Goal: Task Accomplishment & Management: Manage account settings

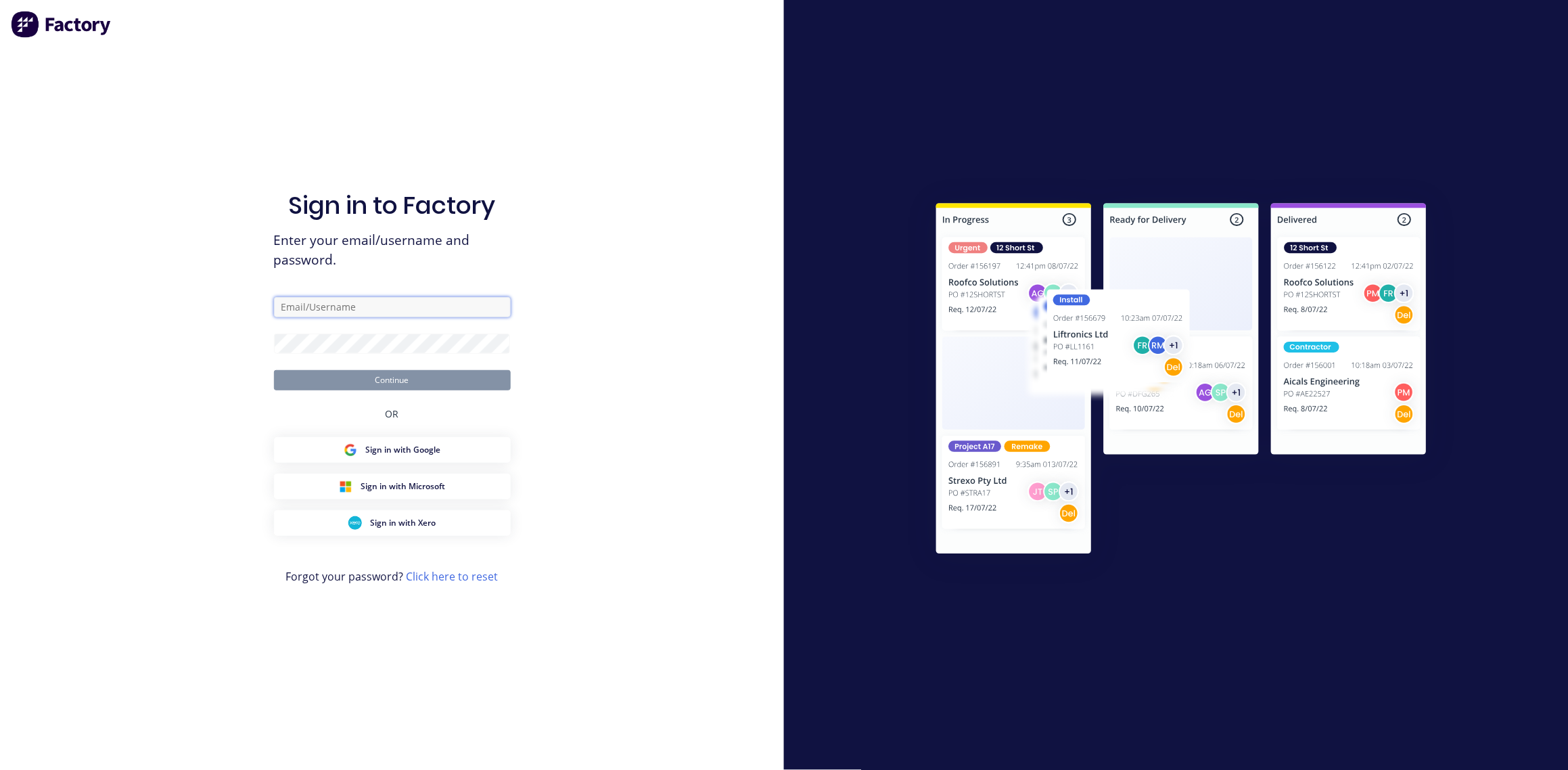
type input "[EMAIL_ADDRESS][DOMAIN_NAME]"
click at [452, 320] on form "[EMAIL_ADDRESS][DOMAIN_NAME] Continue" at bounding box center [392, 344] width 237 height 94
click at [357, 378] on button "Continue" at bounding box center [392, 380] width 237 height 20
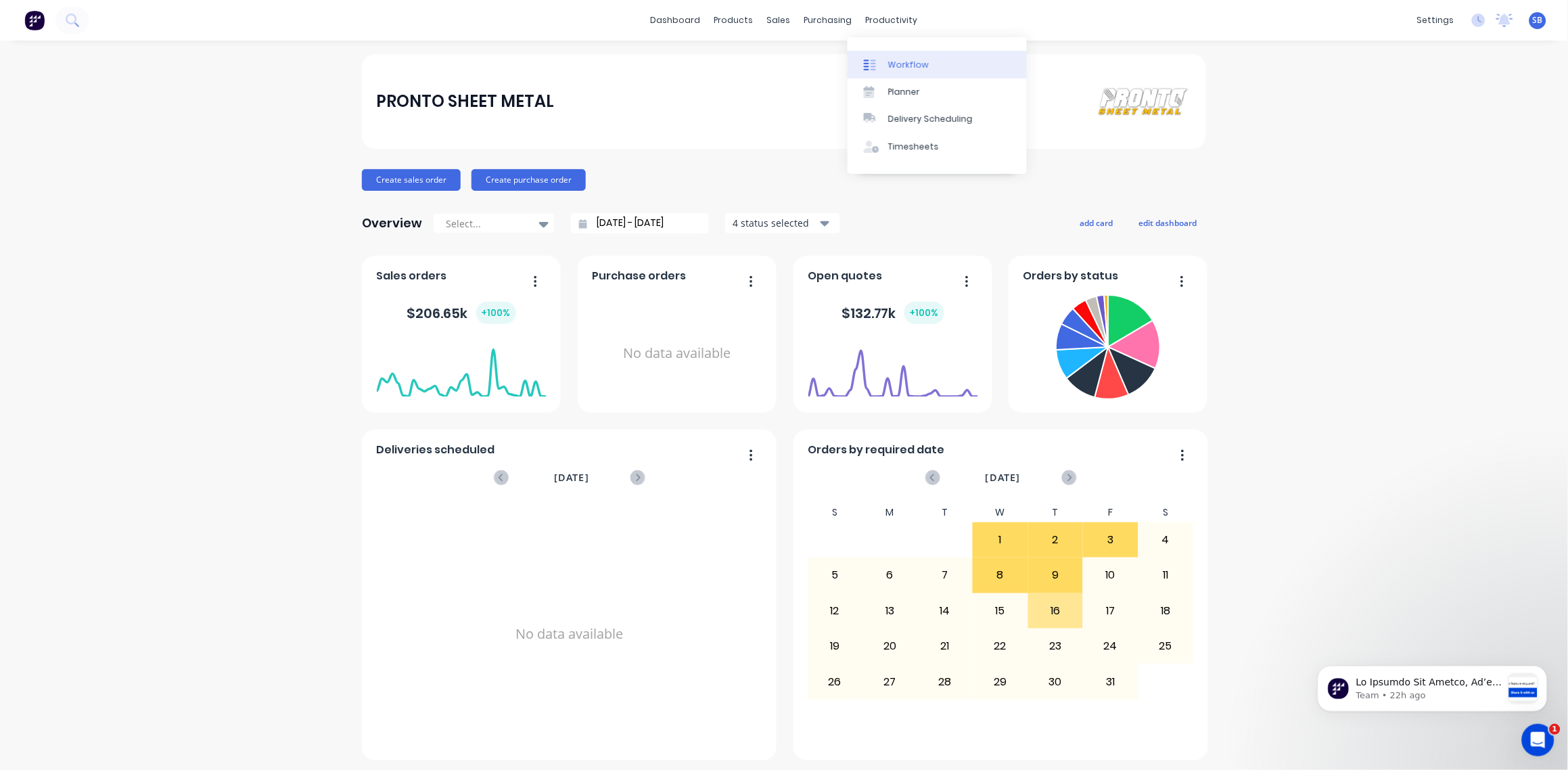
click at [947, 60] on link "Workflow" at bounding box center [936, 65] width 179 height 27
click at [794, 59] on div "Sales Orders" at bounding box center [821, 65] width 55 height 12
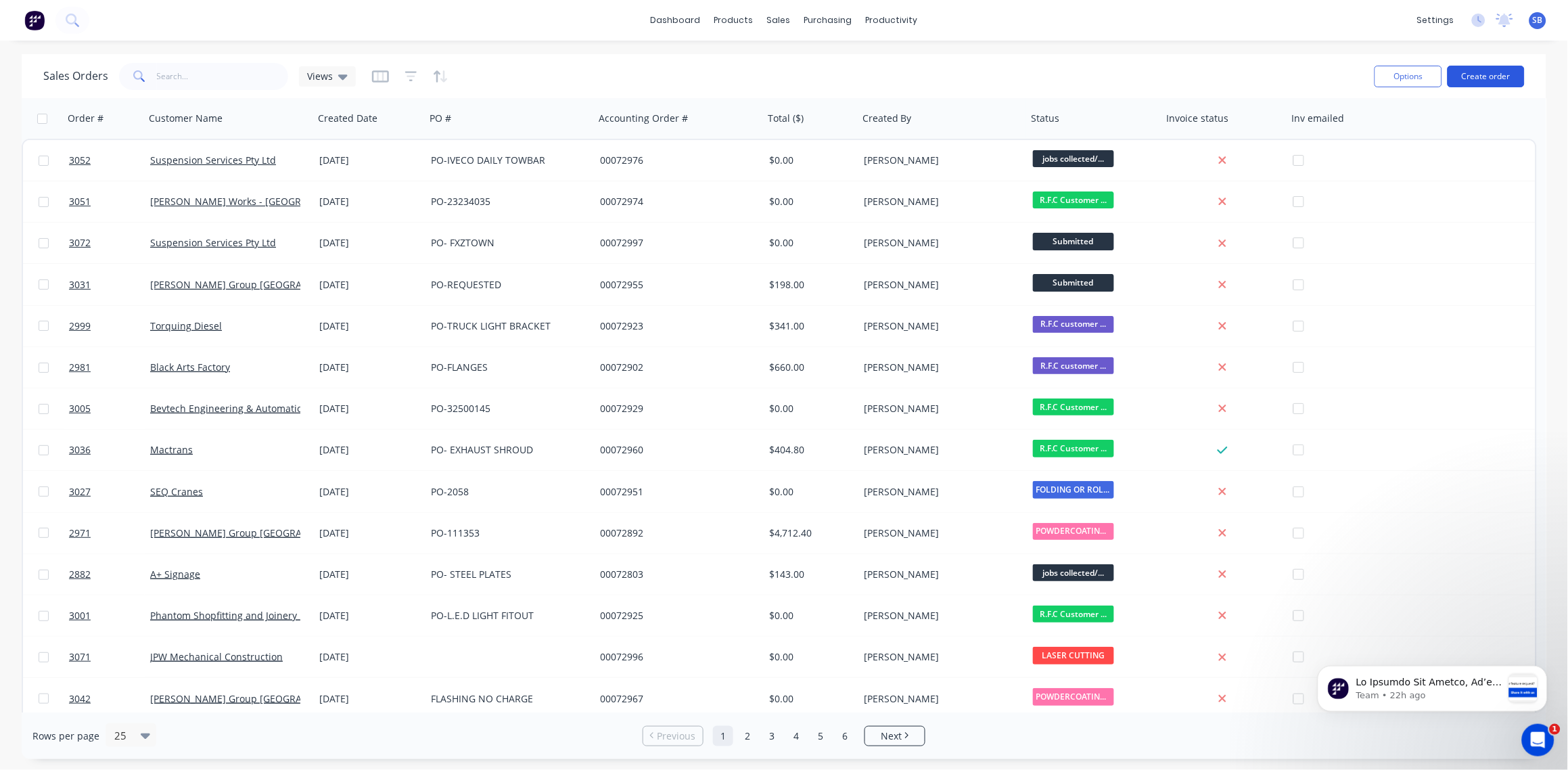
click at [1495, 82] on button "Create order" at bounding box center [1486, 76] width 77 height 22
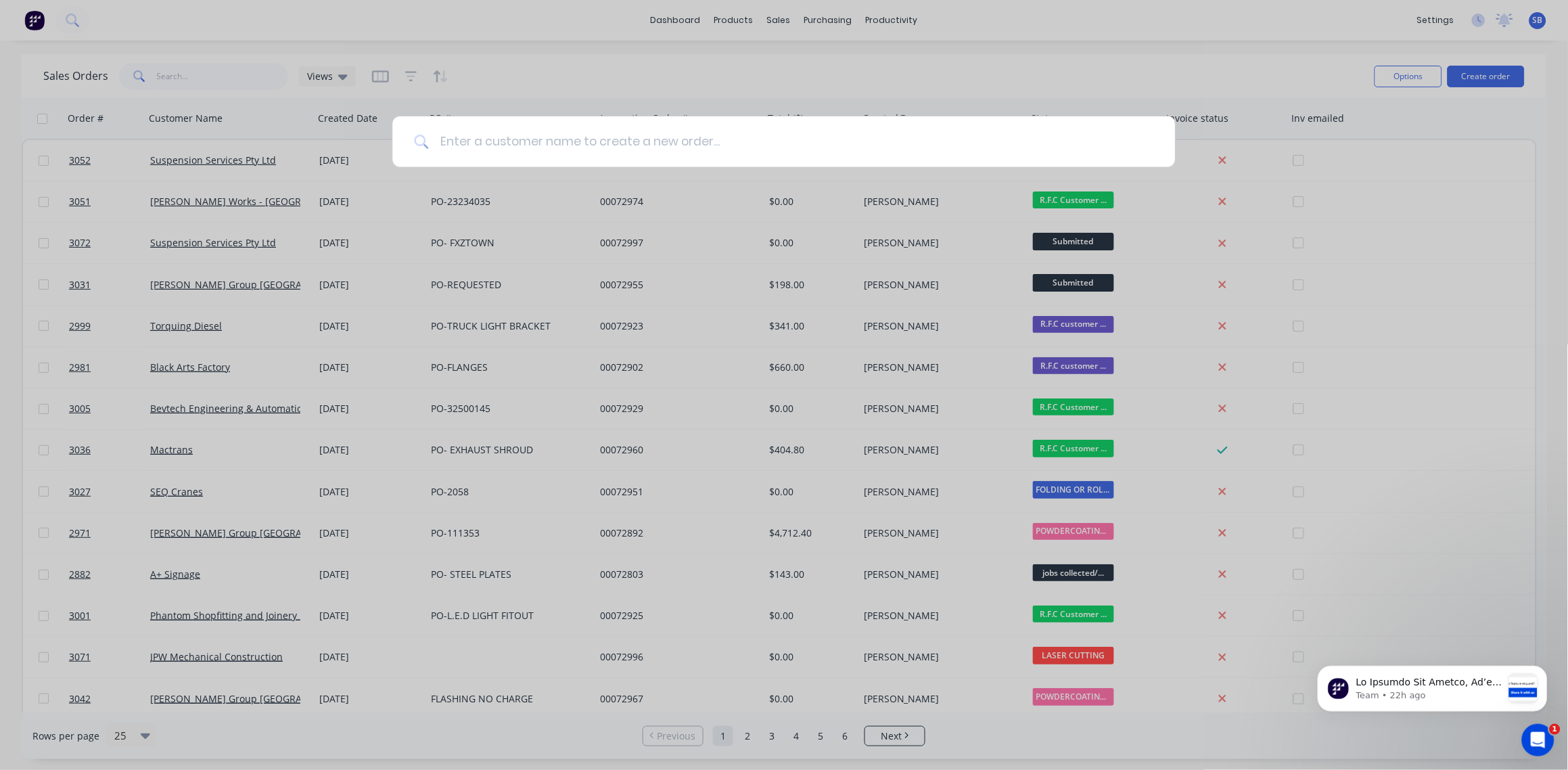
click at [539, 132] on input at bounding box center [790, 142] width 724 height 51
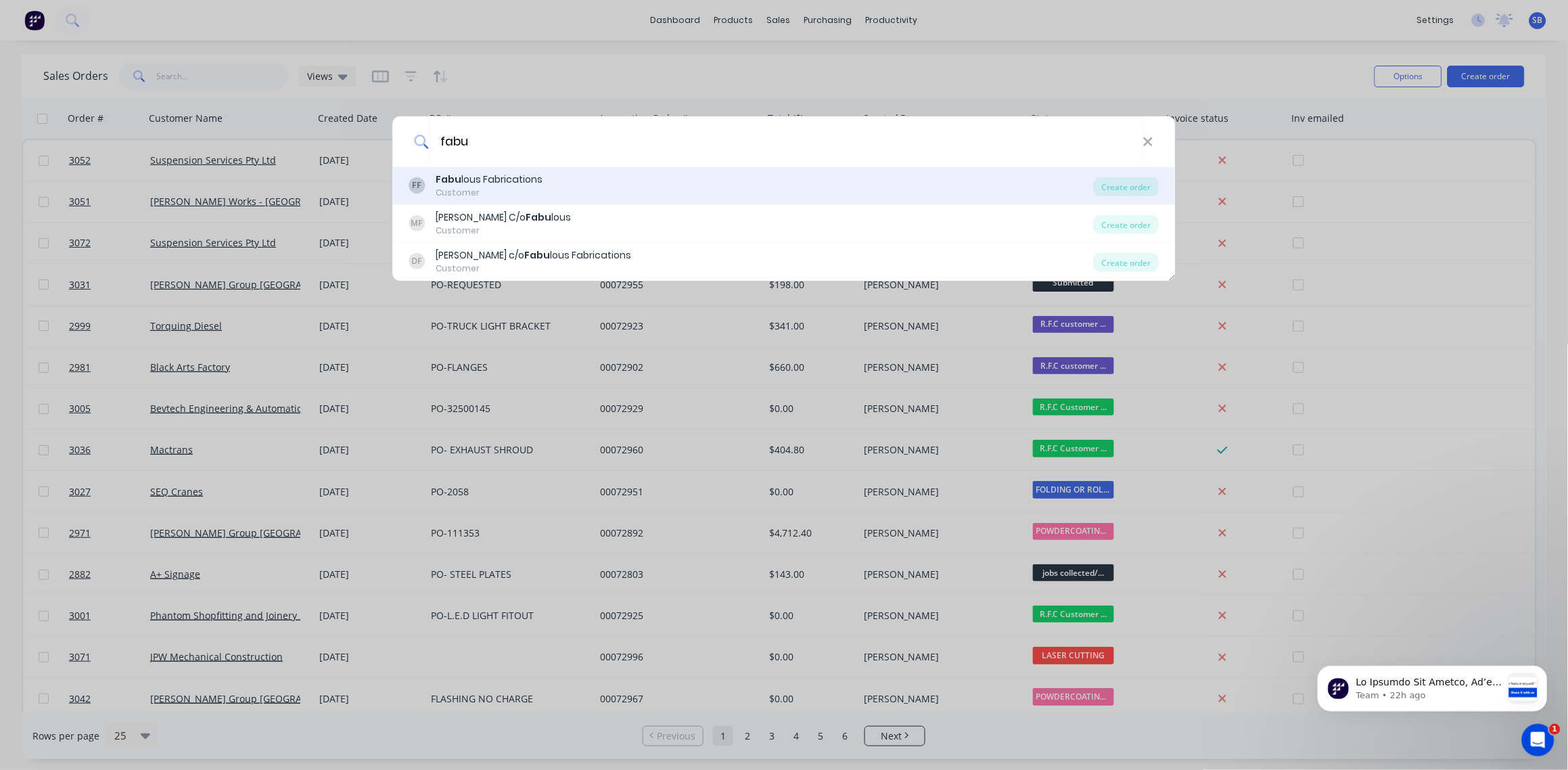
type input "fabu"
click at [524, 185] on div "Fabu lous Fabrications" at bounding box center [490, 180] width 107 height 14
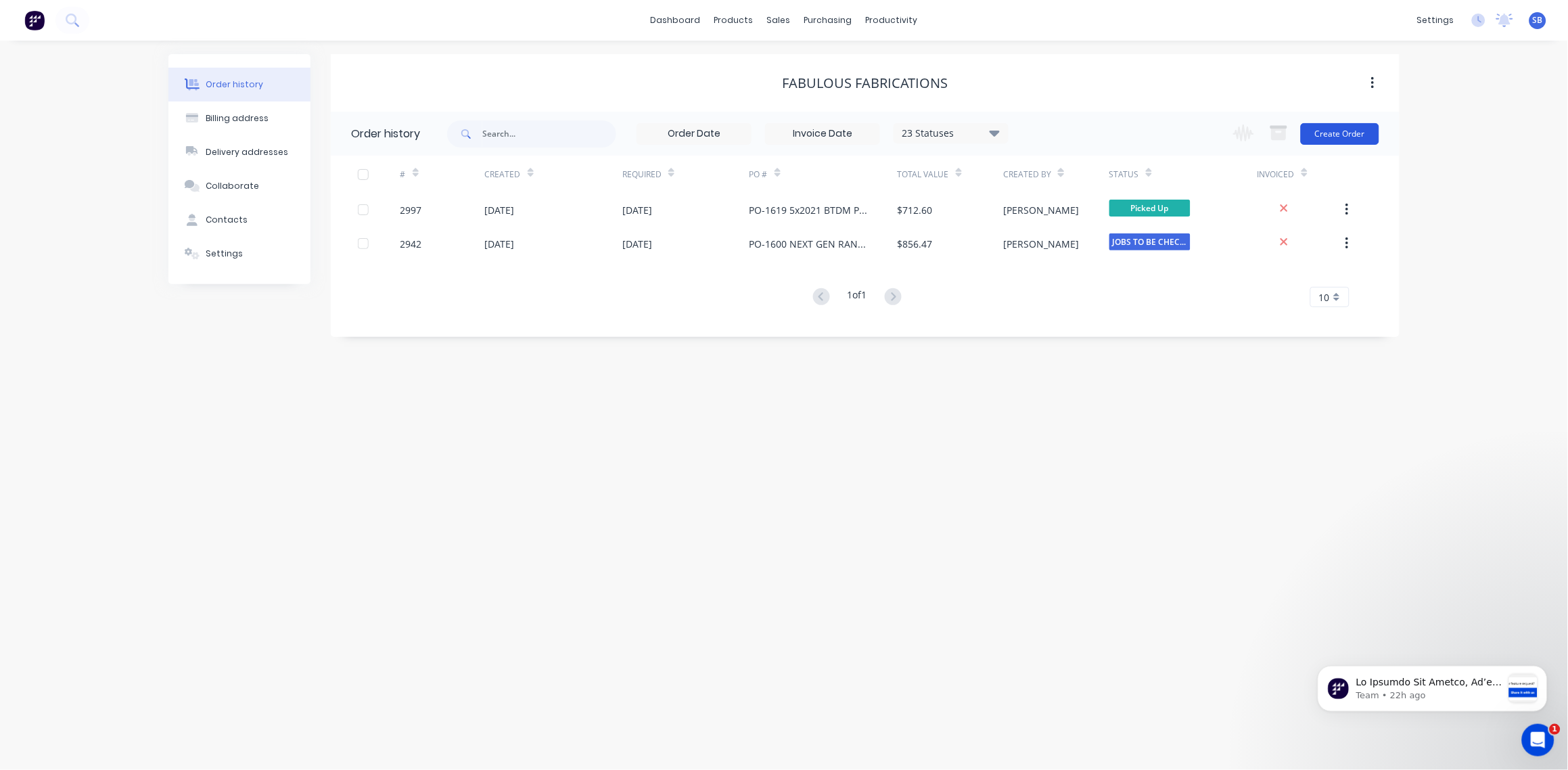
click at [1352, 139] on button "Create Order" at bounding box center [1339, 134] width 78 height 22
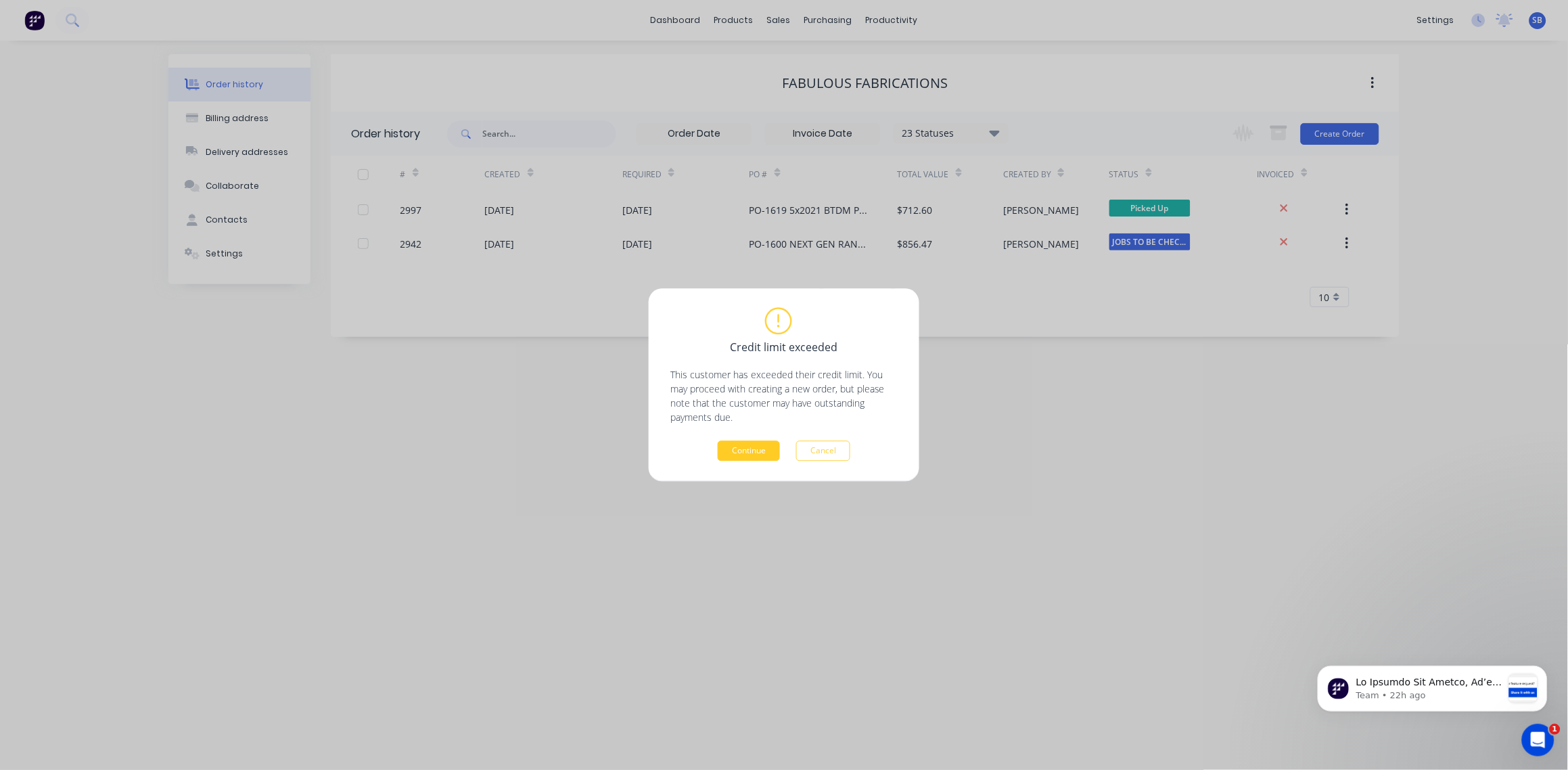
click at [750, 449] on button "Continue" at bounding box center [749, 451] width 63 height 20
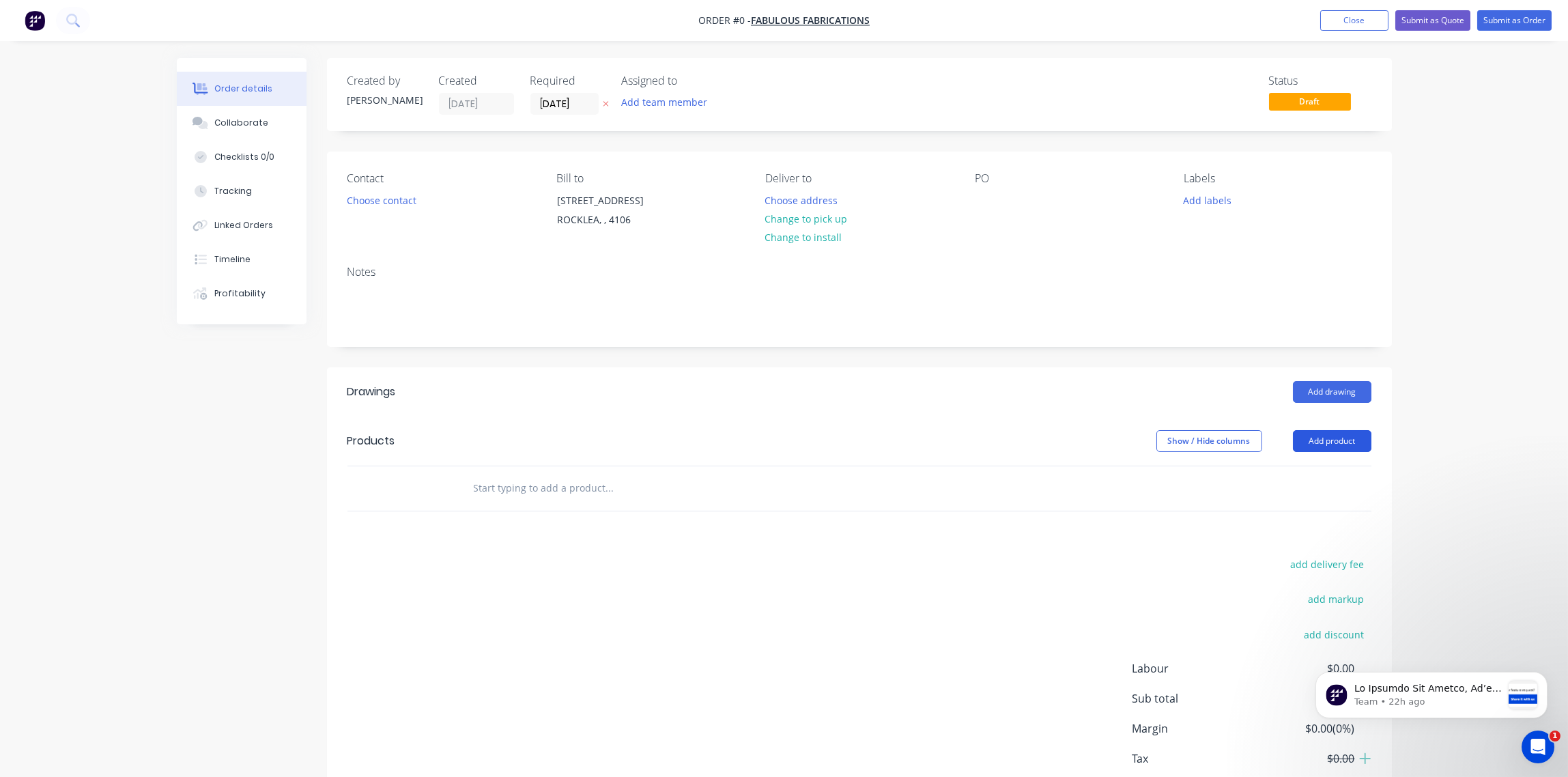
click at [1330, 444] on button "Add product" at bounding box center [1332, 441] width 78 height 22
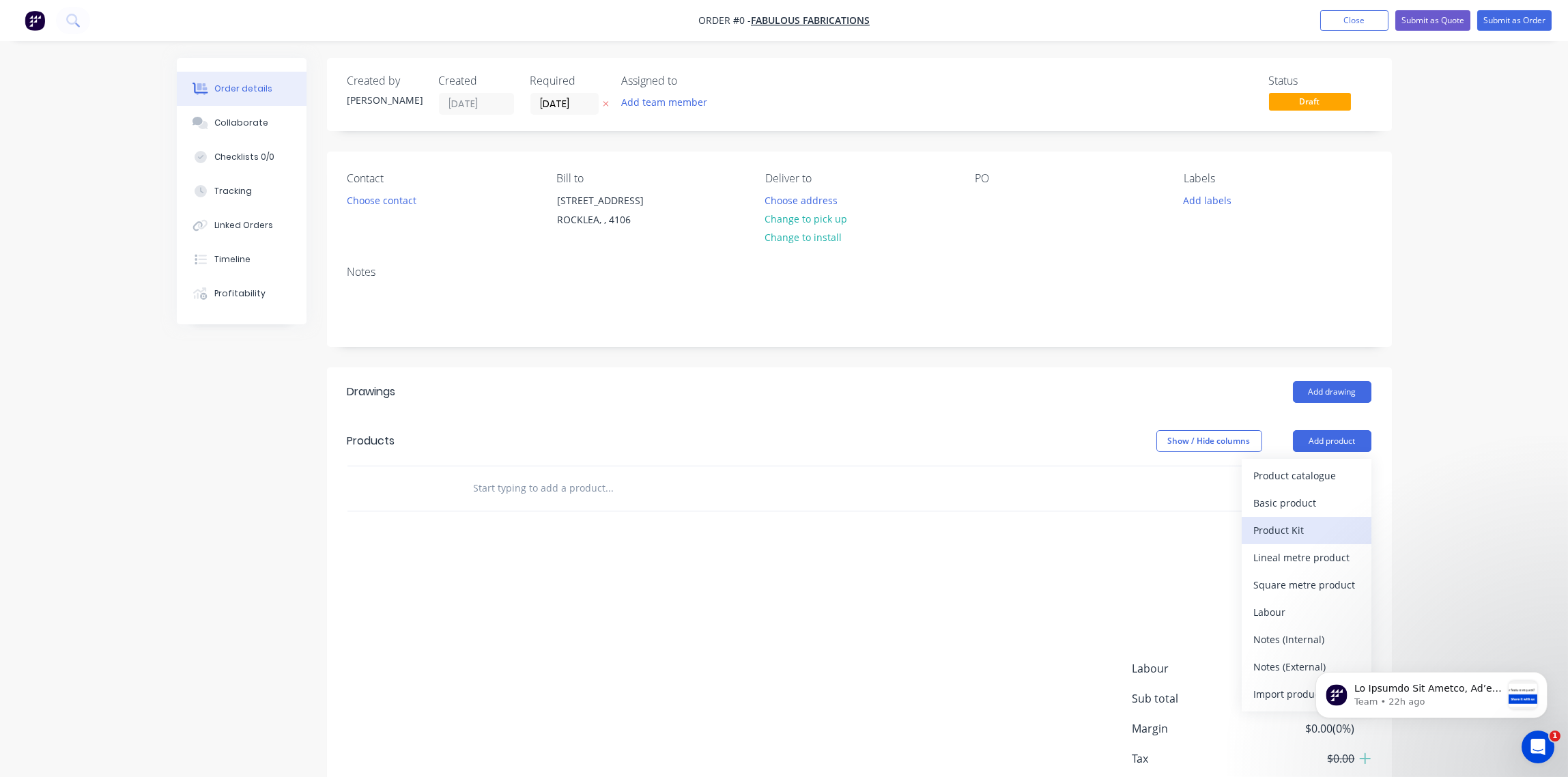
scroll to position [83, 0]
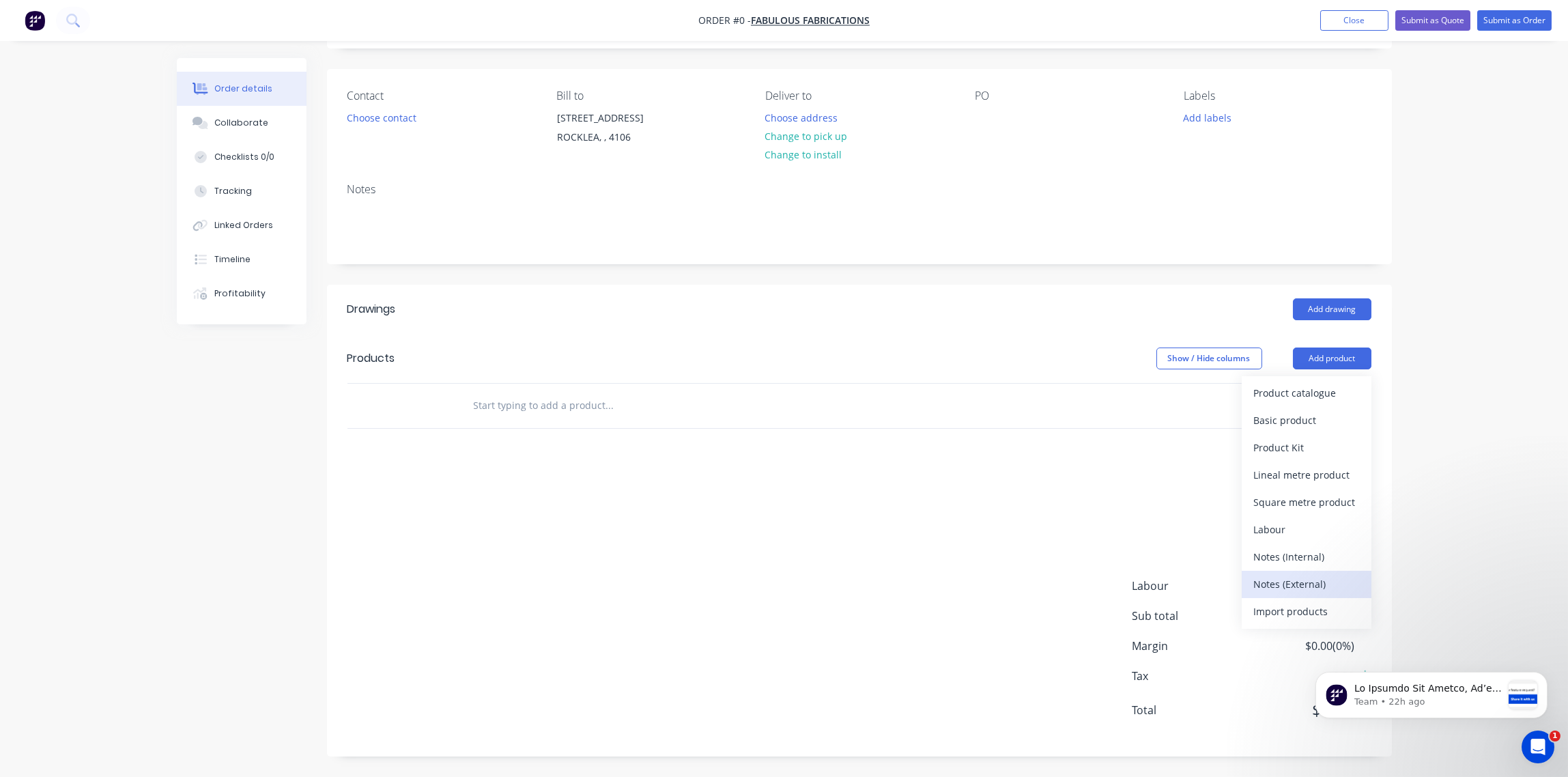
click at [1309, 579] on div "Notes (External)" at bounding box center [1307, 584] width 105 height 20
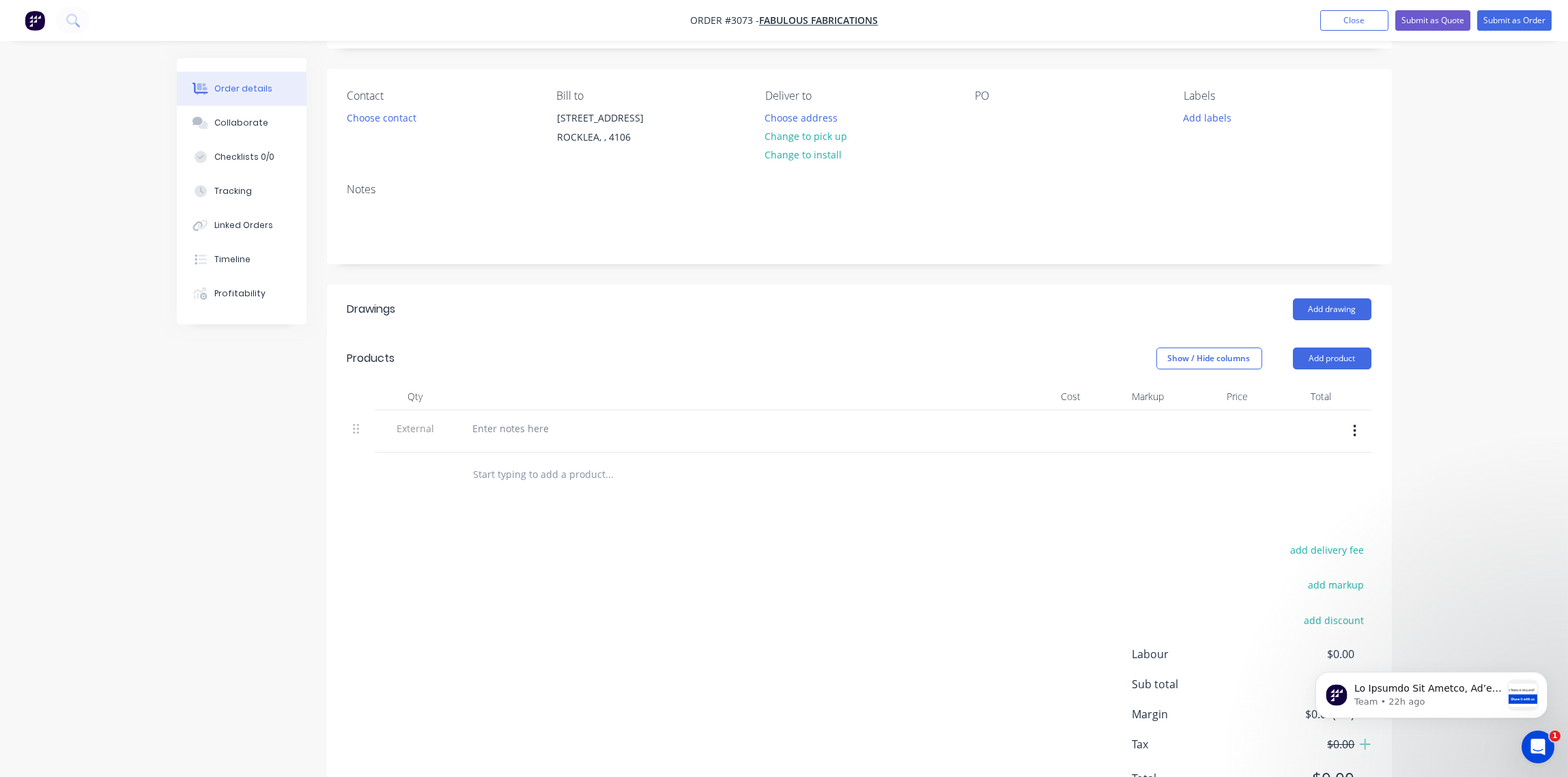
click at [515, 472] on input "text" at bounding box center [610, 475] width 273 height 28
paste input "Small Snorkel Bracket 70x50x2.5mm 304L (All backing tape removed and all sharp …"
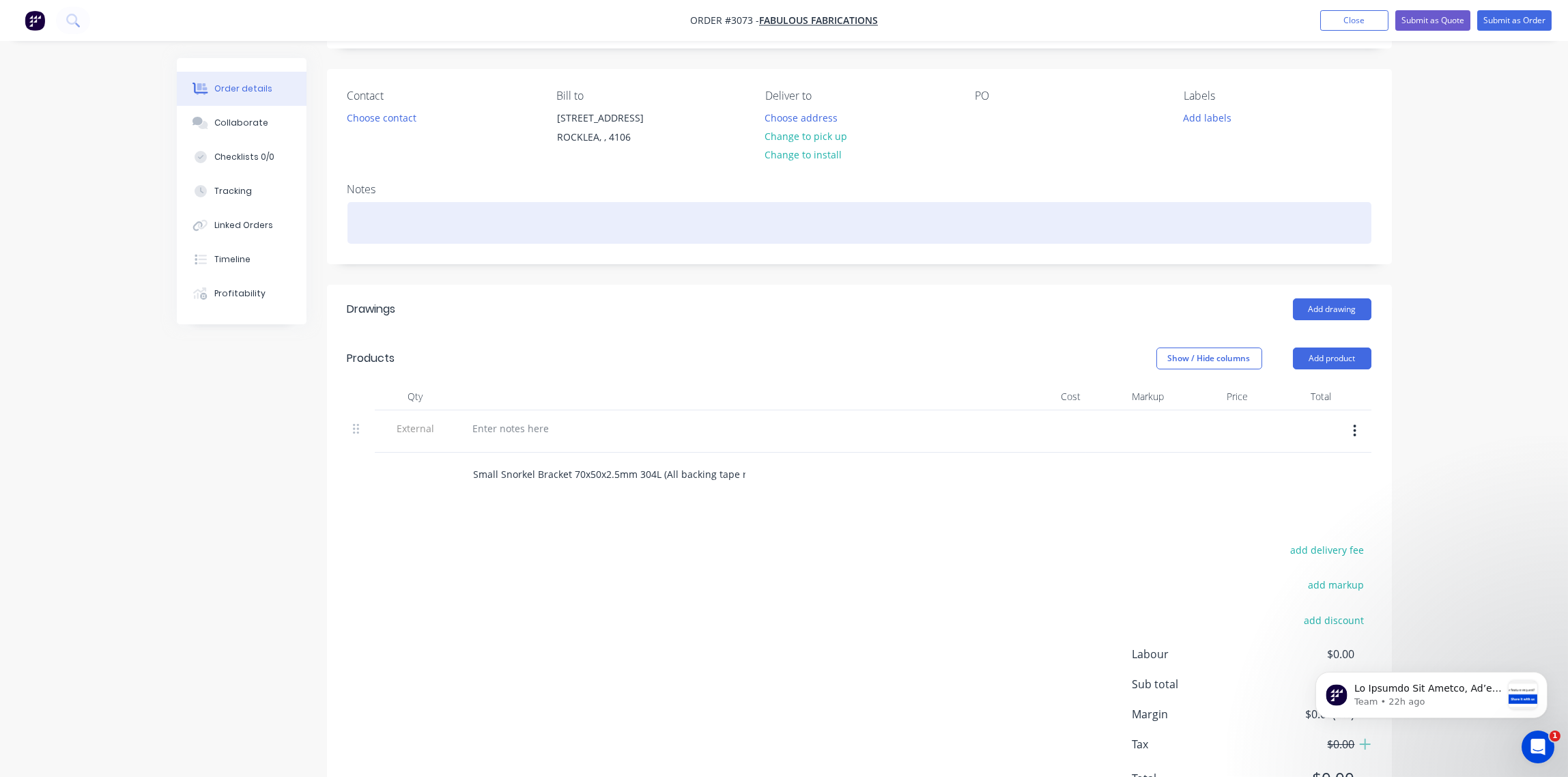
scroll to position [0, 240]
type input "Small Snorkel Bracket 70x50x2.5mm 304L (All backing tape removed and all sharp …"
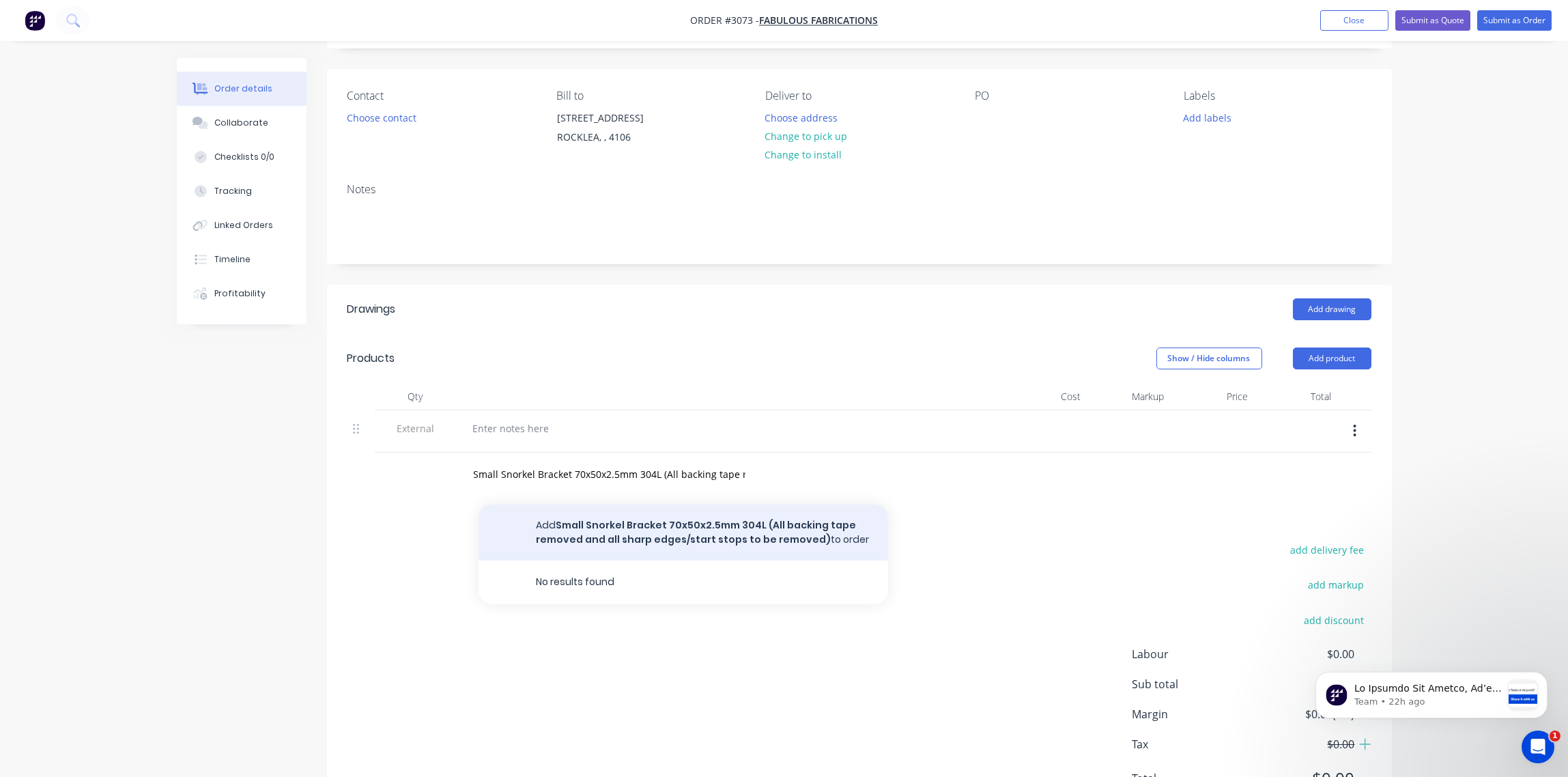
click at [634, 539] on button "Add Small Snorkel Bracket 70x50x2.5mm 304L (All backing tape removed and all sh…" at bounding box center [683, 532] width 409 height 56
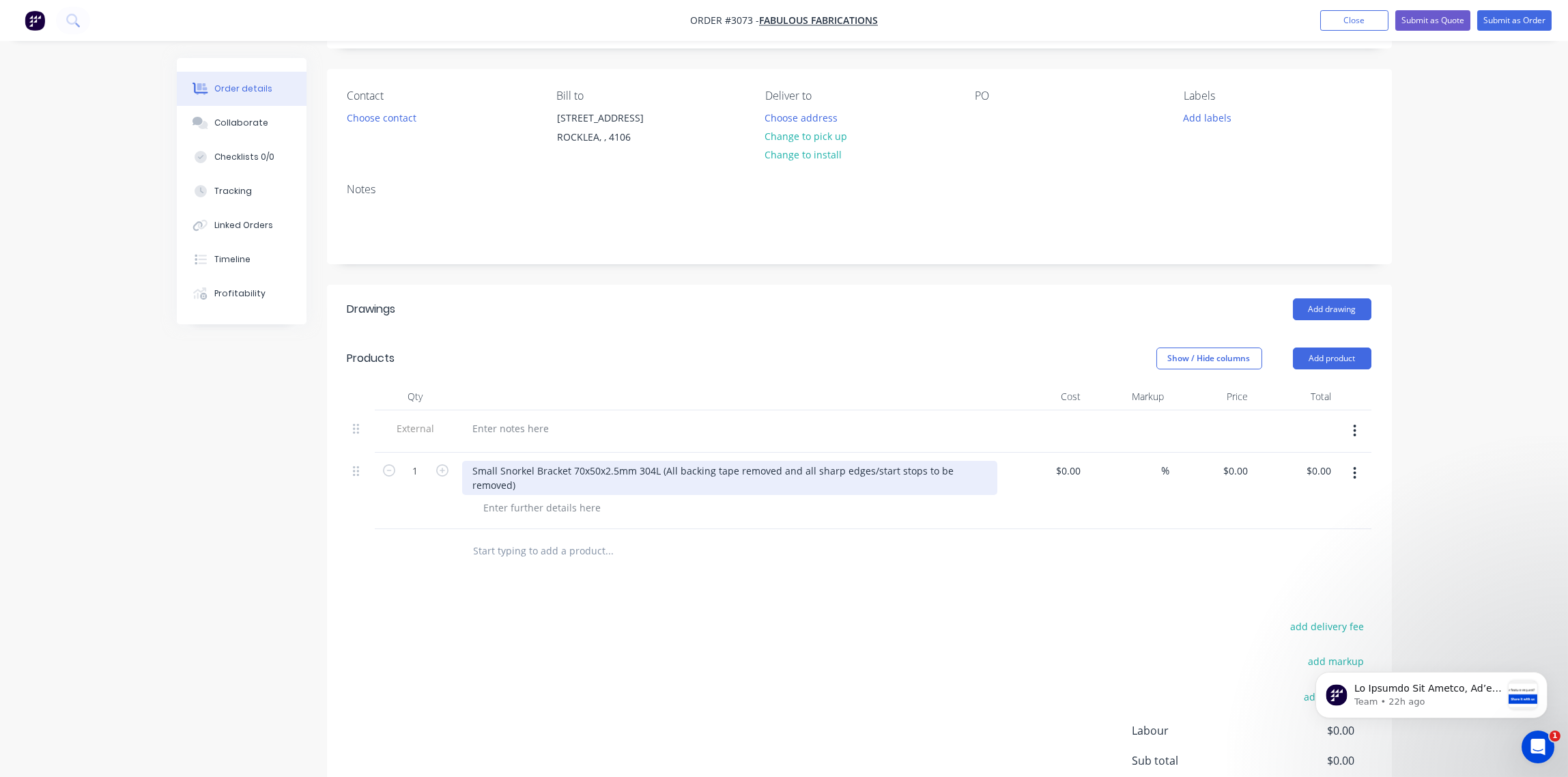
click at [660, 471] on div "Small Snorkel Bracket 70x50x2.5mm 304L (All backing tape removed and all sharp …" at bounding box center [730, 478] width 535 height 34
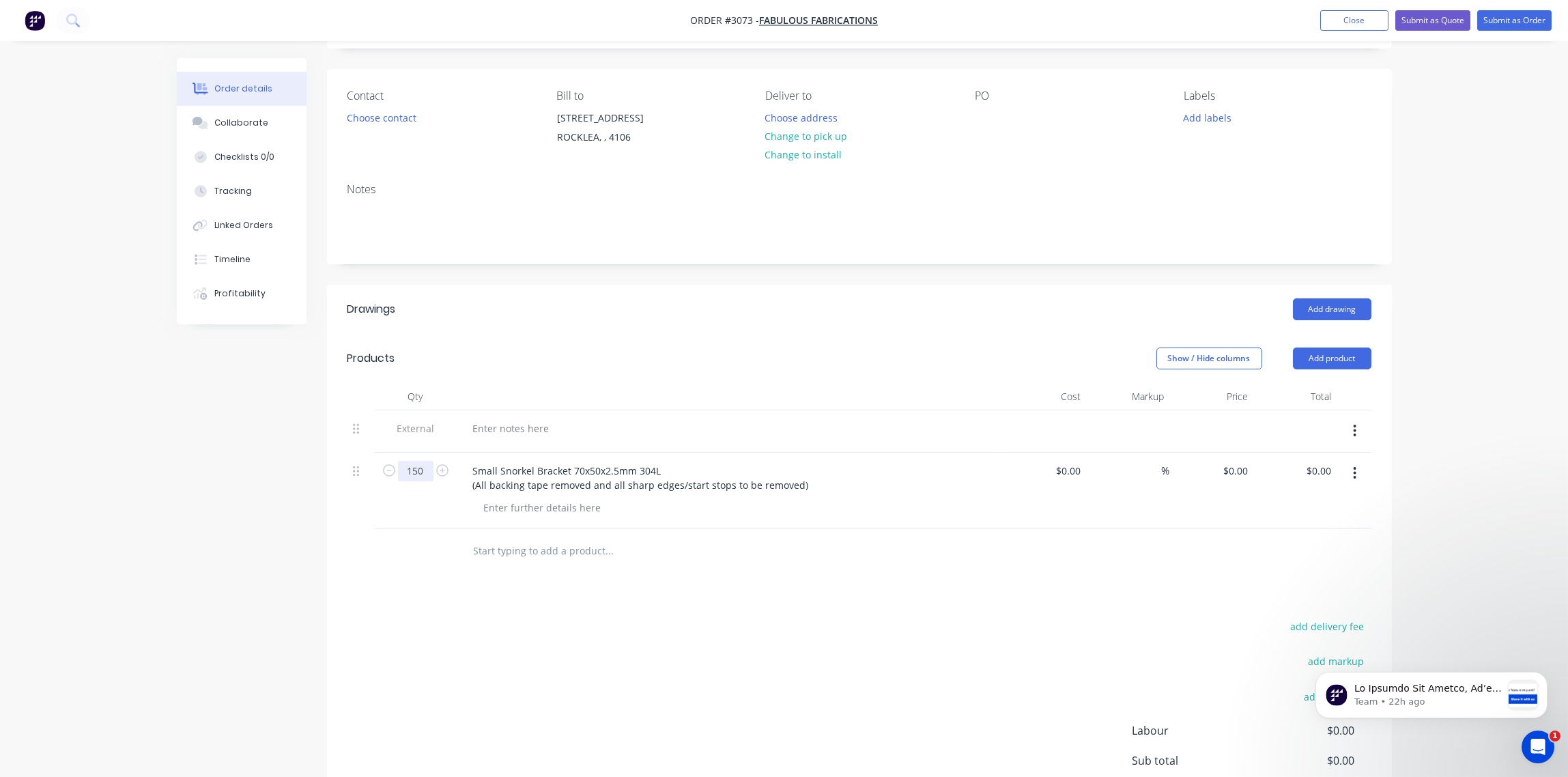
type input "150"
click at [414, 511] on div "150" at bounding box center [415, 491] width 82 height 76
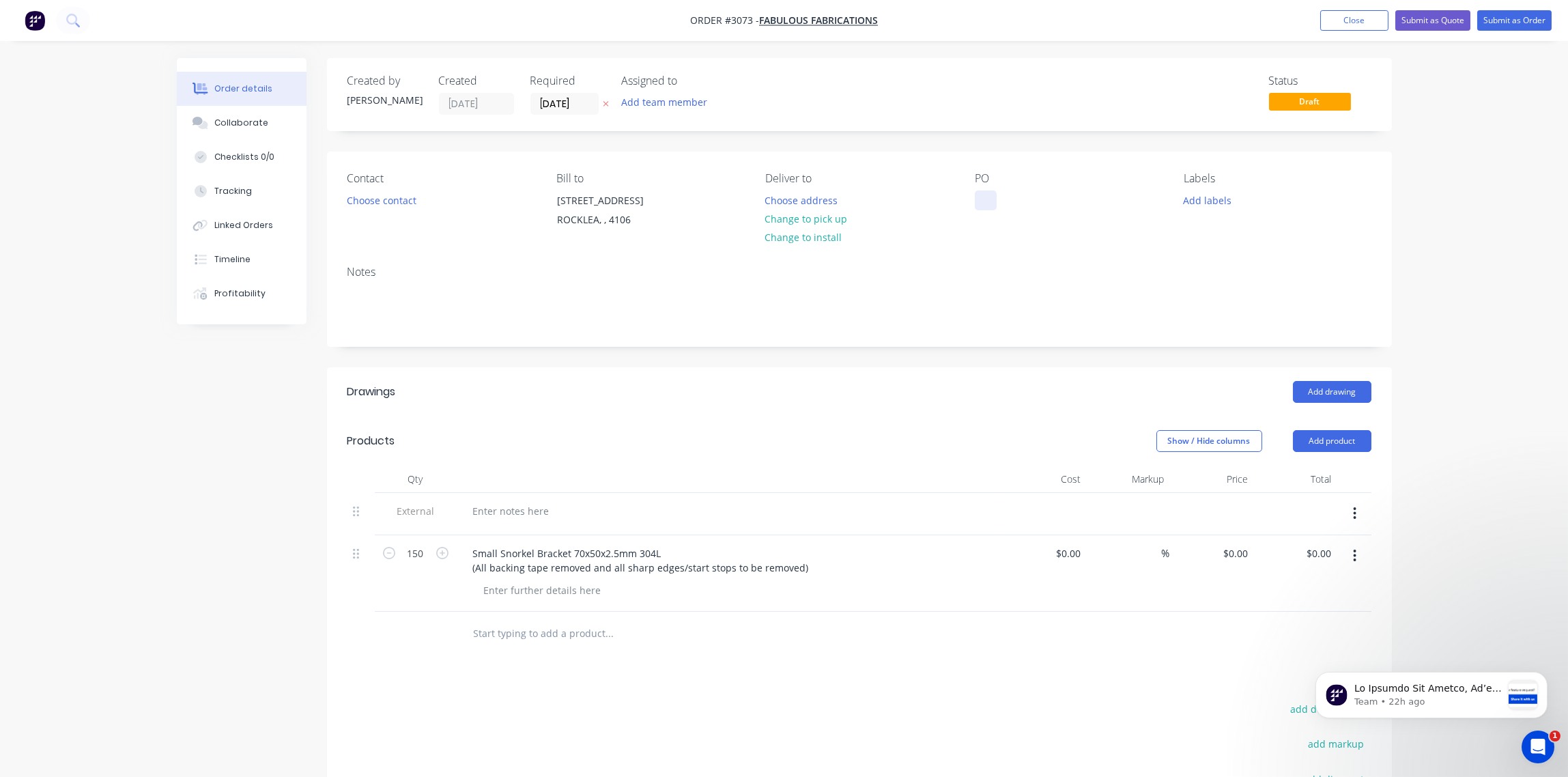
click at [987, 203] on div at bounding box center [986, 200] width 22 height 20
click at [987, 203] on div "po-" at bounding box center [993, 200] width 37 height 20
drag, startPoint x: 1000, startPoint y: 200, endPoint x: 941, endPoint y: 204, distance: 59.1
click at [941, 204] on div "Contact Choose contact Bill to Unit 9/115 Dollis Street ROCKLEA, , 4106 Deliver…" at bounding box center [859, 203] width 1065 height 103
click at [1041, 203] on div "PO-PO-1631" at bounding box center [1013, 207] width 76 height 34
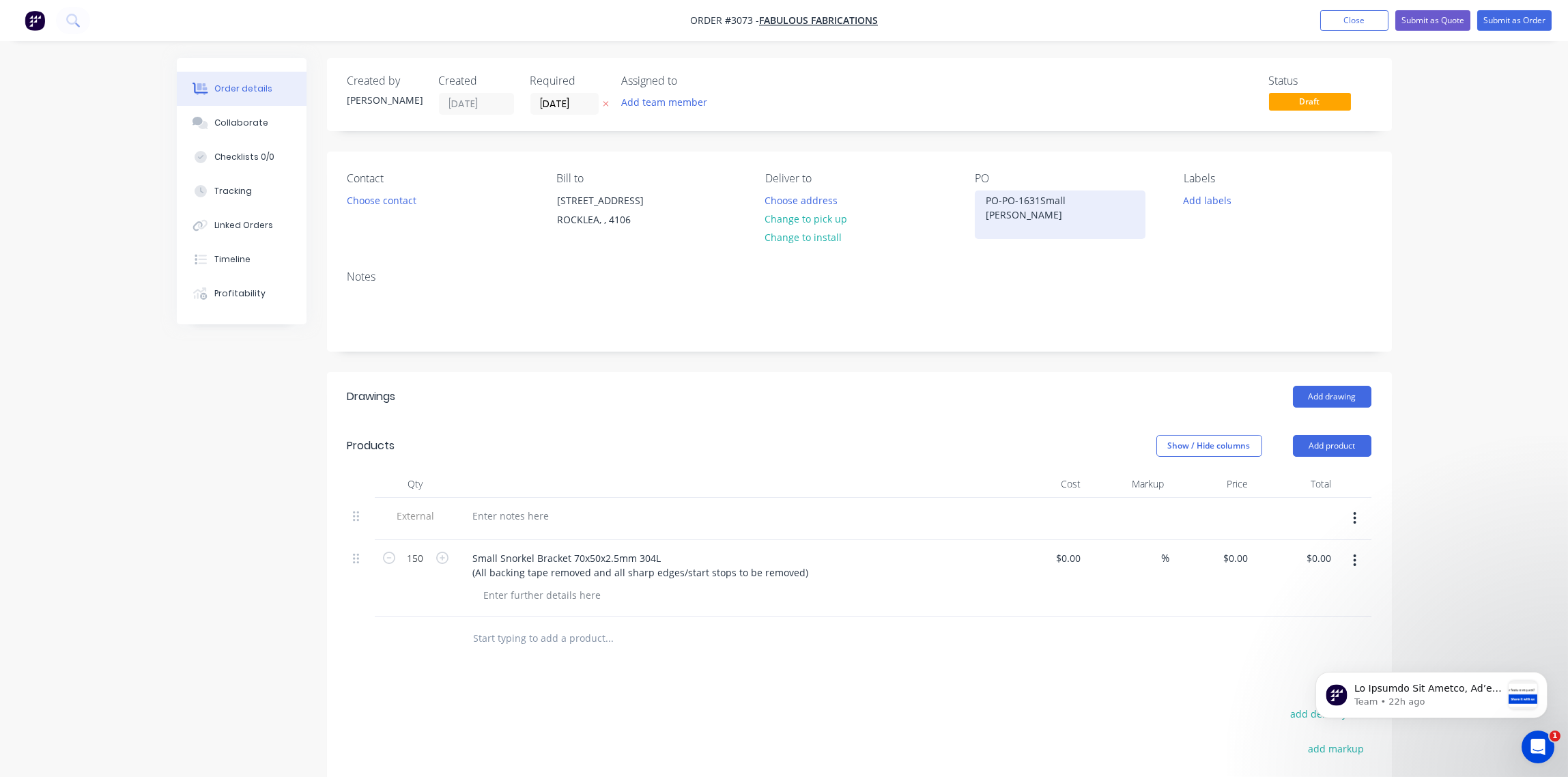
click at [1038, 200] on div "PO-PO-1631Small Snorkel Bracket" at bounding box center [1060, 214] width 171 height 49
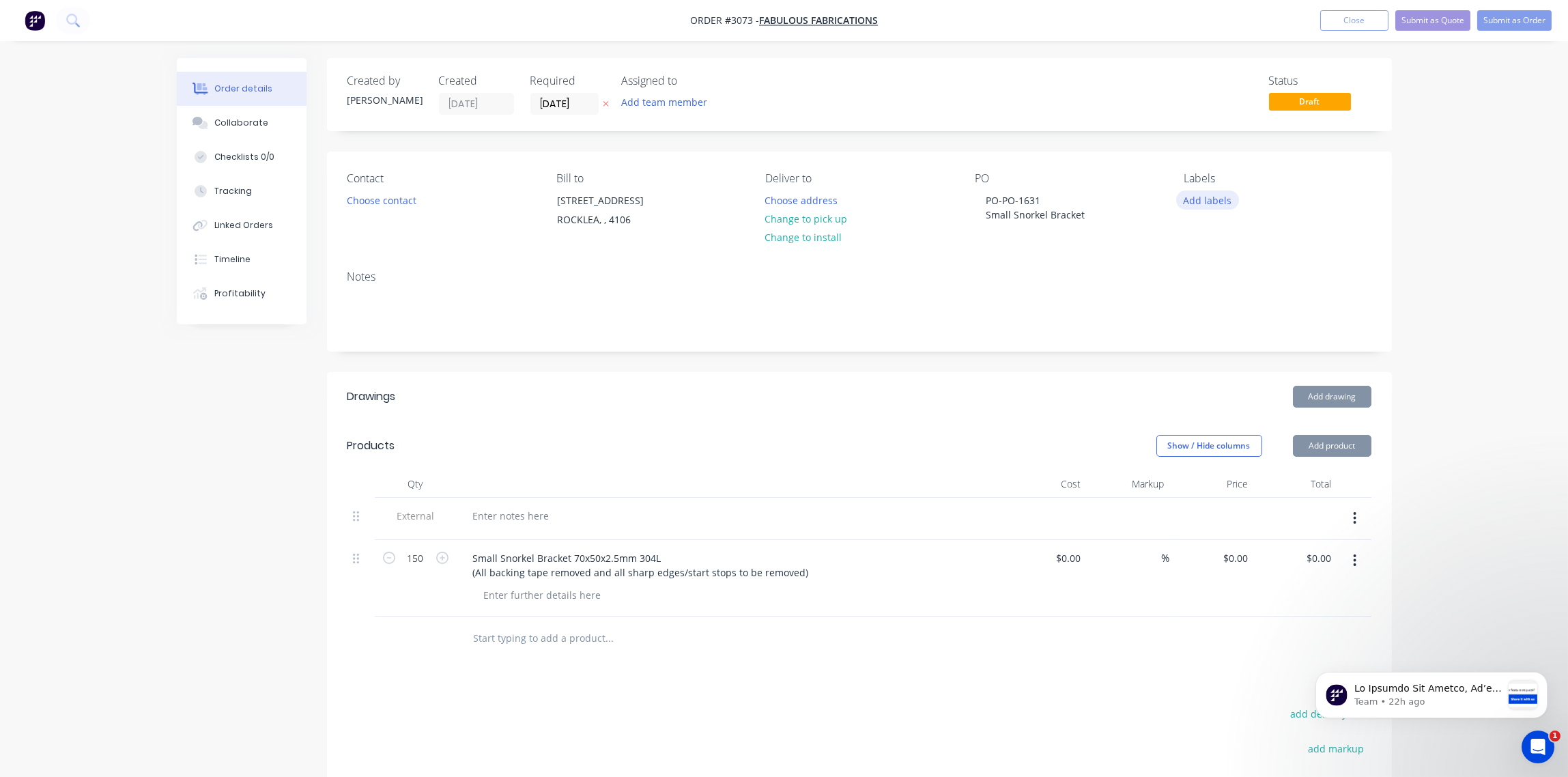
click at [1217, 203] on button "Add labels" at bounding box center [1207, 199] width 63 height 18
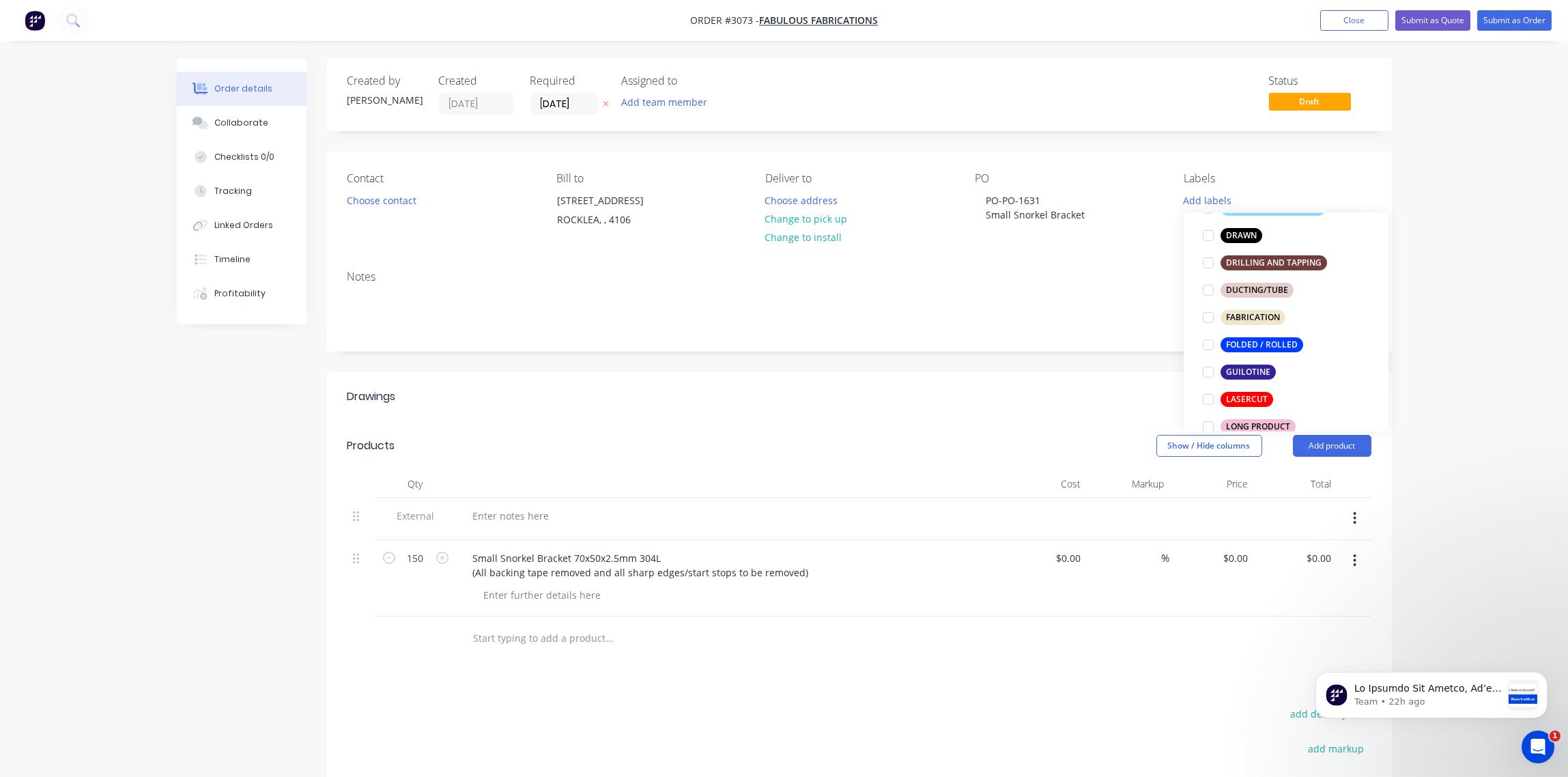
scroll to position [407, 0]
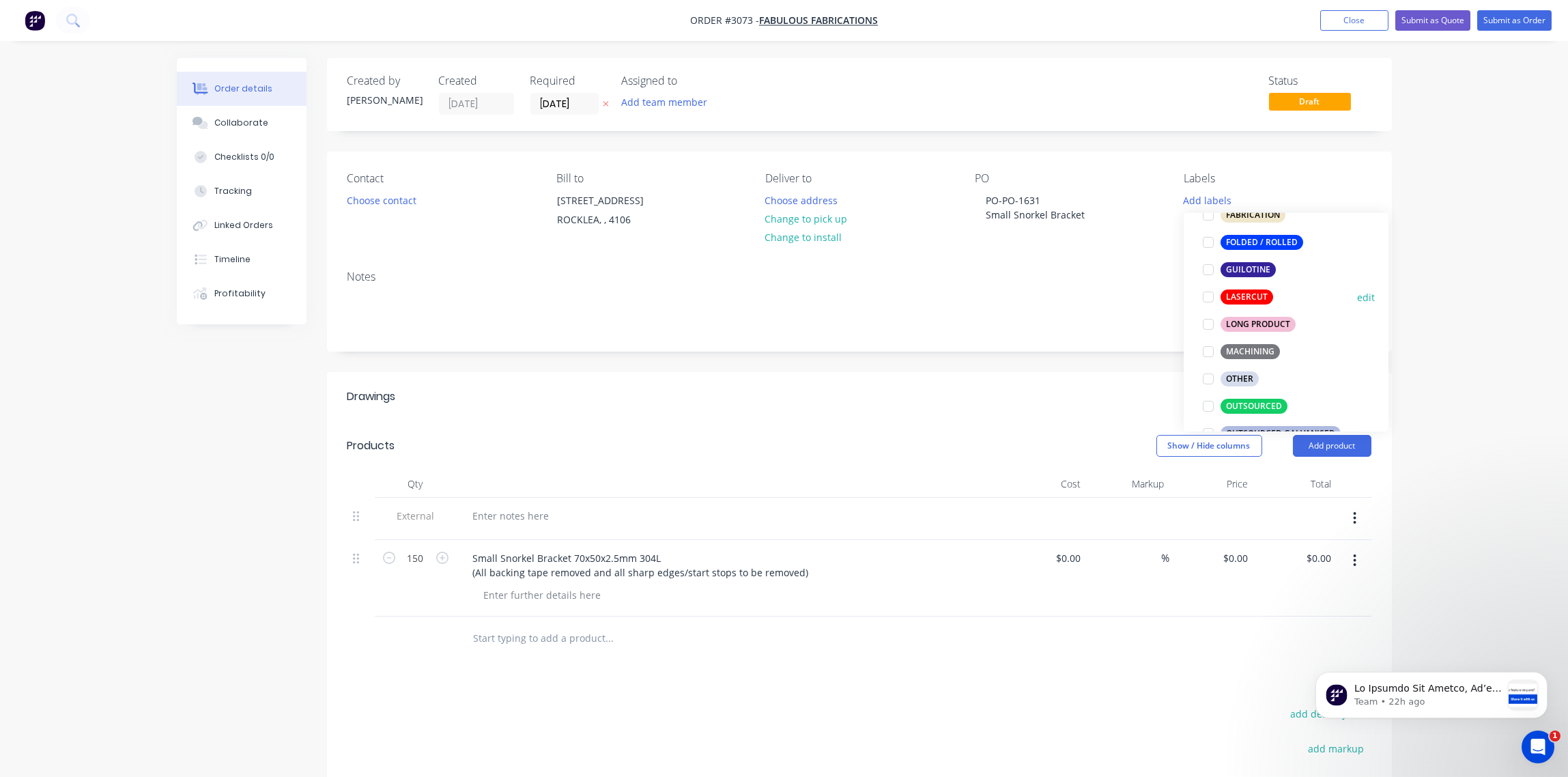
click at [1208, 294] on div at bounding box center [1209, 297] width 28 height 28
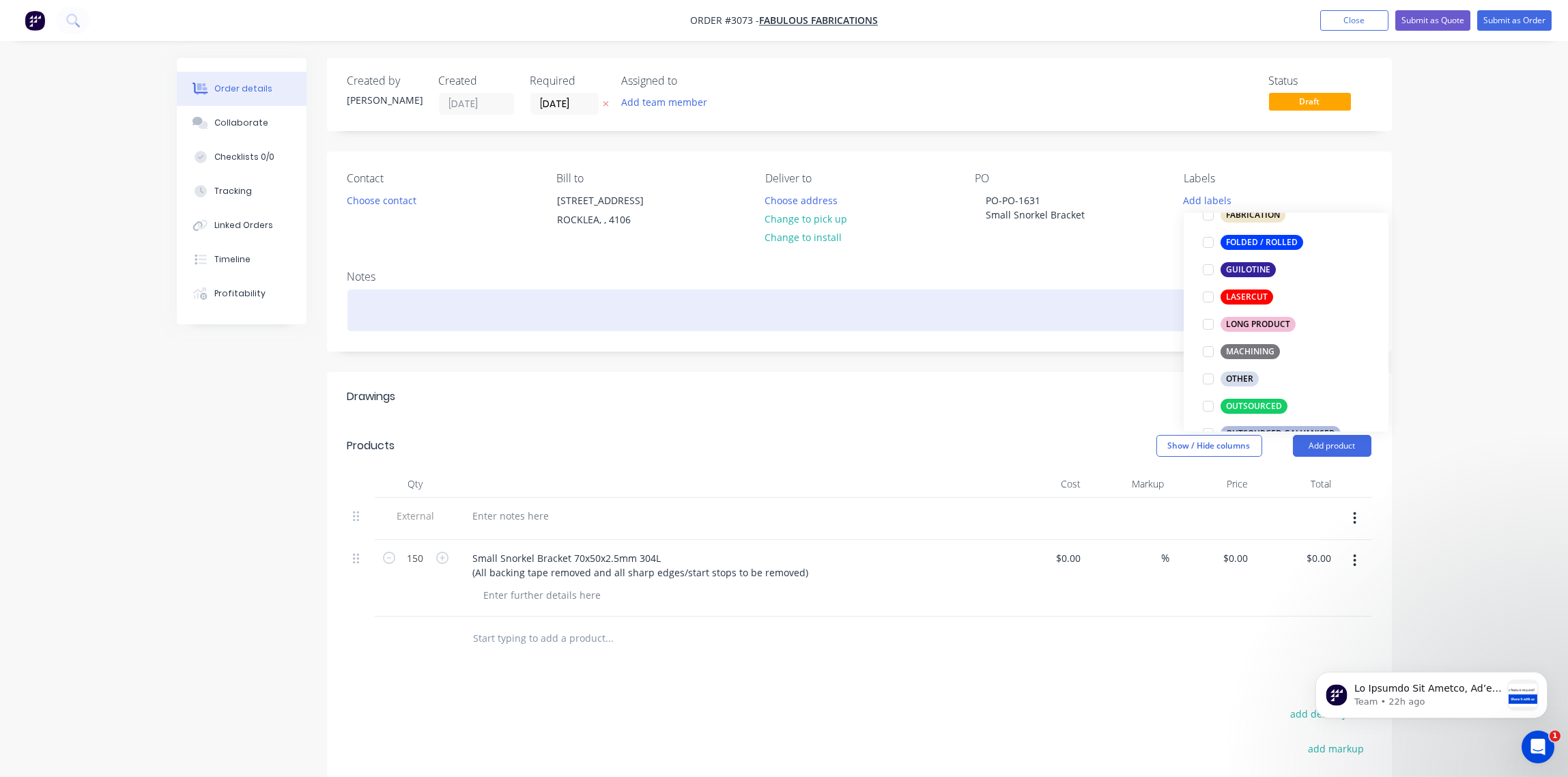
scroll to position [25, 0]
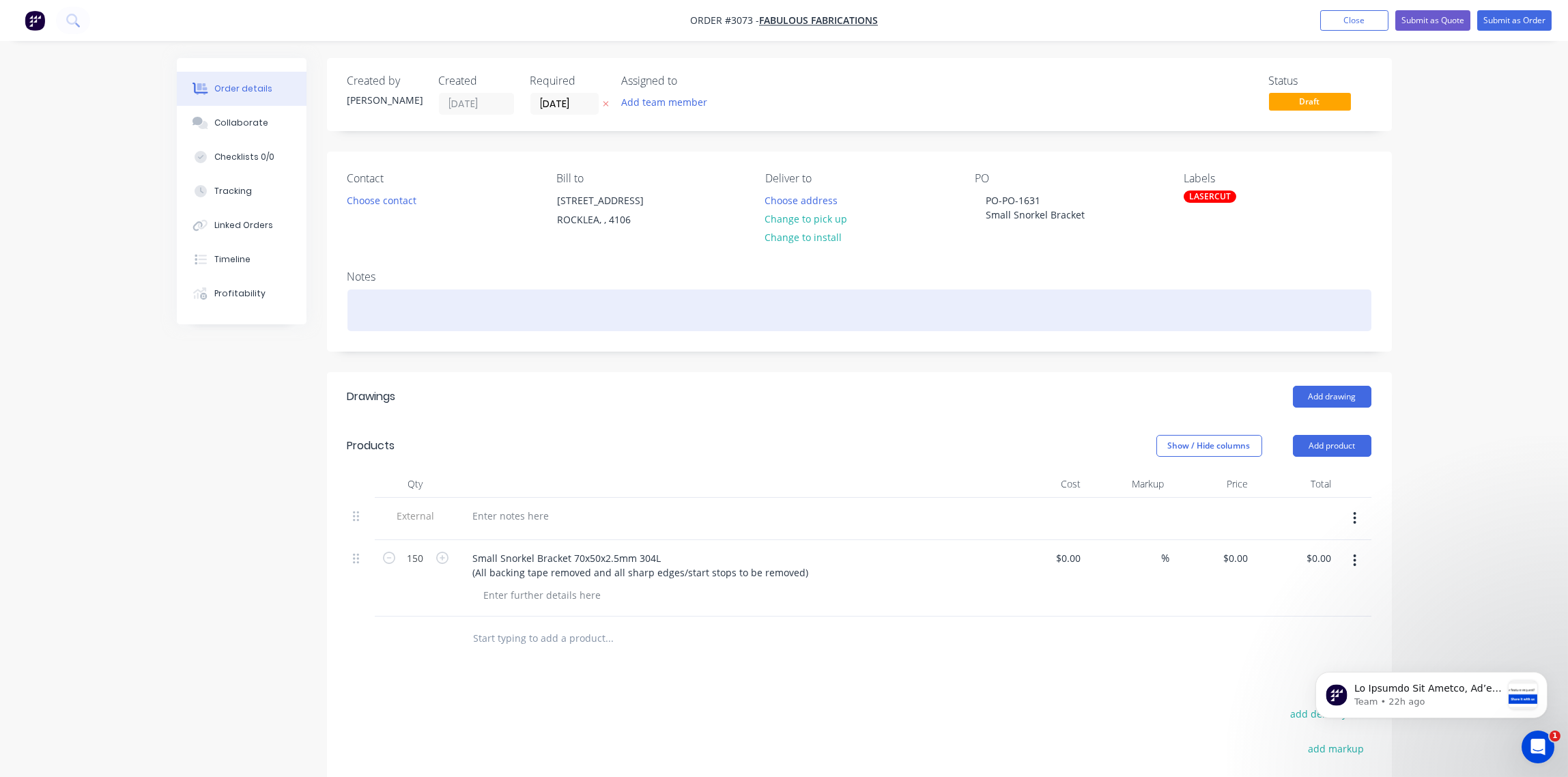
click at [1133, 296] on div at bounding box center [859, 310] width 1024 height 41
click at [460, 317] on div at bounding box center [859, 310] width 1024 height 41
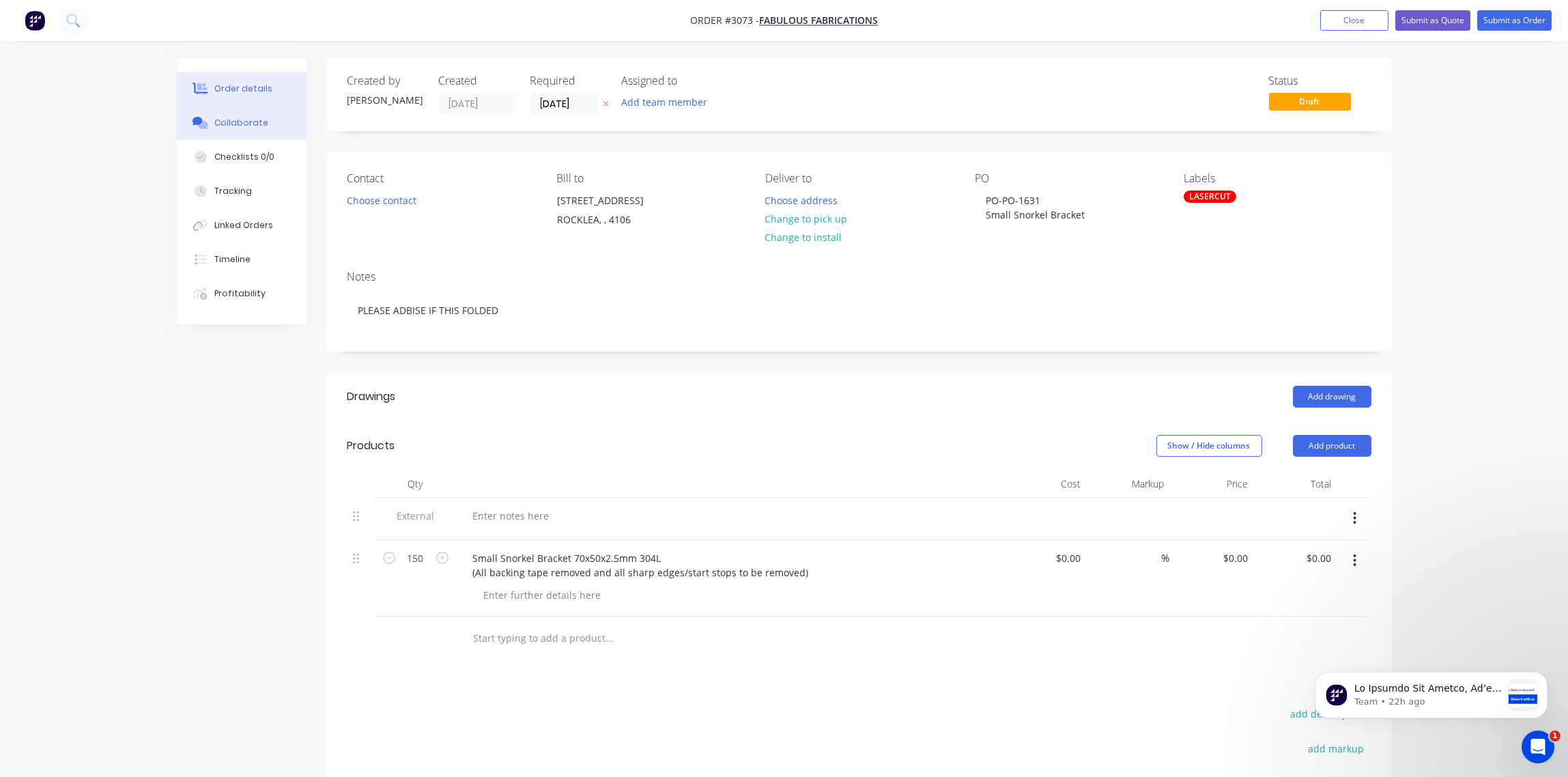
click at [247, 123] on div "Collaborate" at bounding box center [241, 123] width 54 height 12
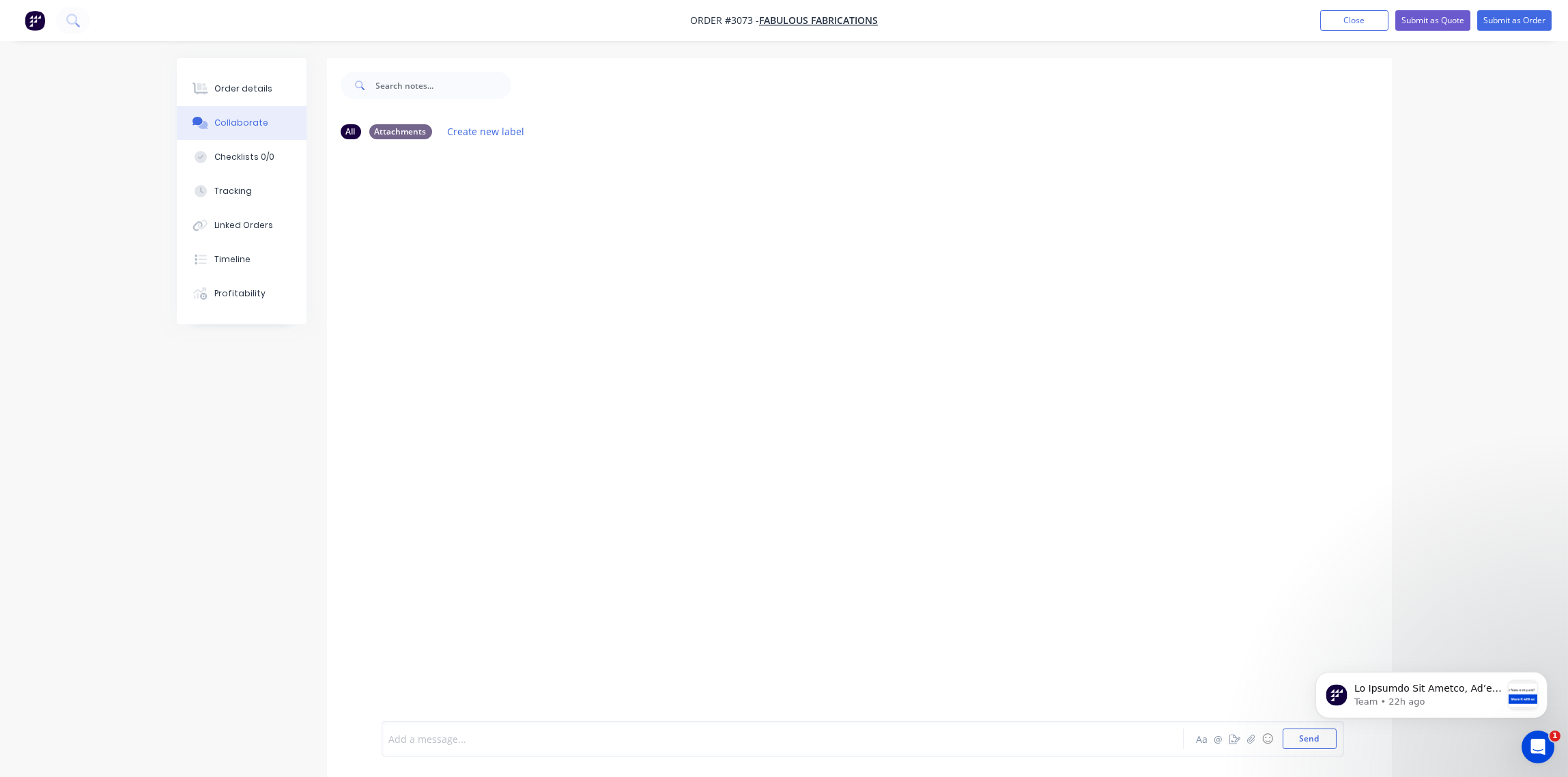
click at [518, 739] on div at bounding box center [745, 739] width 710 height 15
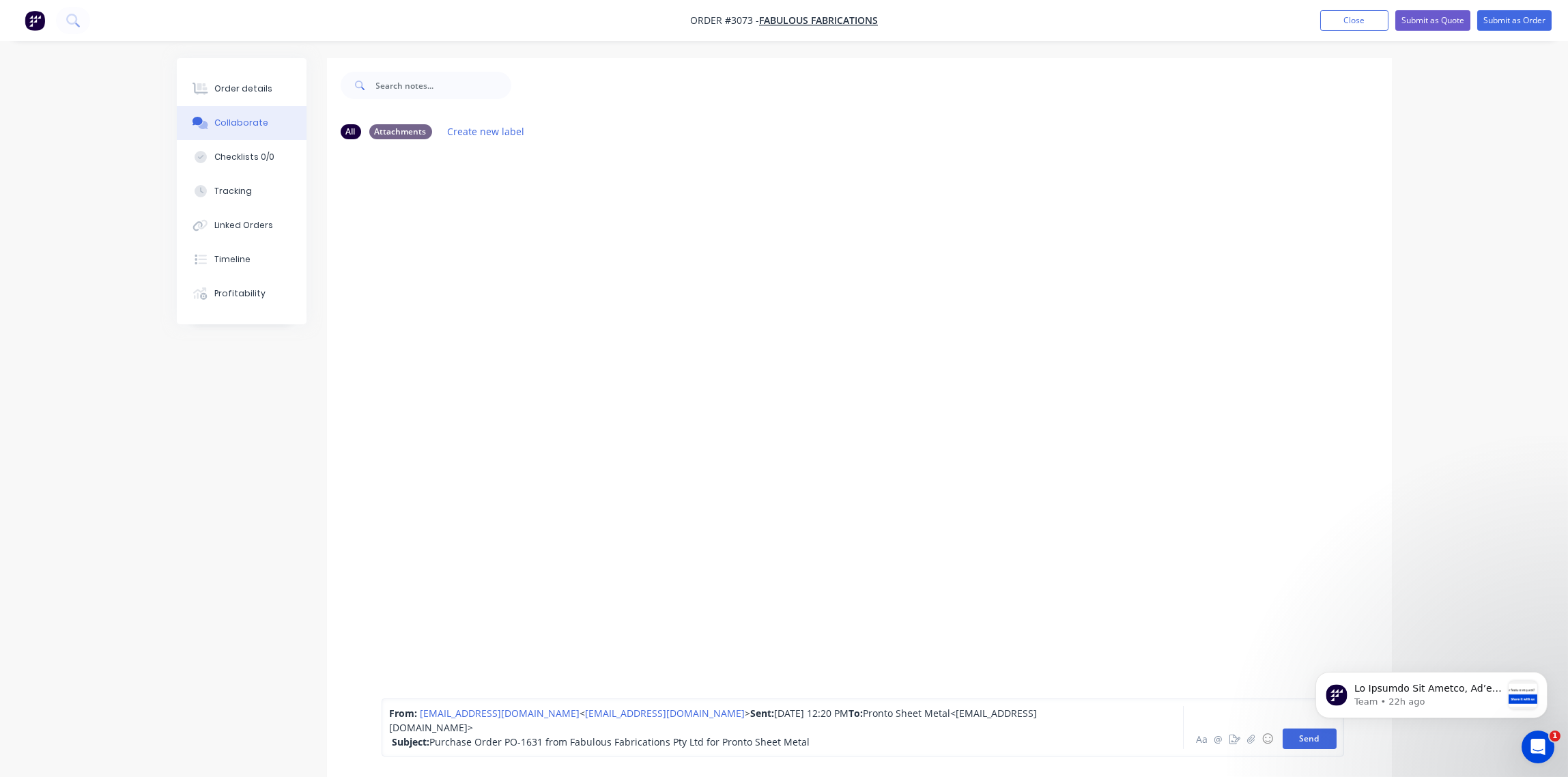
click at [1318, 741] on button "Send" at bounding box center [1310, 739] width 54 height 20
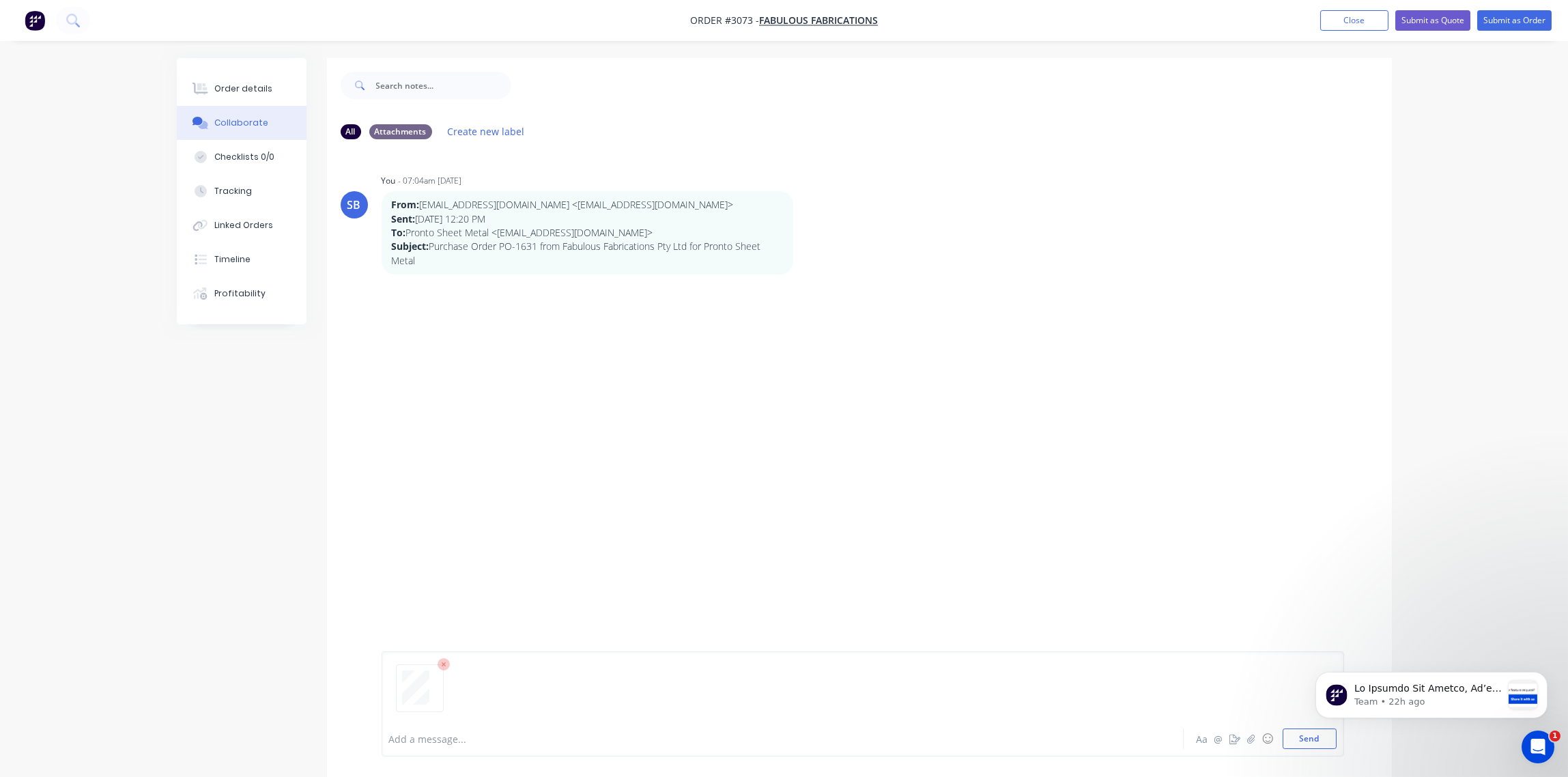
click at [1315, 737] on html "Team • 22h ago" at bounding box center [1431, 692] width 273 height 96
click at [1317, 739] on html "Team • 22h ago" at bounding box center [1431, 692] width 273 height 96
click at [257, 83] on div "Order details" at bounding box center [243, 89] width 58 height 12
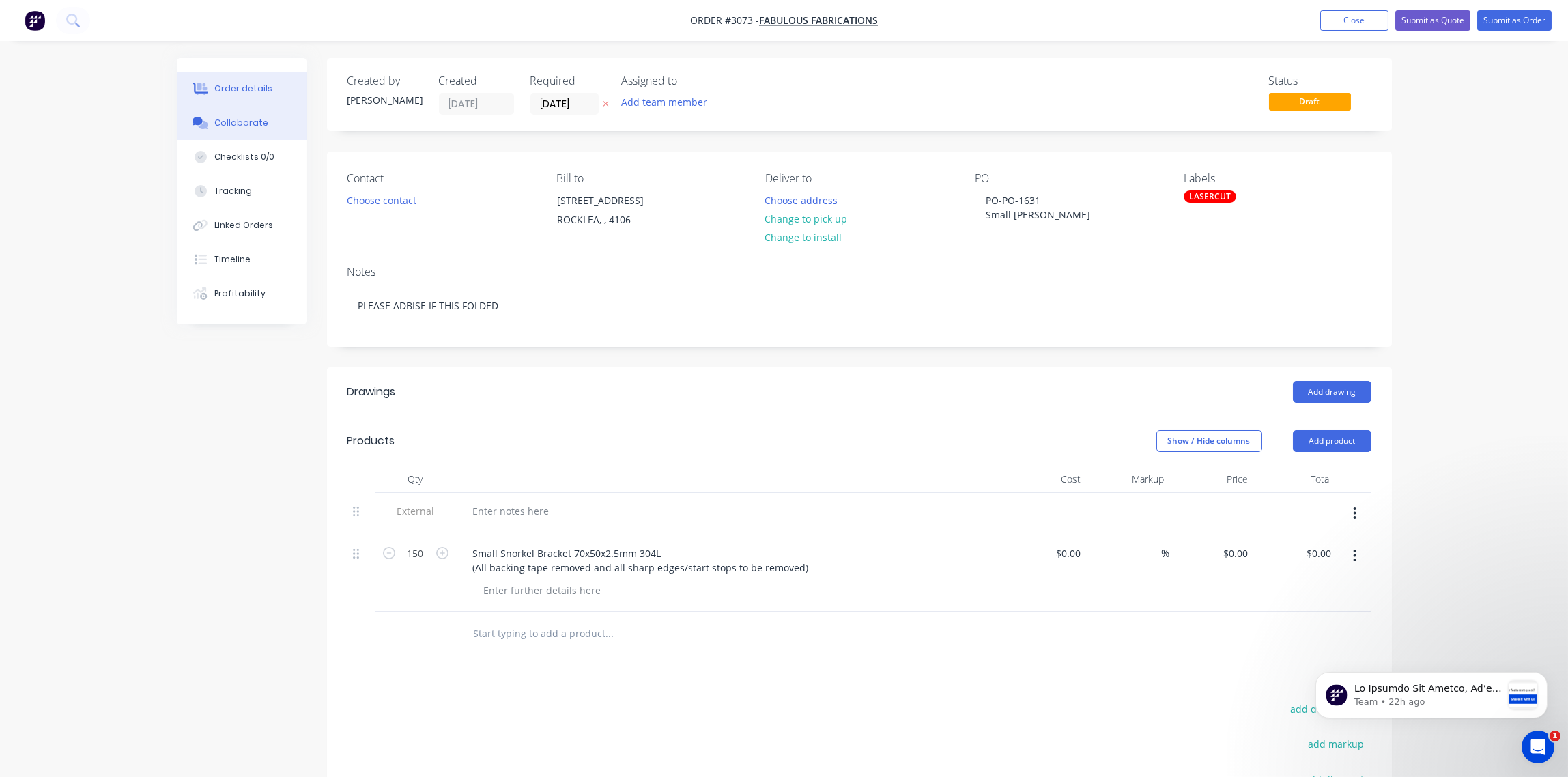
click at [251, 122] on div "Collaborate" at bounding box center [241, 123] width 54 height 12
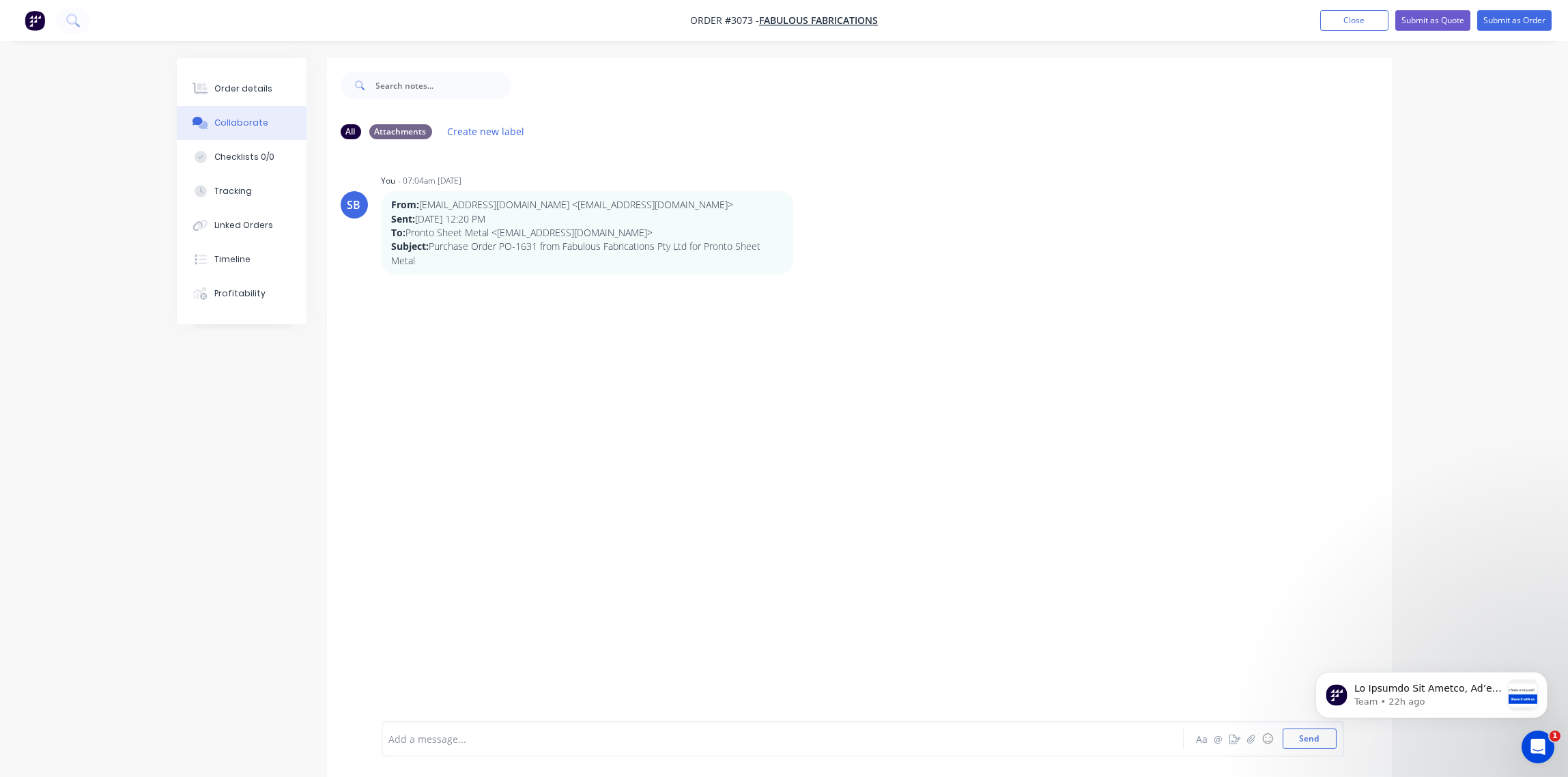
click at [487, 739] on div at bounding box center [745, 739] width 710 height 15
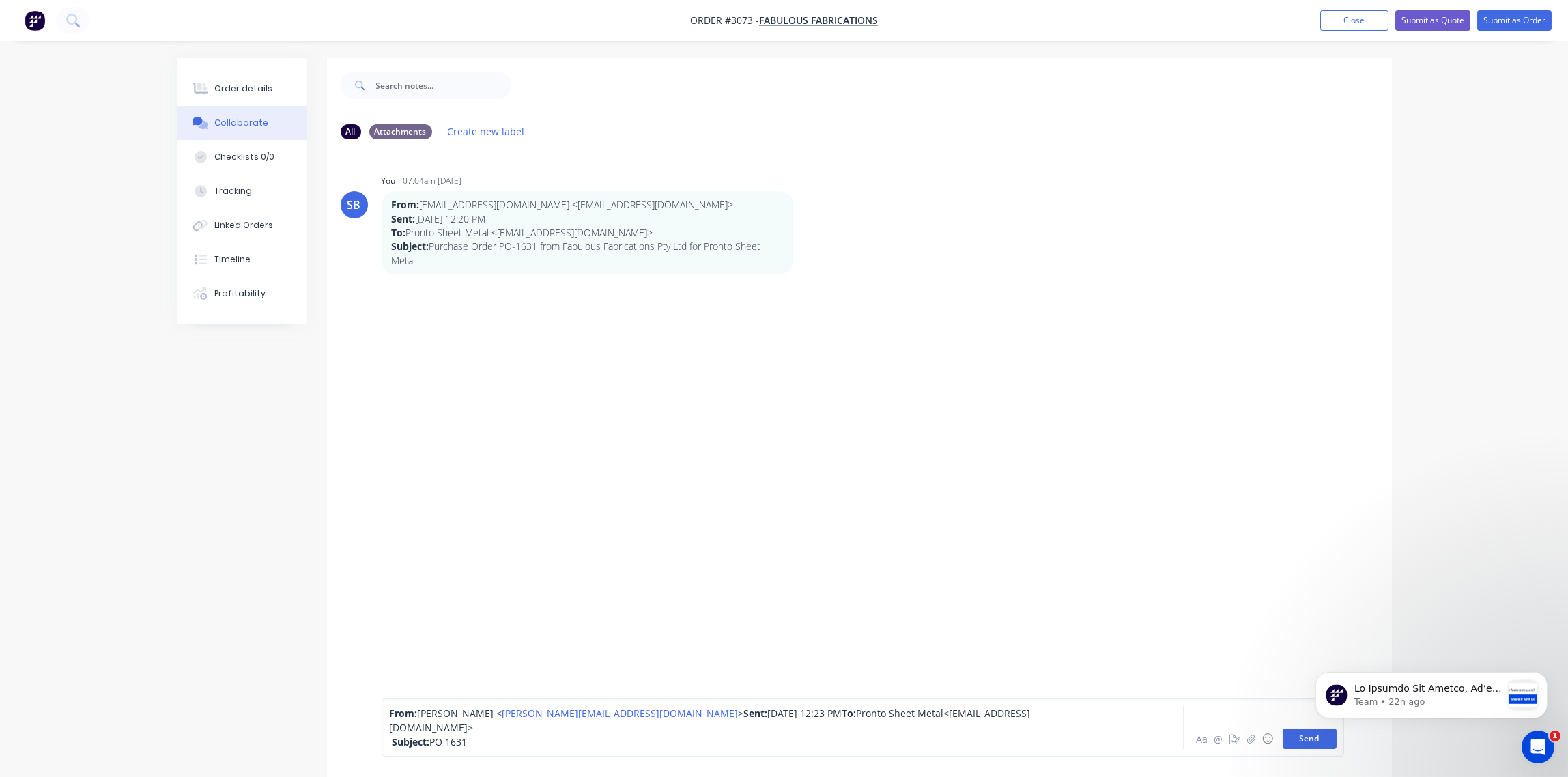
click at [1304, 741] on button "Send" at bounding box center [1310, 739] width 54 height 20
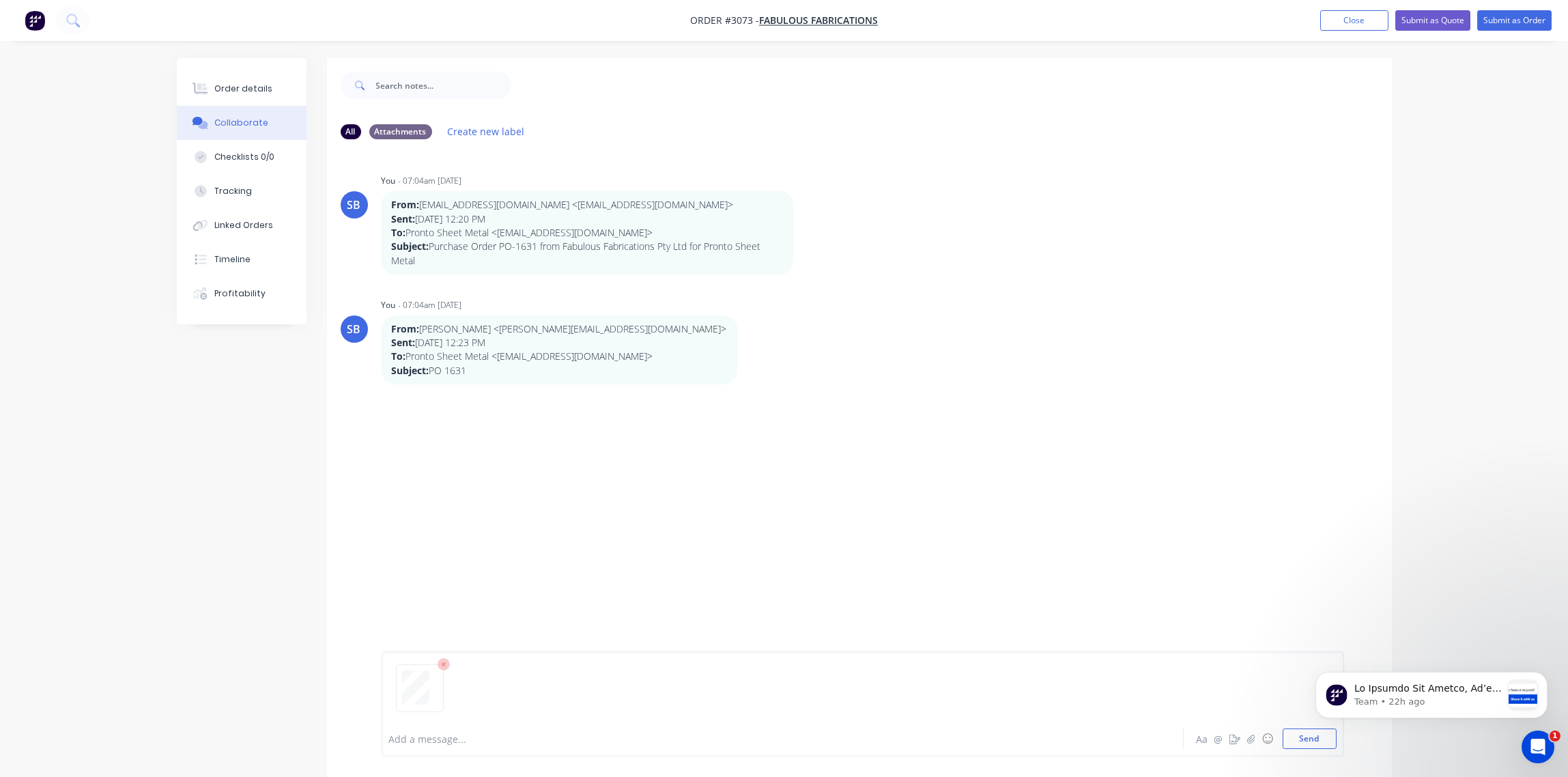
click at [1301, 736] on html "Team • 22h ago" at bounding box center [1431, 692] width 273 height 96
click at [1299, 737] on html "Team • 22h ago" at bounding box center [1431, 692] width 273 height 96
click at [1297, 735] on html "Team • 22h ago" at bounding box center [1431, 692] width 273 height 96
click at [1302, 741] on button "Send" at bounding box center [1310, 739] width 54 height 20
click at [1310, 737] on html "Team • 22h ago" at bounding box center [1431, 692] width 273 height 96
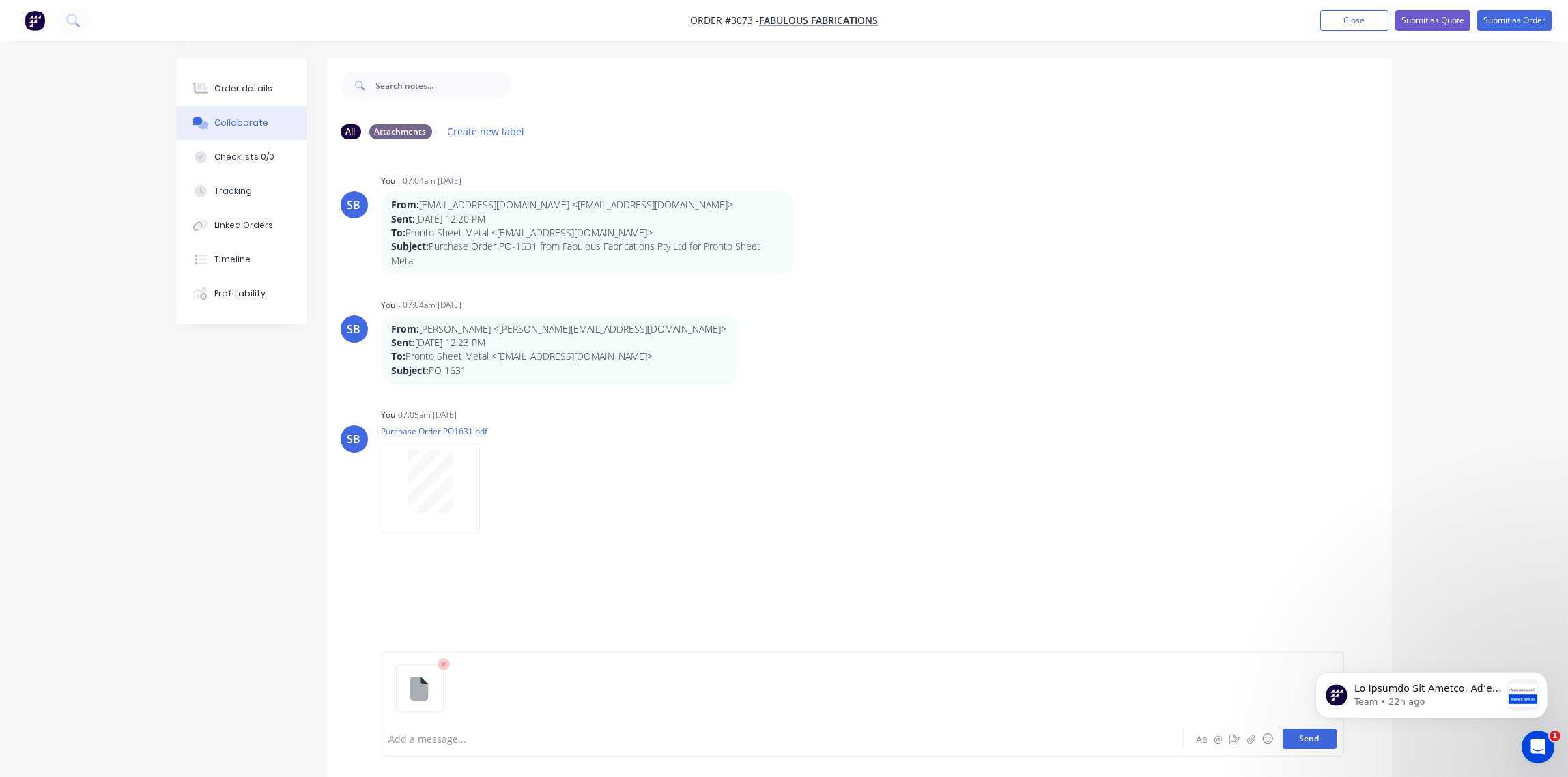
click at [1299, 739] on button "Send" at bounding box center [1310, 739] width 54 height 20
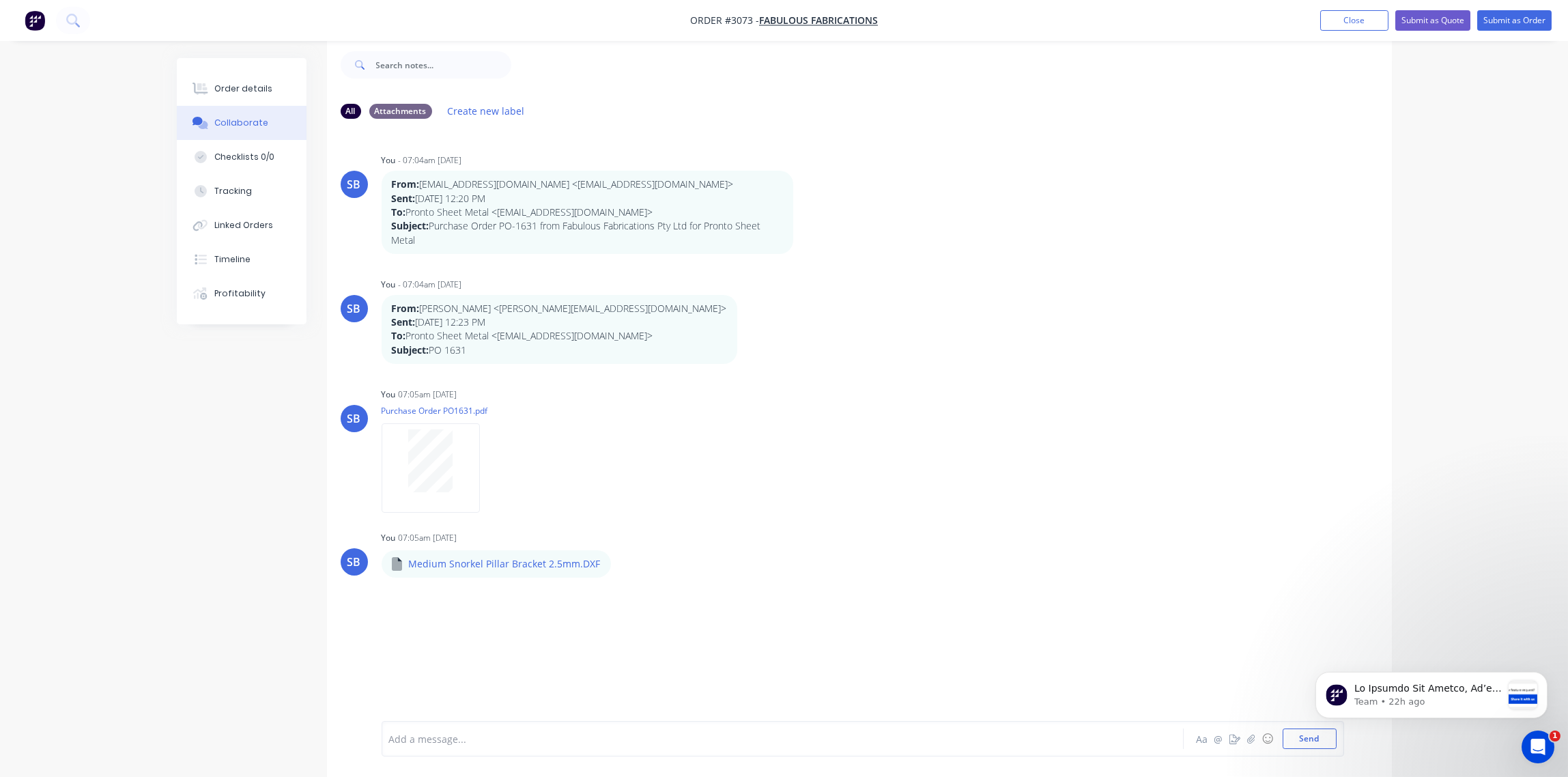
click at [458, 742] on div at bounding box center [745, 739] width 710 height 15
click at [1310, 741] on button "Send" at bounding box center [1310, 739] width 54 height 20
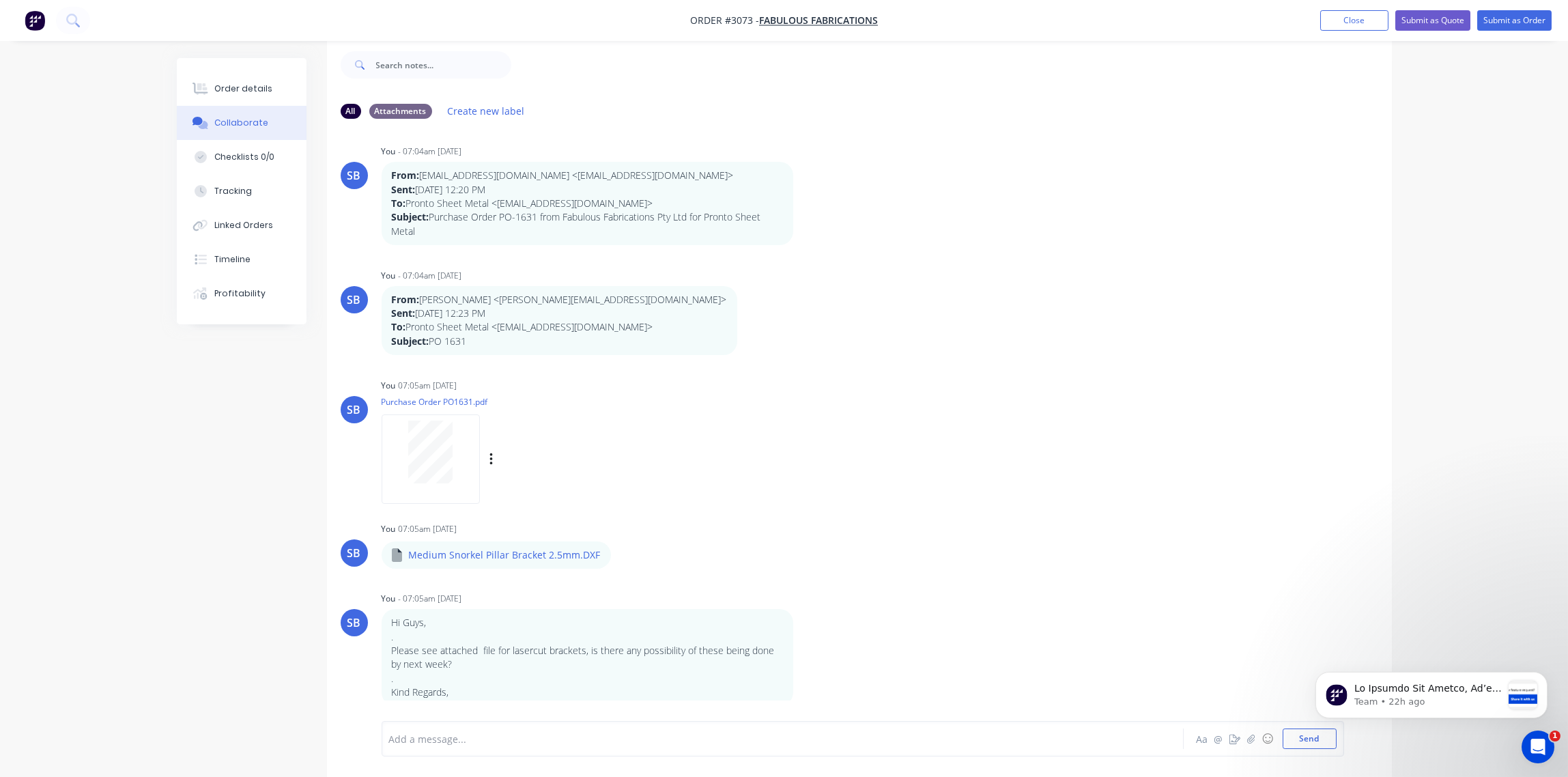
scroll to position [13, 0]
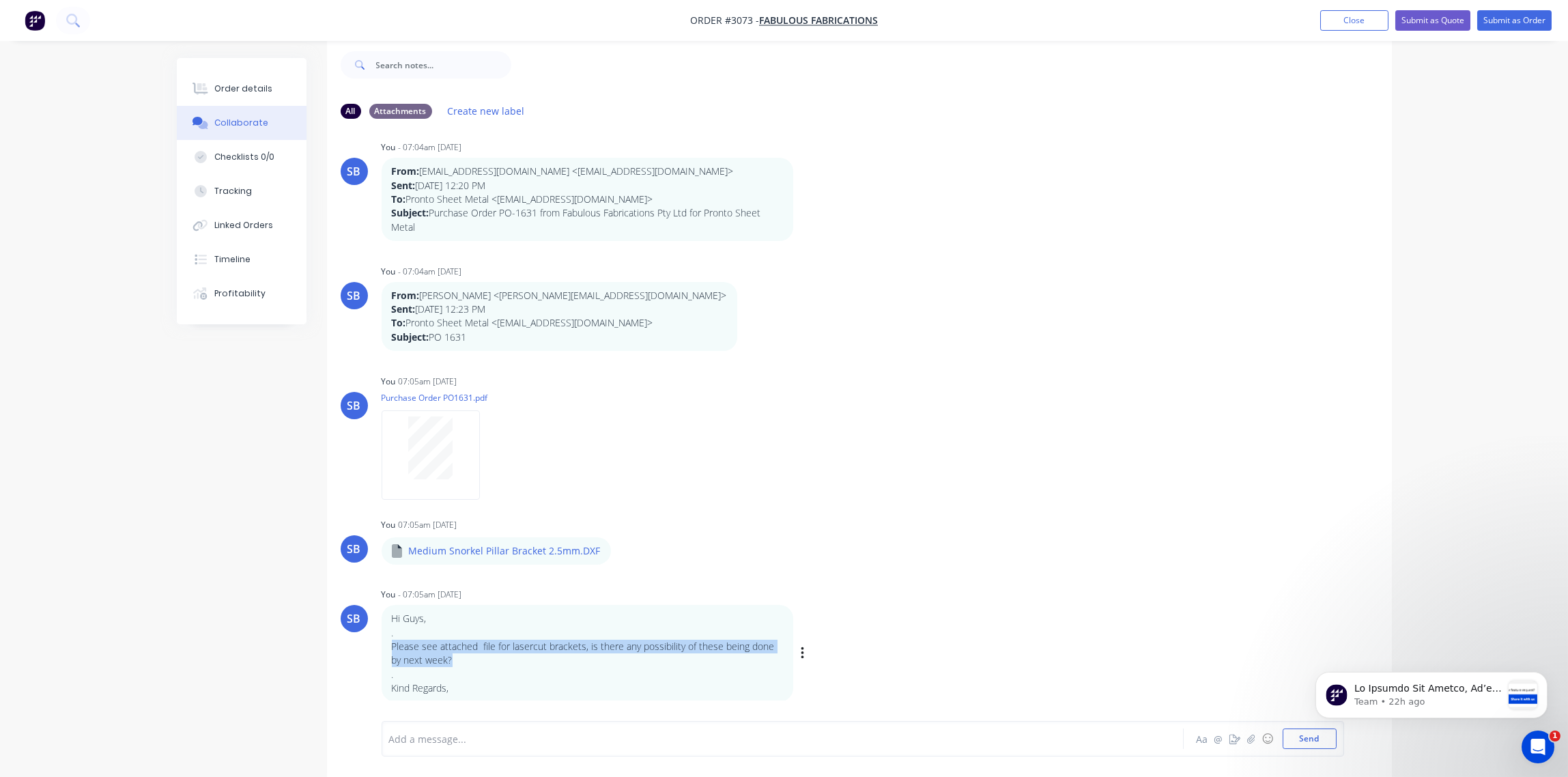
drag, startPoint x: 393, startPoint y: 643, endPoint x: 454, endPoint y: 662, distance: 63.9
click at [454, 662] on p "Please see attached file for lasercut brackets, is there any possibility of the…" at bounding box center [587, 654] width 391 height 28
drag, startPoint x: 454, startPoint y: 662, endPoint x: 560, endPoint y: 675, distance: 106.8
click at [560, 676] on p "." at bounding box center [587, 675] width 391 height 14
drag, startPoint x: 393, startPoint y: 643, endPoint x: 449, endPoint y: 662, distance: 59.1
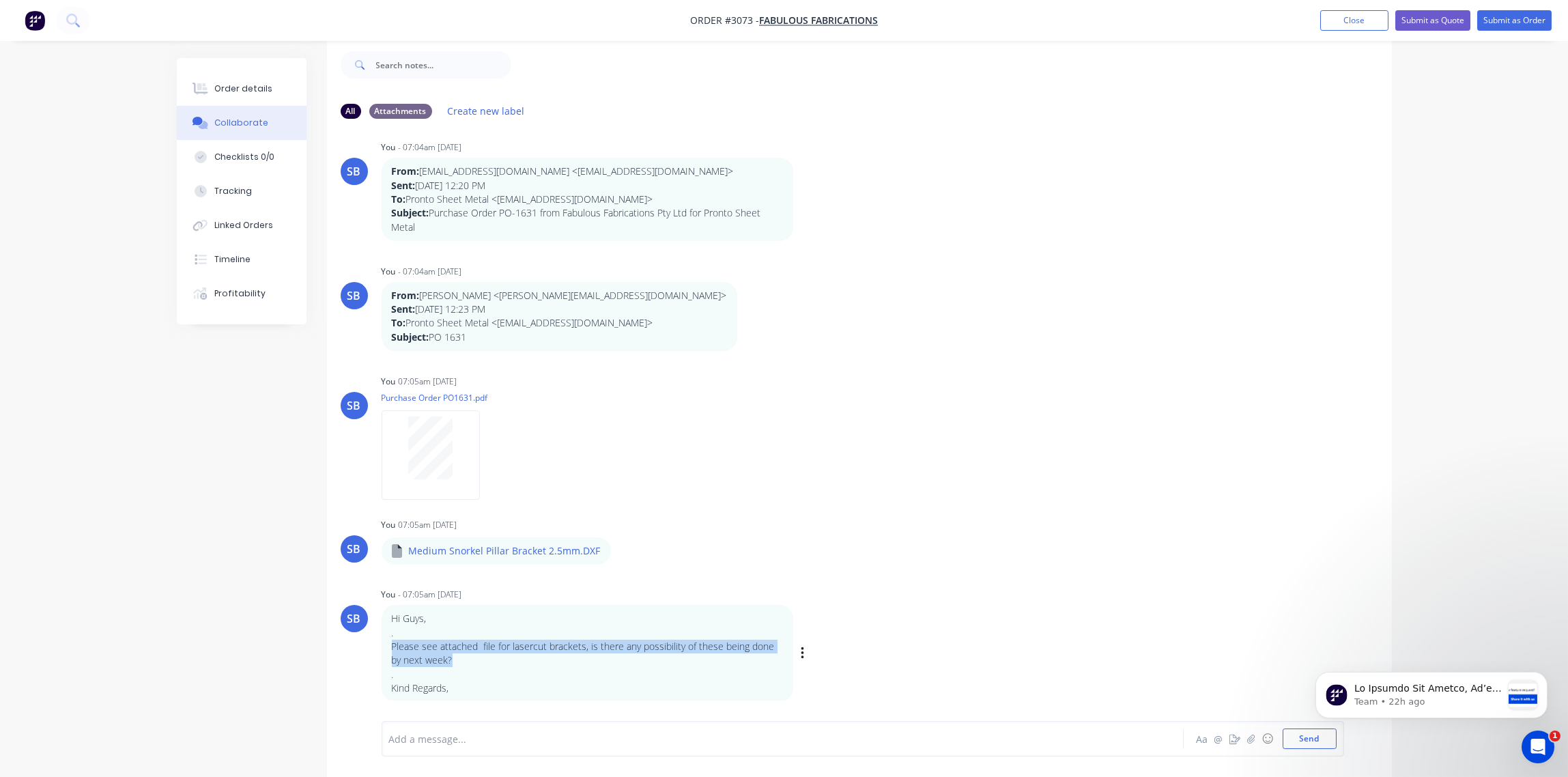
click at [449, 662] on p "Please see attached file for lasercut brackets, is there any possibility of the…" at bounding box center [587, 654] width 391 height 28
drag, startPoint x: 449, startPoint y: 662, endPoint x: 420, endPoint y: 654, distance: 30.1
copy p "Please see attached file for lasercut brackets, is there any possibility of the…"
click at [230, 84] on div "Order details" at bounding box center [243, 89] width 58 height 12
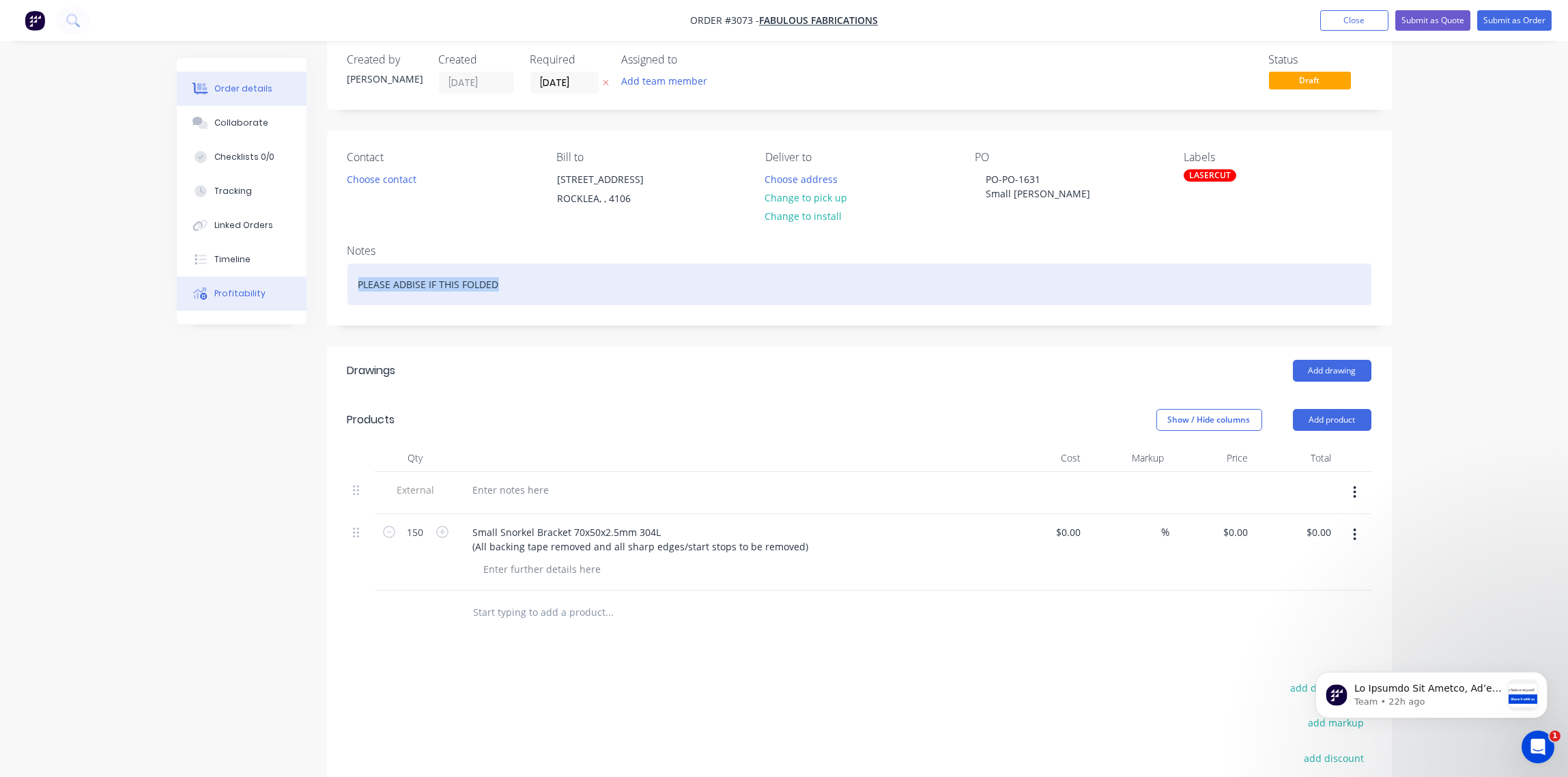
drag, startPoint x: 516, startPoint y: 290, endPoint x: 292, endPoint y: 286, distance: 224.0
click at [292, 286] on div "Order details Collaborate Checklists 0/0 Tracking Linked Orders Timeline Profit…" at bounding box center [785, 510] width 1243 height 946
paste div
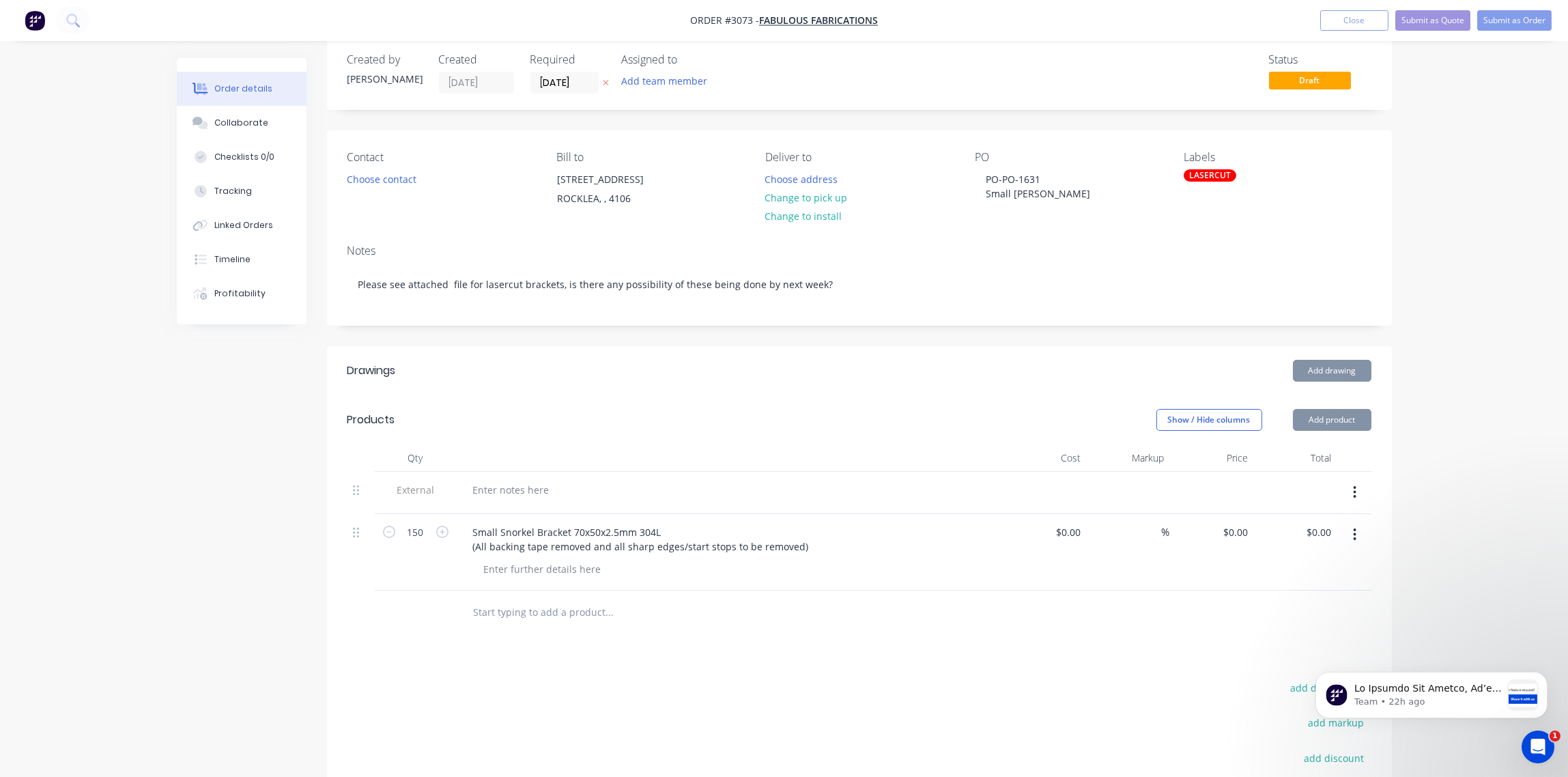
click at [1213, 174] on div "LASERCUT" at bounding box center [1210, 175] width 52 height 12
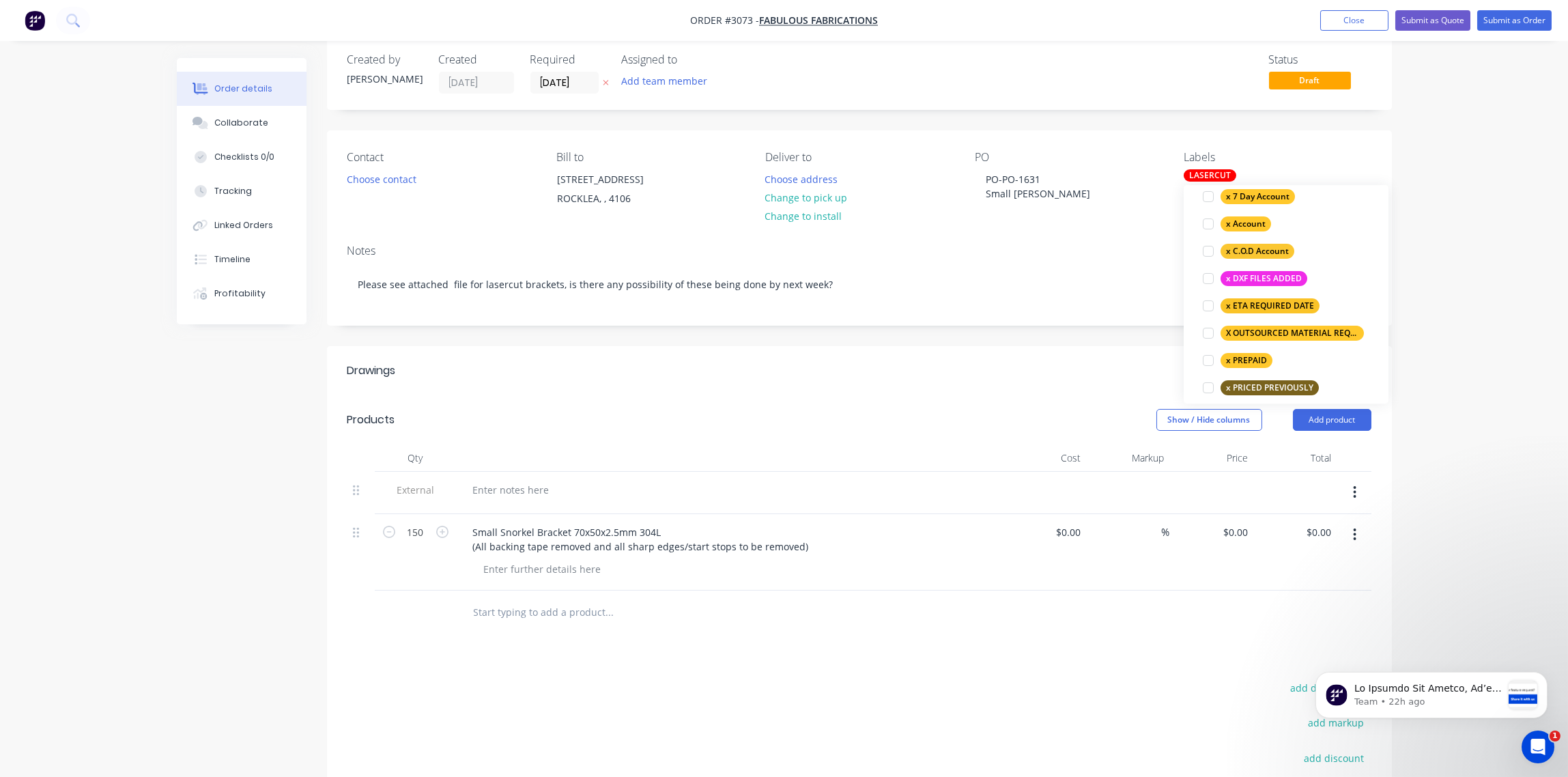
scroll to position [815, 0]
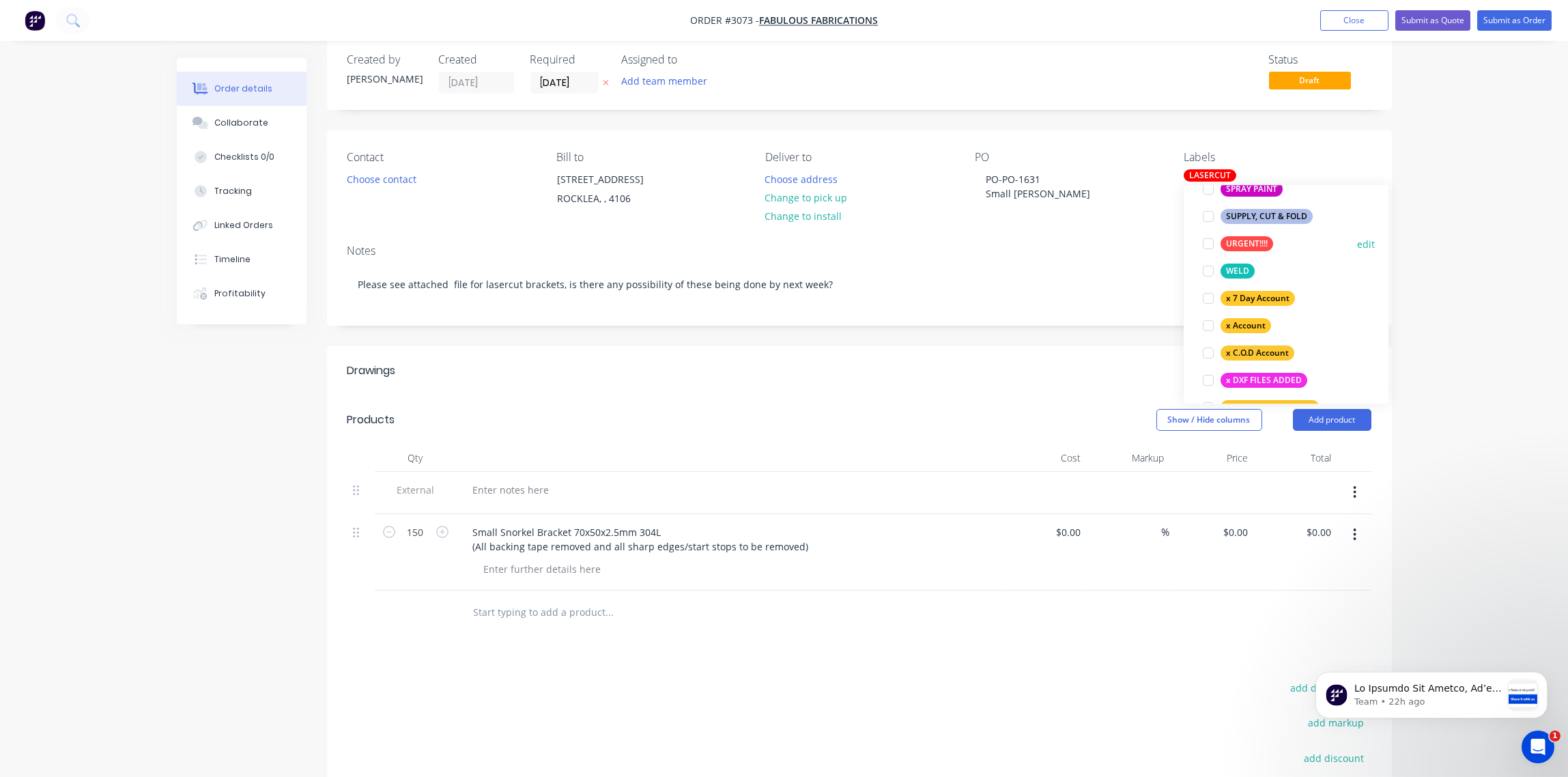
click at [1206, 243] on div at bounding box center [1209, 244] width 28 height 28
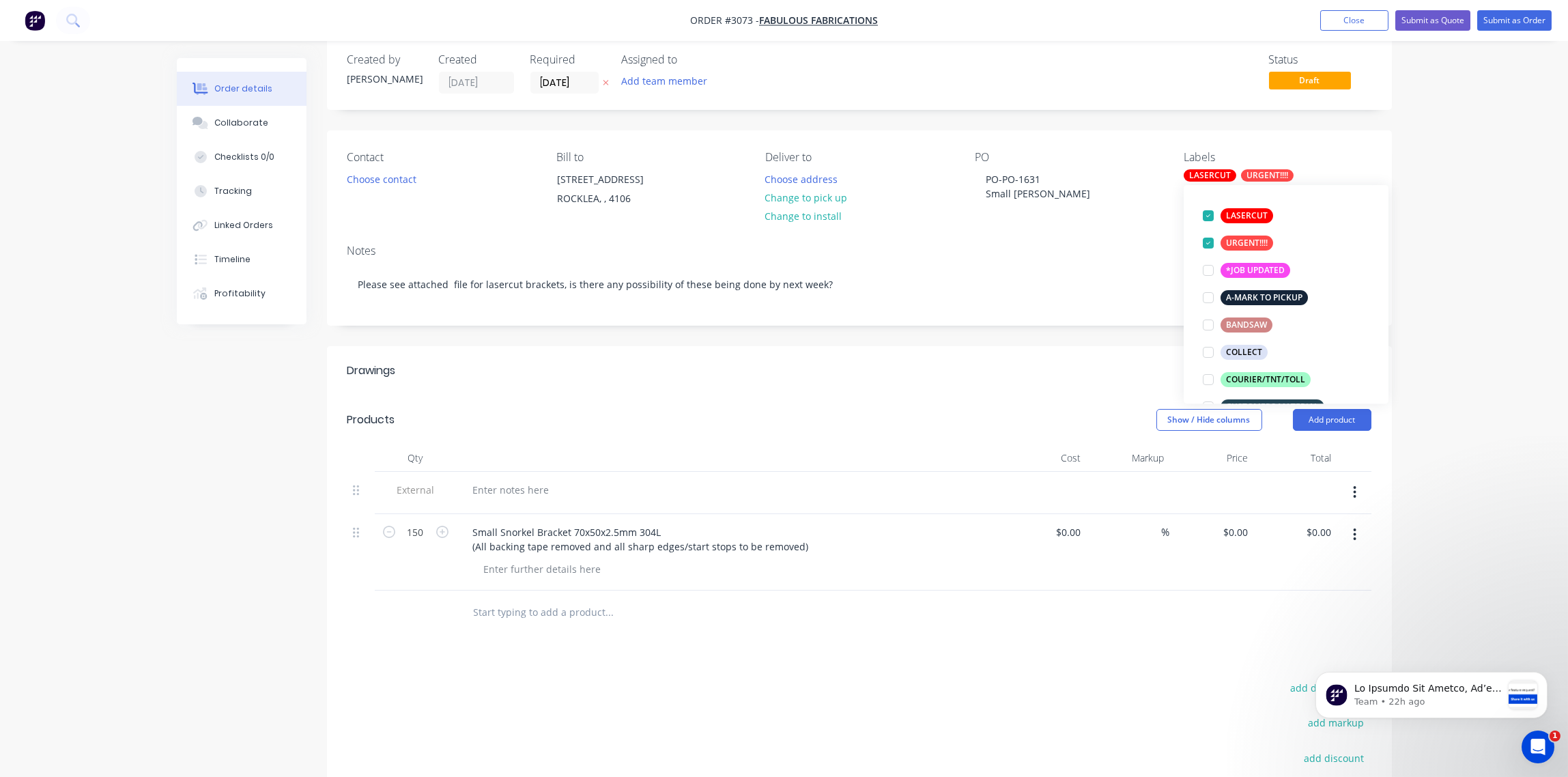
click at [1082, 258] on div "Notes" at bounding box center [859, 251] width 1024 height 13
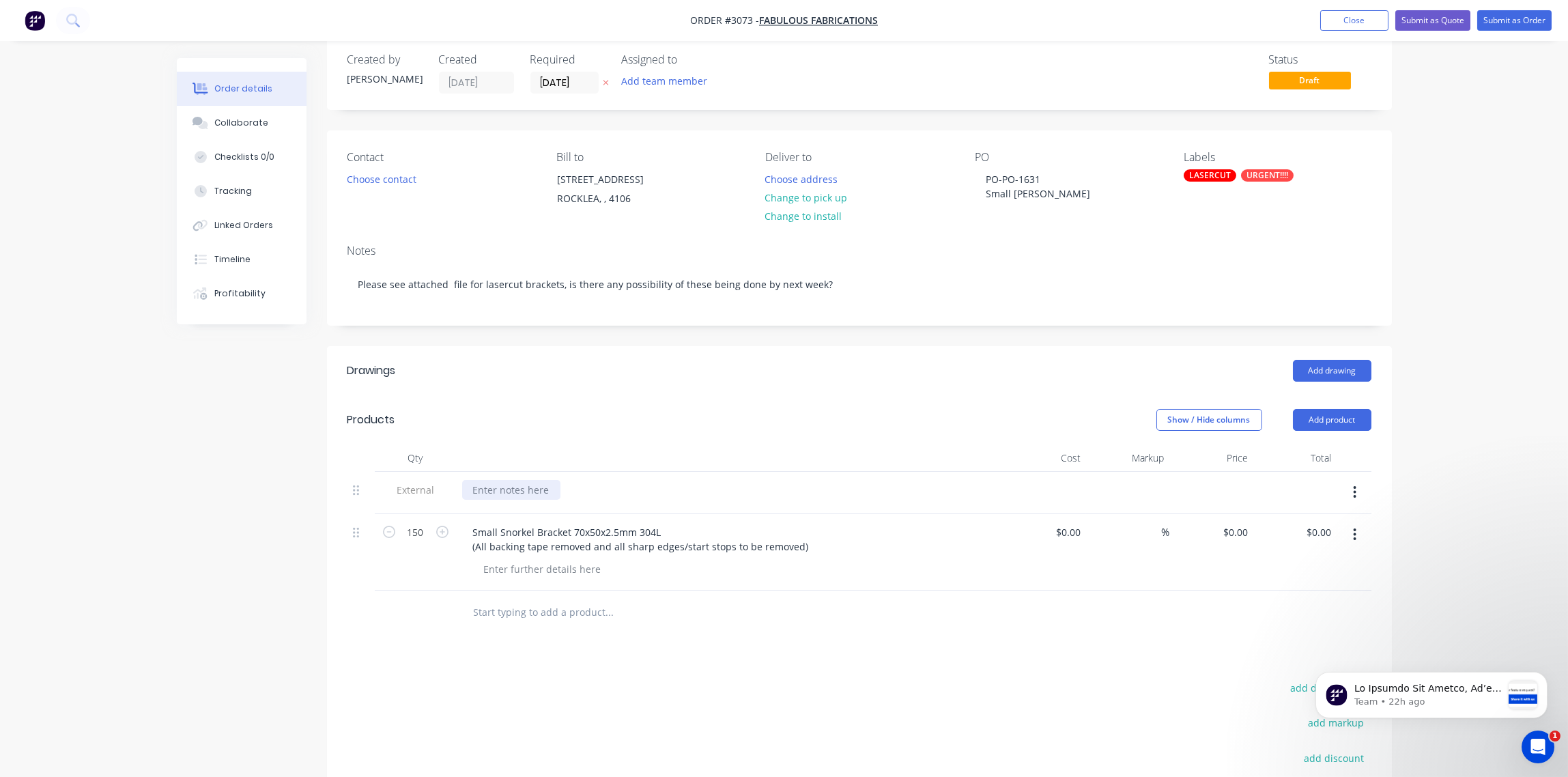
click at [524, 486] on div at bounding box center [511, 489] width 98 height 20
paste div
click at [243, 120] on div "Collaborate" at bounding box center [241, 123] width 54 height 12
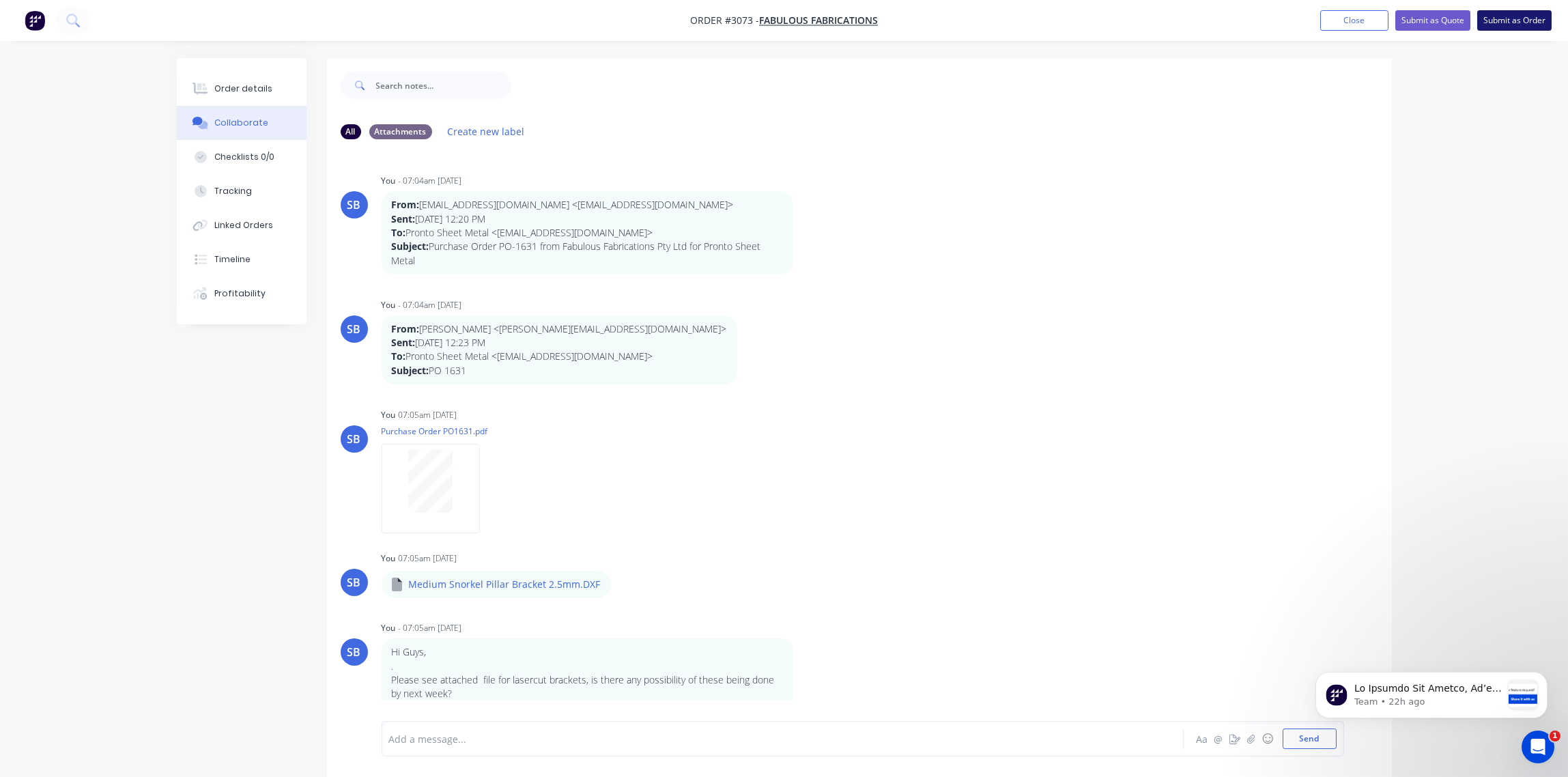
click at [1510, 20] on button "Submit as Order" at bounding box center [1514, 20] width 75 height 20
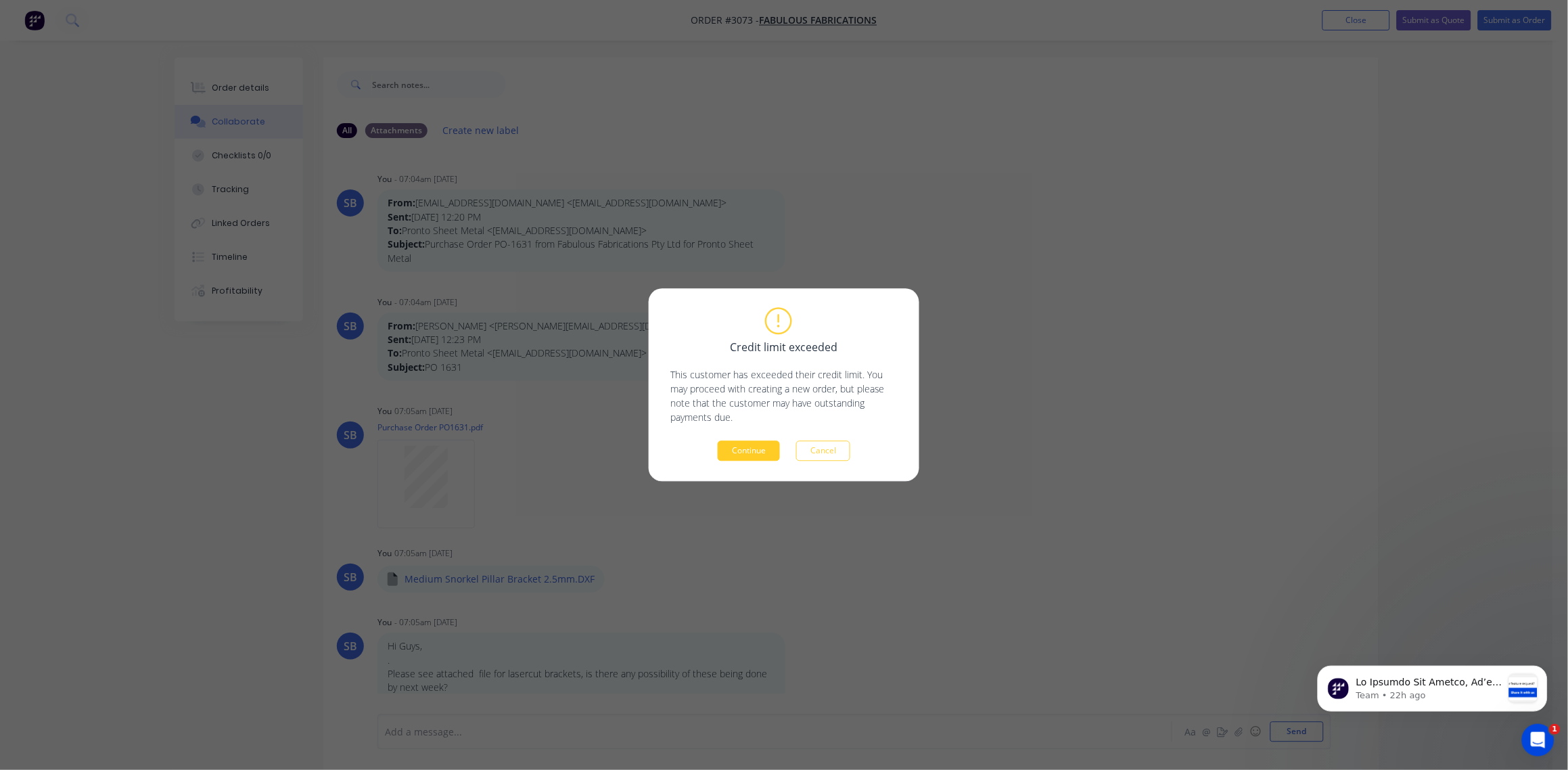
click at [752, 450] on button "Continue" at bounding box center [749, 451] width 63 height 20
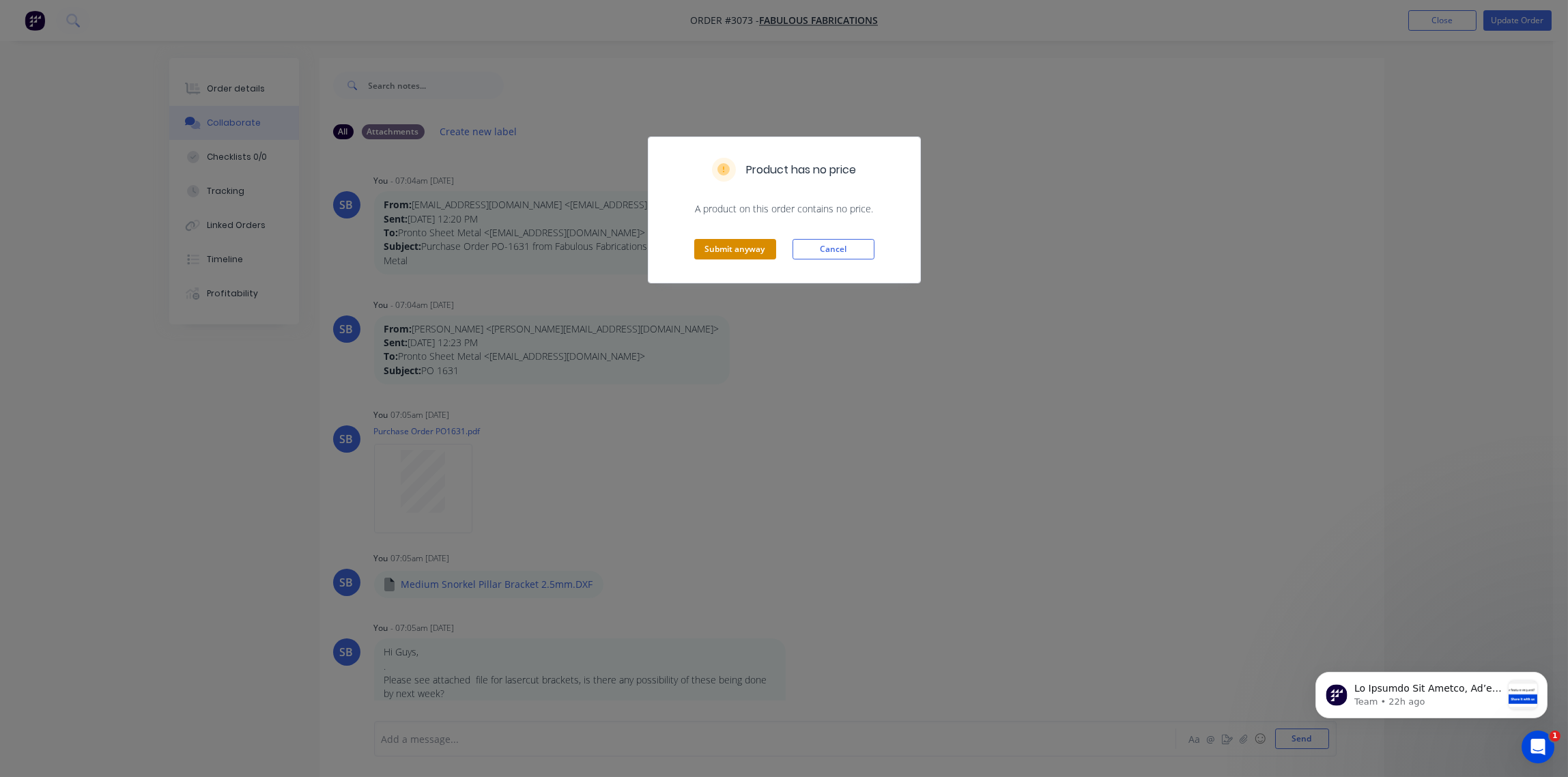
click at [726, 259] on button "Submit anyway" at bounding box center [735, 249] width 82 height 20
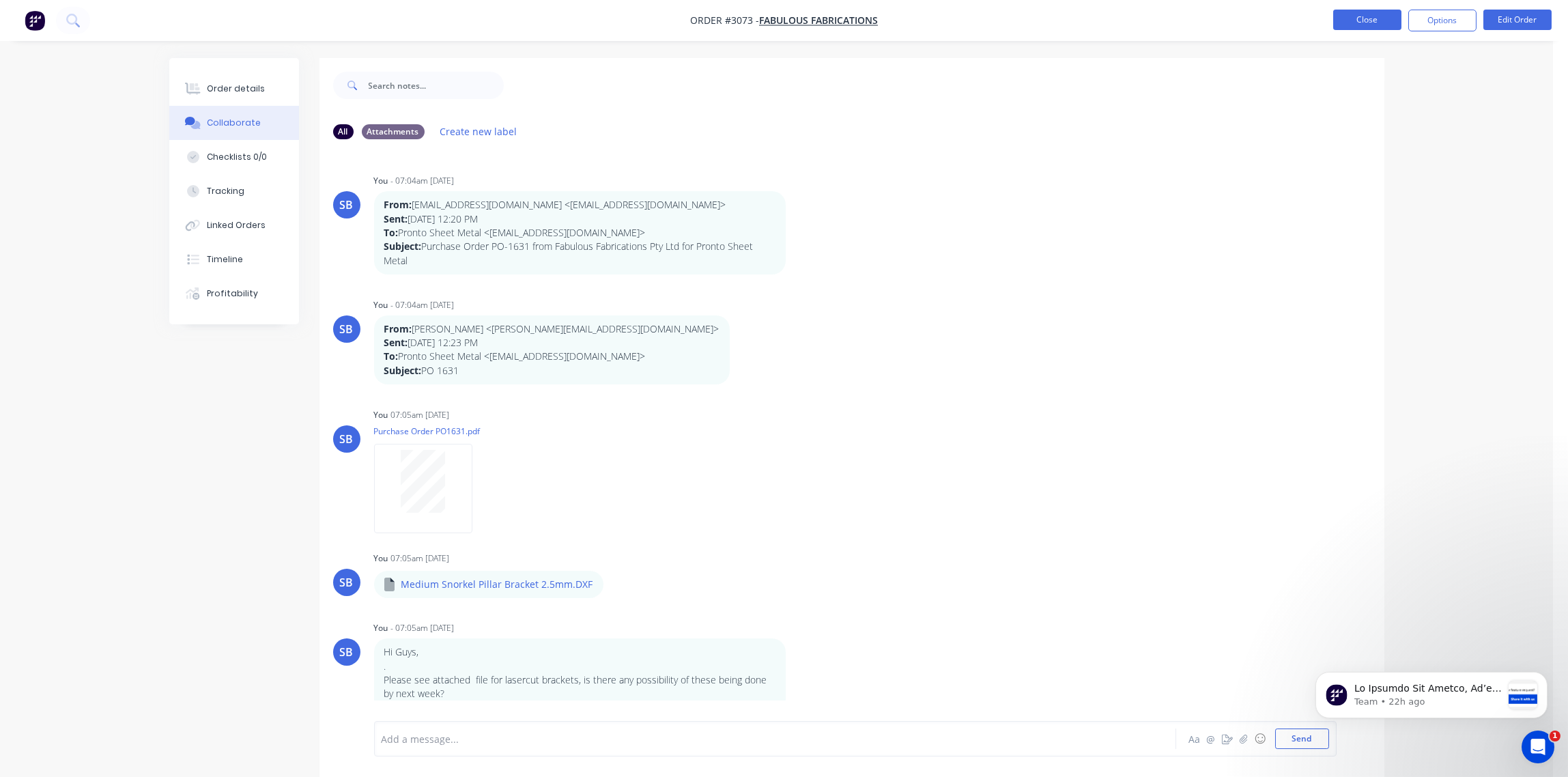
click at [1365, 23] on button "Close" at bounding box center [1368, 20] width 68 height 20
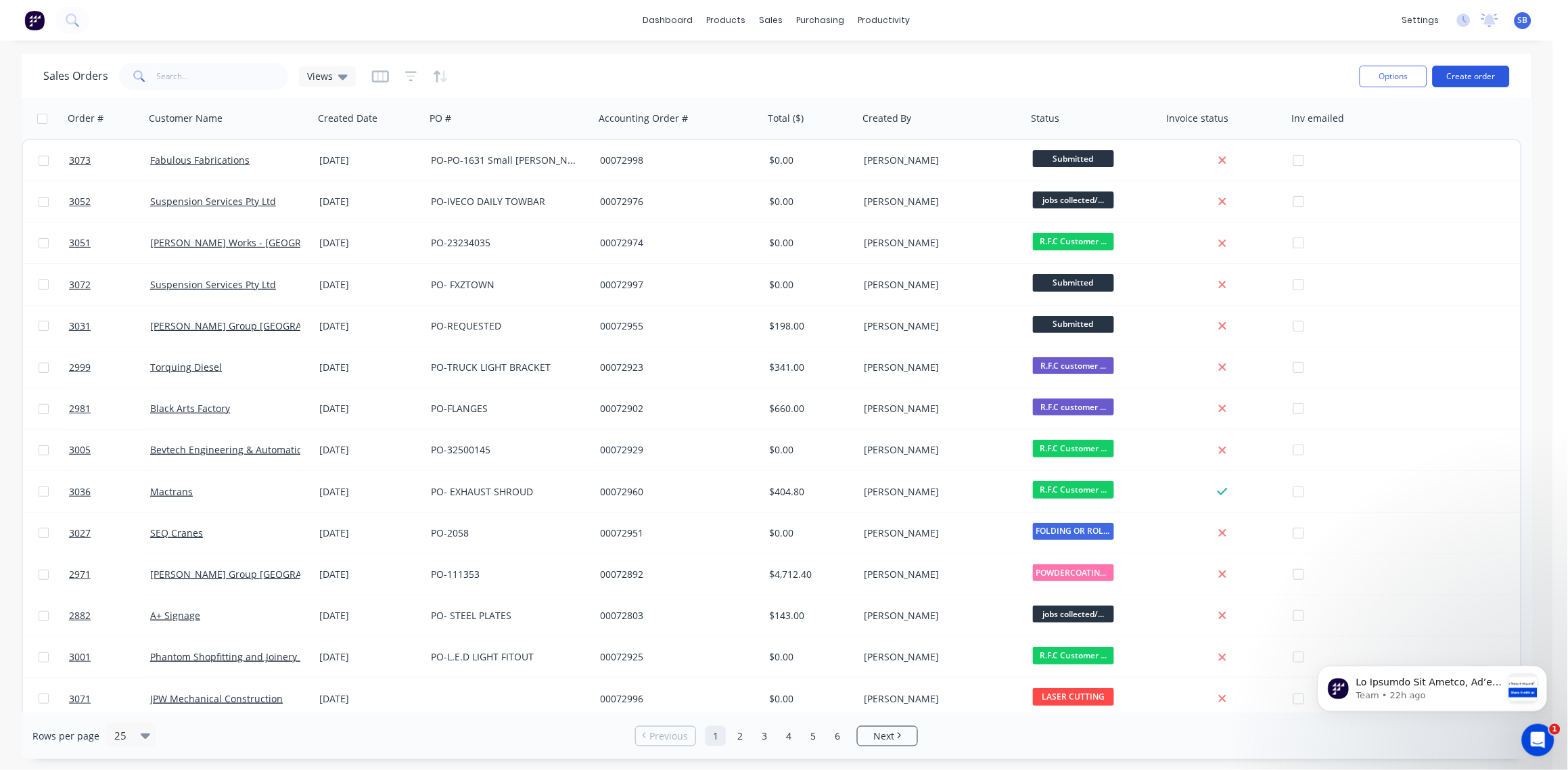
click at [1477, 77] on button "Create order" at bounding box center [1471, 76] width 77 height 22
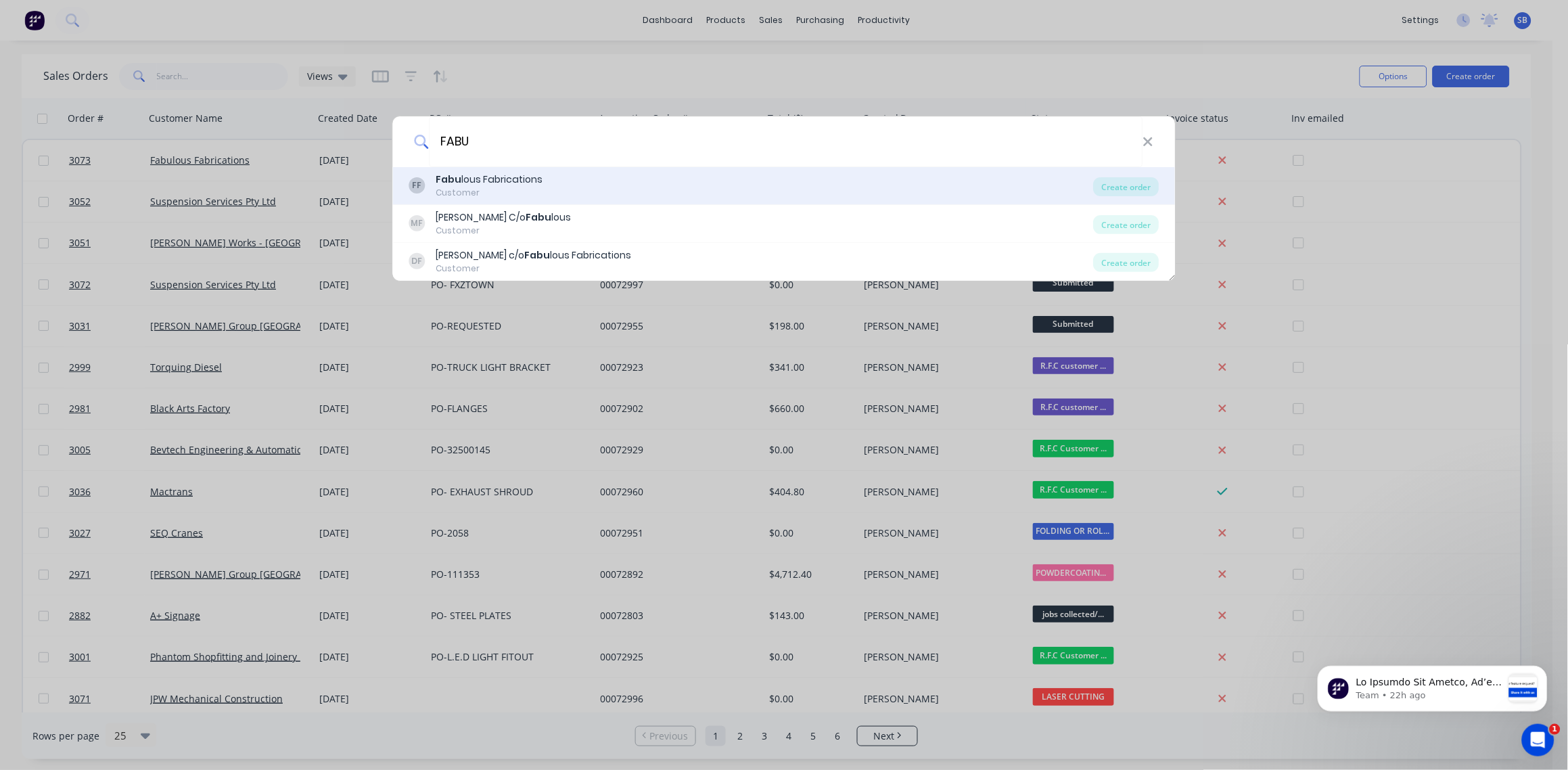
type input "FABU"
click at [503, 187] on div "Customer" at bounding box center [490, 193] width 107 height 12
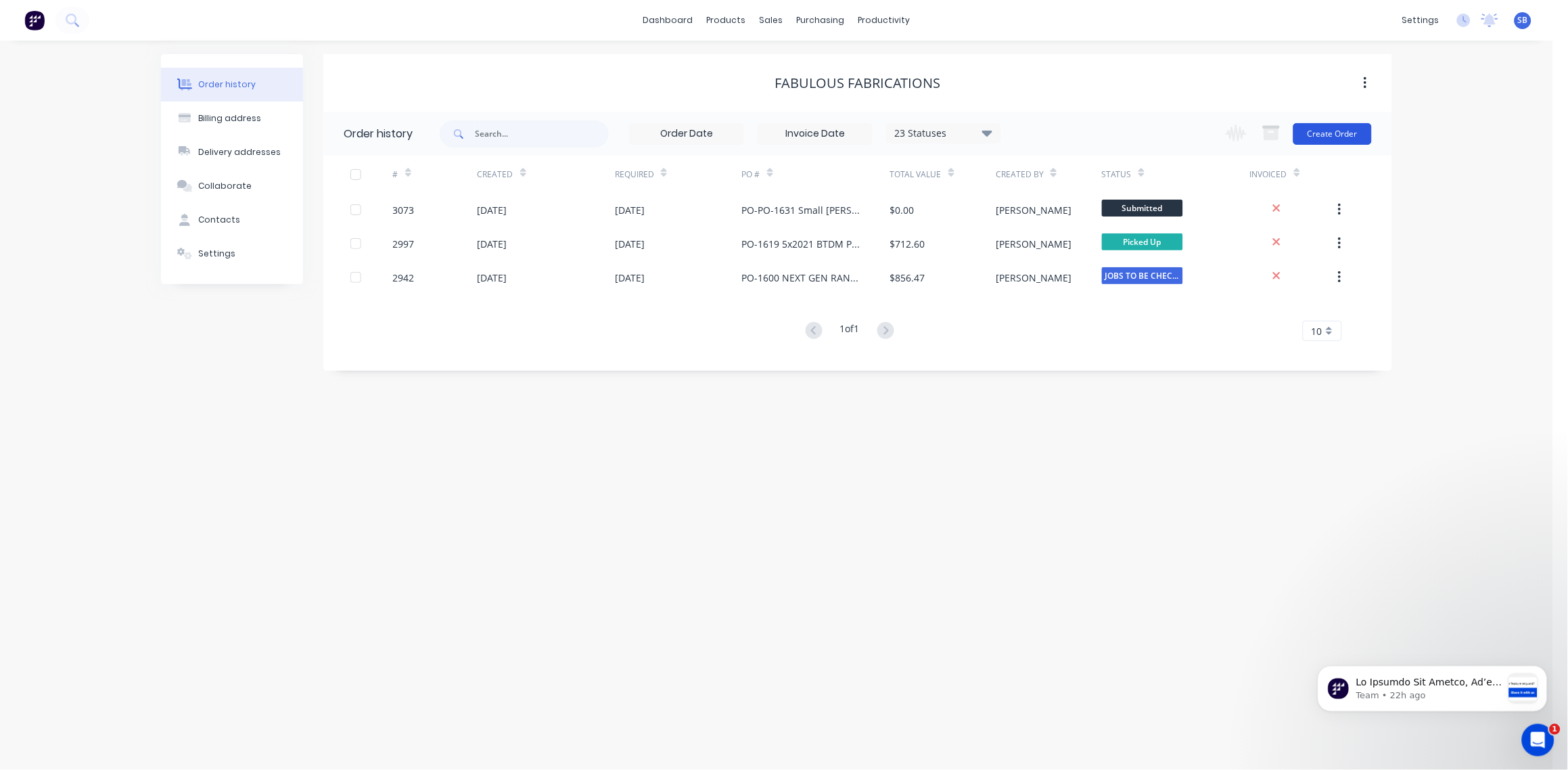
click at [1326, 135] on button "Create Order" at bounding box center [1332, 134] width 78 height 22
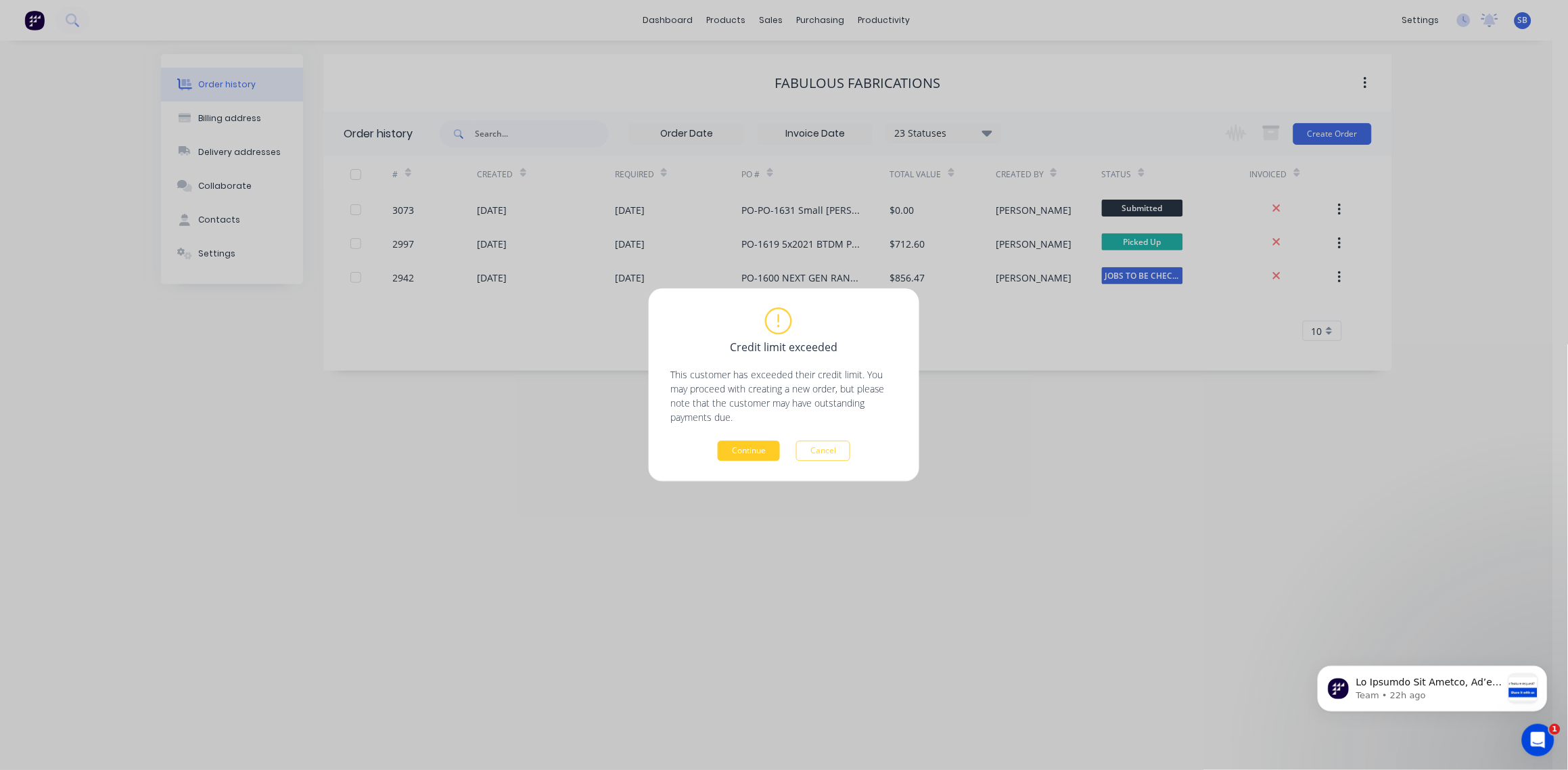
click at [739, 451] on button "Continue" at bounding box center [749, 451] width 63 height 20
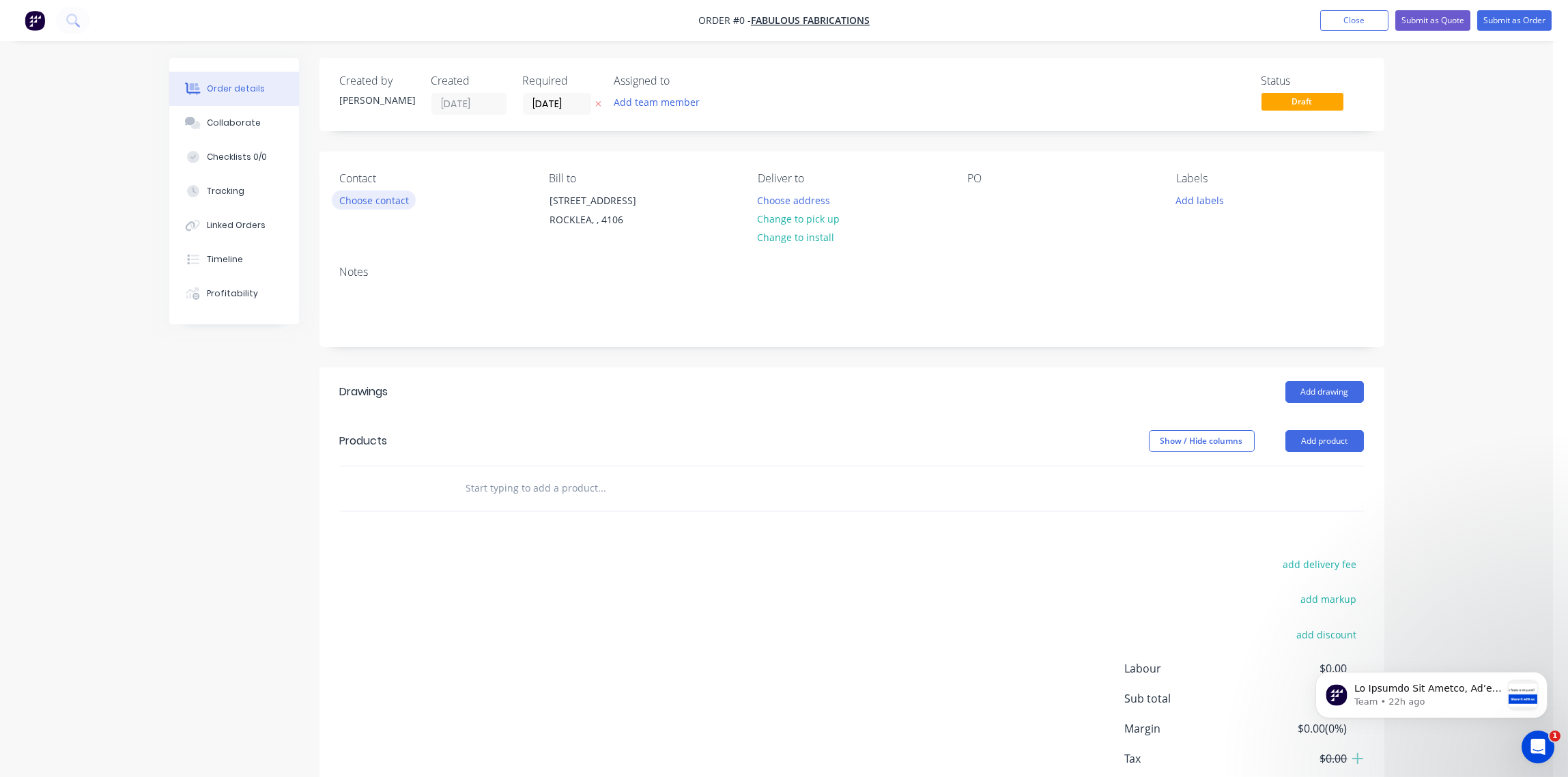
click at [381, 200] on button "Choose contact" at bounding box center [374, 199] width 84 height 18
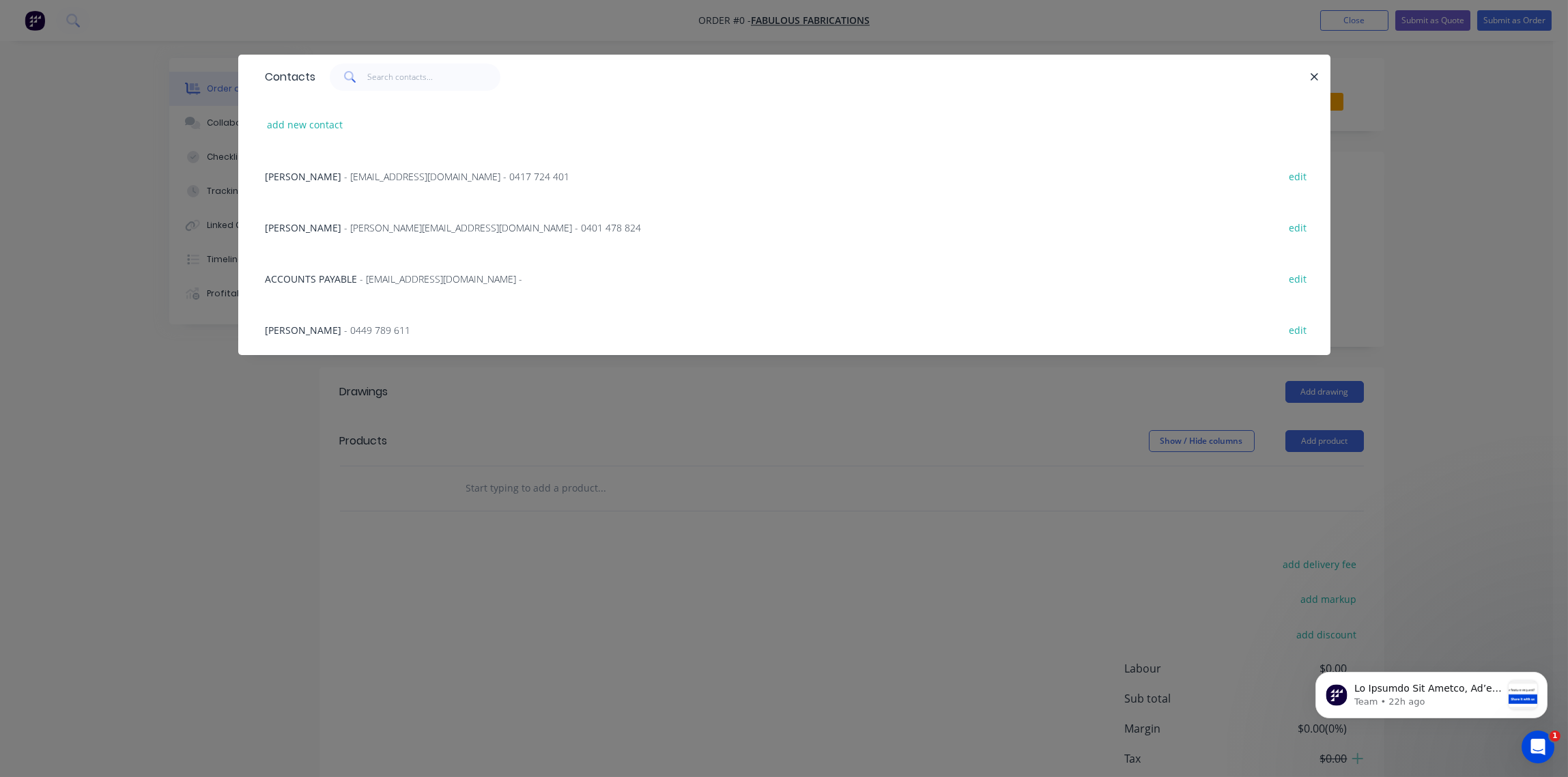
click at [384, 176] on span "- fabulousfabrications@hotmail.com - 0417 724 401" at bounding box center [457, 176] width 225 height 13
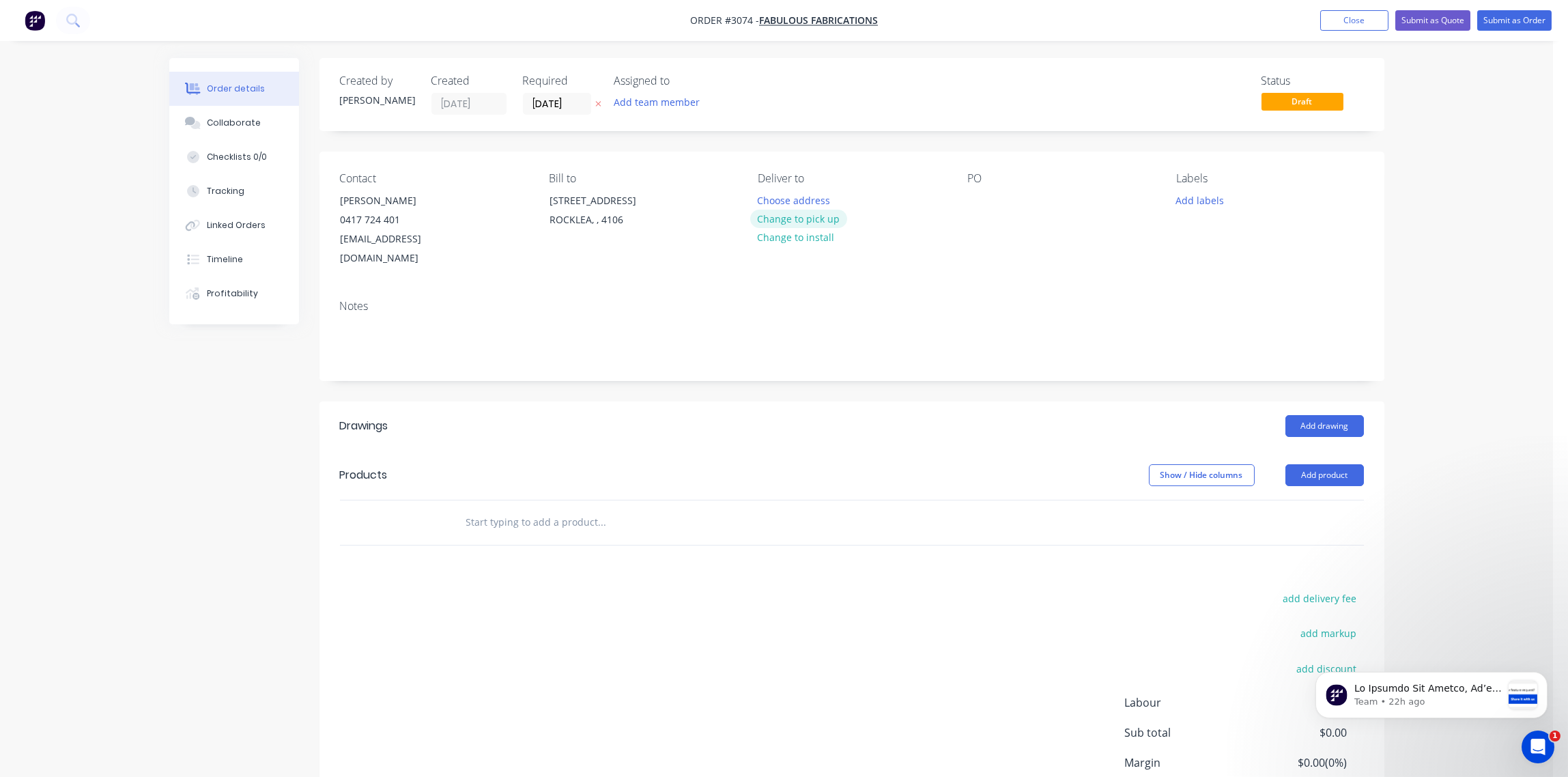
click at [838, 219] on button "Change to pick up" at bounding box center [799, 219] width 97 height 18
click at [1357, 21] on button "Close" at bounding box center [1355, 20] width 68 height 20
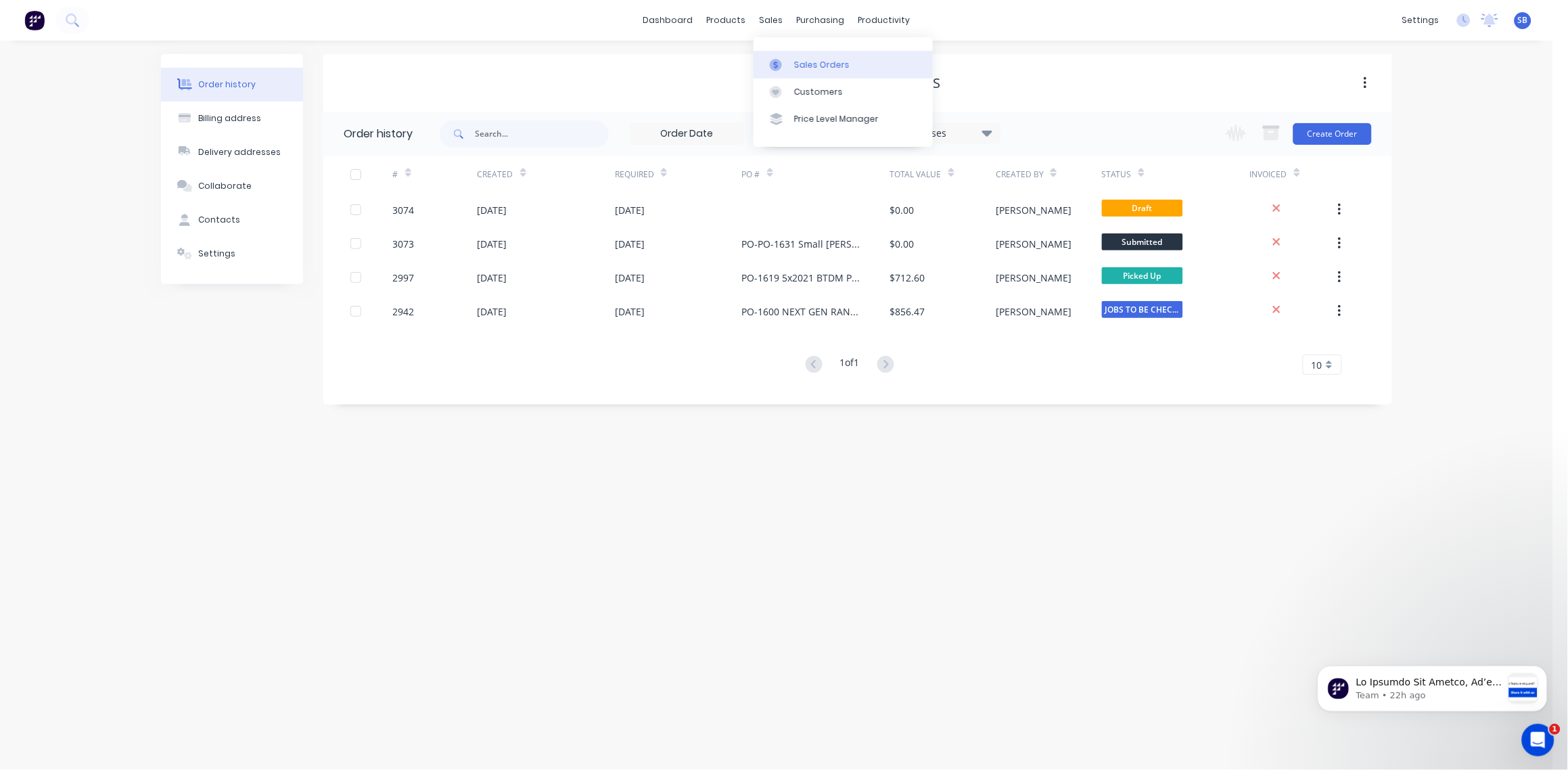
click at [826, 59] on div "Sales Orders" at bounding box center [821, 65] width 55 height 12
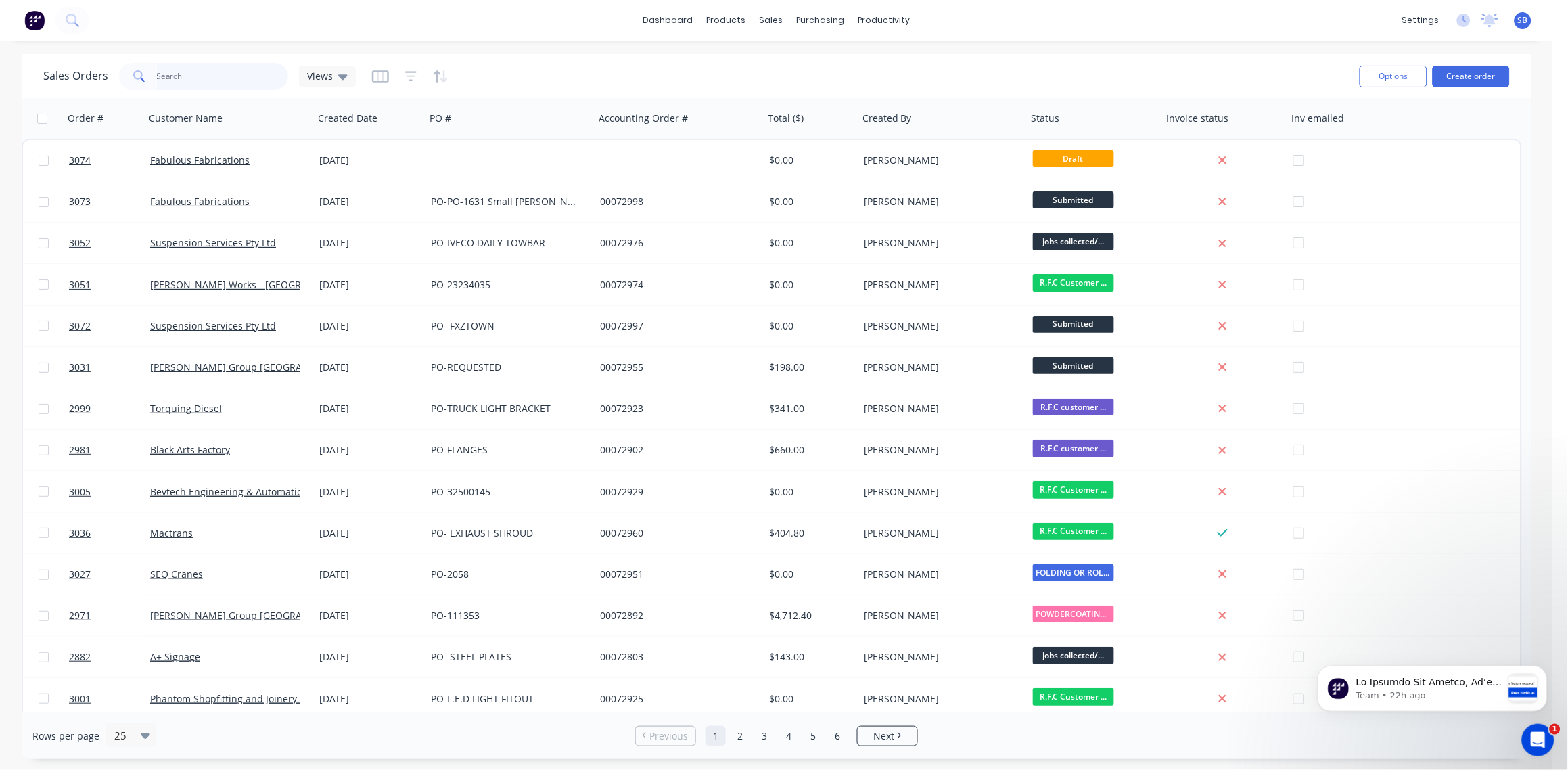
click at [181, 78] on input "text" at bounding box center [222, 76] width 132 height 27
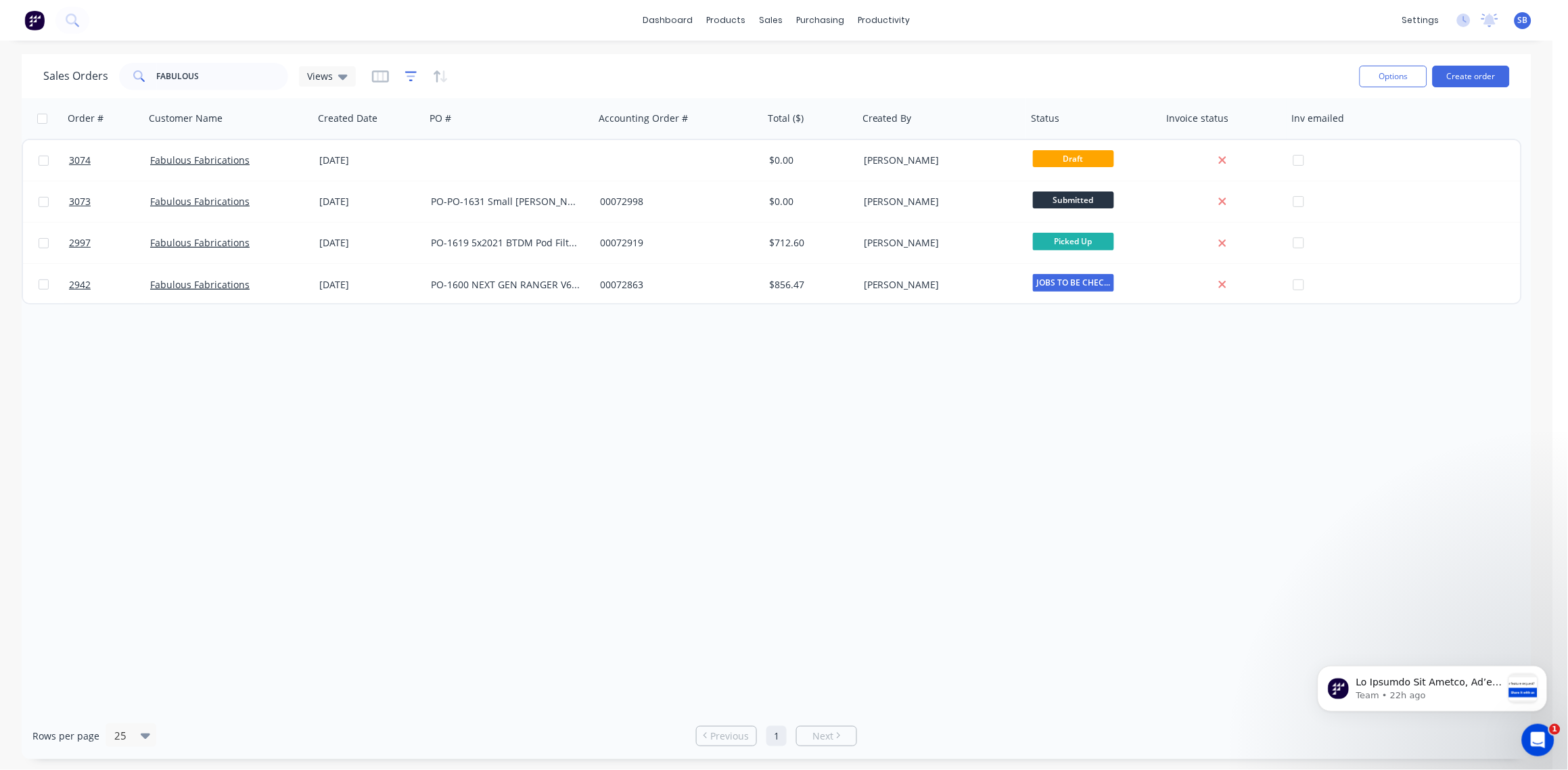
click at [406, 80] on icon "button" at bounding box center [411, 76] width 12 height 10
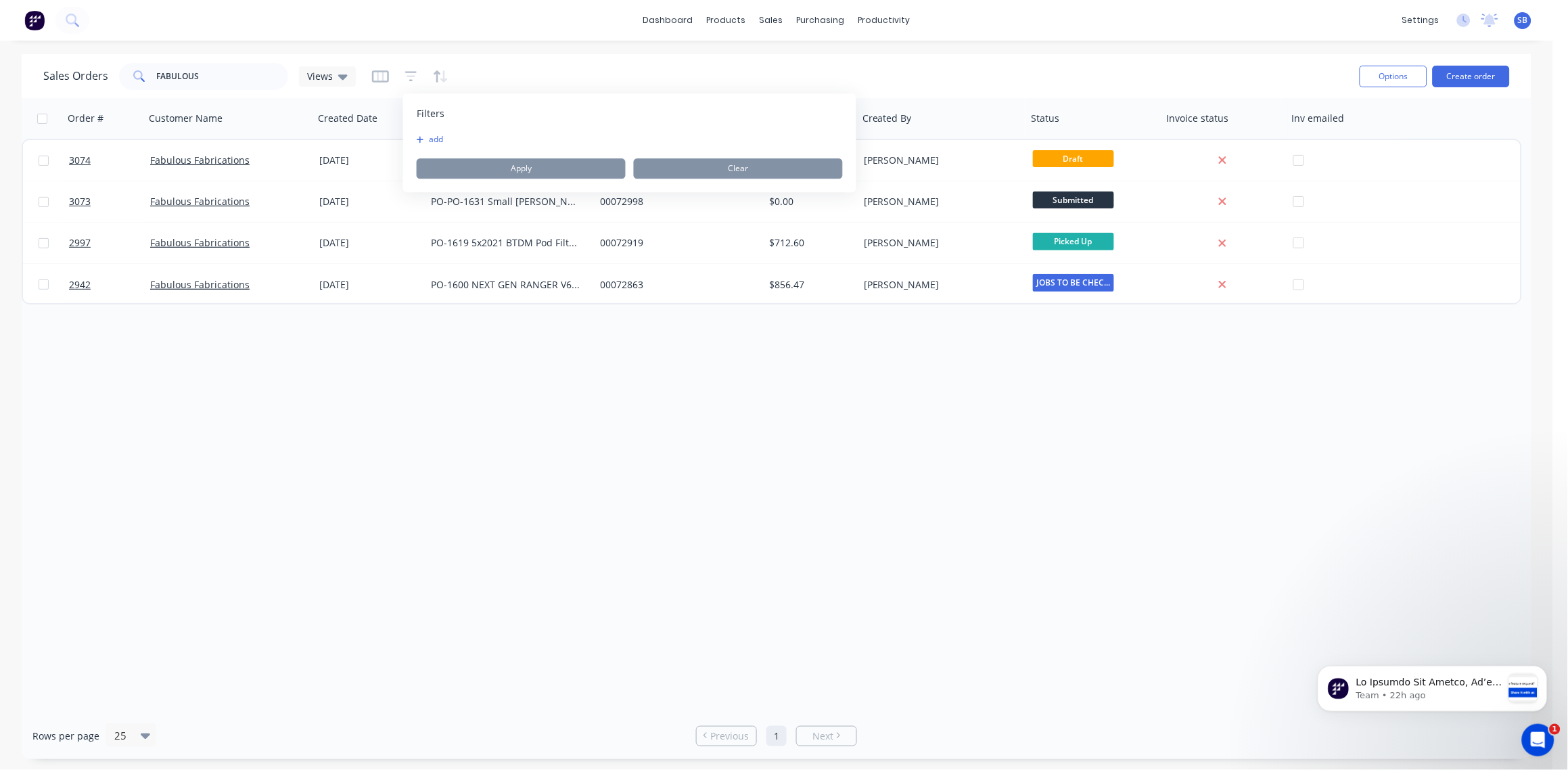
click at [435, 139] on button "add" at bounding box center [433, 139] width 34 height 11
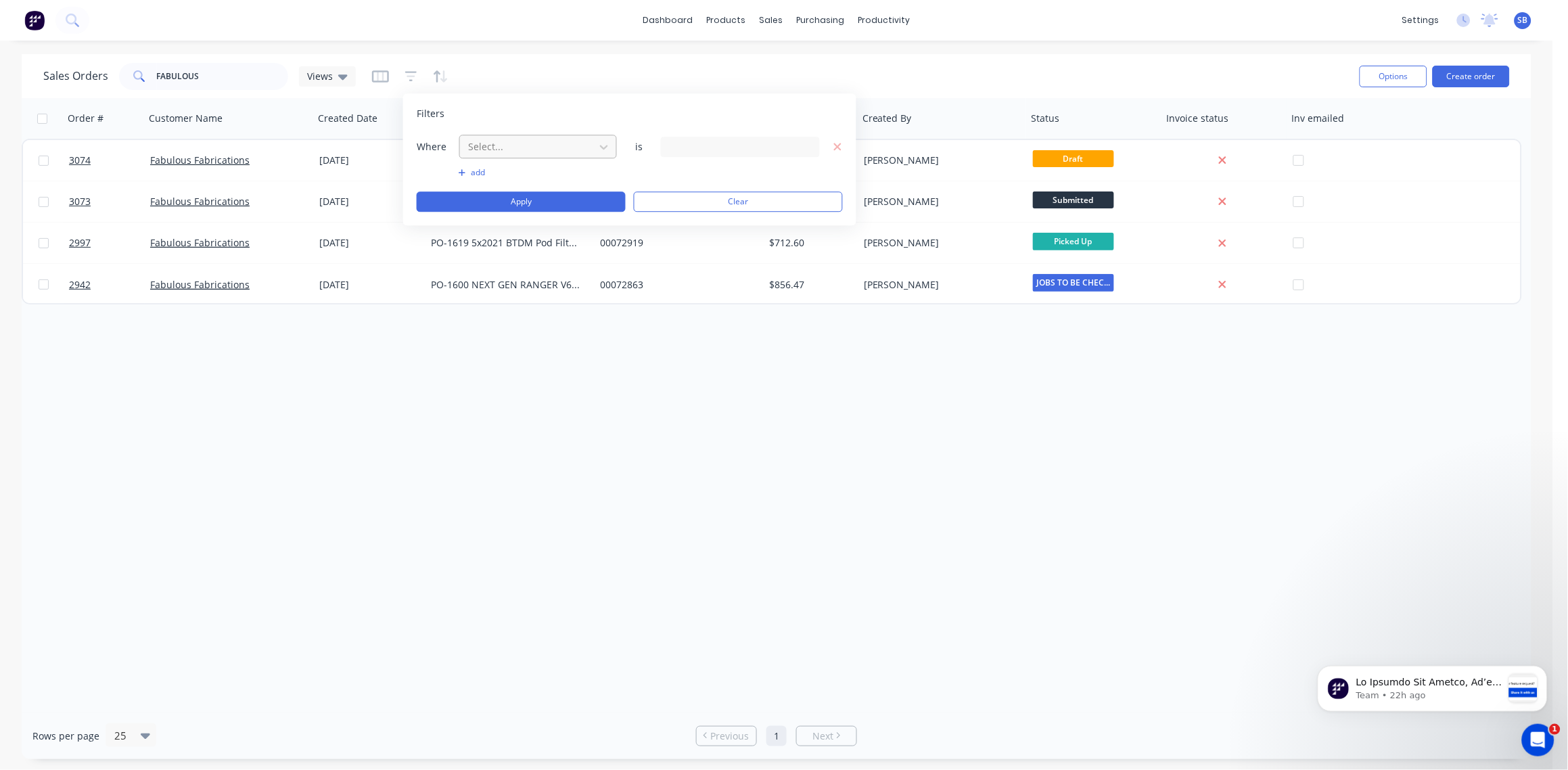
click at [523, 145] on div at bounding box center [527, 147] width 121 height 17
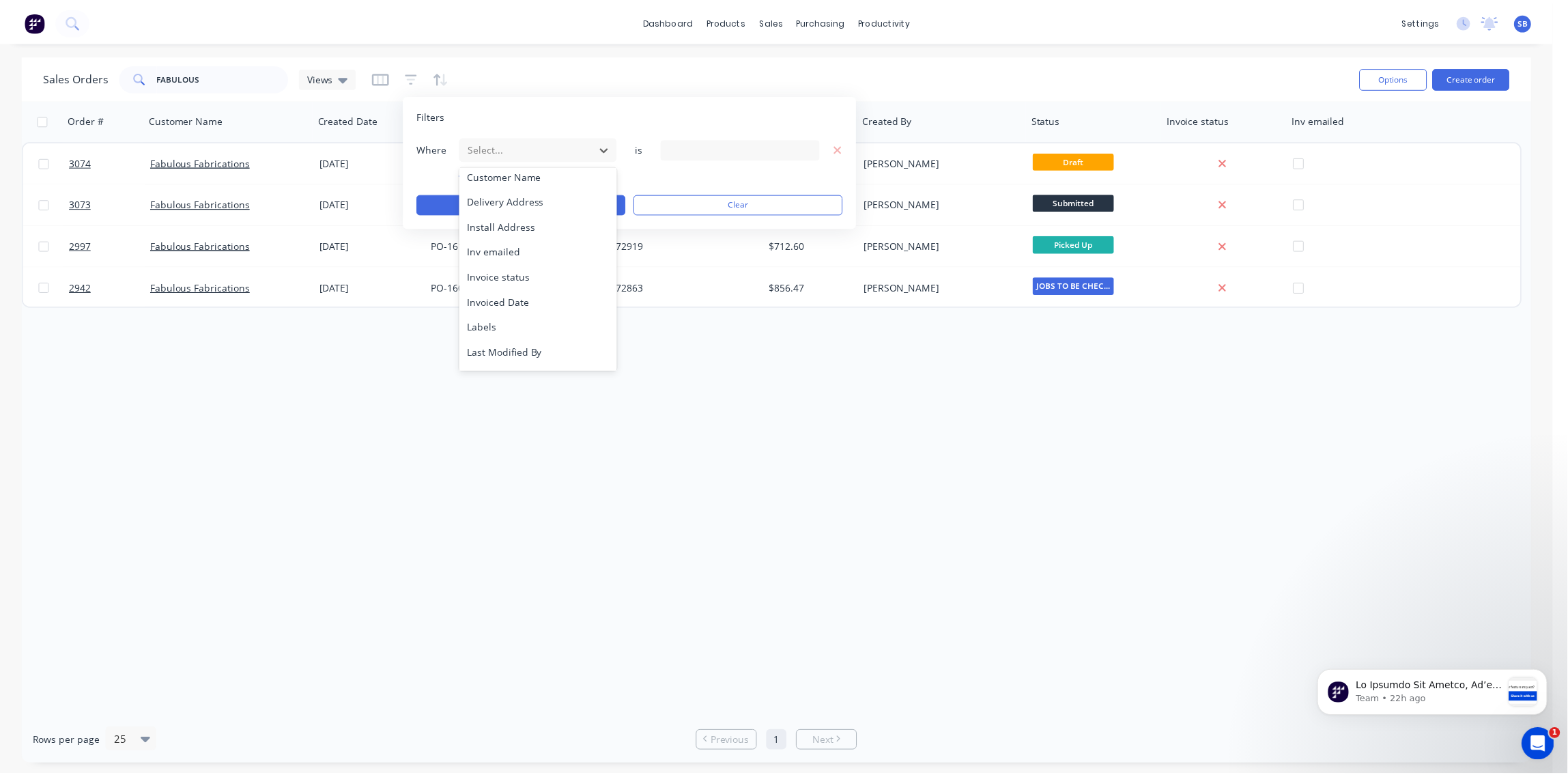
scroll to position [356, 0]
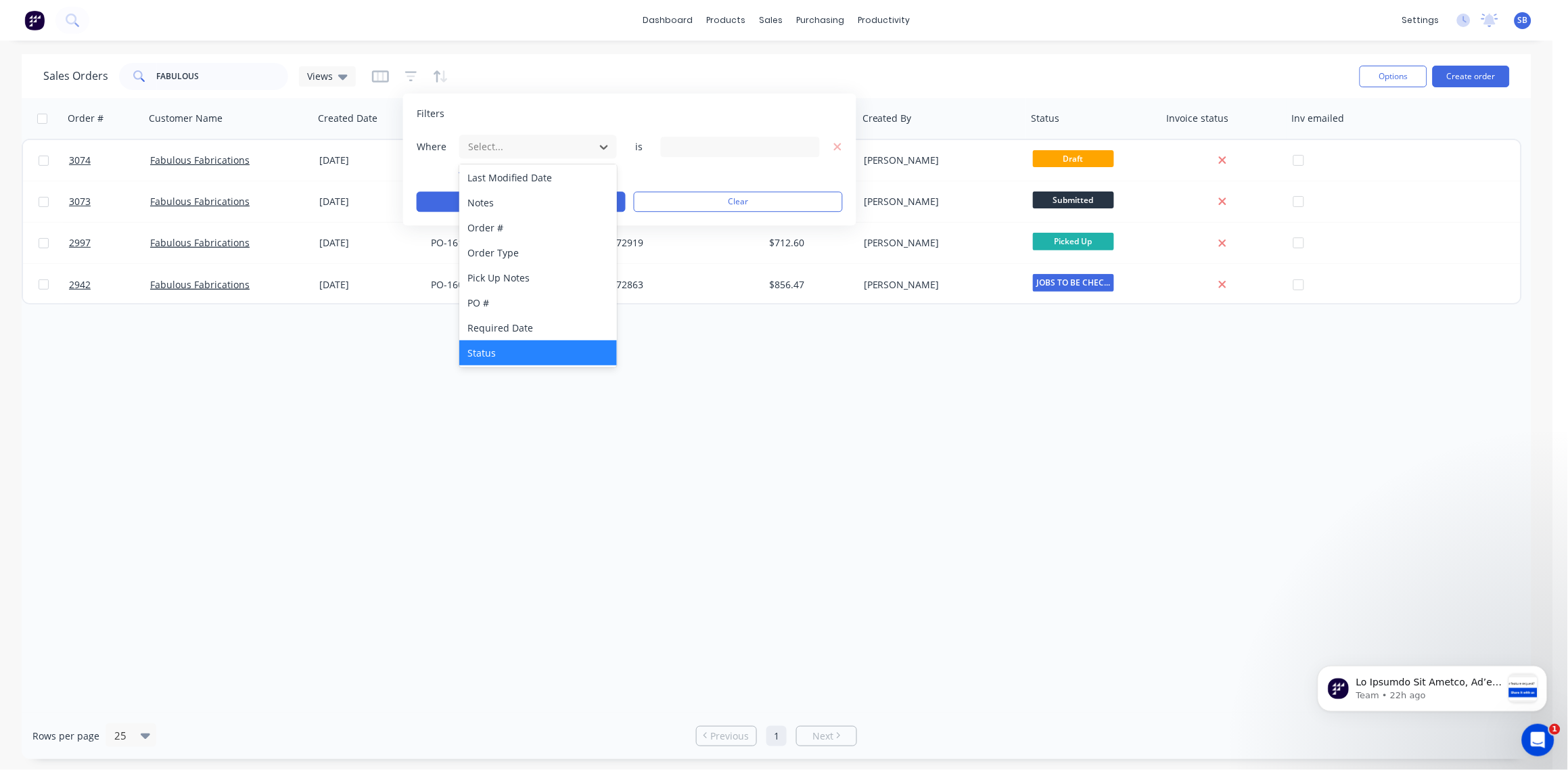
click at [503, 356] on div "Status" at bounding box center [538, 353] width 158 height 25
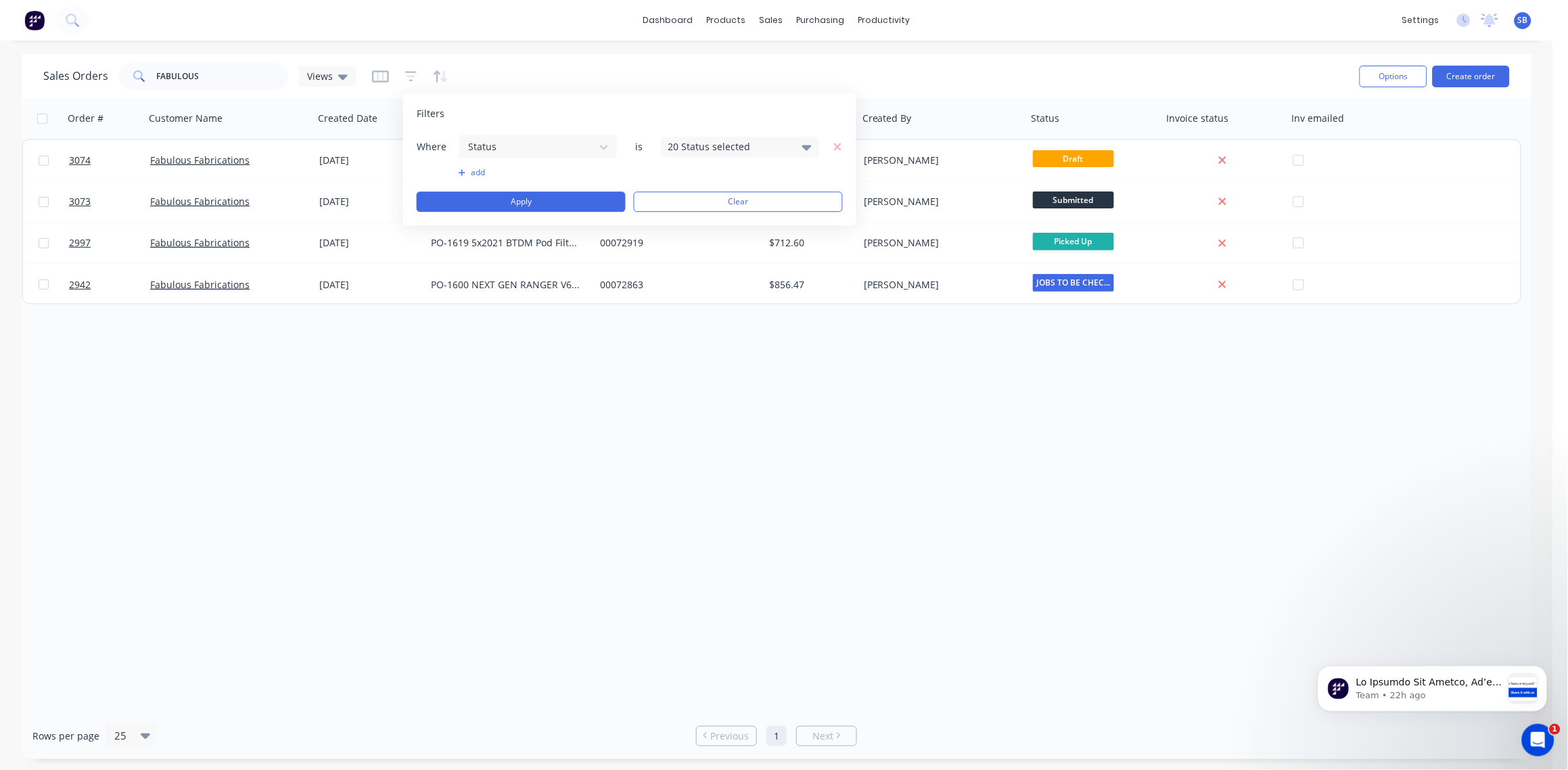
click at [787, 145] on div "20 Status selected" at bounding box center [729, 147] width 122 height 14
click at [680, 219] on div at bounding box center [683, 222] width 27 height 27
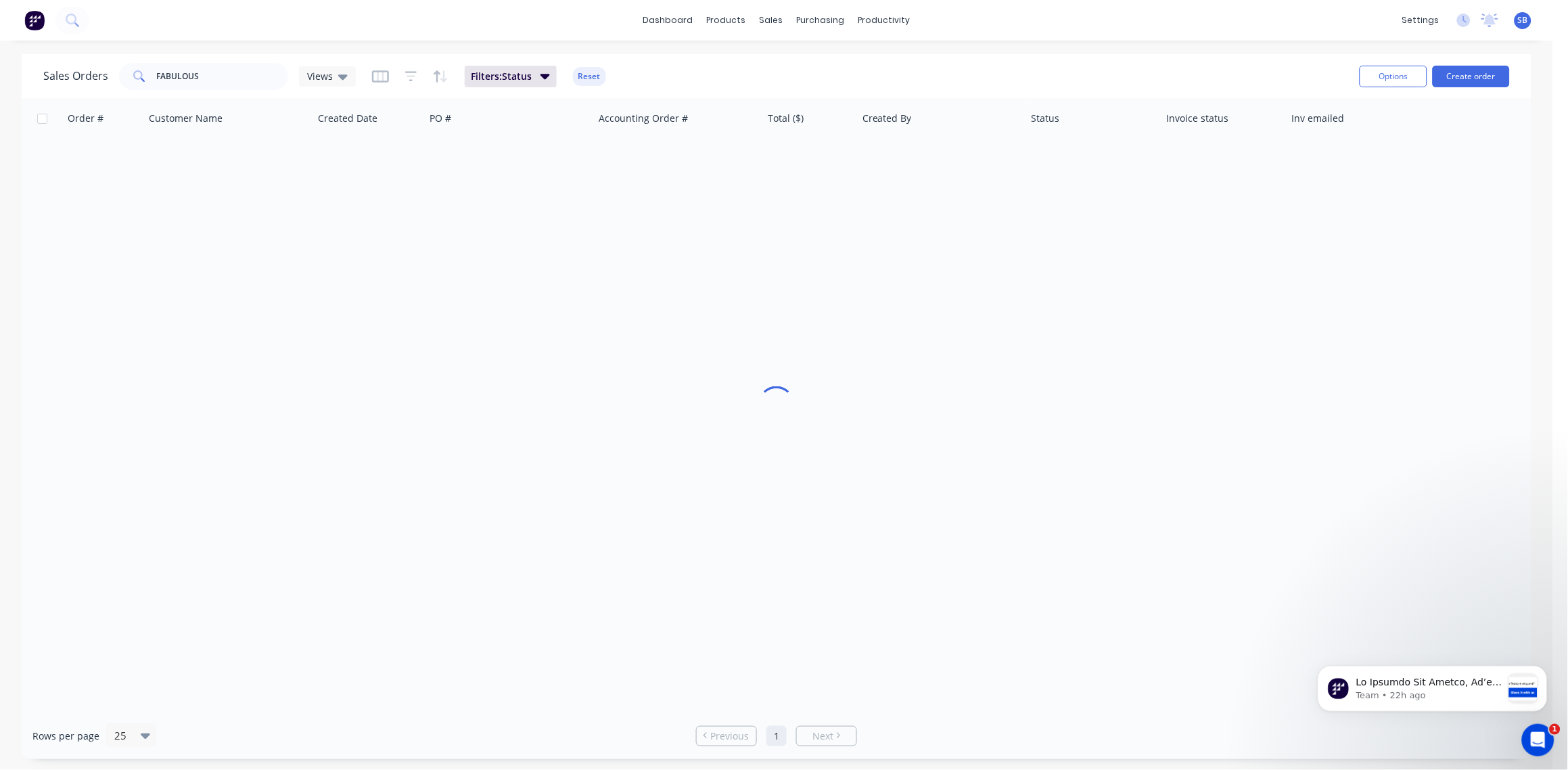
click at [585, 382] on div "Order # Customer Name Created Date PO # Accounting Order # Total ($) Created By…" at bounding box center [776, 405] width 1510 height 615
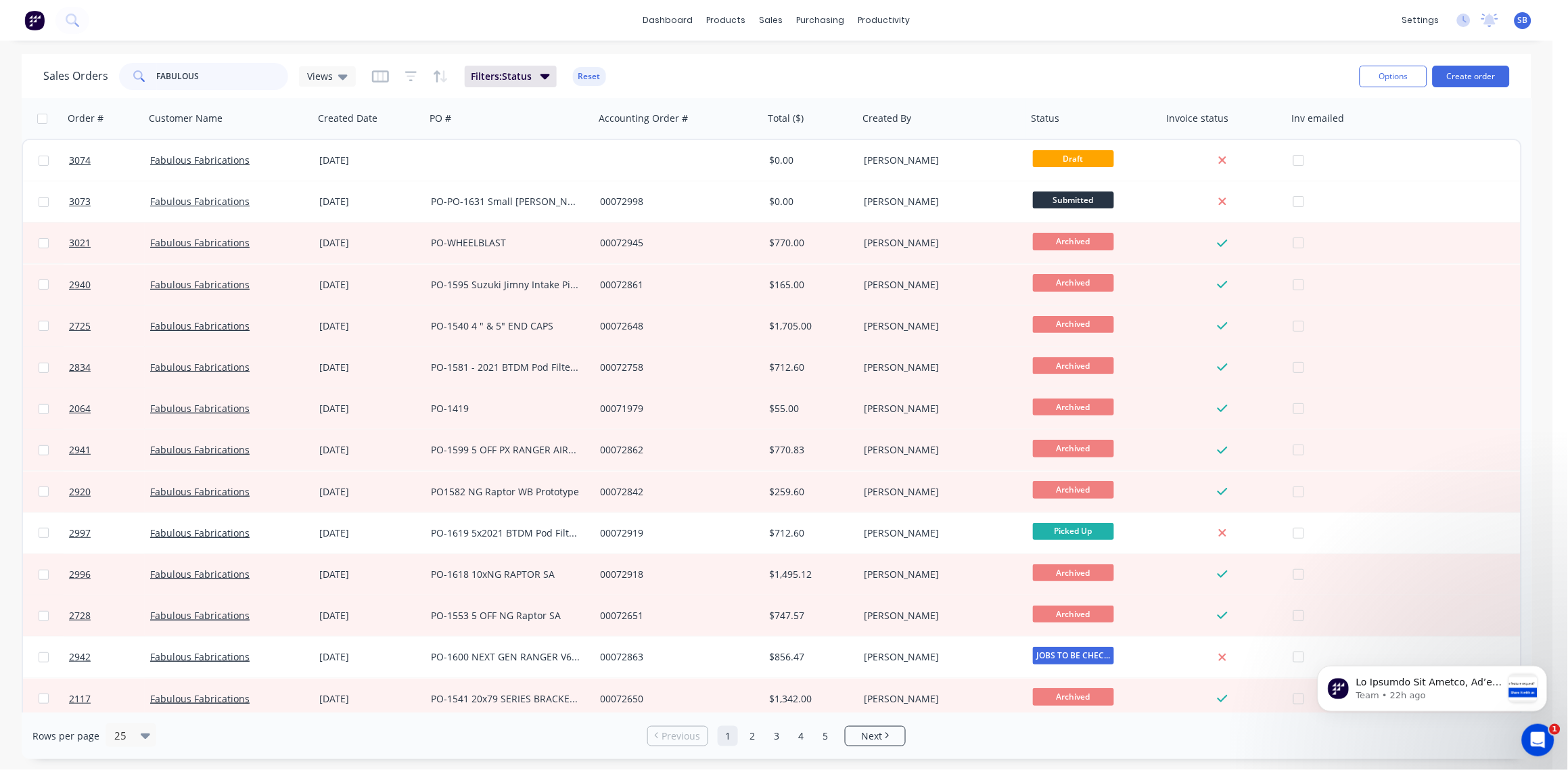
drag, startPoint x: 212, startPoint y: 81, endPoint x: 48, endPoint y: 82, distance: 164.0
click at [48, 82] on div "Sales Orders FABULOUS Views" at bounding box center [199, 76] width 312 height 27
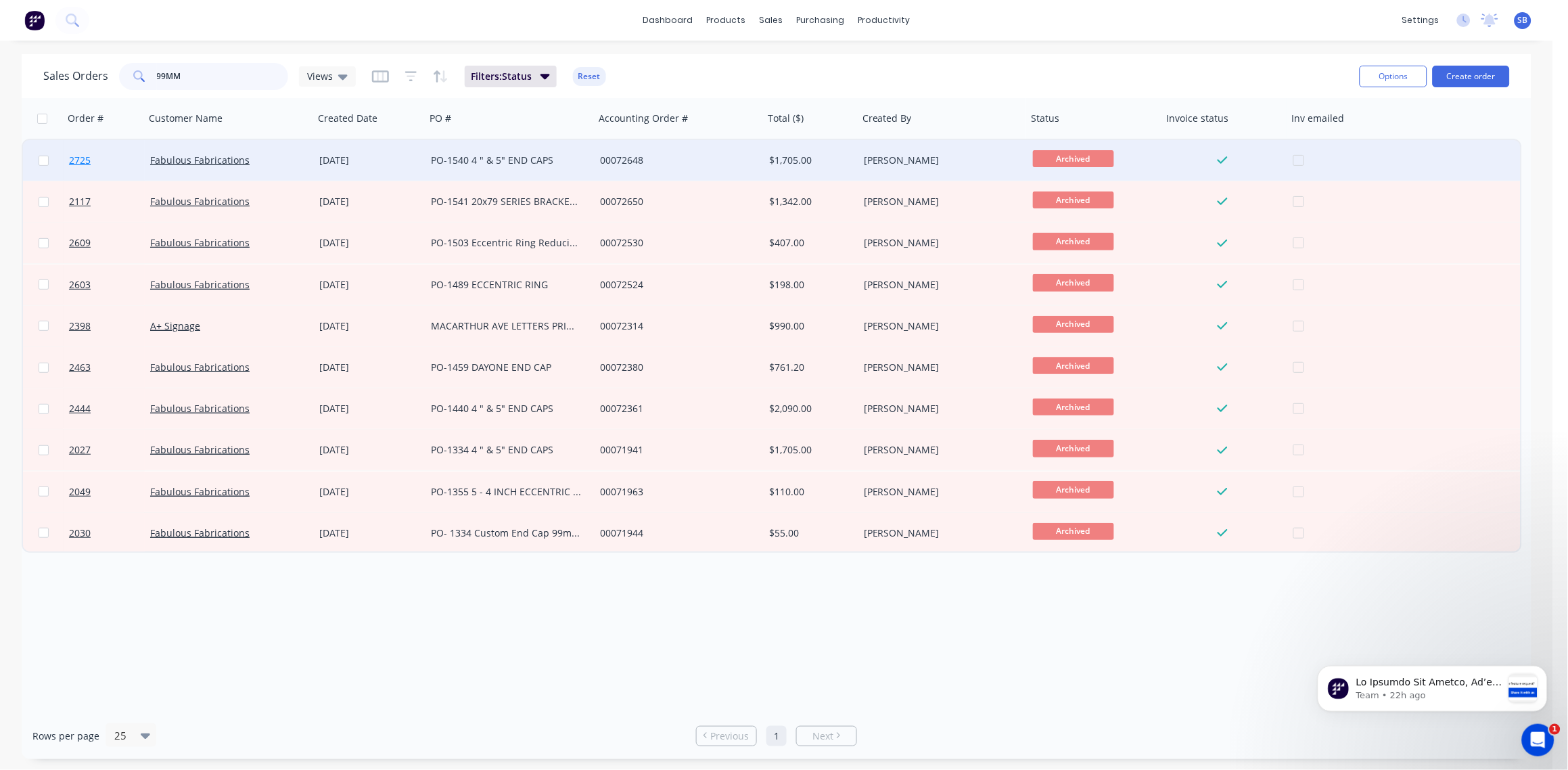
type input "99MM"
click at [78, 160] on span "2725" at bounding box center [80, 160] width 22 height 14
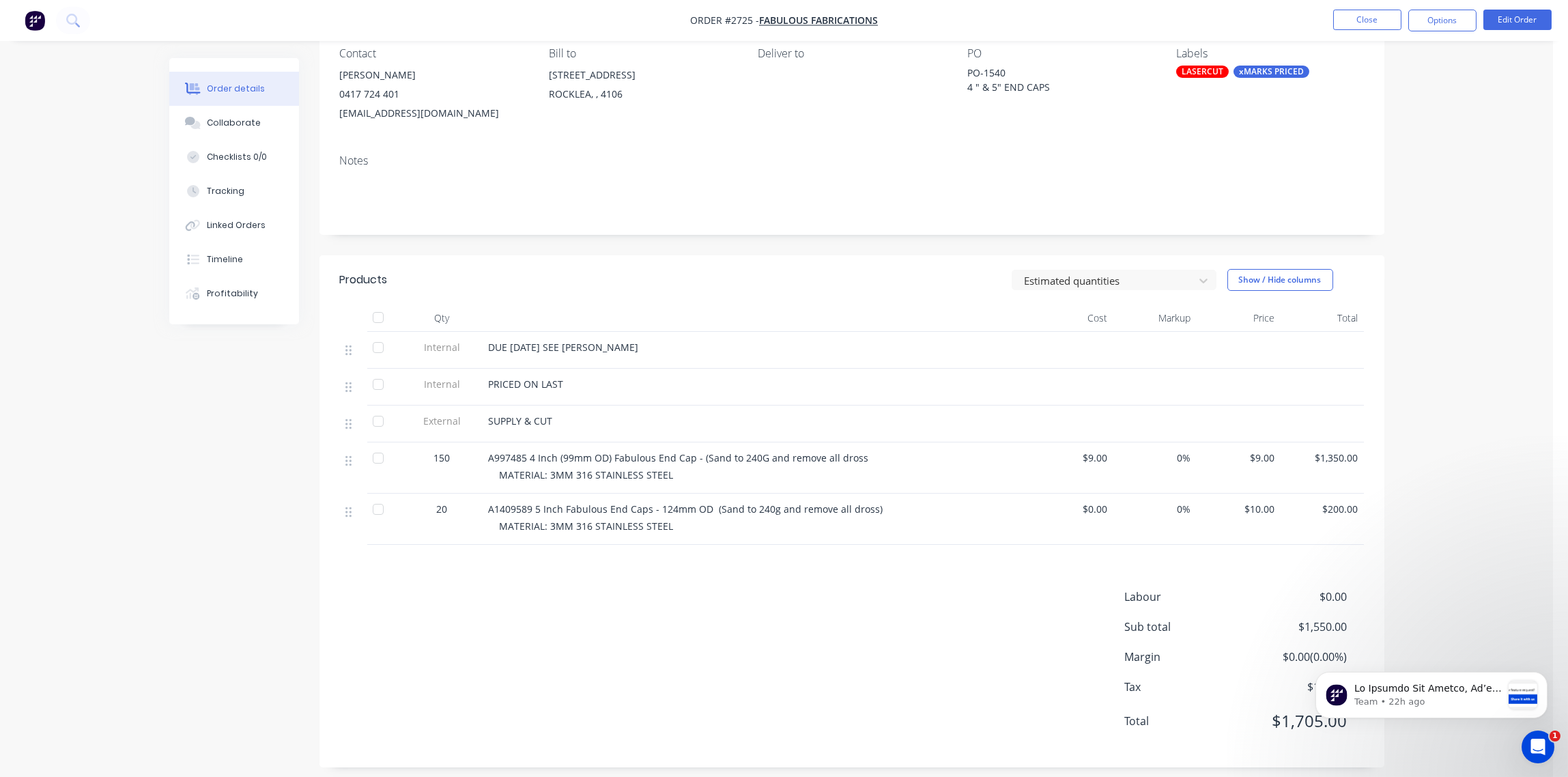
scroll to position [134, 0]
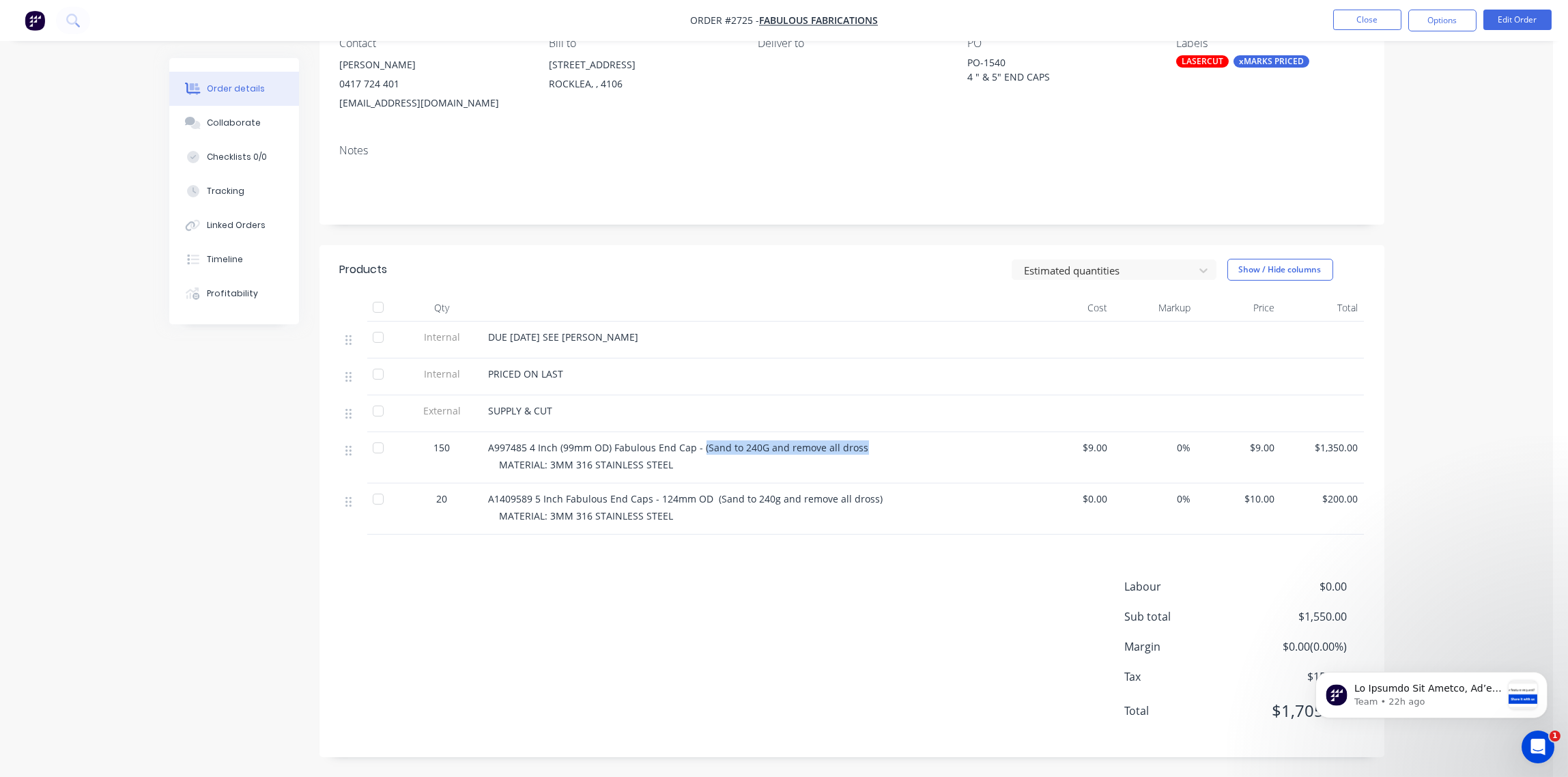
drag, startPoint x: 700, startPoint y: 443, endPoint x: 905, endPoint y: 445, distance: 205.0
click at [905, 445] on div "A997485 4 Inch (99mm OD) Fabulous End Cap - (Sand to 240G and remove all dross" at bounding box center [756, 448] width 535 height 15
click at [1450, 18] on button "Options" at bounding box center [1442, 20] width 68 height 22
click at [1363, 327] on div "Duplicate" at bounding box center [1401, 328] width 126 height 20
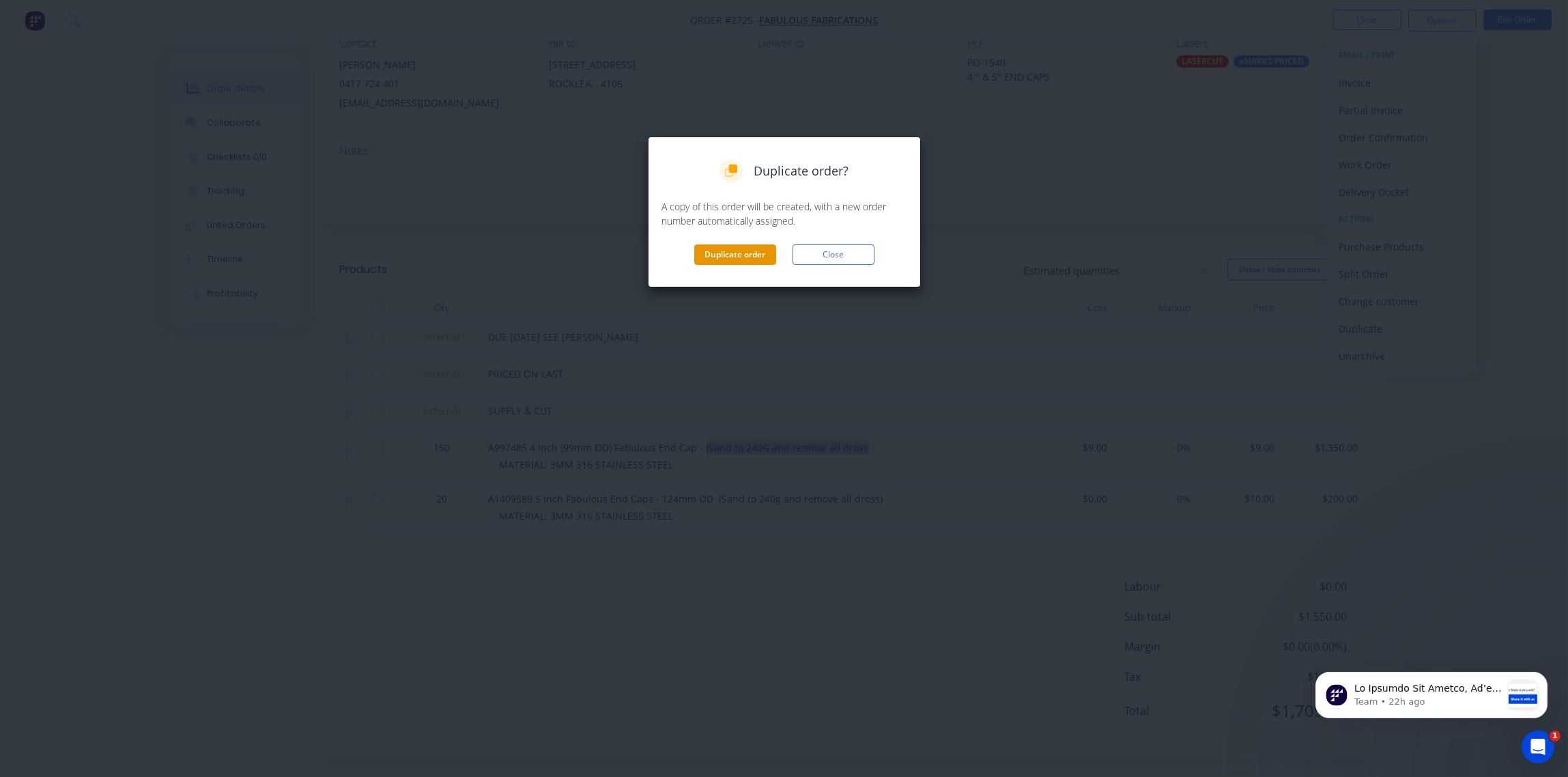
click at [751, 257] on button "Duplicate order" at bounding box center [735, 255] width 82 height 20
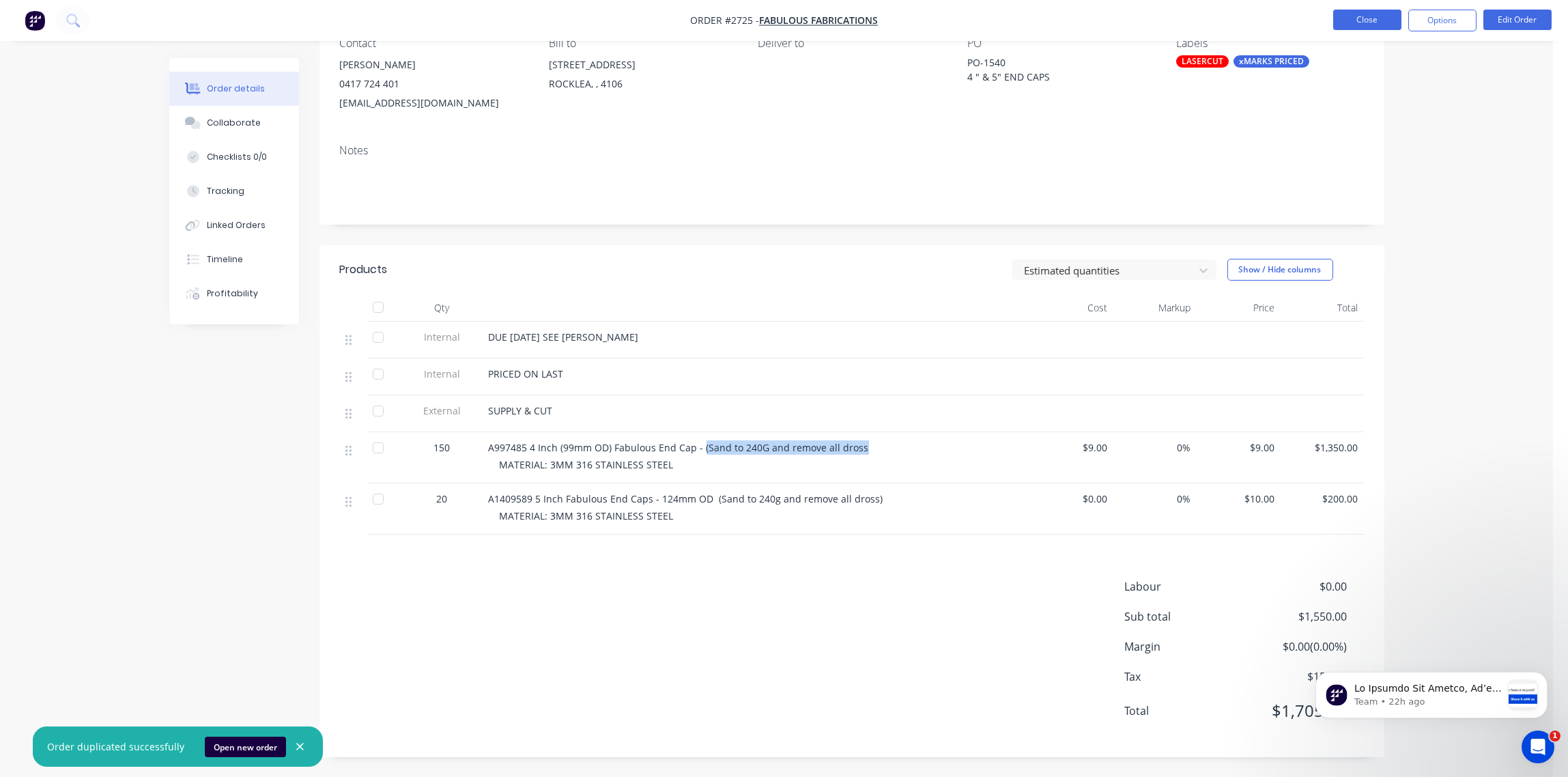
click at [1376, 20] on button "Close" at bounding box center [1368, 20] width 68 height 20
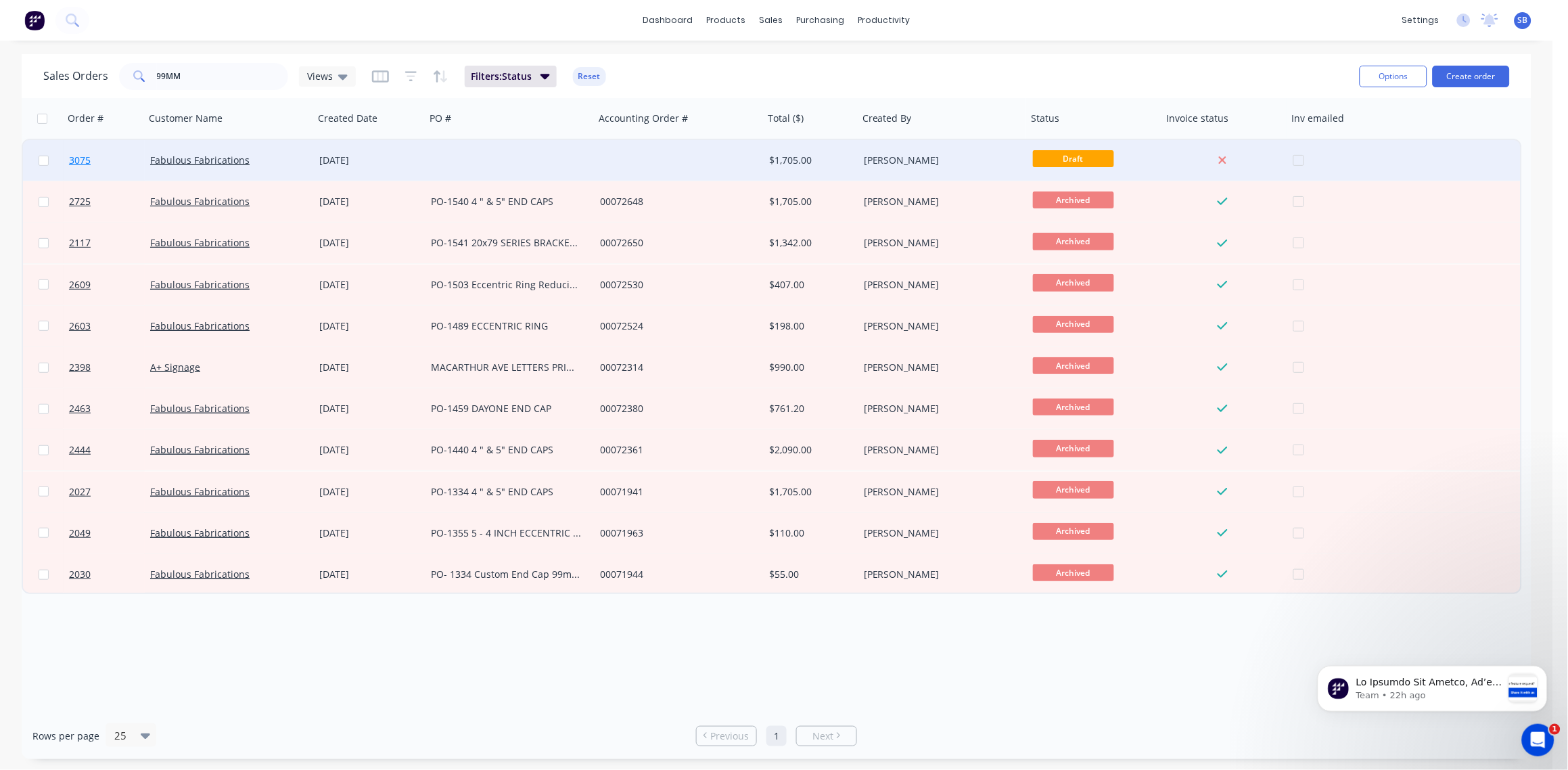
click at [77, 156] on span "3075" at bounding box center [80, 160] width 22 height 14
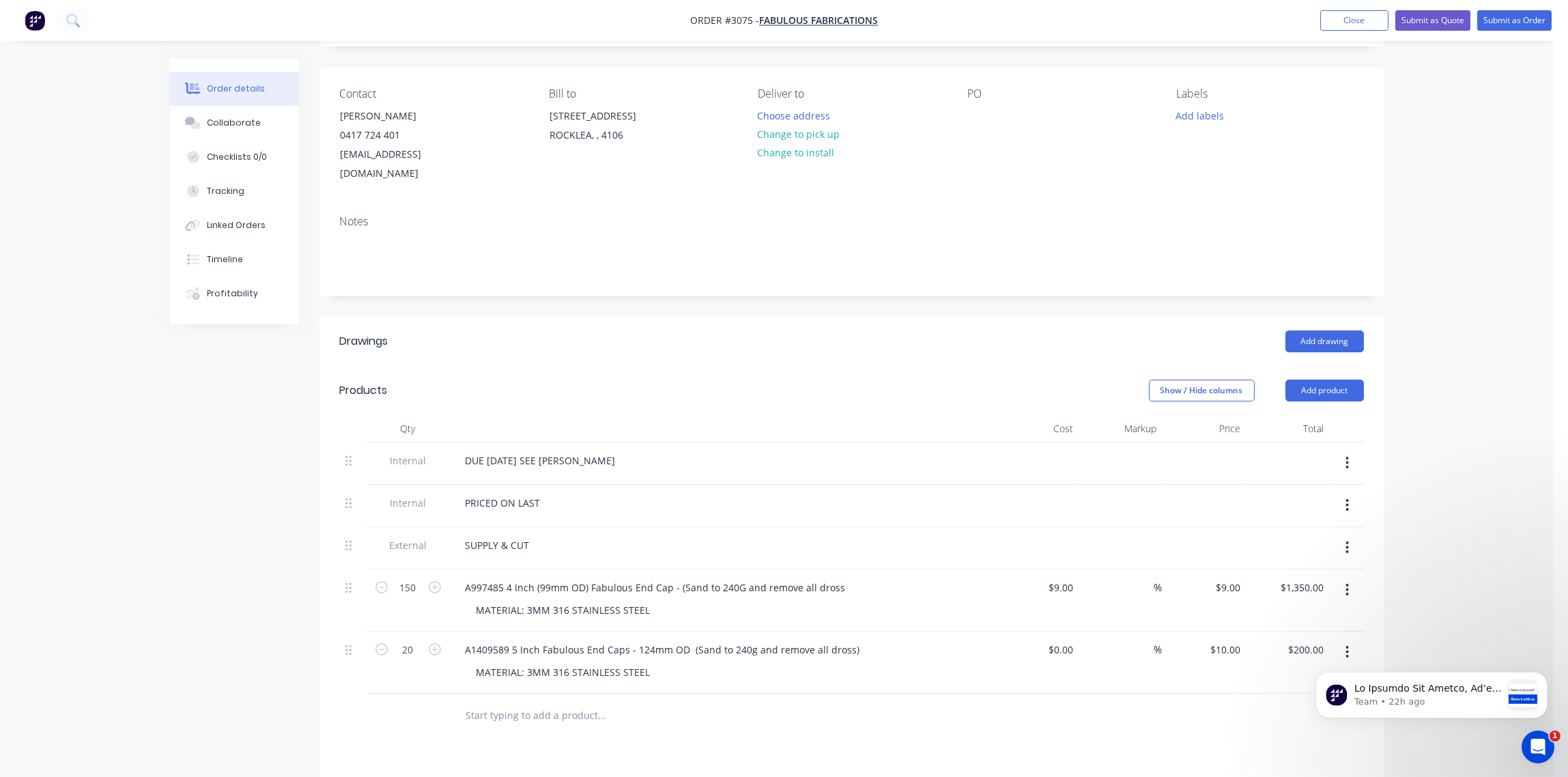
scroll to position [203, 0]
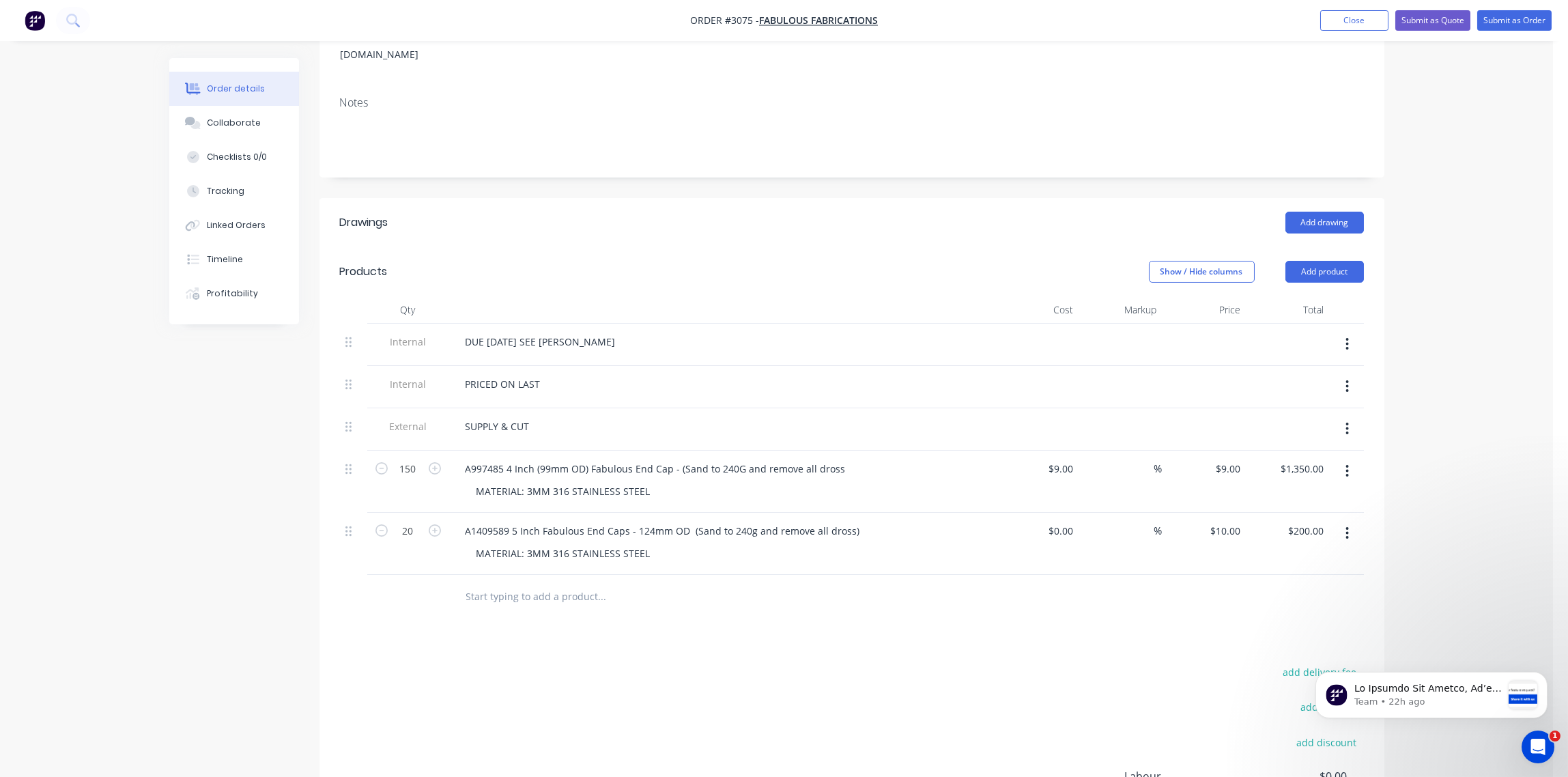
click at [1352, 332] on button "button" at bounding box center [1347, 344] width 32 height 25
click at [1294, 397] on div "Delete" at bounding box center [1299, 407] width 105 height 20
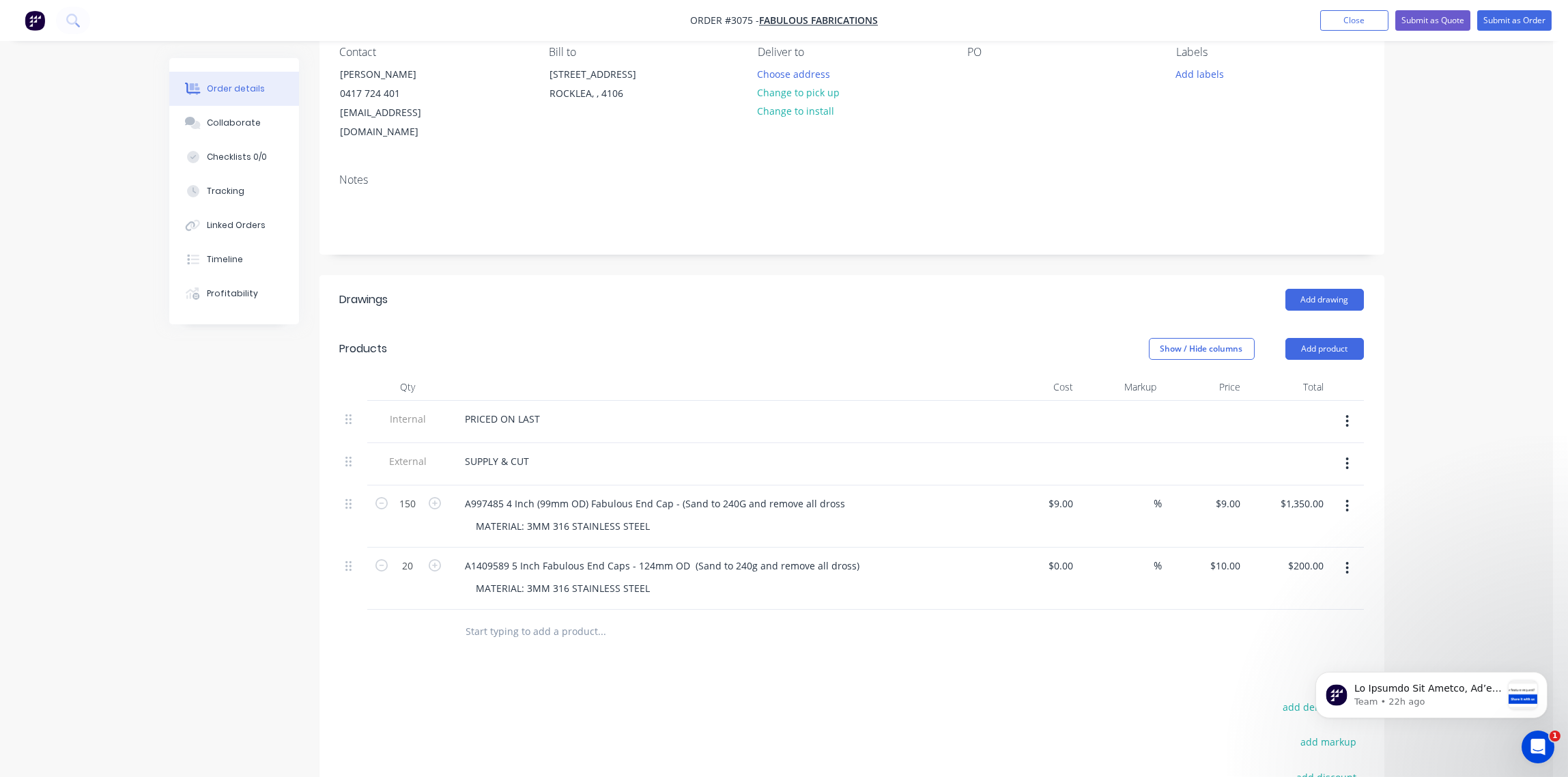
scroll to position [0, 0]
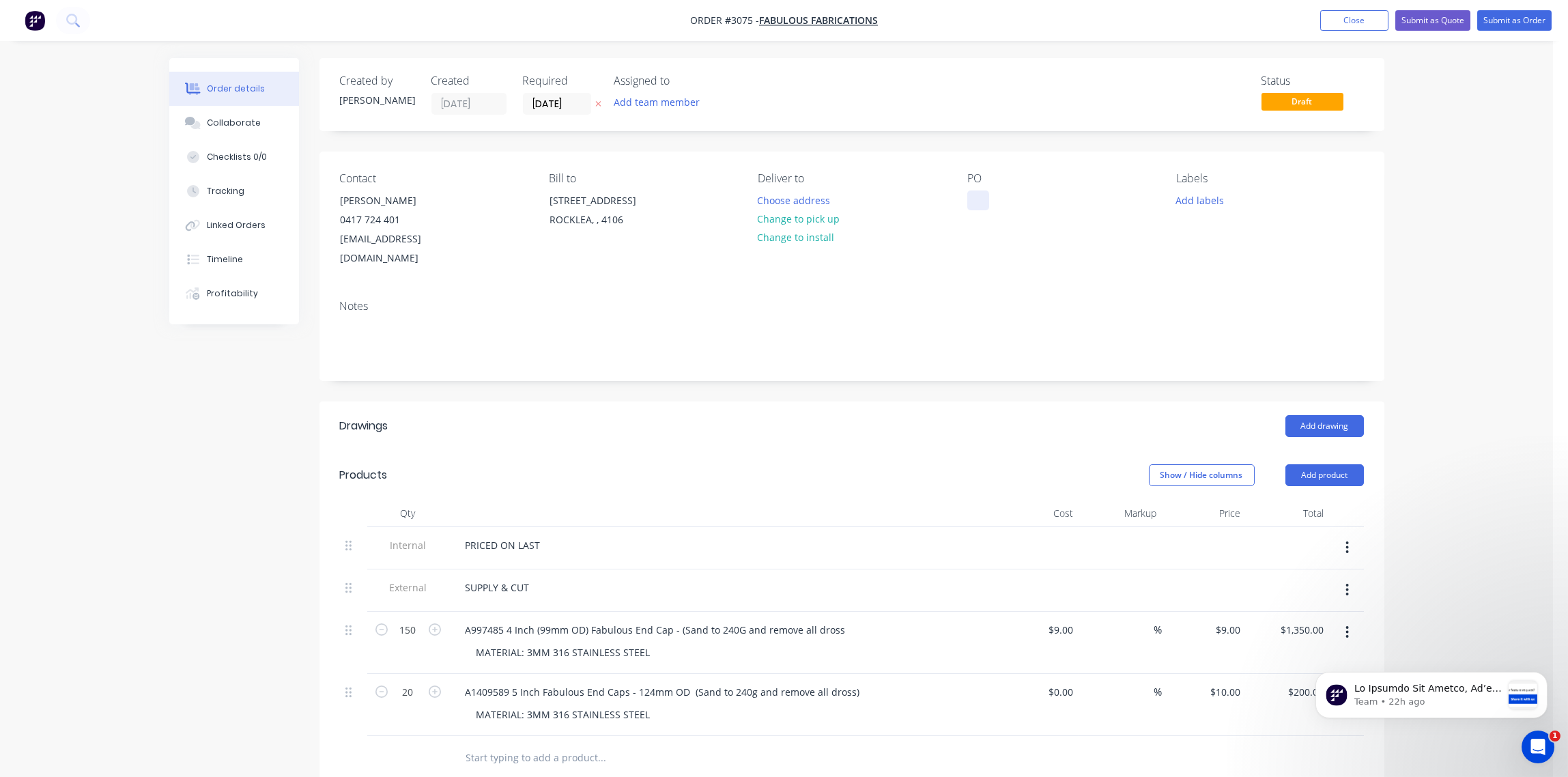
click at [975, 199] on div at bounding box center [979, 200] width 22 height 20
paste div
click at [1025, 200] on div "PO-1636" at bounding box center [997, 200] width 60 height 20
click at [1018, 200] on div "PO-1636" at bounding box center [997, 200] width 60 height 20
click at [1018, 202] on div "PO-1636 End Caps 4/5Inch" at bounding box center [1039, 200] width 143 height 20
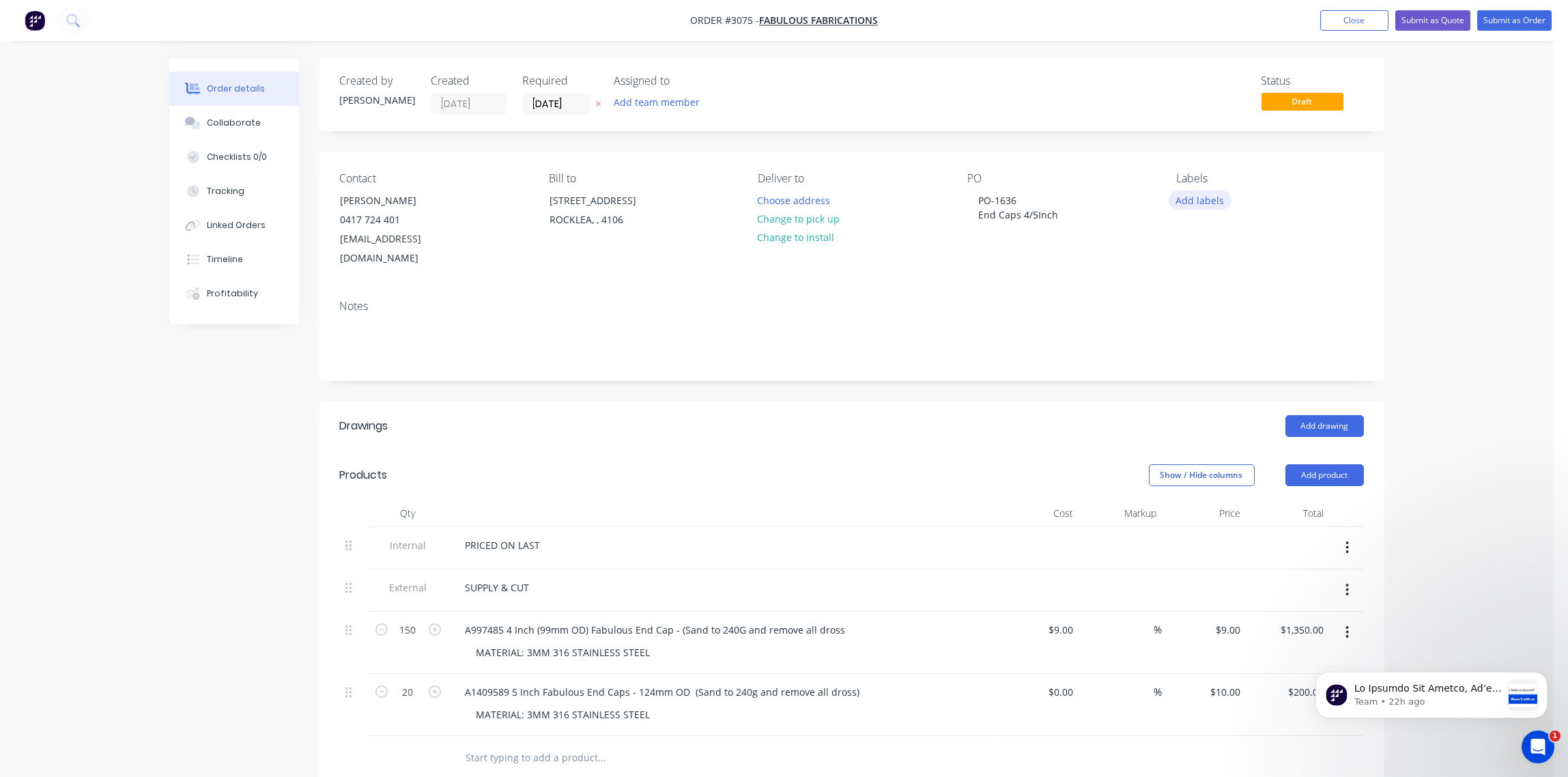
click at [1201, 193] on button "Add labels" at bounding box center [1200, 199] width 63 height 18
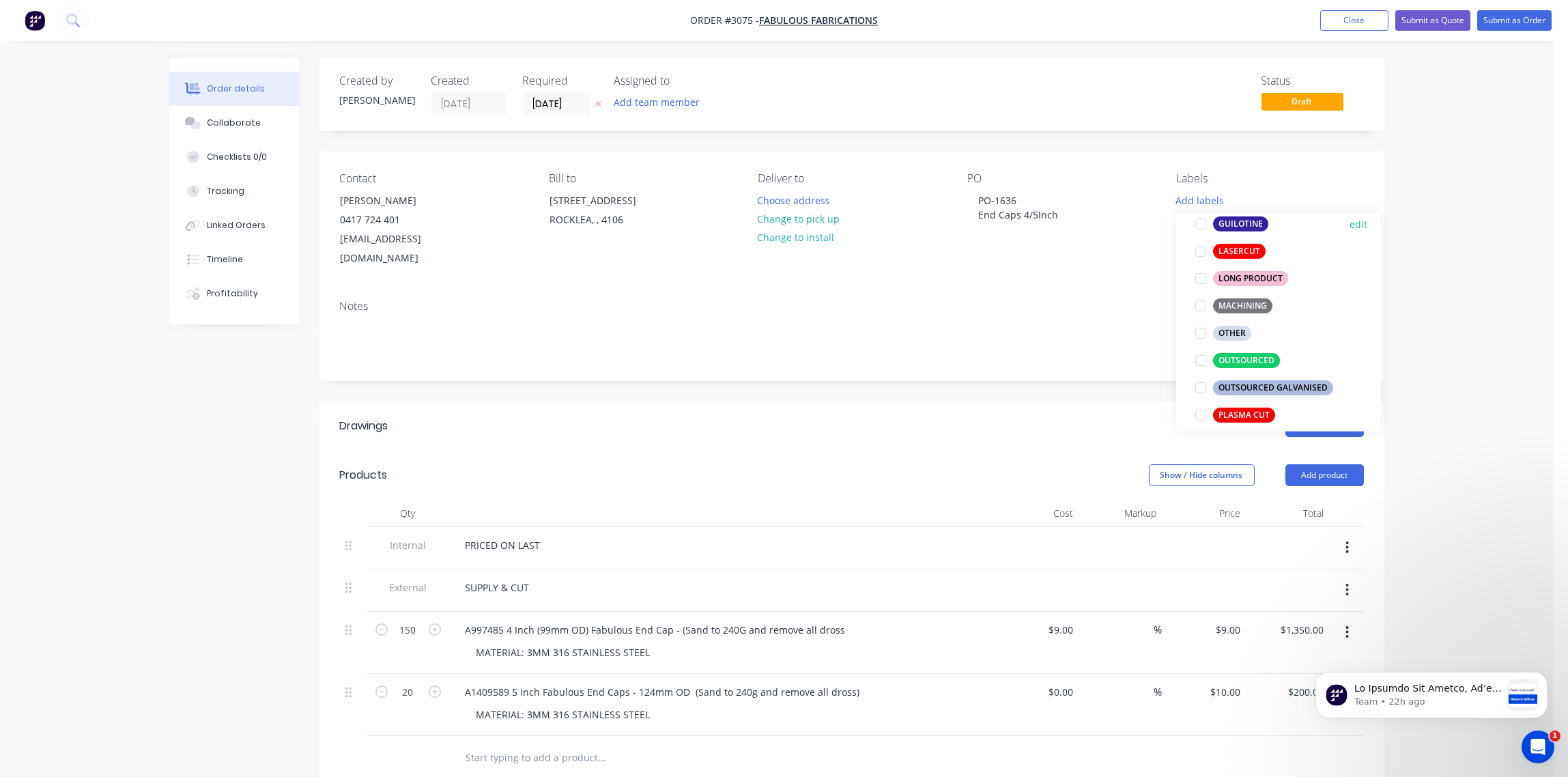
scroll to position [407, 0]
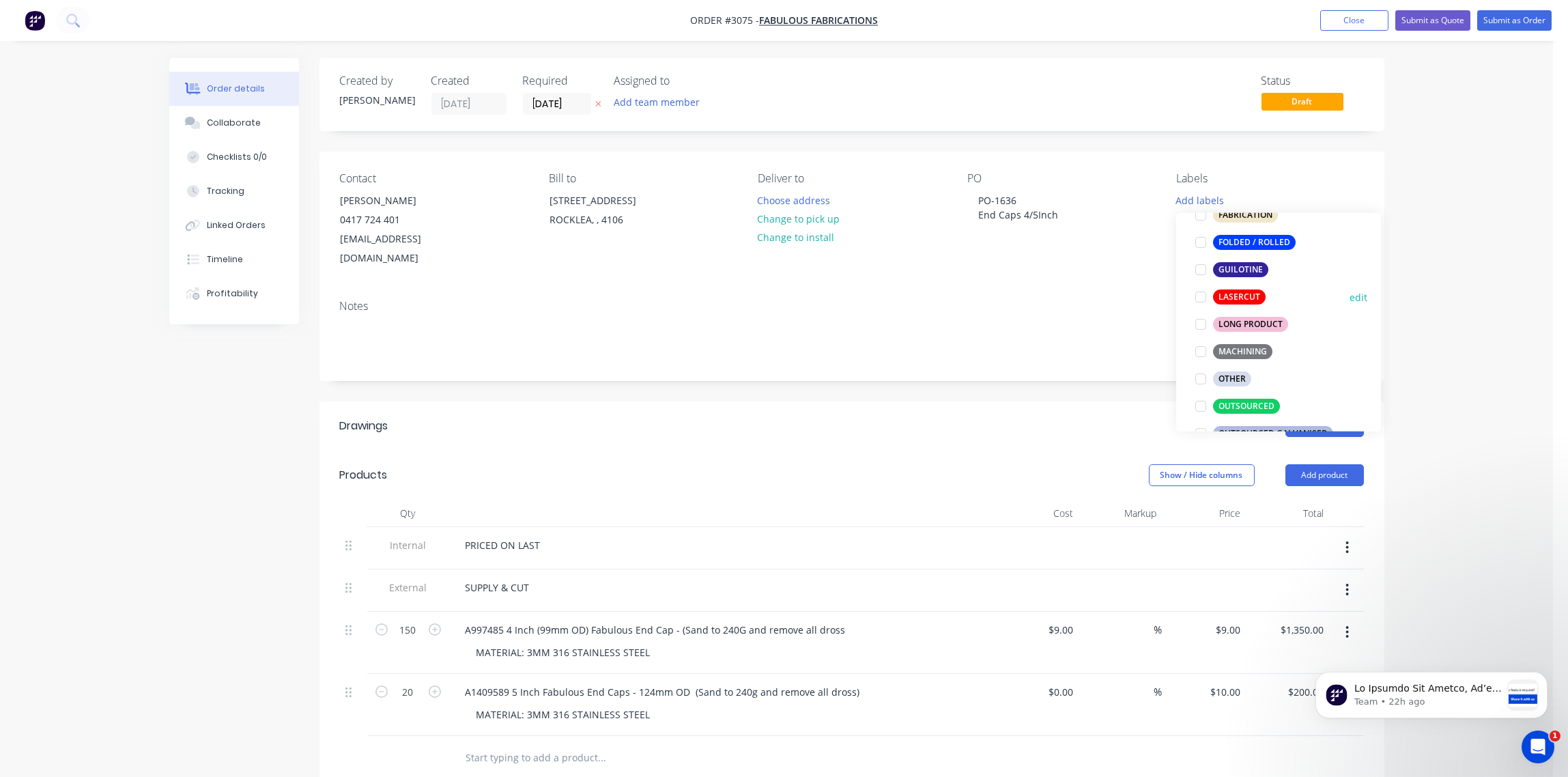
click at [1198, 297] on div at bounding box center [1201, 297] width 28 height 28
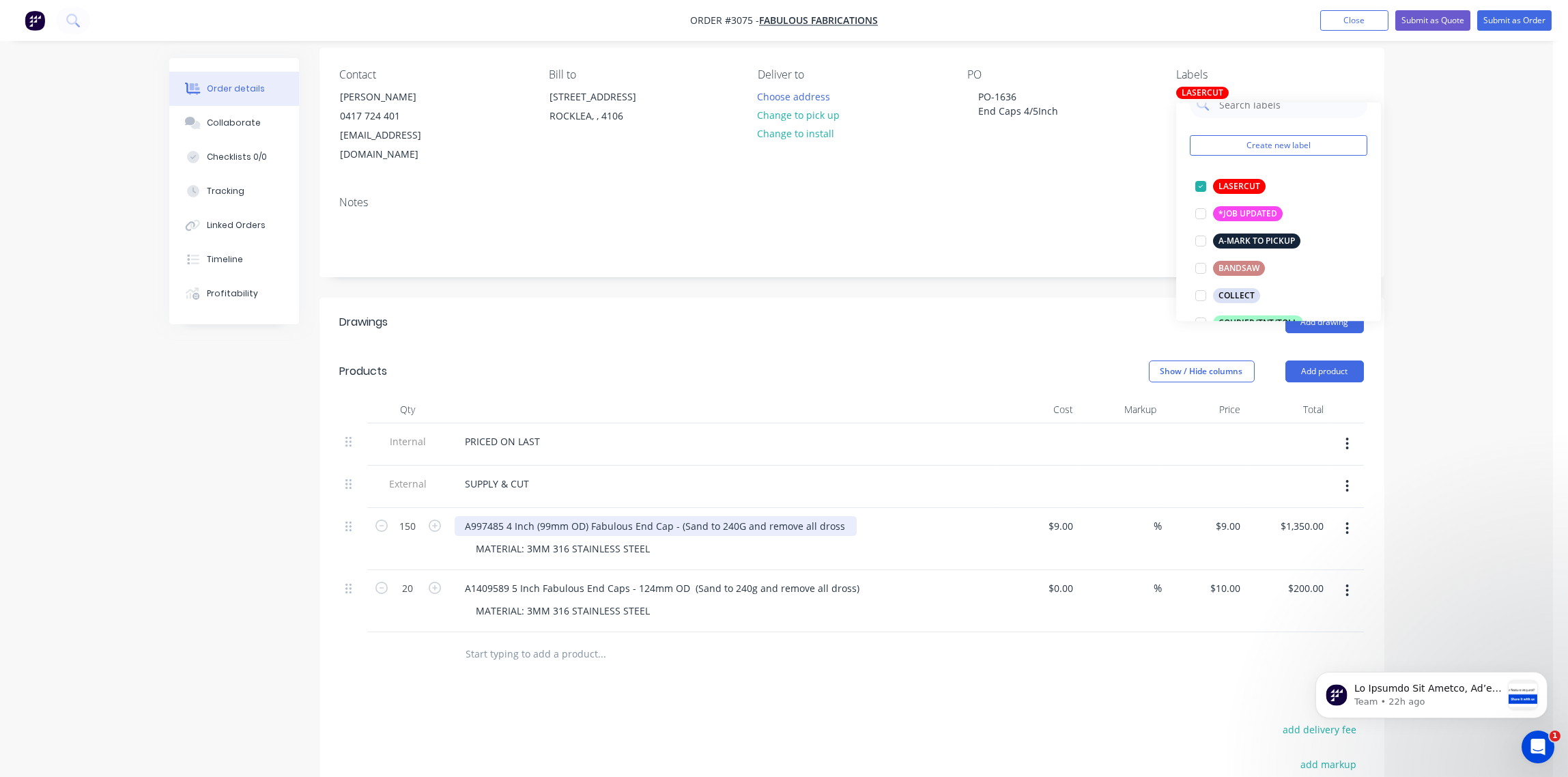
scroll to position [203, 0]
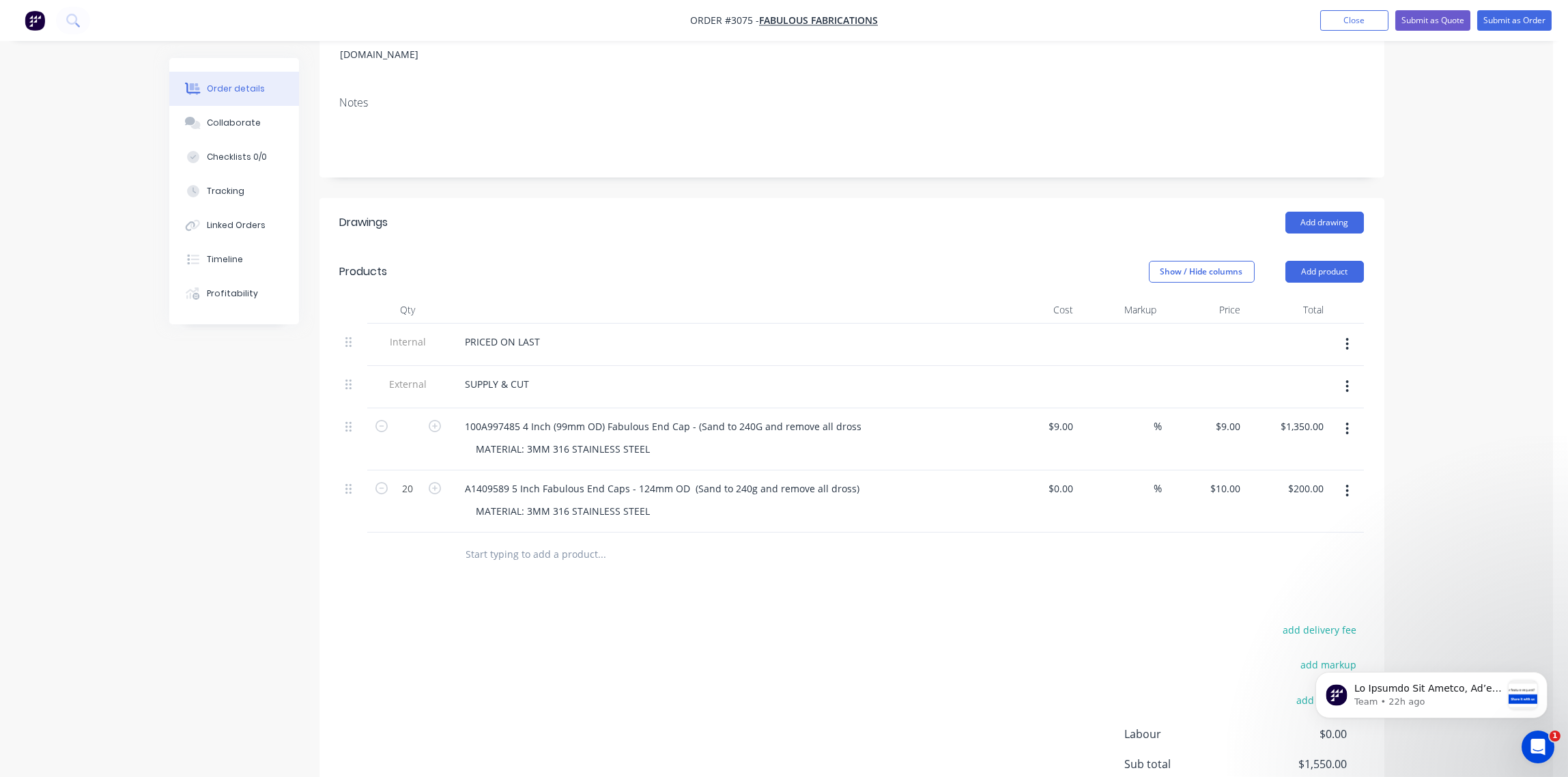
click at [669, 296] on div at bounding box center [722, 310] width 546 height 28
click at [412, 417] on input "text" at bounding box center [408, 427] width 36 height 20
type input "100"
type input "$900.00"
click at [683, 332] on div "PRICED ON LAST" at bounding box center [722, 341] width 535 height 20
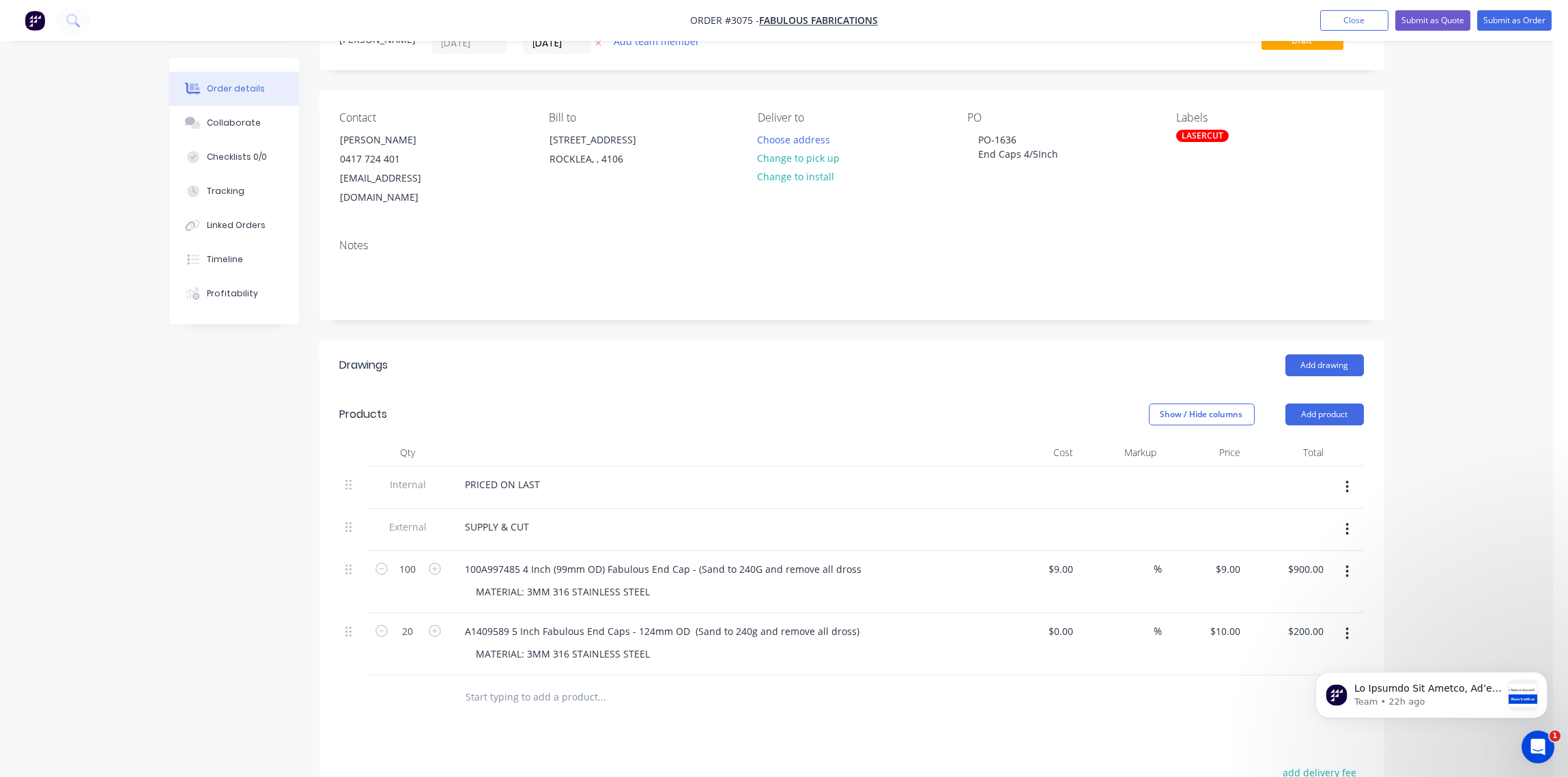
scroll to position [0, 0]
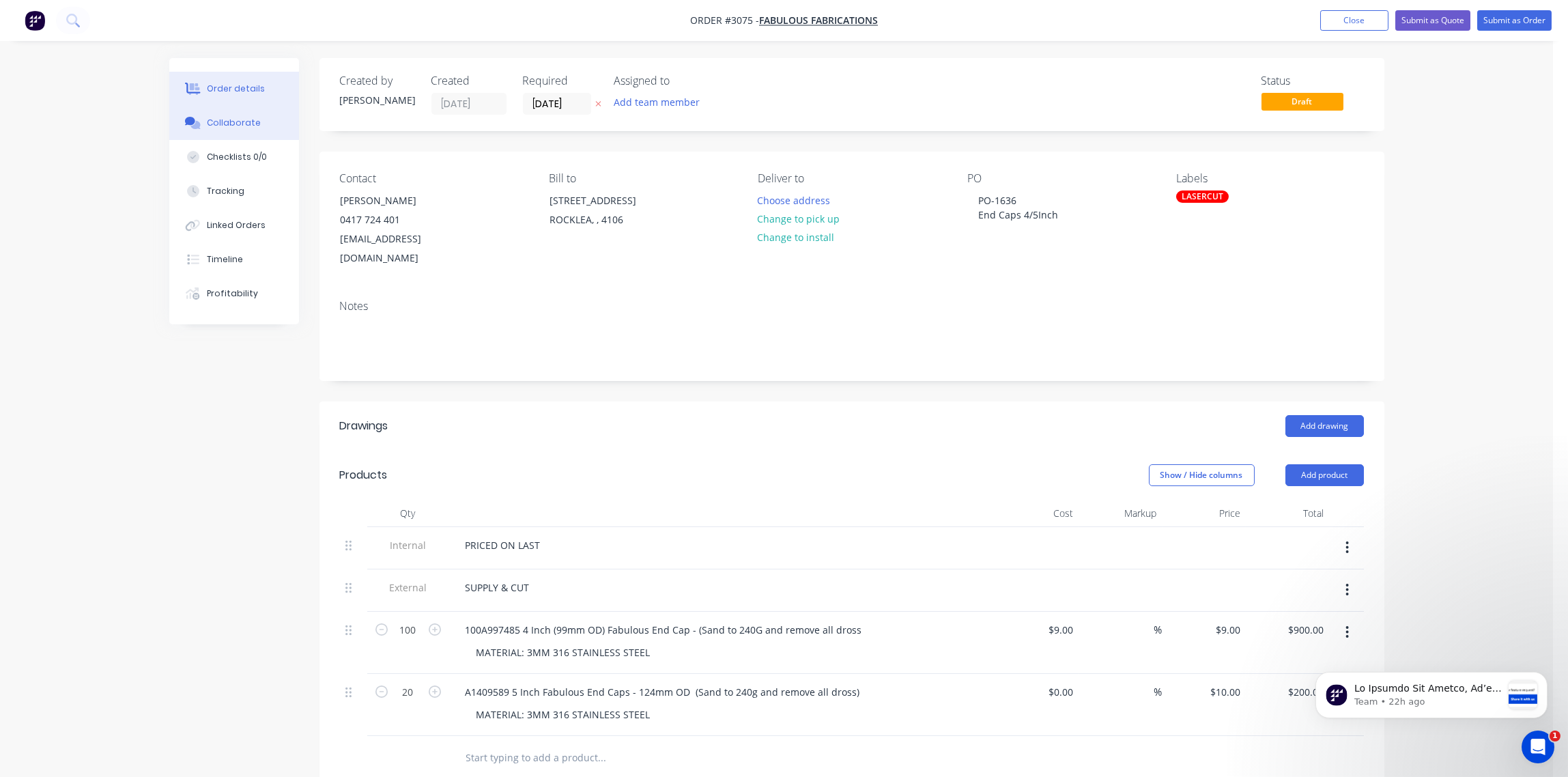
click at [224, 119] on div "Collaborate" at bounding box center [234, 123] width 54 height 12
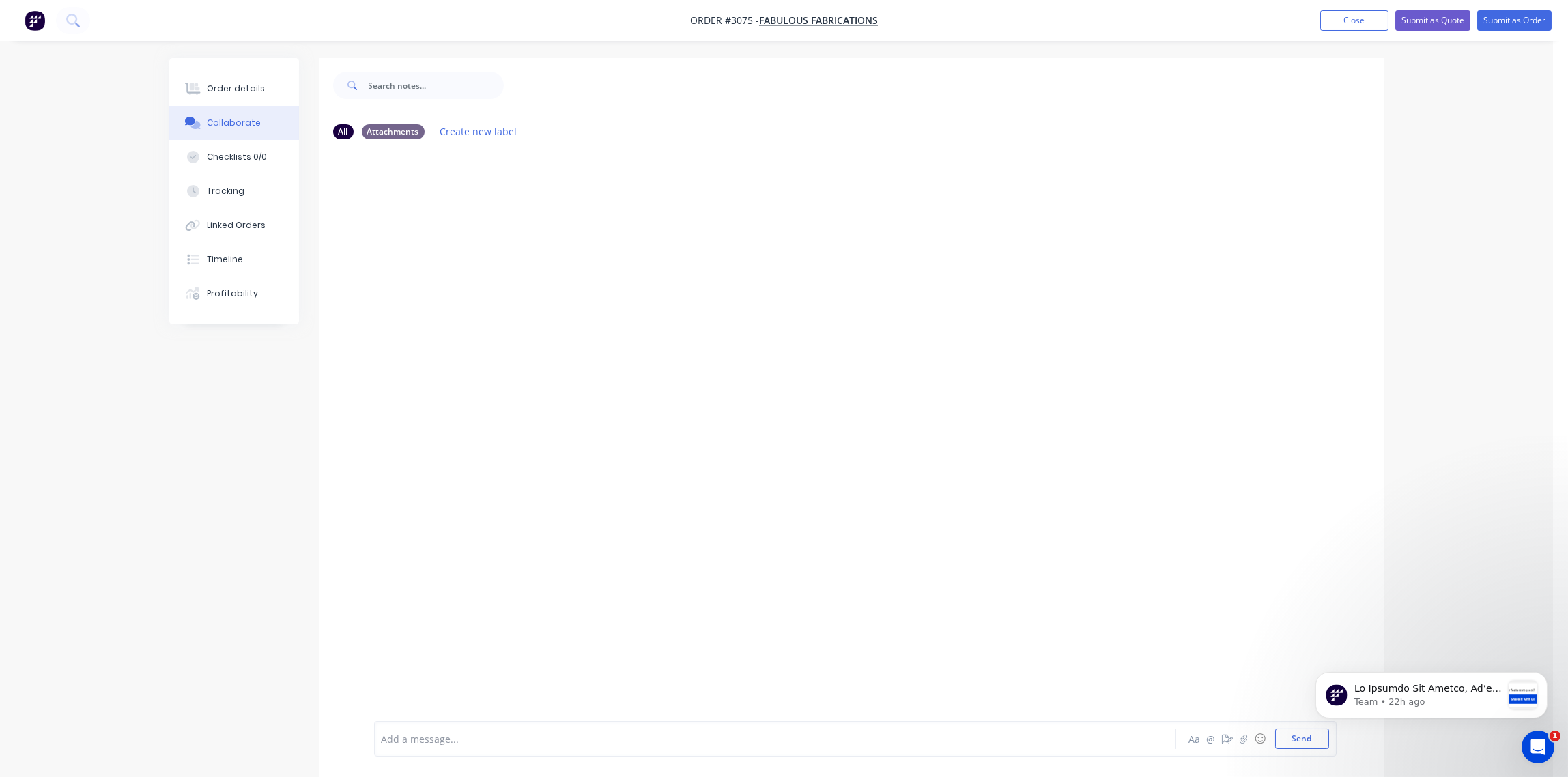
click at [474, 736] on div at bounding box center [738, 739] width 710 height 15
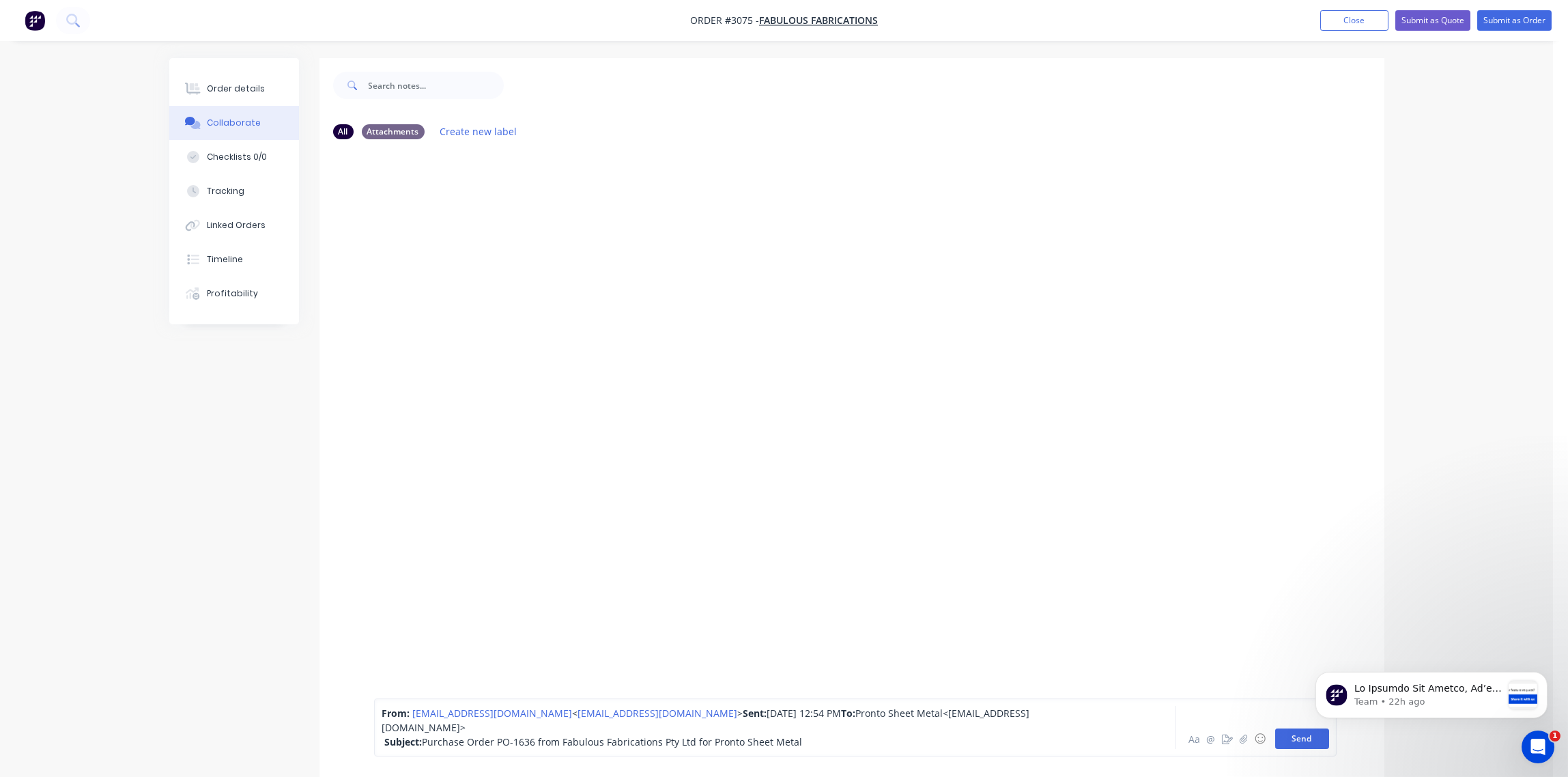
click at [1289, 743] on button "Send" at bounding box center [1302, 739] width 54 height 20
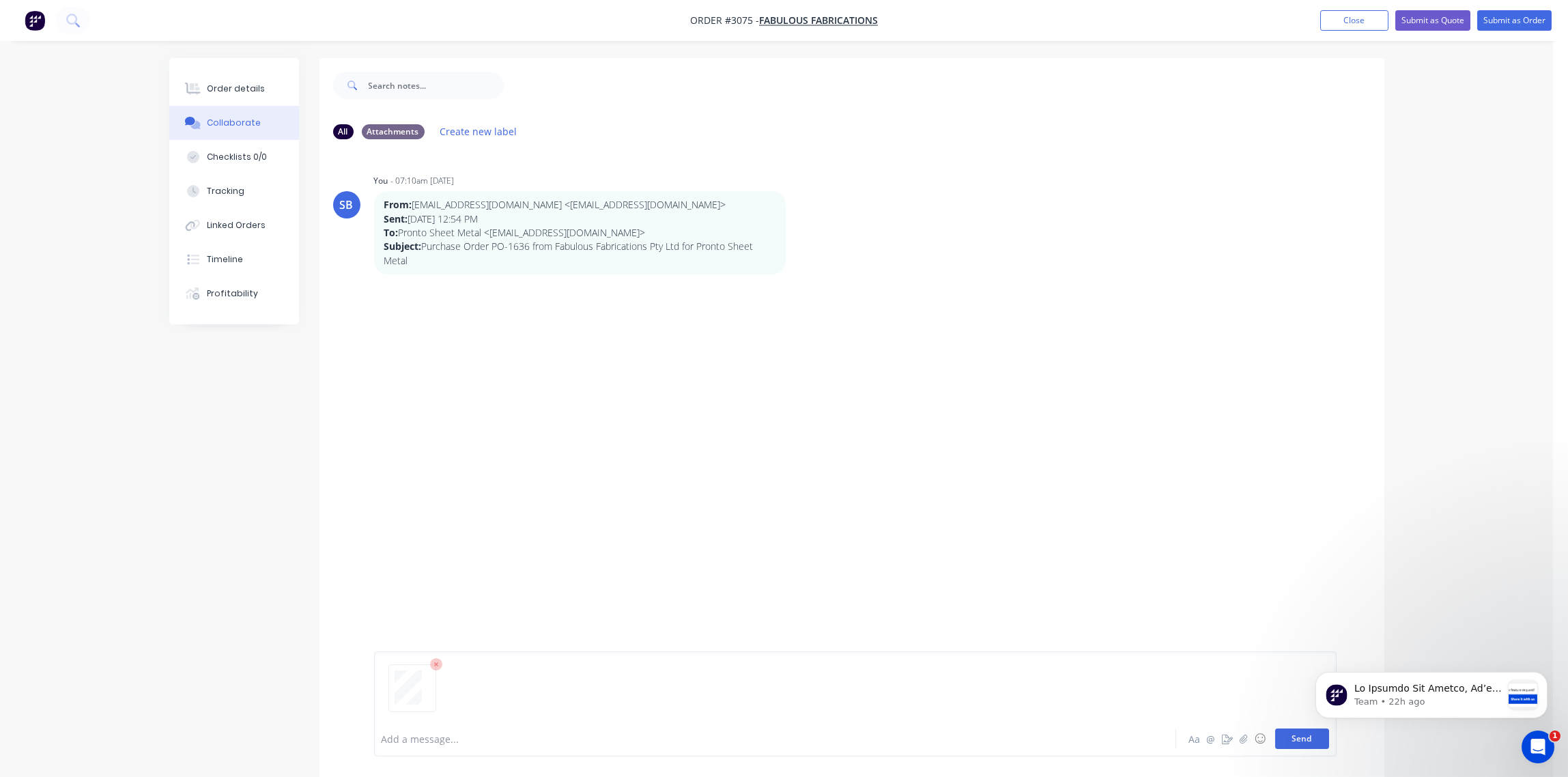
click at [1312, 741] on button "Send" at bounding box center [1302, 739] width 54 height 20
click at [231, 90] on div "Order details" at bounding box center [236, 89] width 58 height 12
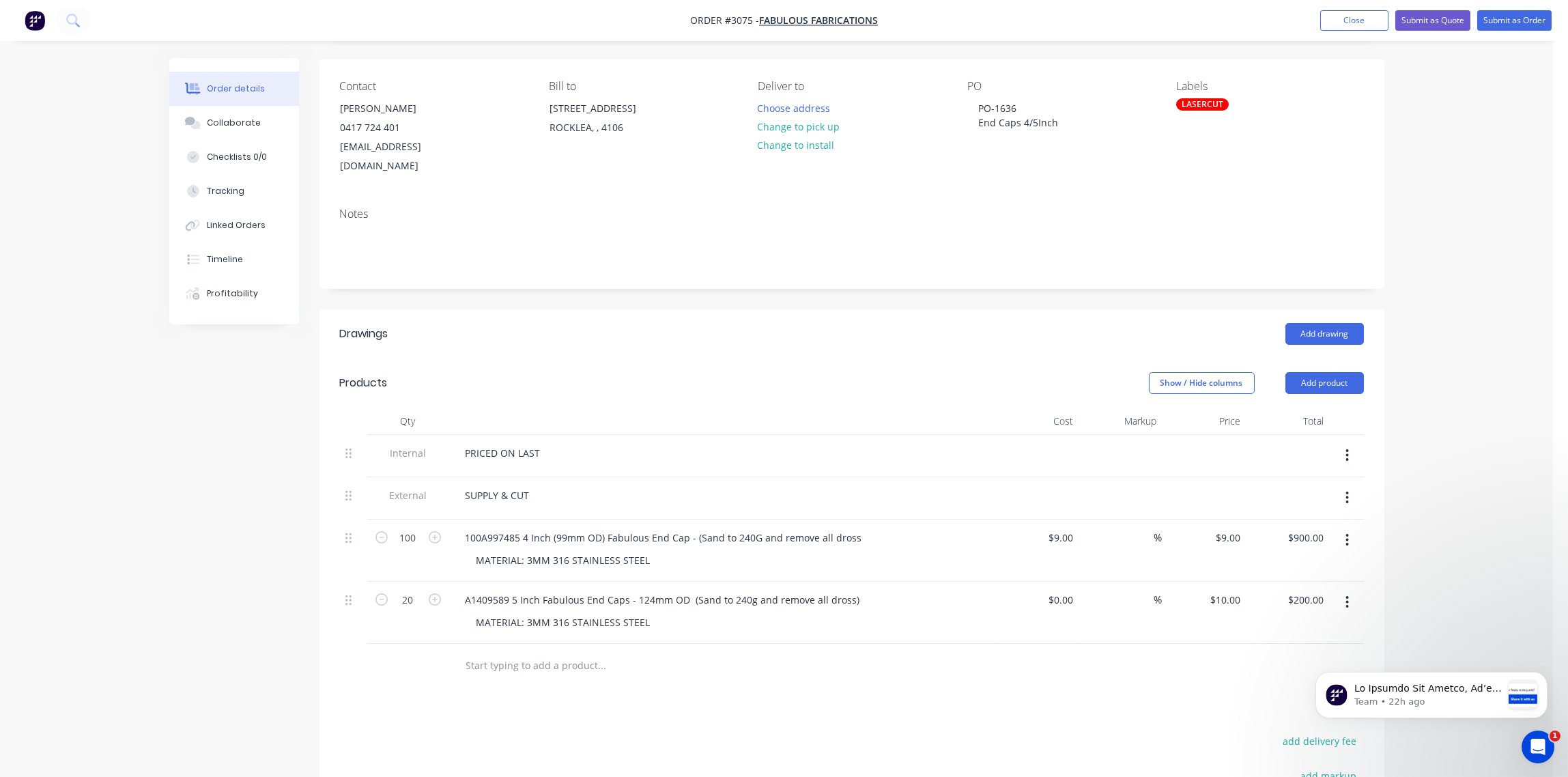
scroll to position [203, 0]
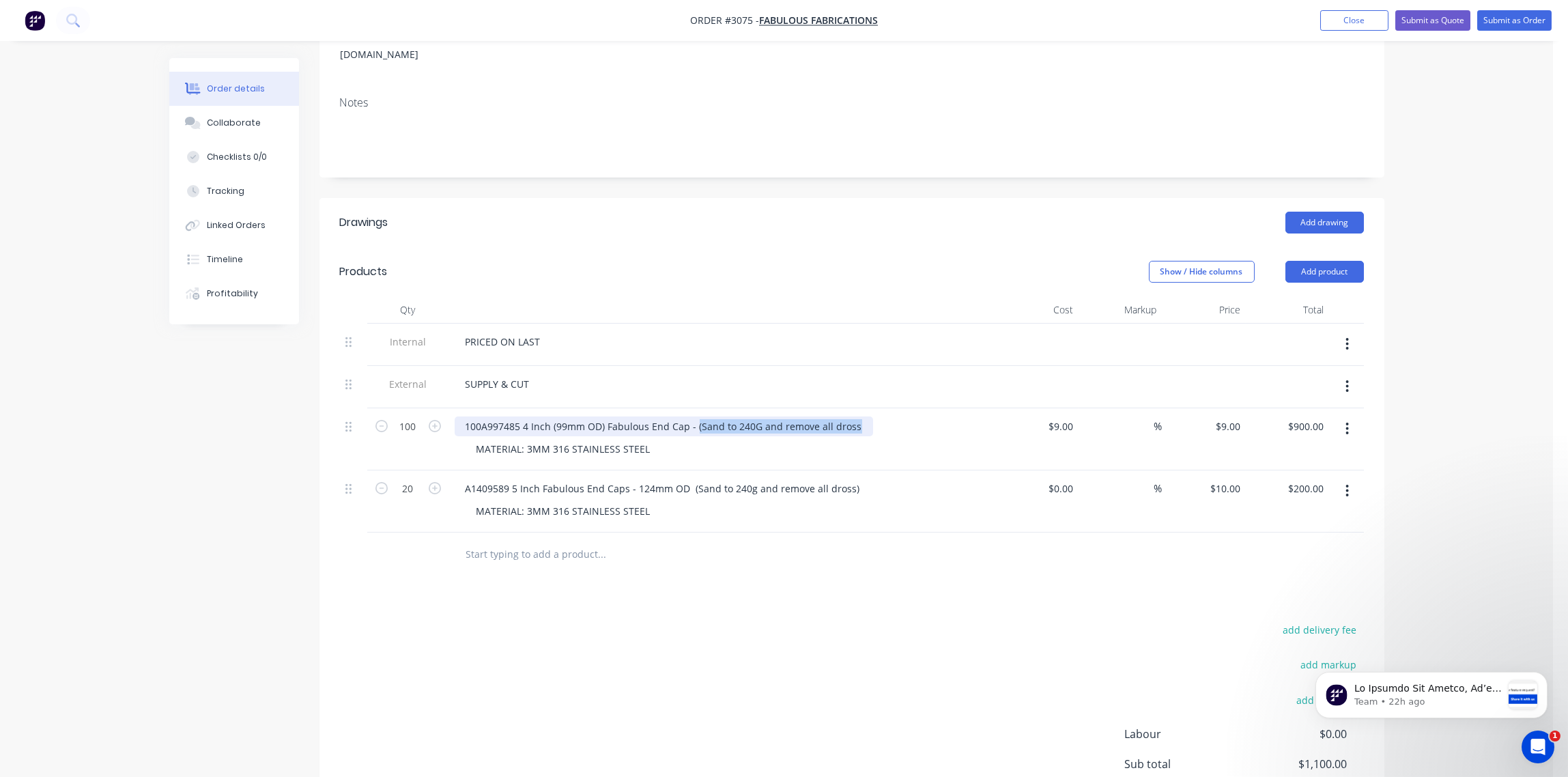
drag, startPoint x: 854, startPoint y: 408, endPoint x: 695, endPoint y: 414, distance: 159.1
click at [695, 417] on div "100A997485 4 Inch (99mm OD) Fabulous End Cap - (Sand to 240G and remove all dro…" at bounding box center [663, 426] width 418 height 20
copy div "(Sand to 240G and remove all dross"
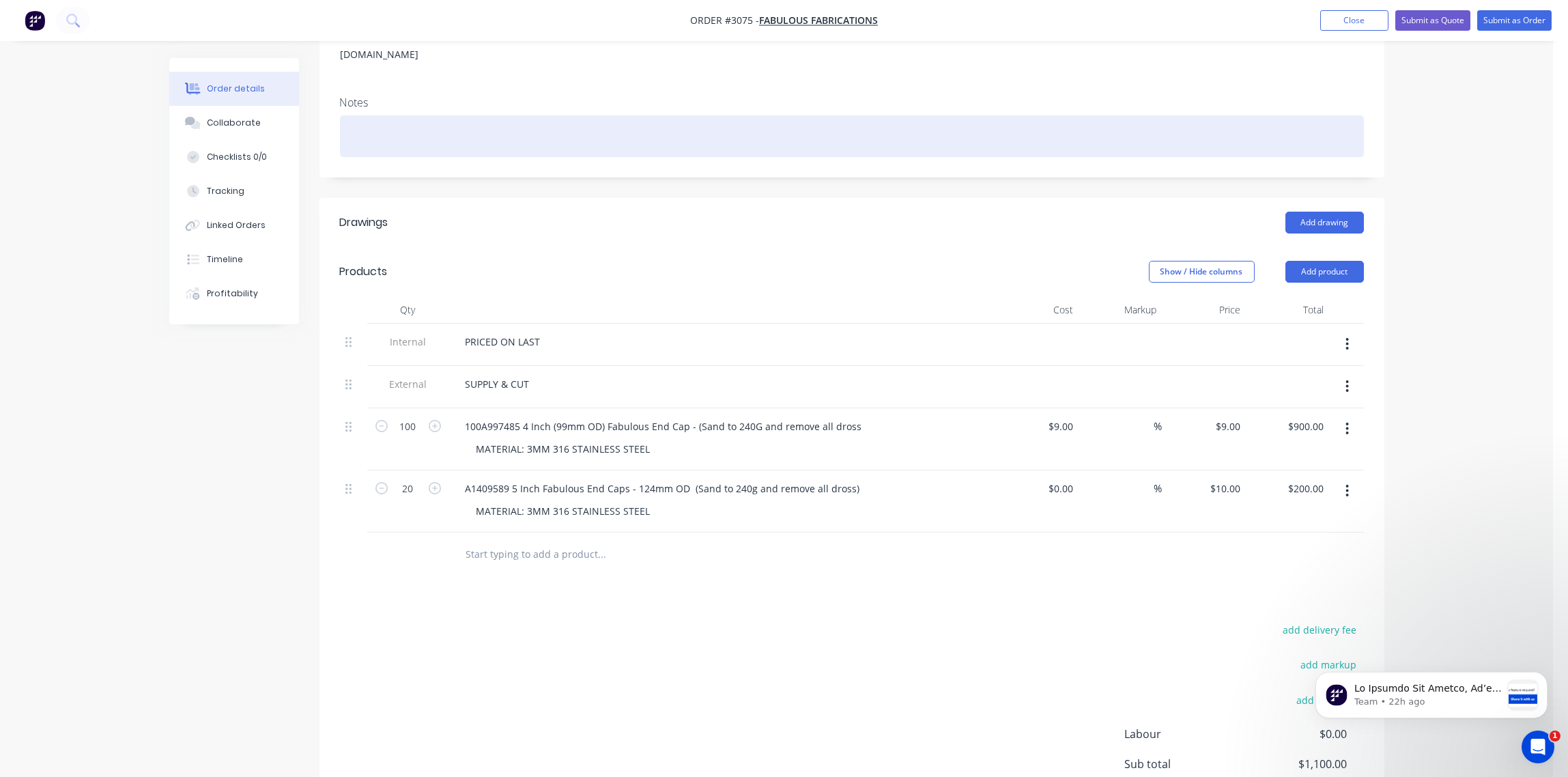
click at [408, 115] on div at bounding box center [852, 136] width 1024 height 41
paste div
click at [556, 119] on div "(Sand to 240G and remove all dross" at bounding box center [852, 136] width 1024 height 41
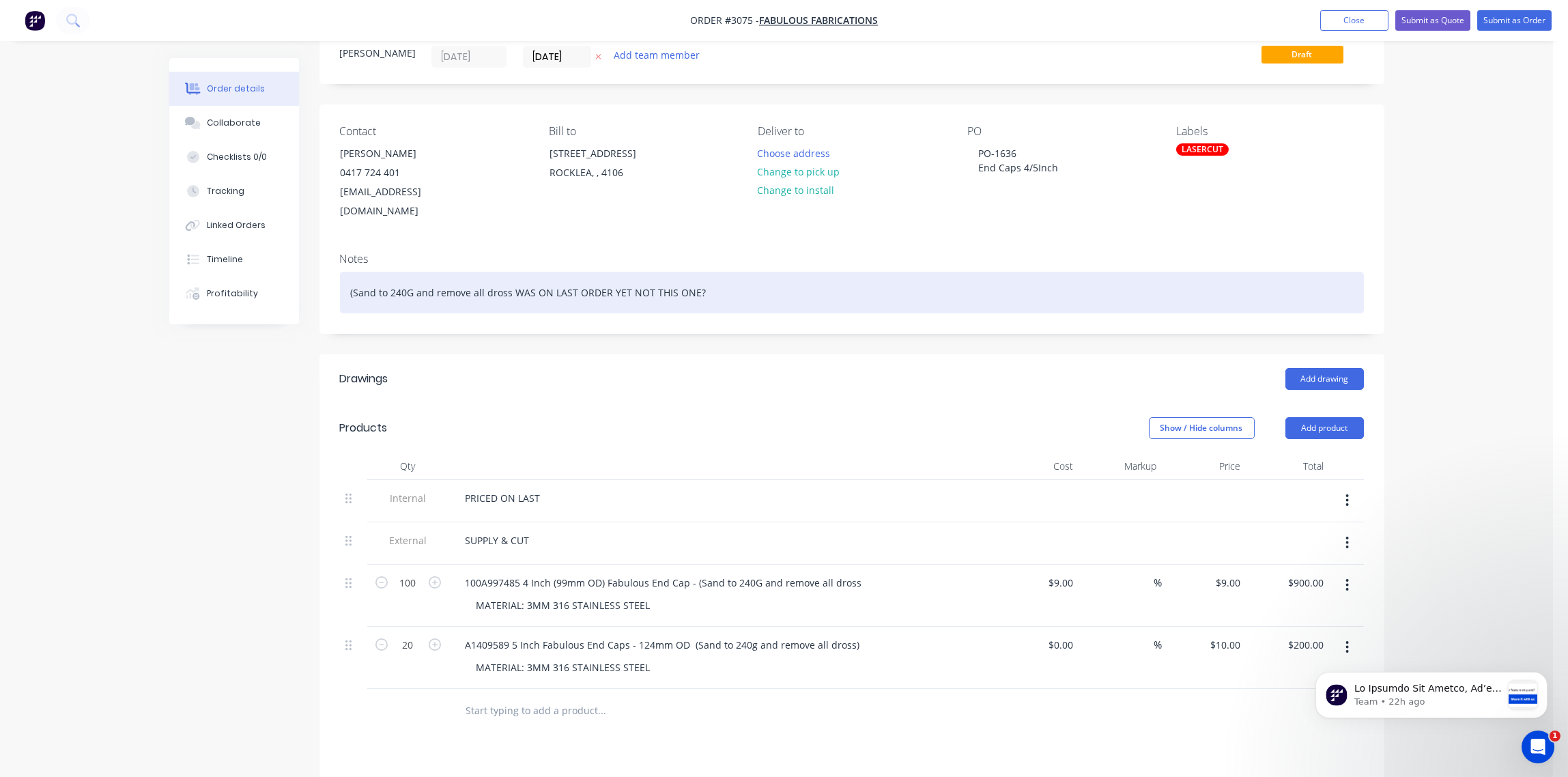
scroll to position [0, 0]
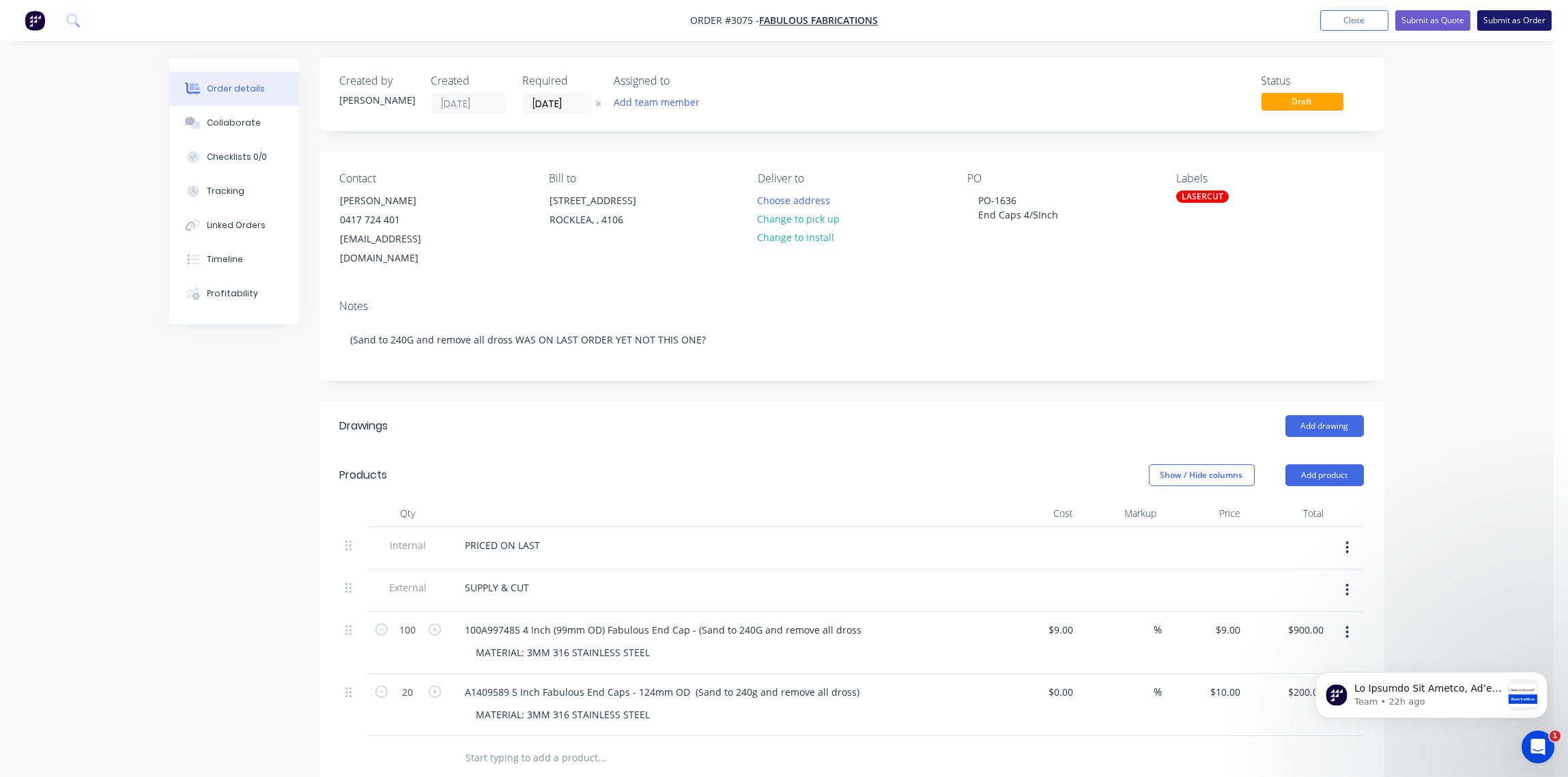
click at [1519, 23] on button "Submit as Order" at bounding box center [1514, 20] width 75 height 20
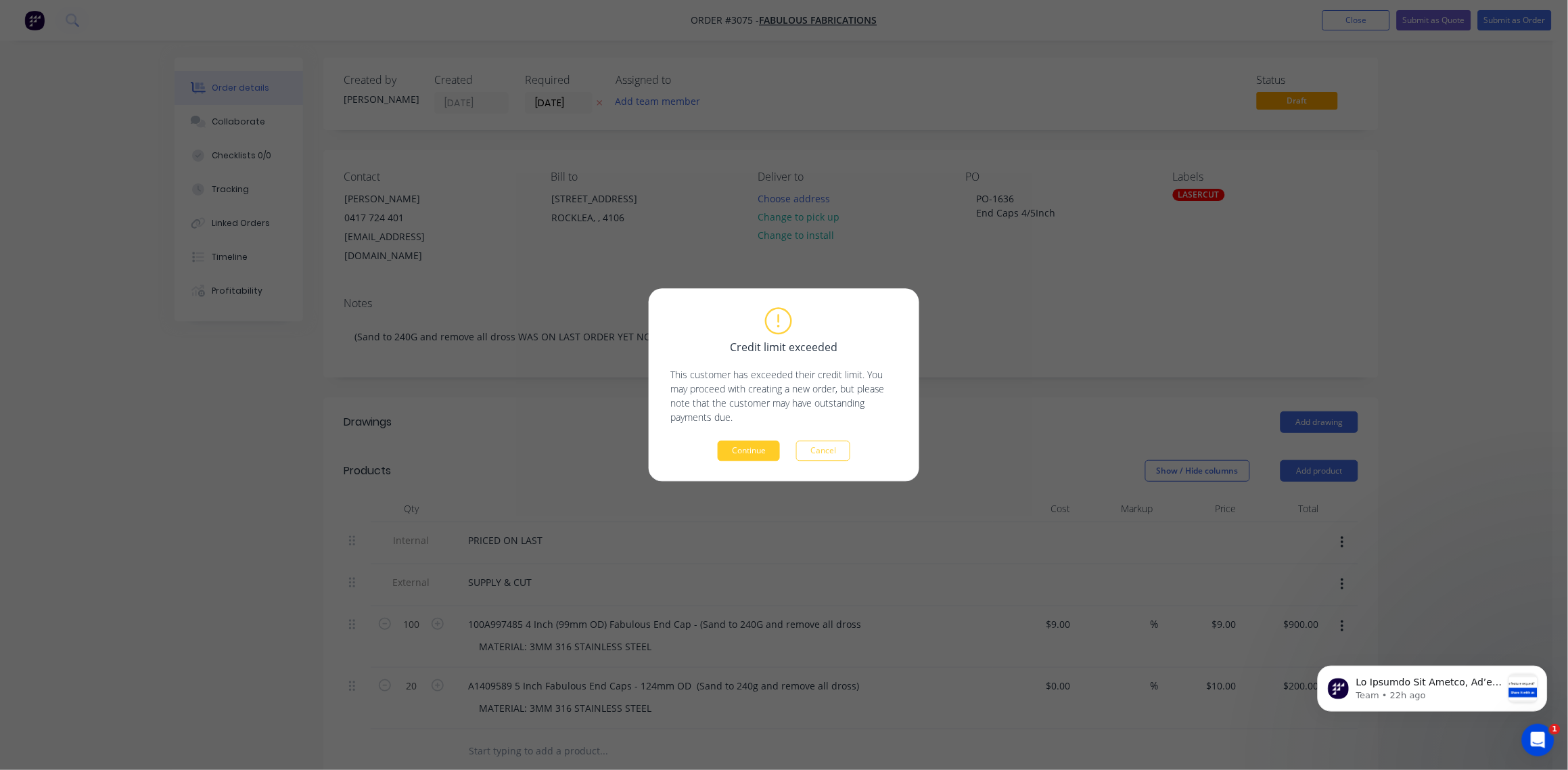
click at [746, 456] on button "Continue" at bounding box center [749, 451] width 63 height 20
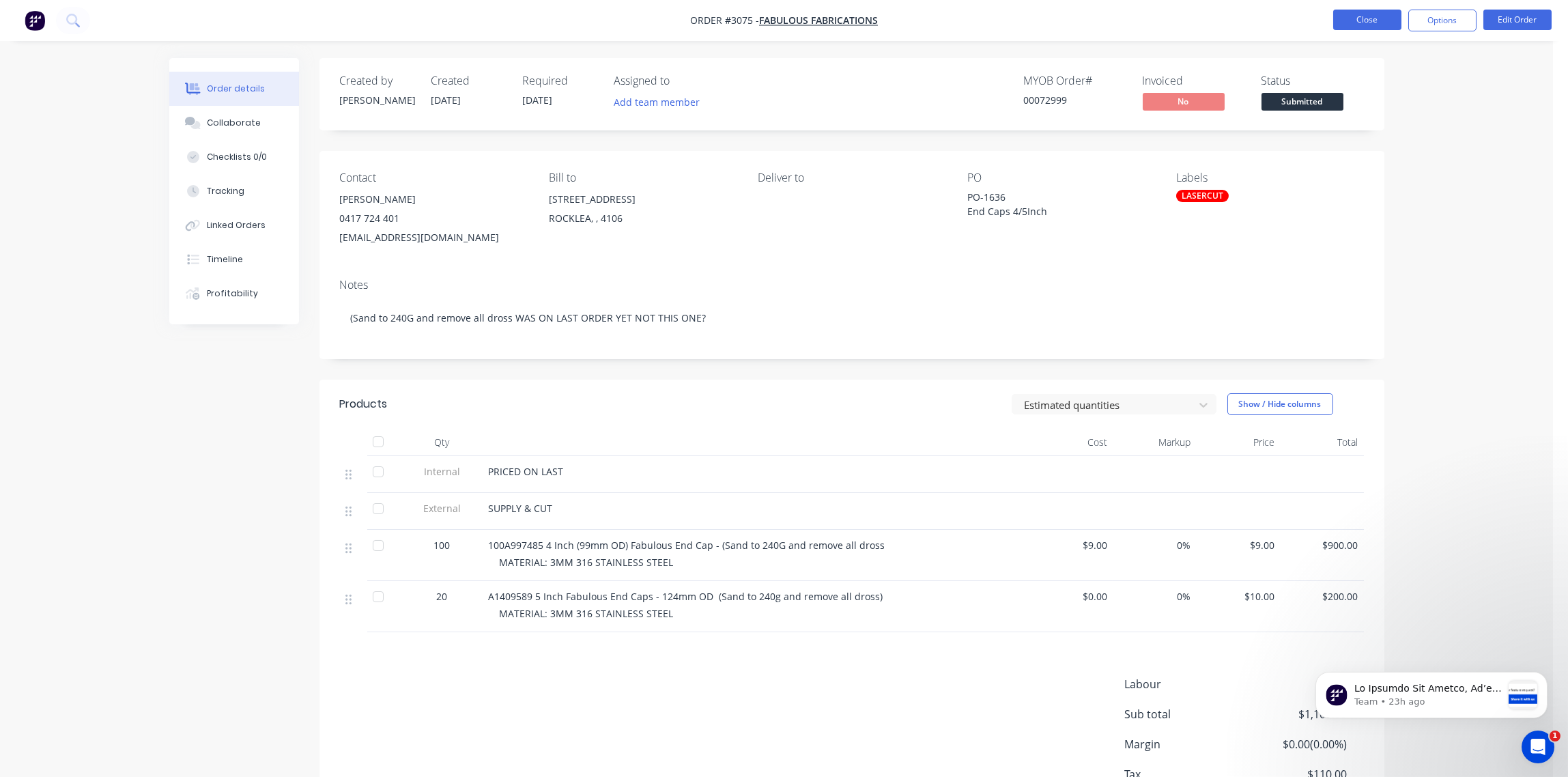
click at [1379, 25] on button "Close" at bounding box center [1368, 20] width 68 height 20
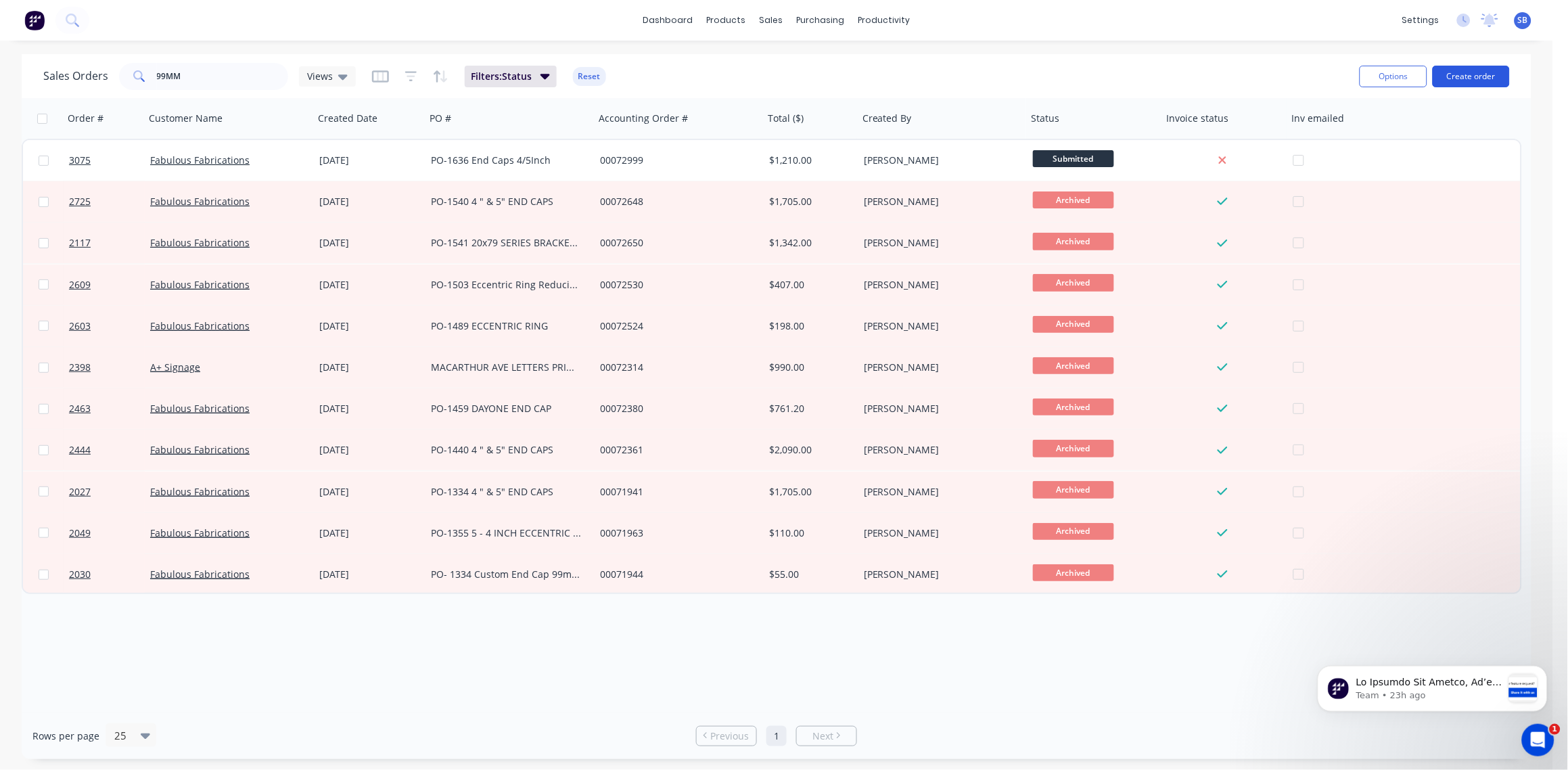
click at [1470, 75] on button "Create order" at bounding box center [1471, 76] width 77 height 22
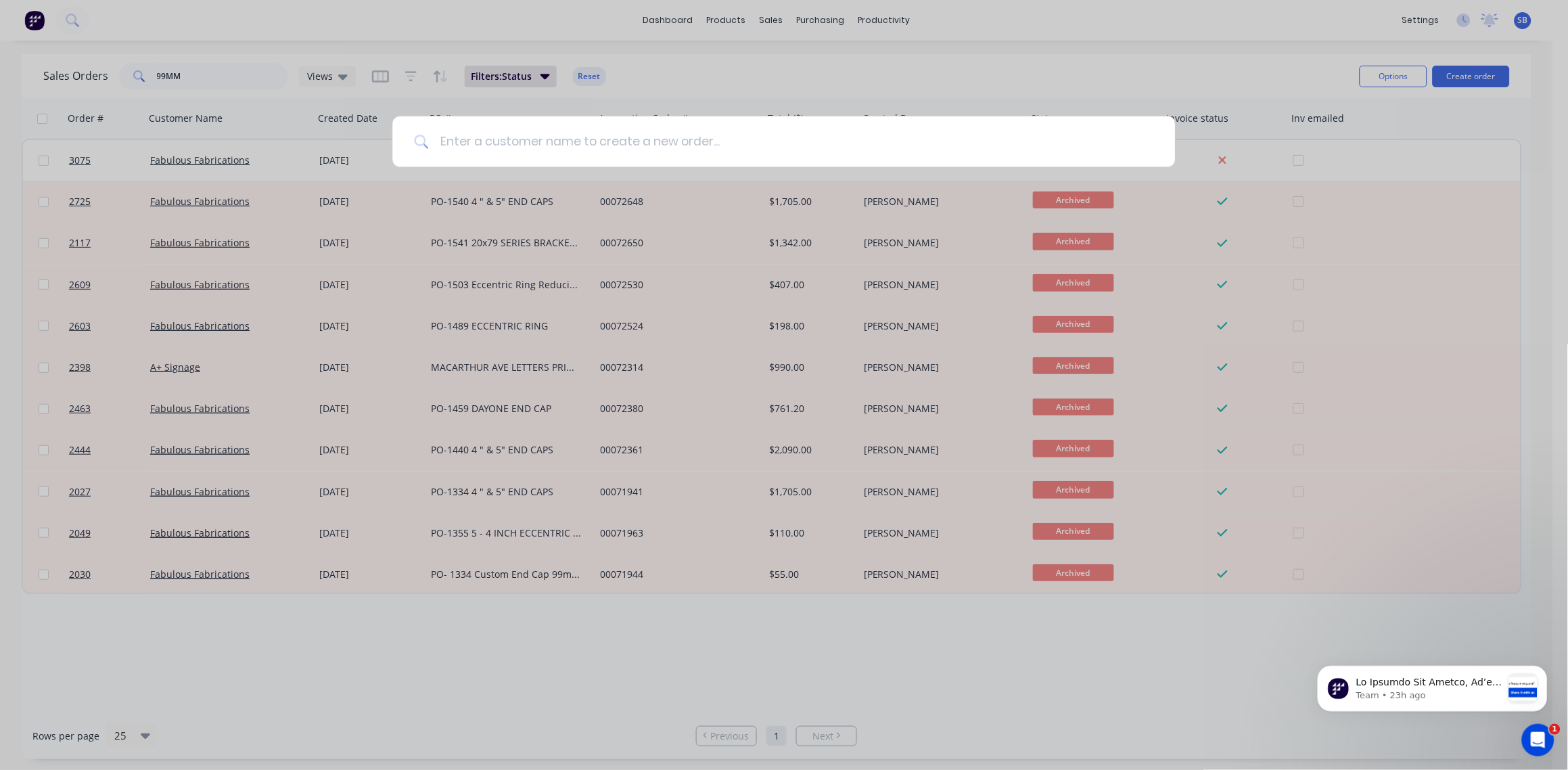
click at [644, 125] on input at bounding box center [790, 142] width 724 height 51
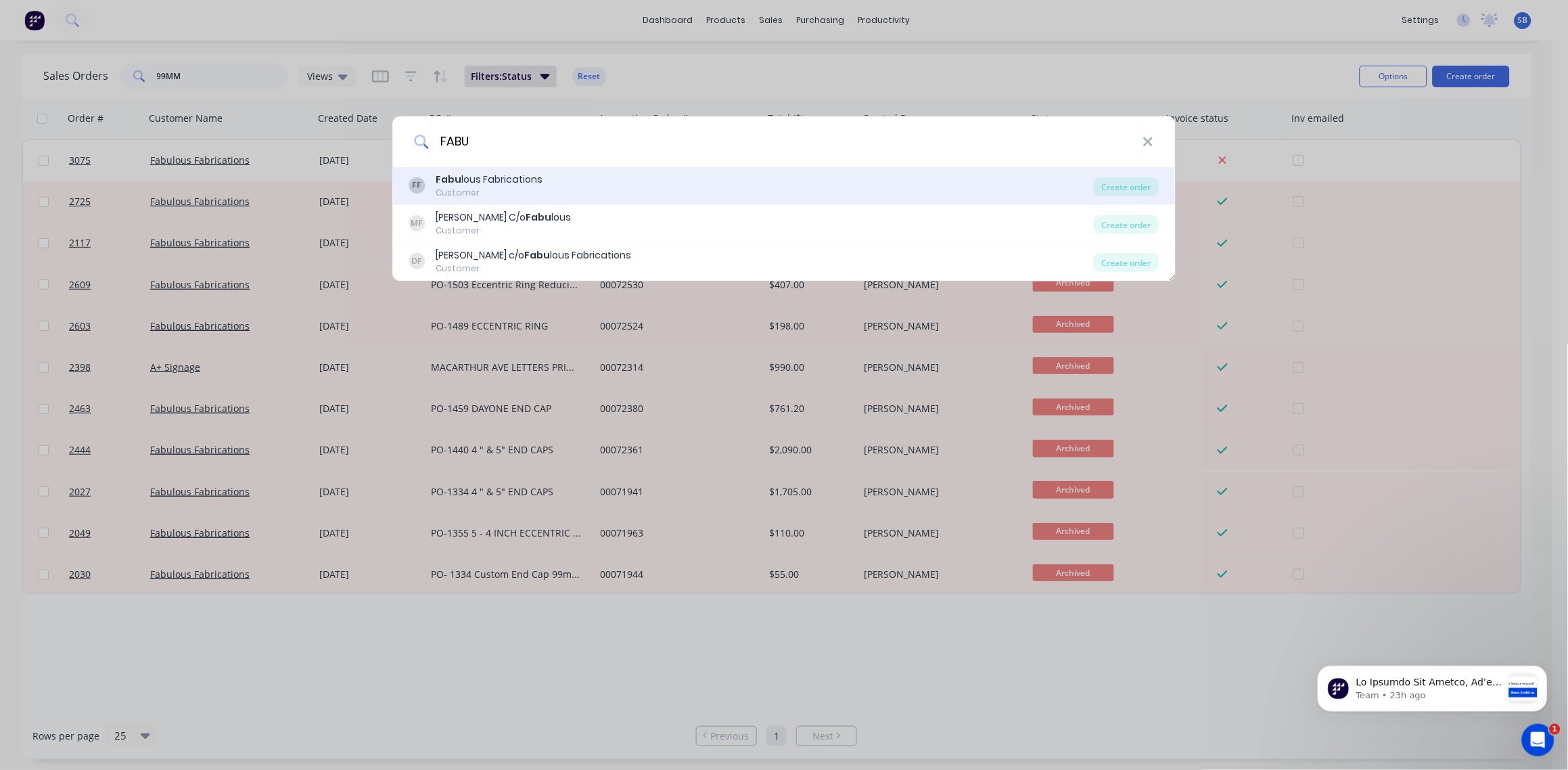
type input "FABU"
click at [509, 186] on div "Fabu lous Fabrications" at bounding box center [490, 180] width 107 height 14
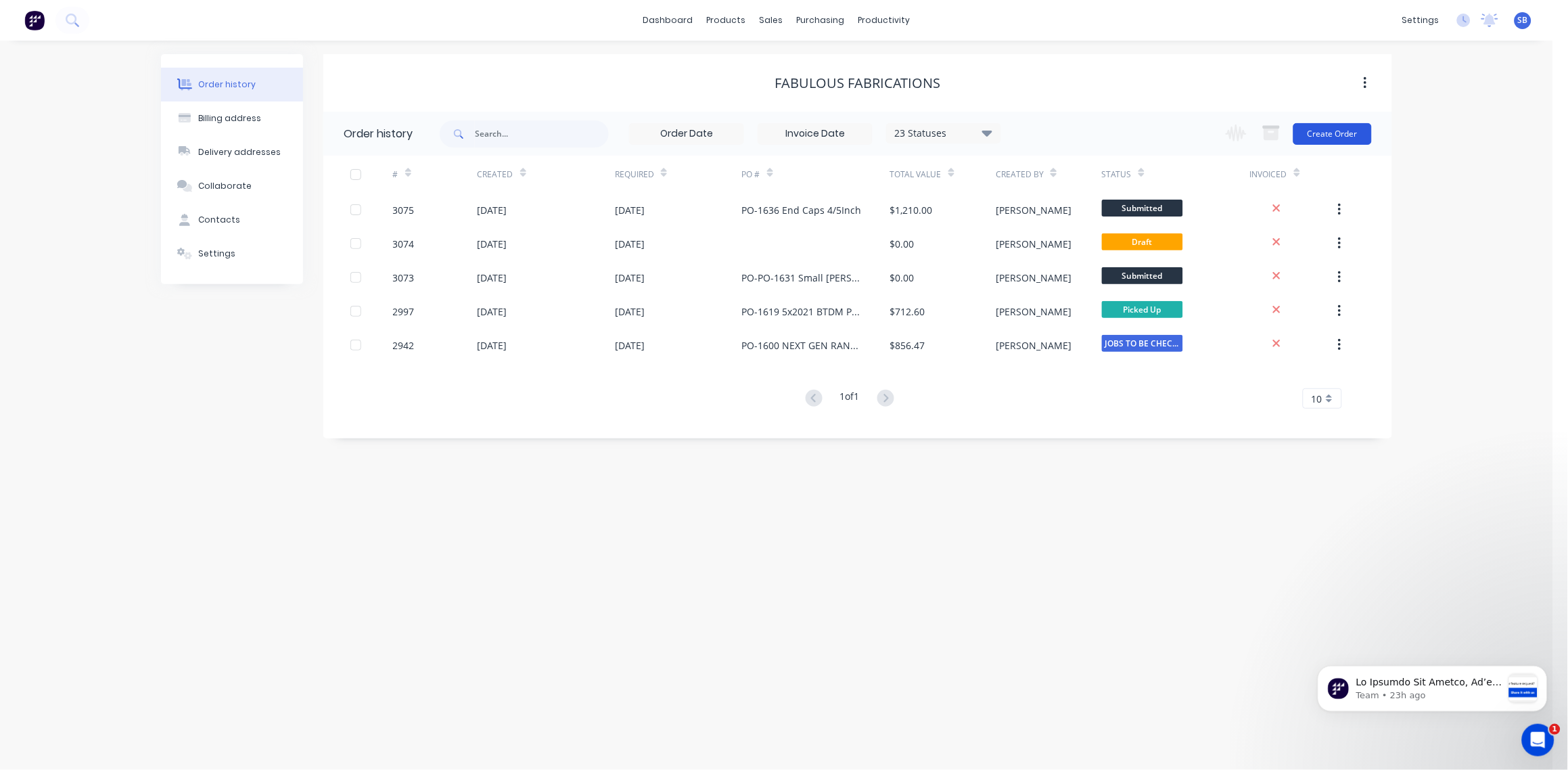
click at [1331, 144] on button "Create Order" at bounding box center [1332, 134] width 78 height 22
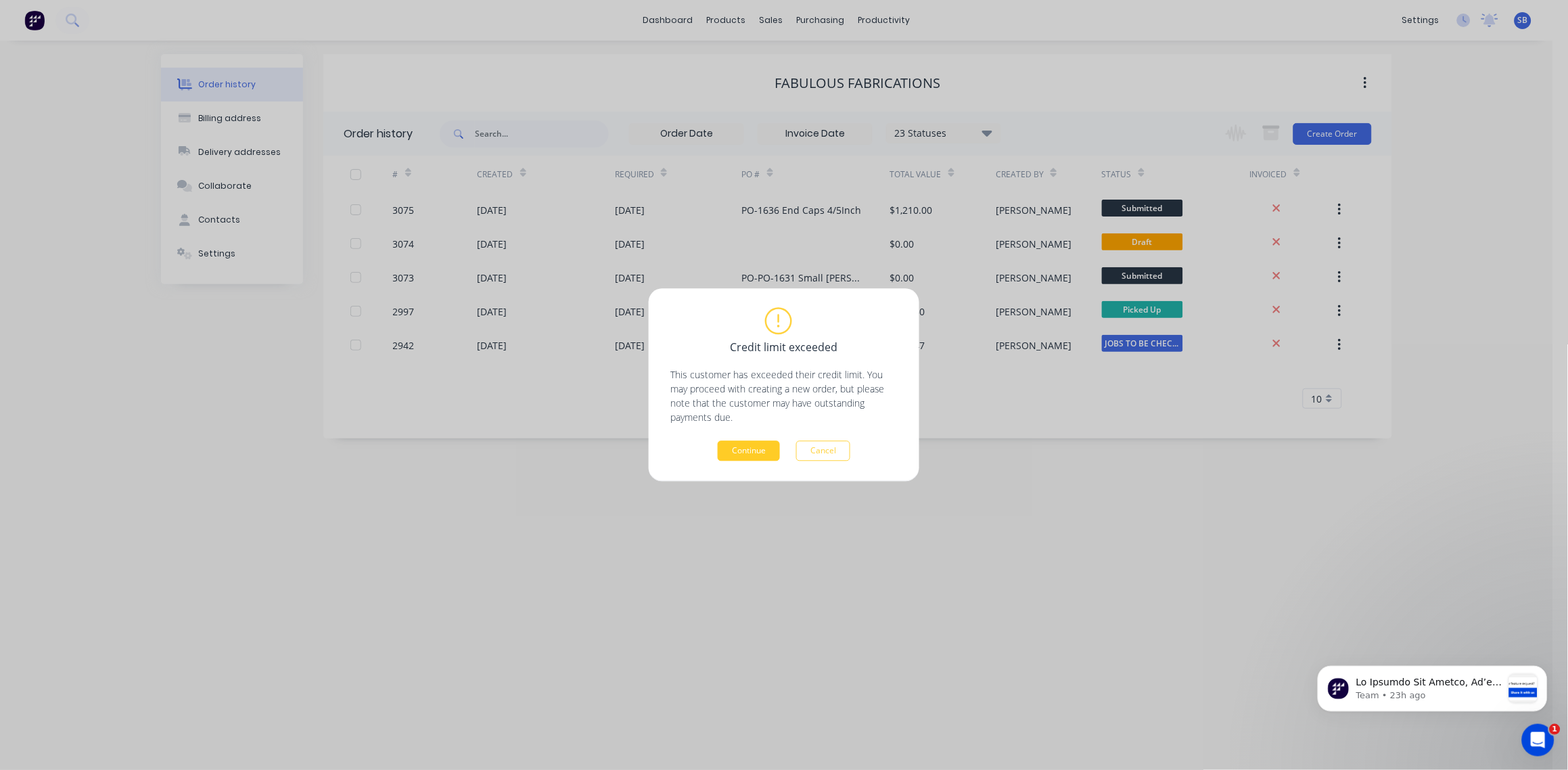
click at [740, 451] on button "Continue" at bounding box center [749, 451] width 63 height 20
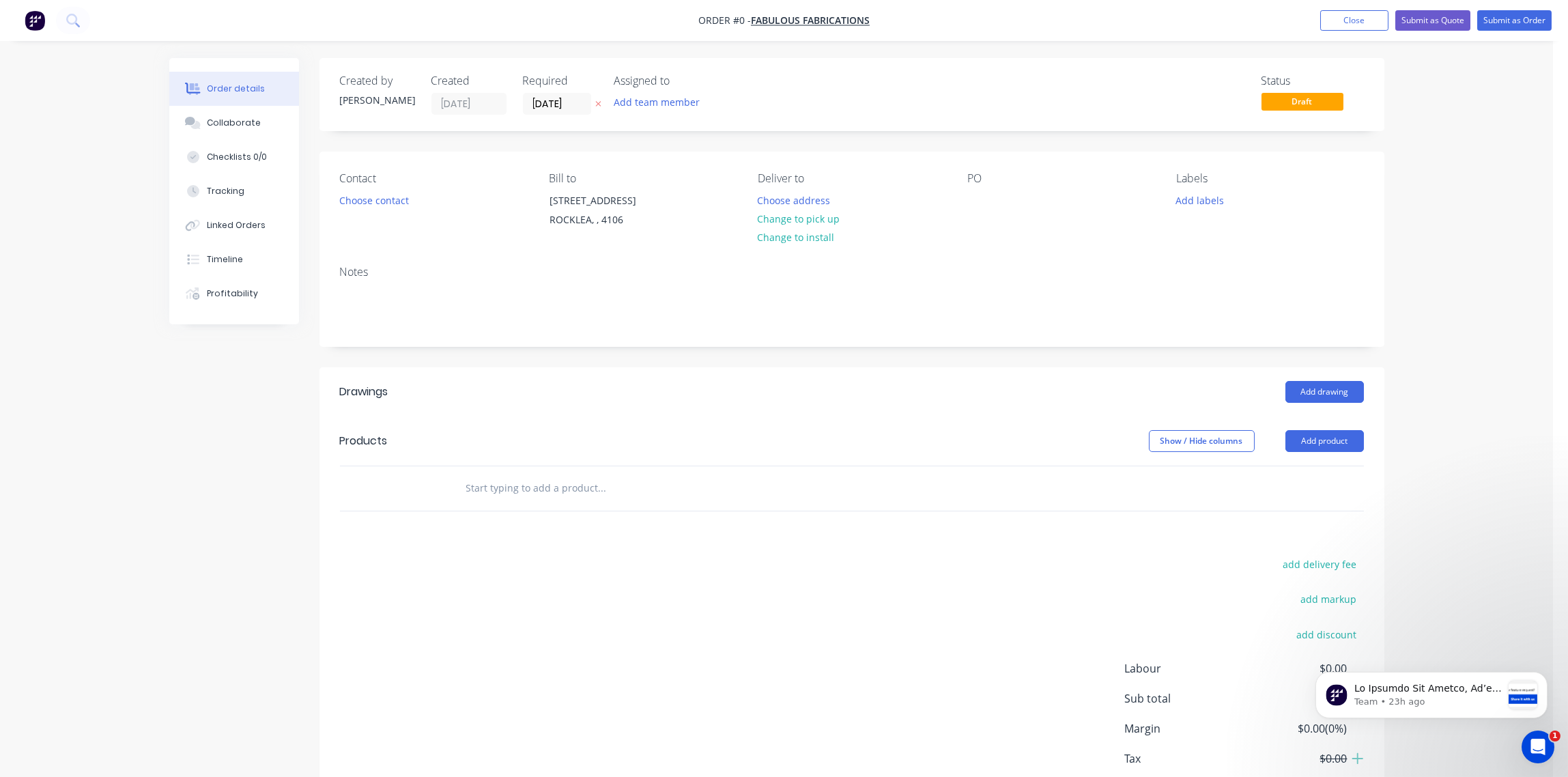
click at [556, 486] on input "text" at bounding box center [602, 489] width 273 height 28
click at [1328, 437] on button "Add product" at bounding box center [1325, 441] width 78 height 22
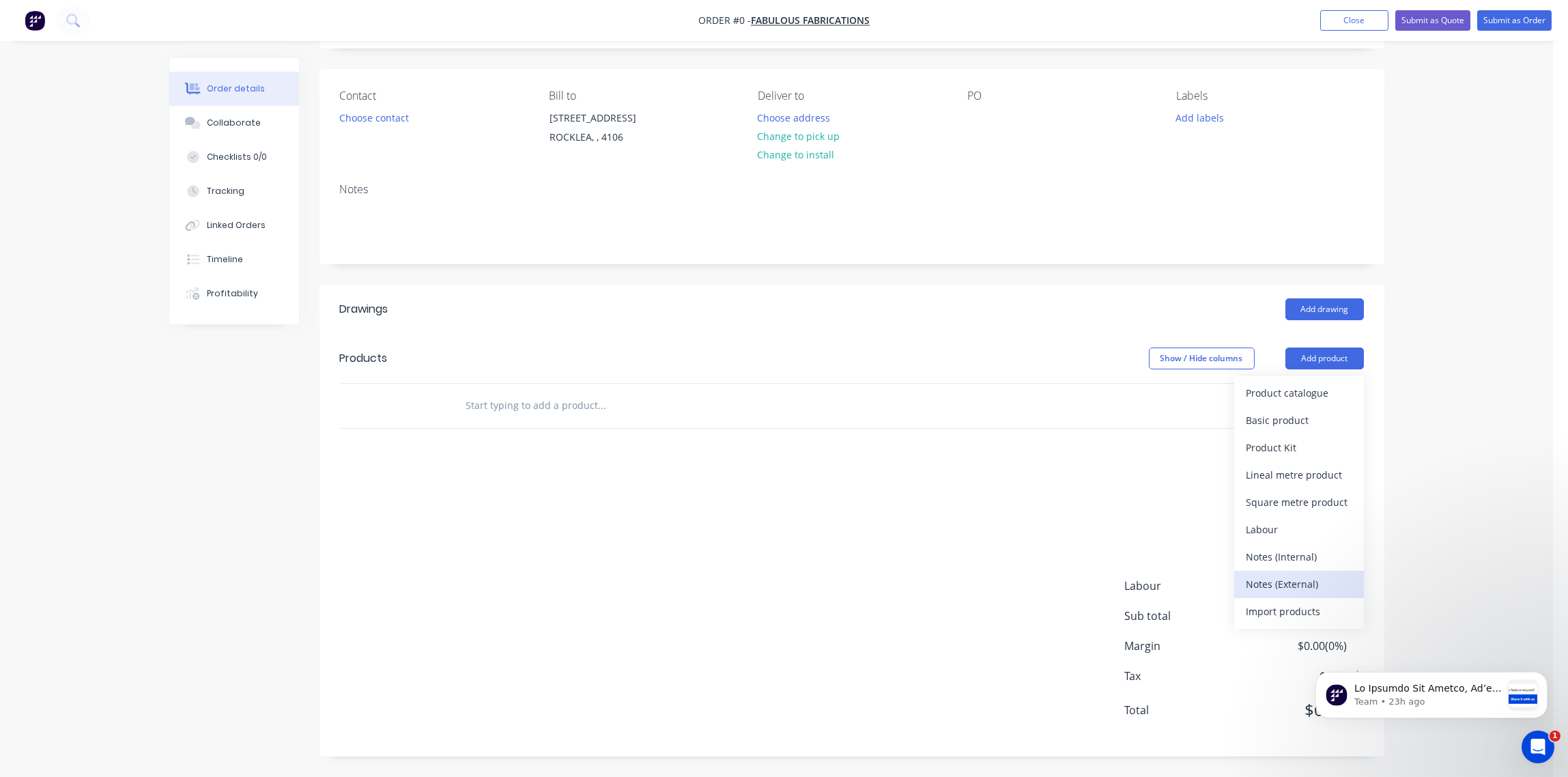
click at [1294, 579] on div "Notes (External)" at bounding box center [1299, 584] width 105 height 20
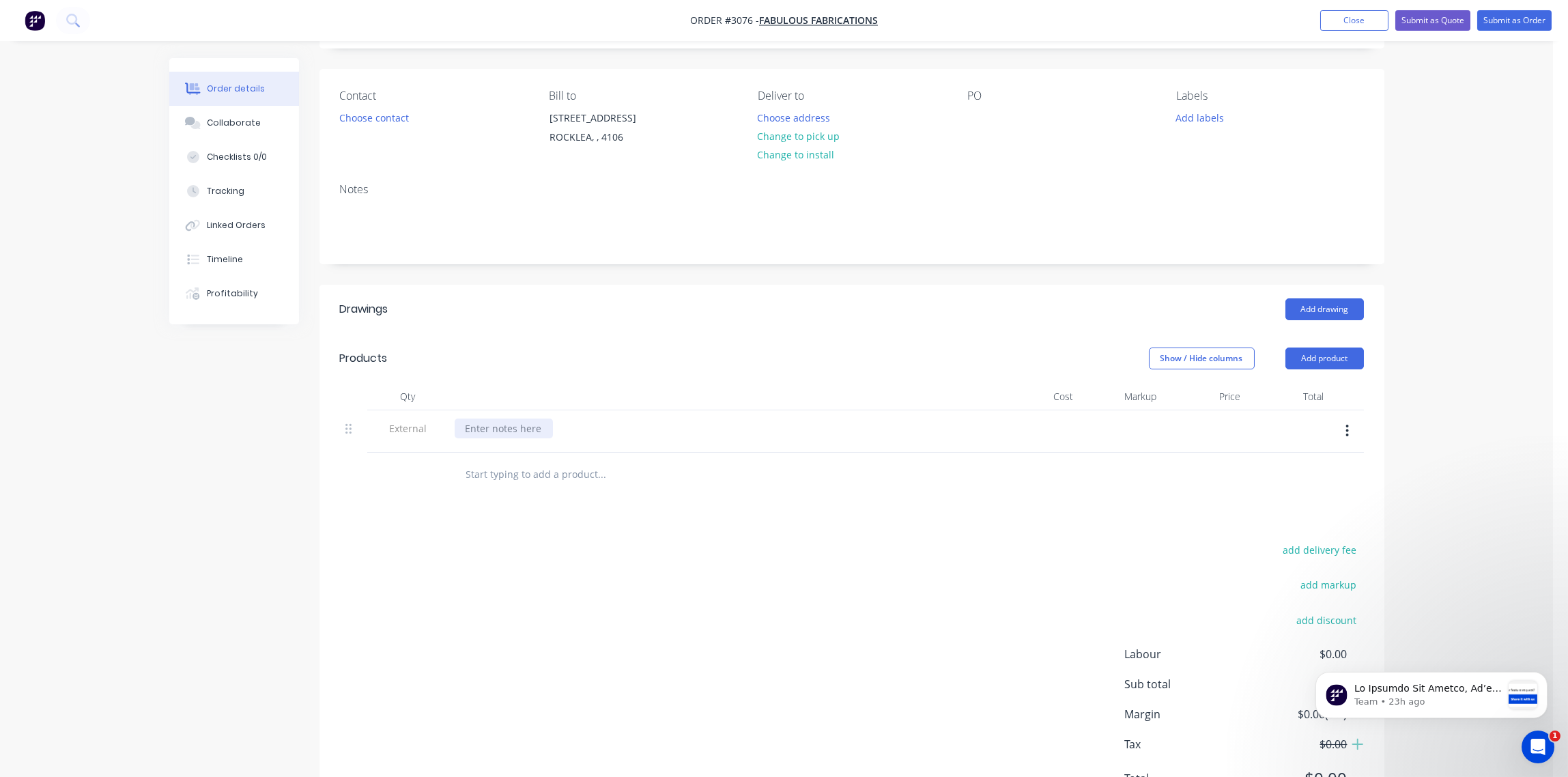
click at [528, 426] on div at bounding box center [503, 428] width 98 height 20
paste div
click at [510, 478] on input "text" at bounding box center [602, 475] width 273 height 28
paste input "Small Snorkel Bracket 70x40x2.5mm 304L (All Backing Tape removed prior to cutti…"
type input "Small Snorkel Bracket 70x40x2.5mm 304L (All Backing Tape removed prior to cutti…"
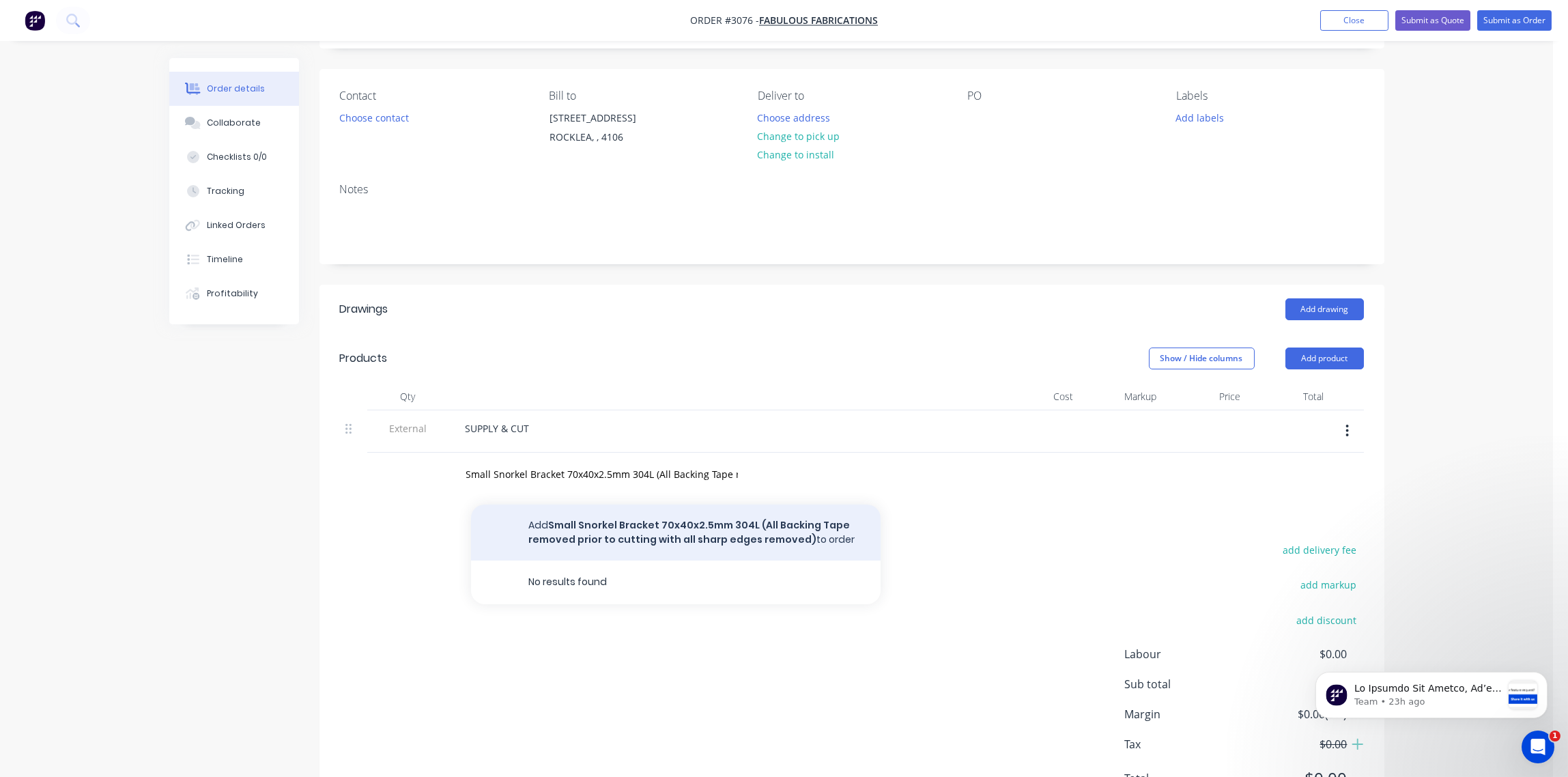
click at [567, 531] on button "Add Small Snorkel Bracket 70x40x2.5mm 304L (All Backing Tape removed prior to c…" at bounding box center [676, 532] width 409 height 56
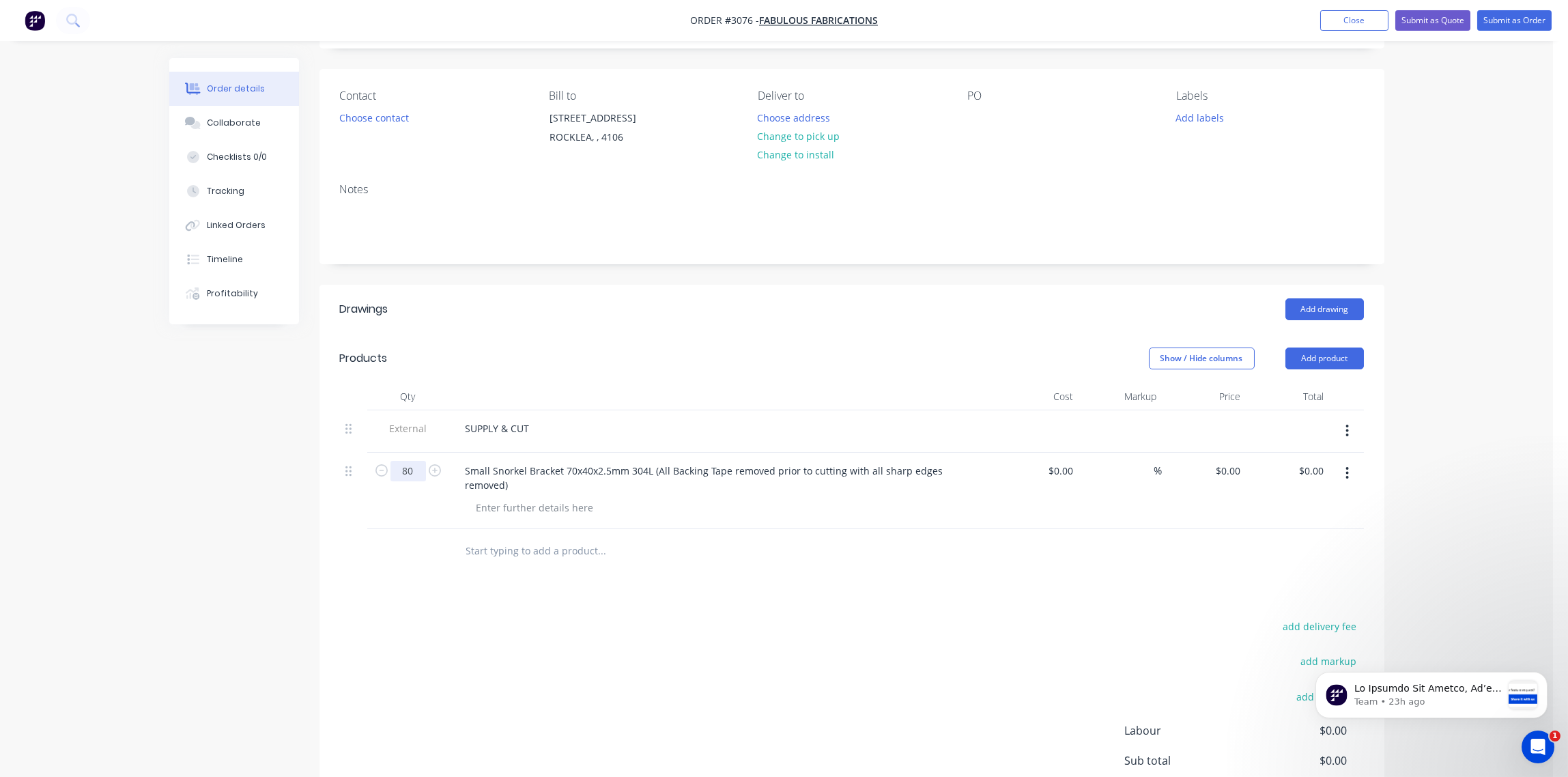
type input "80"
click at [513, 537] on input "text" at bounding box center [602, 551] width 273 height 28
paste input "A1367186 100x65 Bracket 2.5mm 304L (Remove all backing tape prior to cutting)"
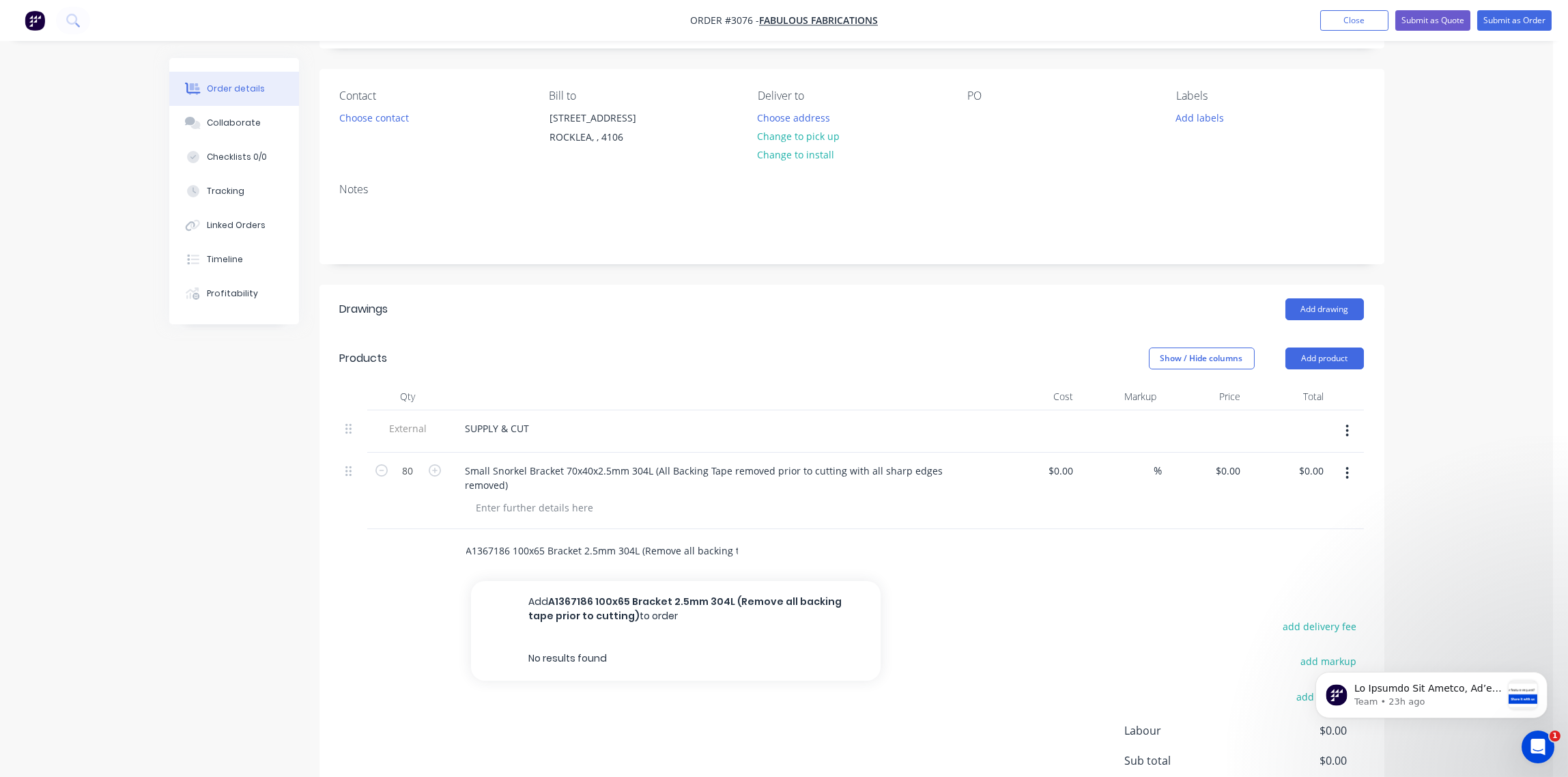
scroll to position [0, 85]
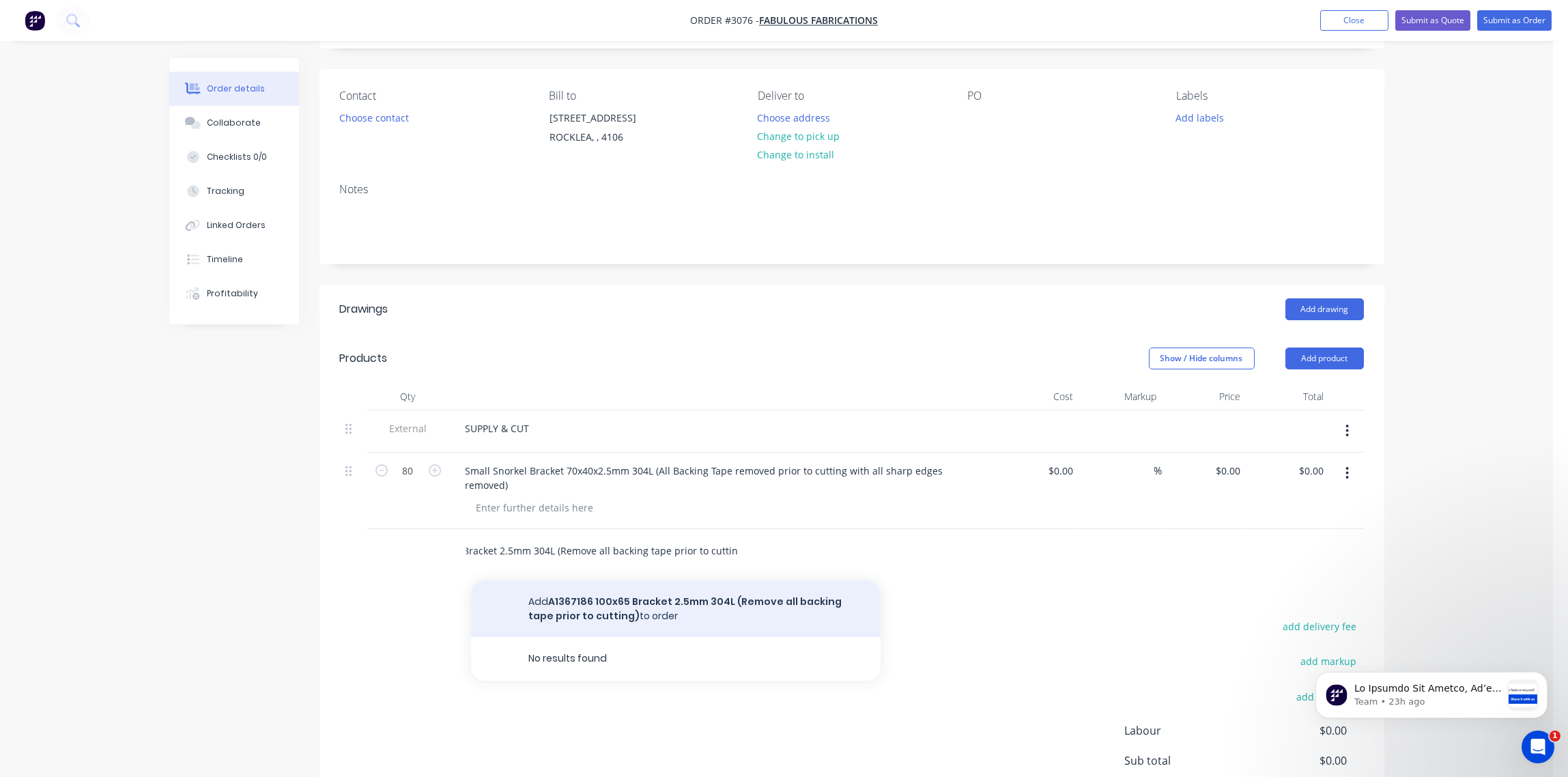
type input "A1367186 100x65 Bracket 2.5mm 304L (Remove all backing tape prior to cutting)"
click at [595, 595] on button "Add A1367186 100x65 Bracket 2.5mm 304L (Remove all backing tape prior to cuttin…" at bounding box center [676, 609] width 409 height 56
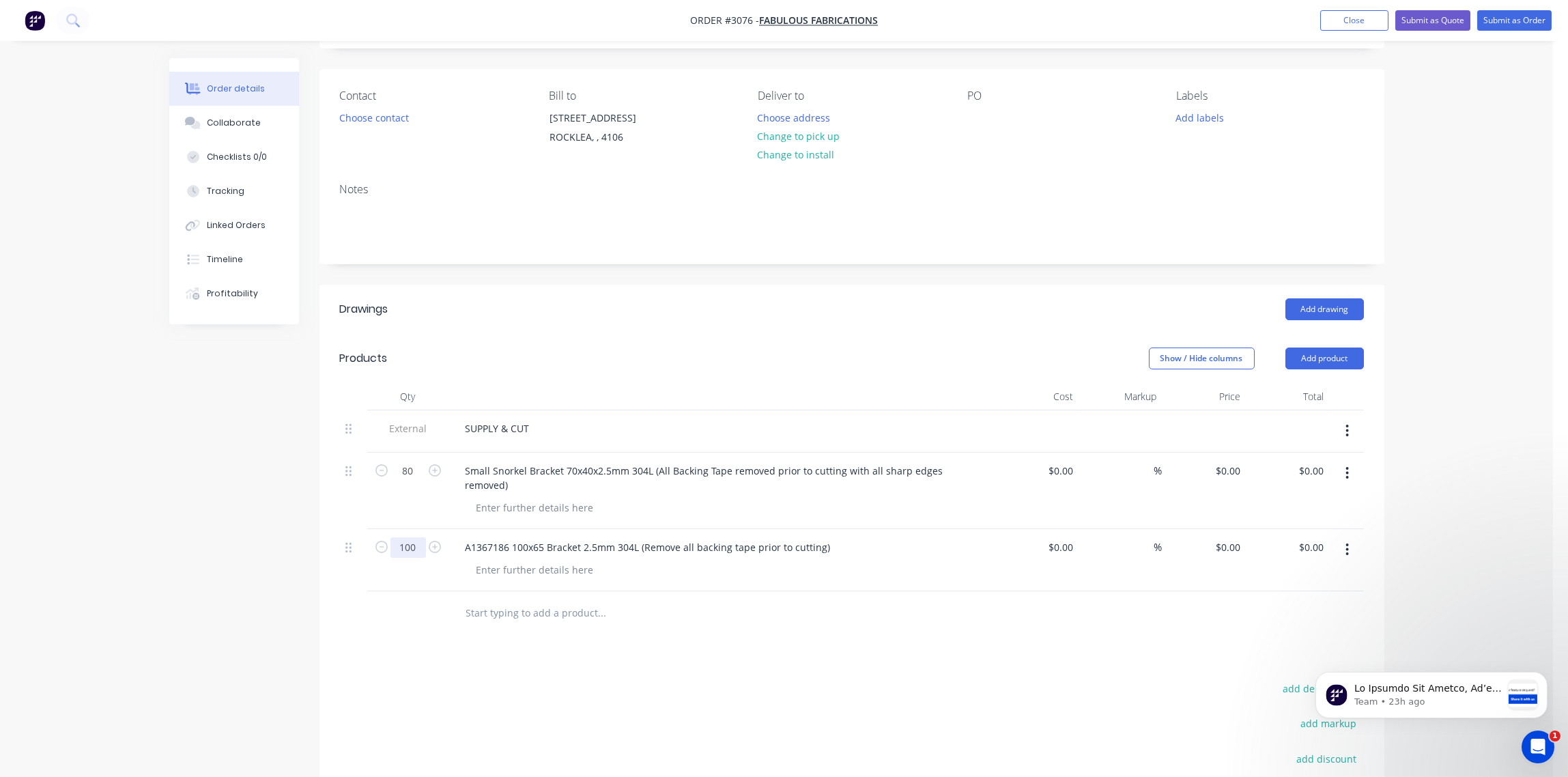
type input "100"
click at [505, 600] on input "text" at bounding box center [602, 614] width 273 height 28
paste input "Jimny Snorkel Bracket 100 x 73 2.5mm 304L Stainless"
type input "Jimny Snorkel Bracket 100 x 73 2.5mm 304L Stainless"
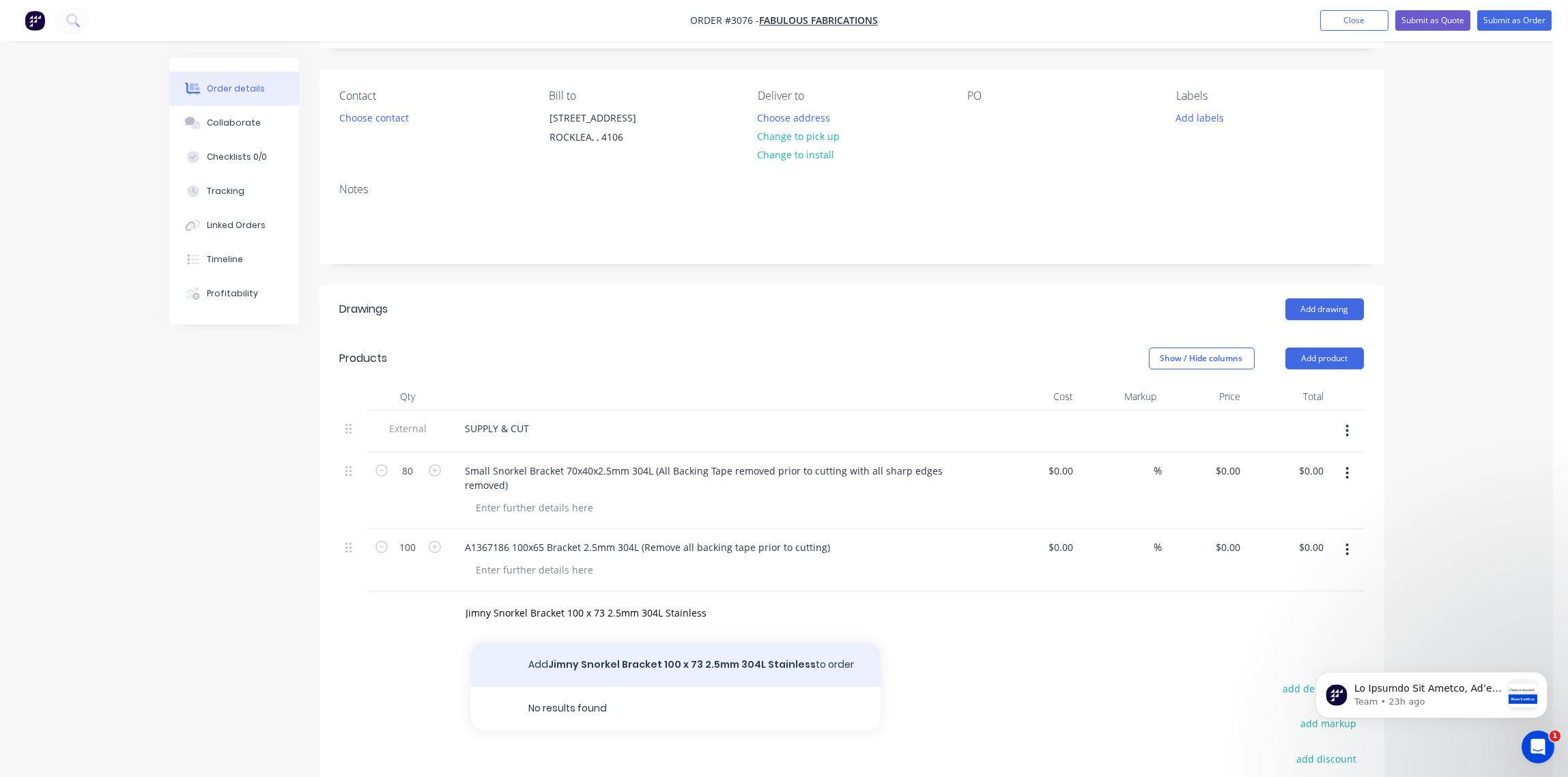
click at [619, 654] on button "Add Jimny Snorkel Bracket 100 x 73 2.5mm 304L Stainless to order" at bounding box center [676, 665] width 409 height 44
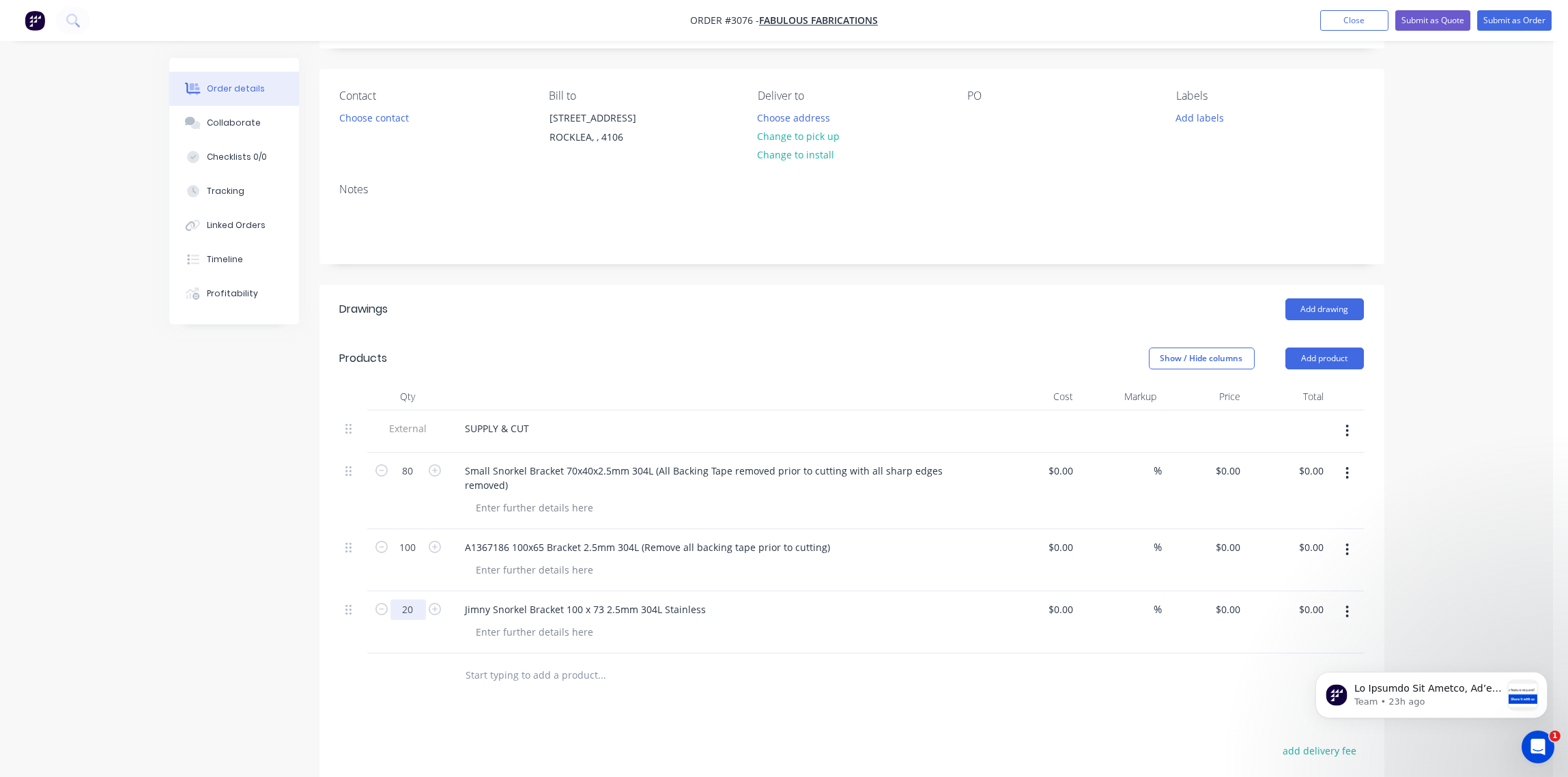
type input "20"
click at [699, 662] on input "text" at bounding box center [602, 675] width 273 height 28
click at [544, 662] on input "text" at bounding box center [602, 675] width 273 height 28
paste input "Supply with Etch line (No Fold) 79 SERIES BRACKET SET (2 PARTS) MATERIAL: 2.5MM…"
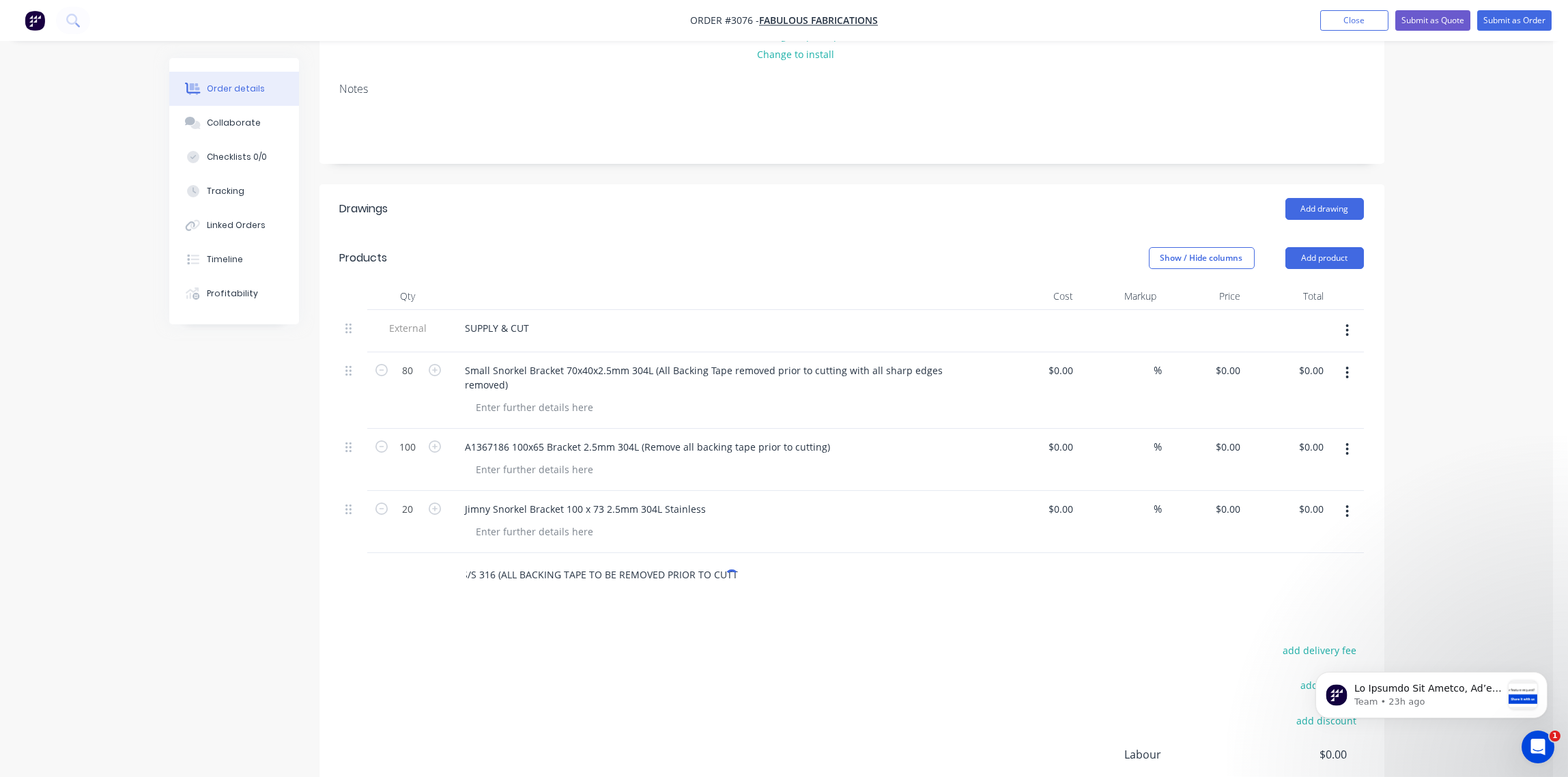
scroll to position [286, 0]
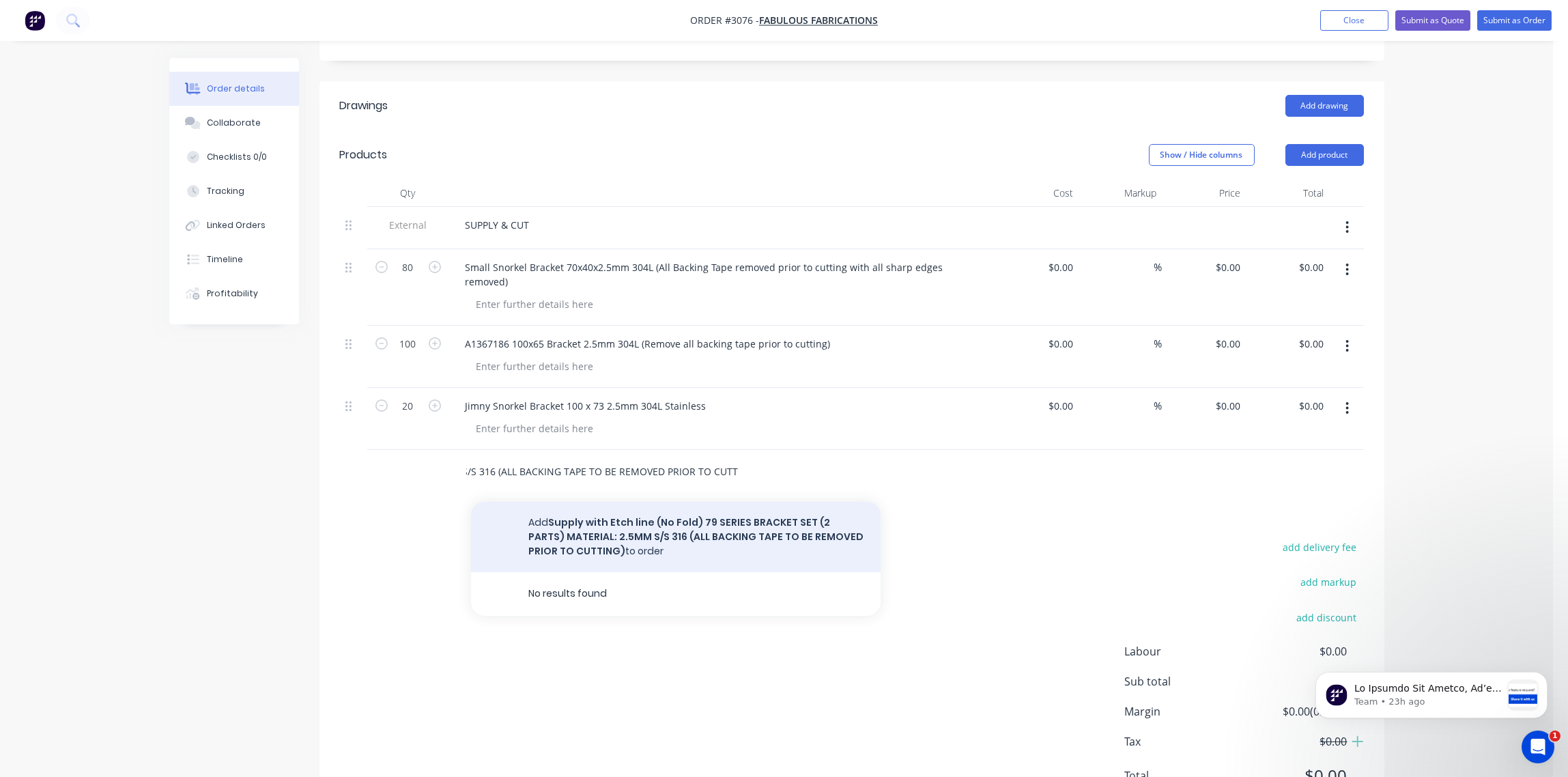
type input "Supply with Etch line (No Fold) 79 SERIES BRACKET SET (2 PARTS) MATERIAL: 2.5MM…"
click at [637, 511] on button "Add Supply with Etch line (No Fold) 79 SERIES BRACKET SET (2 PARTS) MATERIAL: 2…" at bounding box center [676, 537] width 409 height 70
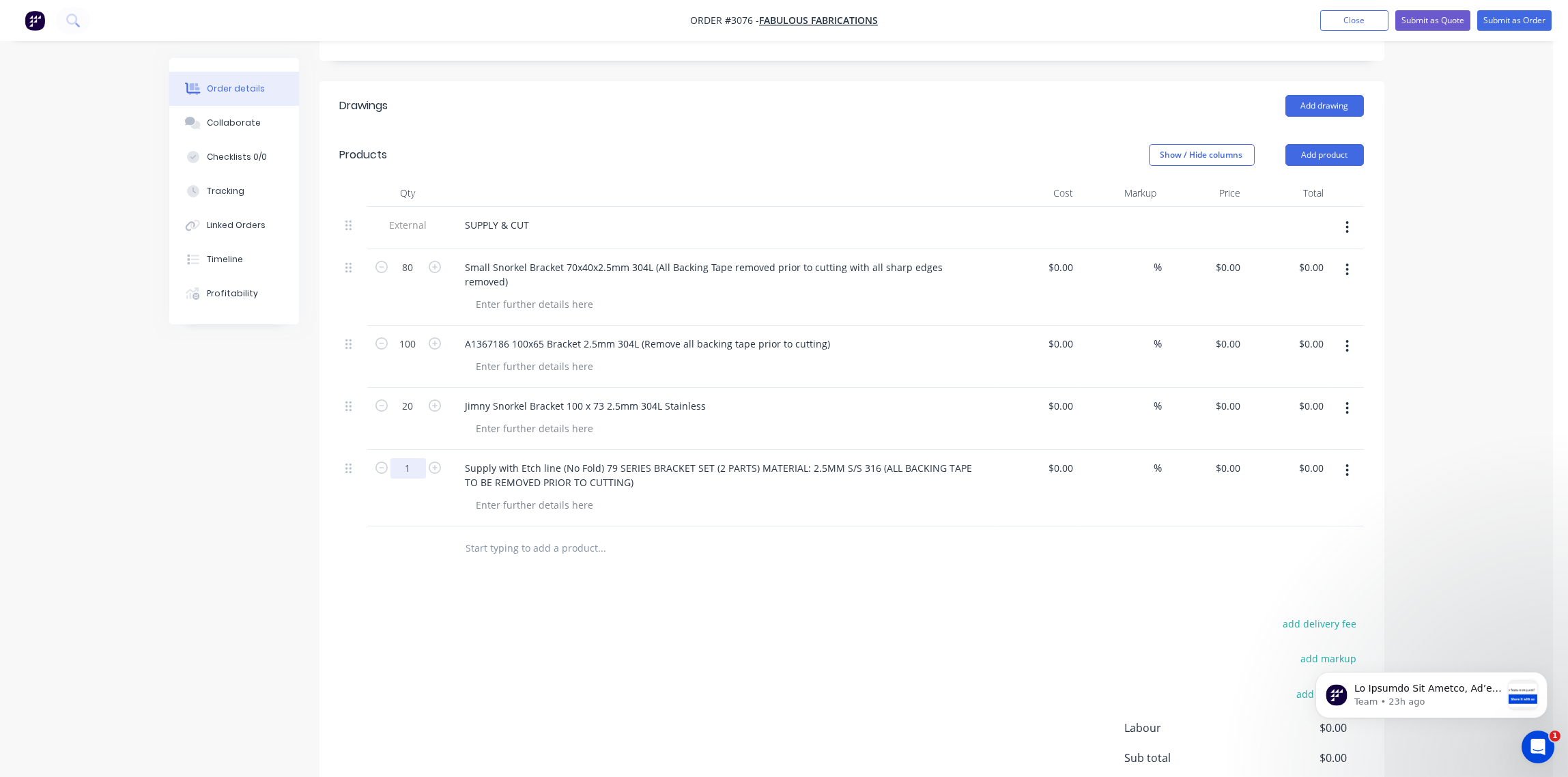
click at [404, 458] on input "1" at bounding box center [408, 468] width 36 height 20
drag, startPoint x: 404, startPoint y: 456, endPoint x: 423, endPoint y: 458, distance: 19.1
click at [423, 458] on input "1" at bounding box center [408, 468] width 36 height 20
type input "20"
click at [385, 574] on div "Drawings Add drawing Products Show / Hide columns Add product Qty Cost Markup P…" at bounding box center [852, 490] width 1065 height 818
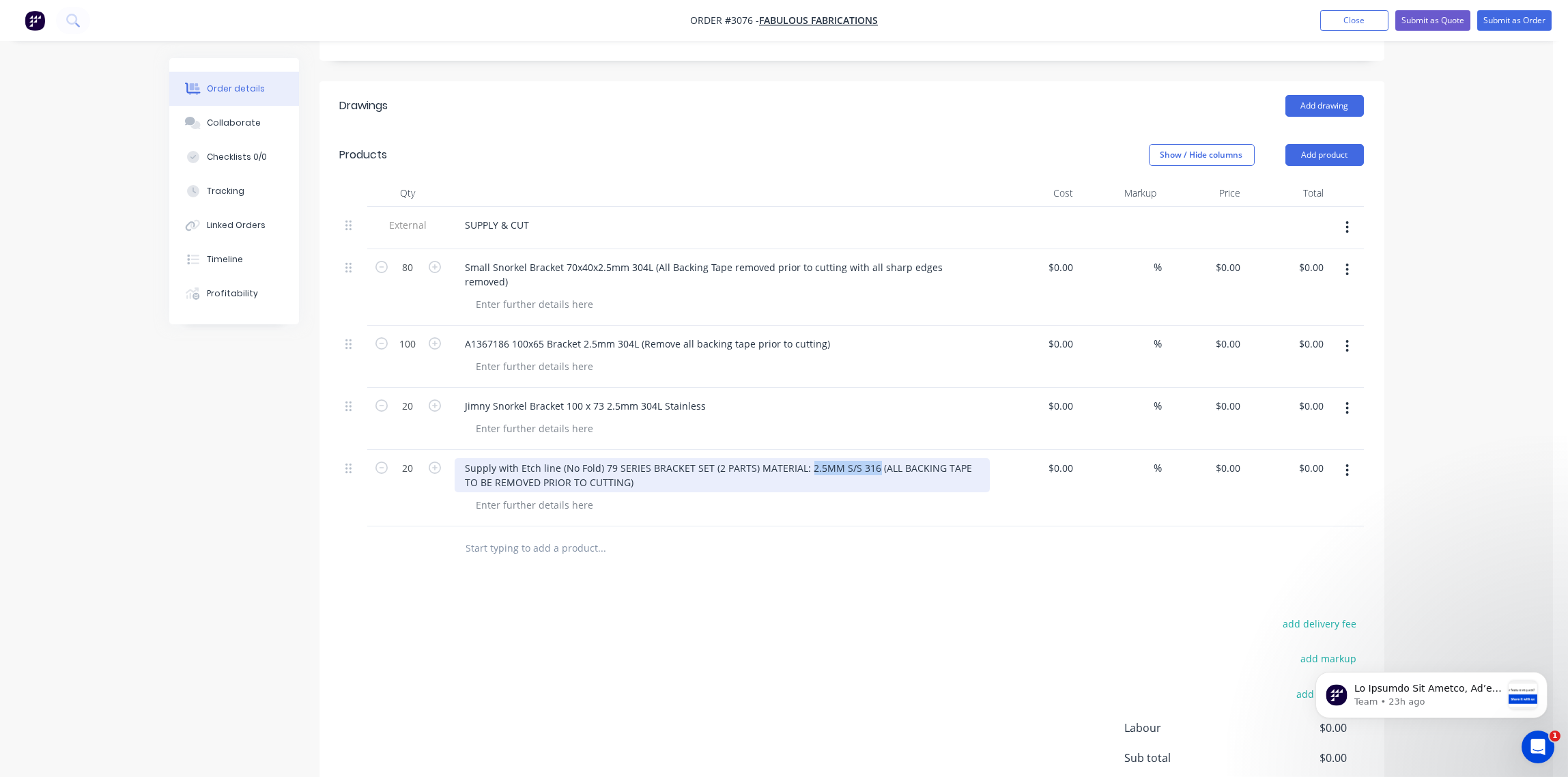
drag, startPoint x: 801, startPoint y: 452, endPoint x: 869, endPoint y: 452, distance: 68.0
click at [869, 458] on div "Supply with Etch line (No Fold) 79 SERIES BRACKET SET (2 PARTS) MATERIAL: 2.5MM…" at bounding box center [722, 475] width 535 height 34
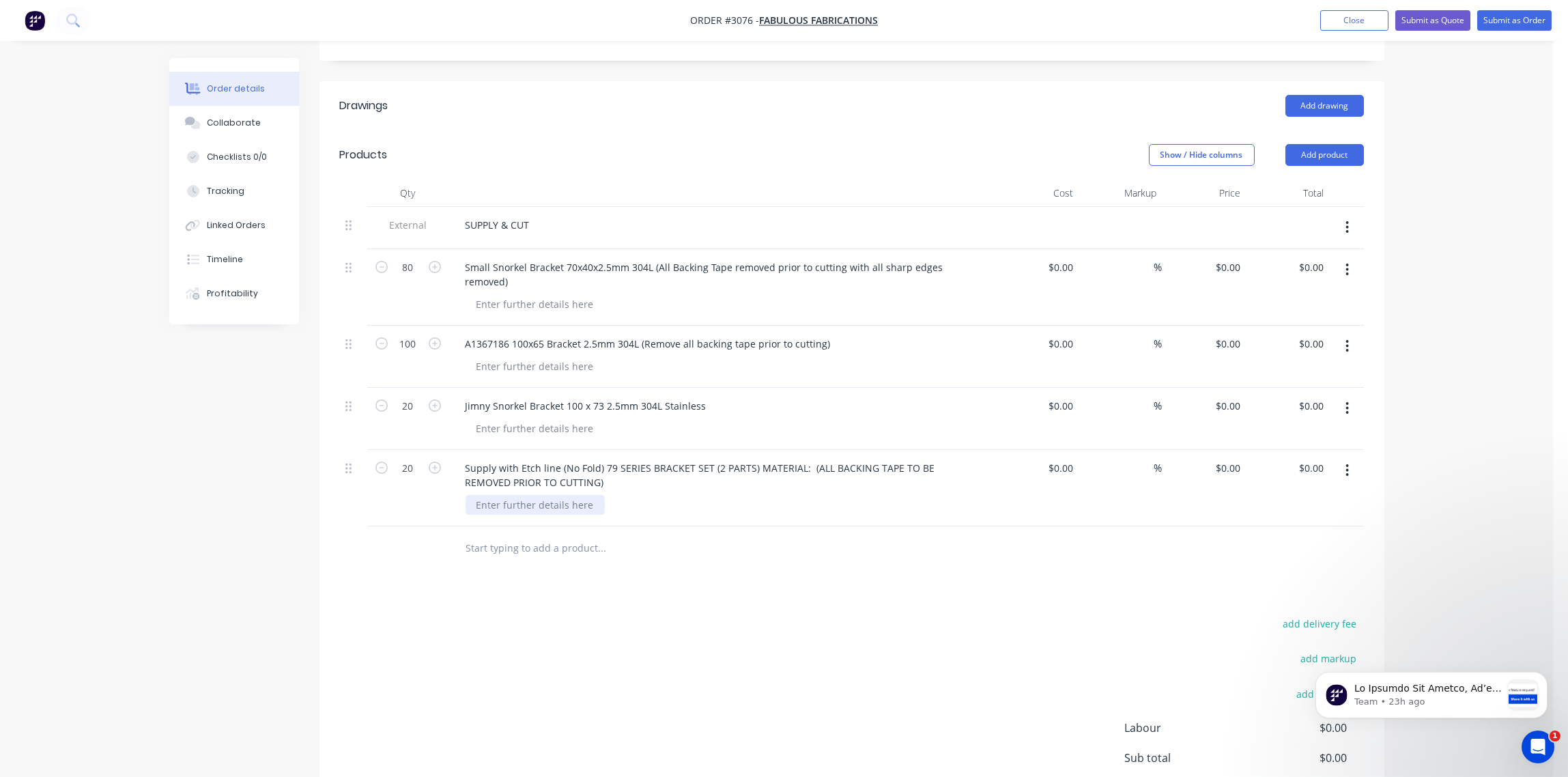
click at [568, 495] on div at bounding box center [535, 505] width 139 height 20
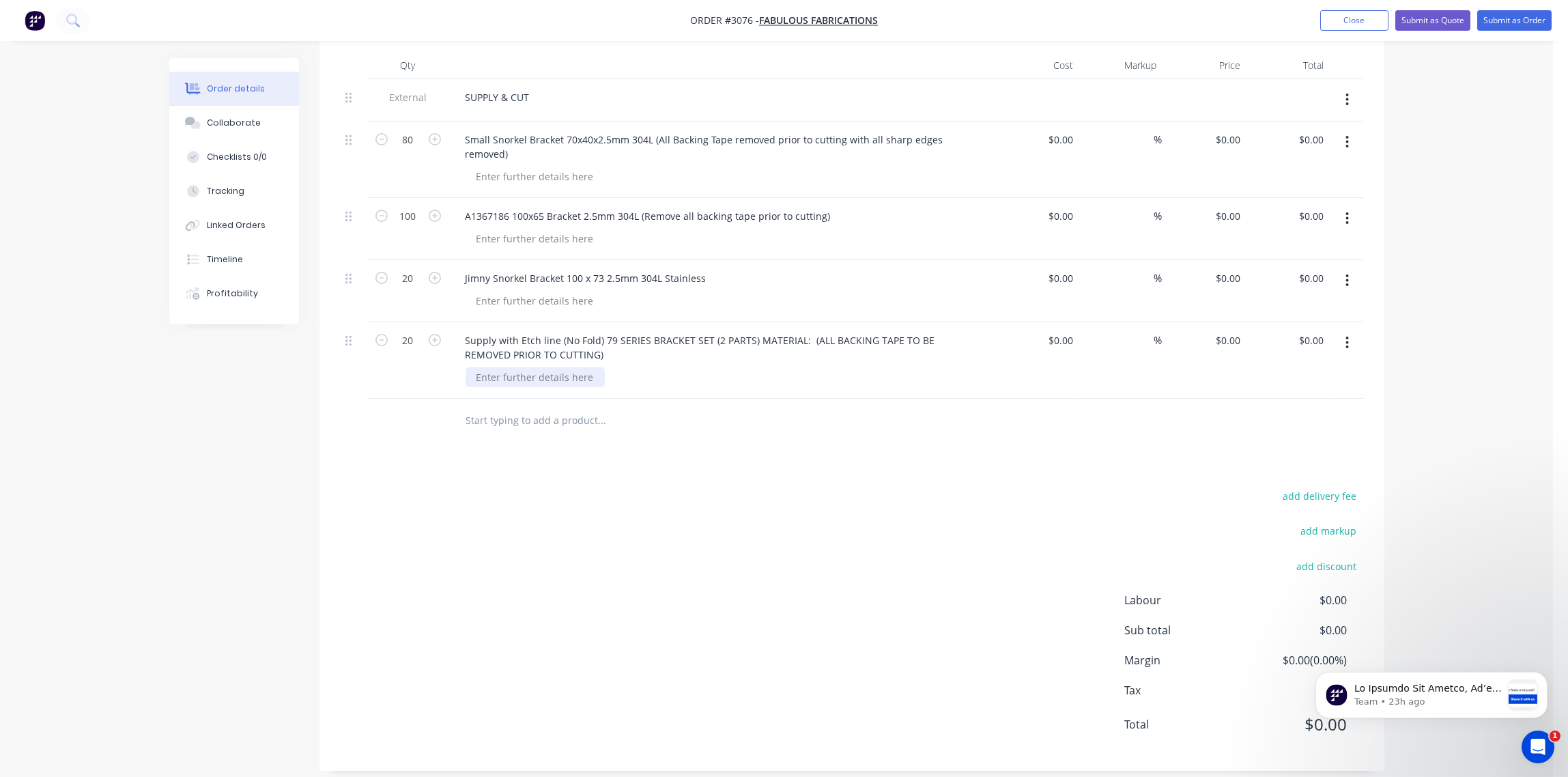
click at [531, 367] on div at bounding box center [535, 377] width 139 height 20
drag, startPoint x: 592, startPoint y: 365, endPoint x: 460, endPoint y: 361, distance: 132.1
click at [460, 361] on div "Supply with Etch line (No Fold) 79 SERIES BRACKET SET (2 PARTS) MATERIAL: (ALL …" at bounding box center [722, 360] width 546 height 76
copy div "MATERIAL: 2.5MM S/S 316"
click at [515, 291] on div at bounding box center [535, 301] width 139 height 20
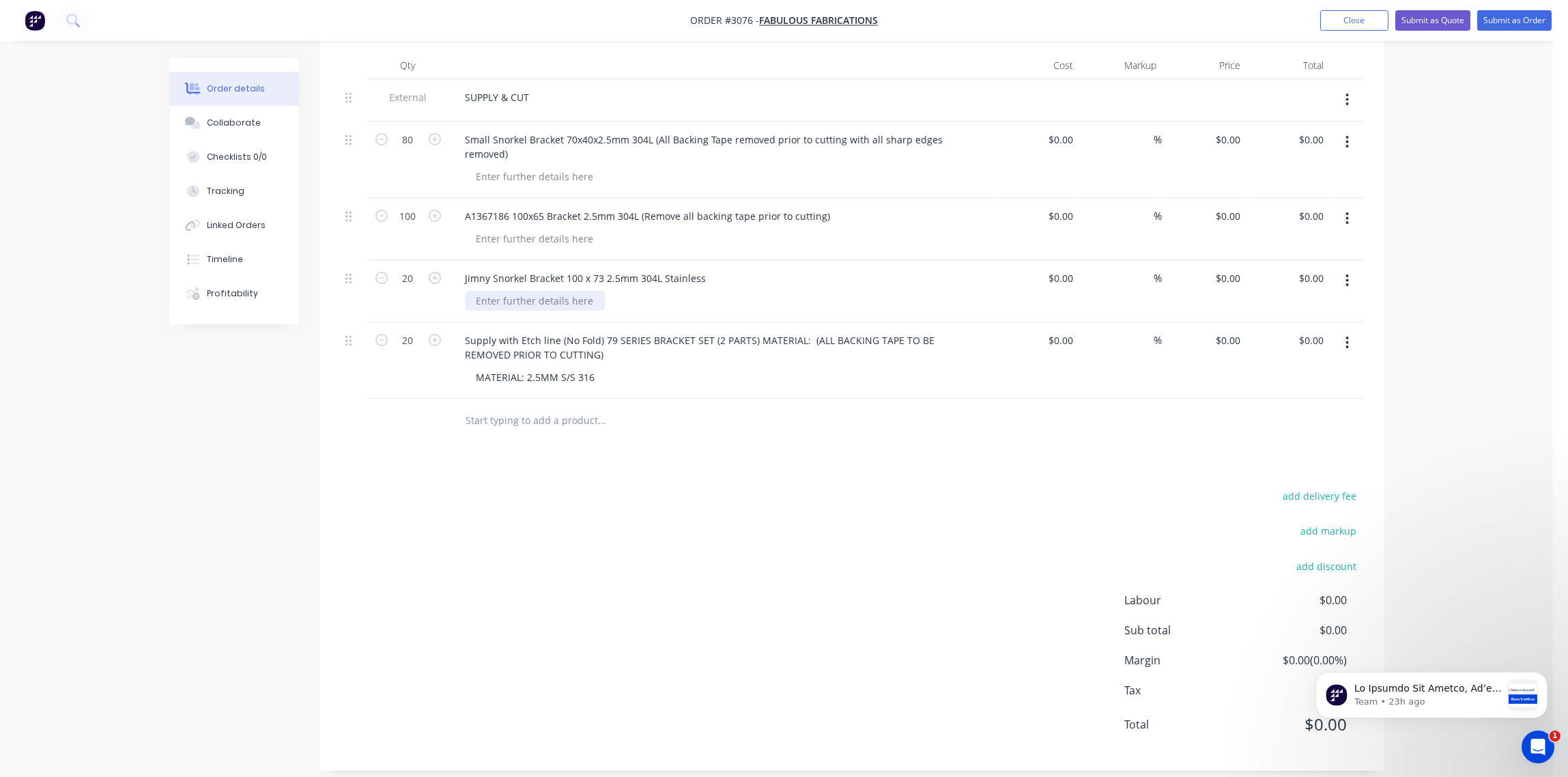
paste div
drag, startPoint x: 711, startPoint y: 269, endPoint x: 605, endPoint y: 264, distance: 106.1
click at [605, 269] on div "Jimny Snorkel Bracket 100 x 73 2.5mm 304L Stainless" at bounding box center [722, 278] width 535 height 20
click at [595, 291] on div "MATERIAL: 2.5MM S/S 304" at bounding box center [536, 301] width 141 height 20
click at [592, 291] on div "MATERIAL: 2.5MM S/S 304" at bounding box center [536, 301] width 141 height 20
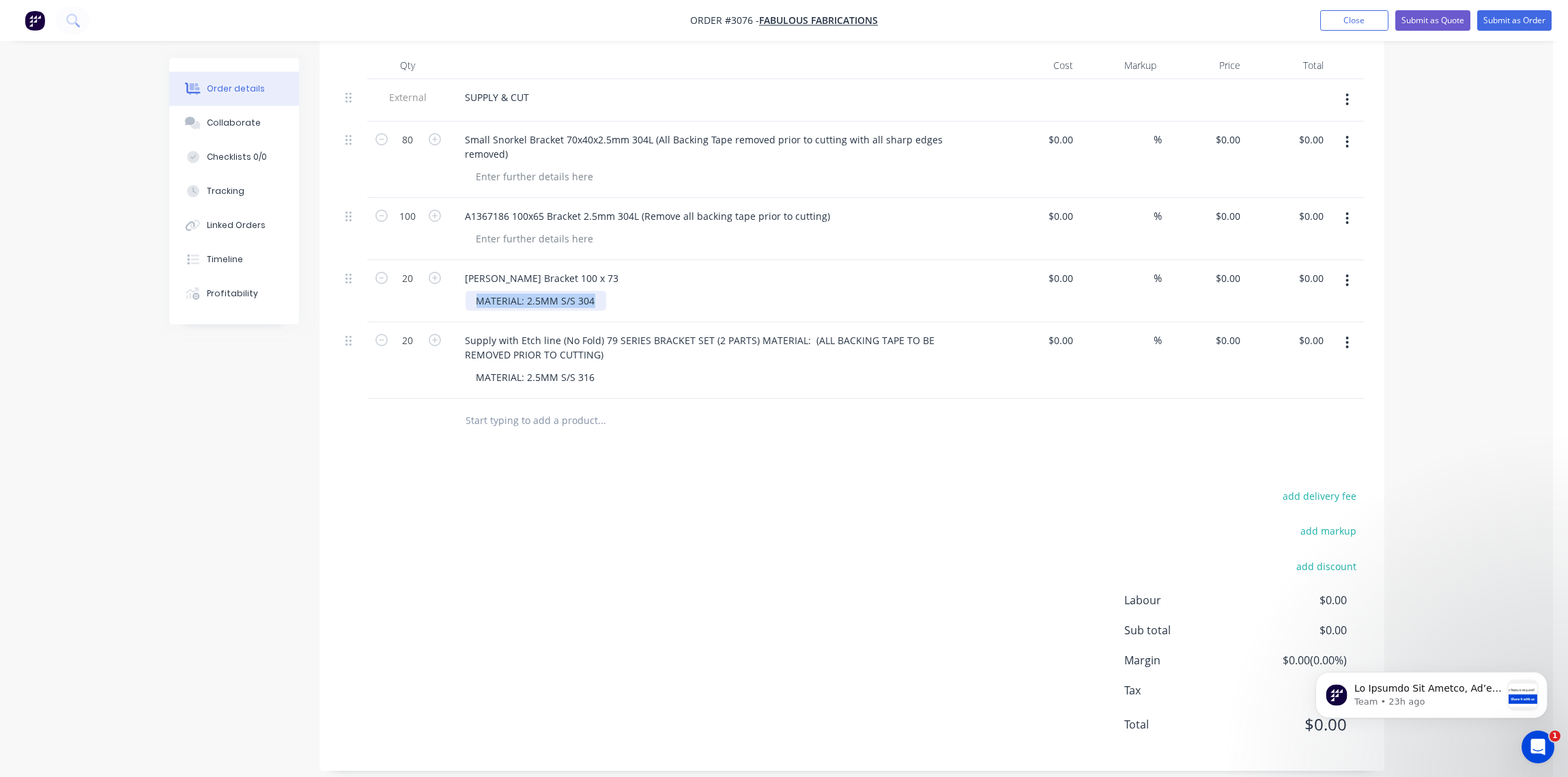
drag, startPoint x: 595, startPoint y: 289, endPoint x: 460, endPoint y: 285, distance: 135.1
click at [460, 285] on div "Jimny Snorkel Bracket 100 x 73 MATERIAL: 2.5MM S/S 304" at bounding box center [722, 291] width 546 height 62
drag, startPoint x: 470, startPoint y: 286, endPoint x: 602, endPoint y: 293, distance: 132.2
click at [602, 293] on div "MATER IAL: 2.5MM S/S 304" at bounding box center [536, 301] width 141 height 20
copy div "MATER IAL: 2.5MM S/S 304"
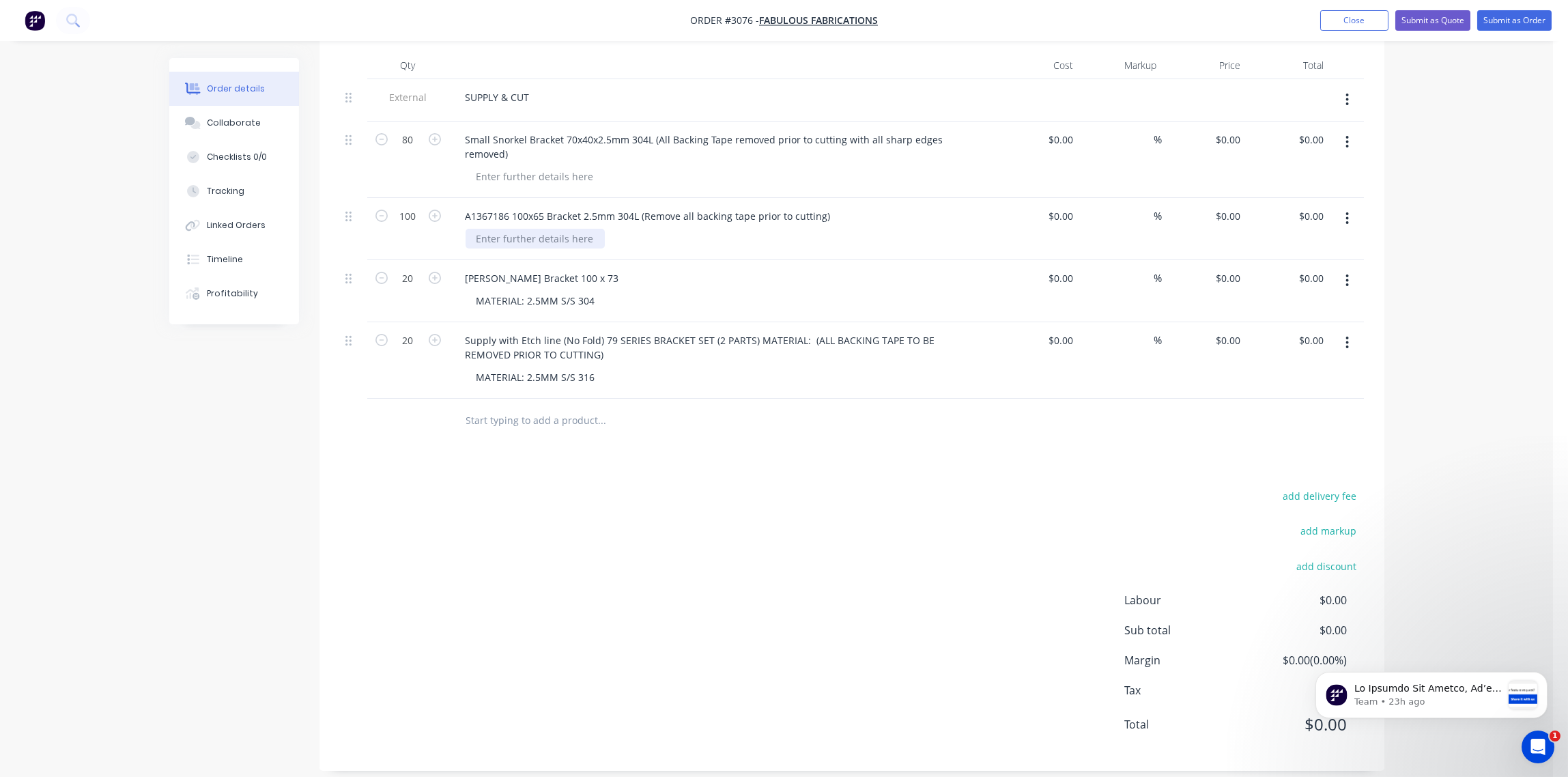
click at [547, 231] on div at bounding box center [535, 238] width 139 height 20
paste div
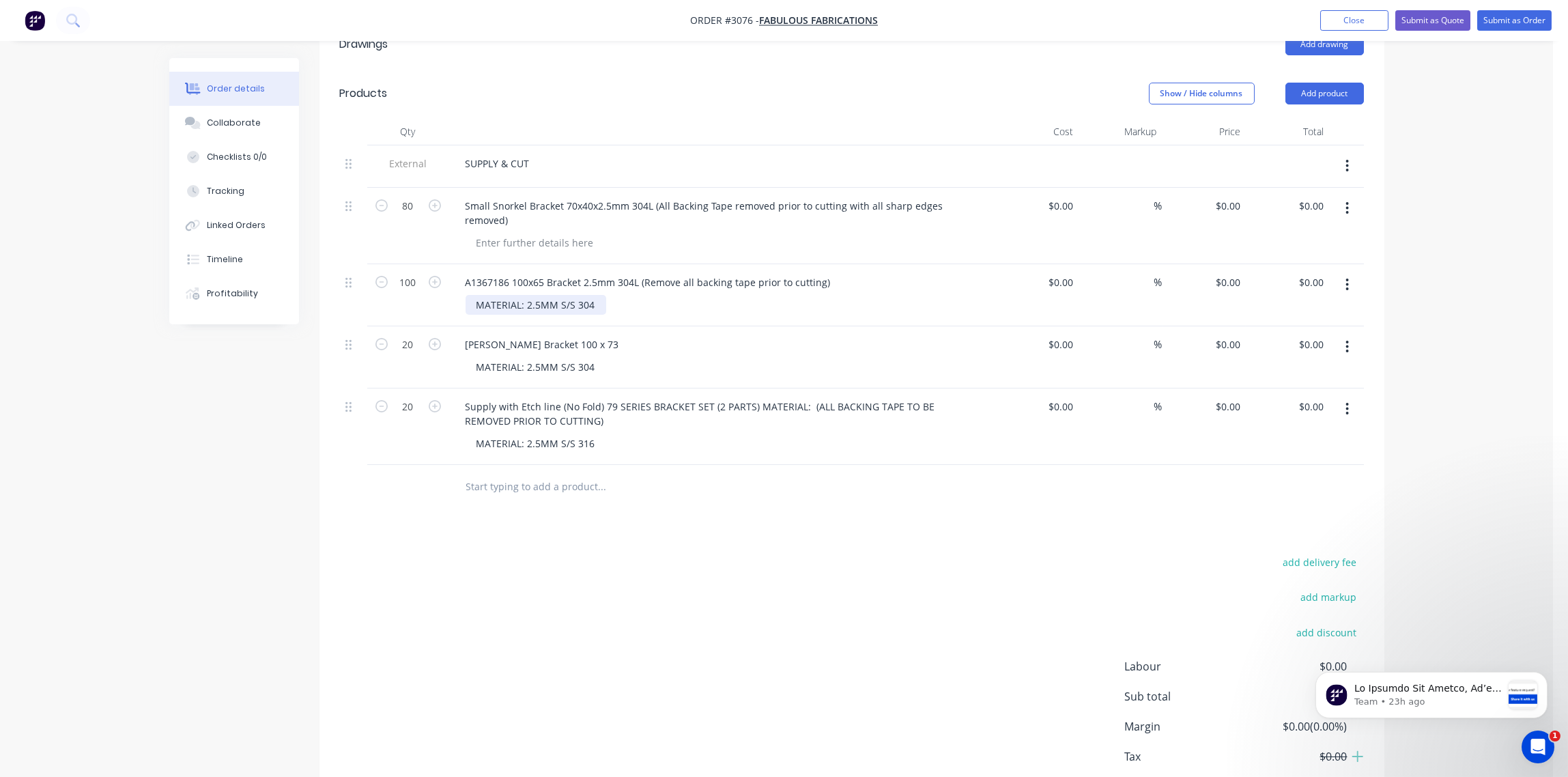
scroll to position [312, 0]
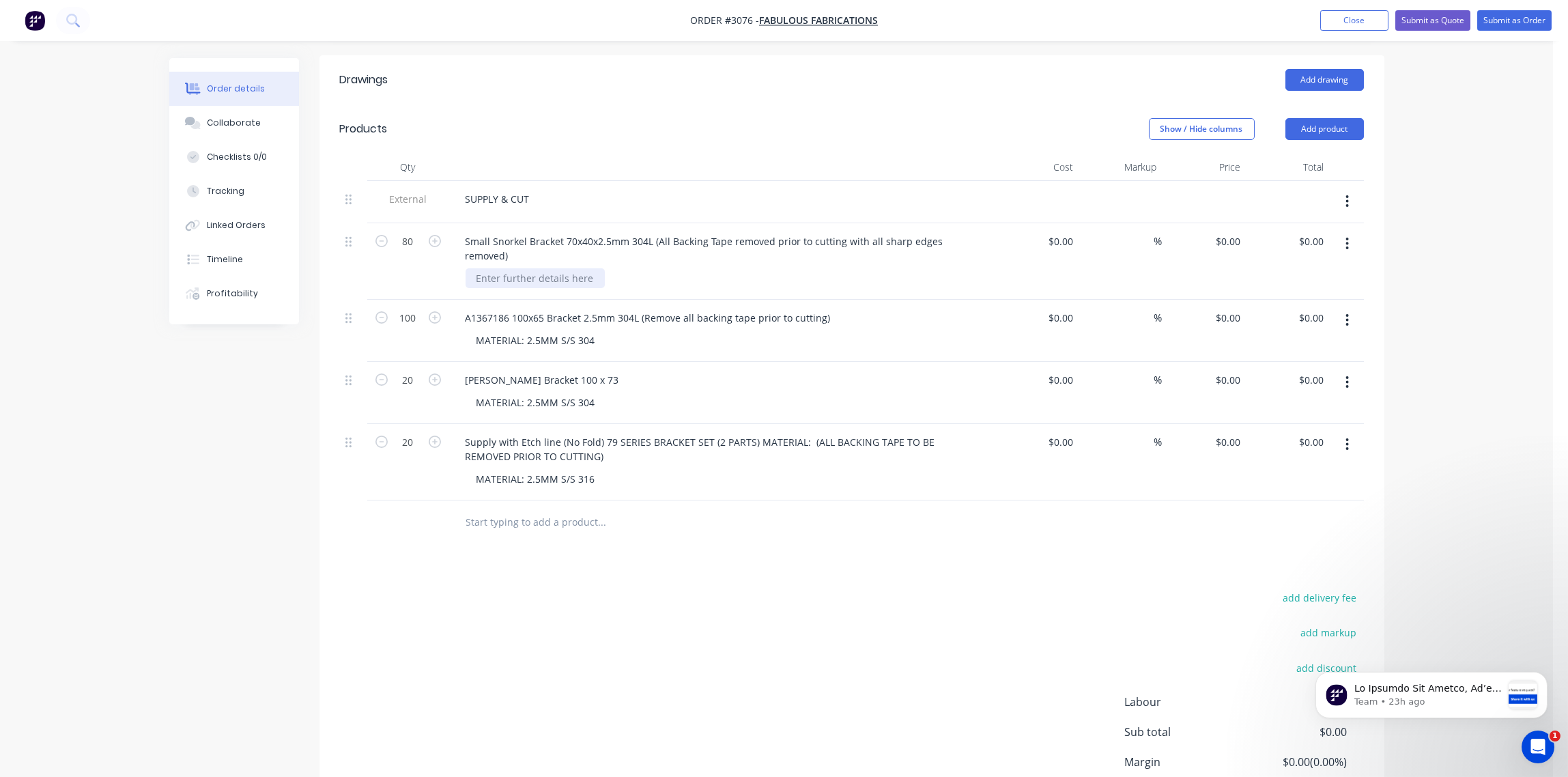
click at [536, 269] on div at bounding box center [535, 278] width 139 height 20
paste div
drag, startPoint x: 637, startPoint y: 305, endPoint x: 576, endPoint y: 304, distance: 61.0
click at [576, 308] on div "A1367186 100x65 Bracket 2.5mm 304L (Remove all backing tape prior to cutting)" at bounding box center [648, 317] width 387 height 20
click at [579, 309] on div "A1367186 100x65 Bracket 2.5mm 304L (Remove all backing tape prior to cutting)" at bounding box center [648, 317] width 387 height 20
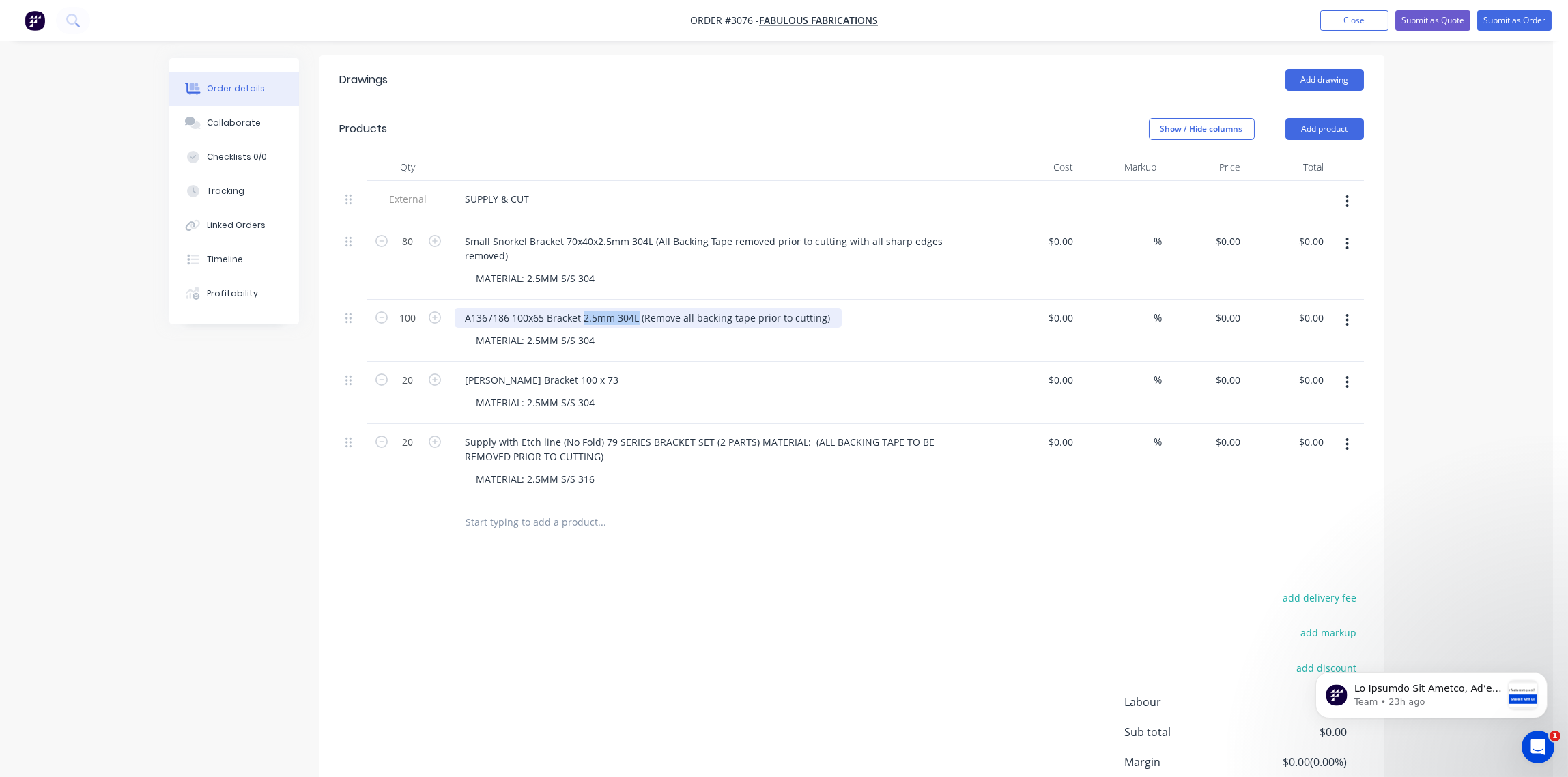
drag, startPoint x: 637, startPoint y: 304, endPoint x: 582, endPoint y: 301, distance: 55.1
click at [582, 308] on div "A1367186 100x65 Bracket 2.5mm 304L (Remove all backing tape prior to cutting)" at bounding box center [648, 317] width 387 height 20
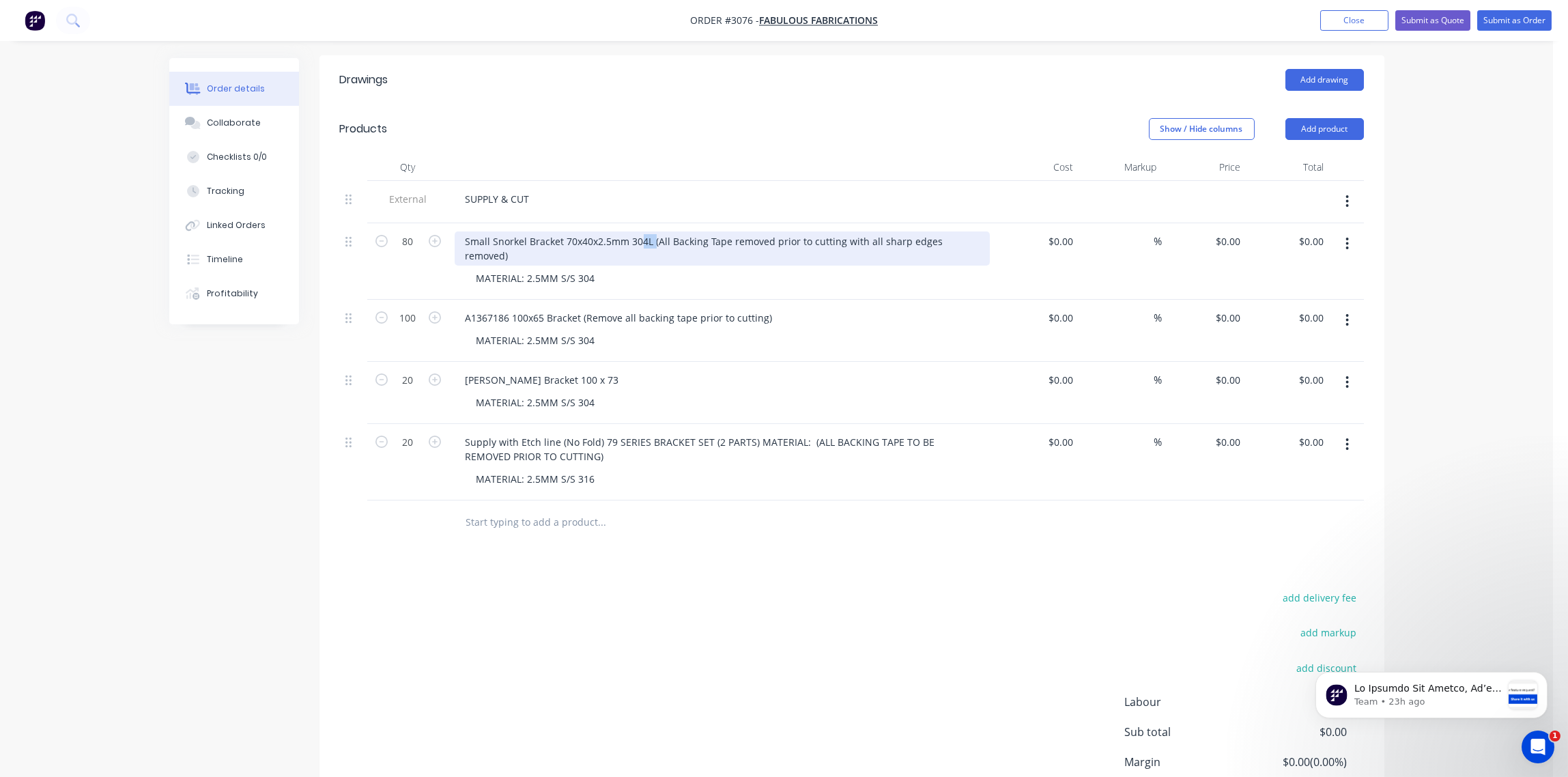
drag, startPoint x: 653, startPoint y: 241, endPoint x: 602, endPoint y: 242, distance: 51.0
click at [602, 242] on div "Small Snorkel Bracket 70x40x2.5mm 304L (All Backing Tape removed prior to cutti…" at bounding box center [722, 248] width 535 height 34
drag, startPoint x: 591, startPoint y: 237, endPoint x: 652, endPoint y: 246, distance: 61.7
click at [652, 246] on div "Small Snorkel Bracket 70x40x2.5mm 304L (All Backing Tape removed prior to cutti…" at bounding box center [722, 248] width 535 height 34
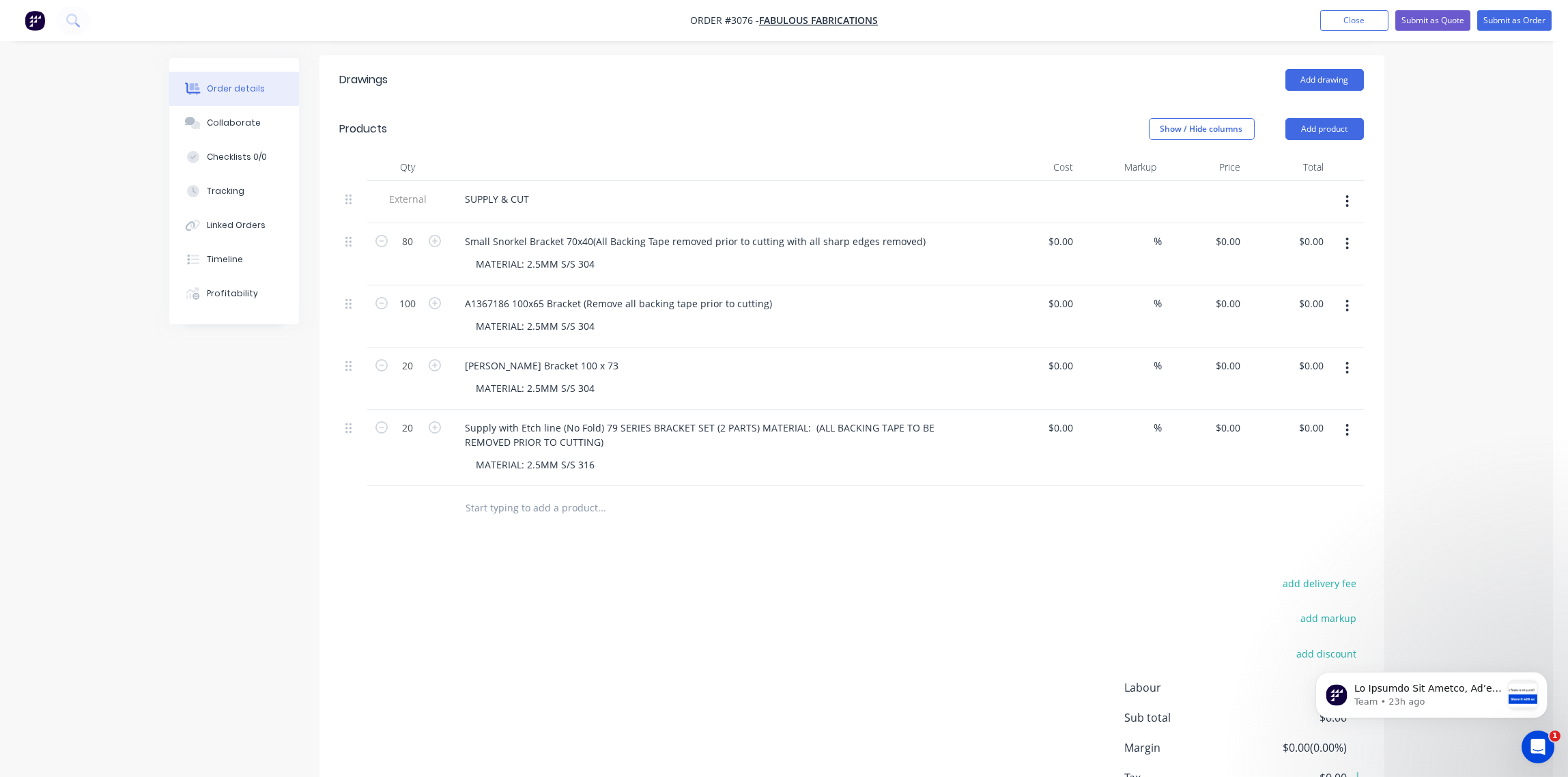
click at [657, 204] on div "SUPPLY & CUT" at bounding box center [722, 198] width 535 height 20
click at [590, 242] on div "Small Snorkel Bracket 70x40(All Backing Tape removed prior to cutting with all …" at bounding box center [695, 241] width 483 height 20
click at [641, 175] on div at bounding box center [722, 168] width 546 height 28
click at [232, 121] on div "Collaborate" at bounding box center [234, 123] width 54 height 12
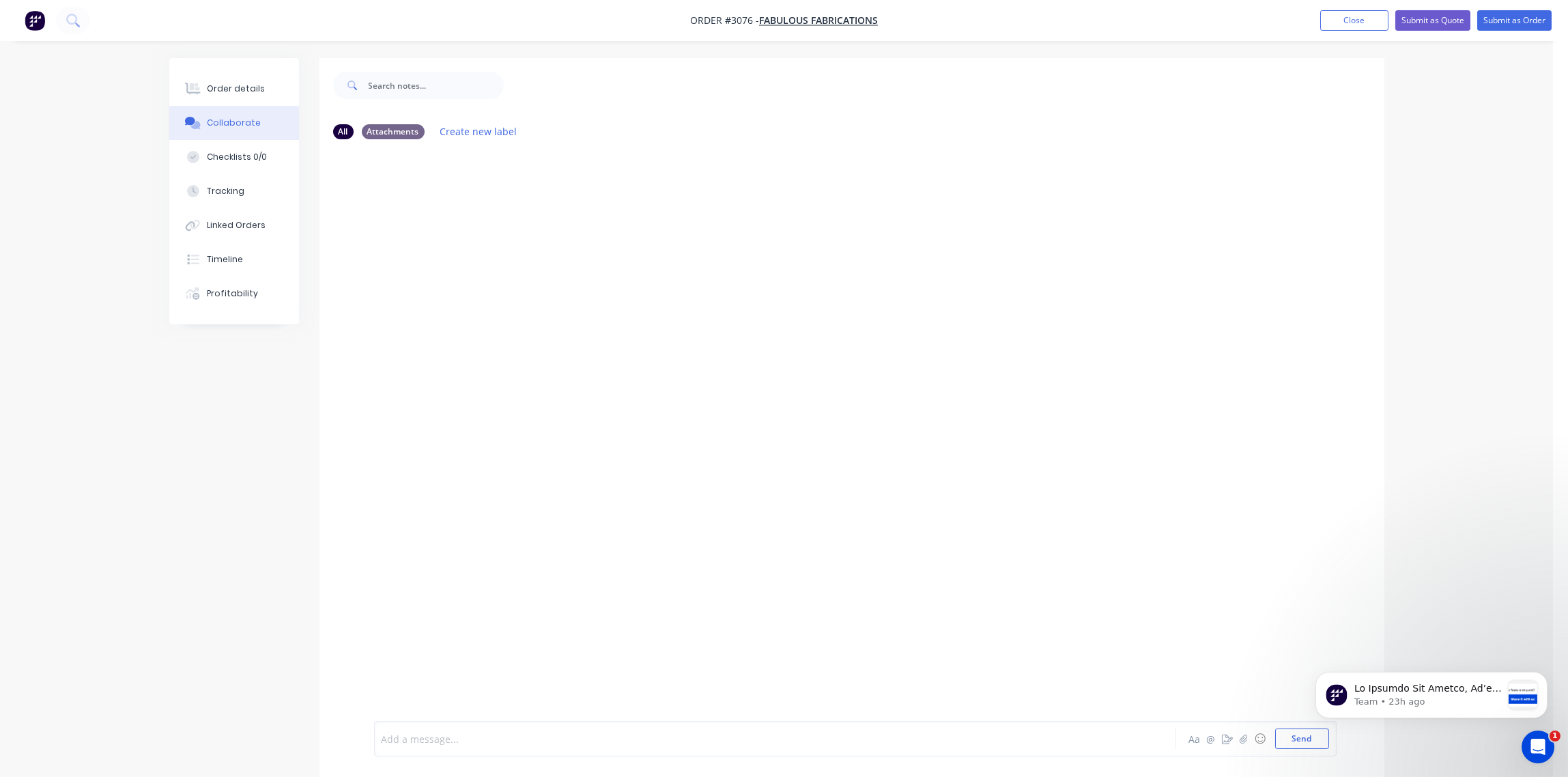
click at [419, 739] on div at bounding box center [738, 739] width 710 height 15
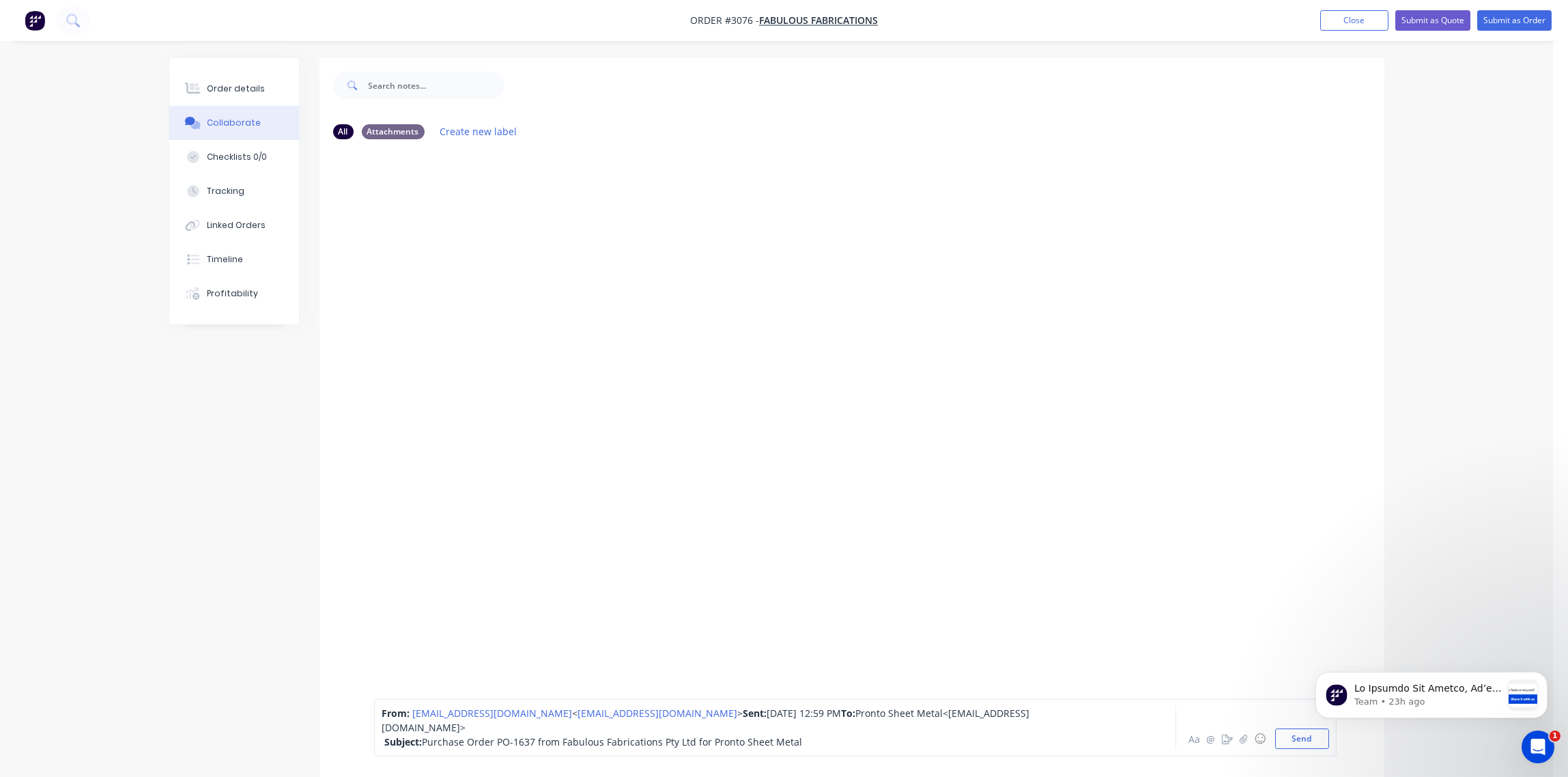
click at [1298, 736] on html "Team • 23h ago" at bounding box center [1431, 692] width 273 height 96
click at [1307, 740] on button "Send" at bounding box center [1302, 739] width 54 height 20
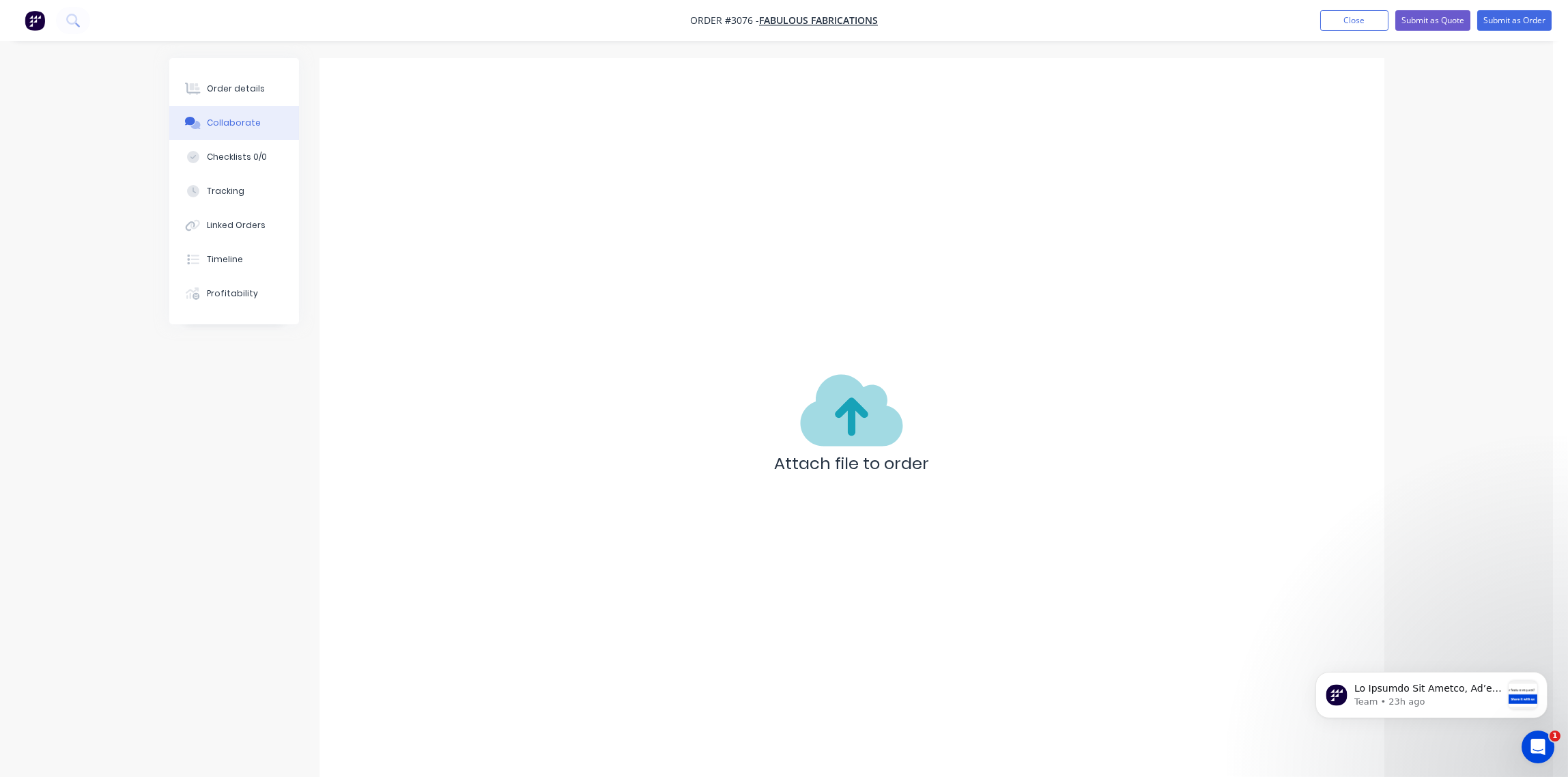
scroll to position [21, 0]
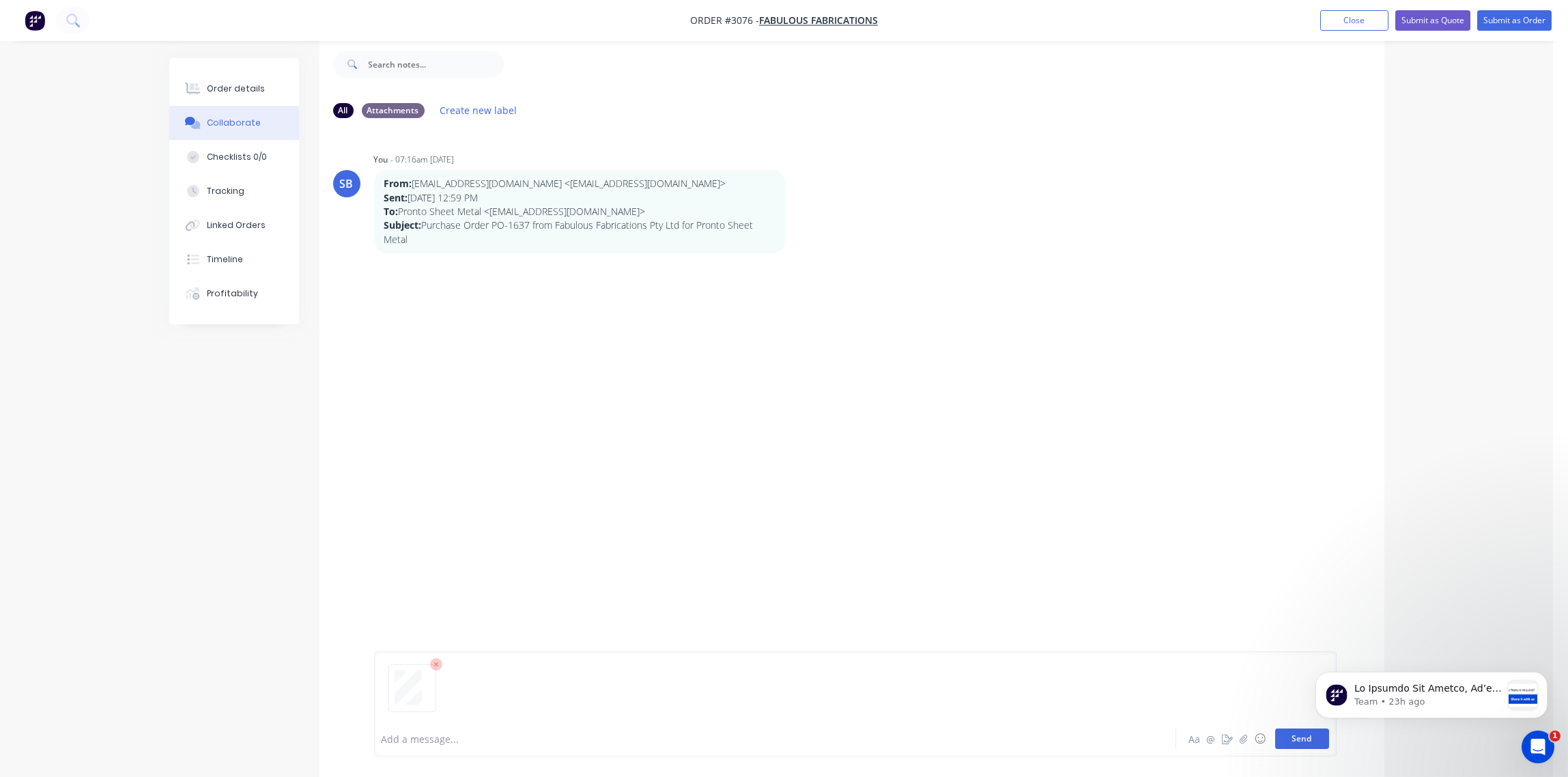
click at [1304, 740] on button "Send" at bounding box center [1302, 739] width 54 height 20
click at [950, 453] on div "SB You - 07:16am 02/10/25 From: messaging-service@post.xero.com <messaging-serv…" at bounding box center [852, 415] width 1065 height 571
click at [229, 83] on div "Order details" at bounding box center [236, 89] width 58 height 12
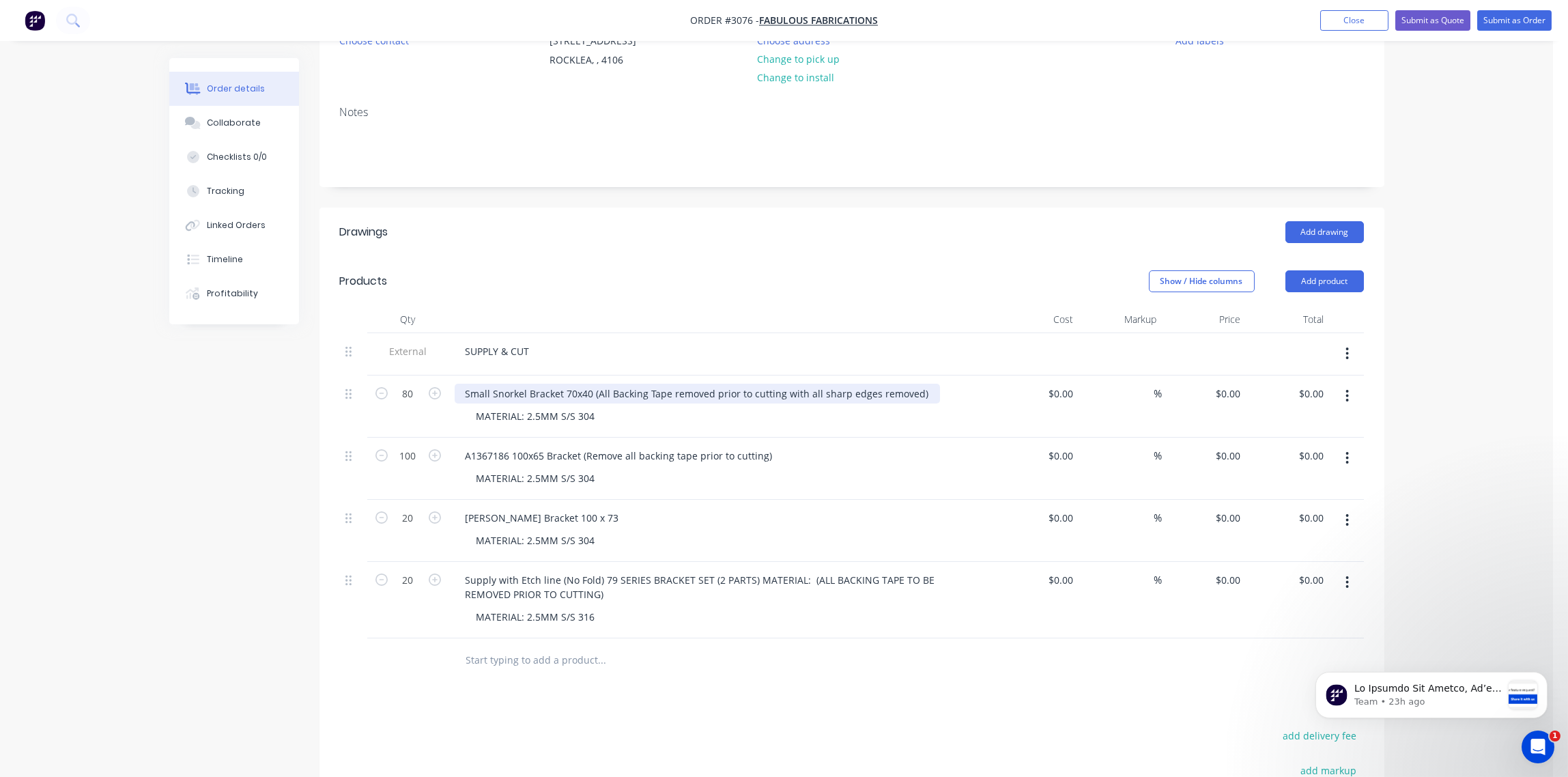
scroll to position [225, 0]
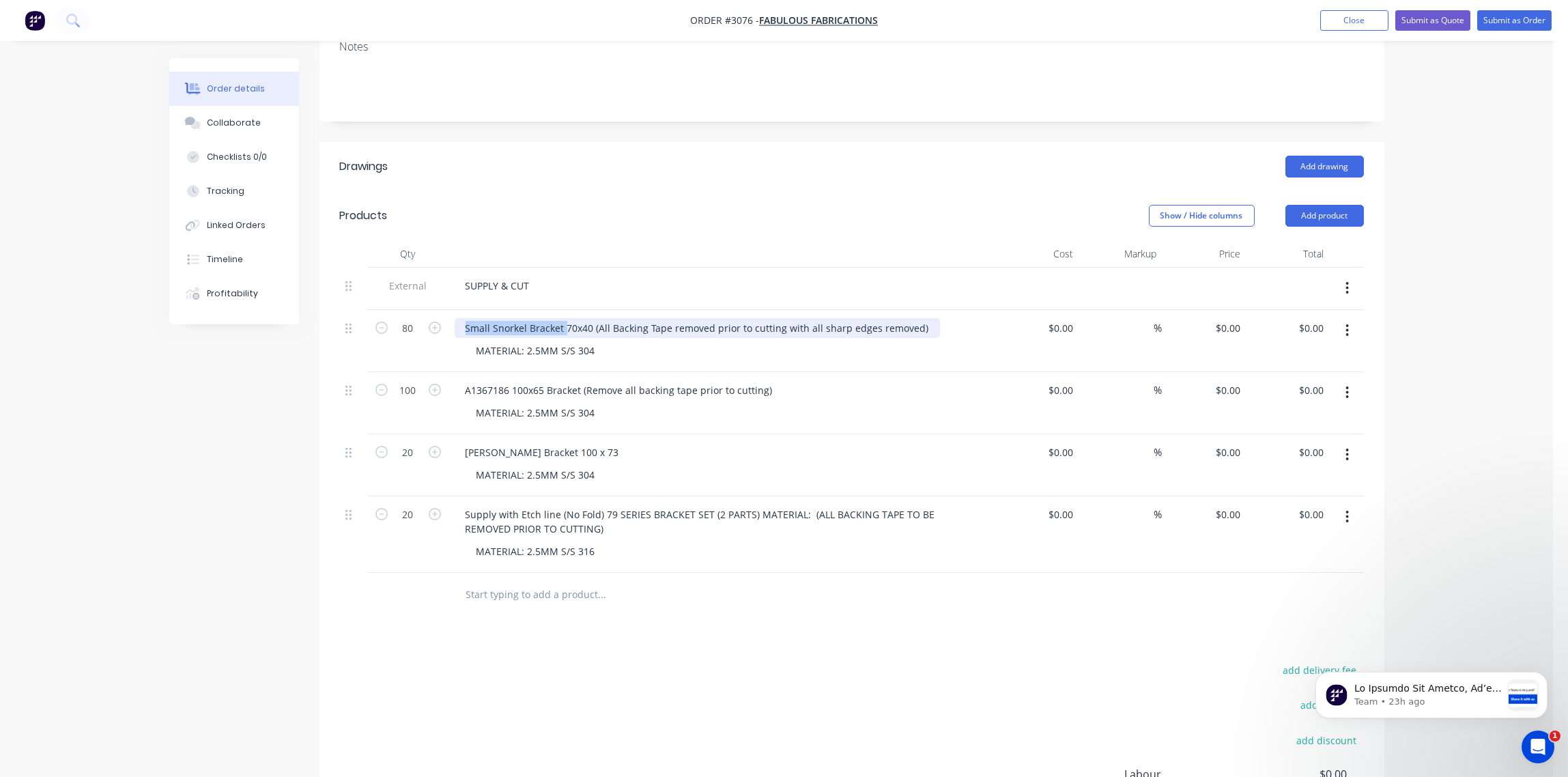
drag, startPoint x: 459, startPoint y: 327, endPoint x: 564, endPoint y: 328, distance: 105.0
click at [564, 328] on div "Small Snorkel Bracket 70x40 (All Backing Tape removed prior to cutting with all…" at bounding box center [697, 328] width 486 height 20
copy div "Small Snorkel Bracket"
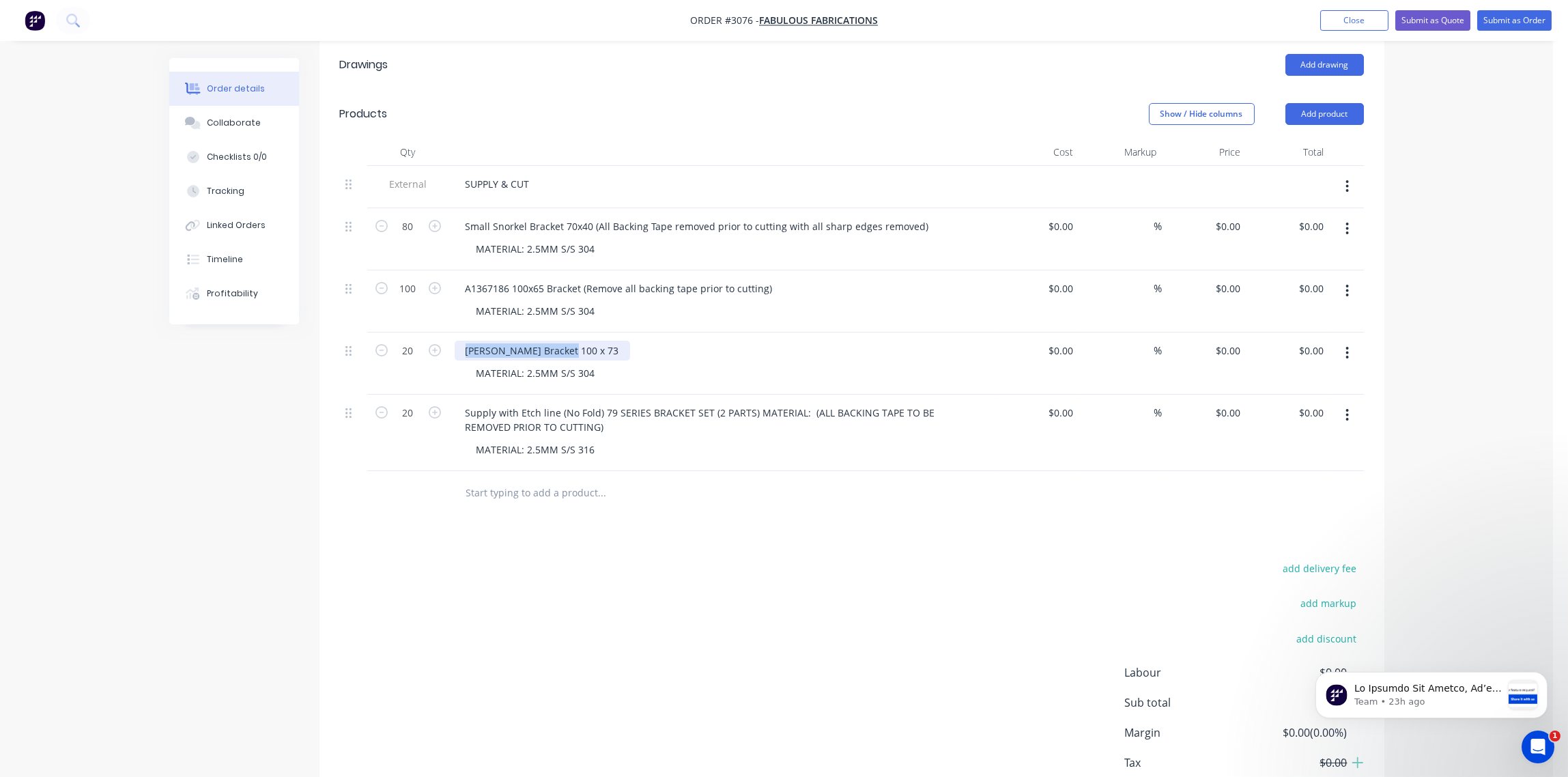
drag, startPoint x: 560, startPoint y: 351, endPoint x: 449, endPoint y: 352, distance: 111.0
click at [449, 352] on div "Jimny Snorkel Bracket 100 x 73 MATERIAL: 2.5MM S/S 304" at bounding box center [722, 364] width 546 height 62
copy div "Jimny Snorkel Bracket"
click at [1068, 350] on input at bounding box center [1063, 350] width 31 height 20
paste input "6.6667"
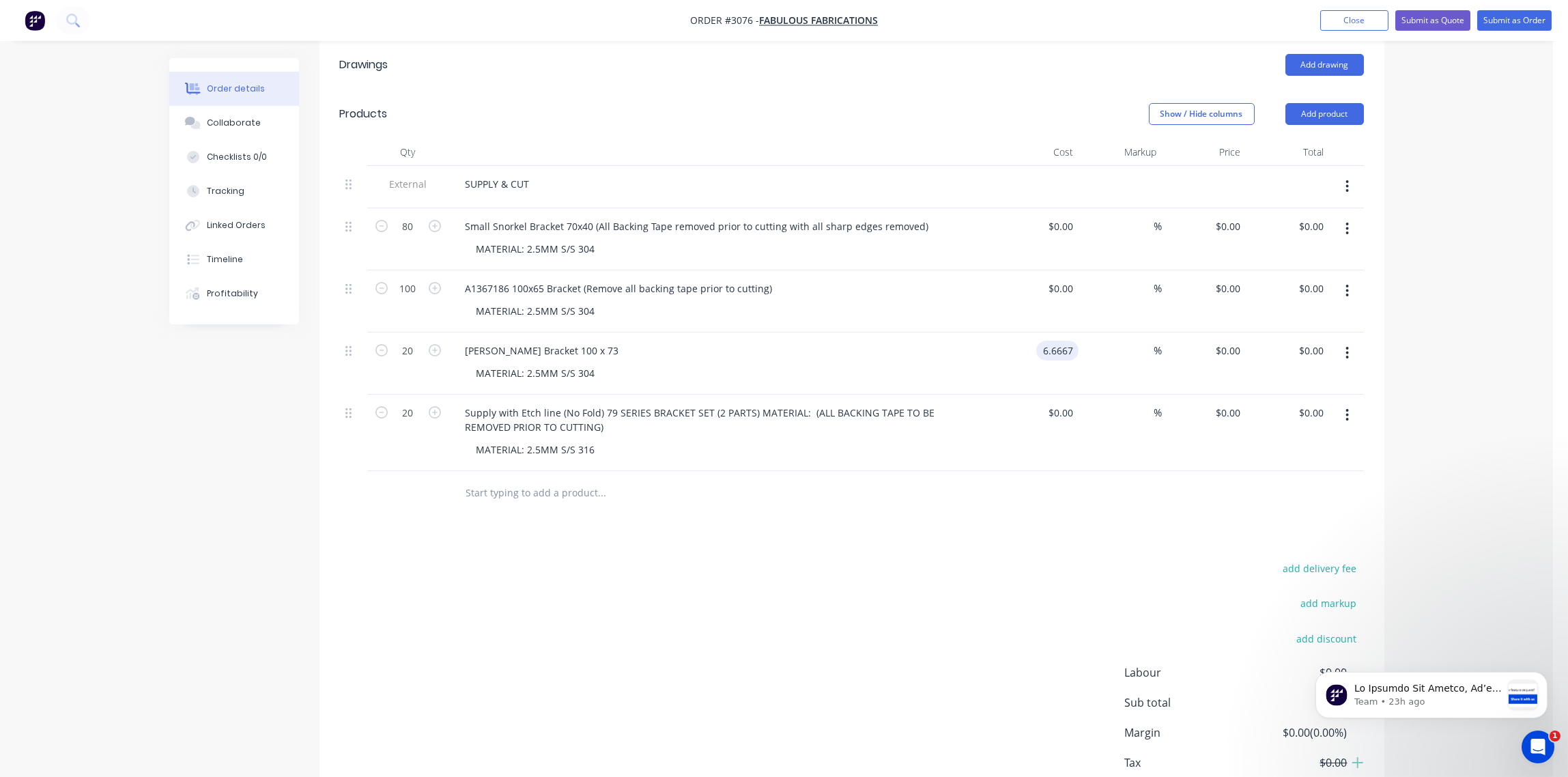
type input "$6.6667"
type input "$133.33"
click at [1002, 514] on div at bounding box center [852, 493] width 1024 height 44
drag, startPoint x: 602, startPoint y: 412, endPoint x: 685, endPoint y: 414, distance: 83.0
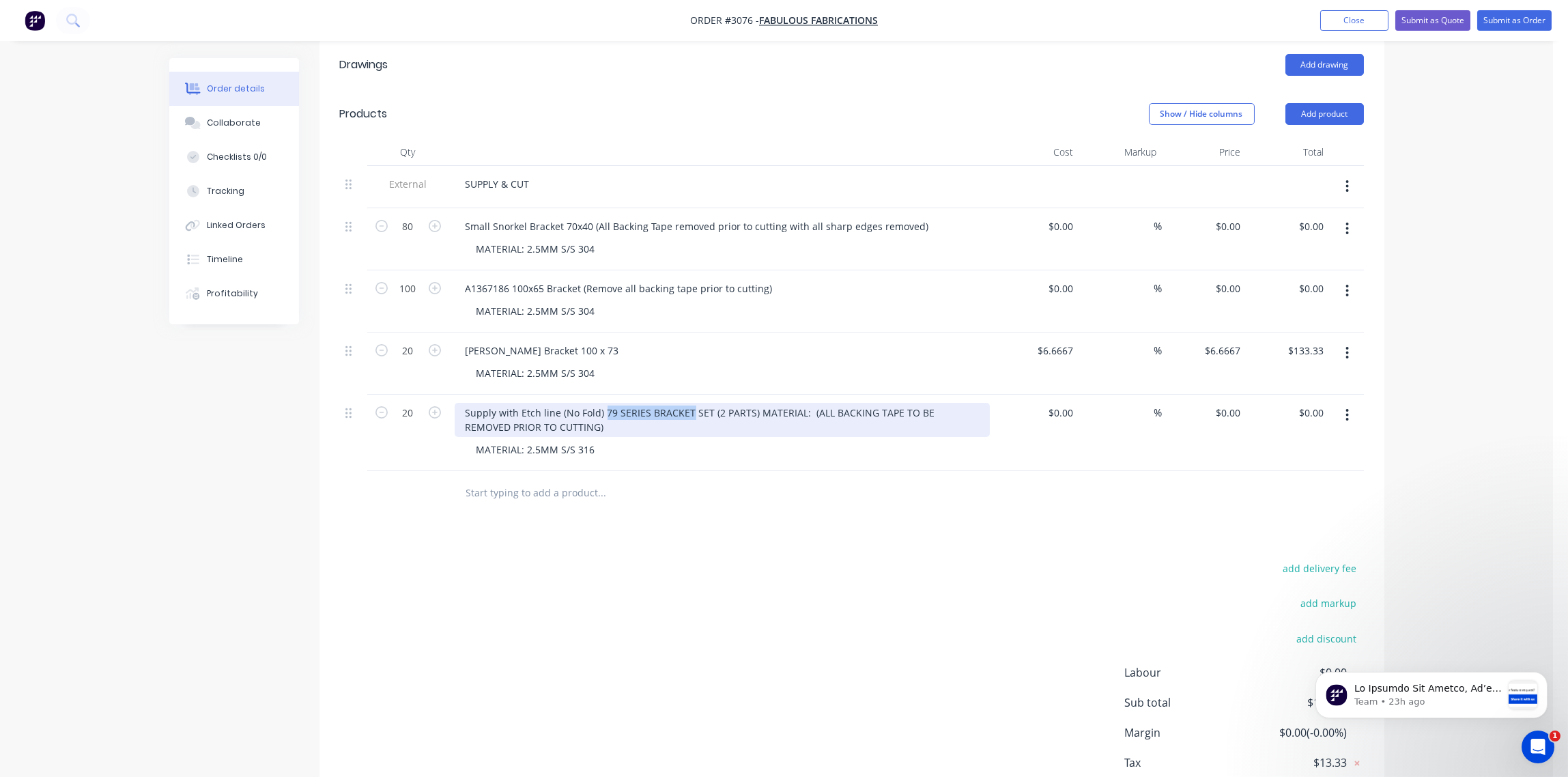
click at [685, 414] on div "Supply with Etch line (No Fold) 79 SERIES BRACKET SET (2 PARTS) MATERIAL: (ALL …" at bounding box center [722, 420] width 535 height 34
copy div "79 SERIES BRACKET"
click at [1061, 406] on div at bounding box center [1068, 412] width 21 height 20
click at [1067, 408] on input at bounding box center [1071, 412] width 16 height 20
type input "$22.00"
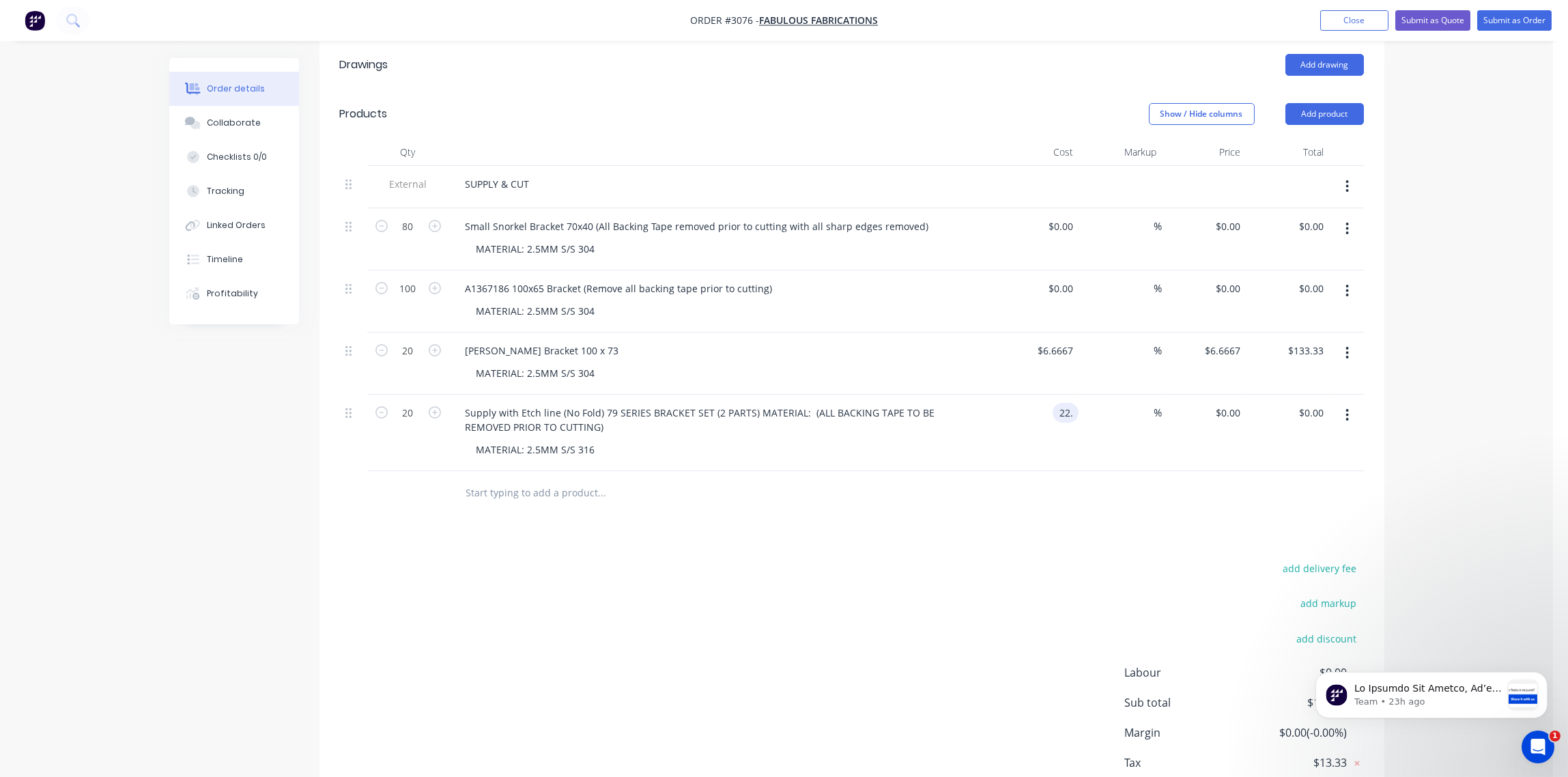
type input "$22.00"
type input "$440.00"
click at [1008, 524] on div "Drawings Add drawing Products Show / Hide columns Add product Qty Cost Markup P…" at bounding box center [852, 442] width 1065 height 803
type input "$0.00"
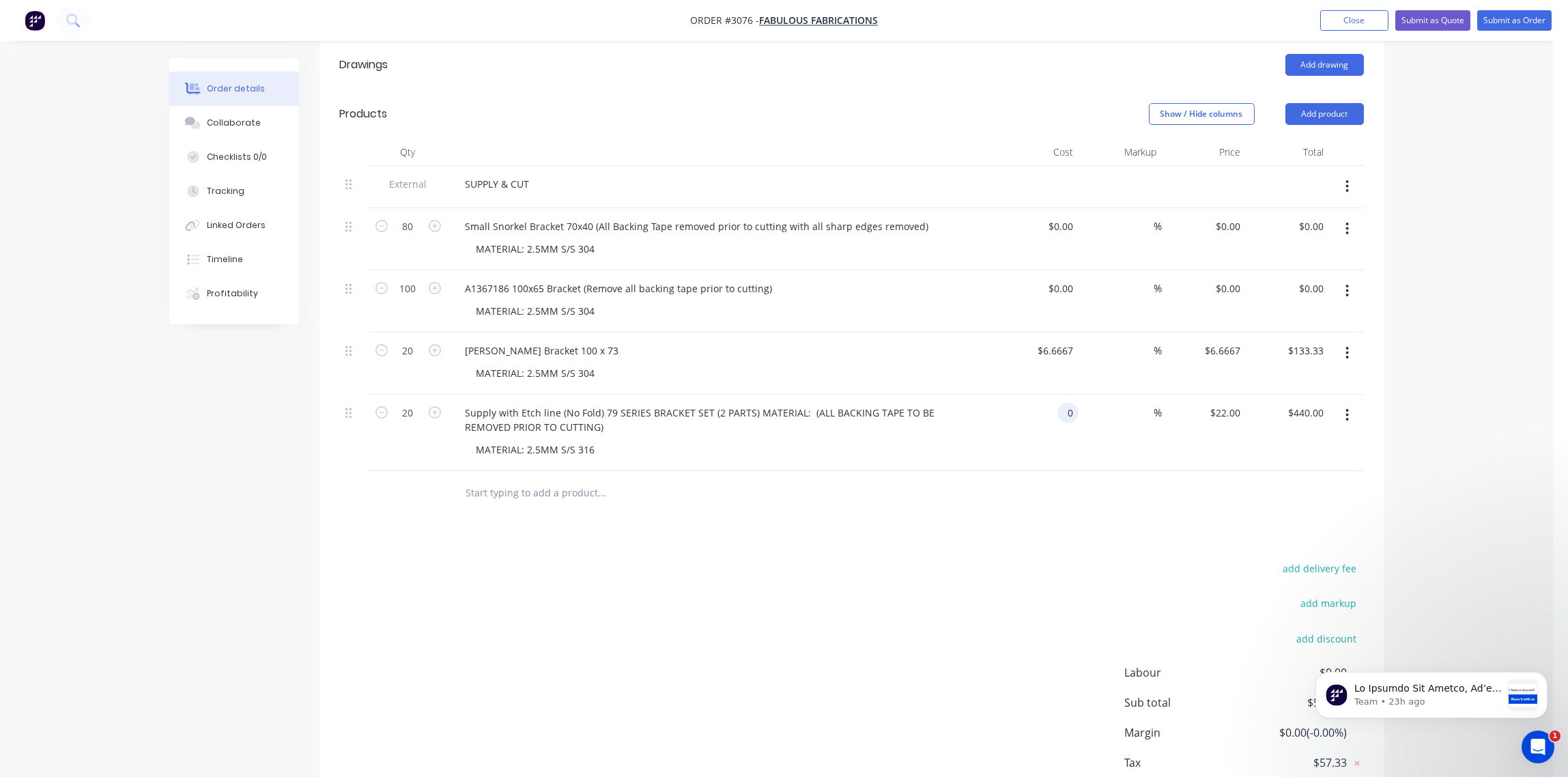
type input "$0.00"
click at [983, 555] on div "Drawings Add drawing Products Show / Hide columns Add product Qty Cost Markup P…" at bounding box center [852, 442] width 1065 height 803
drag, startPoint x: 1050, startPoint y: 414, endPoint x: 1111, endPoint y: 420, distance: 61.3
click at [1111, 420] on div "20 Supply with Etch line (No Fold) 79 SERIES BRACKET SET (2 PARTS) MATERIAL: (A…" at bounding box center [852, 433] width 1024 height 76
type input "$9.00"
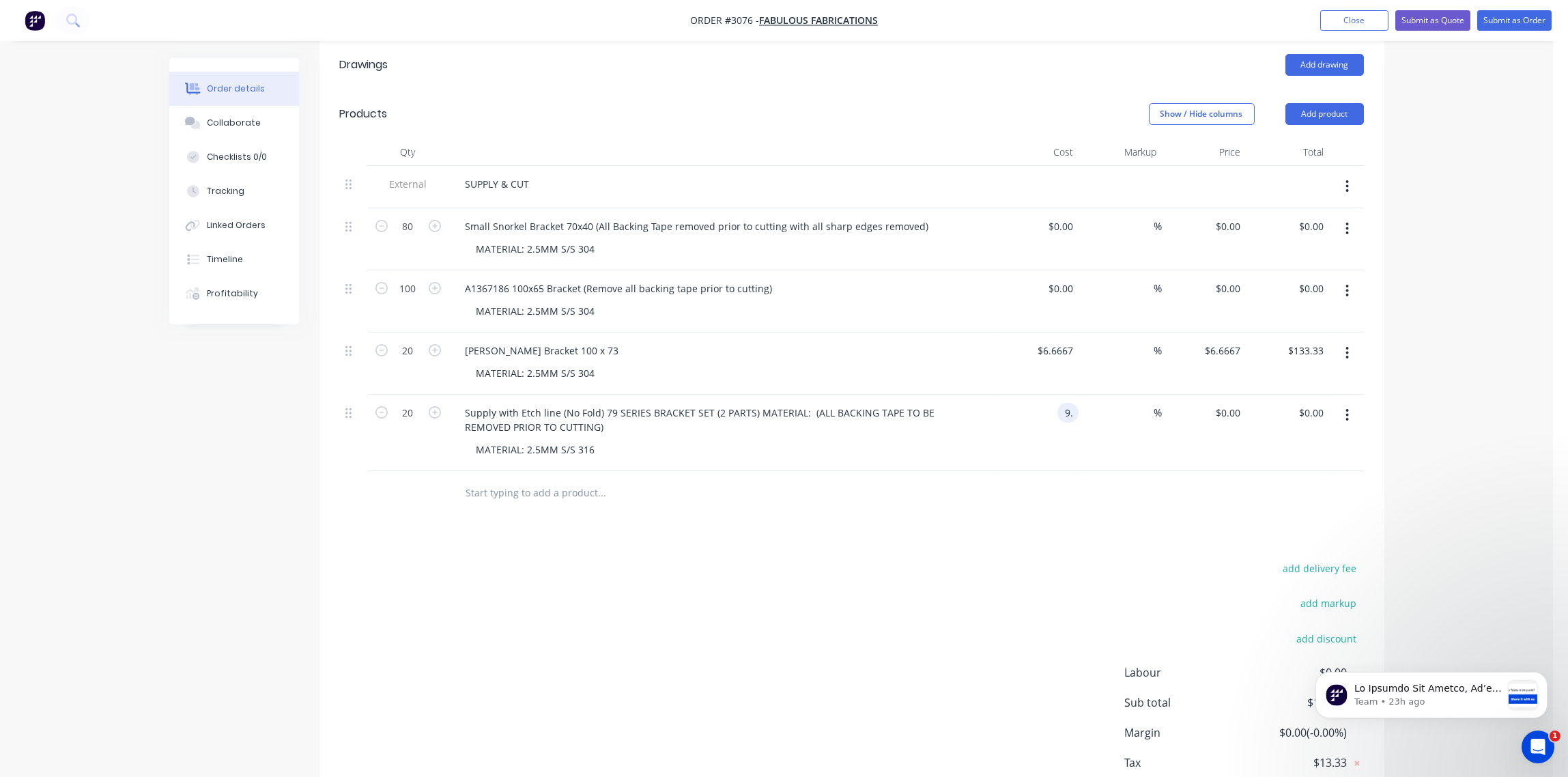
type input "$9.00"
type input "$180.00"
click at [1003, 447] on div "$9.00 $9.00" at bounding box center [1037, 433] width 84 height 76
click at [227, 118] on div "Collaborate" at bounding box center [234, 123] width 54 height 12
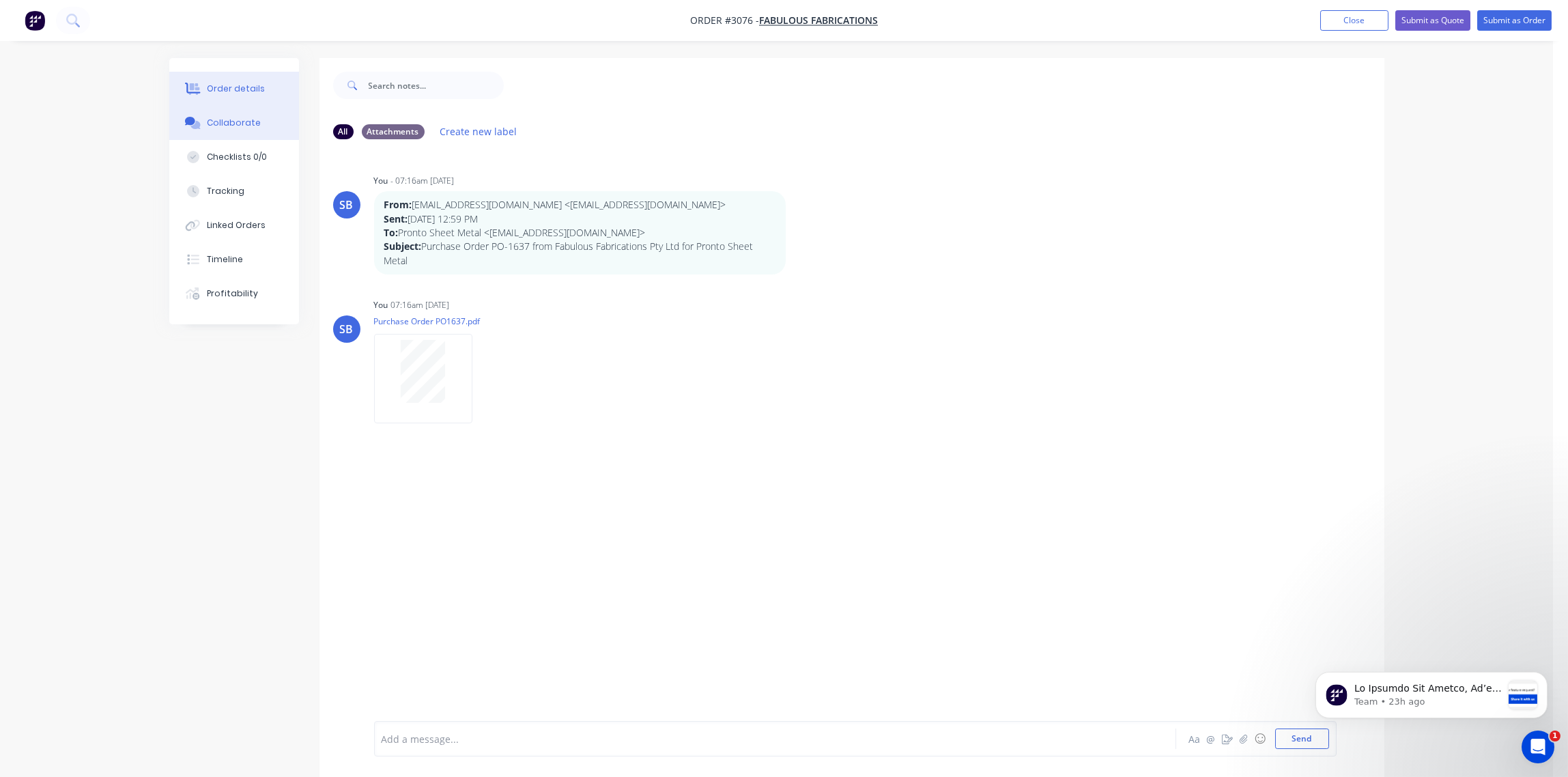
click at [225, 78] on button "Order details" at bounding box center [234, 89] width 130 height 34
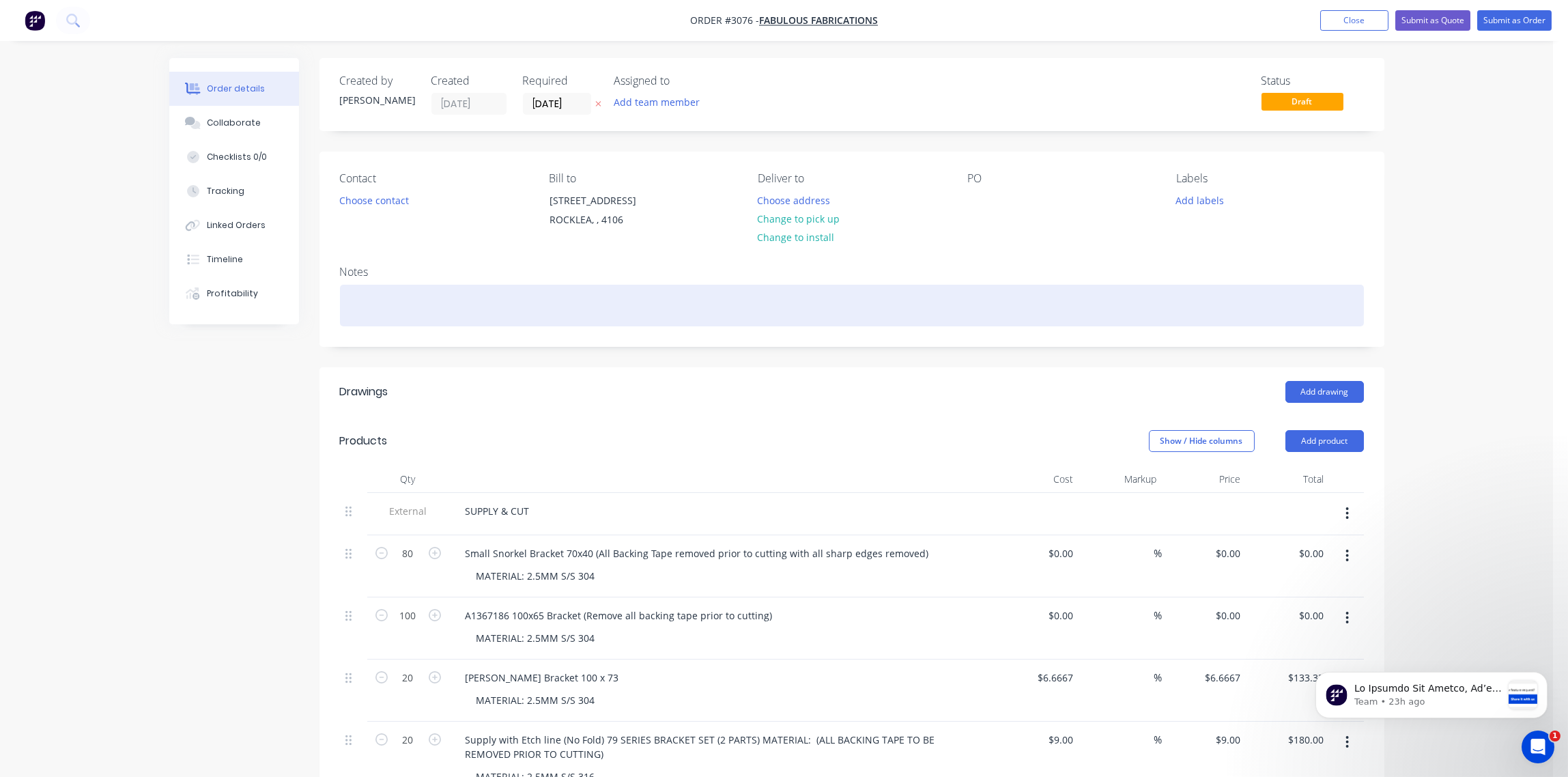
scroll to position [203, 0]
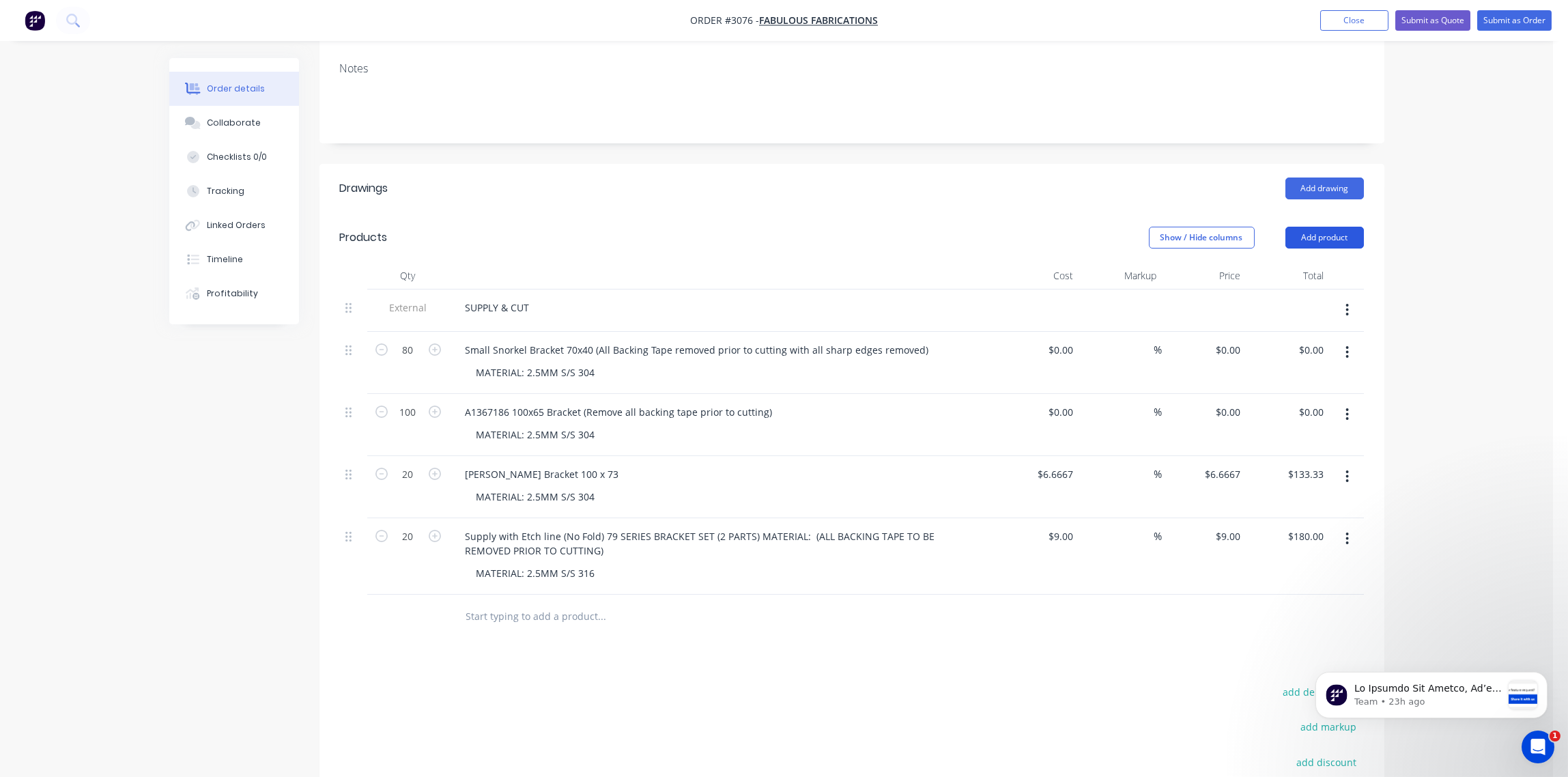
click at [1339, 235] on button "Add product" at bounding box center [1325, 237] width 78 height 22
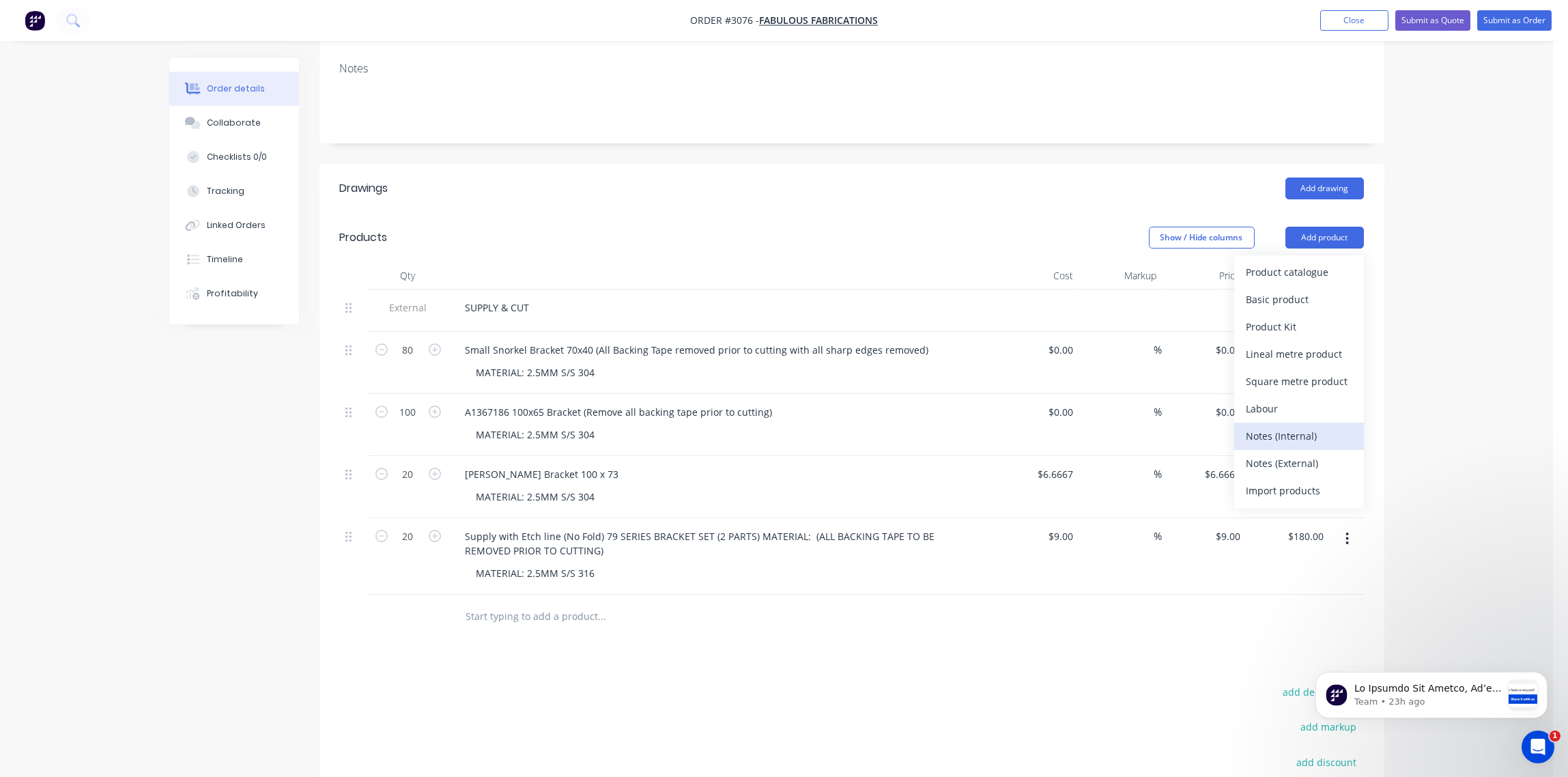
click at [1282, 437] on div "Notes (Internal)" at bounding box center [1299, 436] width 105 height 20
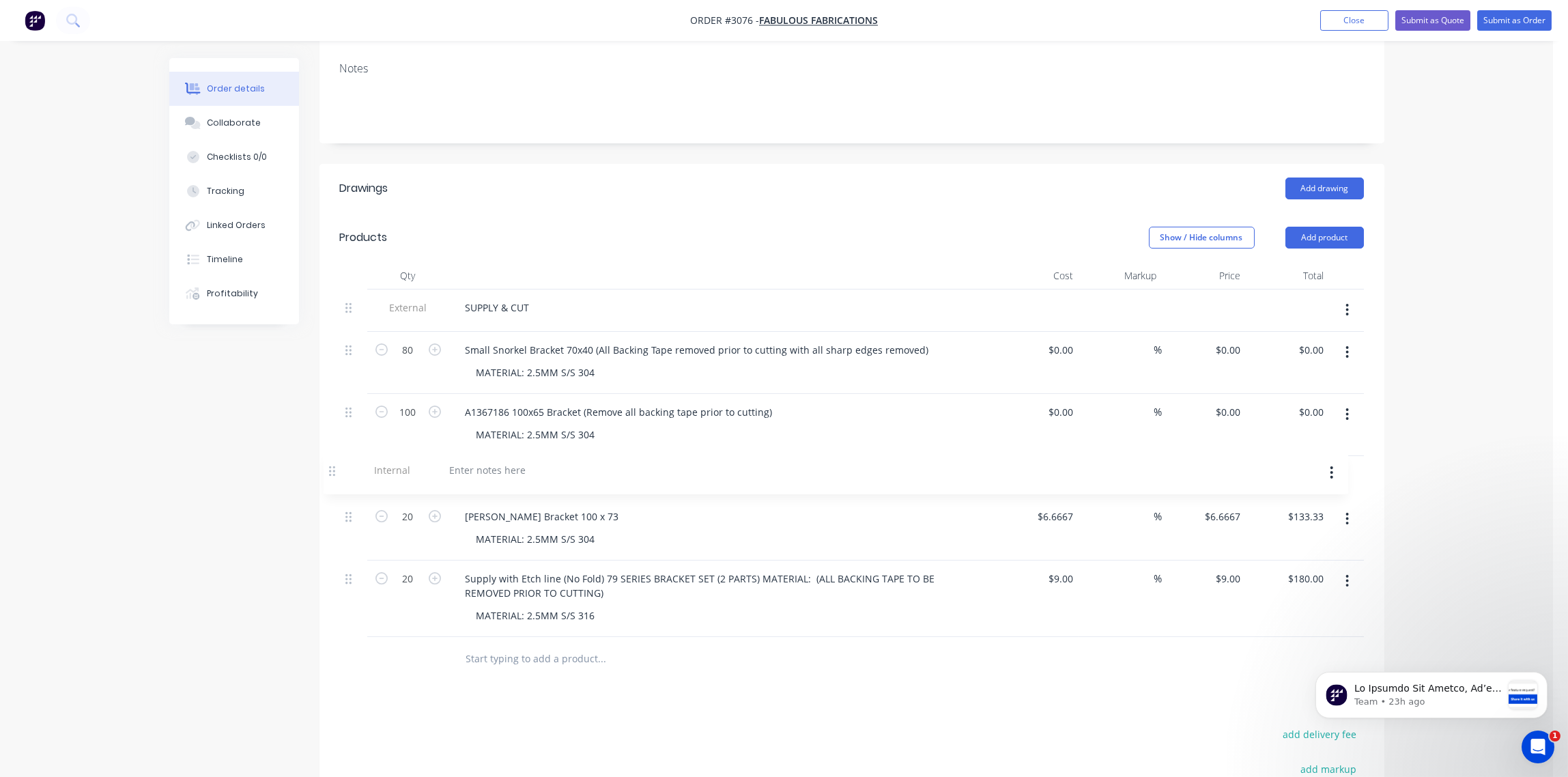
scroll to position [204, 0]
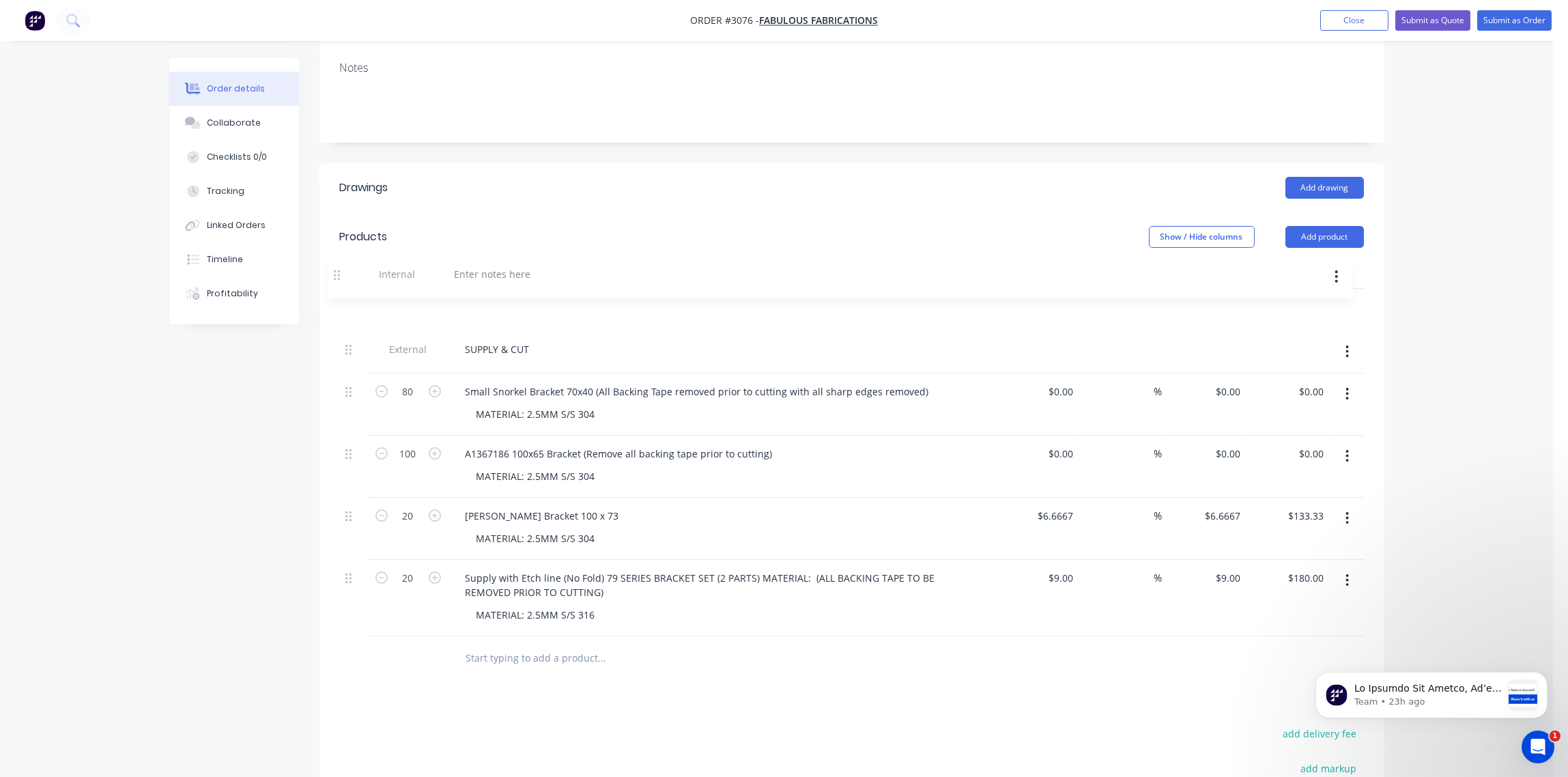
drag, startPoint x: 348, startPoint y: 620, endPoint x: 332, endPoint y: 264, distance: 356.4
click at [332, 264] on div "Qty Cost Markup Price Total External SUPPLY & CUT 80 Small Snorkel Bracket 70x4…" at bounding box center [852, 471] width 1065 height 419
click at [507, 305] on div at bounding box center [503, 306] width 98 height 20
click at [814, 212] on div "Products Show / Hide columns Add product Qty Cost Markup Price Total Internal C…" at bounding box center [852, 446] width 1065 height 468
click at [711, 307] on div "CHECK PRICING PLEASE - BASED ON WHAT WAS FOUNF <-------------------------------" at bounding box center [648, 306] width 386 height 20
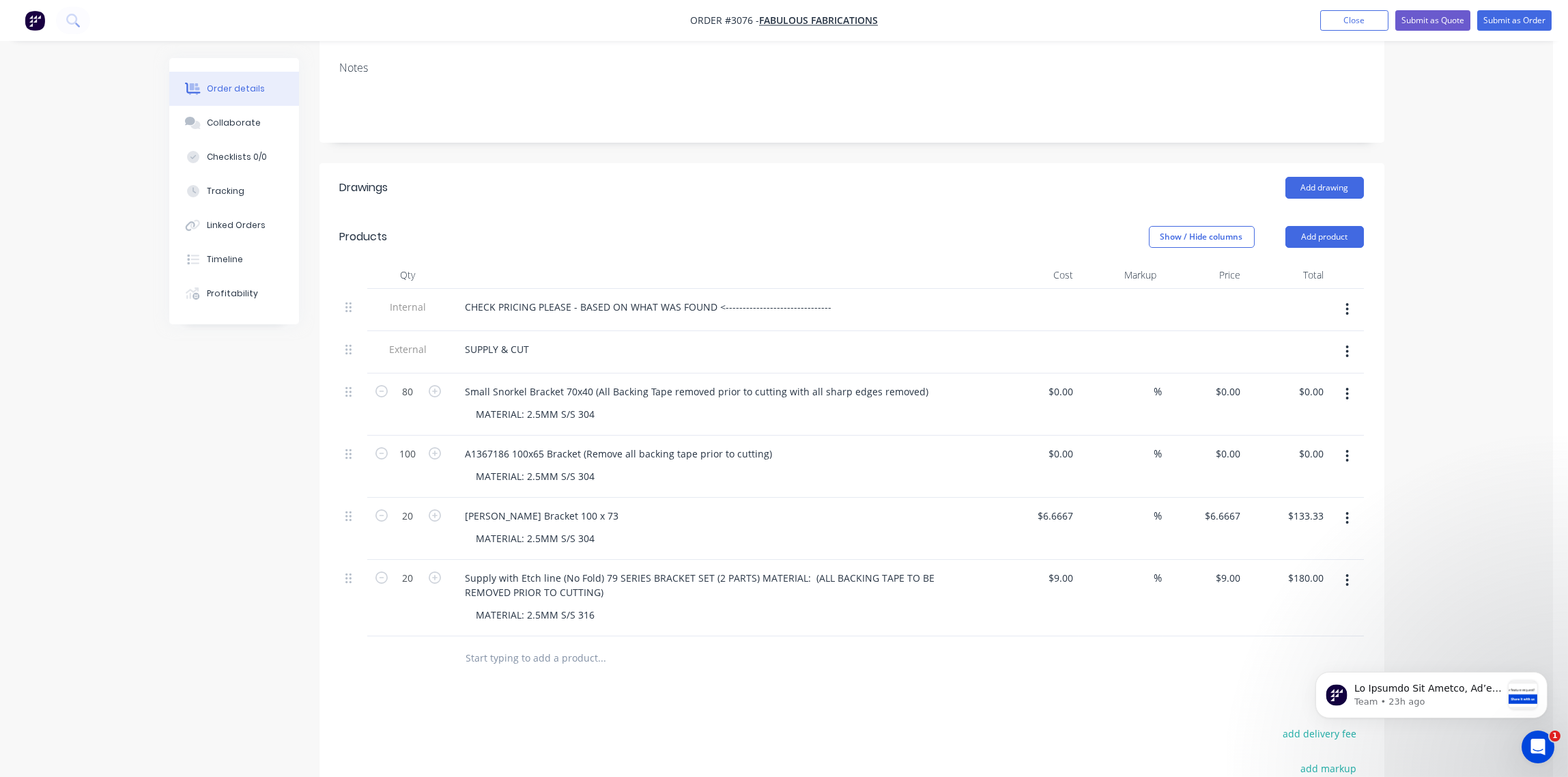
click at [728, 212] on div "Products Show / Hide columns Add product Qty Cost Markup Price Total Internal C…" at bounding box center [852, 446] width 1065 height 468
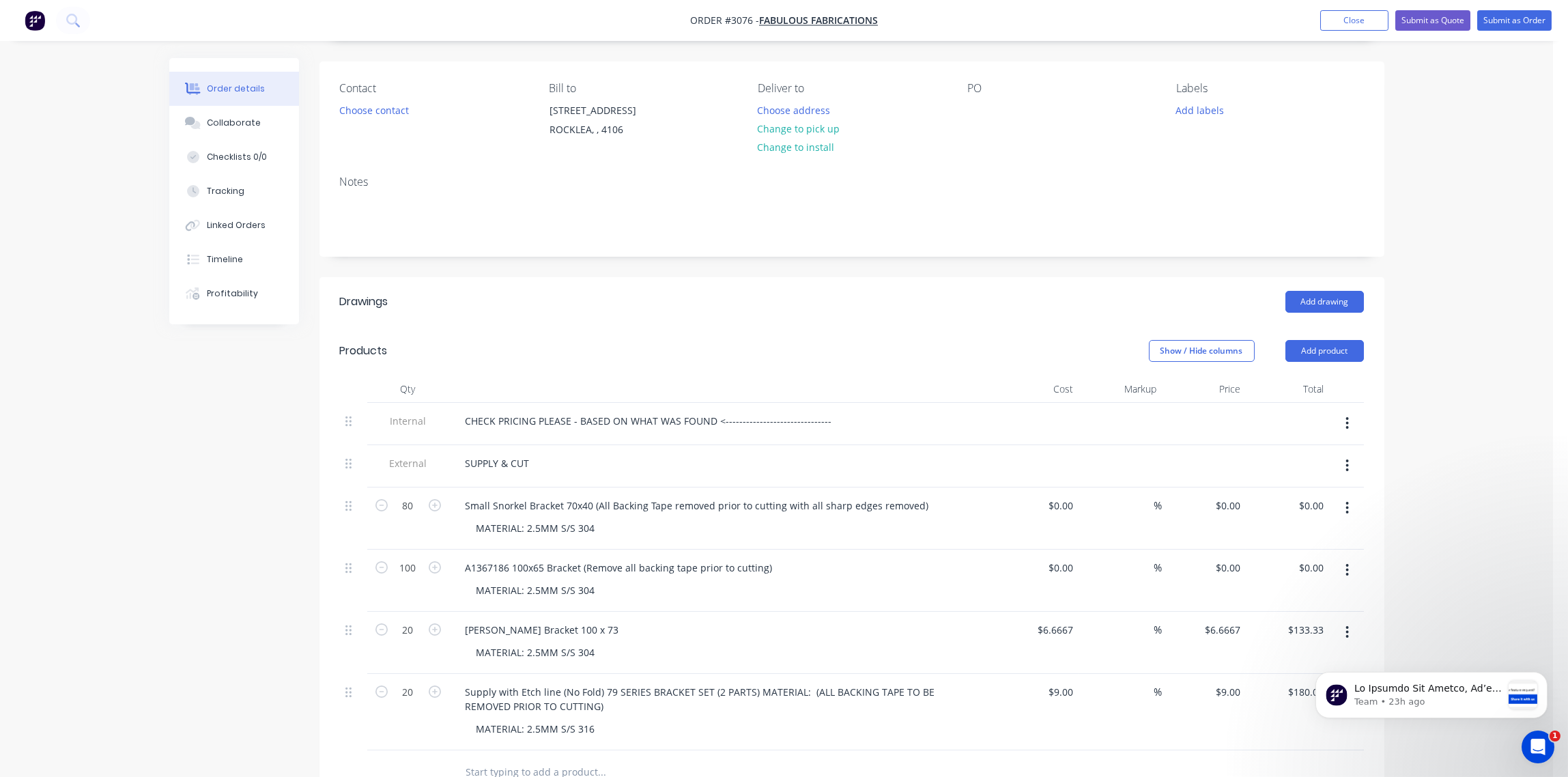
scroll to position [0, 0]
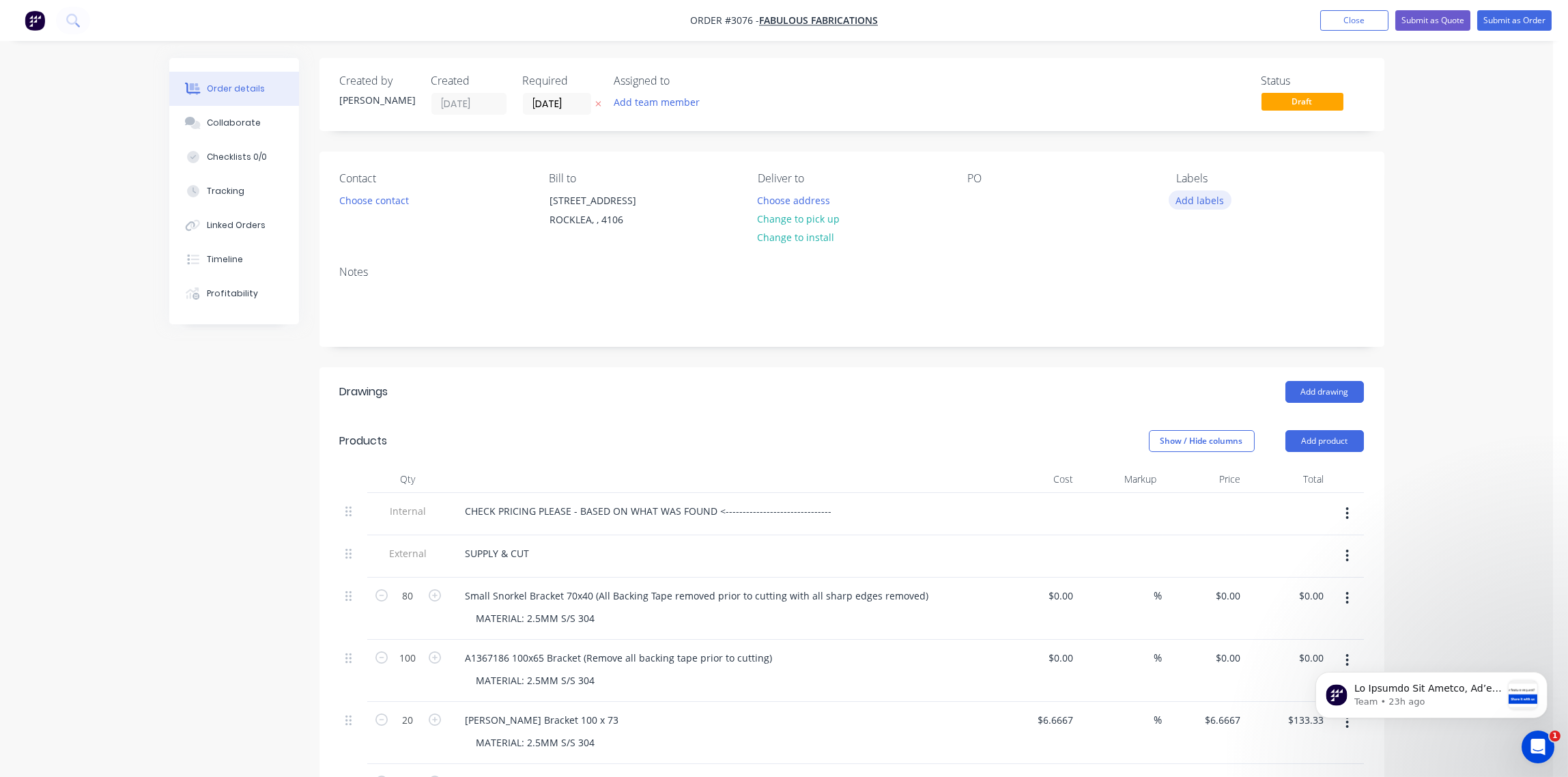
click at [1193, 200] on button "Add labels" at bounding box center [1200, 199] width 63 height 18
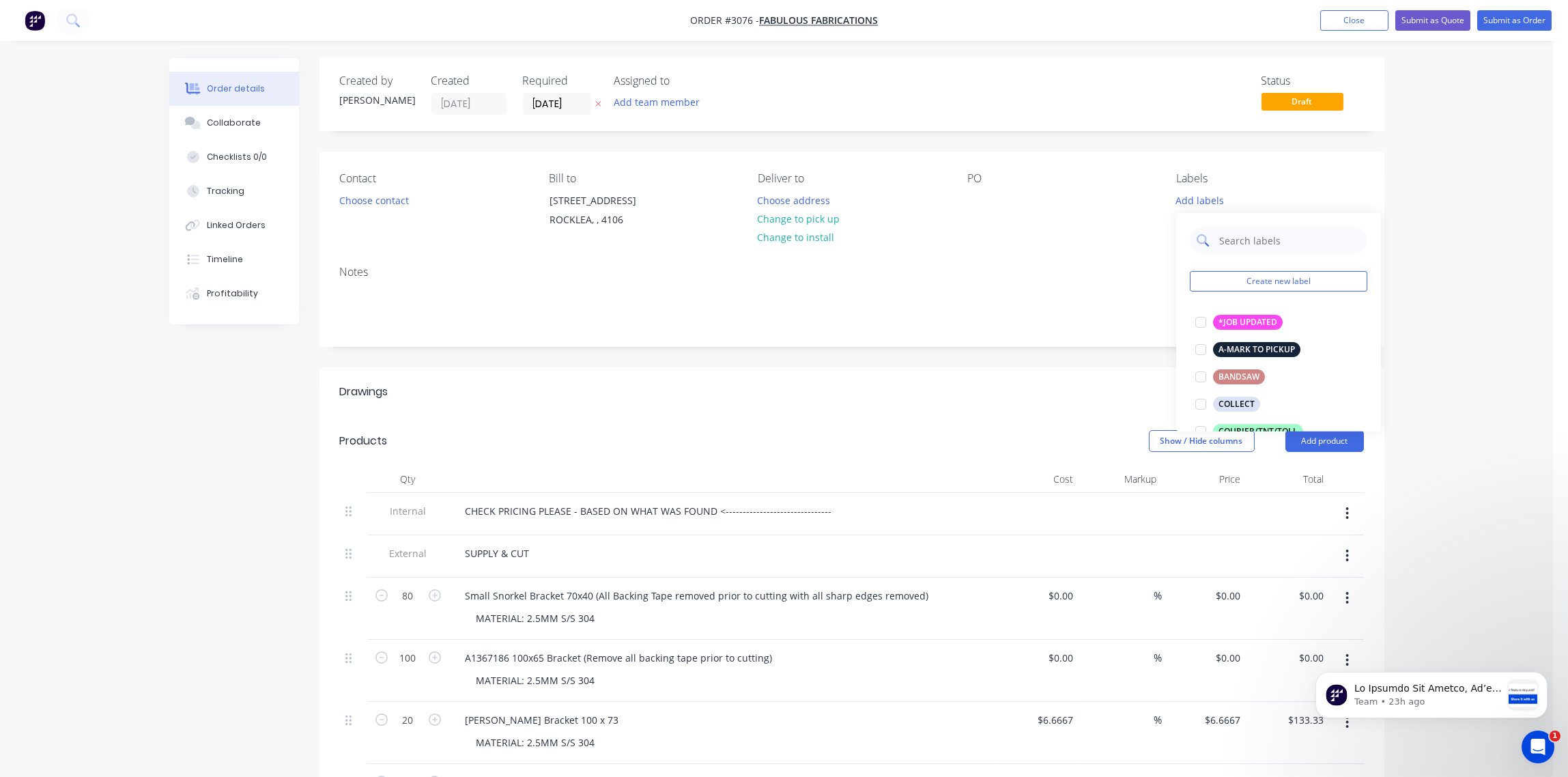
scroll to position [305, 0]
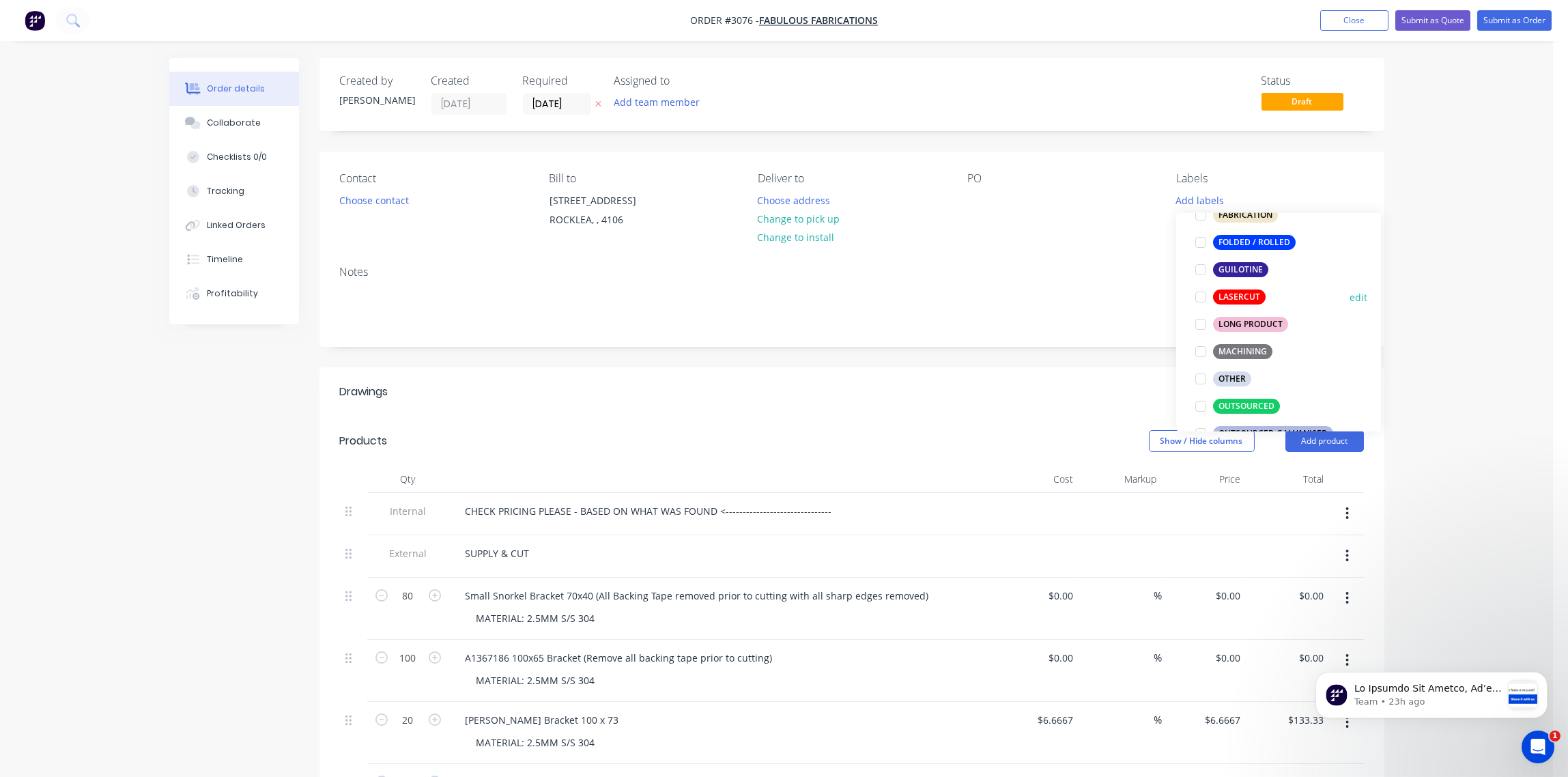
click at [1201, 293] on div at bounding box center [1201, 297] width 28 height 28
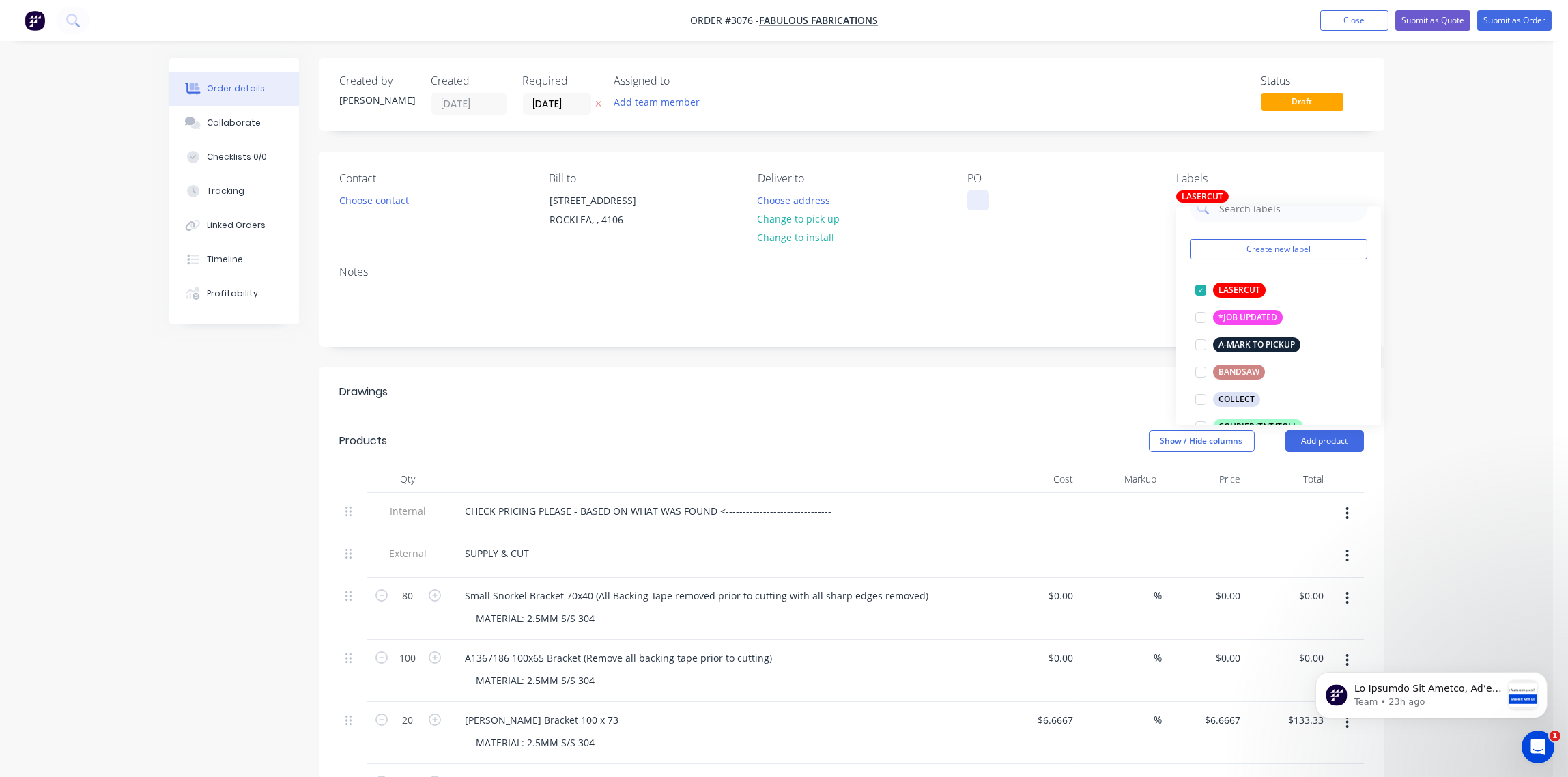
click at [982, 198] on div at bounding box center [979, 200] width 22 height 20
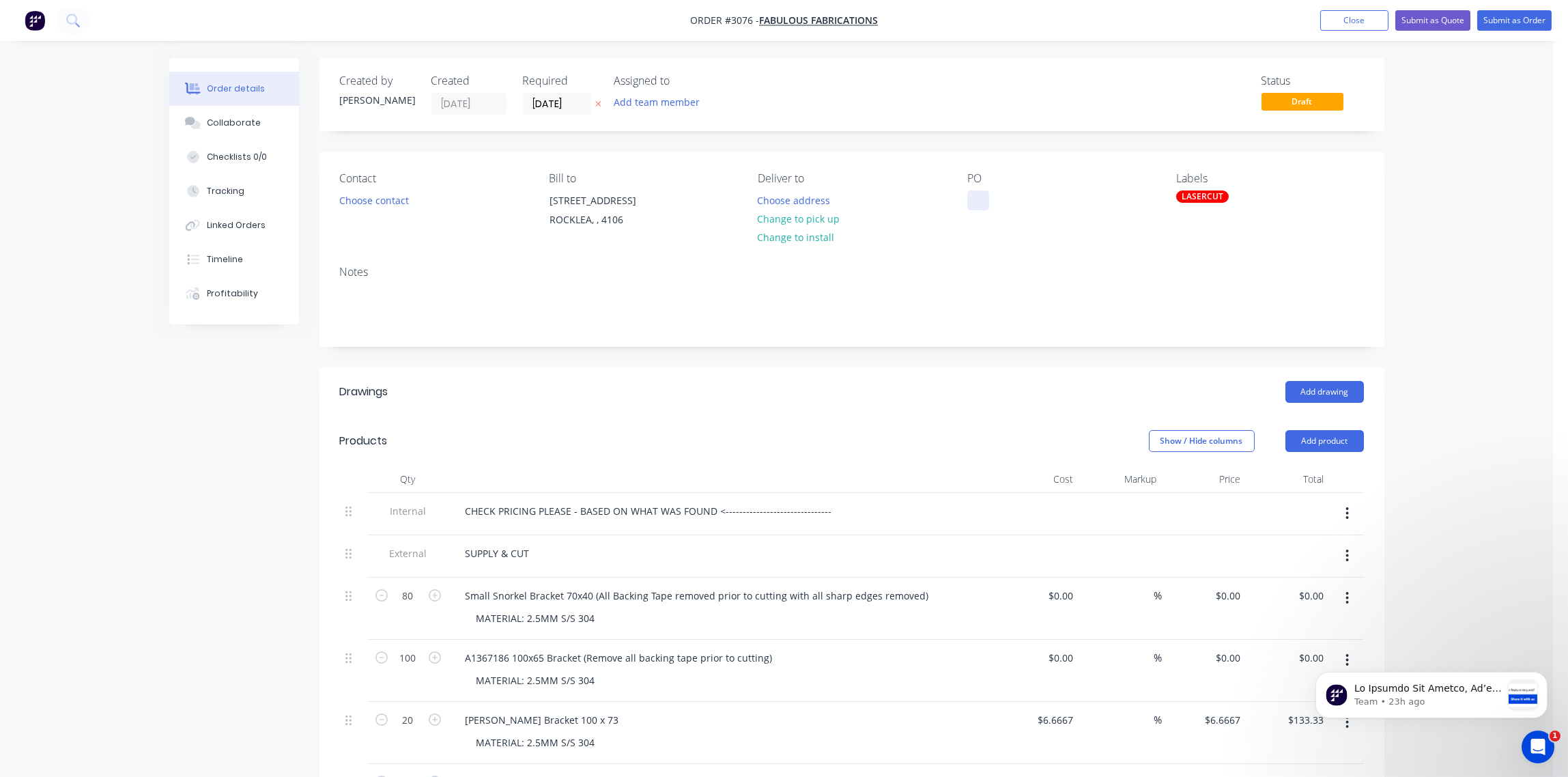
paste div
click at [990, 216] on div "PO-1637" at bounding box center [997, 207] width 60 height 34
click at [380, 199] on button "Choose contact" at bounding box center [374, 199] width 84 height 18
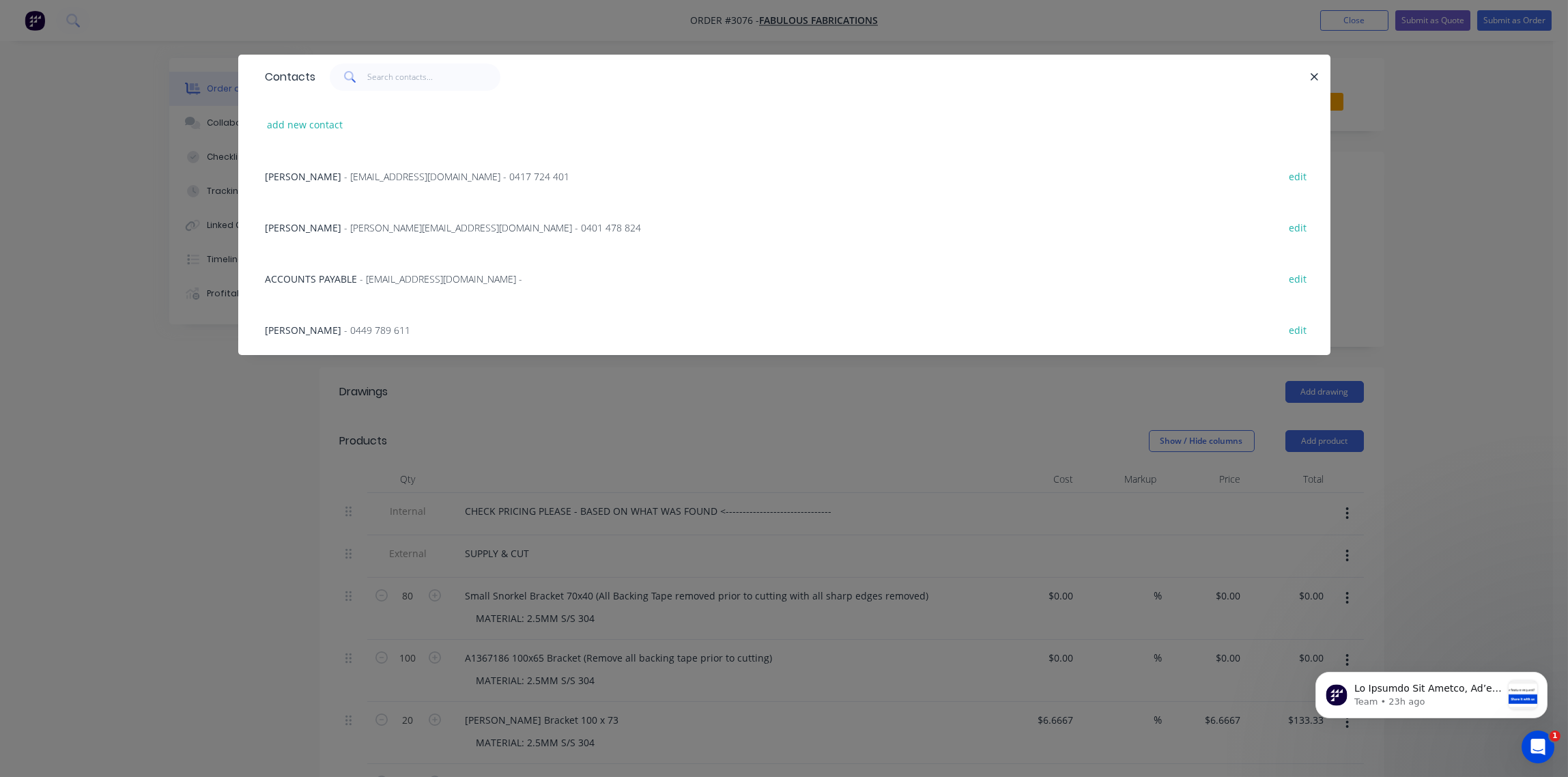
click at [367, 176] on span "- fabulousfabrications@hotmail.com - 0417 724 401" at bounding box center [457, 176] width 225 height 13
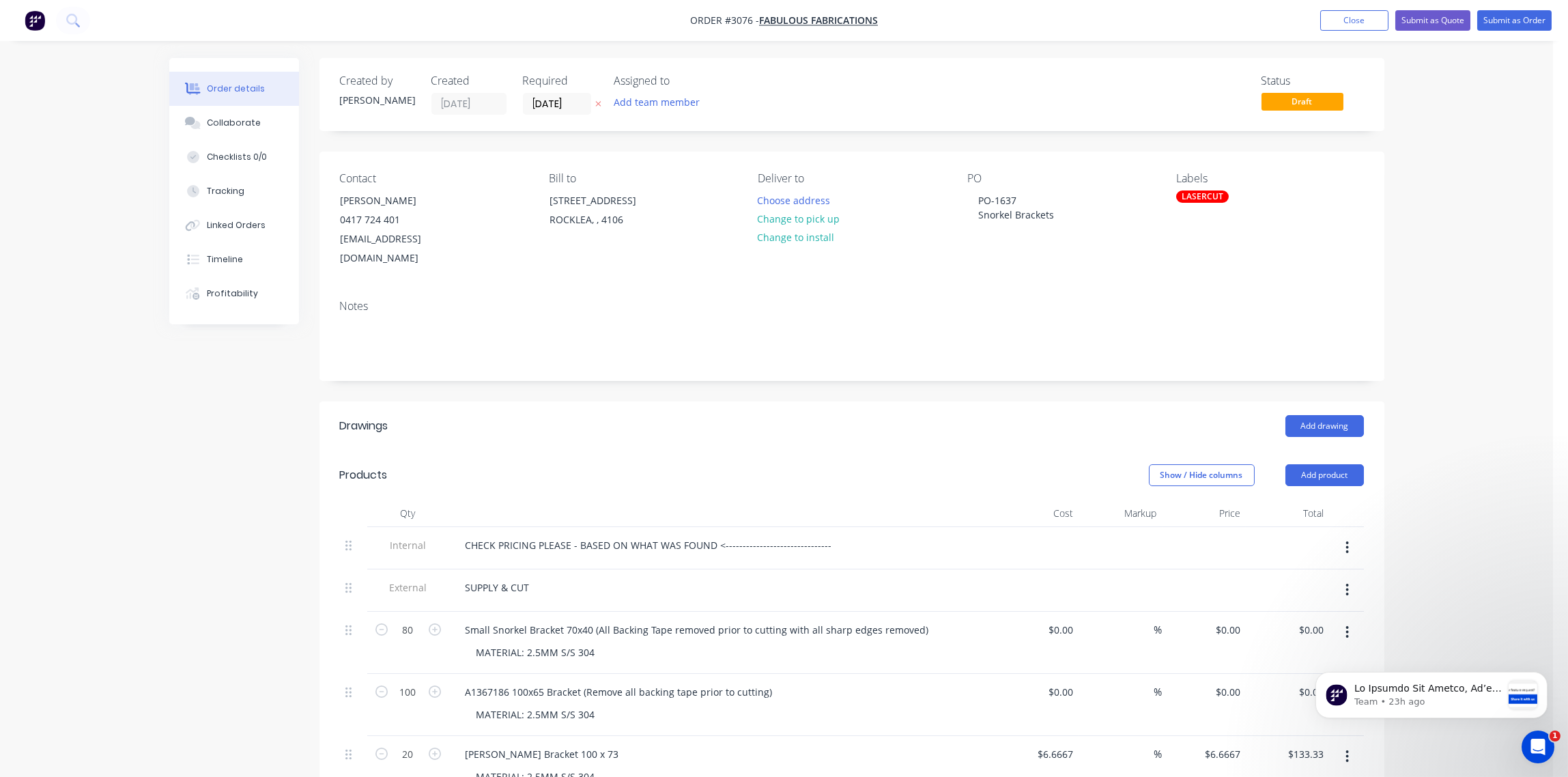
click at [584, 249] on div "Bill to Unit 9/115 Dollis Street ROCKLEA, , 4106" at bounding box center [642, 220] width 187 height 97
click at [226, 126] on div "Collaborate" at bounding box center [234, 123] width 54 height 12
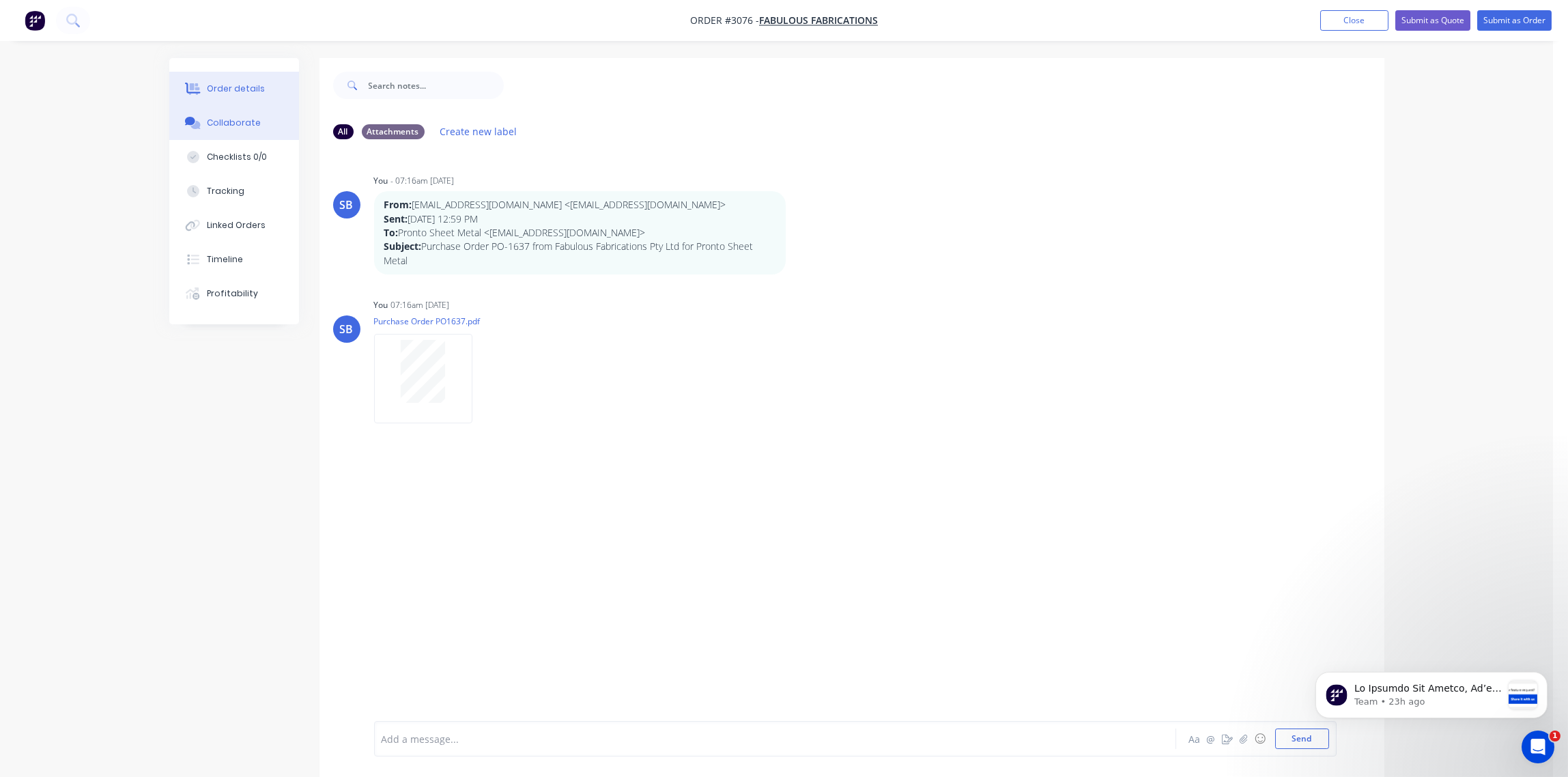
click at [231, 84] on div "Order details" at bounding box center [236, 89] width 58 height 12
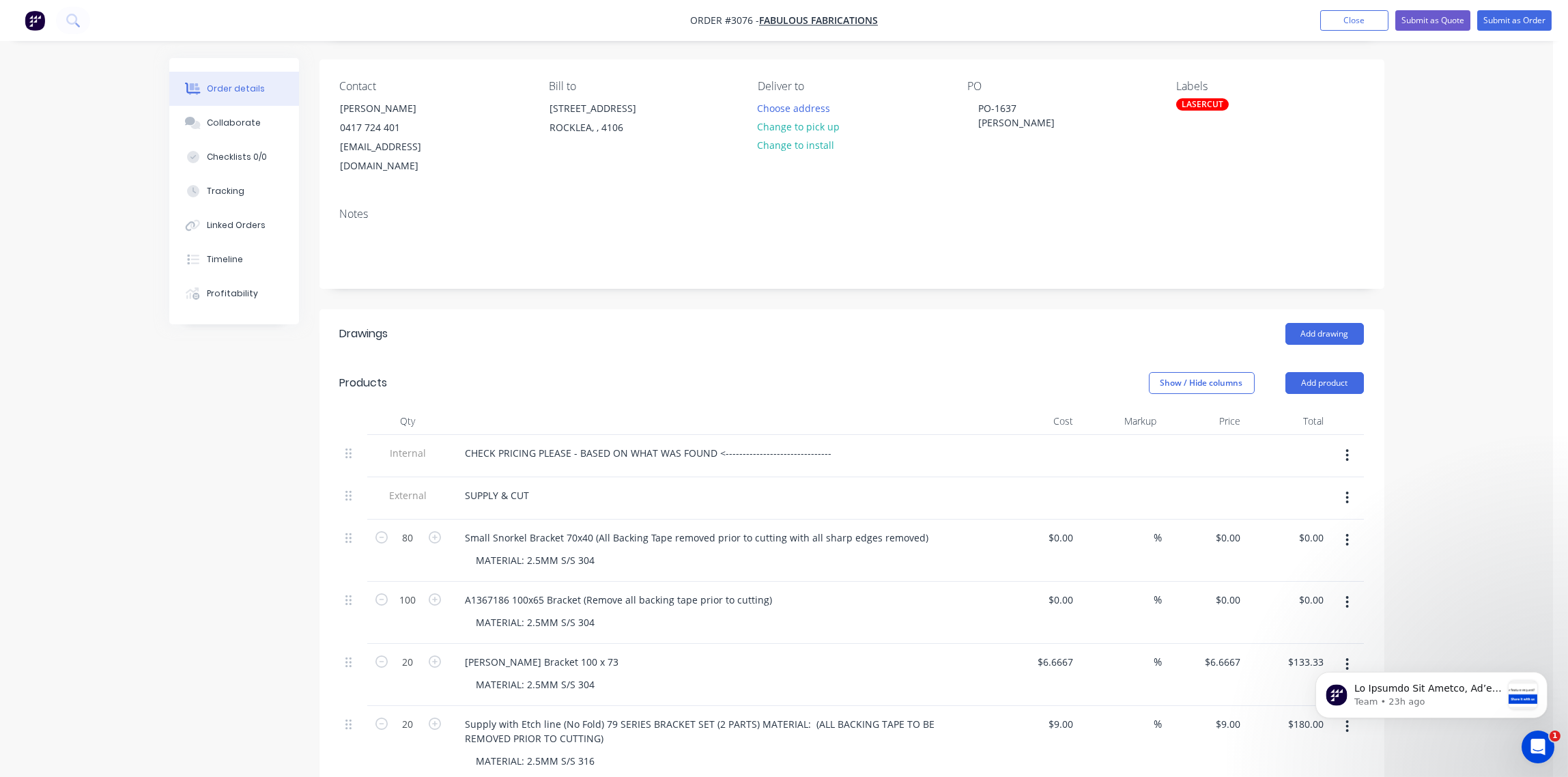
scroll to position [203, 0]
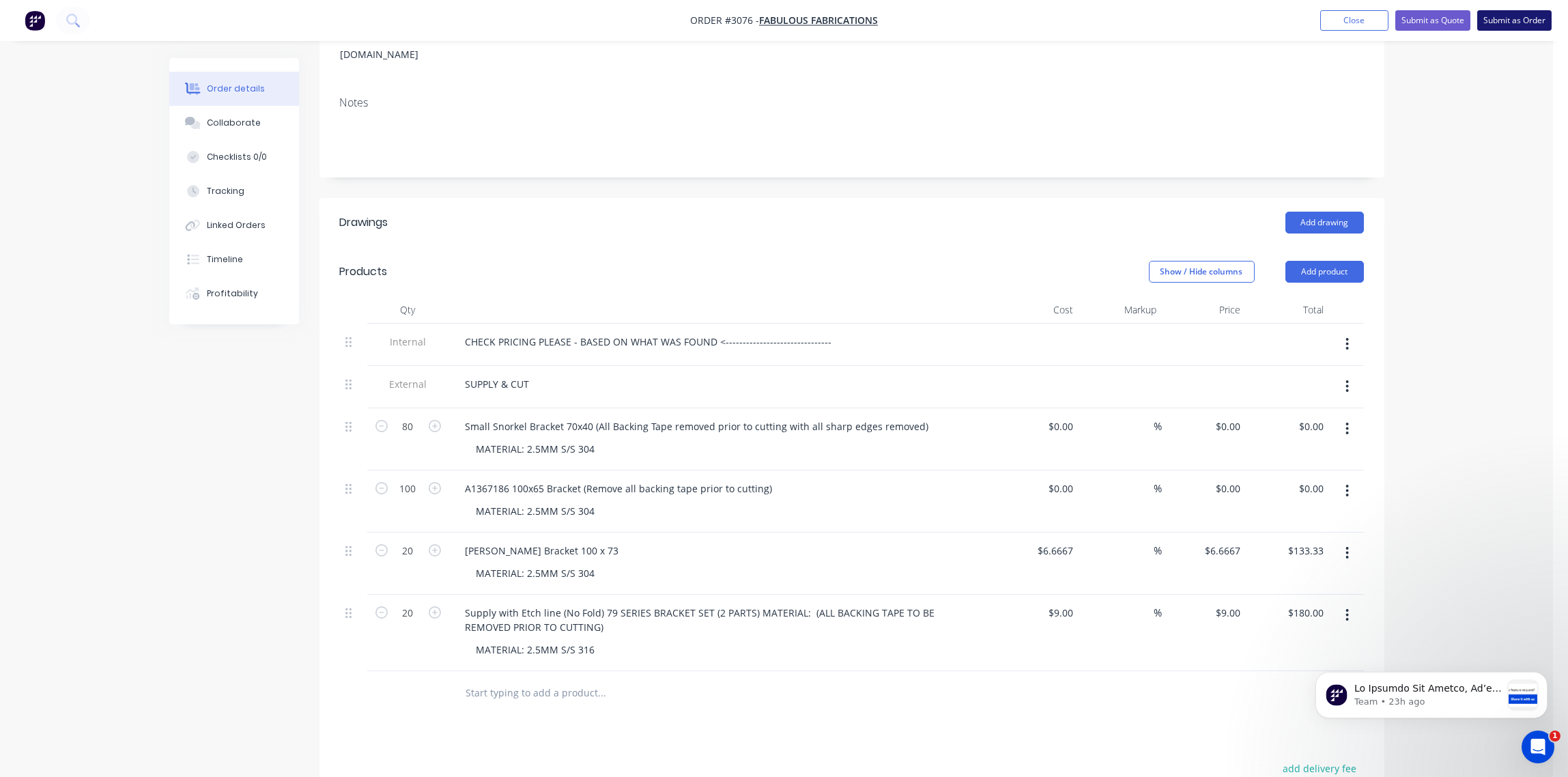
click at [1514, 20] on button "Submit as Order" at bounding box center [1514, 20] width 75 height 20
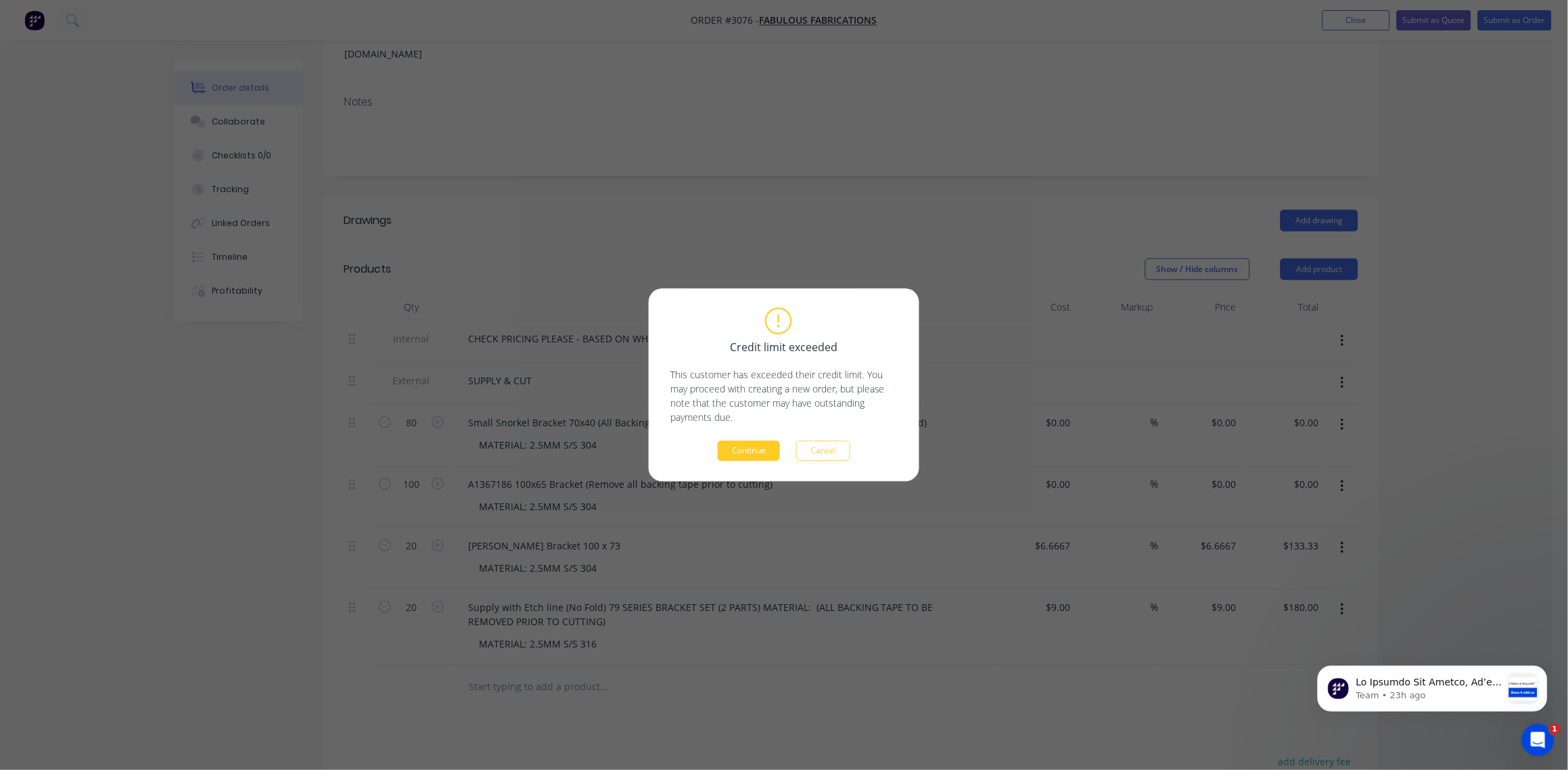
click at [763, 449] on button "Continue" at bounding box center [749, 451] width 63 height 20
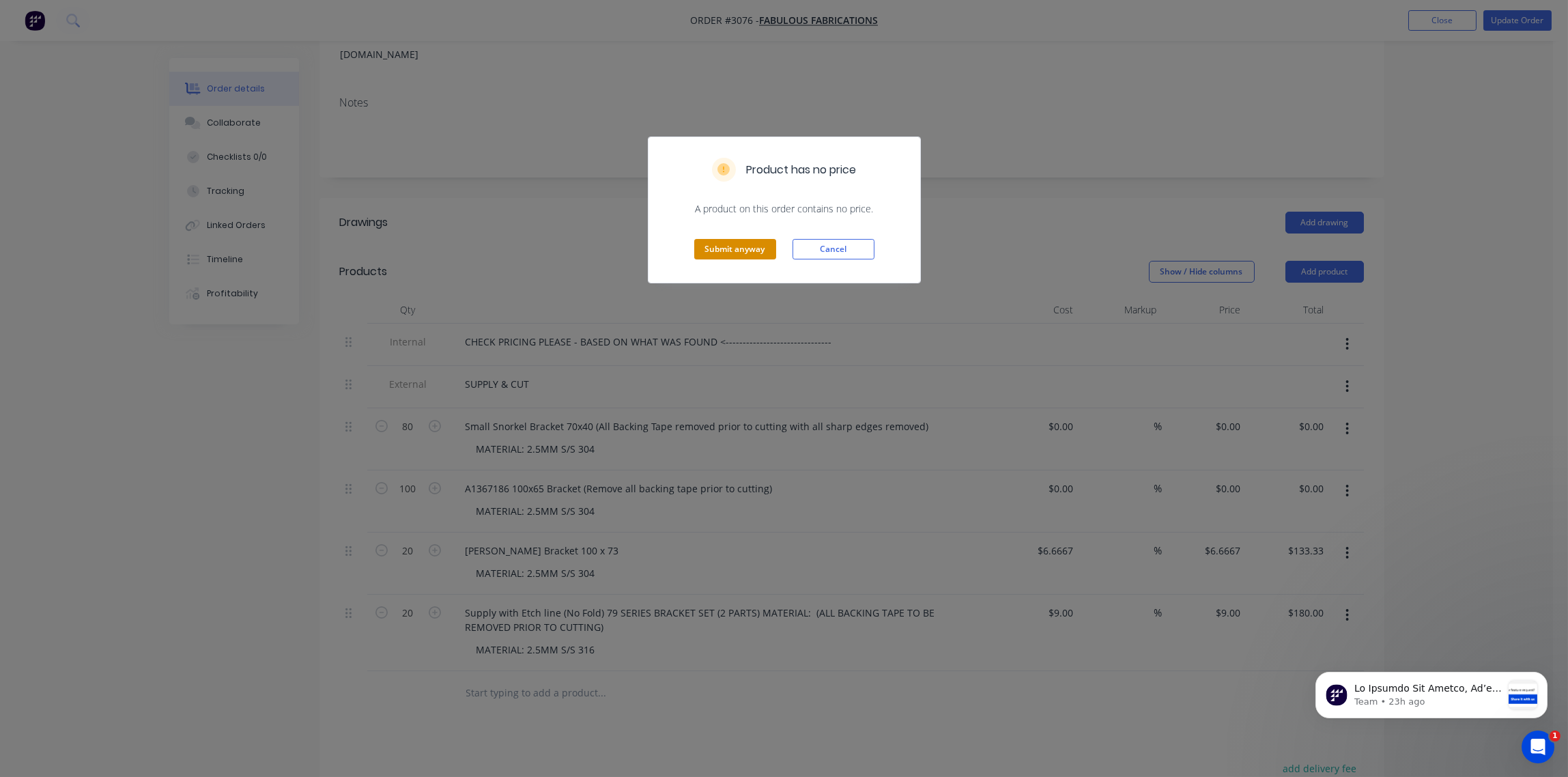
click at [743, 246] on button "Submit anyway" at bounding box center [735, 249] width 82 height 20
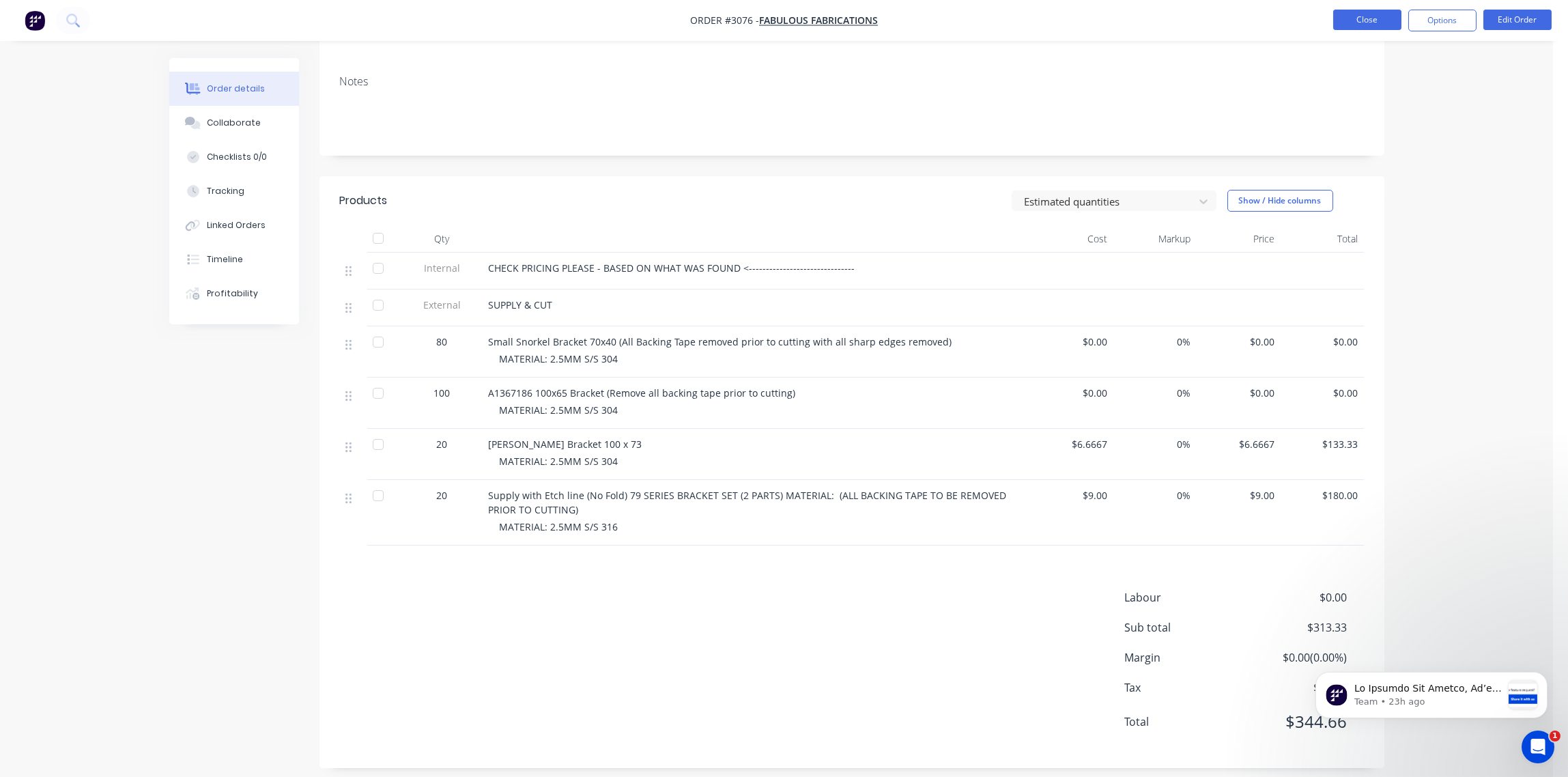
click at [1364, 22] on button "Close" at bounding box center [1368, 20] width 68 height 20
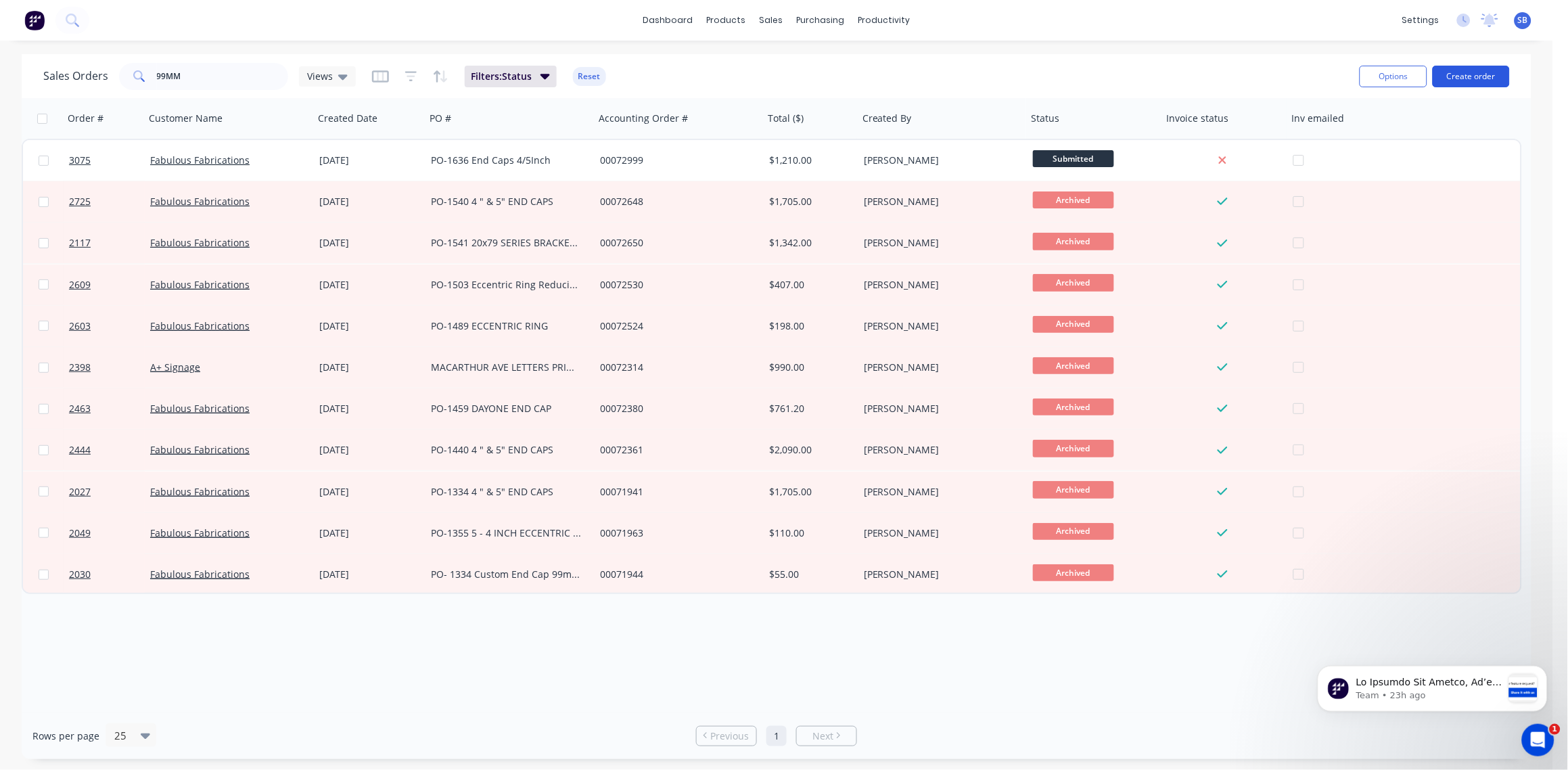
click at [1485, 80] on button "Create order" at bounding box center [1471, 76] width 77 height 22
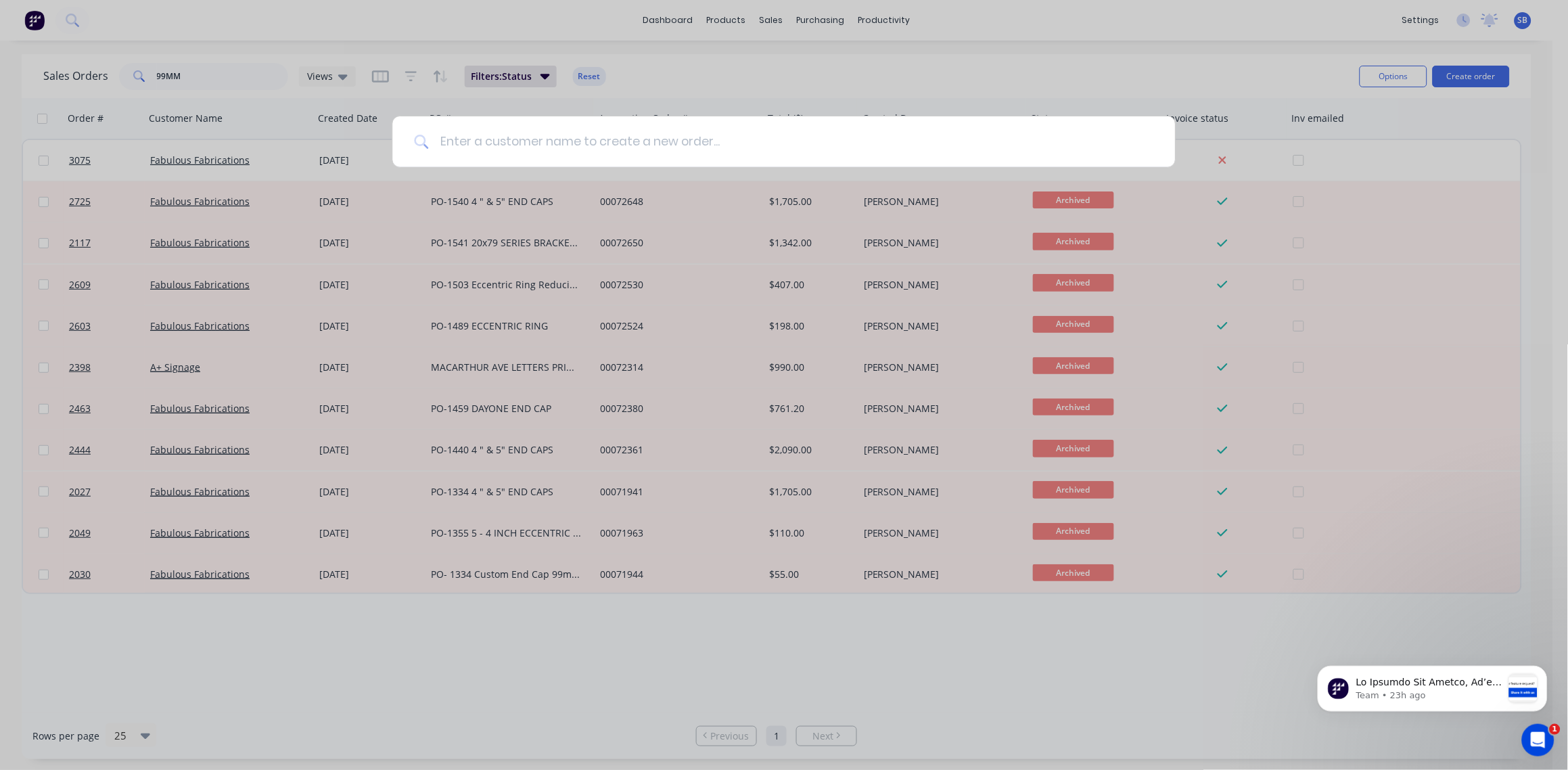
click at [454, 142] on input at bounding box center [790, 142] width 724 height 51
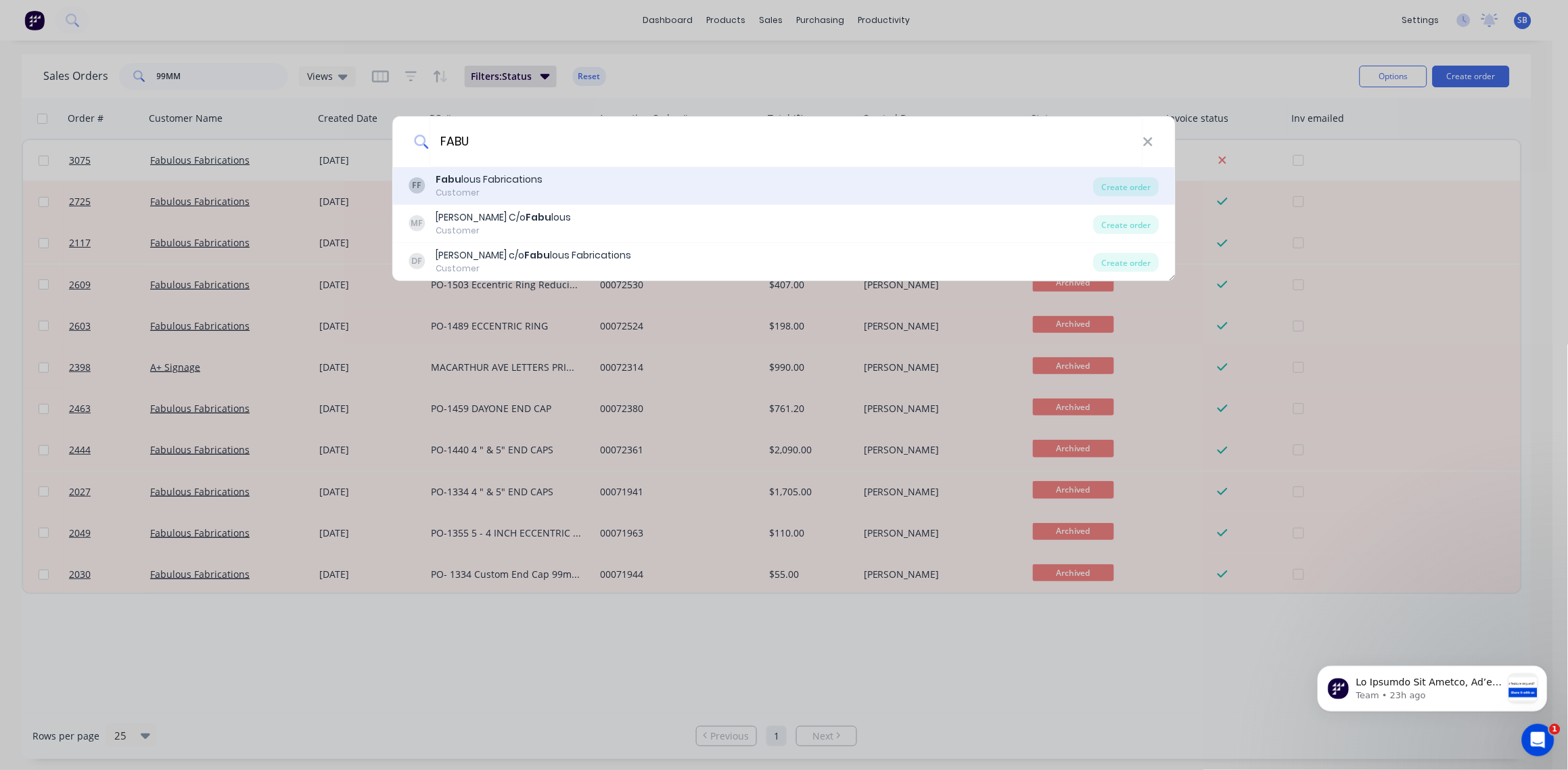
type input "FABU"
click at [511, 177] on div "Fabu lous Fabrications" at bounding box center [490, 180] width 107 height 14
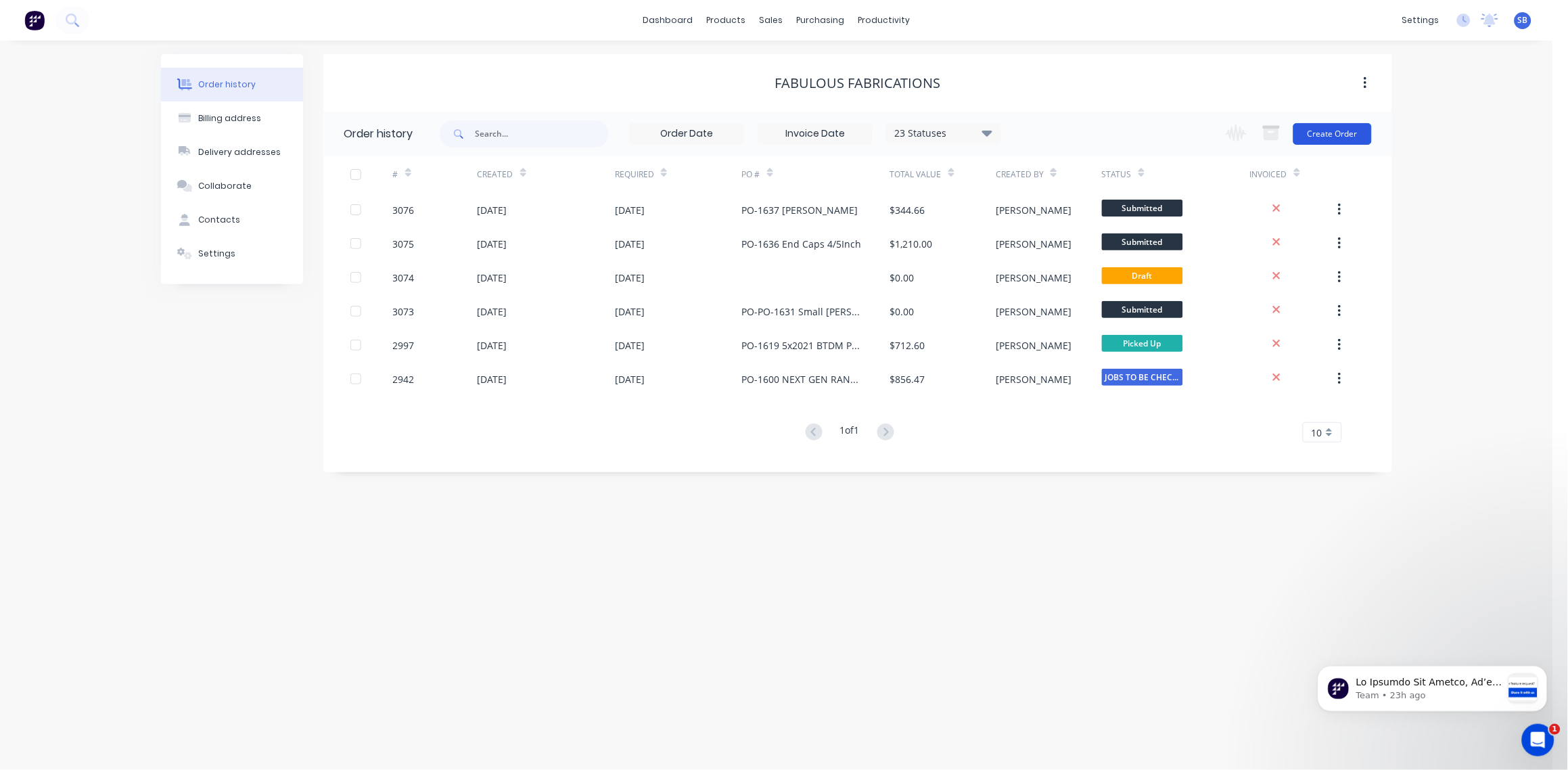
click at [1334, 136] on button "Create Order" at bounding box center [1332, 134] width 78 height 22
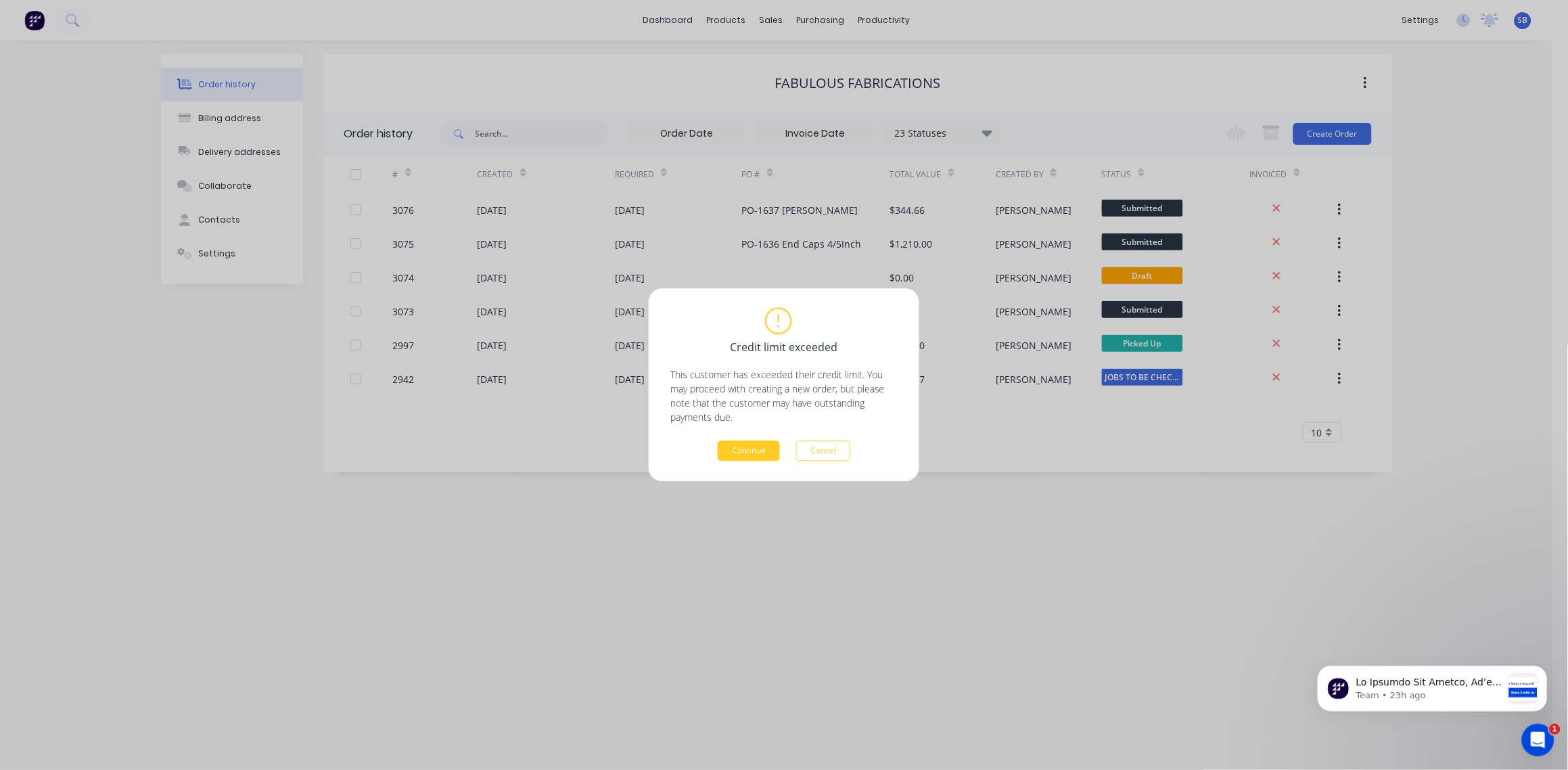
click at [762, 460] on button "Continue" at bounding box center [749, 451] width 63 height 20
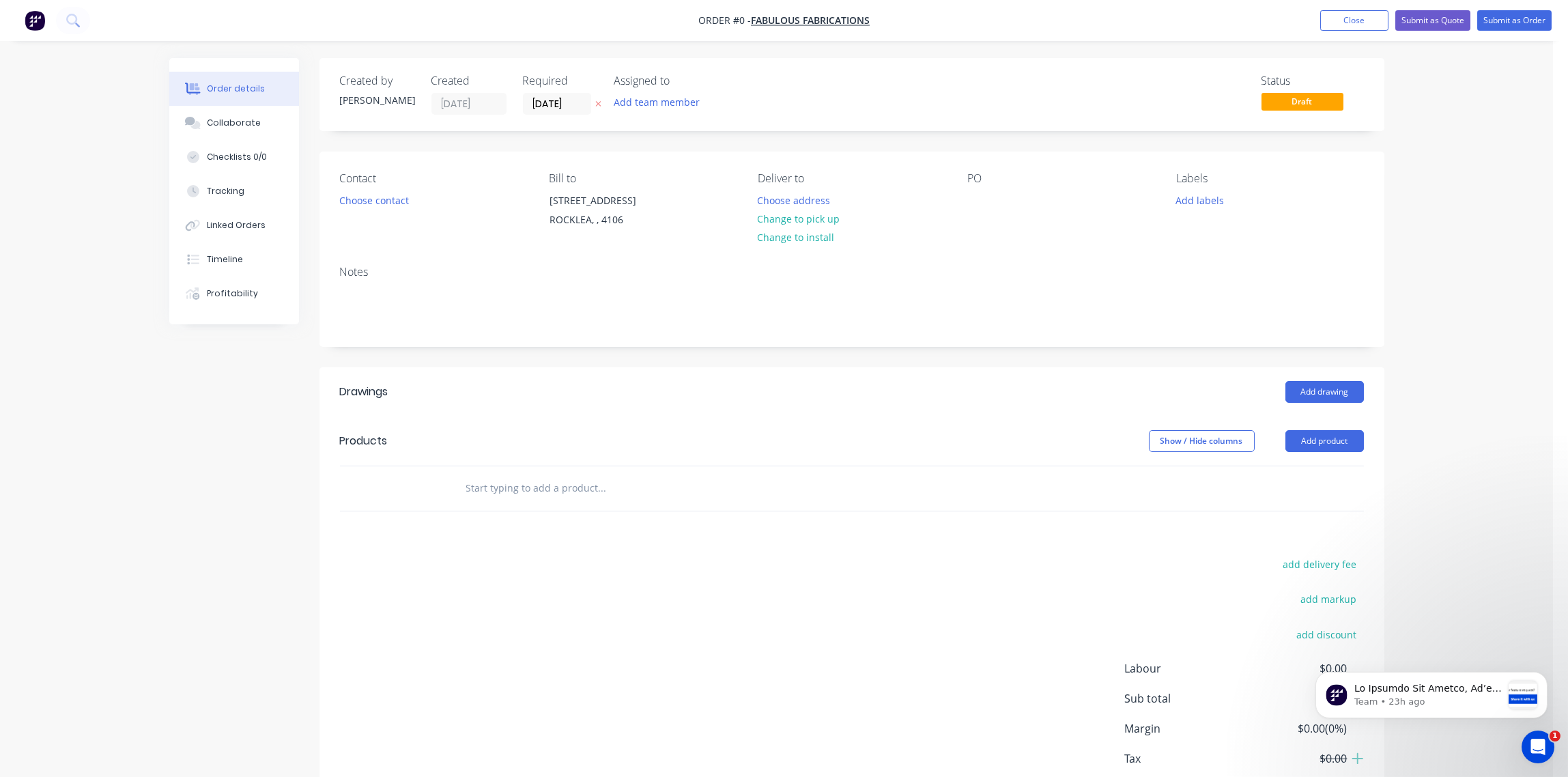
click at [976, 188] on div "PO" at bounding box center [1061, 203] width 187 height 62
click at [974, 193] on div at bounding box center [979, 200] width 22 height 20
drag, startPoint x: 974, startPoint y: 193, endPoint x: 971, endPoint y: 200, distance: 7.6
click at [971, 200] on div at bounding box center [979, 200] width 22 height 20
drag, startPoint x: 971, startPoint y: 200, endPoint x: 965, endPoint y: 202, distance: 6.3
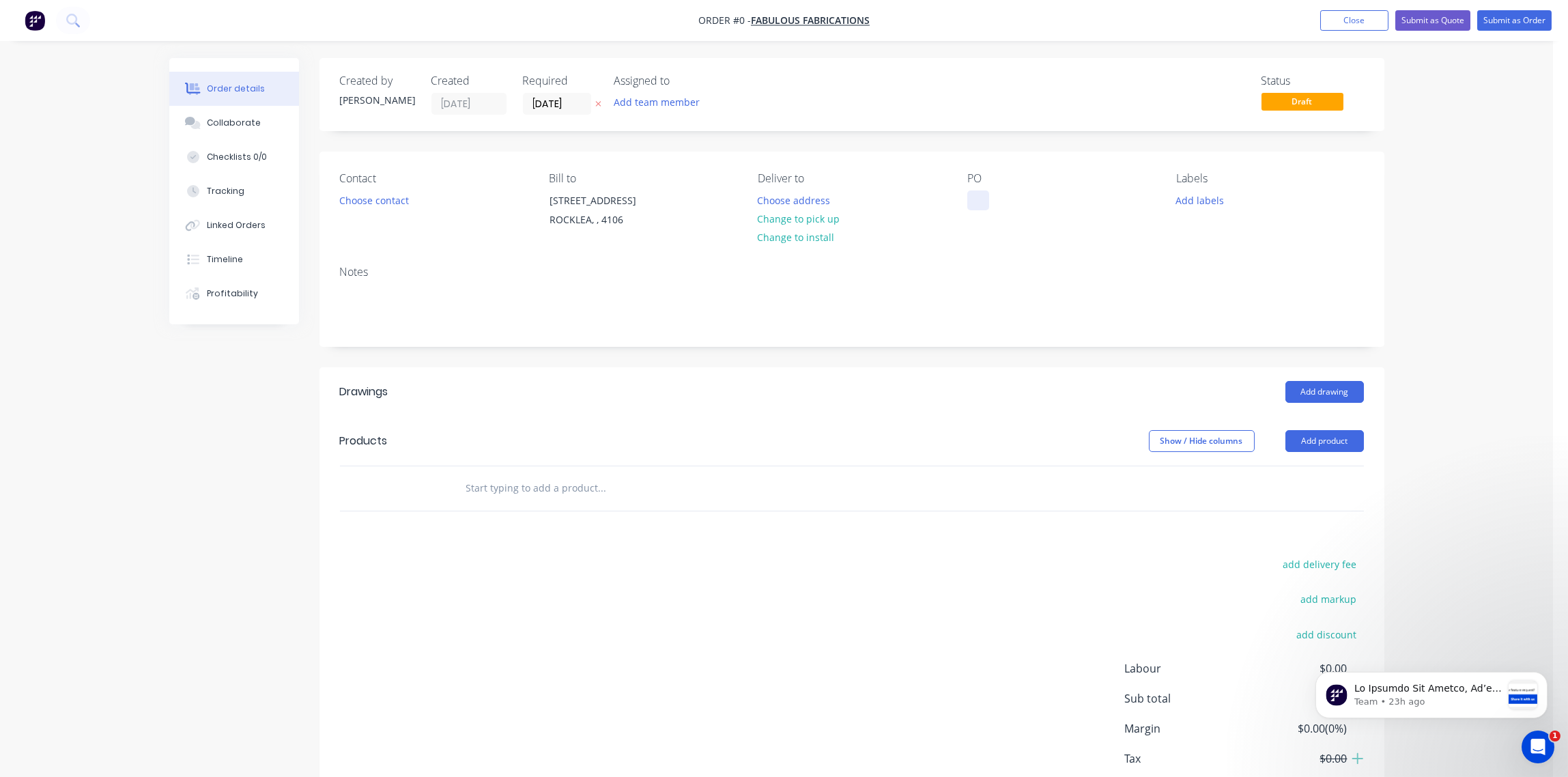
click at [972, 200] on div at bounding box center [979, 200] width 22 height 20
click at [972, 200] on div at bounding box center [979, 200] width 22 height 20
click at [971, 200] on div at bounding box center [979, 200] width 22 height 20
paste div
click at [1016, 204] on div "PO-1631" at bounding box center [997, 200] width 60 height 20
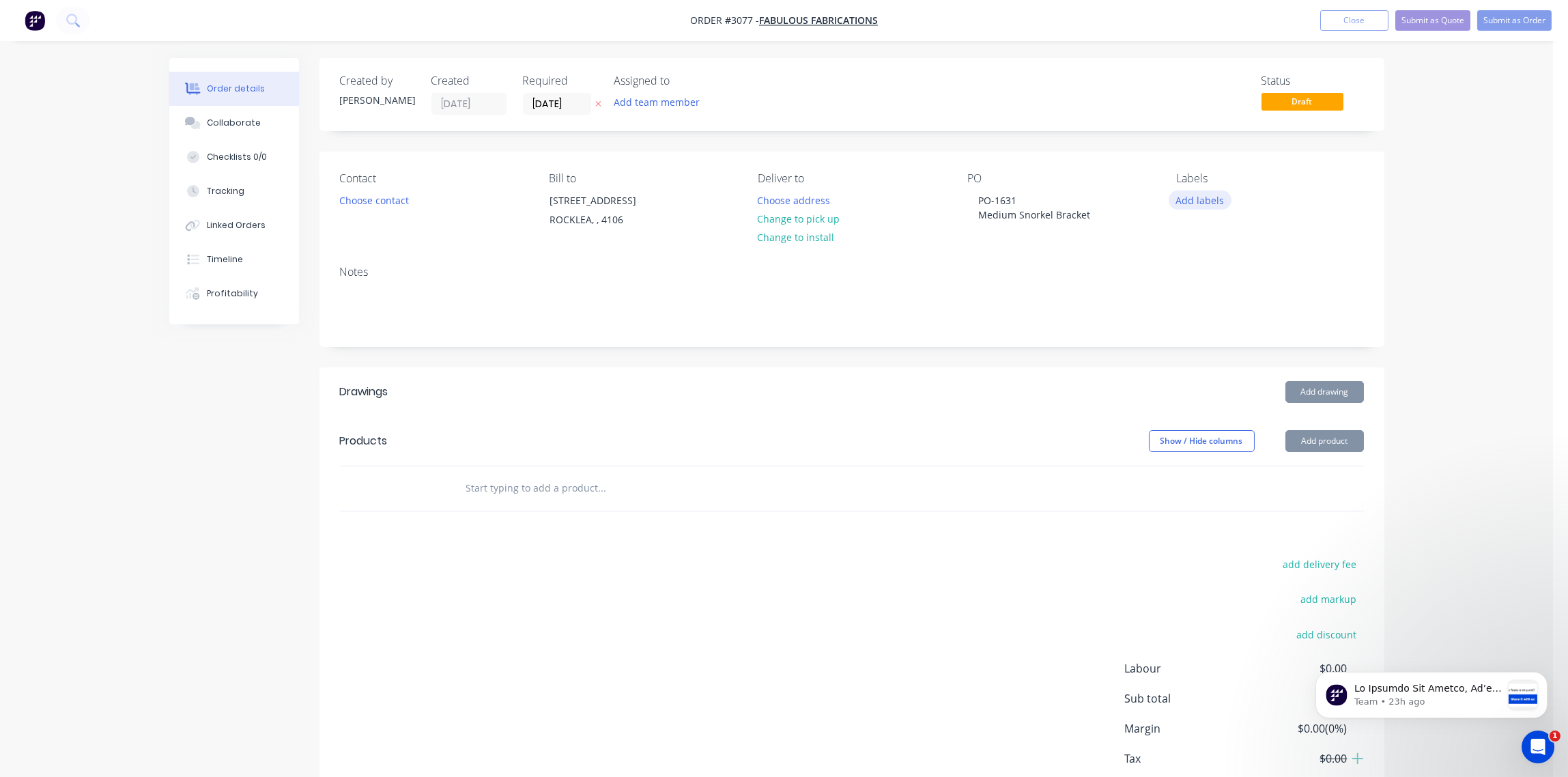
click at [1201, 204] on button "Add labels" at bounding box center [1200, 199] width 63 height 18
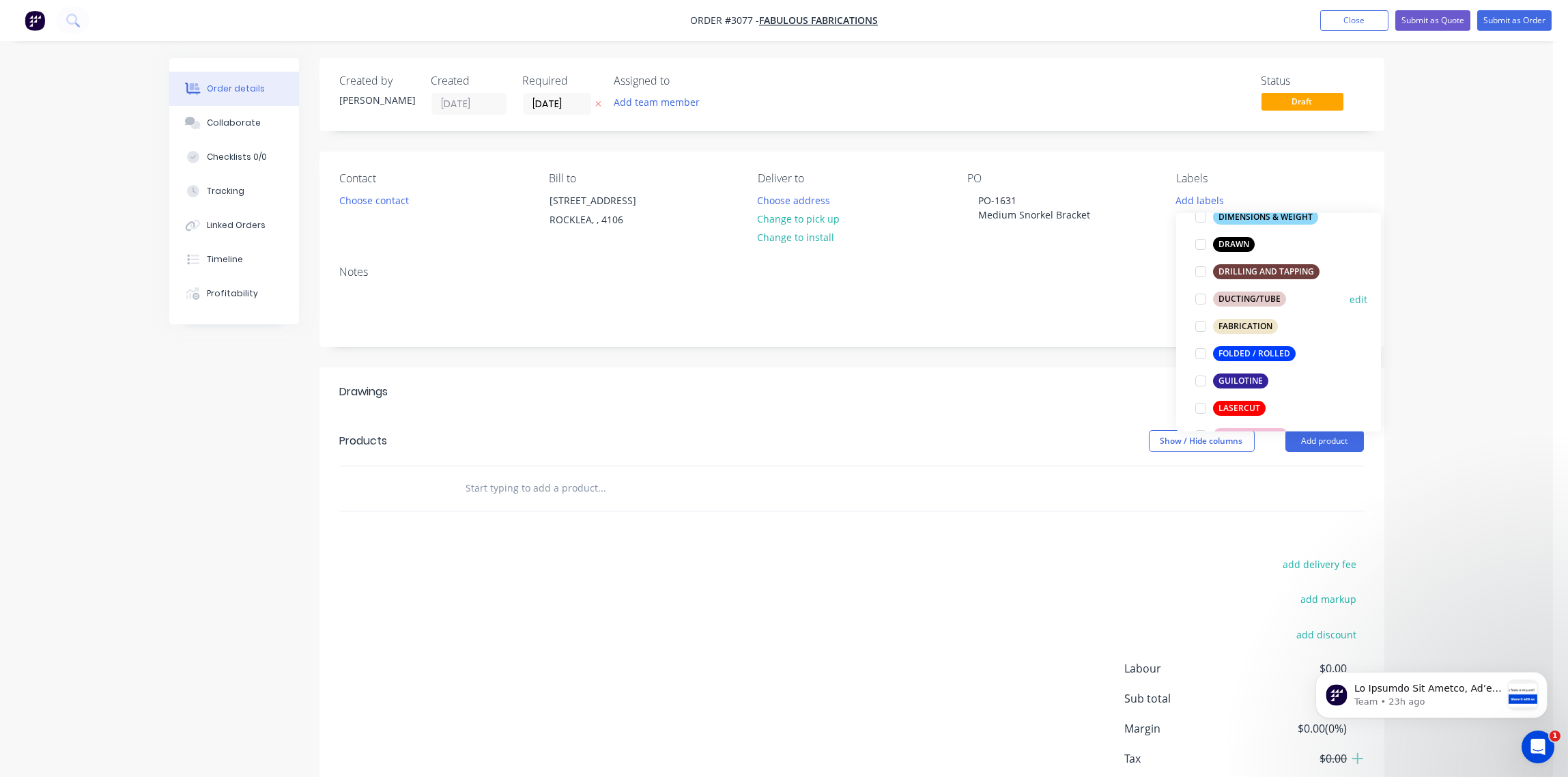
scroll to position [407, 0]
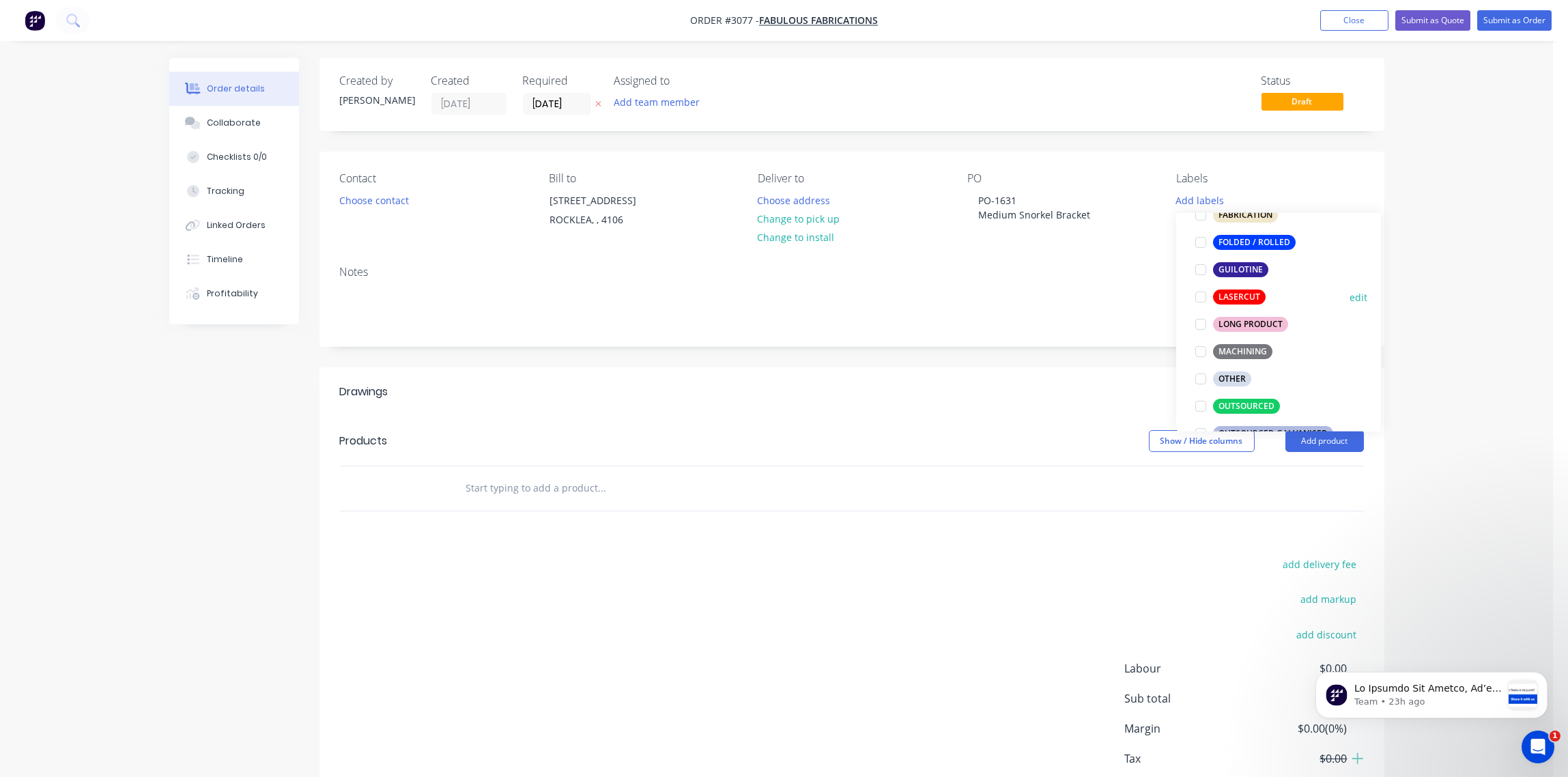
click at [1201, 296] on div at bounding box center [1201, 297] width 28 height 28
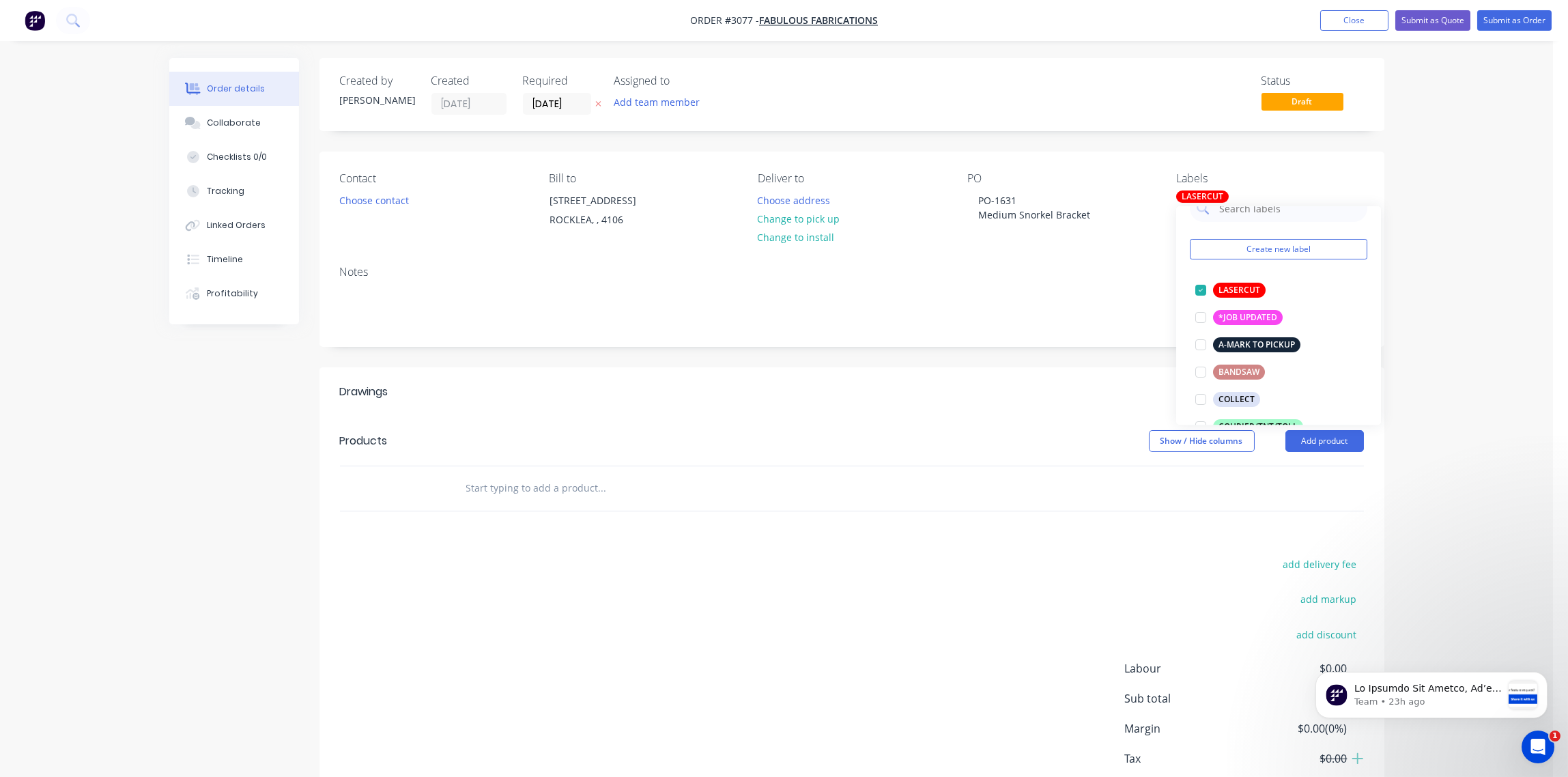
click at [491, 488] on input "text" at bounding box center [602, 489] width 273 height 28
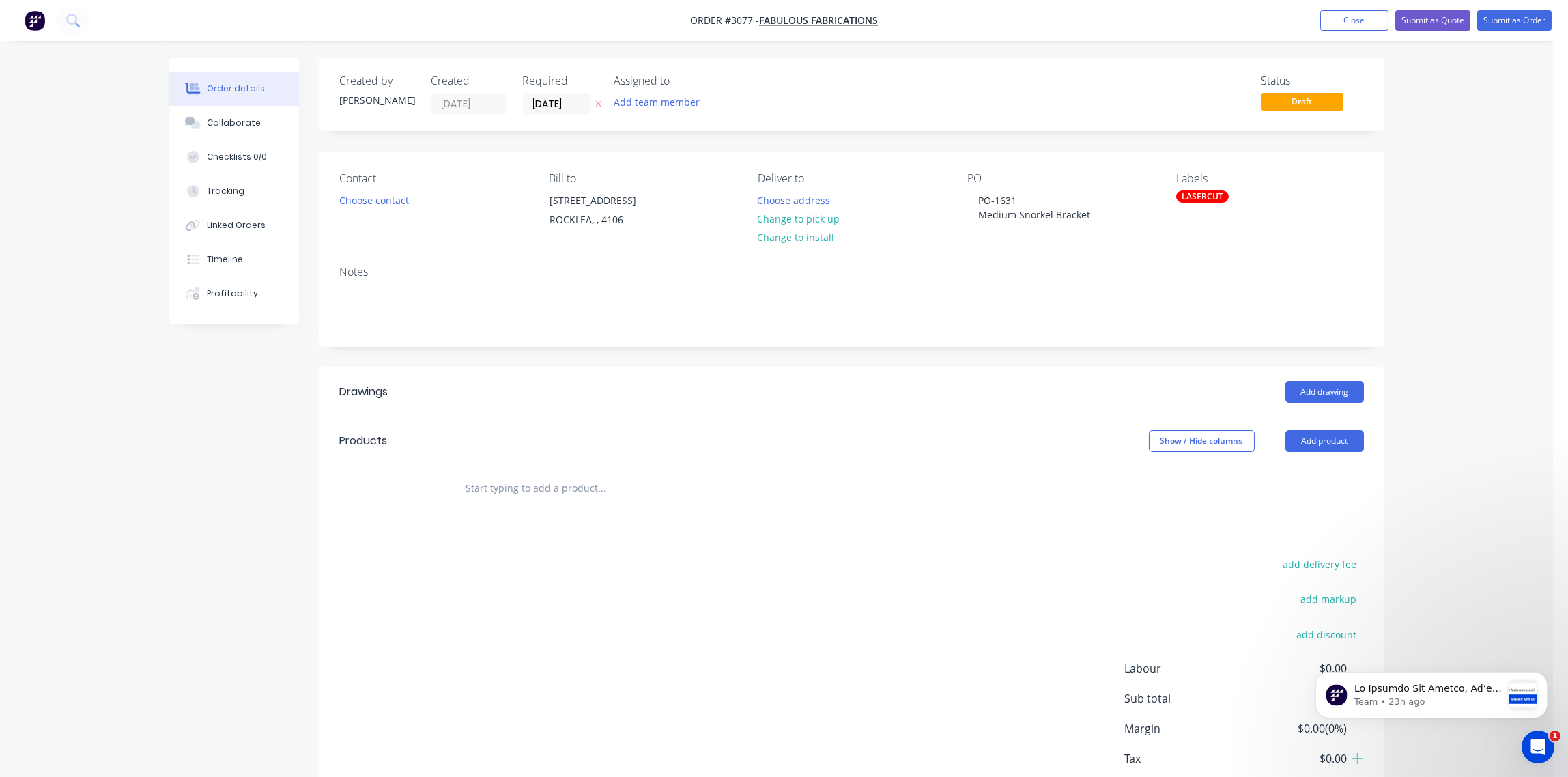
paste input "Medium Snorkel Bracket 70x50x2.5mm 304L (All backing tape removed and all sharp…"
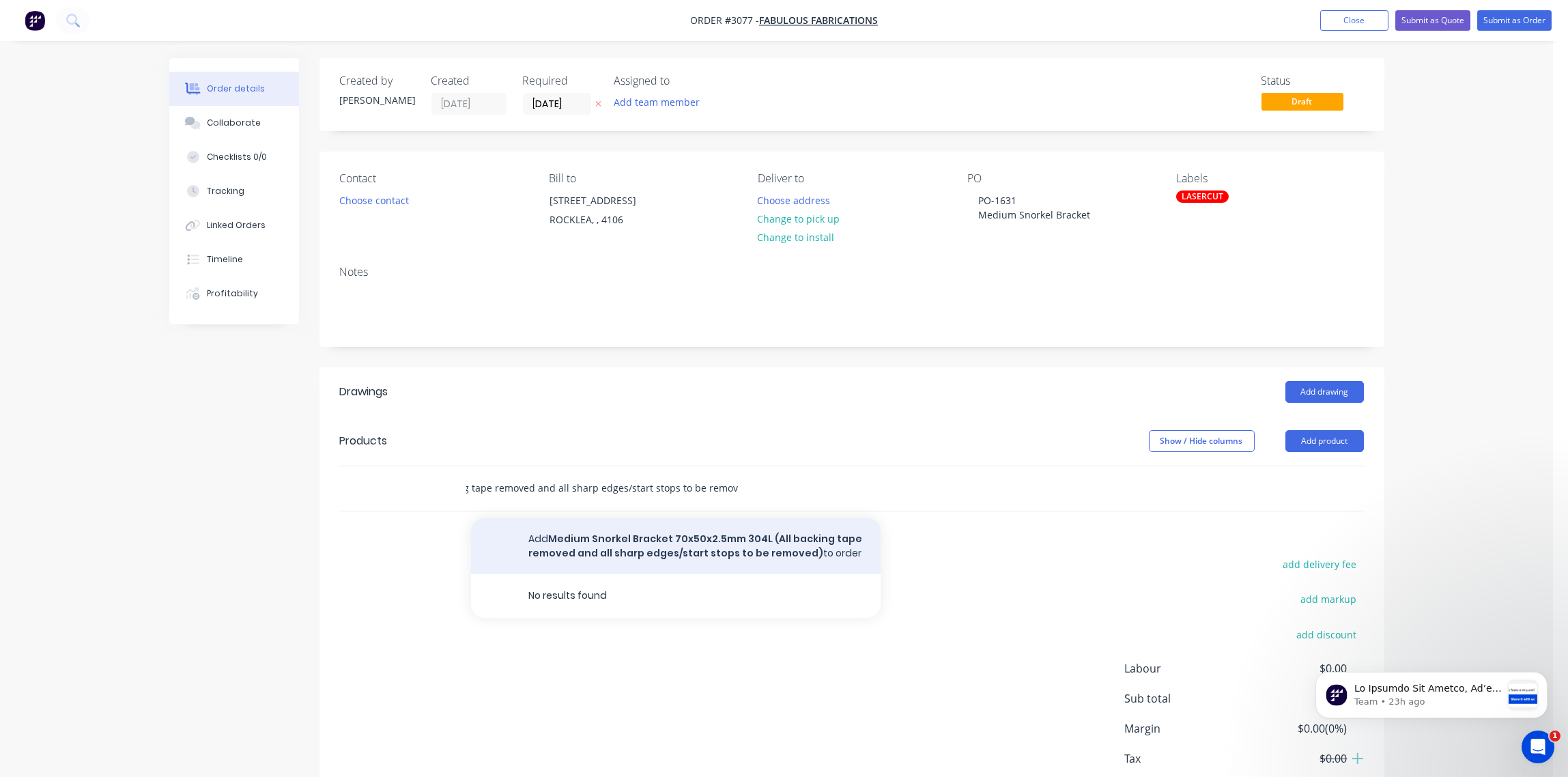
type input "Medium Snorkel Bracket 70x50x2.5mm 304L (All backing tape removed and all sharp…"
click at [590, 549] on button "Add Medium Snorkel Bracket 70x50x2.5mm 304L (All backing tape removed and all s…" at bounding box center [676, 546] width 409 height 56
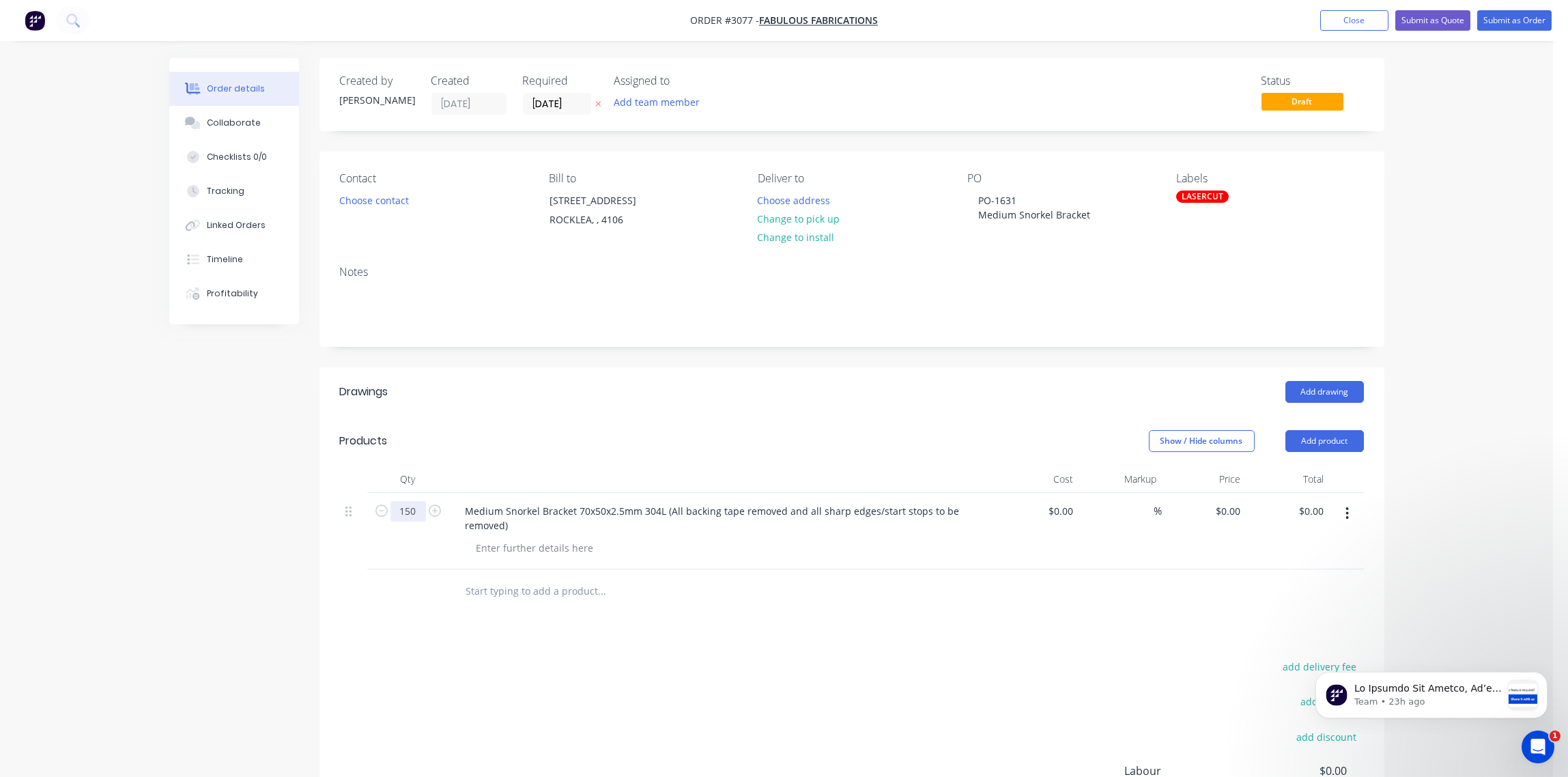
type input "150"
click at [396, 615] on div "Drawings Add drawing Products Show / Hide columns Add product Qty Cost Markup P…" at bounding box center [852, 654] width 1065 height 574
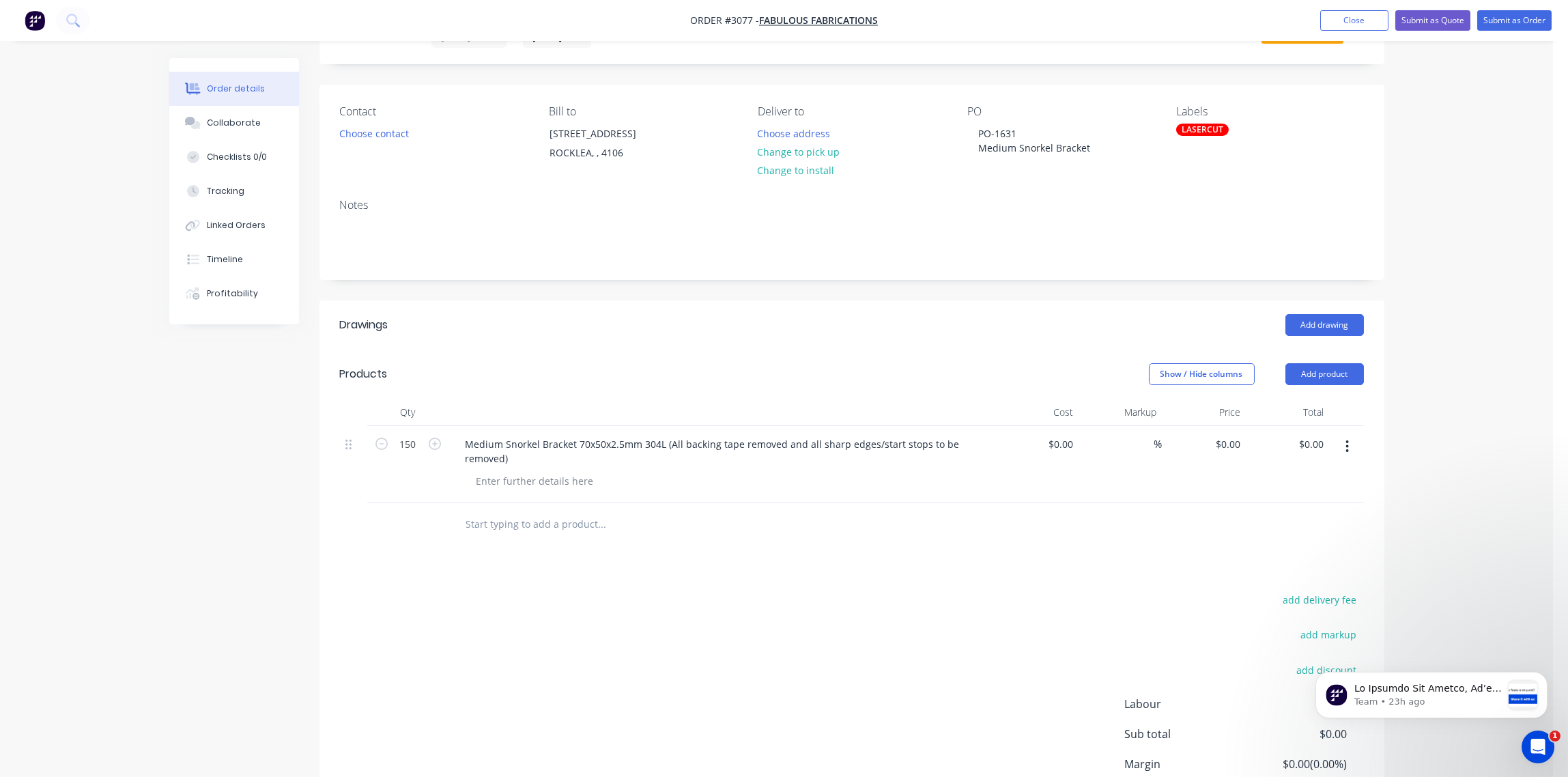
scroll to position [102, 0]
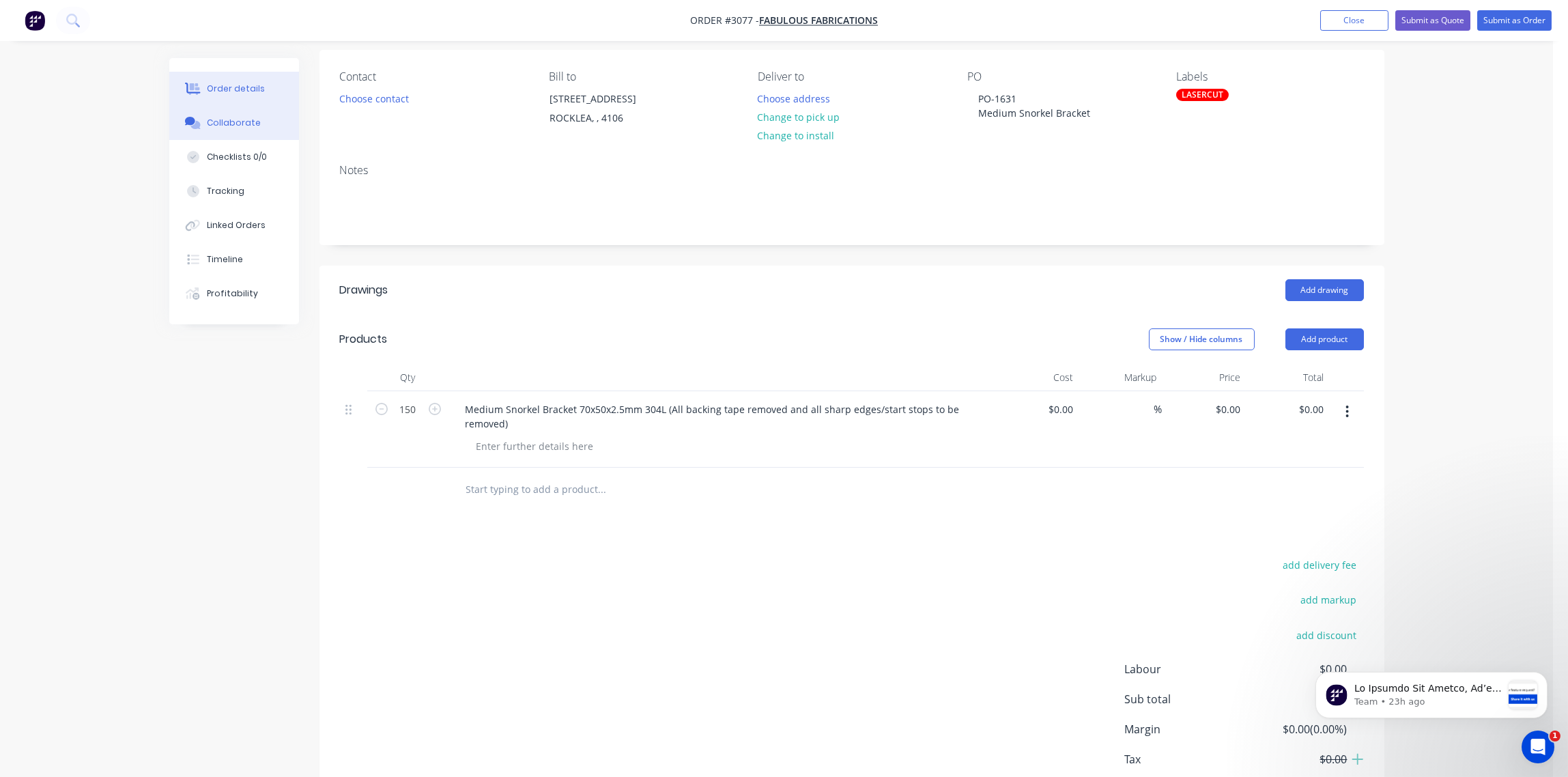
click at [243, 122] on div "Collaborate" at bounding box center [234, 123] width 54 height 12
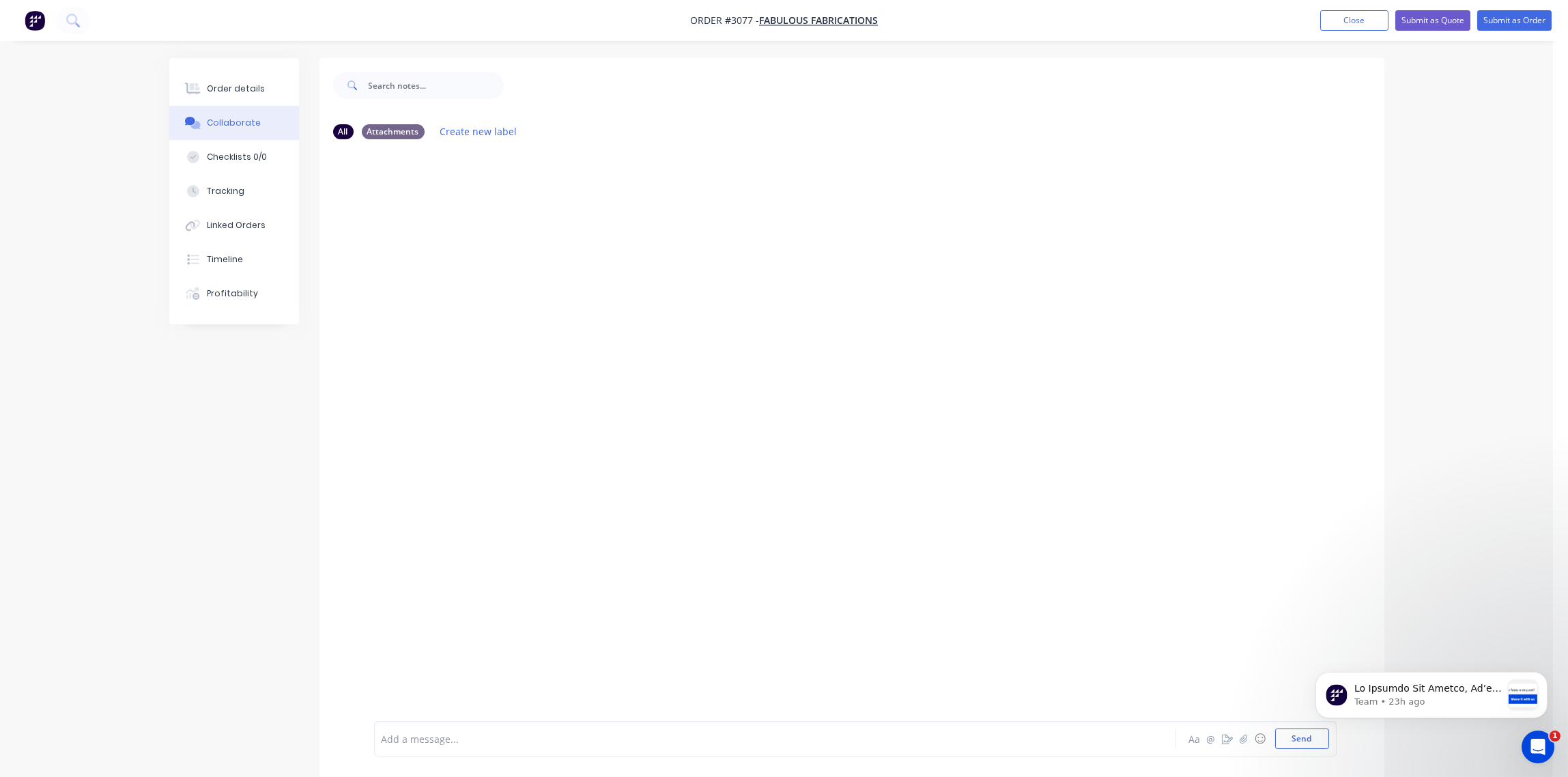
click at [449, 732] on div at bounding box center [738, 739] width 710 height 15
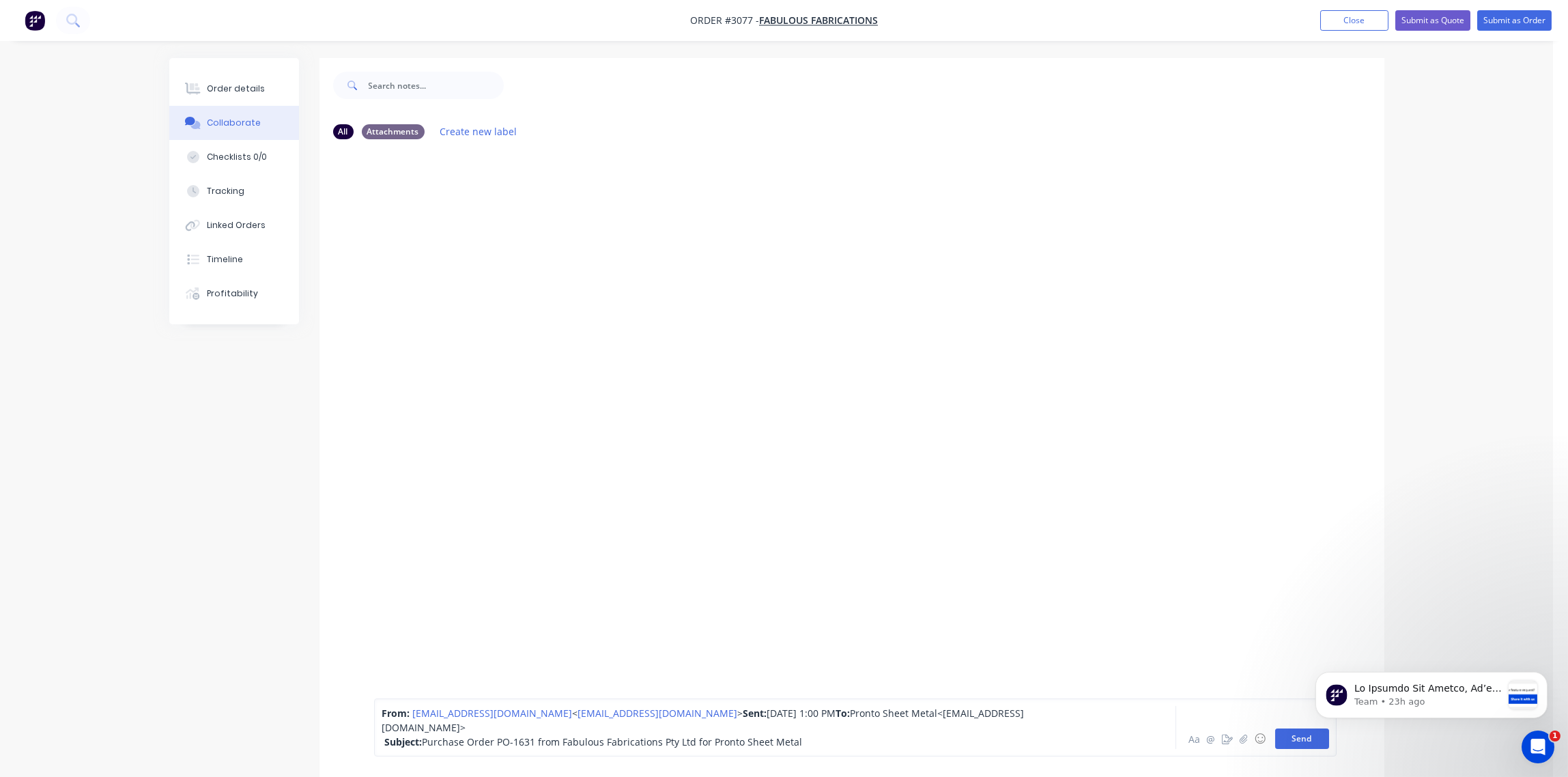
click at [1297, 739] on button "Send" at bounding box center [1302, 739] width 54 height 20
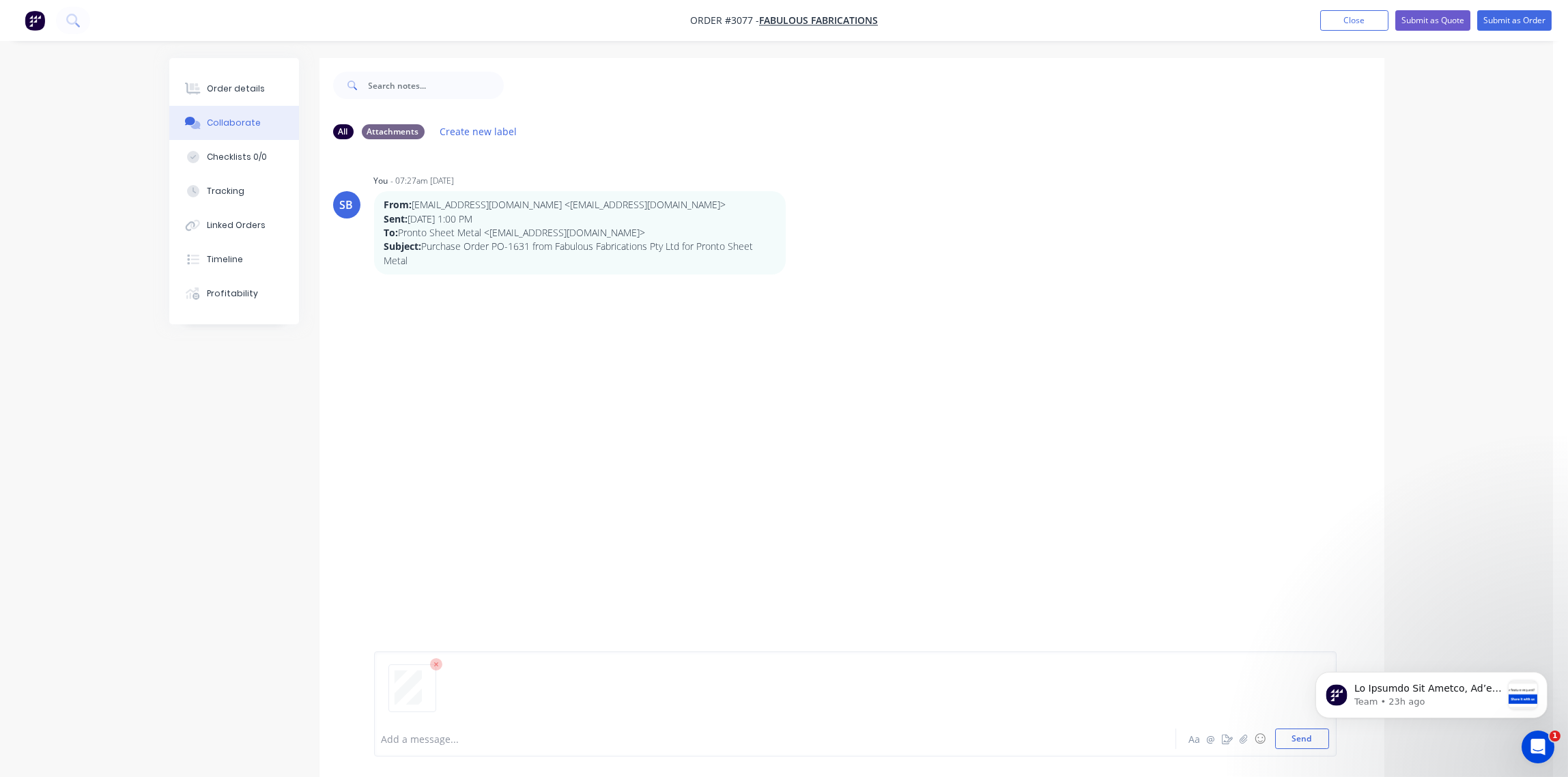
click at [1301, 736] on body "Order #3077 - Fabulous Fabrications Add product Close Submit as Quote Submit as…" at bounding box center [784, 434] width 1568 height 867
click at [1291, 735] on button "Send" at bounding box center [1302, 739] width 54 height 20
click at [237, 83] on div "Order details" at bounding box center [236, 89] width 58 height 12
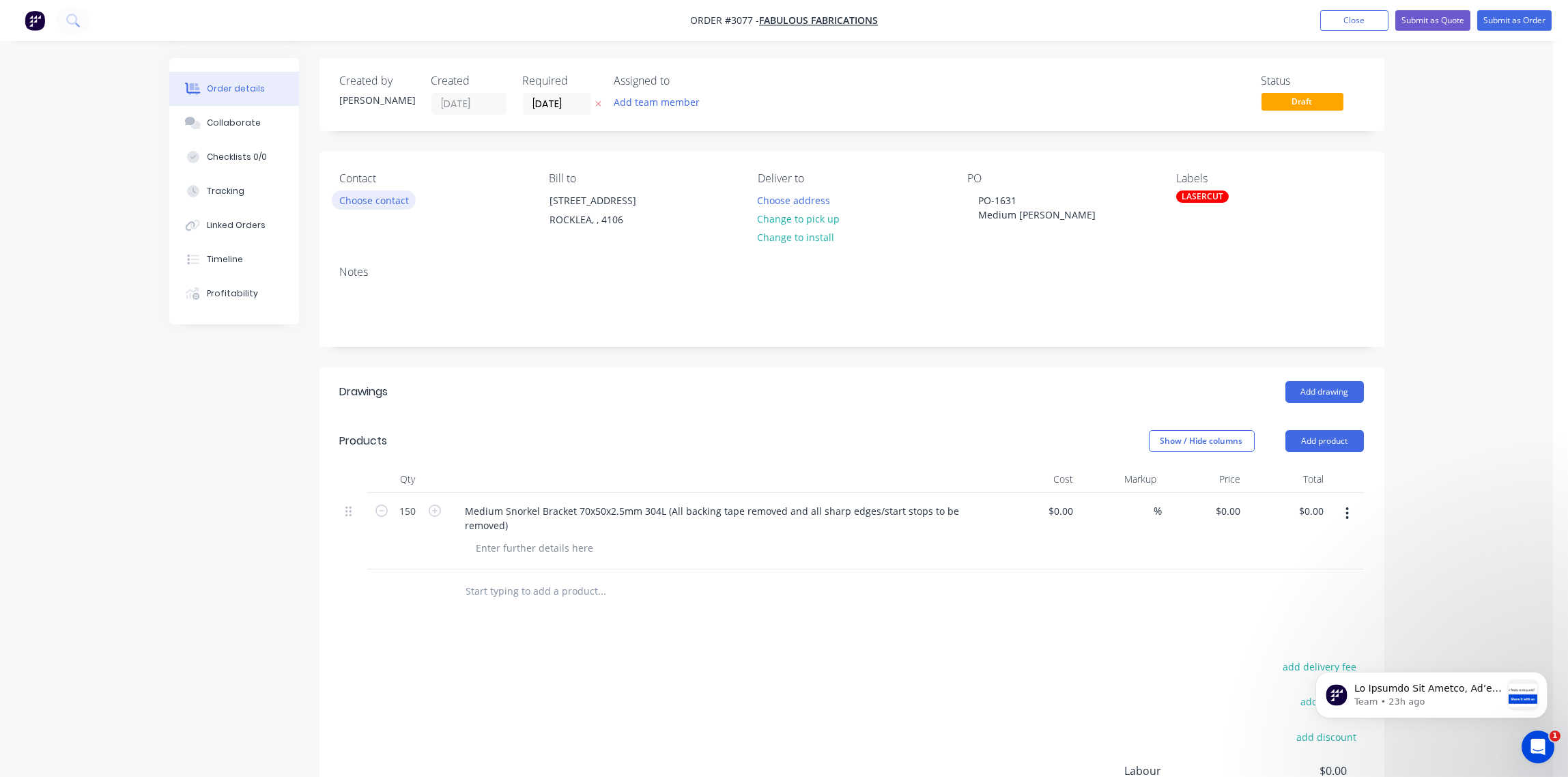
click at [392, 200] on button "Choose contact" at bounding box center [374, 199] width 84 height 18
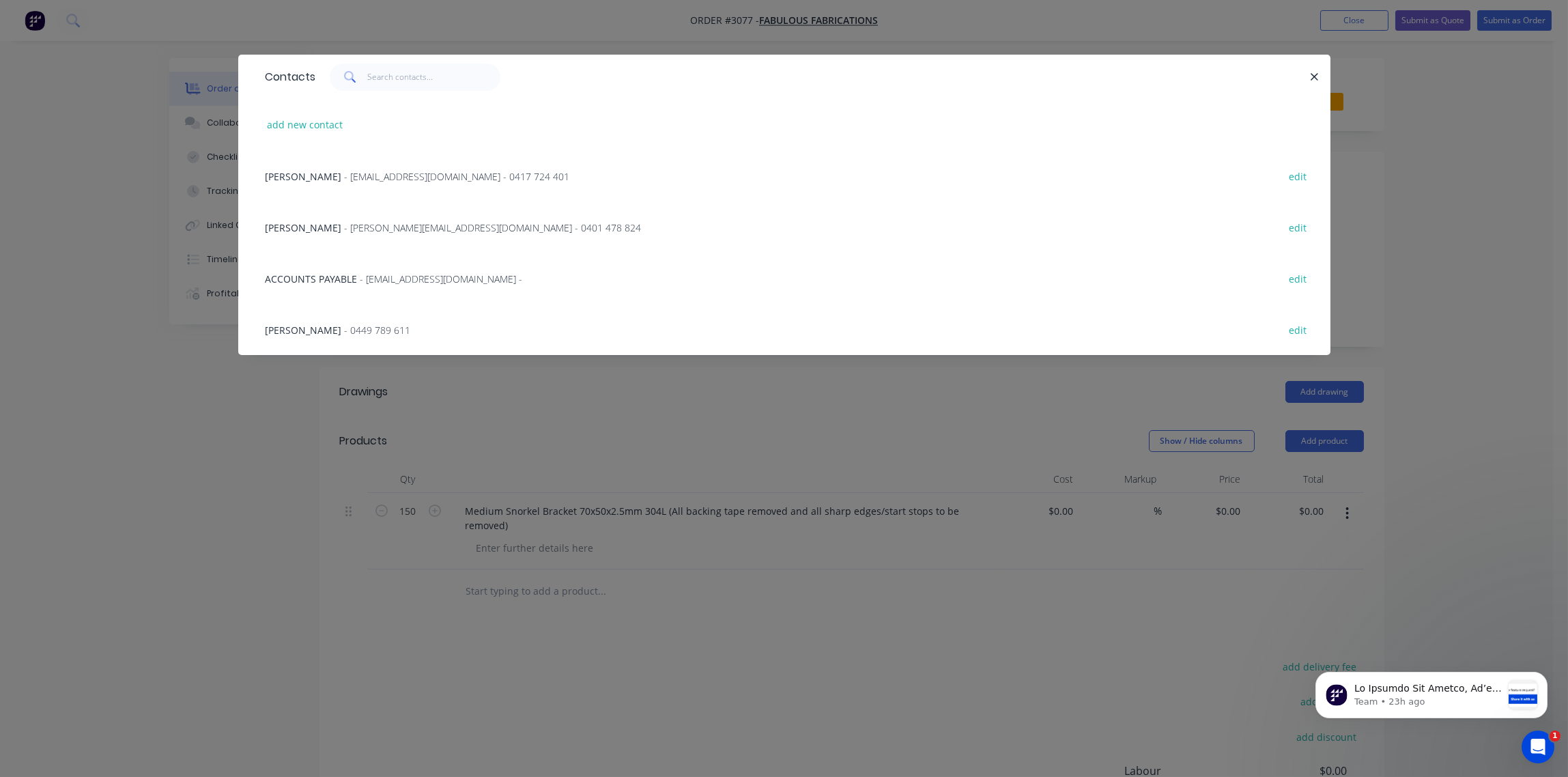
click at [402, 171] on span "- fabulousfabrications@hotmail.com - 0417 724 401" at bounding box center [457, 176] width 225 height 13
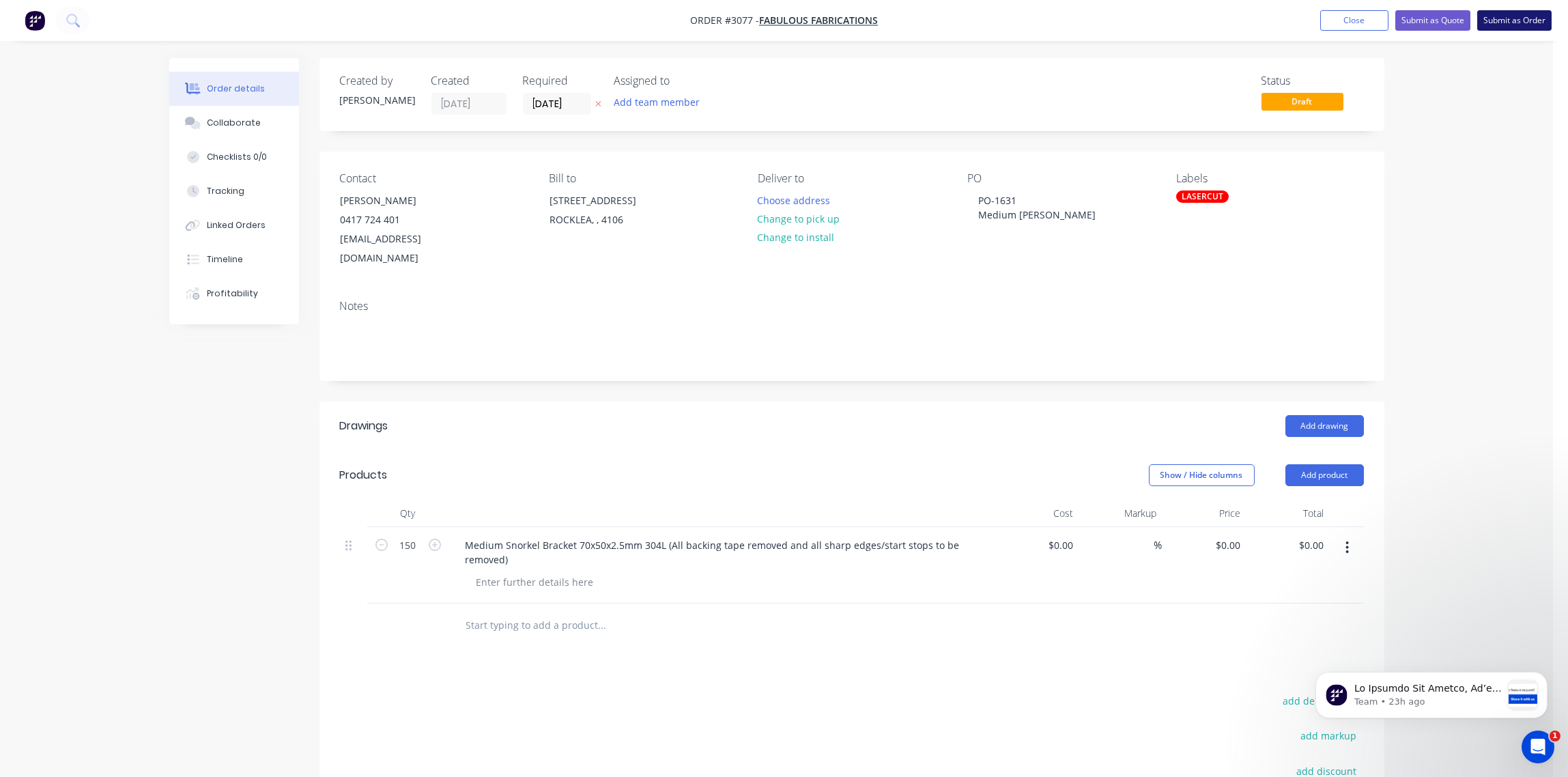
click at [1519, 22] on button "Submit as Order" at bounding box center [1514, 20] width 75 height 20
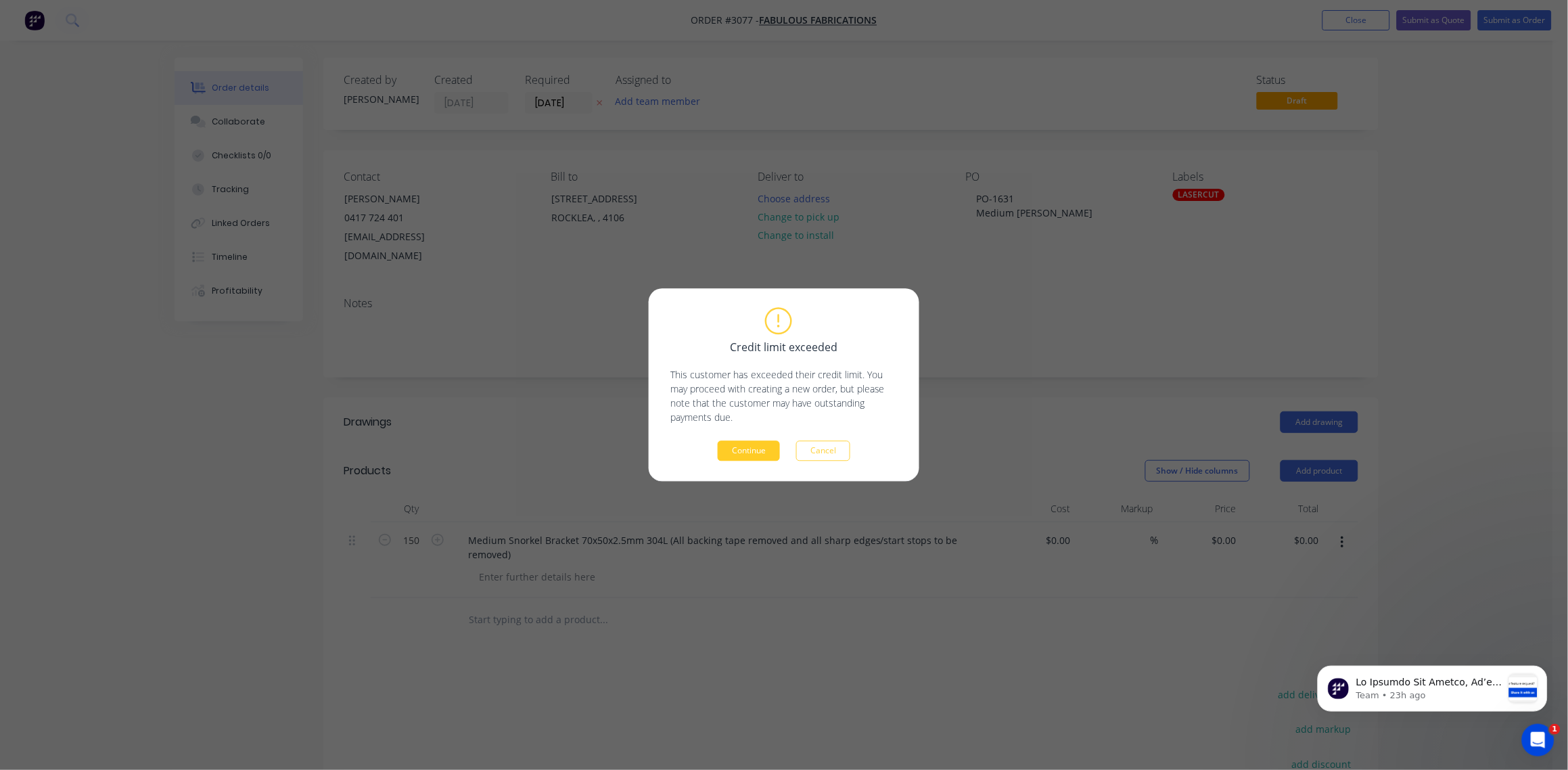
click at [762, 449] on button "Continue" at bounding box center [749, 451] width 63 height 20
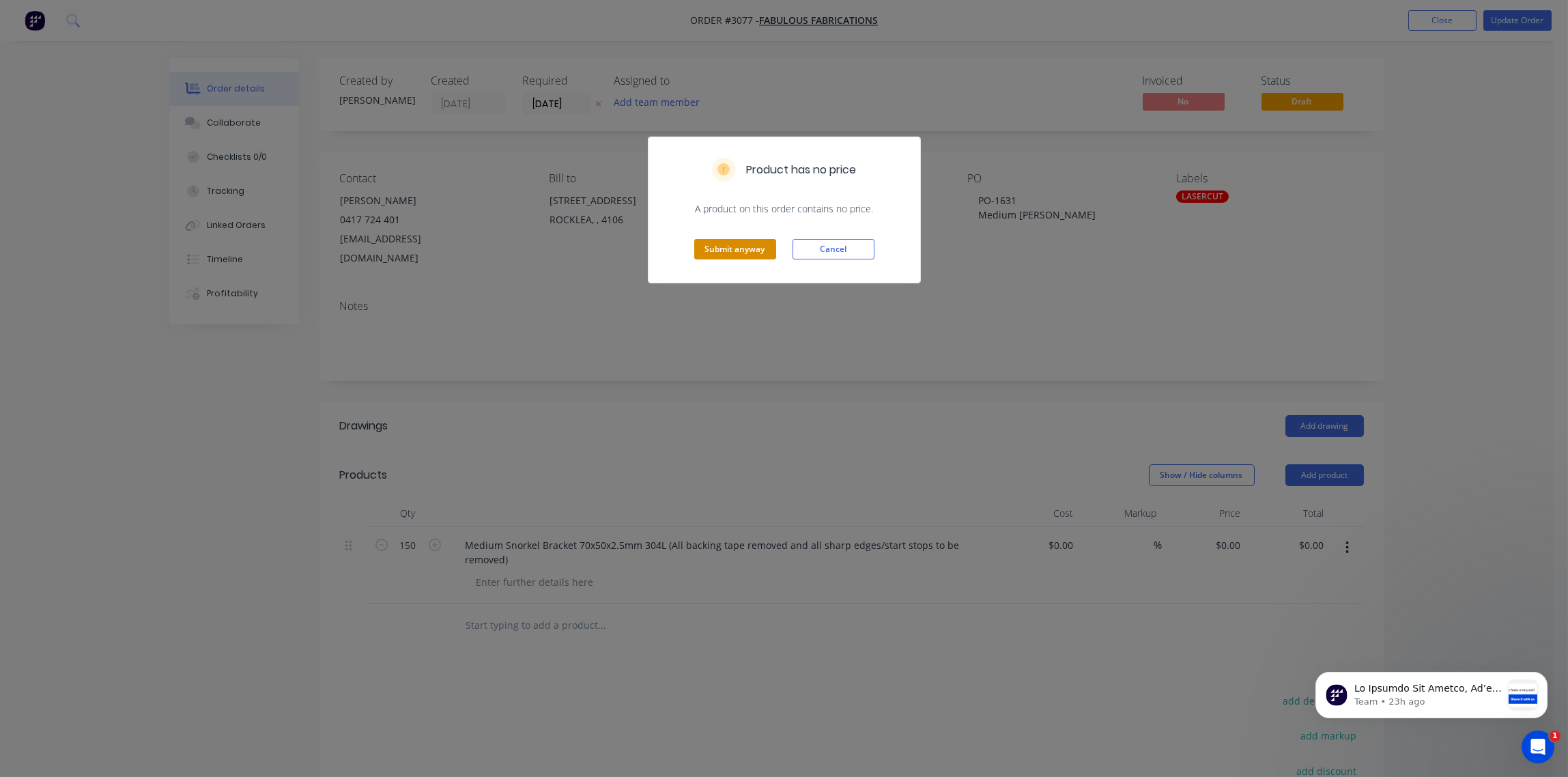
click at [735, 251] on button "Submit anyway" at bounding box center [735, 249] width 82 height 20
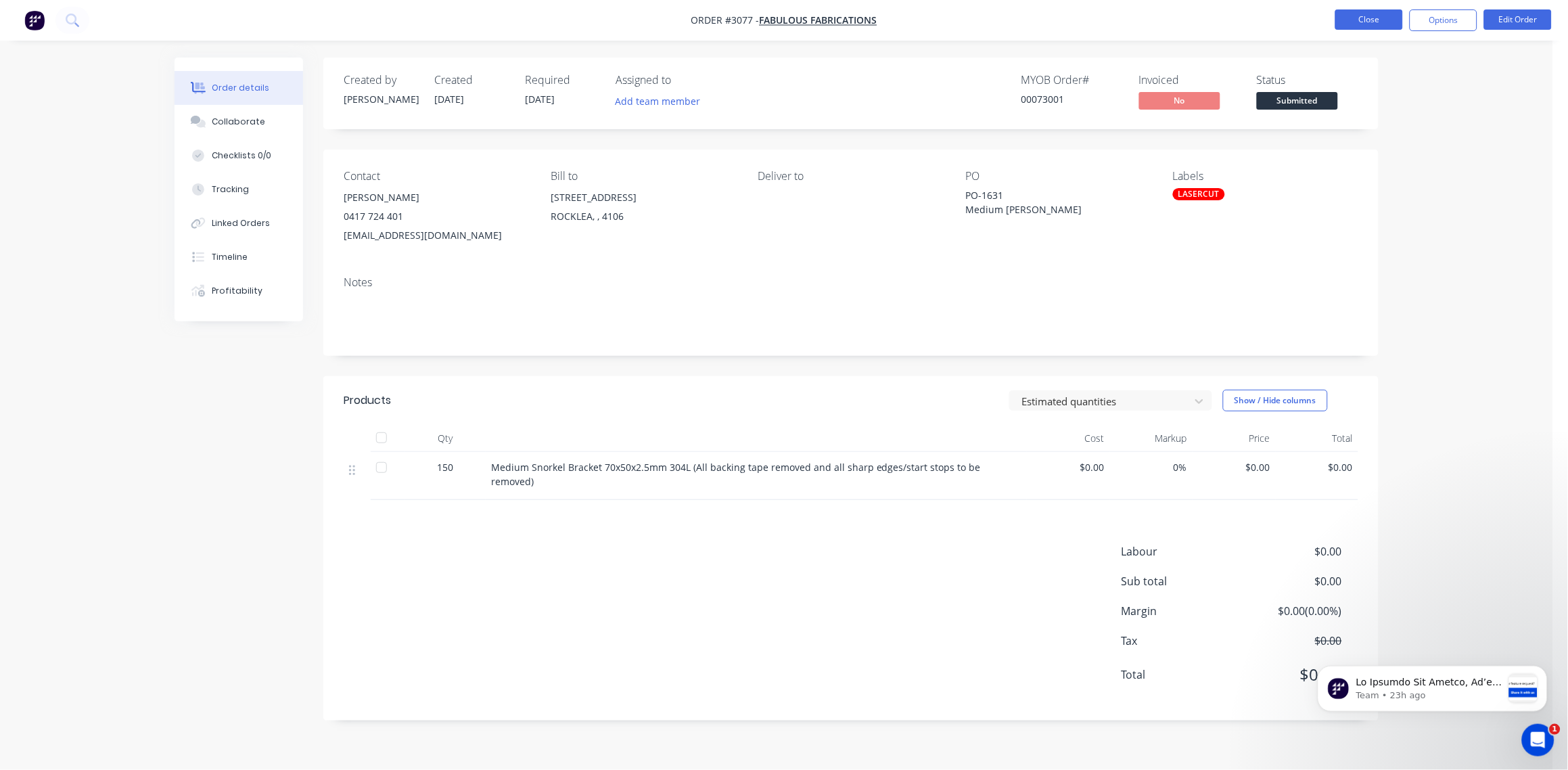
click at [1354, 20] on button "Close" at bounding box center [1369, 19] width 68 height 20
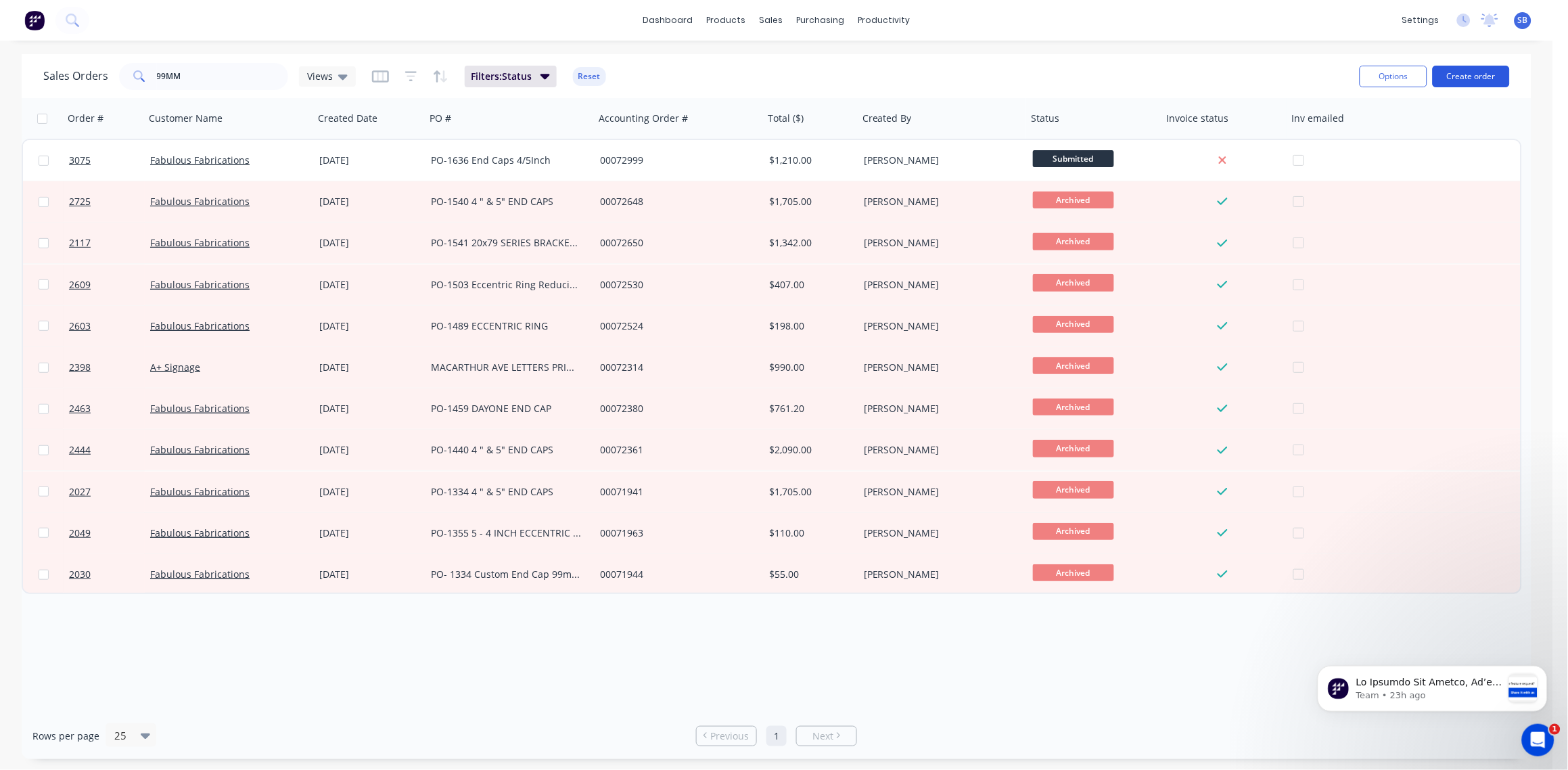
click at [1470, 80] on button "Create order" at bounding box center [1471, 76] width 77 height 22
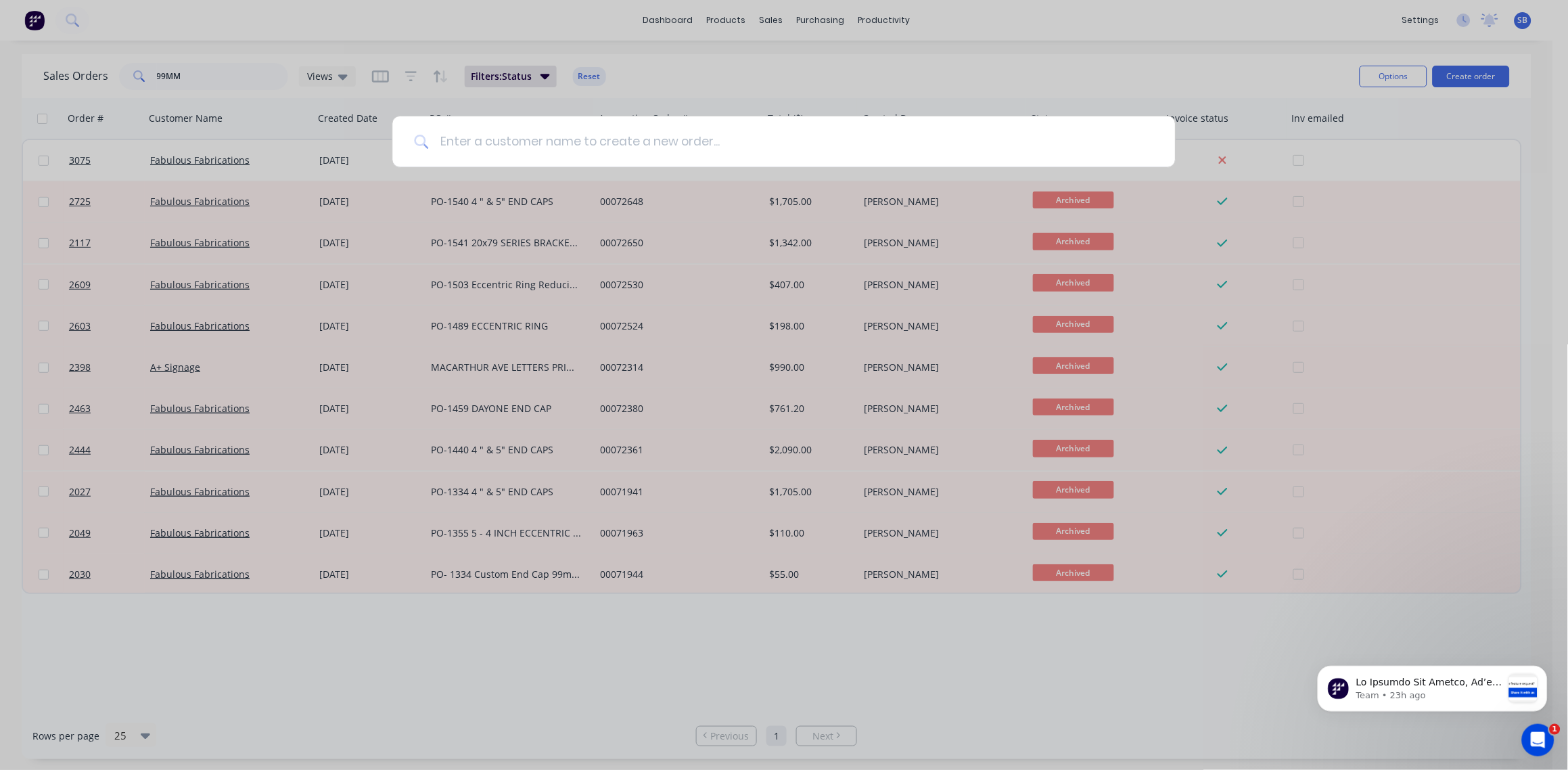
click at [512, 139] on input at bounding box center [790, 142] width 724 height 51
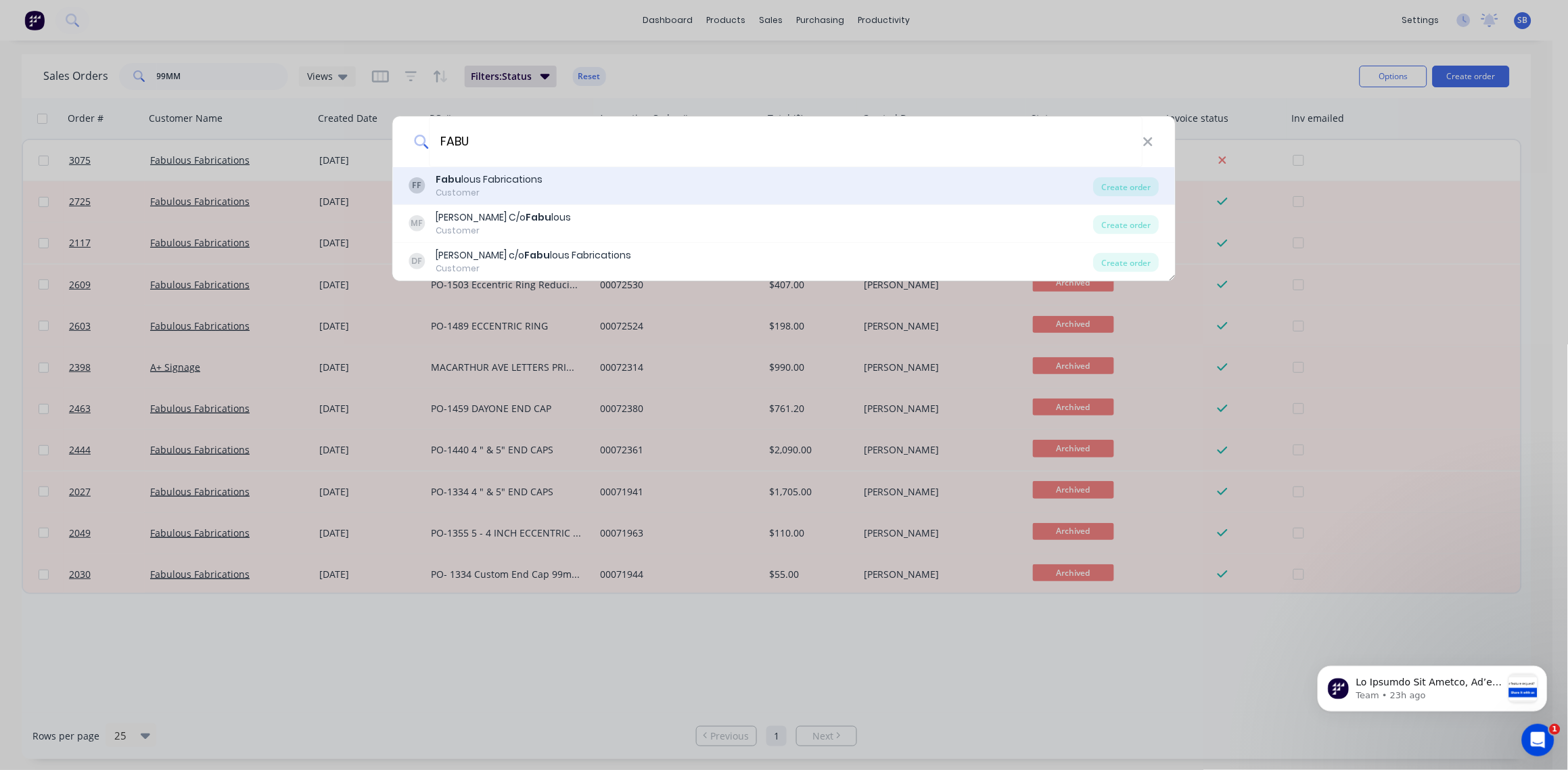
type input "FABU"
click at [511, 176] on div "Fabu lous Fabrications" at bounding box center [490, 180] width 107 height 14
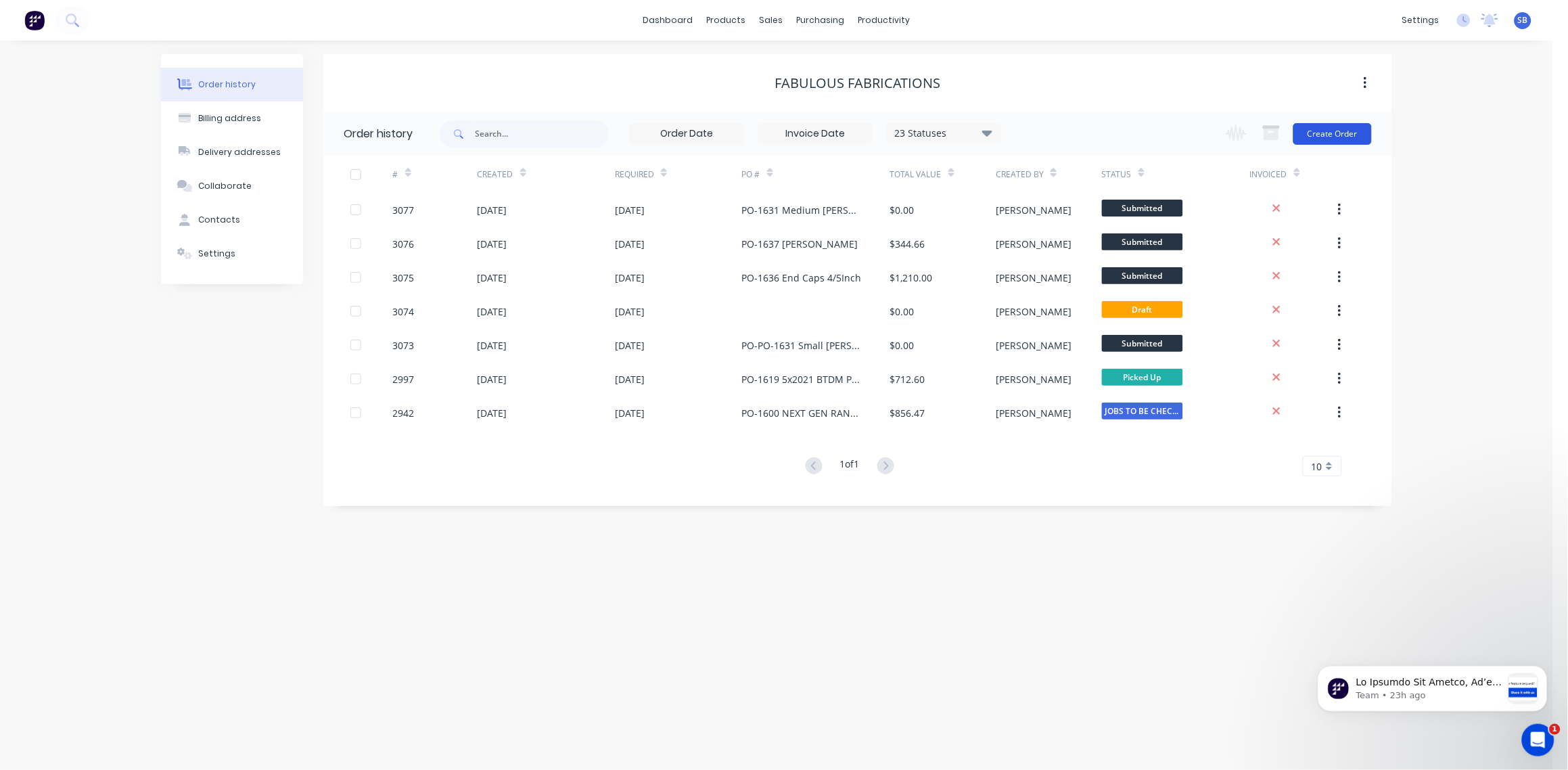
click at [1319, 141] on button "Create Order" at bounding box center [1332, 134] width 78 height 22
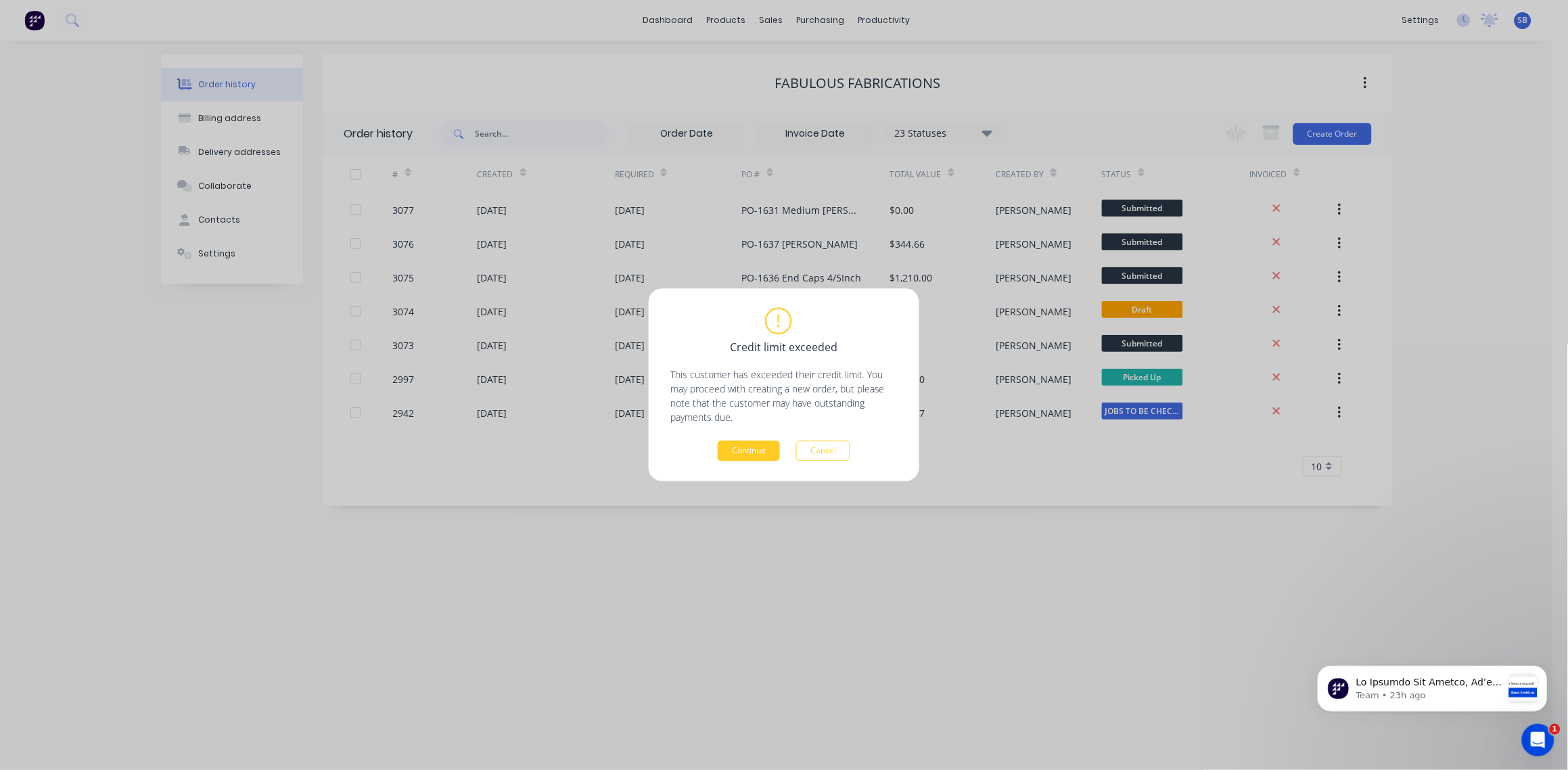
click at [733, 449] on button "Continue" at bounding box center [749, 451] width 63 height 20
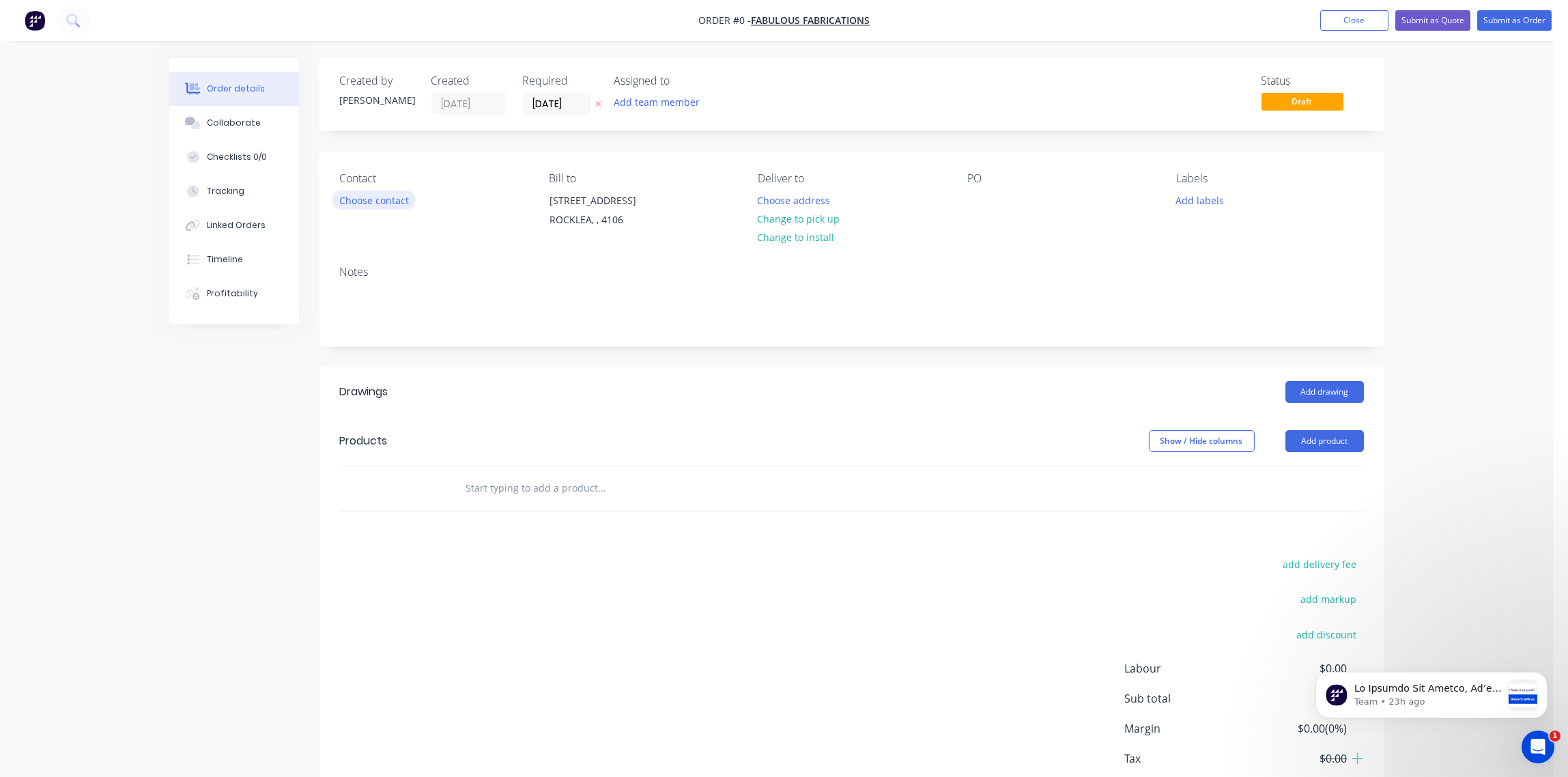
click at [375, 204] on button "Choose contact" at bounding box center [374, 199] width 84 height 18
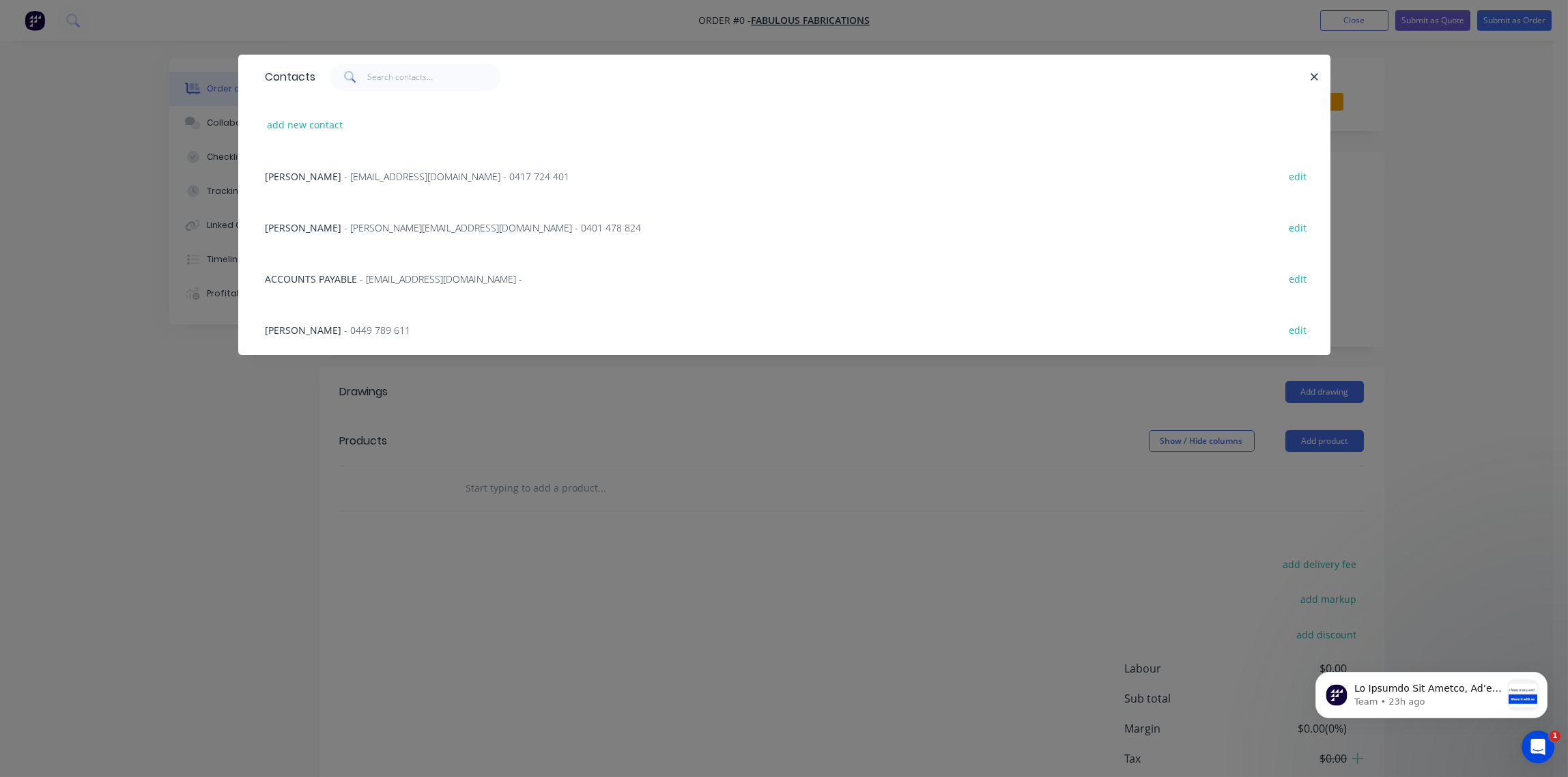
click at [365, 176] on span "- fabulousfabrications@hotmail.com - 0417 724 401" at bounding box center [457, 176] width 225 height 13
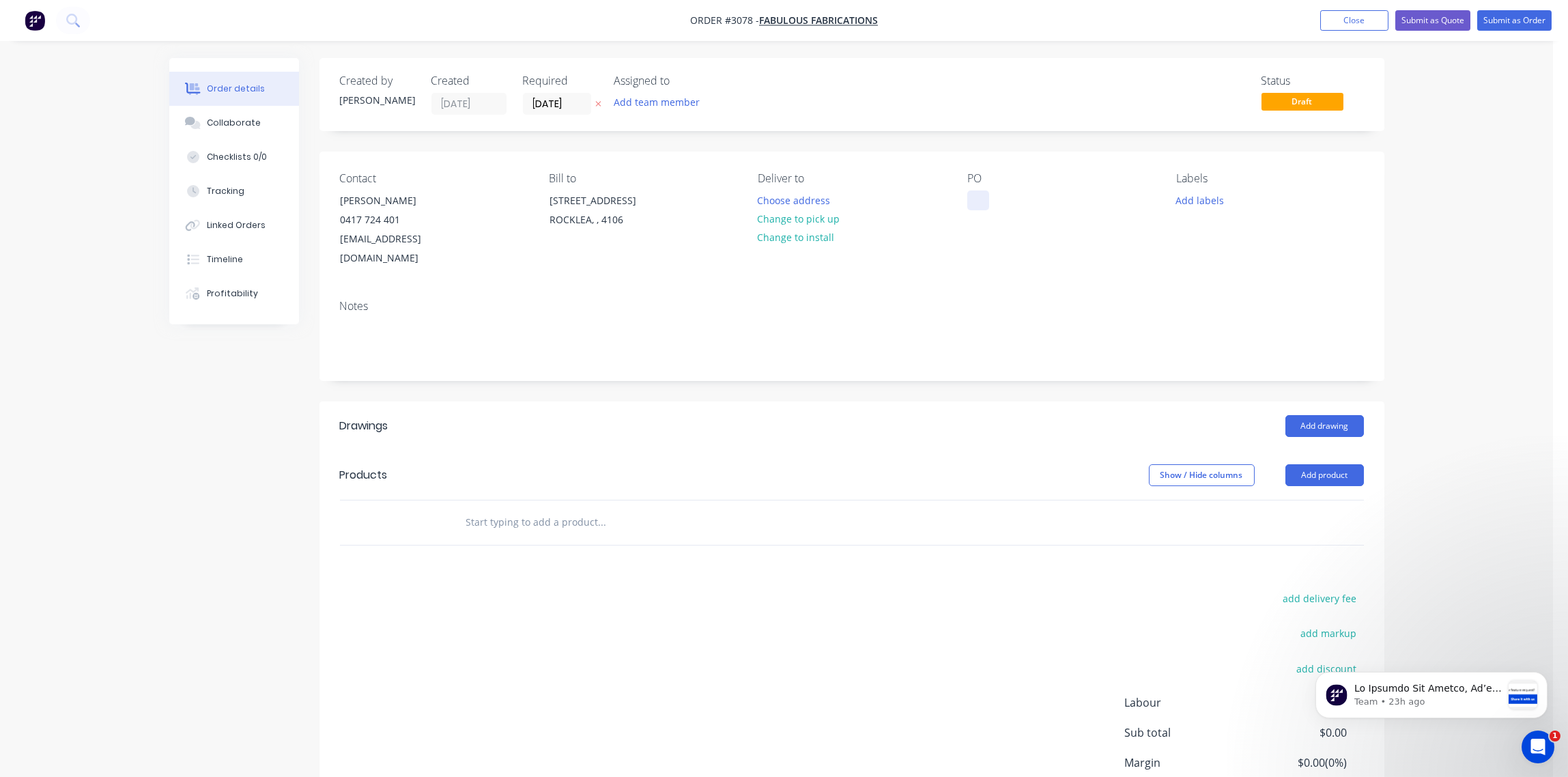
click at [980, 200] on div at bounding box center [979, 200] width 22 height 20
paste div
click at [993, 216] on div "PO-1638" at bounding box center [997, 207] width 60 height 34
click at [992, 214] on div "PO-1638 MR Blanking Plates" at bounding box center [1022, 207] width 109 height 34
click at [1111, 297] on div "Notes" at bounding box center [852, 335] width 1065 height 91
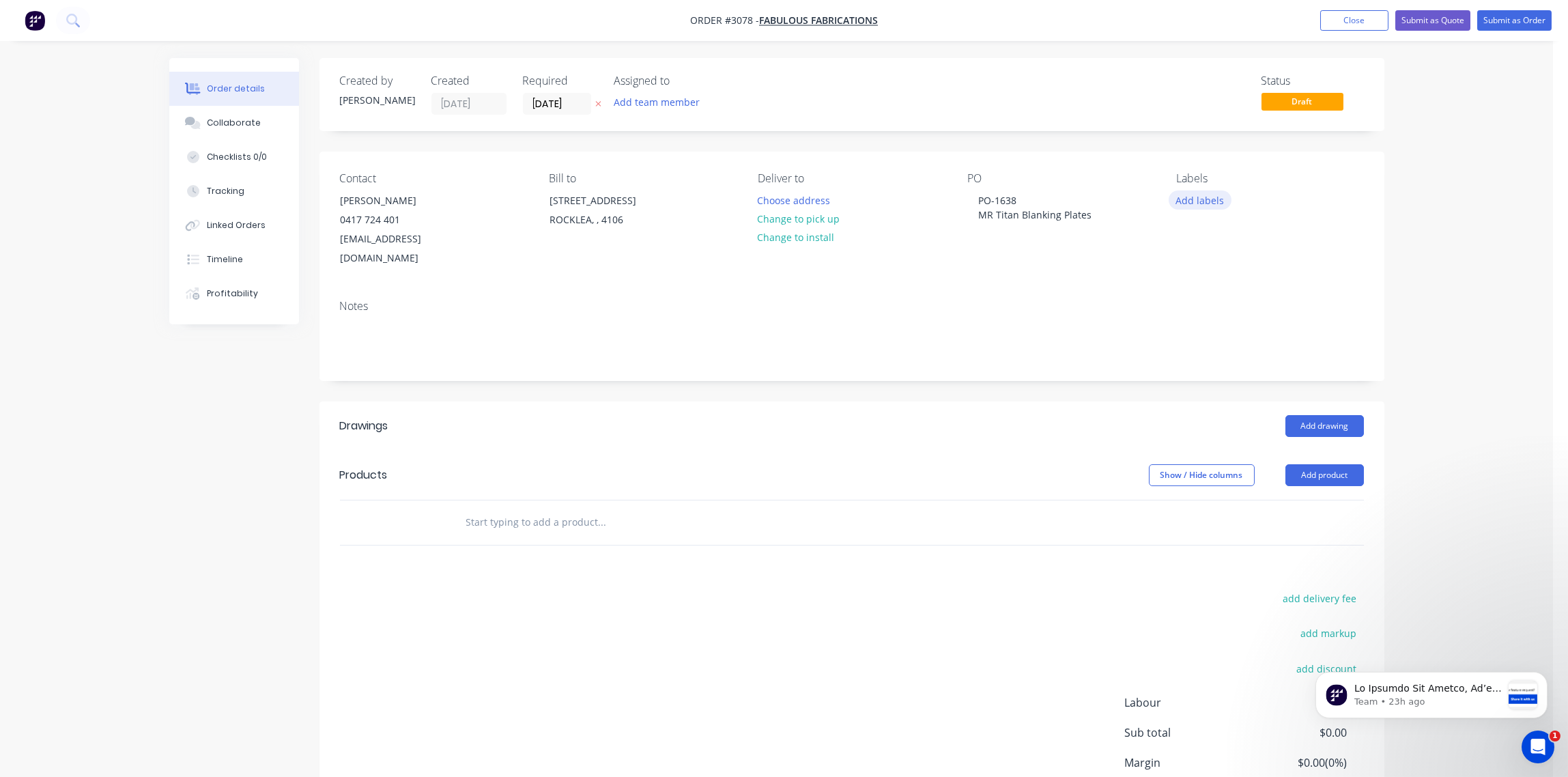
click at [1201, 199] on button "Add labels" at bounding box center [1200, 199] width 63 height 18
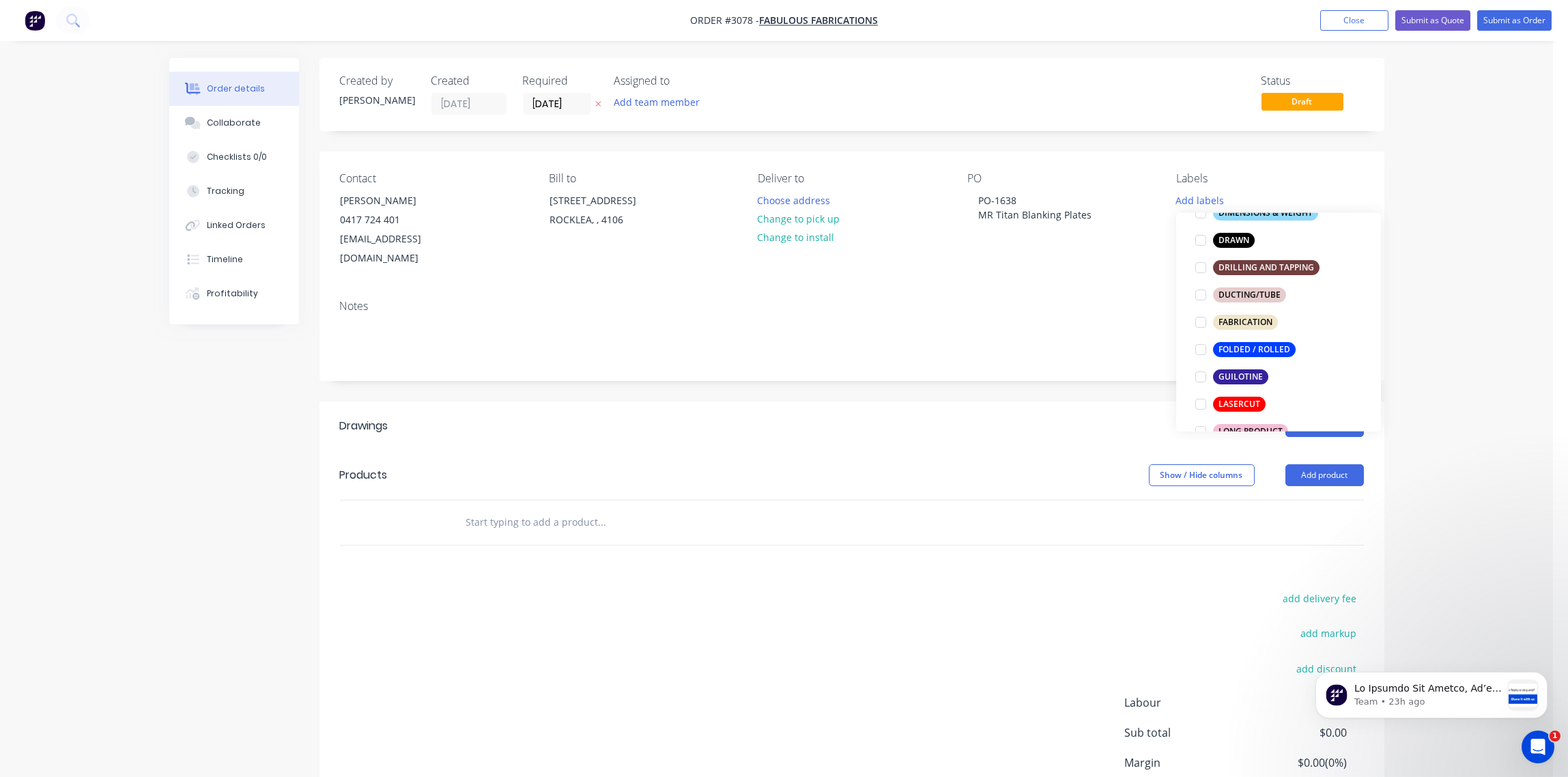
scroll to position [305, 0]
click at [1206, 395] on div at bounding box center [1201, 399] width 28 height 28
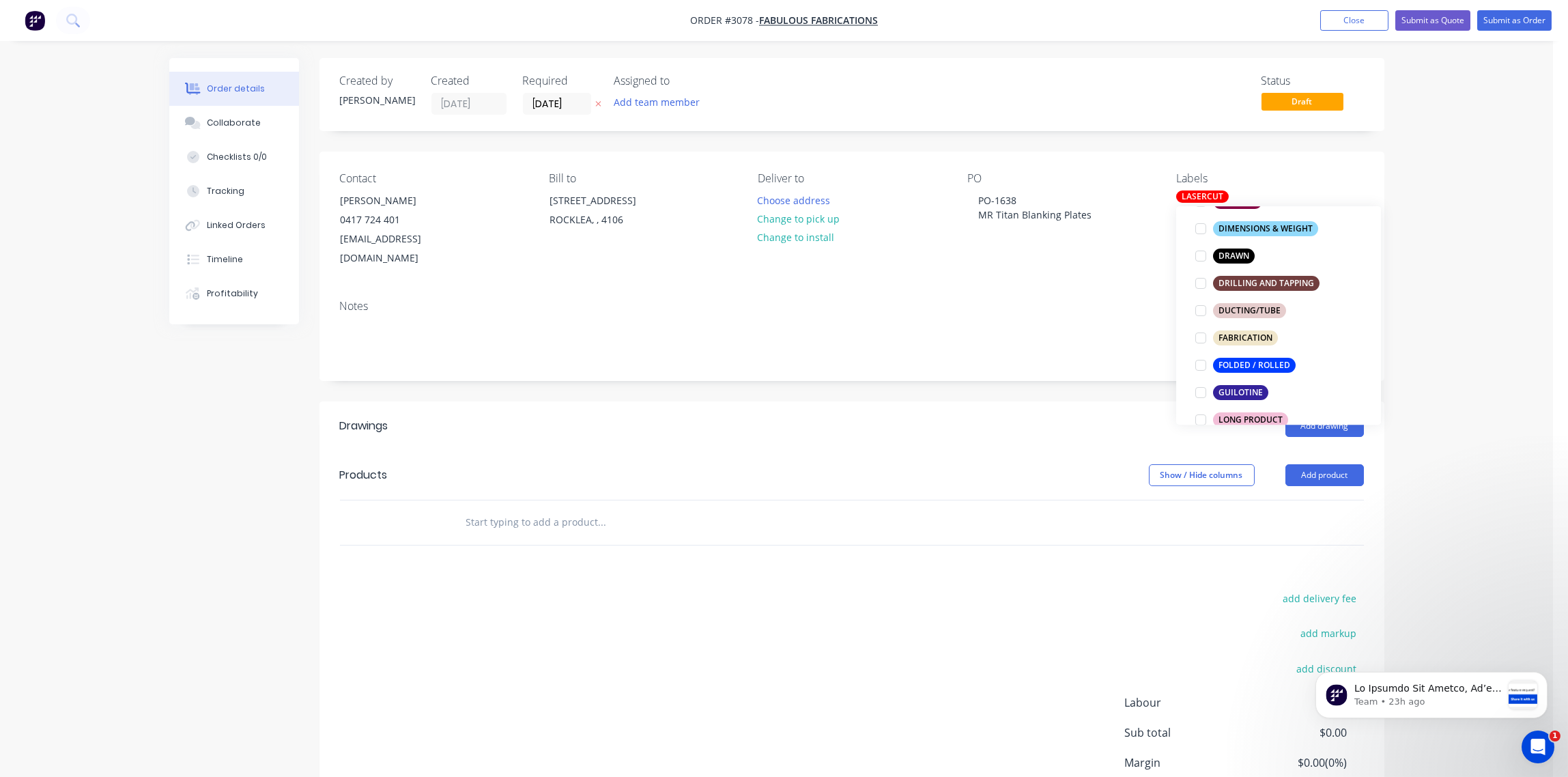
scroll to position [0, 0]
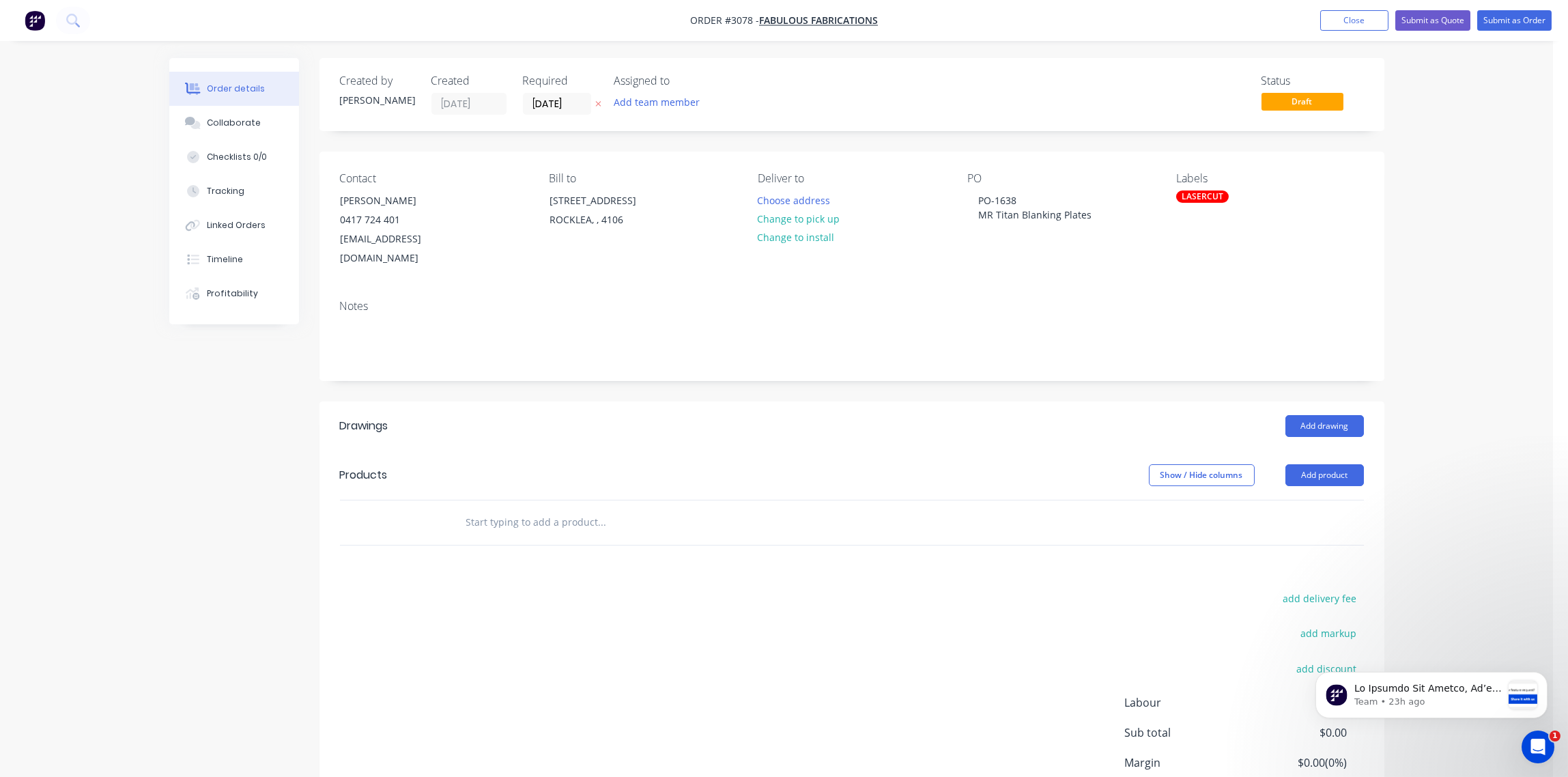
click at [636, 509] on input "text" at bounding box center [602, 523] width 273 height 28
click at [1331, 464] on button "Add product" at bounding box center [1325, 475] width 78 height 22
click at [1281, 691] on div "Notes (External)" at bounding box center [1299, 701] width 105 height 20
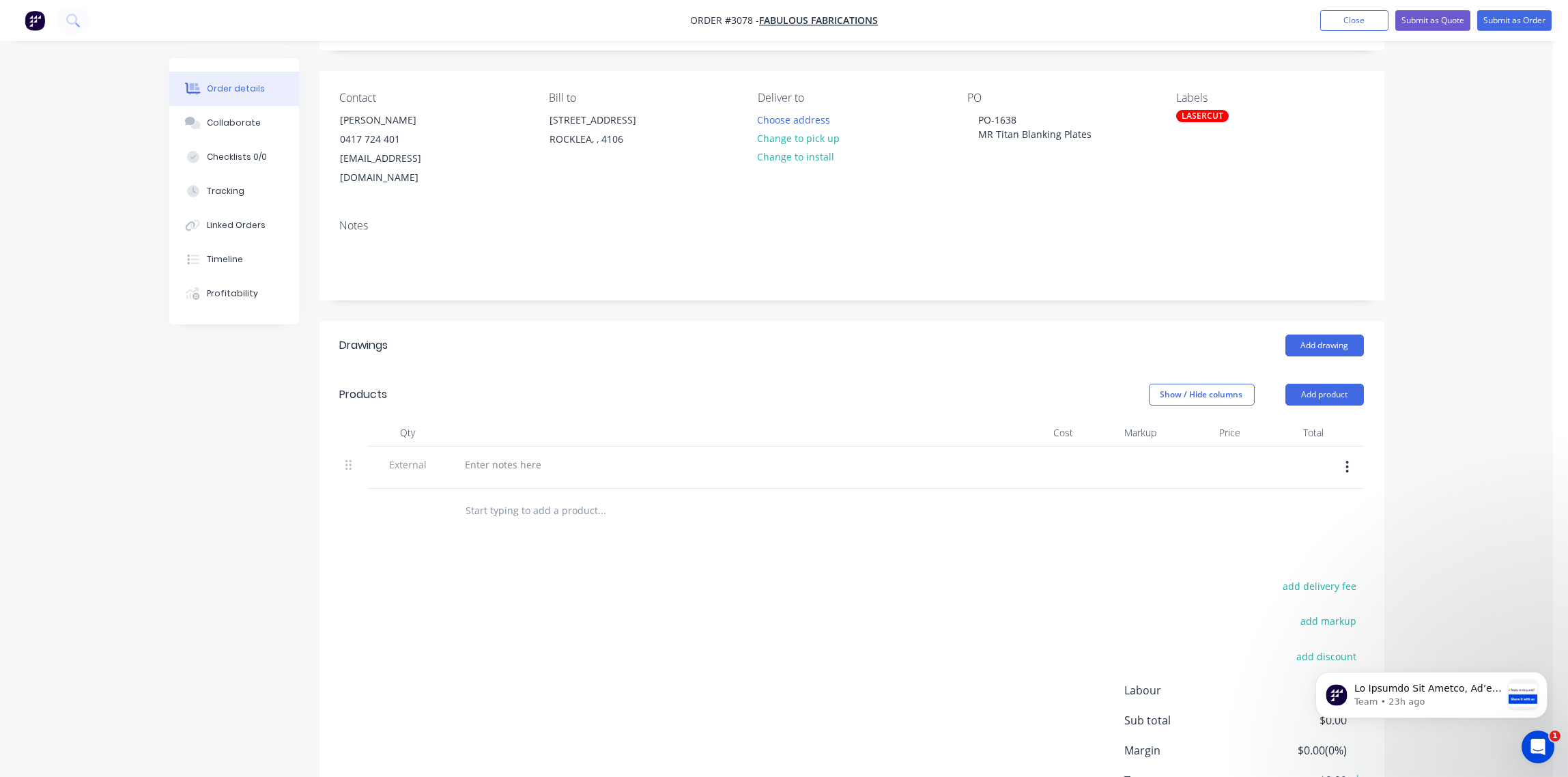
scroll to position [166, 0]
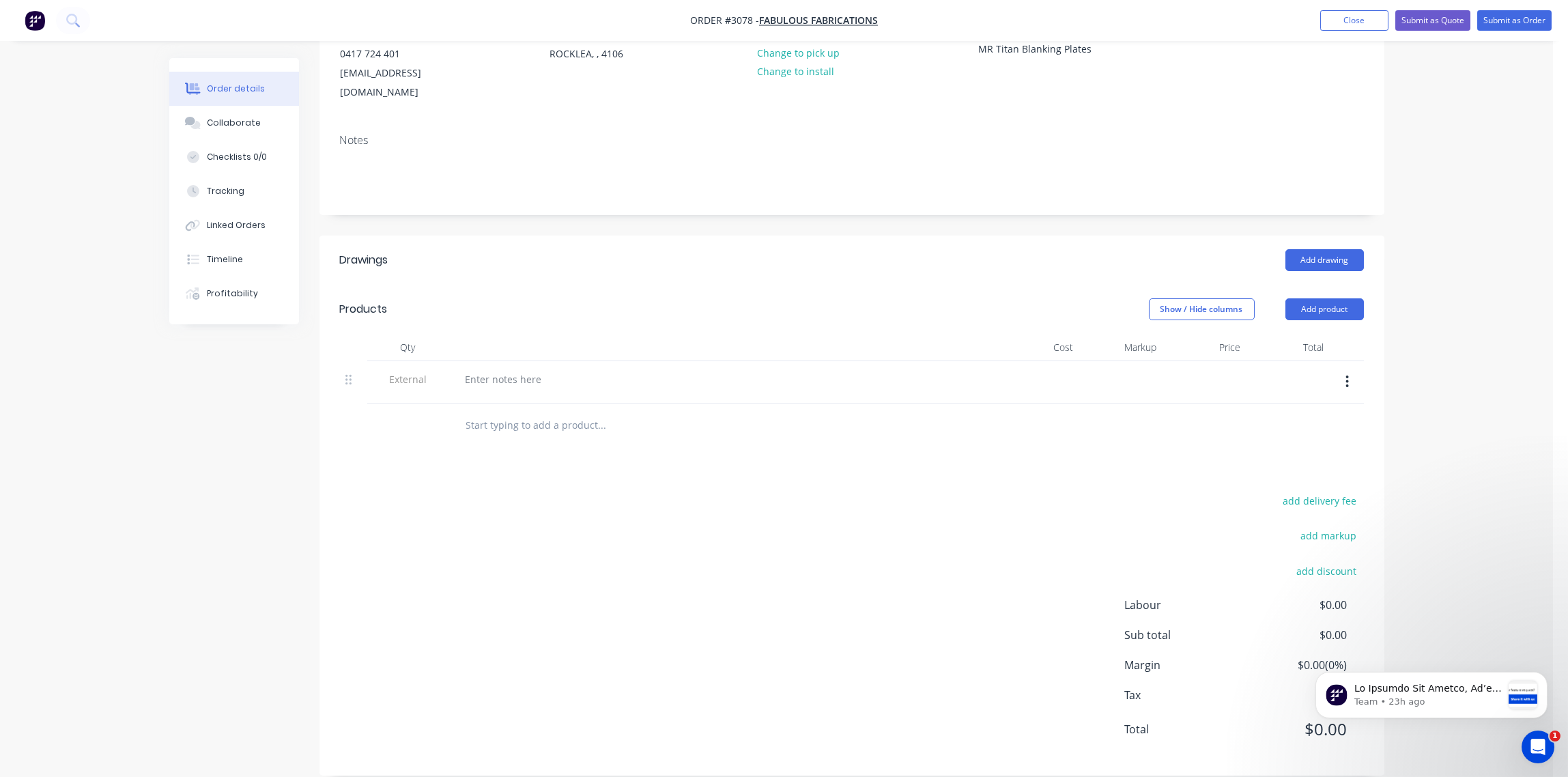
click at [506, 412] on input "text" at bounding box center [602, 426] width 273 height 28
paste input "MR TRITON BLANKING PLATE"
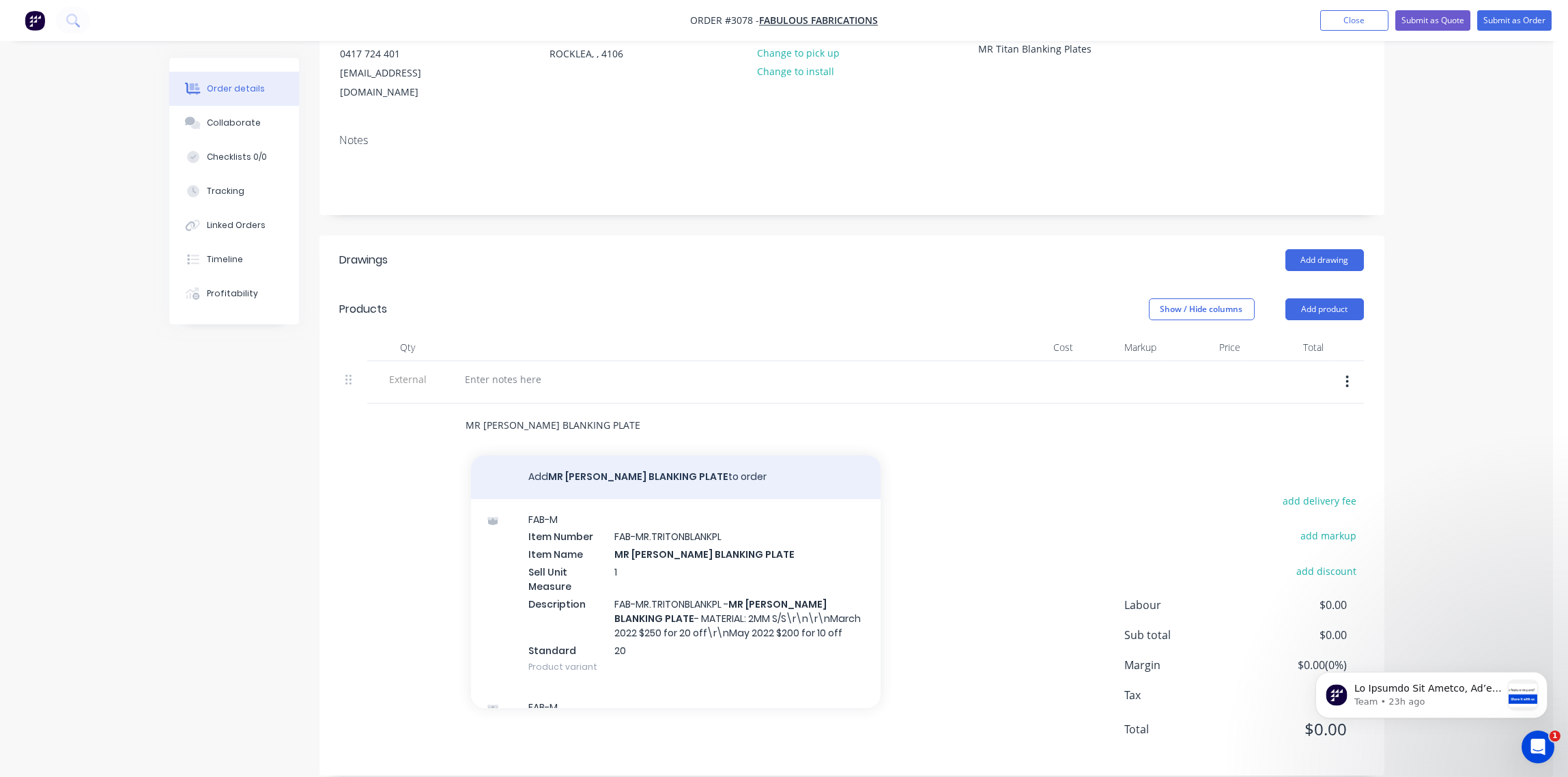
type input "MR TRITON BLANKING PLATE"
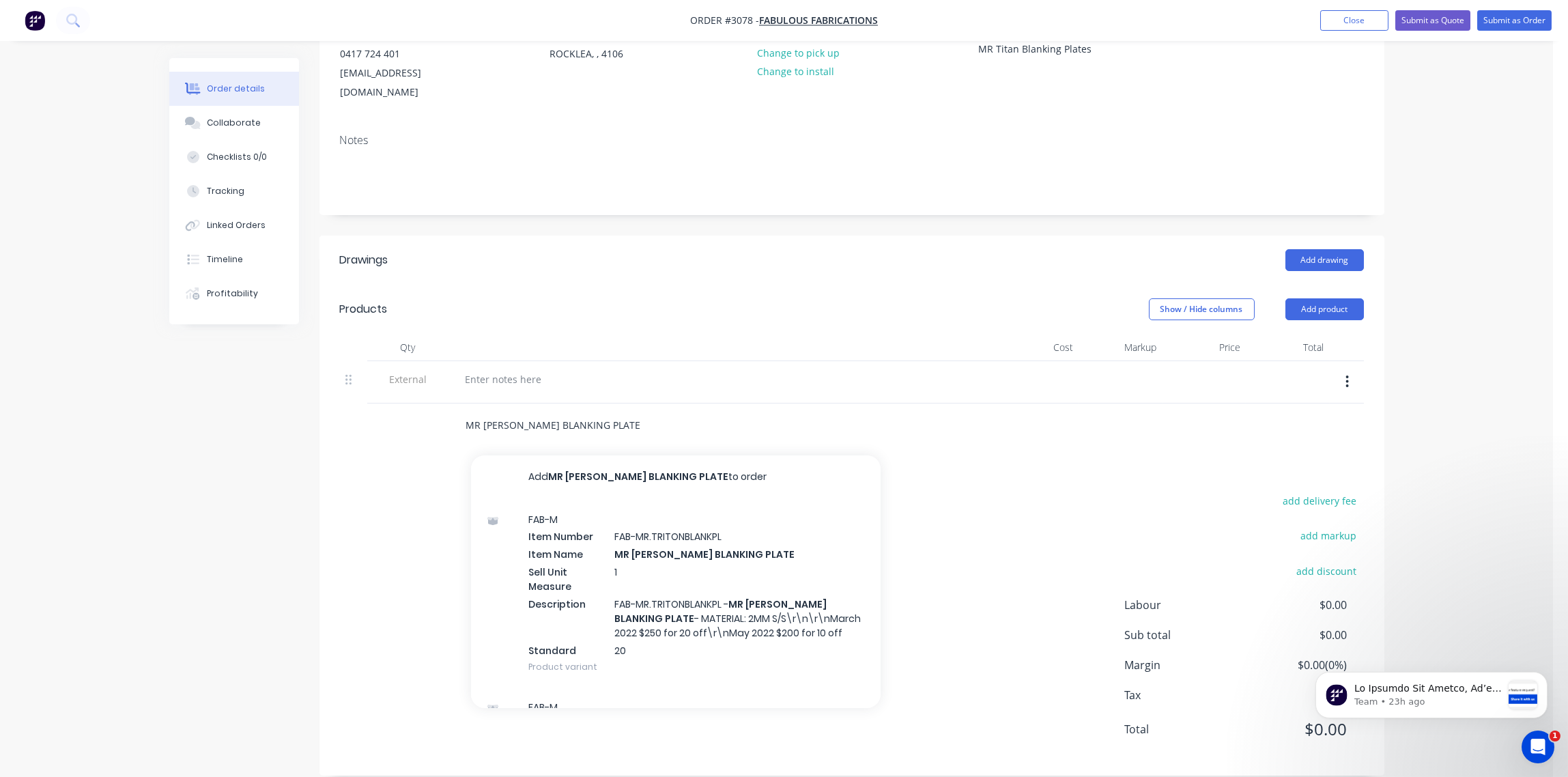
click at [607, 455] on button "Add MR TRITON BLANKING PLATE to order" at bounding box center [676, 477] width 409 height 44
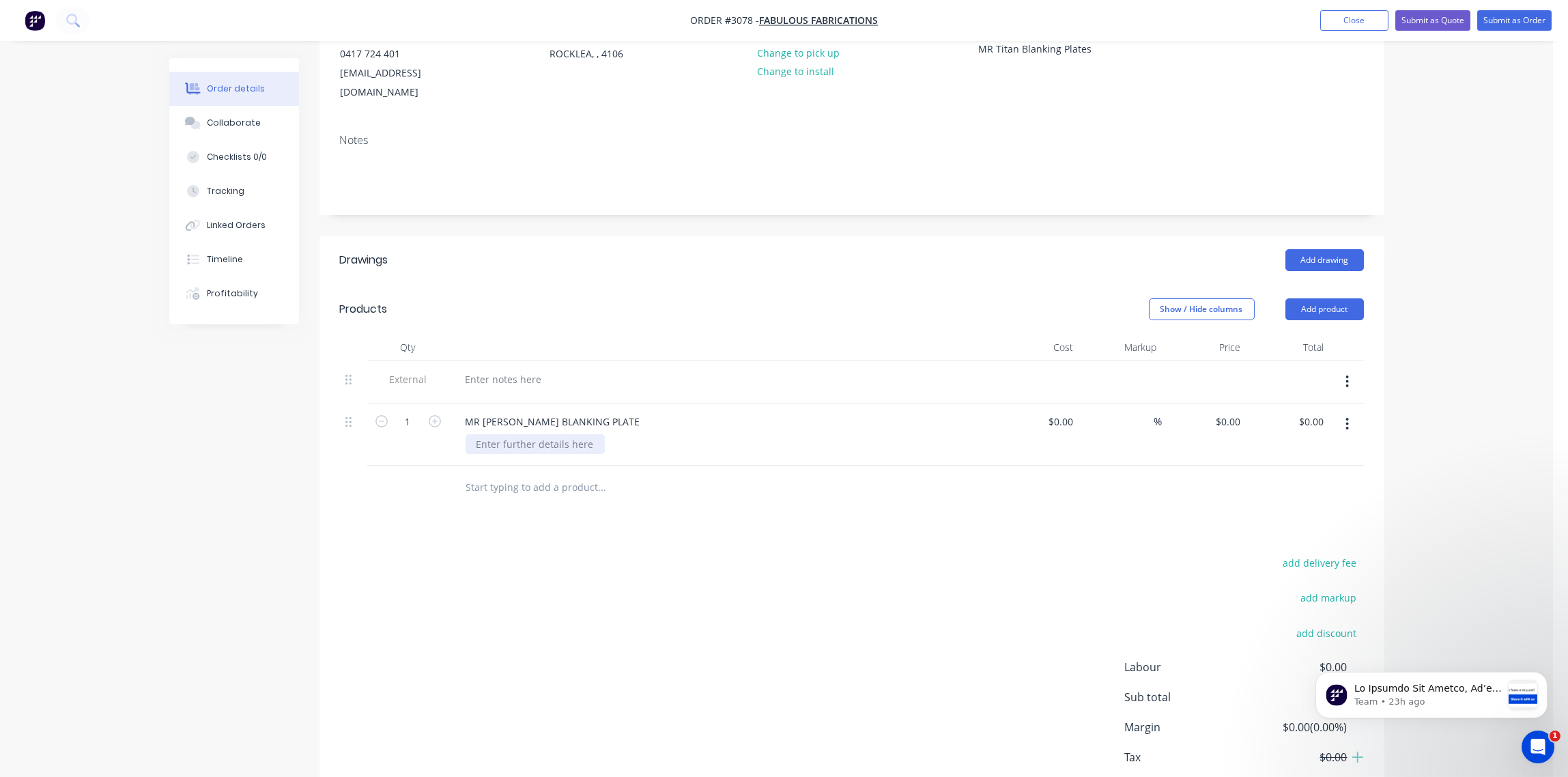
click at [544, 434] on div at bounding box center [535, 444] width 139 height 20
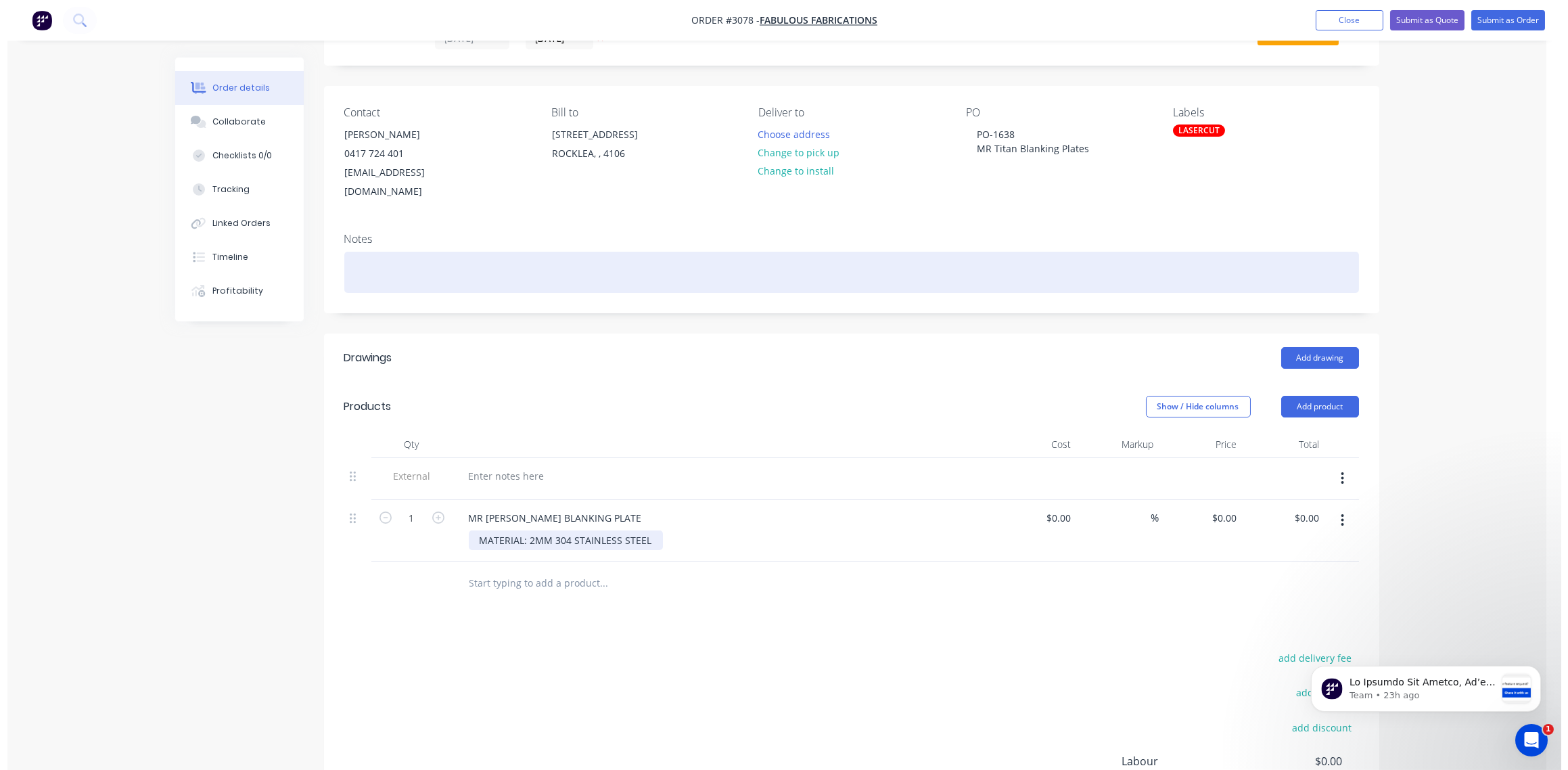
scroll to position [0, 0]
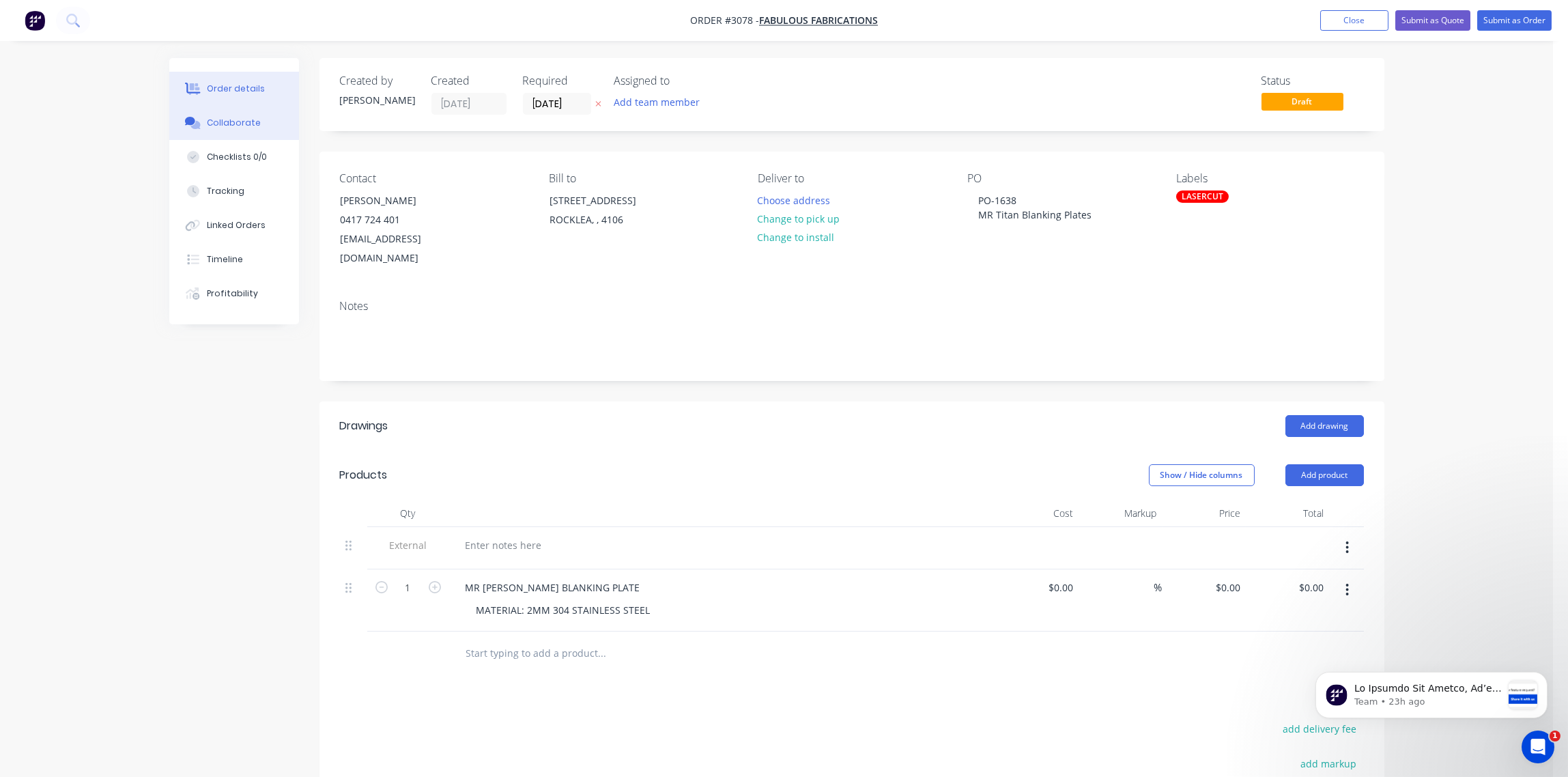
click at [260, 121] on button "Collaborate" at bounding box center [234, 123] width 130 height 34
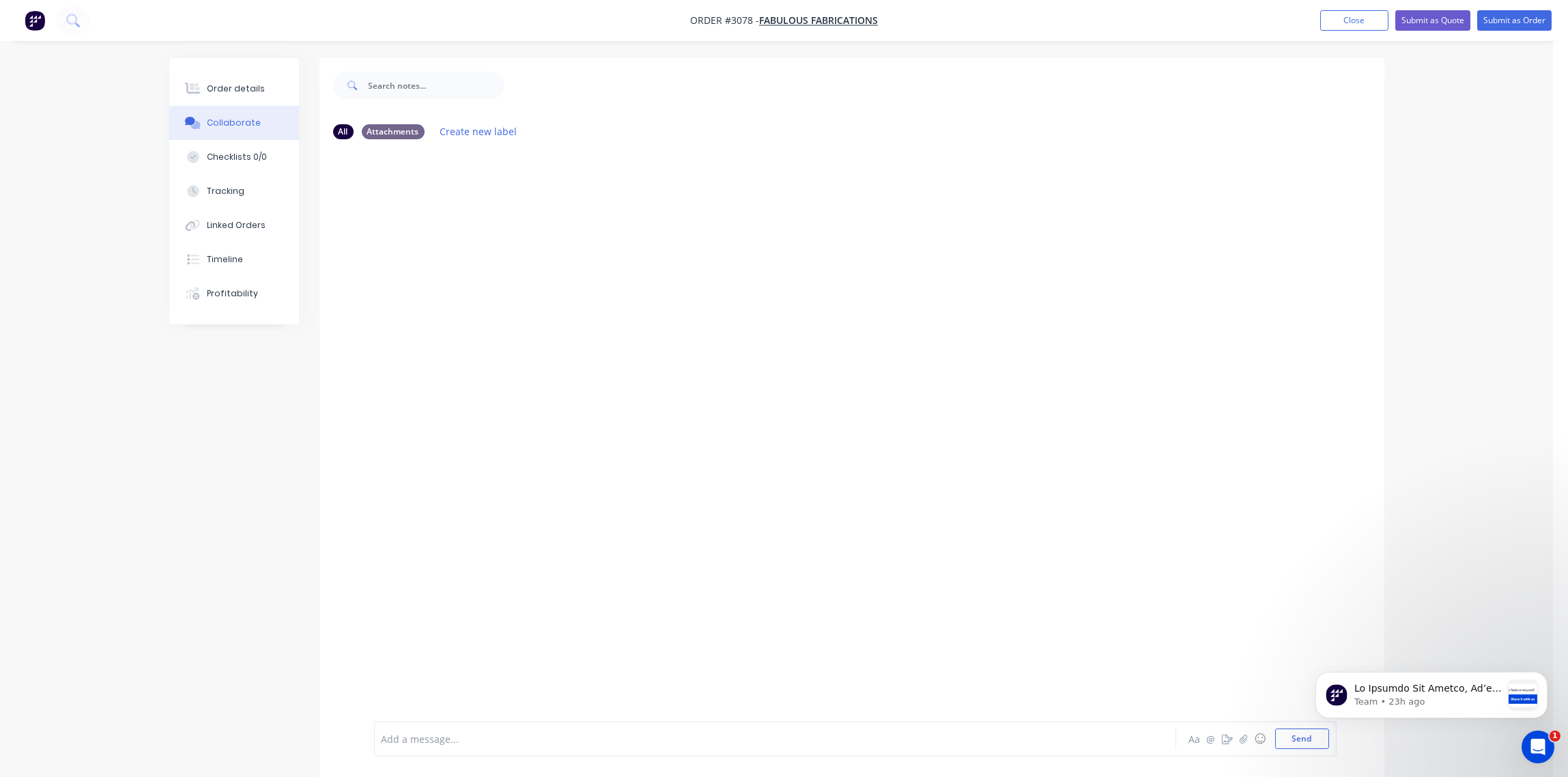
click at [521, 736] on div at bounding box center [738, 739] width 710 height 15
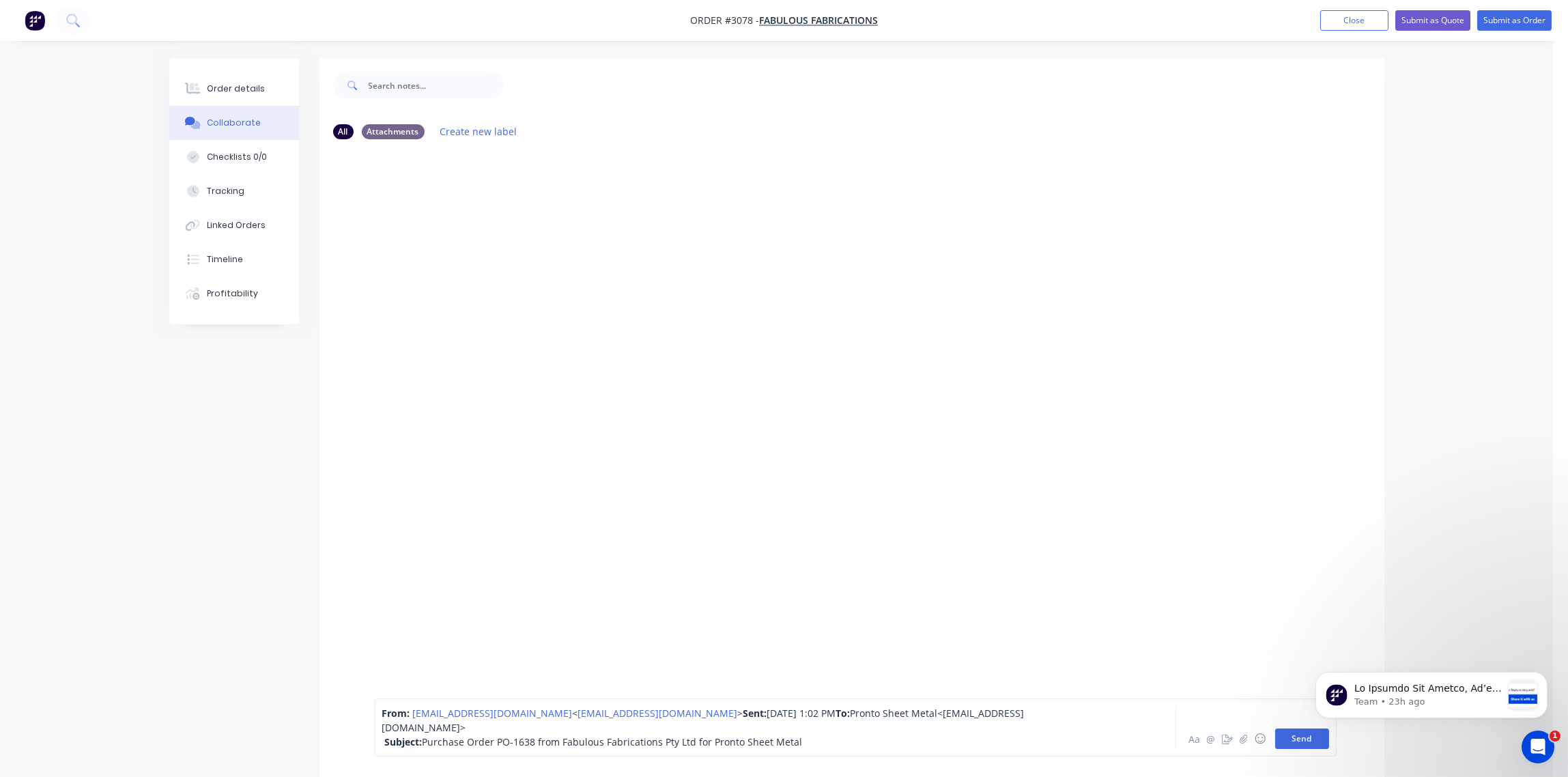
click at [1294, 736] on button "Send" at bounding box center [1302, 739] width 54 height 20
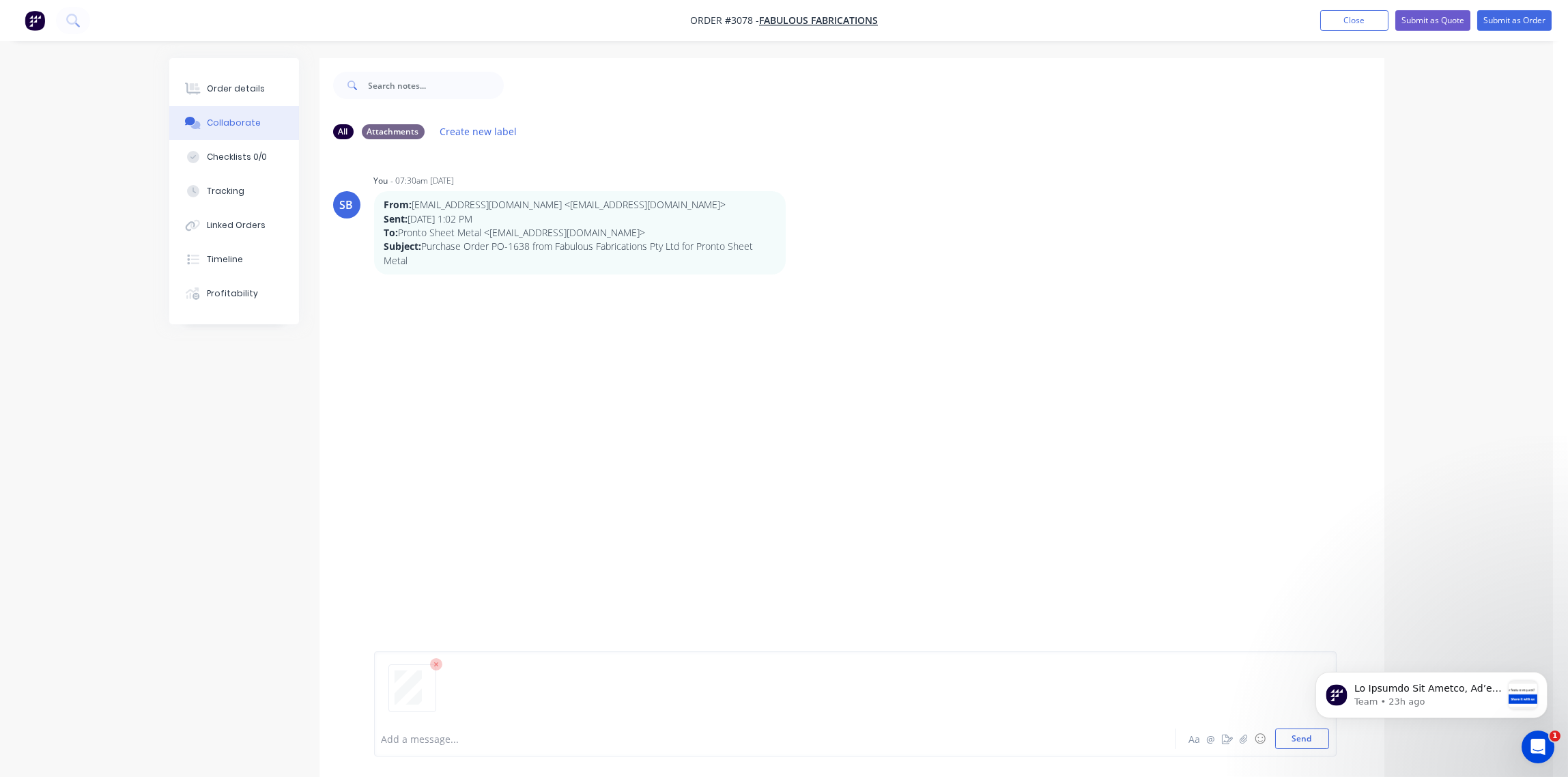
click at [1297, 737] on html "Team • 23h ago" at bounding box center [1431, 692] width 273 height 96
click at [1294, 732] on button "Send" at bounding box center [1302, 739] width 54 height 20
click at [234, 86] on div "Order details" at bounding box center [236, 89] width 58 height 12
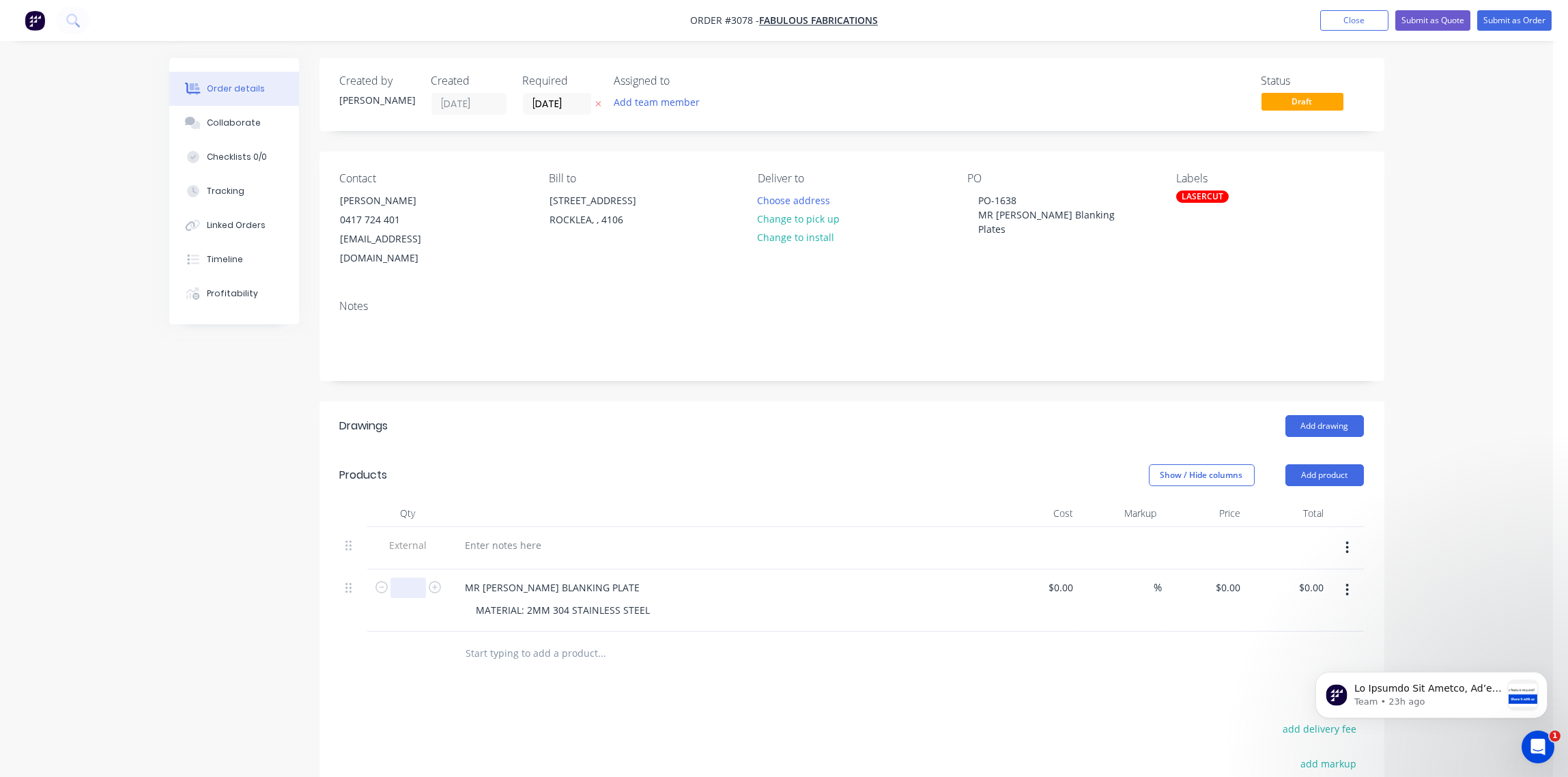
click at [401, 578] on input "text" at bounding box center [408, 588] width 36 height 20
type input "10"
click at [744, 527] on div at bounding box center [722, 548] width 546 height 42
click at [1518, 23] on button "Submit as Order" at bounding box center [1514, 20] width 75 height 20
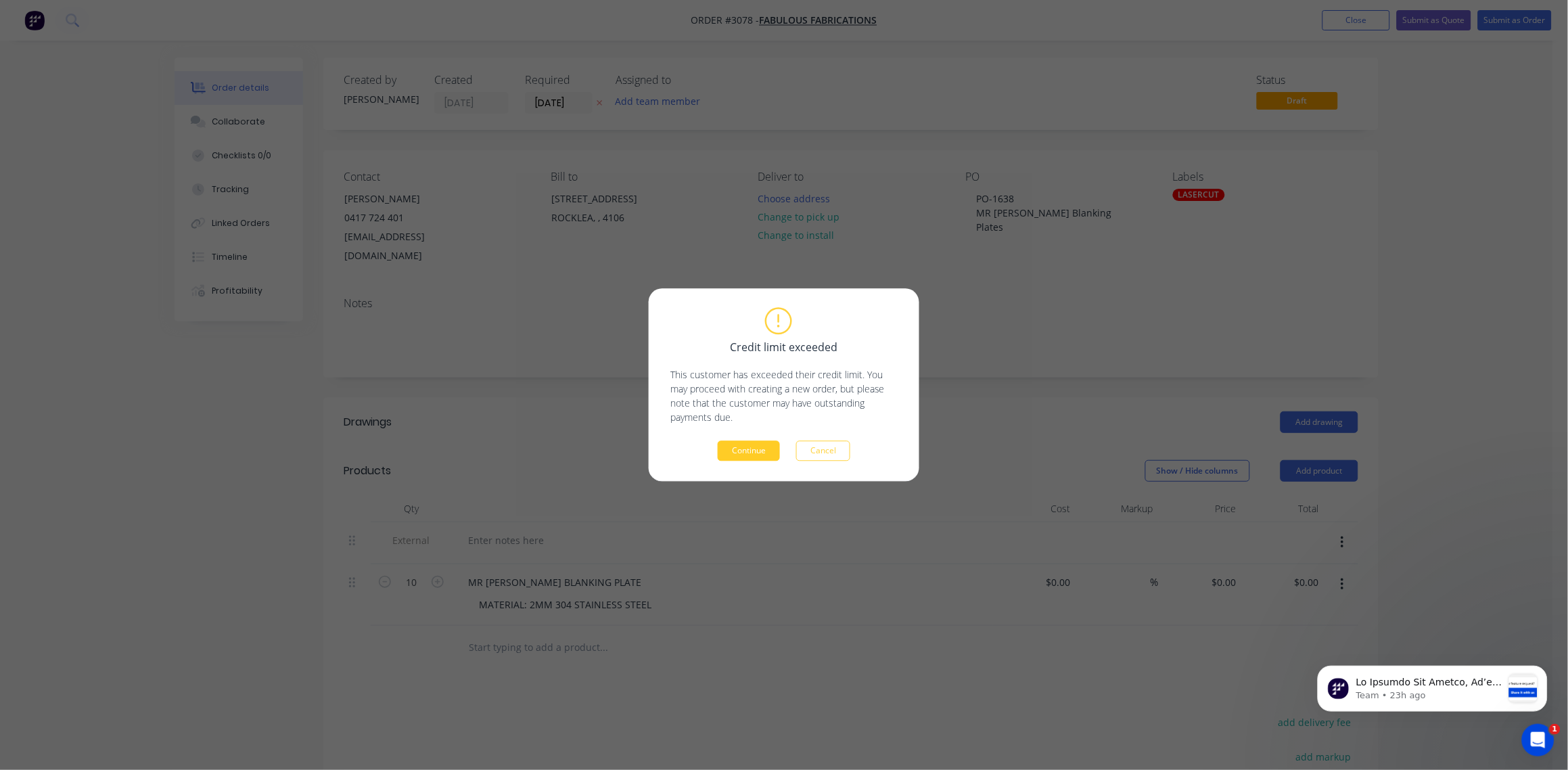
click at [739, 453] on button "Continue" at bounding box center [749, 451] width 63 height 20
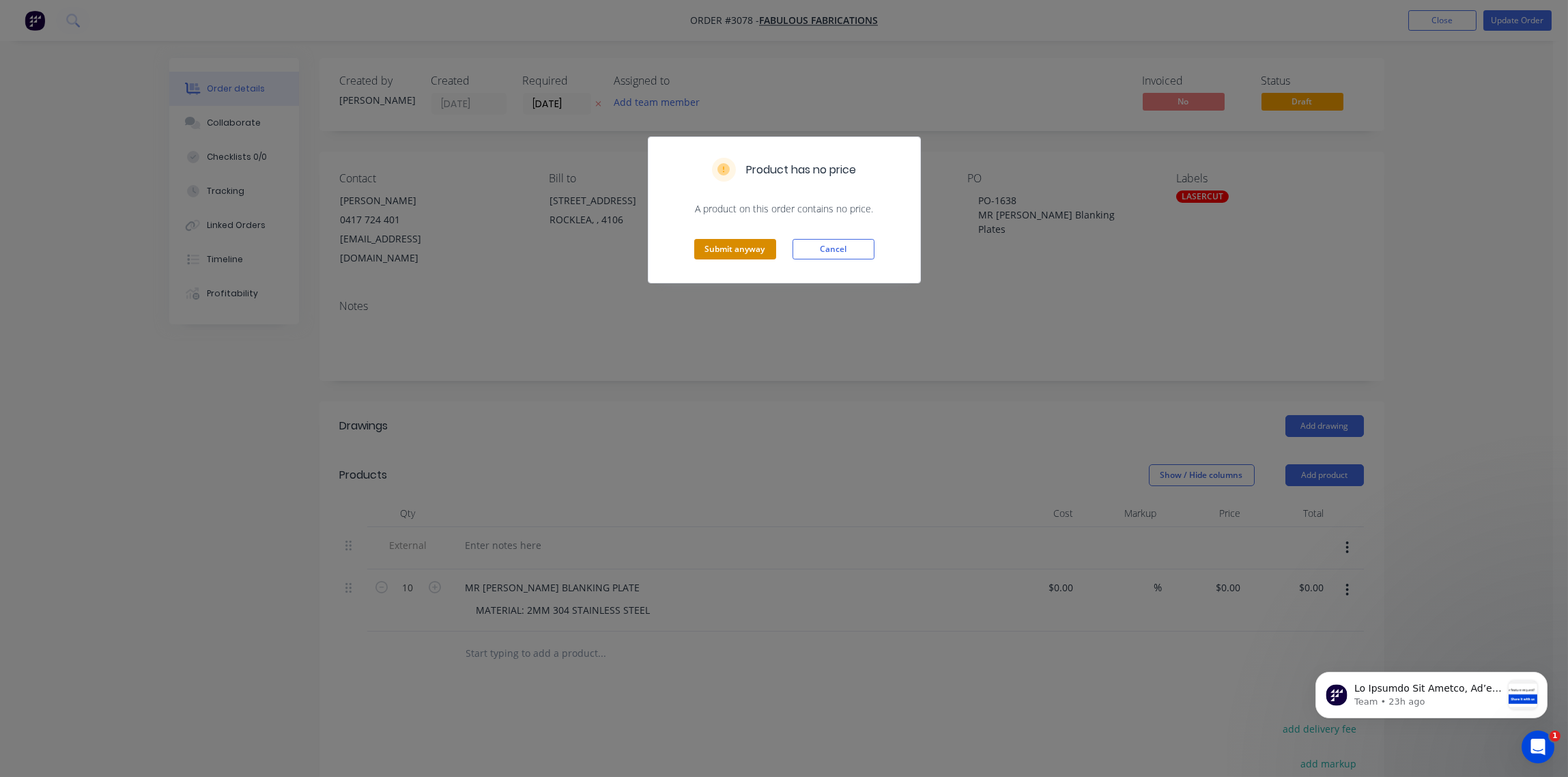
click at [735, 246] on button "Submit anyway" at bounding box center [735, 249] width 82 height 20
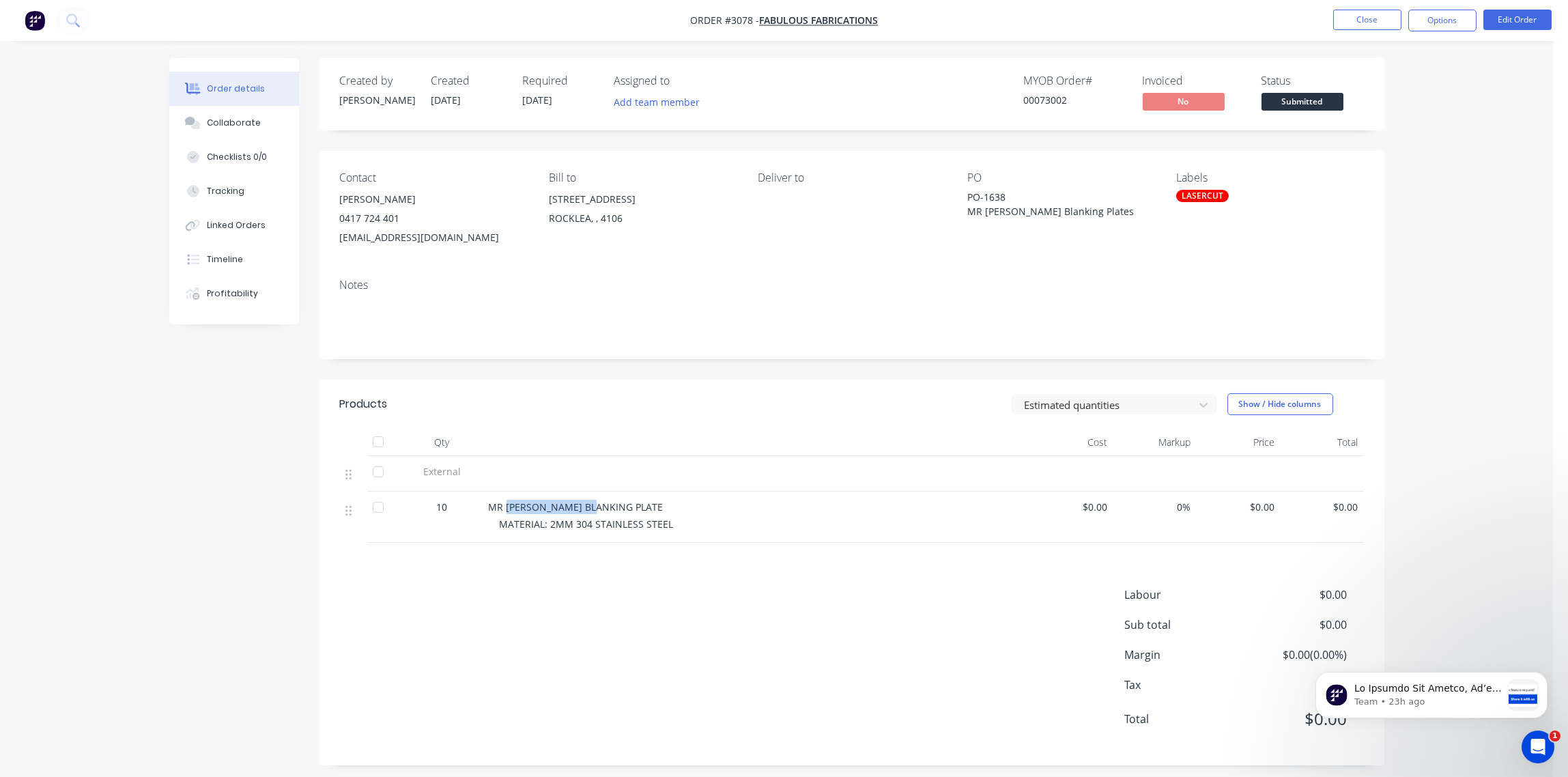
drag, startPoint x: 506, startPoint y: 505, endPoint x: 590, endPoint y: 506, distance: 84.0
click at [590, 506] on span "MR TRITON BLANKING PLATE" at bounding box center [576, 507] width 175 height 13
drag, startPoint x: 590, startPoint y: 506, endPoint x: 573, endPoint y: 505, distance: 17.0
copy span "TRITON BLANKING"
click at [235, 122] on div "Collaborate" at bounding box center [234, 123] width 54 height 12
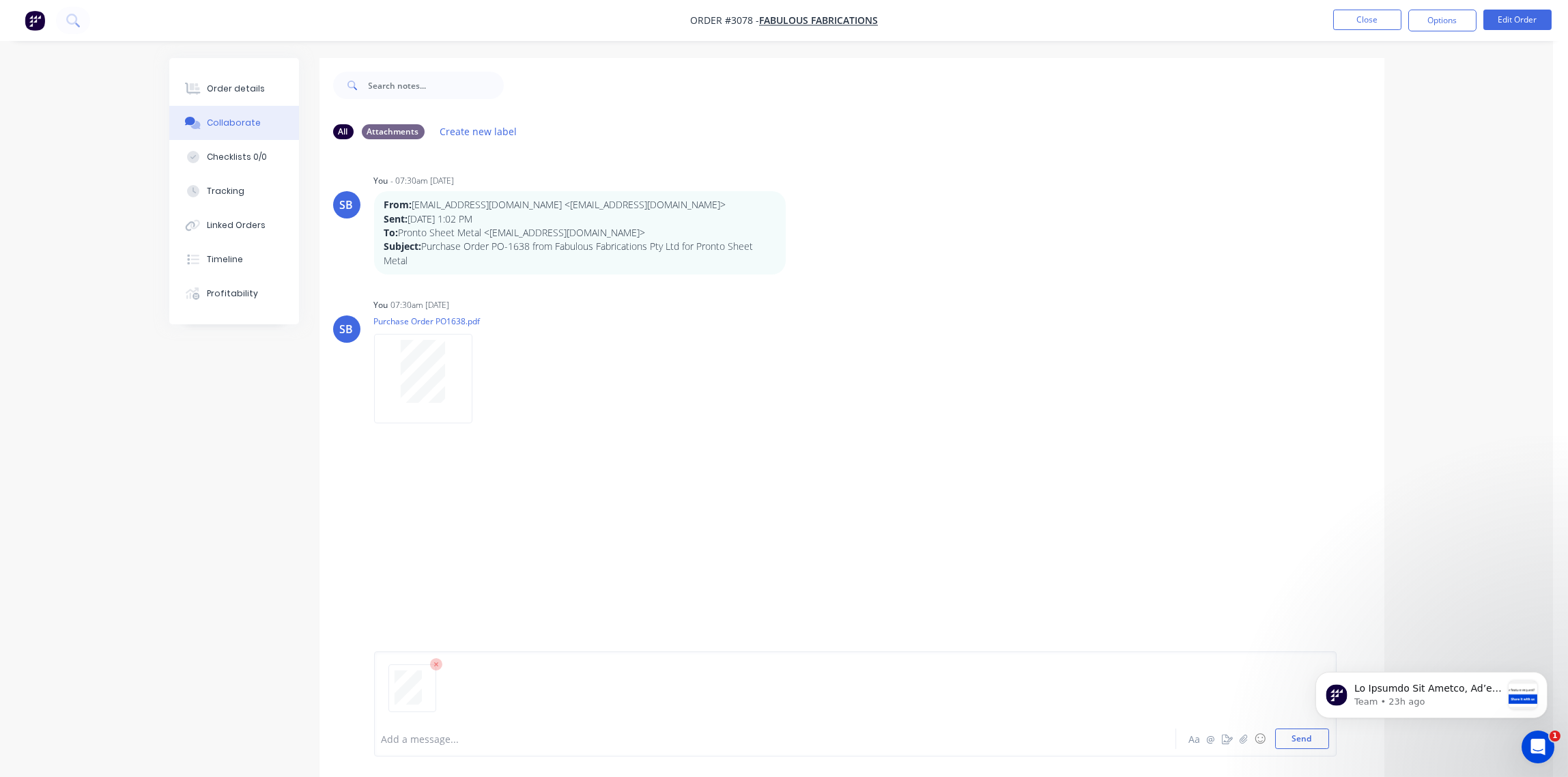
click at [169, 106] on button "Collaborate" at bounding box center [234, 123] width 130 height 34
click at [428, 739] on div at bounding box center [738, 739] width 710 height 15
click at [1295, 743] on button "Send" at bounding box center [1302, 739] width 54 height 20
click at [233, 84] on div "Order details" at bounding box center [236, 89] width 58 height 12
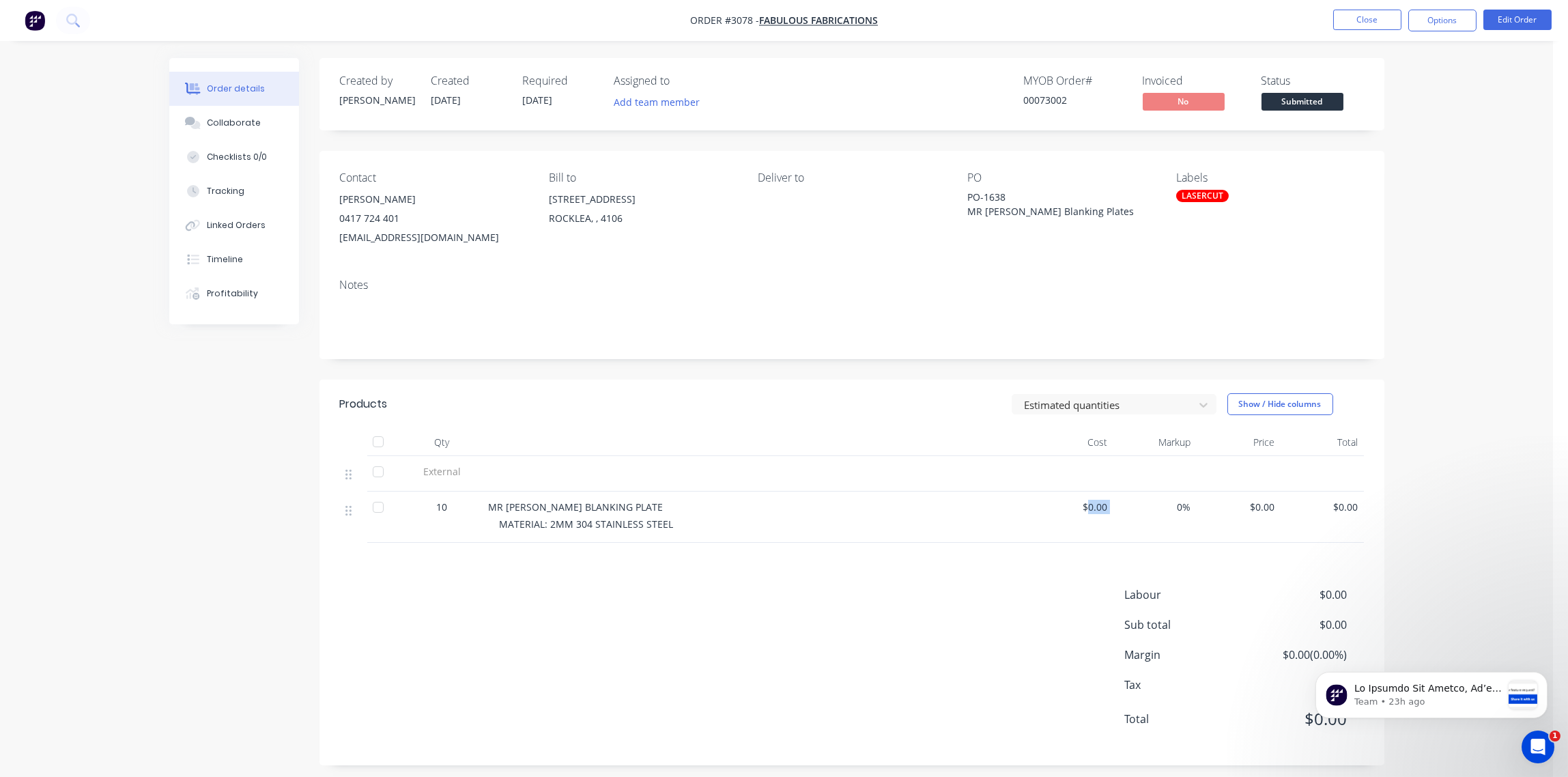
drag, startPoint x: 1087, startPoint y: 506, endPoint x: 1153, endPoint y: 507, distance: 66.0
click at [1153, 507] on div "10 MR TRITON BLANKING PLATE MATERIAL: 2MM 304 STAINLESS STEEL $0.00 0% $0.00 $0…" at bounding box center [852, 517] width 1024 height 52
click at [1092, 507] on span "$0.00" at bounding box center [1071, 507] width 73 height 15
click at [1508, 17] on button "Edit Order" at bounding box center [1518, 20] width 68 height 20
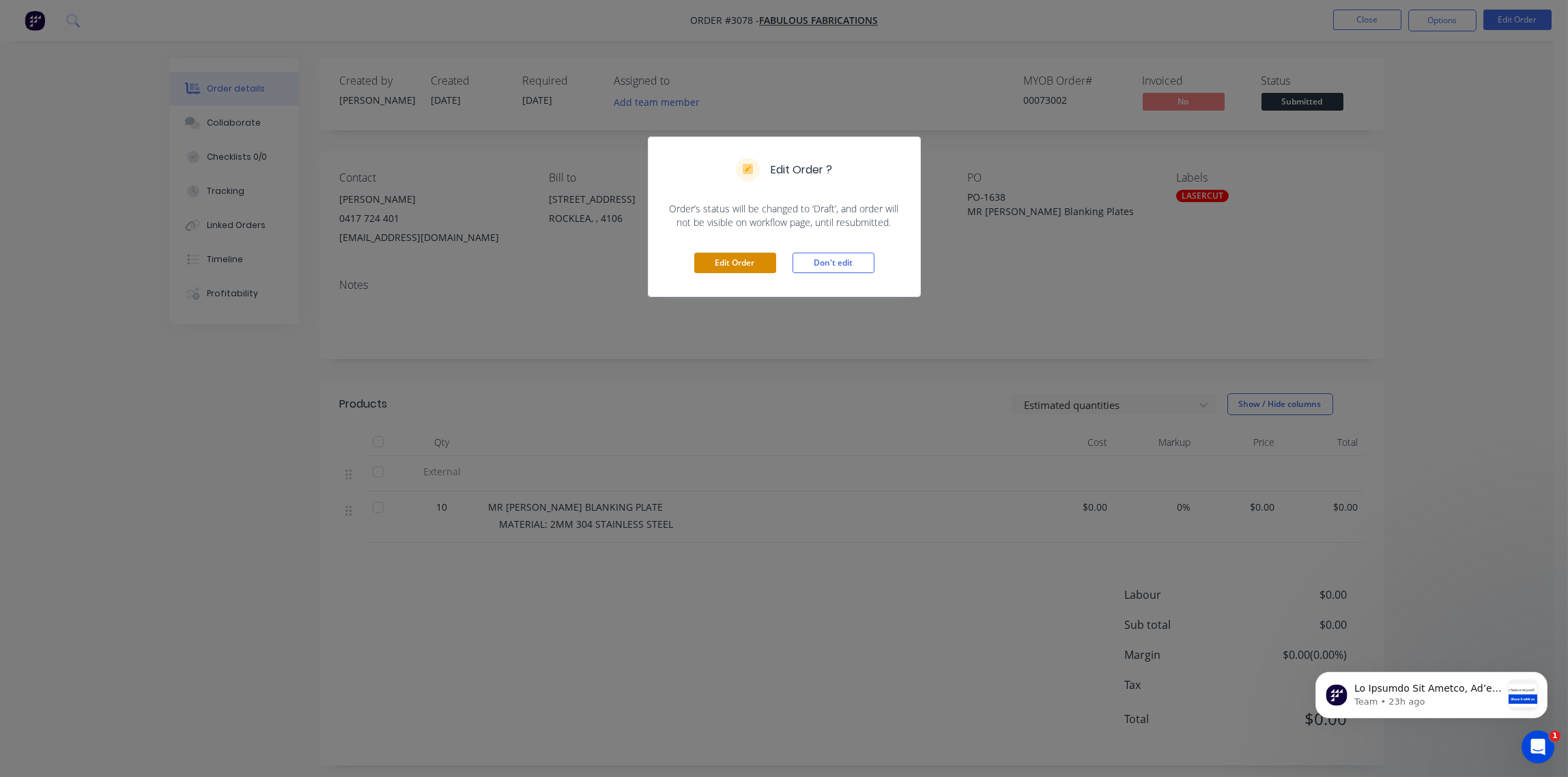
click at [724, 267] on button "Edit Order" at bounding box center [735, 263] width 82 height 20
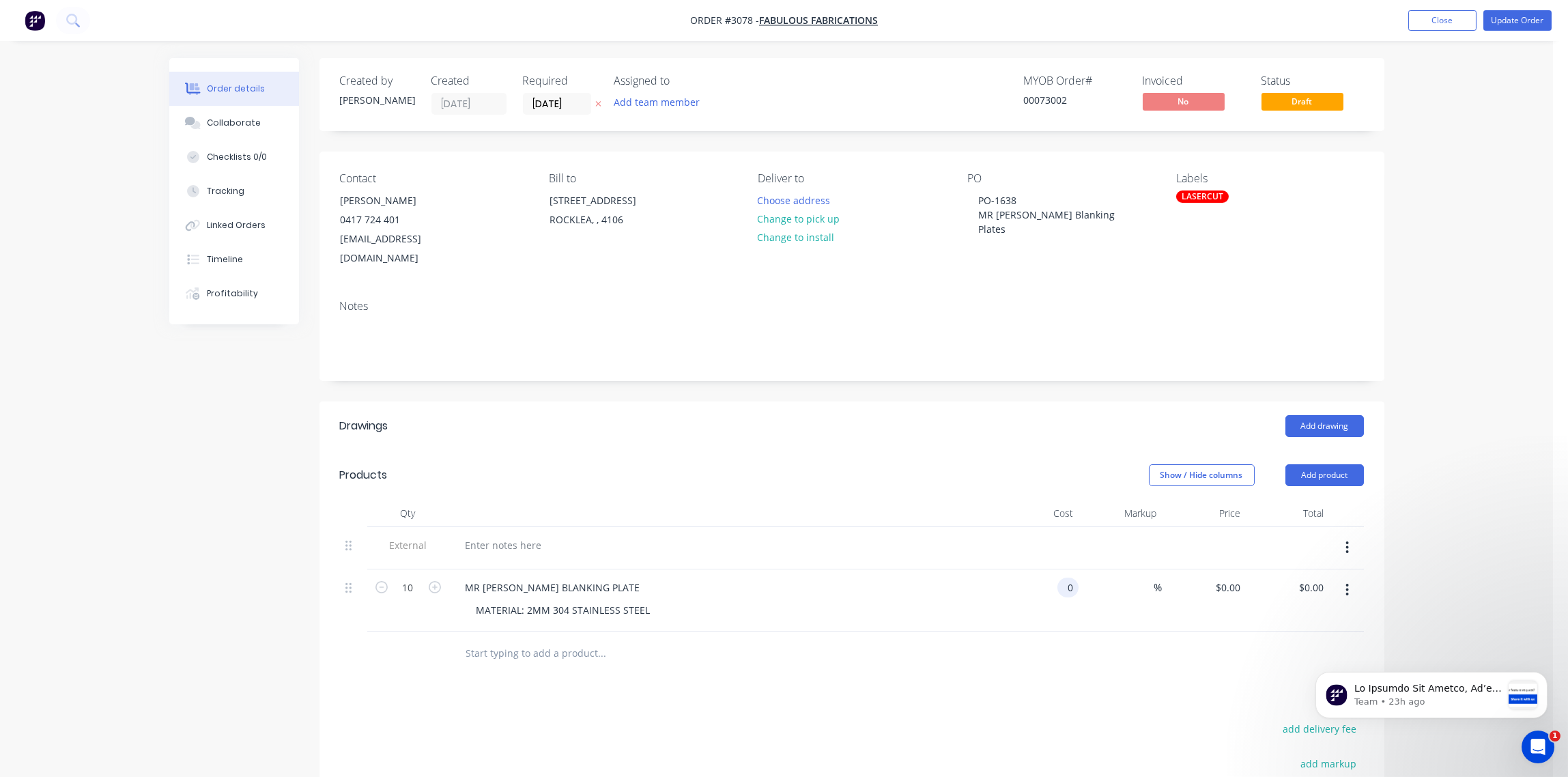
click at [1054, 572] on div "0 0" at bounding box center [1037, 601] width 84 height 62
type input "$20.00"
type input "$200.00"
click at [812, 464] on div "Show / Hide columns Add product" at bounding box center [960, 475] width 807 height 22
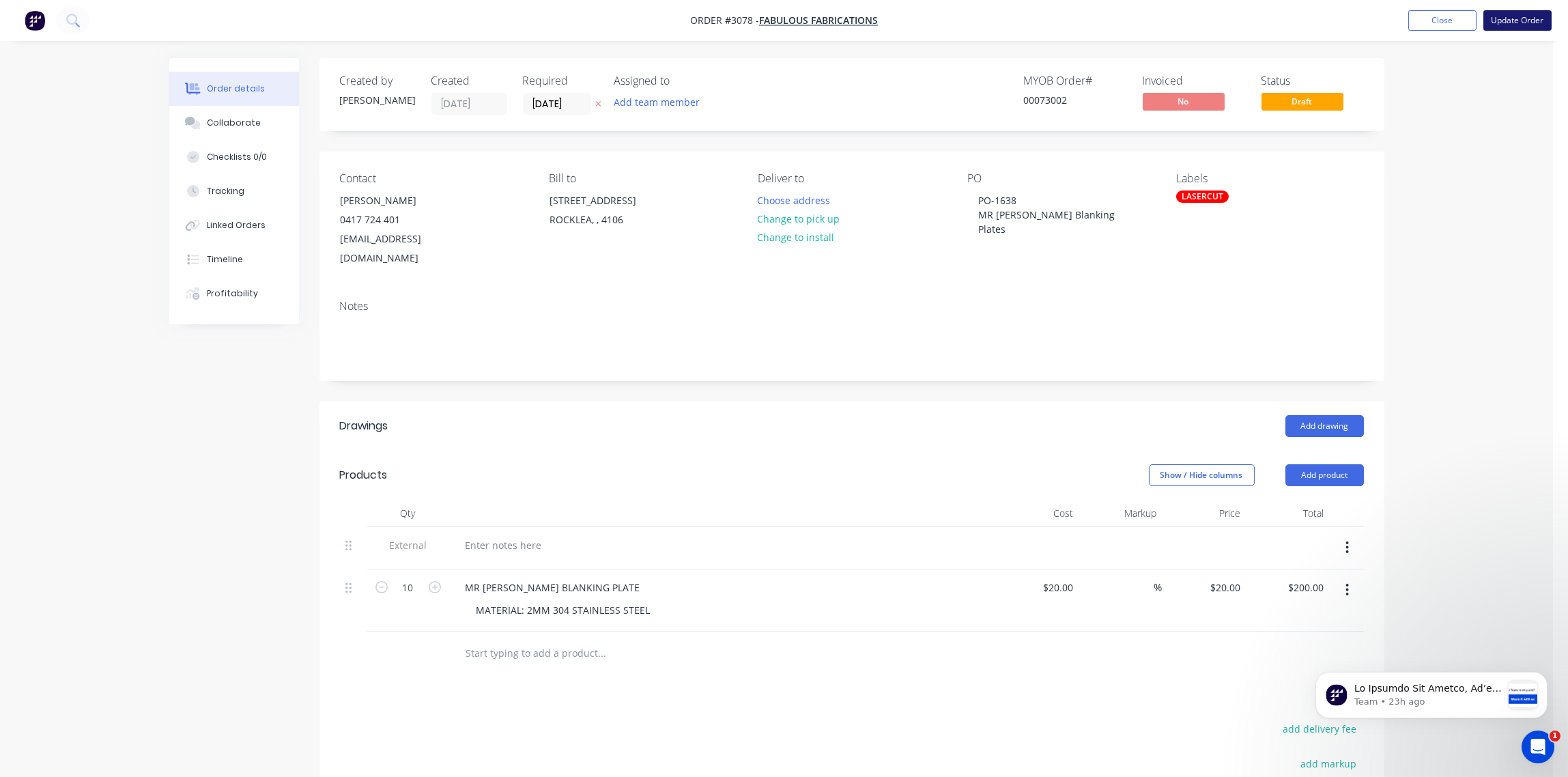
click at [1527, 24] on button "Update Order" at bounding box center [1518, 20] width 68 height 20
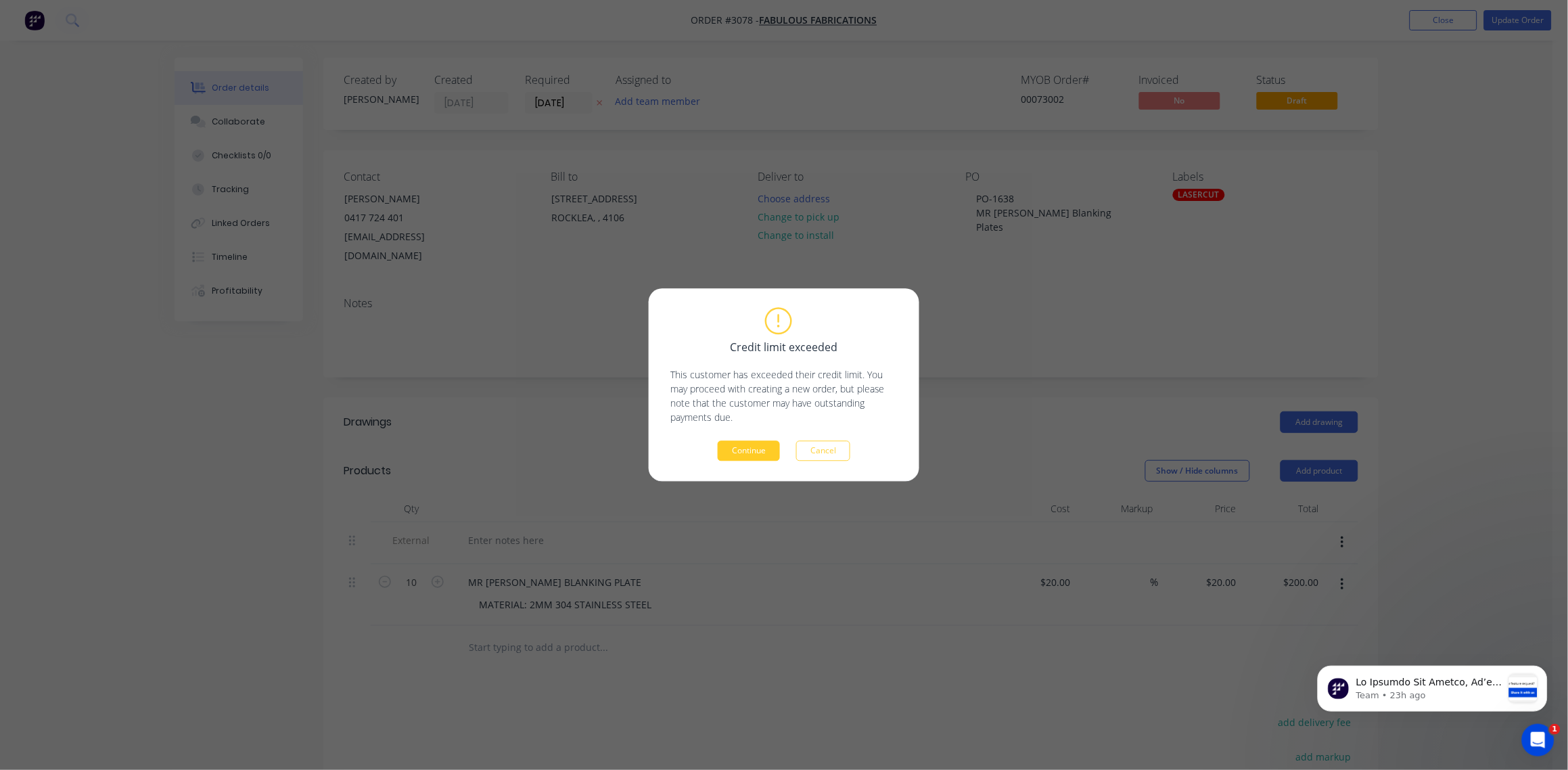
click at [747, 450] on button "Continue" at bounding box center [749, 451] width 63 height 20
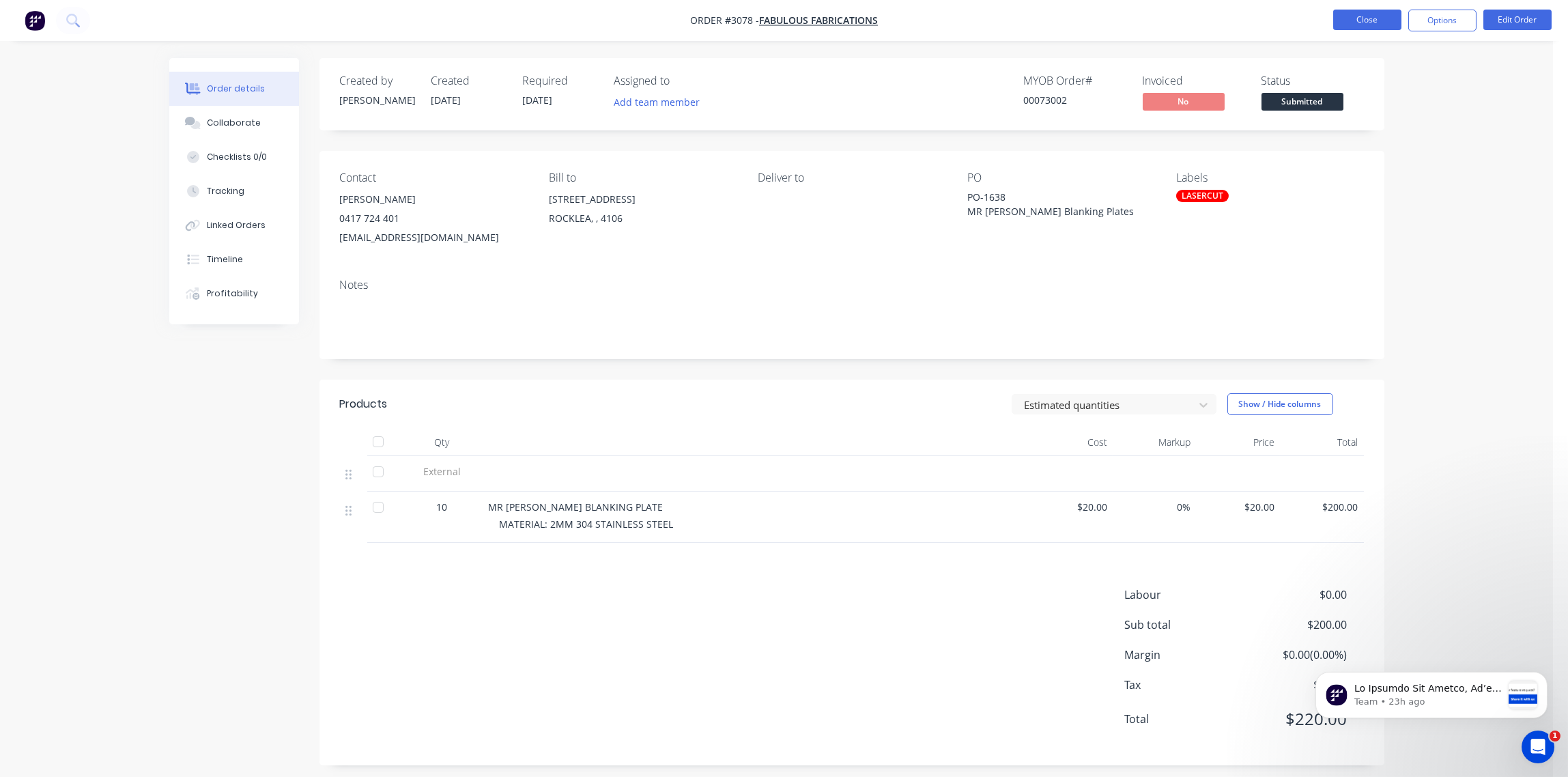
click at [1370, 17] on button "Close" at bounding box center [1368, 20] width 68 height 20
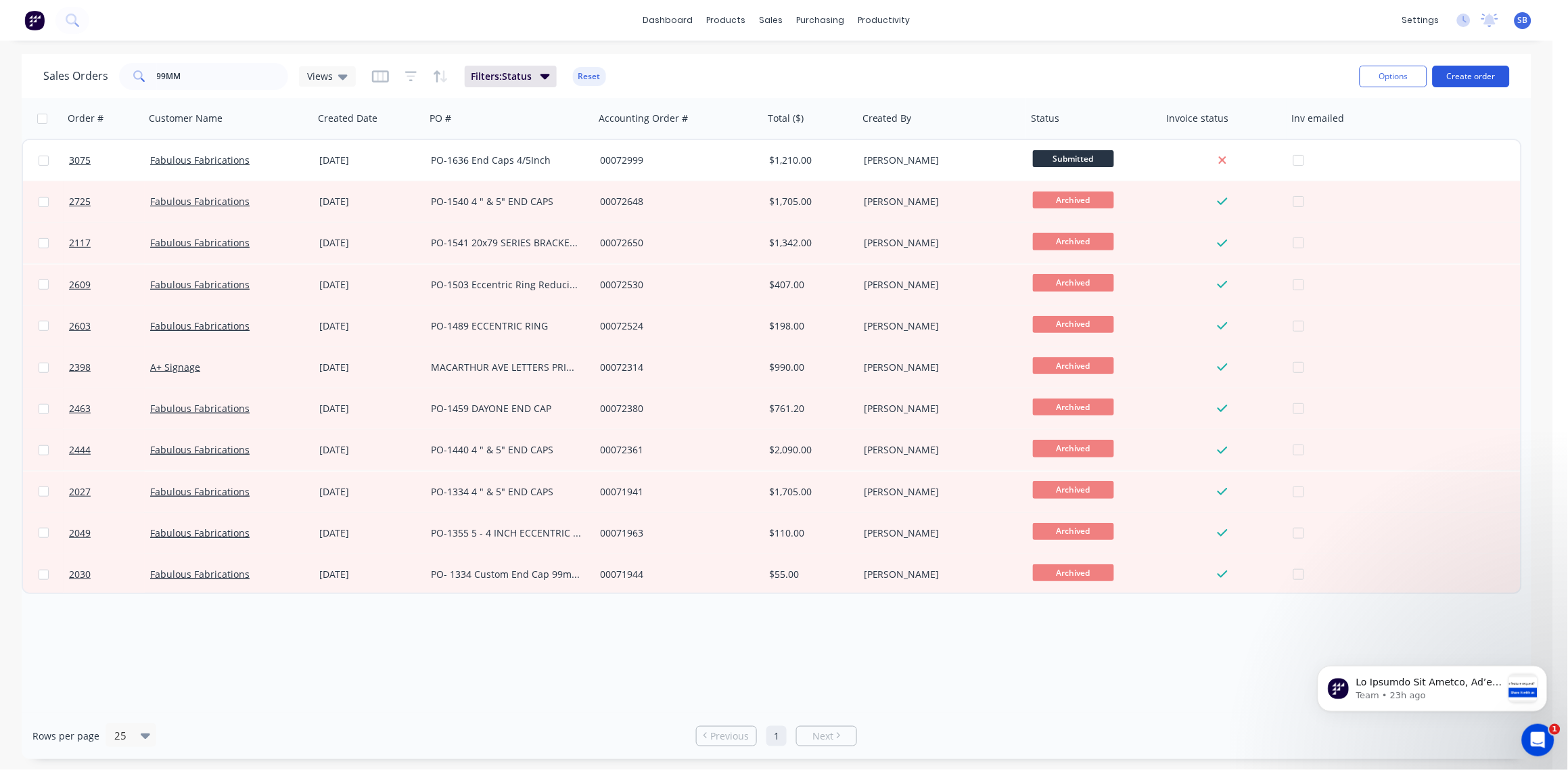
click at [1480, 75] on button "Create order" at bounding box center [1471, 76] width 77 height 22
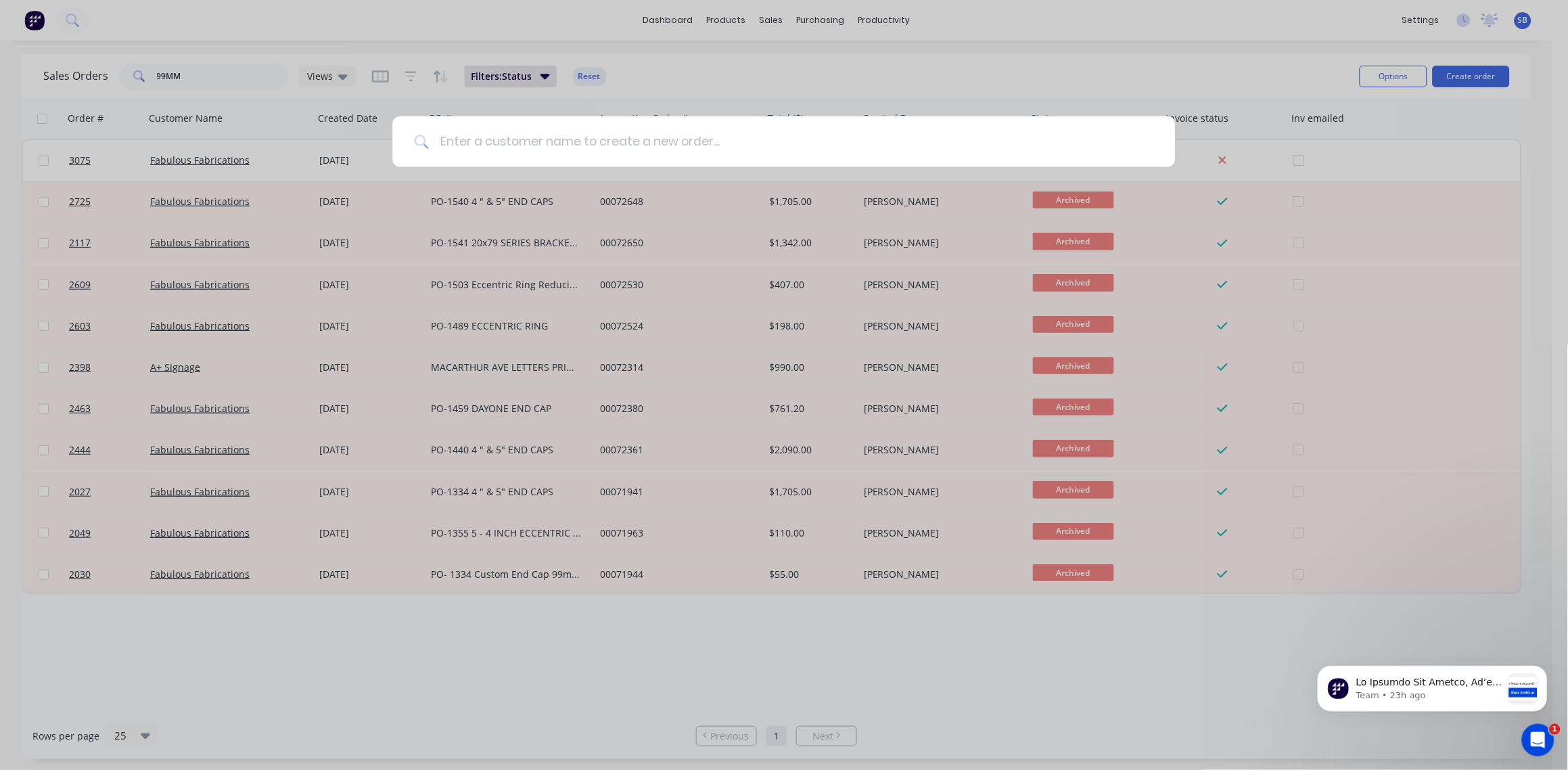
click at [535, 139] on input at bounding box center [790, 142] width 724 height 51
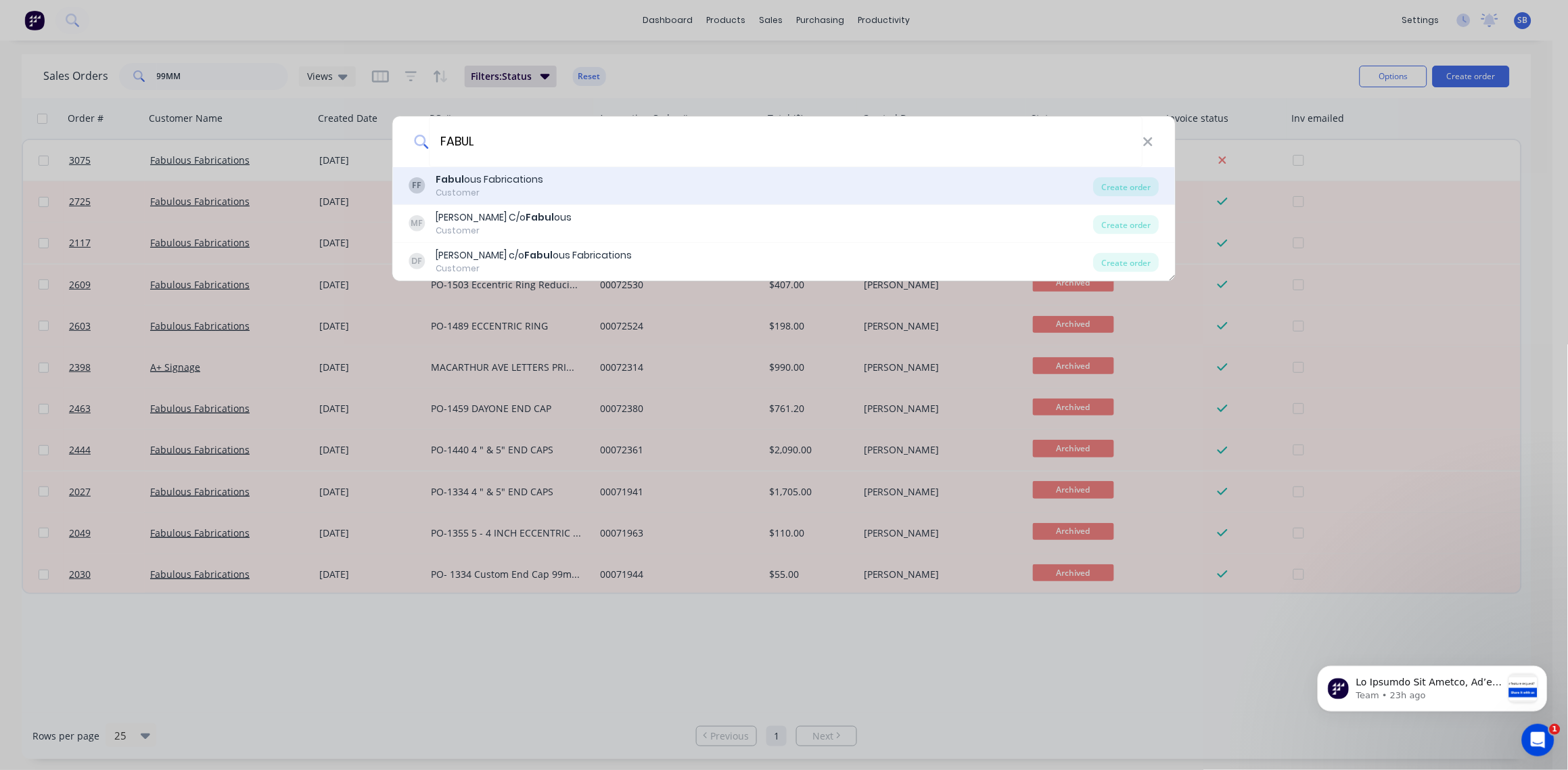
type input "FABUL"
click at [509, 181] on div "Fabul ous Fabrications" at bounding box center [491, 180] width 108 height 14
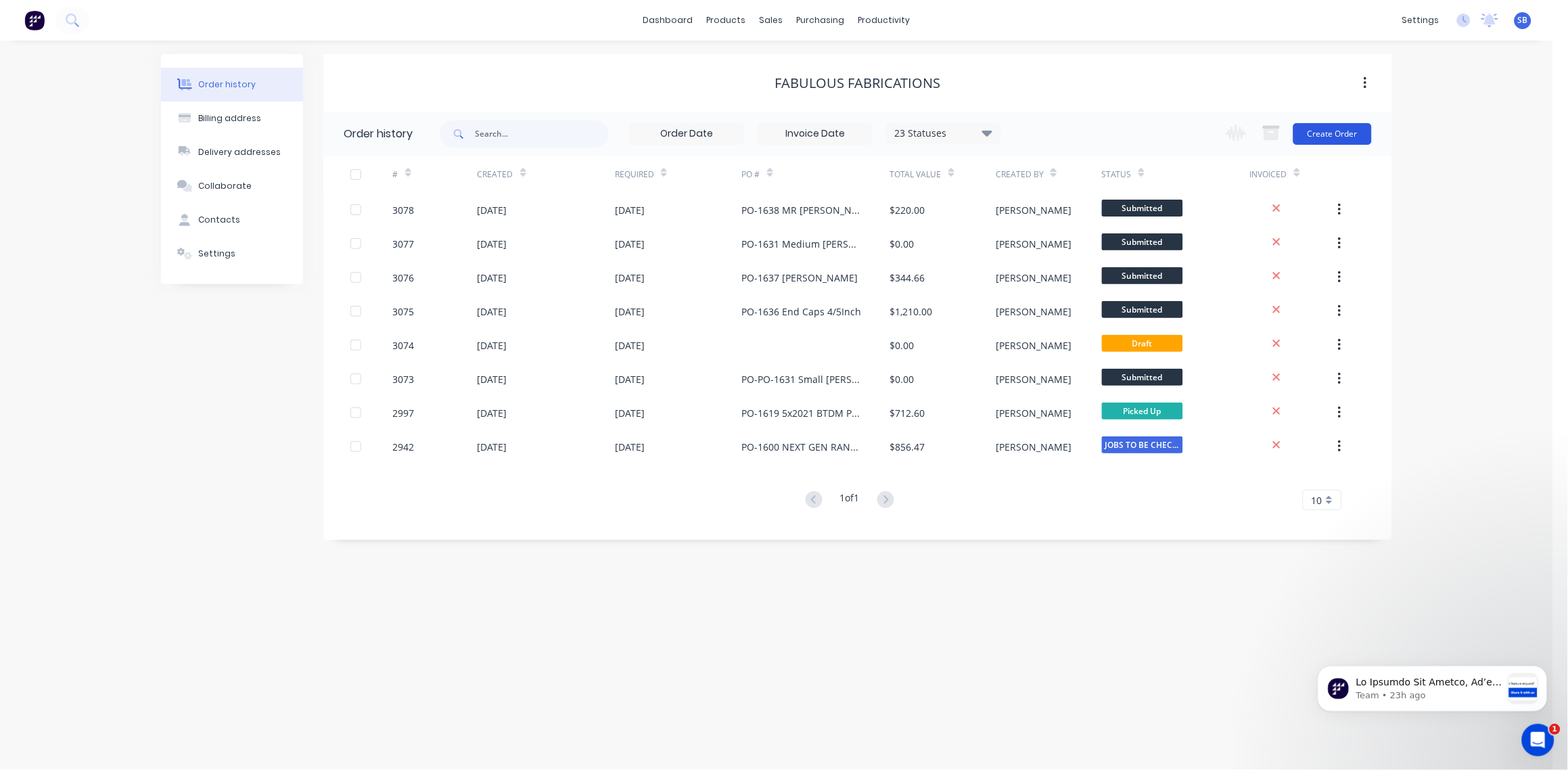
click at [1336, 131] on button "Create Order" at bounding box center [1332, 134] width 78 height 22
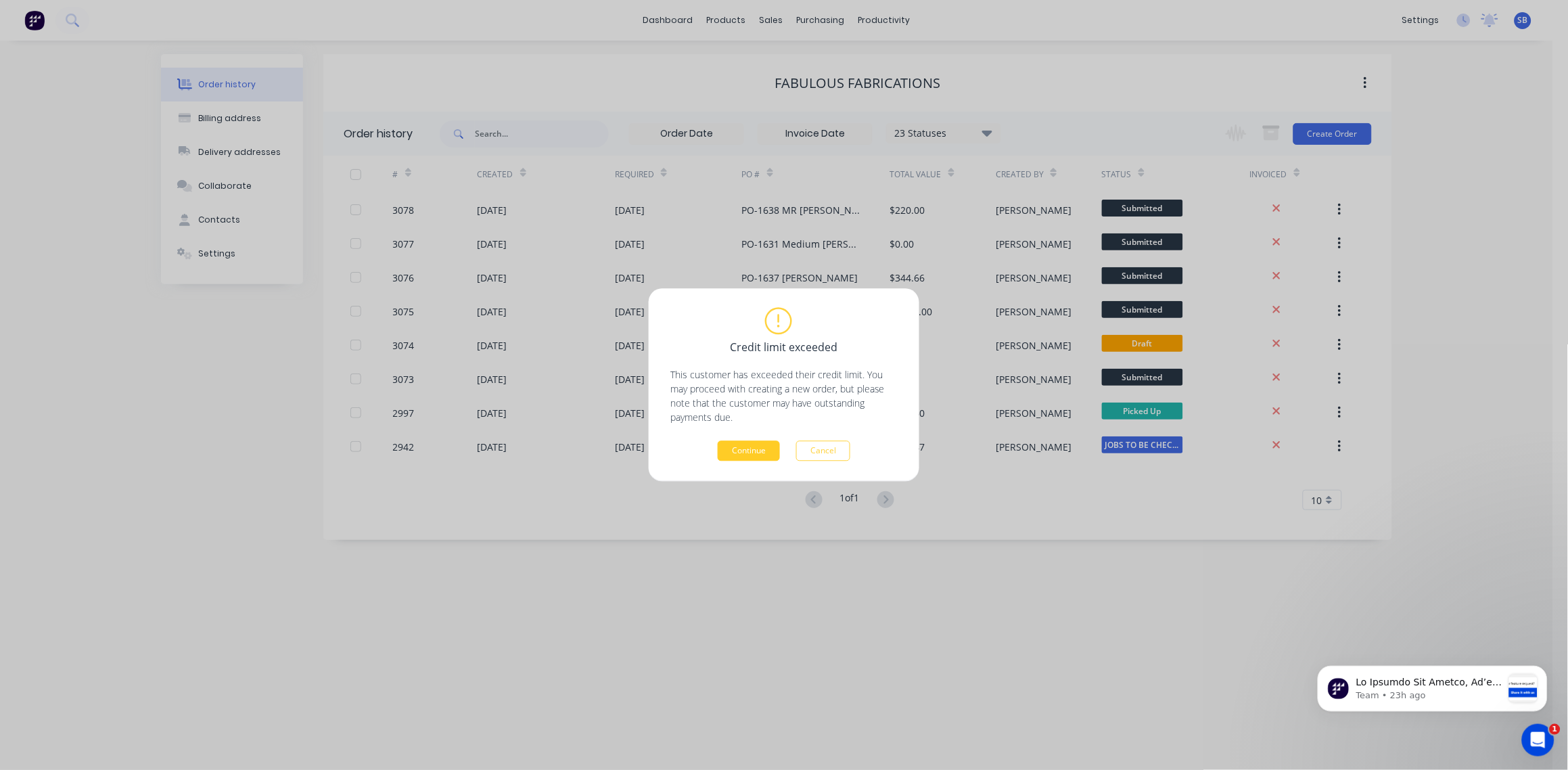
click at [747, 450] on button "Continue" at bounding box center [749, 451] width 63 height 20
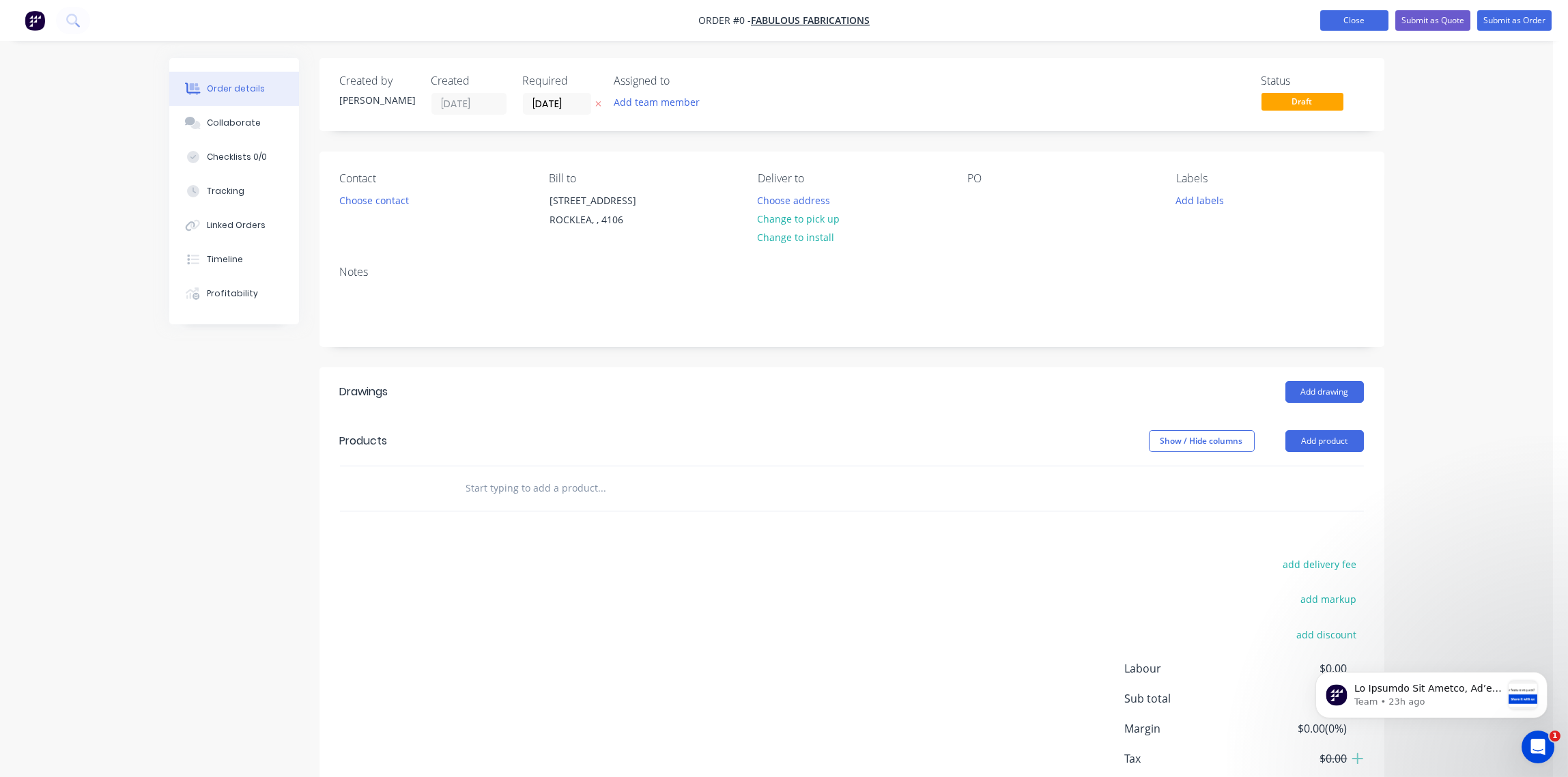
click at [1346, 26] on button "Close" at bounding box center [1355, 20] width 68 height 20
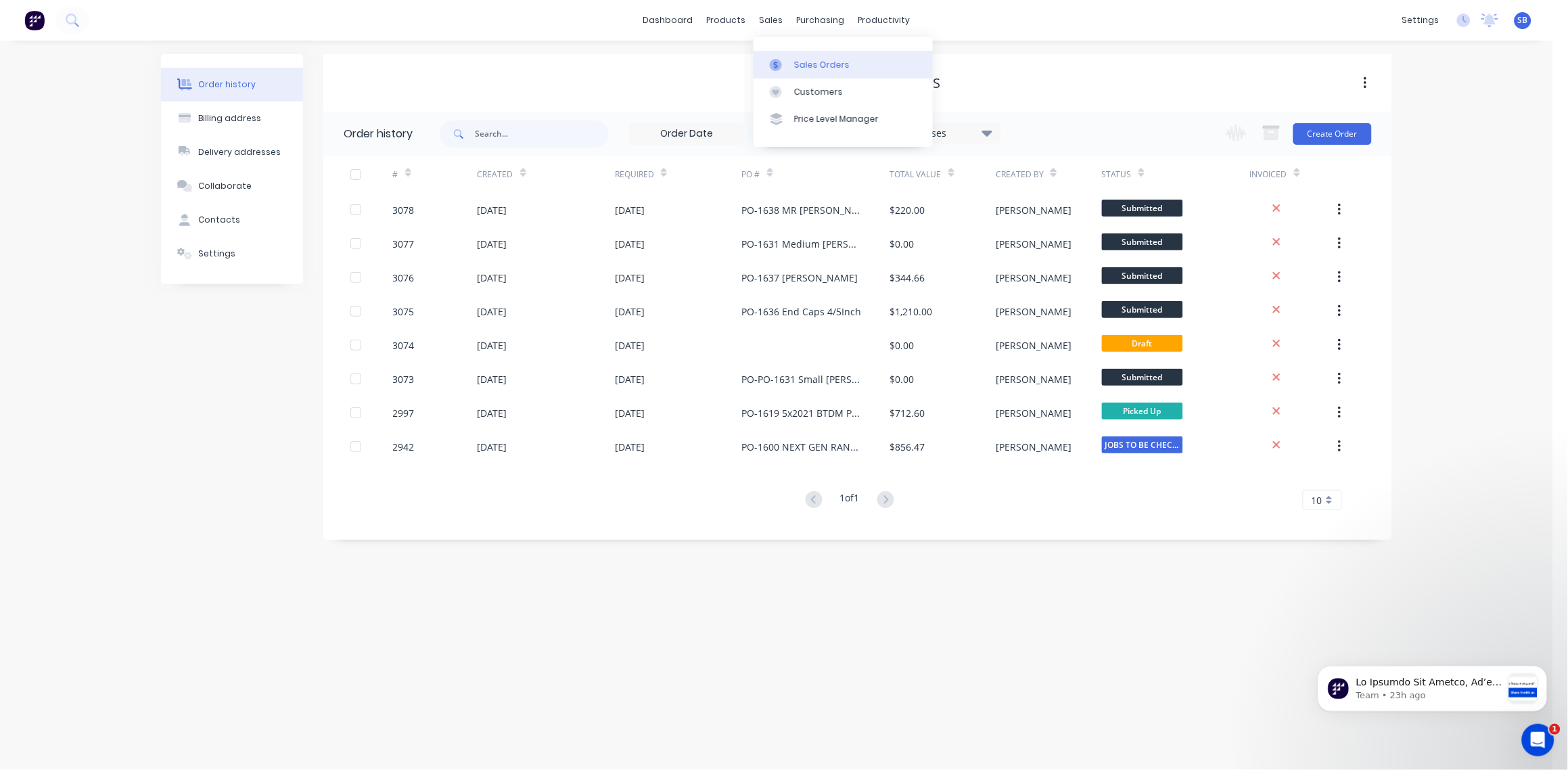
click at [824, 65] on div "Sales Orders" at bounding box center [821, 65] width 55 height 12
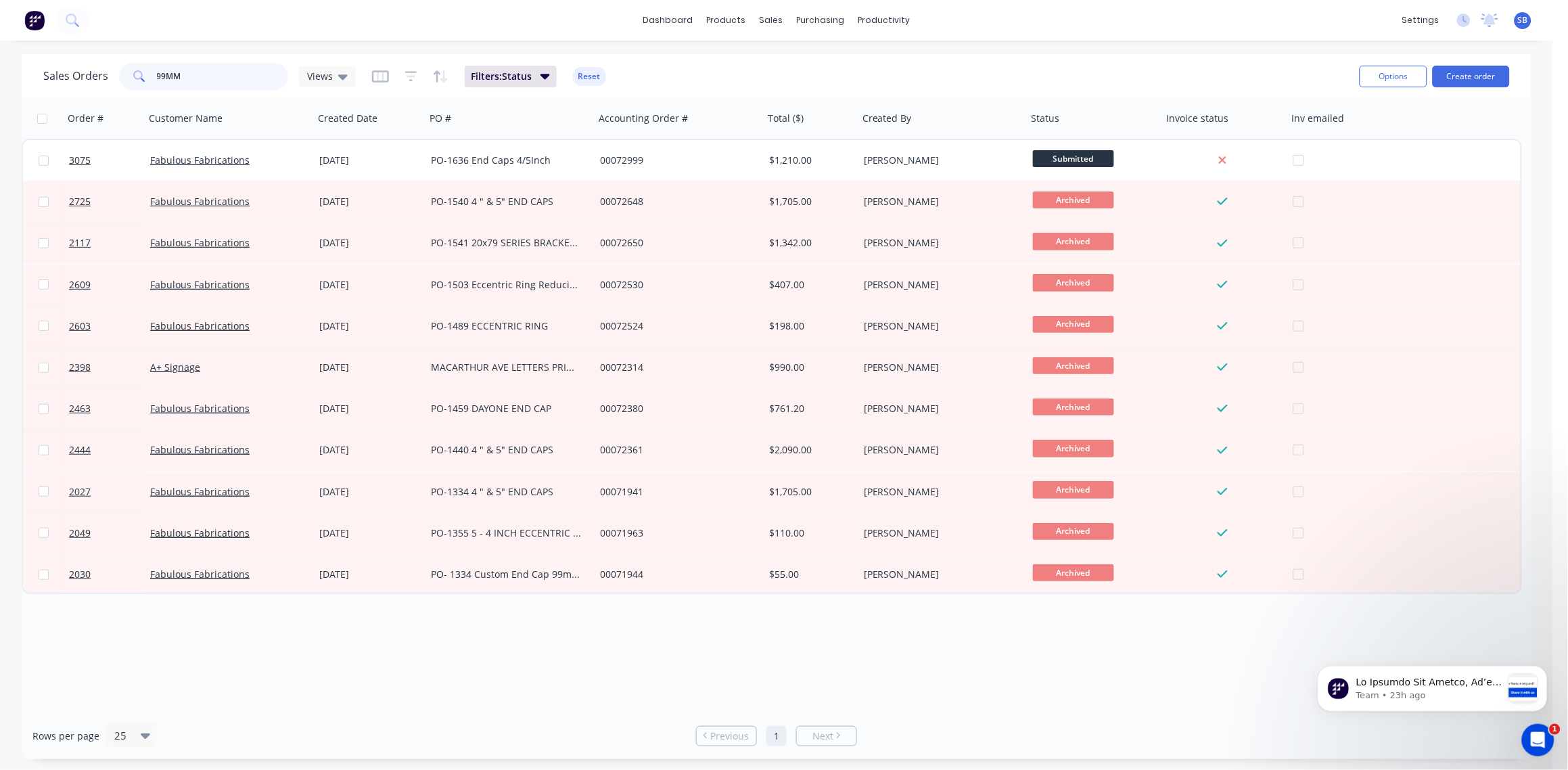
drag, startPoint x: 221, startPoint y: 74, endPoint x: -4, endPoint y: 117, distance: 229.1
click at [0, 117] on html "dashboard products sales purchasing productivity dashboard products Product Cat…" at bounding box center [784, 385] width 1568 height 770
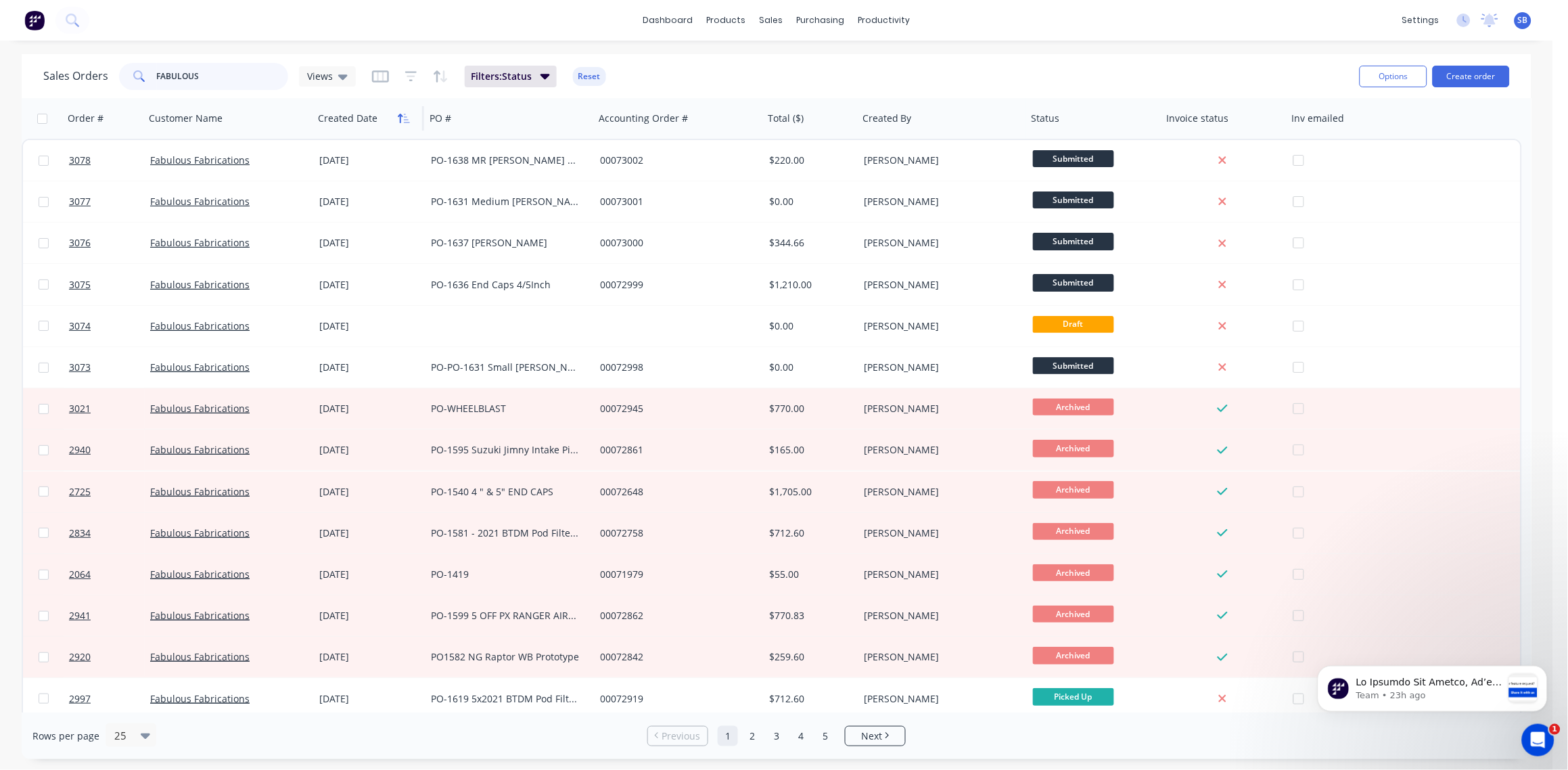
type input "FABULOUS"
click at [400, 120] on icon "button" at bounding box center [400, 118] width 5 height 9
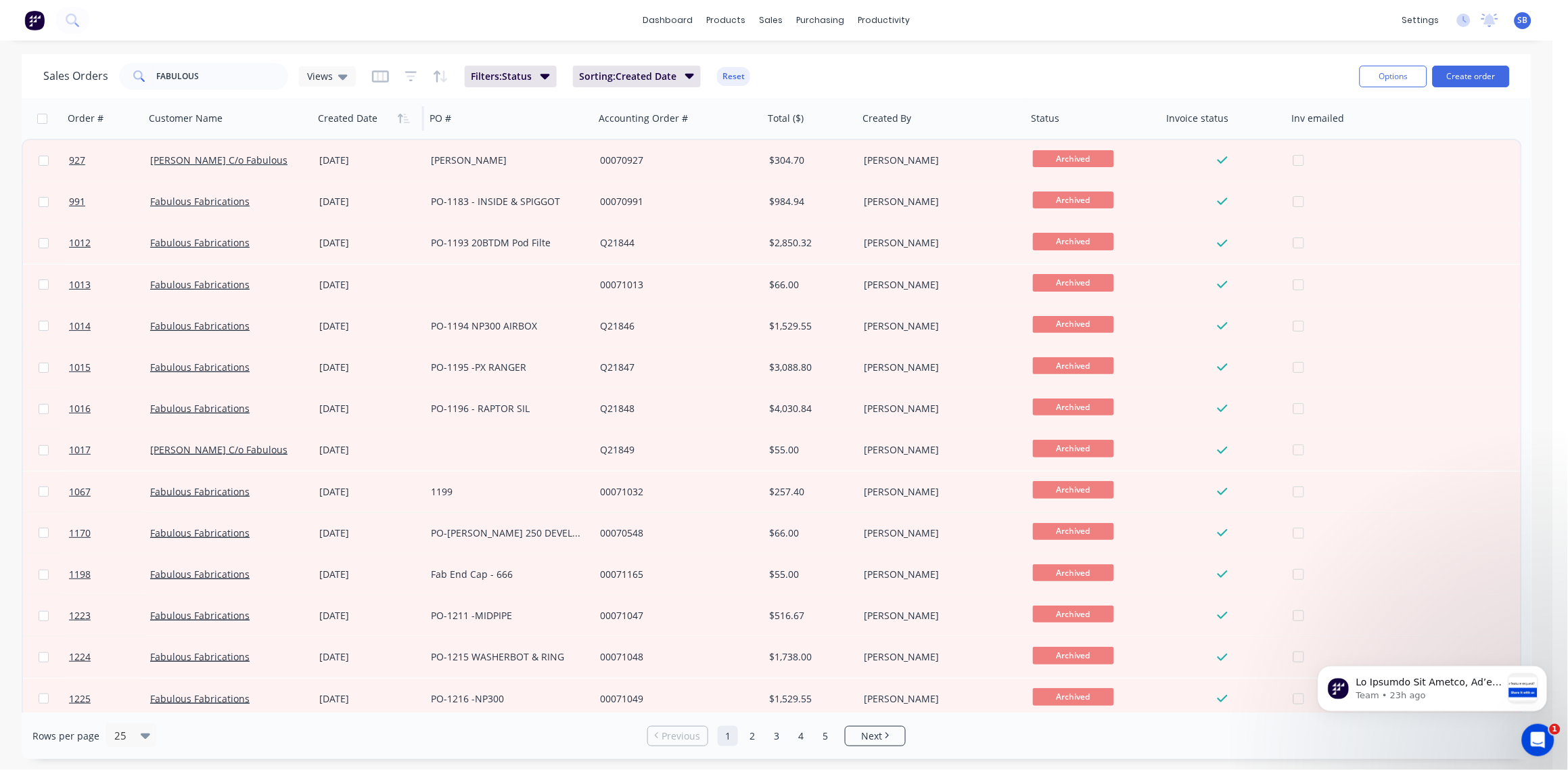
click at [400, 120] on icon "button" at bounding box center [400, 118] width 5 height 9
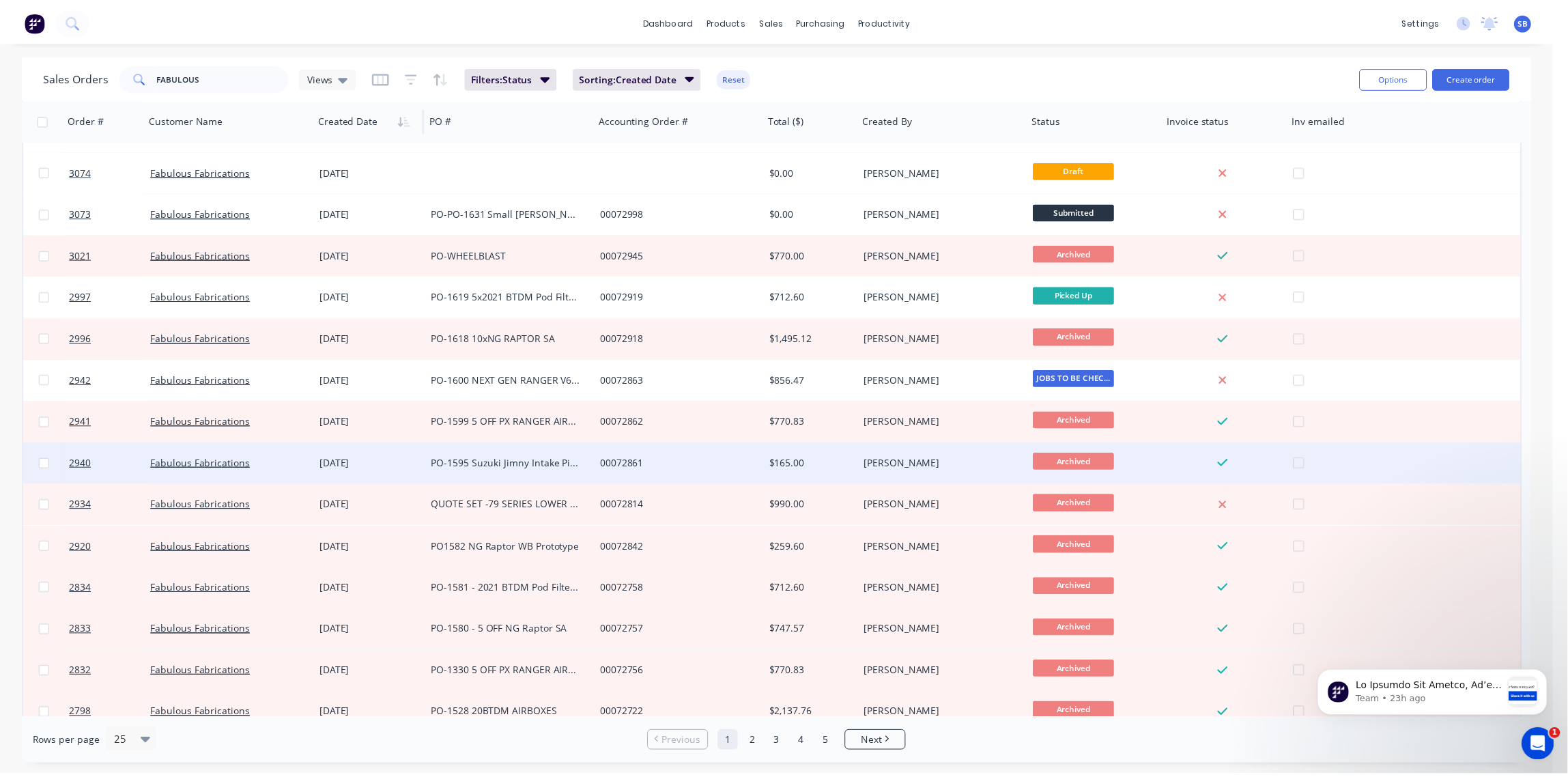
scroll to position [203, 0]
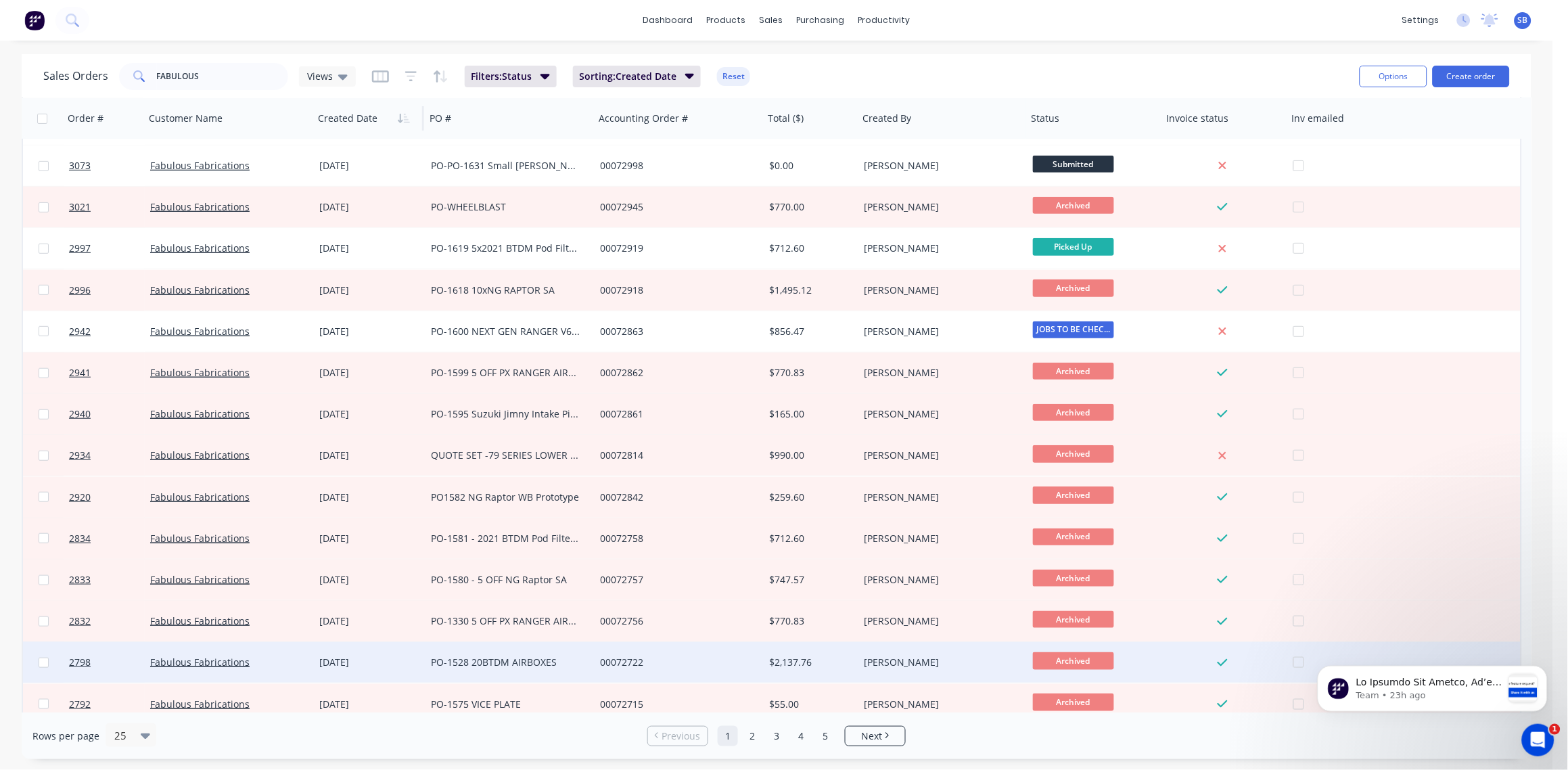
click at [496, 657] on div "PO-1528 20BTDM AIRBOXES" at bounding box center [506, 662] width 150 height 14
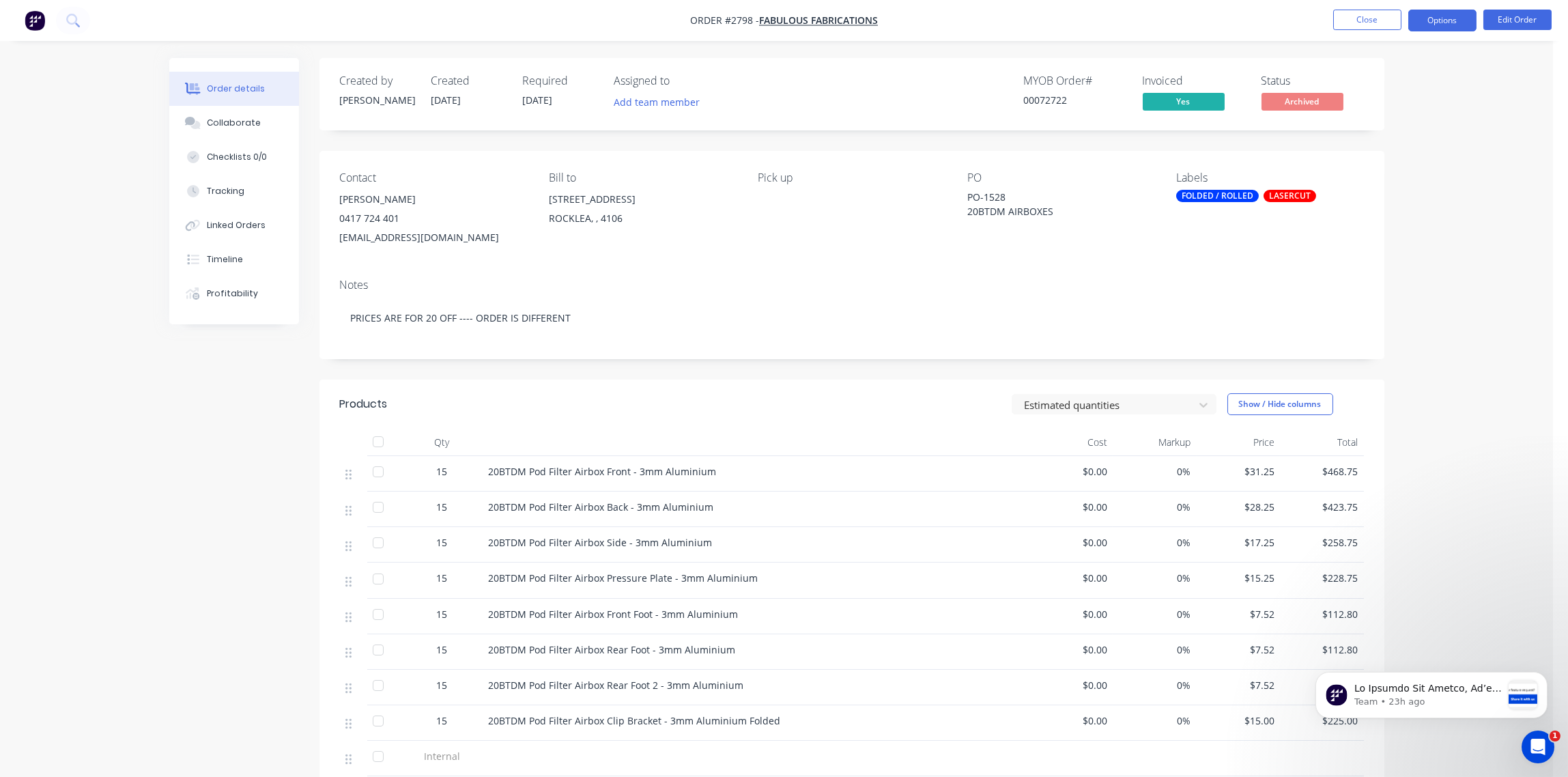
click at [1444, 24] on button "Options" at bounding box center [1442, 20] width 68 height 22
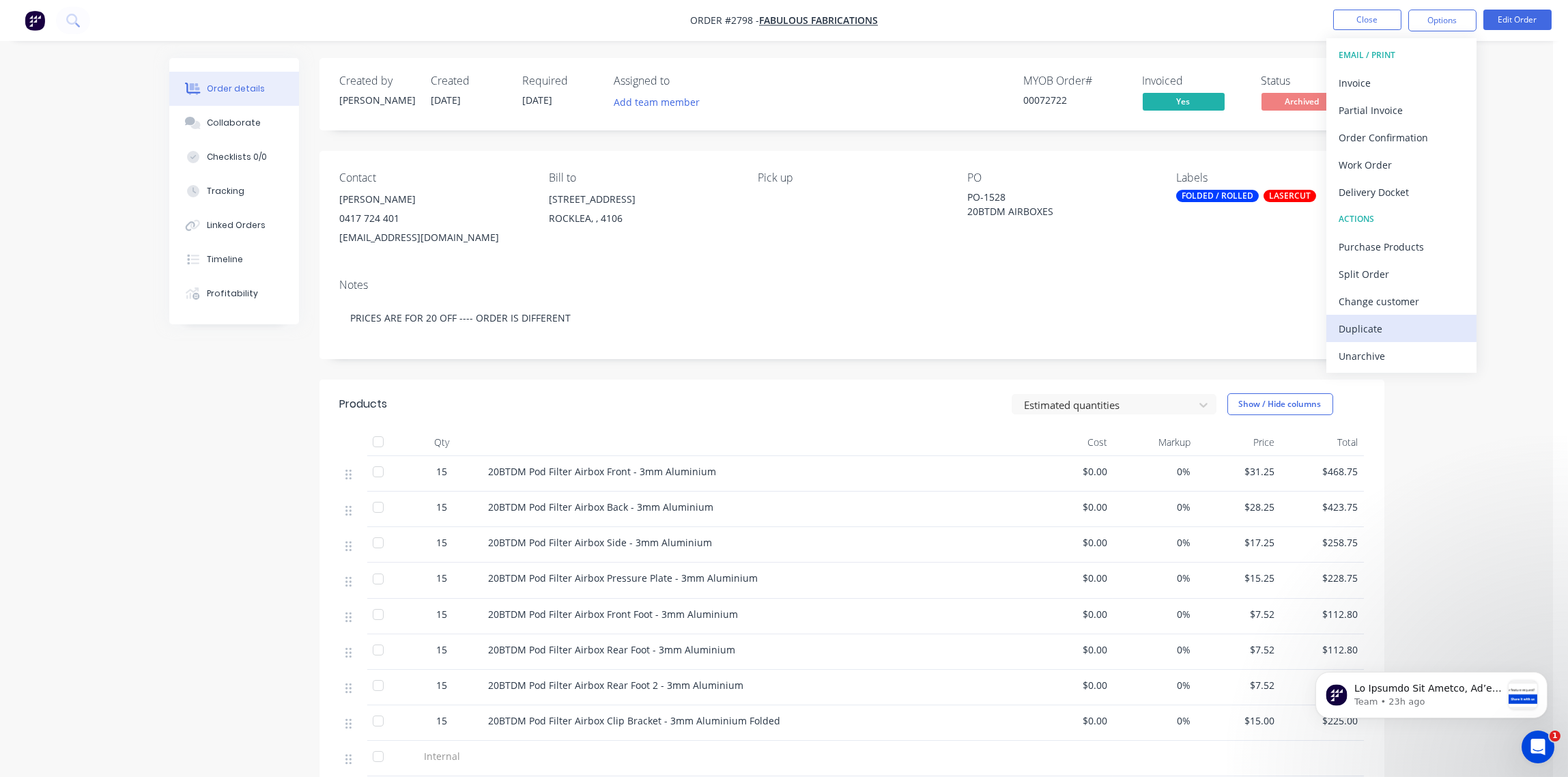
click at [1392, 320] on div "Duplicate" at bounding box center [1401, 328] width 126 height 20
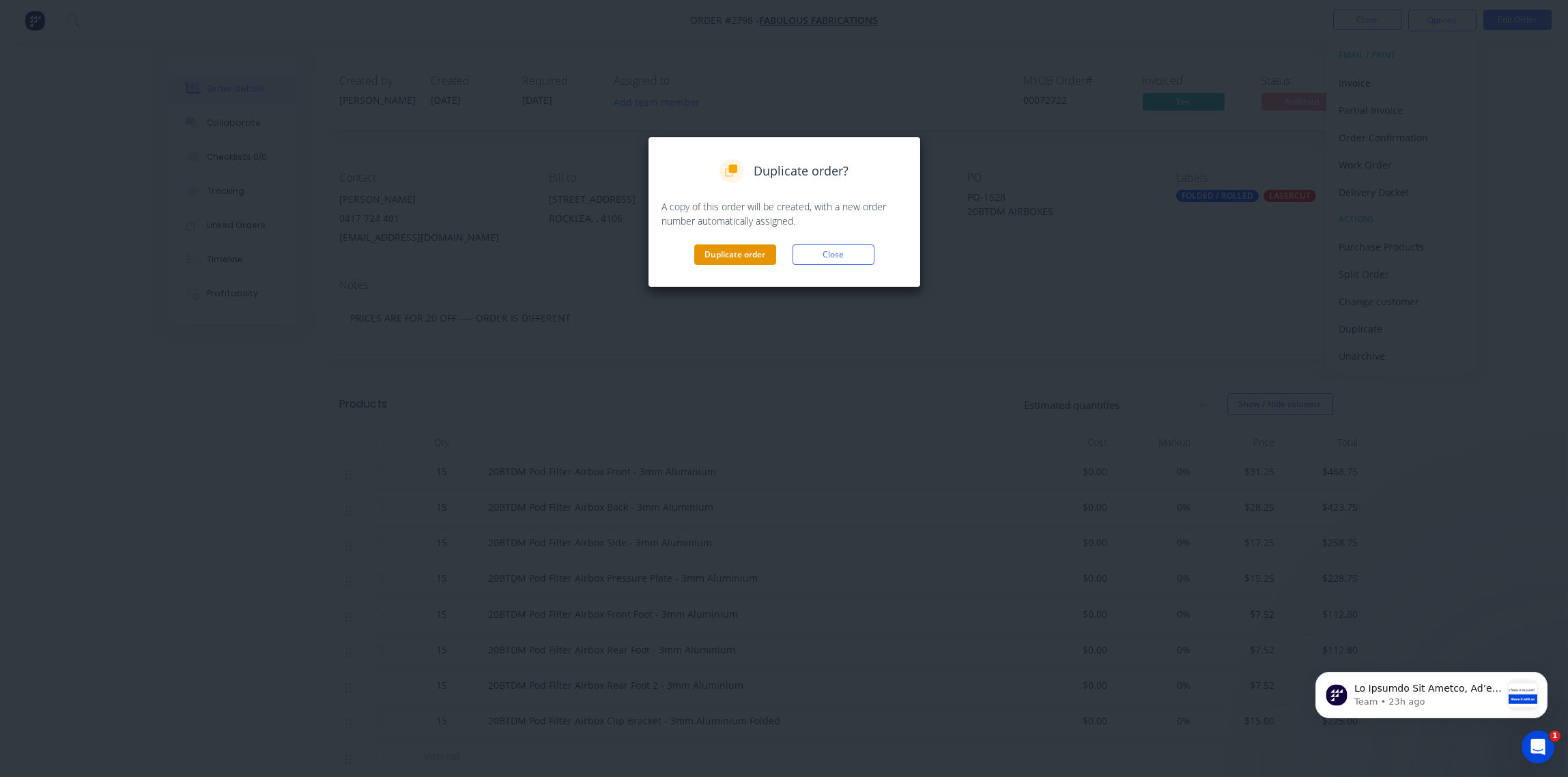
click at [743, 247] on button "Duplicate order" at bounding box center [735, 255] width 82 height 20
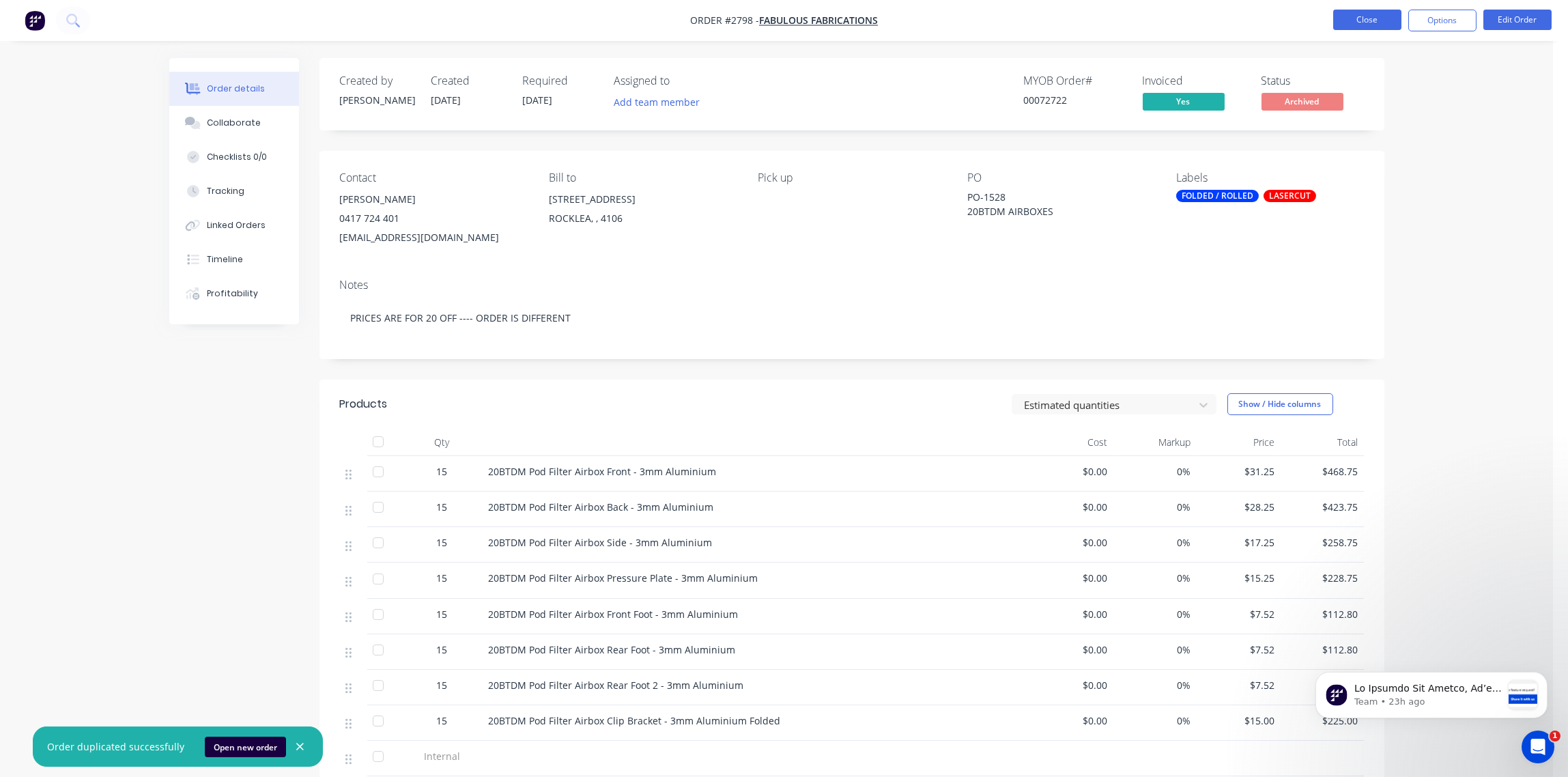
click at [1366, 20] on button "Close" at bounding box center [1368, 20] width 68 height 20
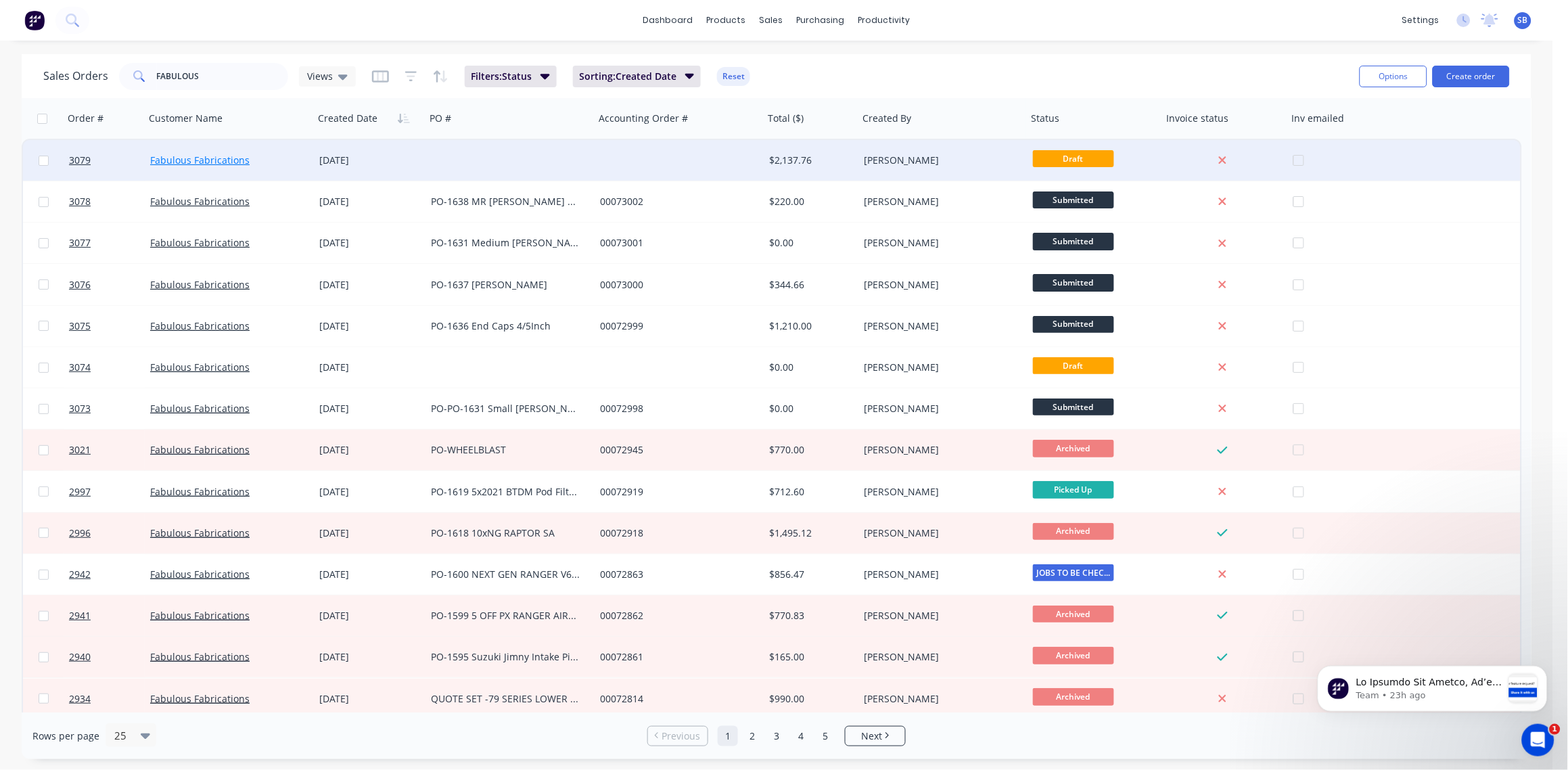
click at [199, 159] on link "Fabulous Fabrications" at bounding box center [200, 160] width 99 height 13
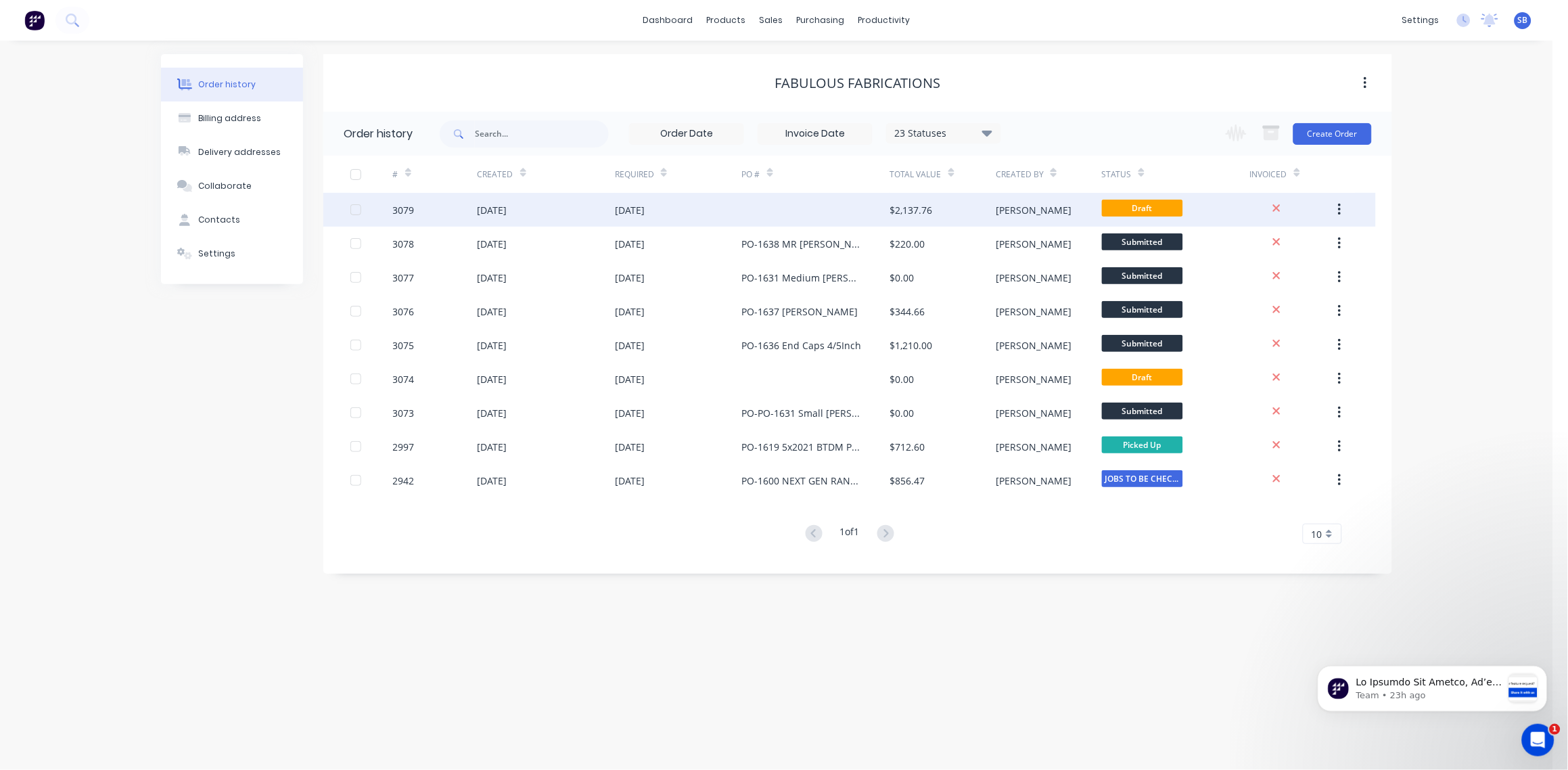
click at [406, 209] on div "3079" at bounding box center [404, 210] width 22 height 14
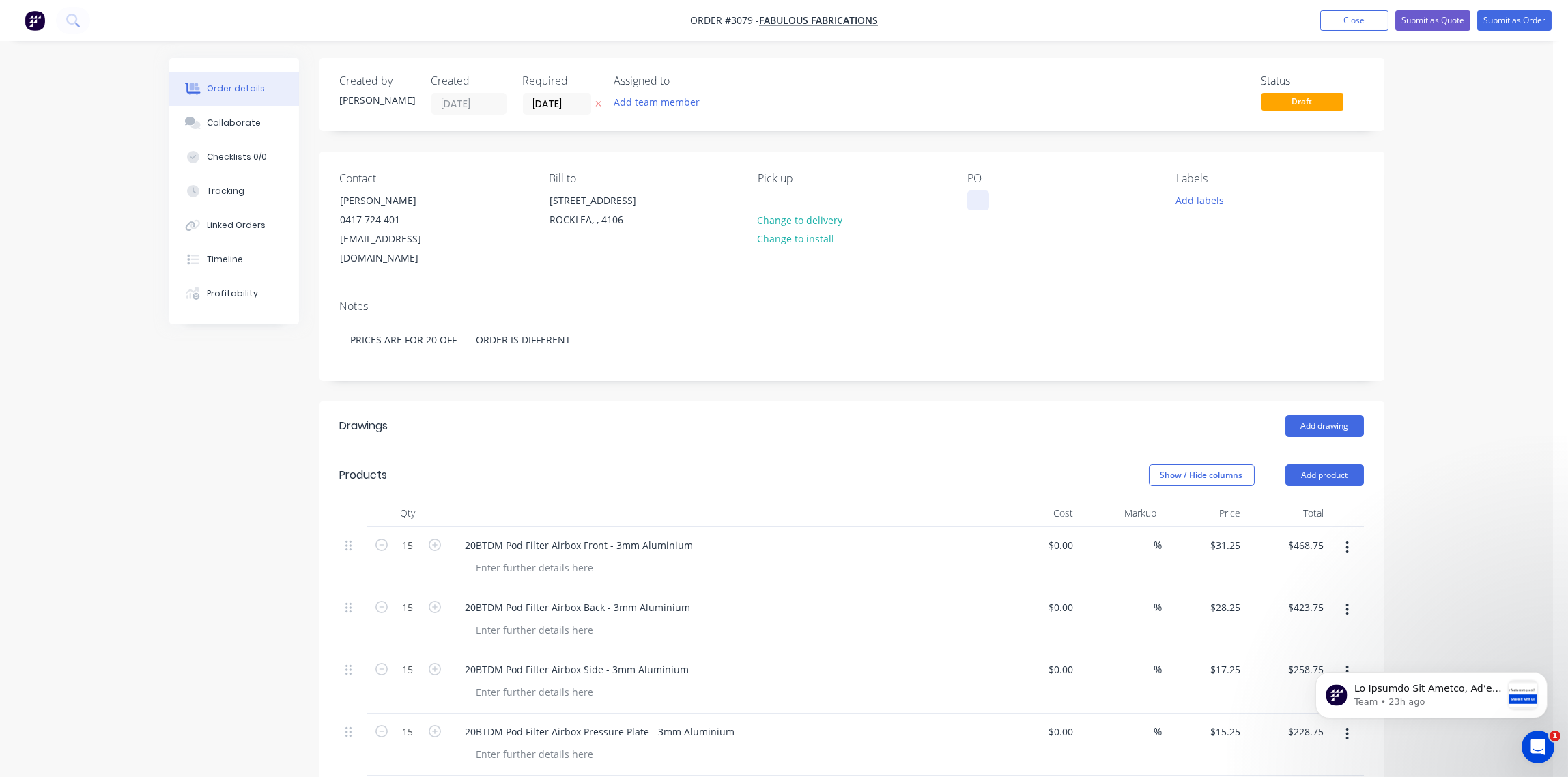
click at [982, 192] on div at bounding box center [979, 200] width 22 height 20
paste div
click at [1023, 199] on div "PO-1649" at bounding box center [997, 200] width 60 height 20
click at [1015, 202] on div "PO-164920BTDM Pod Filter Airbox" at bounding box center [1053, 207] width 171 height 34
click at [1206, 198] on button "Add labels" at bounding box center [1200, 199] width 63 height 18
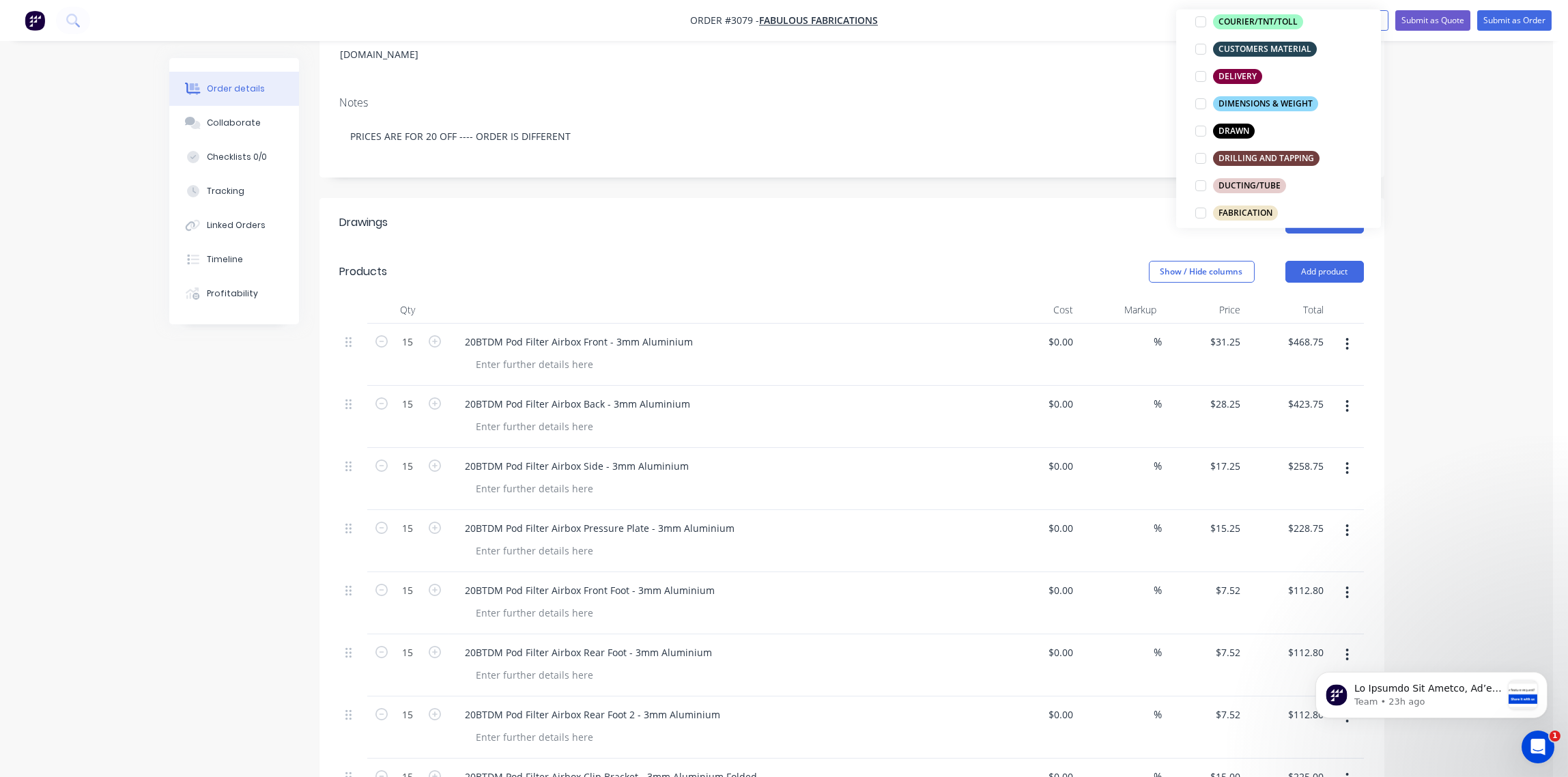
scroll to position [305, 0]
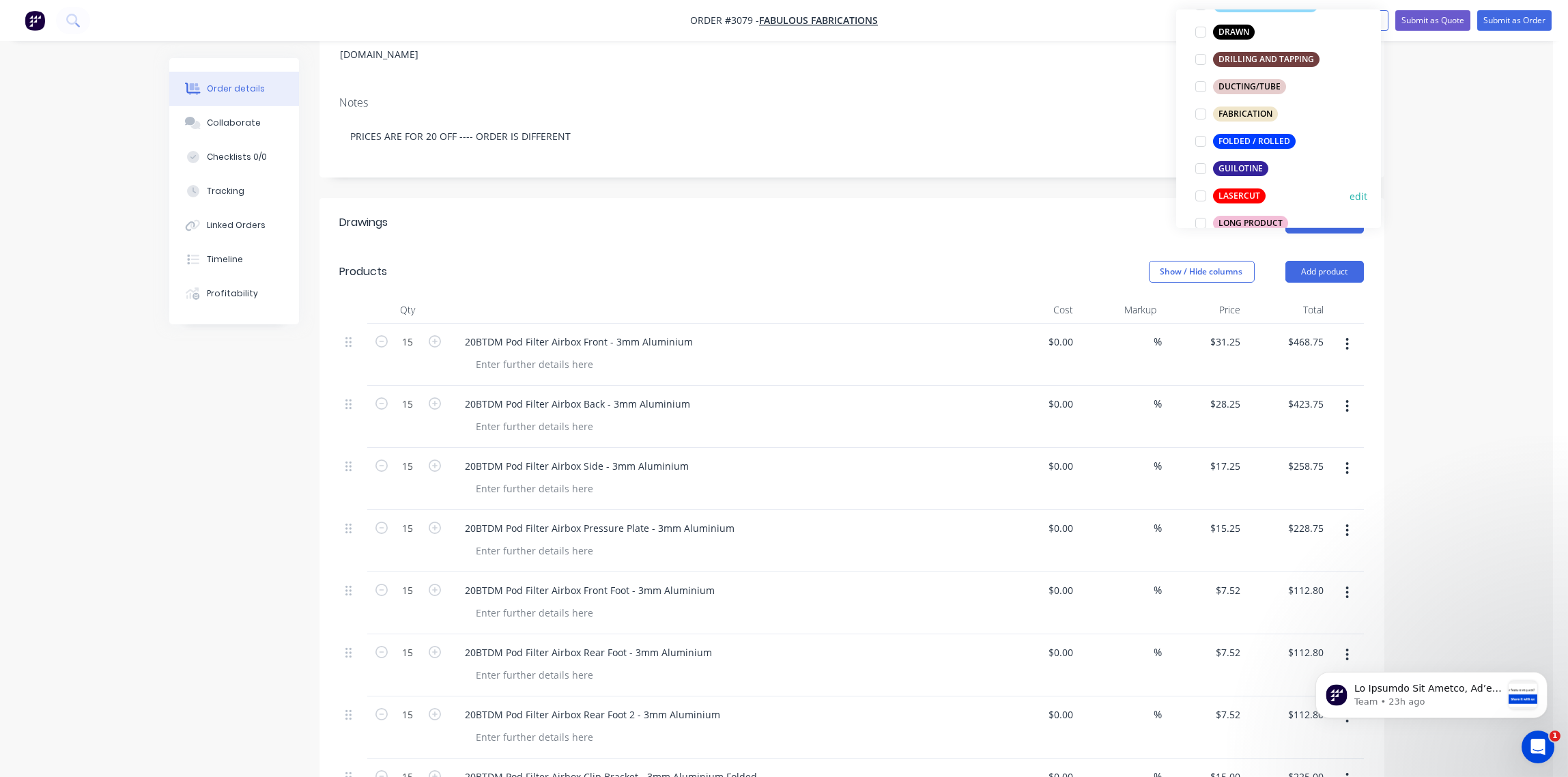
click at [1197, 192] on div at bounding box center [1201, 196] width 28 height 28
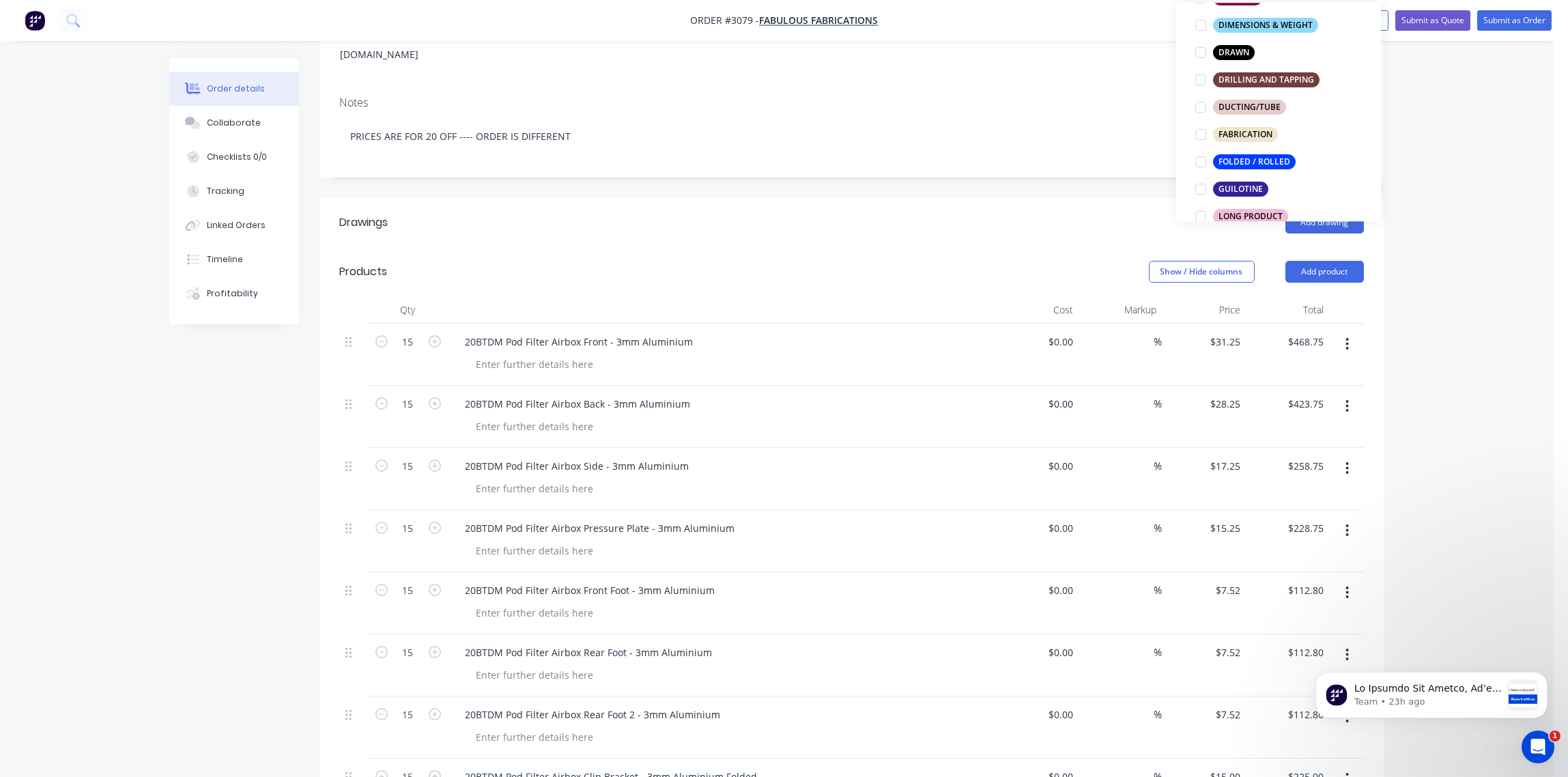
click at [1203, 158] on div at bounding box center [1201, 162] width 28 height 28
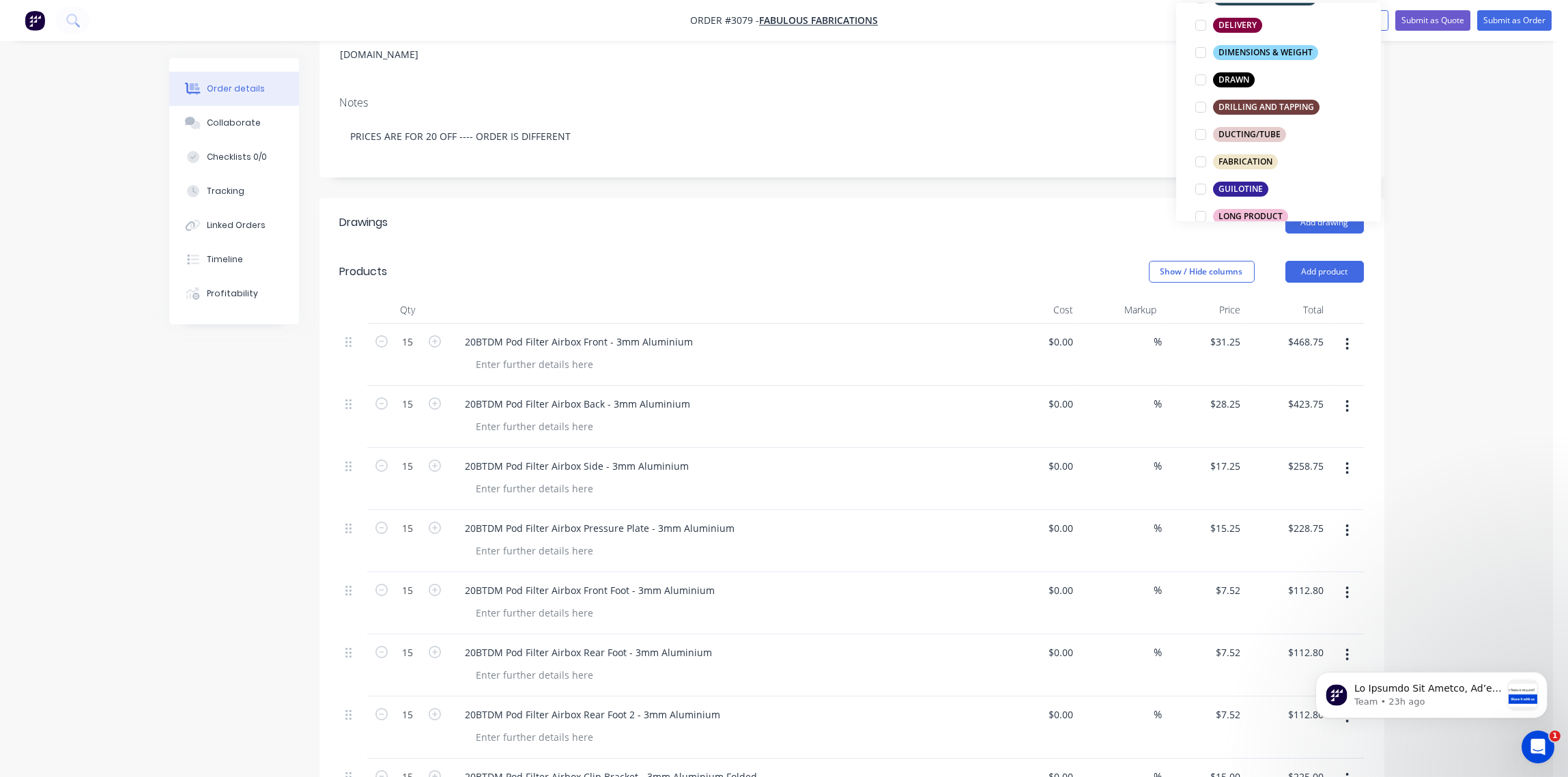
scroll to position [0, 0]
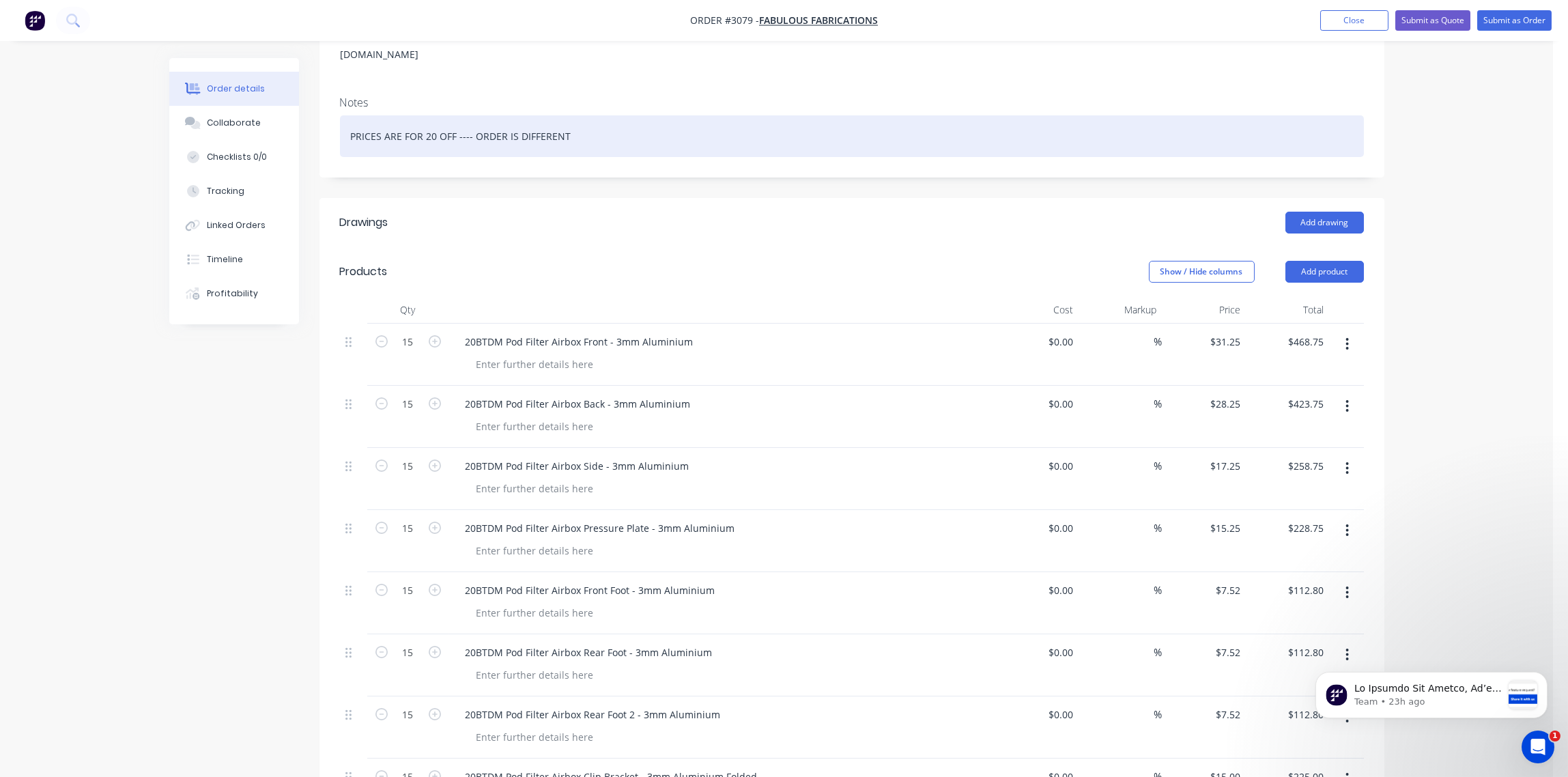
click at [1011, 120] on div "PRICES ARE FOR 20 OFF ---- ORDER IS DIFFERENT" at bounding box center [852, 136] width 1024 height 41
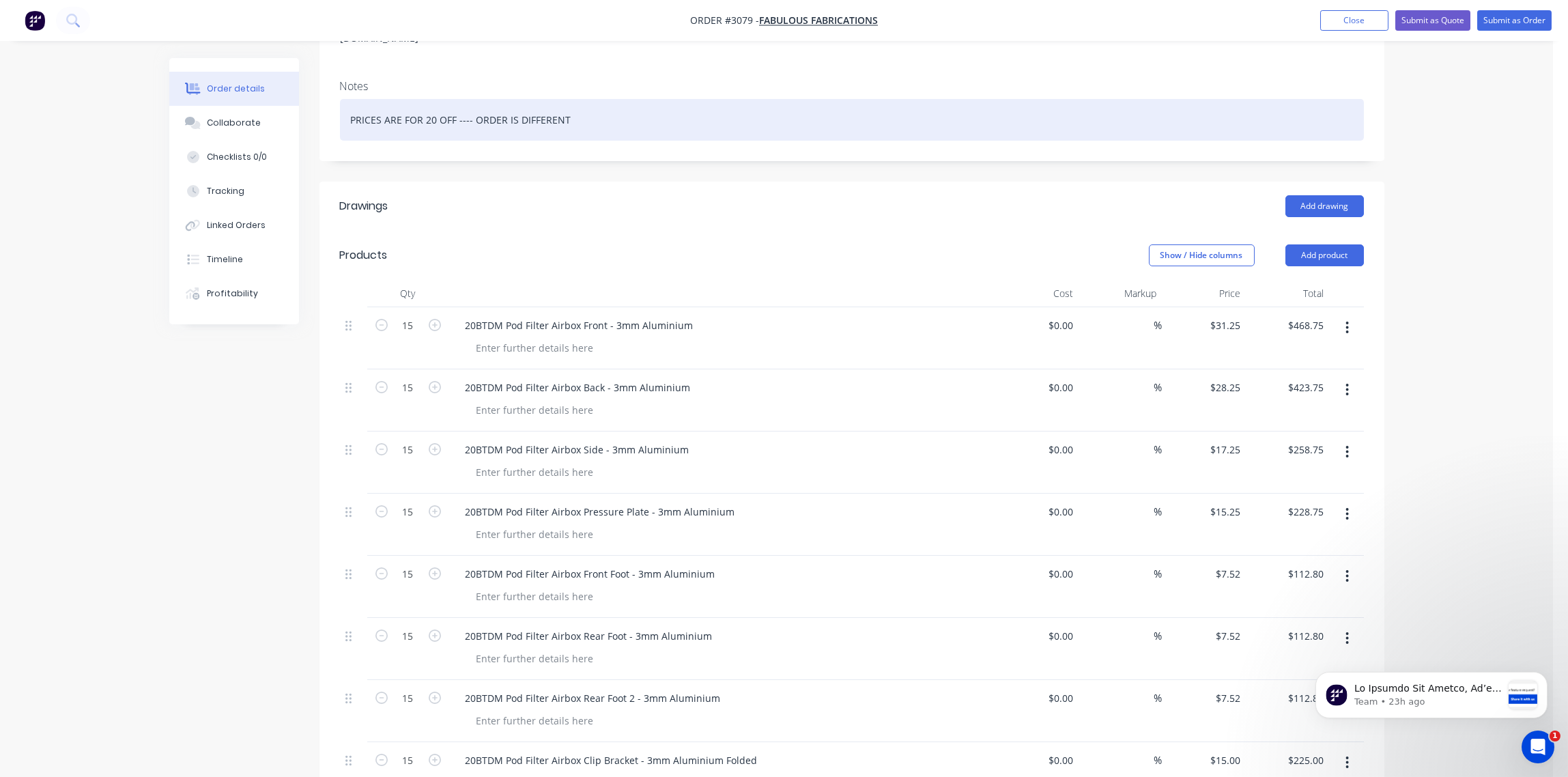
scroll to position [203, 0]
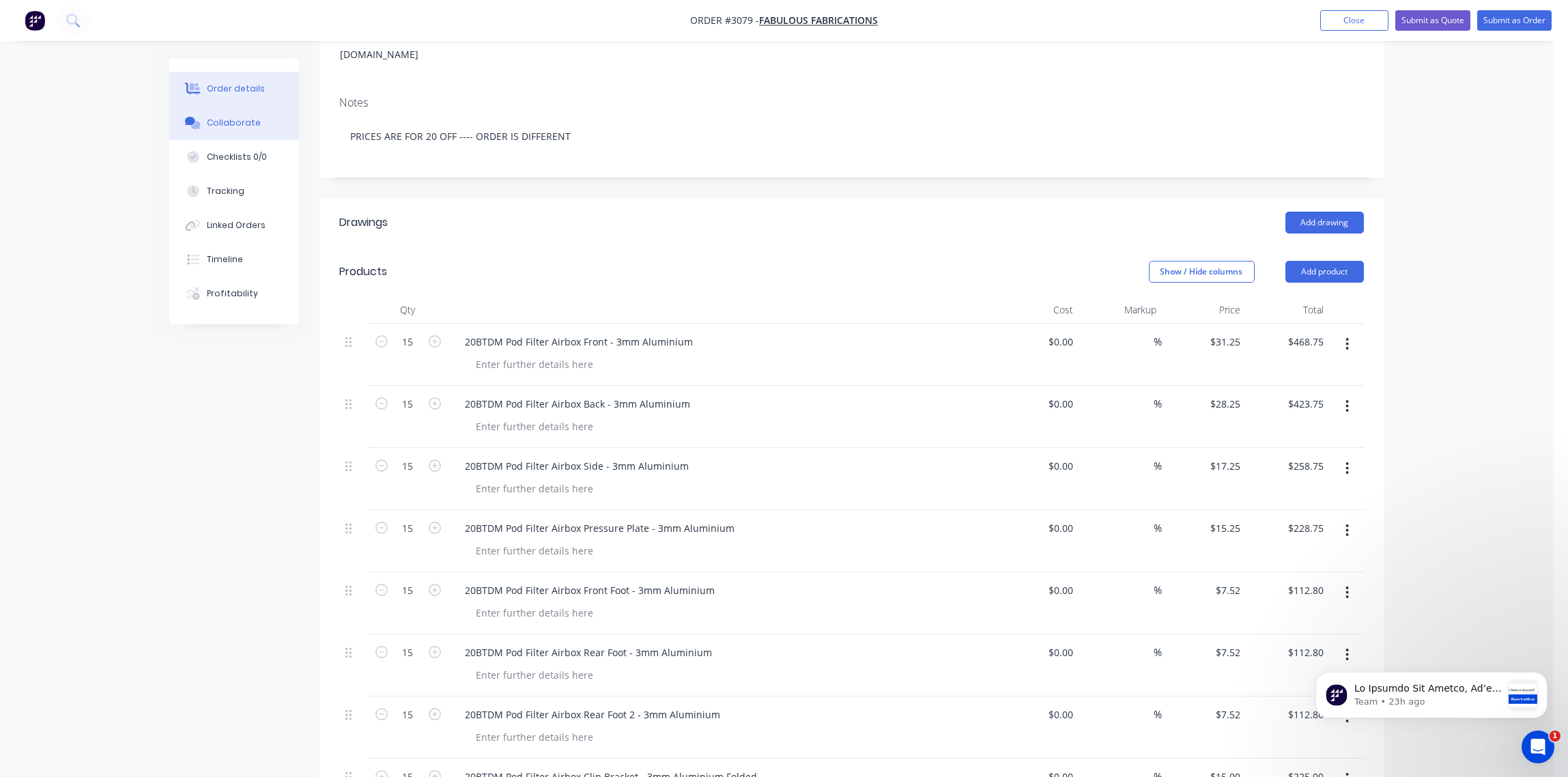
click at [215, 123] on div "Collaborate" at bounding box center [234, 123] width 54 height 12
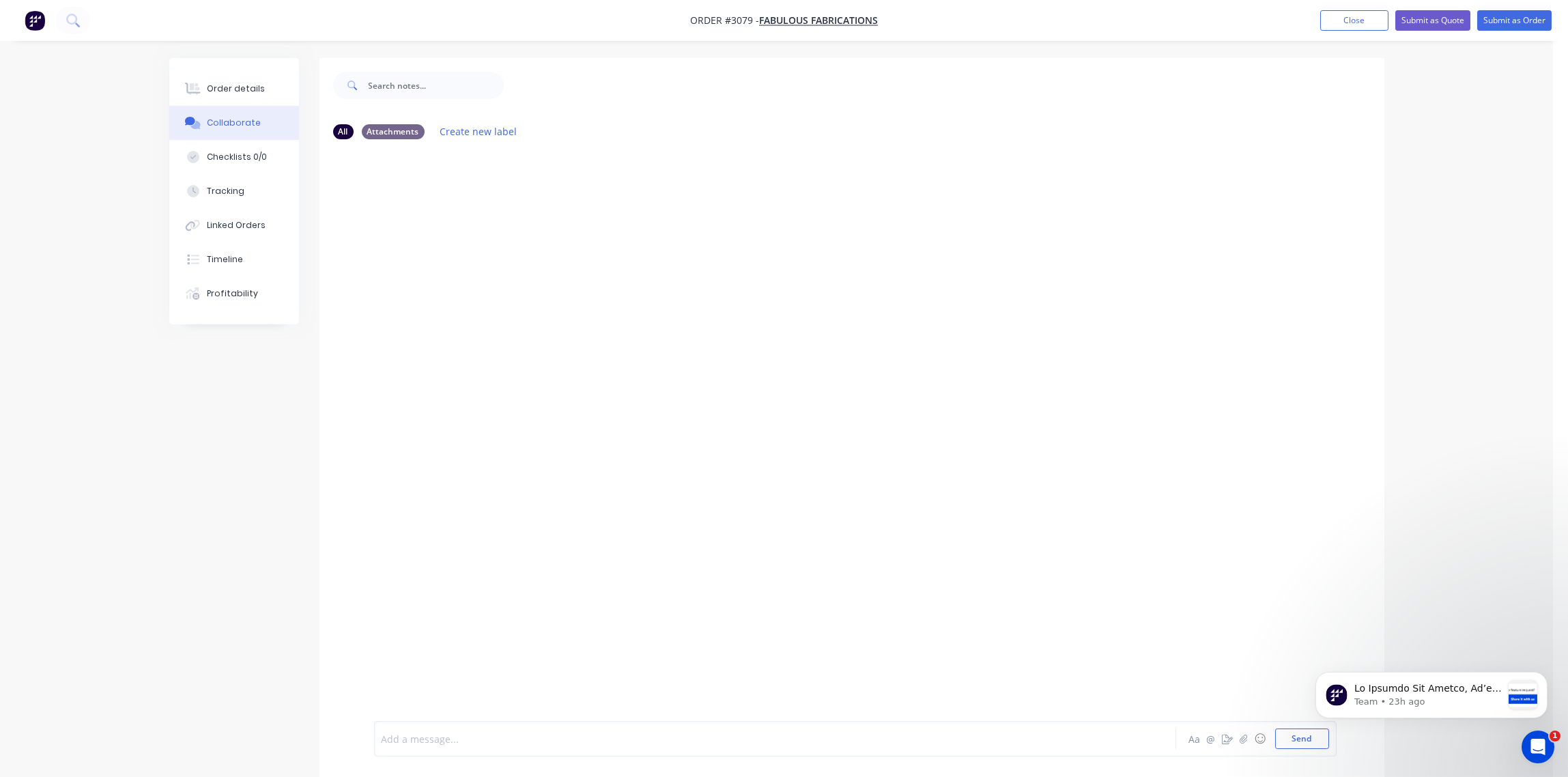
click at [487, 739] on div at bounding box center [738, 739] width 710 height 15
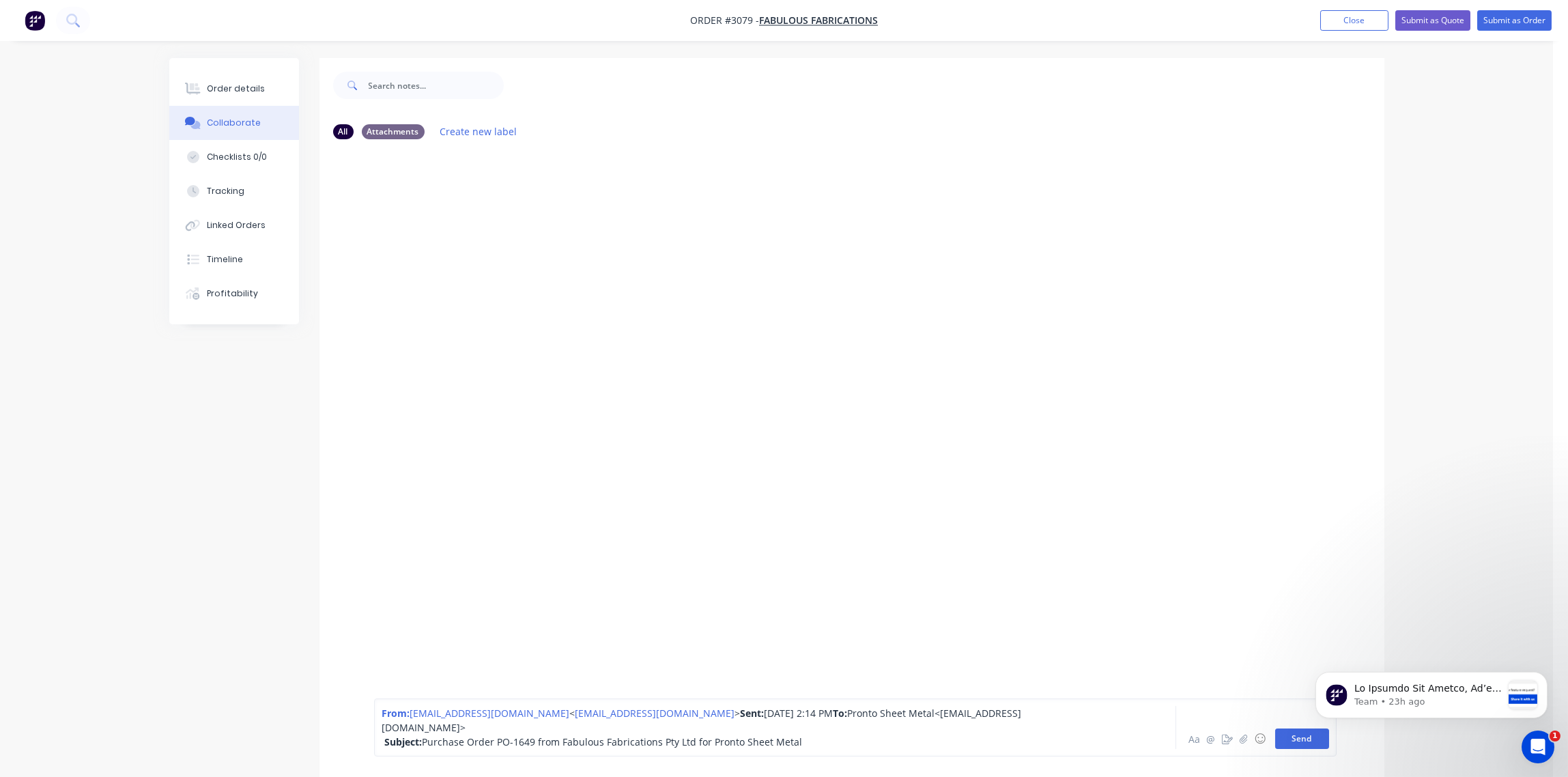
click at [1295, 737] on button "Send" at bounding box center [1302, 739] width 54 height 20
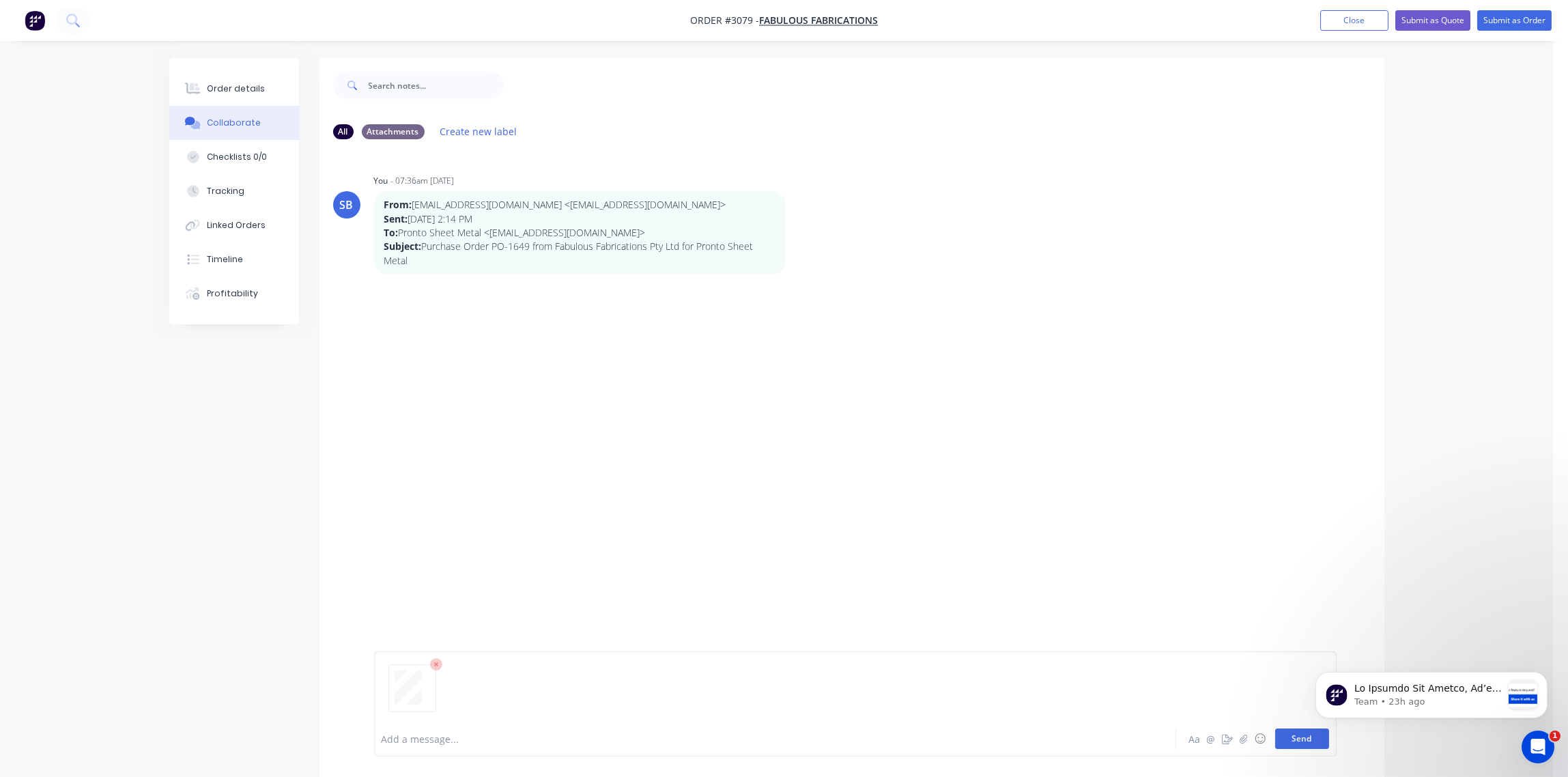
click at [1302, 747] on button "Send" at bounding box center [1302, 739] width 54 height 20
click at [224, 81] on button "Order details" at bounding box center [234, 89] width 130 height 34
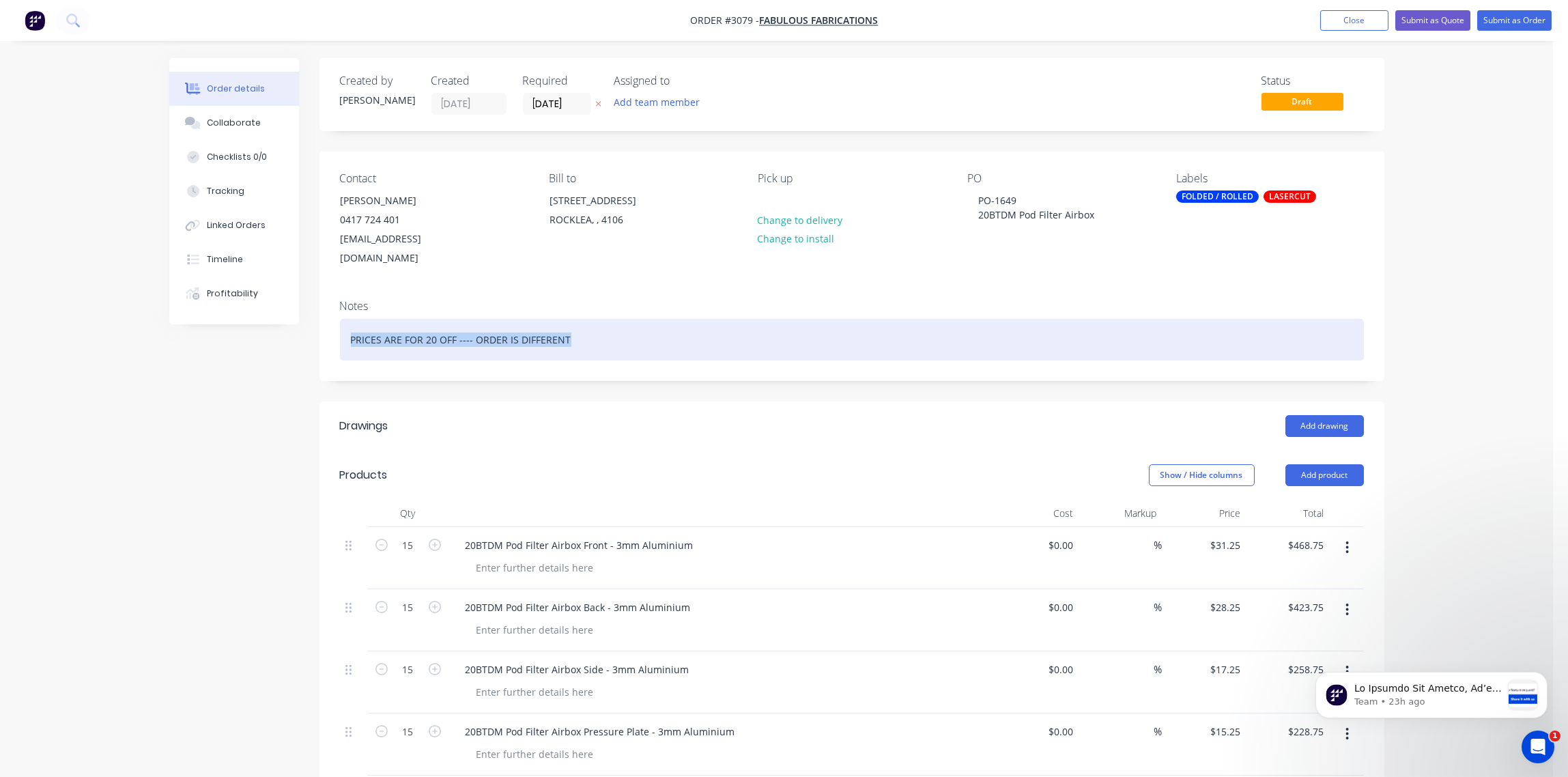
drag, startPoint x: 575, startPoint y: 317, endPoint x: 312, endPoint y: 340, distance: 264.0
click at [312, 340] on div "Created by Sandra Created 02/10/25 Required 02/10/25 Assigned to Add team membe…" at bounding box center [777, 759] width 1215 height 1402
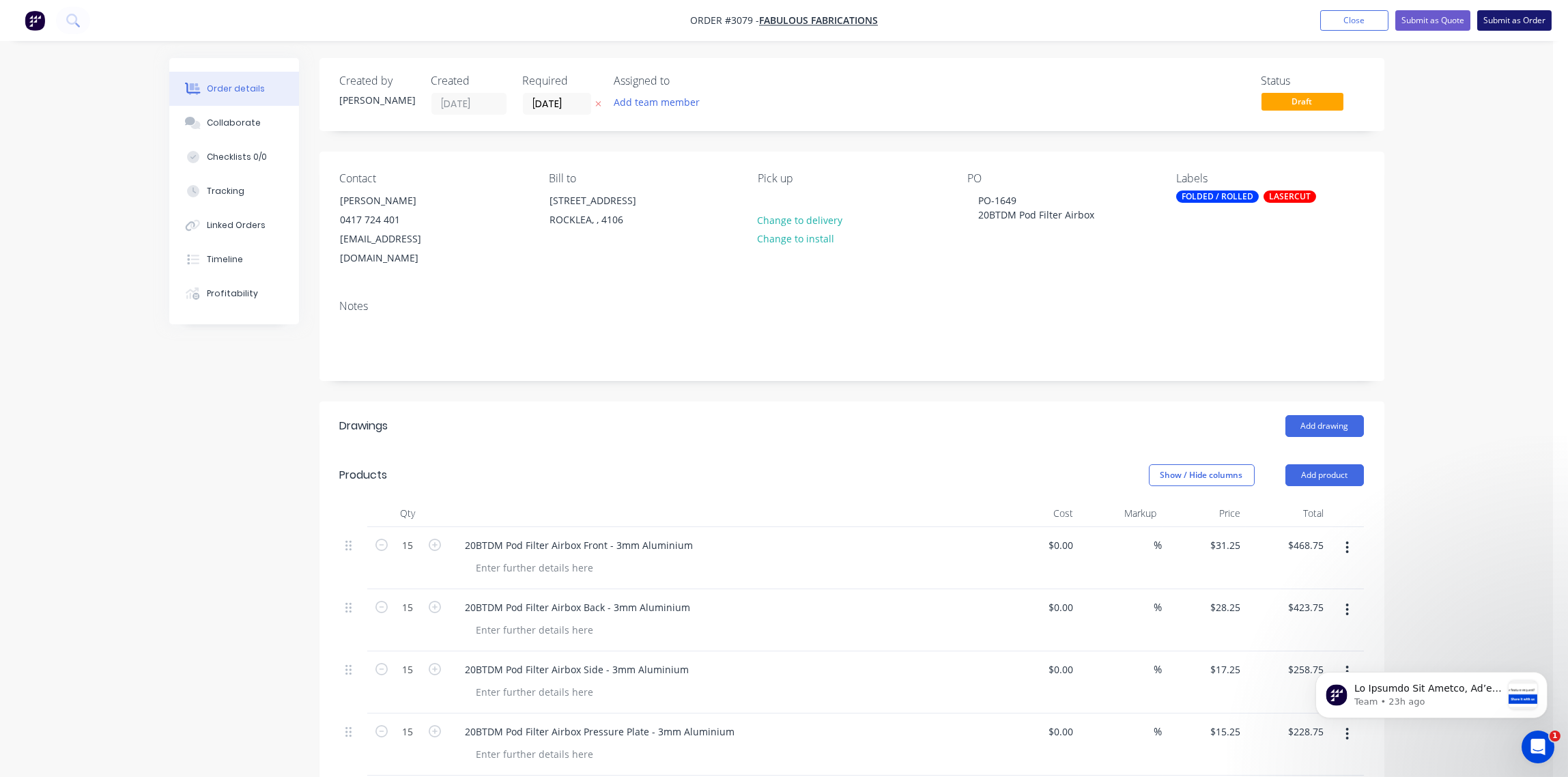
click at [1507, 20] on button "Submit as Order" at bounding box center [1514, 20] width 75 height 20
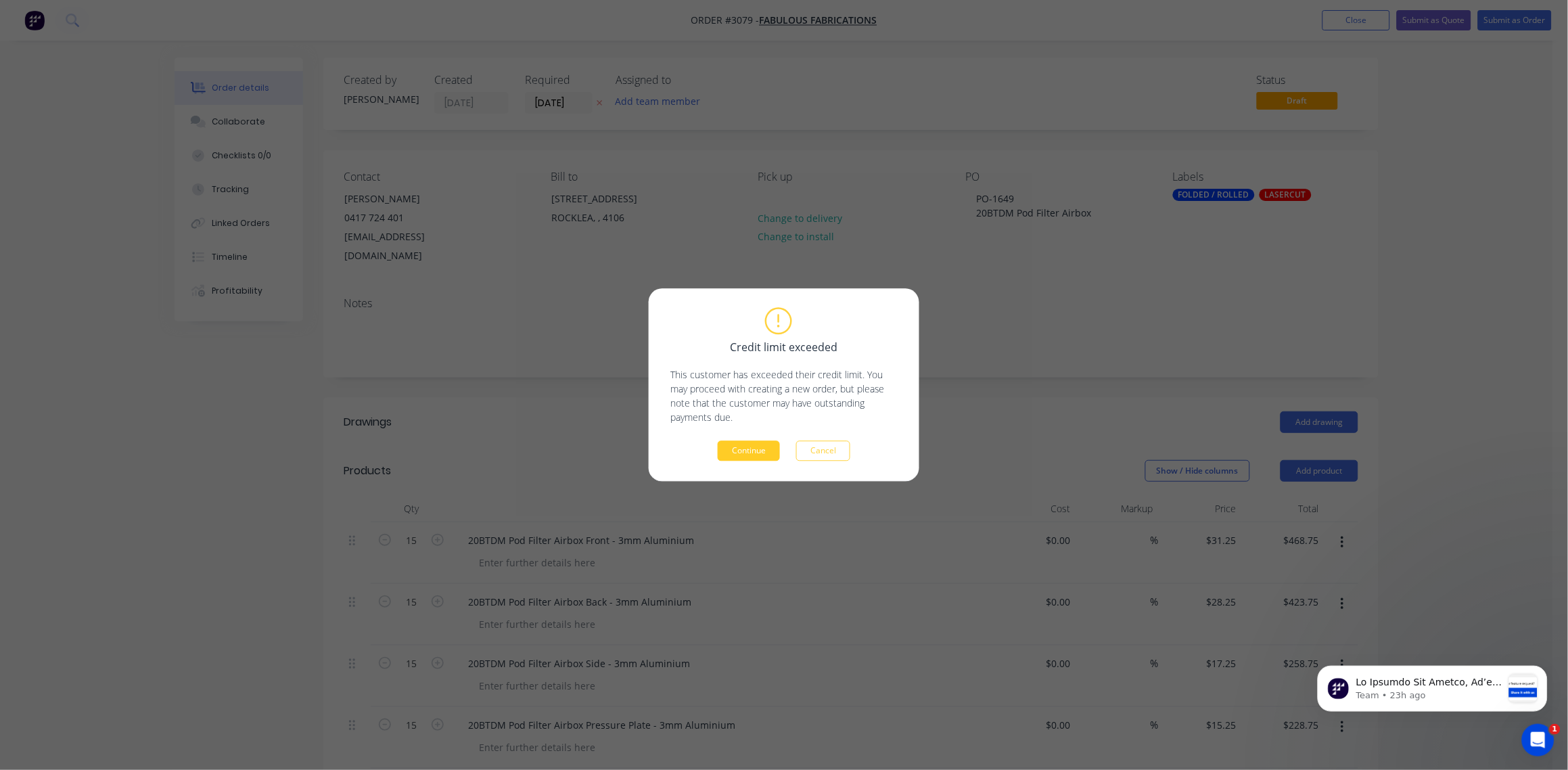
click at [750, 448] on button "Continue" at bounding box center [749, 451] width 63 height 20
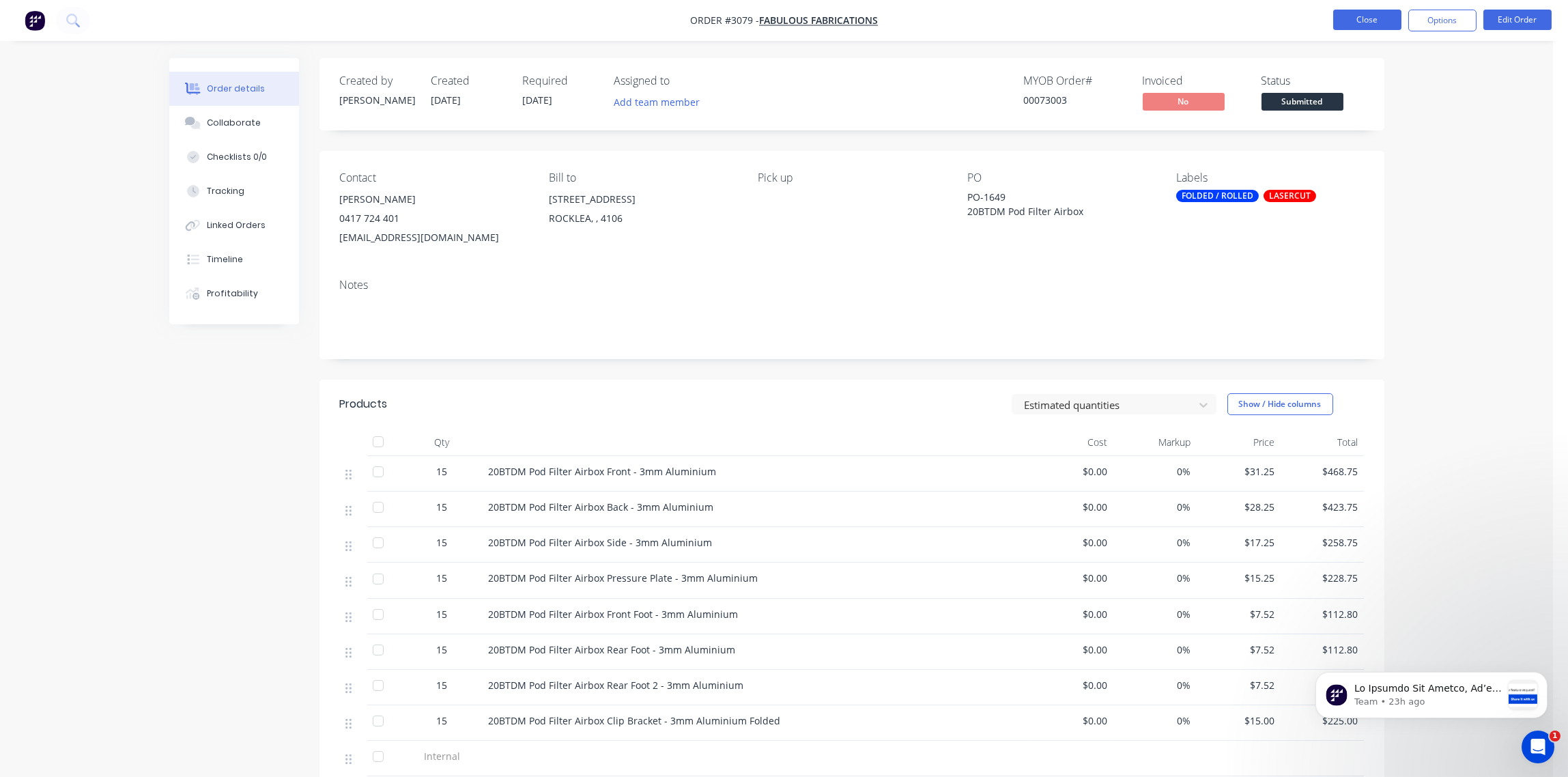
click at [1372, 18] on button "Close" at bounding box center [1368, 20] width 68 height 20
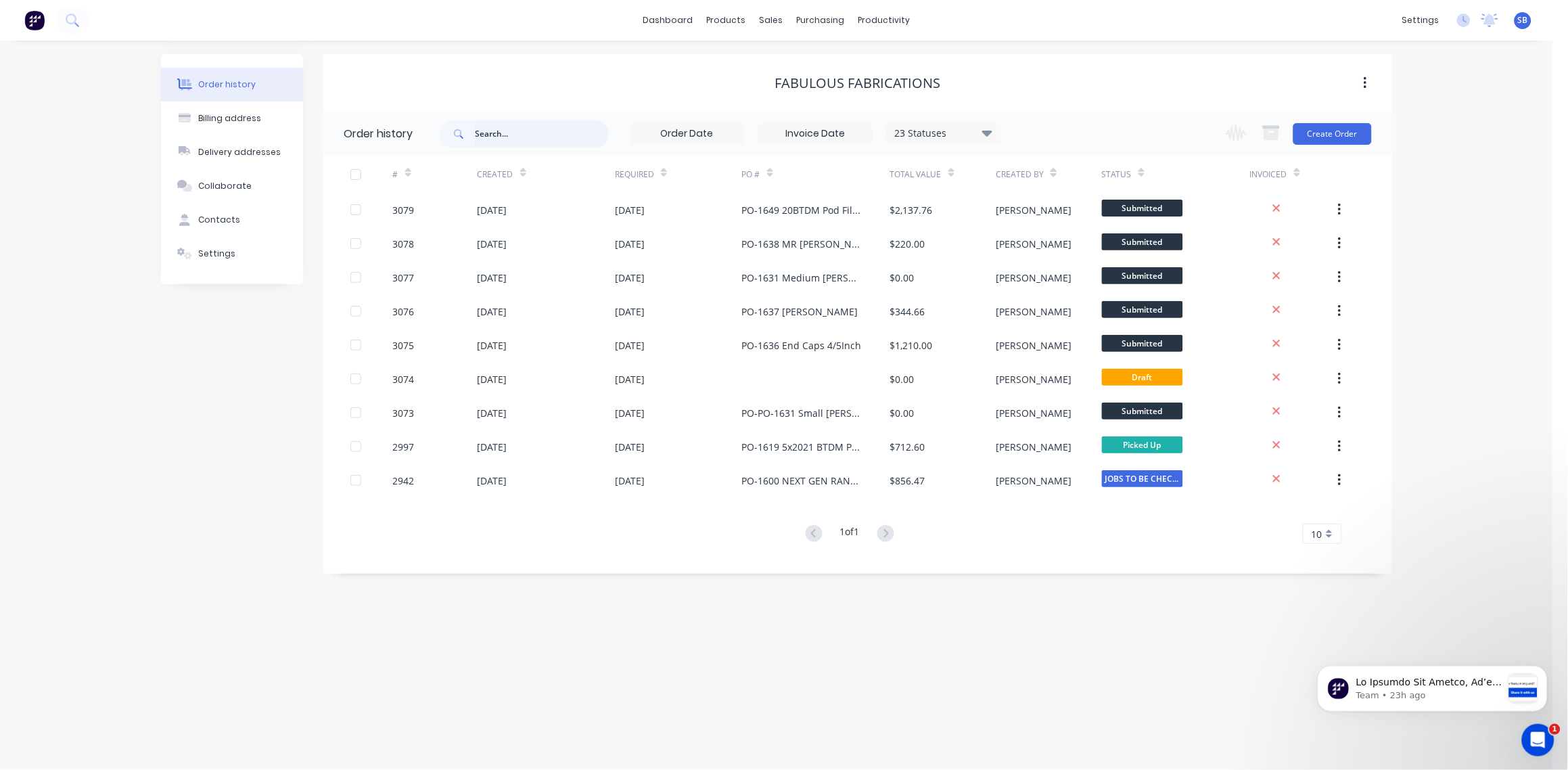
click at [512, 134] on input "text" at bounding box center [542, 134] width 134 height 27
paste input "Front Plate SIL"
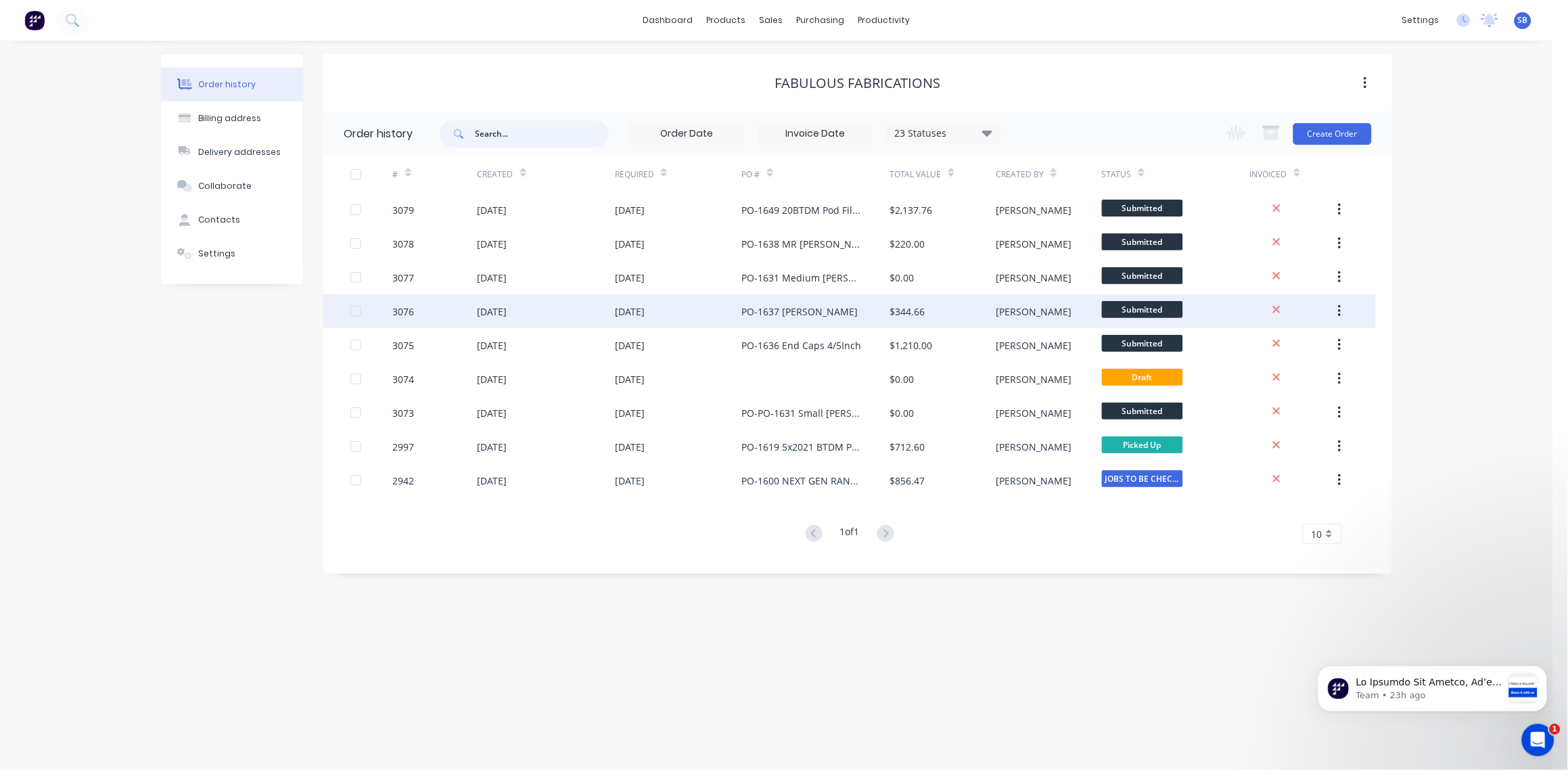
type input "Front Plate SIL"
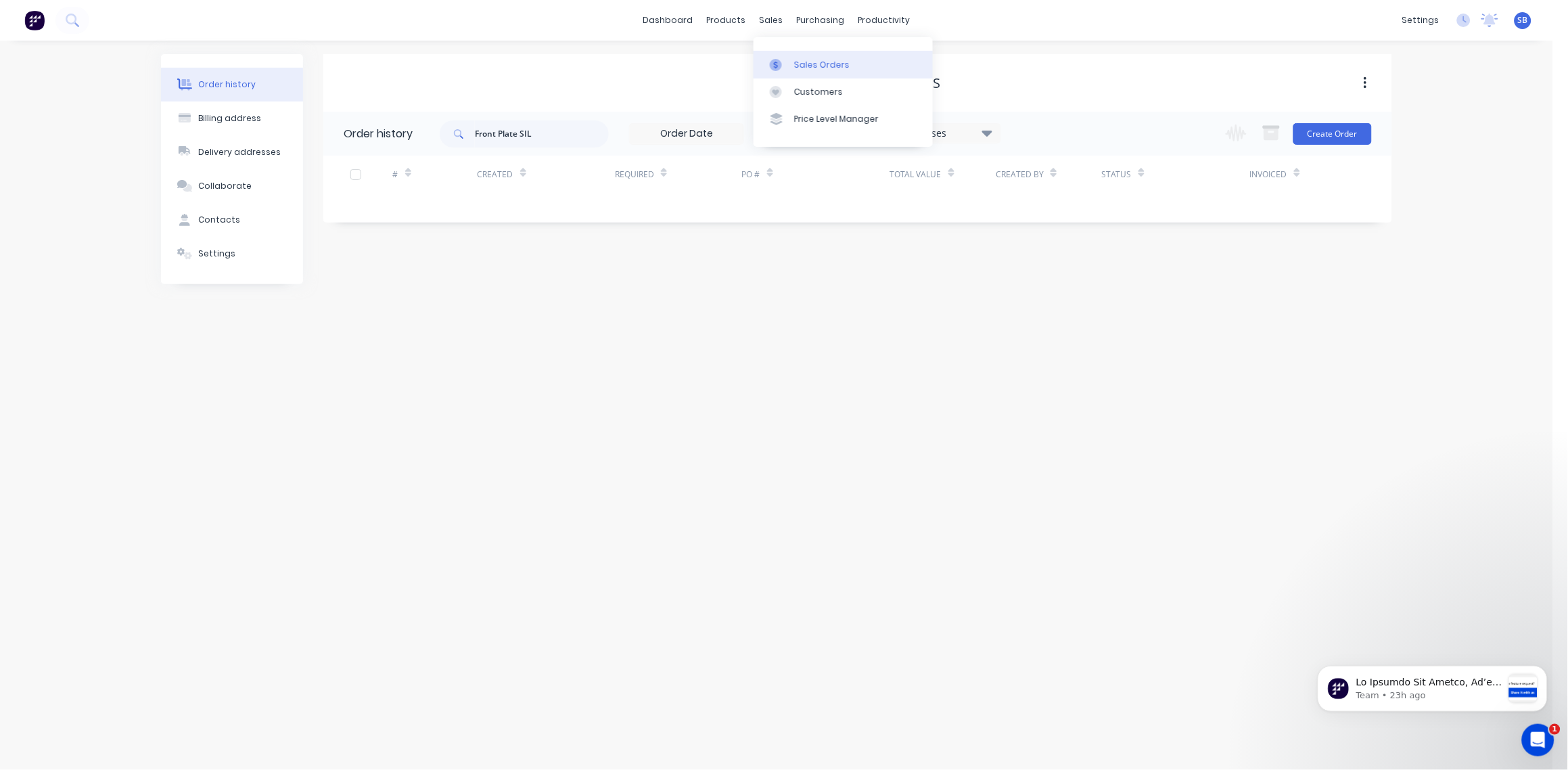
click at [813, 61] on div "Sales Orders" at bounding box center [821, 65] width 55 height 12
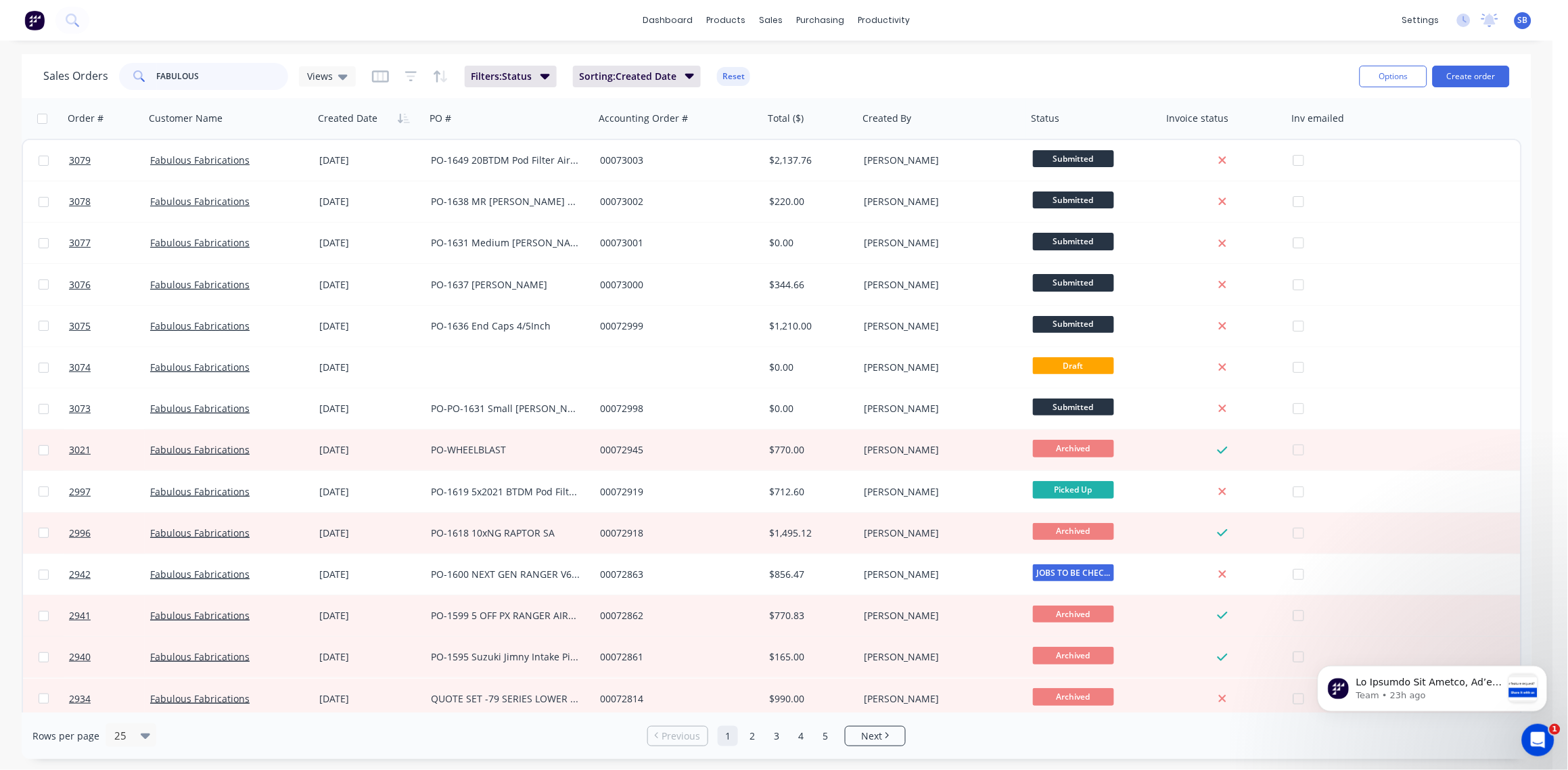
drag, startPoint x: 201, startPoint y: 80, endPoint x: 171, endPoint y: 80, distance: 30.0
click at [135, 83] on div "FABULOUS" at bounding box center [204, 76] width 169 height 27
paste input "ront Plate SIL"
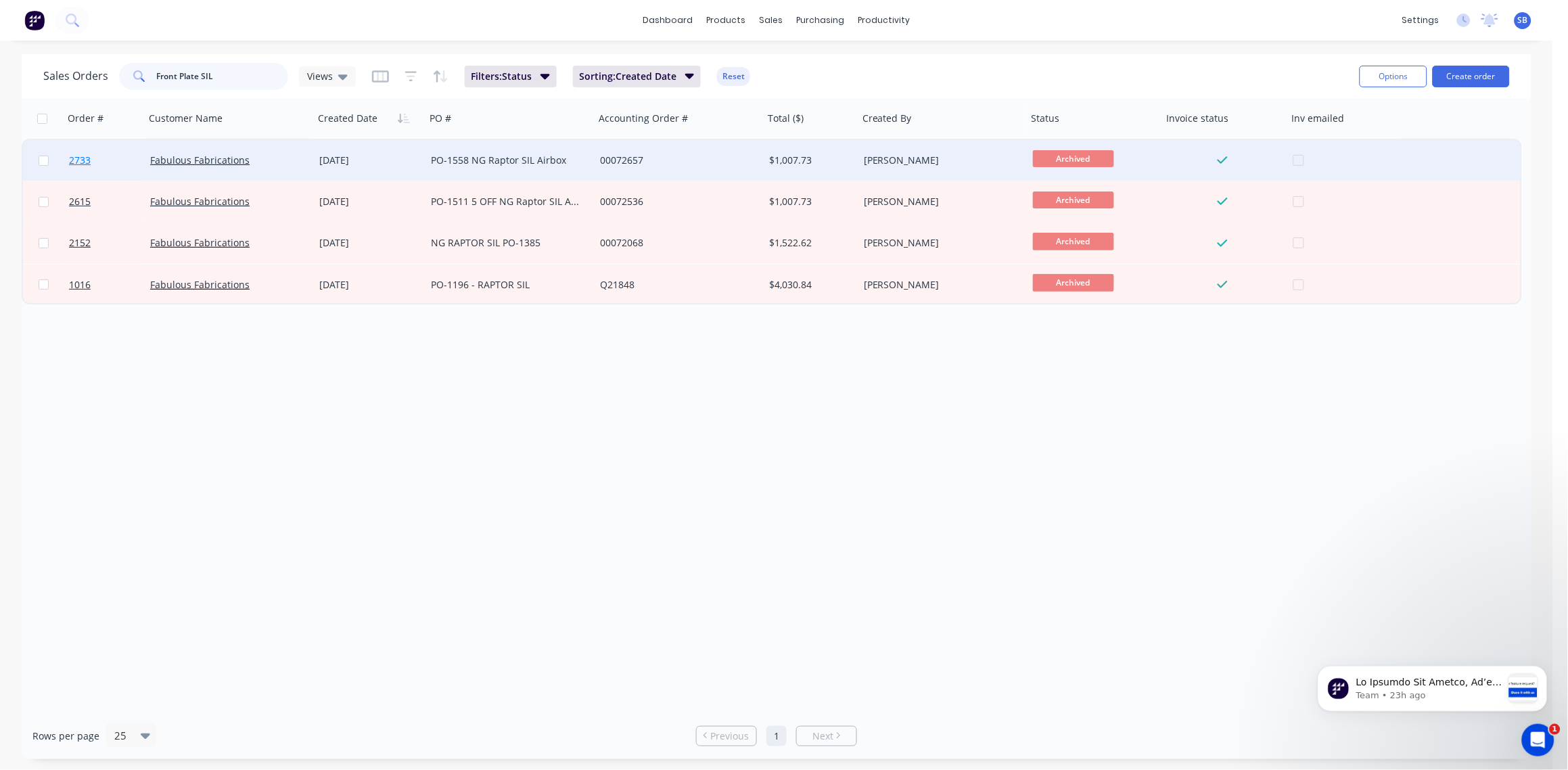
type input "Front Plate SIL"
click at [77, 159] on span "2733" at bounding box center [80, 160] width 22 height 14
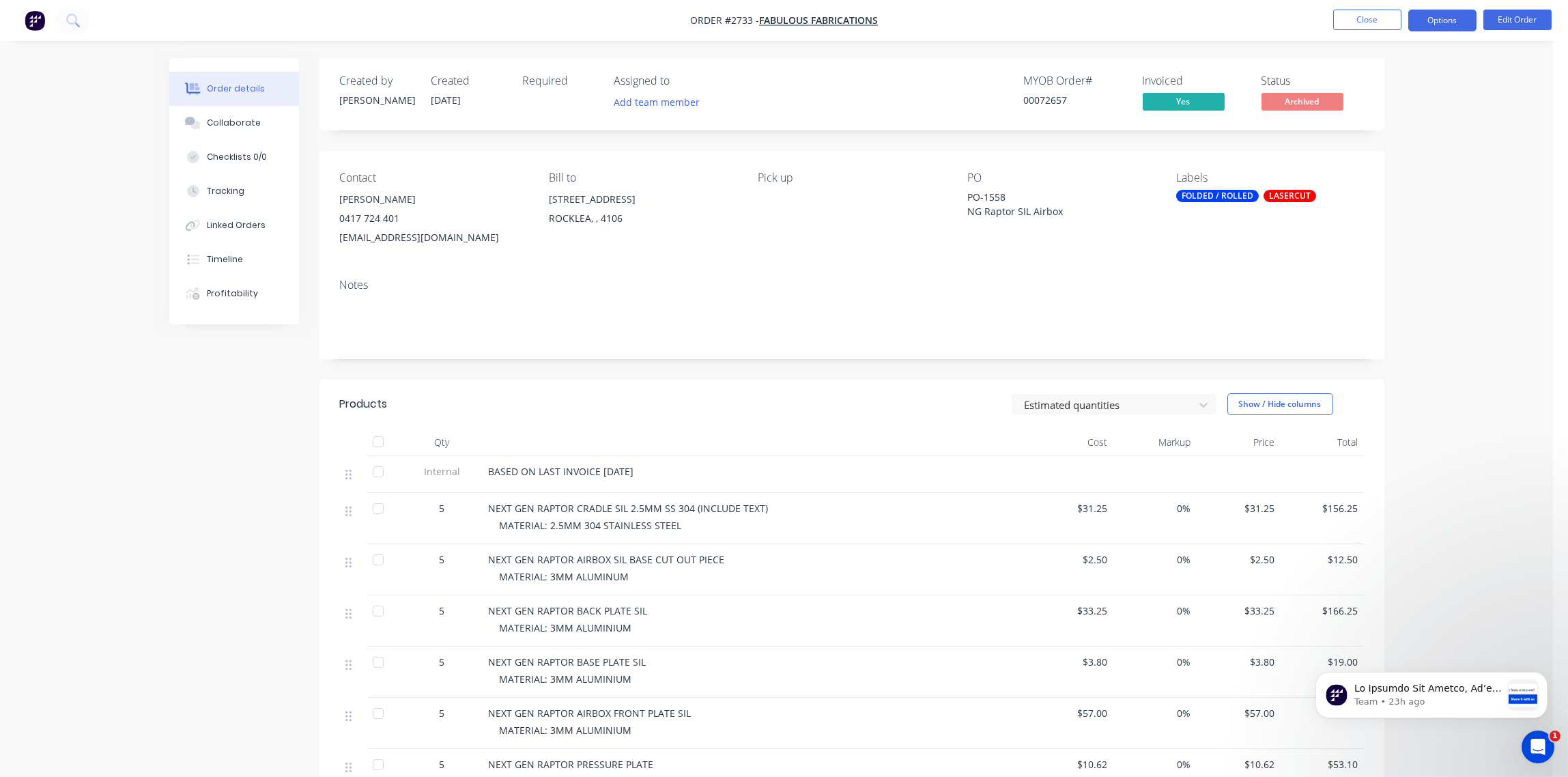
click at [1447, 20] on button "Options" at bounding box center [1442, 20] width 68 height 22
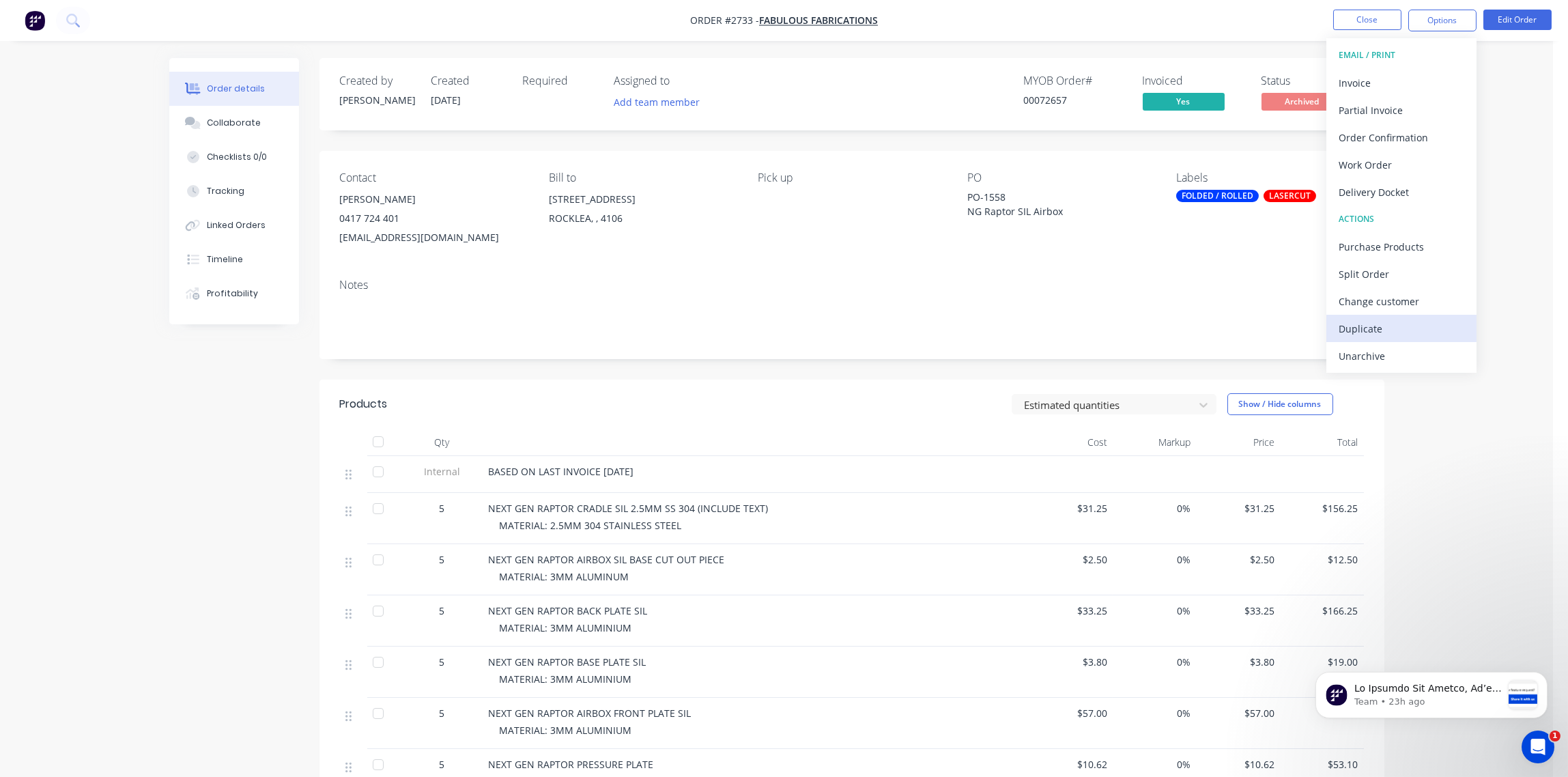
click at [1366, 332] on div "Duplicate" at bounding box center [1401, 328] width 126 height 20
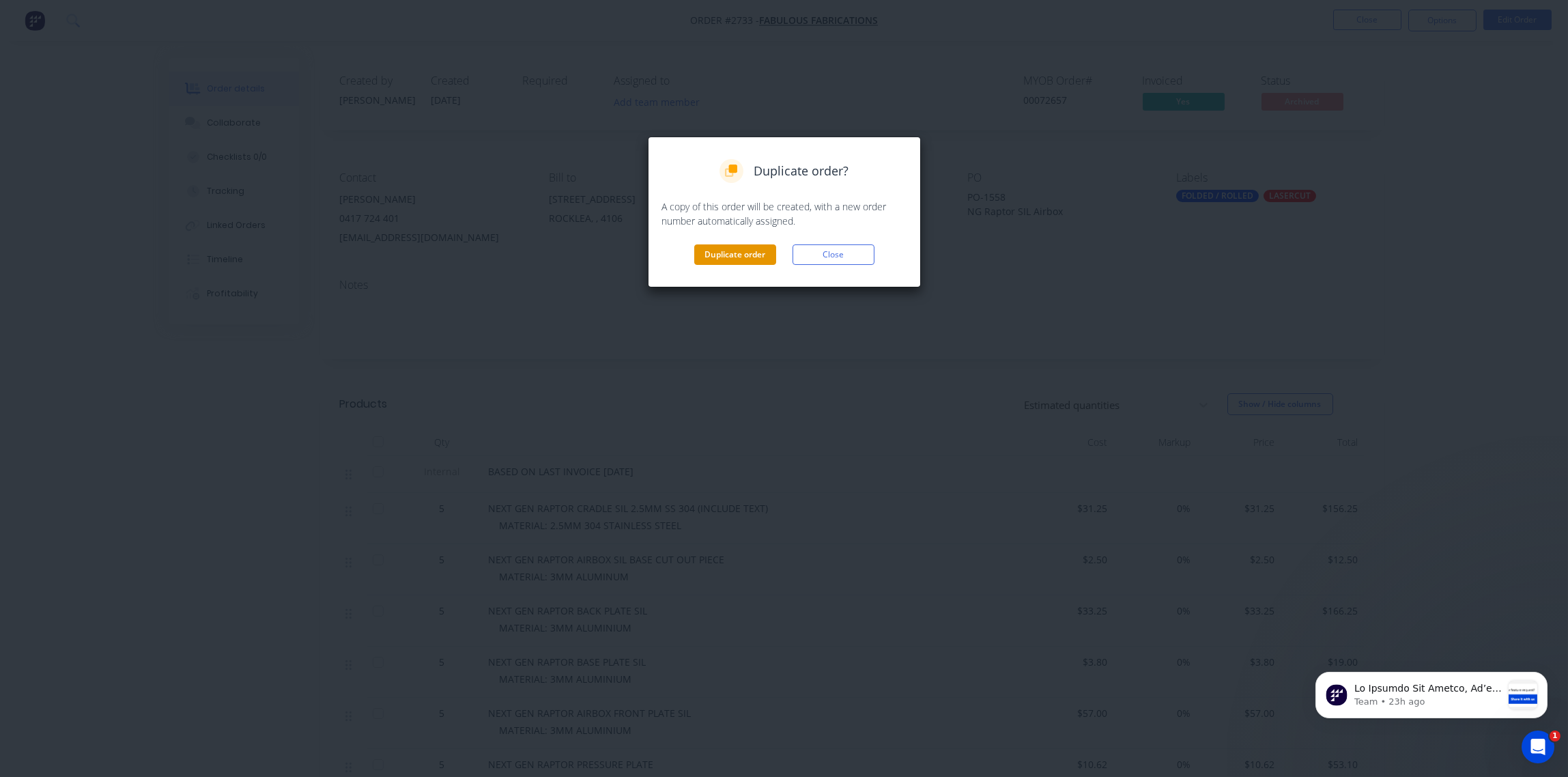
click at [739, 256] on button "Duplicate order" at bounding box center [735, 255] width 82 height 20
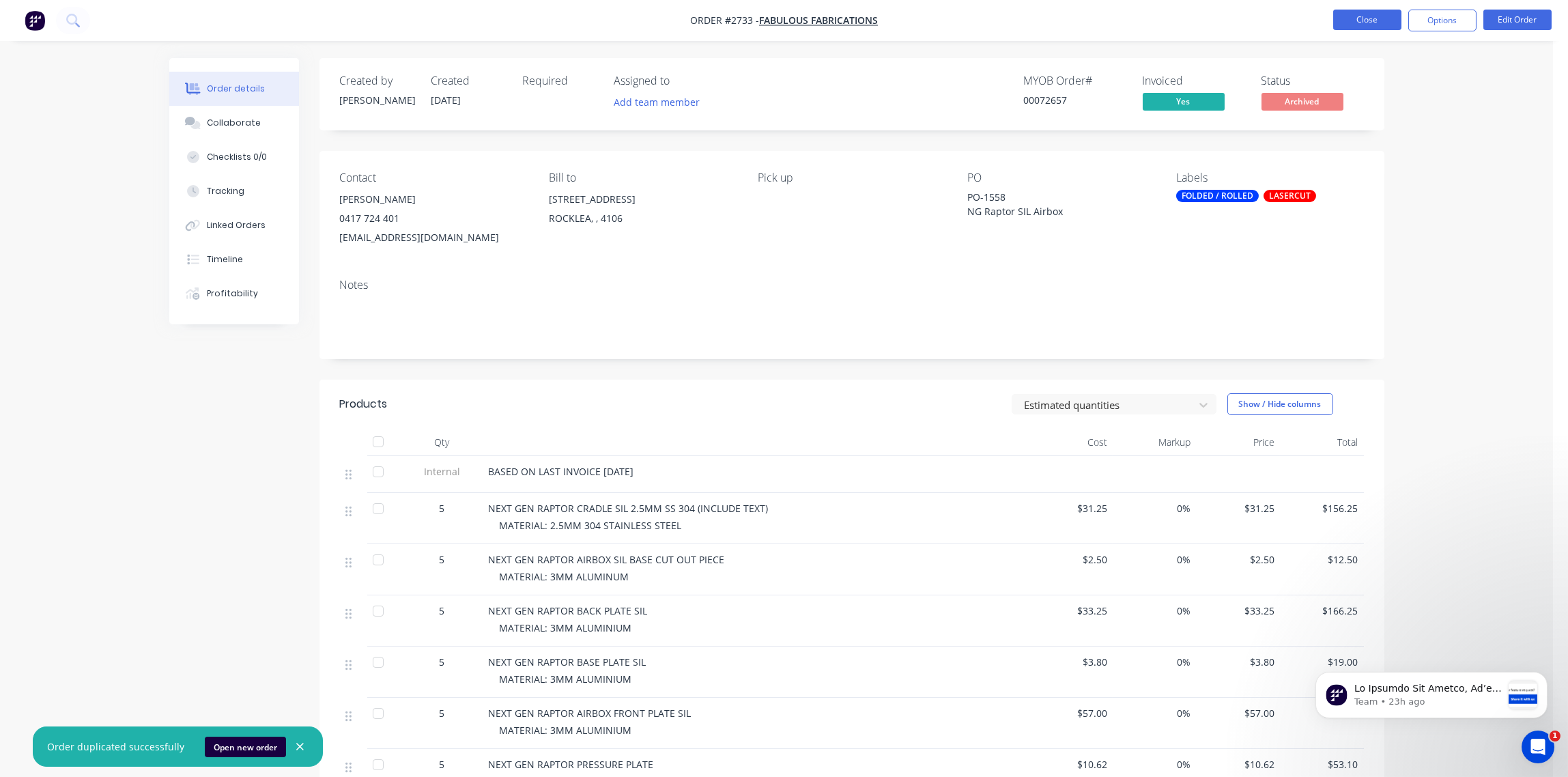
click at [1368, 15] on button "Close" at bounding box center [1368, 20] width 68 height 20
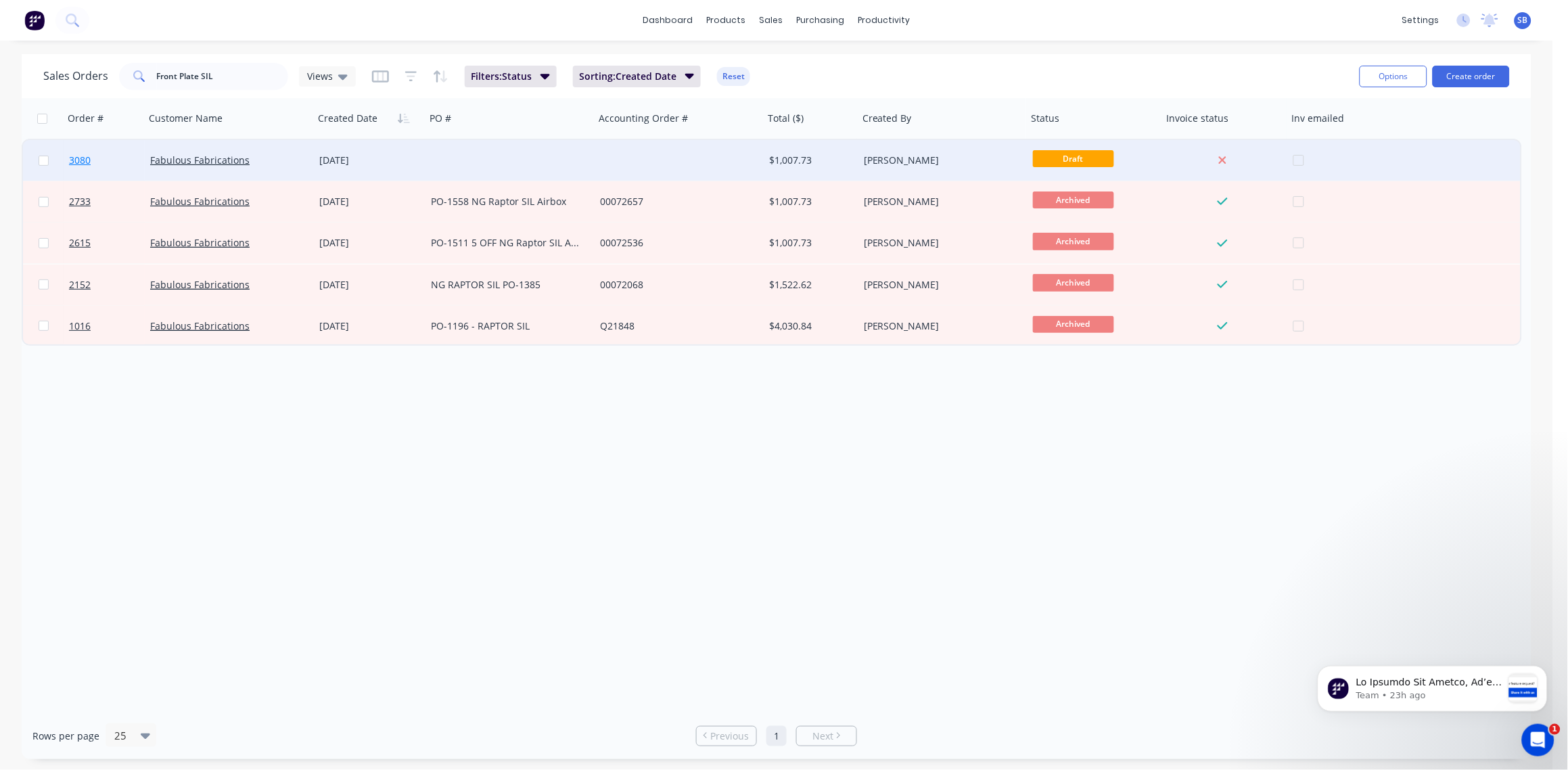
click at [75, 160] on span "3080" at bounding box center [80, 160] width 22 height 14
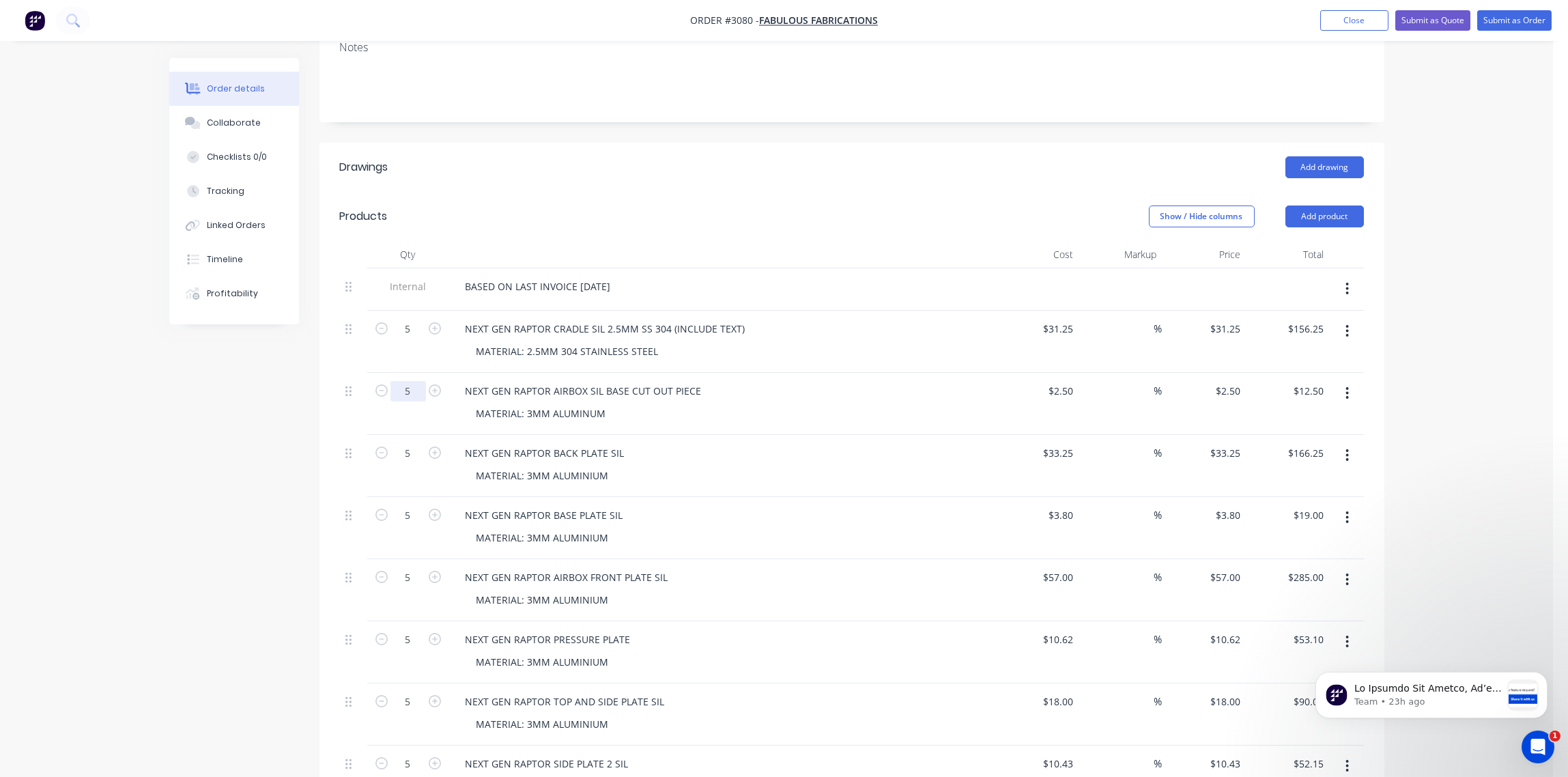
scroll to position [305, 0]
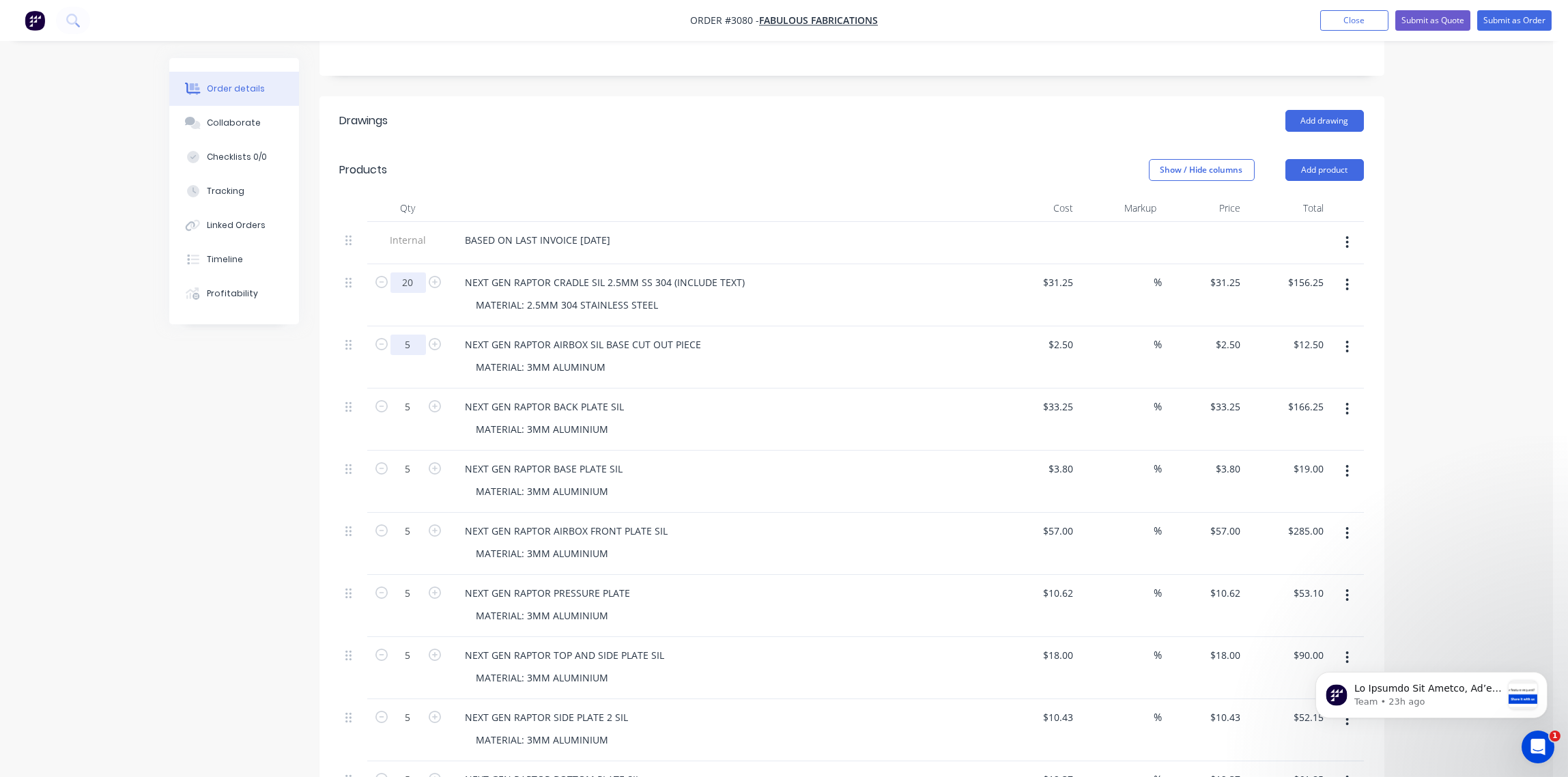
type input "20"
type input "$625.00"
type input "20"
type input "$50.00"
type input "20"
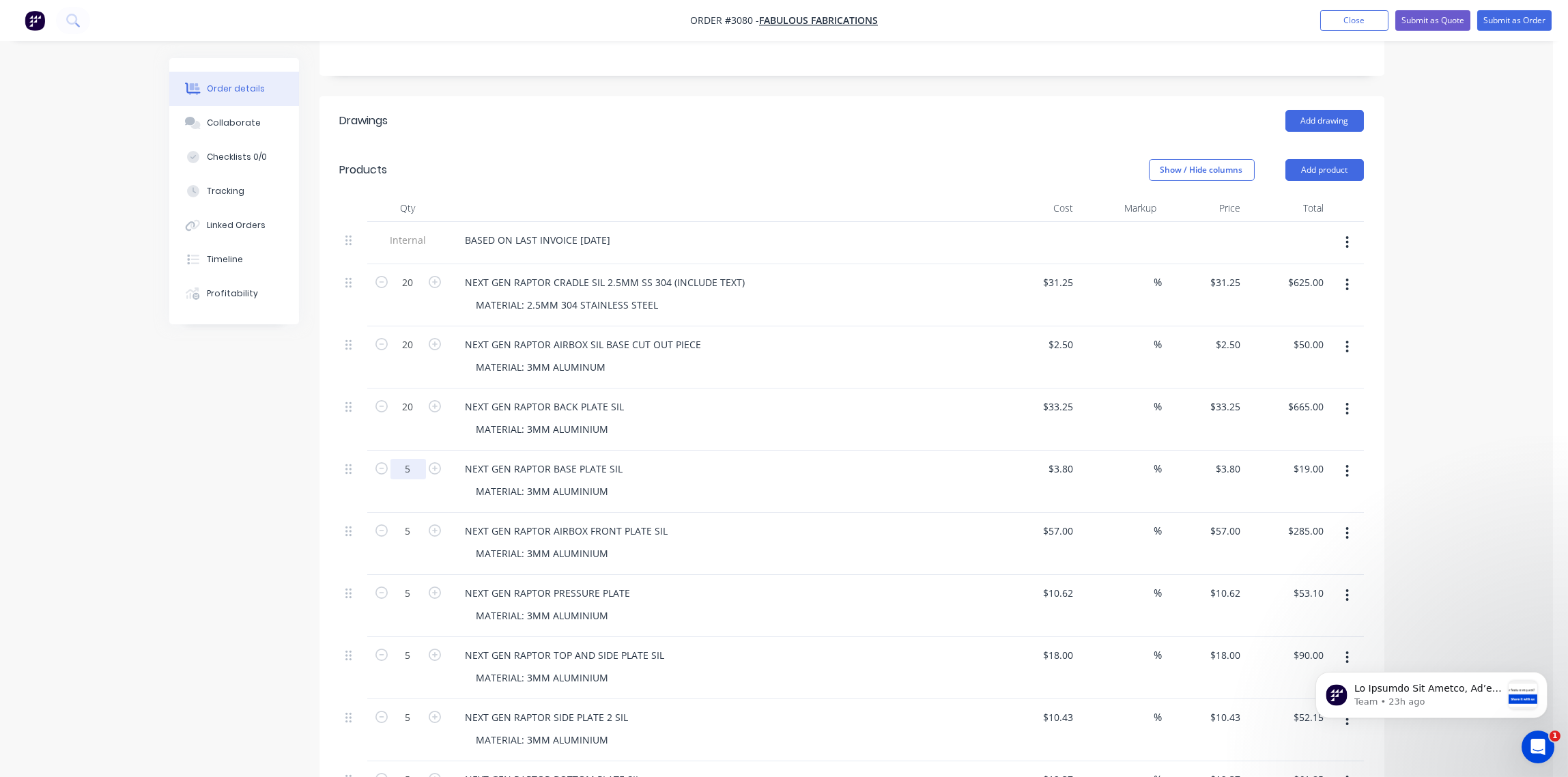
type input "$665.00"
type input "20"
type input "$76.00"
type input "20"
type input "$1,140.00"
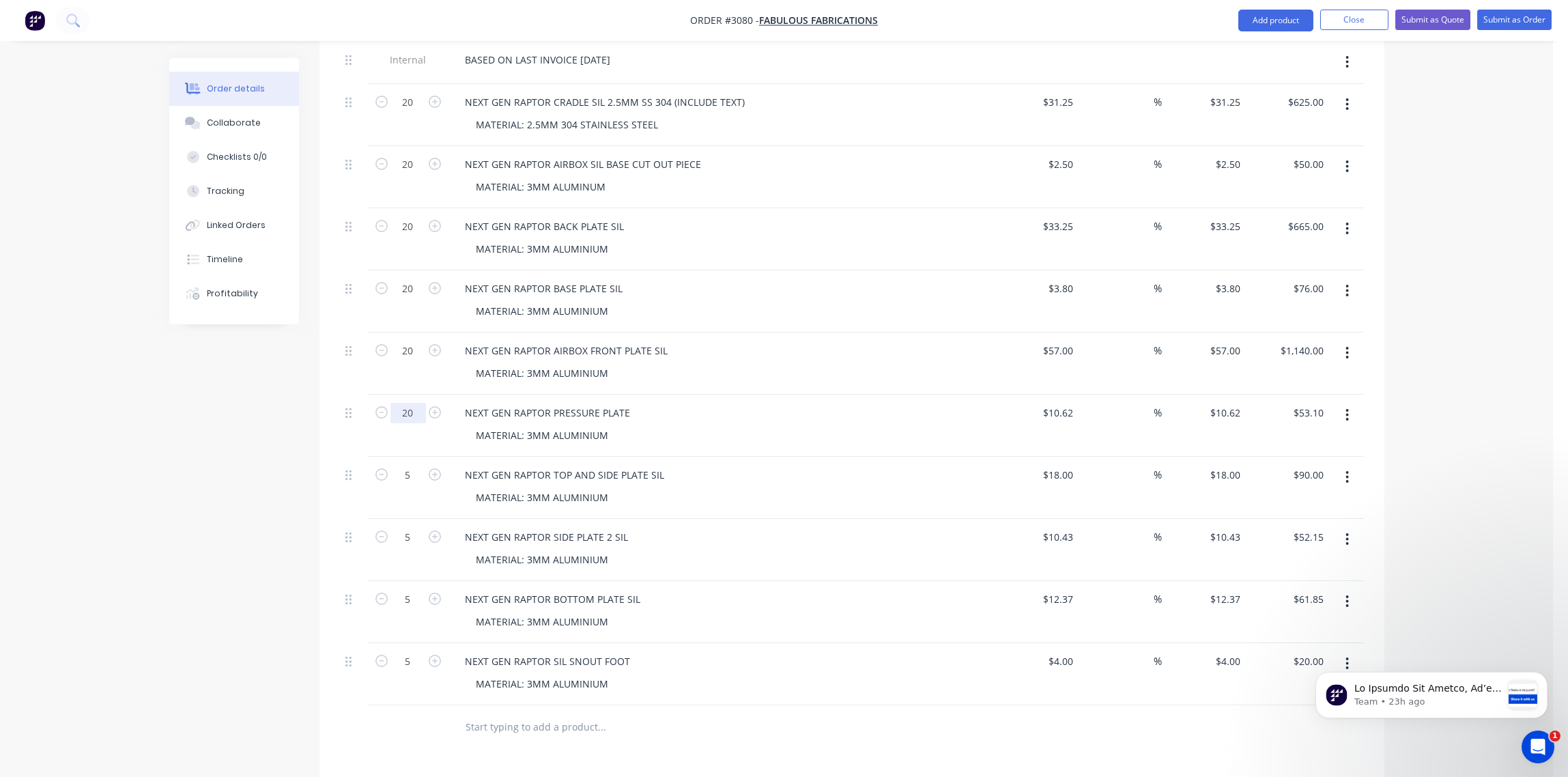
scroll to position [510, 0]
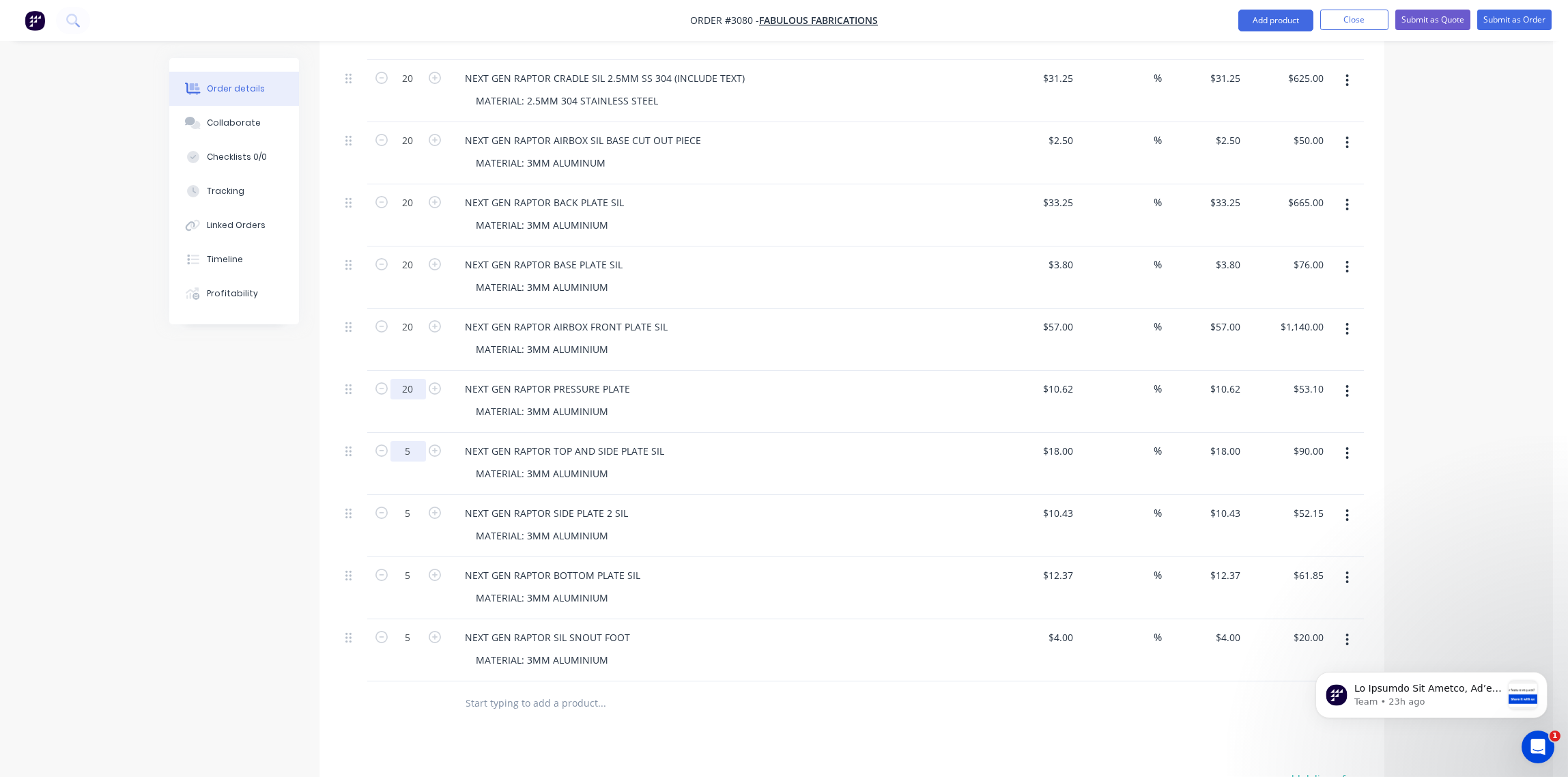
type input "20"
type input "$212.40"
type input "20"
type input "$360.00"
type input "20"
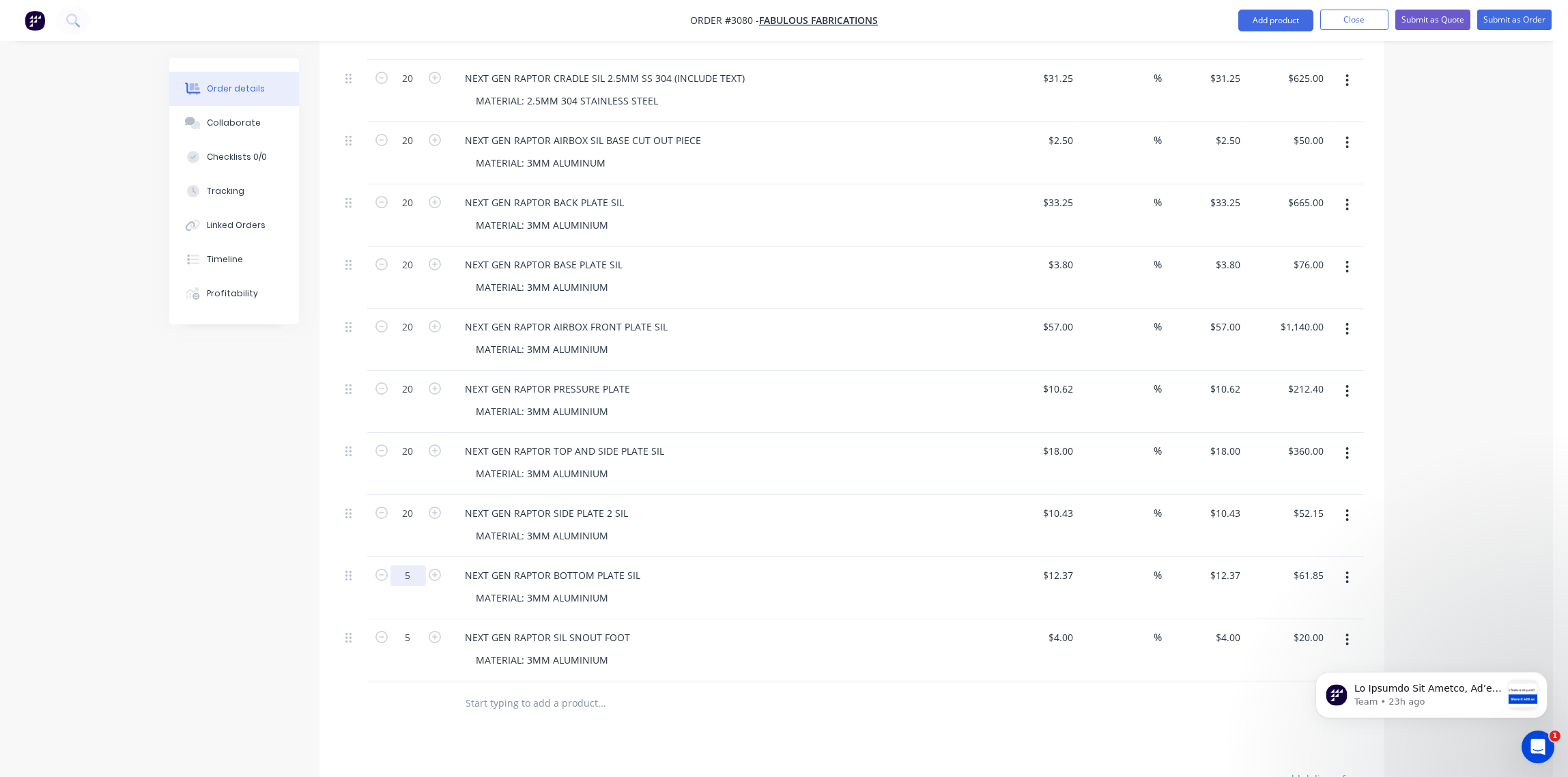
type input "$208.60"
type input "20"
type input "$247.40"
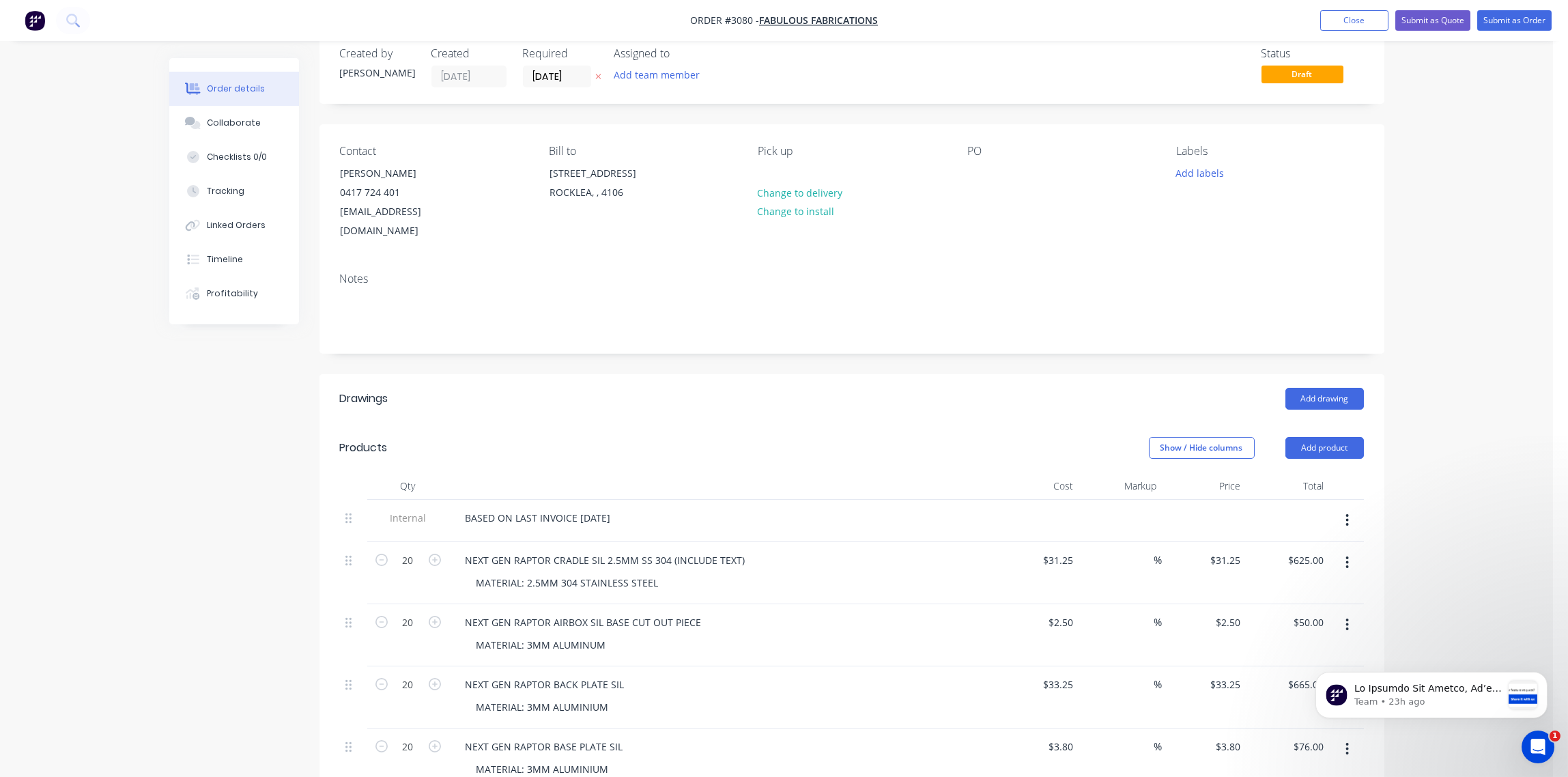
scroll to position [0, 0]
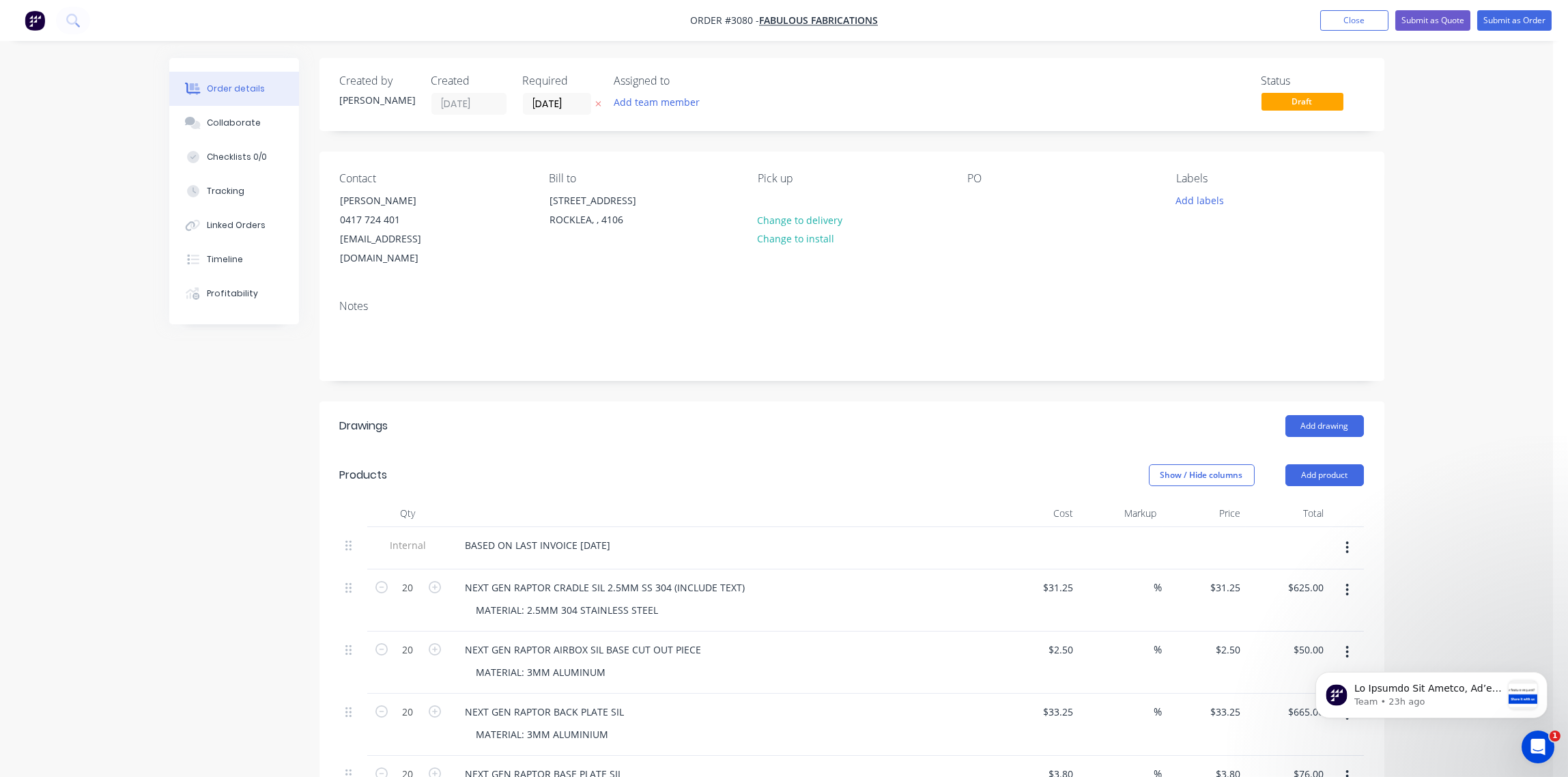
type input "20"
type input "$80.00"
click at [981, 190] on div "PO" at bounding box center [1061, 220] width 187 height 97
click at [987, 202] on div at bounding box center [979, 200] width 22 height 20
paste div
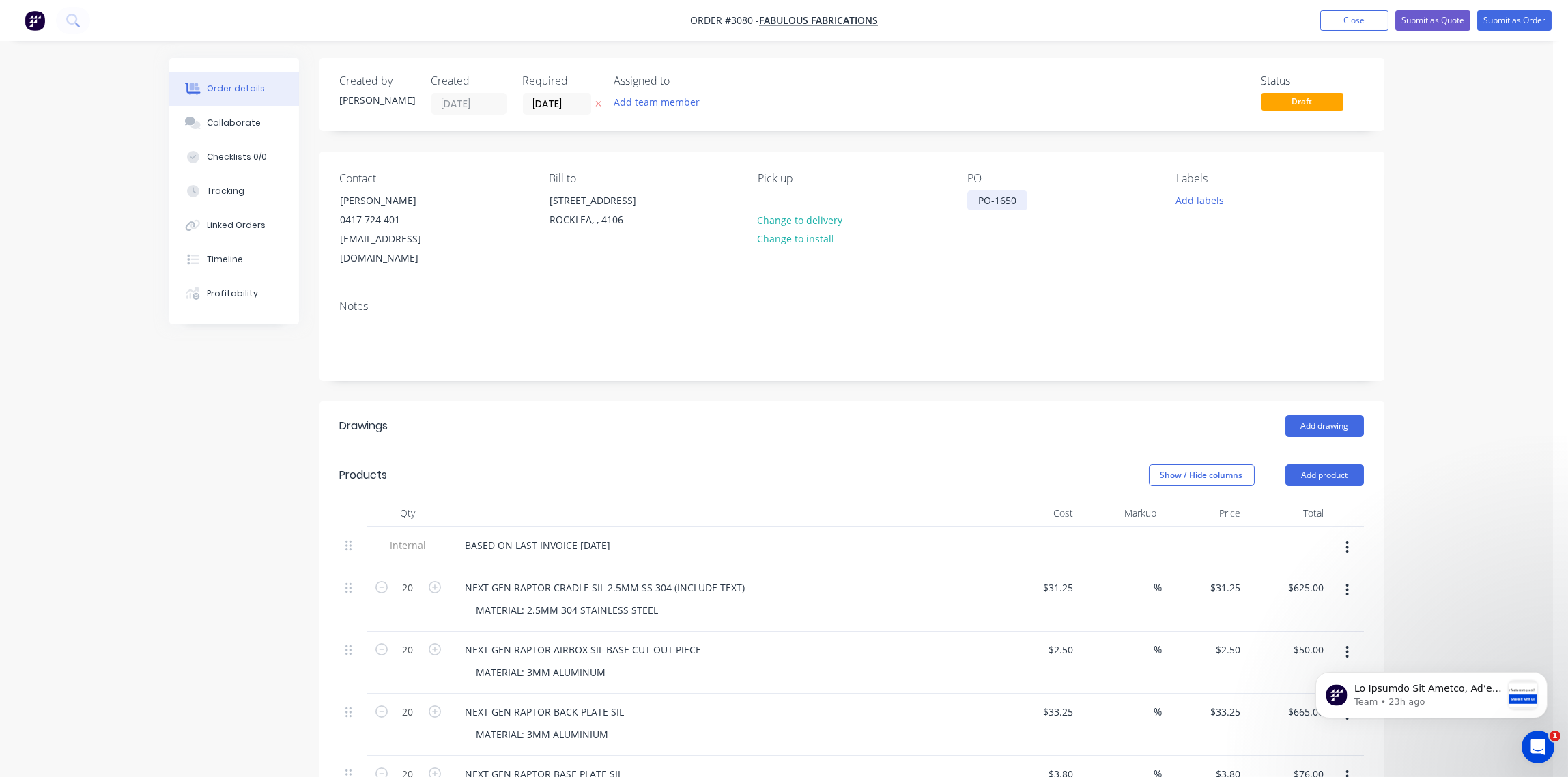
click at [1019, 198] on div "PO-1650" at bounding box center [997, 200] width 60 height 20
click at [1206, 203] on button "Add labels" at bounding box center [1200, 199] width 63 height 18
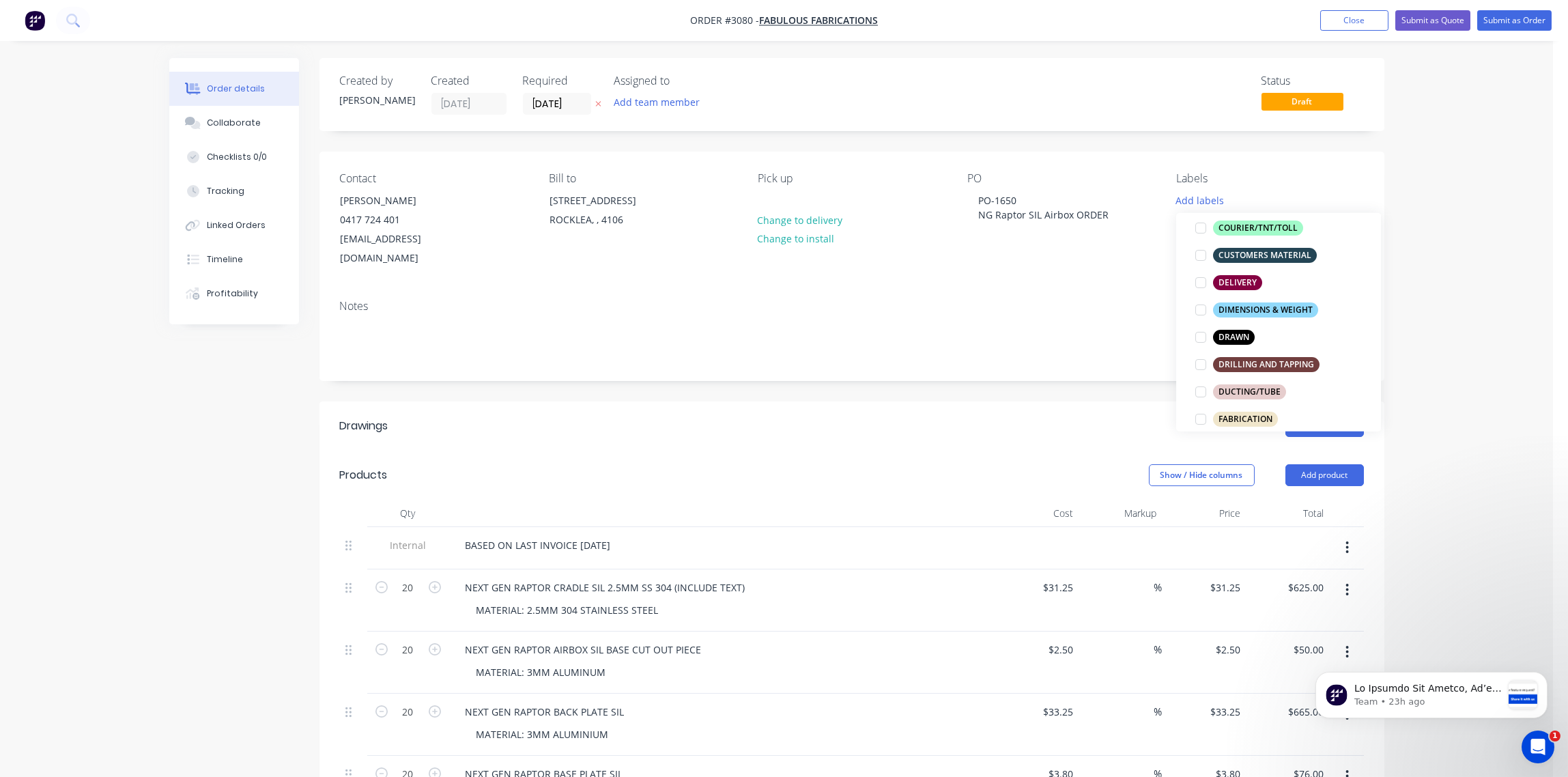
scroll to position [407, 0]
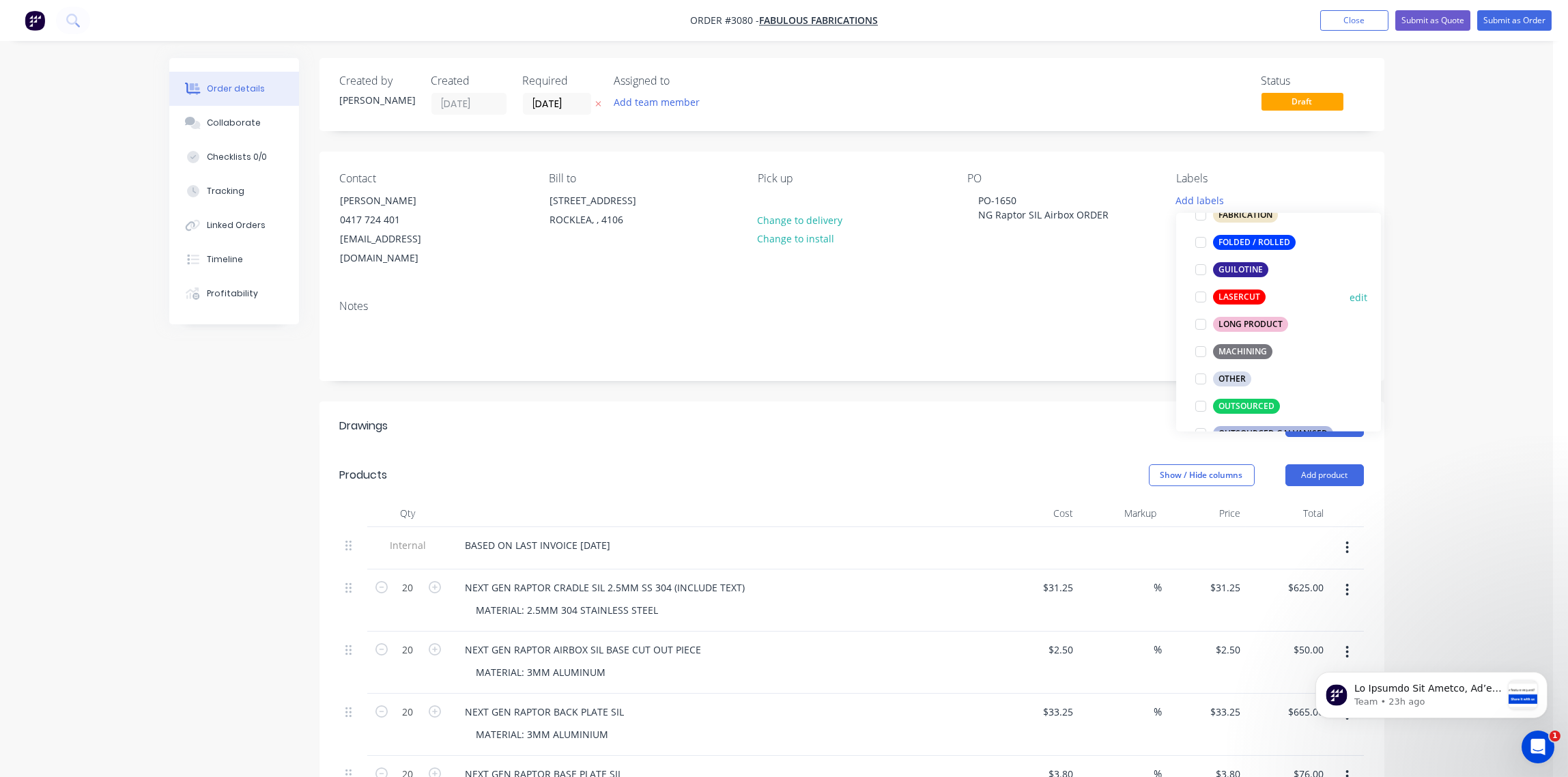
click at [1199, 297] on div at bounding box center [1201, 297] width 28 height 28
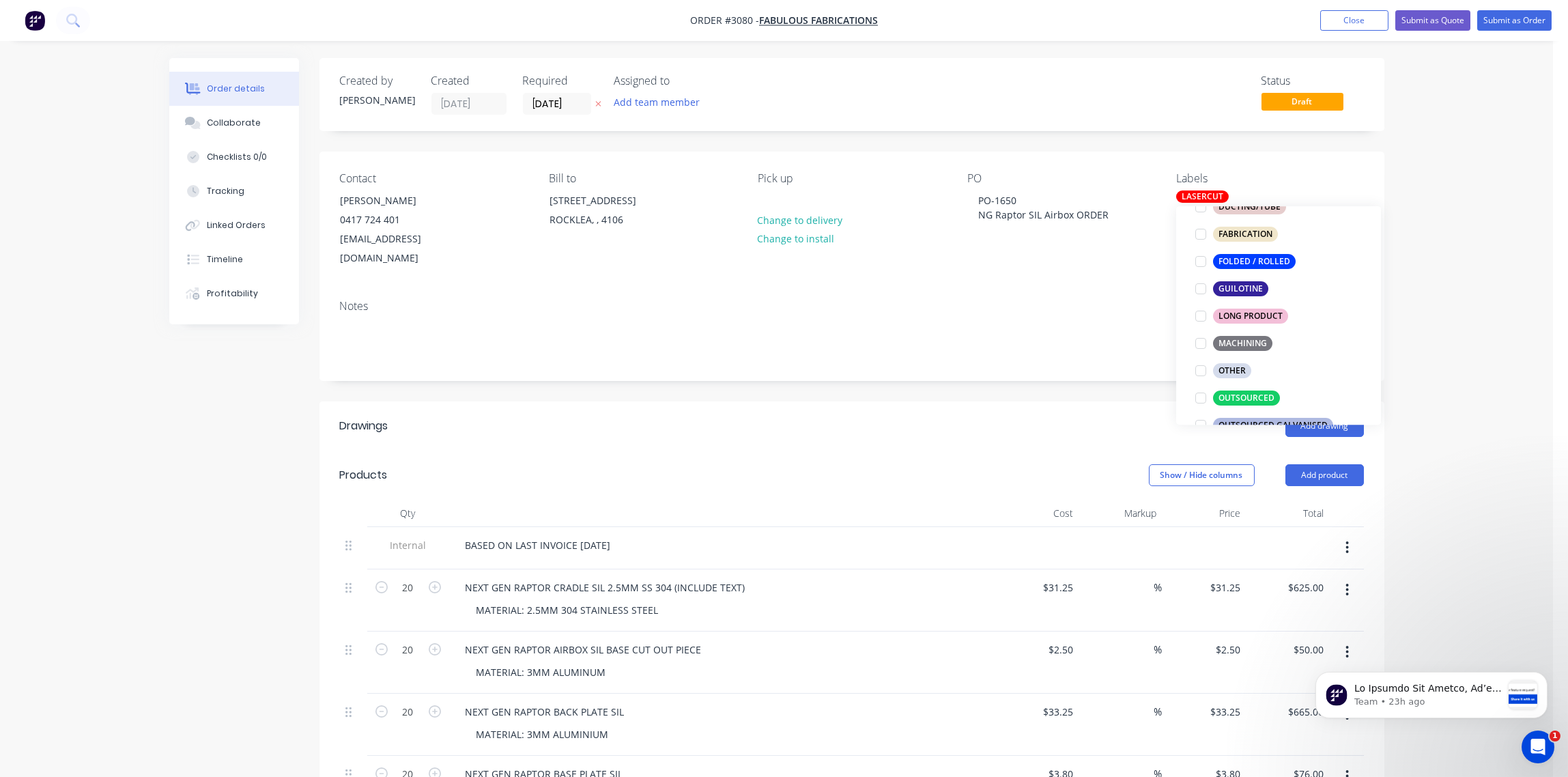
scroll to position [433, 0]
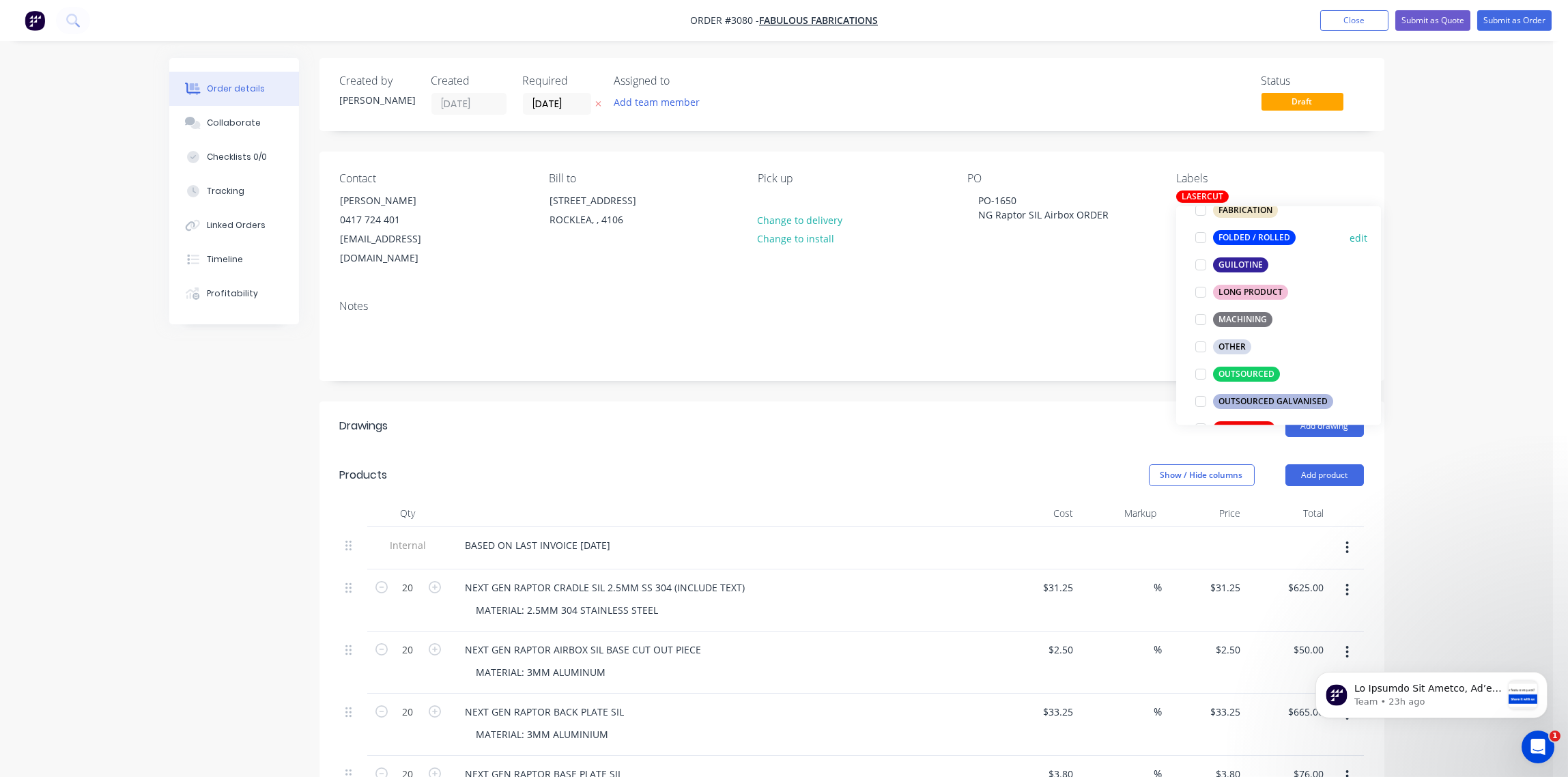
click at [1204, 235] on div at bounding box center [1201, 237] width 28 height 28
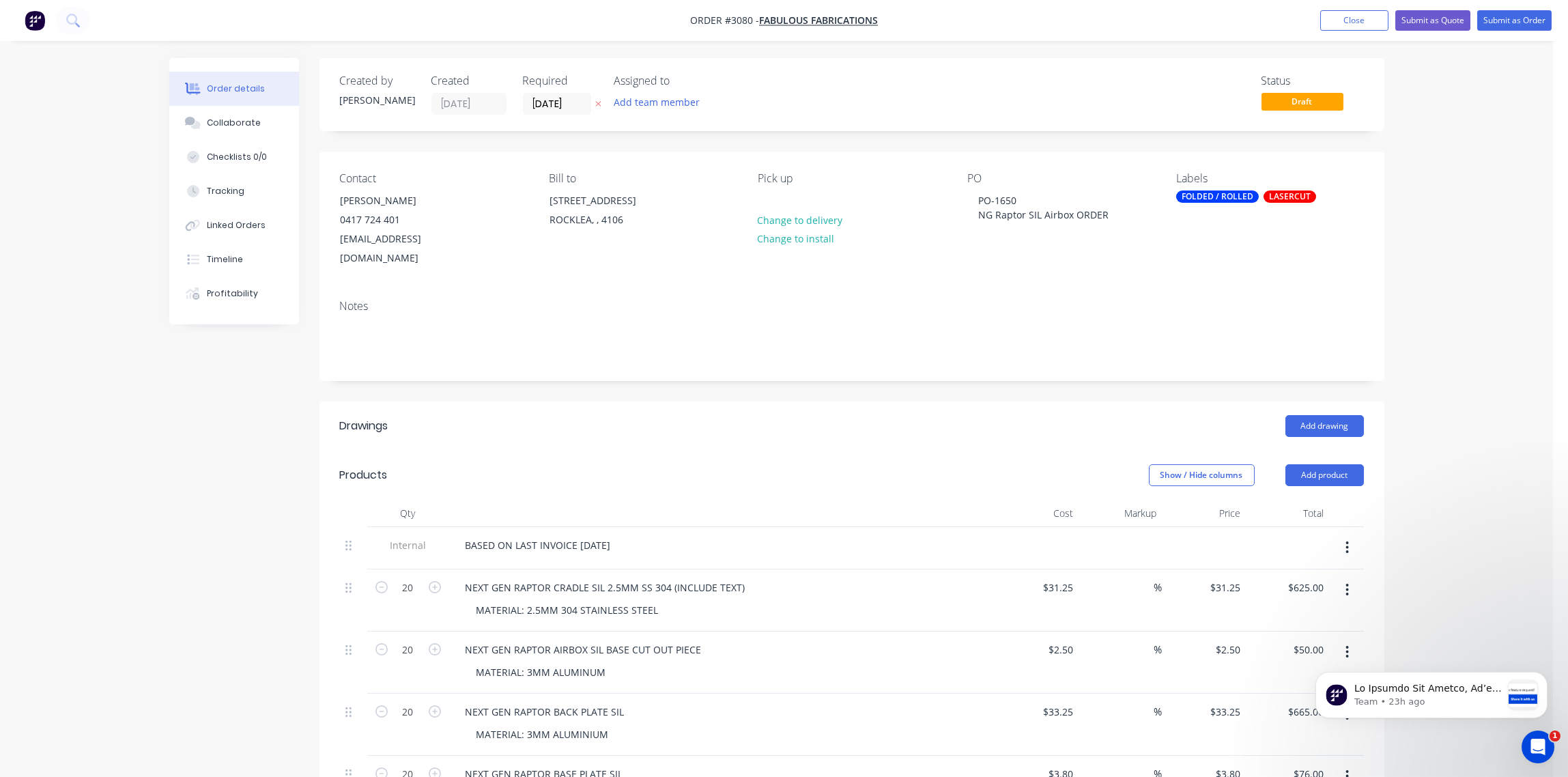
click at [873, 289] on div "Notes" at bounding box center [852, 335] width 1065 height 91
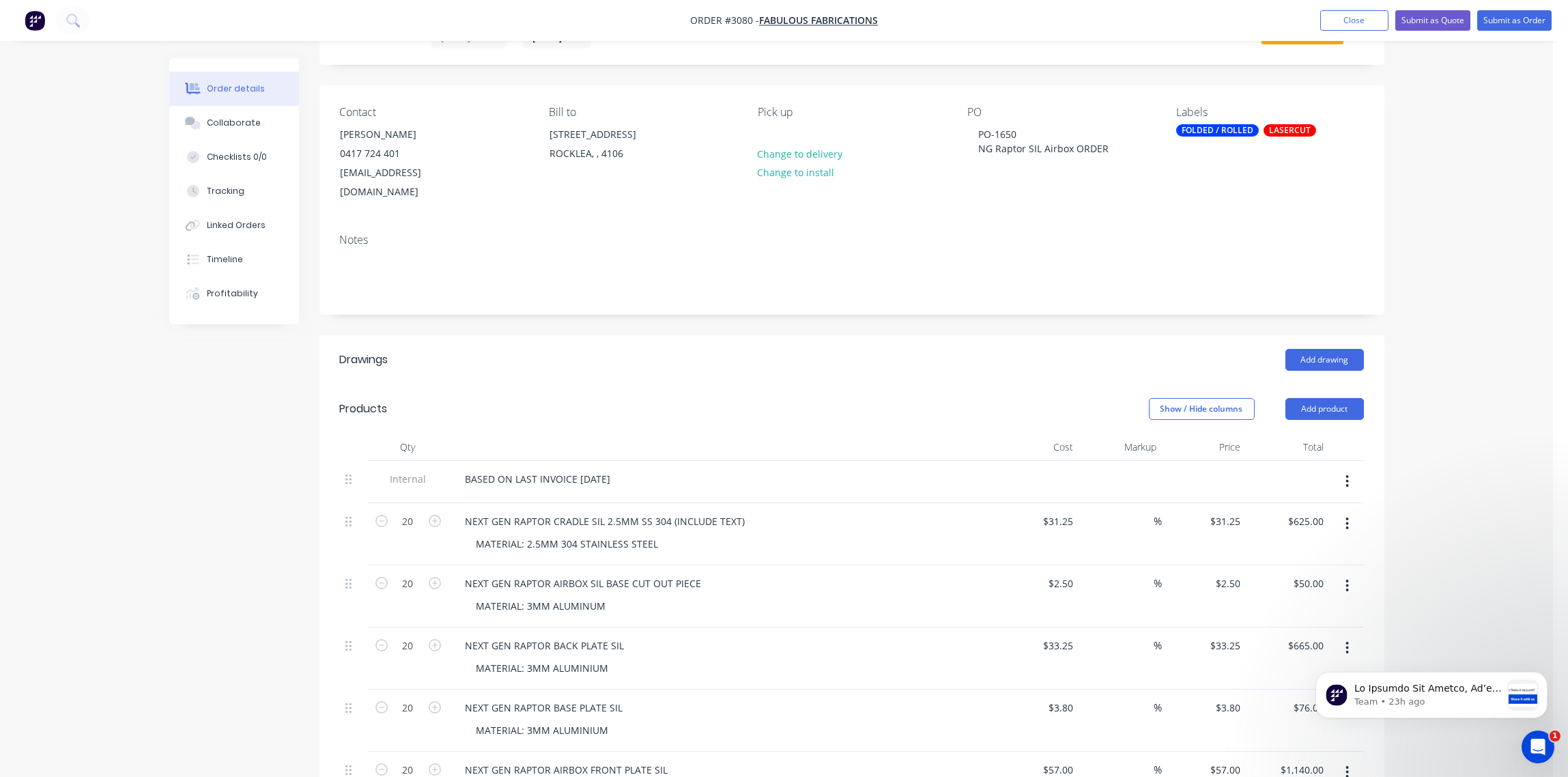
scroll to position [102, 0]
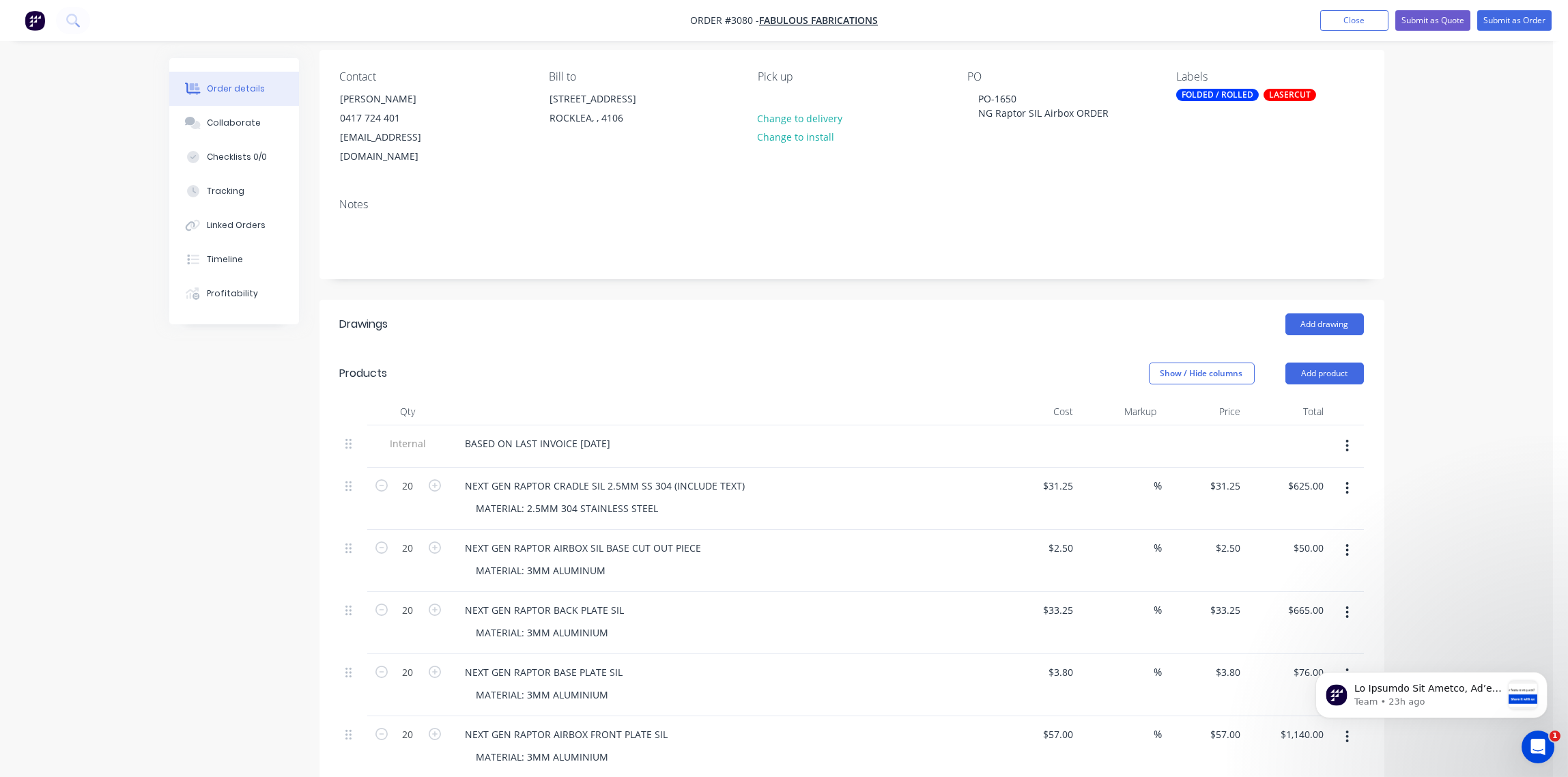
click at [1347, 440] on icon "button" at bounding box center [1348, 446] width 3 height 12
click at [1287, 499] on div "Delete" at bounding box center [1299, 508] width 105 height 20
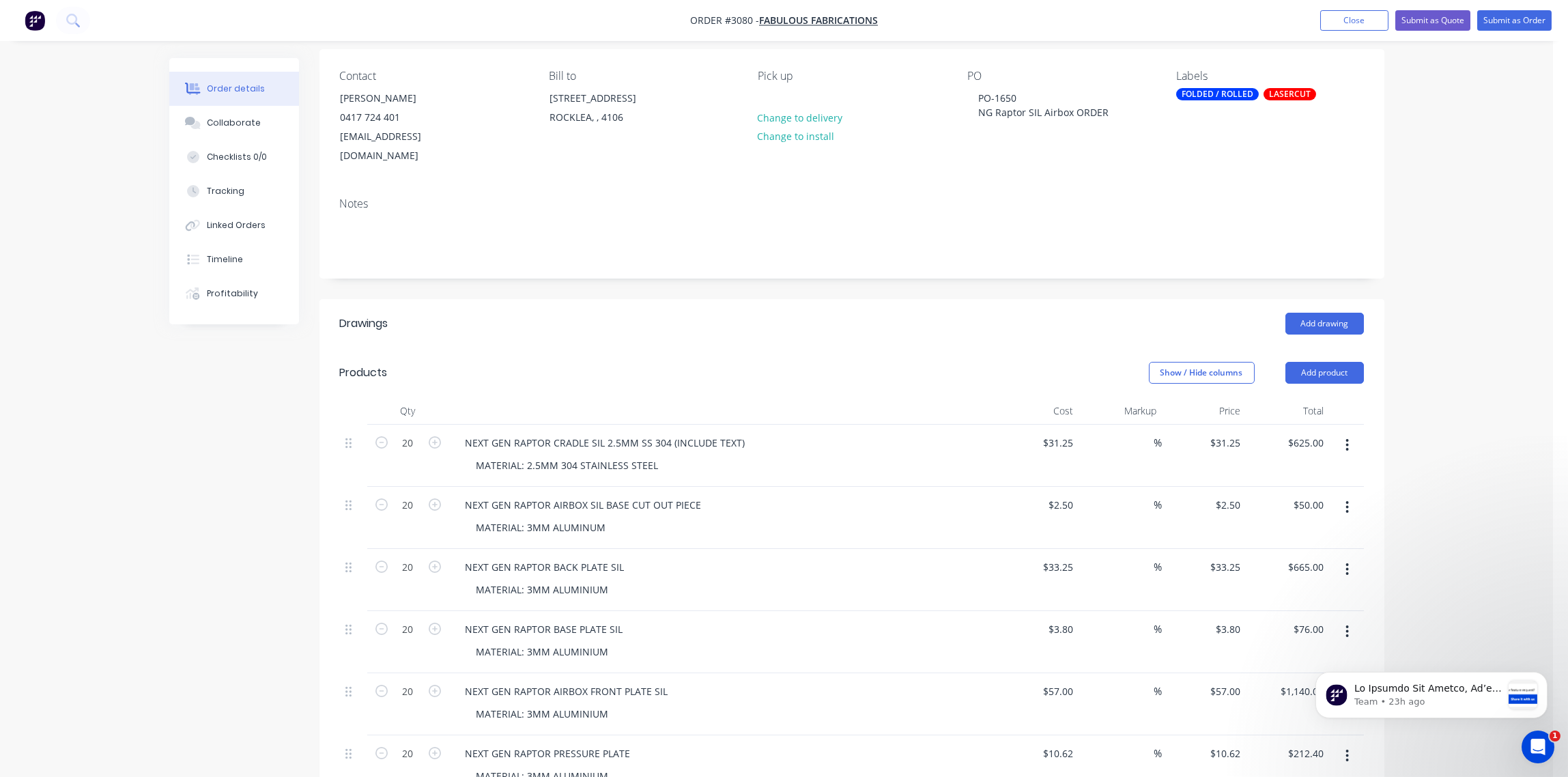
scroll to position [203, 0]
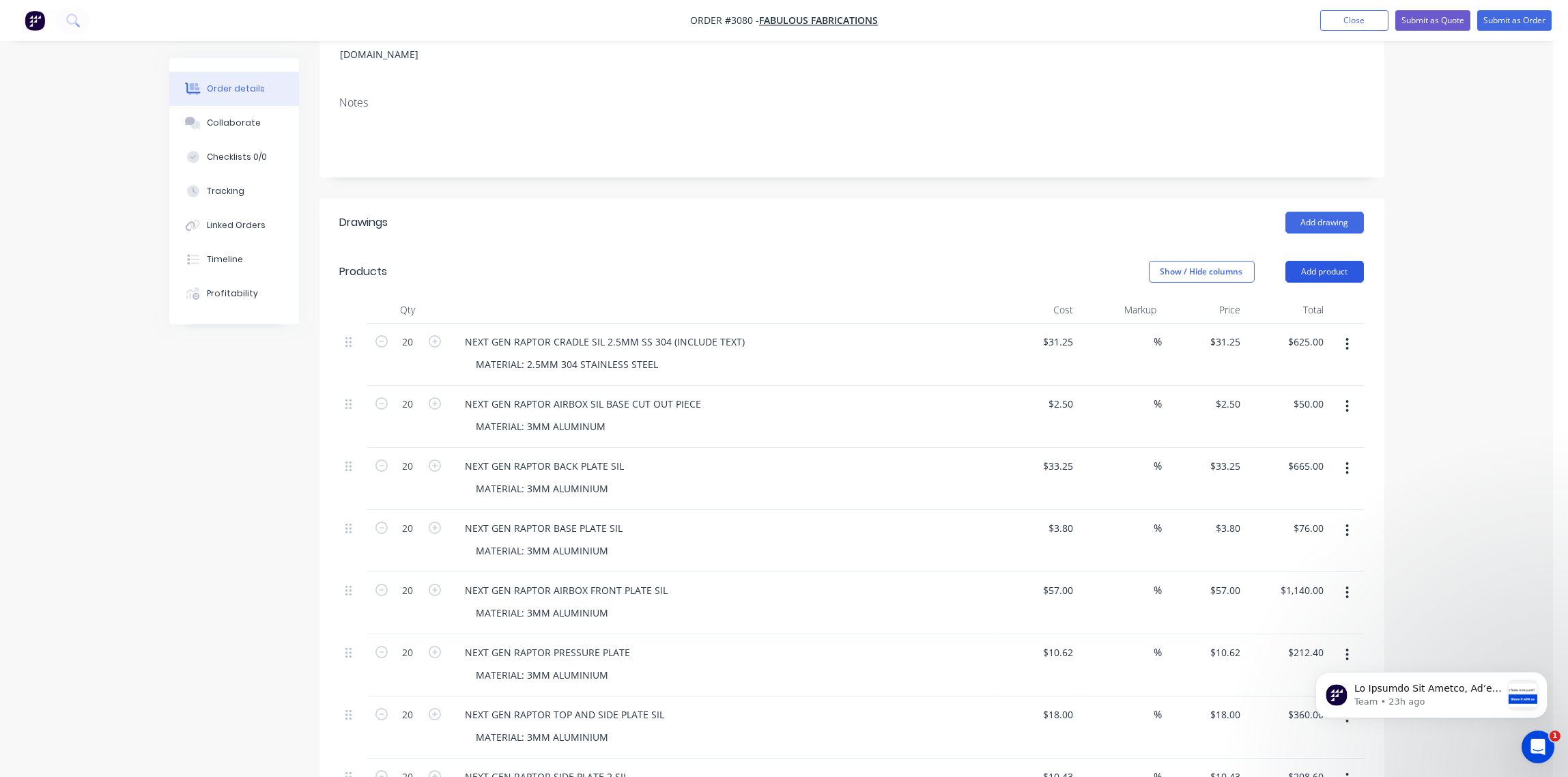
click at [1325, 261] on button "Add product" at bounding box center [1325, 272] width 78 height 22
drag, startPoint x: 1291, startPoint y: 479, endPoint x: 1034, endPoint y: 424, distance: 262.8
click at [1289, 487] on div "Notes (External)" at bounding box center [1299, 497] width 105 height 20
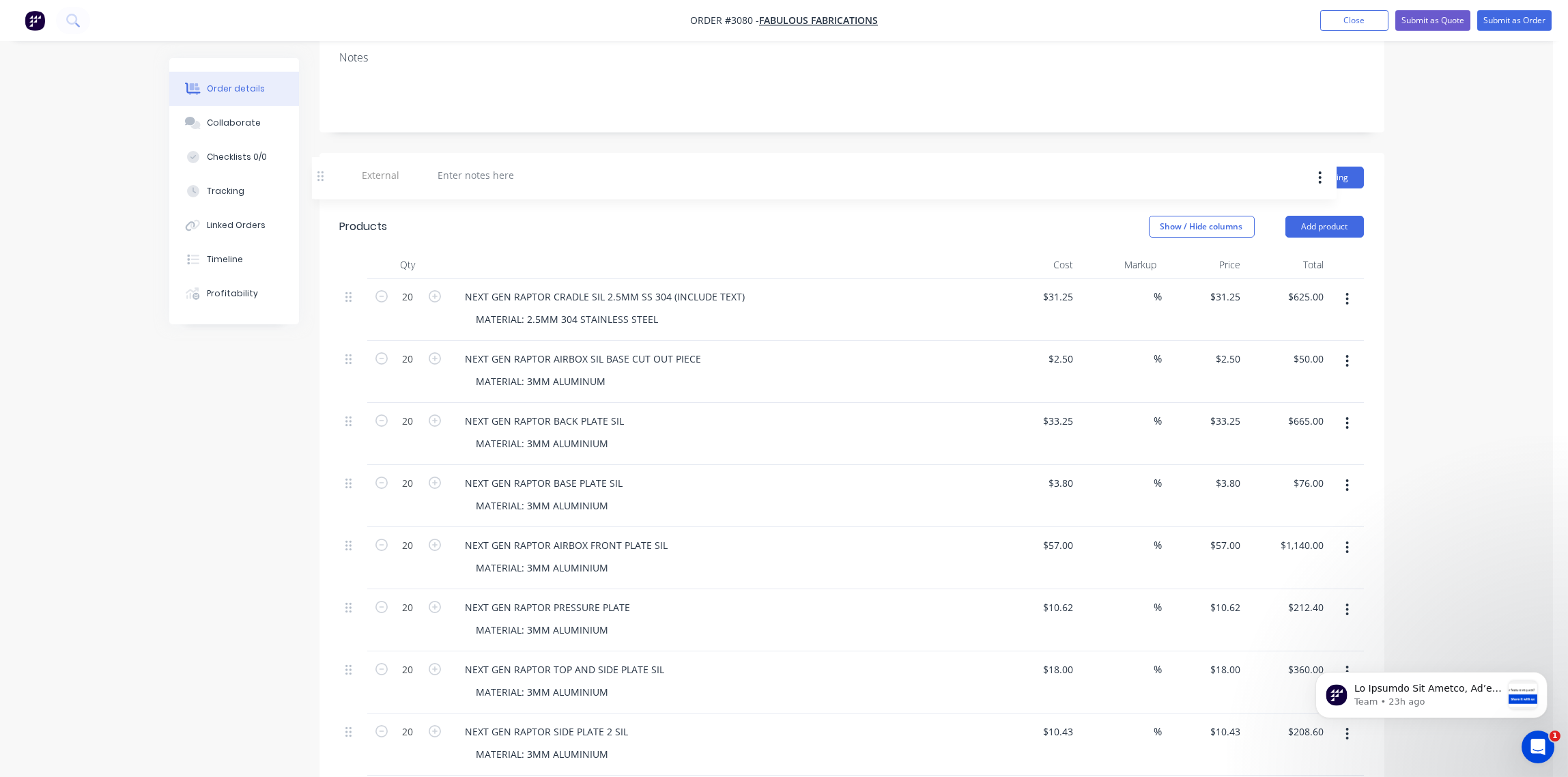
scroll to position [245, 0]
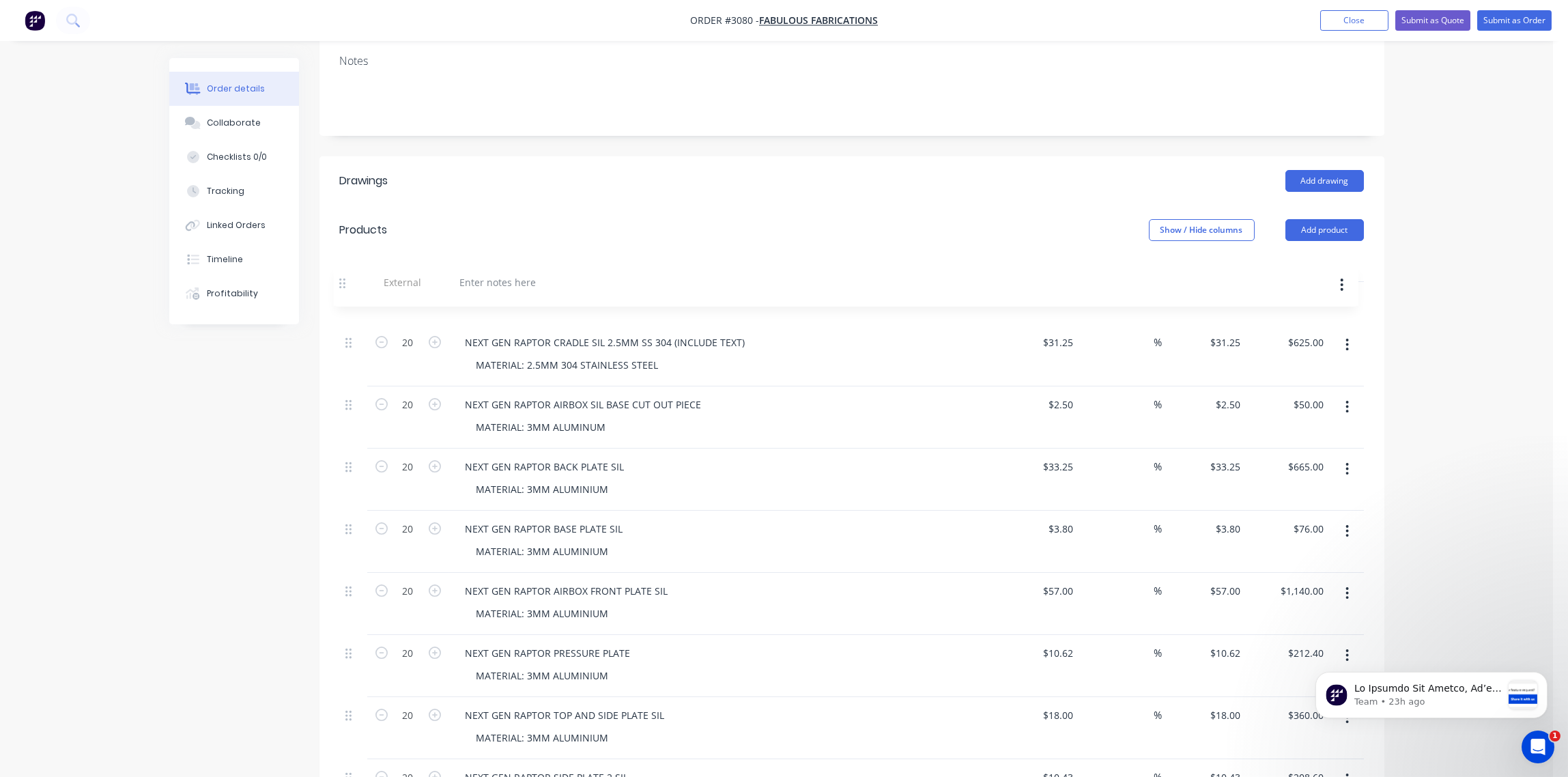
drag, startPoint x: 350, startPoint y: 643, endPoint x: 346, endPoint y: 281, distance: 362.0
click at [346, 282] on div "20 NEXT GEN RAPTOR CRADLE SIL 2.5MM SS 304 (INCLUDE TEXT) MATERIAL: 2.5MM 304 S…" at bounding box center [852, 614] width 1024 height 664
click at [500, 290] on div at bounding box center [503, 300] width 98 height 20
paste div
click at [790, 219] on div "Show / Hide columns Add product" at bounding box center [960, 230] width 807 height 22
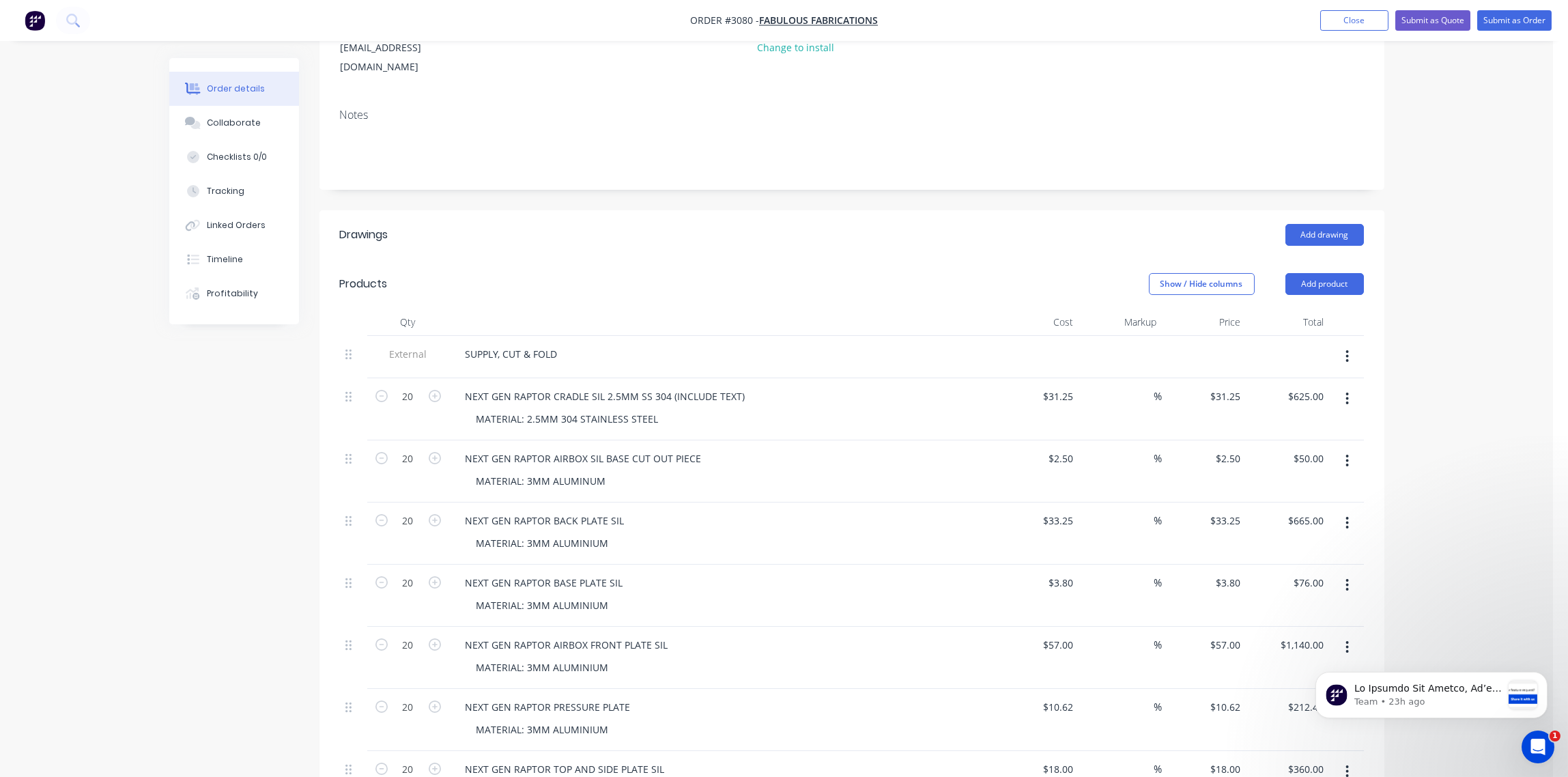
scroll to position [41, 0]
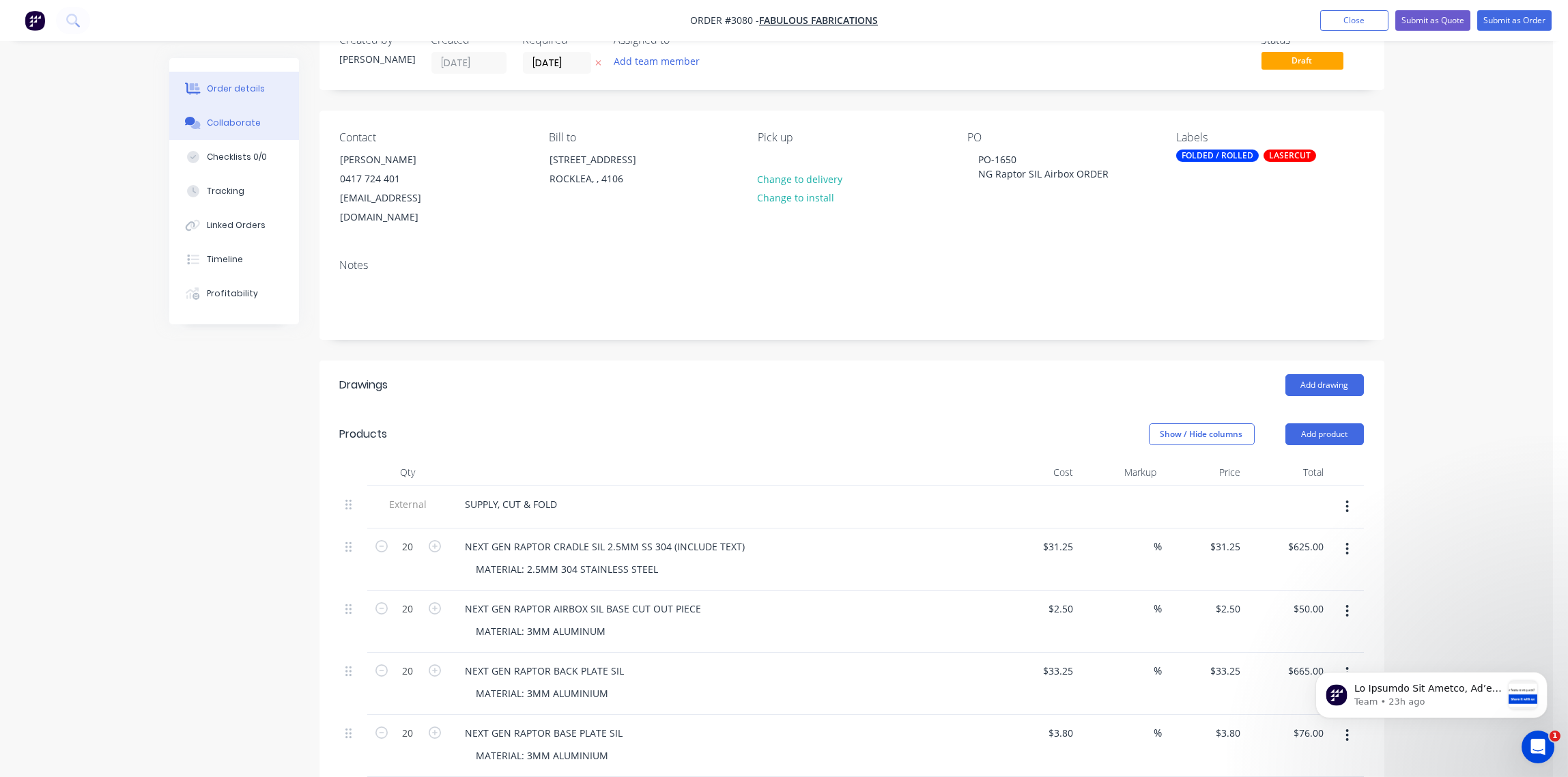
click at [229, 120] on div "Collaborate" at bounding box center [234, 123] width 54 height 12
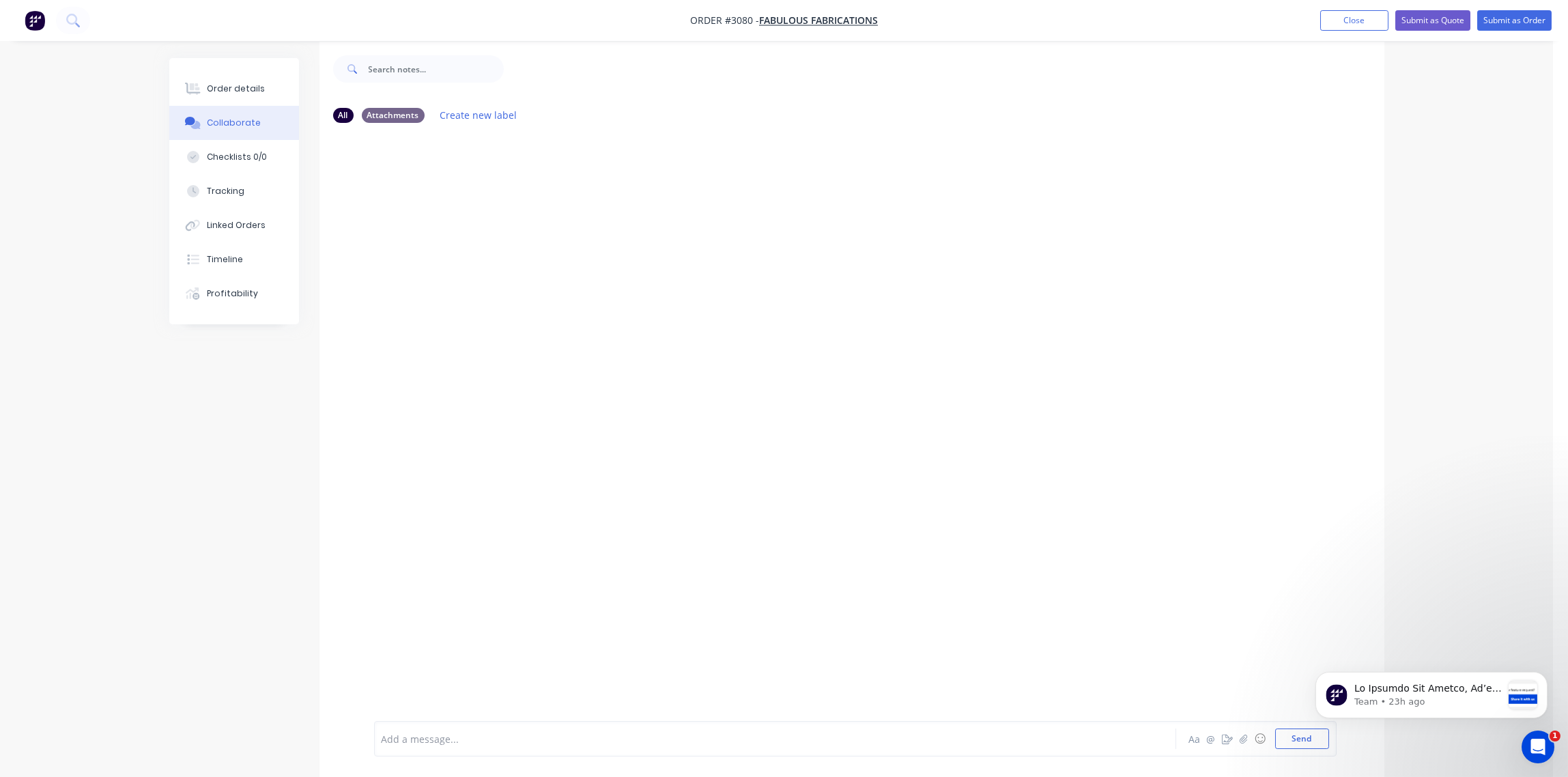
scroll to position [21, 0]
click at [470, 736] on div at bounding box center [738, 739] width 710 height 15
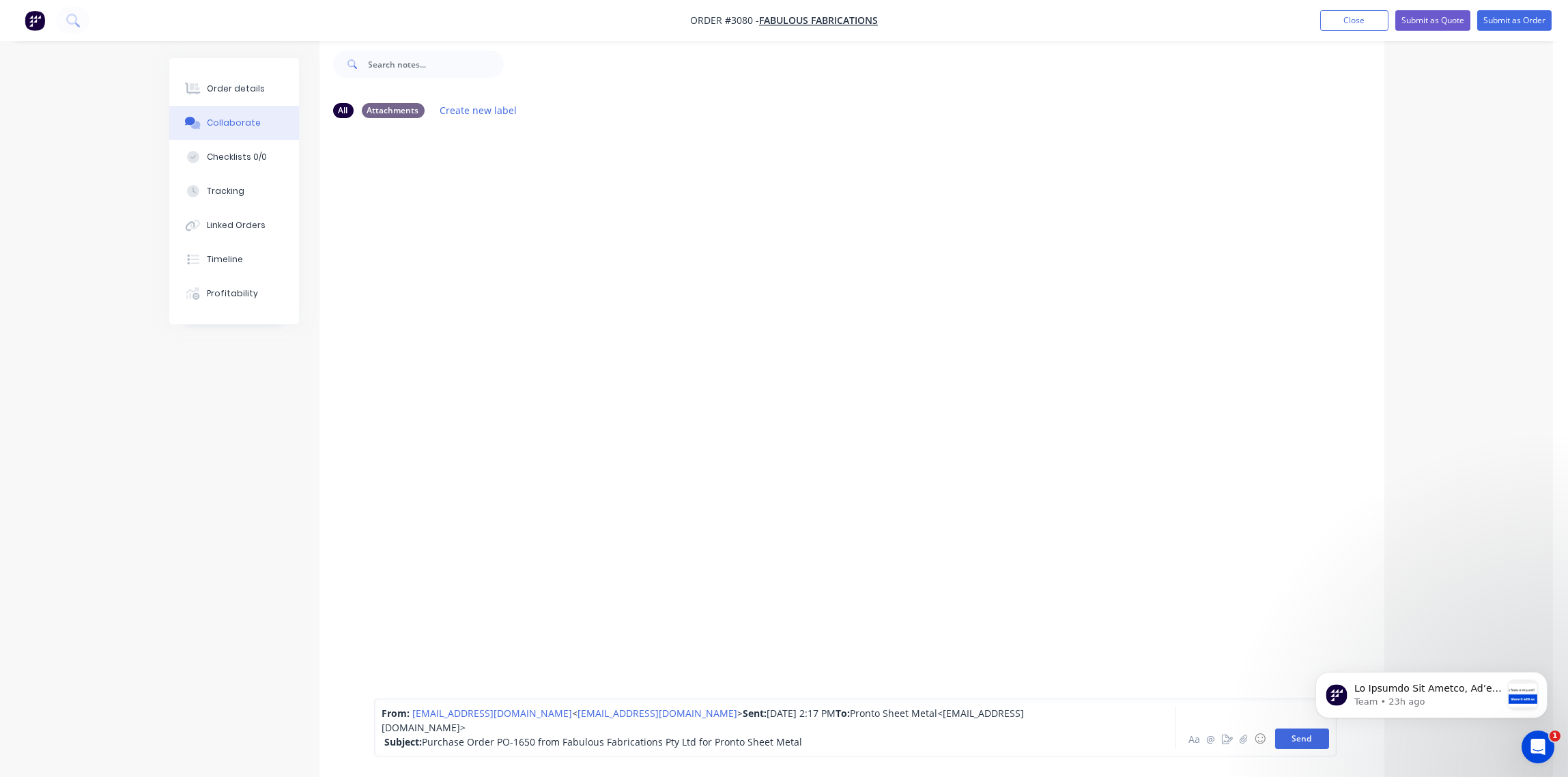
click at [1307, 740] on button "Send" at bounding box center [1302, 739] width 54 height 20
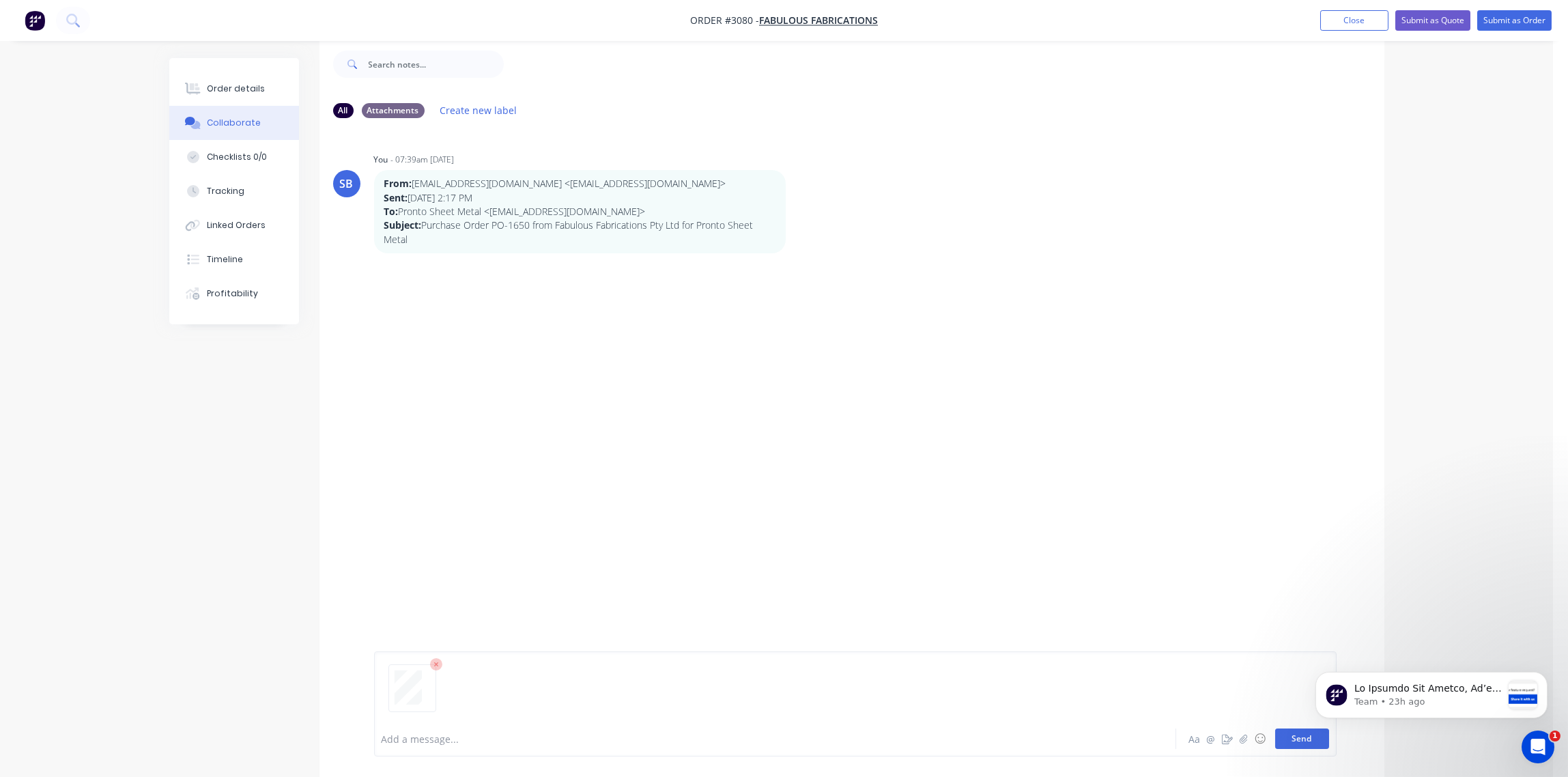
click at [1289, 736] on button "Send" at bounding box center [1302, 739] width 54 height 20
click at [258, 84] on div "Order details" at bounding box center [236, 89] width 58 height 12
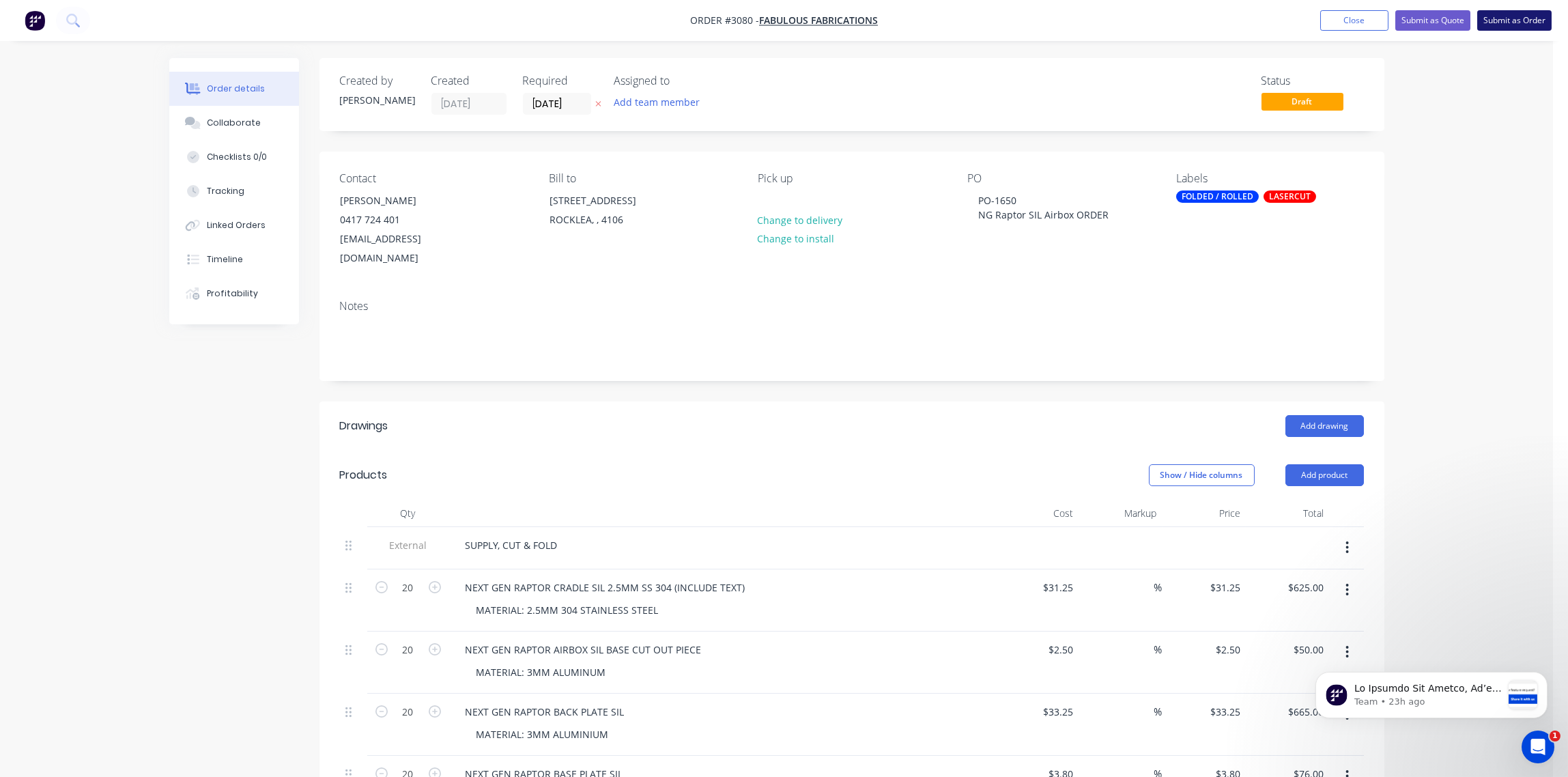
click at [1524, 17] on button "Submit as Order" at bounding box center [1514, 20] width 75 height 20
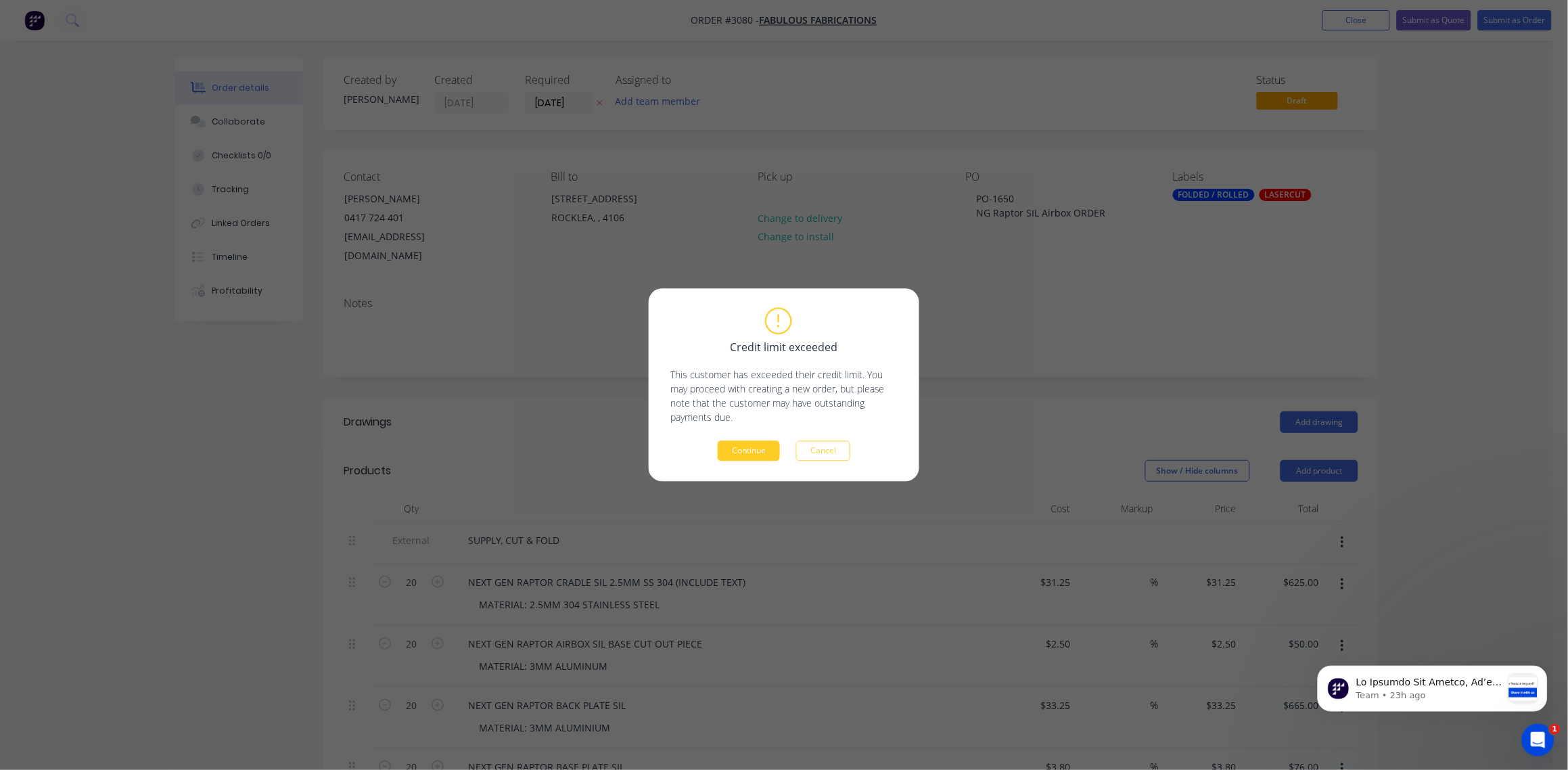
click at [750, 447] on button "Continue" at bounding box center [749, 451] width 63 height 20
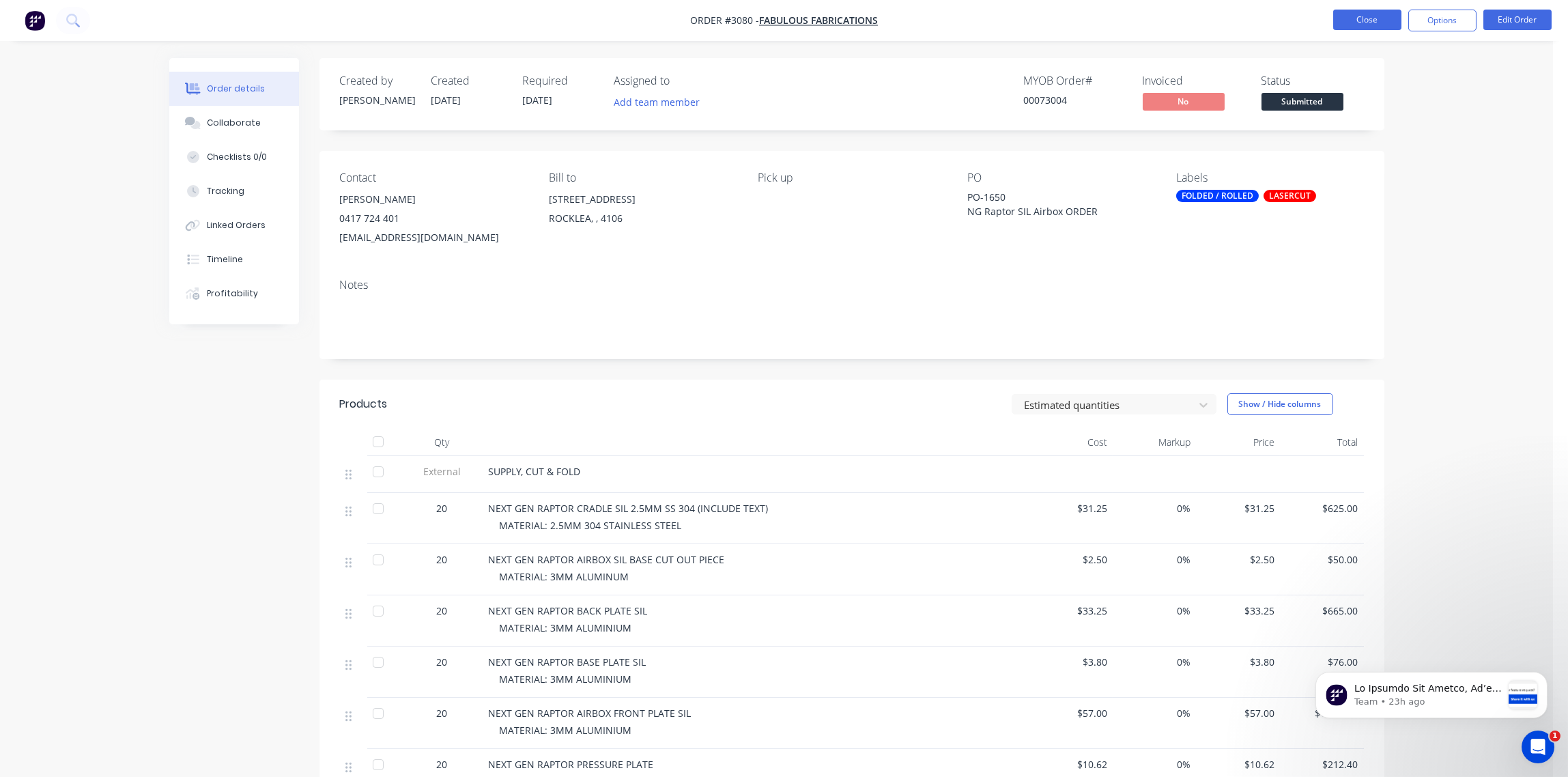
click at [1367, 20] on button "Close" at bounding box center [1368, 20] width 68 height 20
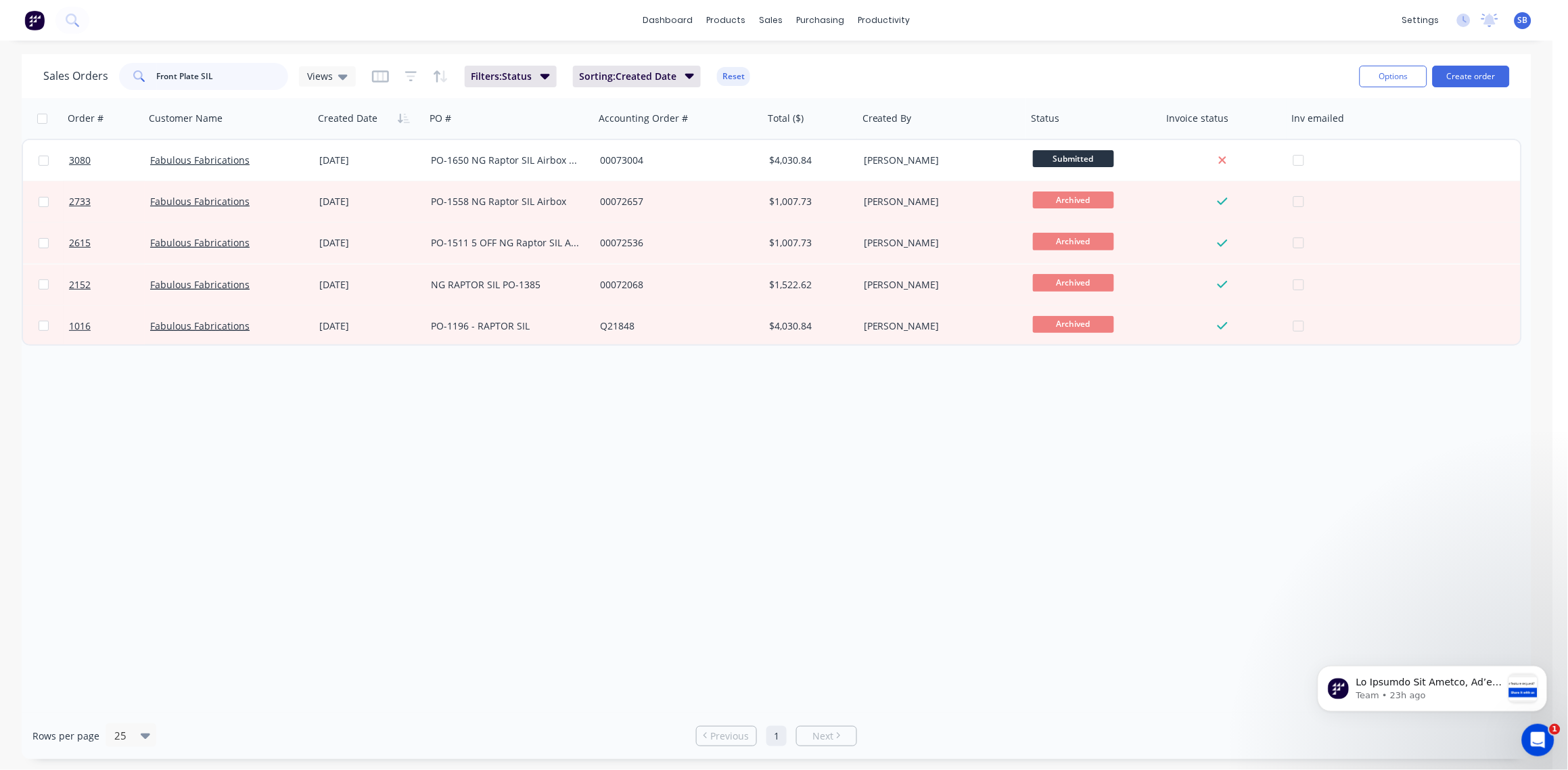
drag, startPoint x: 222, startPoint y: 80, endPoint x: 59, endPoint y: 89, distance: 163.2
click at [59, 89] on div "Sales Orders Front Plate SIL Views" at bounding box center [199, 76] width 312 height 27
paste input "Back Plate SA"
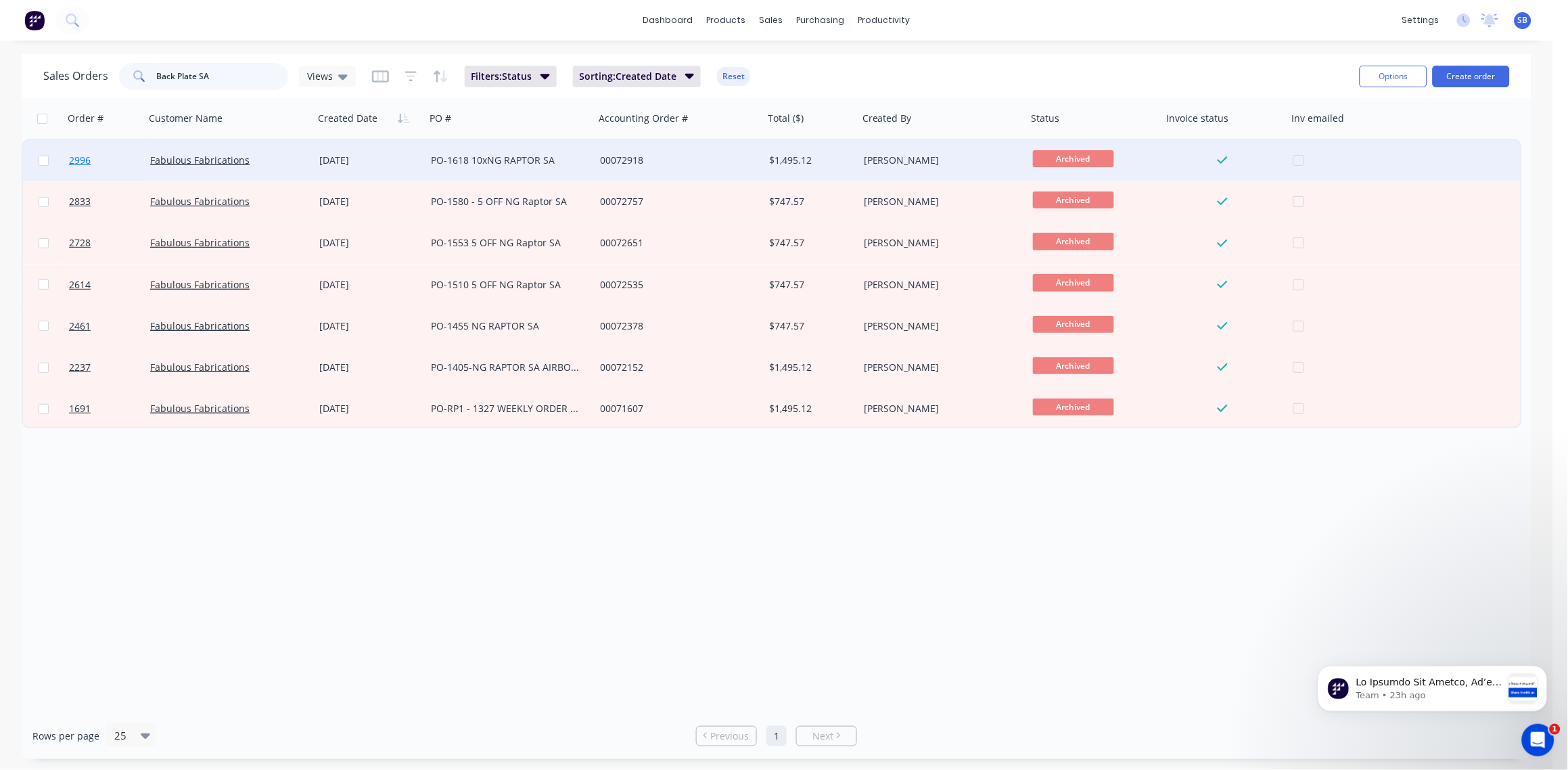
type input "Back Plate SA"
click at [79, 155] on span "2996" at bounding box center [80, 160] width 22 height 14
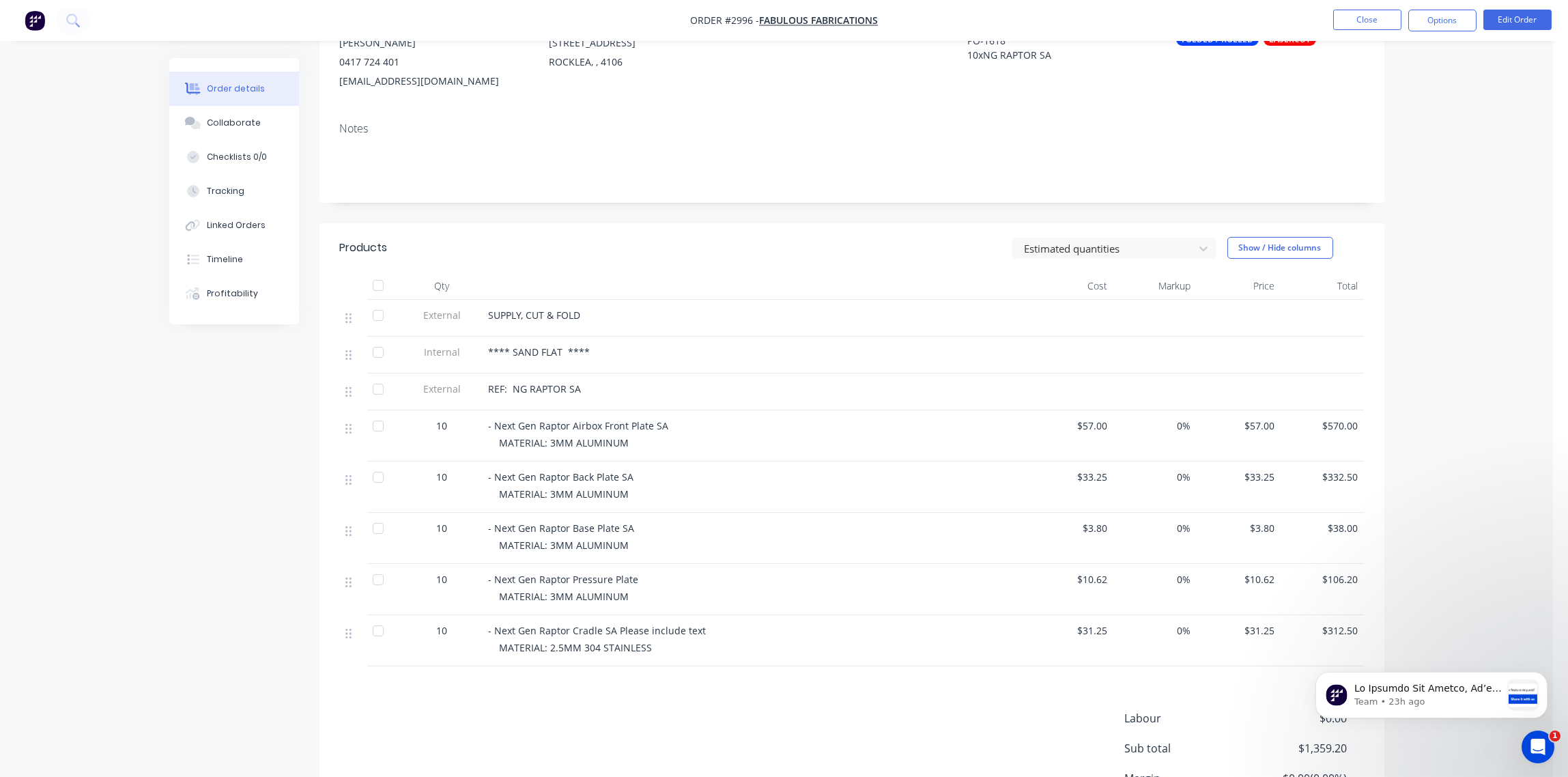
scroll to position [203, 0]
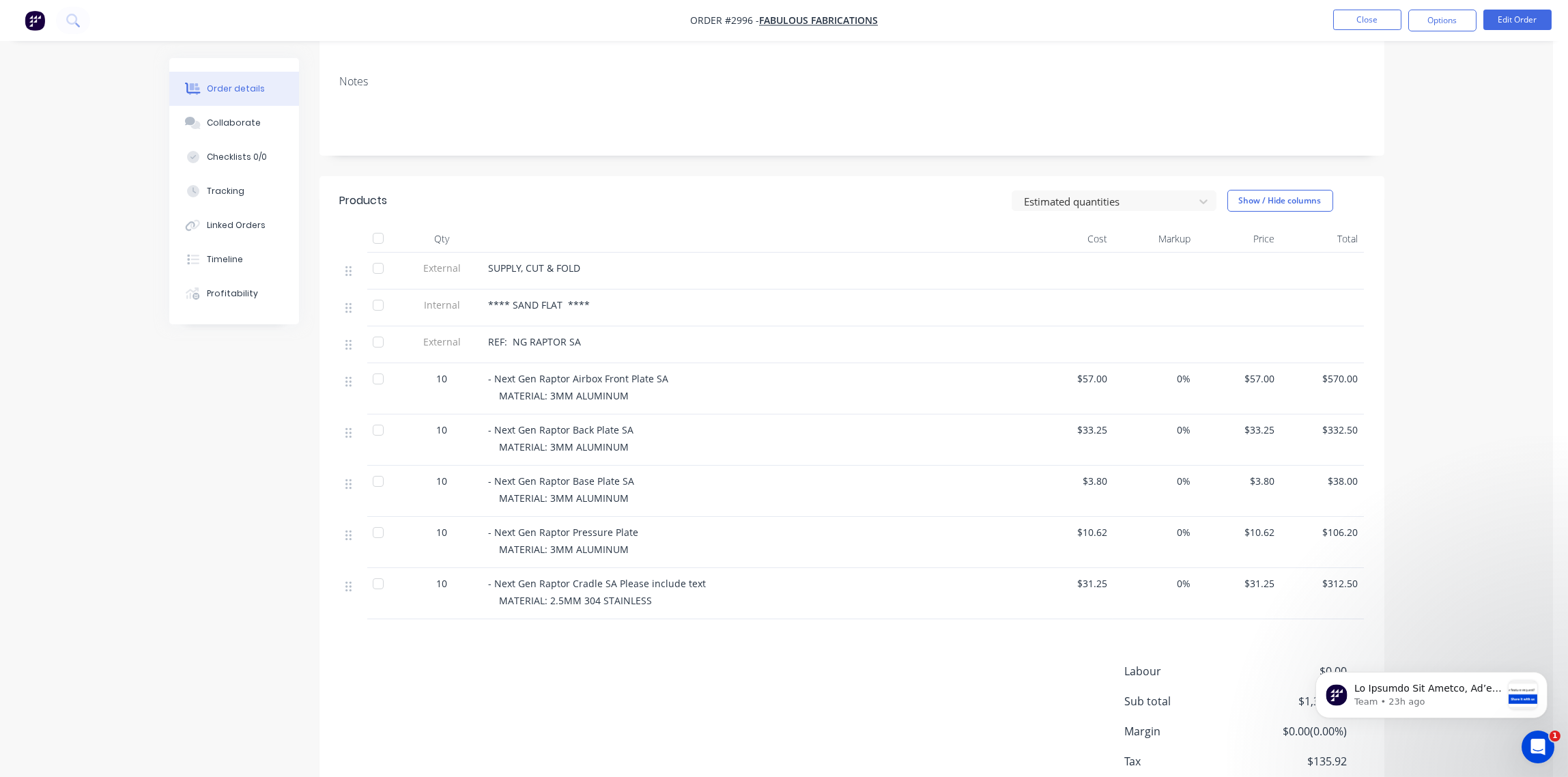
click at [613, 581] on span "- Next Gen Raptor Cradle SA Please include text" at bounding box center [597, 584] width 218 height 13
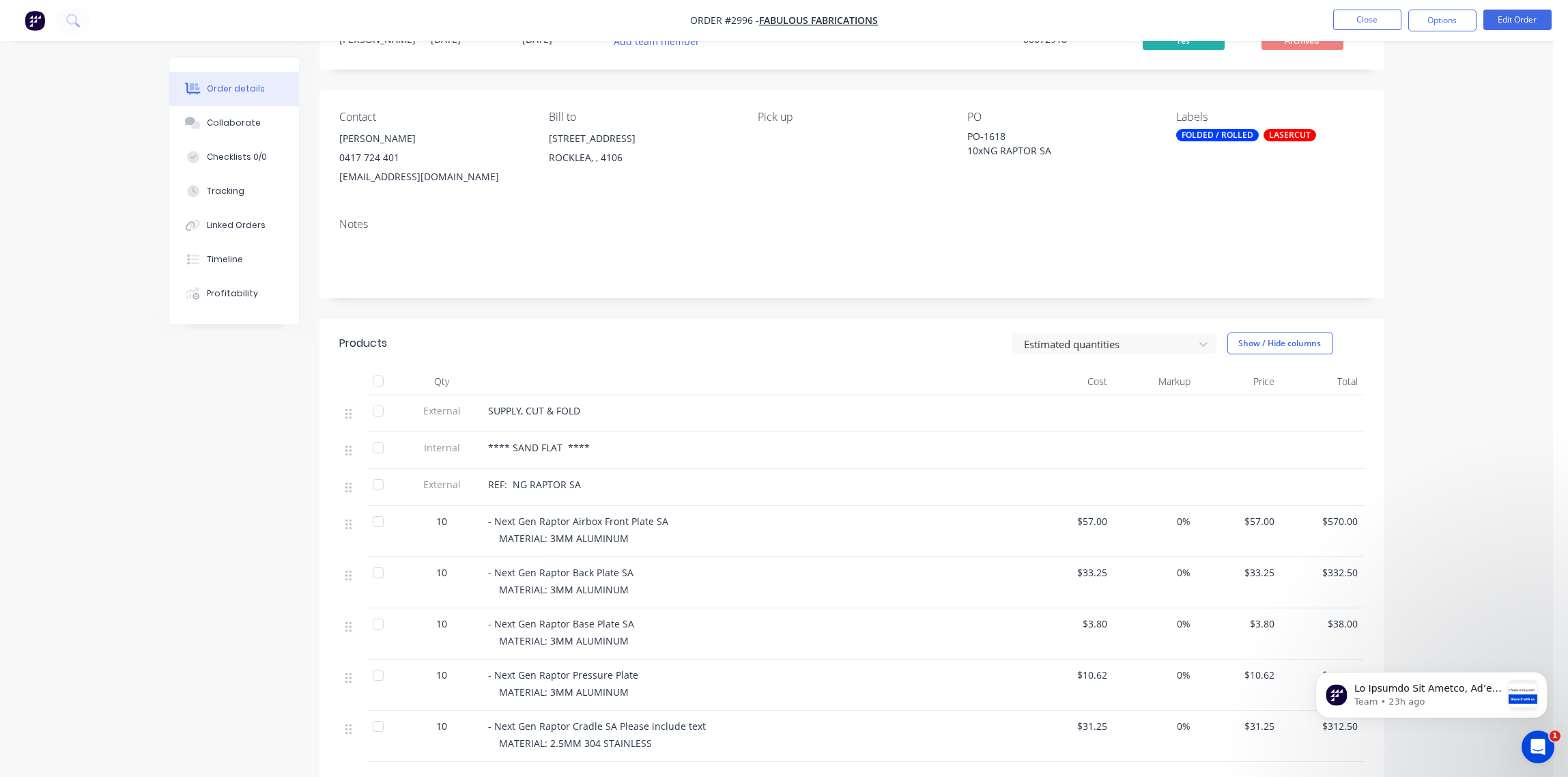
scroll to position [0, 0]
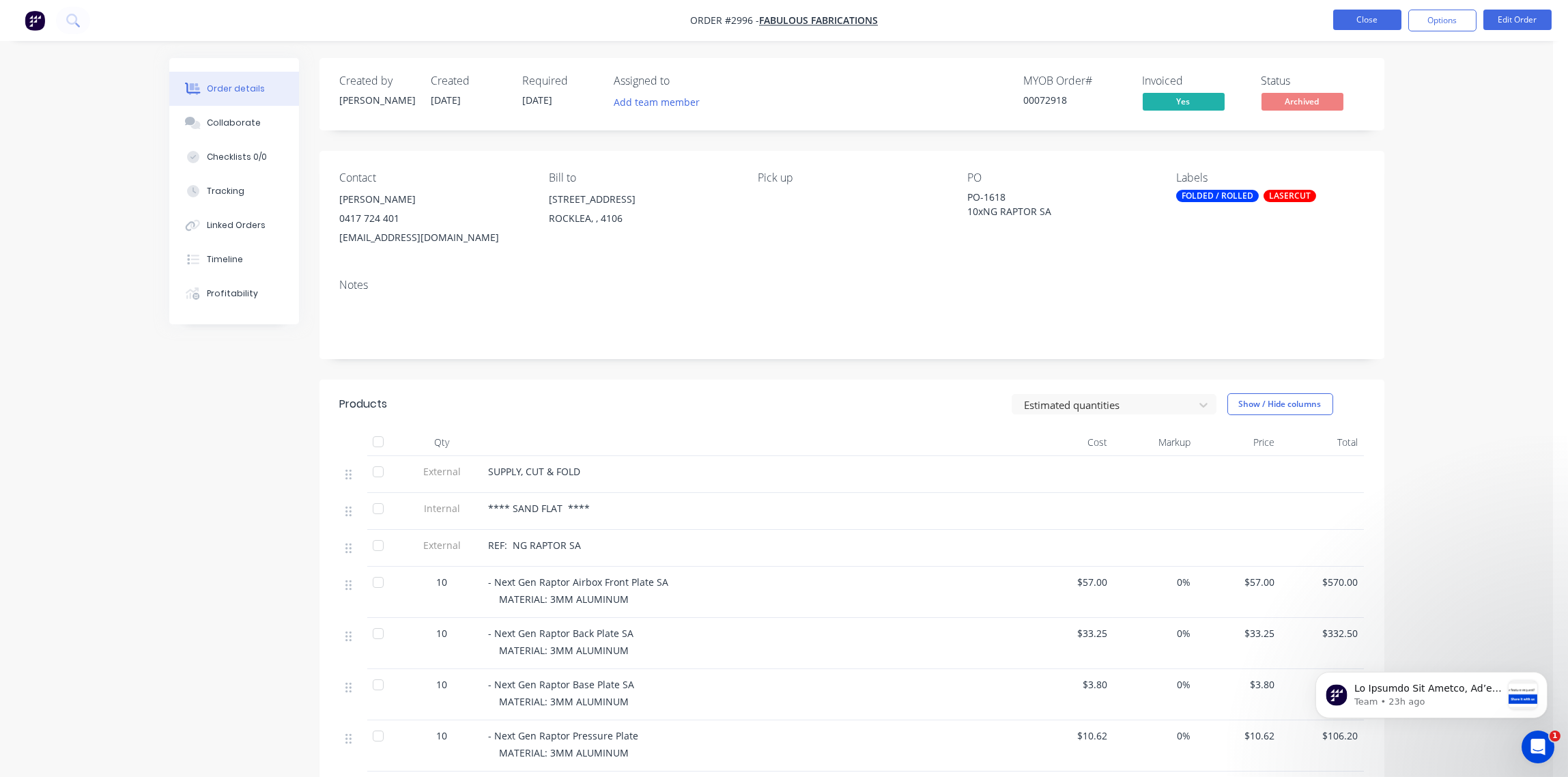
click at [1375, 18] on button "Close" at bounding box center [1368, 20] width 68 height 20
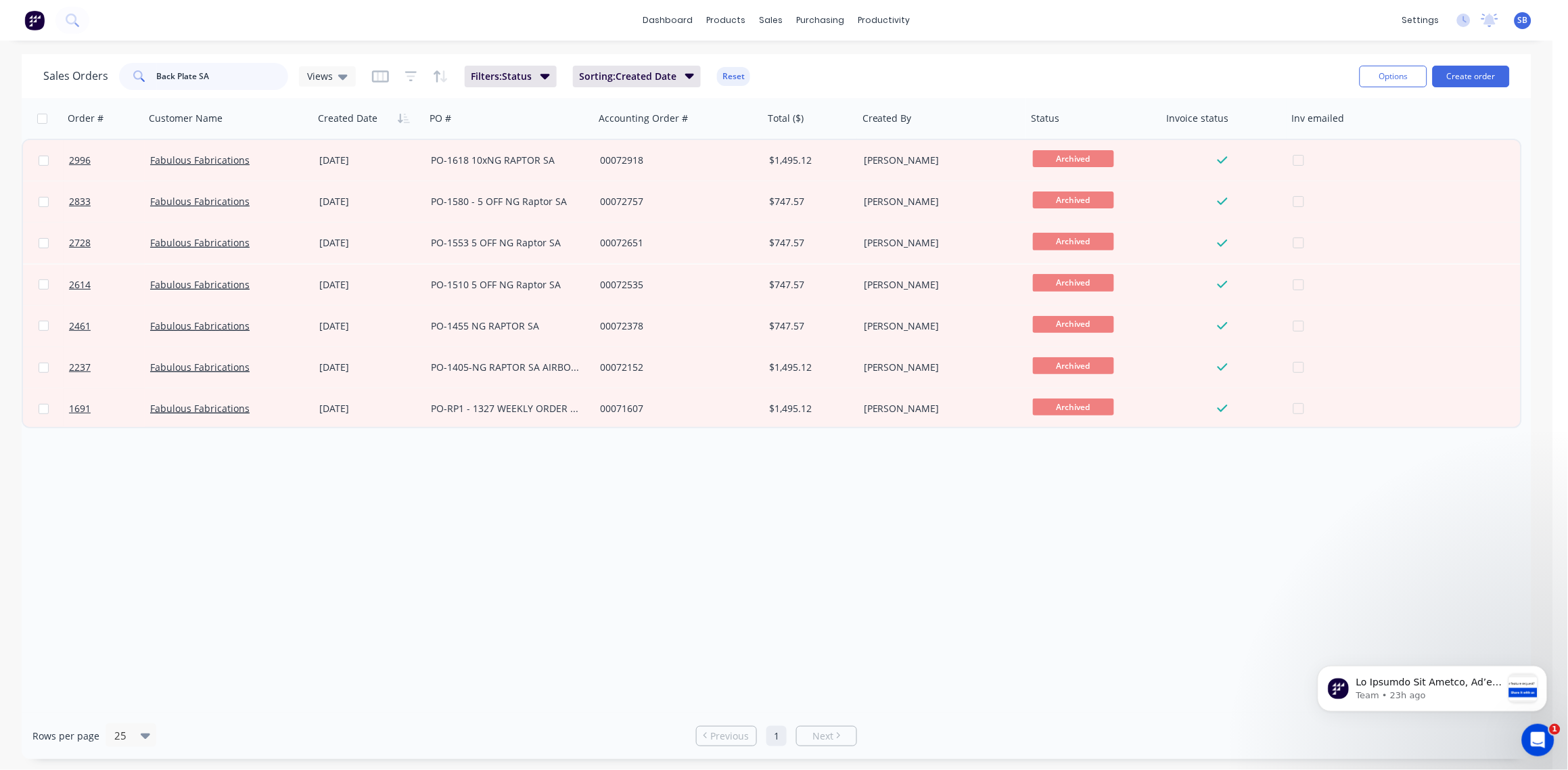
drag, startPoint x: 233, startPoint y: 76, endPoint x: 0, endPoint y: 113, distance: 235.9
click at [0, 113] on html "dashboard products sales purchasing productivity dashboard products Product Cat…" at bounding box center [784, 385] width 1568 height 770
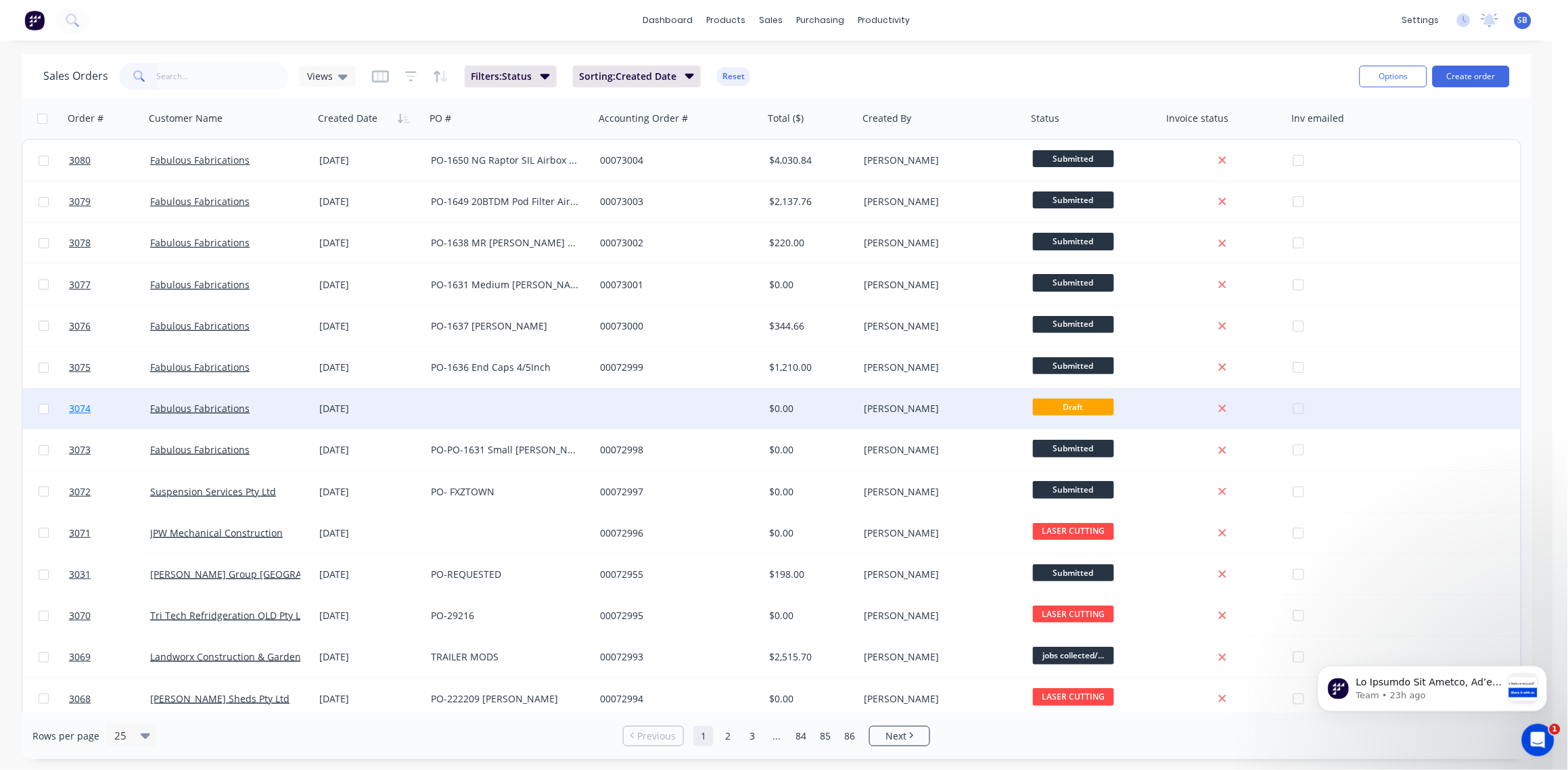
click at [81, 408] on span "3074" at bounding box center [80, 409] width 22 height 14
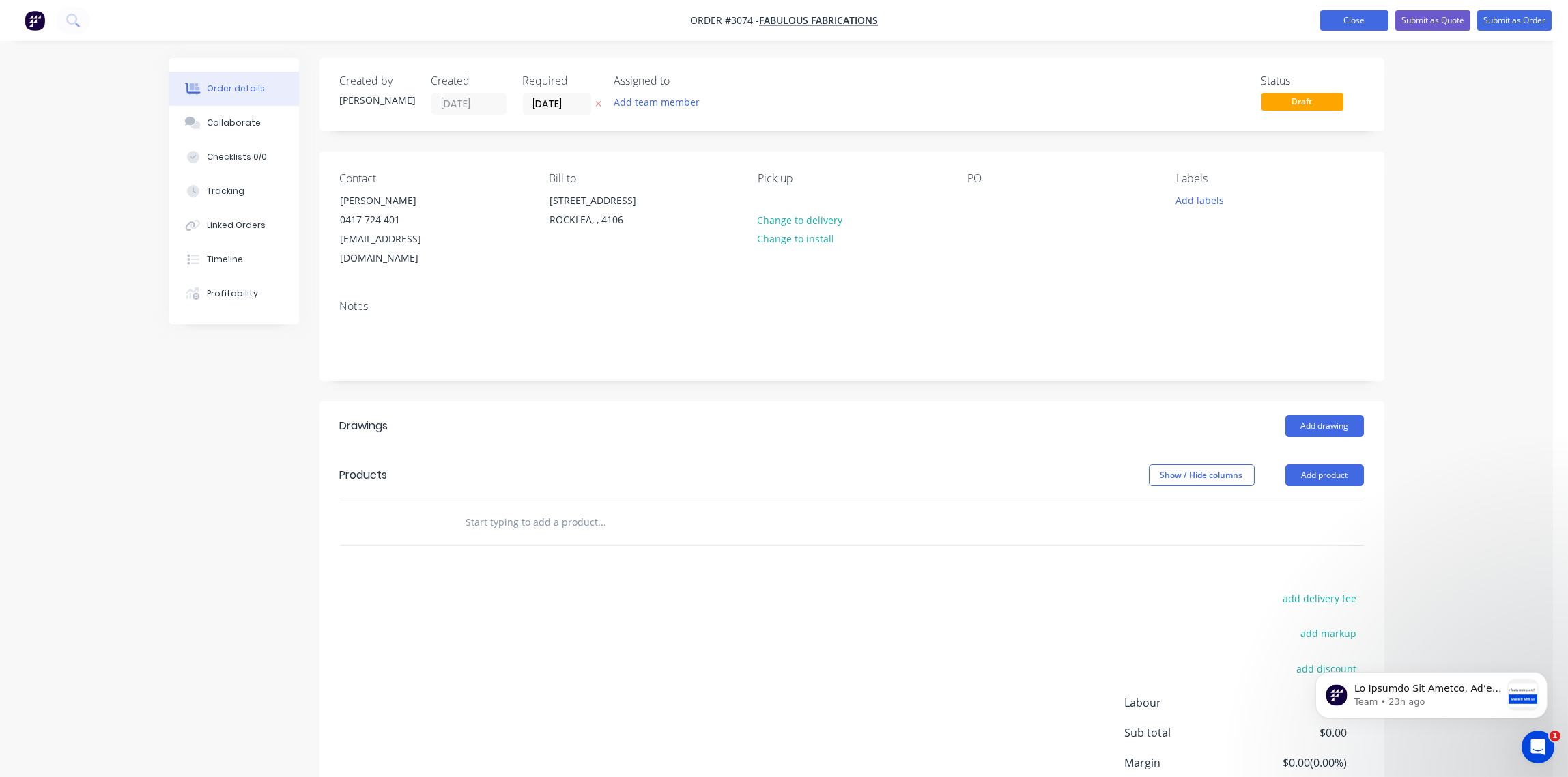
click at [1334, 25] on button "Close" at bounding box center [1355, 20] width 68 height 20
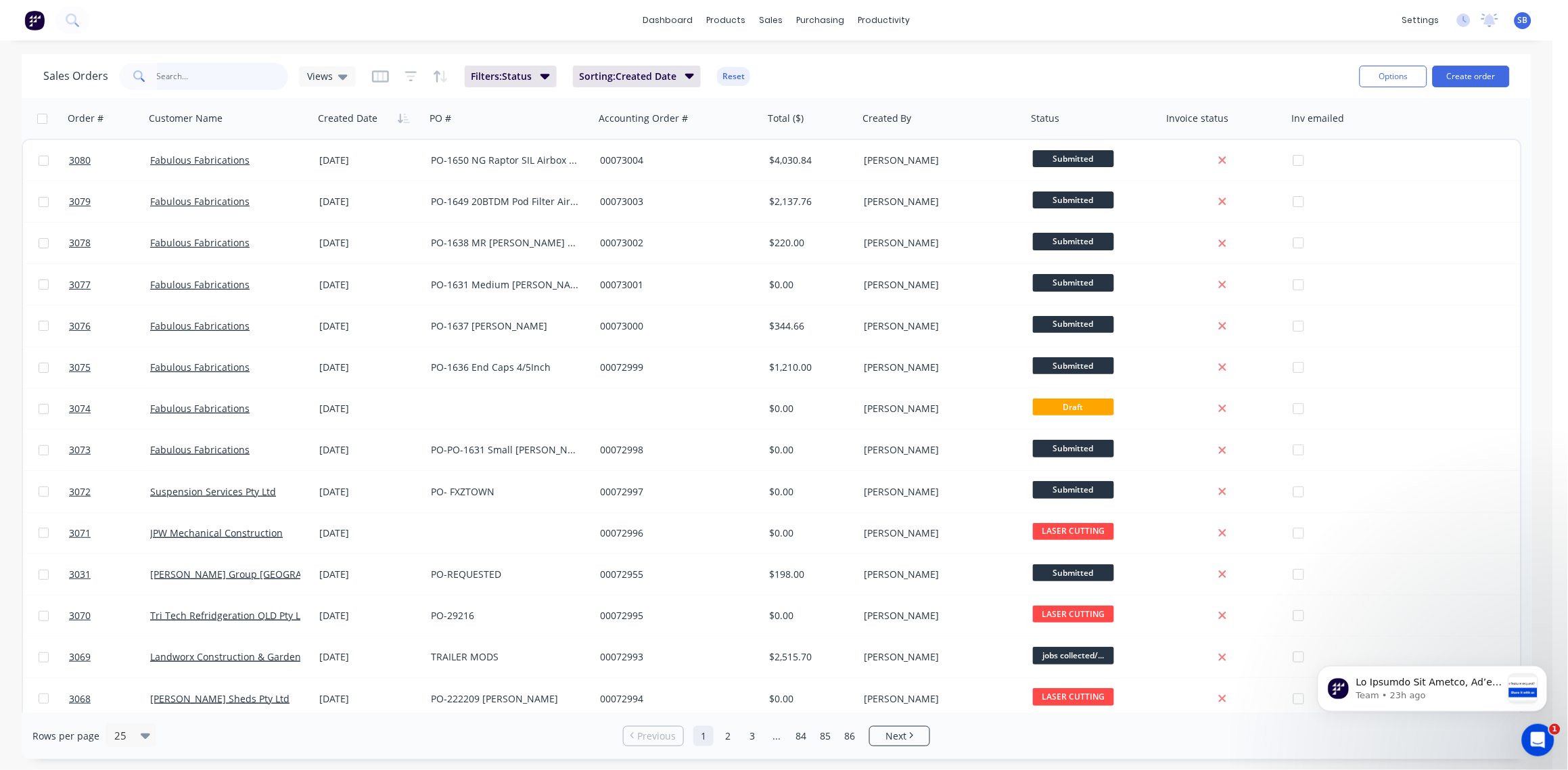
click at [202, 79] on input "text" at bounding box center [222, 76] width 132 height 27
paste input "Back Plate SA"
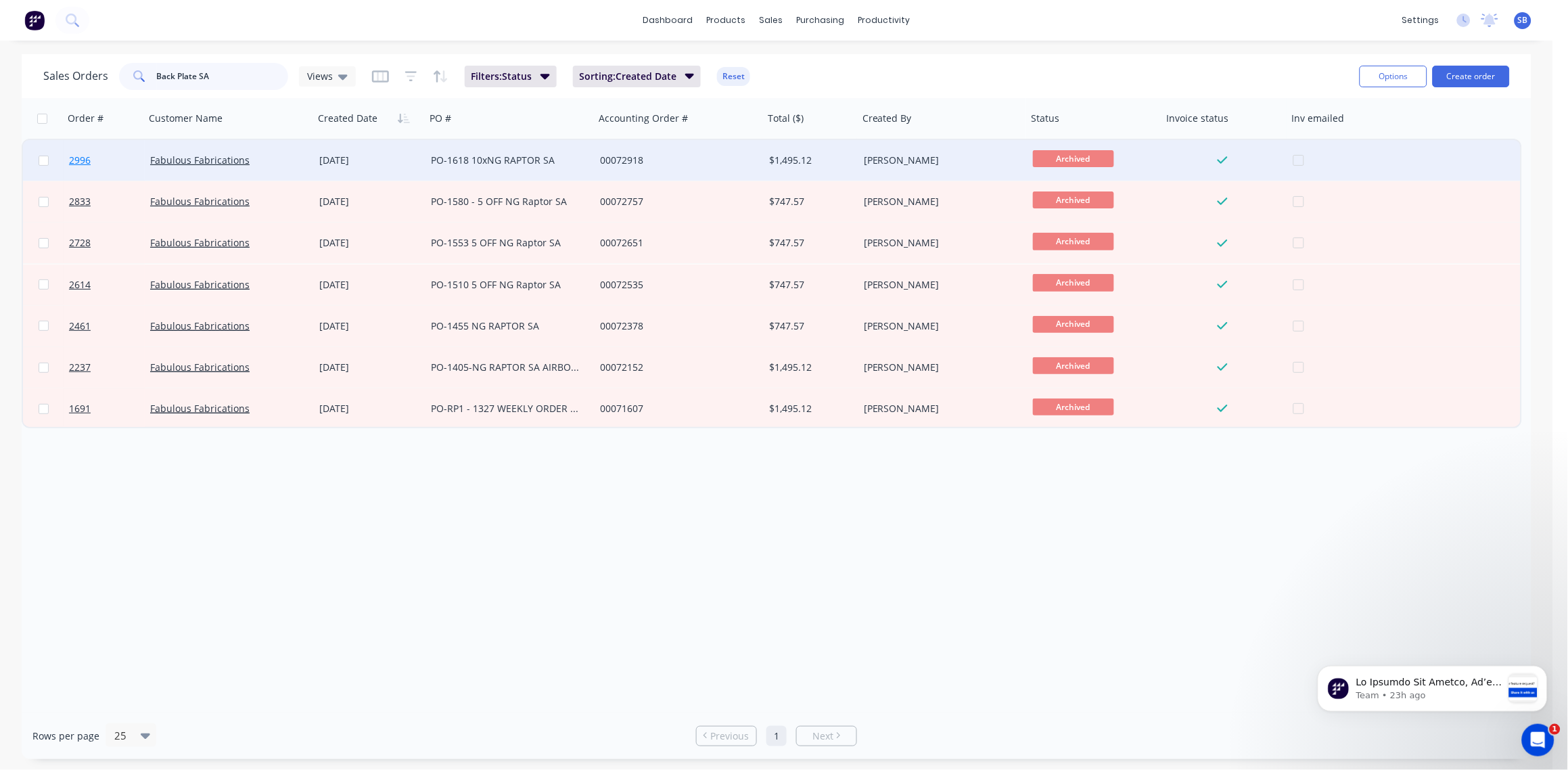
type input "Back Plate SA"
click at [81, 163] on span "2996" at bounding box center [80, 160] width 22 height 14
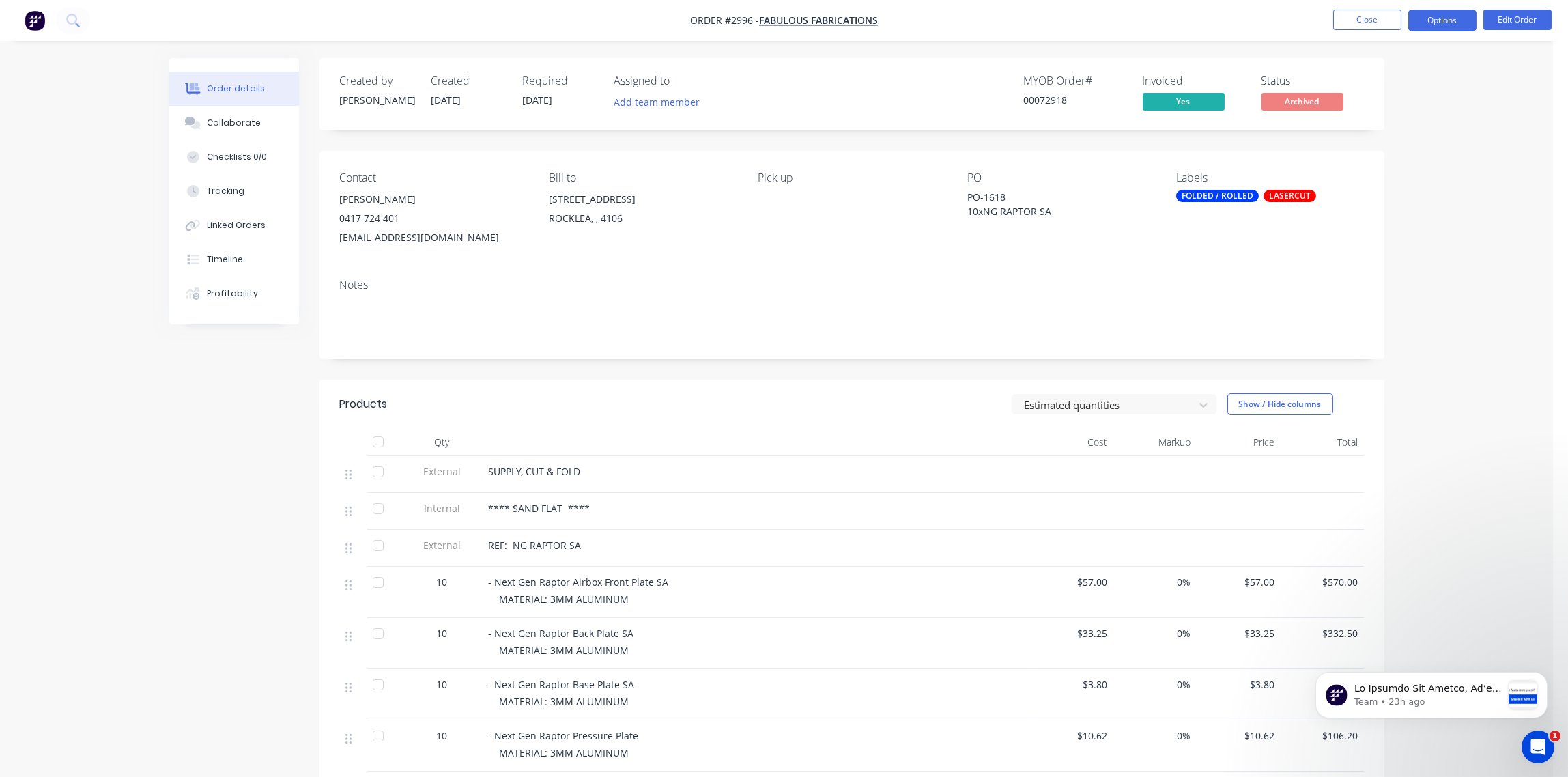
click at [1434, 25] on button "Options" at bounding box center [1442, 20] width 68 height 22
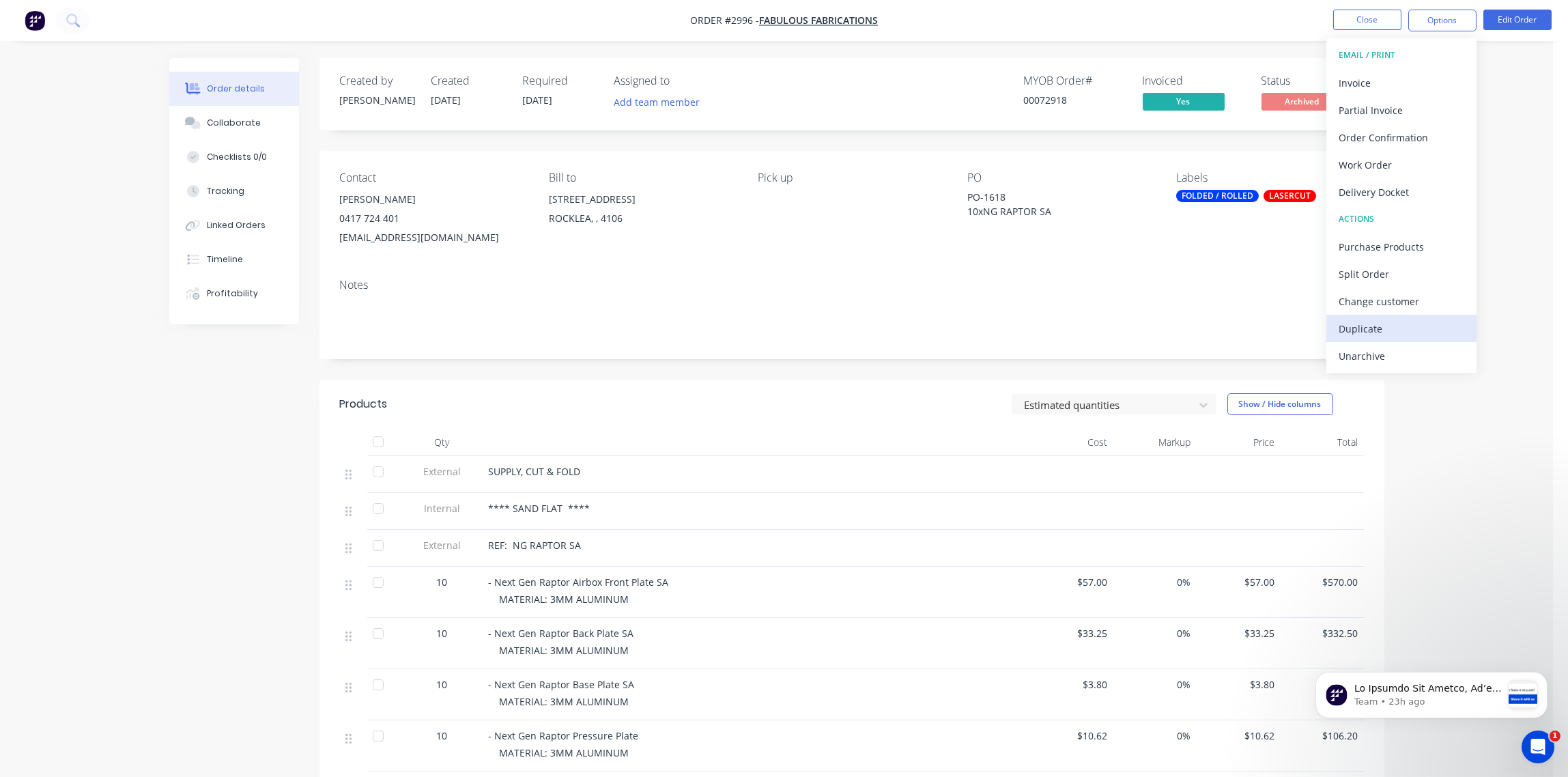
click at [1392, 335] on div "Duplicate" at bounding box center [1401, 328] width 126 height 20
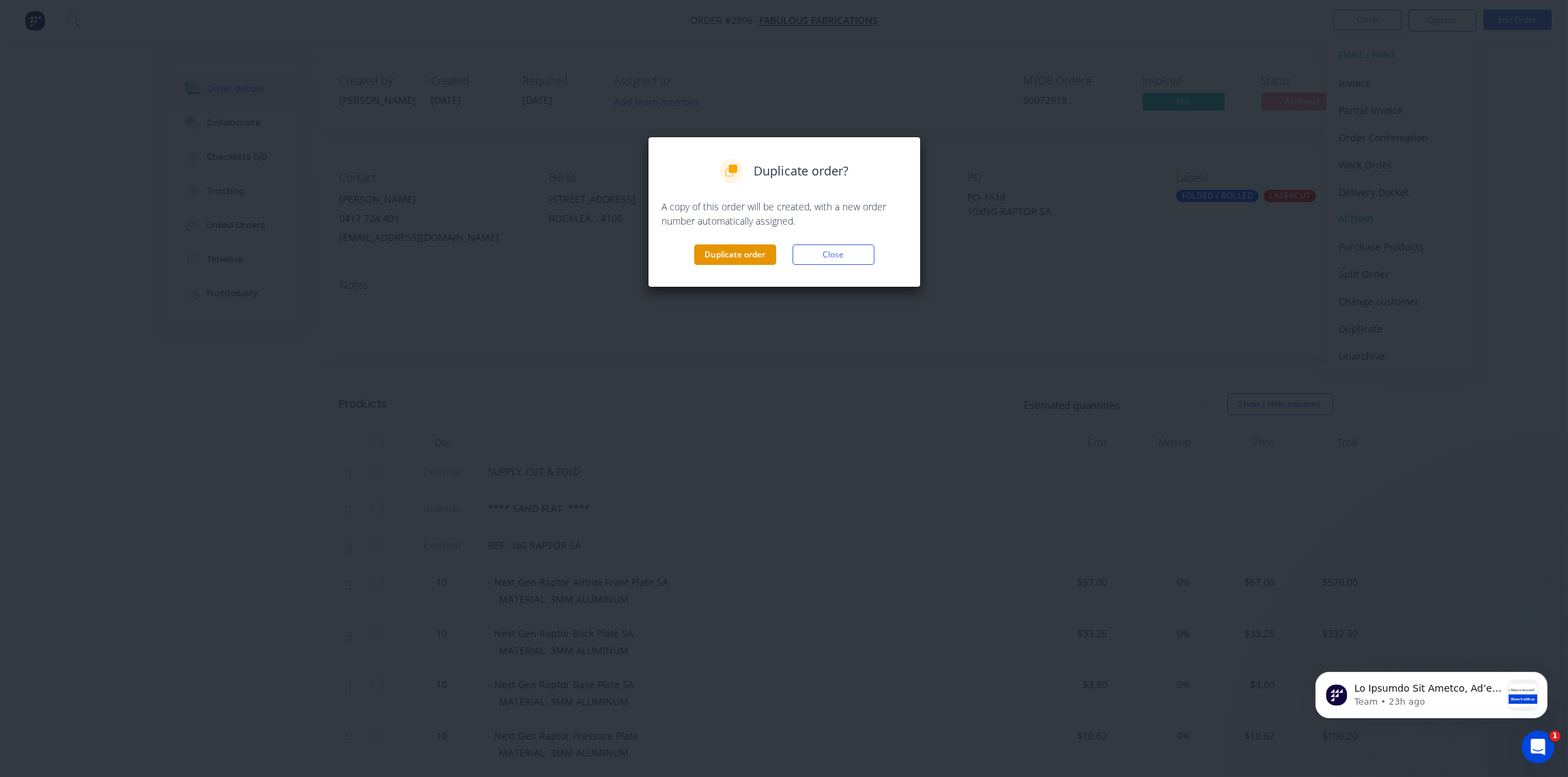
click at [761, 251] on button "Duplicate order" at bounding box center [735, 255] width 82 height 20
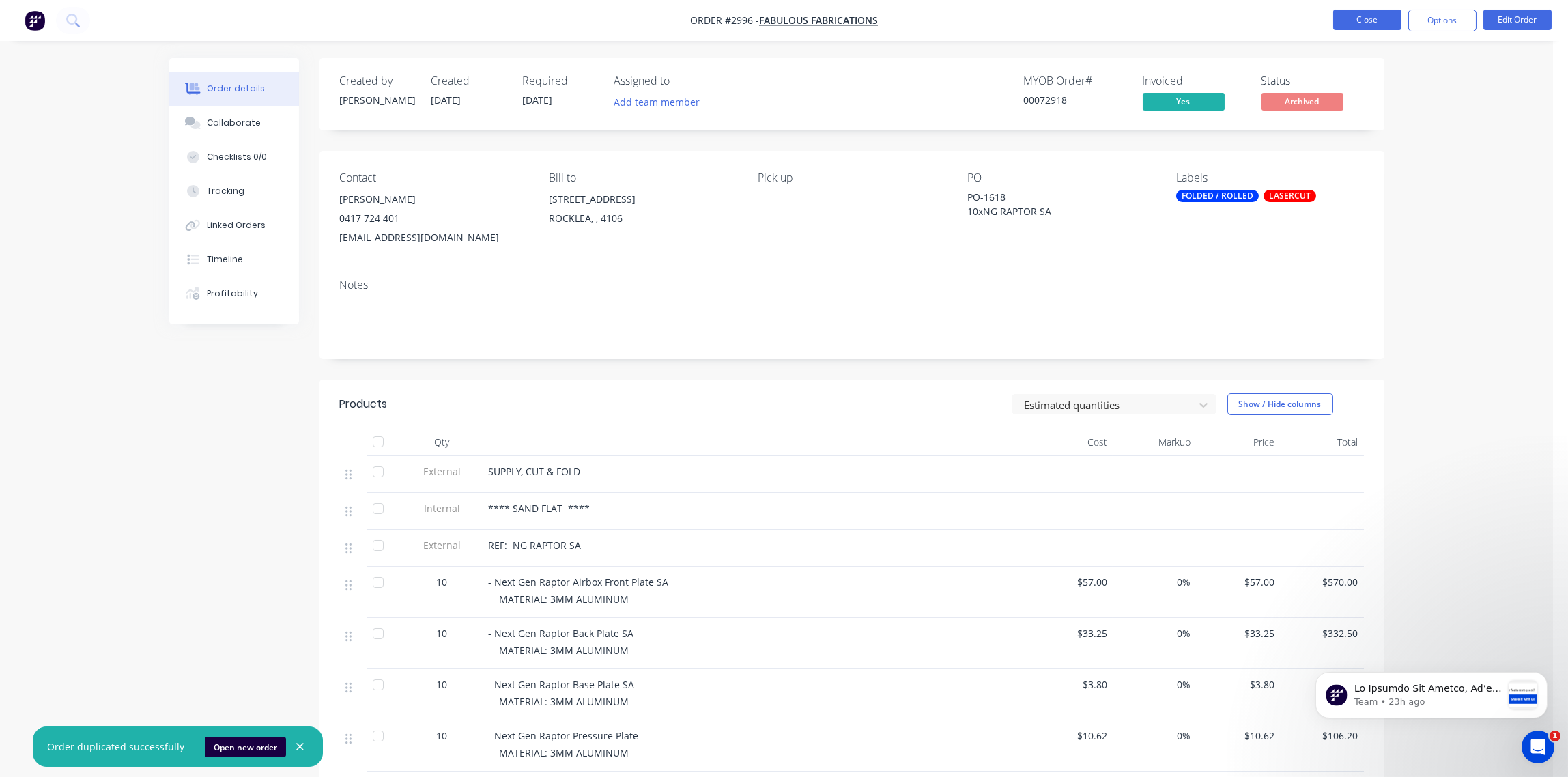
click at [1368, 20] on button "Close" at bounding box center [1368, 20] width 68 height 20
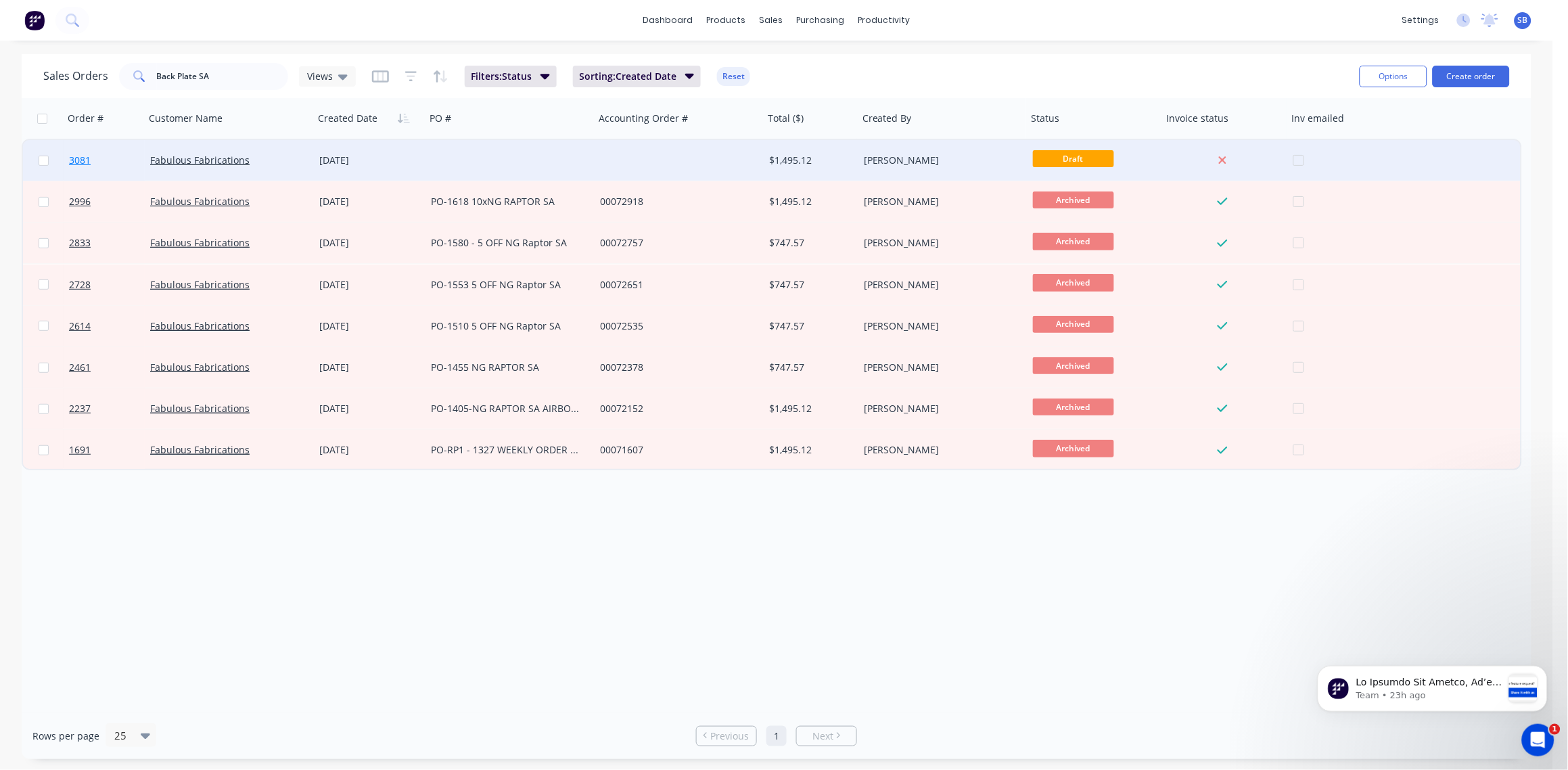
click at [88, 158] on span "3081" at bounding box center [80, 160] width 22 height 14
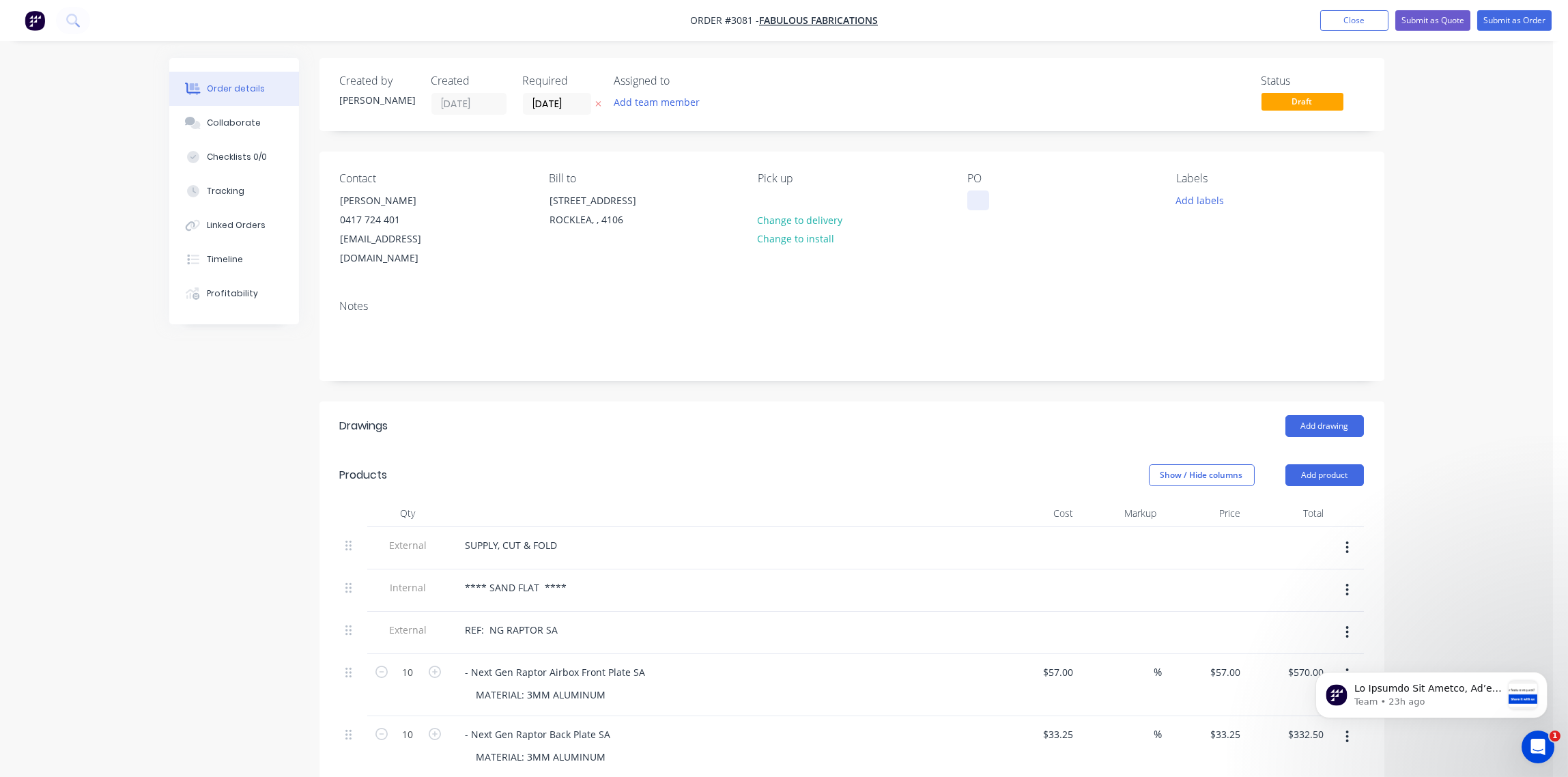
click at [970, 199] on div at bounding box center [979, 200] width 22 height 20
paste div
click at [1018, 203] on div "PO-1651" at bounding box center [997, 200] width 60 height 20
click at [1003, 214] on div "PO-1651 10x" at bounding box center [997, 207] width 60 height 34
click at [1211, 193] on button "Add labels" at bounding box center [1200, 199] width 63 height 18
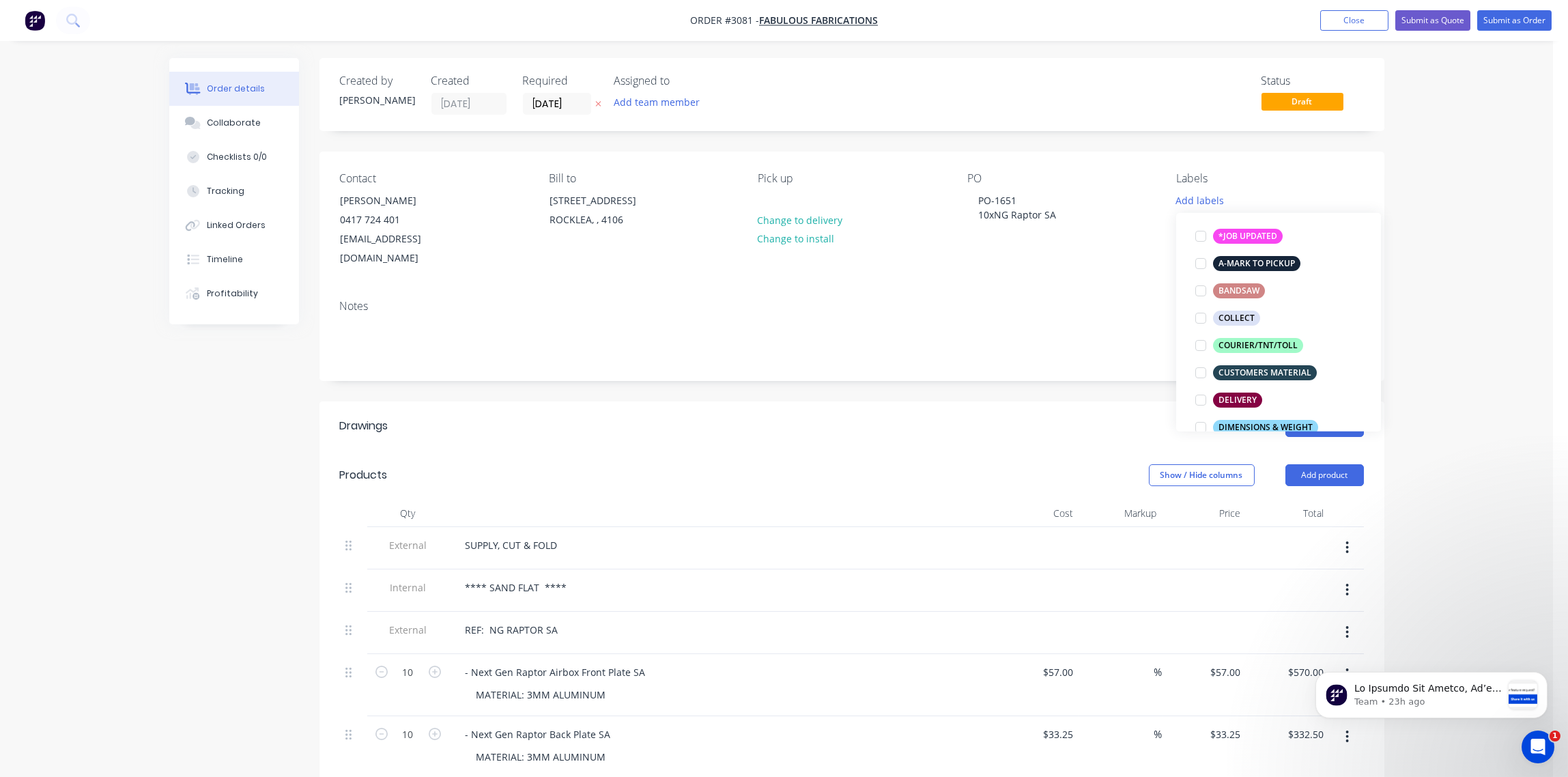
scroll to position [305, 0]
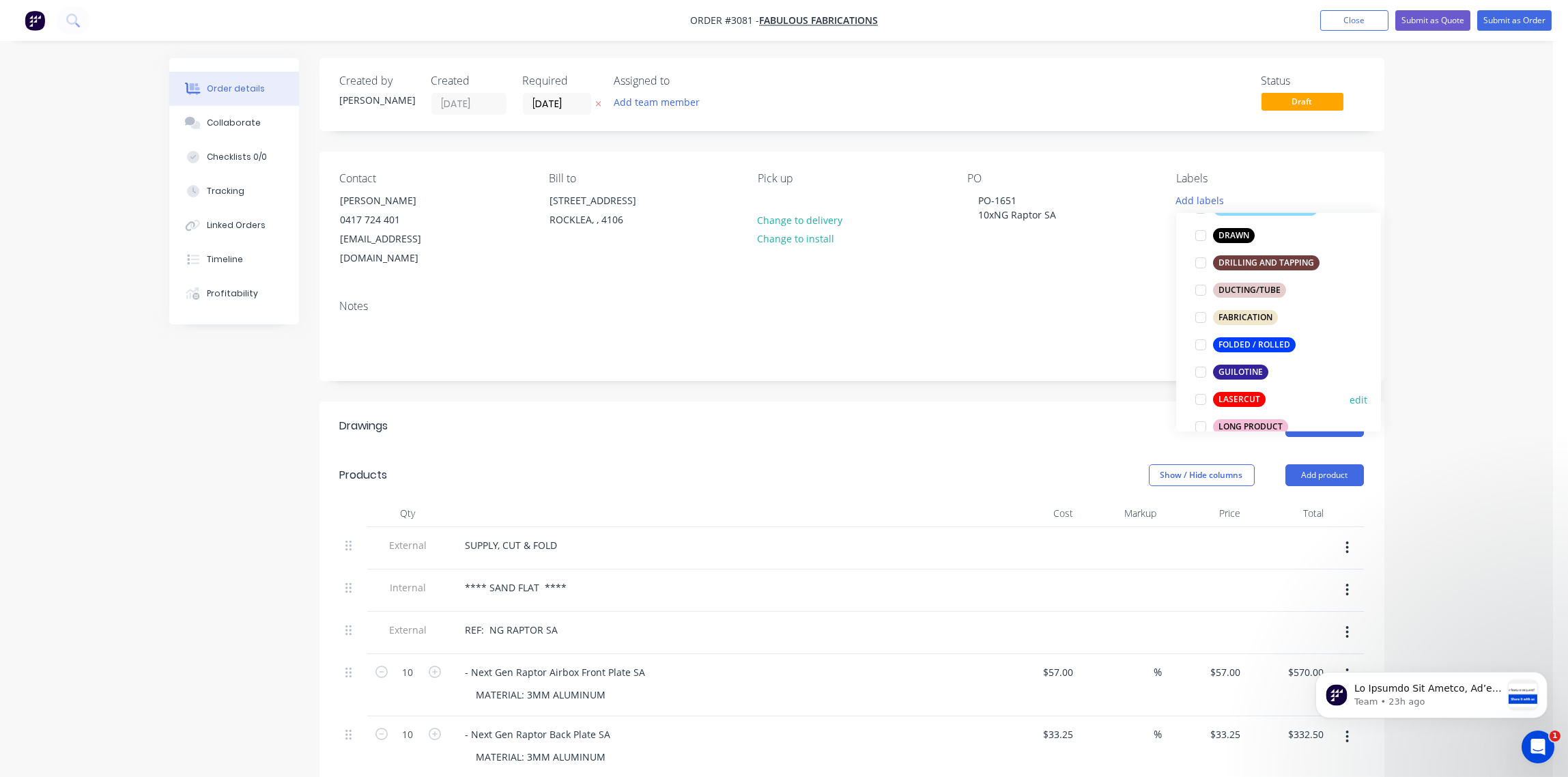
click at [1197, 400] on div at bounding box center [1201, 399] width 28 height 28
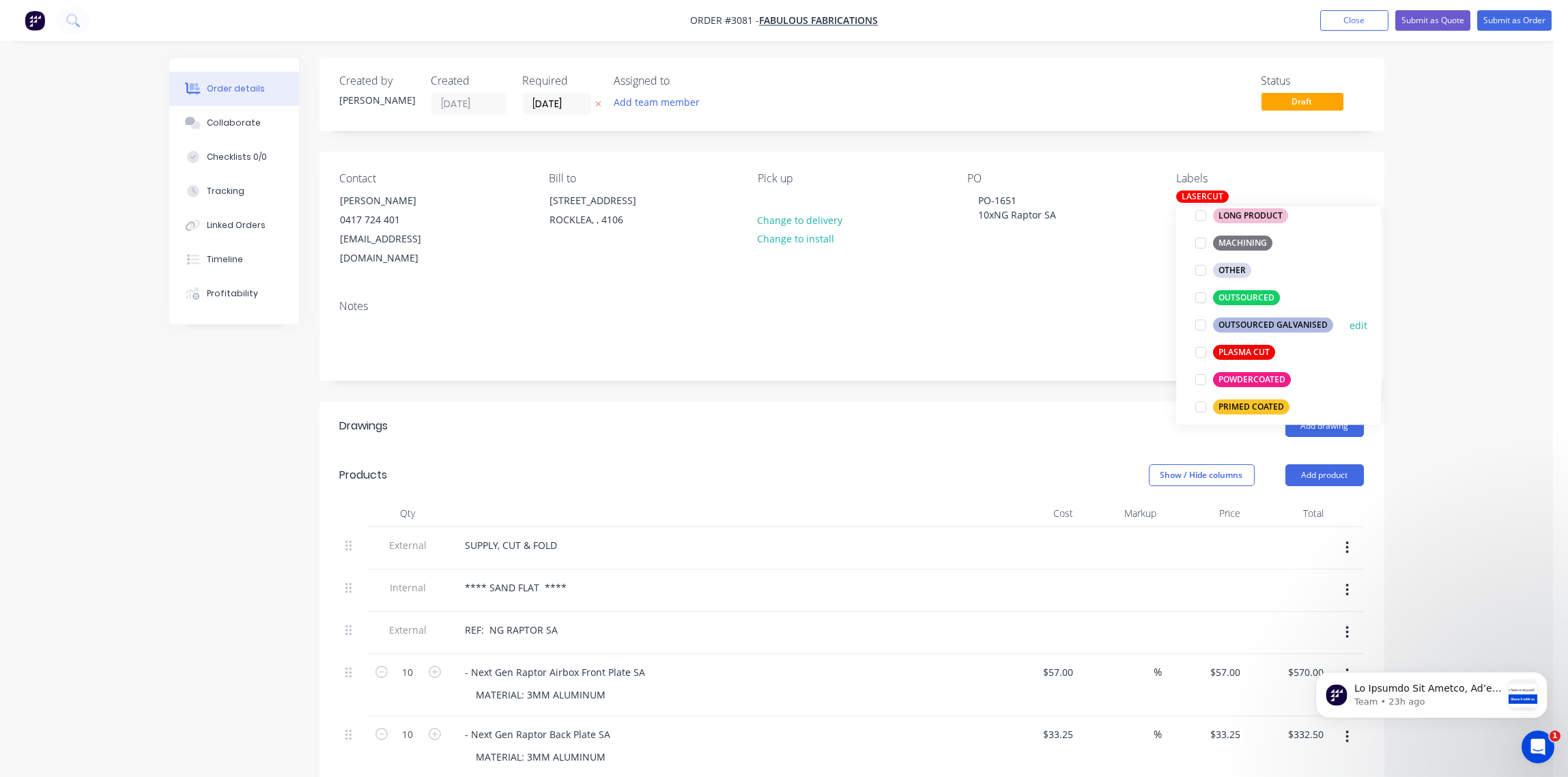
scroll to position [407, 0]
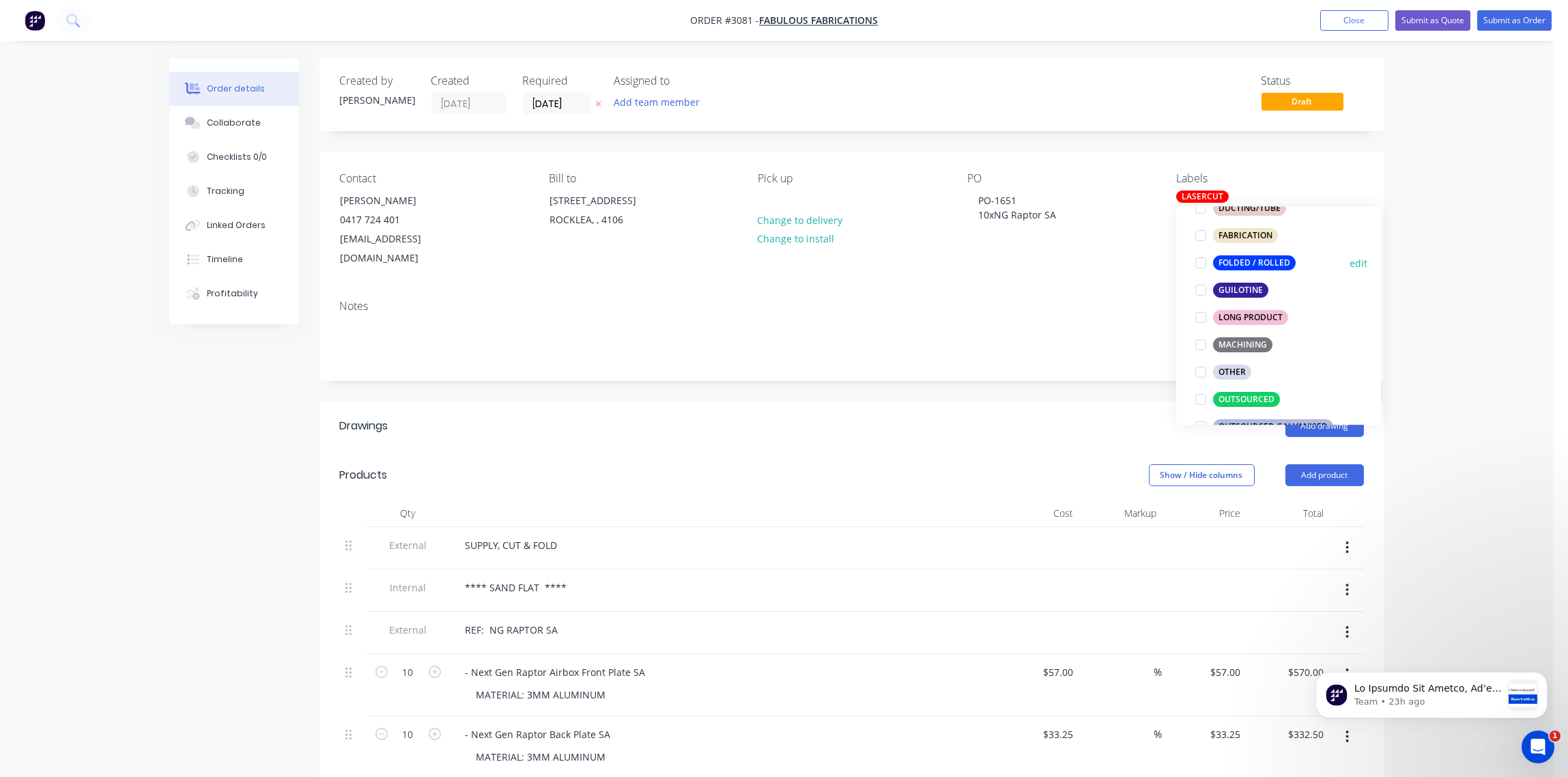
click at [1201, 264] on div at bounding box center [1201, 263] width 28 height 28
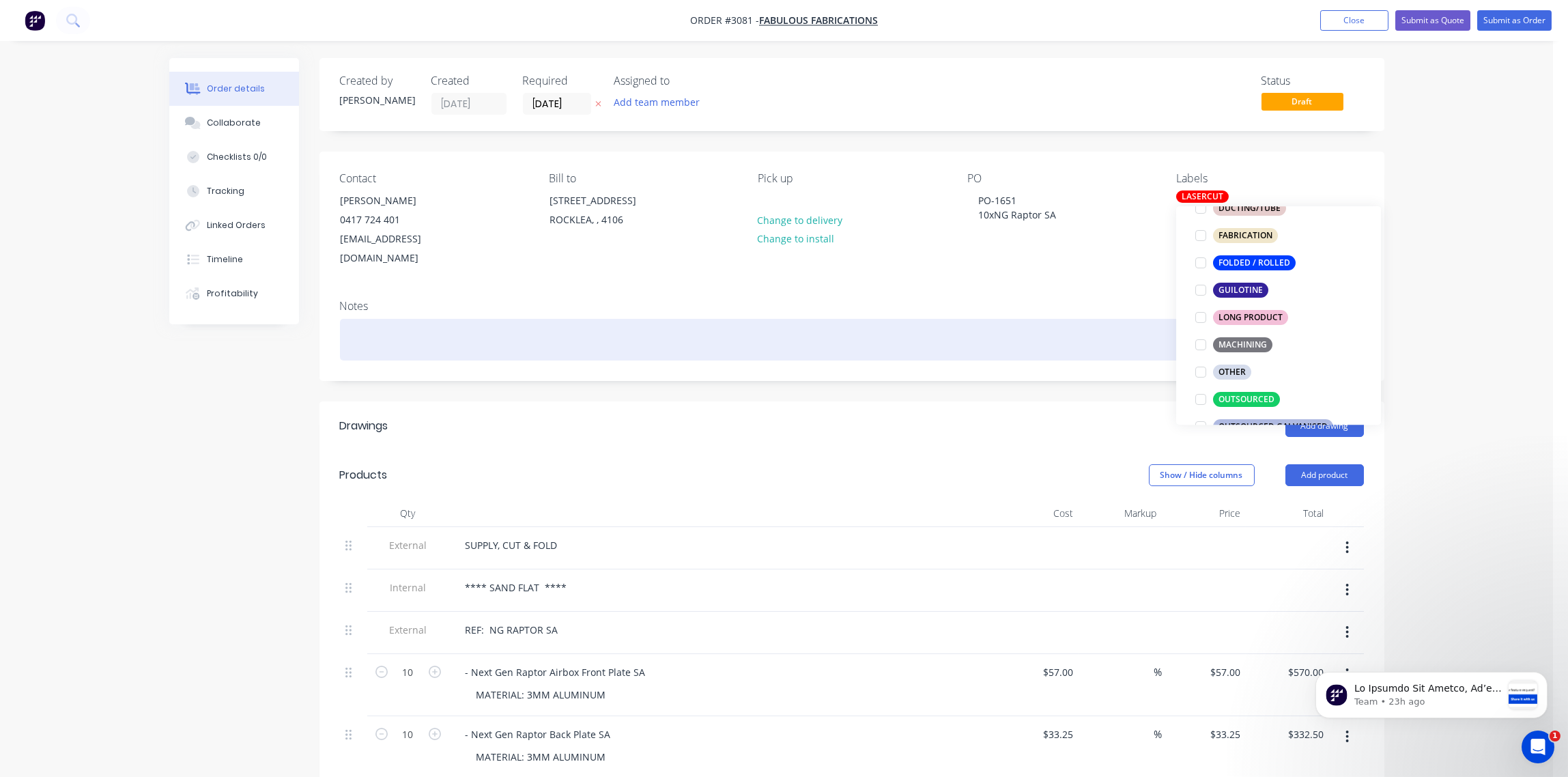
scroll to position [52, 0]
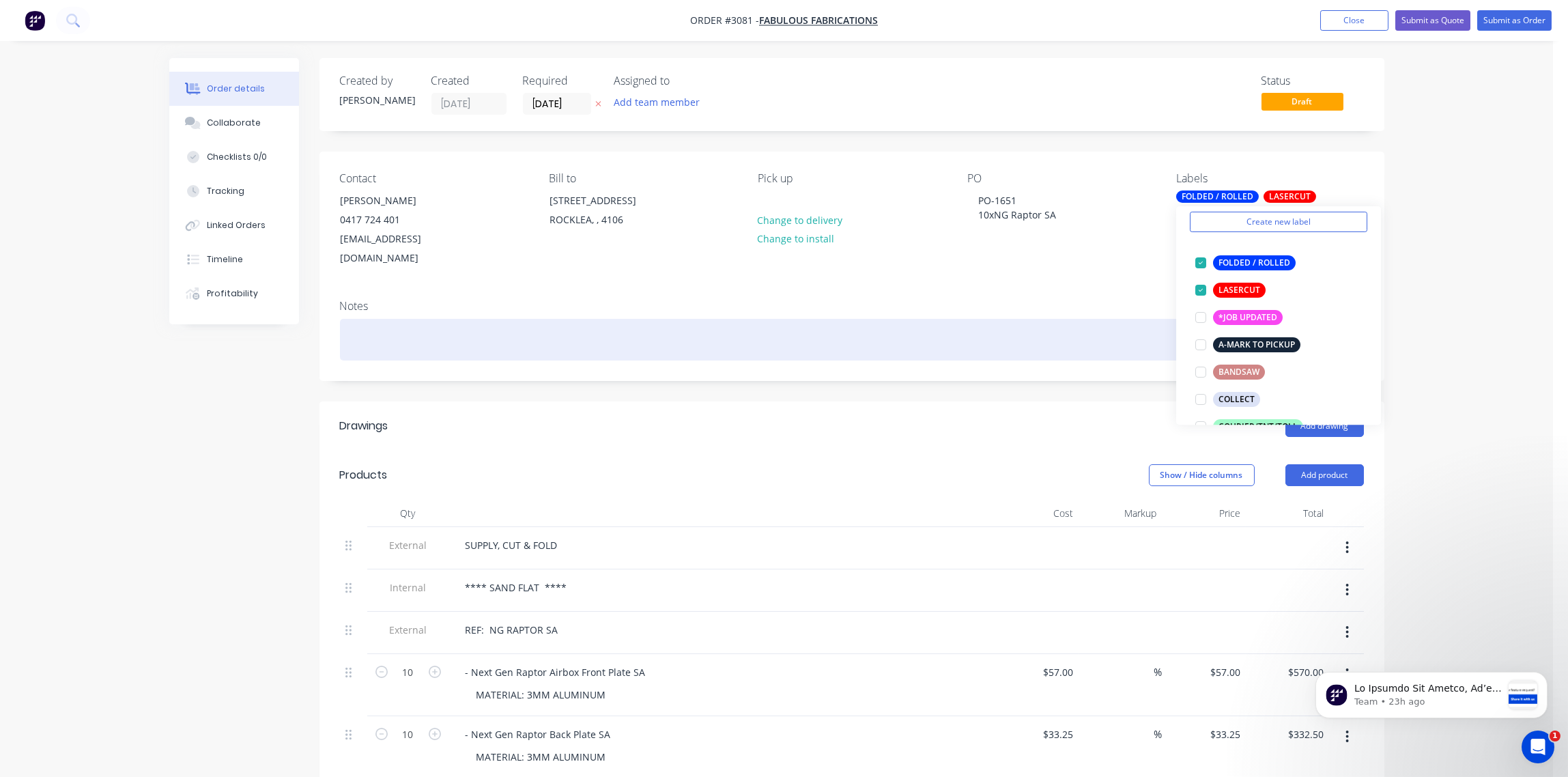
click at [980, 319] on div at bounding box center [852, 339] width 1024 height 41
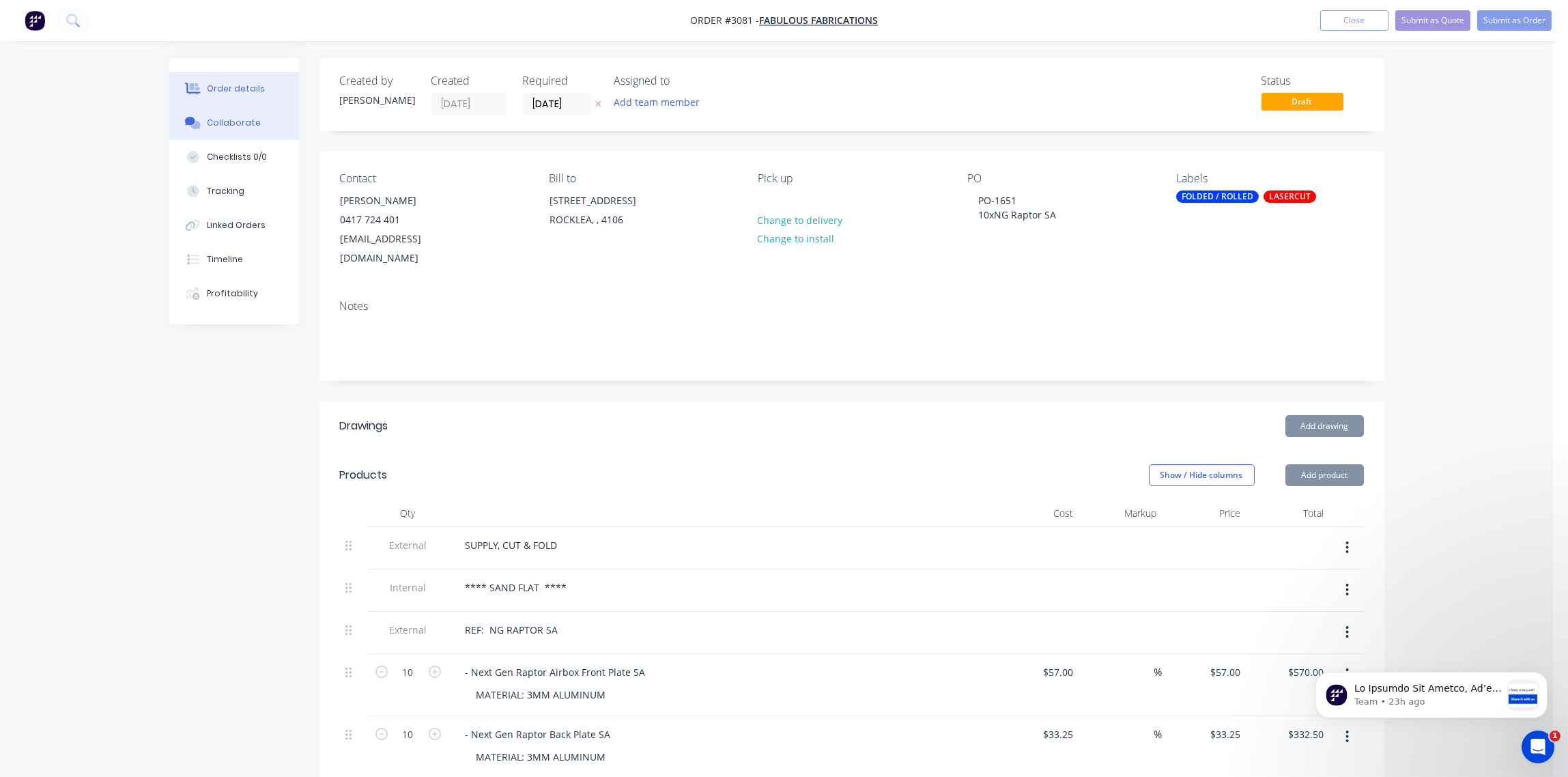
click at [248, 120] on div "Collaborate" at bounding box center [234, 123] width 54 height 12
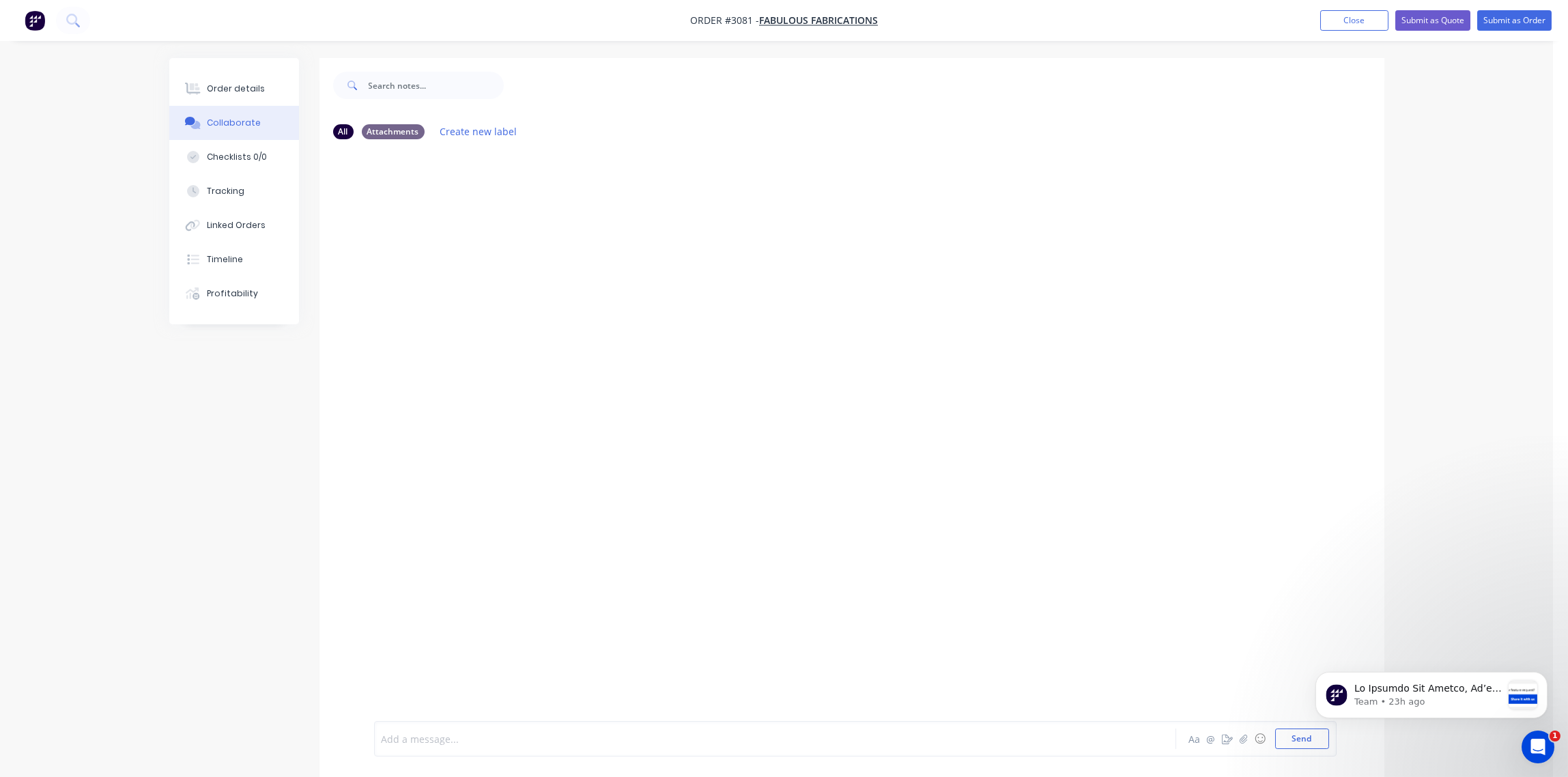
click at [446, 732] on div at bounding box center [738, 739] width 710 height 15
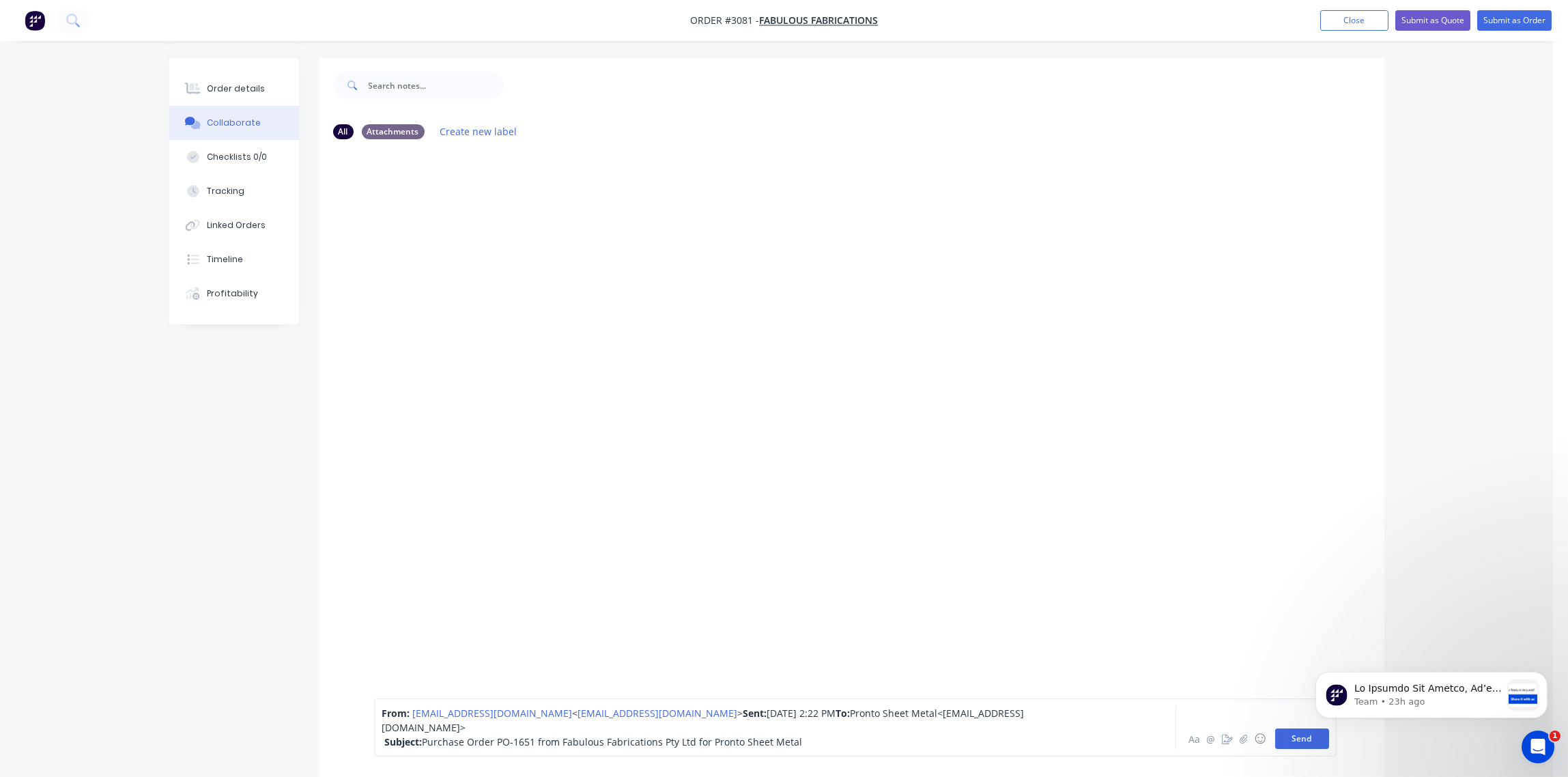
click at [1295, 735] on button "Send" at bounding box center [1302, 739] width 54 height 20
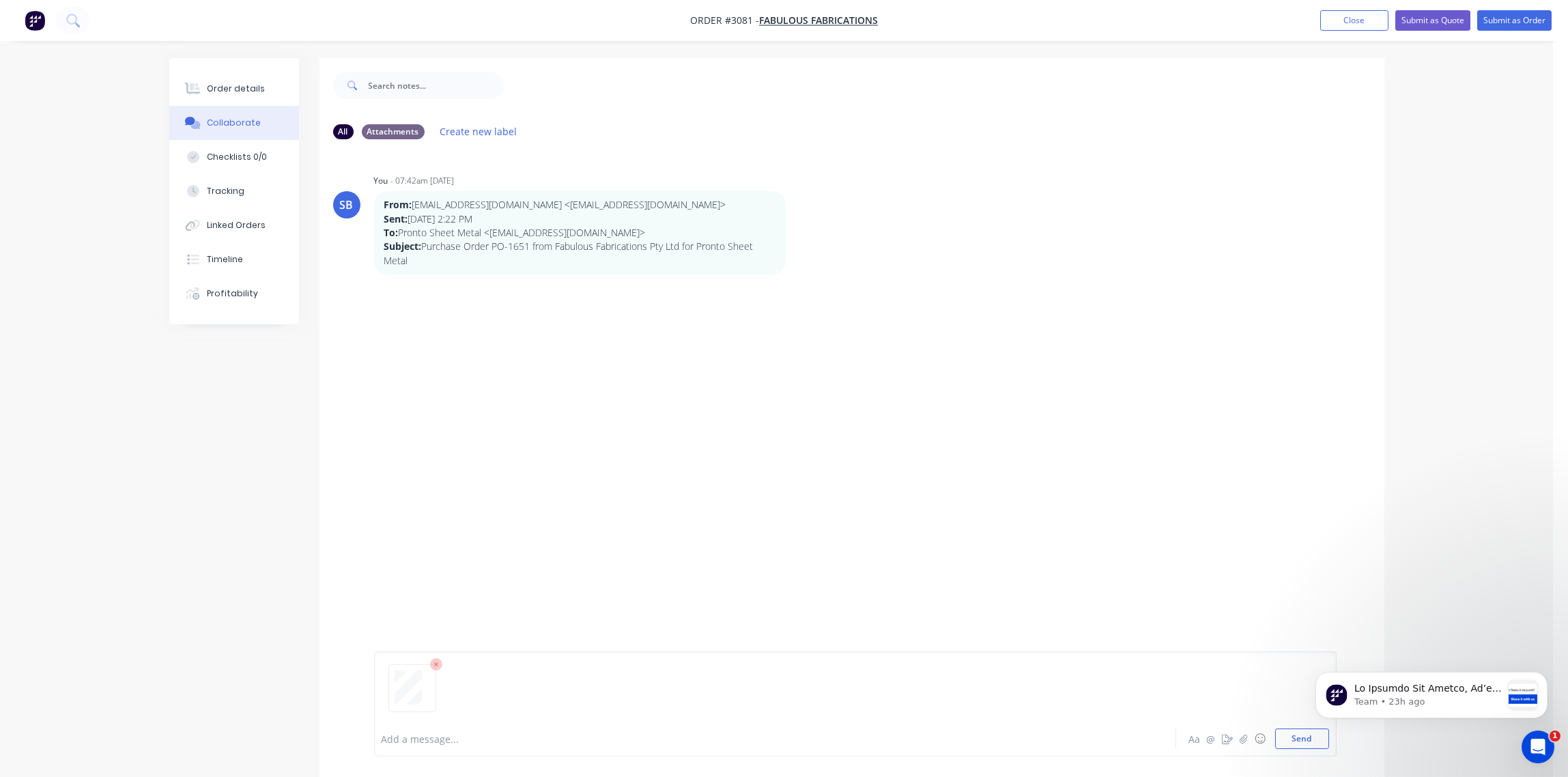
click at [1302, 737] on html "Team • 23h ago" at bounding box center [1431, 692] width 273 height 96
click at [240, 86] on div "Order details" at bounding box center [236, 89] width 58 height 12
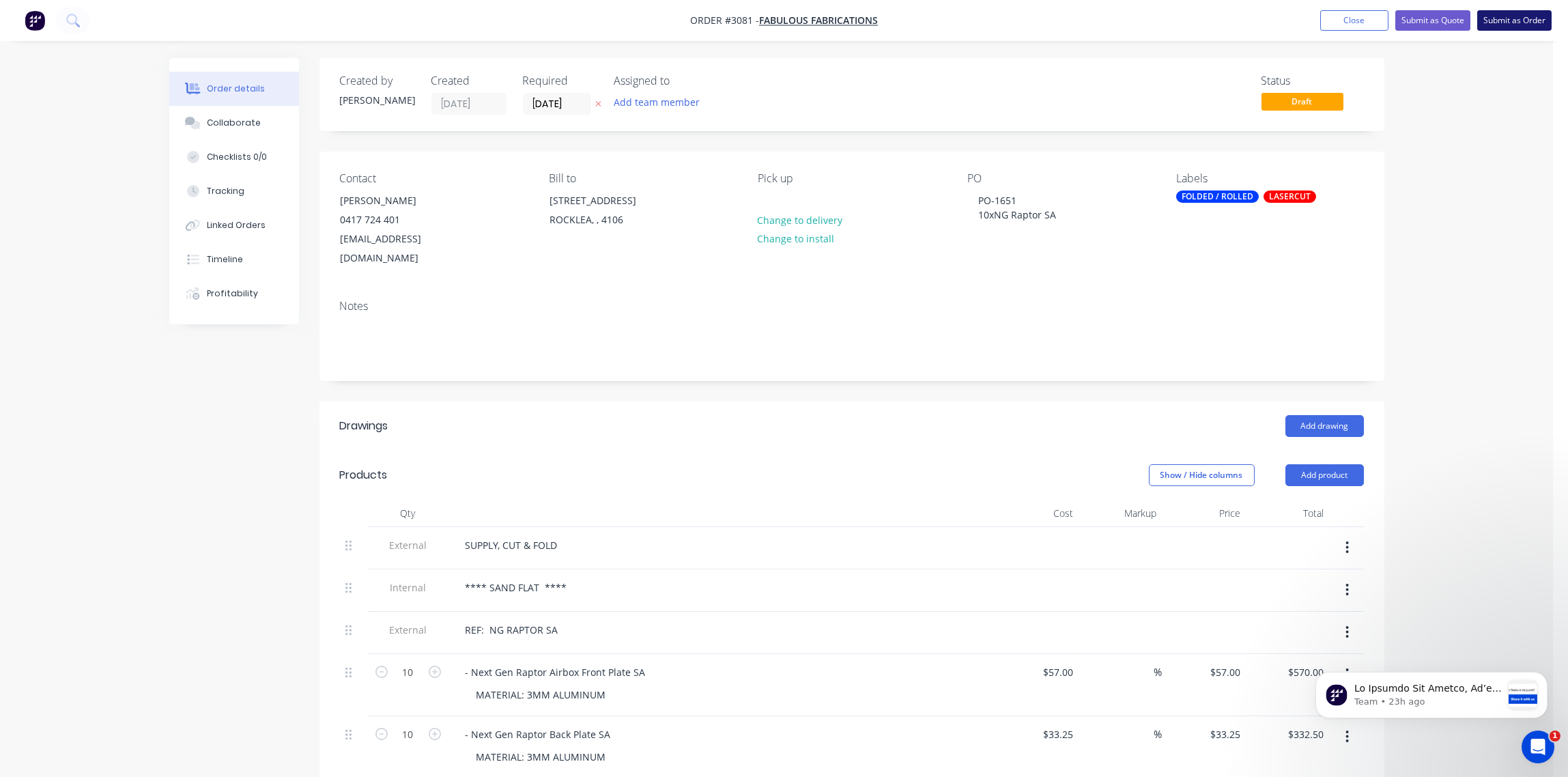
click at [1526, 17] on button "Submit as Order" at bounding box center [1514, 20] width 75 height 20
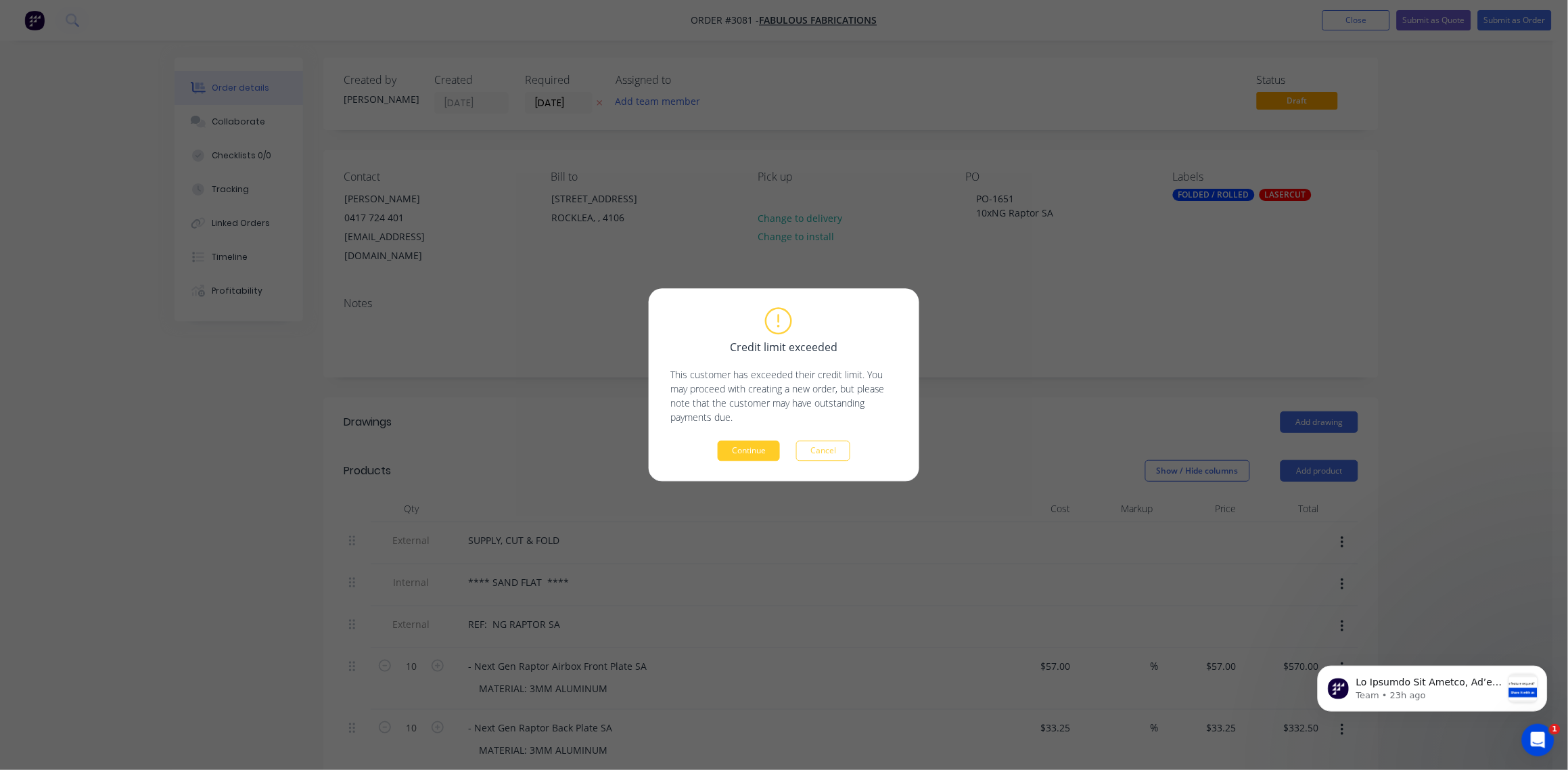
click at [751, 456] on button "Continue" at bounding box center [749, 451] width 63 height 20
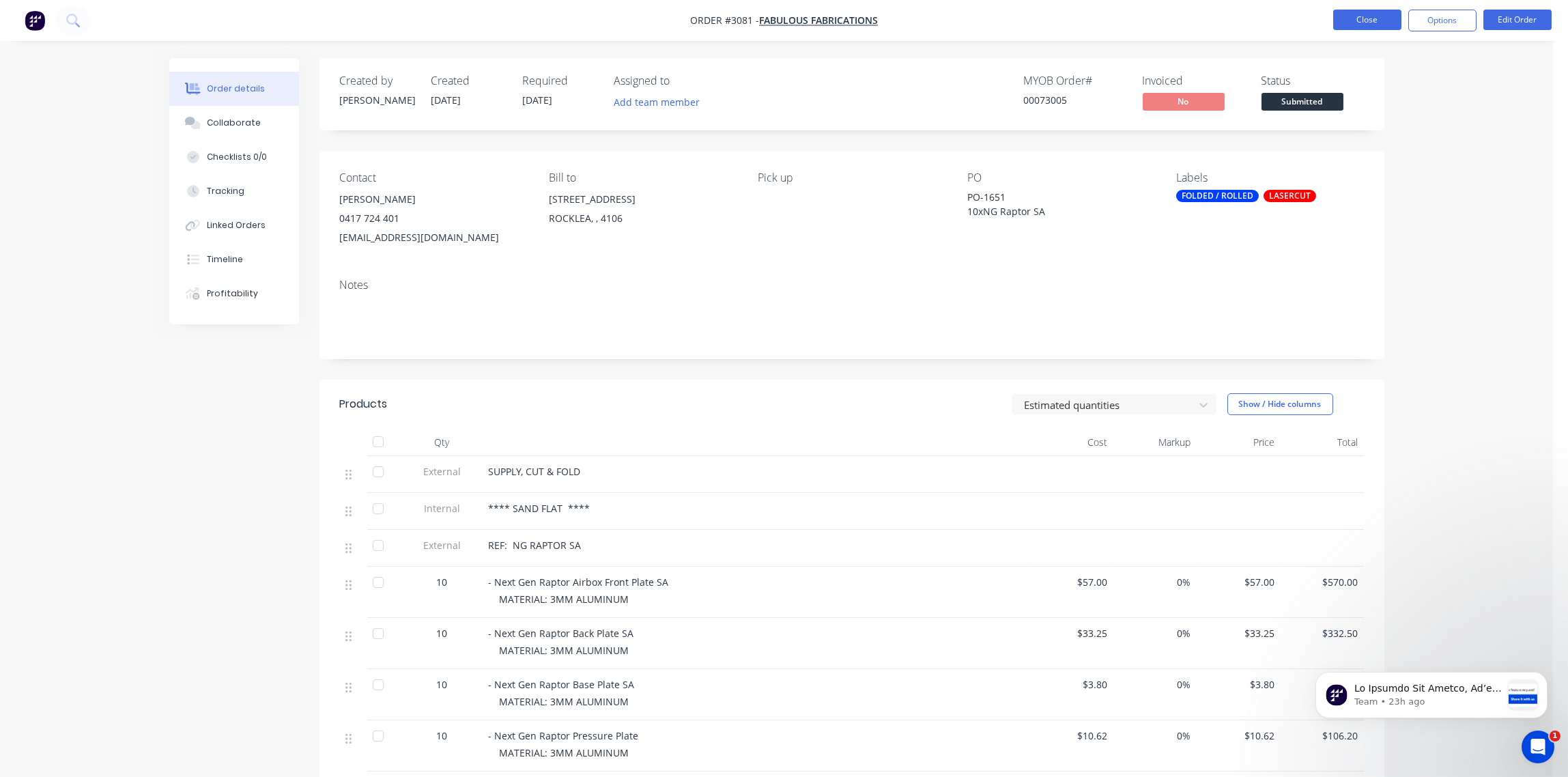
click at [1371, 20] on button "Close" at bounding box center [1368, 20] width 68 height 20
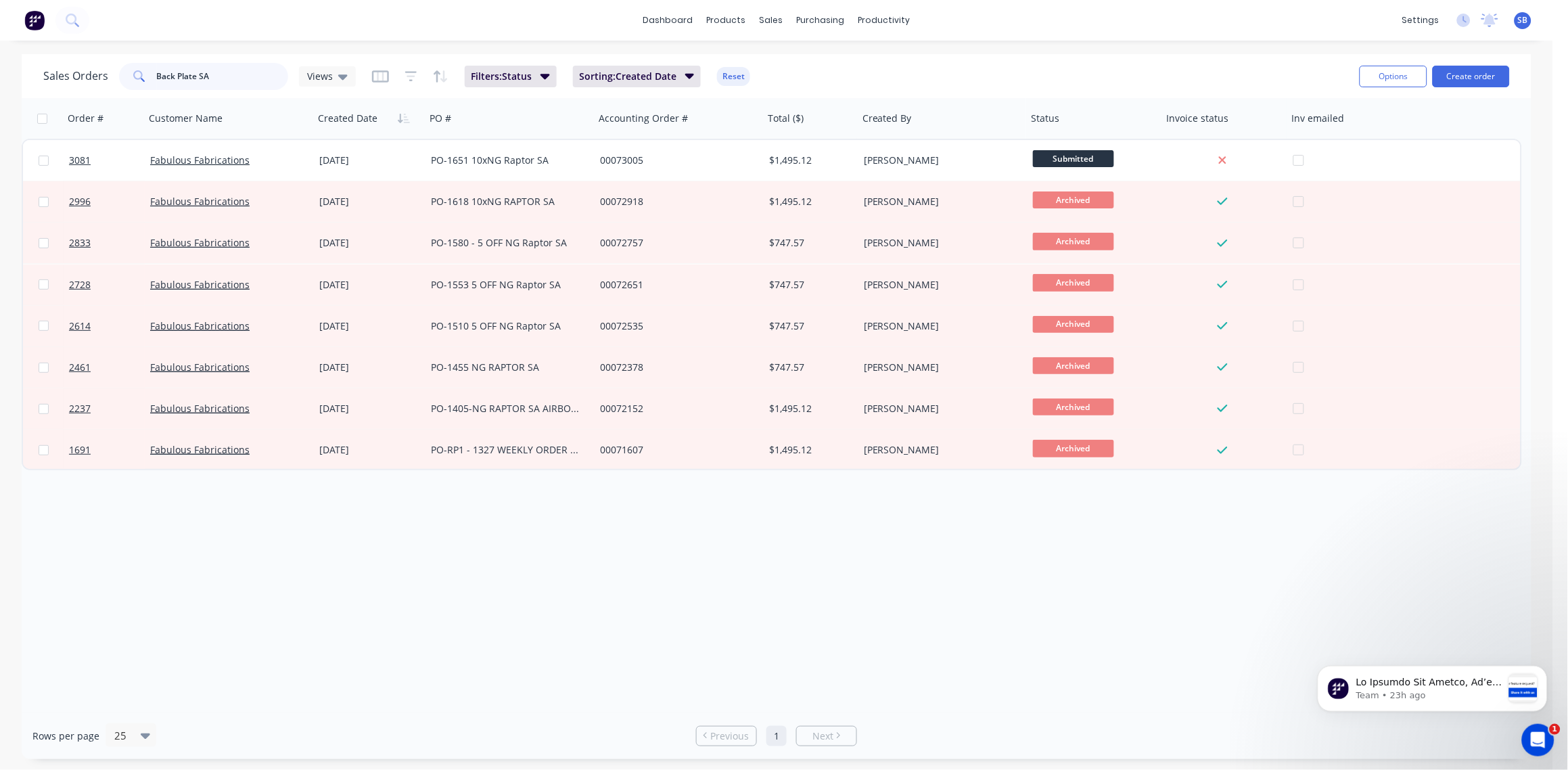
drag, startPoint x: 222, startPoint y: 74, endPoint x: 105, endPoint y: 76, distance: 117.0
click at [105, 76] on div "Sales Orders Back Plate SA Views" at bounding box center [199, 76] width 312 height 27
paste input "NP300 Pressure Plates"
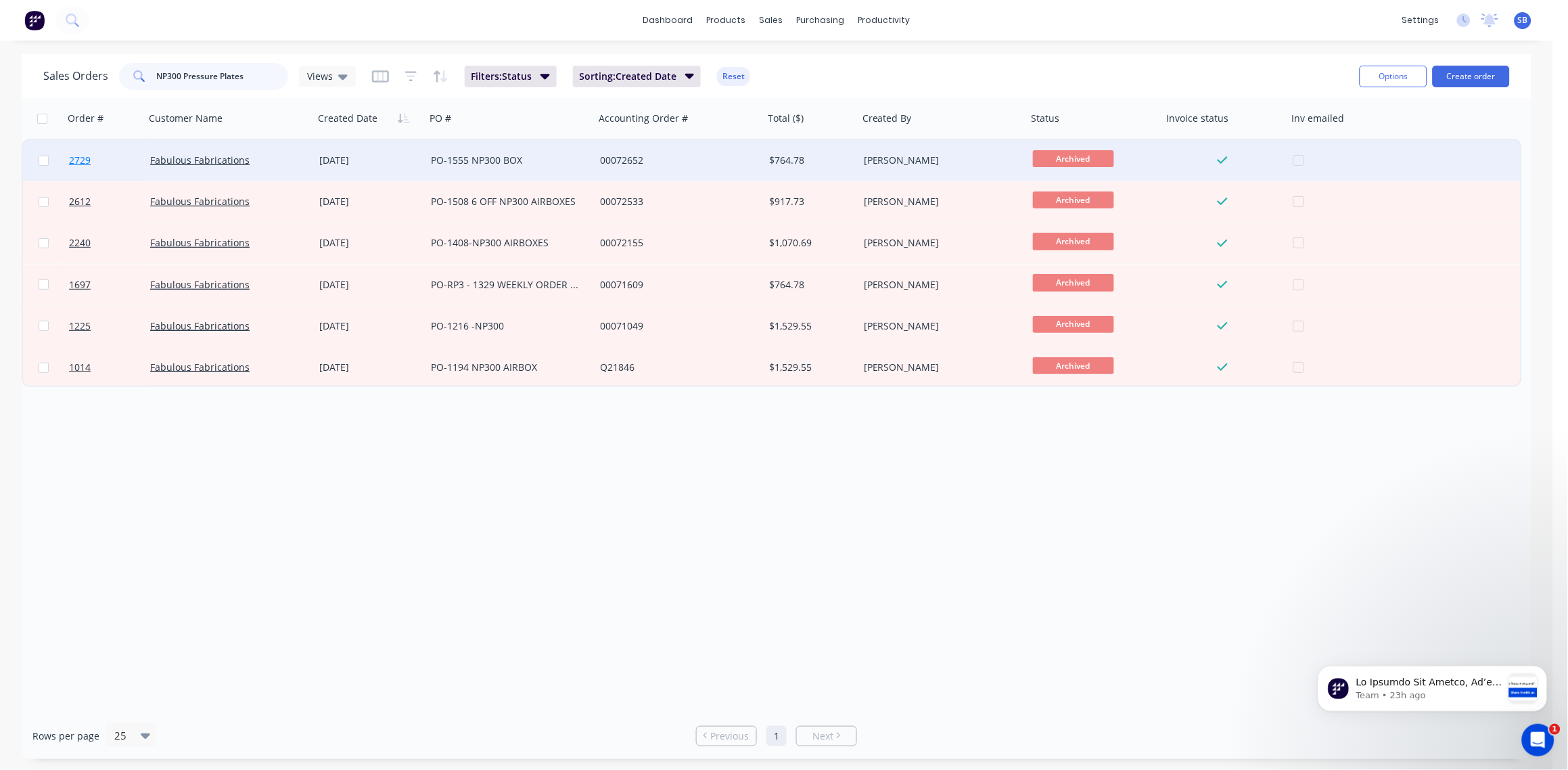
type input "NP300 Pressure Plates"
click at [76, 160] on span "2729" at bounding box center [80, 160] width 22 height 14
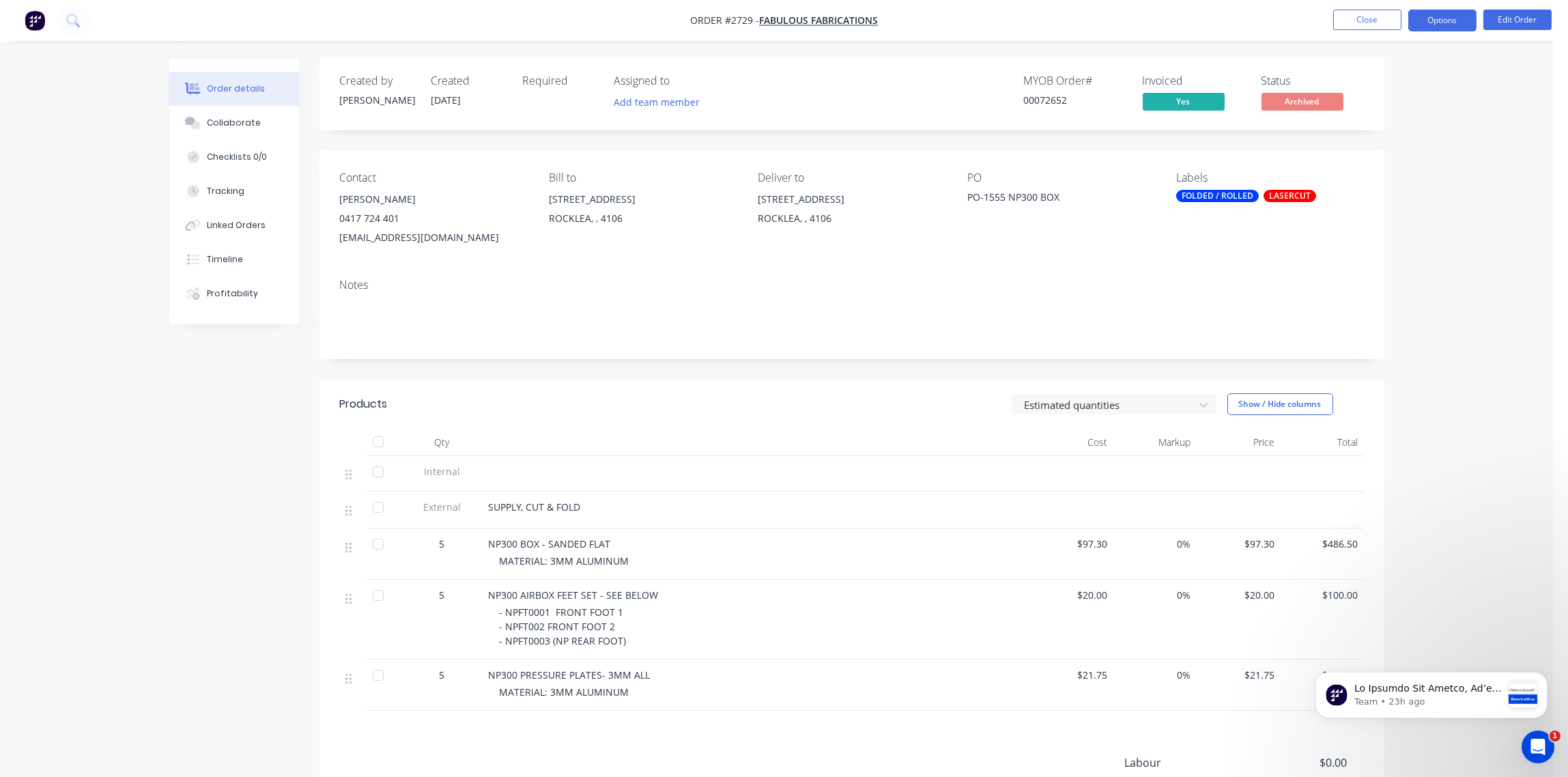
click at [1442, 21] on button "Options" at bounding box center [1442, 20] width 68 height 22
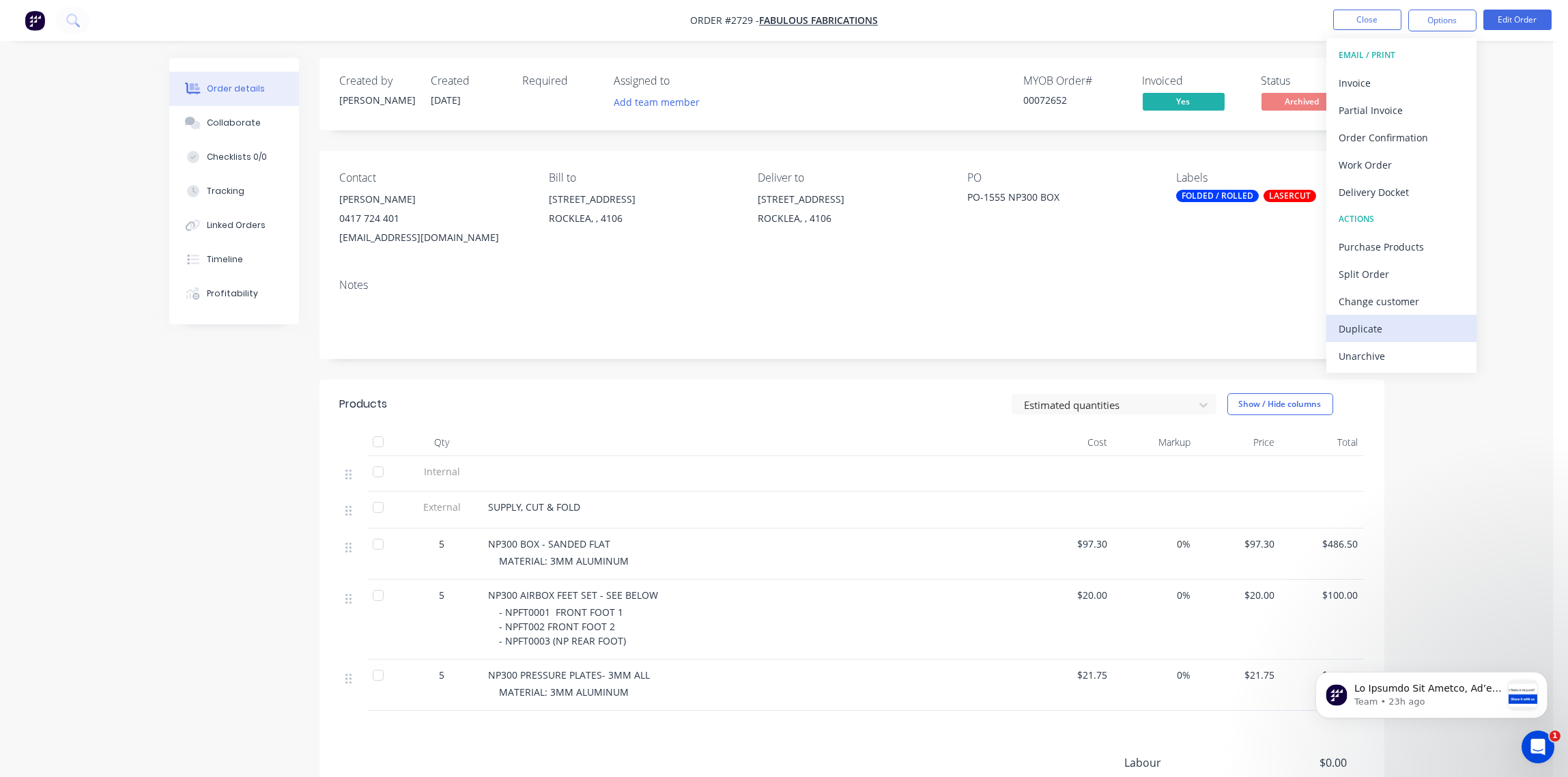
click at [1380, 328] on div "Duplicate" at bounding box center [1401, 328] width 126 height 20
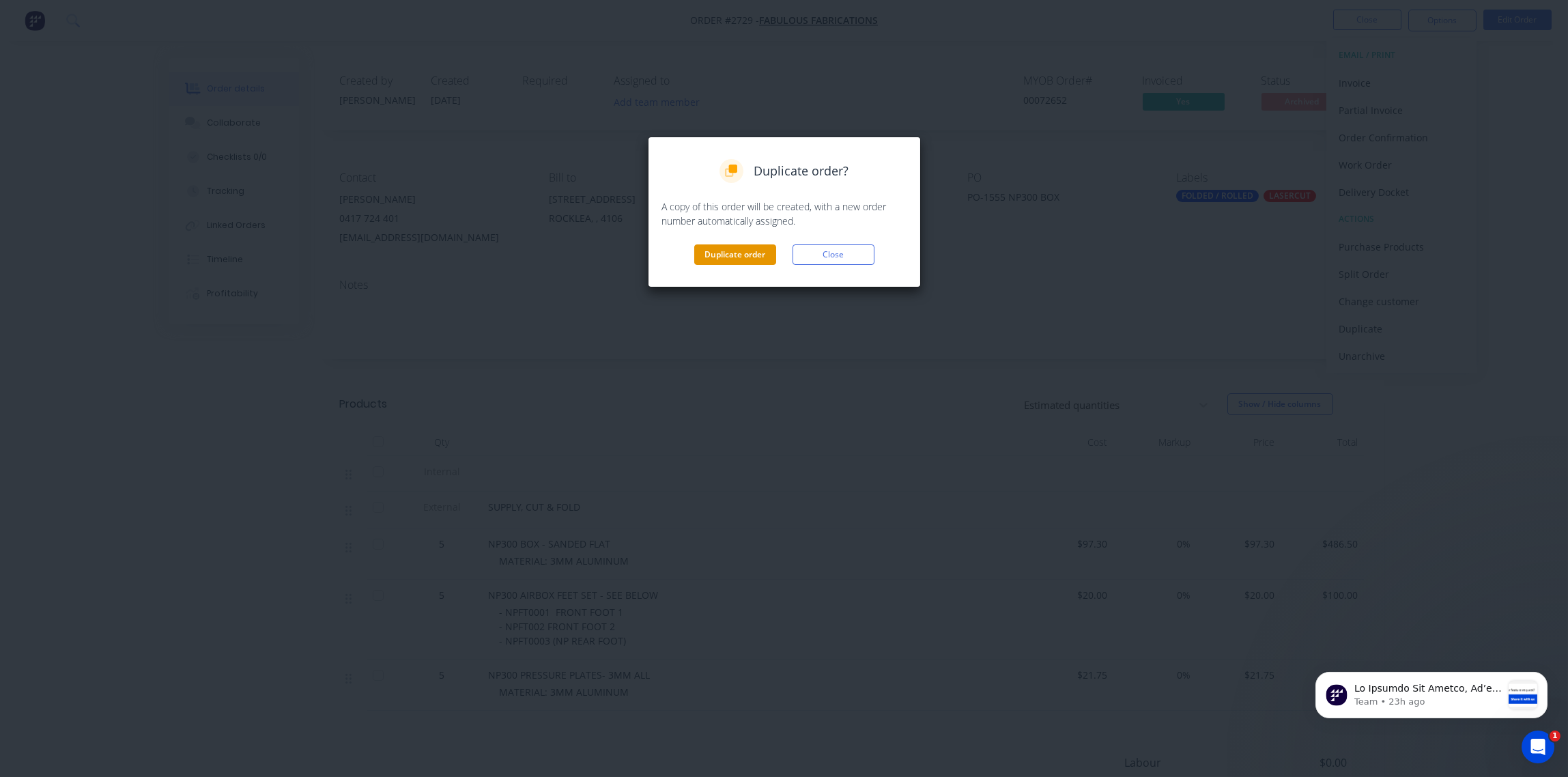
click at [744, 253] on button "Duplicate order" at bounding box center [735, 255] width 82 height 20
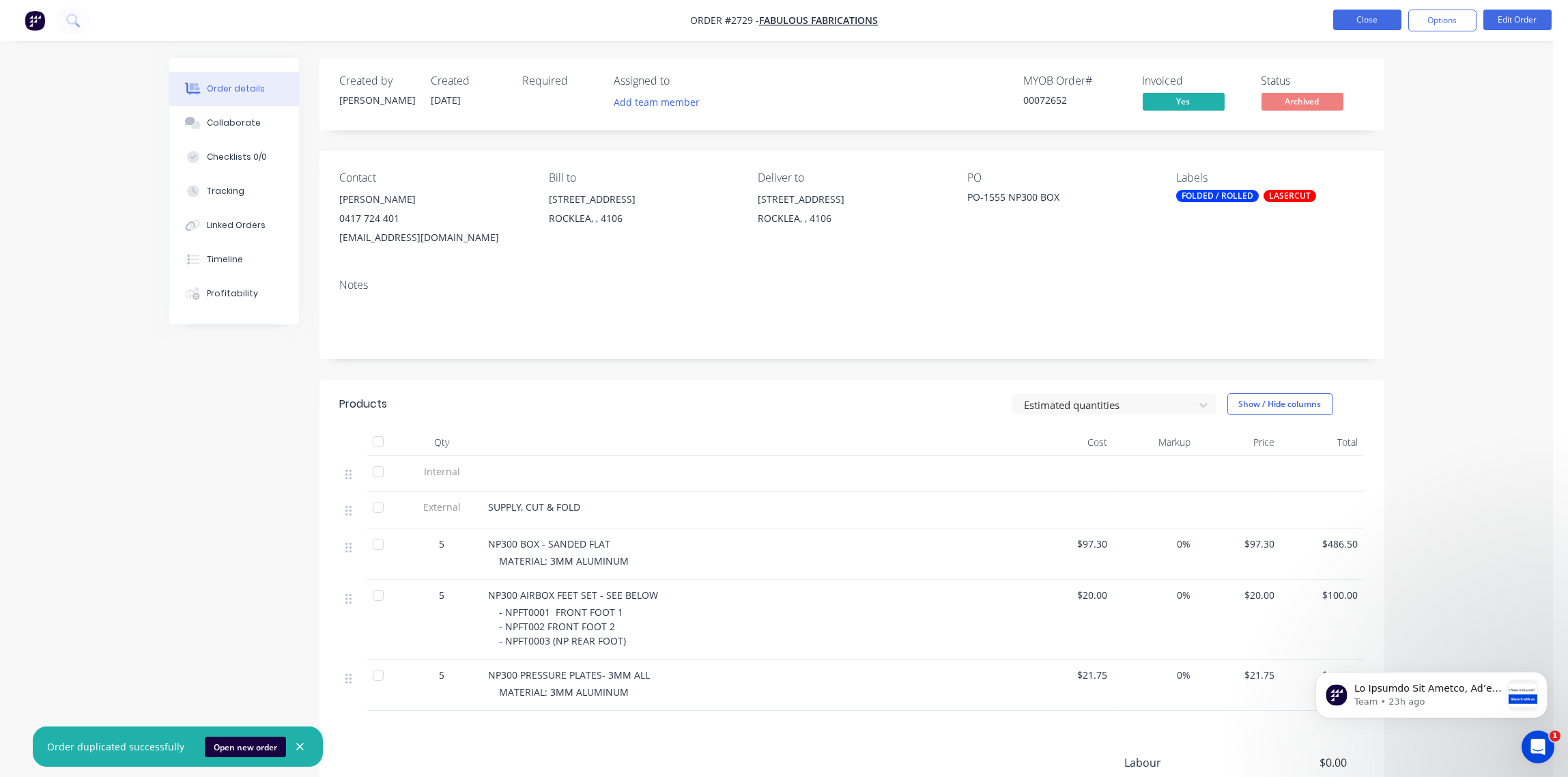
click at [1373, 24] on button "Close" at bounding box center [1368, 20] width 68 height 20
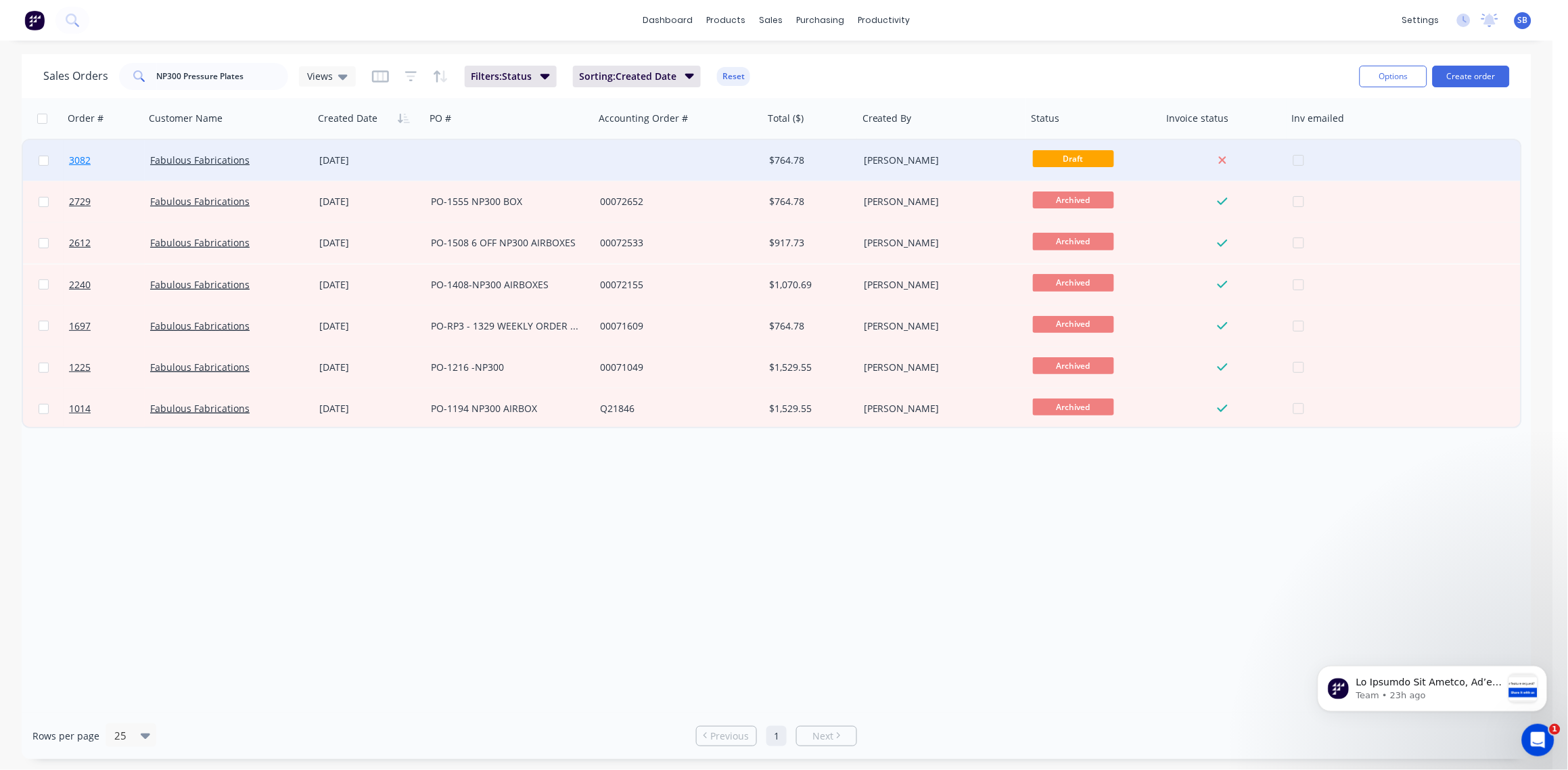
click at [77, 159] on span "3082" at bounding box center [80, 160] width 22 height 14
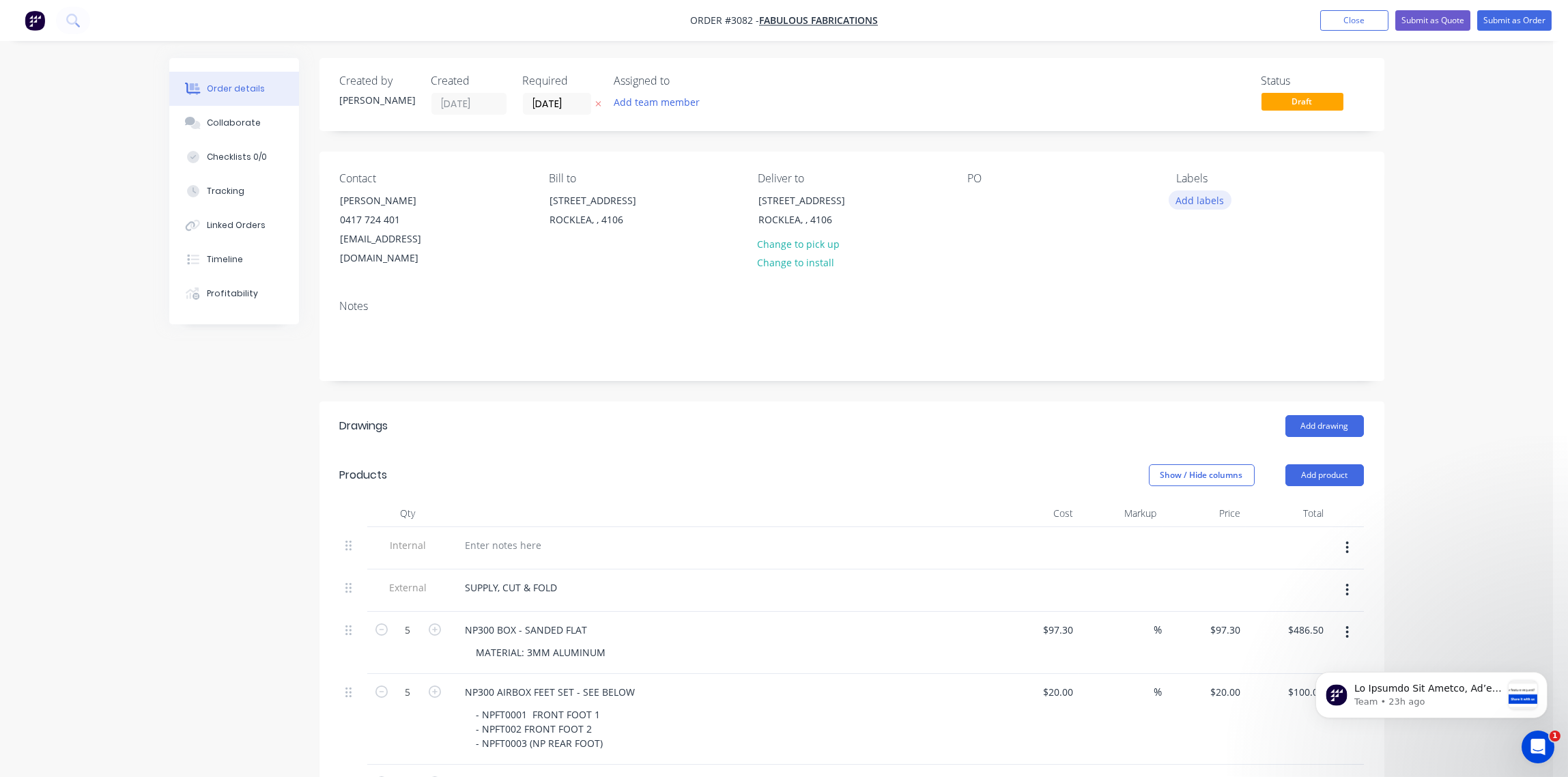
click at [1209, 200] on button "Add labels" at bounding box center [1200, 199] width 63 height 18
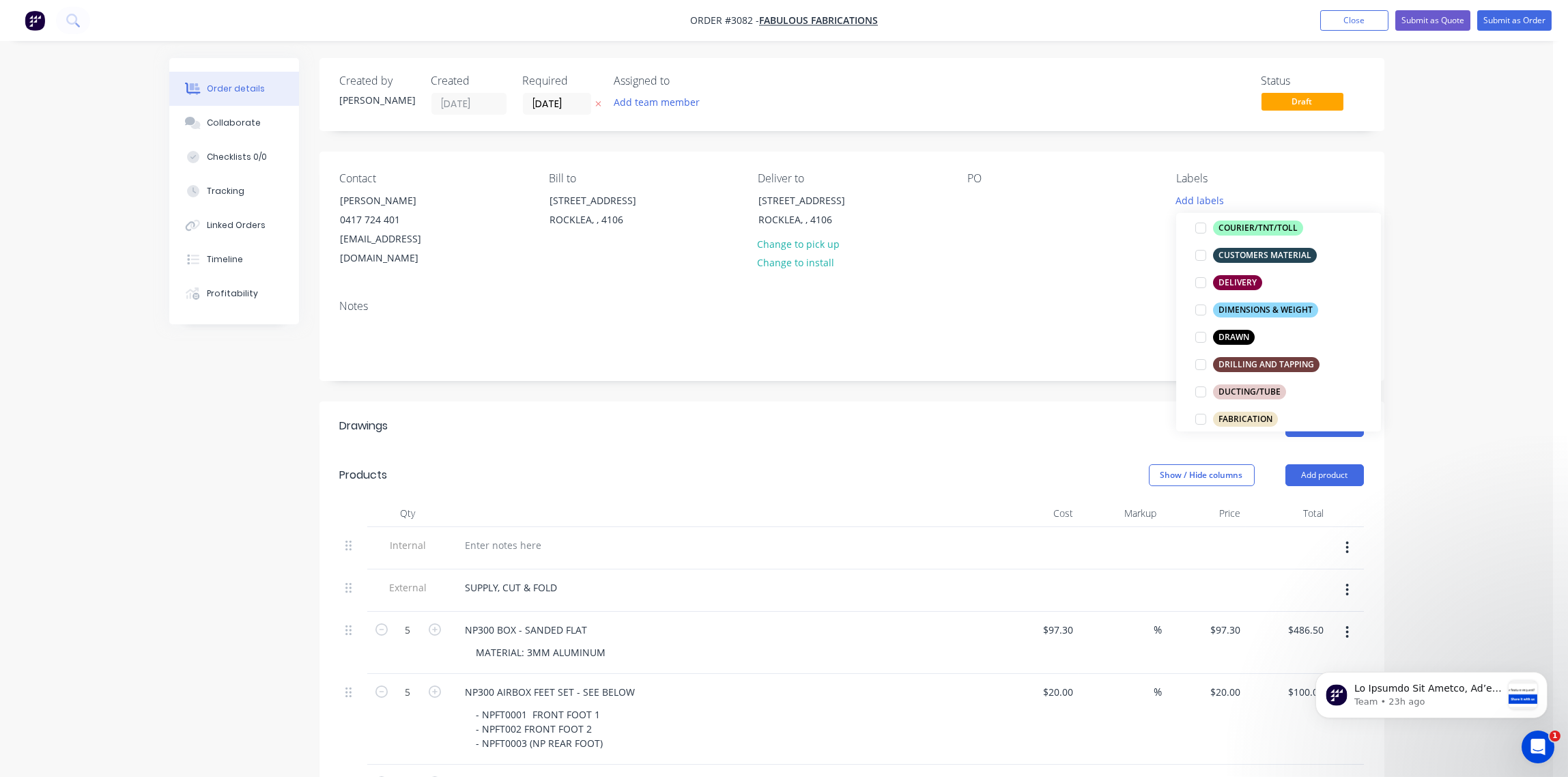
scroll to position [305, 0]
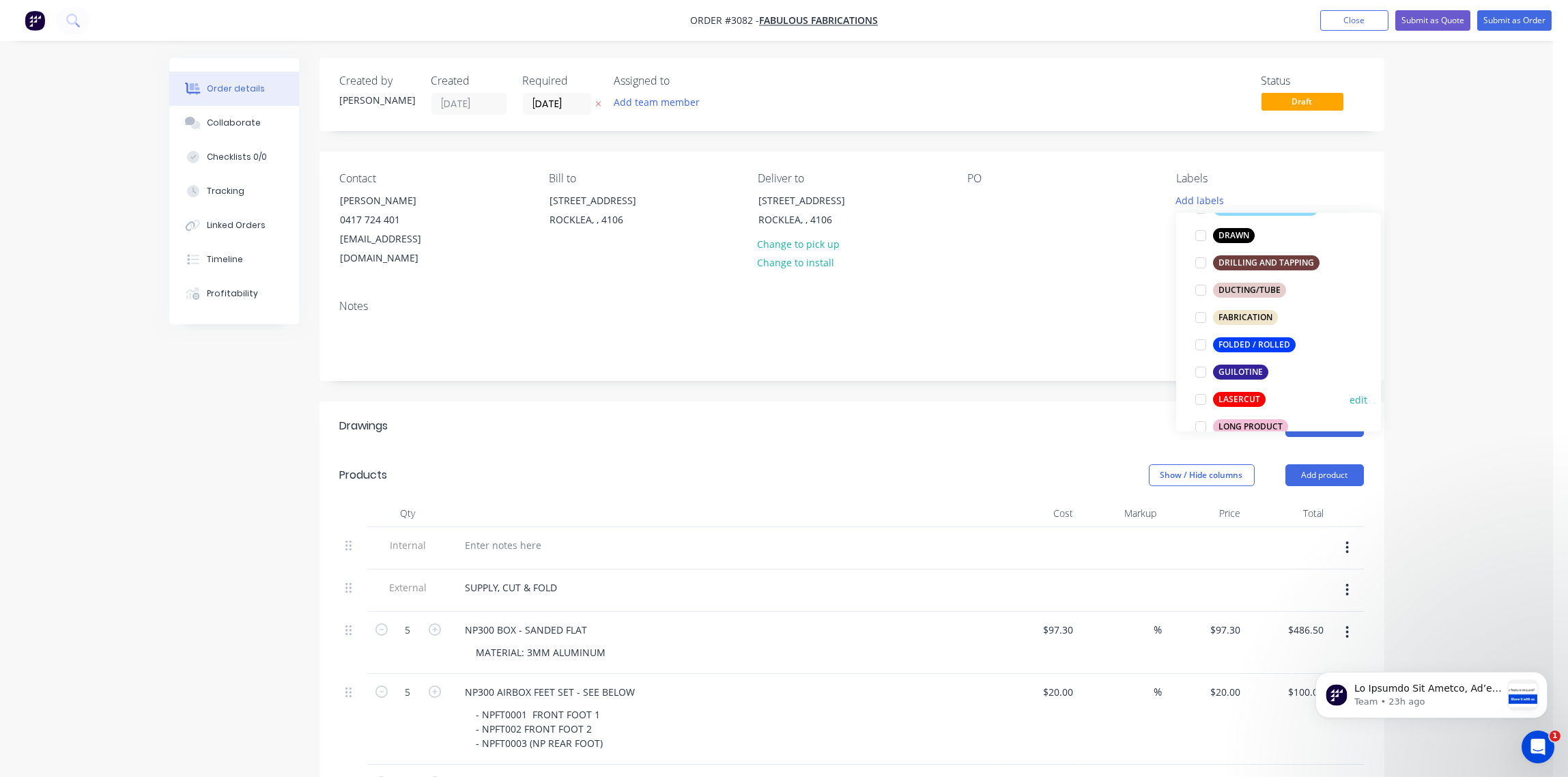
click at [1201, 396] on div at bounding box center [1201, 399] width 28 height 28
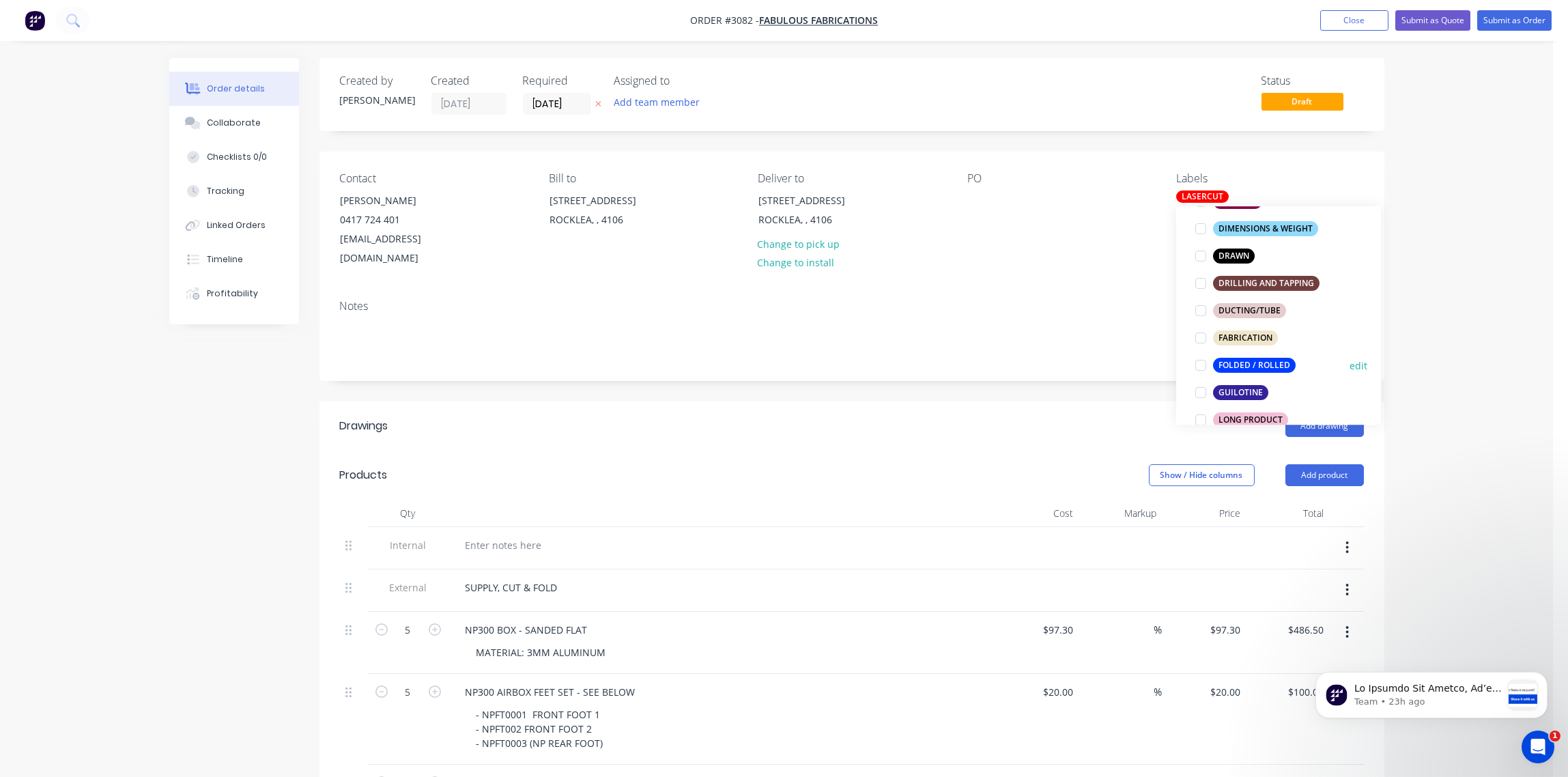
scroll to position [407, 0]
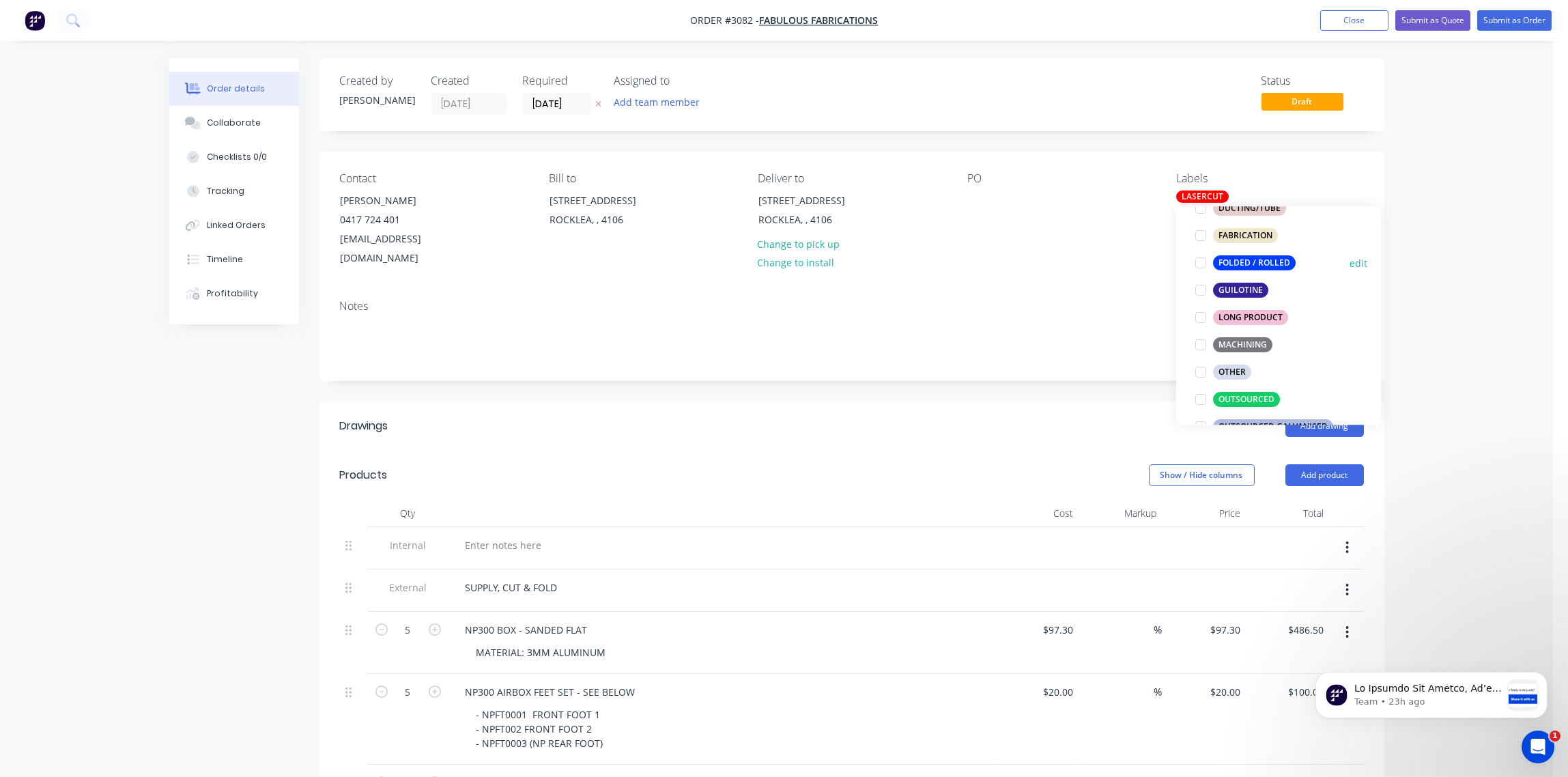
click at [1200, 261] on div at bounding box center [1201, 263] width 28 height 28
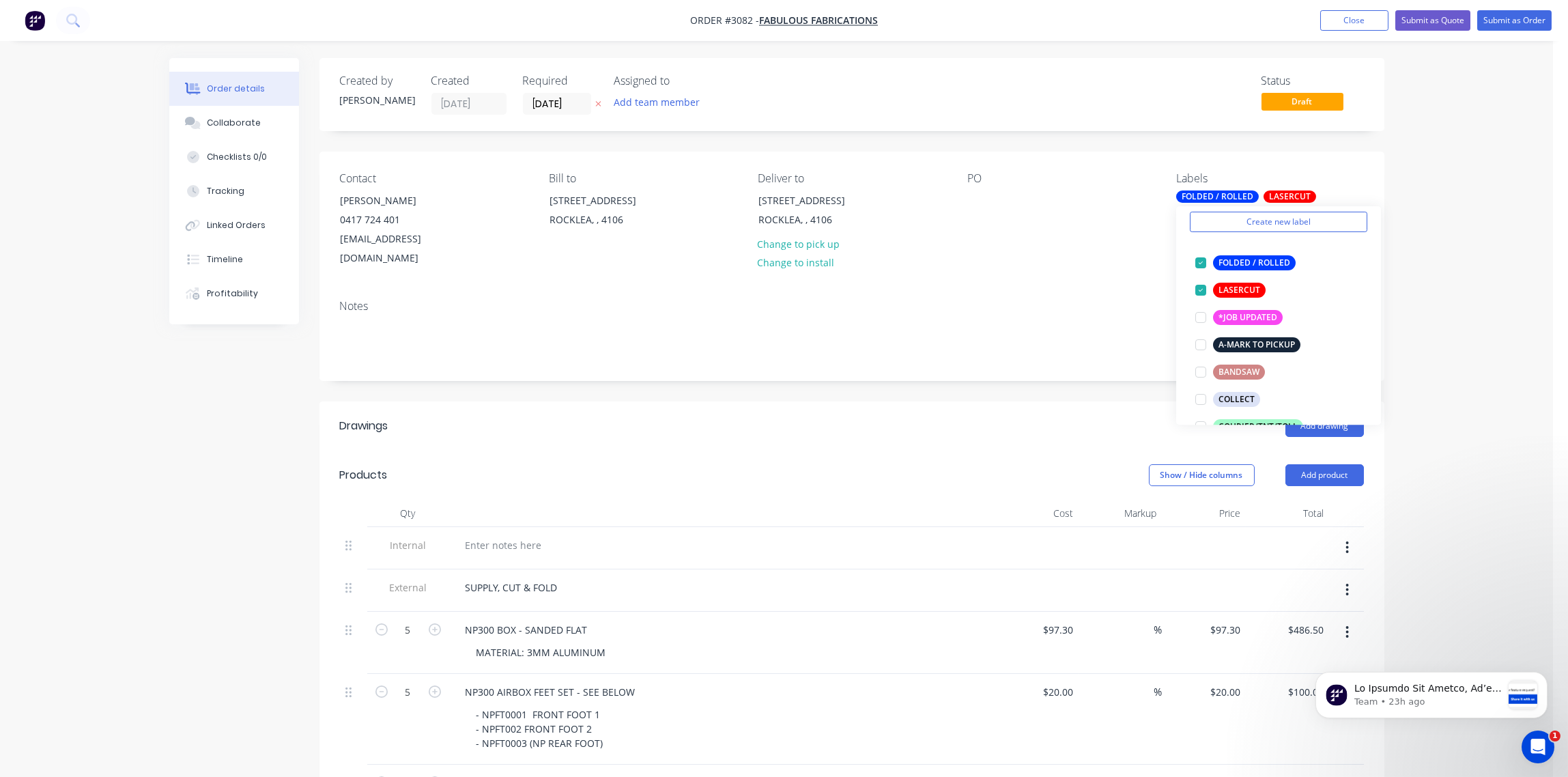
click at [1018, 300] on div "Notes" at bounding box center [852, 306] width 1024 height 13
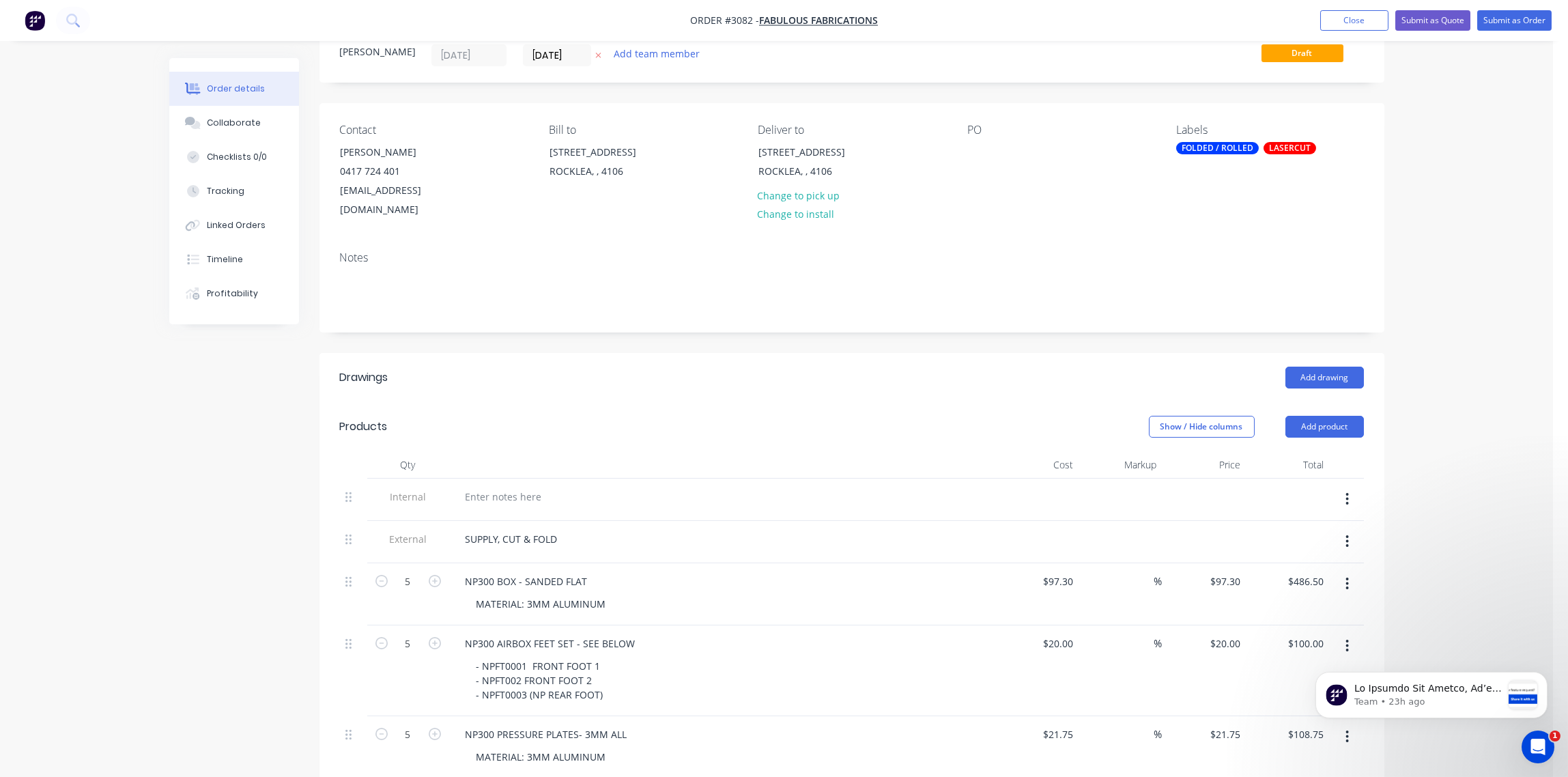
scroll to position [0, 0]
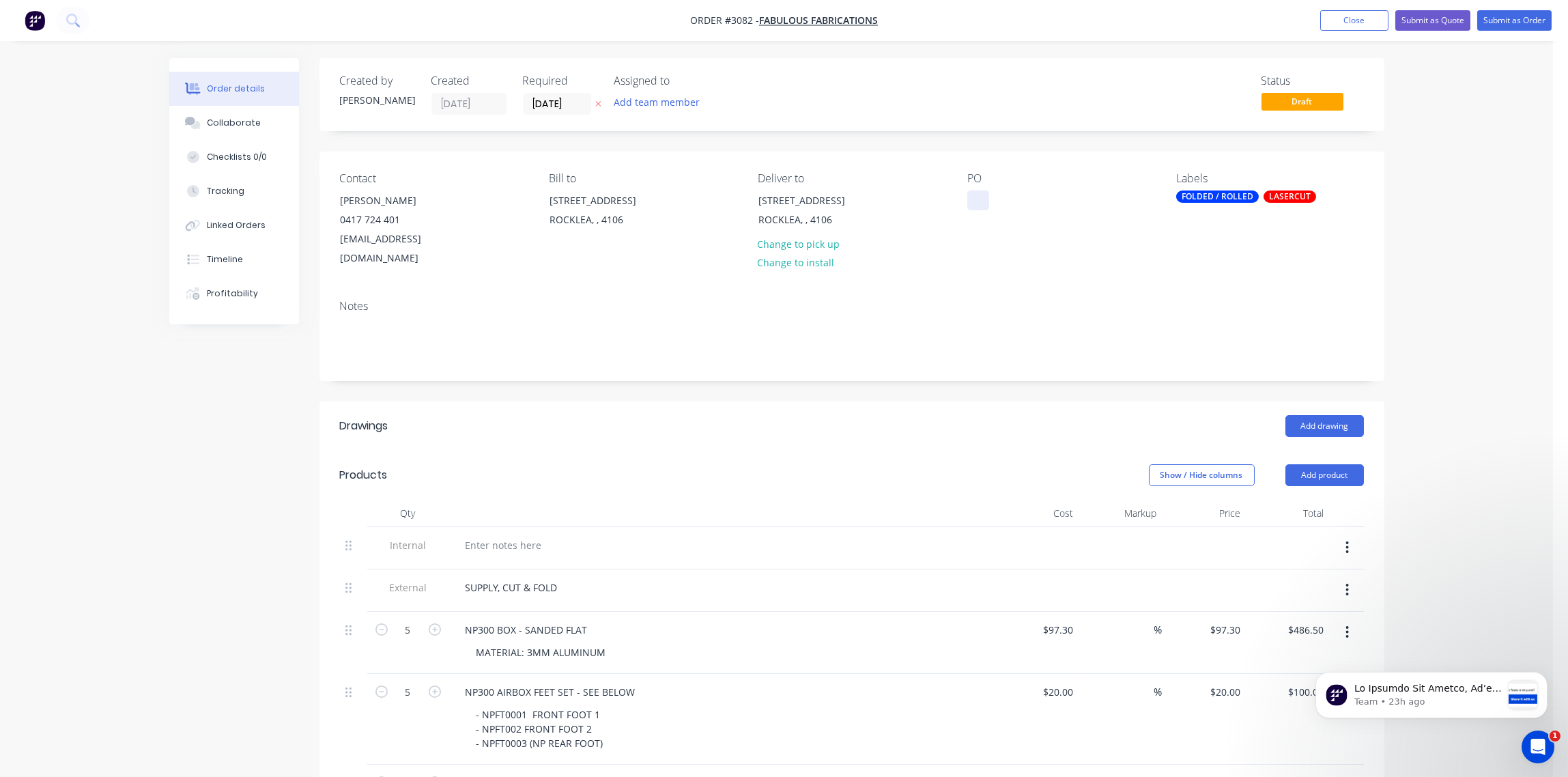
click at [979, 200] on div at bounding box center [979, 200] width 22 height 20
paste div
click at [1000, 221] on div "PO-1652" at bounding box center [997, 207] width 60 height 34
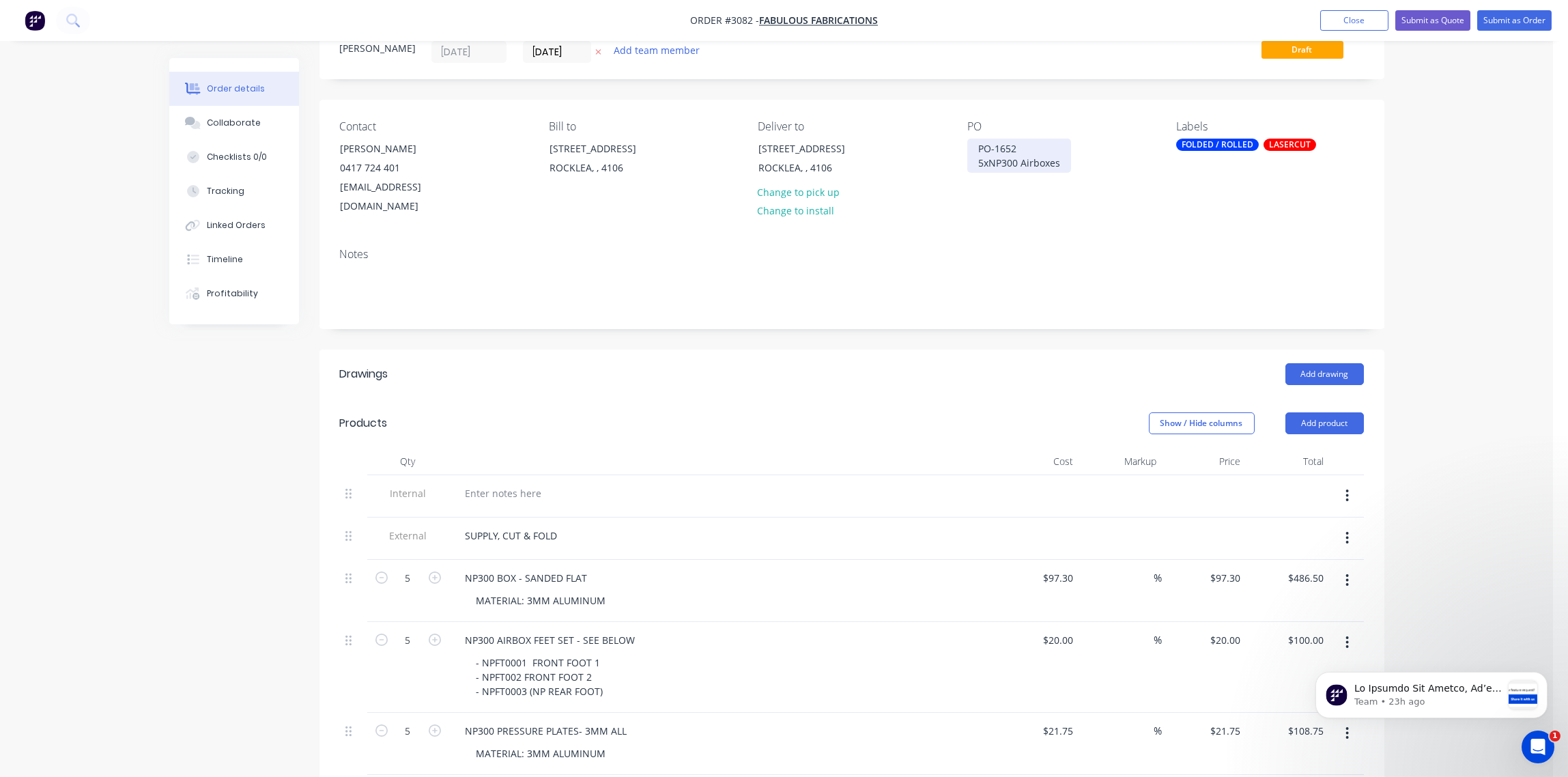
scroll to position [102, 0]
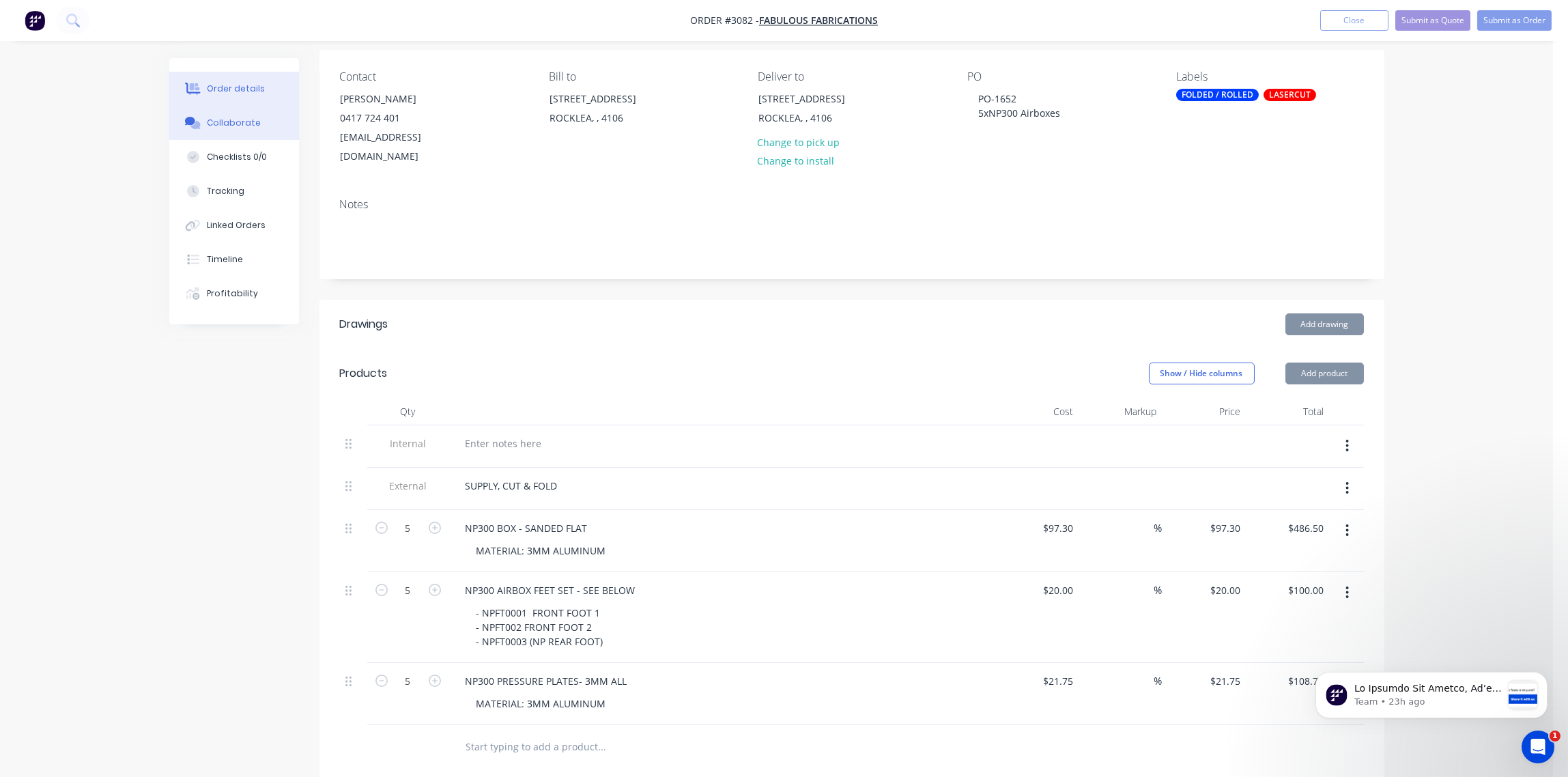
click at [226, 123] on div "Collaborate" at bounding box center [234, 123] width 54 height 12
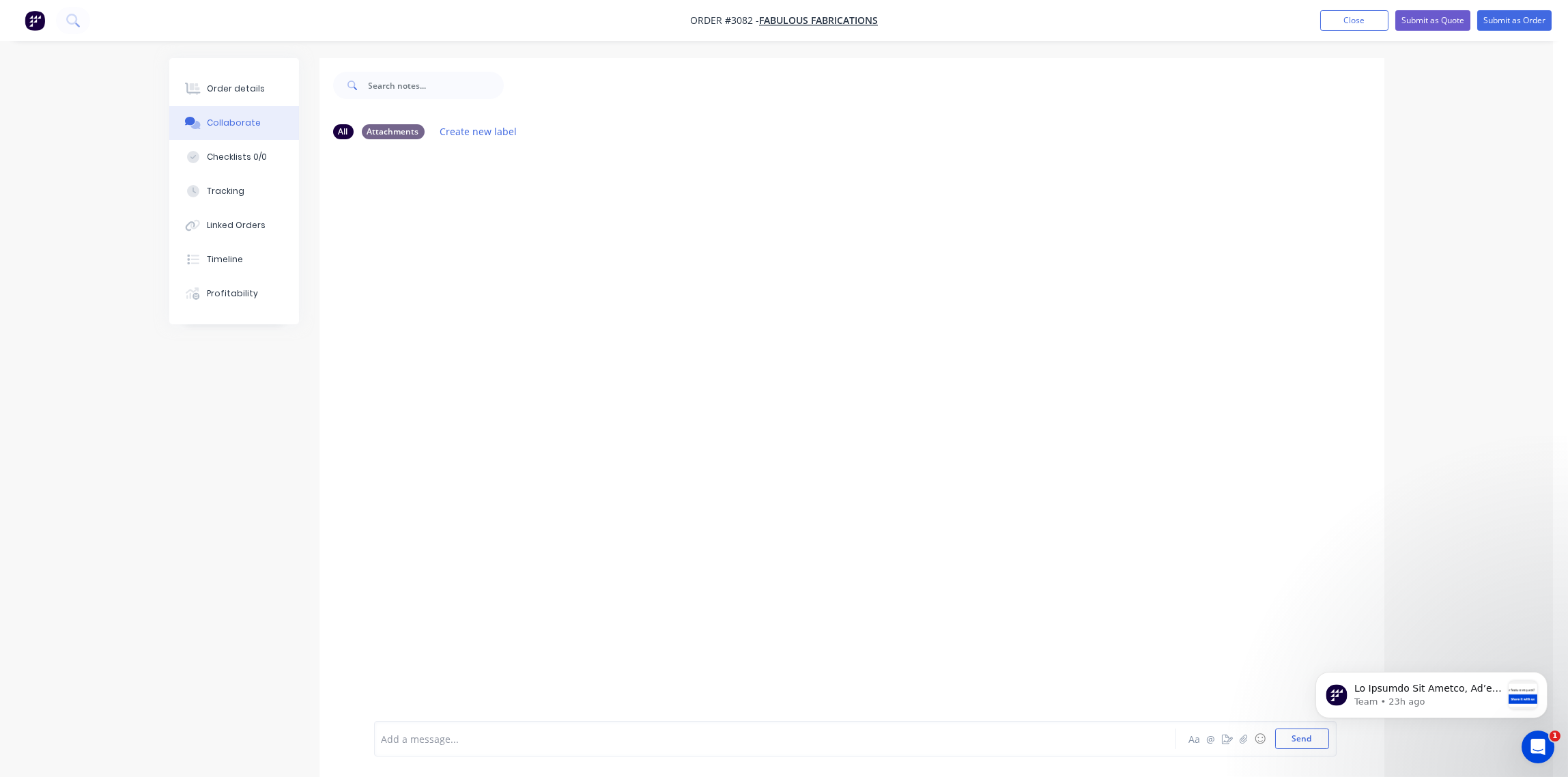
click at [516, 739] on div at bounding box center [738, 739] width 710 height 15
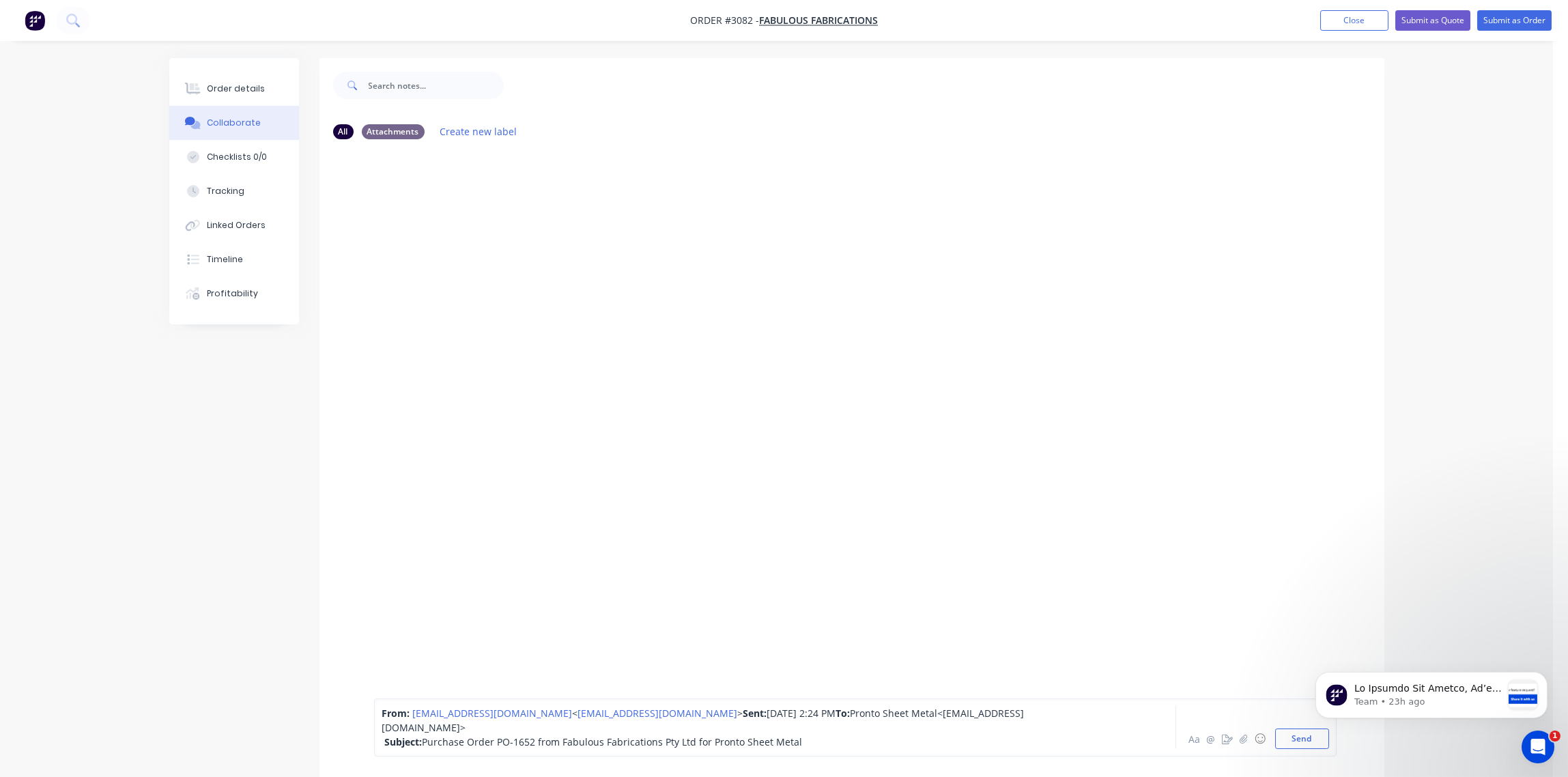
click at [1294, 736] on html "Team • 23h ago" at bounding box center [1431, 692] width 273 height 96
click at [1296, 739] on html "Team • 23h ago" at bounding box center [1431, 692] width 273 height 96
click at [1298, 736] on button "Send" at bounding box center [1302, 739] width 54 height 20
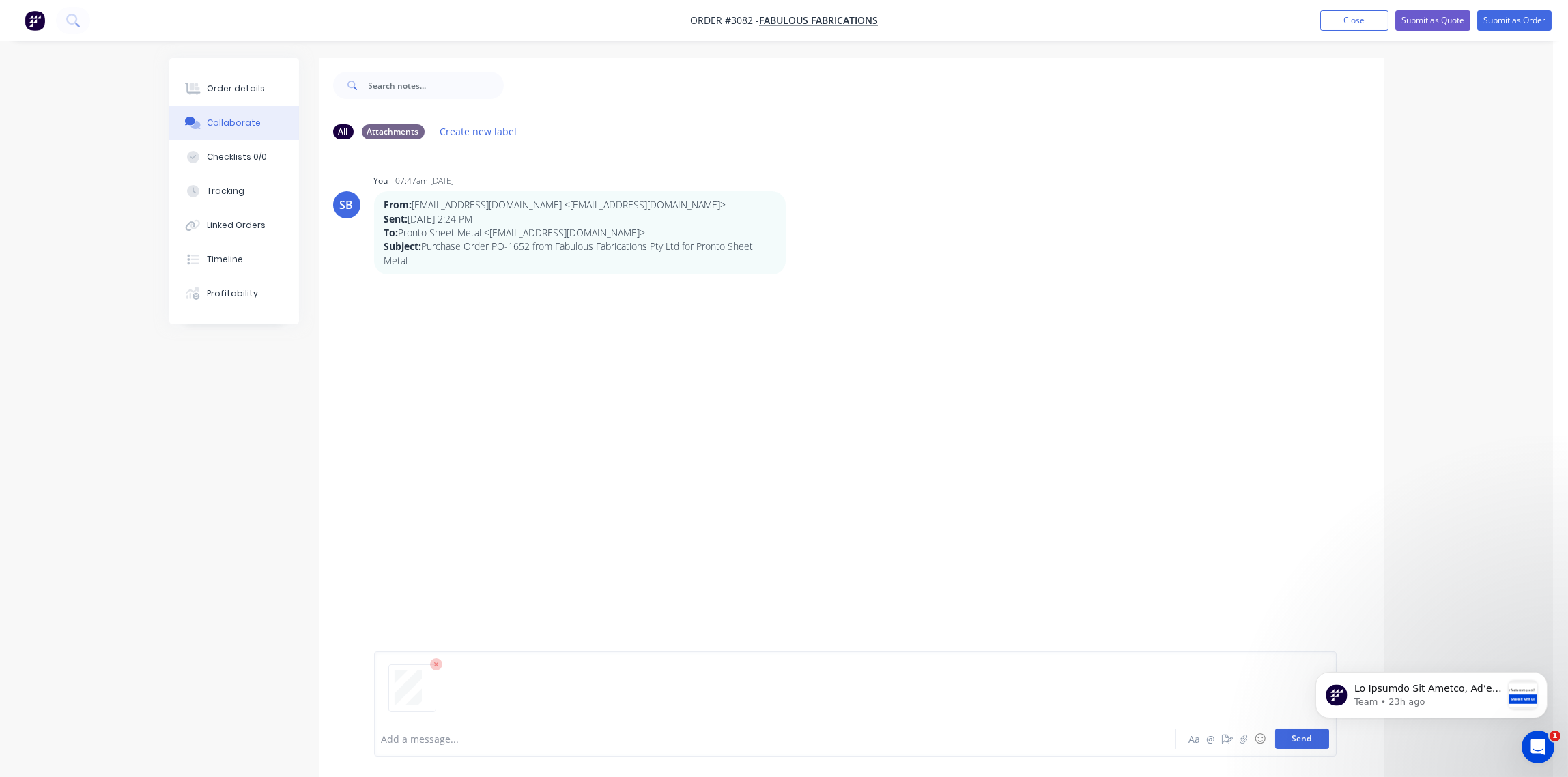
click at [1283, 737] on button "Send" at bounding box center [1302, 739] width 54 height 20
click at [249, 90] on div "Order details" at bounding box center [236, 89] width 58 height 12
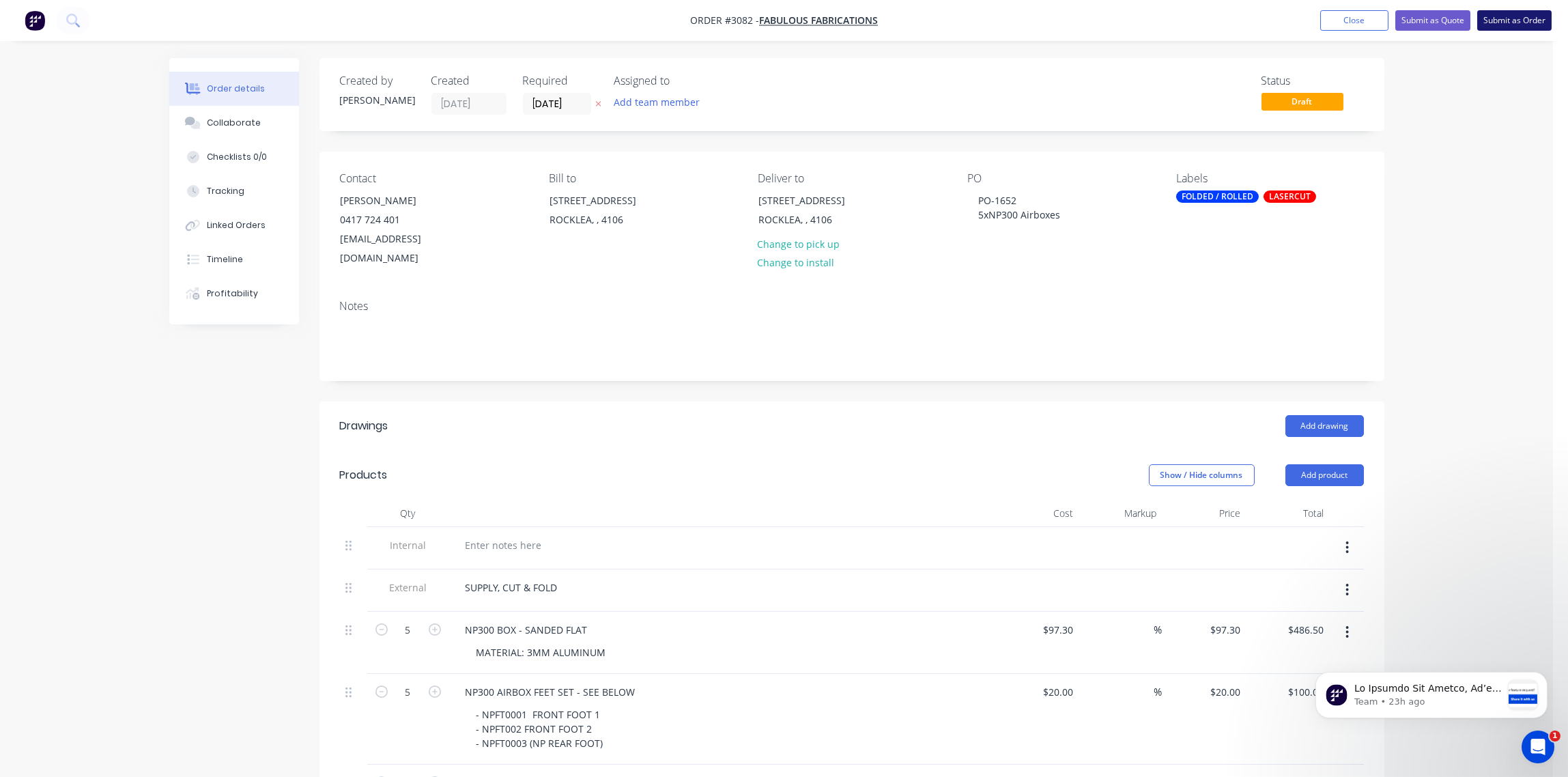
click at [1519, 23] on button "Submit as Order" at bounding box center [1514, 20] width 75 height 20
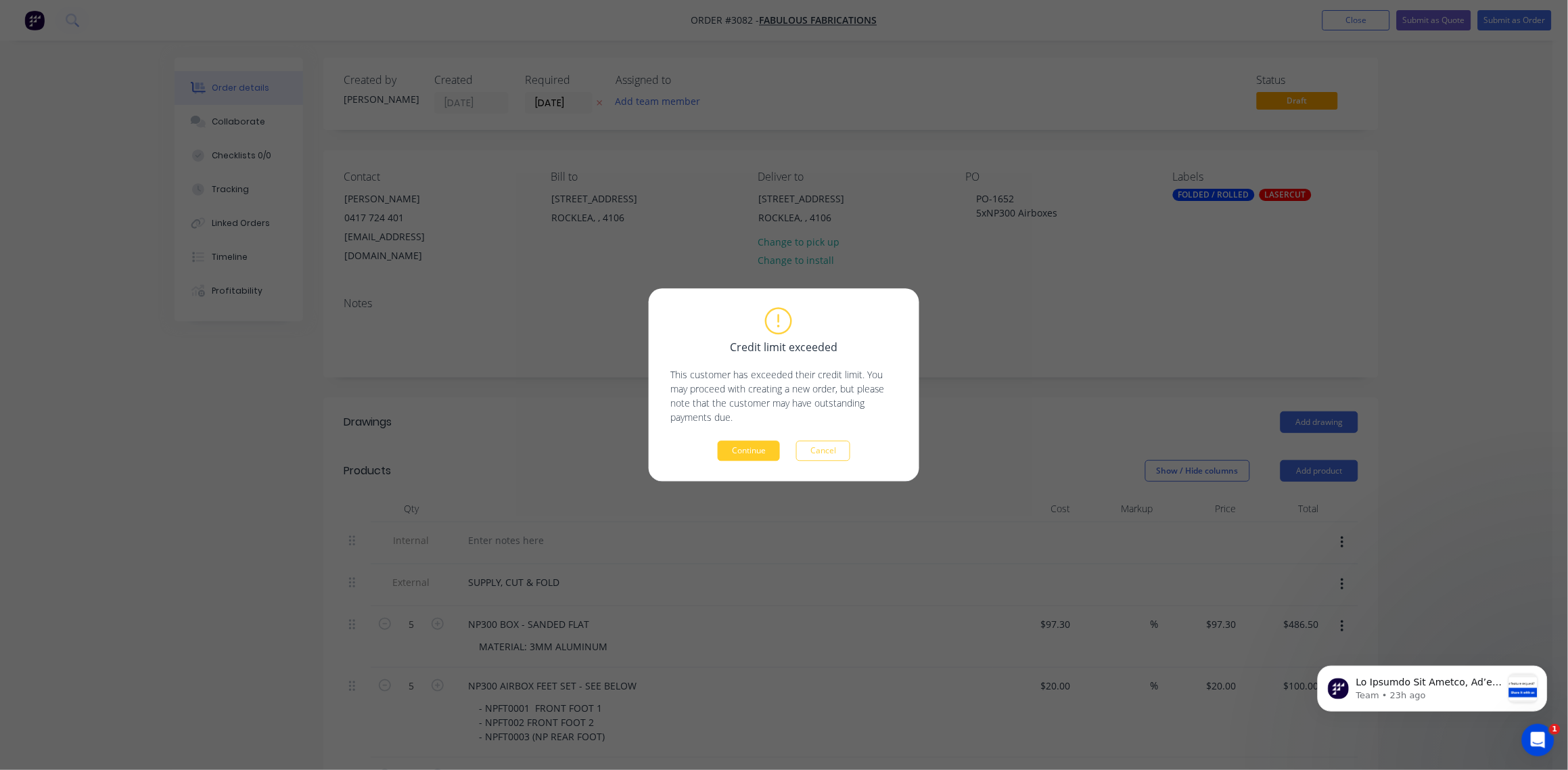
click at [741, 454] on button "Continue" at bounding box center [749, 451] width 63 height 20
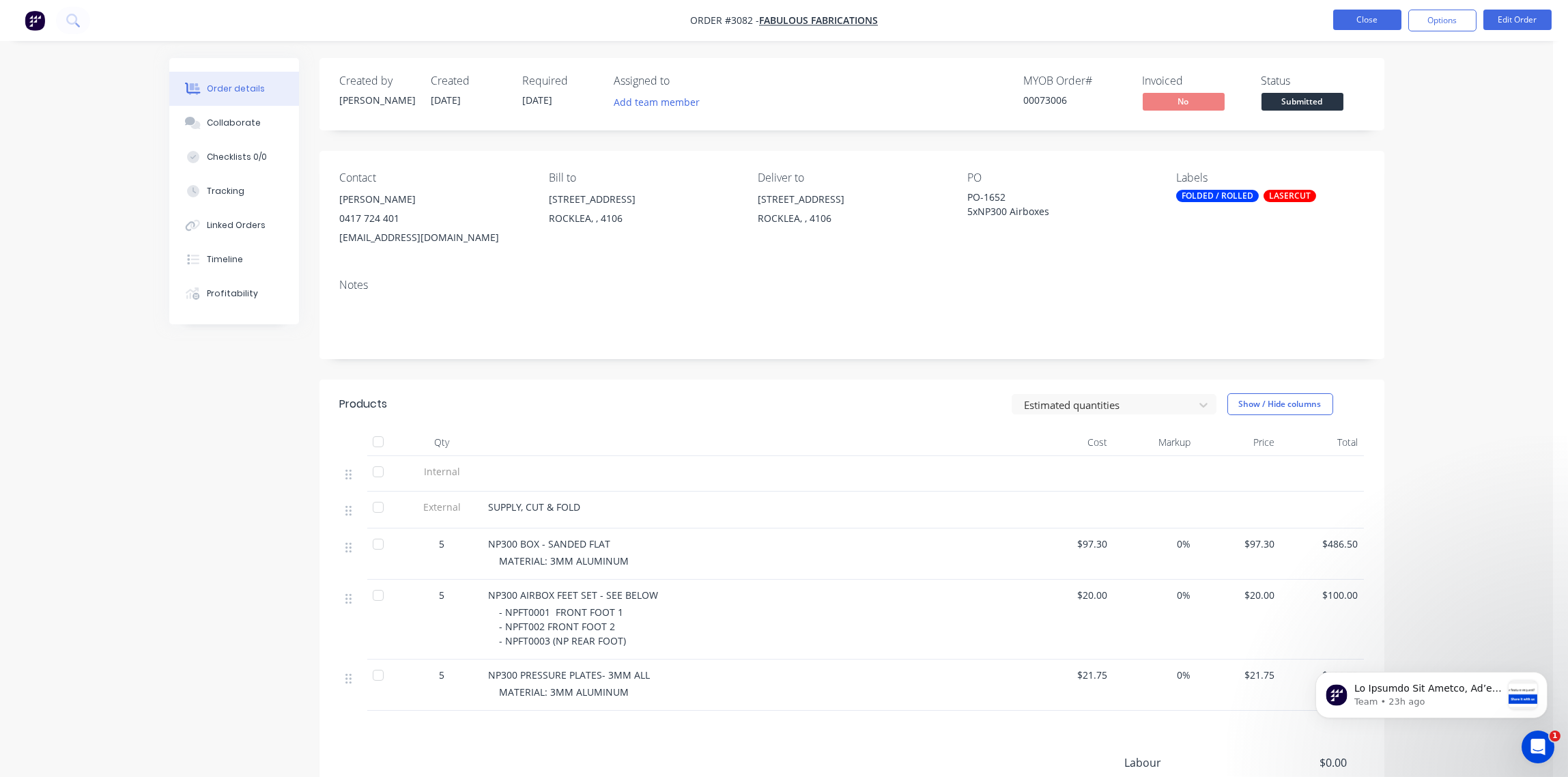
click at [1375, 28] on button "Close" at bounding box center [1368, 20] width 68 height 20
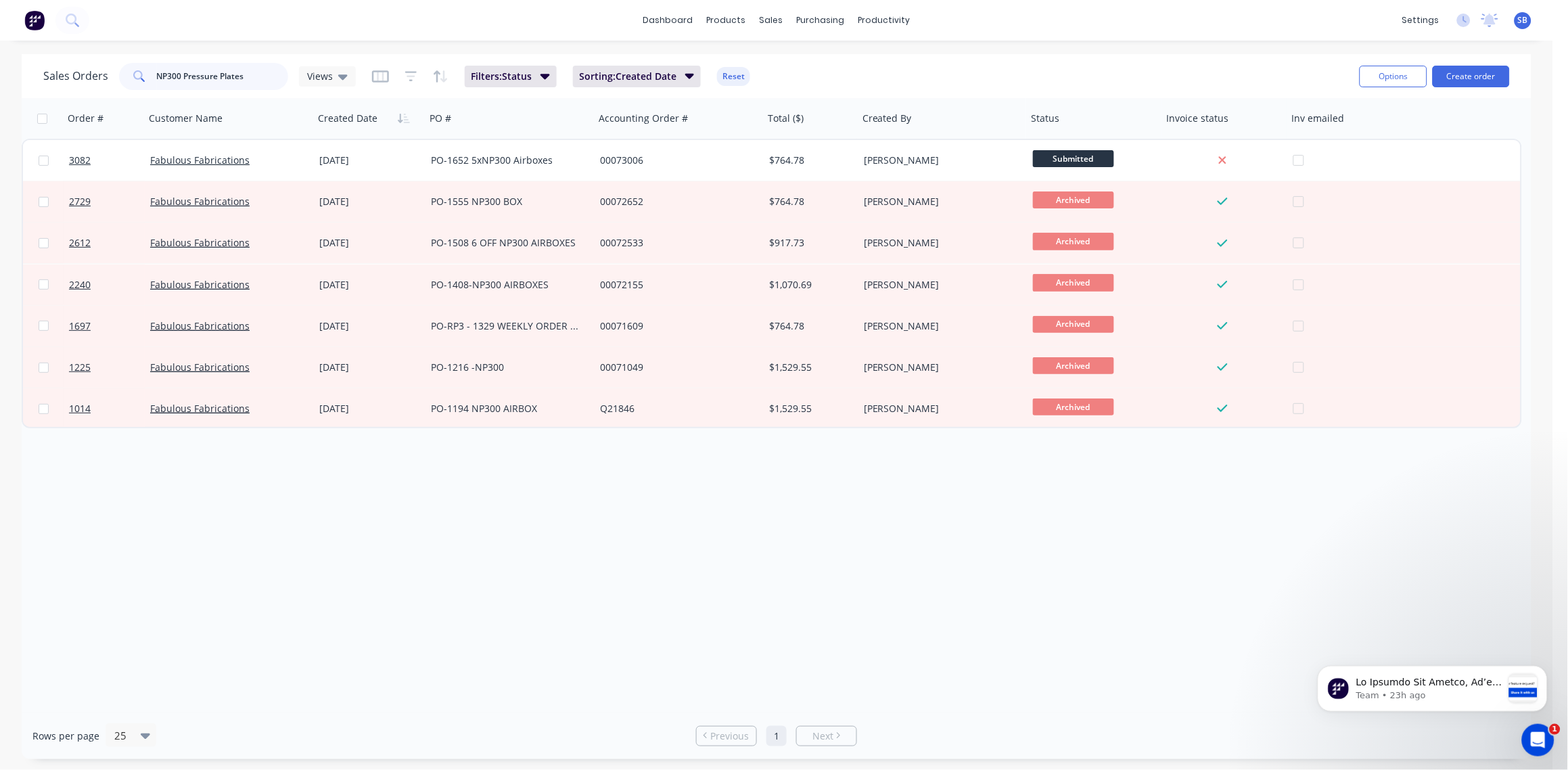
drag, startPoint x: 257, startPoint y: 80, endPoint x: -4, endPoint y: 101, distance: 261.8
click at [0, 101] on html "dashboard products sales purchasing productivity dashboard products Product Cat…" at bounding box center [784, 385] width 1568 height 770
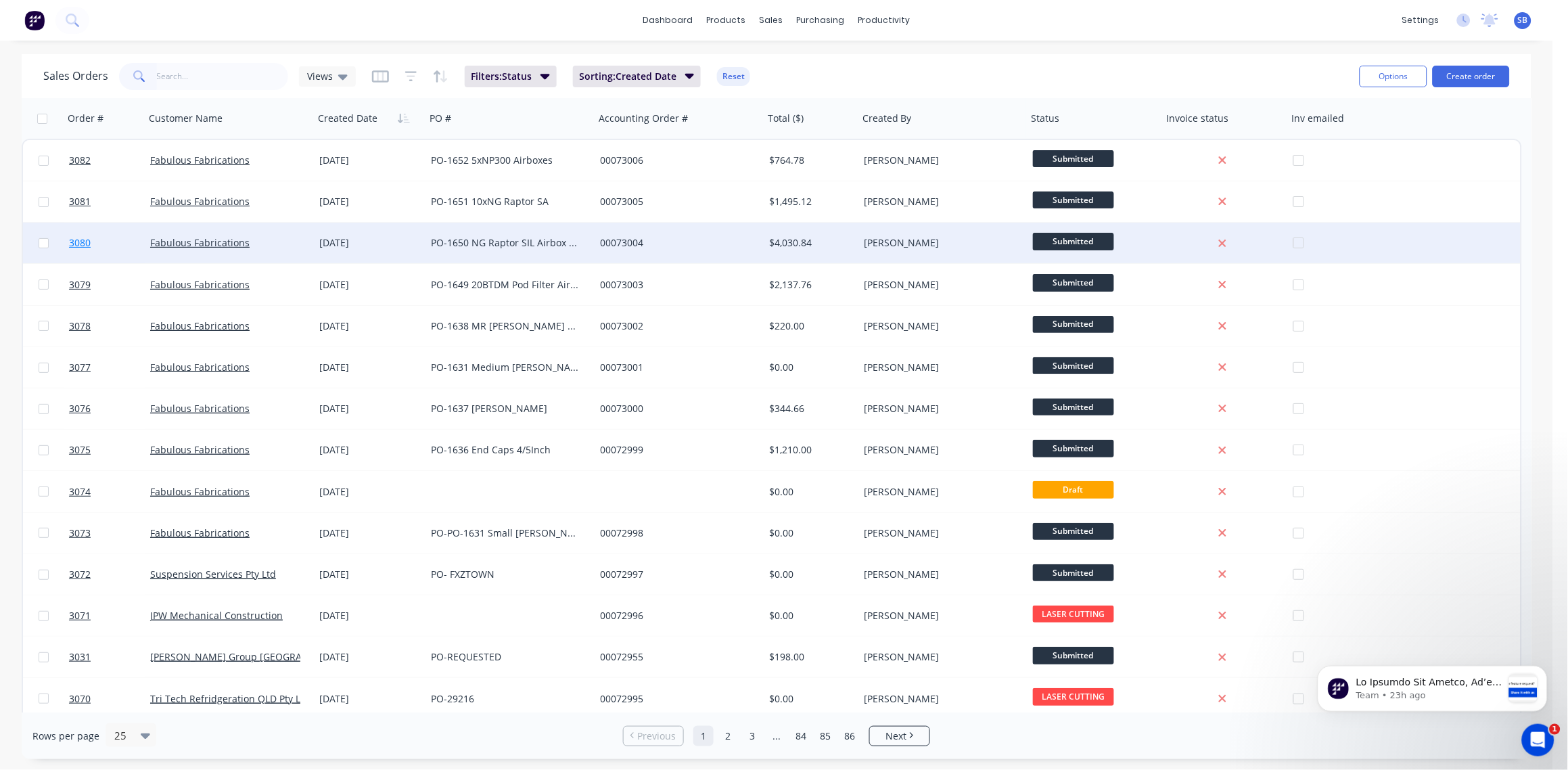
click at [74, 243] on span "3080" at bounding box center [80, 243] width 22 height 14
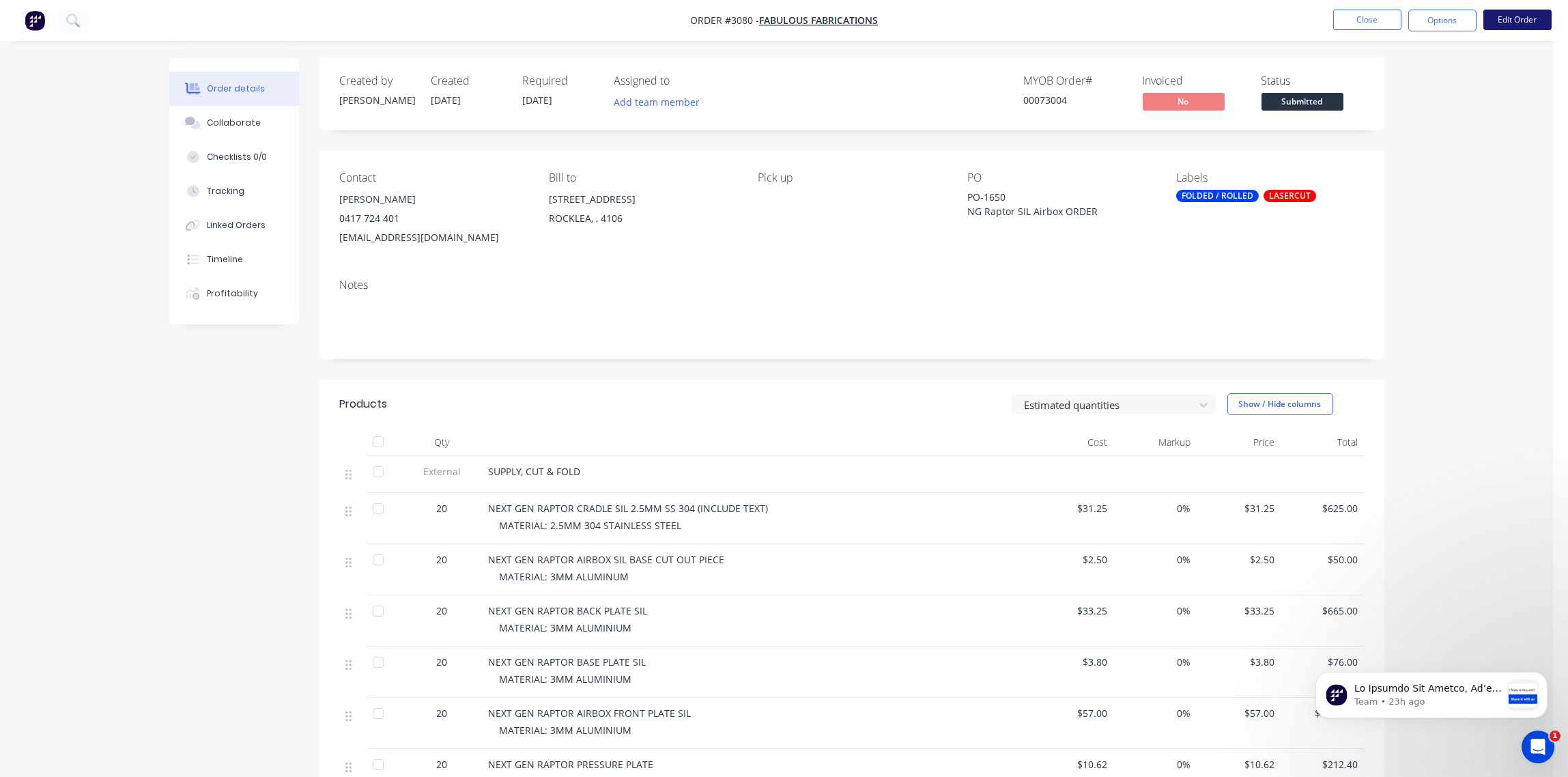
click at [1519, 22] on button "Edit Order" at bounding box center [1518, 20] width 68 height 20
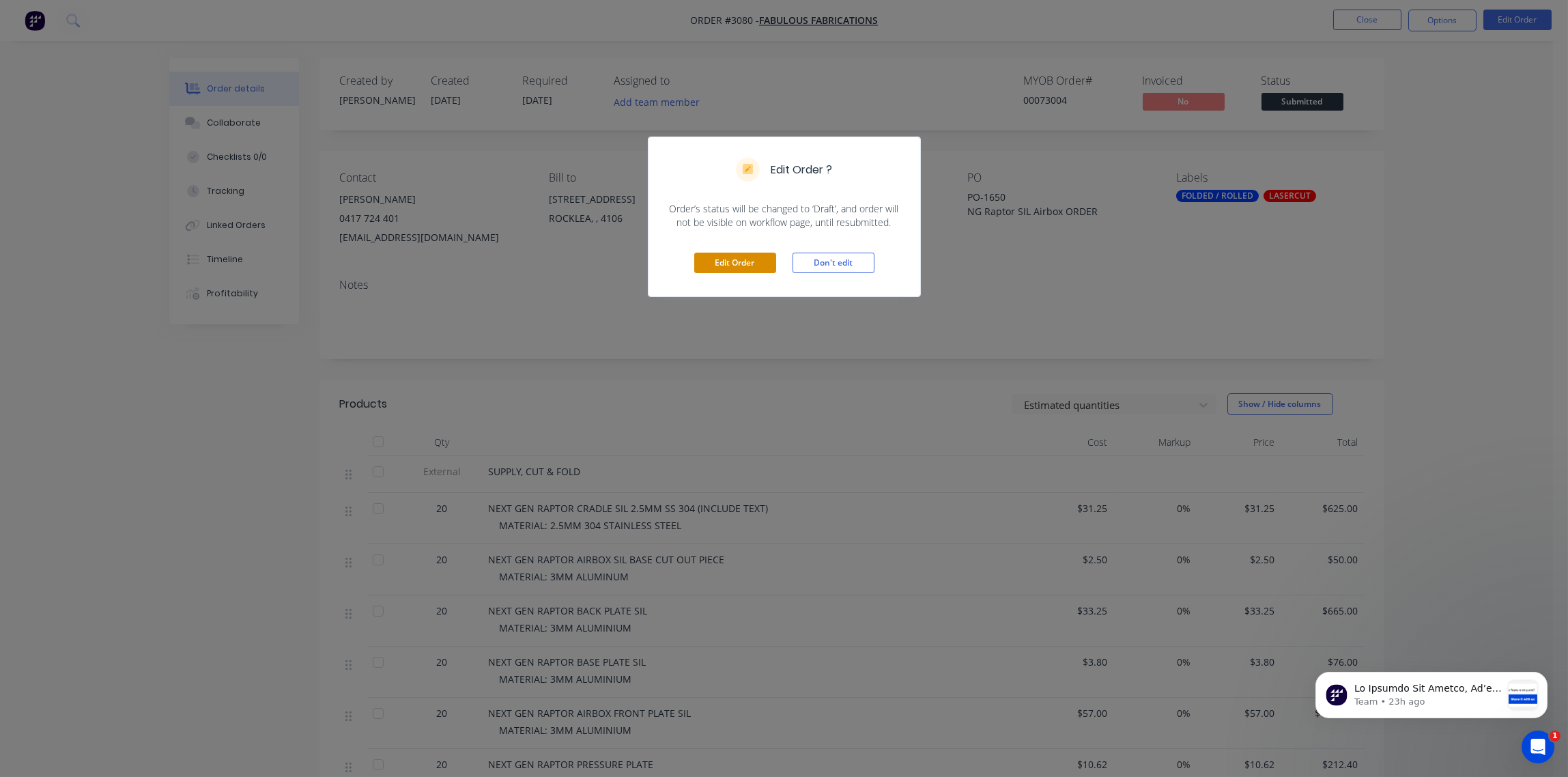
click at [732, 261] on button "Edit Order" at bounding box center [735, 263] width 82 height 20
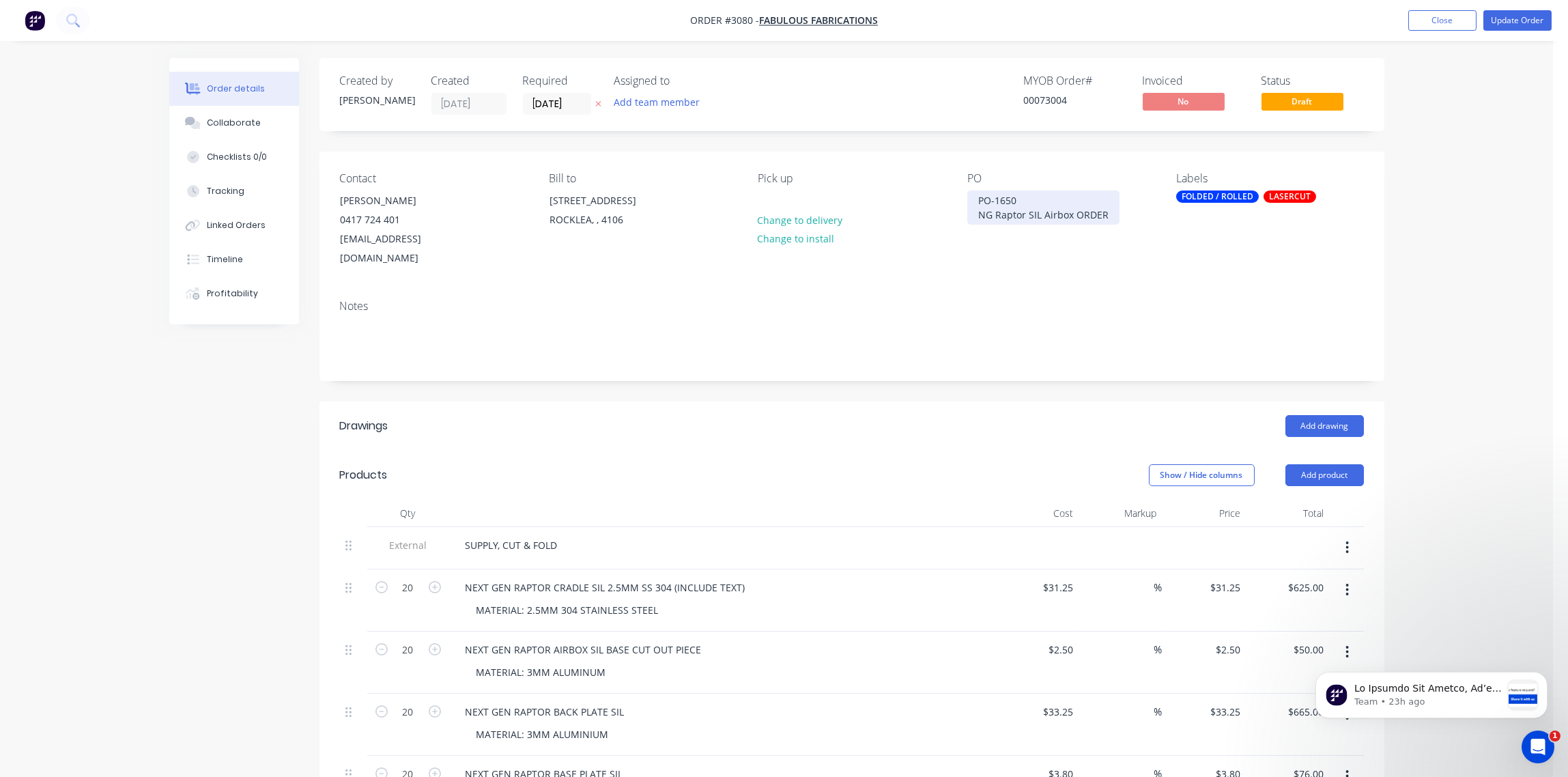
click at [977, 216] on div "PO-1650 NG Raptor SIL Airbox ORDER" at bounding box center [1044, 207] width 152 height 34
click at [955, 300] on div "Notes" at bounding box center [852, 306] width 1024 height 13
click at [1511, 24] on button "Update Order" at bounding box center [1518, 20] width 68 height 20
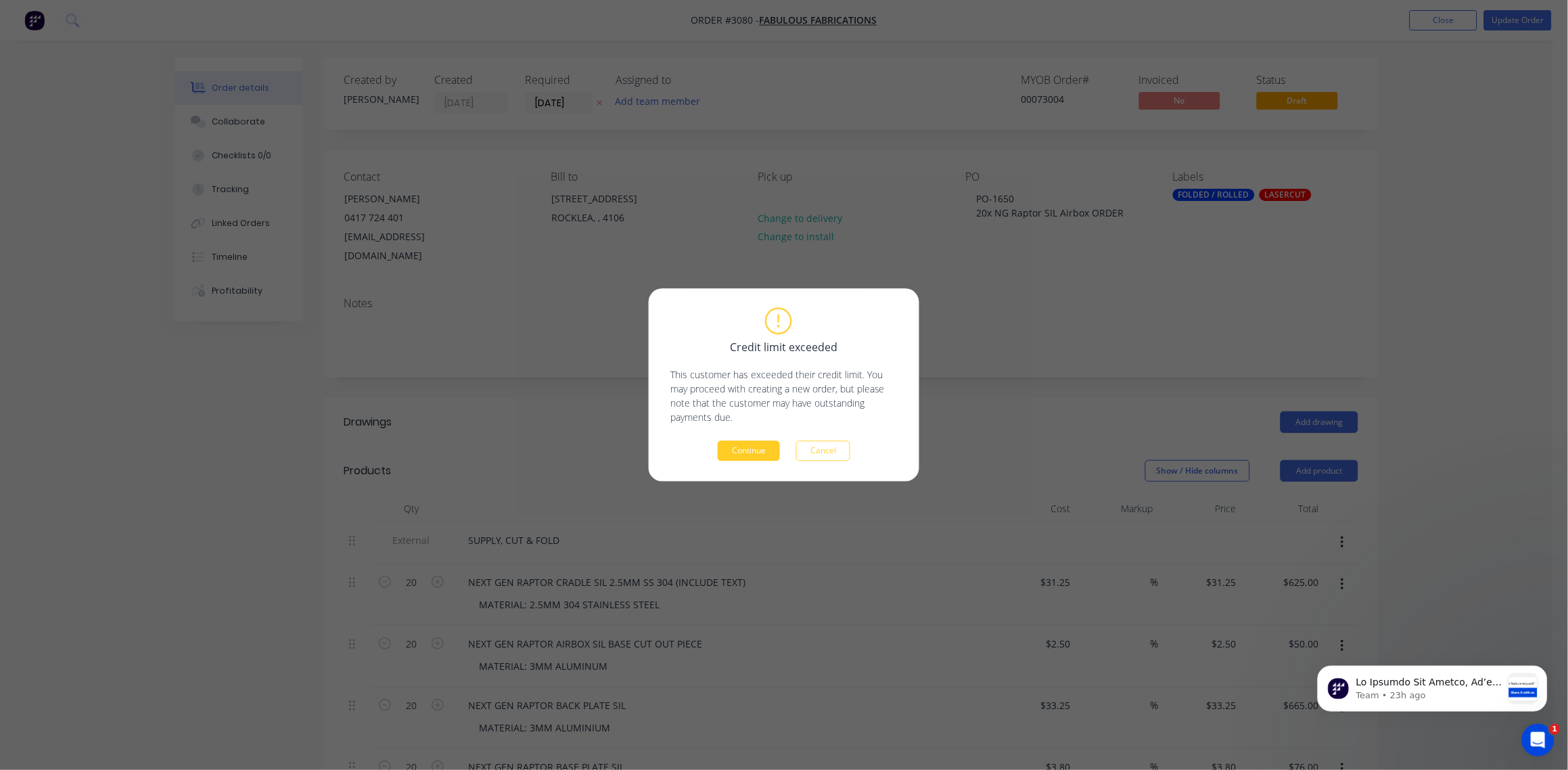
click at [755, 450] on button "Continue" at bounding box center [749, 451] width 63 height 20
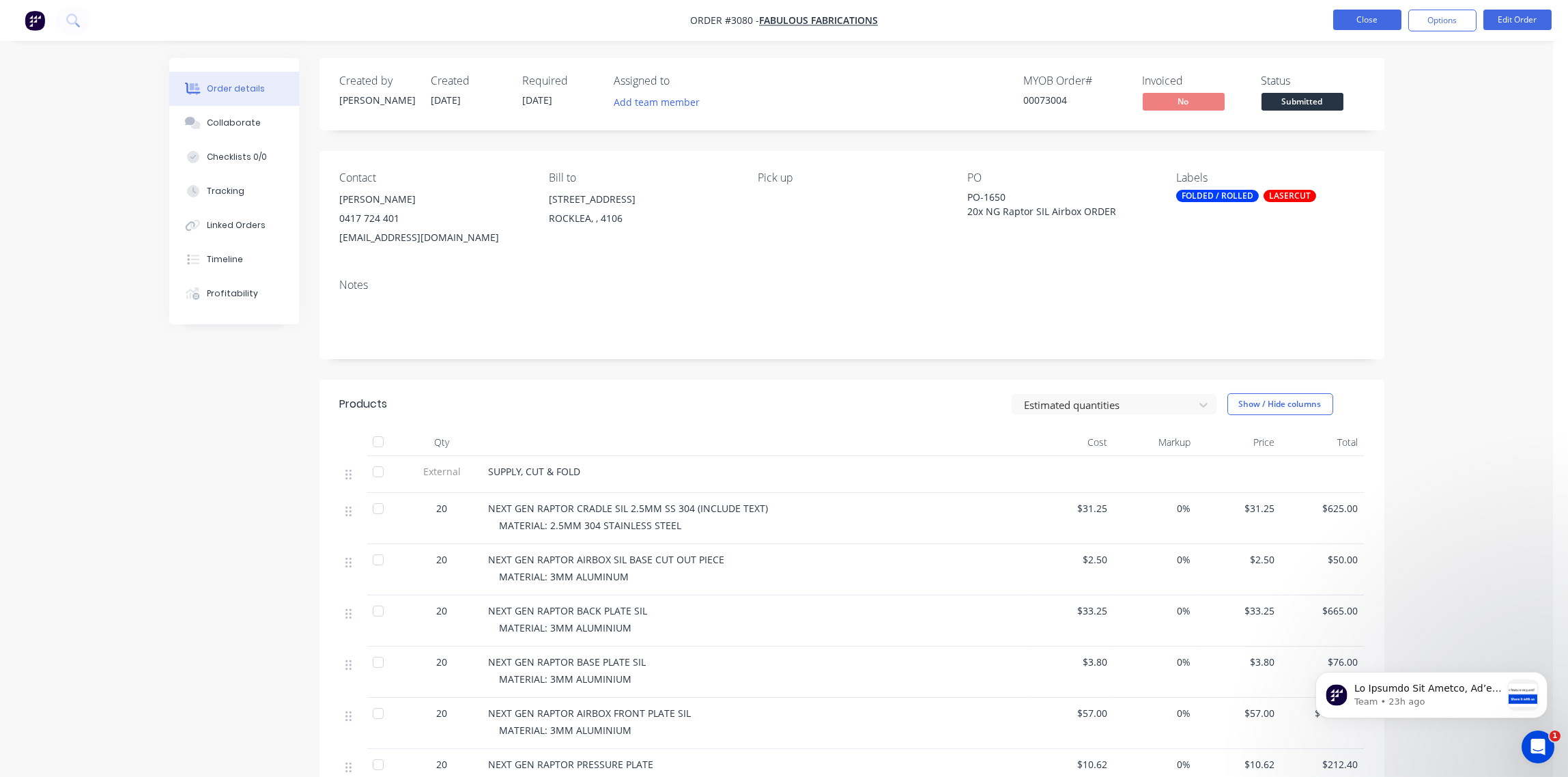
click at [1367, 17] on button "Close" at bounding box center [1368, 20] width 68 height 20
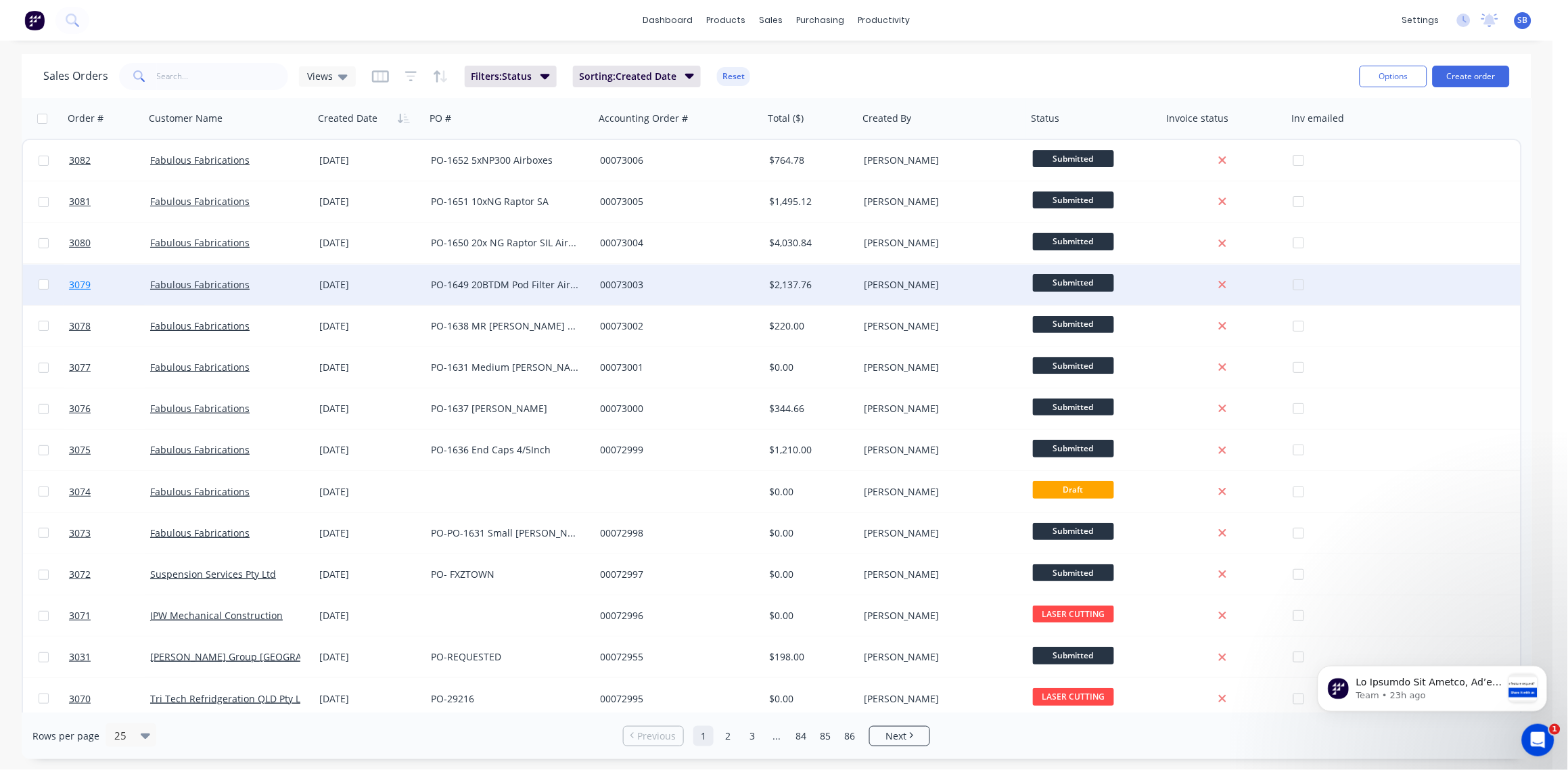
click at [81, 281] on span "3079" at bounding box center [80, 285] width 22 height 14
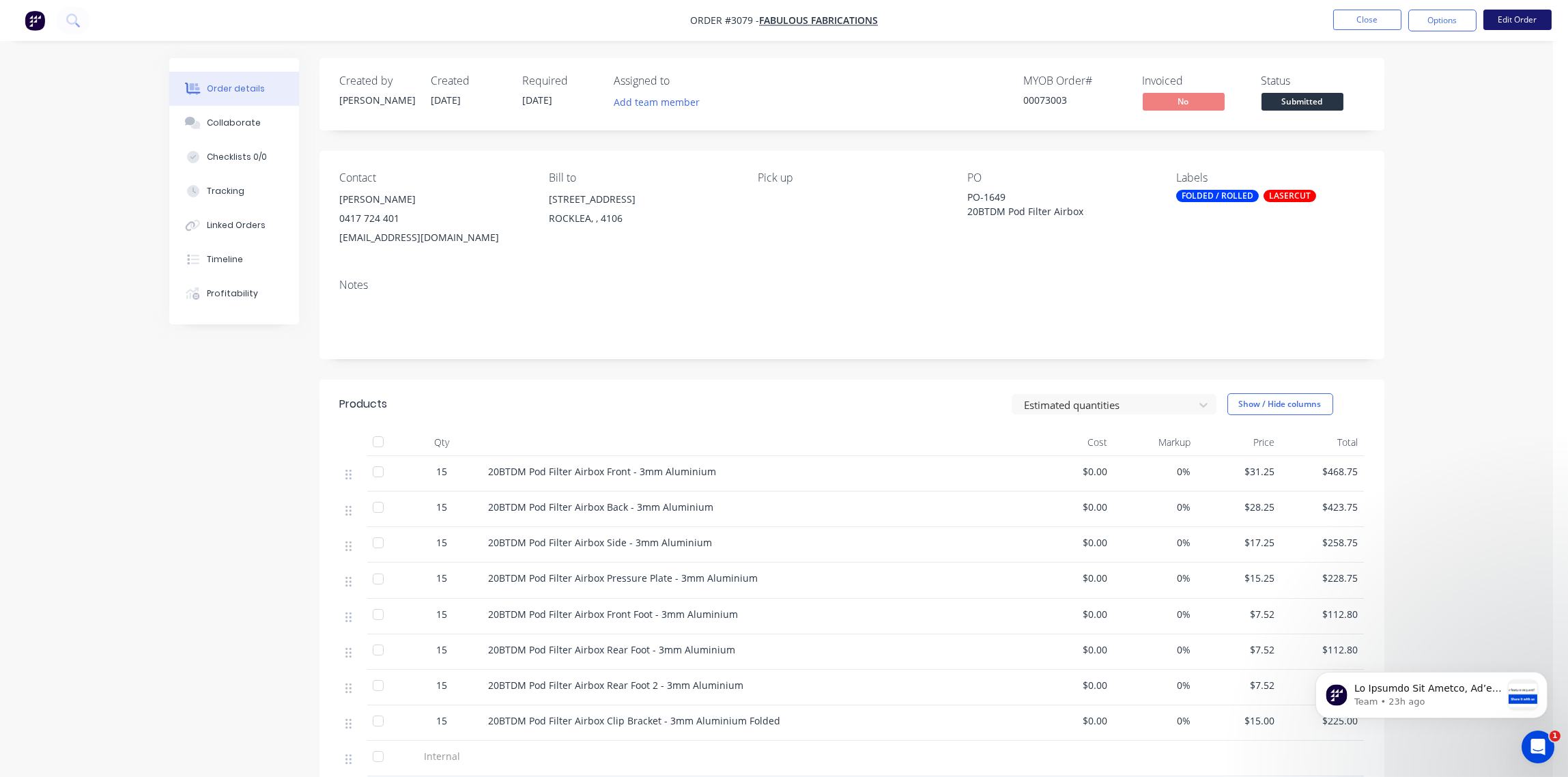
click at [1514, 20] on button "Edit Order" at bounding box center [1518, 20] width 68 height 20
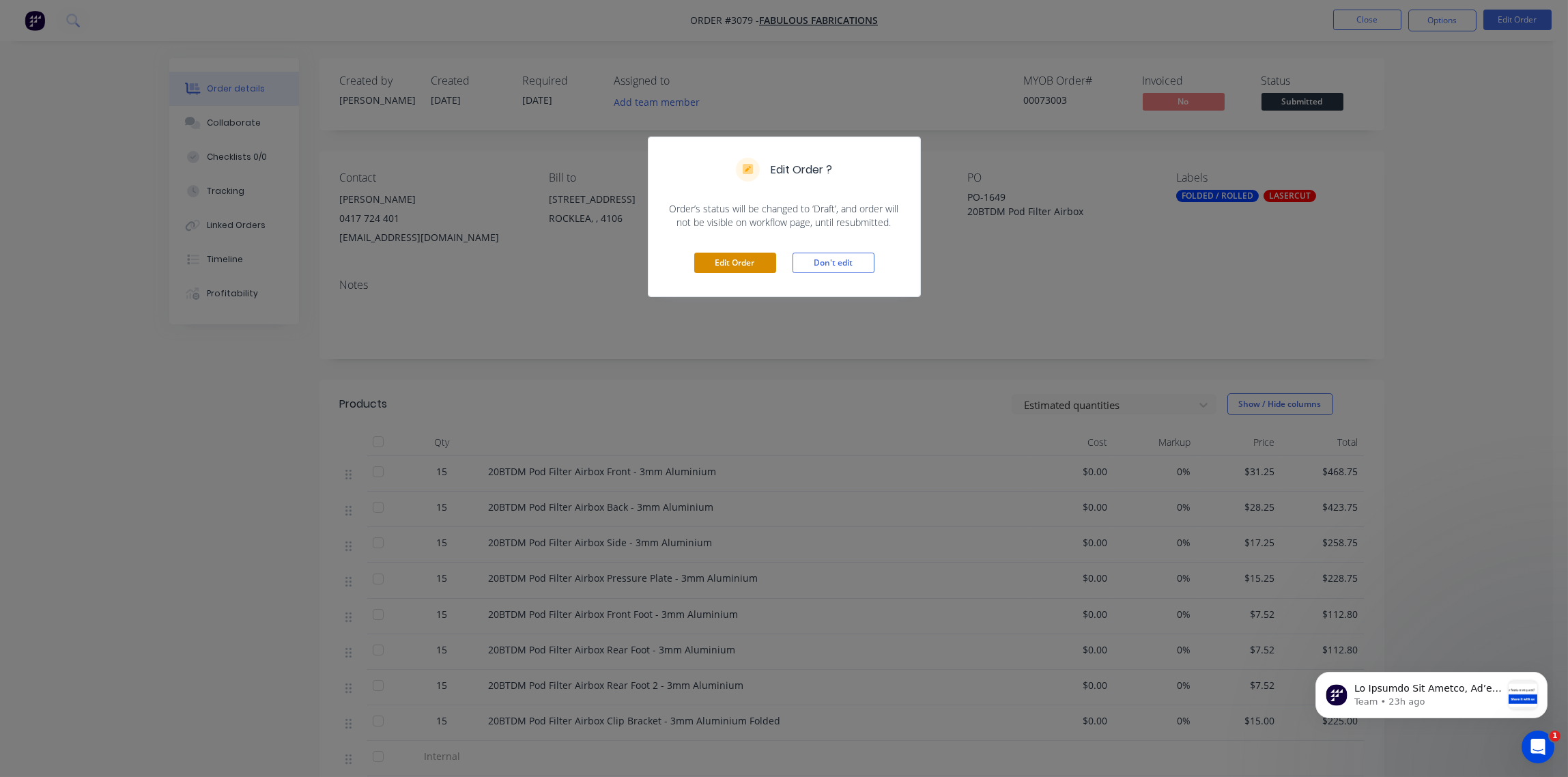
click at [738, 267] on button "Edit Order" at bounding box center [735, 263] width 82 height 20
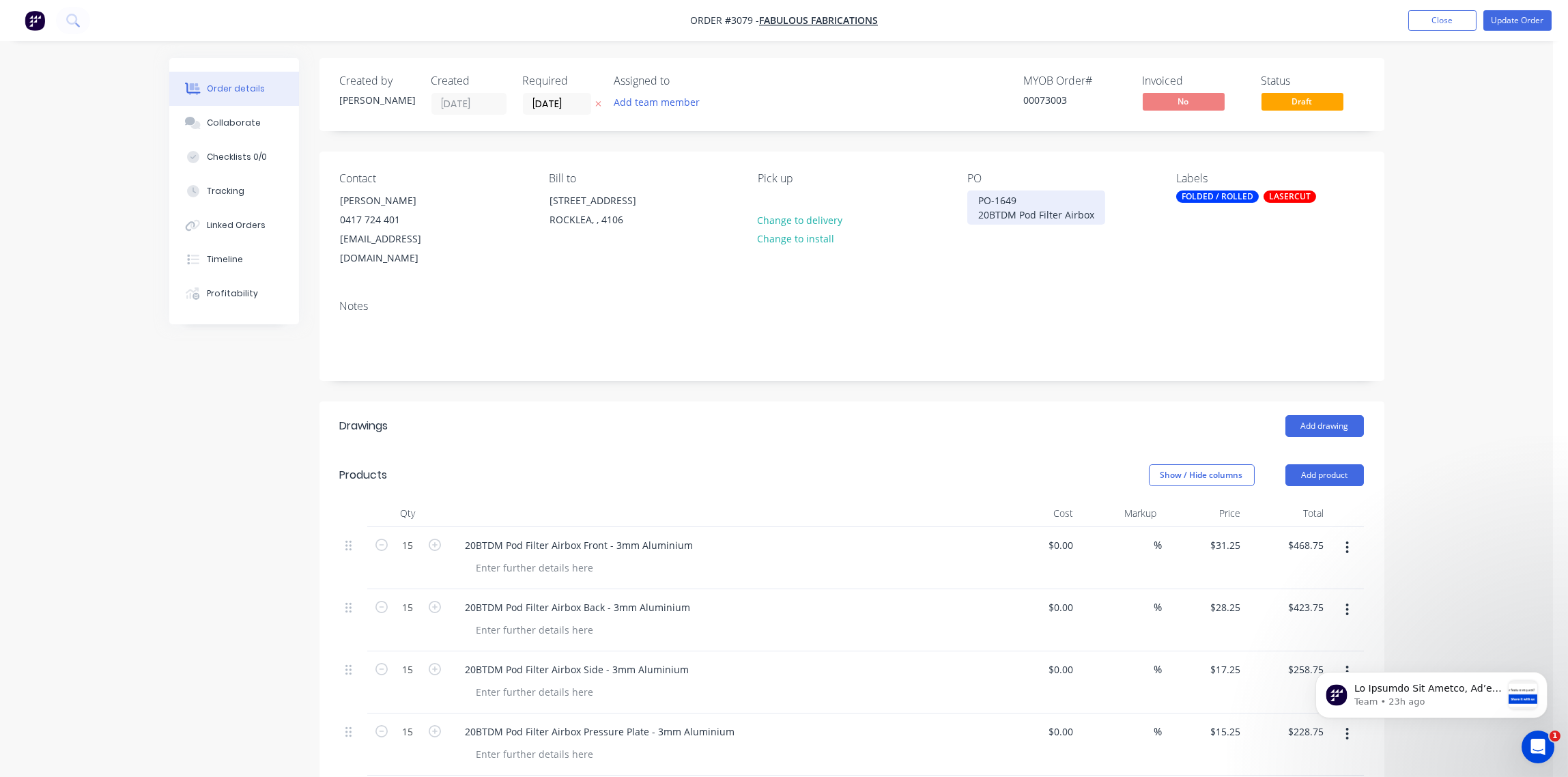
click at [975, 212] on div "PO-1649 20BTDM Pod Filter Airbox" at bounding box center [1037, 207] width 138 height 34
click at [990, 300] on div "Notes" at bounding box center [852, 306] width 1024 height 13
click at [1524, 22] on button "Update Order" at bounding box center [1518, 20] width 68 height 20
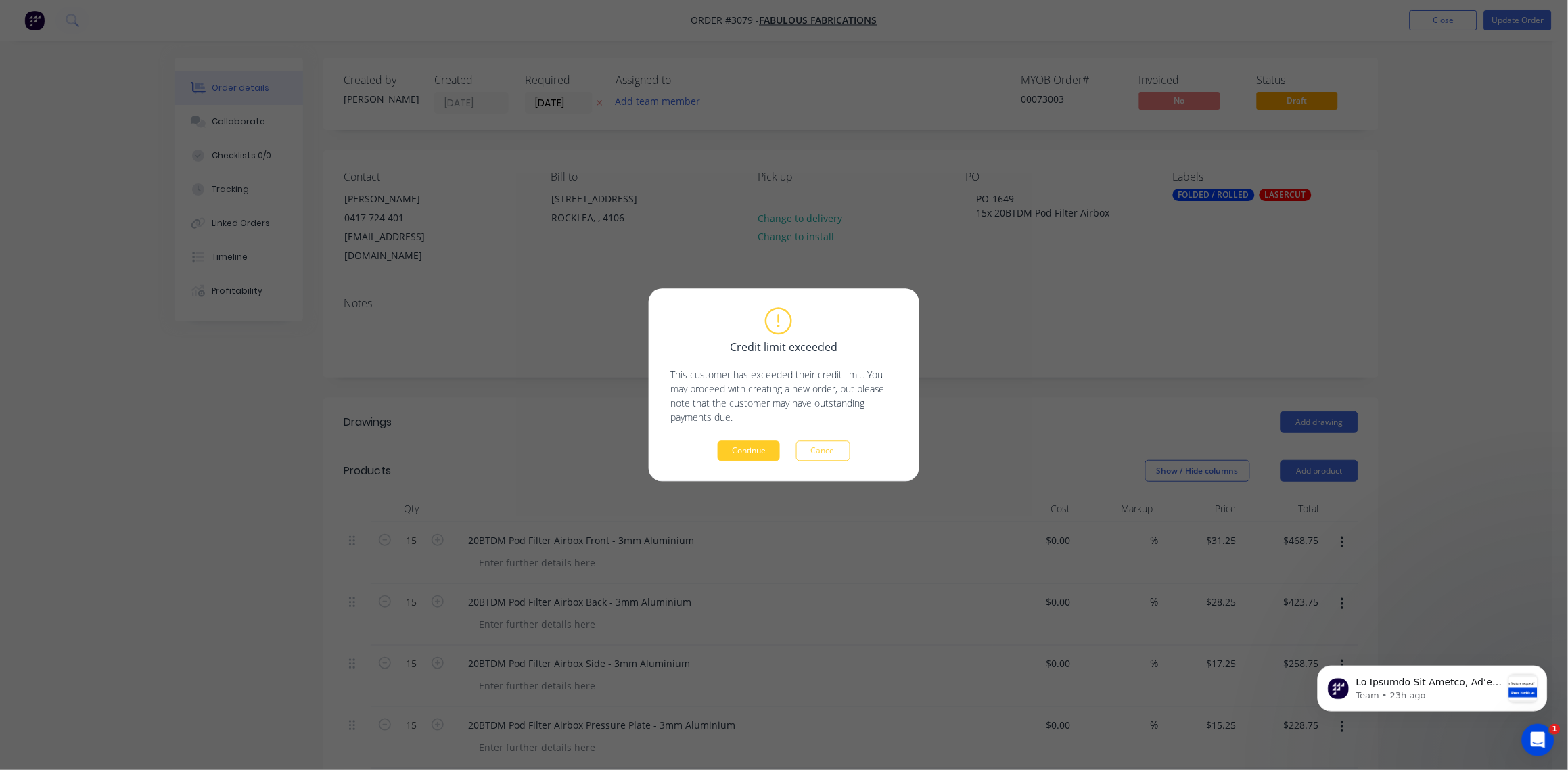
click at [756, 456] on button "Continue" at bounding box center [749, 451] width 63 height 20
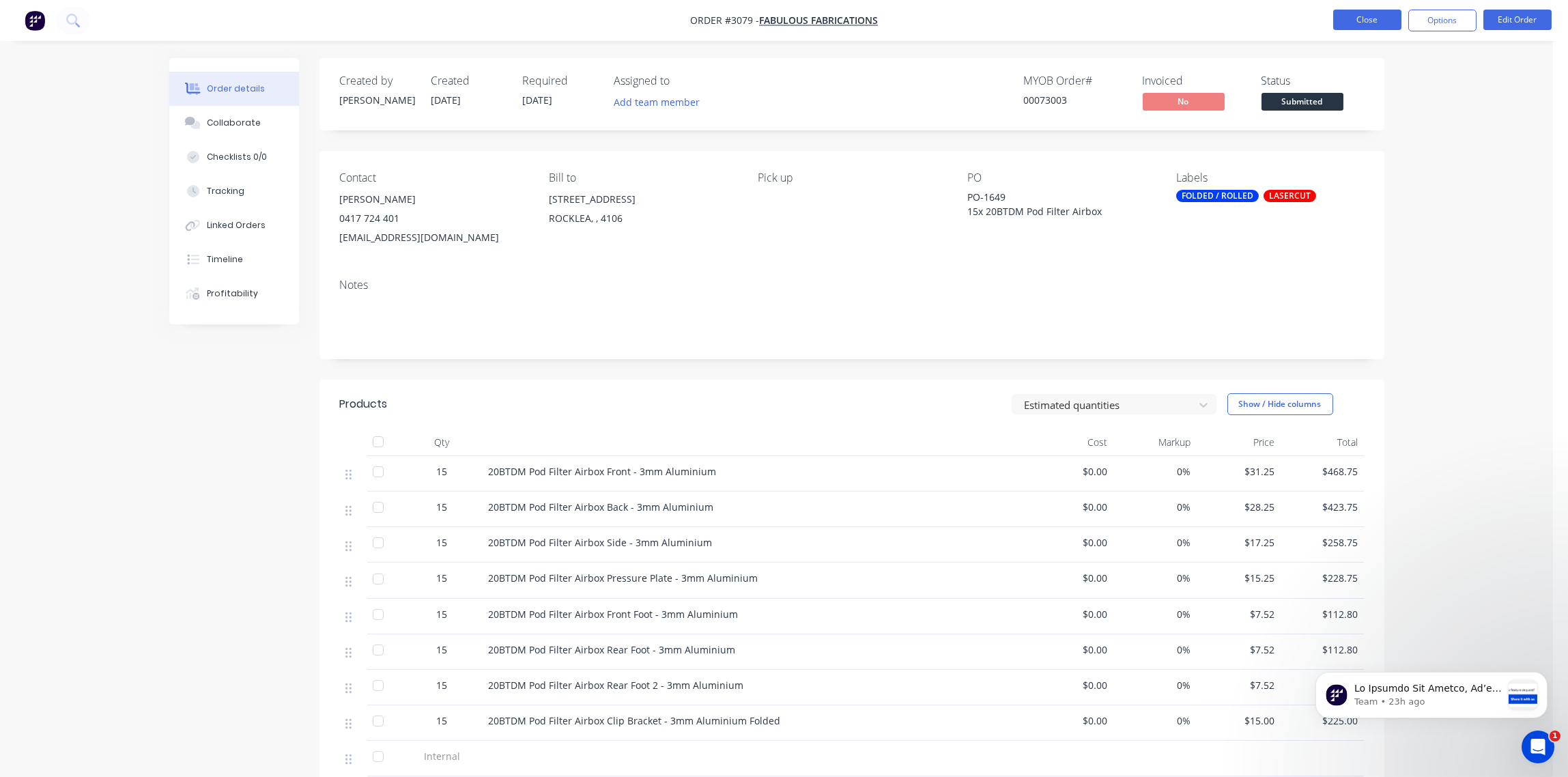
click at [1352, 26] on button "Close" at bounding box center [1368, 20] width 68 height 20
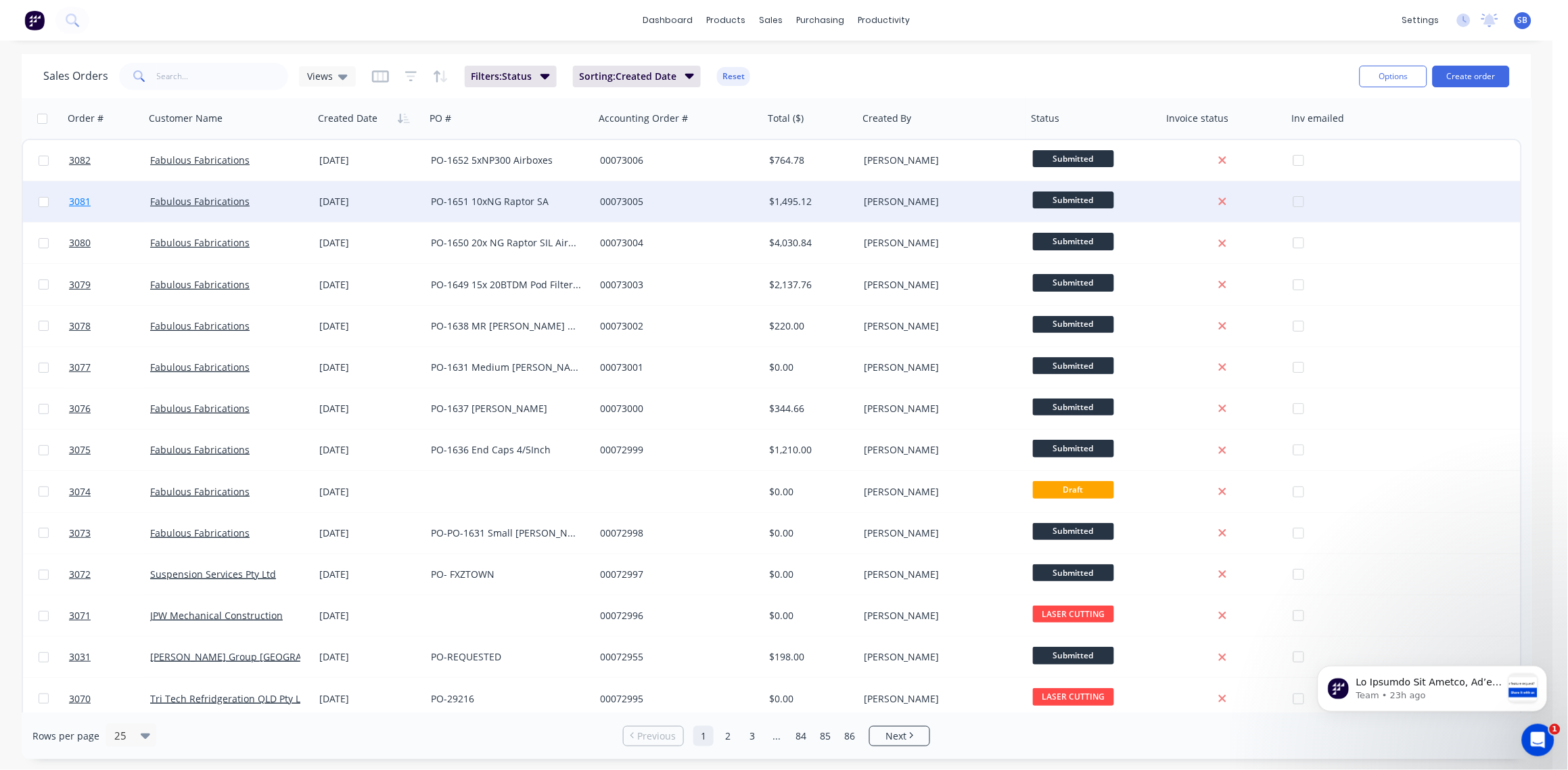
click at [78, 199] on span "3081" at bounding box center [80, 201] width 22 height 14
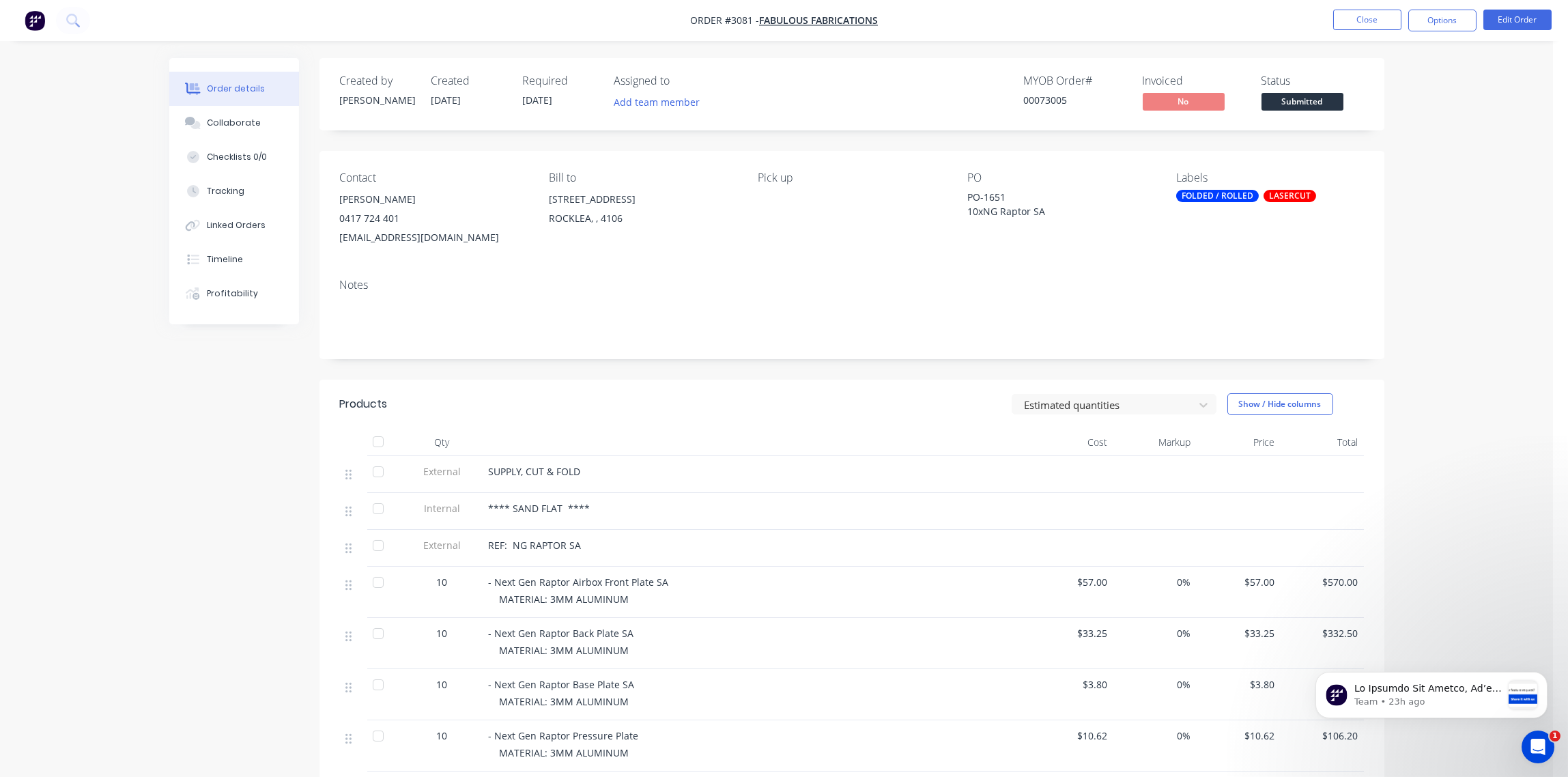
click at [983, 211] on div "PO-1651 10xNG Raptor SA" at bounding box center [1053, 203] width 171 height 28
click at [1520, 20] on button "Edit Order" at bounding box center [1518, 20] width 68 height 20
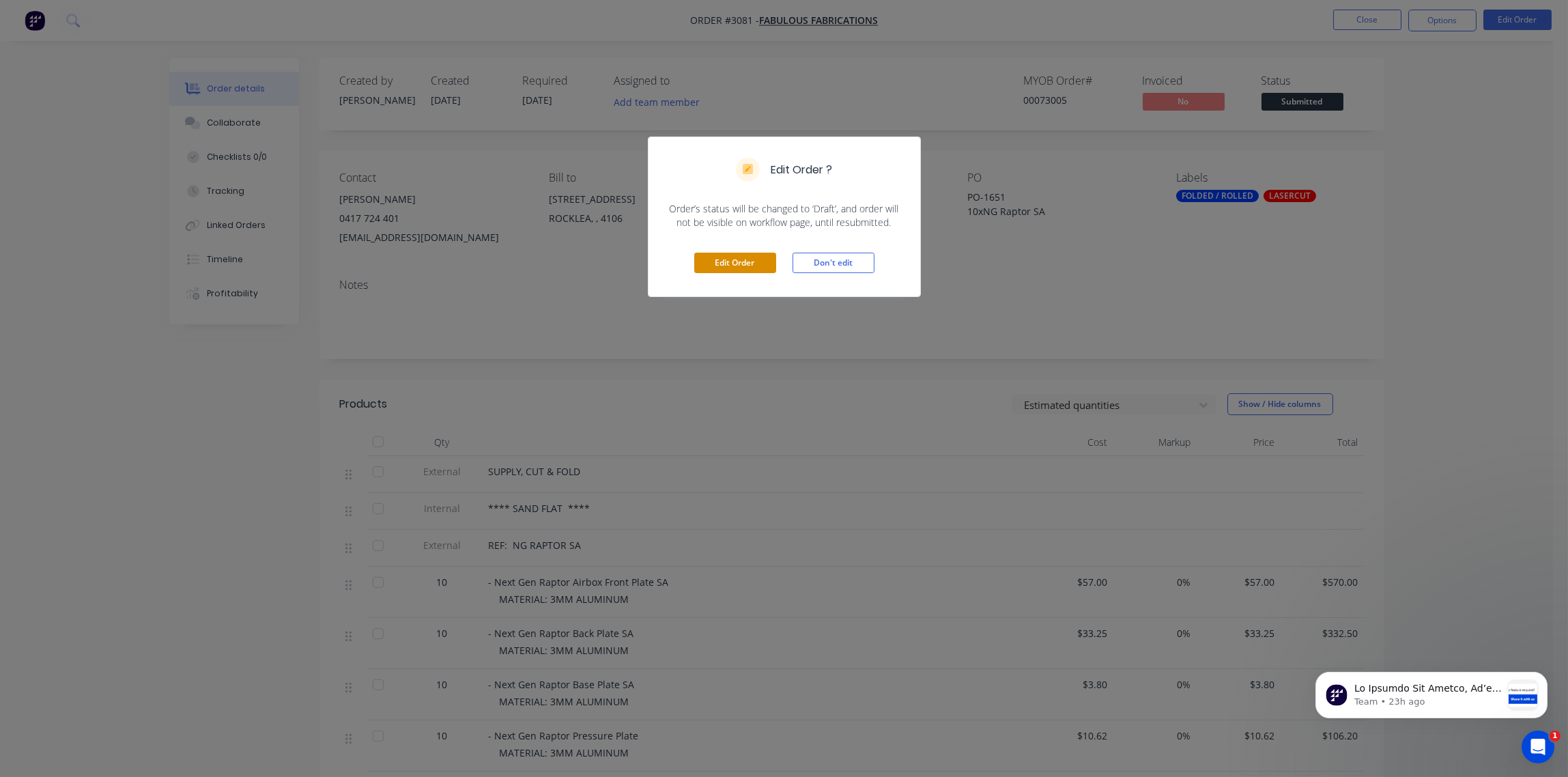
click at [747, 264] on button "Edit Order" at bounding box center [735, 263] width 82 height 20
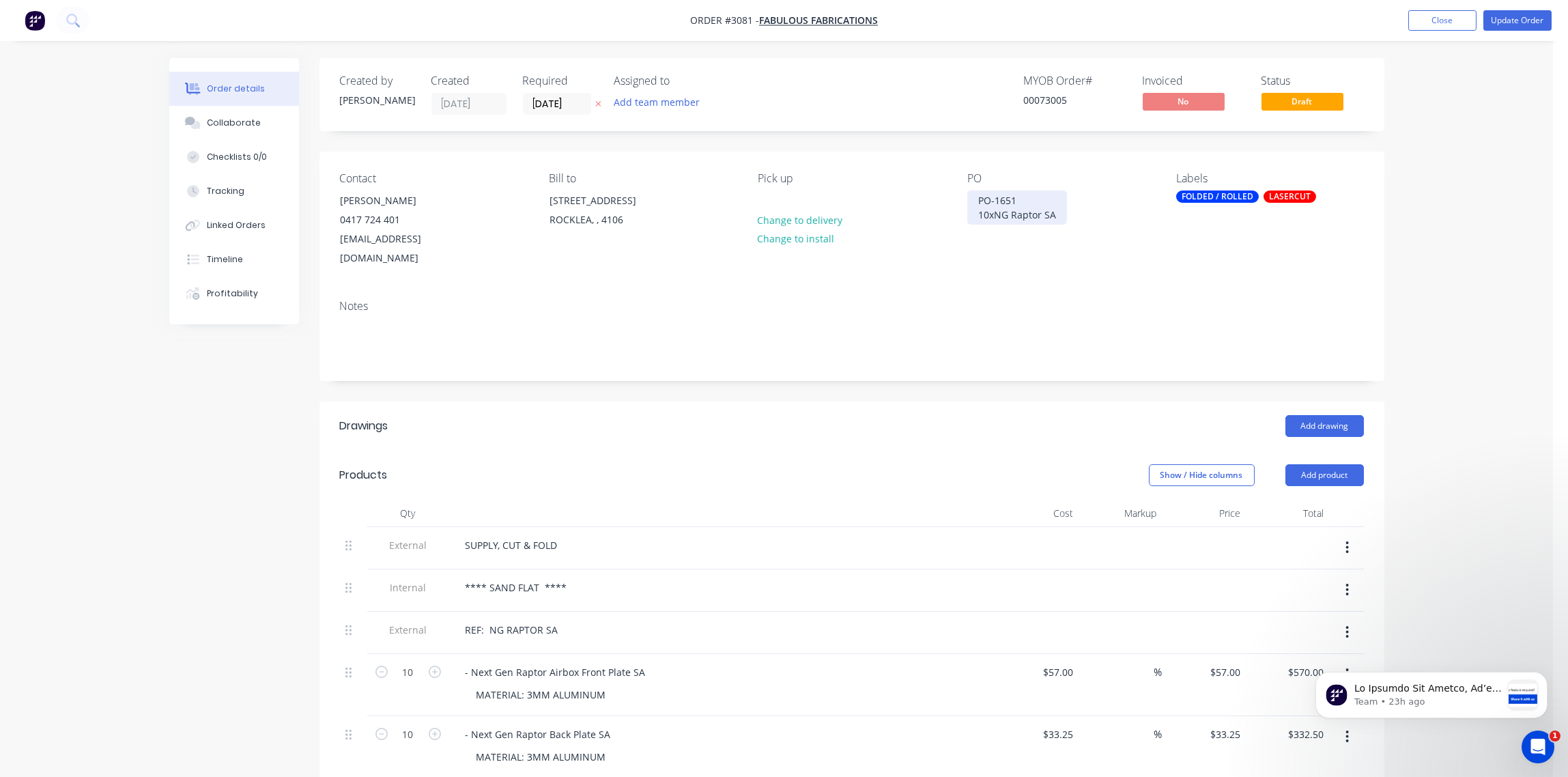
click at [993, 214] on div "PO-1651 10xNG Raptor SA" at bounding box center [1017, 207] width 99 height 34
click at [1524, 17] on button "Update Order" at bounding box center [1518, 20] width 68 height 20
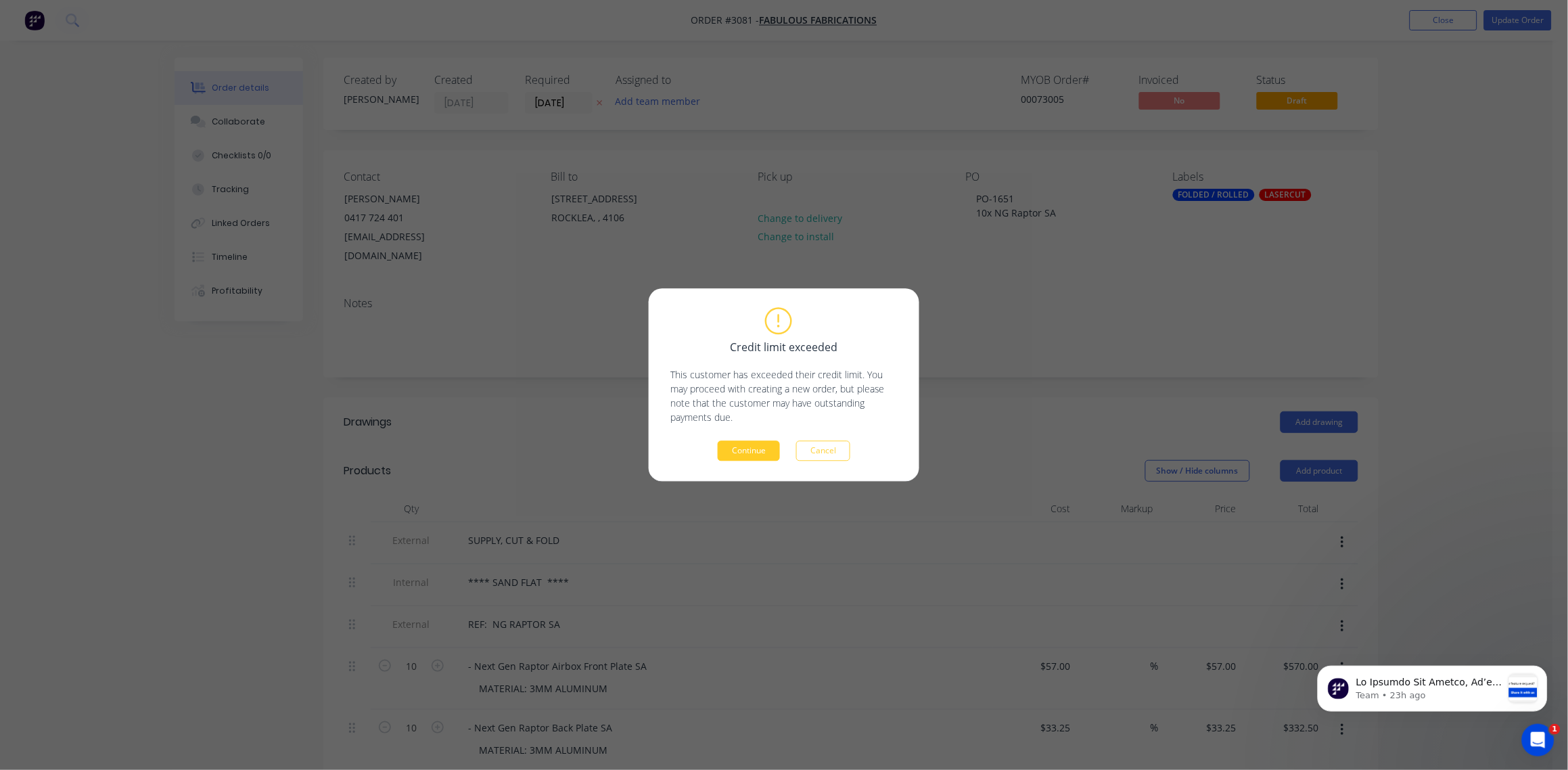
click at [754, 448] on button "Continue" at bounding box center [749, 451] width 63 height 20
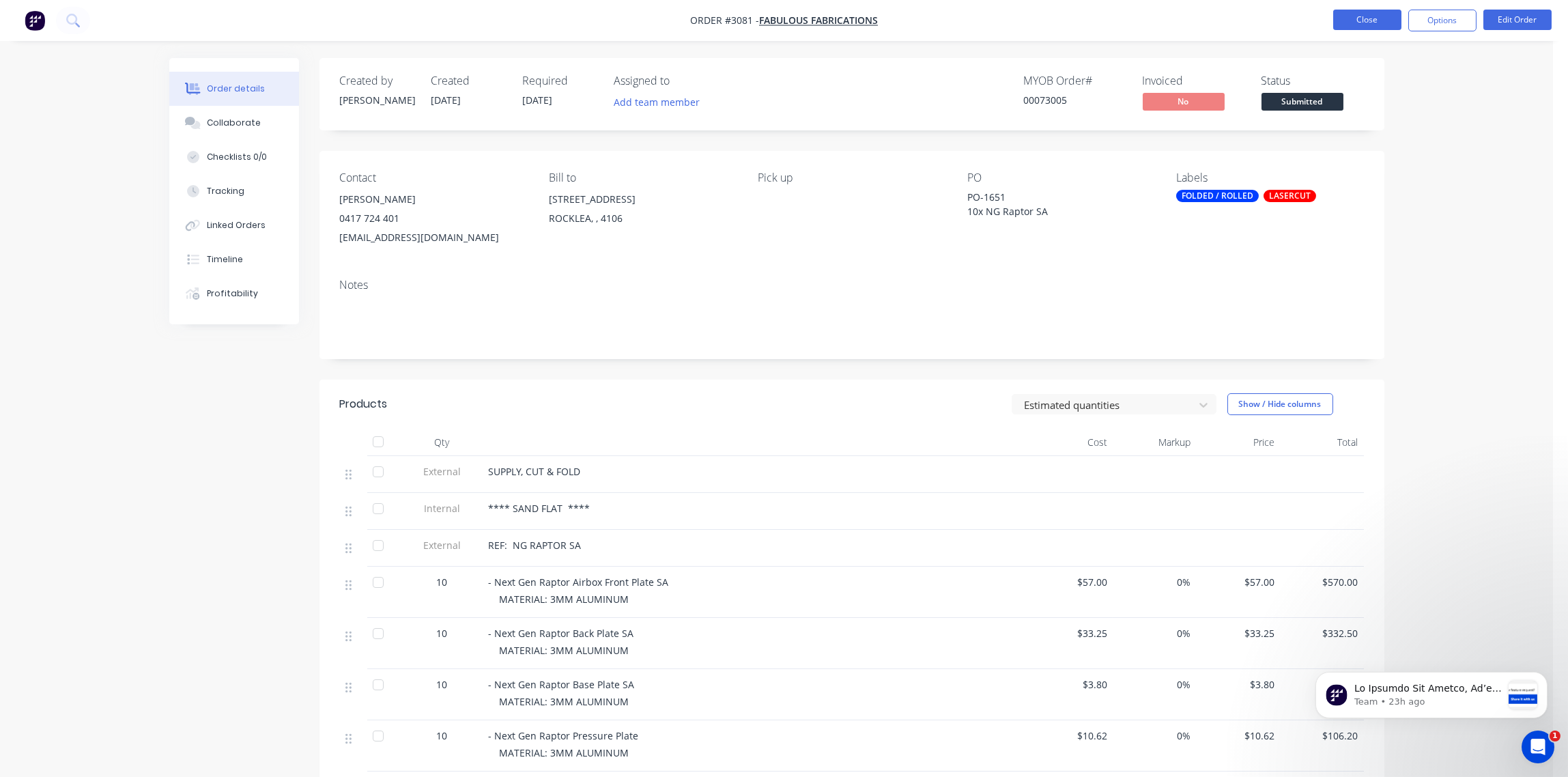
click at [1357, 25] on button "Close" at bounding box center [1368, 20] width 68 height 20
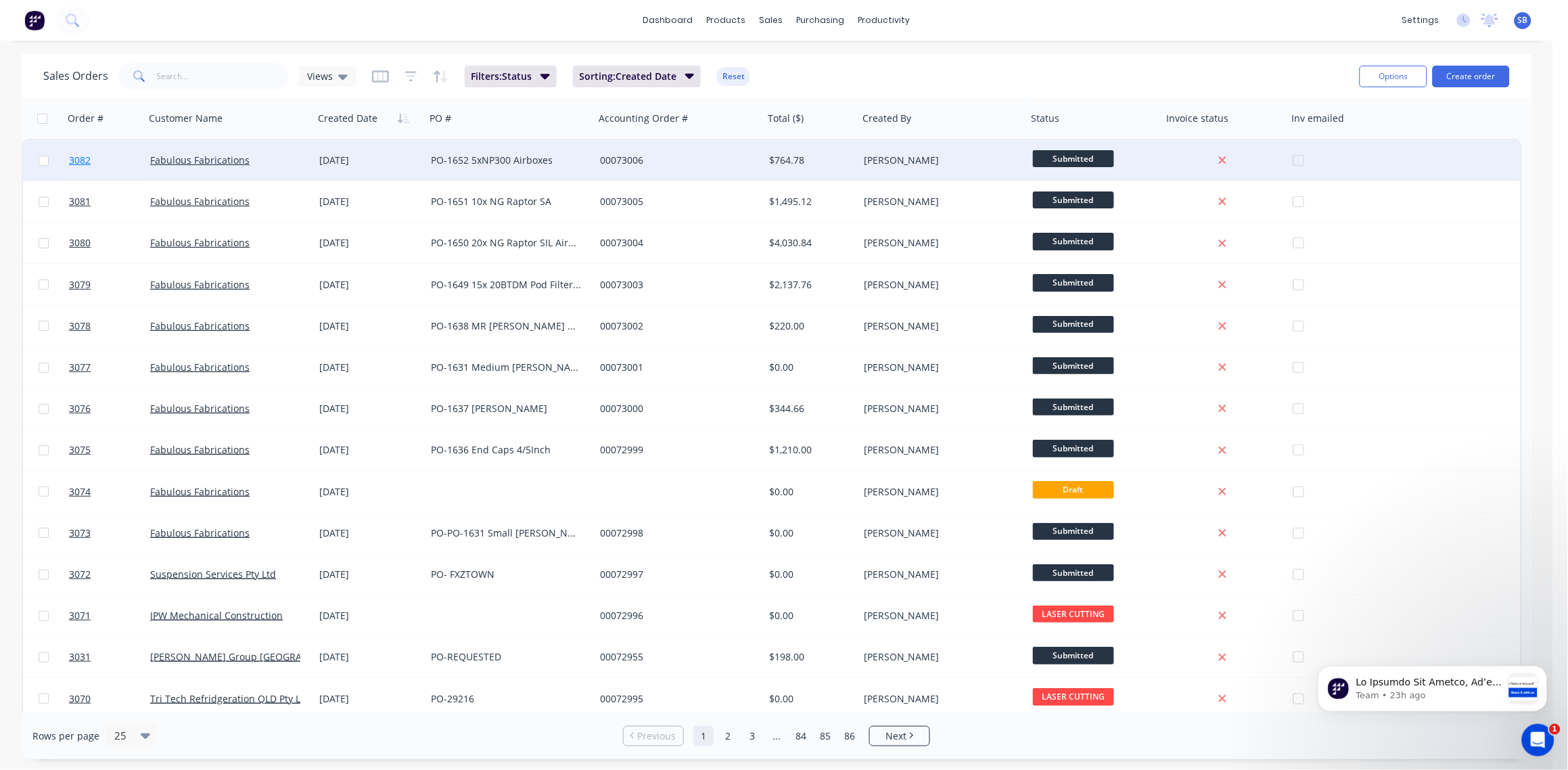
click at [78, 156] on span "3082" at bounding box center [80, 160] width 22 height 14
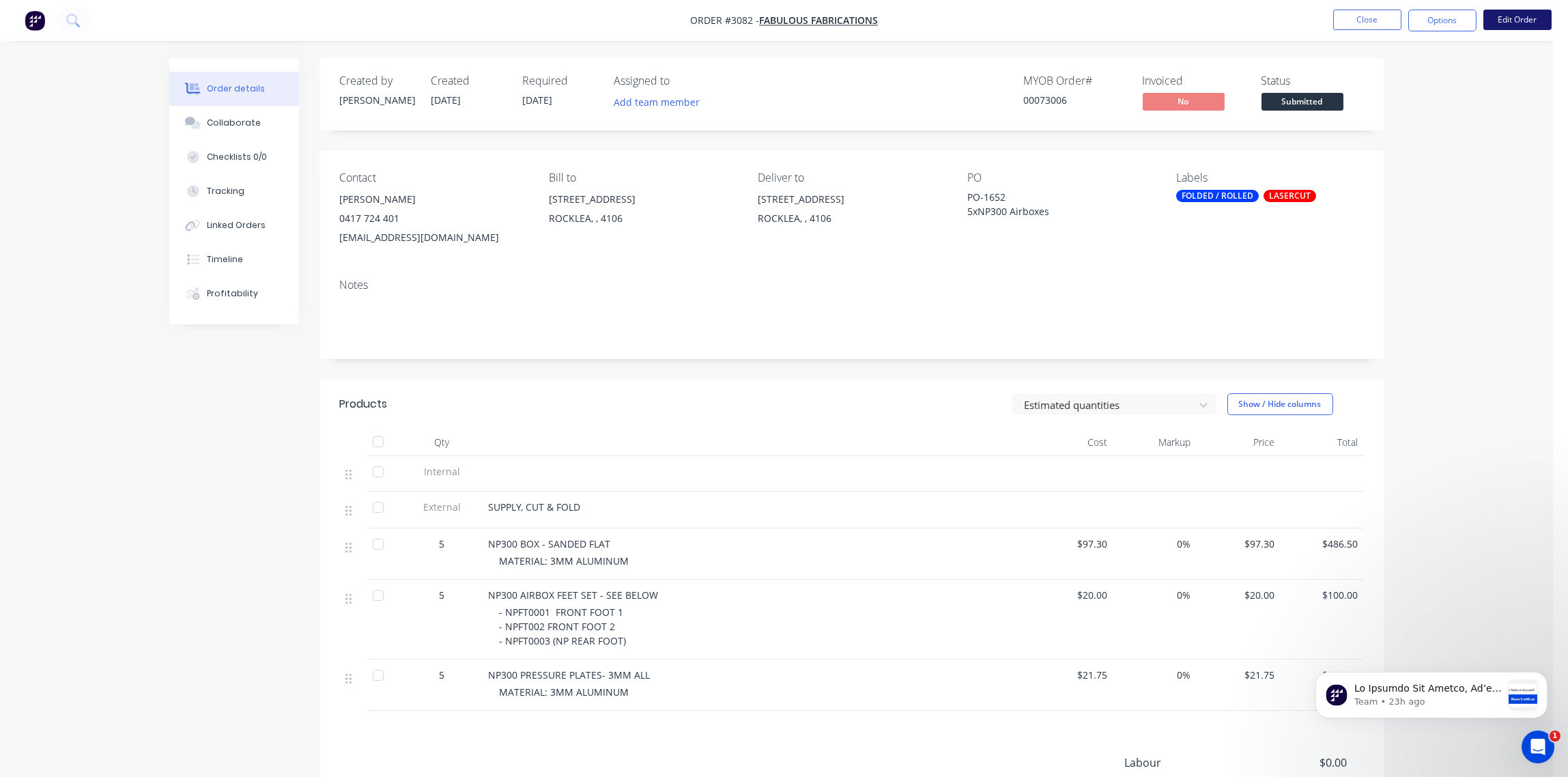
click at [1519, 18] on button "Edit Order" at bounding box center [1518, 20] width 68 height 20
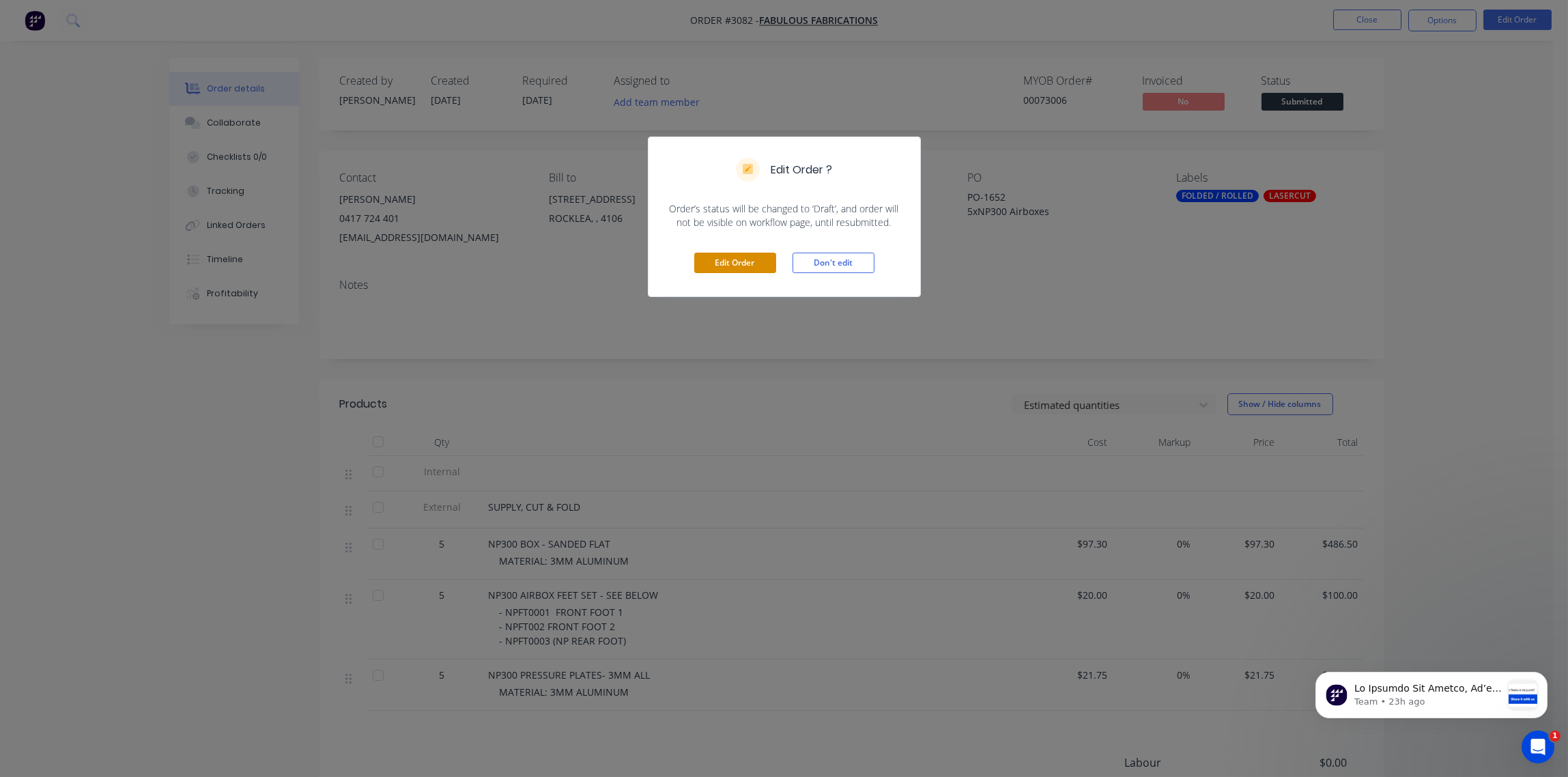
click at [761, 262] on button "Edit Order" at bounding box center [735, 263] width 82 height 20
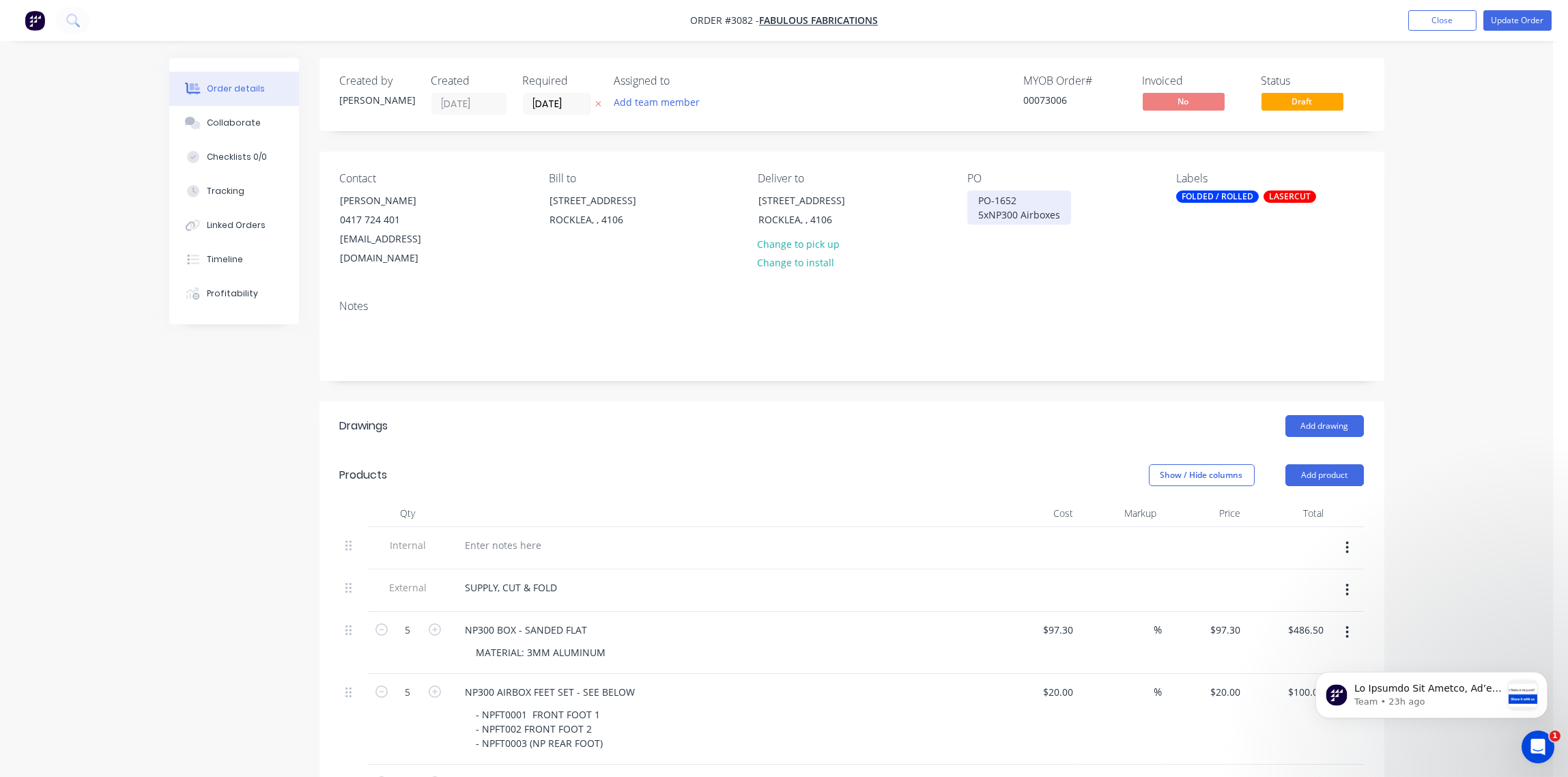
click at [988, 216] on div "PO-1652 5xNP300 Airboxes" at bounding box center [1019, 207] width 104 height 34
click at [1511, 25] on button "Update Order" at bounding box center [1518, 20] width 68 height 20
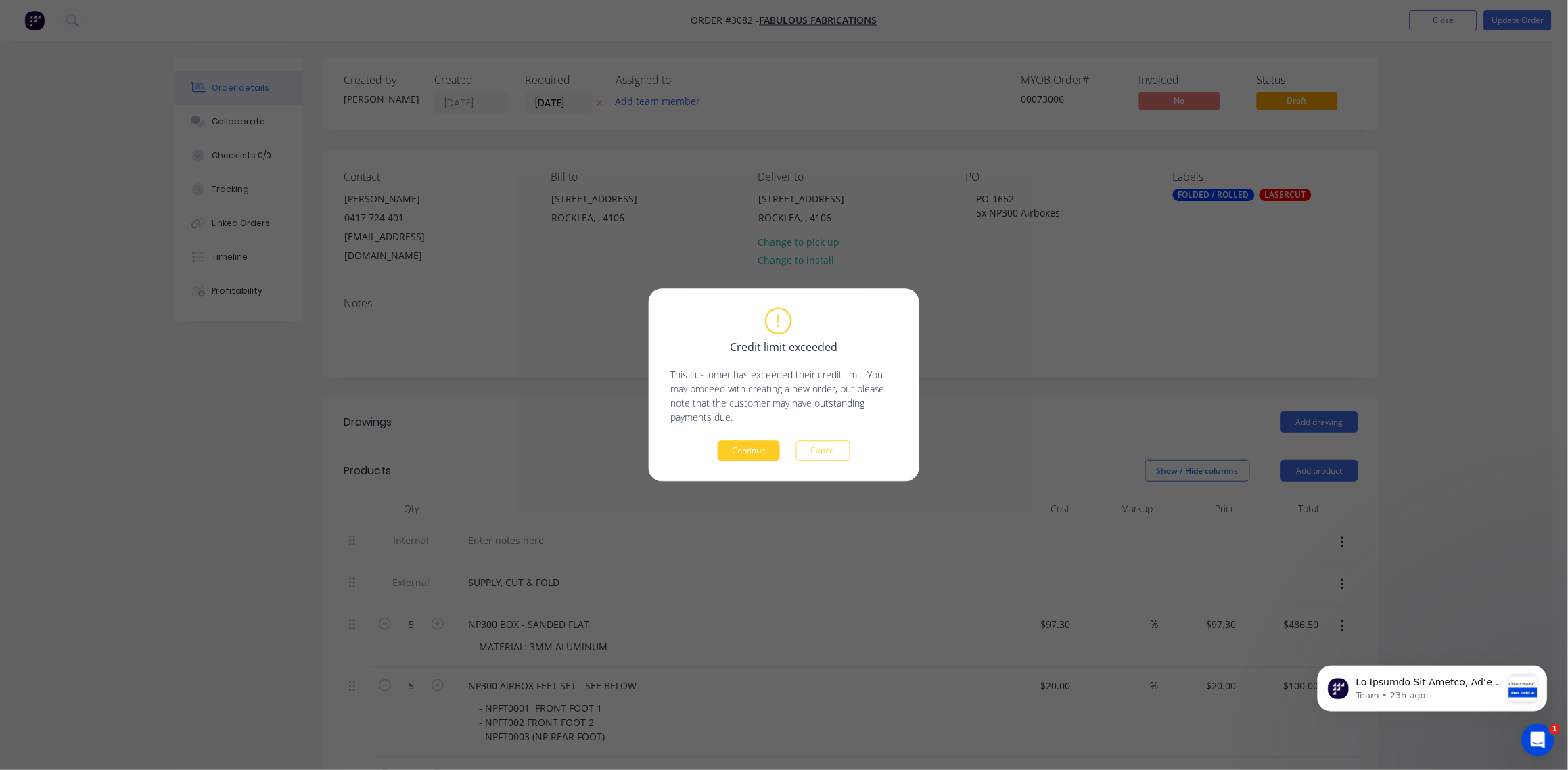
click at [758, 441] on button "Continue" at bounding box center [749, 451] width 63 height 20
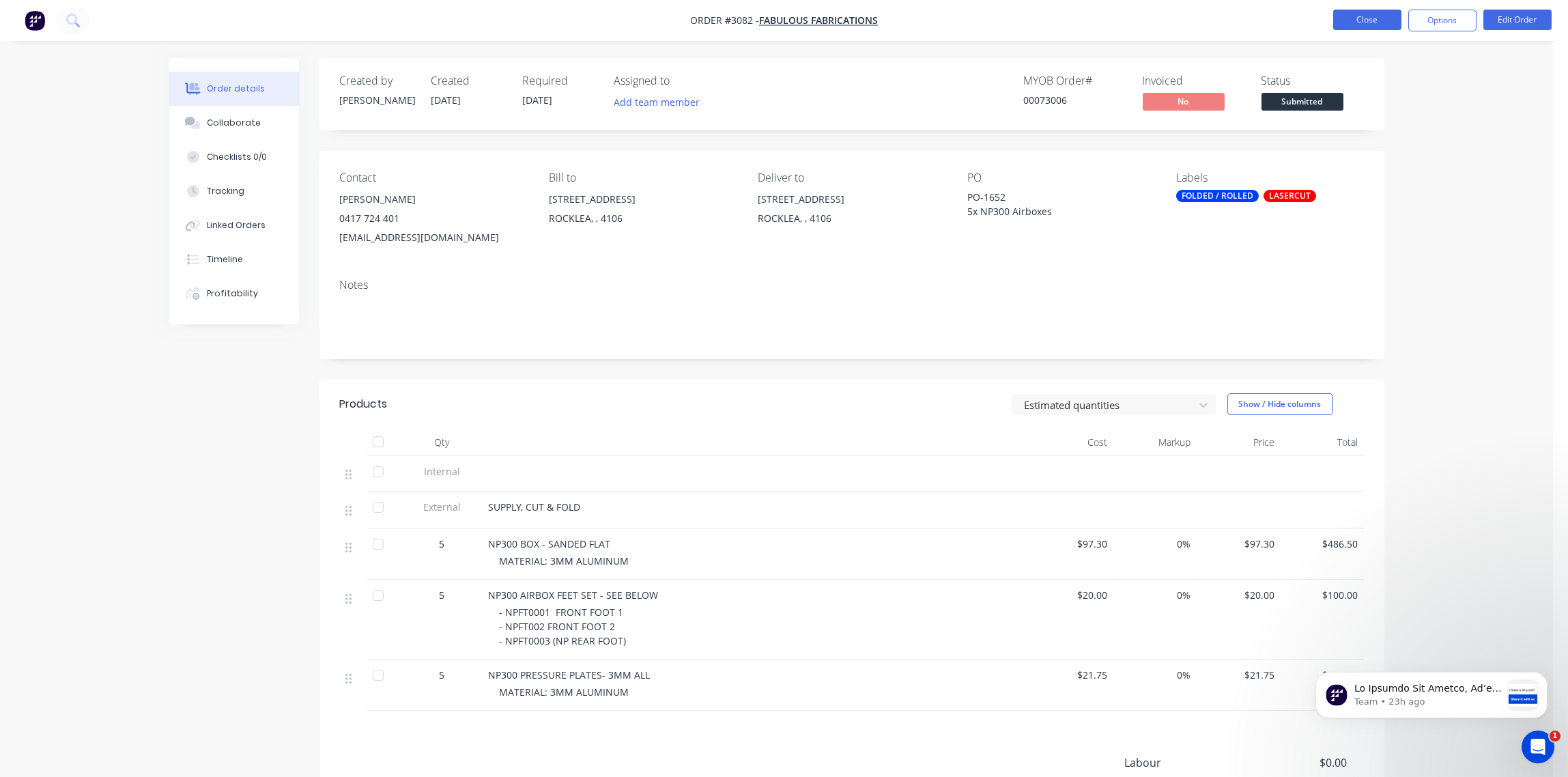
click at [1359, 25] on button "Close" at bounding box center [1368, 20] width 68 height 20
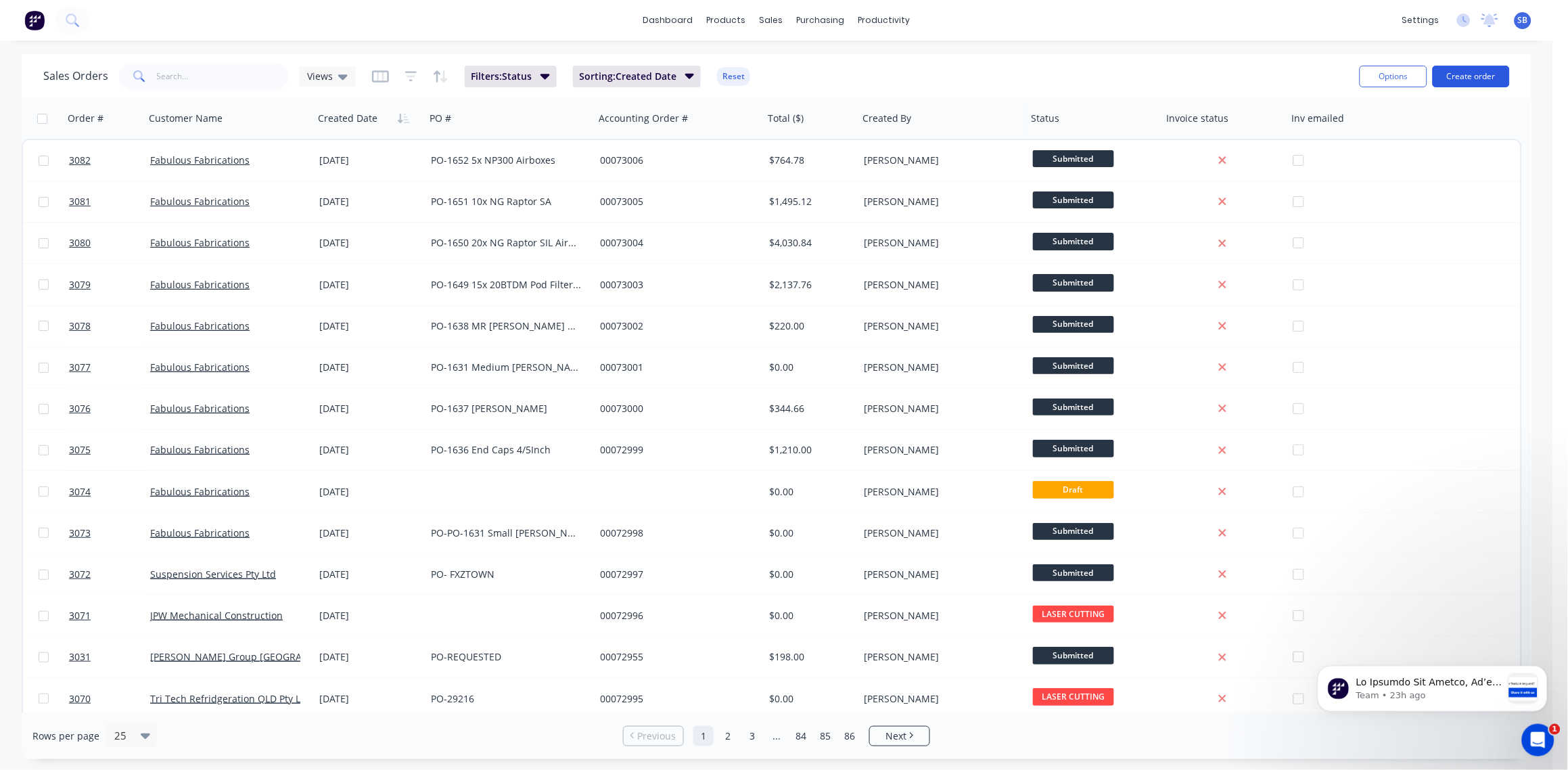
click at [1471, 75] on button "Create order" at bounding box center [1471, 76] width 77 height 22
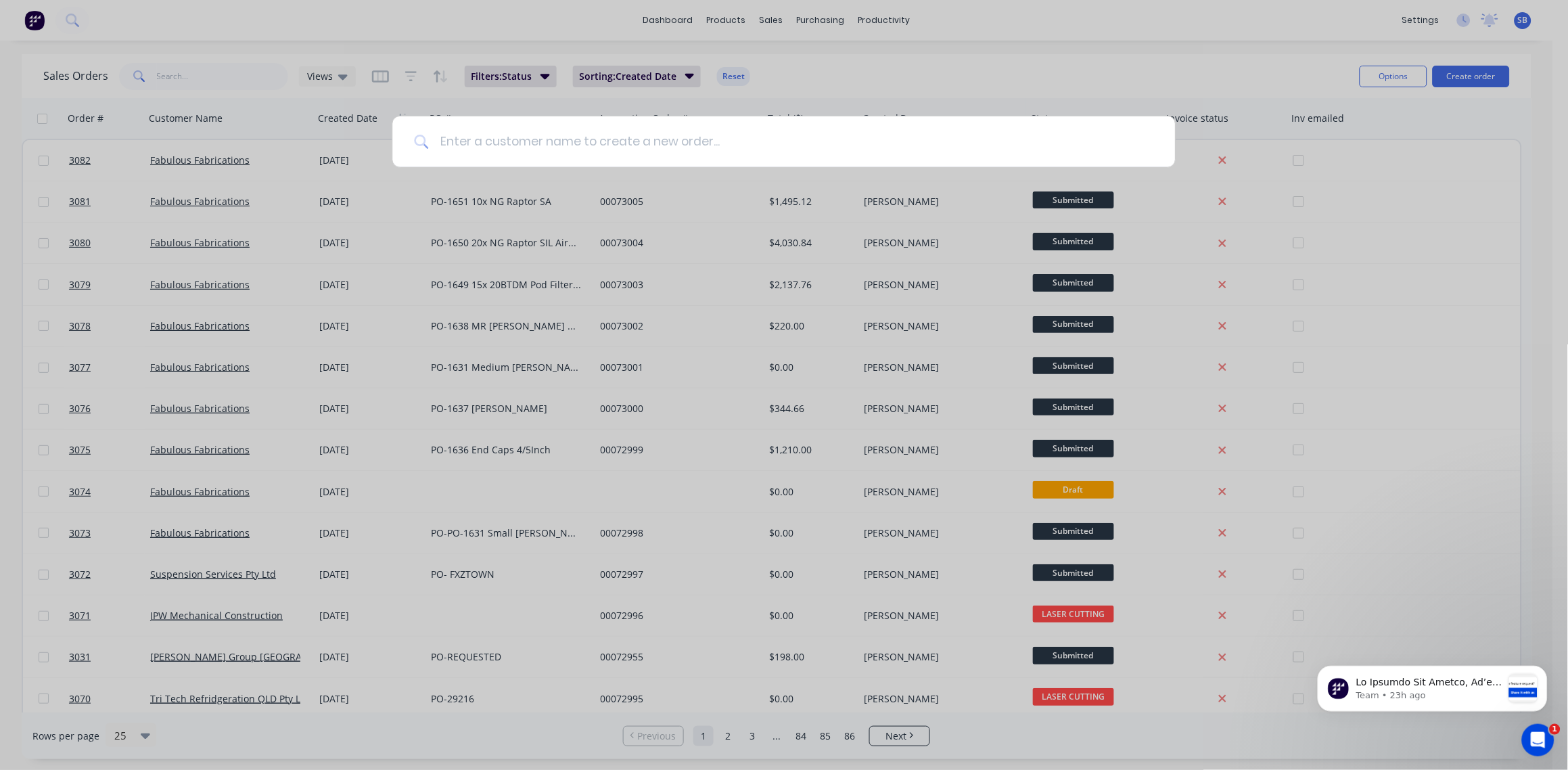
click at [621, 140] on input at bounding box center [790, 142] width 724 height 51
click at [1220, 28] on div at bounding box center [784, 385] width 1568 height 770
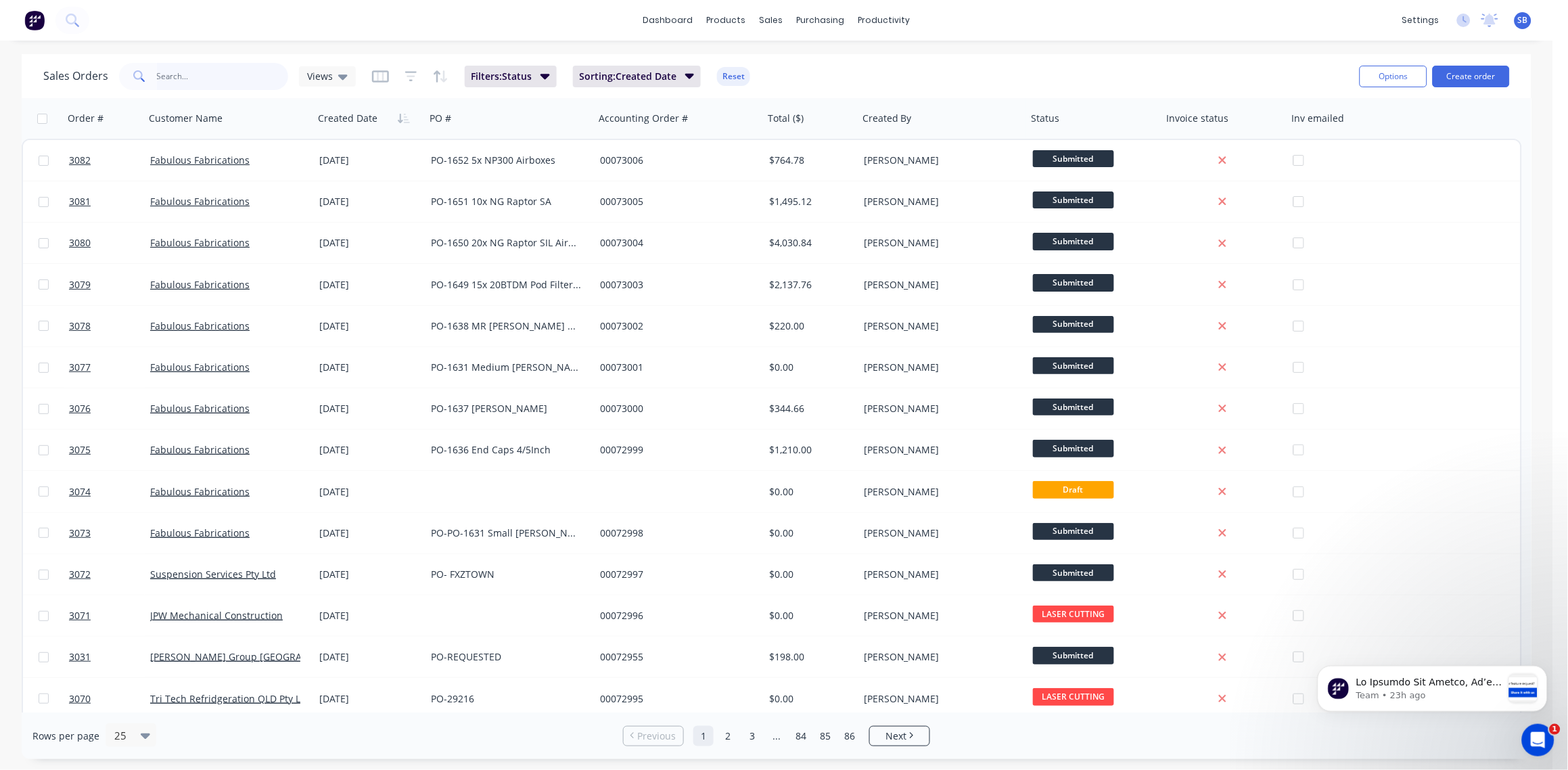
click at [195, 84] on input "text" at bounding box center [222, 76] width 132 height 27
paste input "PX Ranger Pressure Plates"
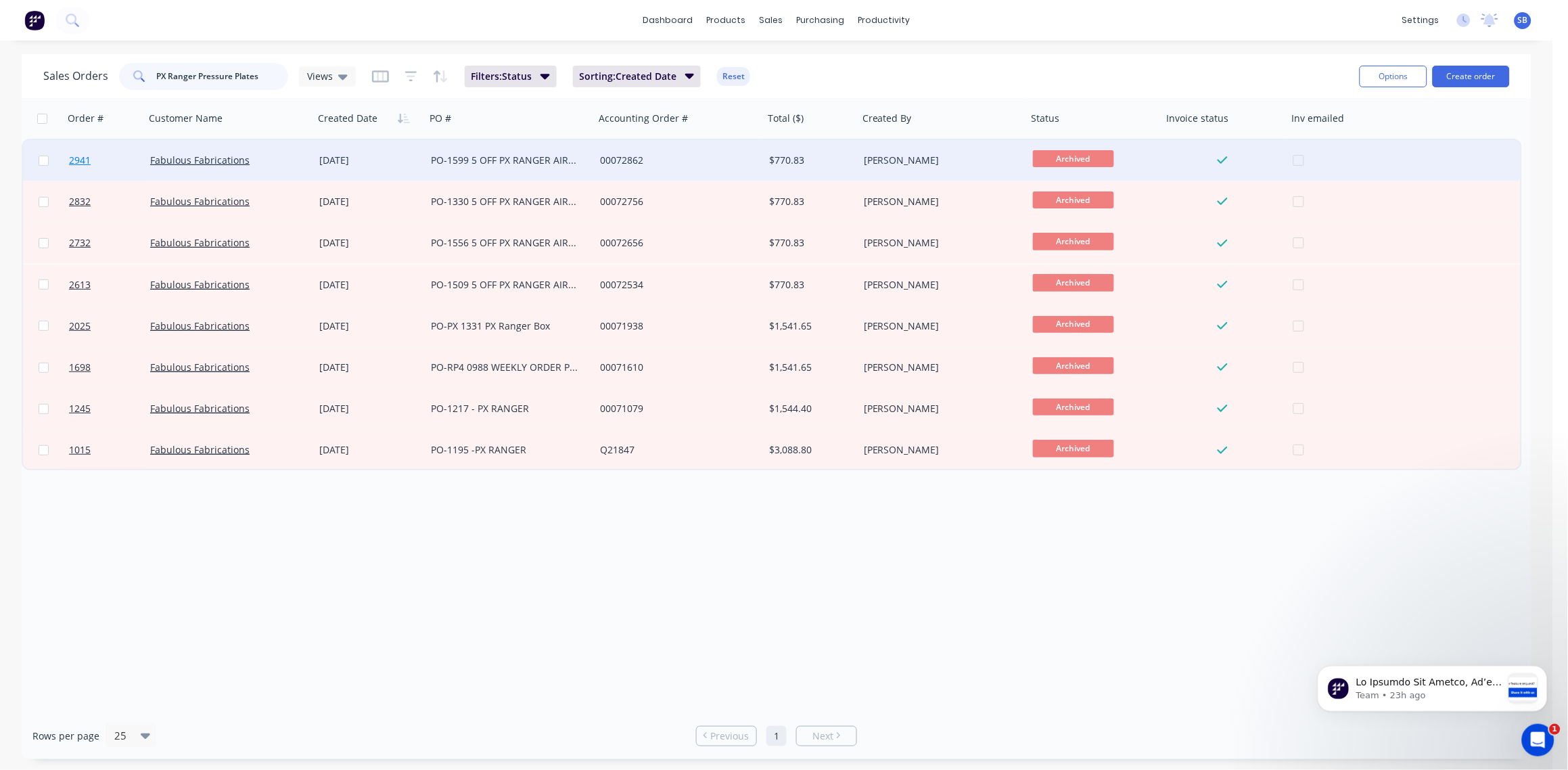
type input "PX Ranger Pressure Plates"
click at [79, 162] on span "2941" at bounding box center [80, 160] width 22 height 14
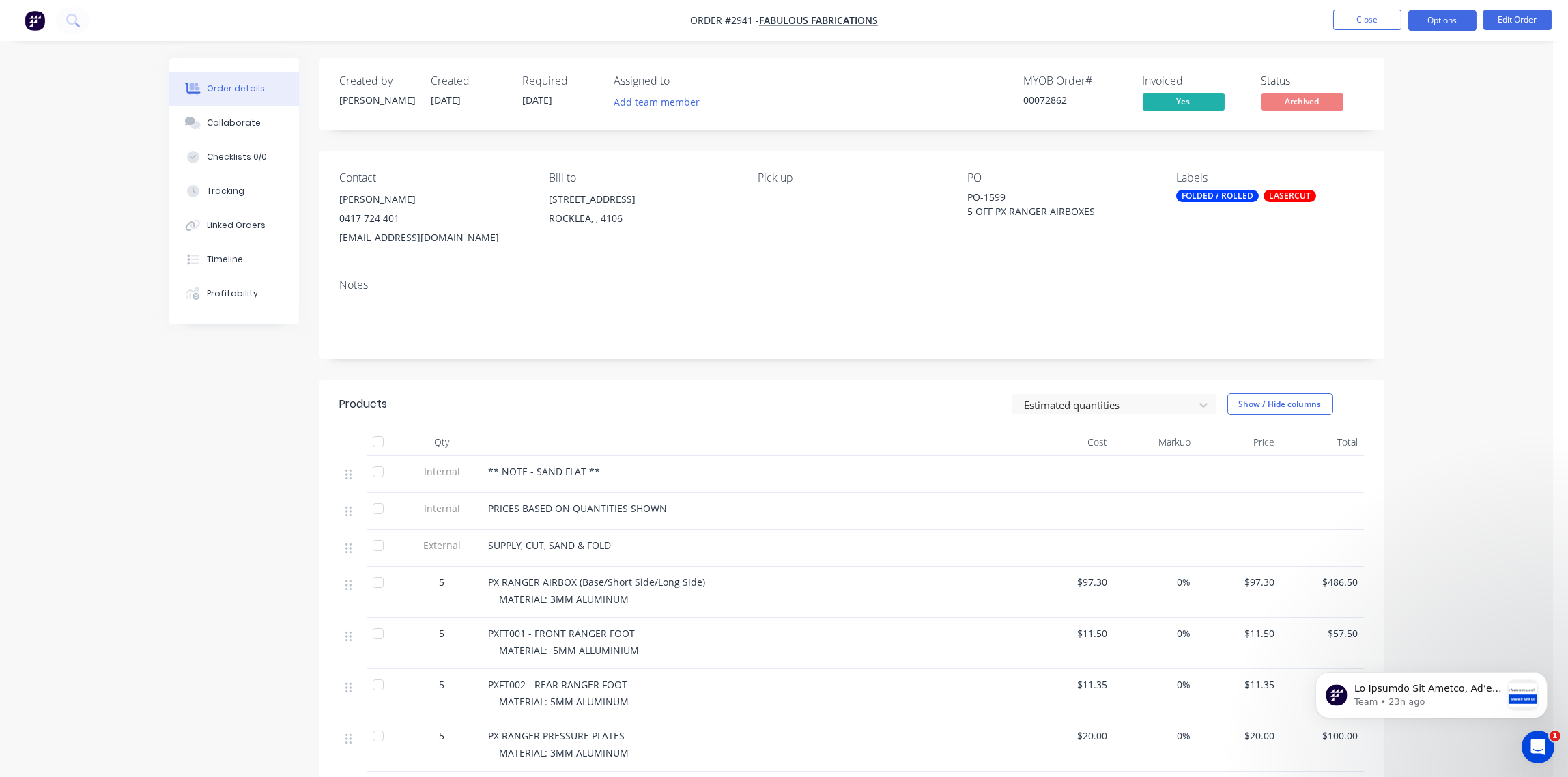
click at [1445, 22] on button "Options" at bounding box center [1442, 20] width 68 height 22
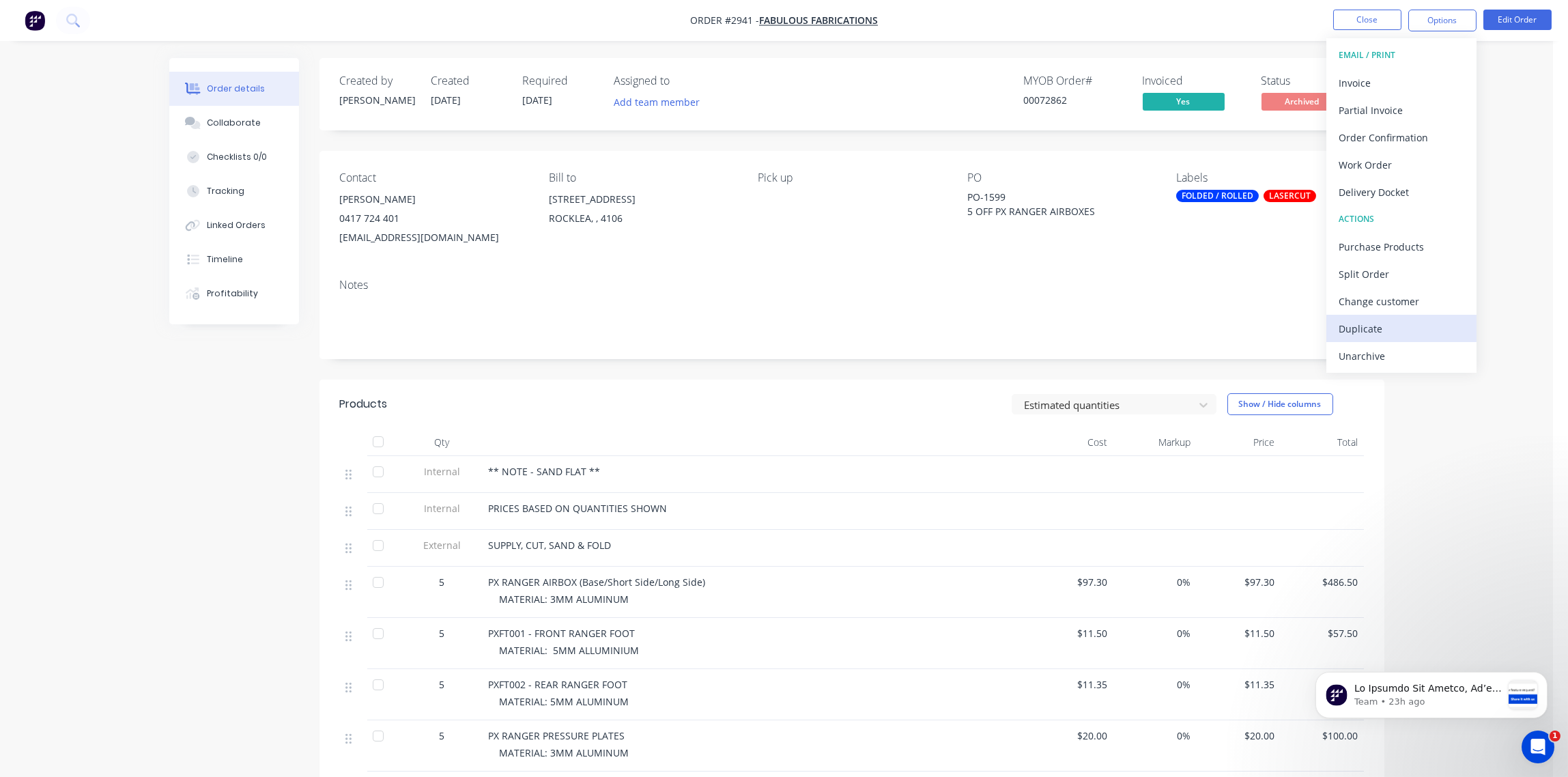
click at [1365, 333] on div "Duplicate" at bounding box center [1401, 328] width 126 height 20
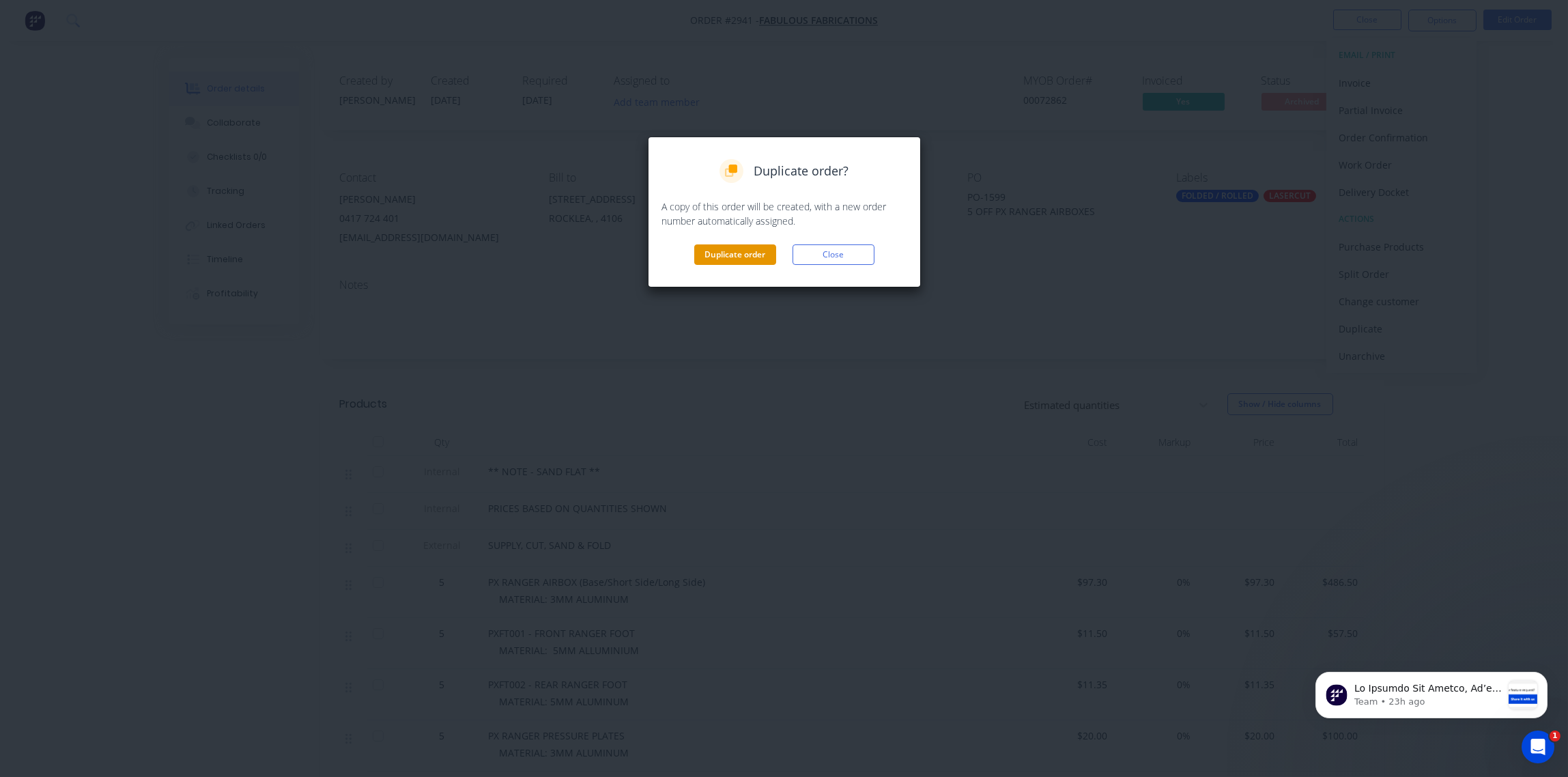
click at [719, 258] on button "Duplicate order" at bounding box center [735, 255] width 82 height 20
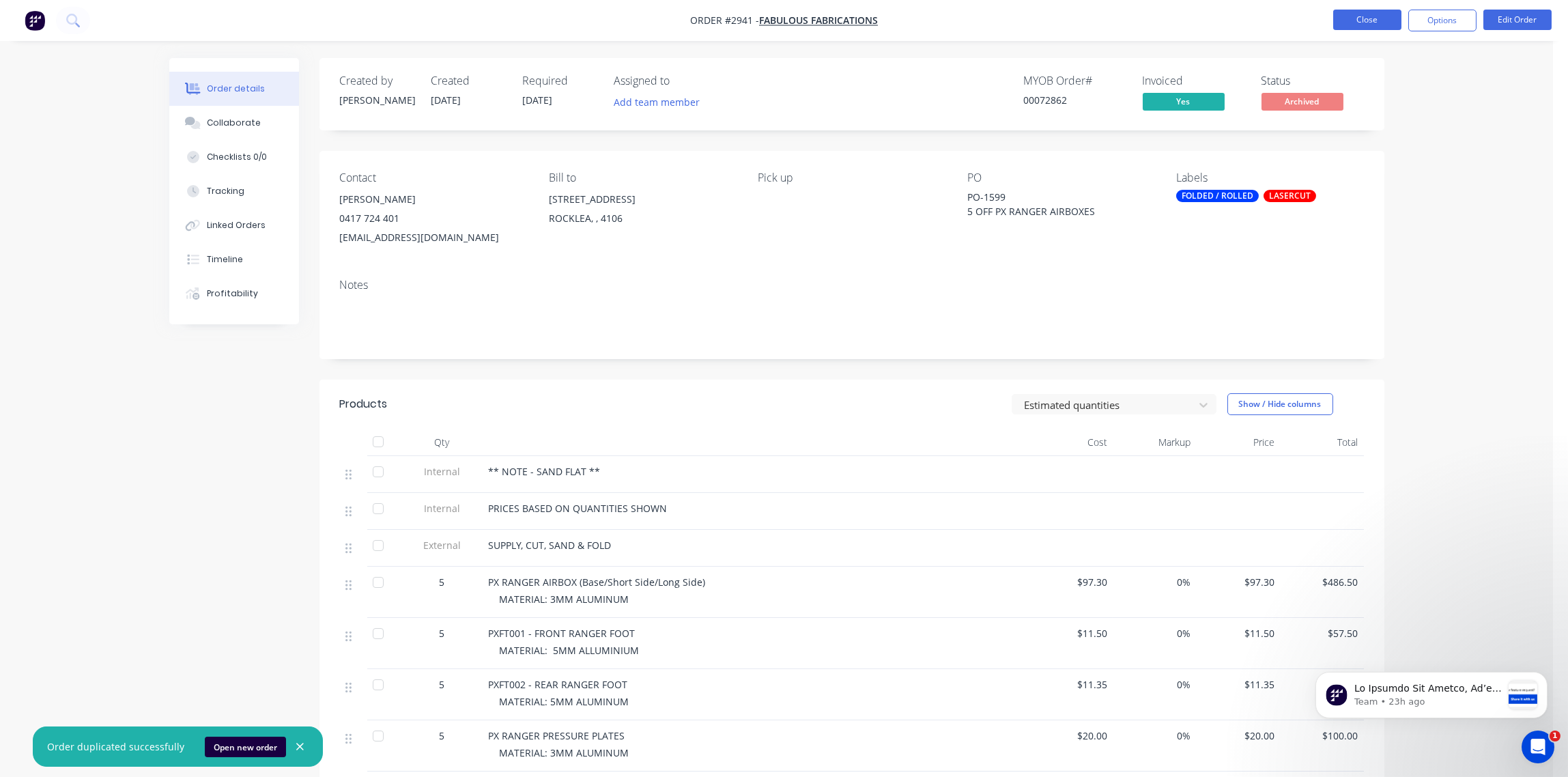
click at [1365, 28] on button "Close" at bounding box center [1368, 20] width 68 height 20
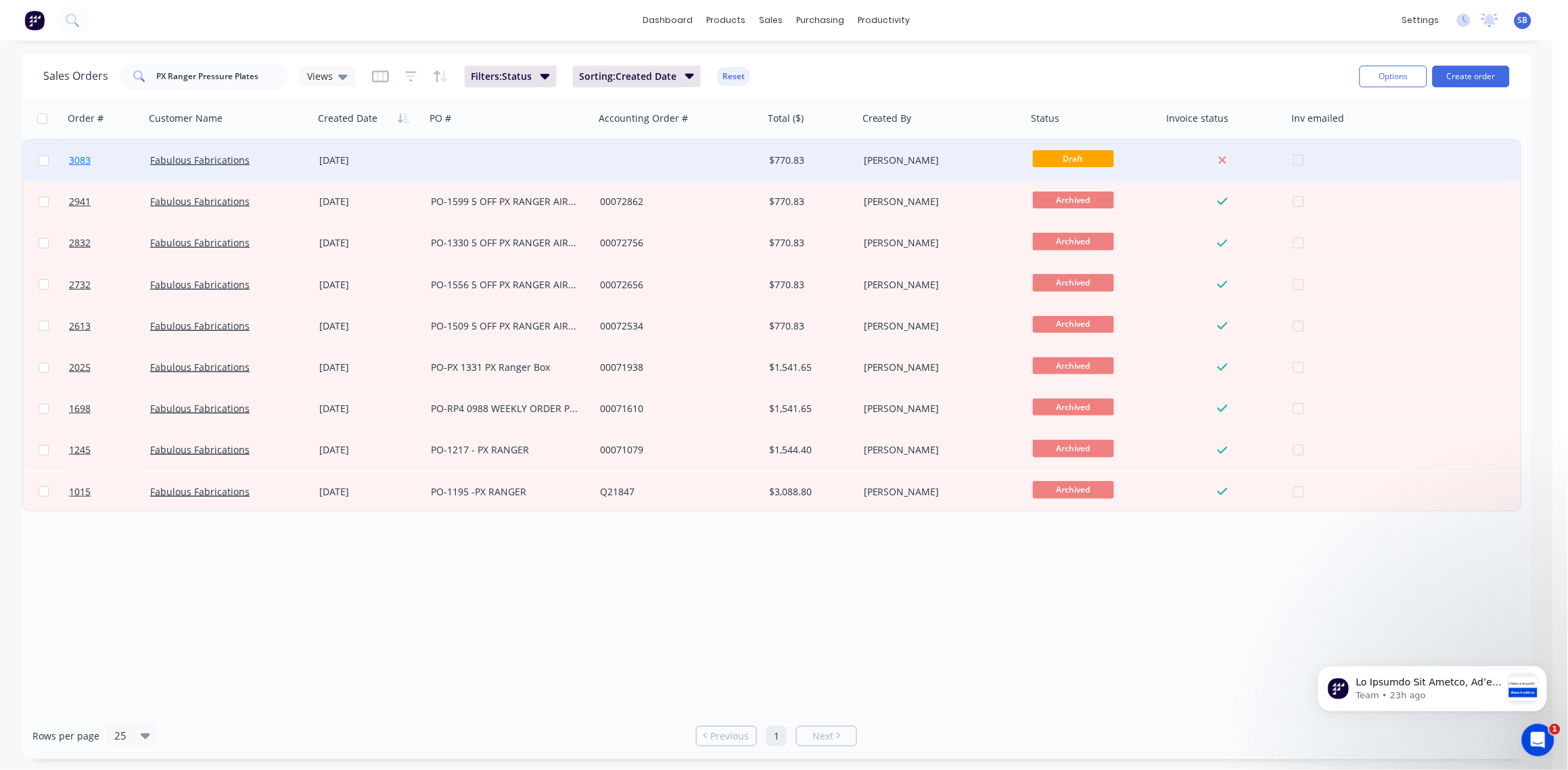
click at [77, 158] on span "3083" at bounding box center [80, 160] width 22 height 14
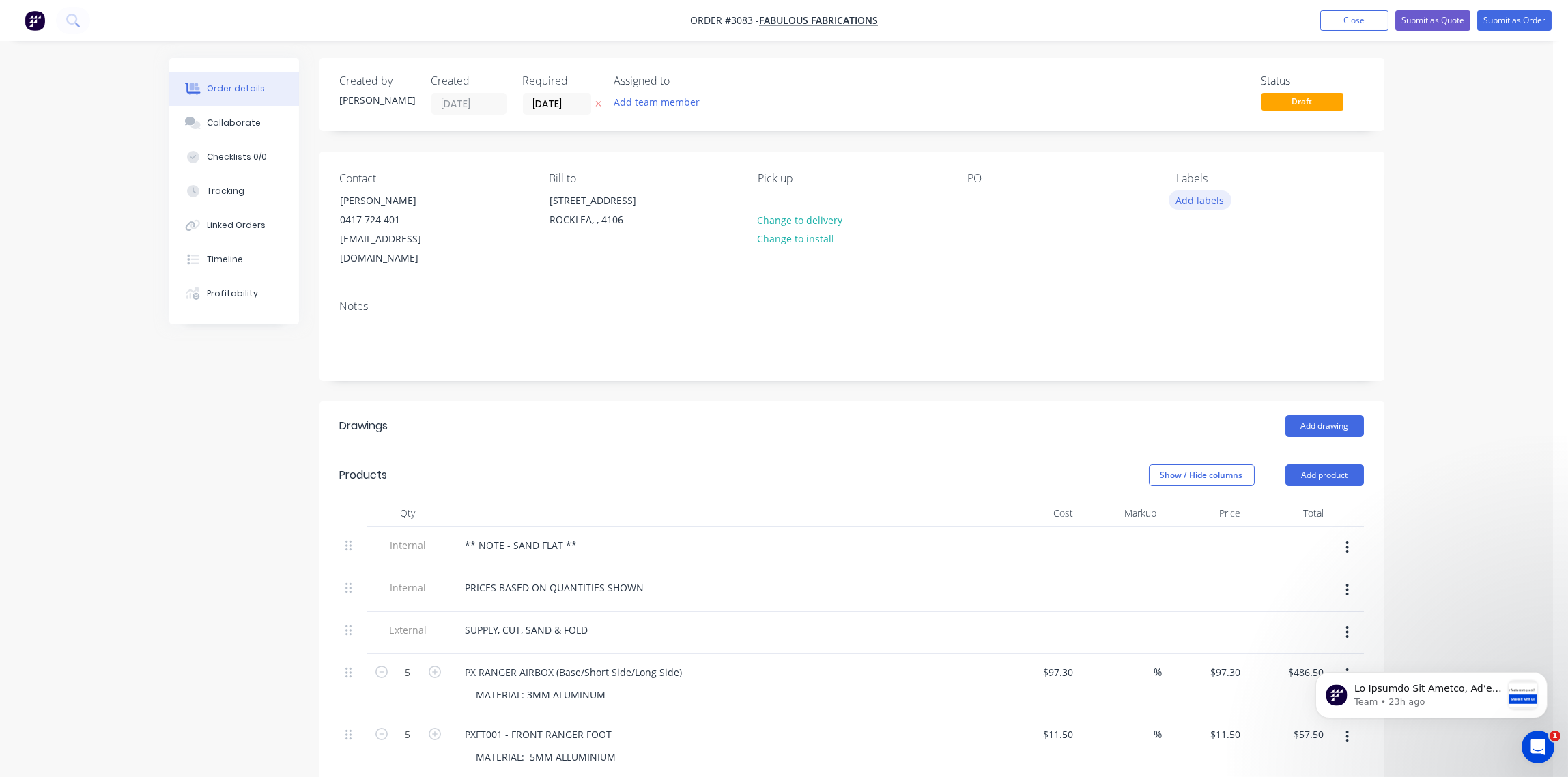
click at [1201, 202] on button "Add labels" at bounding box center [1200, 199] width 63 height 18
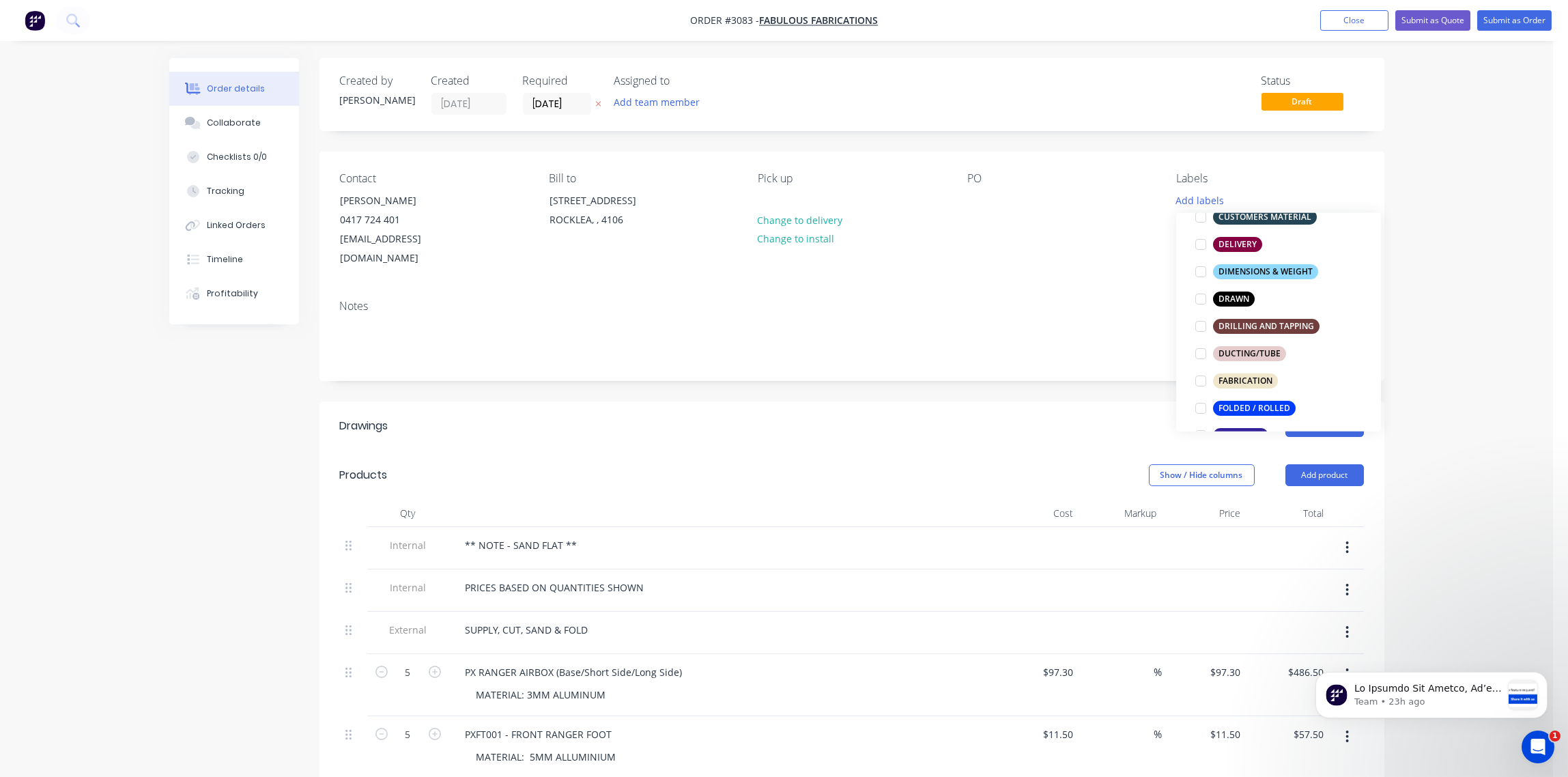
scroll to position [407, 0]
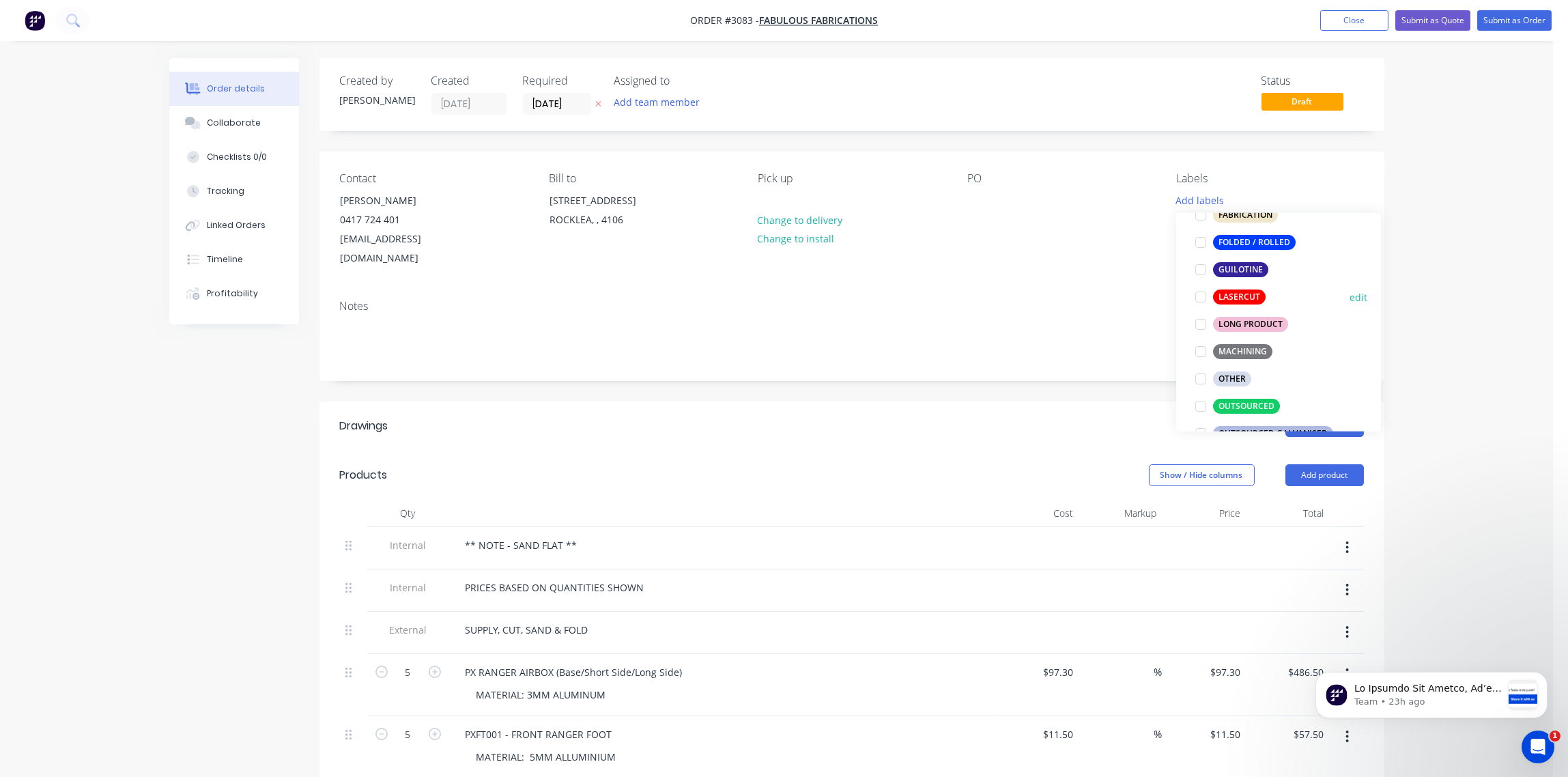
click at [1200, 300] on div at bounding box center [1201, 297] width 28 height 28
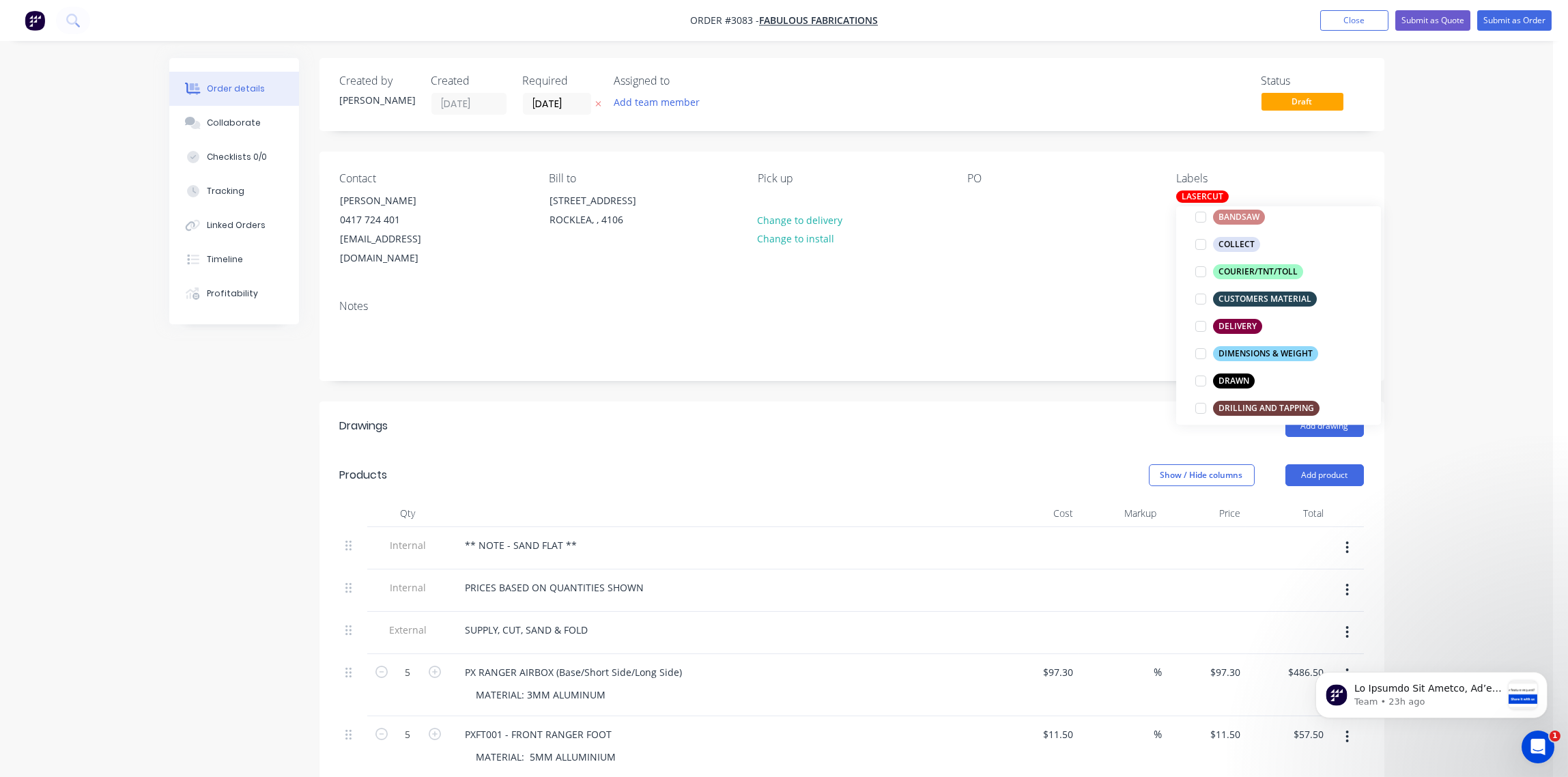
scroll to position [331, 0]
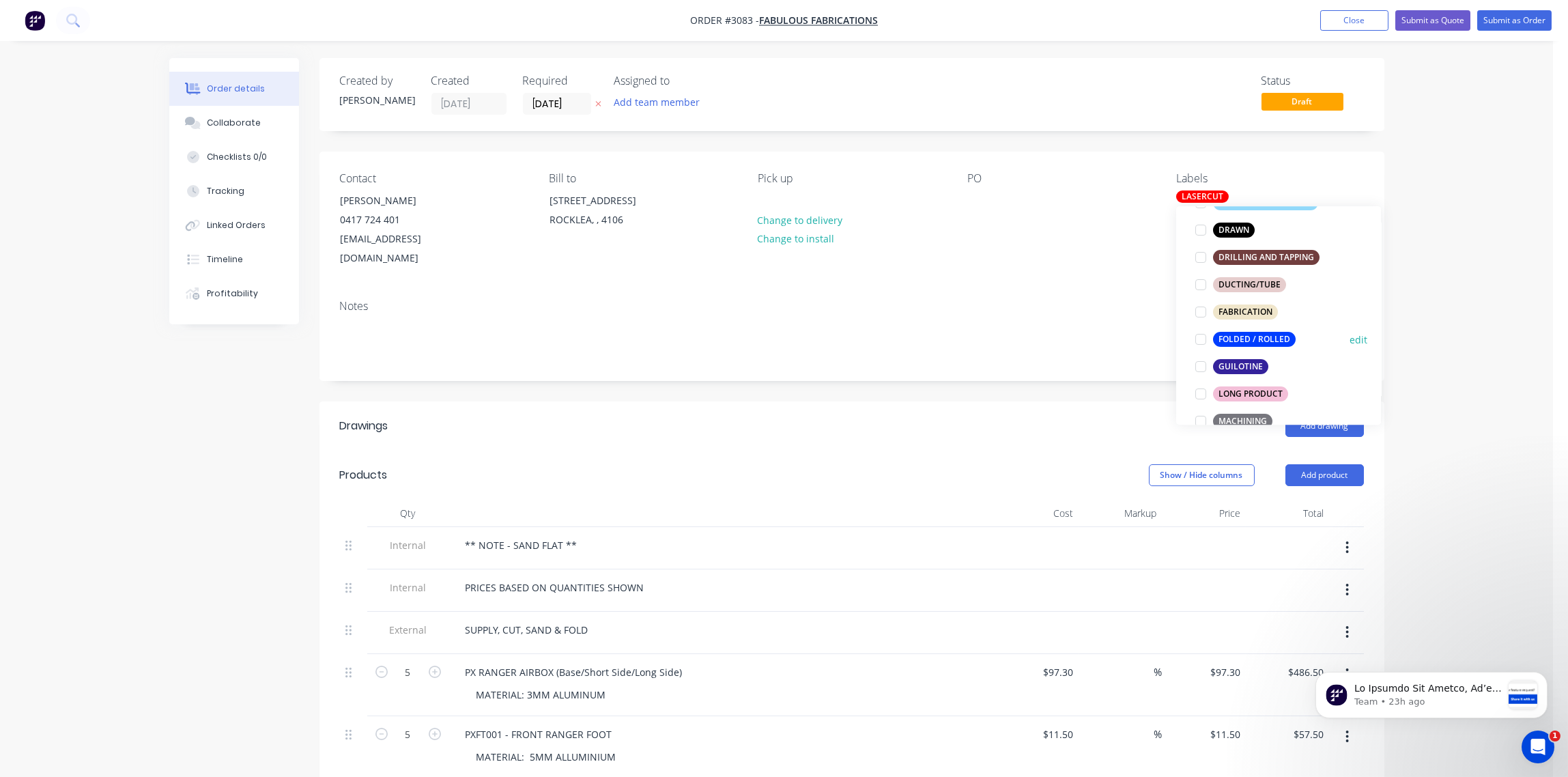
click at [1198, 342] on div at bounding box center [1201, 340] width 28 height 28
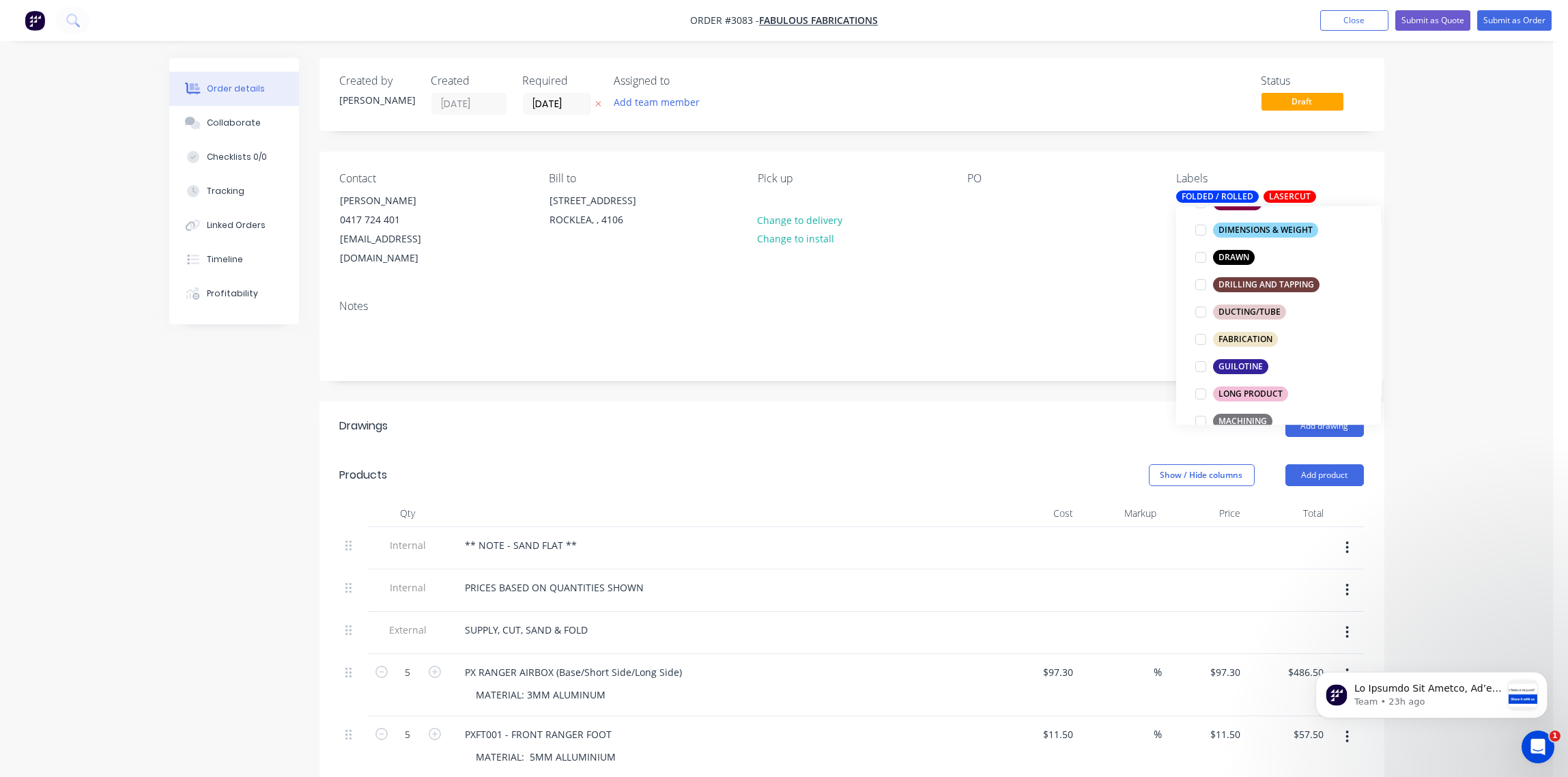
scroll to position [0, 0]
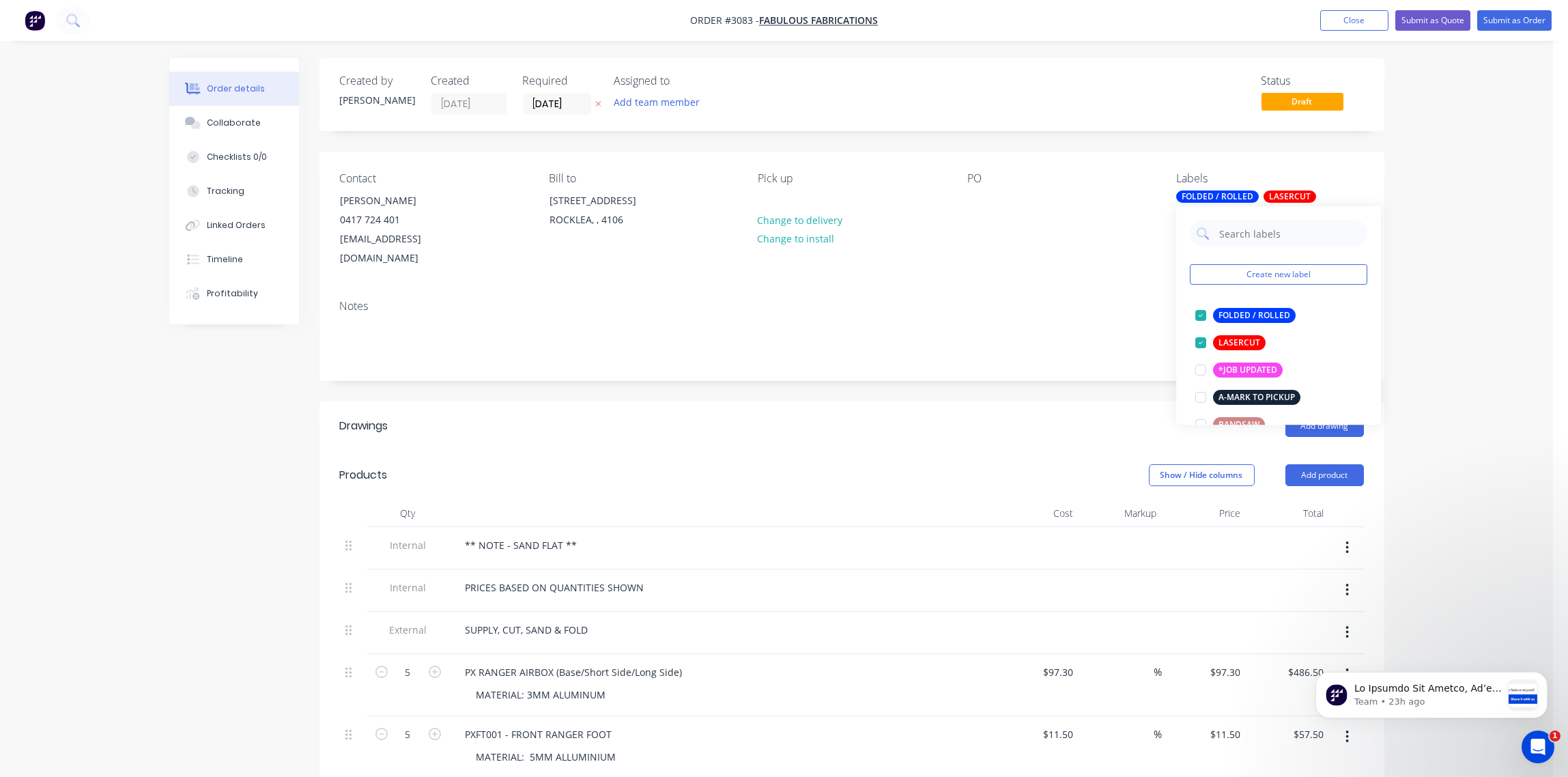
click at [1017, 289] on div "Notes" at bounding box center [852, 335] width 1065 height 91
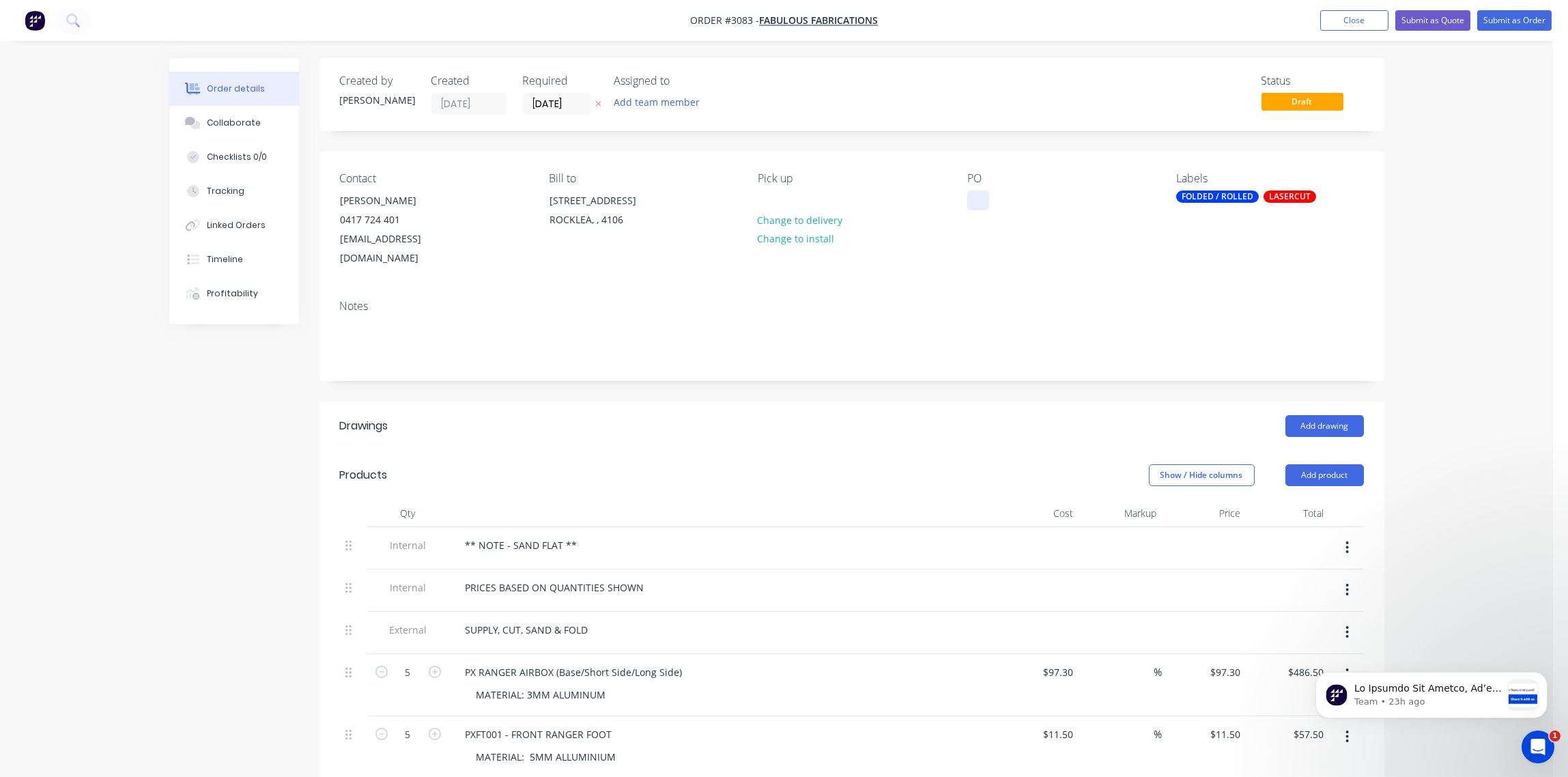
click at [984, 200] on div at bounding box center [979, 200] width 22 height 20
paste div
click at [1021, 205] on div "PO-1653" at bounding box center [997, 200] width 60 height 20
click at [241, 121] on div "Collaborate" at bounding box center [234, 123] width 54 height 12
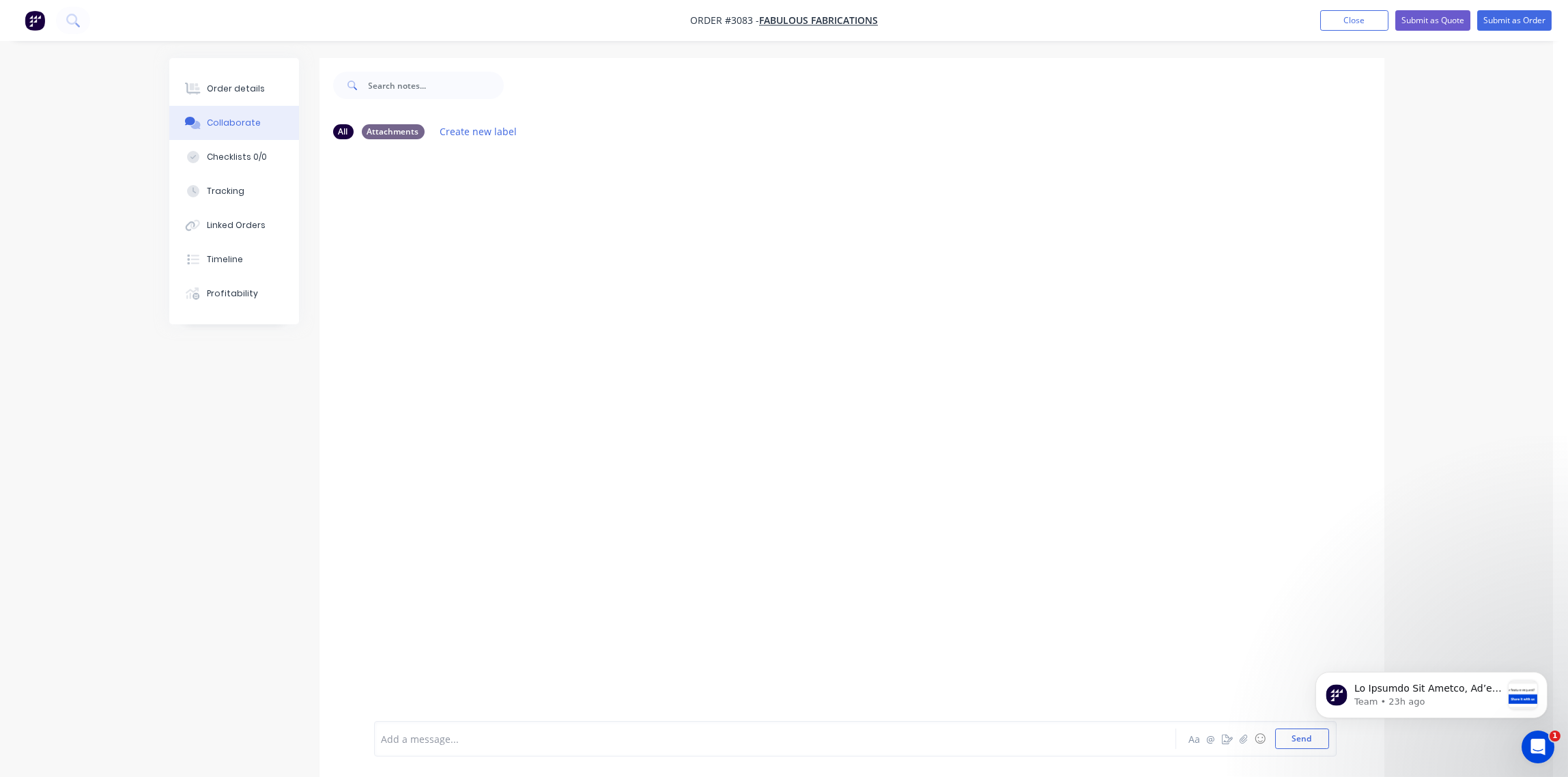
click at [472, 728] on div "Add a message..." at bounding box center [737, 739] width 711 height 20
drag, startPoint x: 472, startPoint y: 728, endPoint x: 425, endPoint y: 723, distance: 47.3
click at [425, 723] on div "Add a message... Aa @ ☺ Send" at bounding box center [855, 739] width 963 height 36
click at [401, 734] on div at bounding box center [738, 739] width 710 height 15
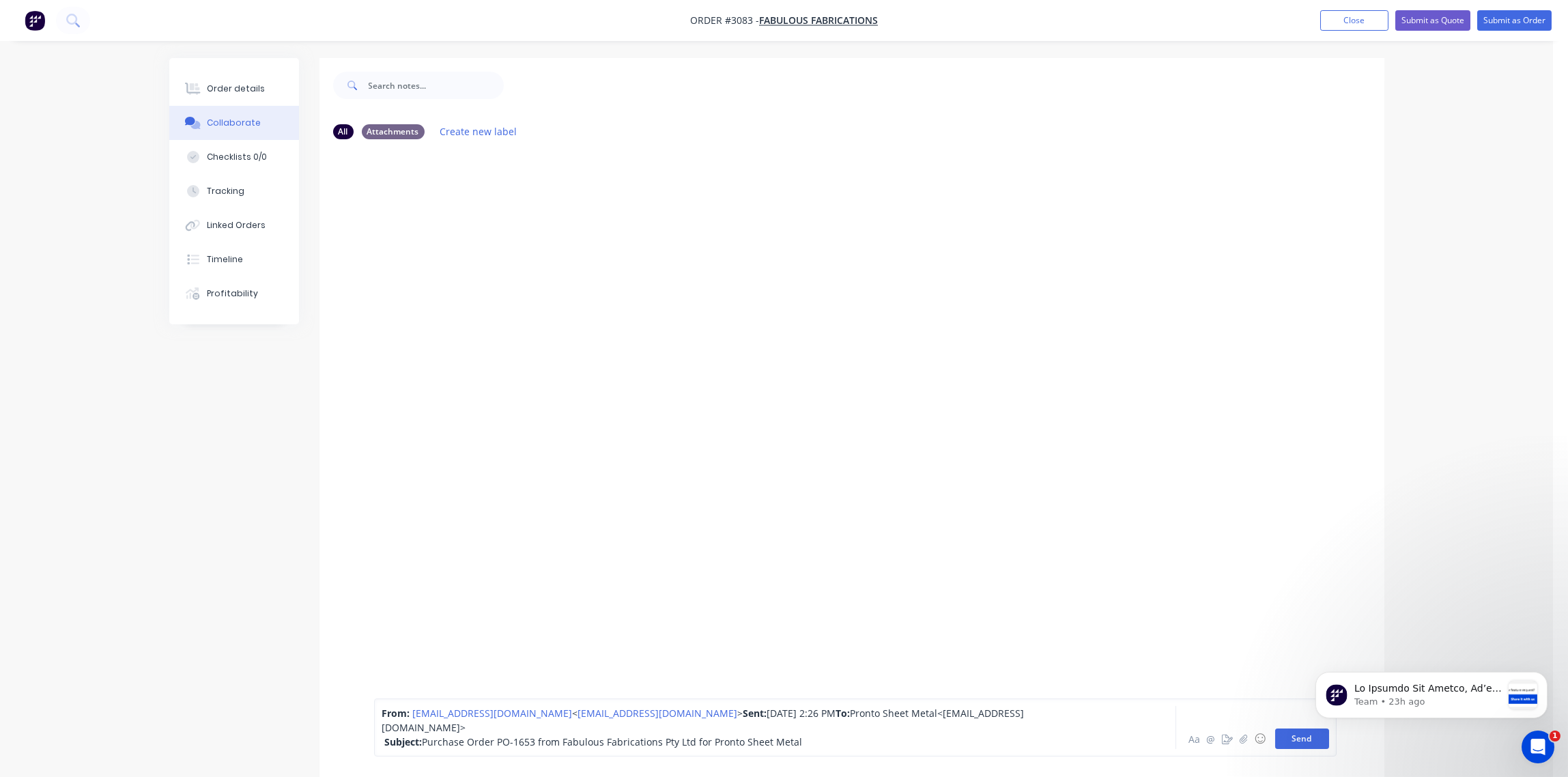
click at [1298, 746] on button "Send" at bounding box center [1302, 739] width 54 height 20
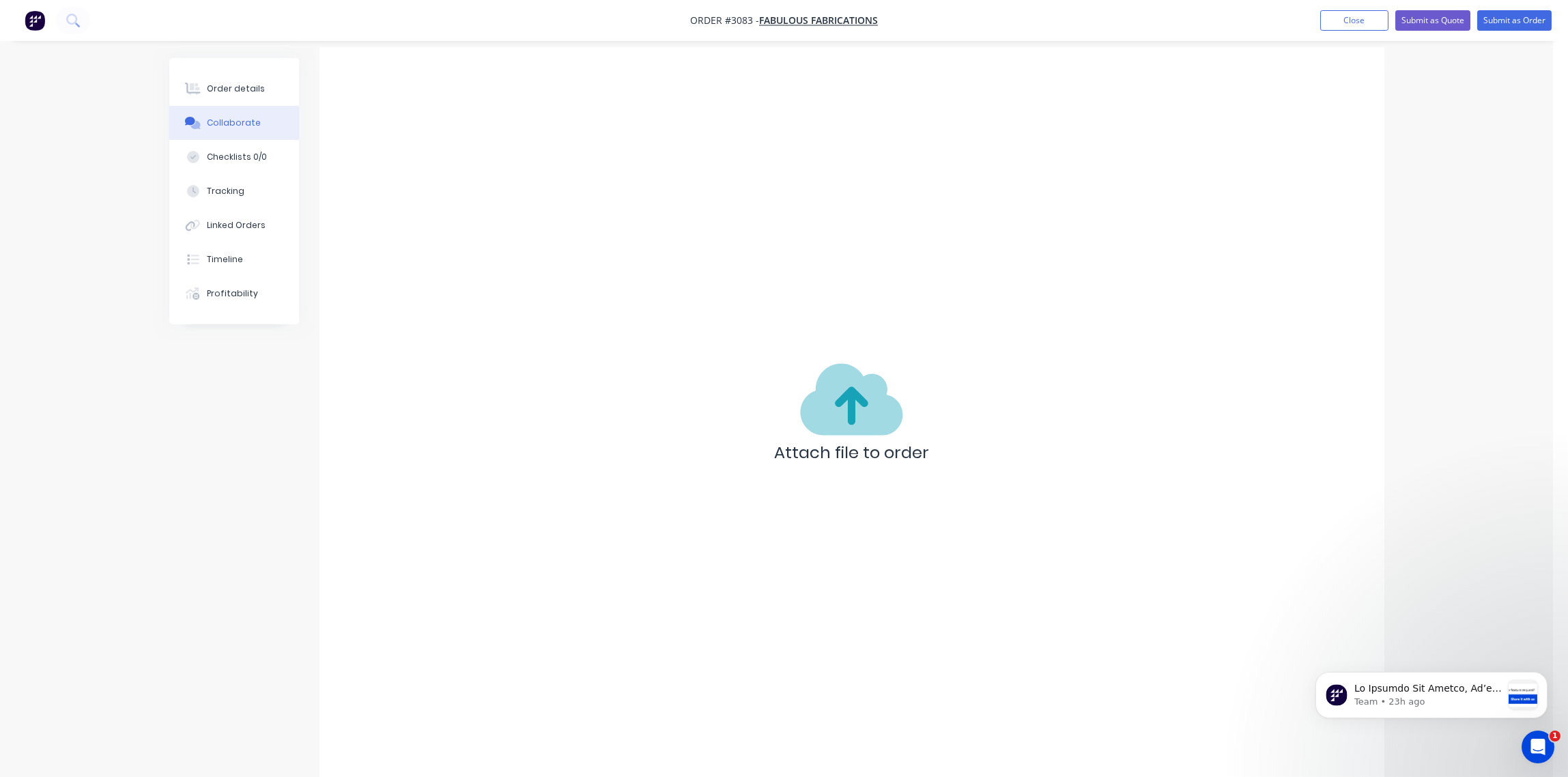
scroll to position [21, 0]
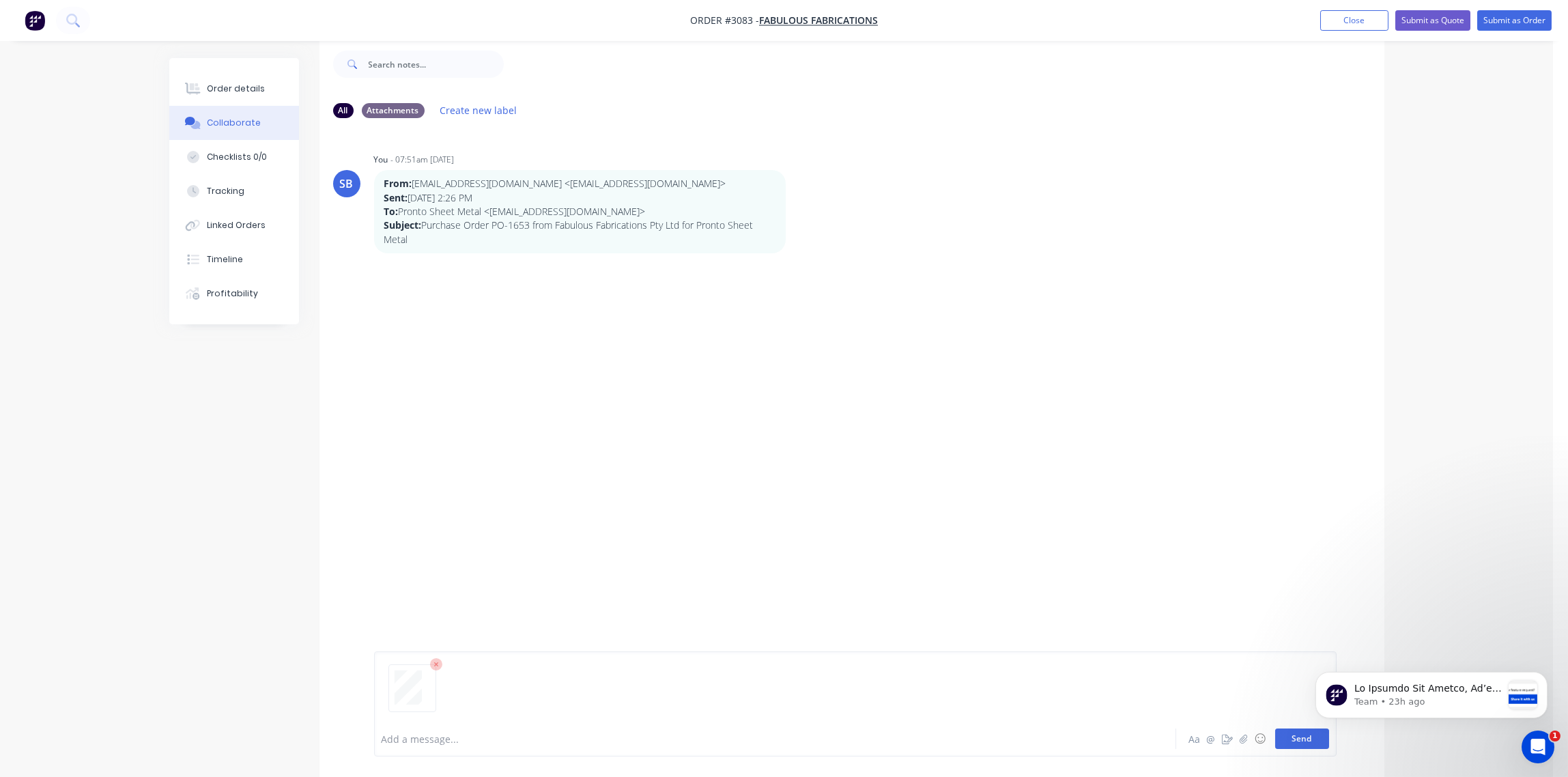
click at [1290, 734] on button "Send" at bounding box center [1302, 739] width 54 height 20
click at [243, 86] on div "Order details" at bounding box center [236, 89] width 58 height 12
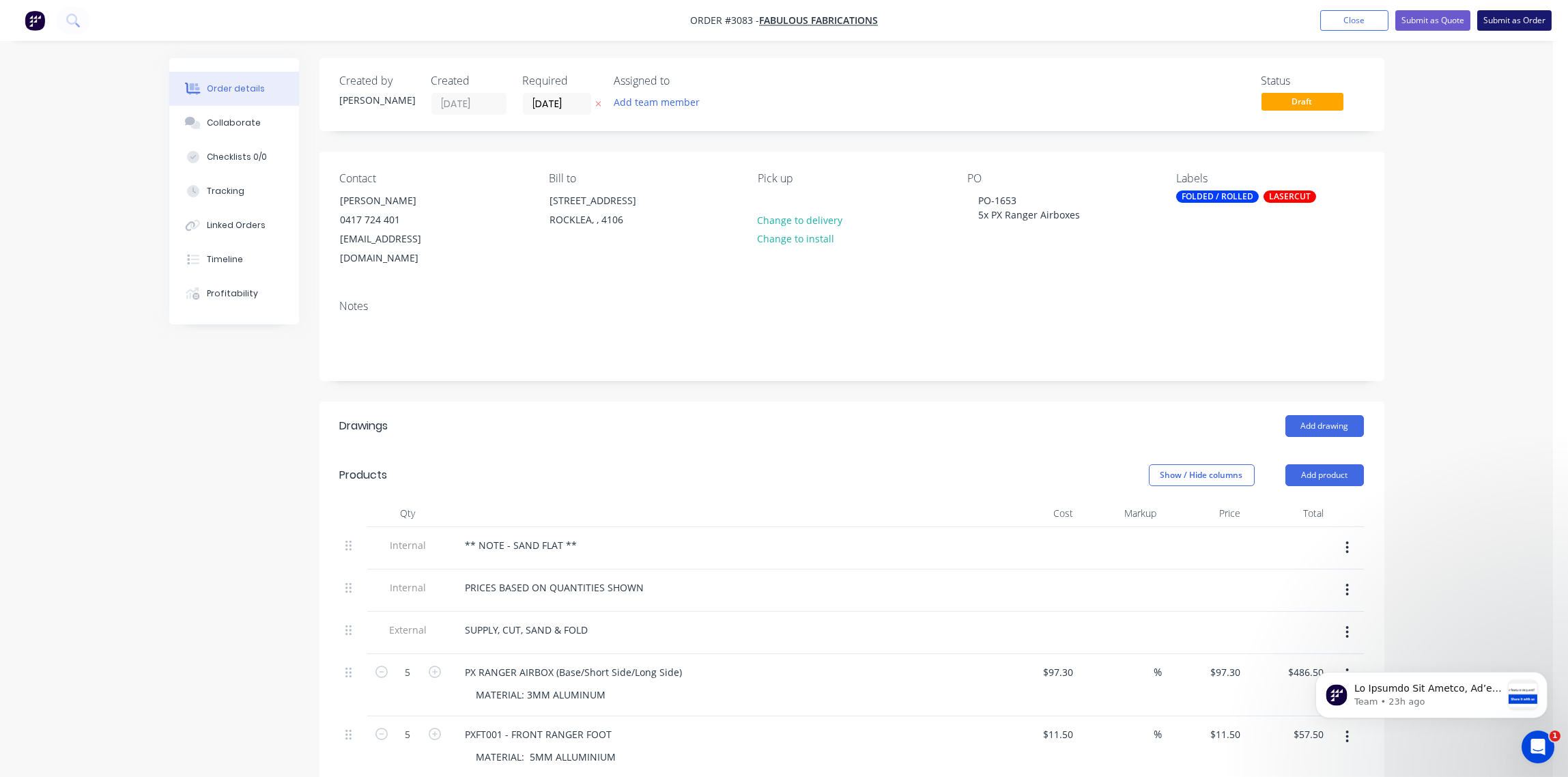
click at [1524, 23] on button "Submit as Order" at bounding box center [1514, 20] width 75 height 20
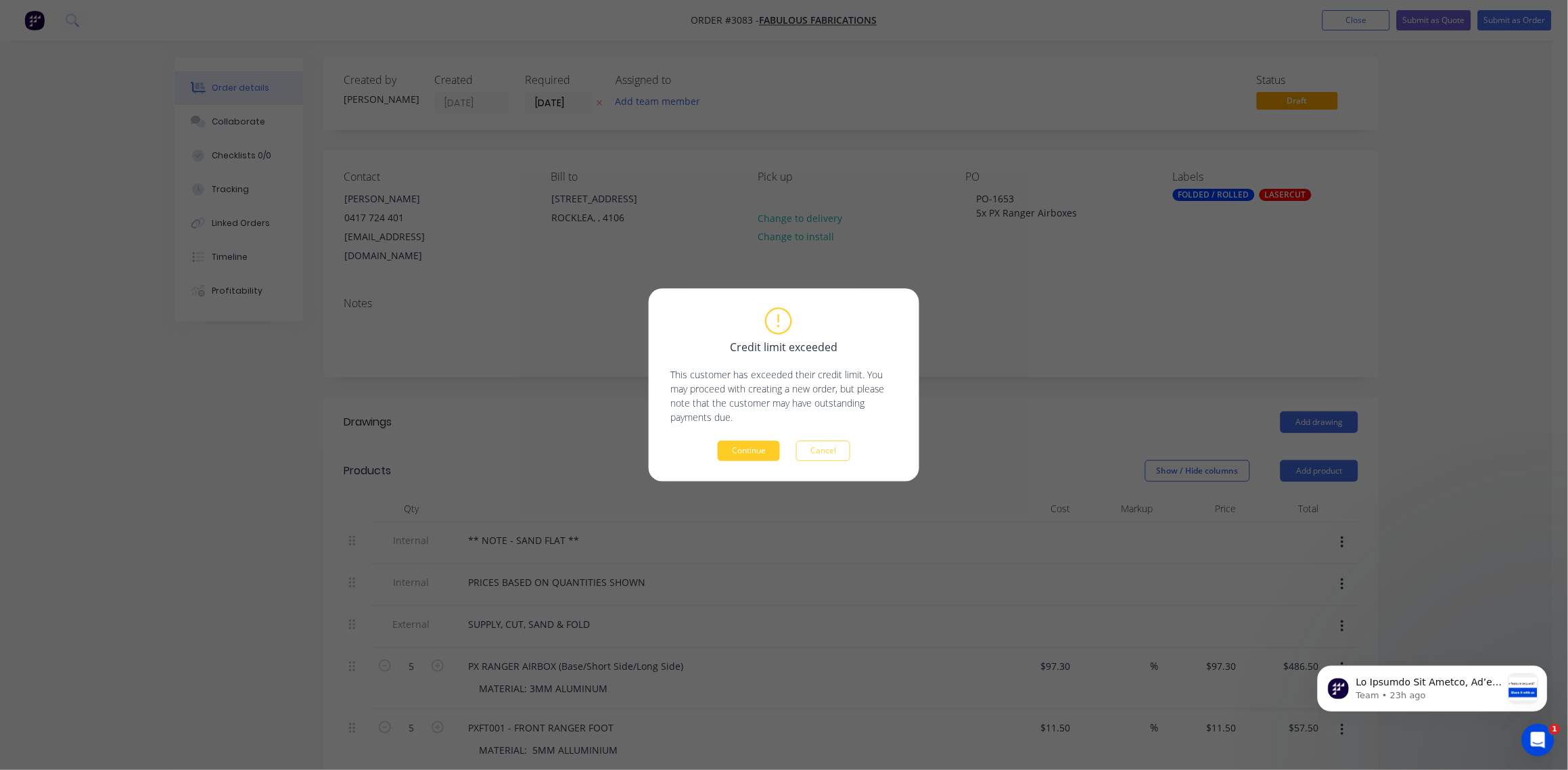
click at [759, 453] on button "Continue" at bounding box center [749, 451] width 63 height 20
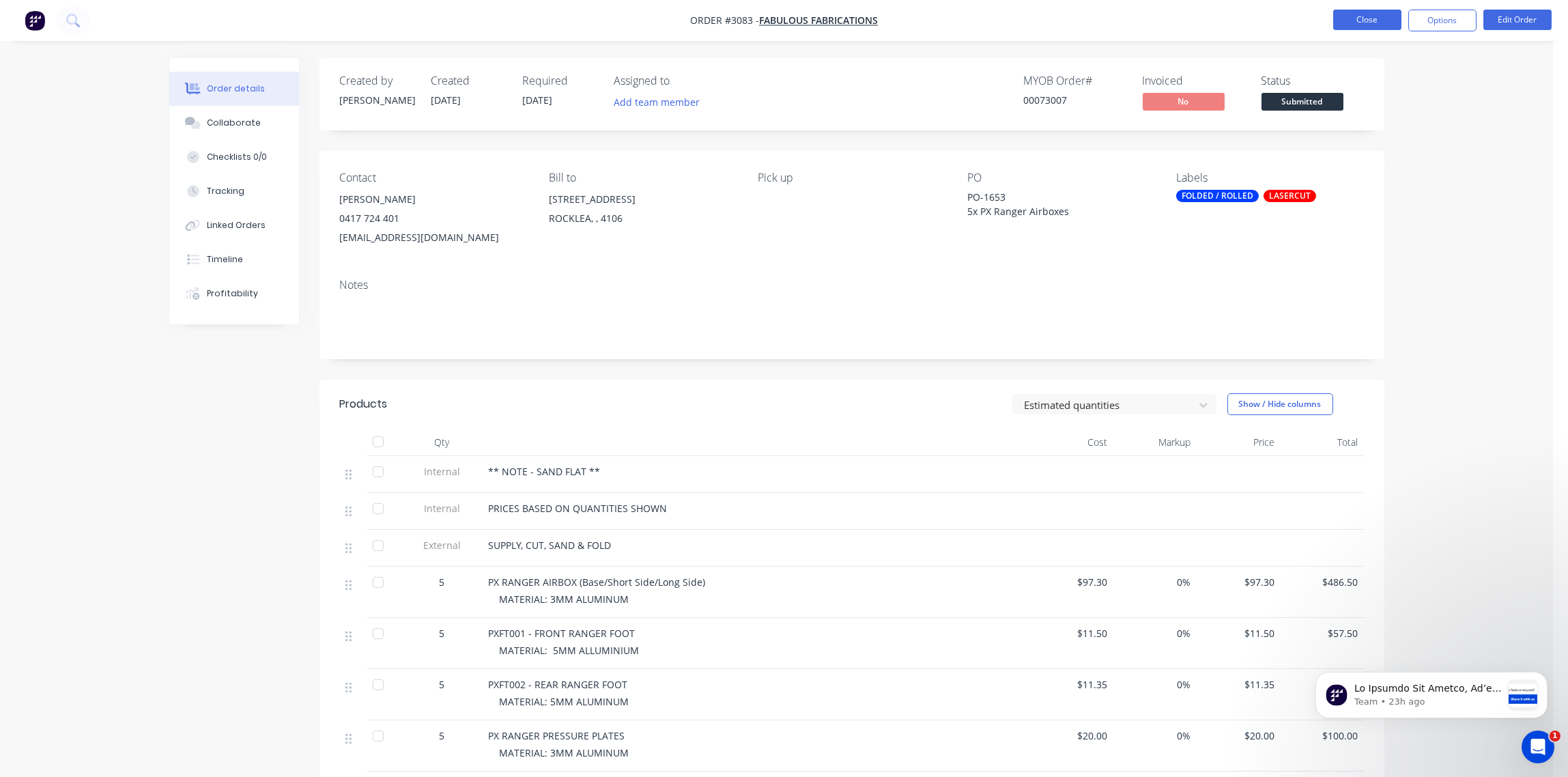
click at [1366, 21] on button "Close" at bounding box center [1368, 20] width 68 height 20
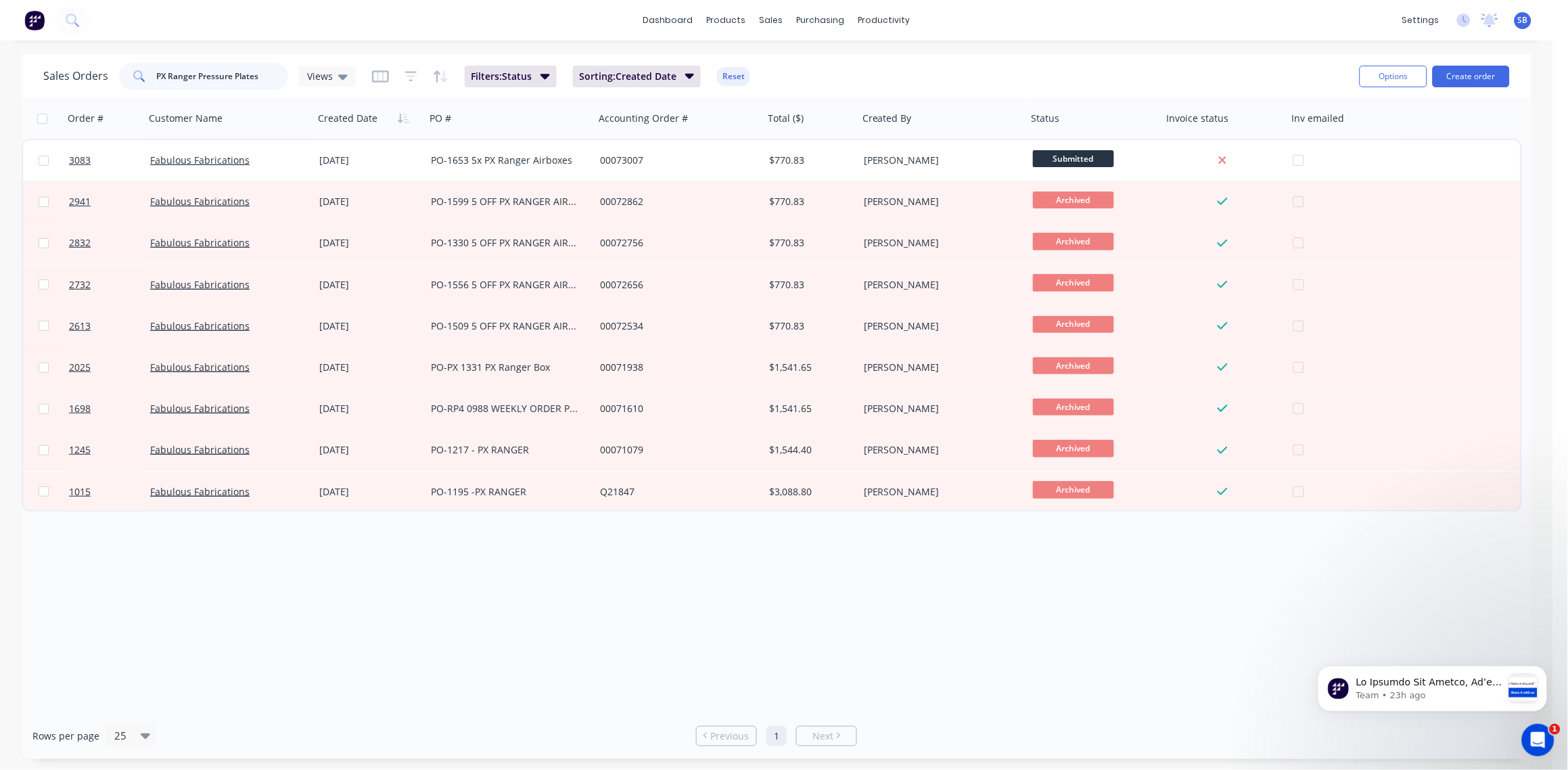
drag, startPoint x: 257, startPoint y: 78, endPoint x: -4, endPoint y: 101, distance: 262.0
click at [0, 101] on html "dashboard products sales purchasing productivity dashboard products Product Cat…" at bounding box center [784, 385] width 1568 height 770
paste input "Next Gen Ranger Airbox Front 6cyl"
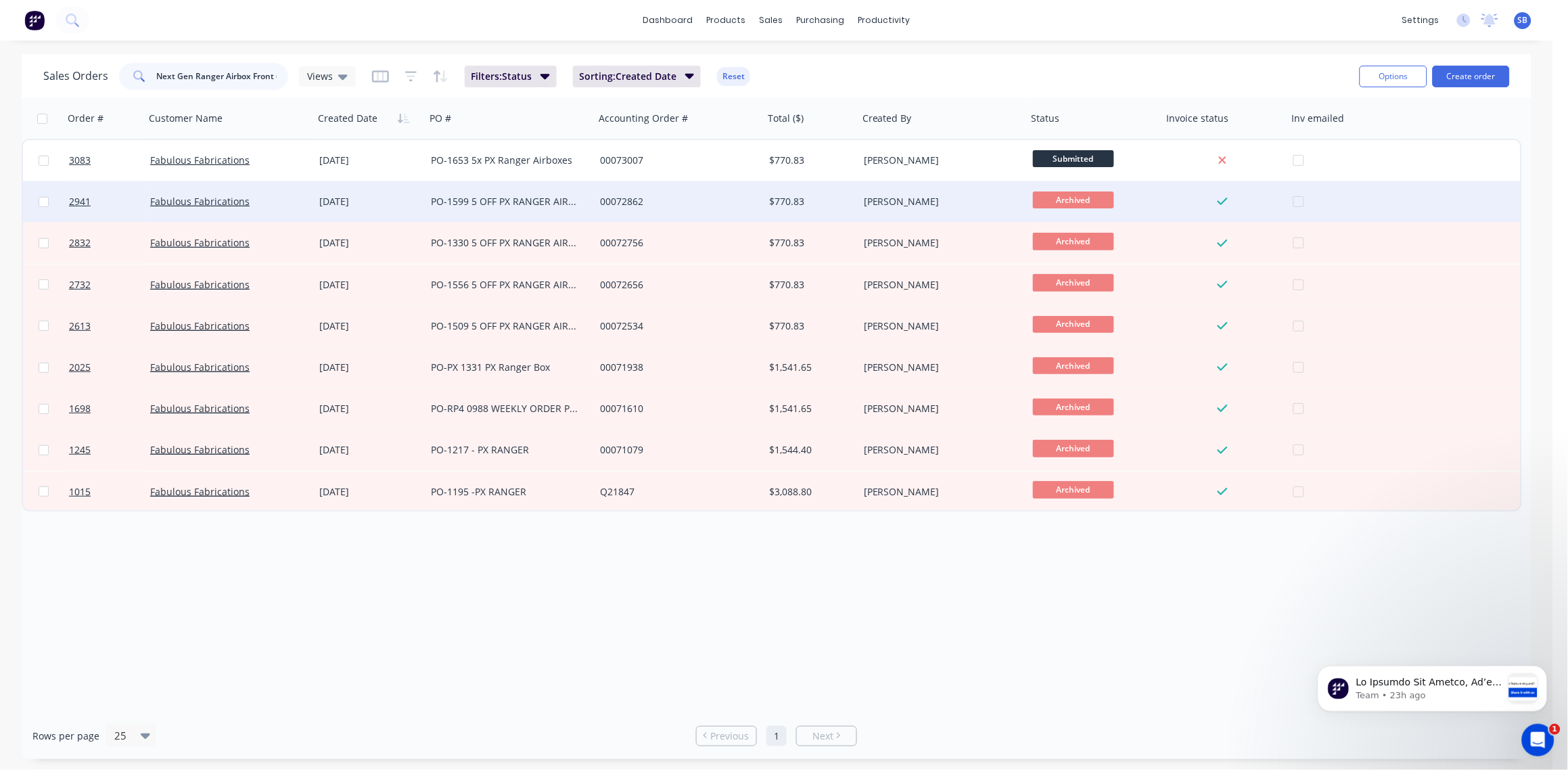
scroll to position [0, 14]
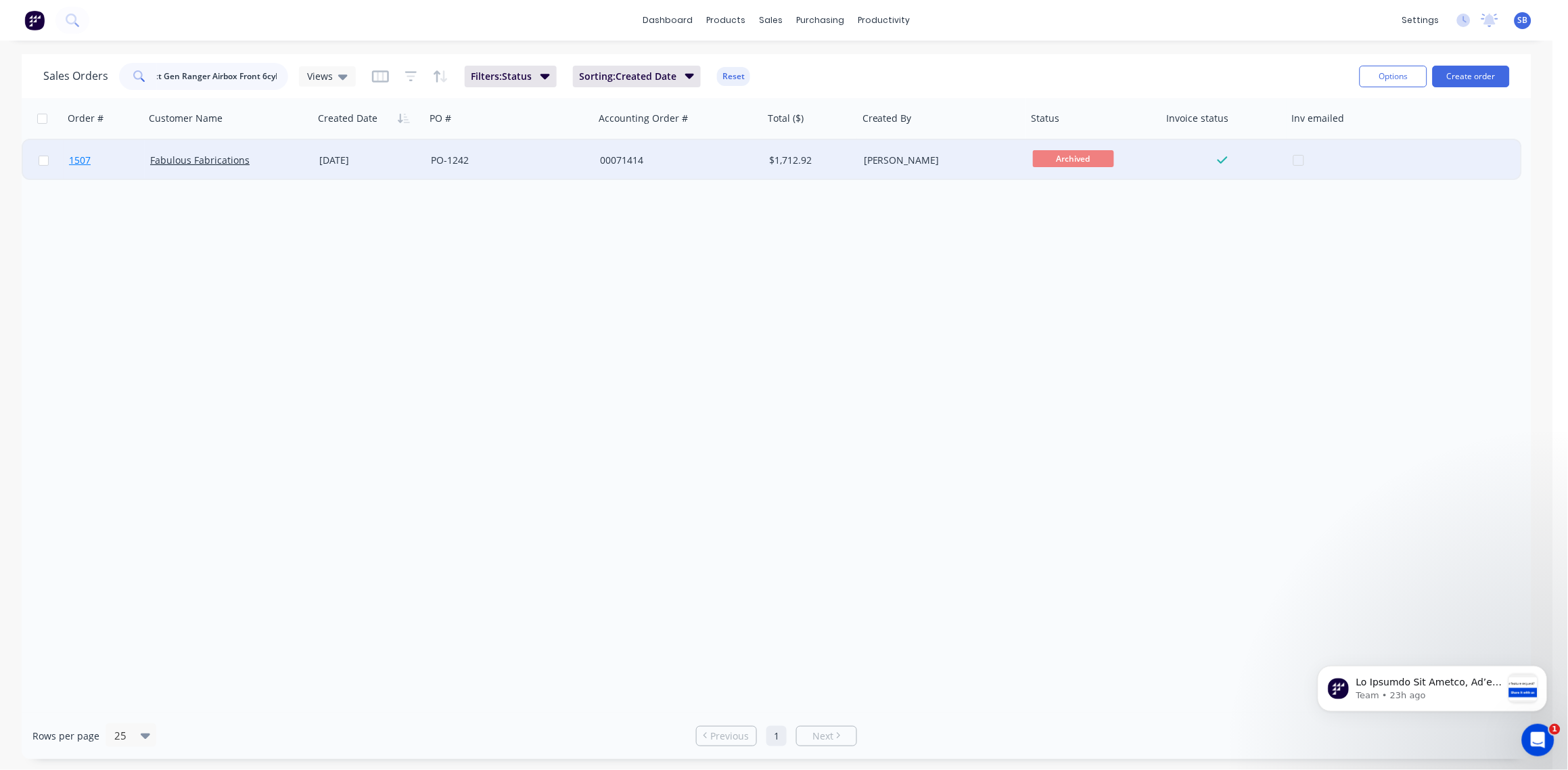
type input "Next Gen Ranger Airbox Front 6cyl"
click at [81, 158] on span "1507" at bounding box center [80, 160] width 22 height 14
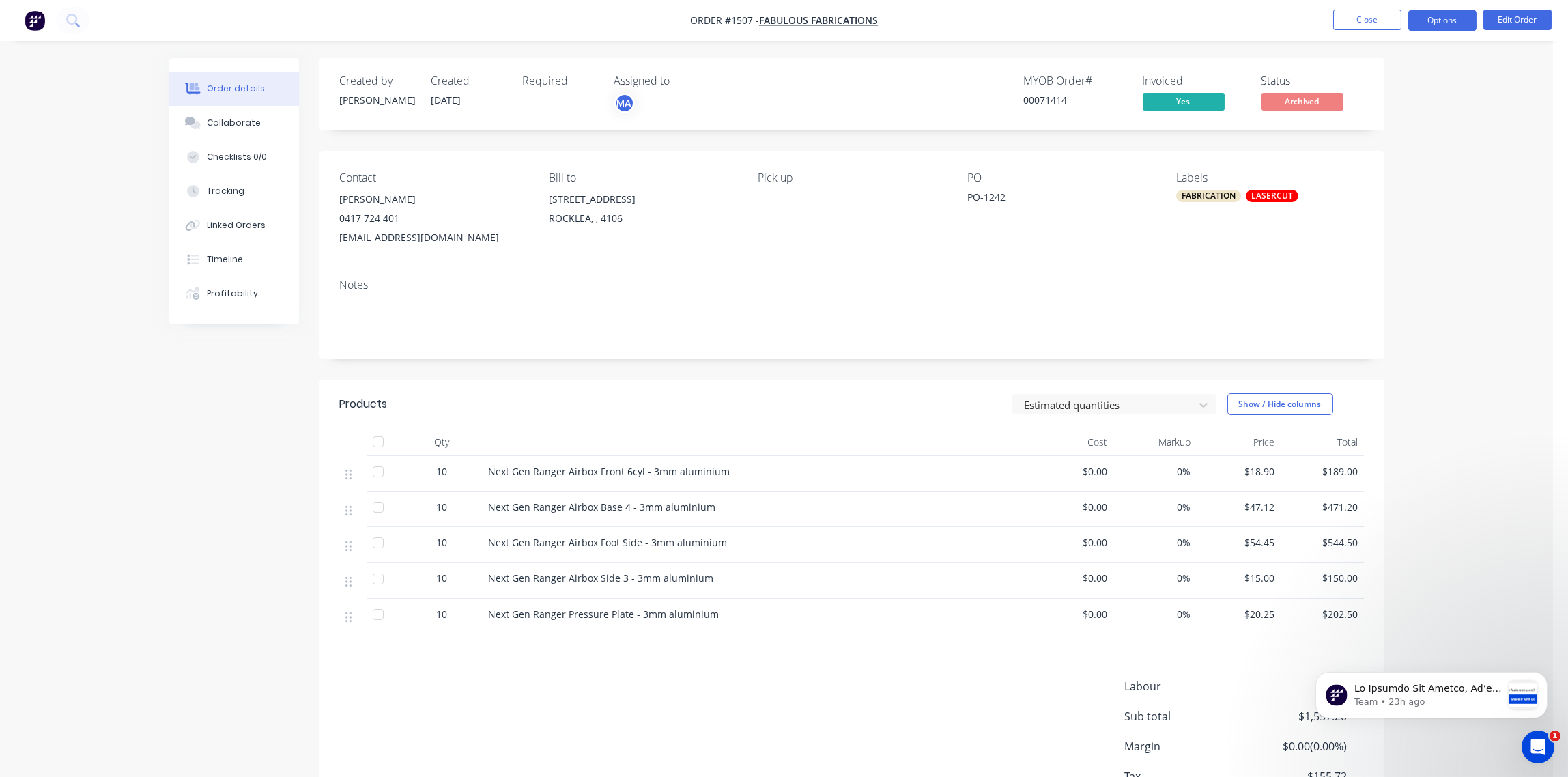
click at [1453, 18] on button "Options" at bounding box center [1442, 20] width 68 height 22
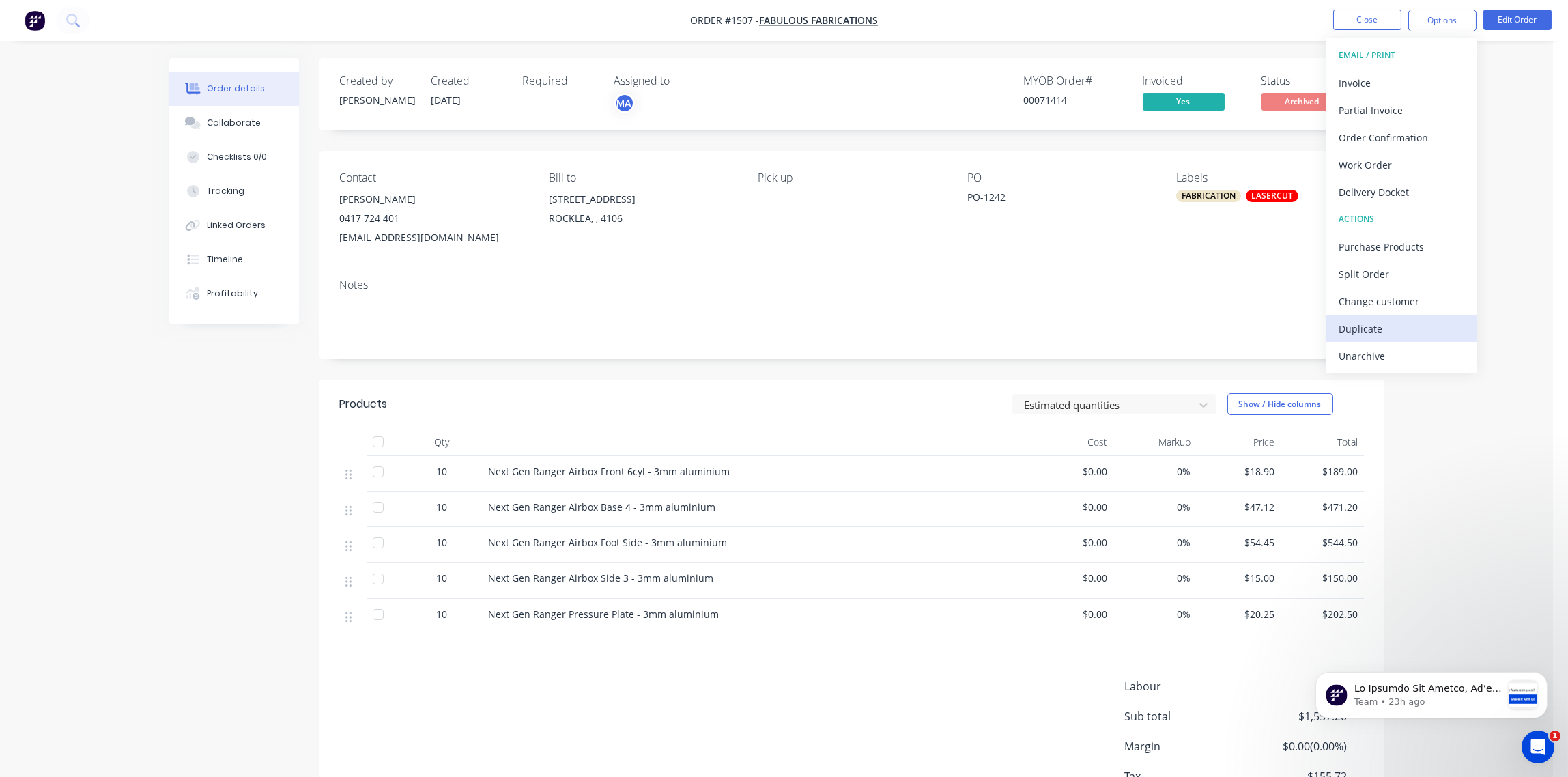
click at [1372, 331] on div "Duplicate" at bounding box center [1401, 328] width 126 height 20
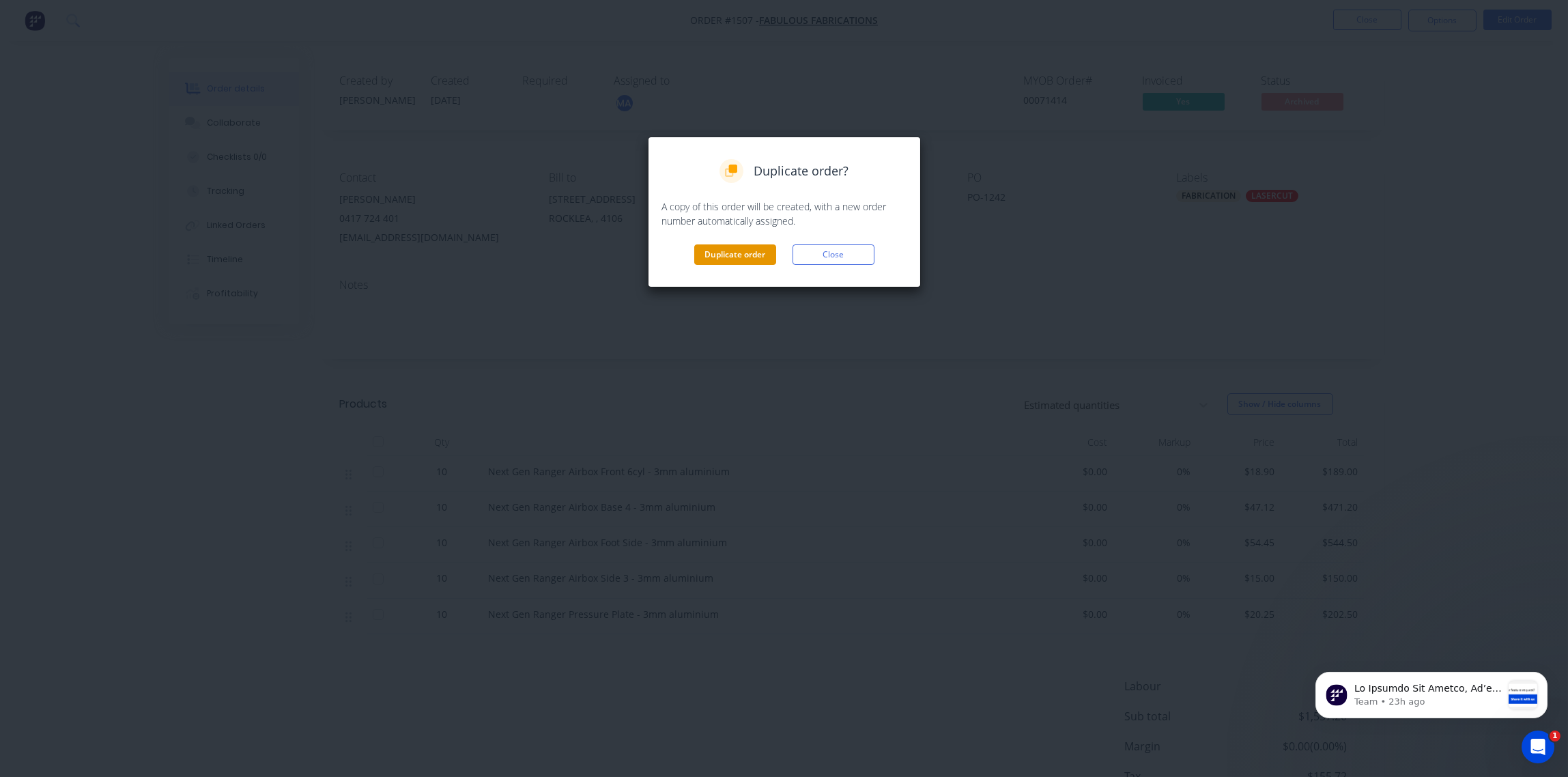
click at [736, 256] on button "Duplicate order" at bounding box center [735, 255] width 82 height 20
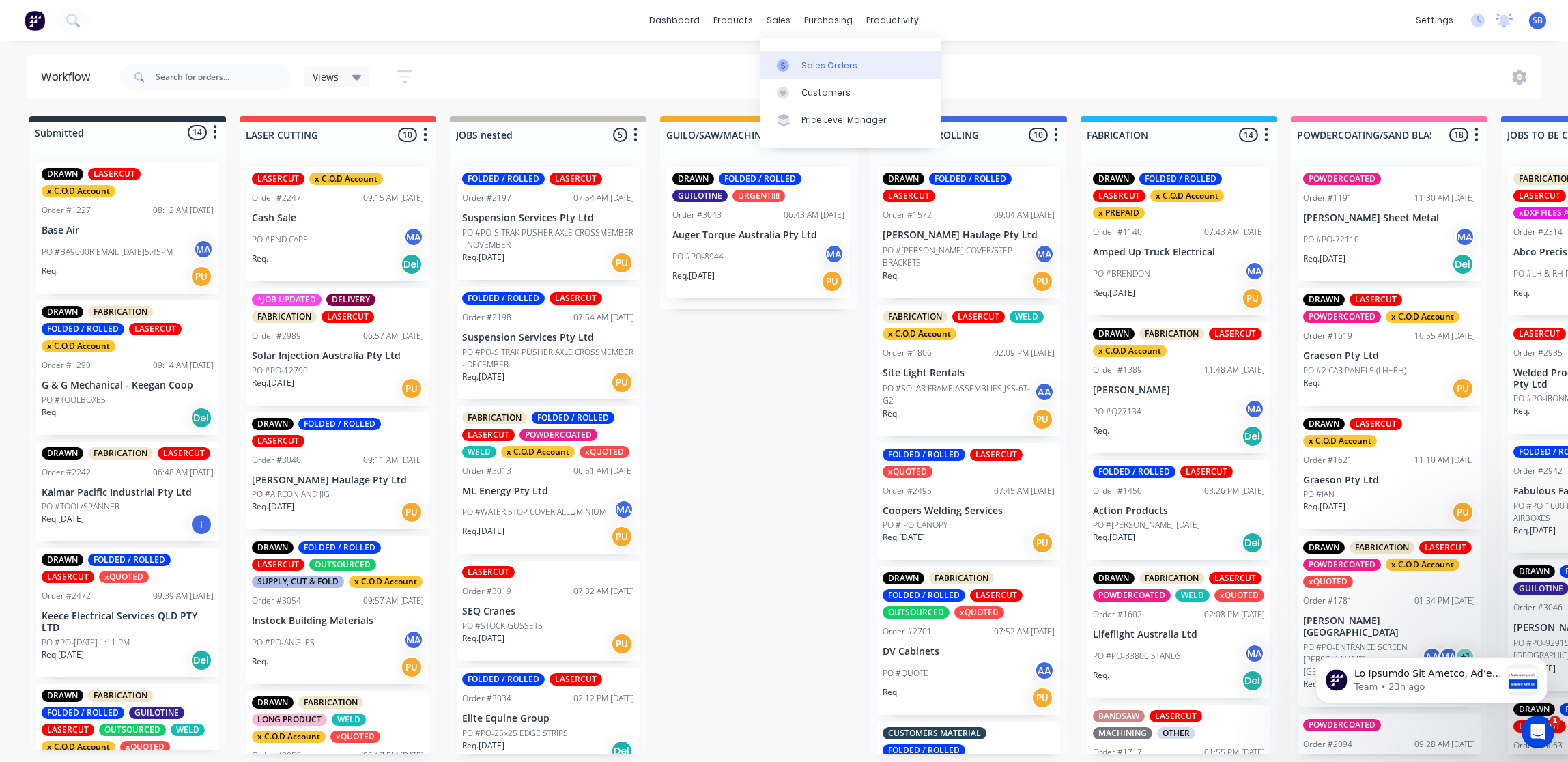
click at [827, 65] on div "Sales Orders" at bounding box center [829, 65] width 56 height 12
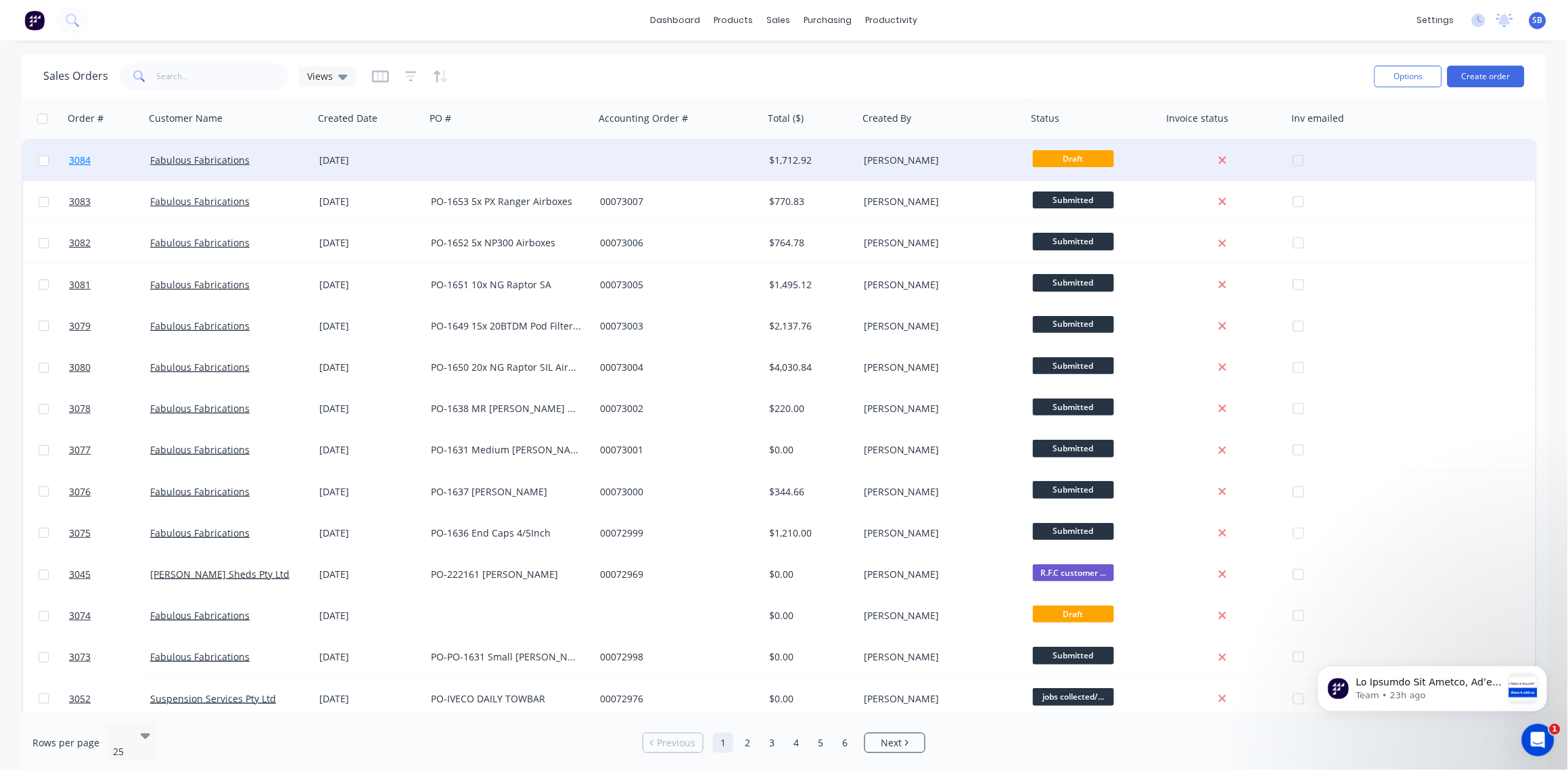
click at [78, 160] on span "3084" at bounding box center [80, 160] width 22 height 14
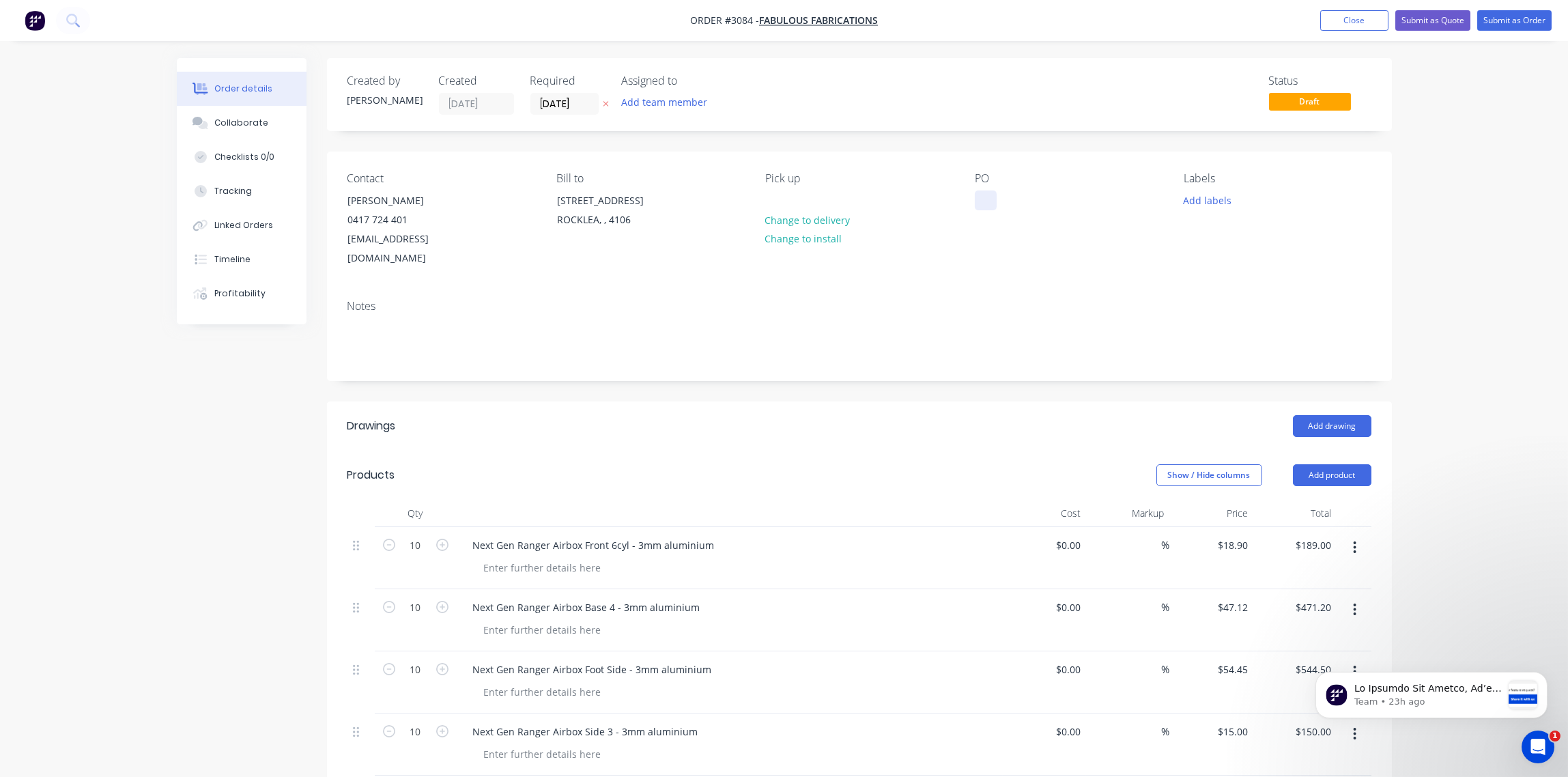
click at [980, 197] on div at bounding box center [986, 200] width 22 height 20
paste div
drag, startPoint x: 1007, startPoint y: 209, endPoint x: 1006, endPoint y: 219, distance: 10.0
click at [1007, 211] on div "PO-1654" at bounding box center [1005, 200] width 60 height 20
click at [1005, 216] on div "PO PO-1654" at bounding box center [1069, 220] width 187 height 97
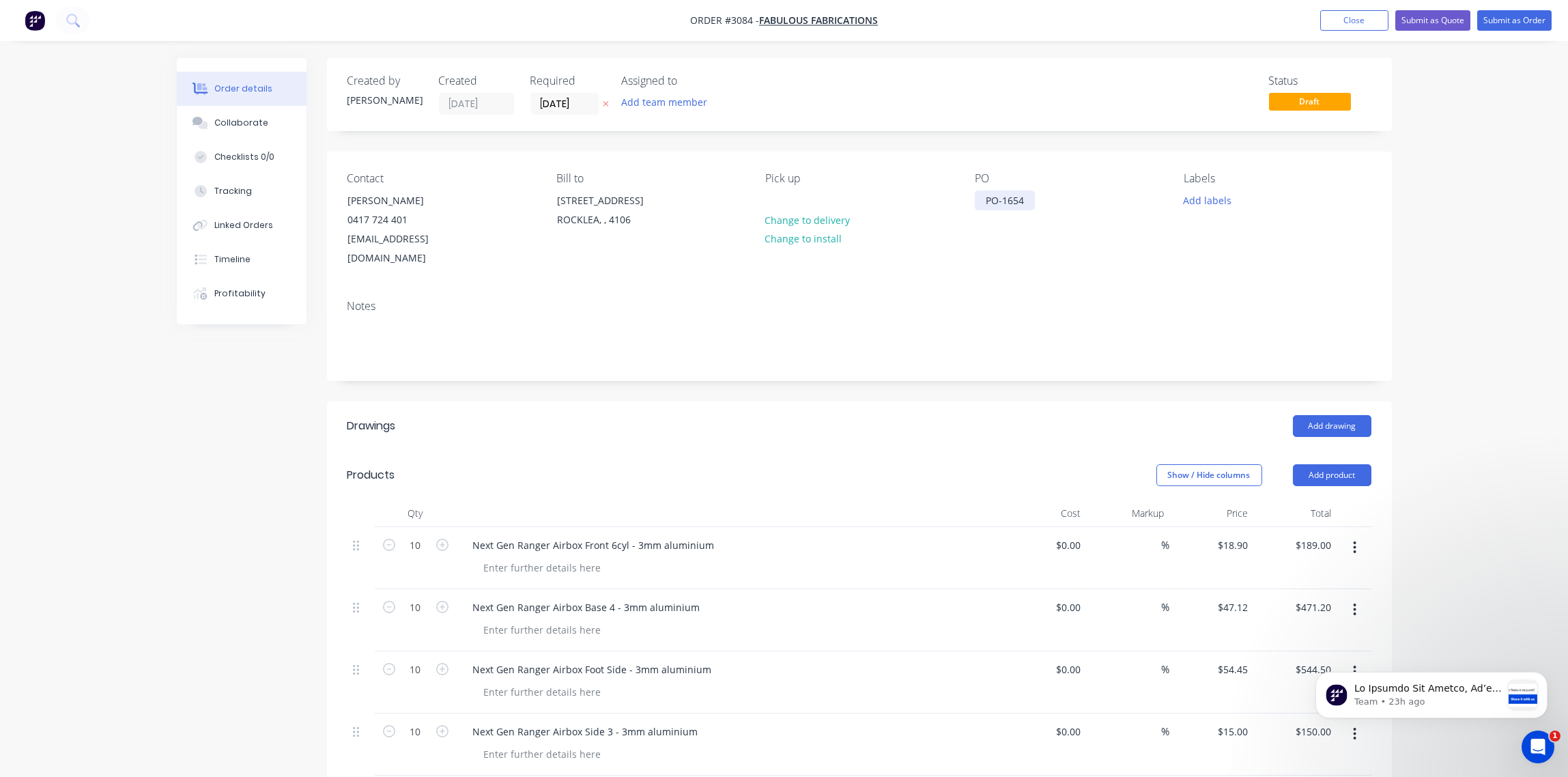
click at [1031, 200] on div "PO-1654" at bounding box center [1005, 200] width 60 height 20
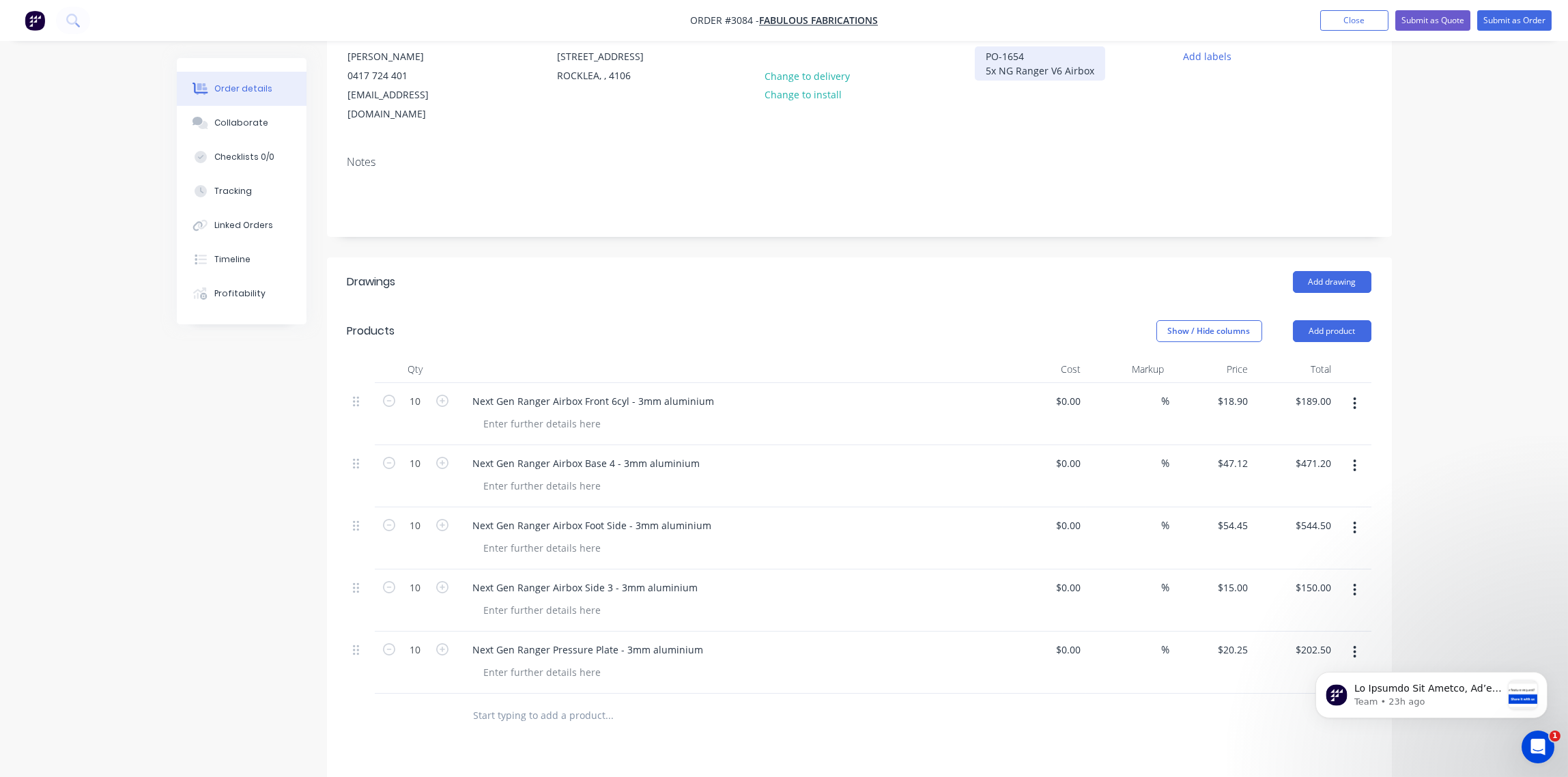
scroll to position [305, 0]
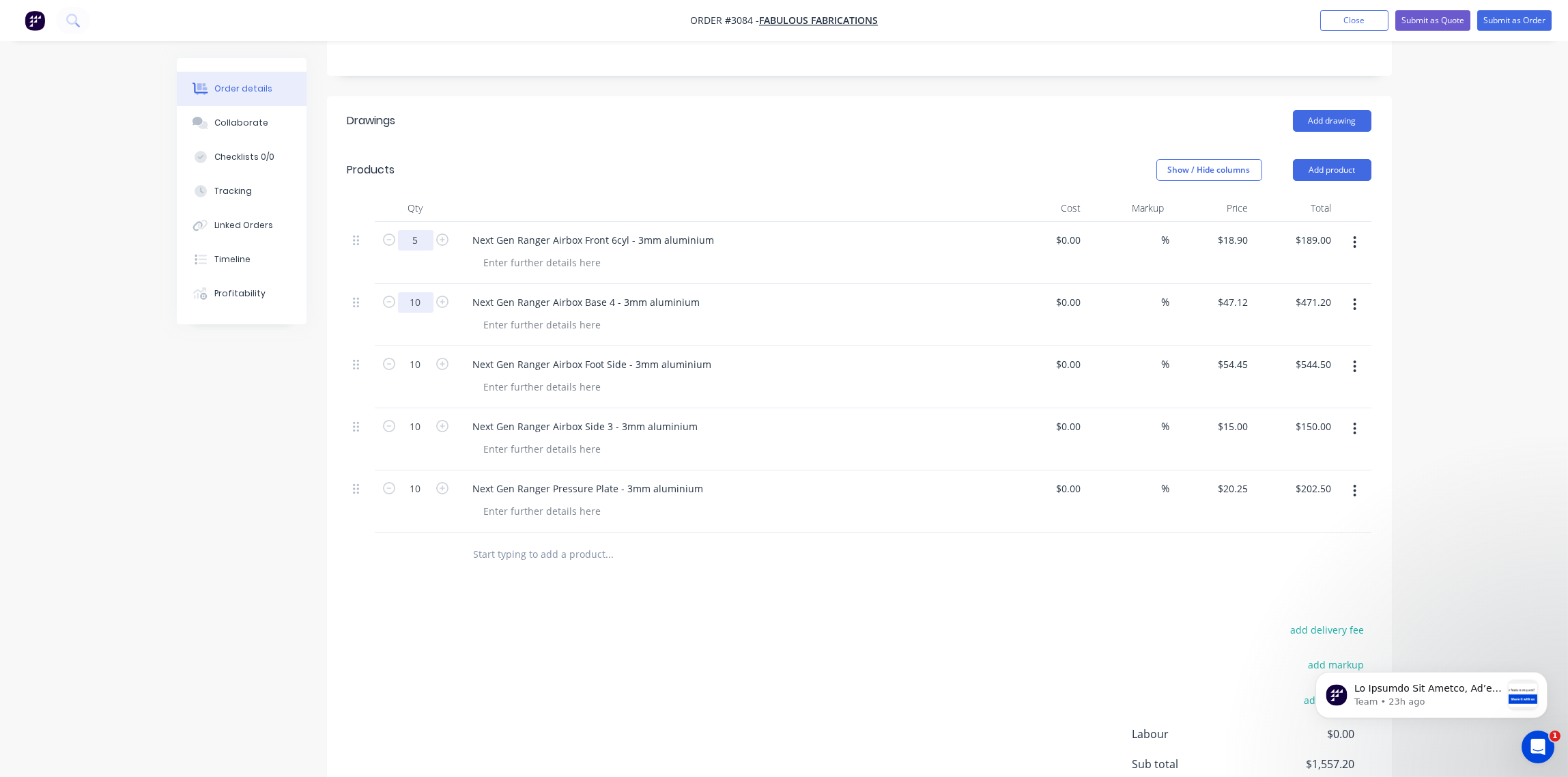
type input "5"
type input "$94.50"
type input "5"
type input "$235.60"
type input "5"
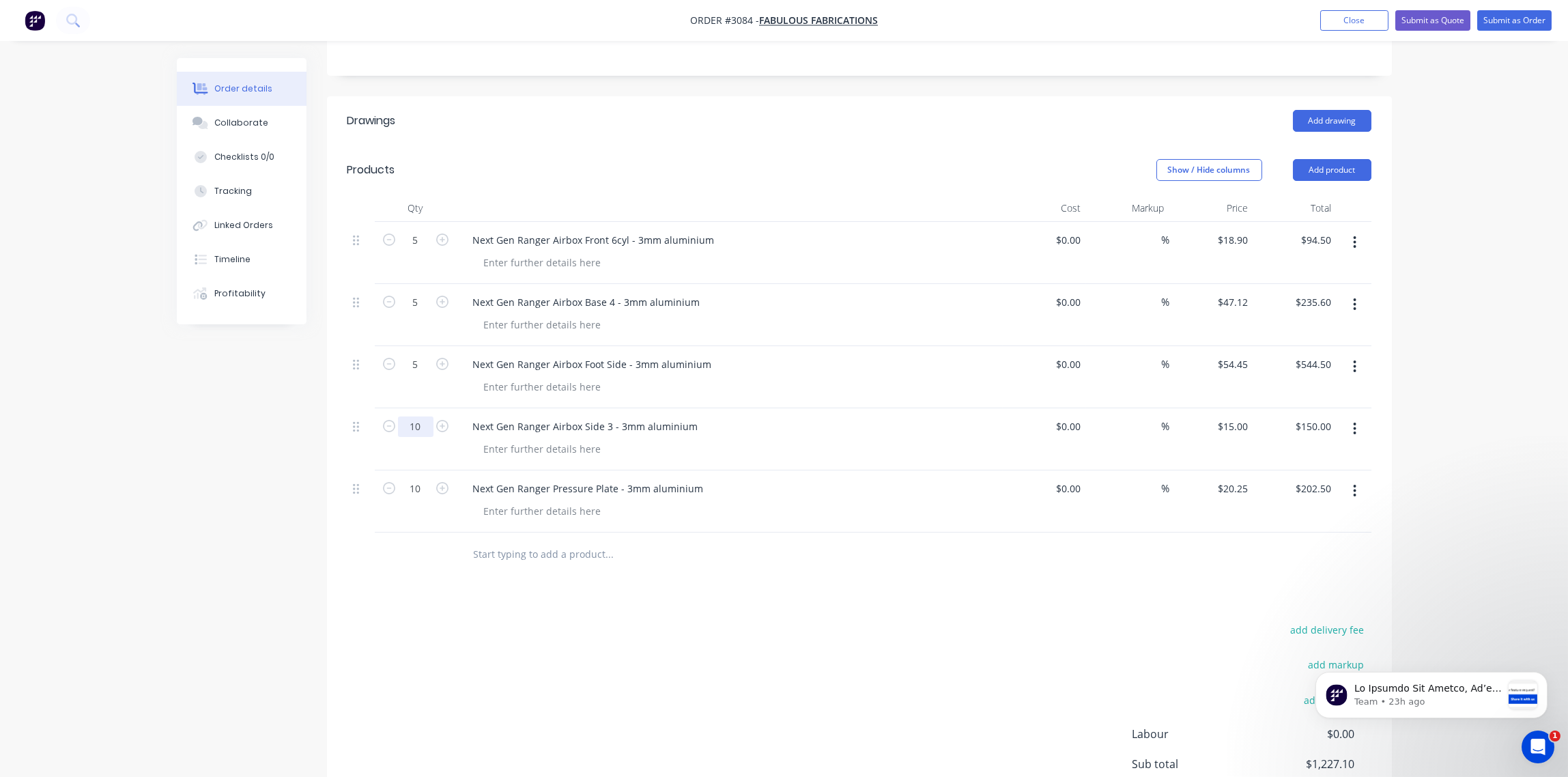
type input "$272.25"
type input "5"
type input "$75.00"
type input "5"
type input "$101.25"
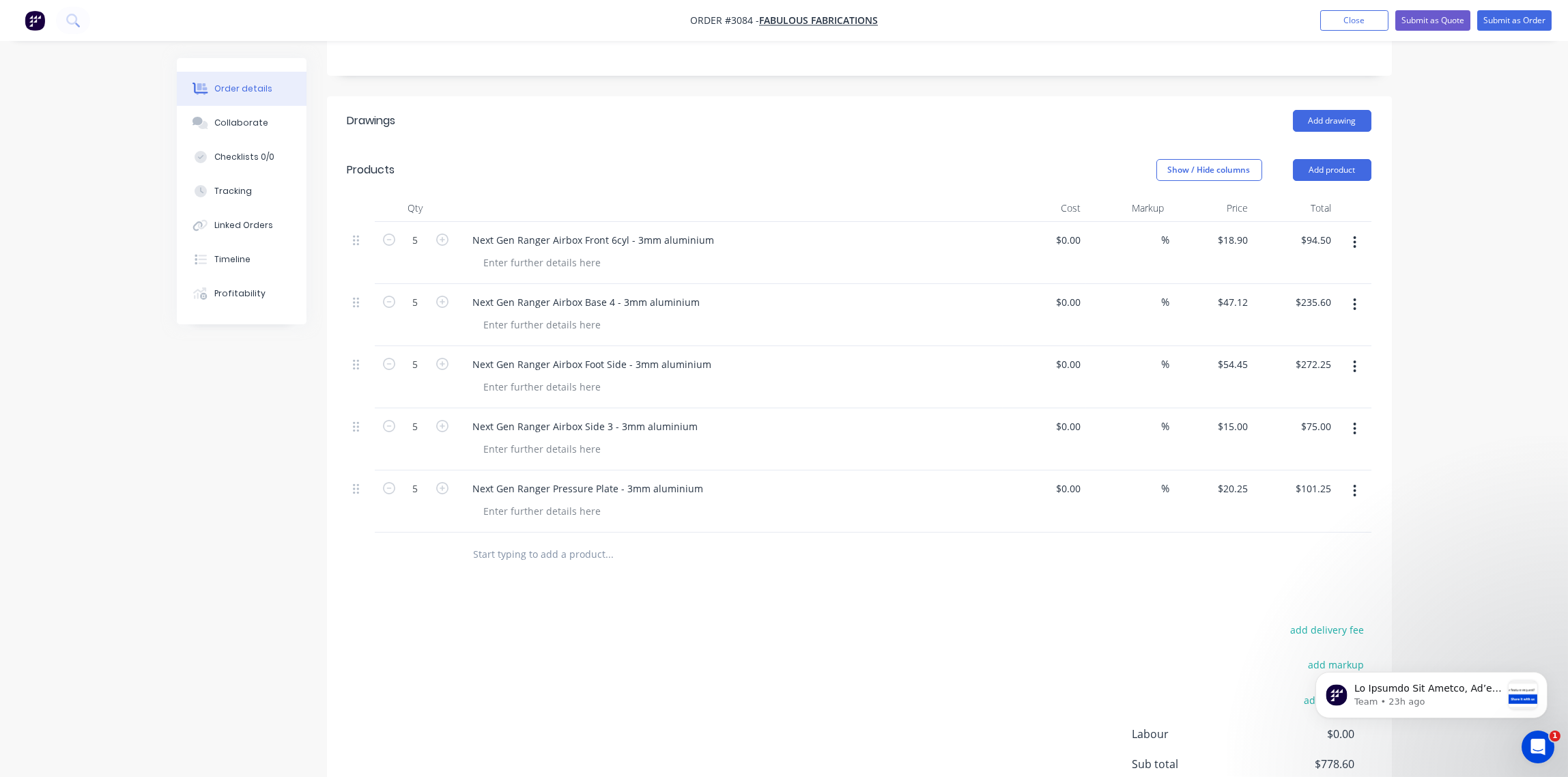
click at [724, 159] on div "Show / Hide columns Add product" at bounding box center [968, 170] width 807 height 22
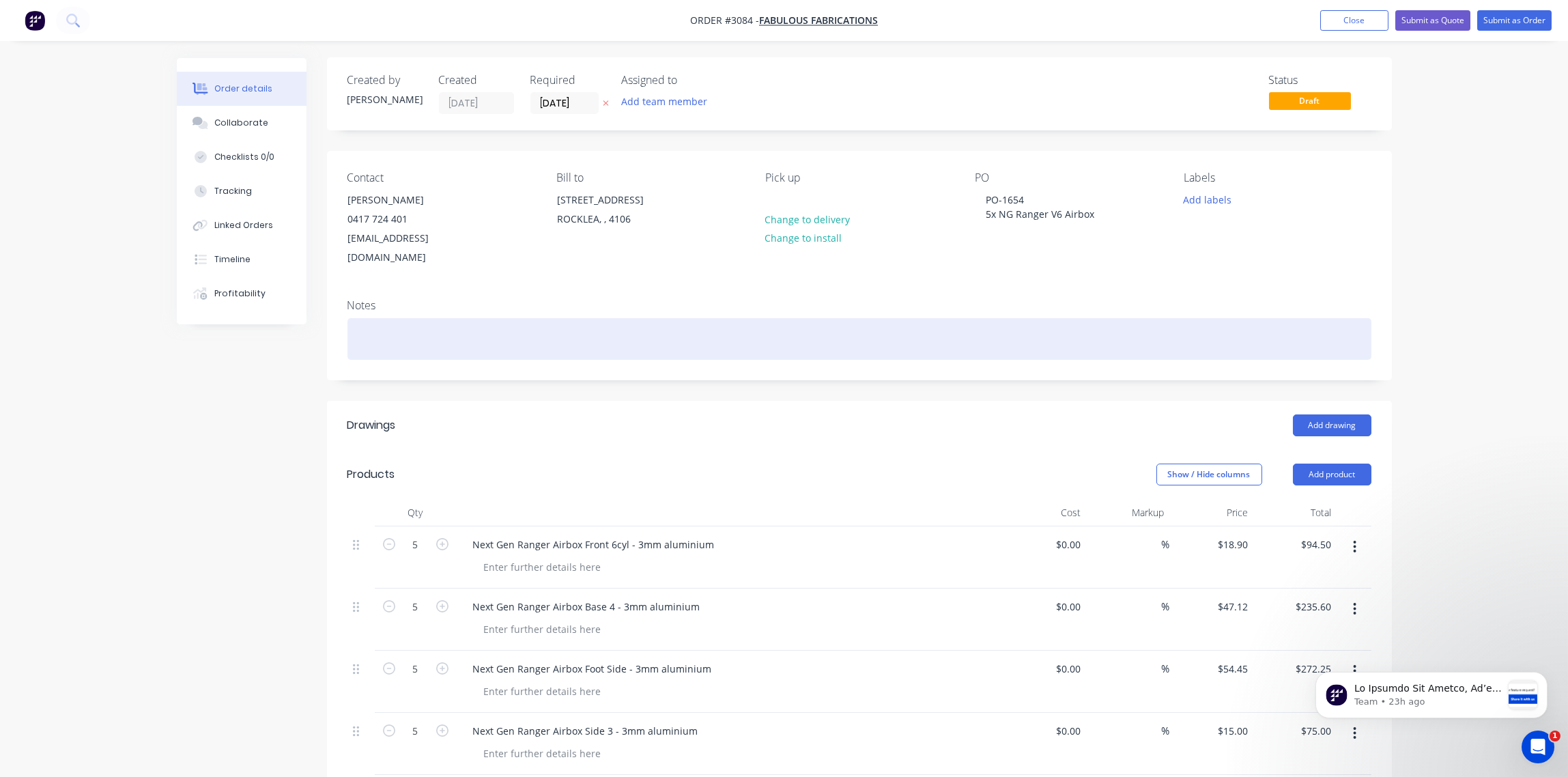
scroll to position [0, 0]
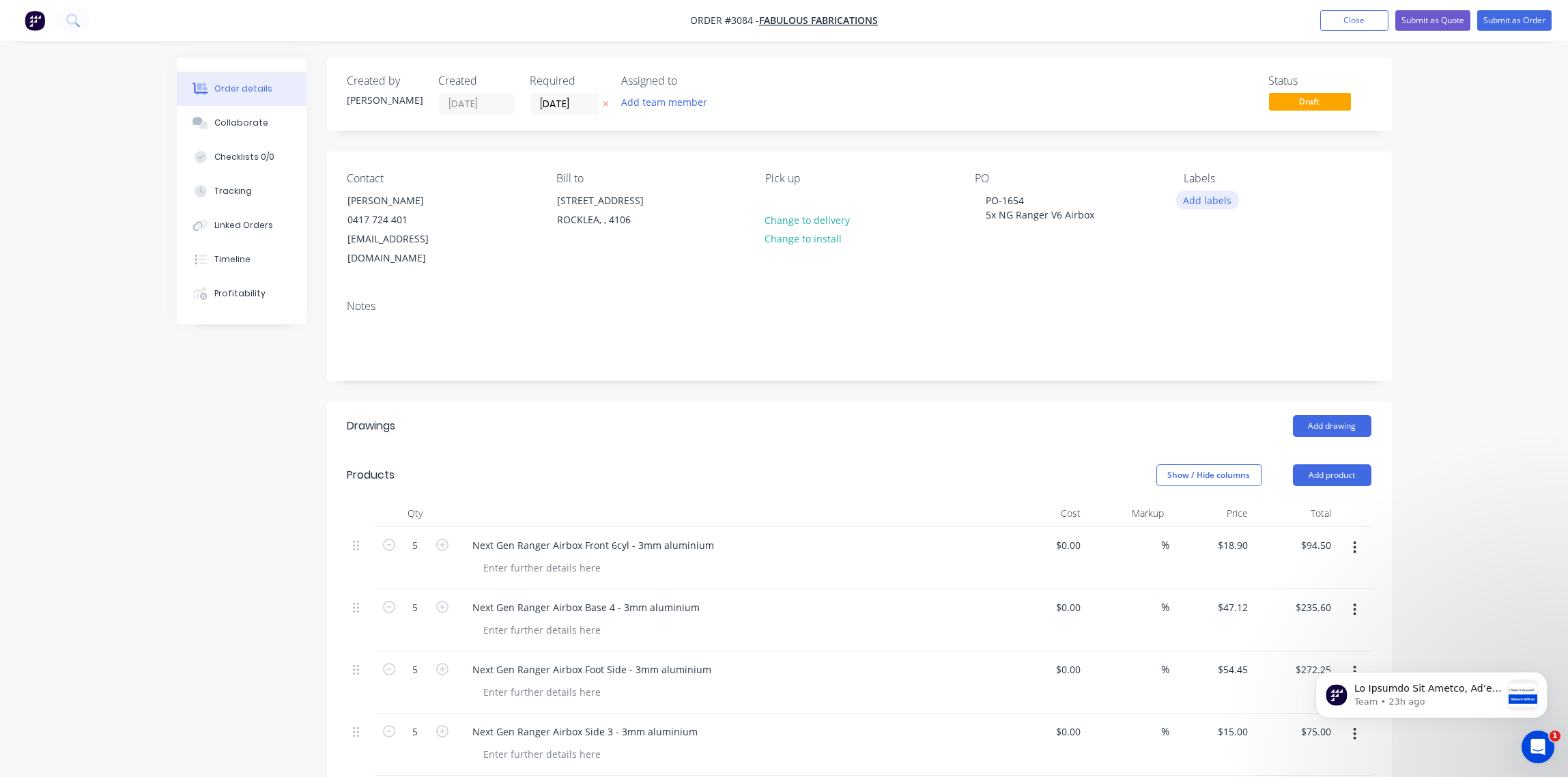
click at [1211, 198] on button "Add labels" at bounding box center [1207, 199] width 63 height 18
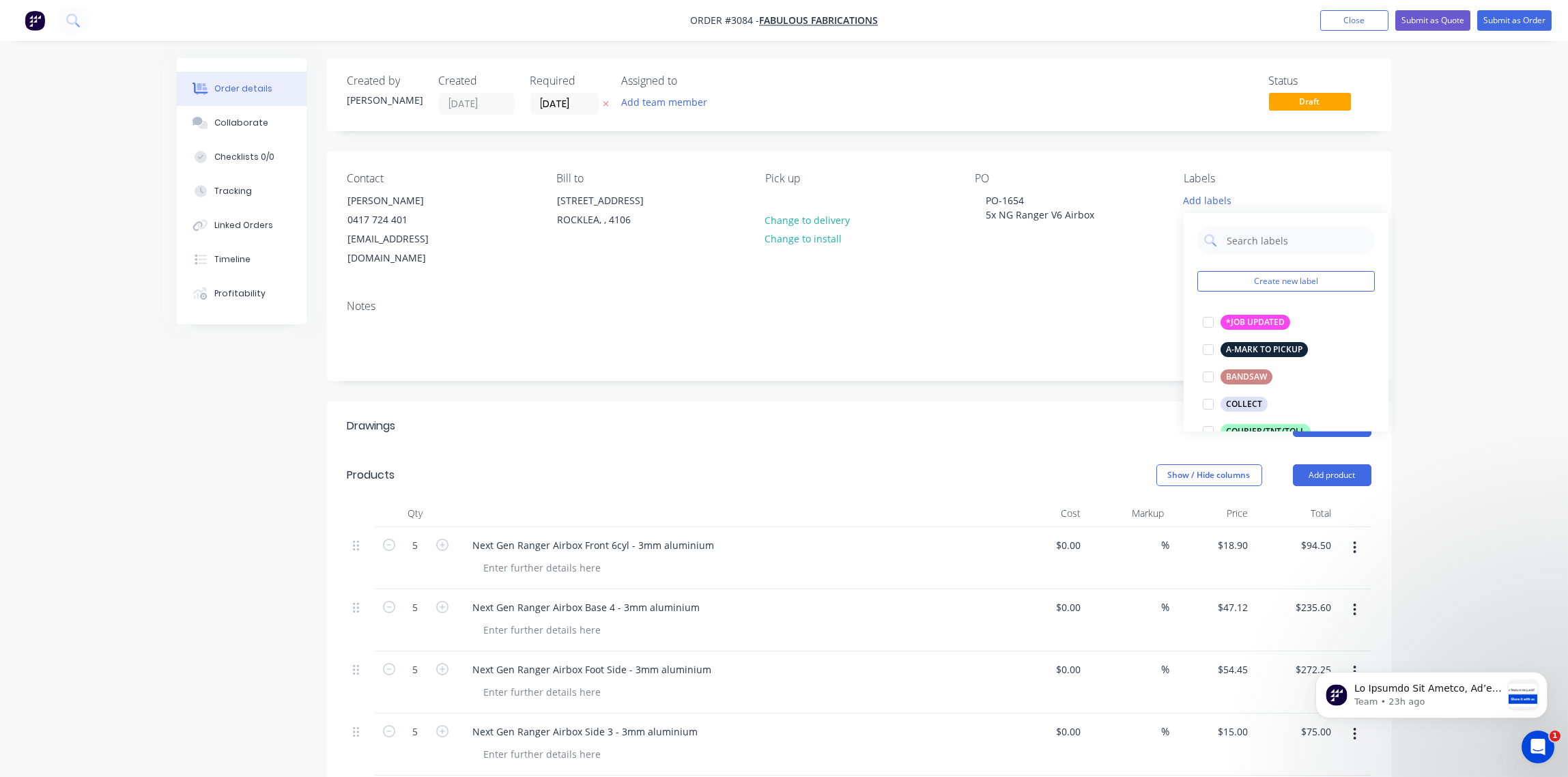
scroll to position [305, 0]
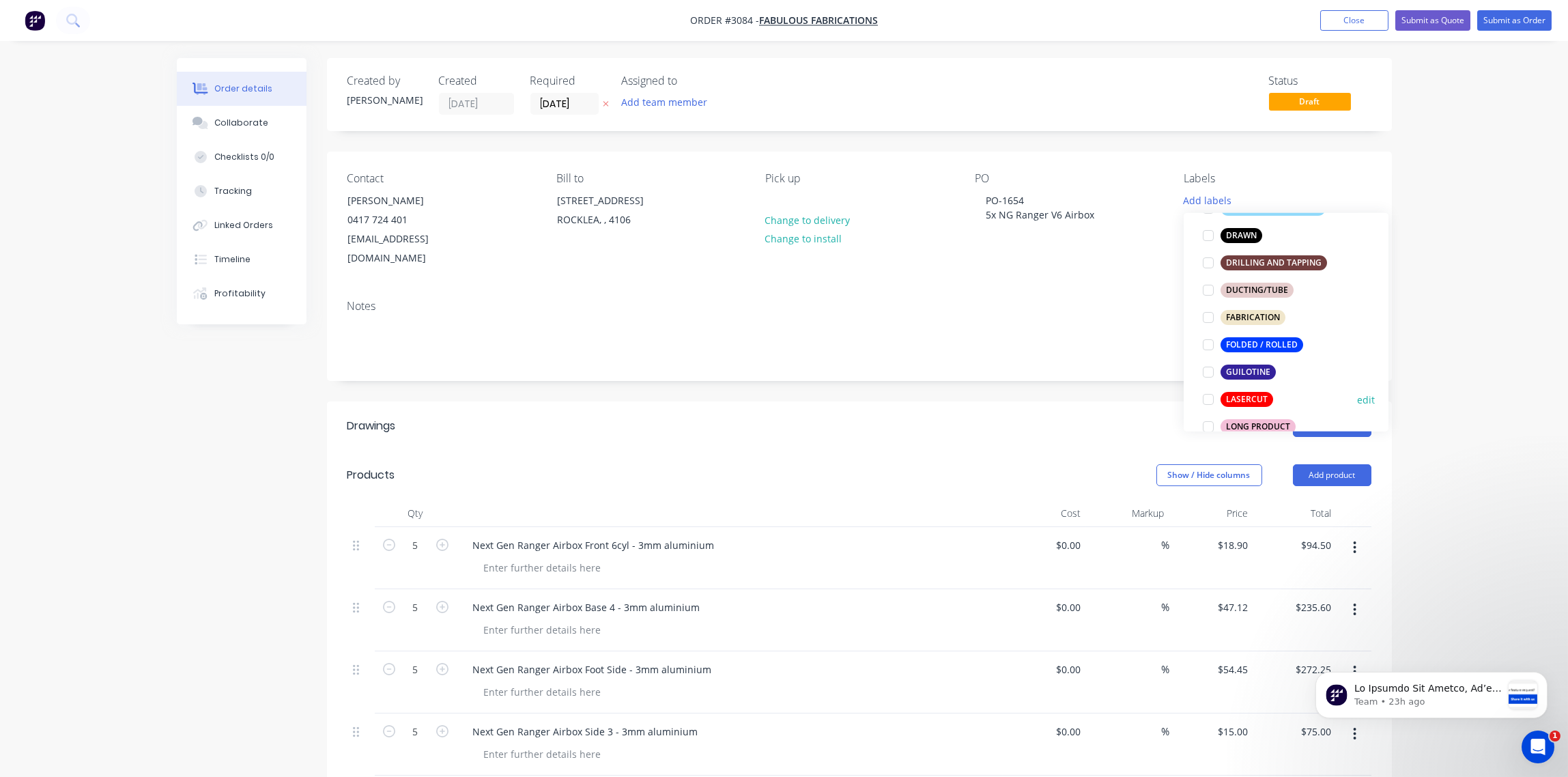
click at [1207, 402] on div at bounding box center [1209, 399] width 28 height 28
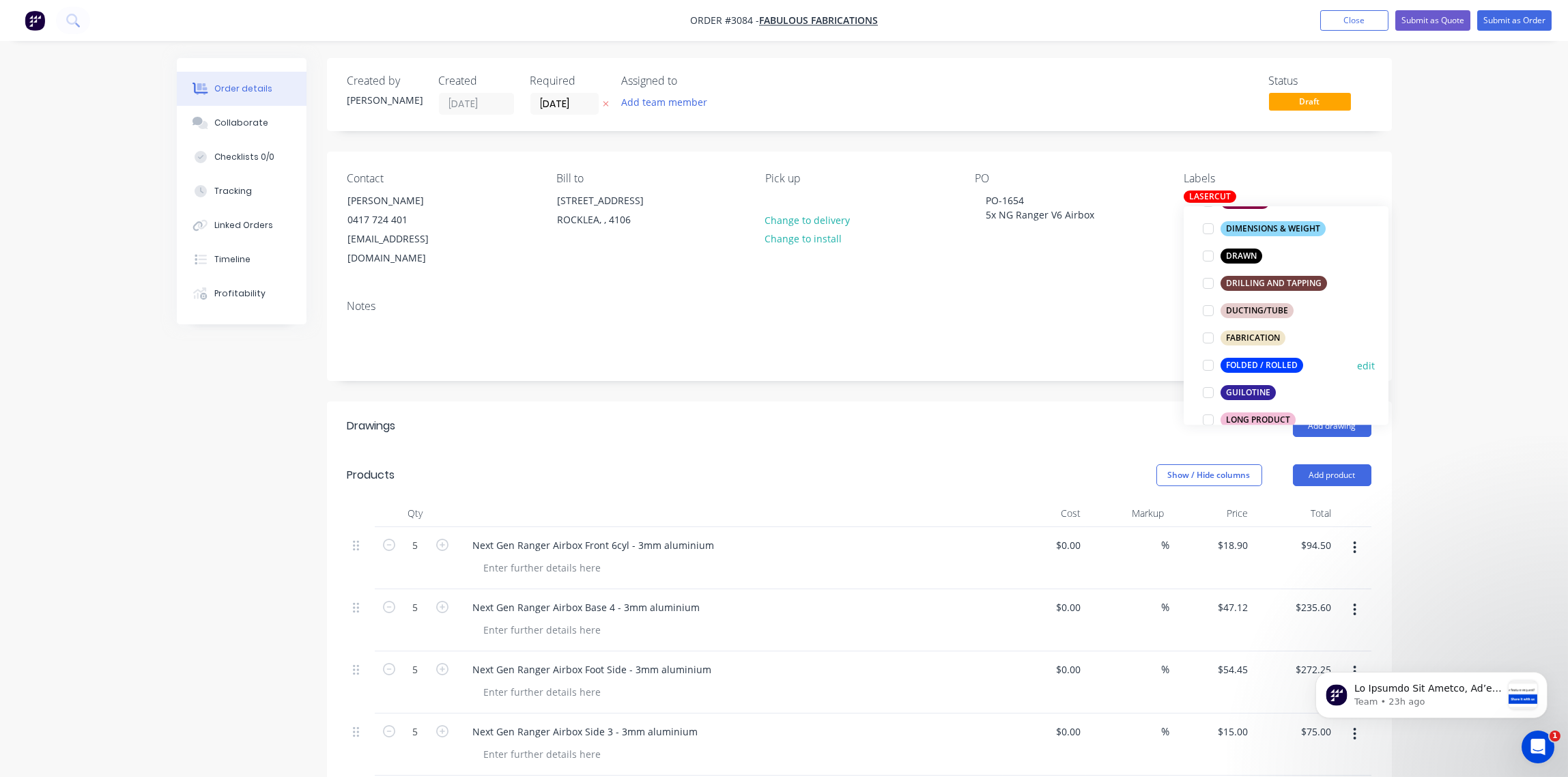
click at [1209, 362] on div at bounding box center [1209, 365] width 28 height 28
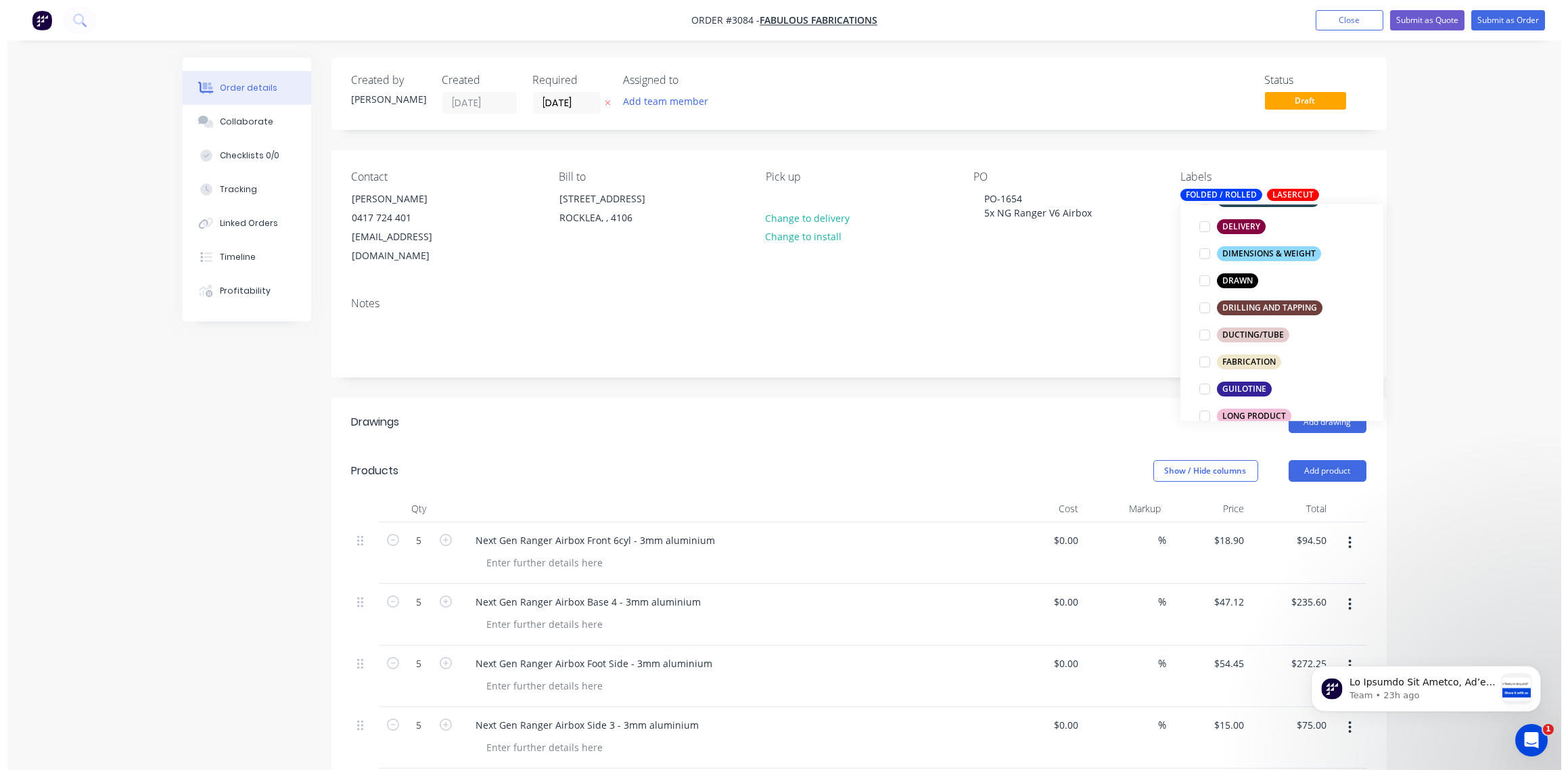
scroll to position [0, 0]
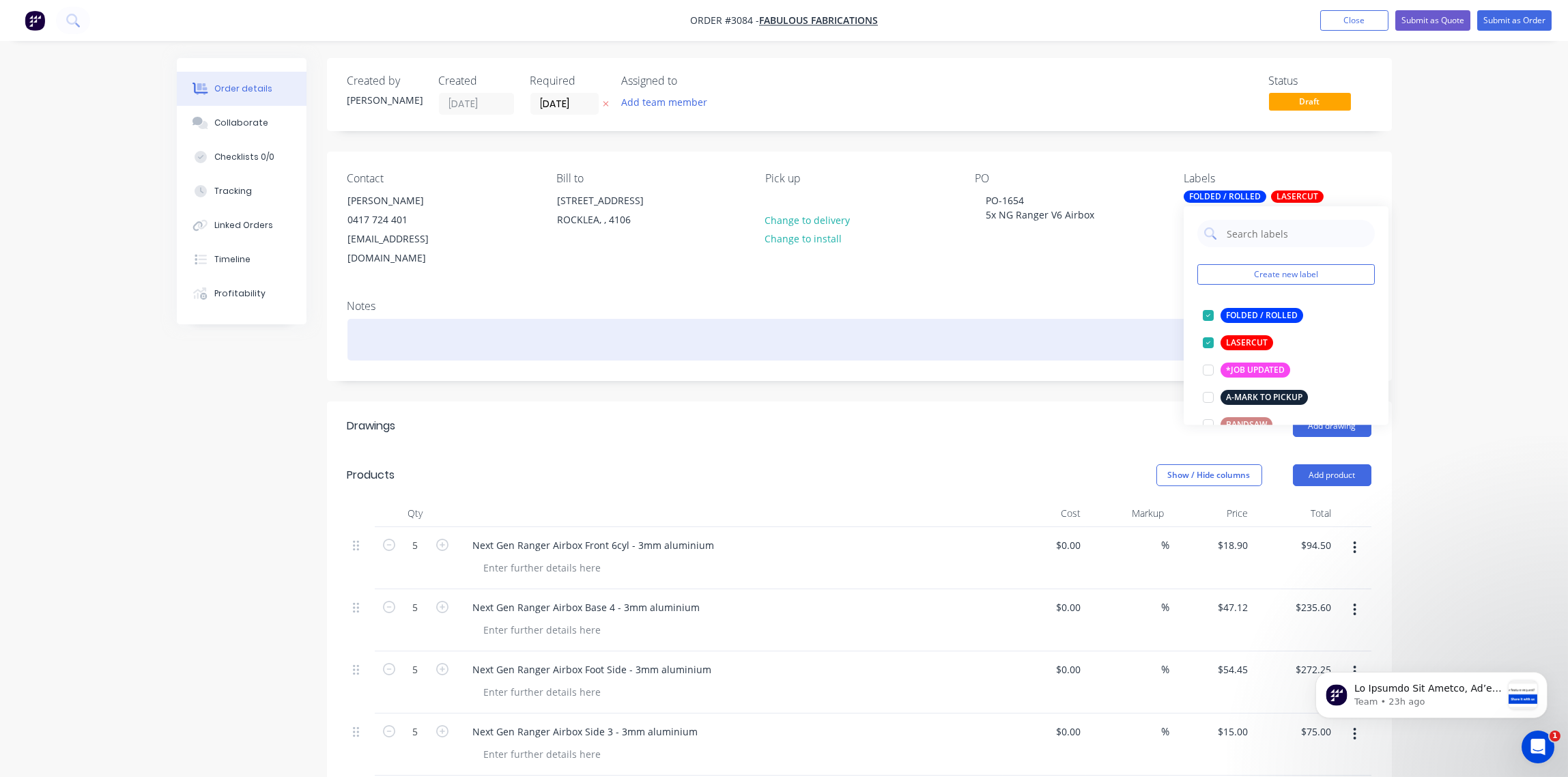
click at [1032, 319] on div at bounding box center [859, 339] width 1024 height 41
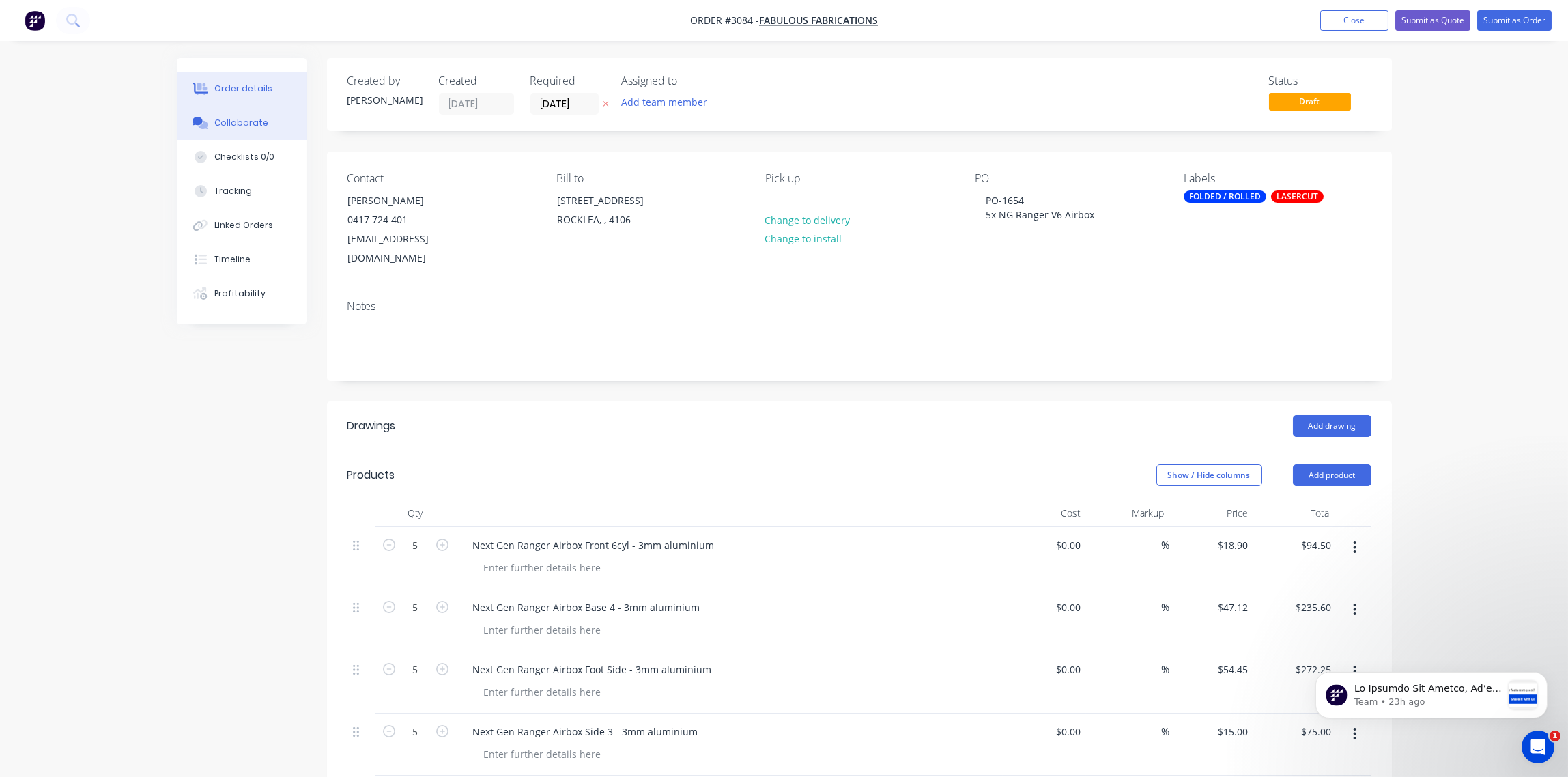
click at [238, 123] on div "Collaborate" at bounding box center [241, 123] width 54 height 12
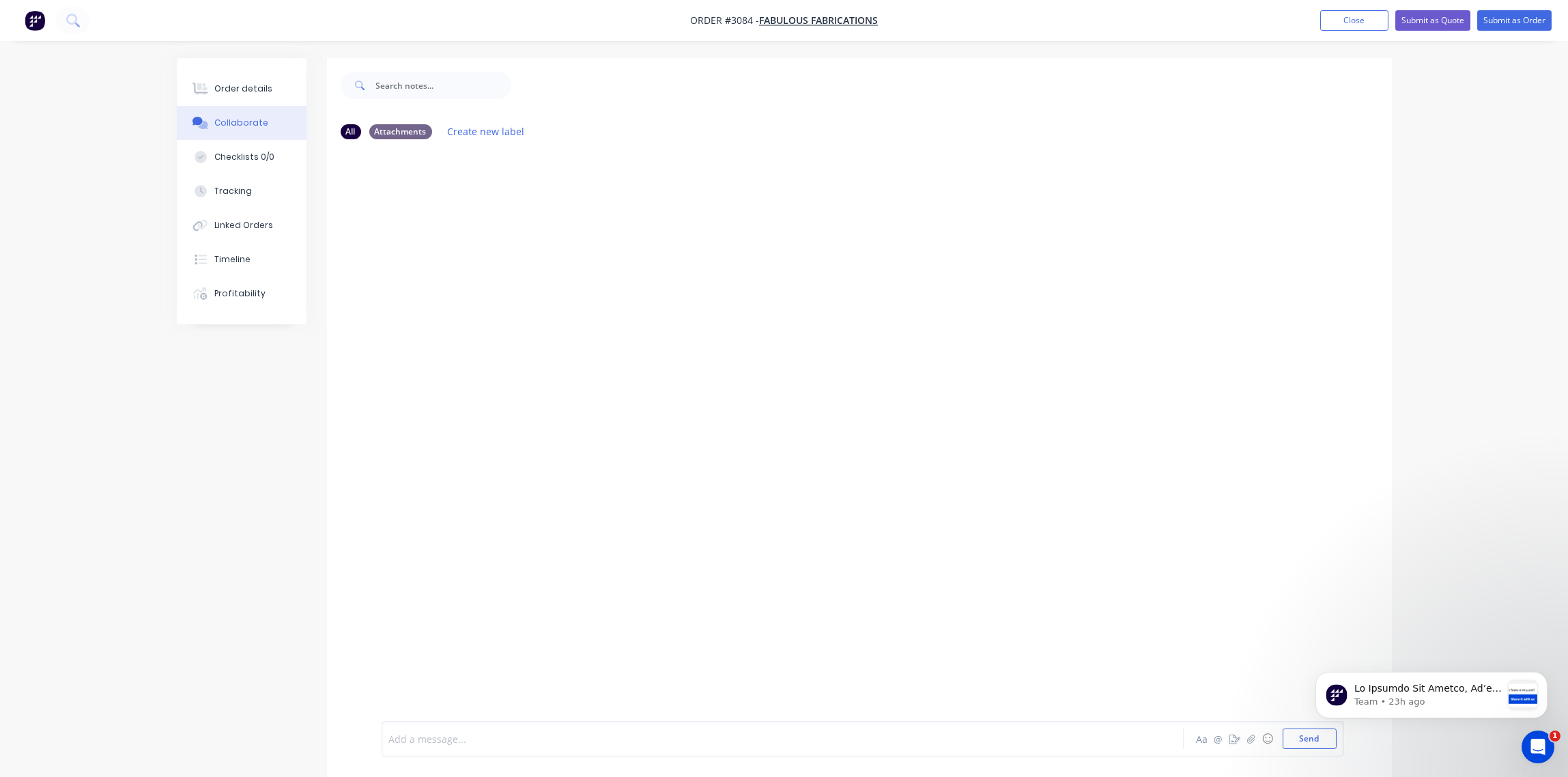
click at [428, 733] on div at bounding box center [745, 739] width 710 height 15
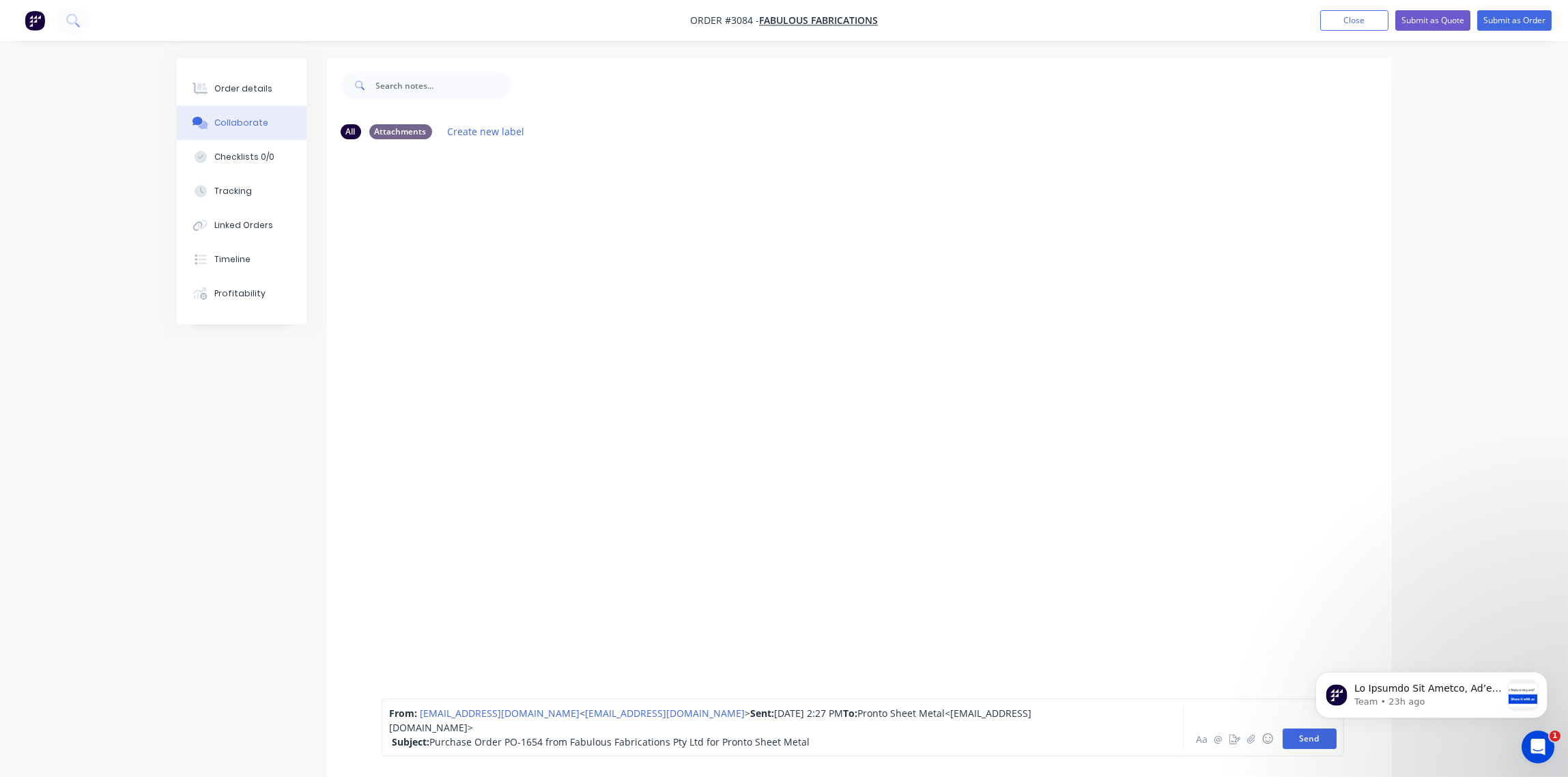
click at [1304, 743] on button "Send" at bounding box center [1310, 739] width 54 height 20
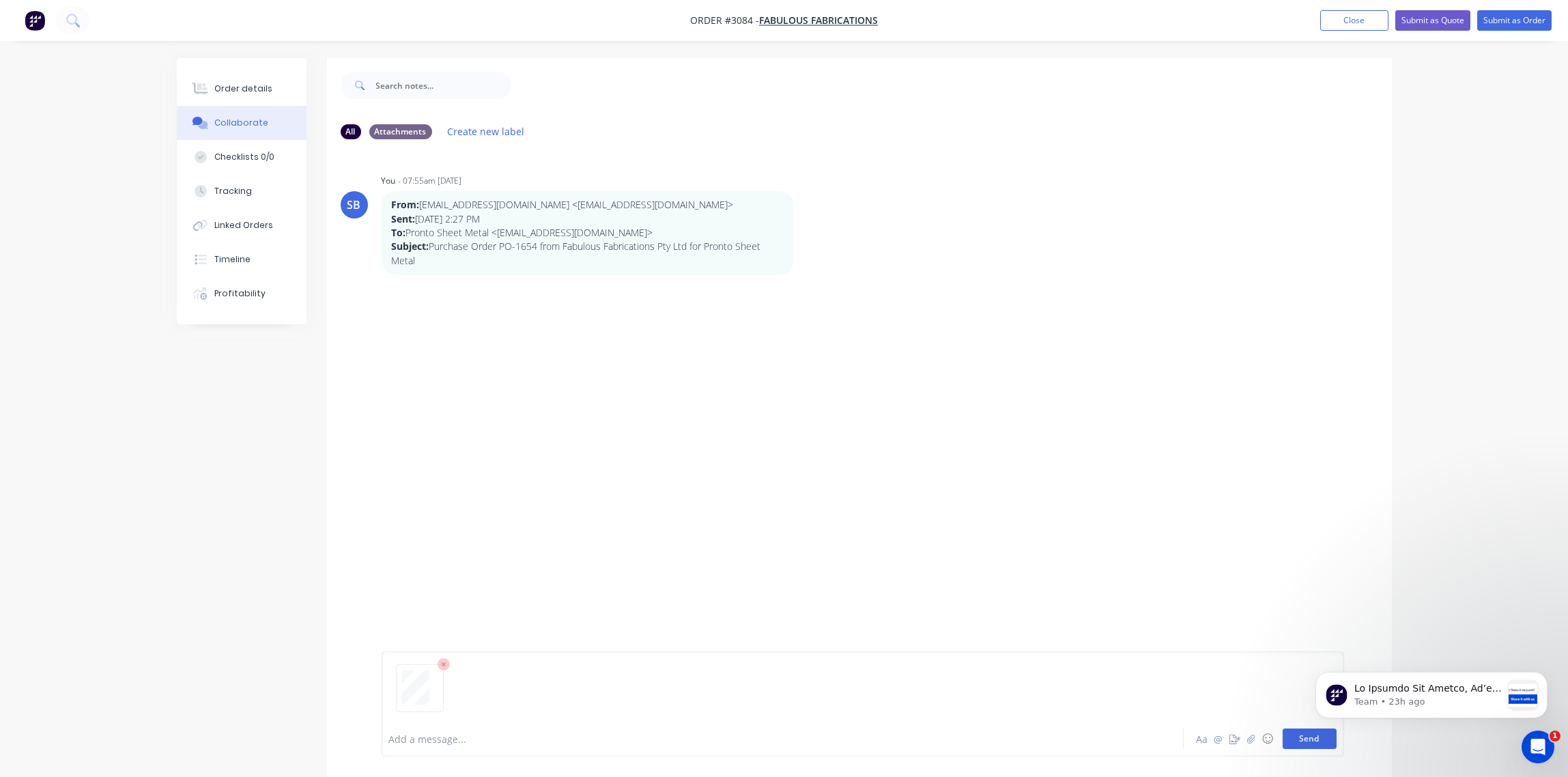
click at [1299, 739] on html "Team • 23h ago" at bounding box center [1431, 692] width 273 height 96
click at [1295, 739] on button "Send" at bounding box center [1310, 739] width 54 height 20
click at [241, 87] on div "Order details" at bounding box center [243, 89] width 58 height 12
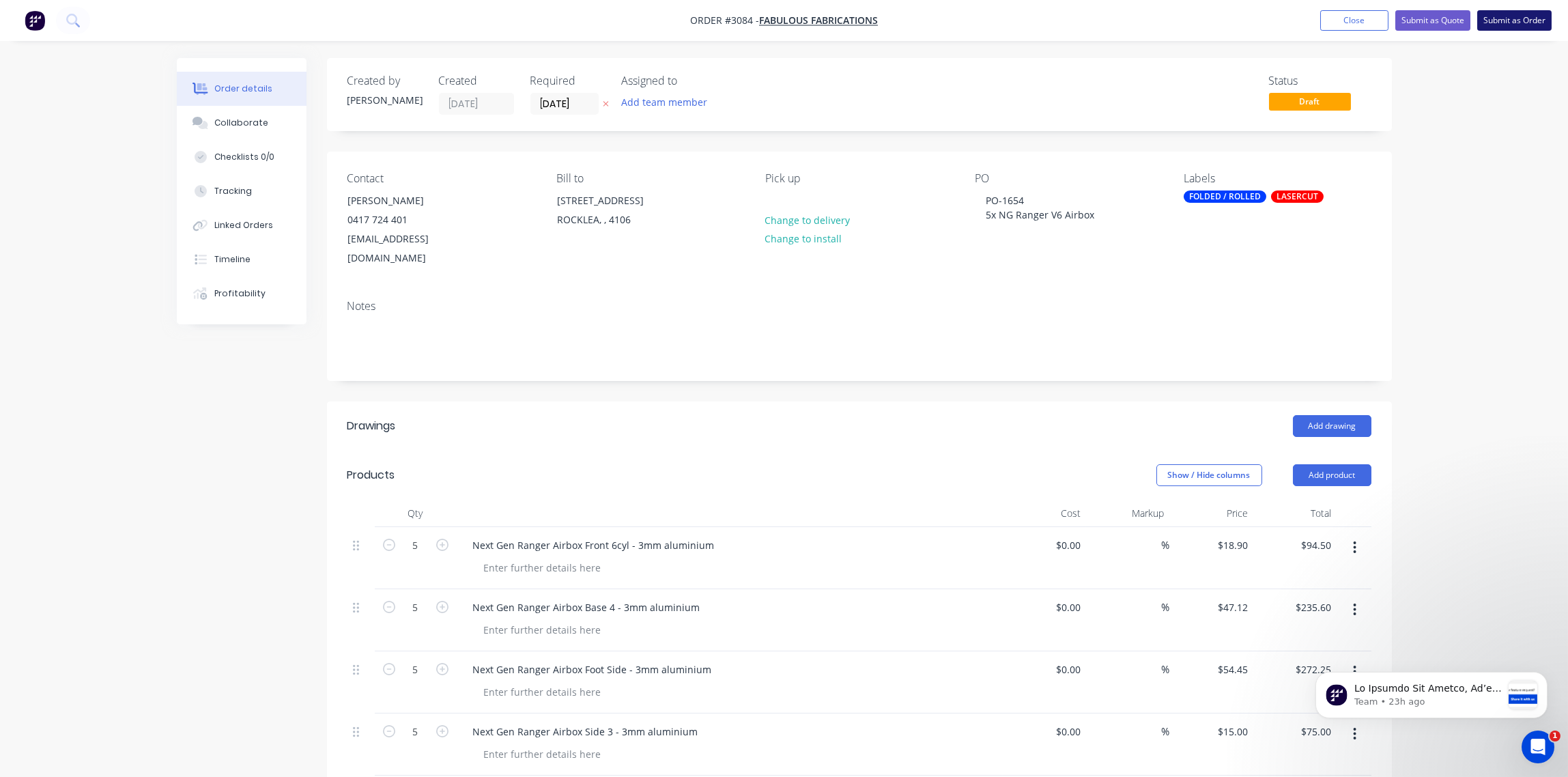
click at [1522, 25] on button "Submit as Order" at bounding box center [1514, 20] width 75 height 20
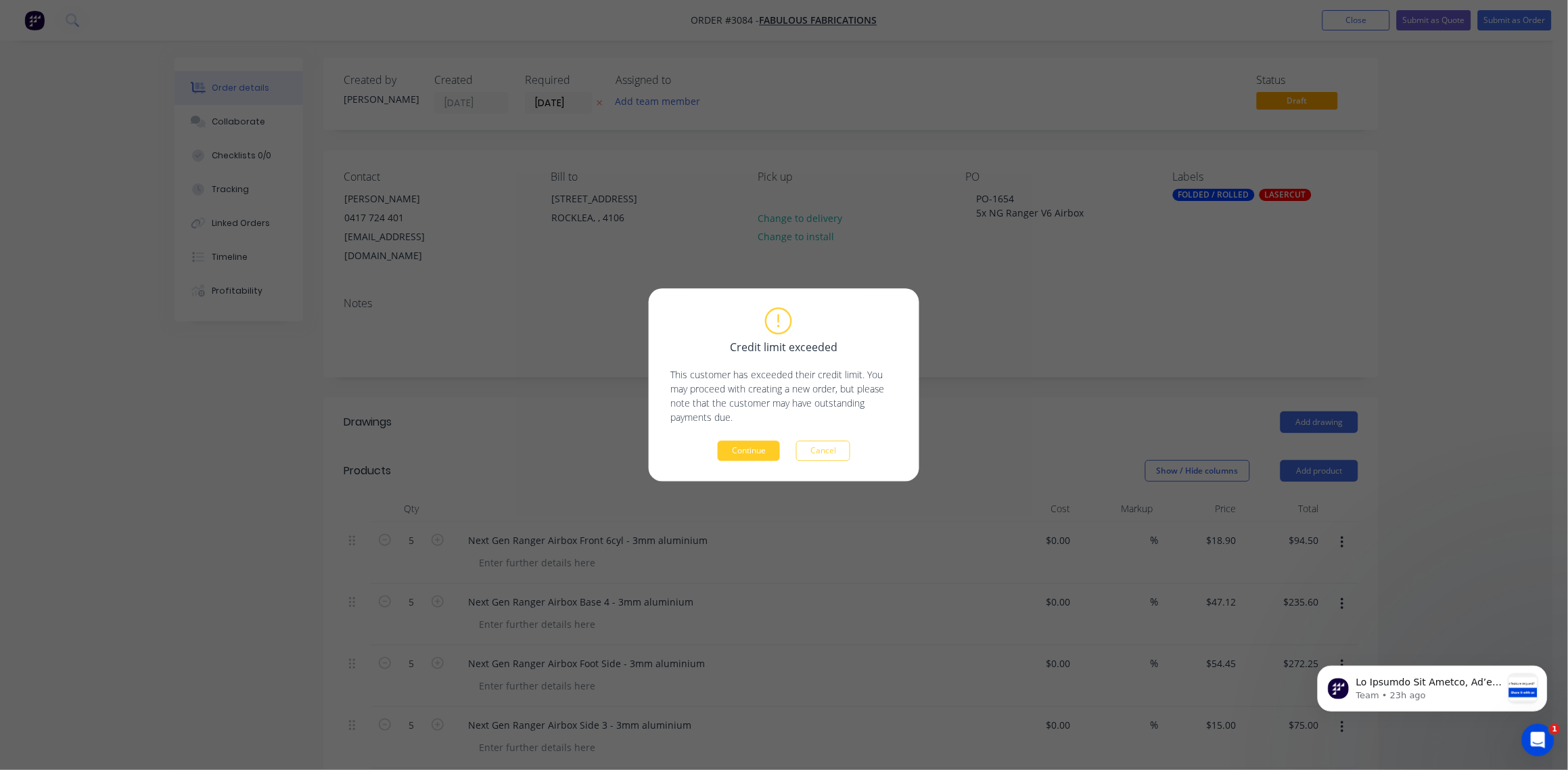
click at [732, 456] on button "Continue" at bounding box center [749, 451] width 63 height 20
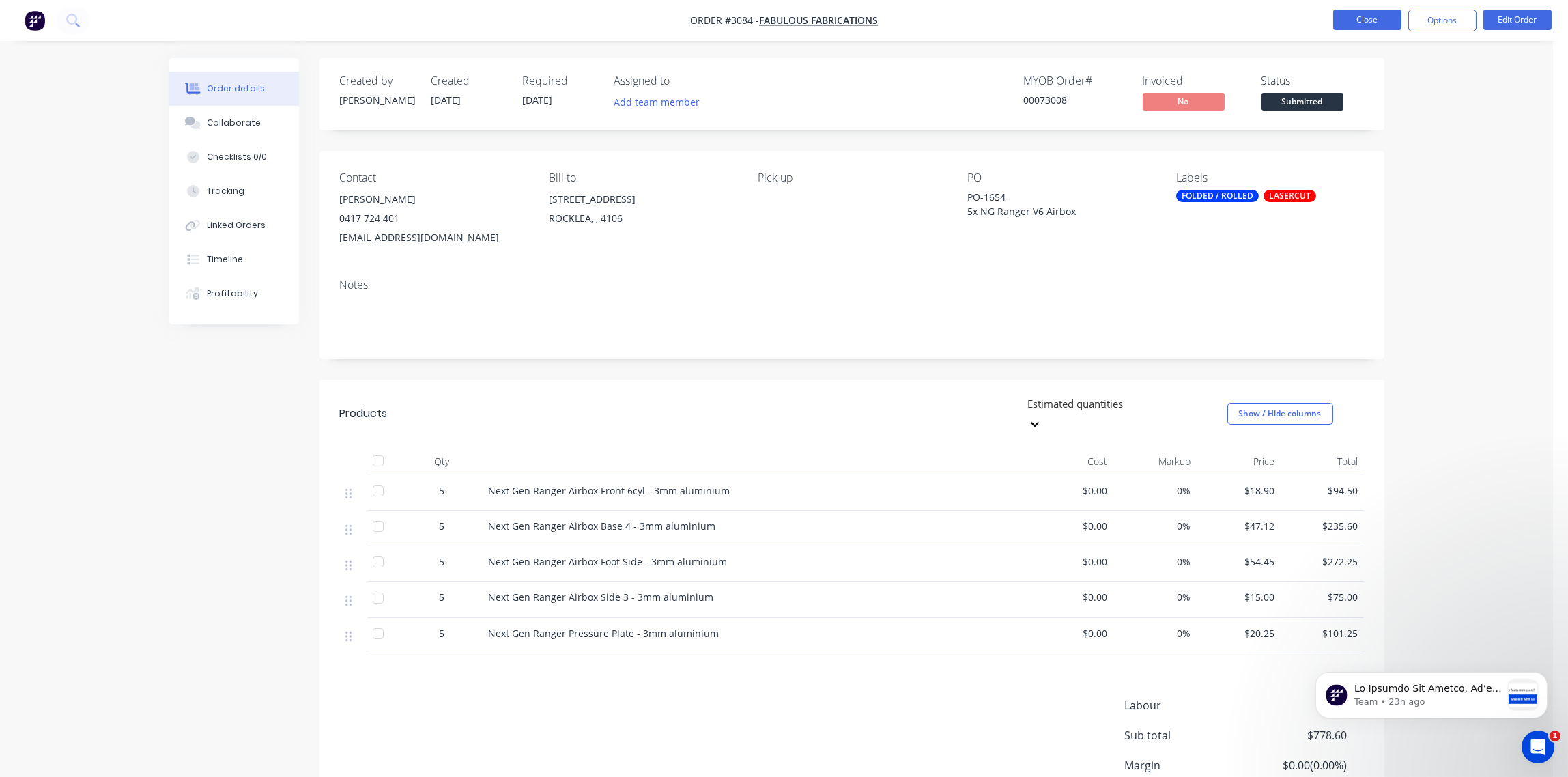
click at [1369, 20] on button "Close" at bounding box center [1368, 20] width 68 height 20
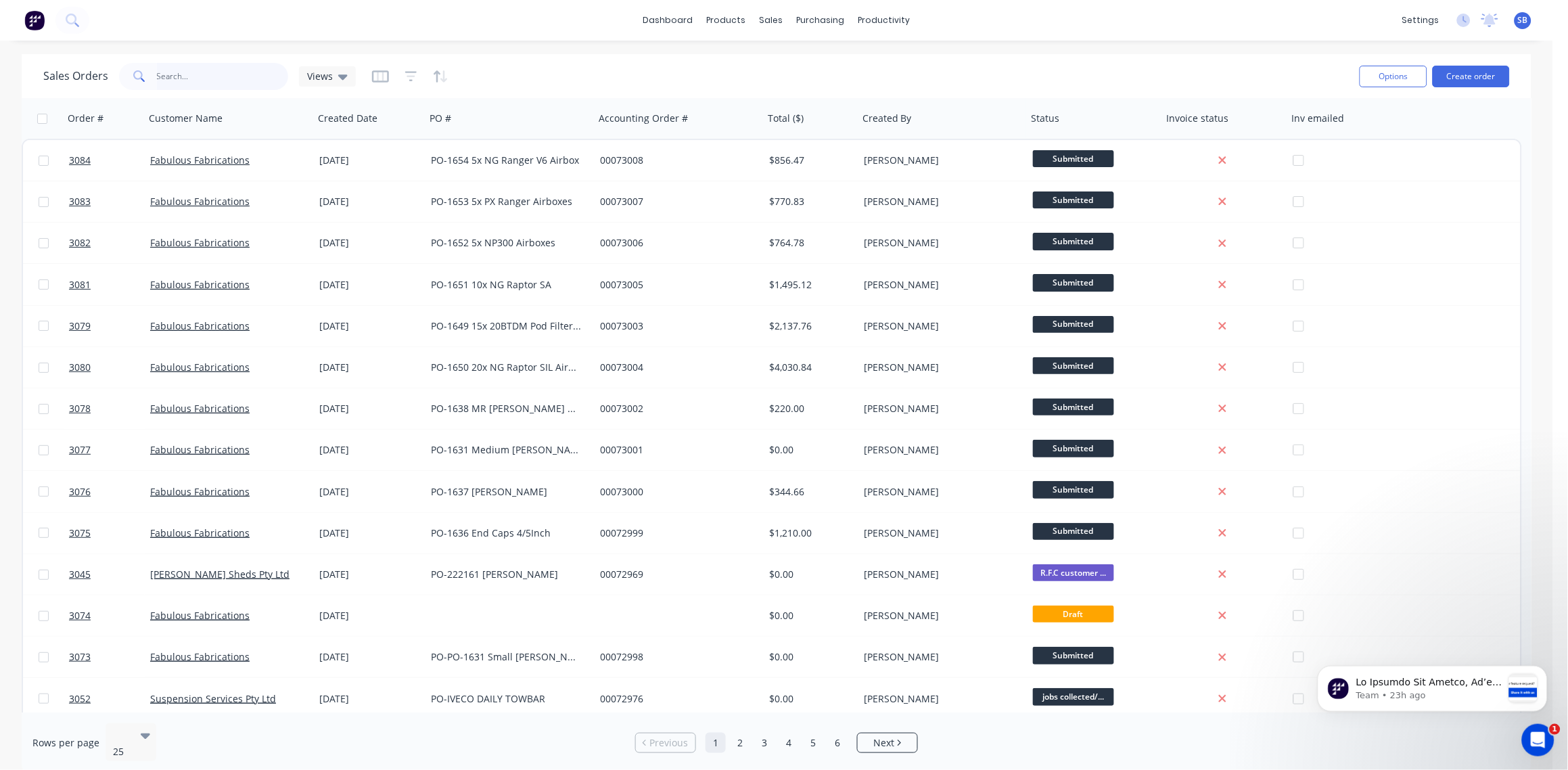
click at [209, 75] on input "text" at bounding box center [222, 76] width 132 height 27
paste input "GWM Cannon Airbox Base"
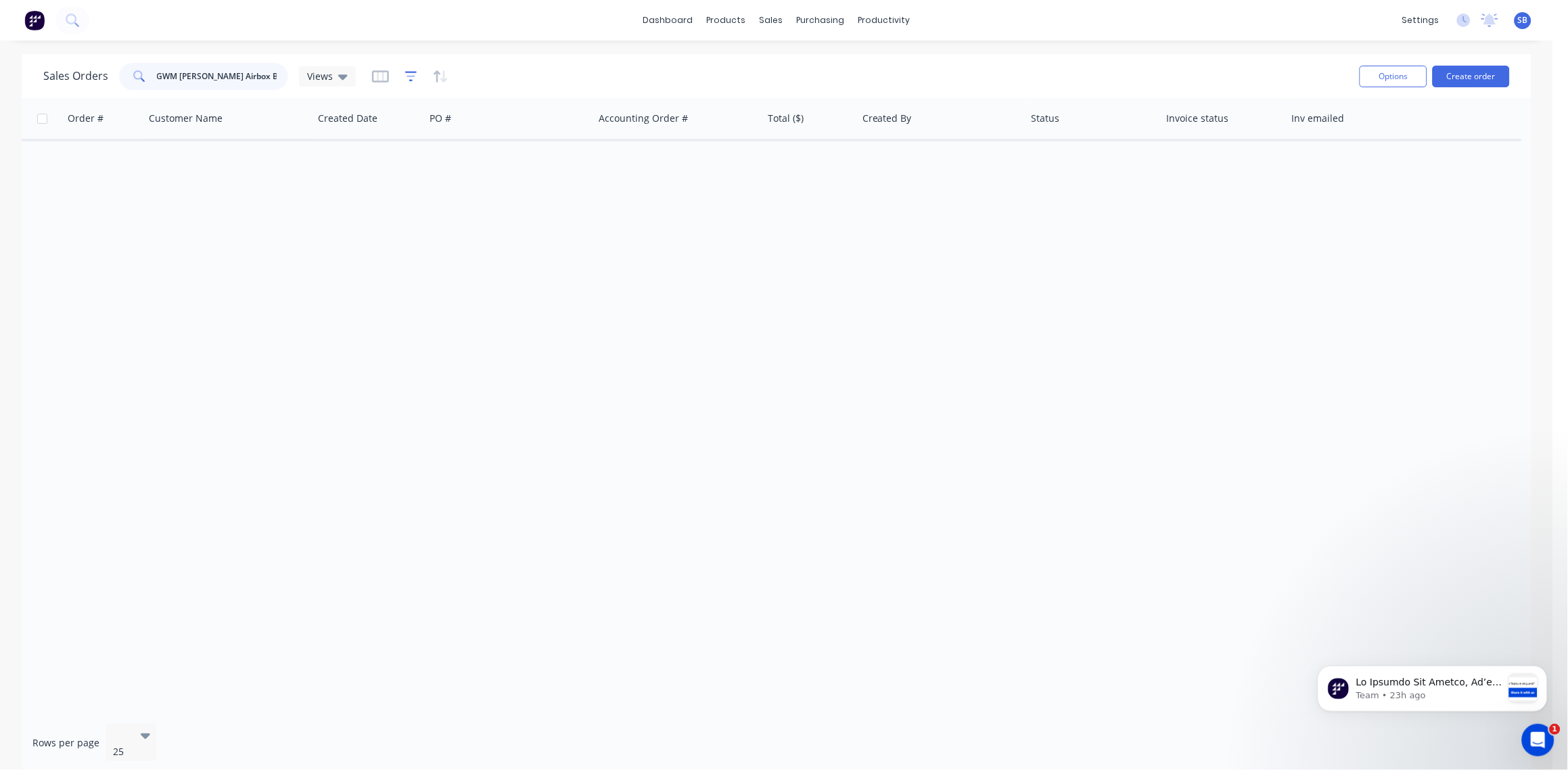
type input "GWM Cannon Airbox Base"
click at [405, 77] on icon "button" at bounding box center [411, 76] width 12 height 14
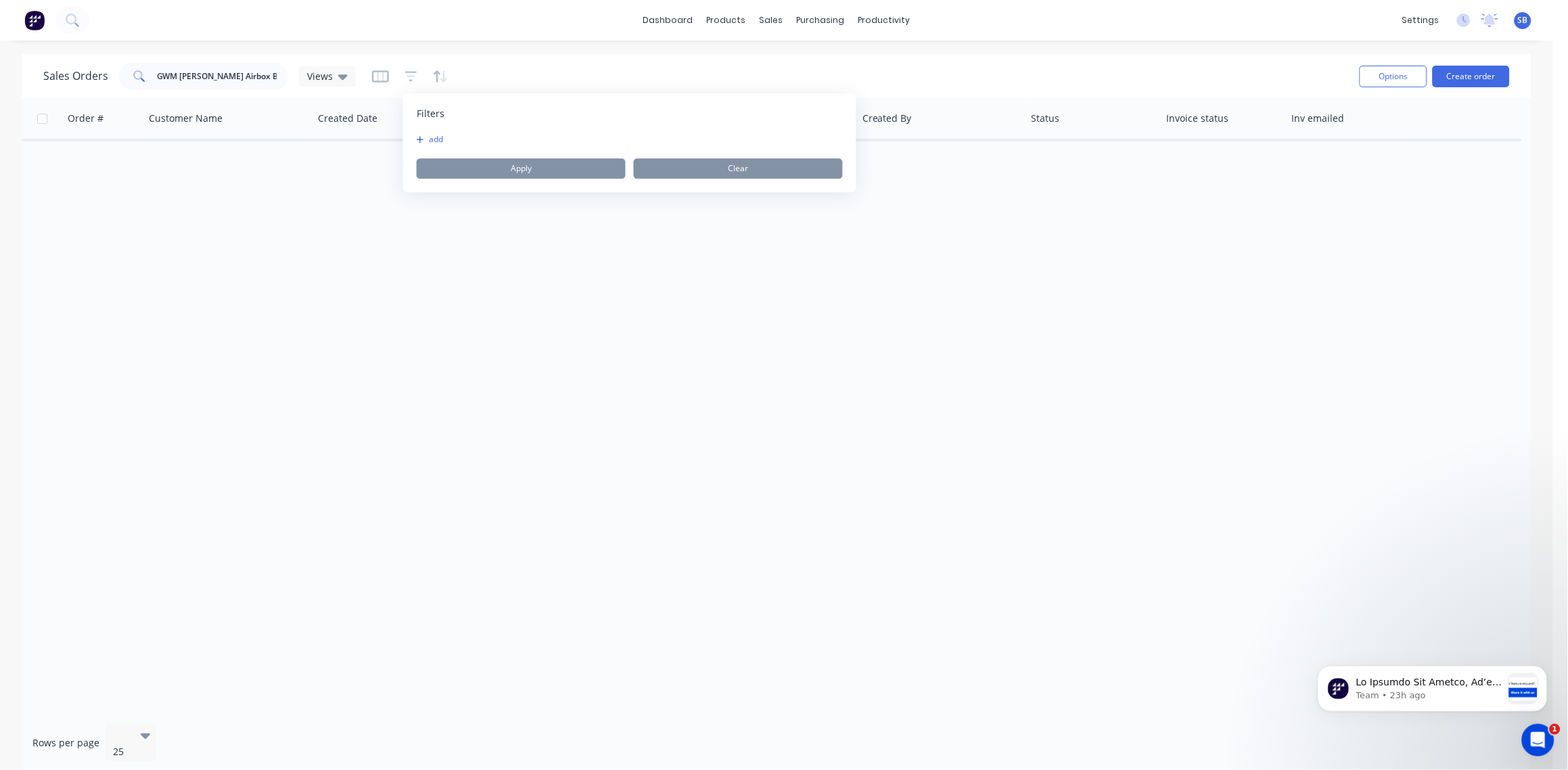
click at [432, 140] on button "add" at bounding box center [433, 139] width 34 height 11
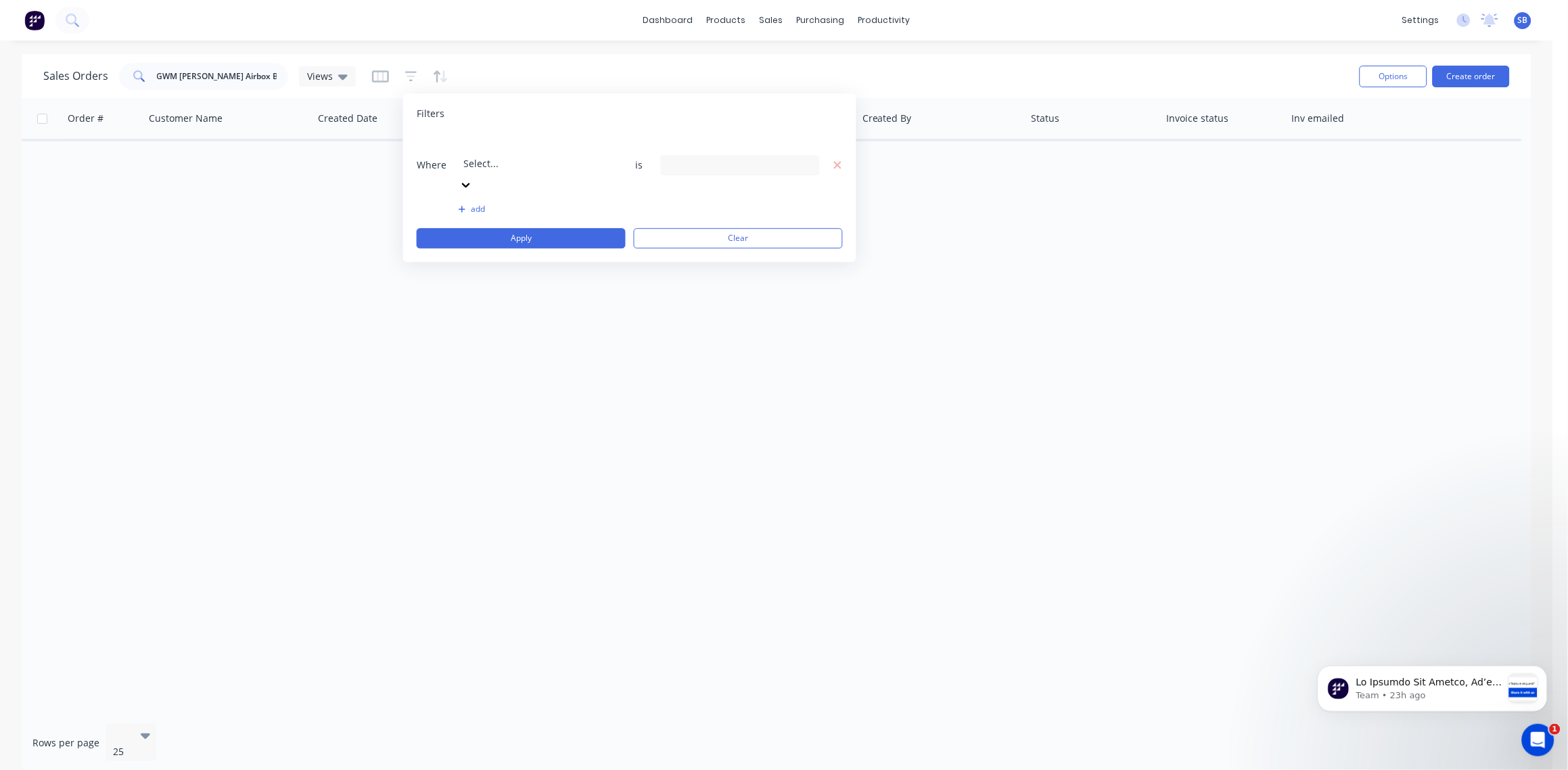
click at [502, 147] on div at bounding box center [560, 145] width 195 height 17
click at [764, 158] on div "20 Status selected" at bounding box center [729, 165] width 122 height 14
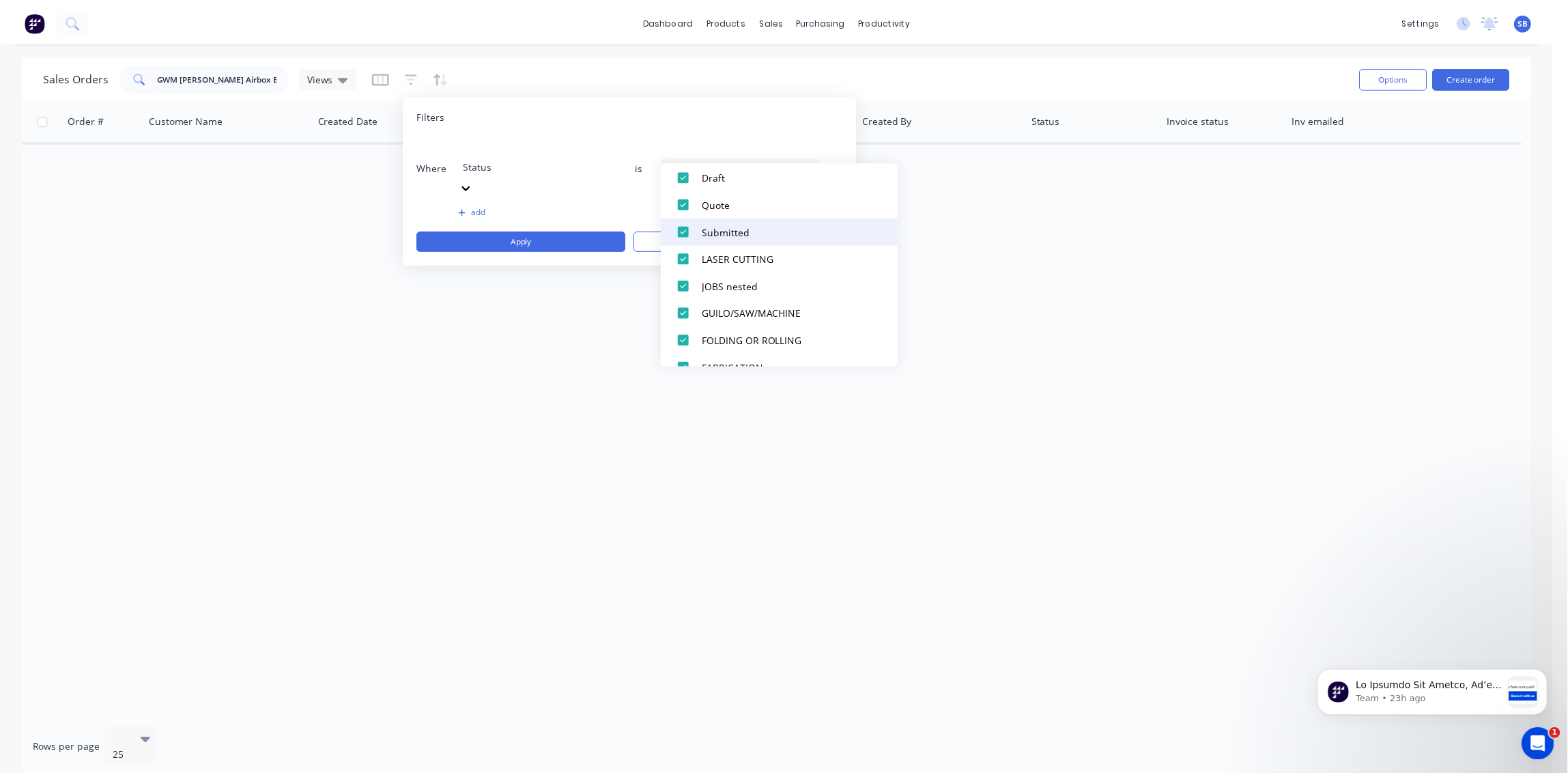
scroll to position [0, 0]
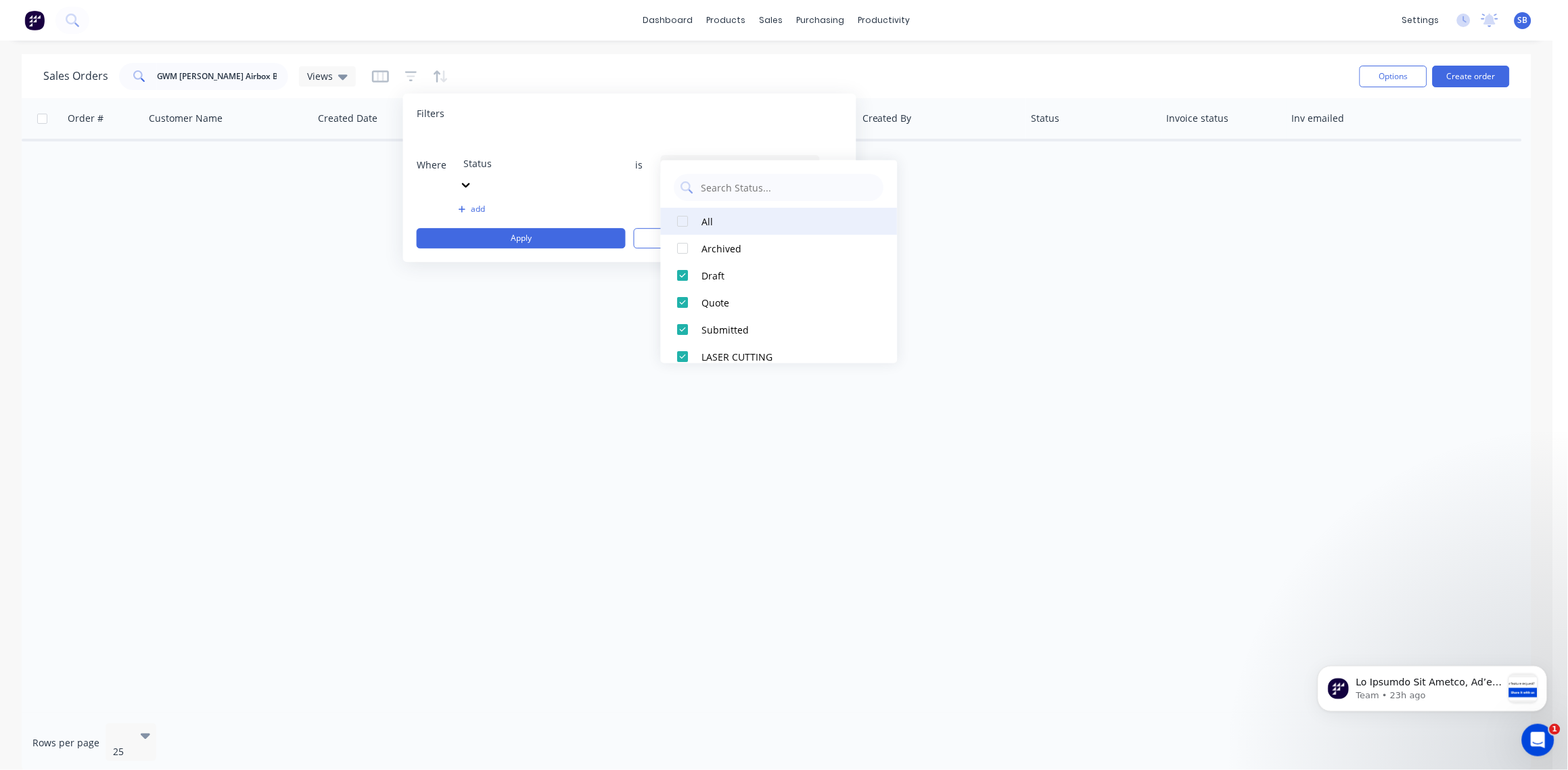
click at [680, 222] on div at bounding box center [683, 222] width 27 height 27
click at [608, 271] on div "Order # Customer Name Created Date PO # Accounting Order # Total ($) Created By…" at bounding box center [776, 405] width 1510 height 615
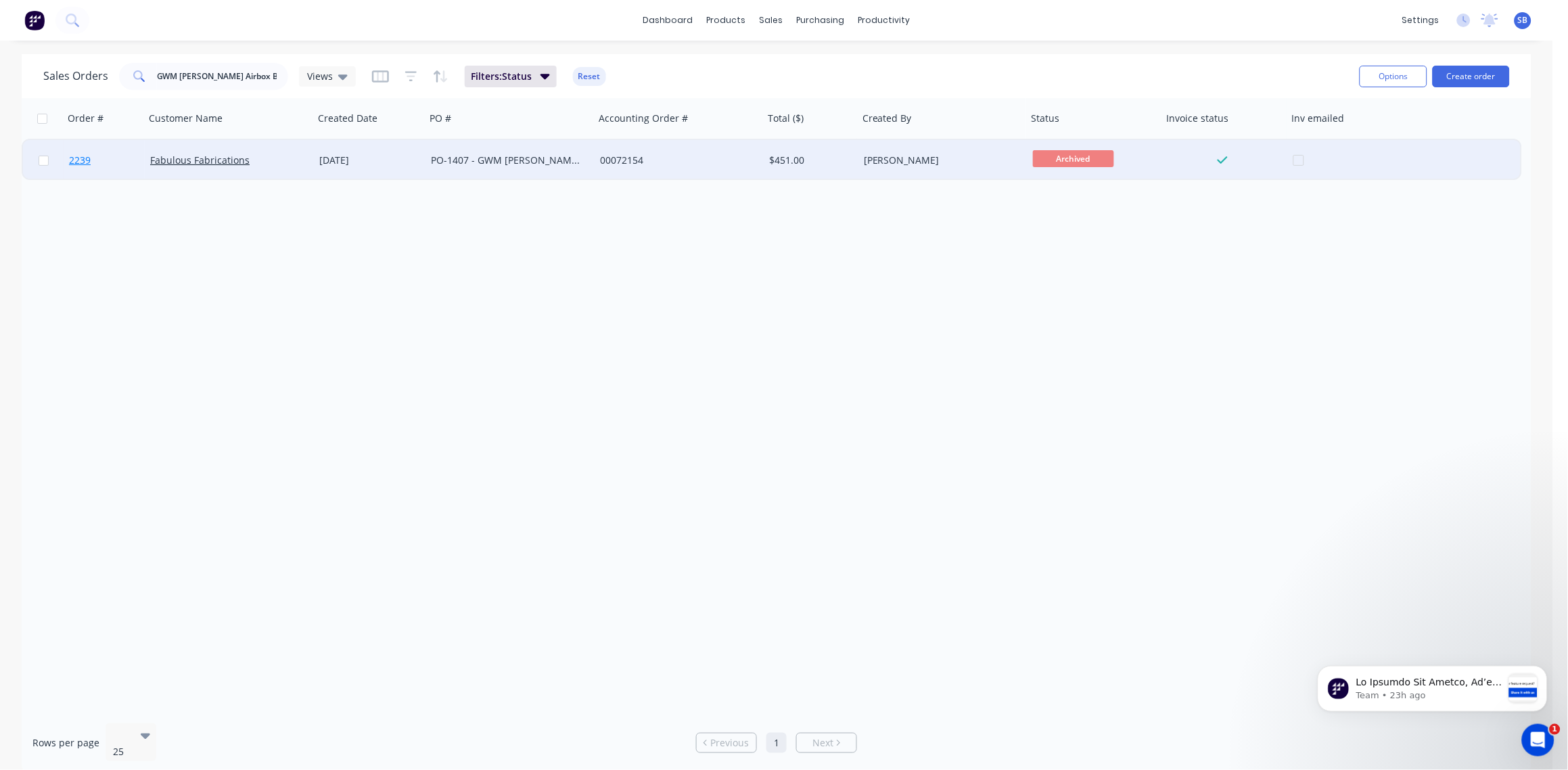
click at [78, 160] on span "2239" at bounding box center [80, 160] width 22 height 14
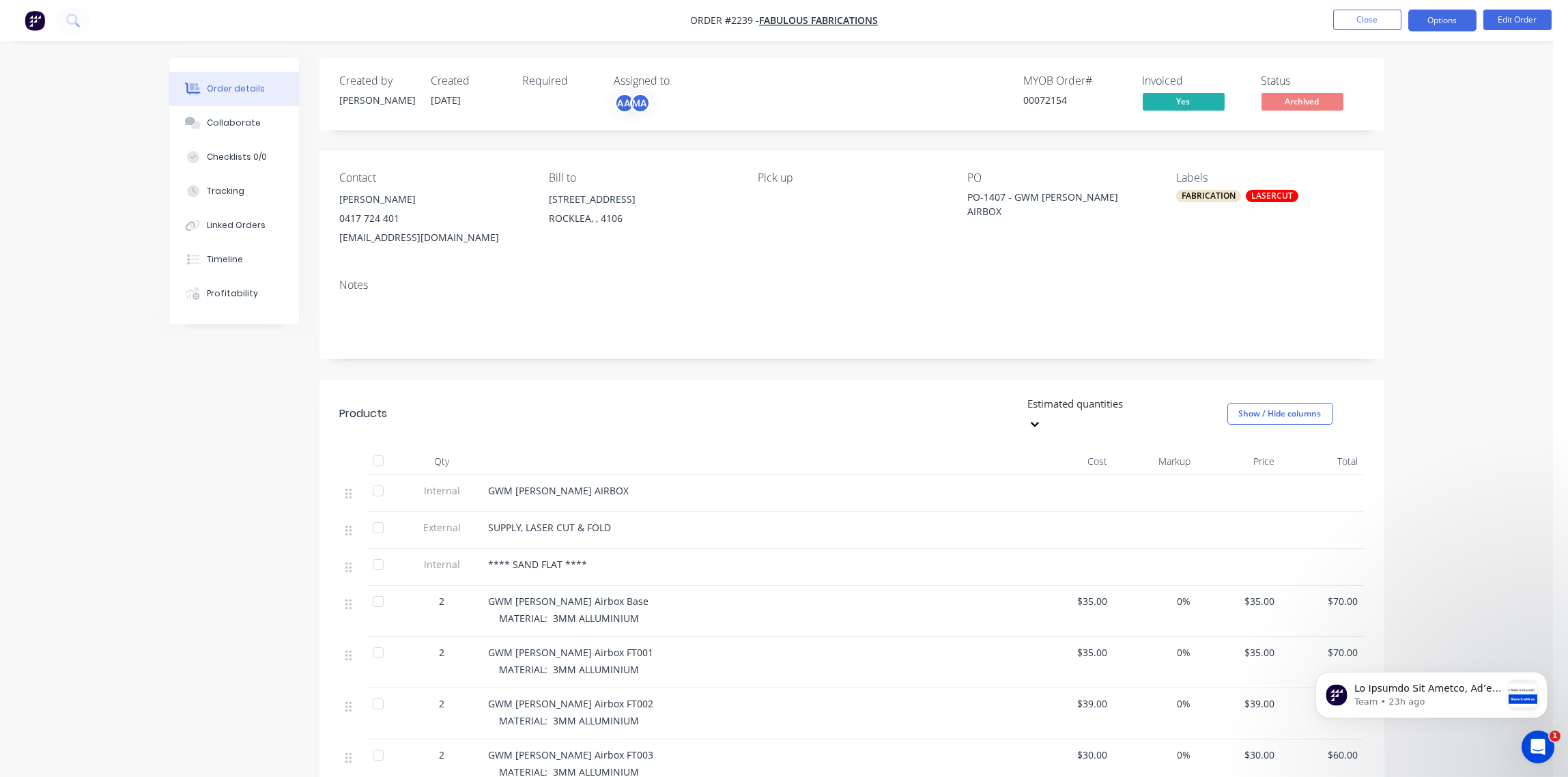
click at [1452, 20] on button "Options" at bounding box center [1442, 20] width 68 height 22
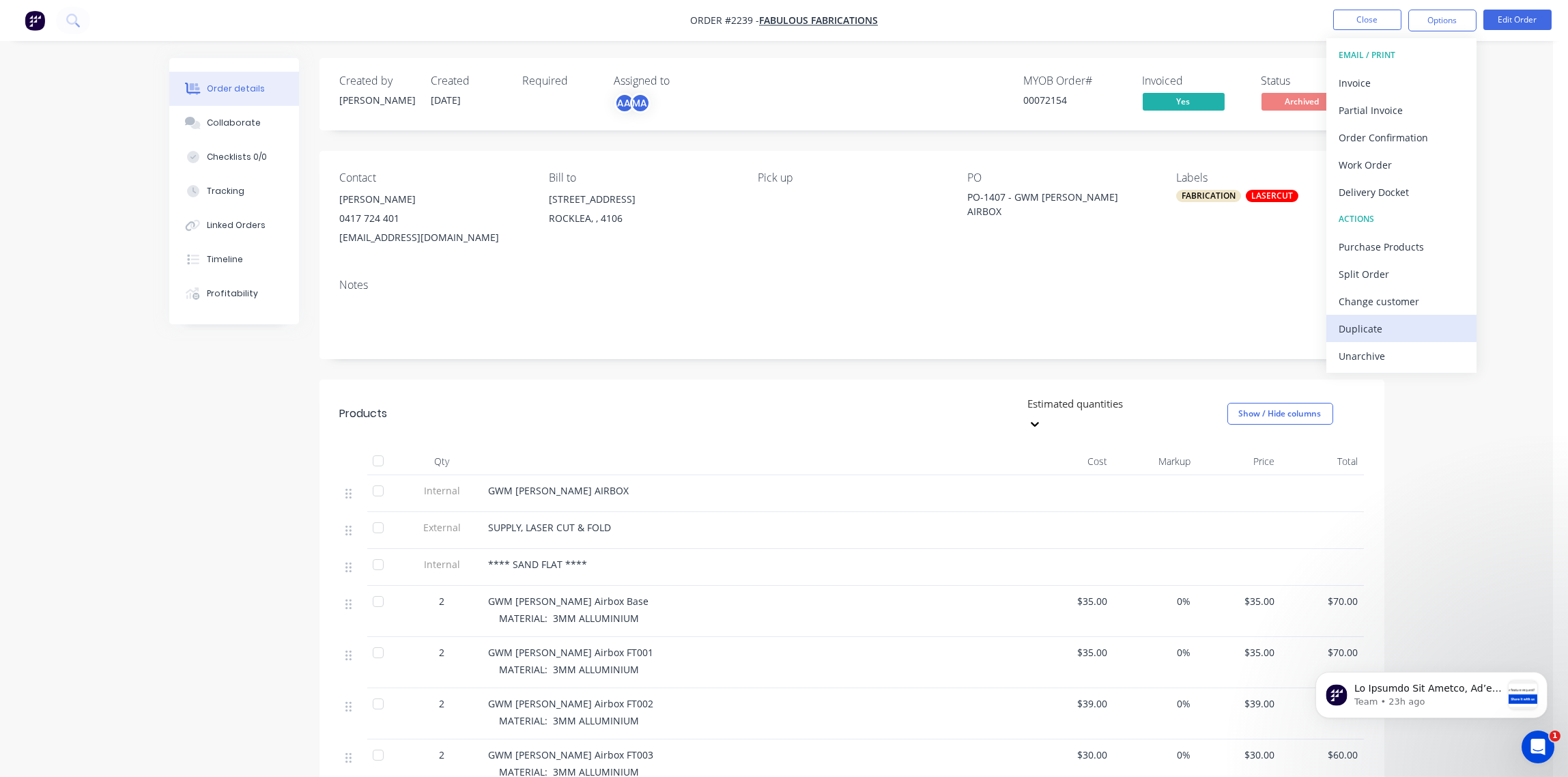
click at [1371, 324] on div "Duplicate" at bounding box center [1401, 328] width 126 height 20
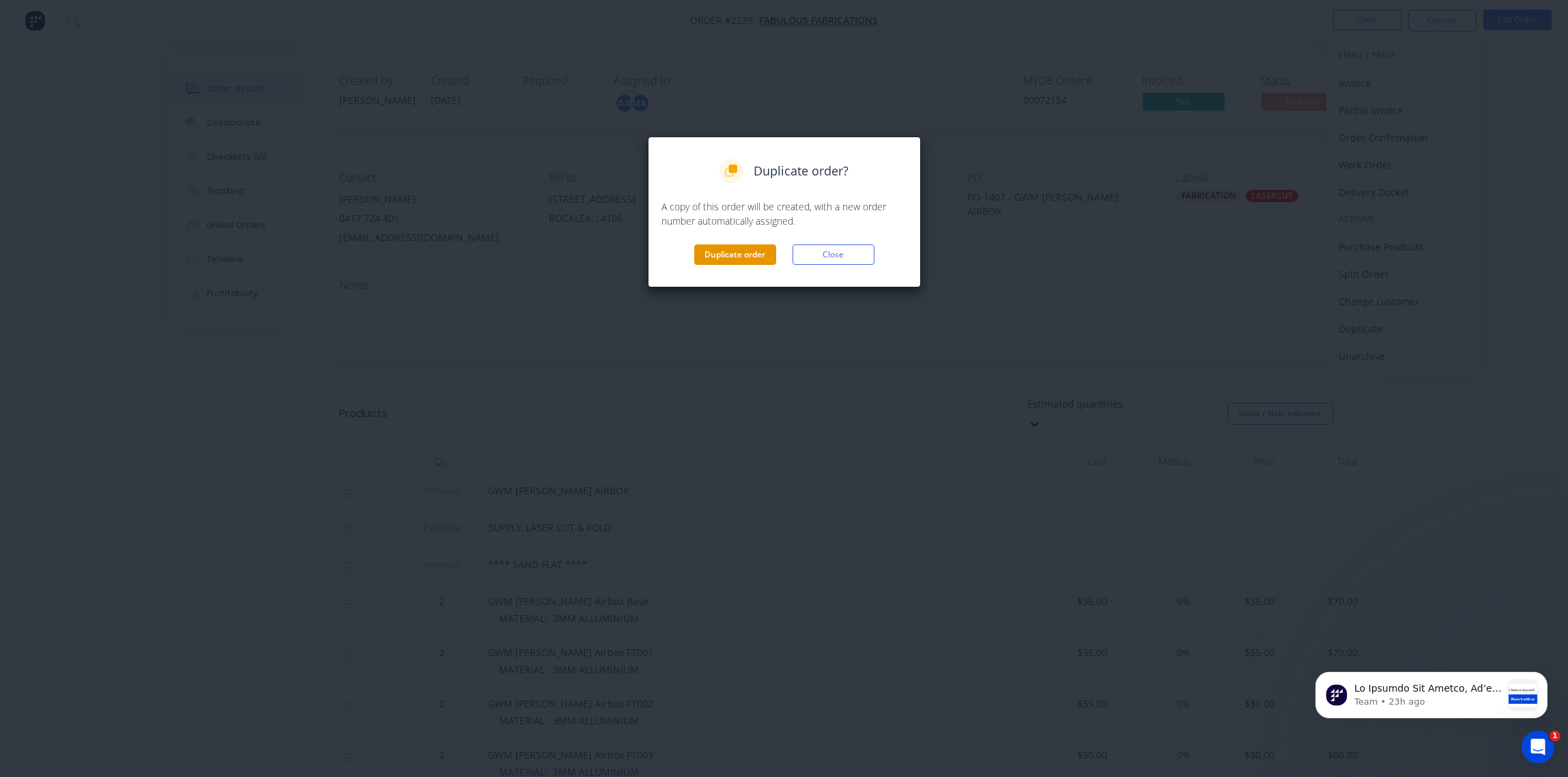
click at [738, 255] on button "Duplicate order" at bounding box center [735, 255] width 82 height 20
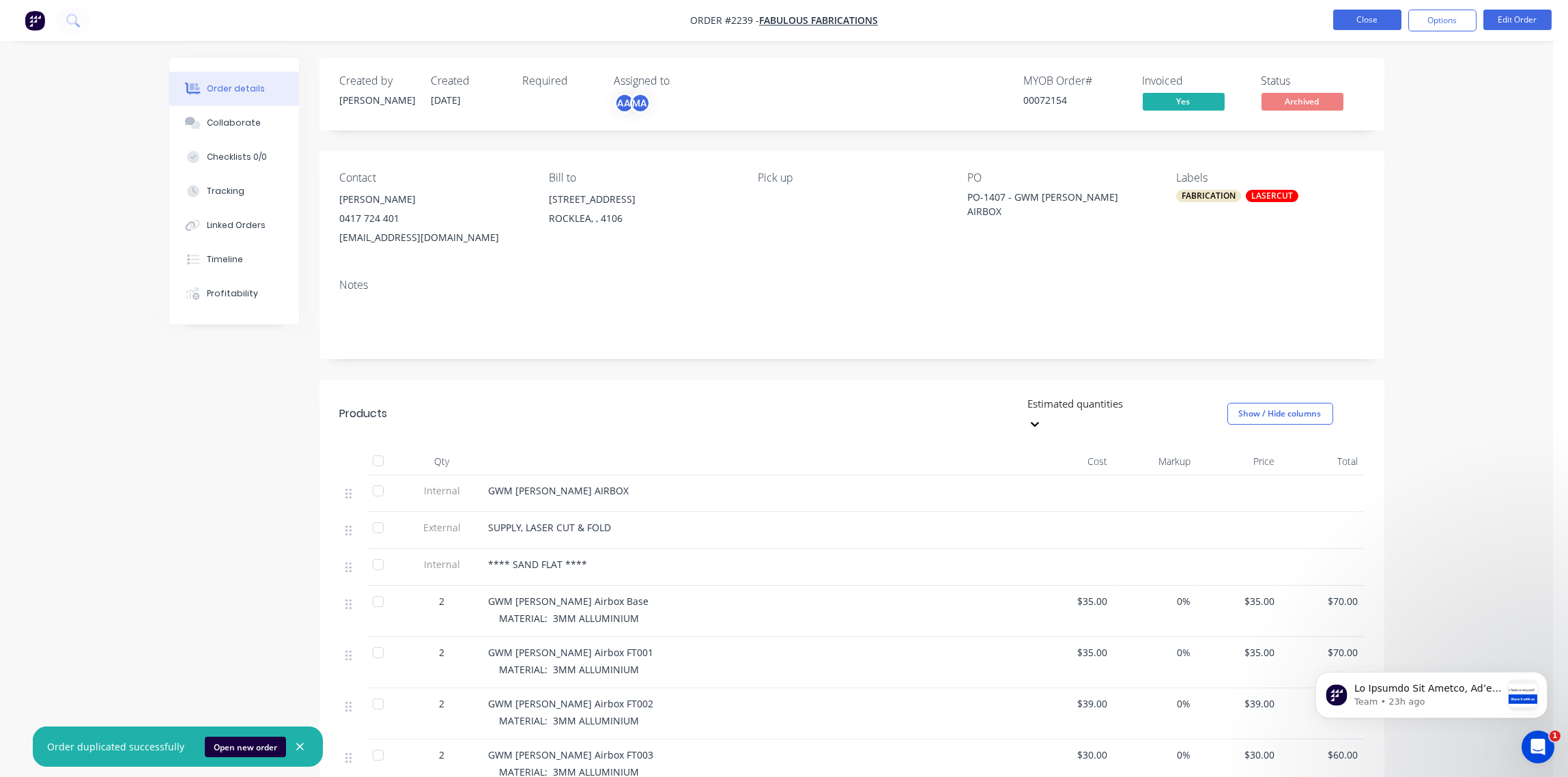
click at [1368, 25] on button "Close" at bounding box center [1368, 20] width 68 height 20
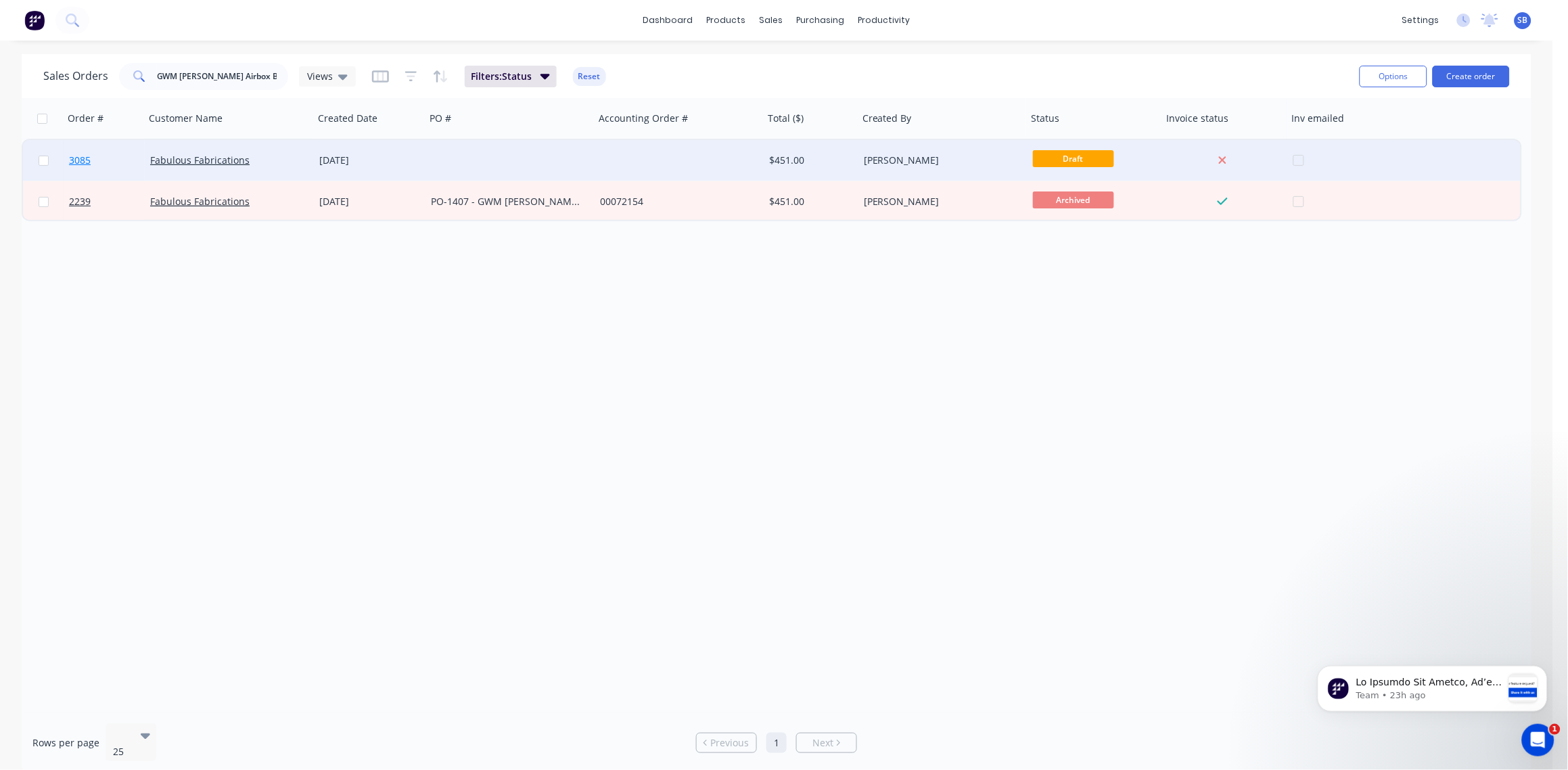
click at [75, 157] on span "3085" at bounding box center [80, 160] width 22 height 14
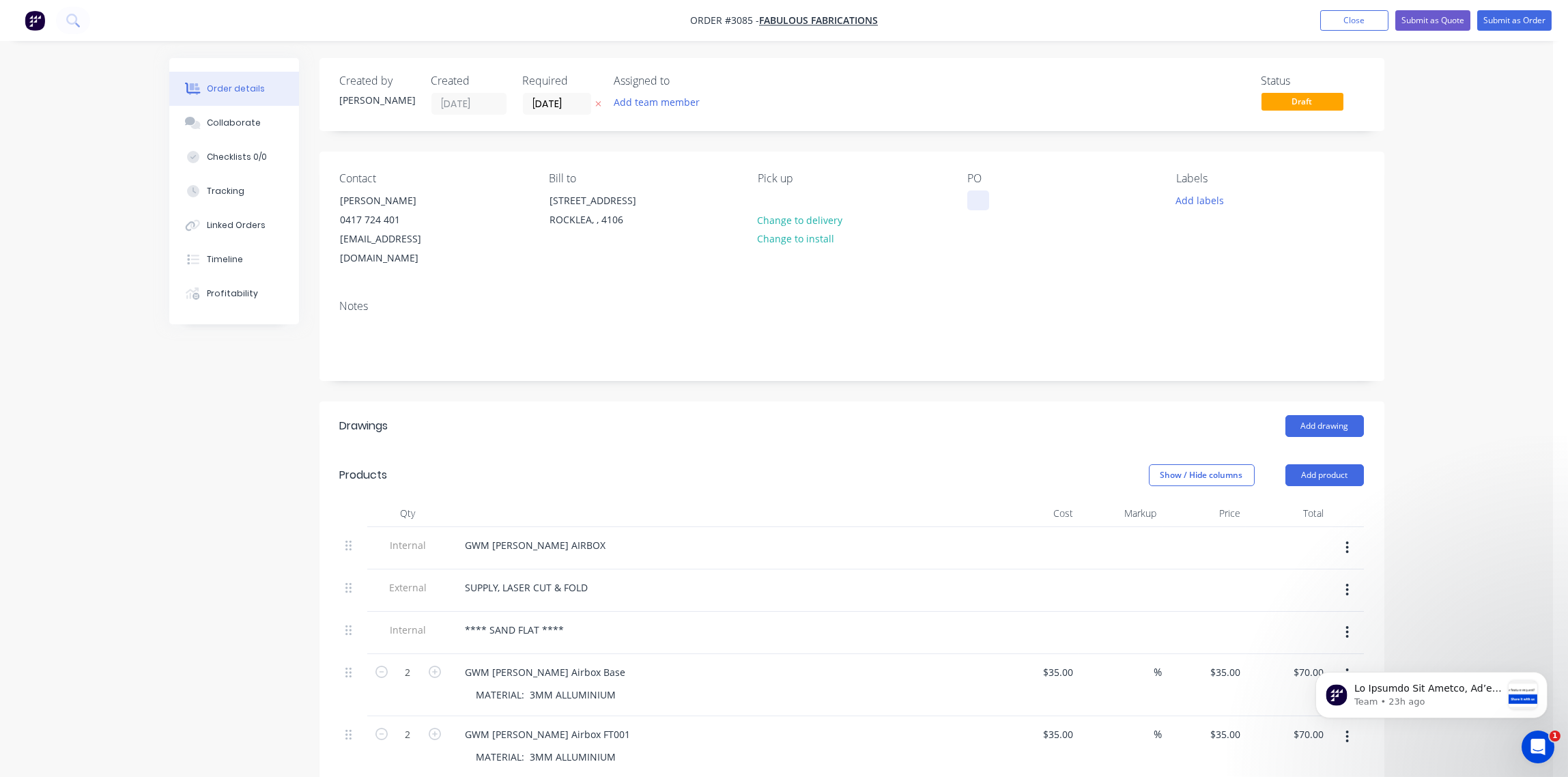
click at [980, 199] on div at bounding box center [979, 200] width 22 height 20
paste div
click at [1198, 203] on button "Add labels" at bounding box center [1200, 199] width 63 height 18
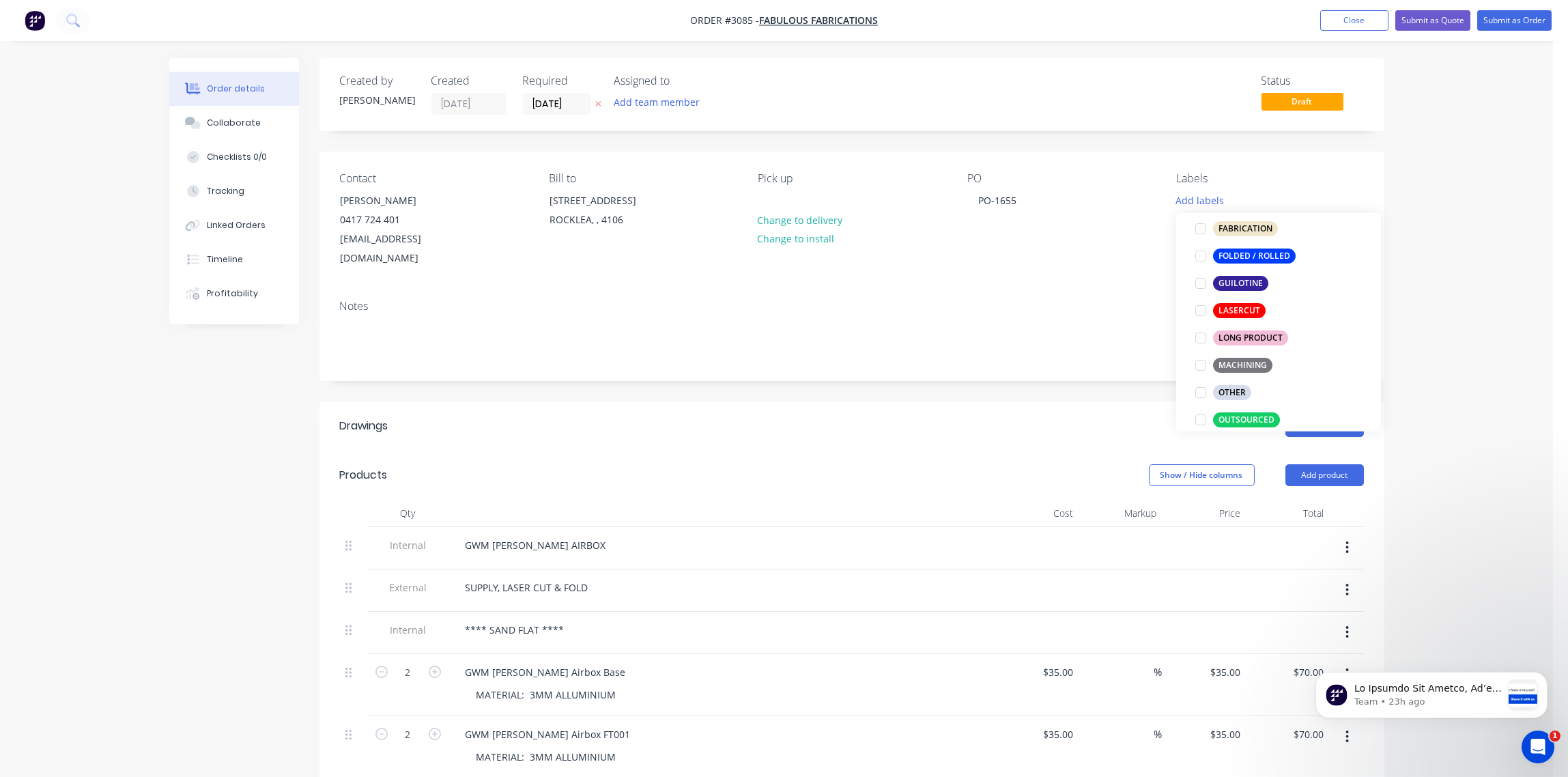
scroll to position [305, 0]
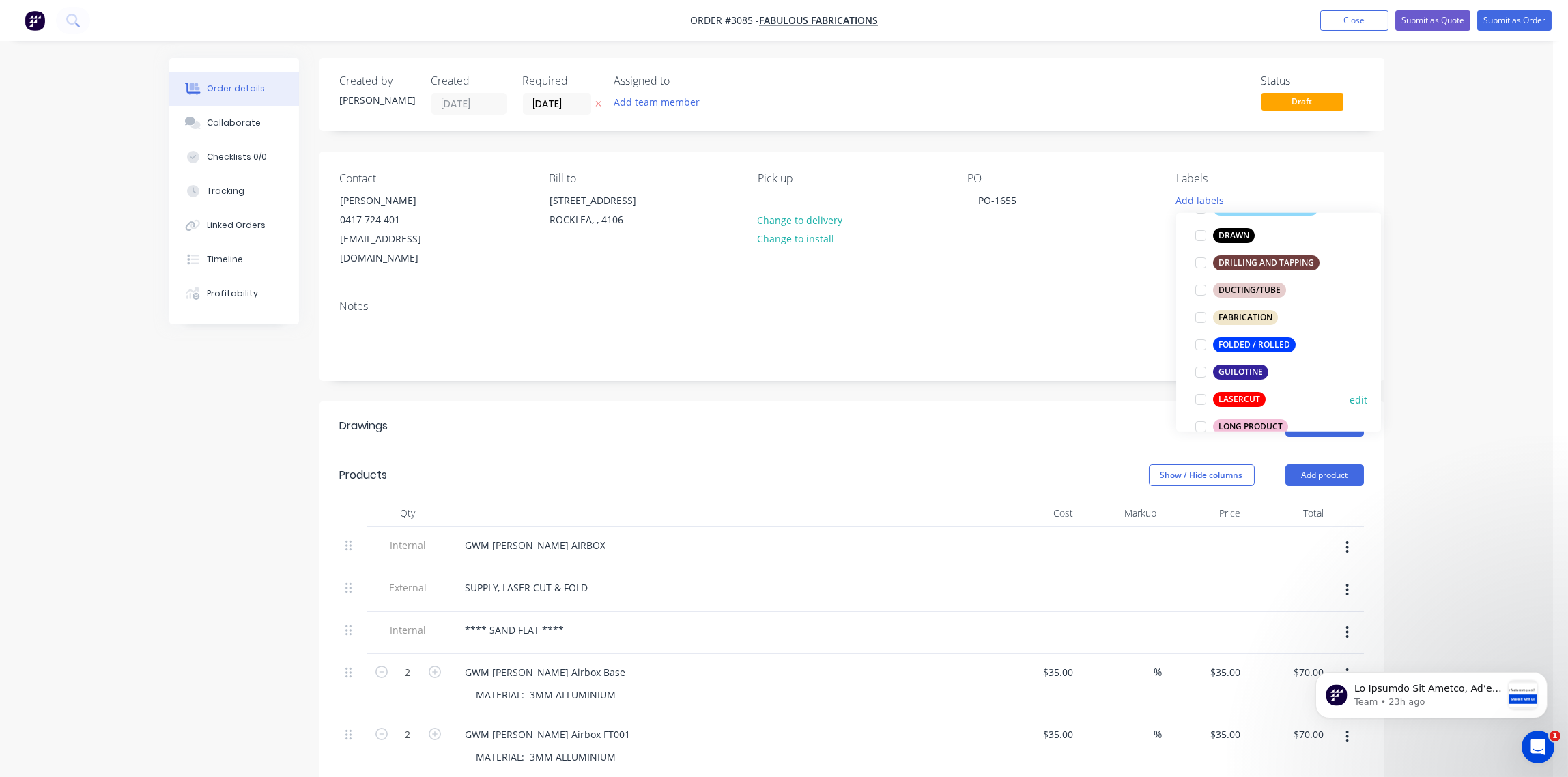
click at [1200, 397] on div at bounding box center [1201, 399] width 28 height 28
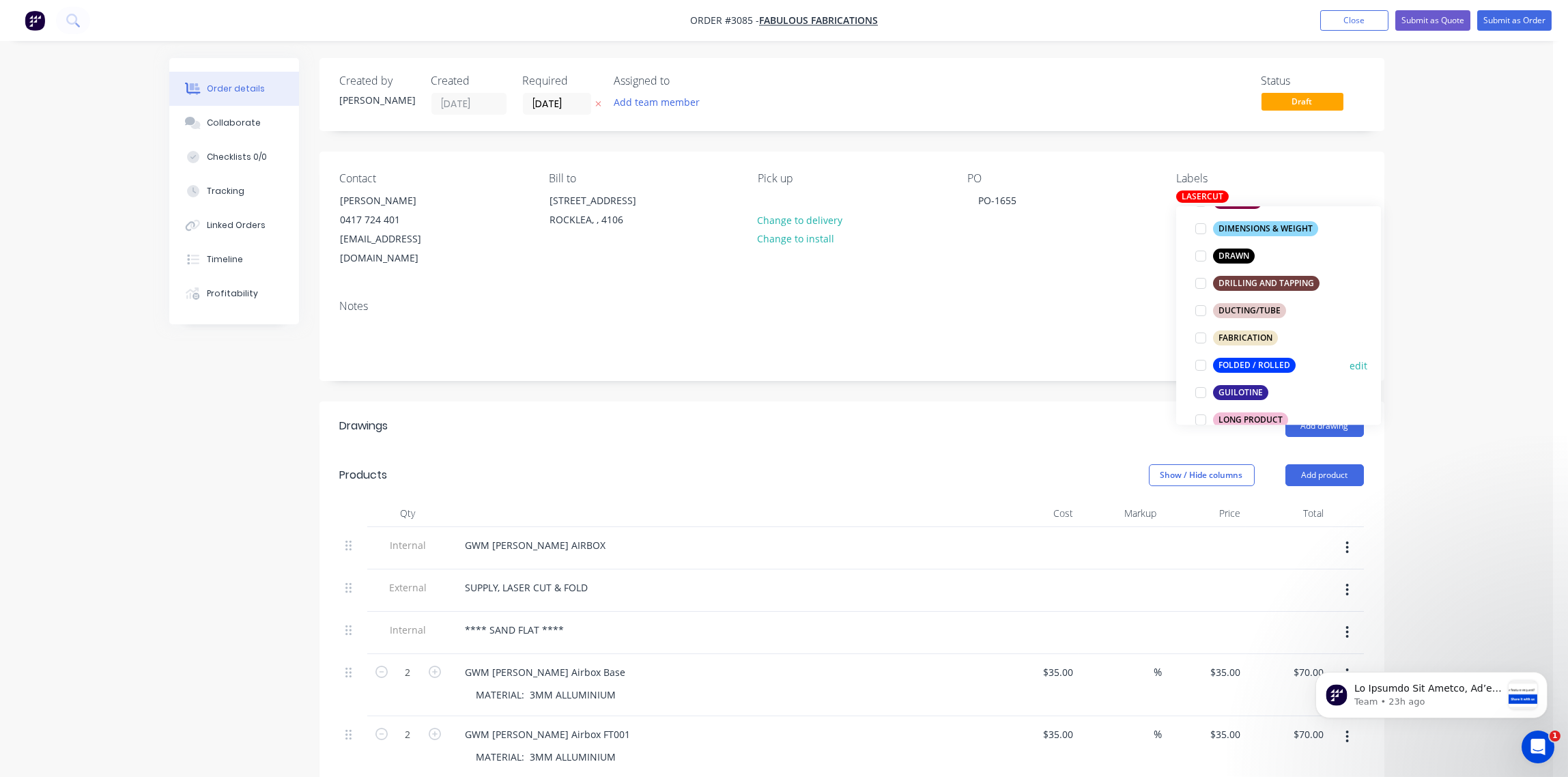
click at [1198, 364] on div at bounding box center [1201, 365] width 28 height 28
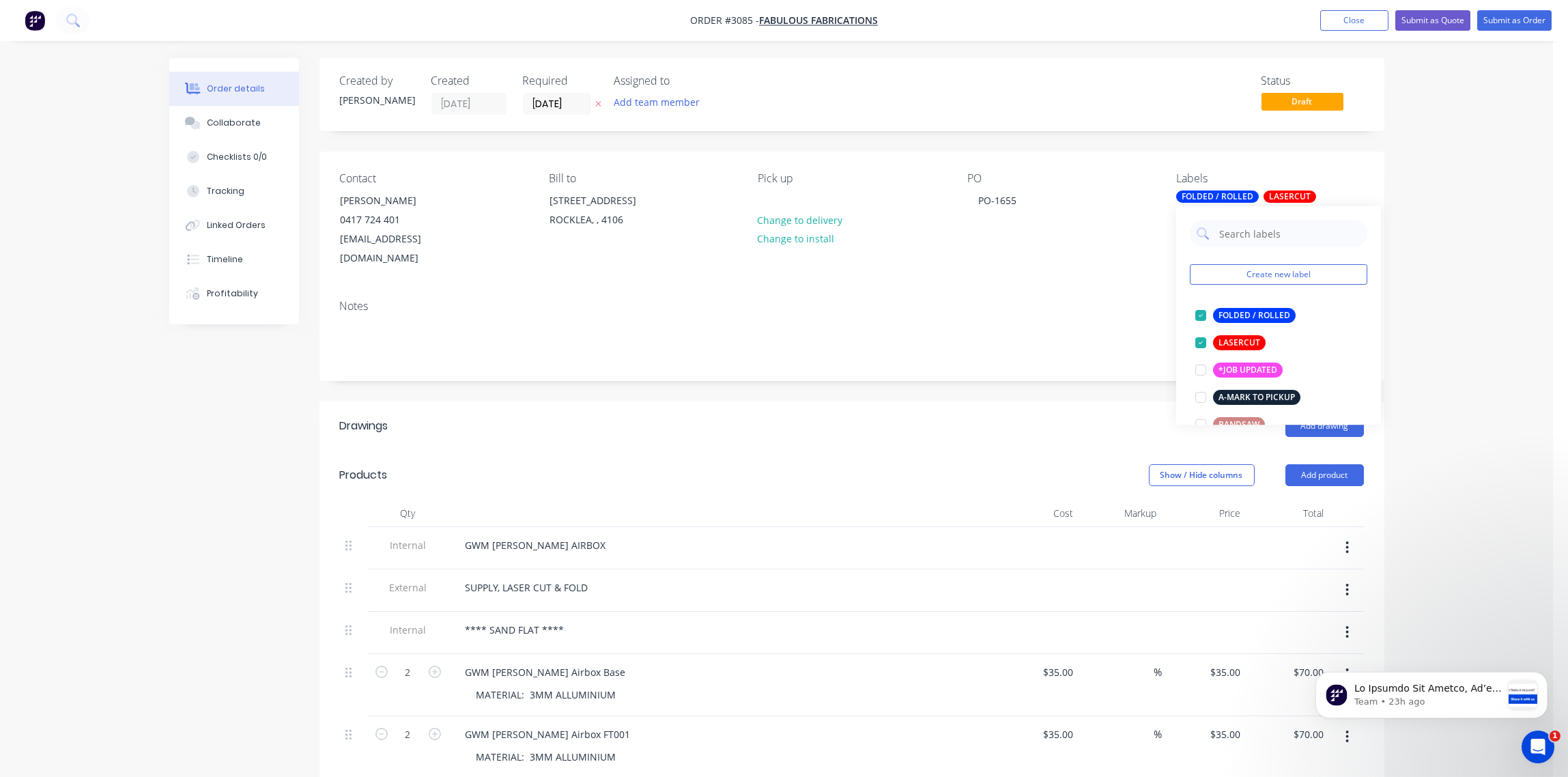
click at [1083, 250] on div "Contact DOMINIQUE 0417 724 401 fabulousfabrications@hotmail.com Bill to Unit 9/…" at bounding box center [852, 220] width 1065 height 137
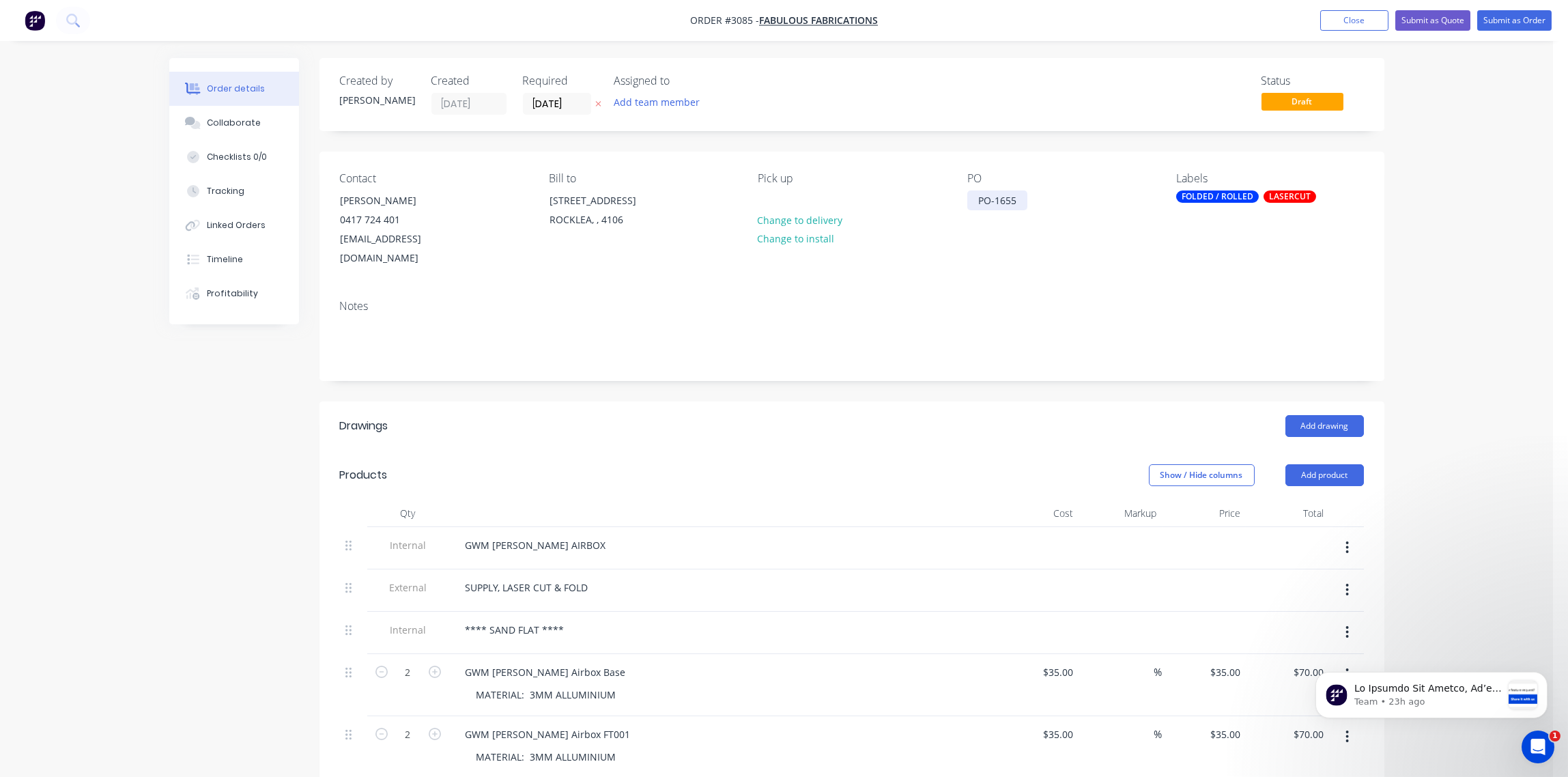
click at [1021, 199] on div "PO-1655" at bounding box center [997, 200] width 60 height 20
click at [230, 118] on div "Collaborate" at bounding box center [234, 123] width 54 height 12
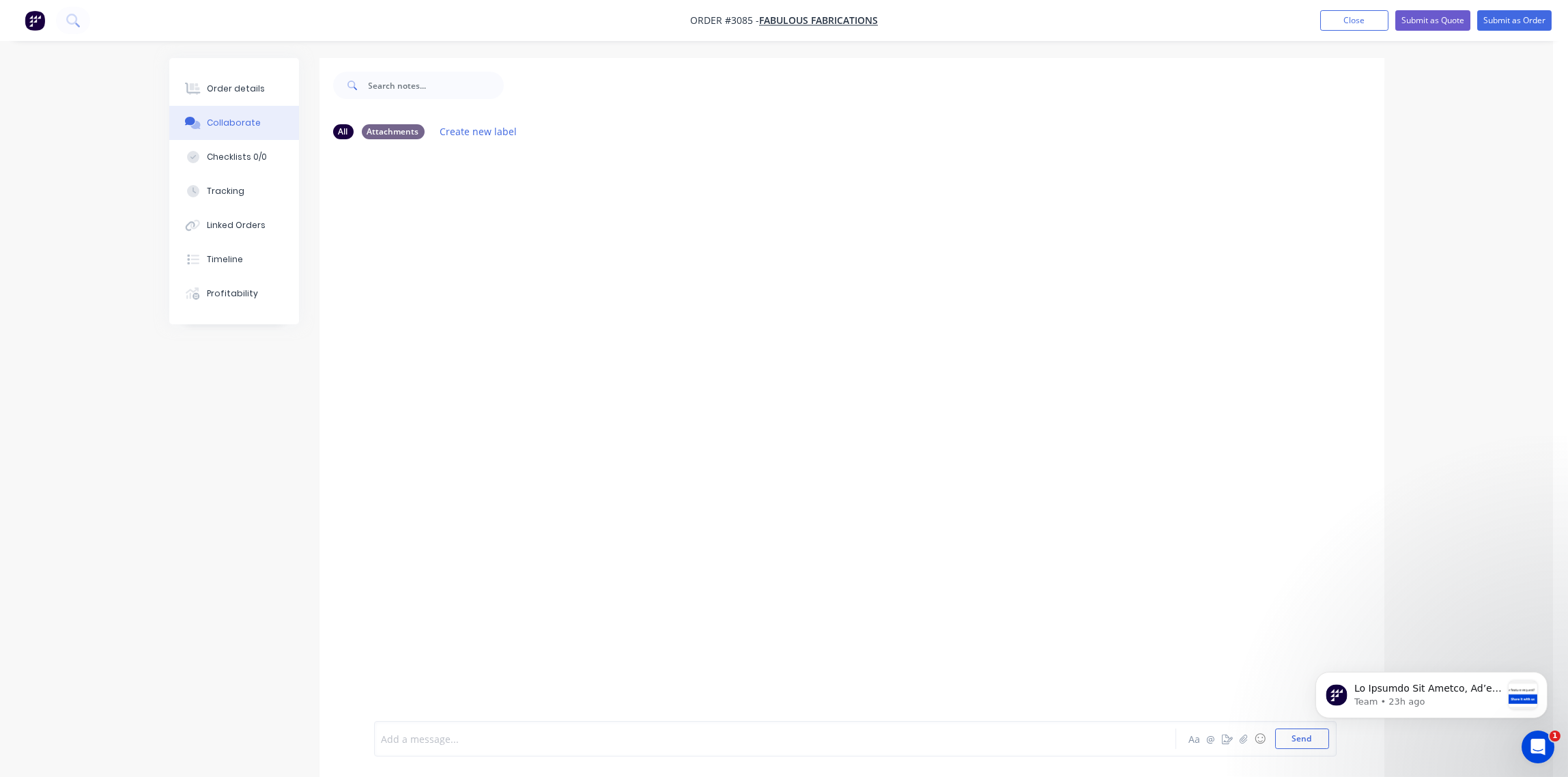
click at [510, 737] on div at bounding box center [738, 739] width 710 height 15
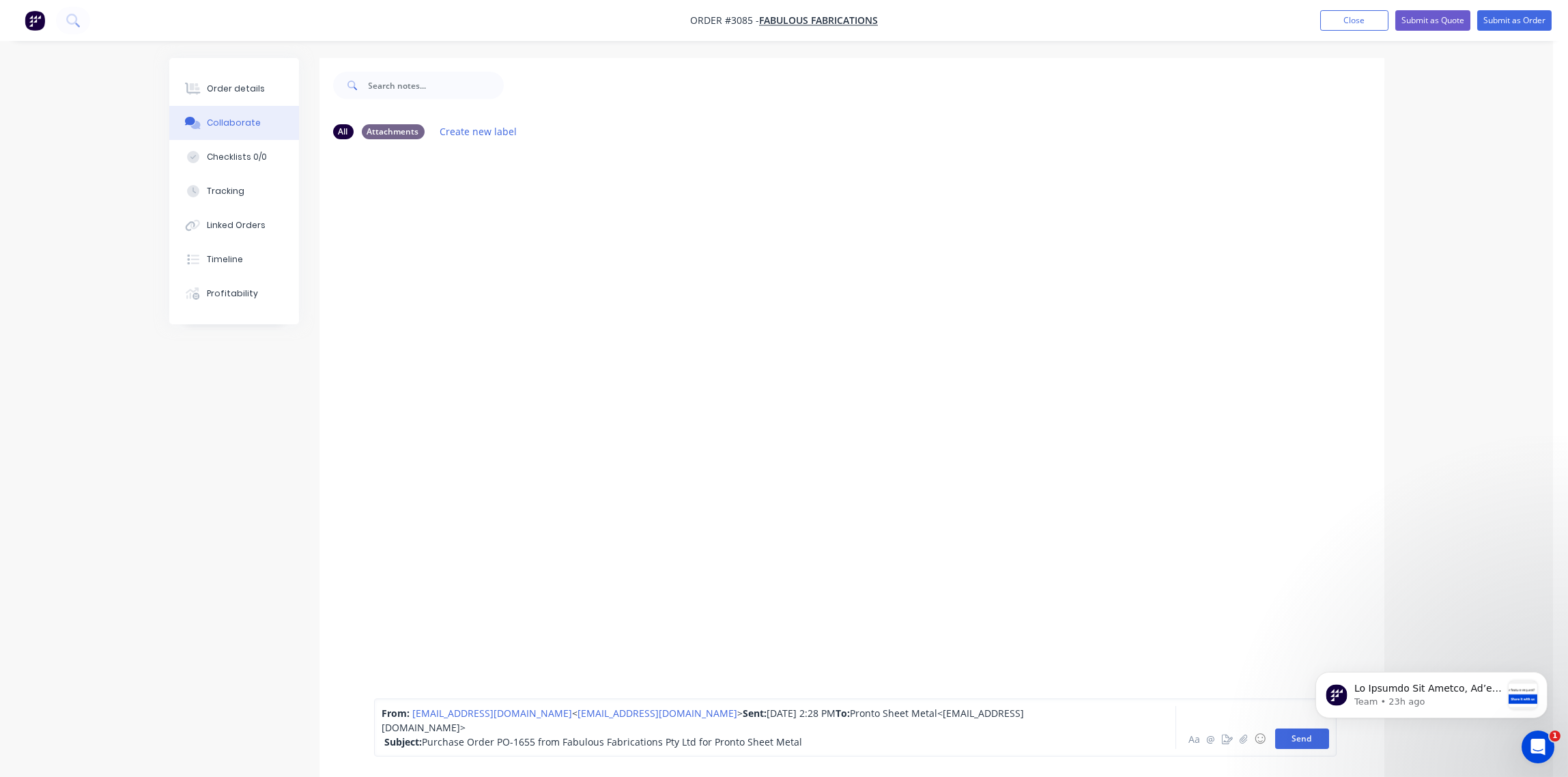
click at [1293, 739] on button "Send" at bounding box center [1302, 739] width 54 height 20
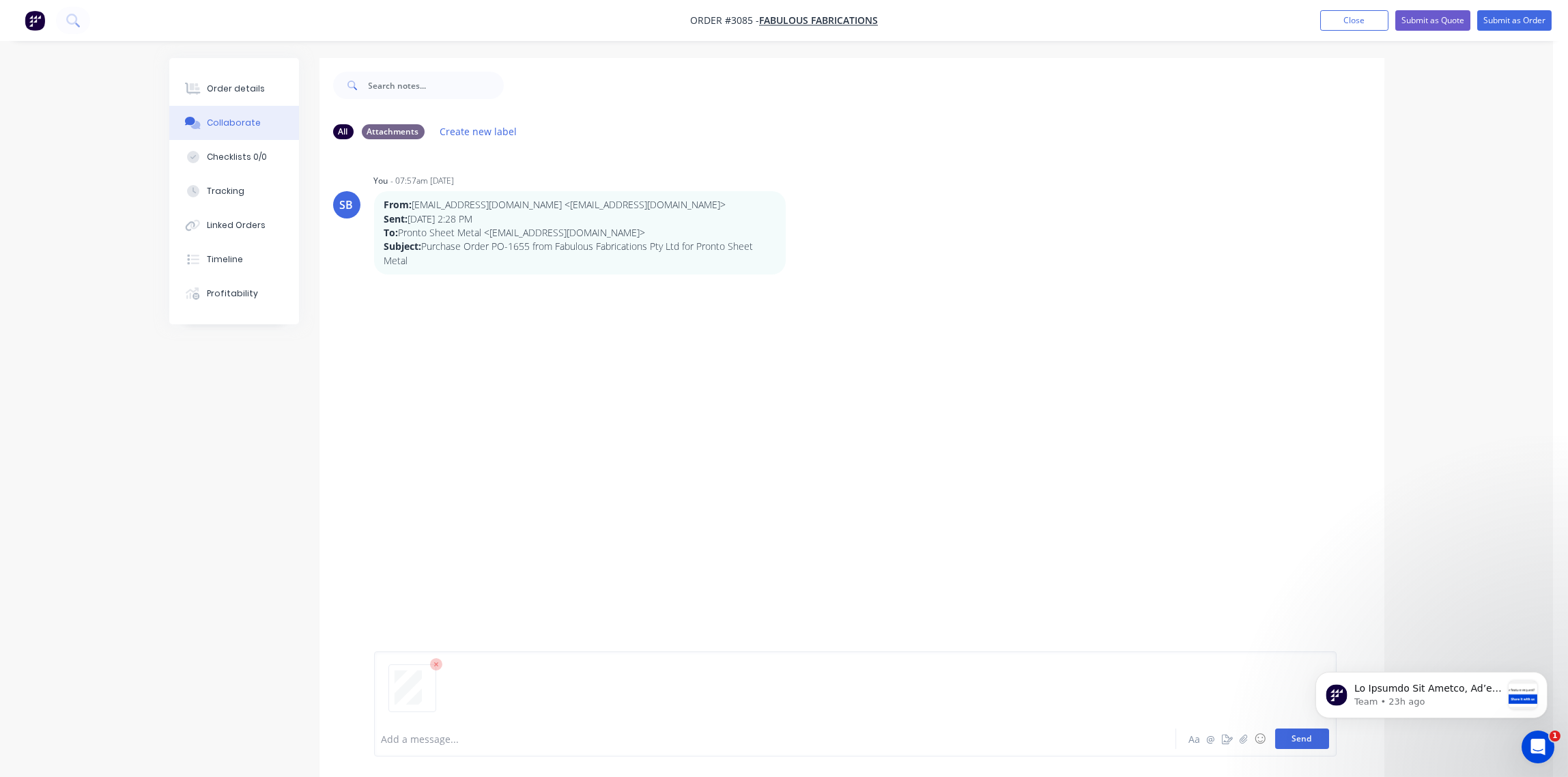
click at [1302, 742] on button "Send" at bounding box center [1302, 739] width 54 height 20
click at [237, 84] on div "Order details" at bounding box center [236, 89] width 58 height 12
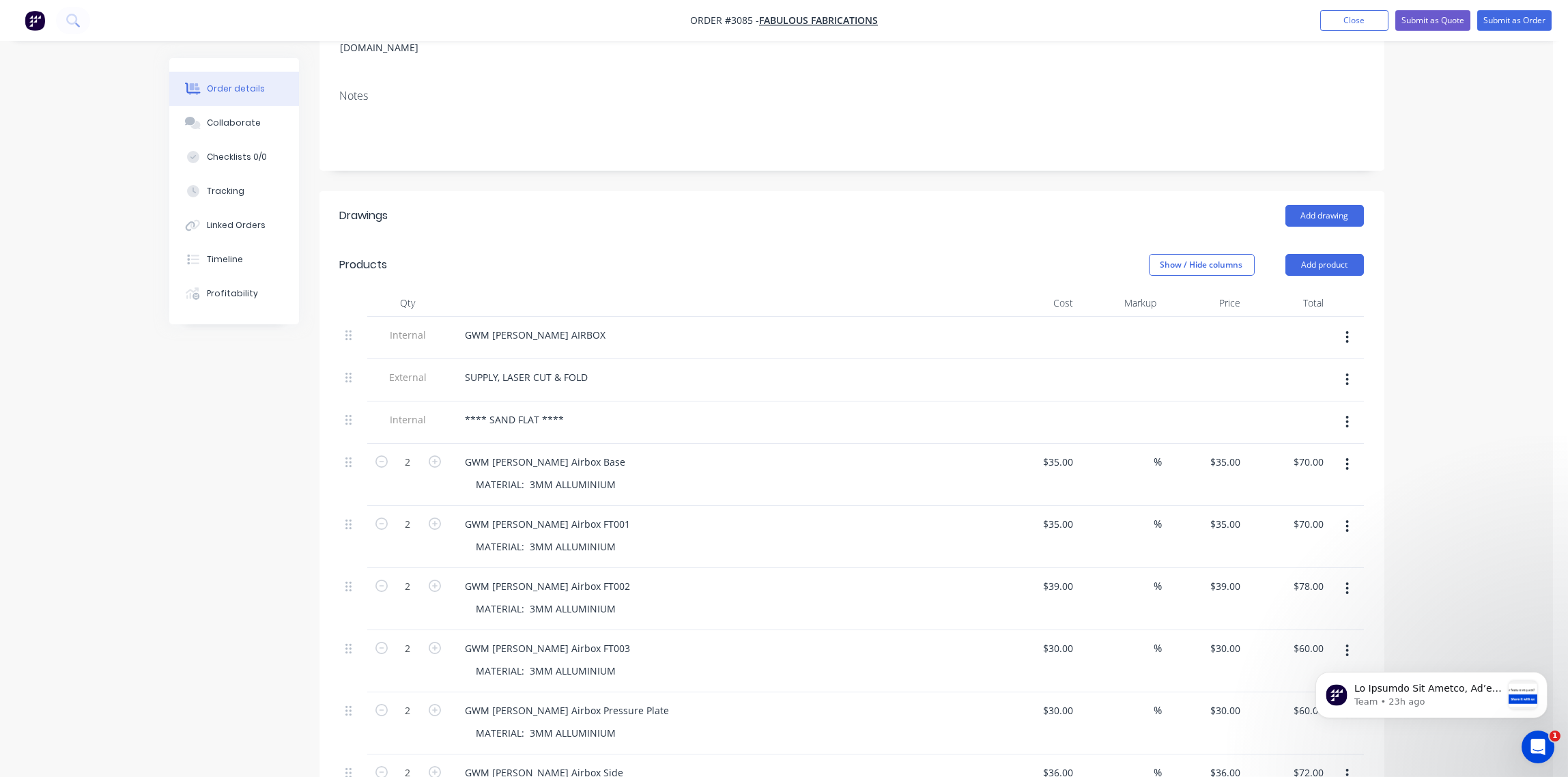
scroll to position [203, 0]
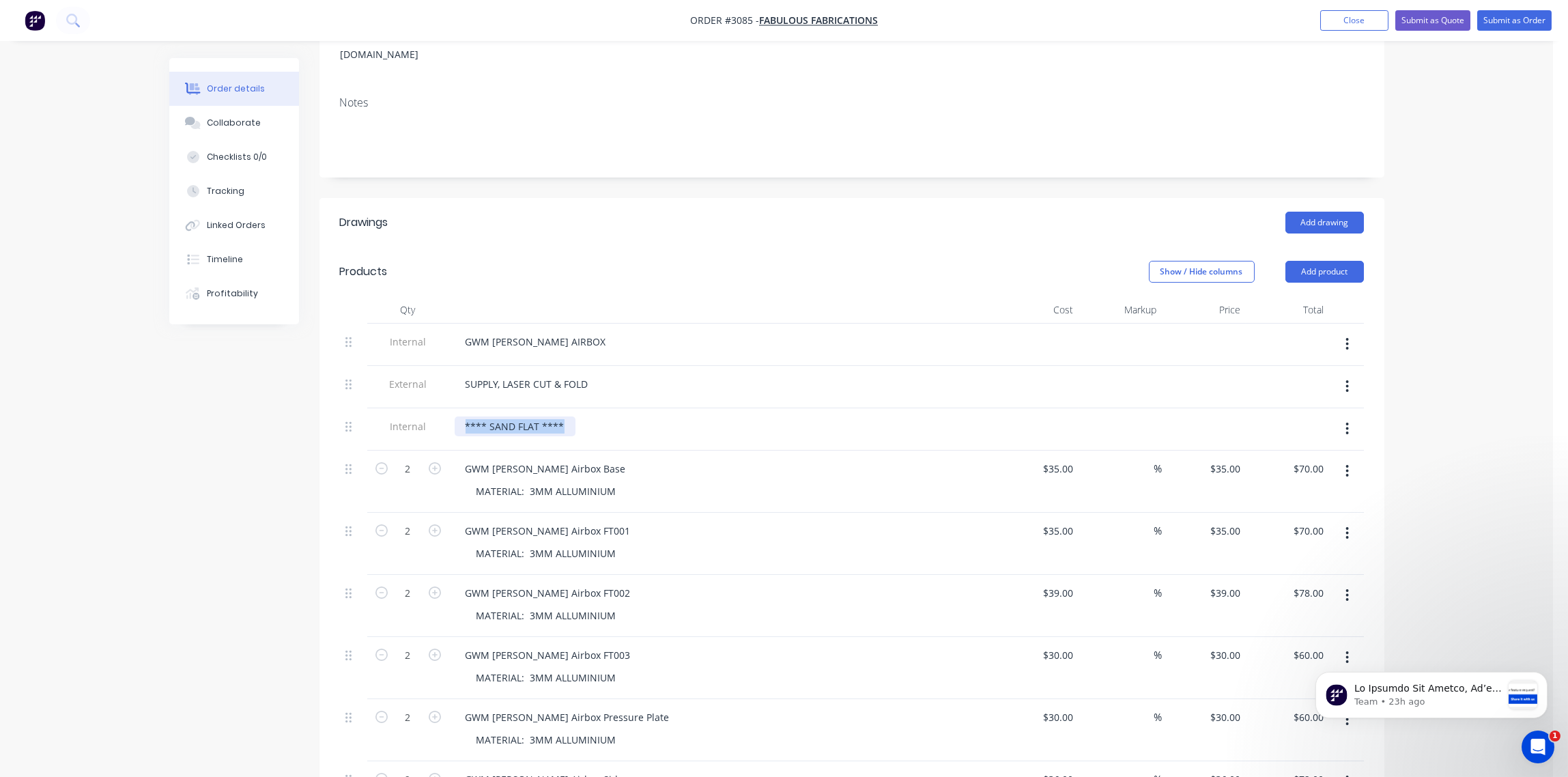
drag, startPoint x: 568, startPoint y: 408, endPoint x: 441, endPoint y: 414, distance: 127.1
click at [441, 414] on div "Internal **** SAND FLAT ****" at bounding box center [852, 429] width 1024 height 42
copy div "**** SAND FLAT ****"
click at [1512, 20] on button "Submit as Order" at bounding box center [1514, 20] width 75 height 20
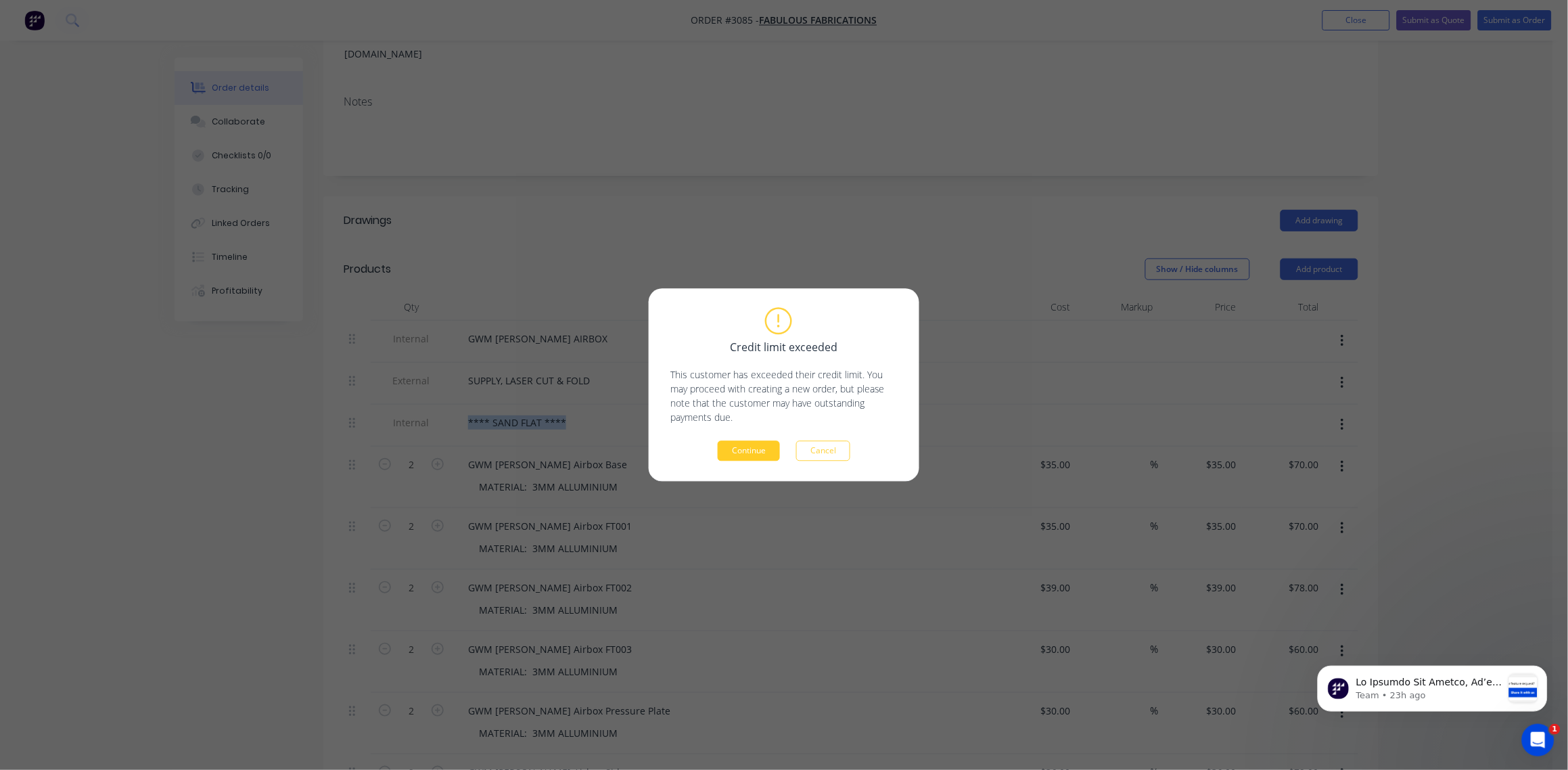
click at [750, 448] on button "Continue" at bounding box center [749, 451] width 63 height 20
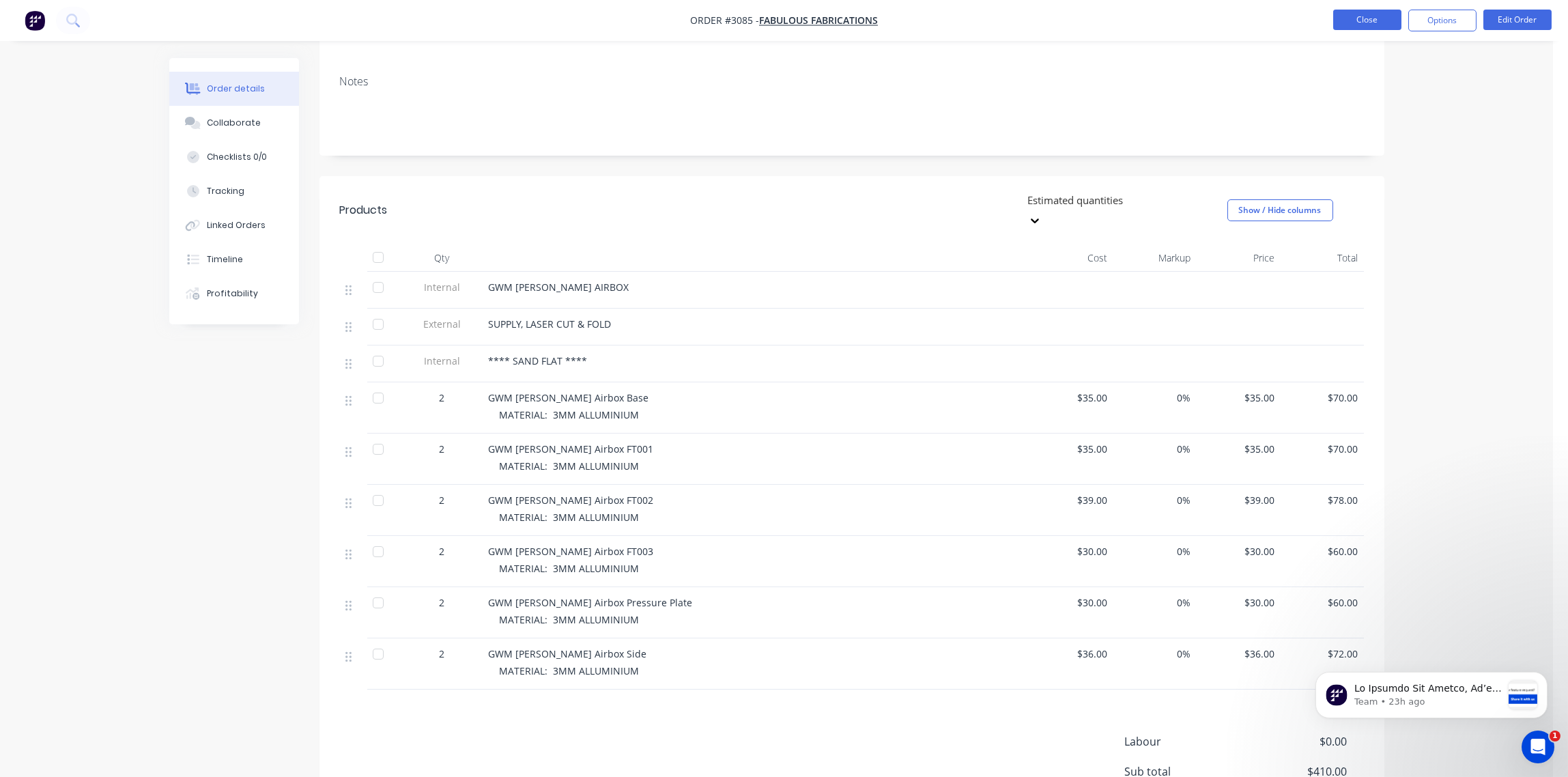
click at [1376, 17] on button "Close" at bounding box center [1368, 20] width 68 height 20
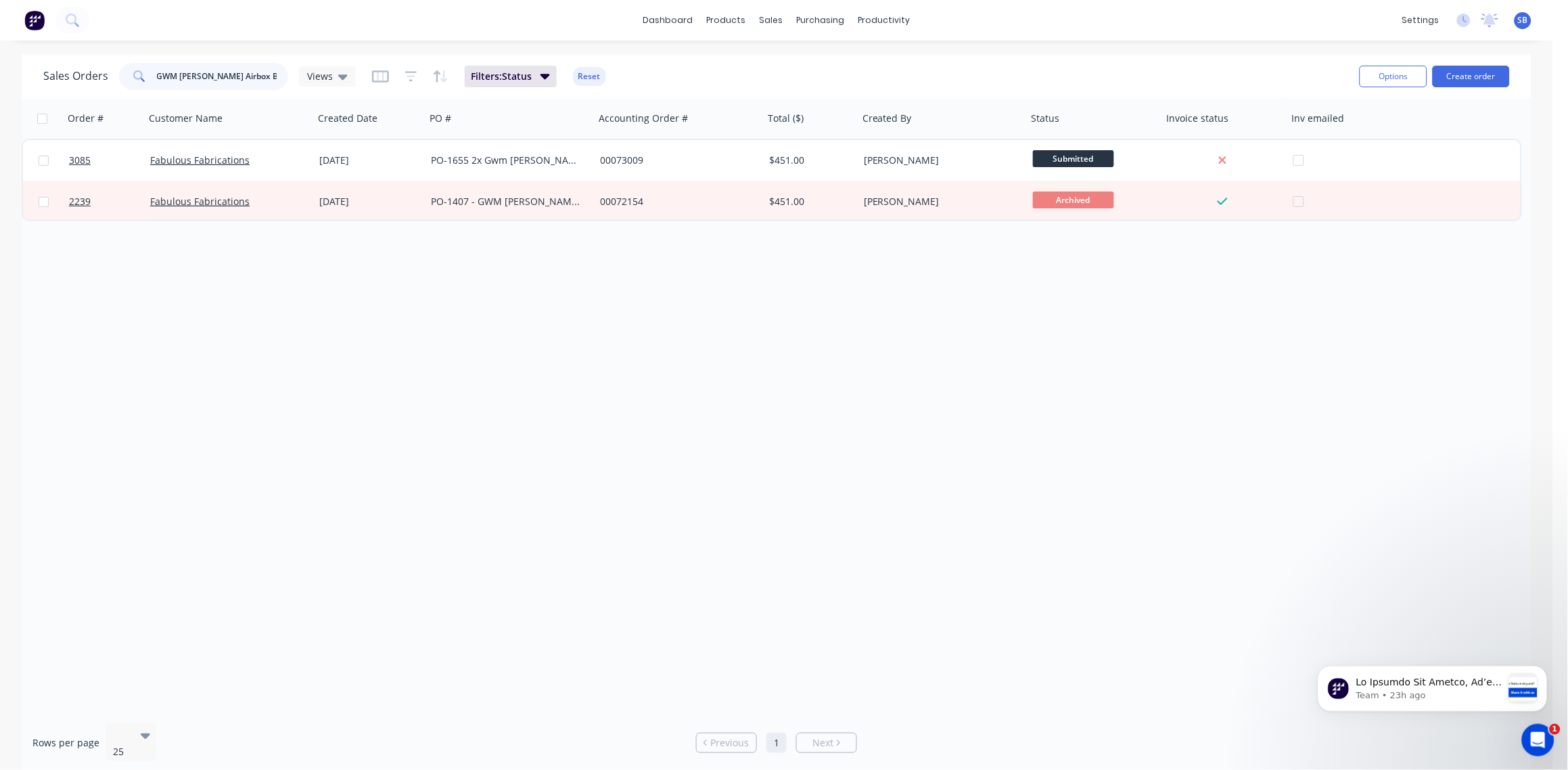
drag, startPoint x: 274, startPoint y: 73, endPoint x: -4, endPoint y: 172, distance: 295.1
click at [0, 172] on html "dashboard products sales purchasing productivity dashboard products Product Cat…" at bounding box center [784, 385] width 1568 height 770
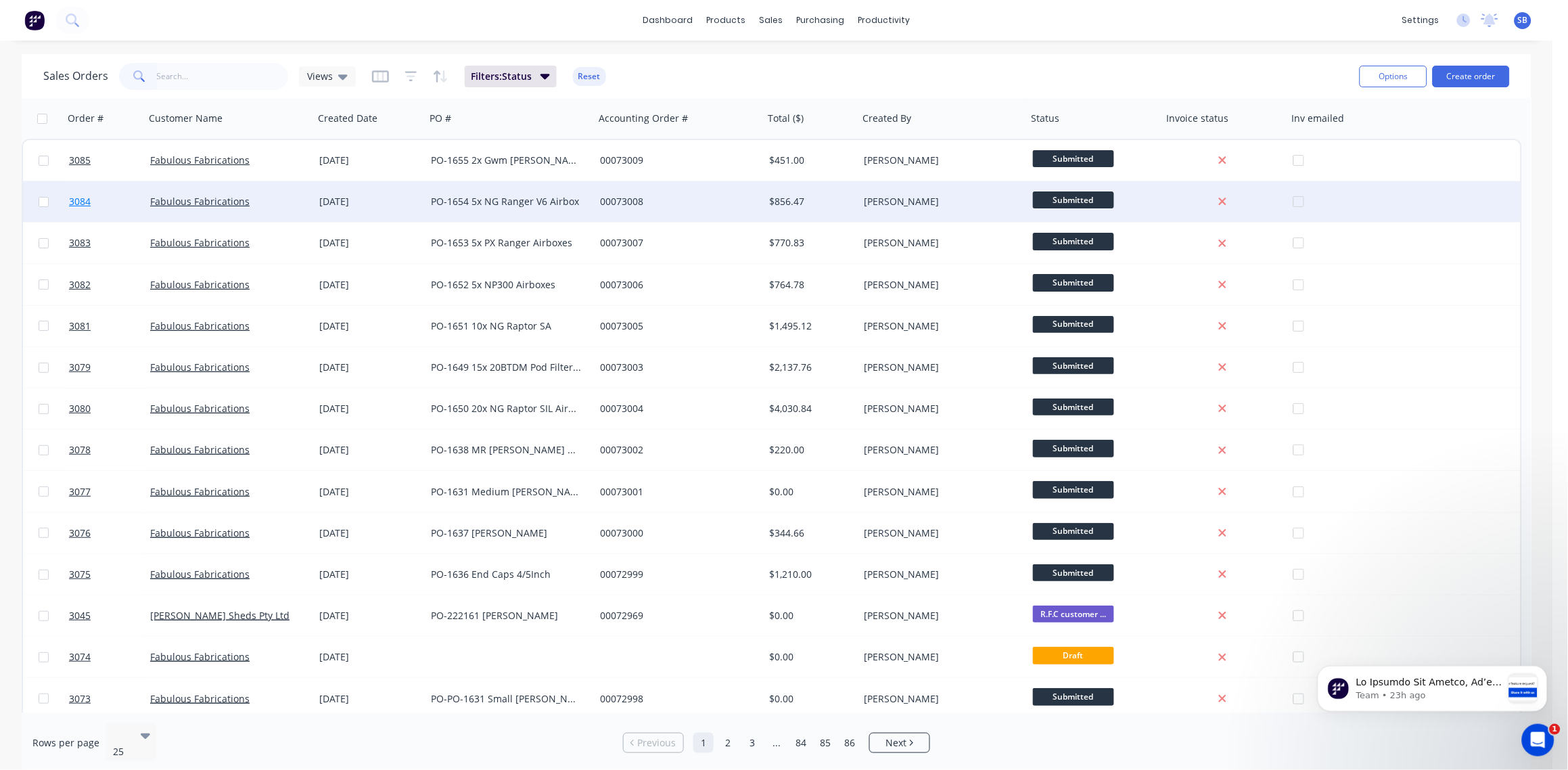
click at [81, 199] on span "3084" at bounding box center [80, 201] width 22 height 14
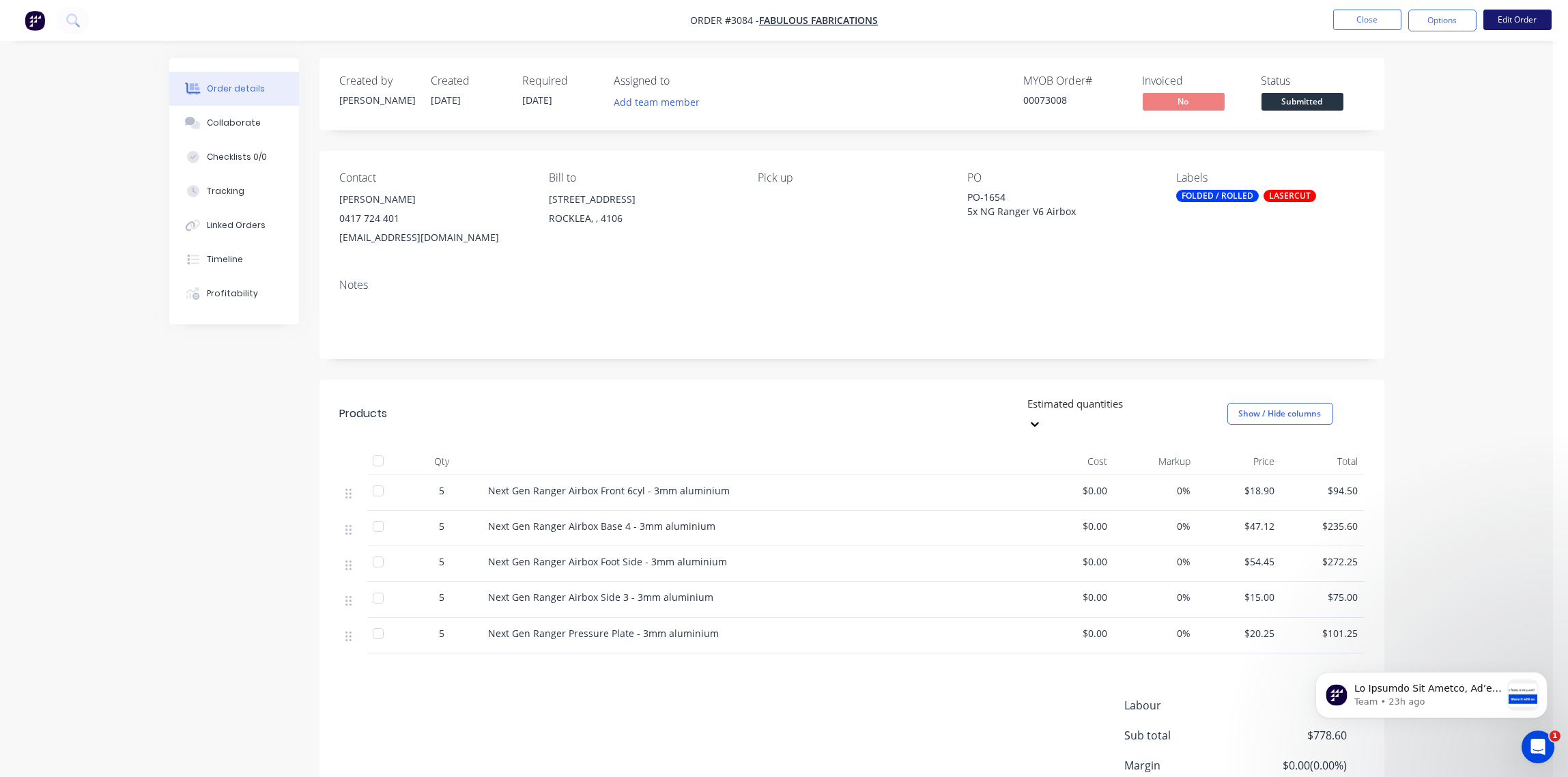
click at [1515, 25] on button "Edit Order" at bounding box center [1518, 20] width 68 height 20
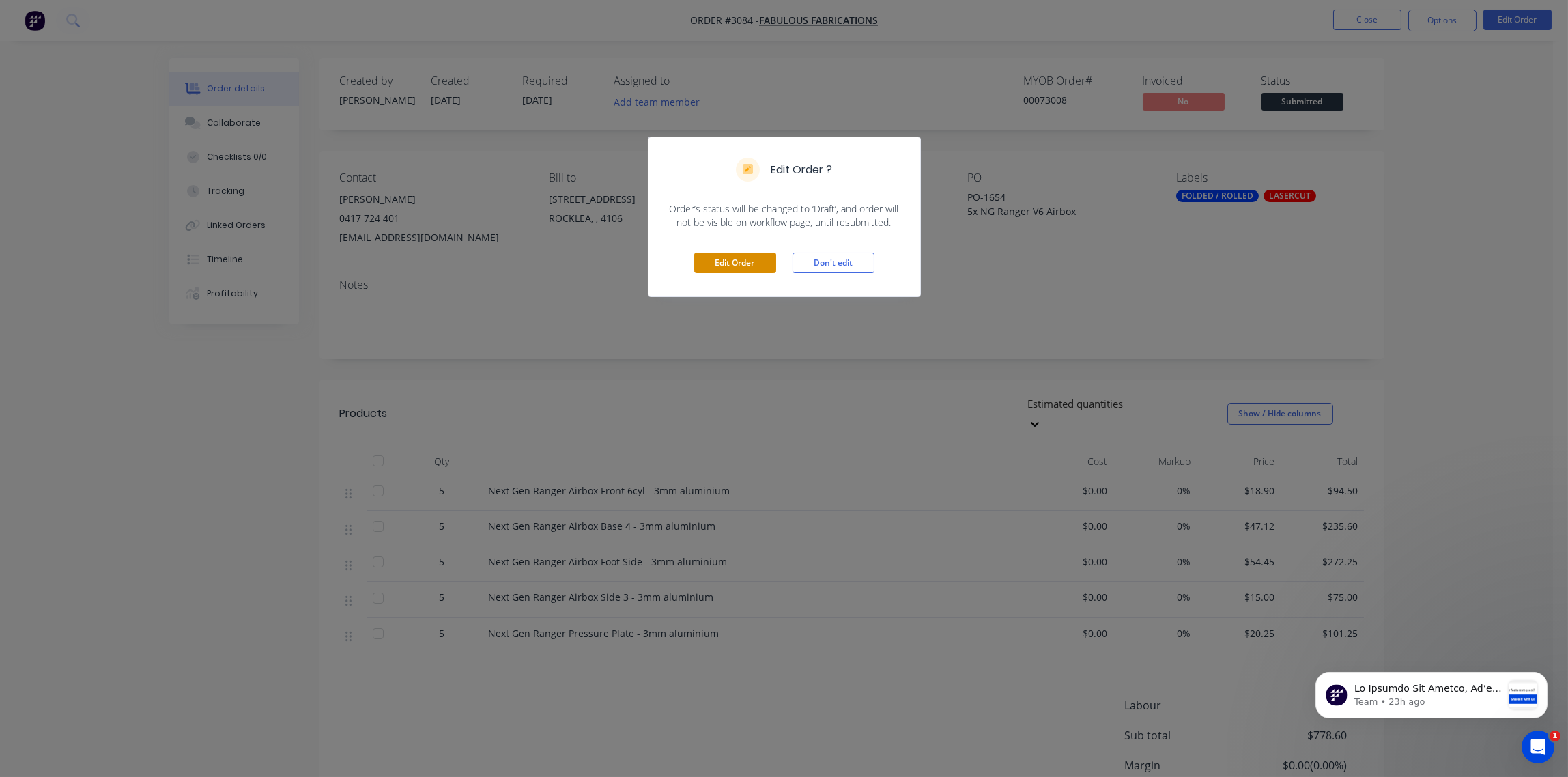
click at [741, 266] on button "Edit Order" at bounding box center [735, 263] width 82 height 20
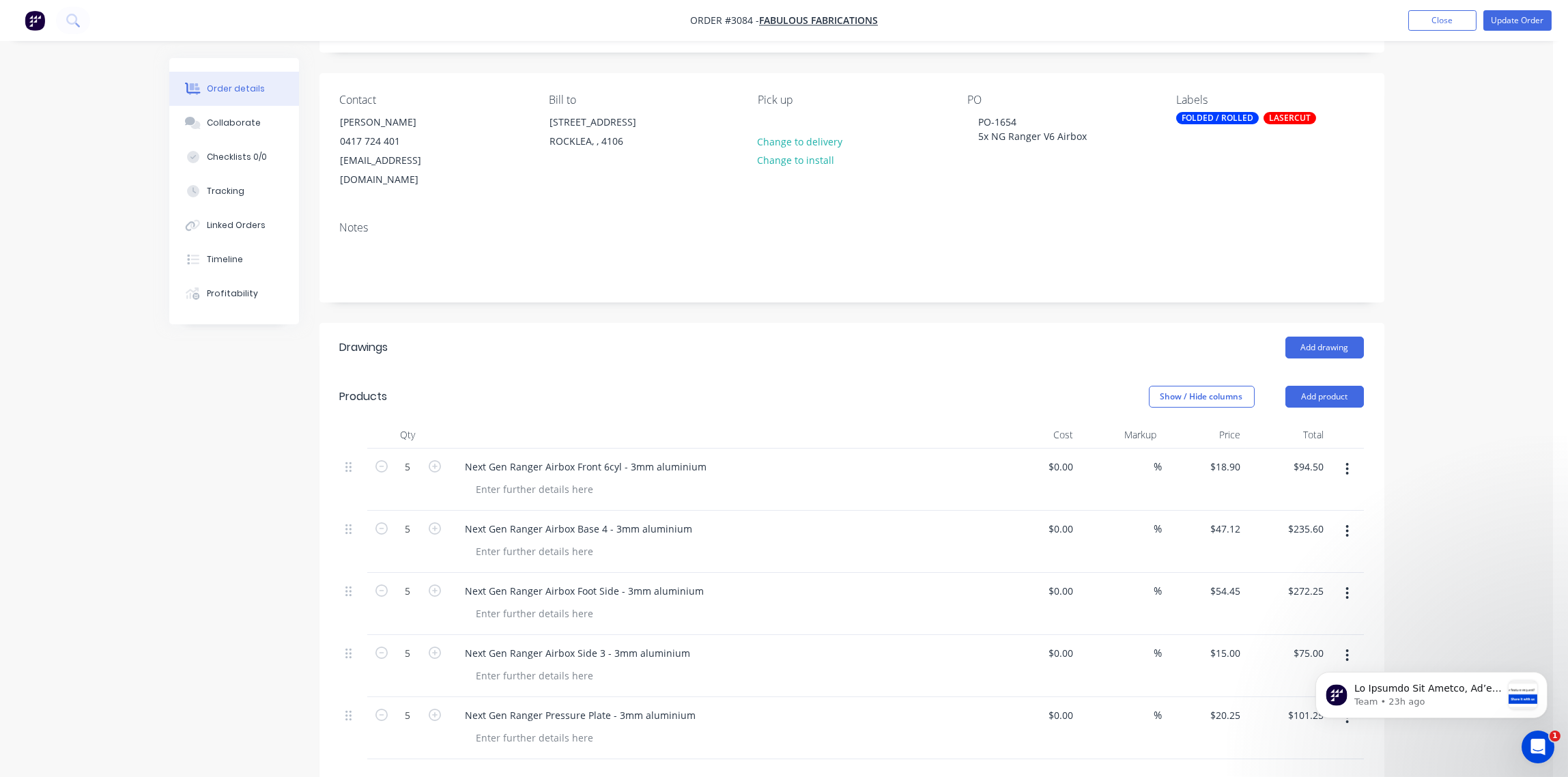
scroll to position [203, 0]
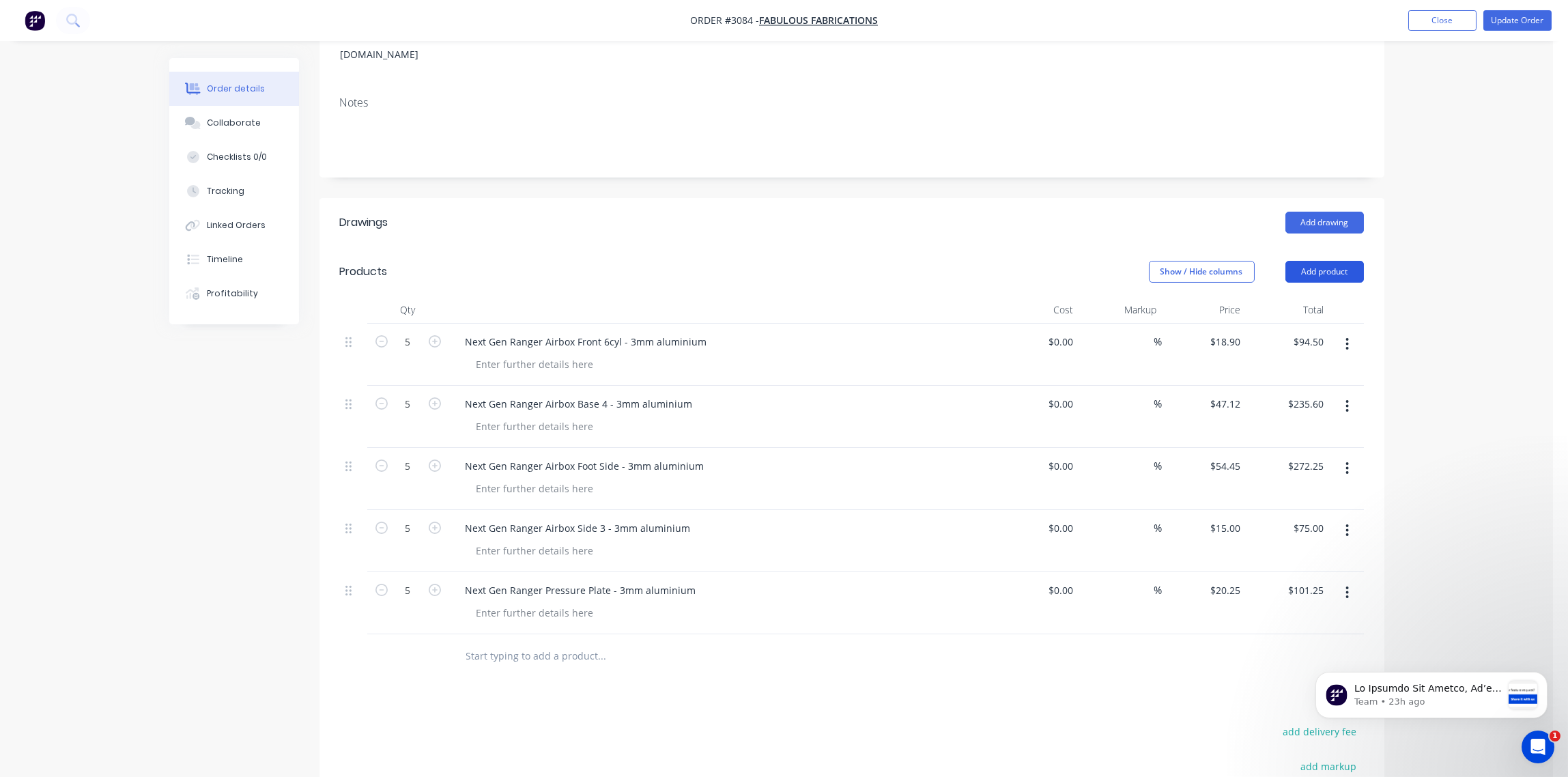
click at [1324, 261] on button "Add product" at bounding box center [1325, 272] width 78 height 22
click at [1278, 460] on div "Notes (Internal)" at bounding box center [1299, 470] width 105 height 20
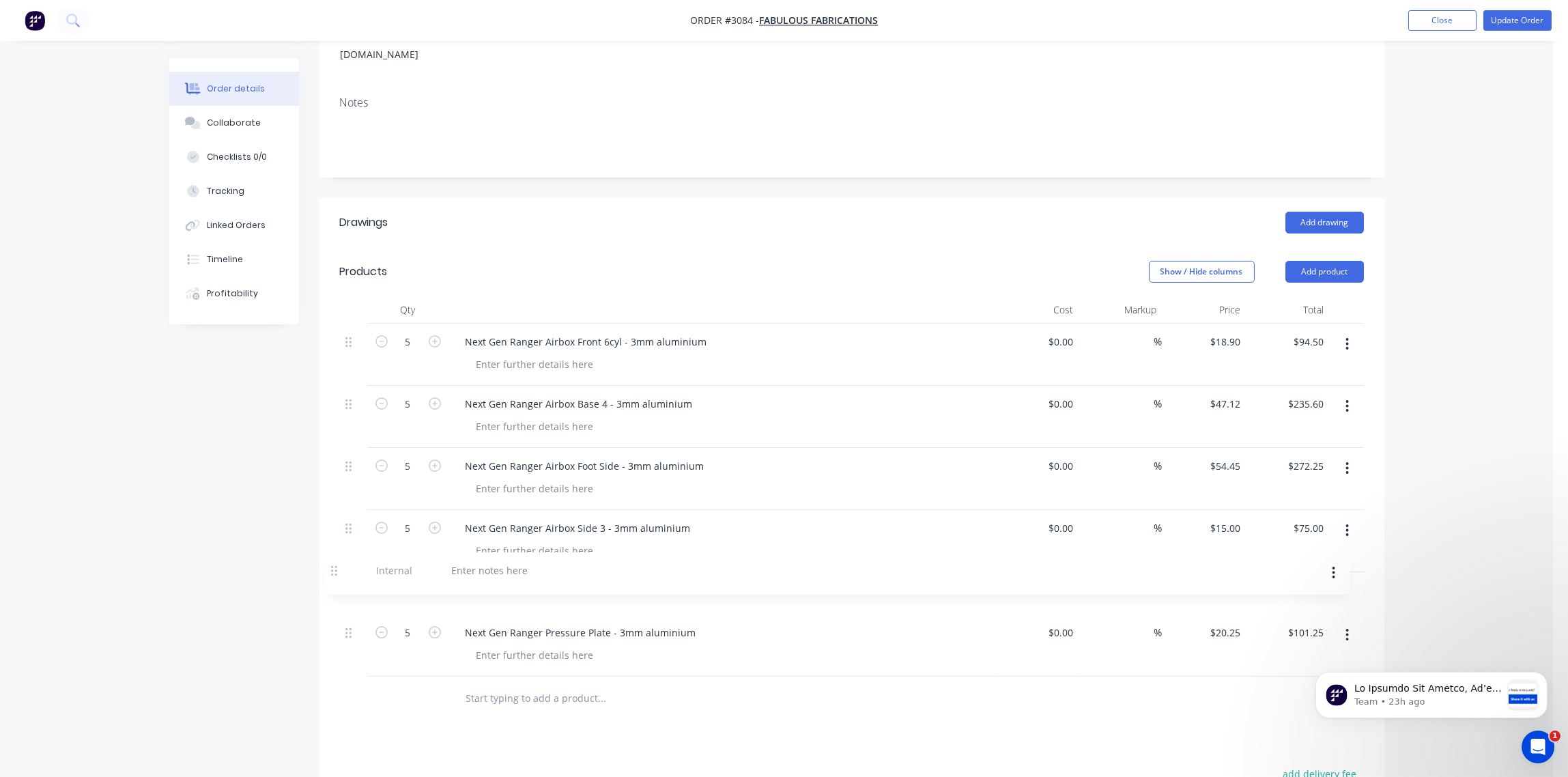
scroll to position [208, 0]
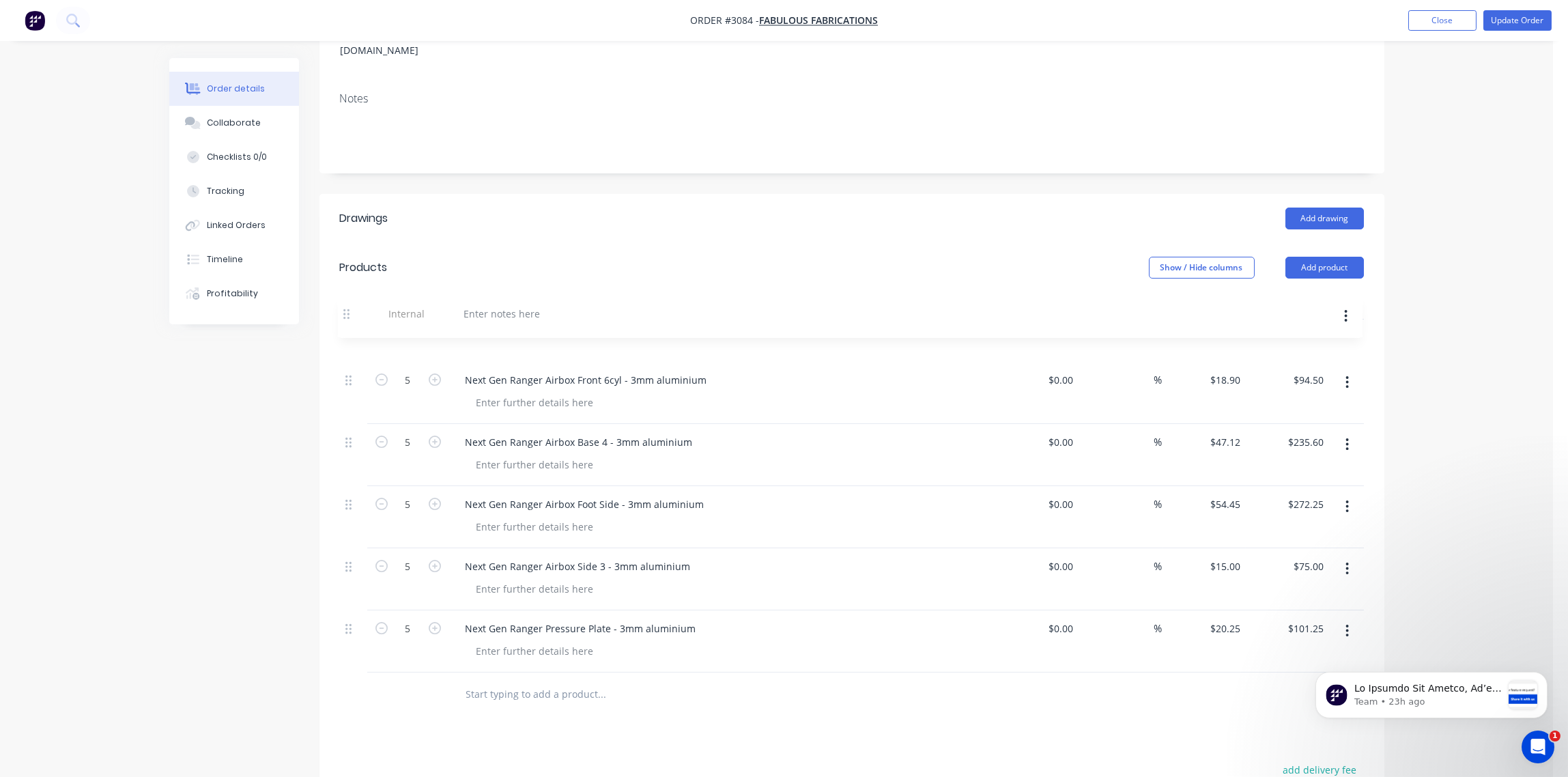
drag, startPoint x: 351, startPoint y: 641, endPoint x: 449, endPoint y: 301, distance: 353.8
click at [350, 320] on div "5 Next Gen Ranger Airbox Front 6cyl - 3mm aluminium $0.00 $0.00 % $18.90 $18.90…" at bounding box center [852, 496] width 1024 height 353
click at [536, 328] on div at bounding box center [503, 337] width 98 height 20
paste div
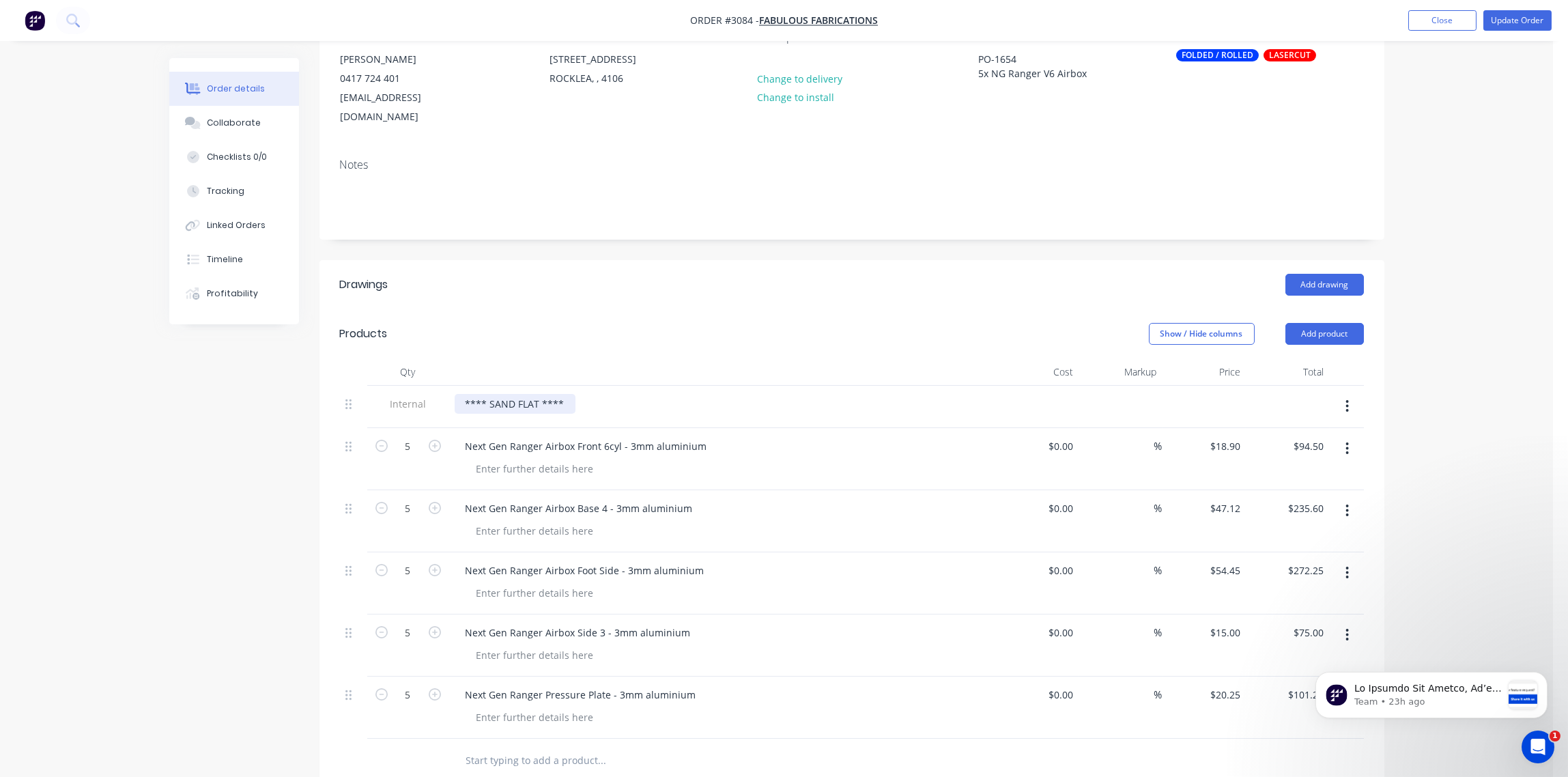
scroll to position [106, 0]
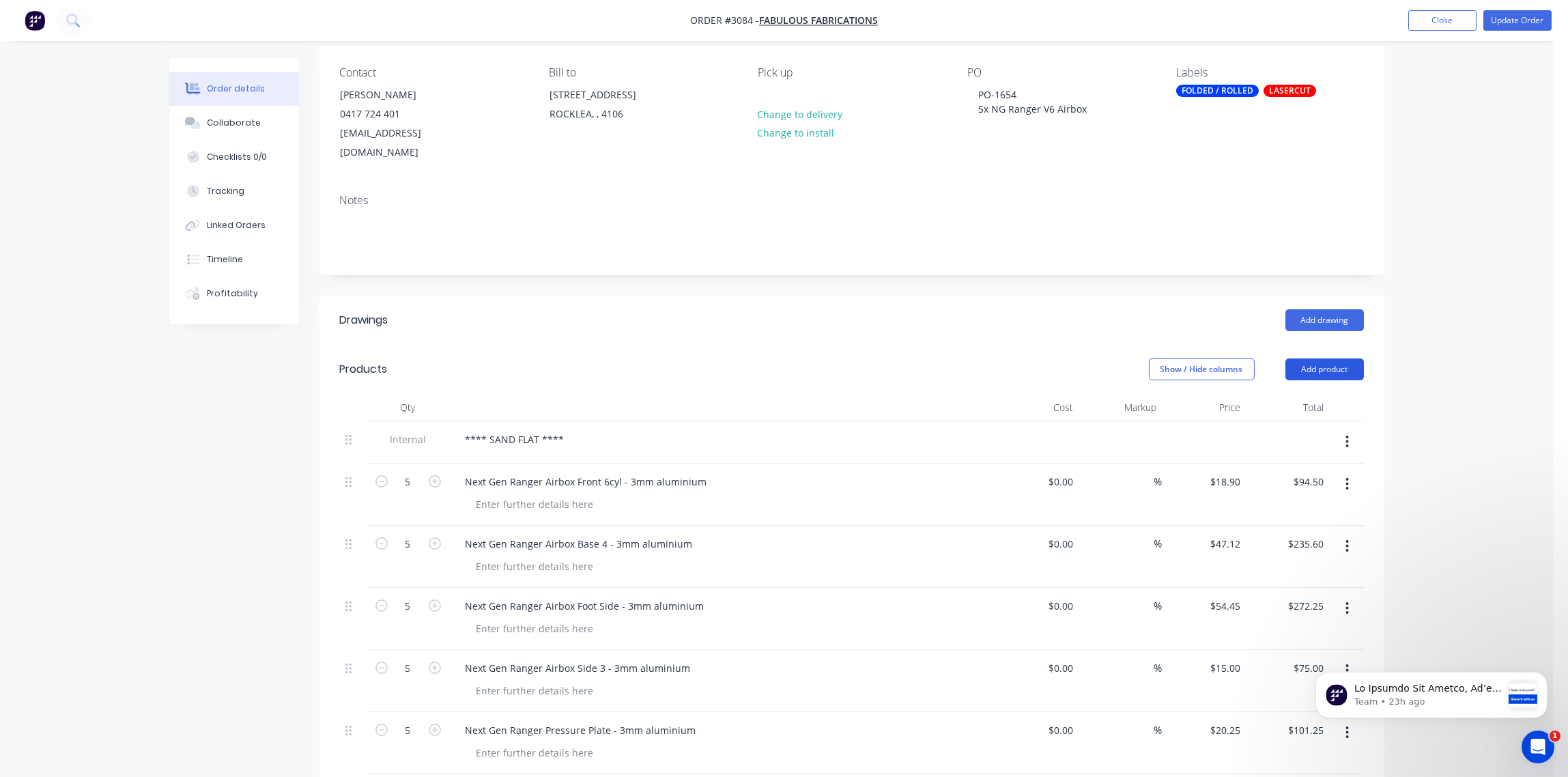
click at [1326, 359] on button "Add product" at bounding box center [1325, 370] width 78 height 22
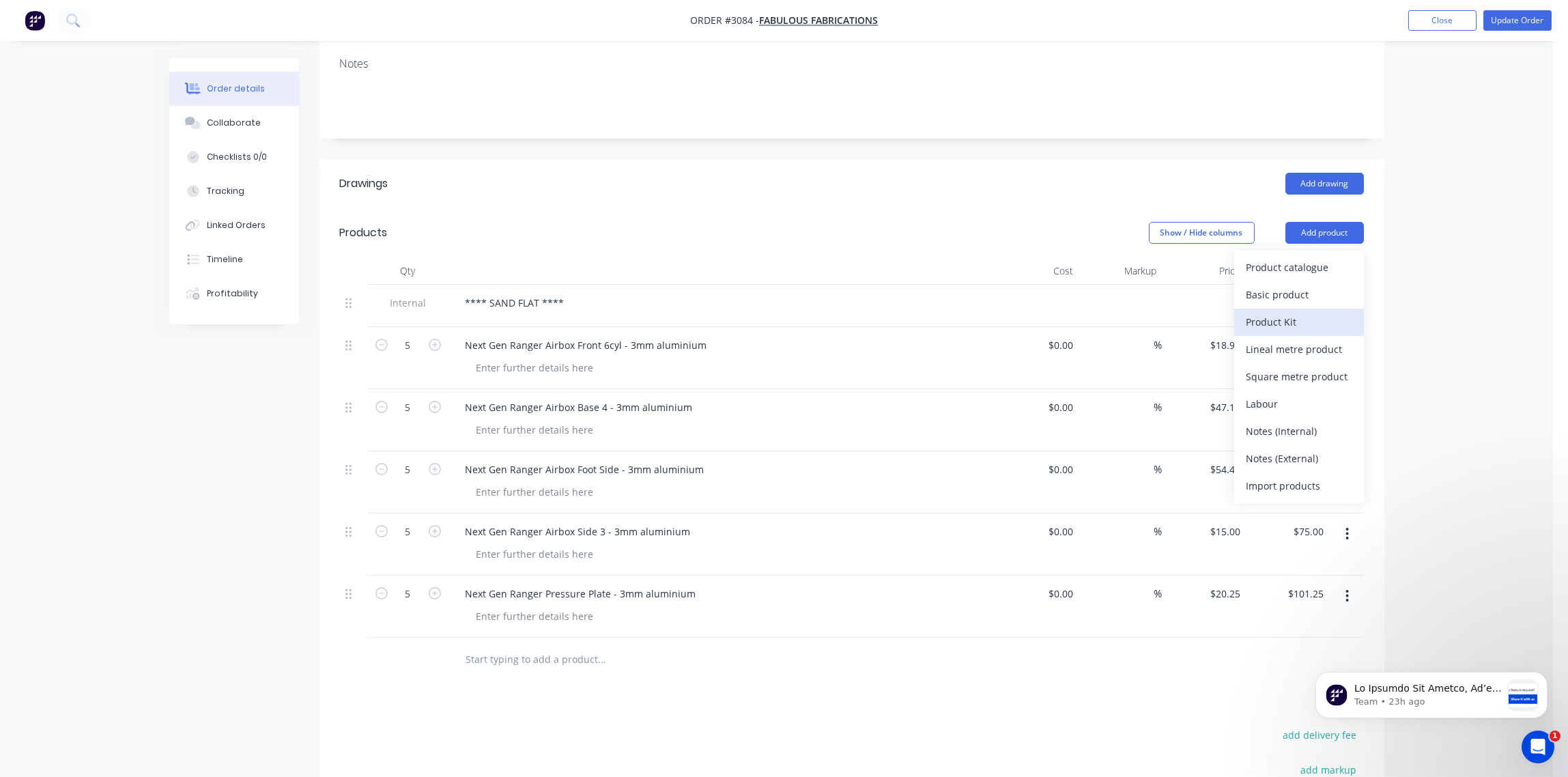
scroll to position [412, 0]
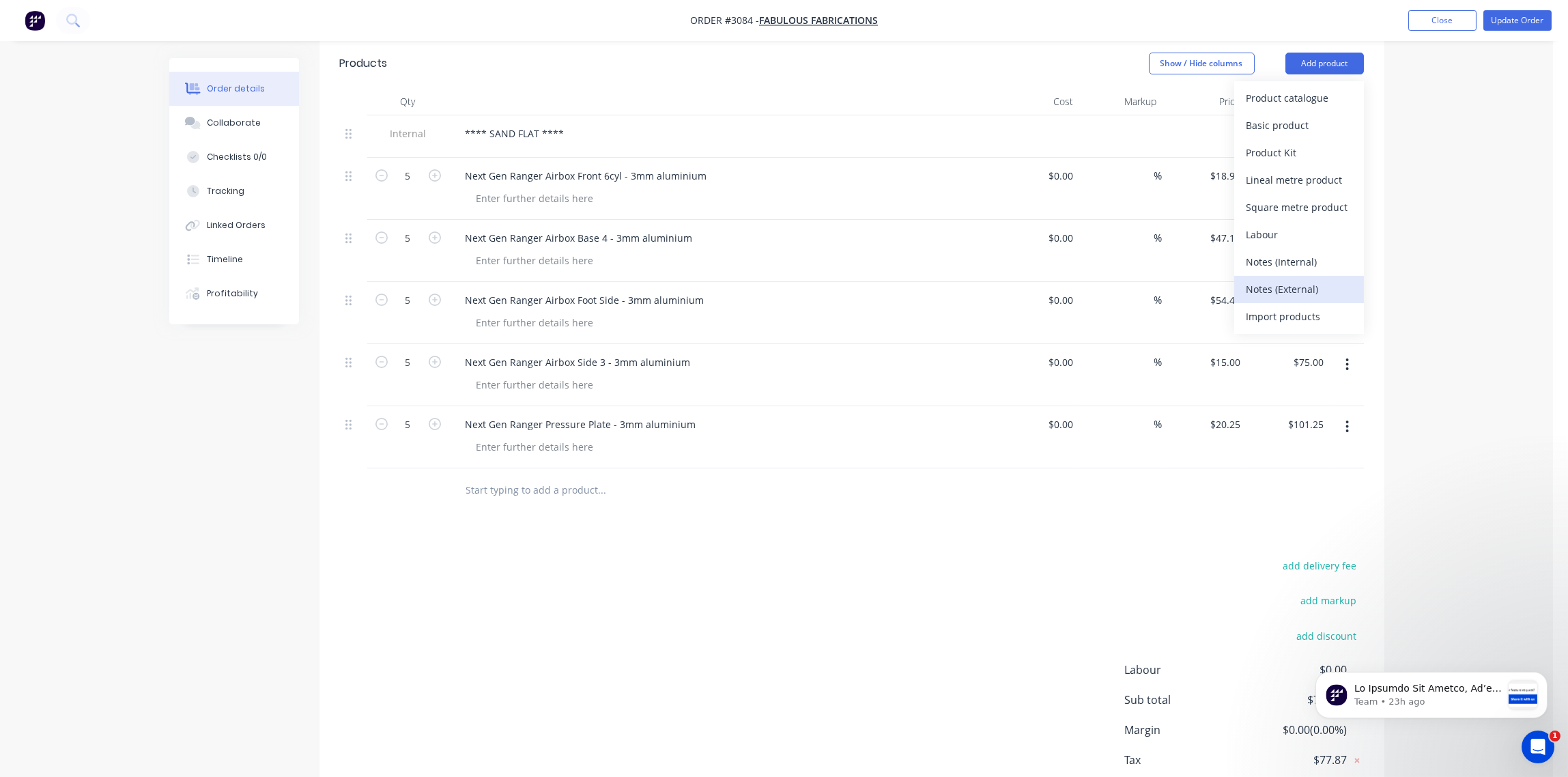
click at [1291, 280] on div "Notes (External)" at bounding box center [1299, 289] width 105 height 20
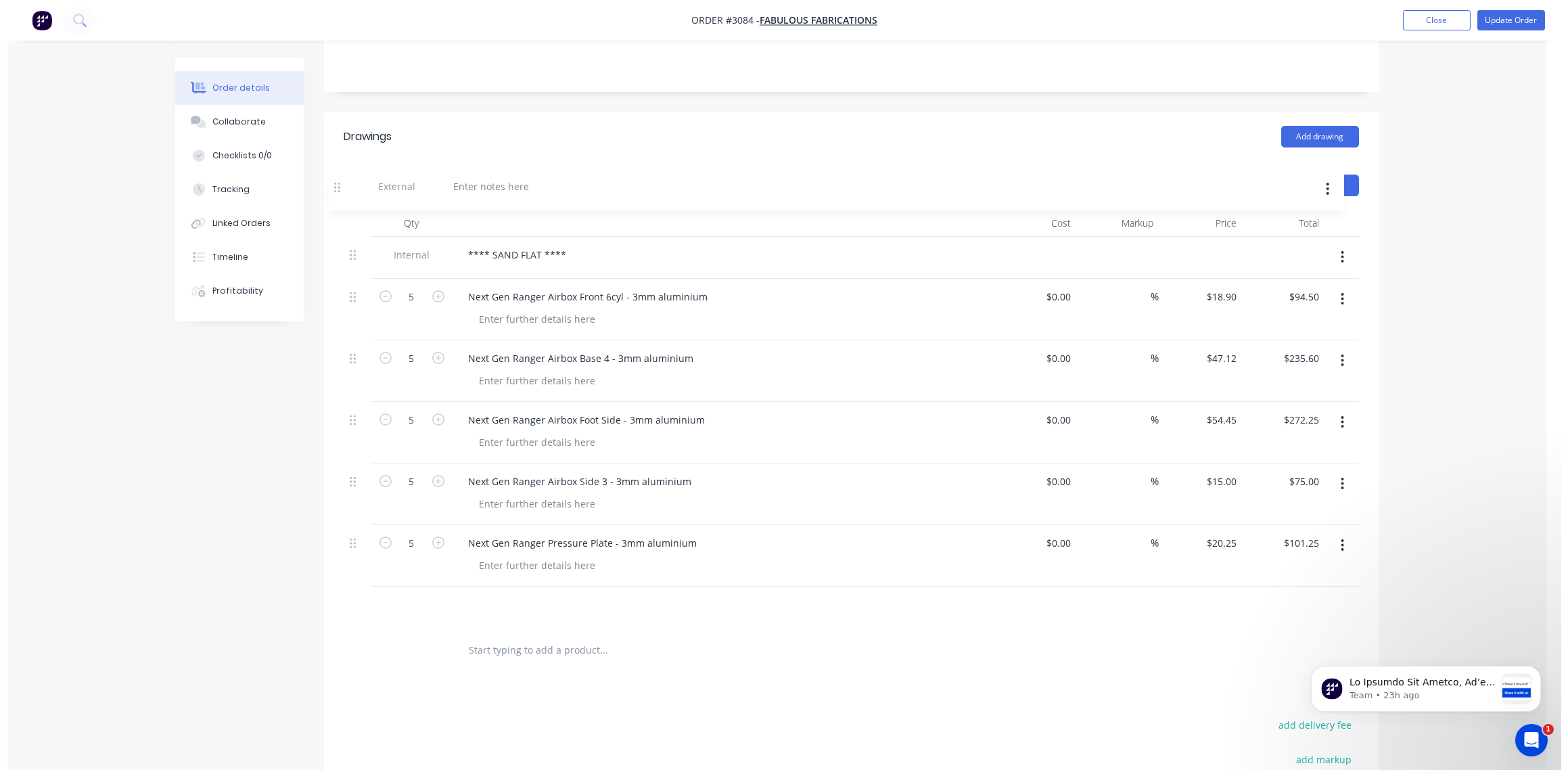
scroll to position [282, 0]
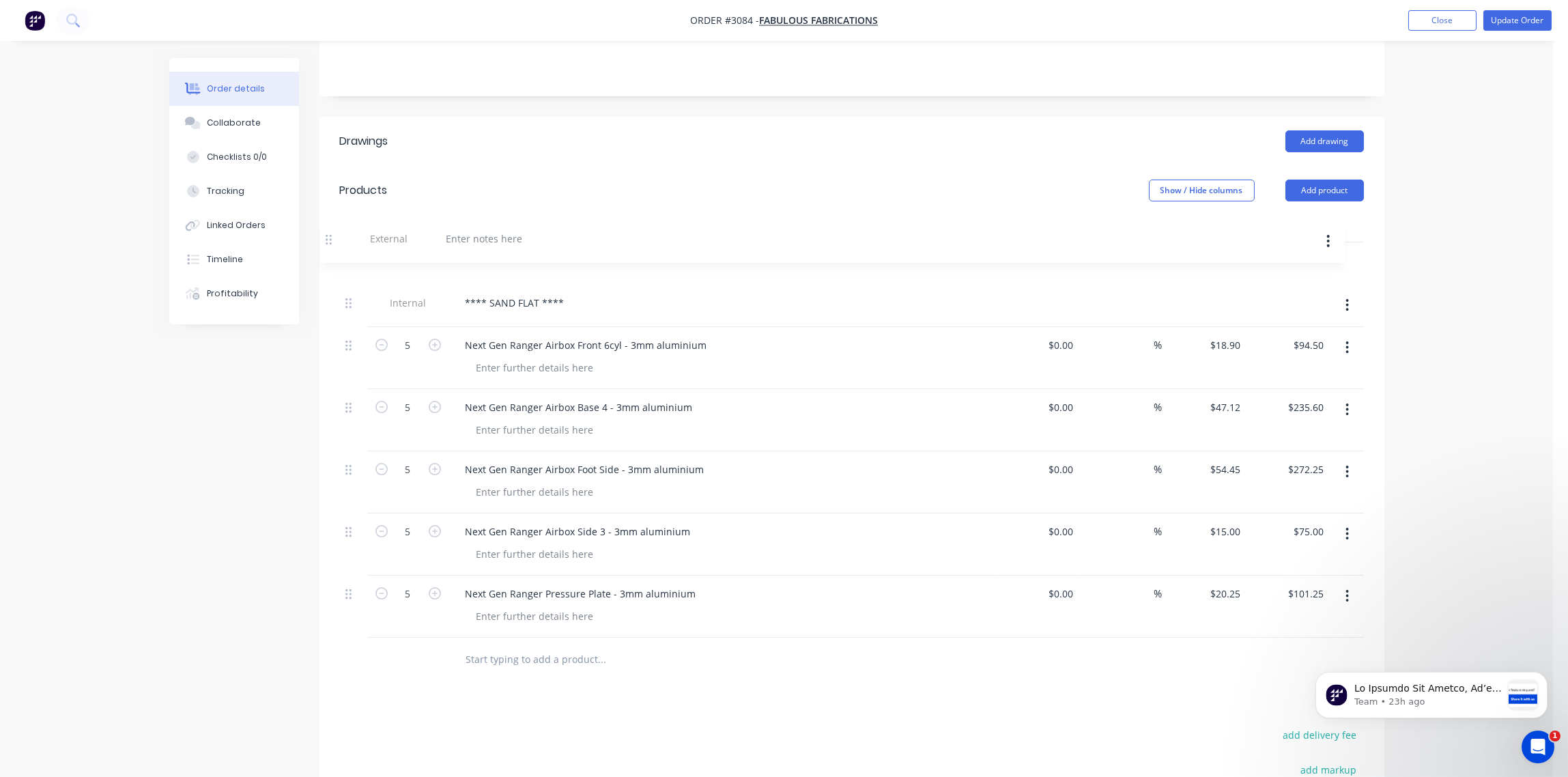
drag, startPoint x: 348, startPoint y: 474, endPoint x: 328, endPoint y: 241, distance: 233.9
click at [328, 241] on div "Qty Cost Markup Price Total Internal **** SAND FLAT **** 5 Next Gen Ranger Airb…" at bounding box center [852, 448] width 1065 height 467
click at [505, 251] on div at bounding box center [503, 260] width 98 height 20
paste div
click at [740, 251] on div "SUPPLY, CUT & FOLD" at bounding box center [722, 260] width 535 height 20
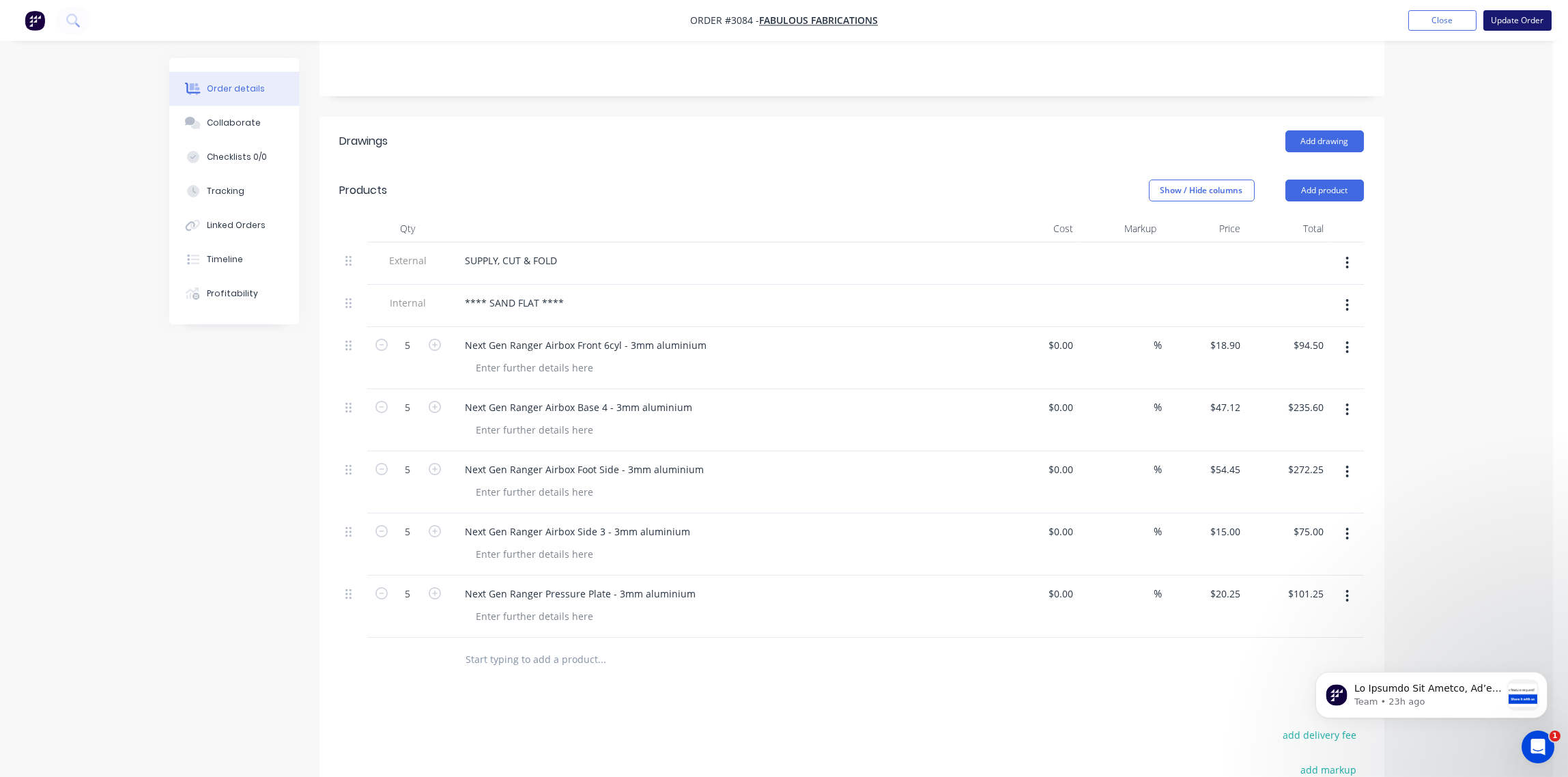
click at [1519, 24] on button "Update Order" at bounding box center [1518, 20] width 68 height 20
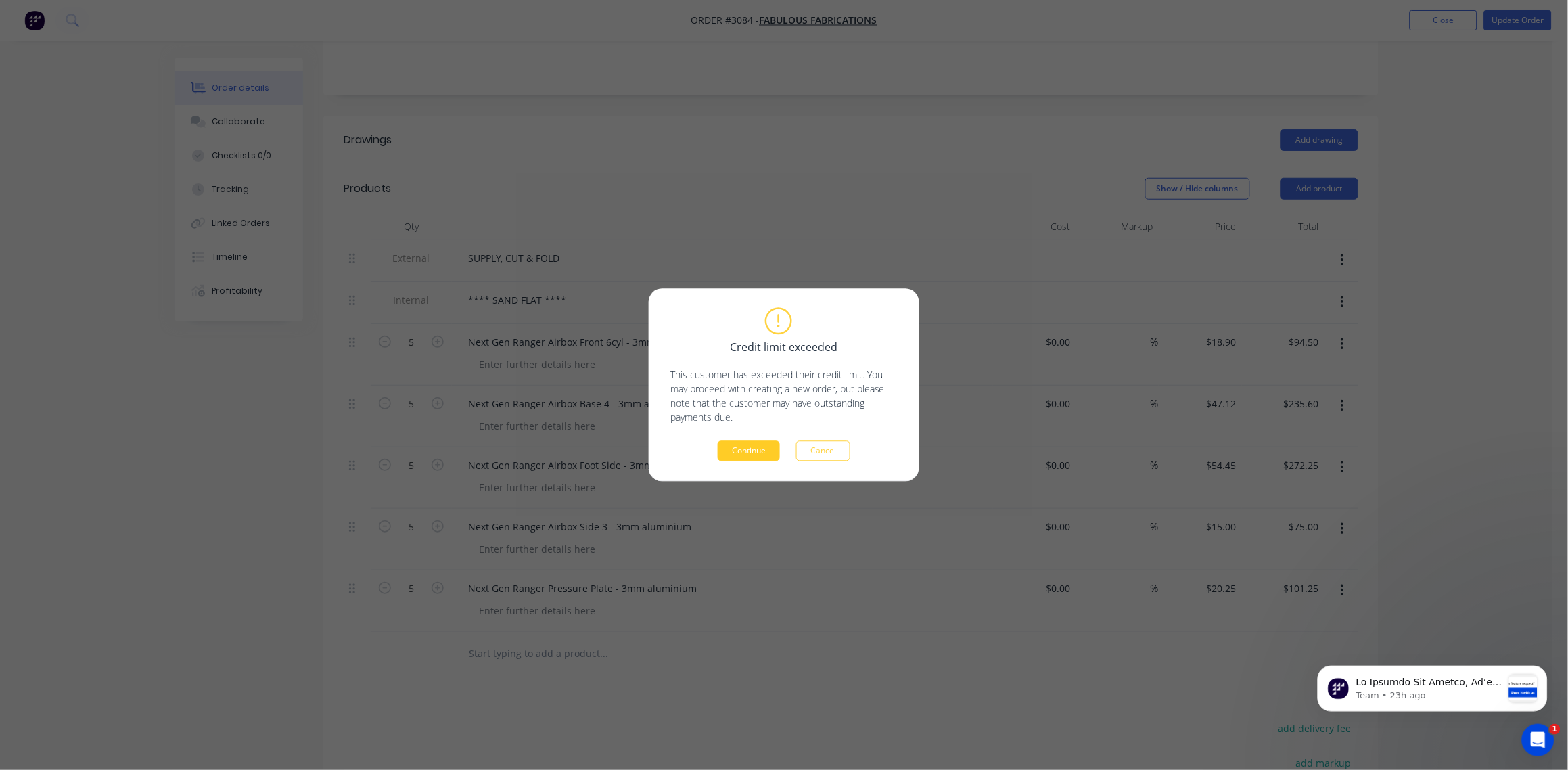
click at [755, 454] on button "Continue" at bounding box center [749, 451] width 63 height 20
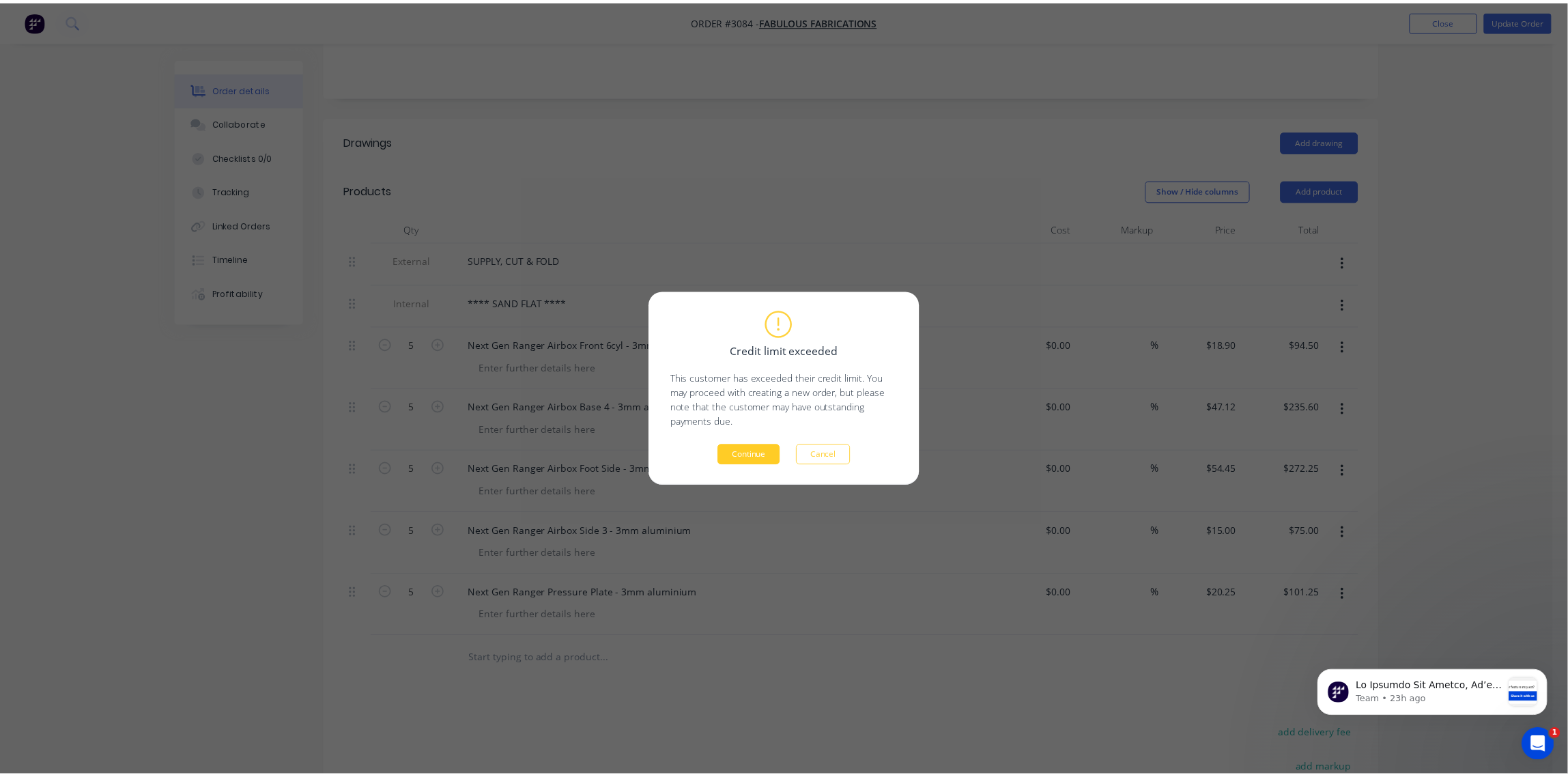
scroll to position [175, 0]
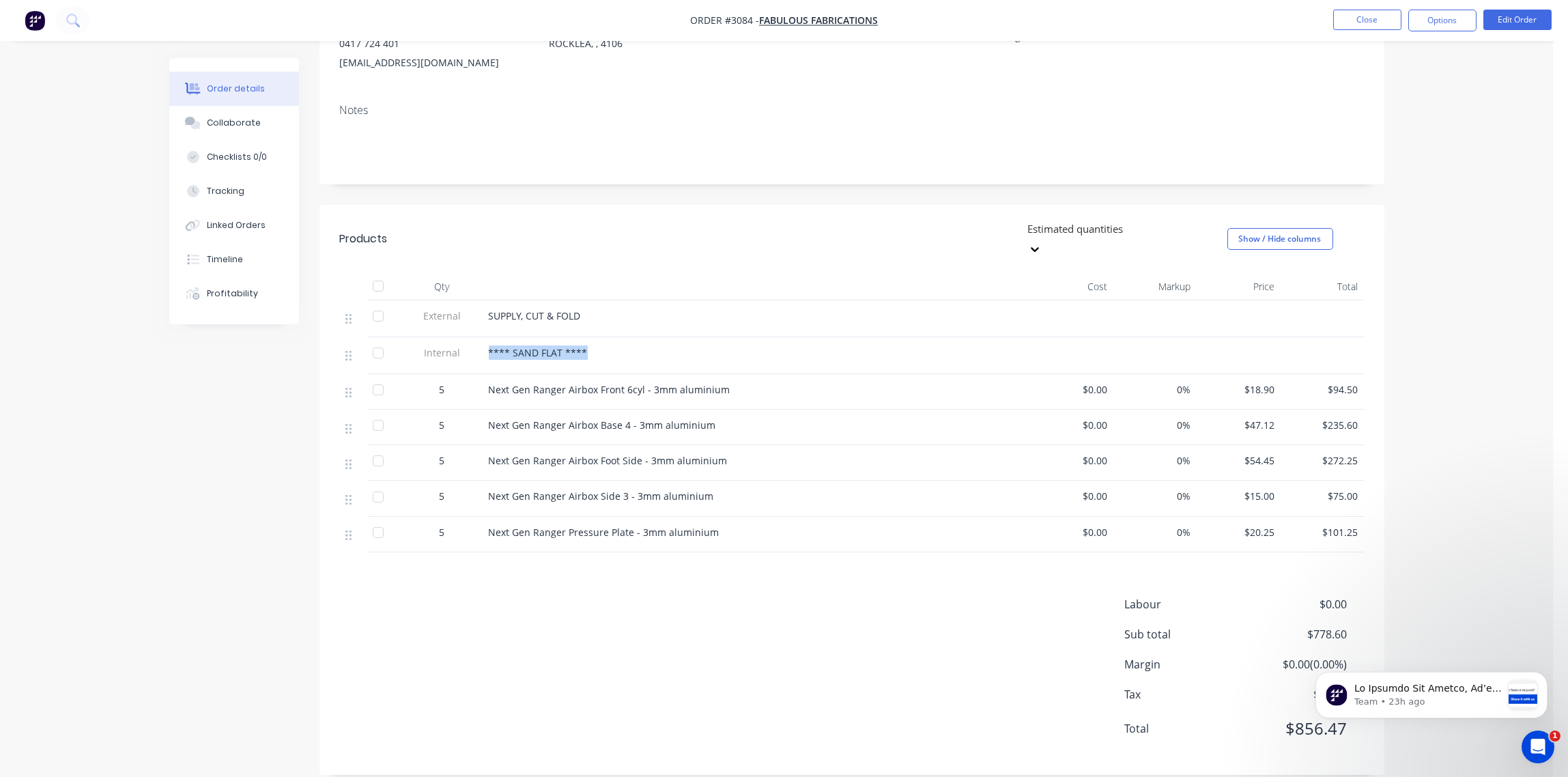
drag, startPoint x: 579, startPoint y: 335, endPoint x: 483, endPoint y: 331, distance: 96.1
click at [483, 338] on div "**** SAND FLAT ****" at bounding box center [756, 356] width 546 height 37
drag, startPoint x: 483, startPoint y: 331, endPoint x: 525, endPoint y: 330, distance: 42.0
copy span "**** SAND FLAT ****"
click at [1369, 21] on button "Close" at bounding box center [1368, 20] width 68 height 20
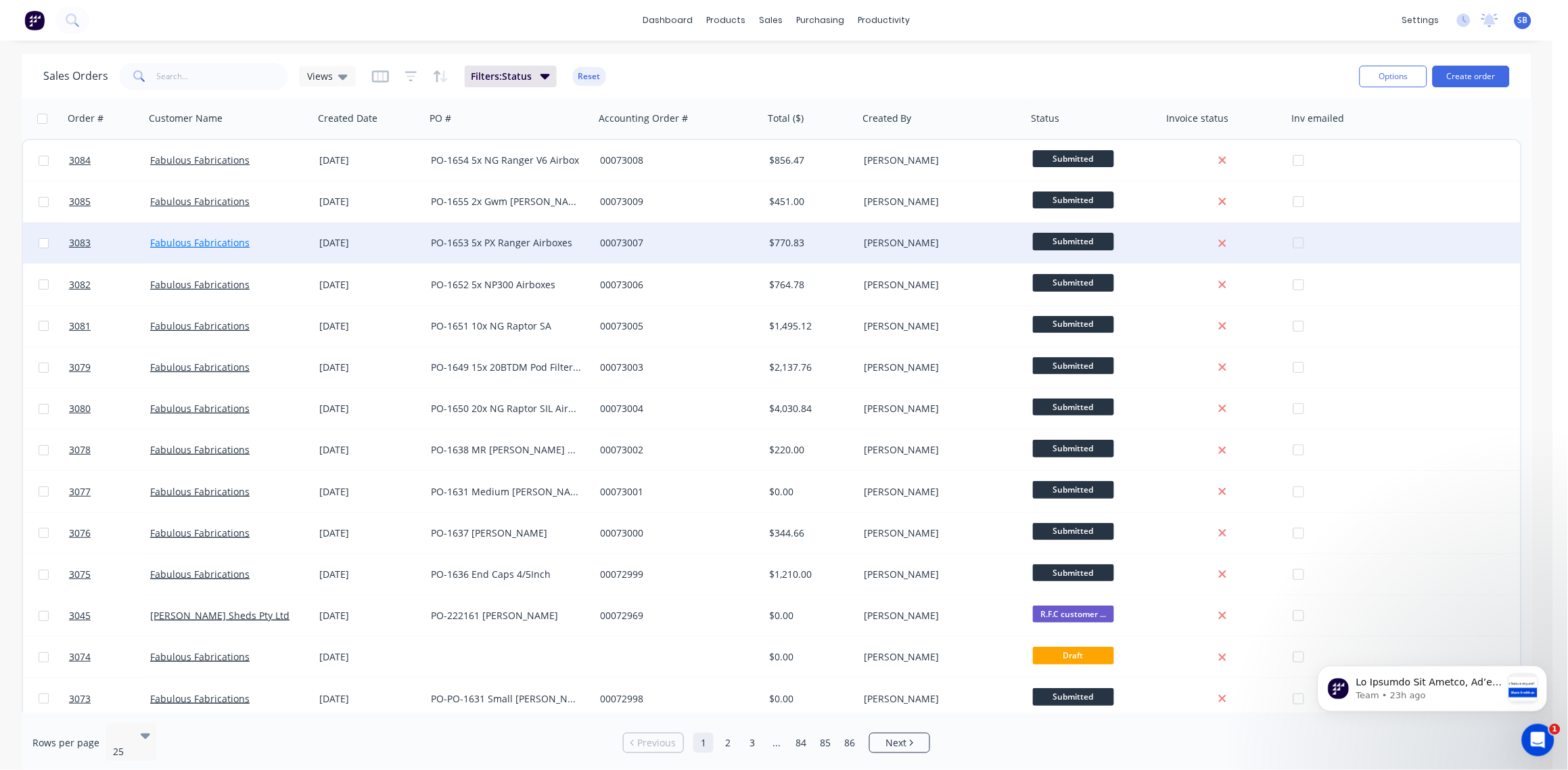
click at [194, 246] on link "Fabulous Fabrications" at bounding box center [200, 243] width 99 height 13
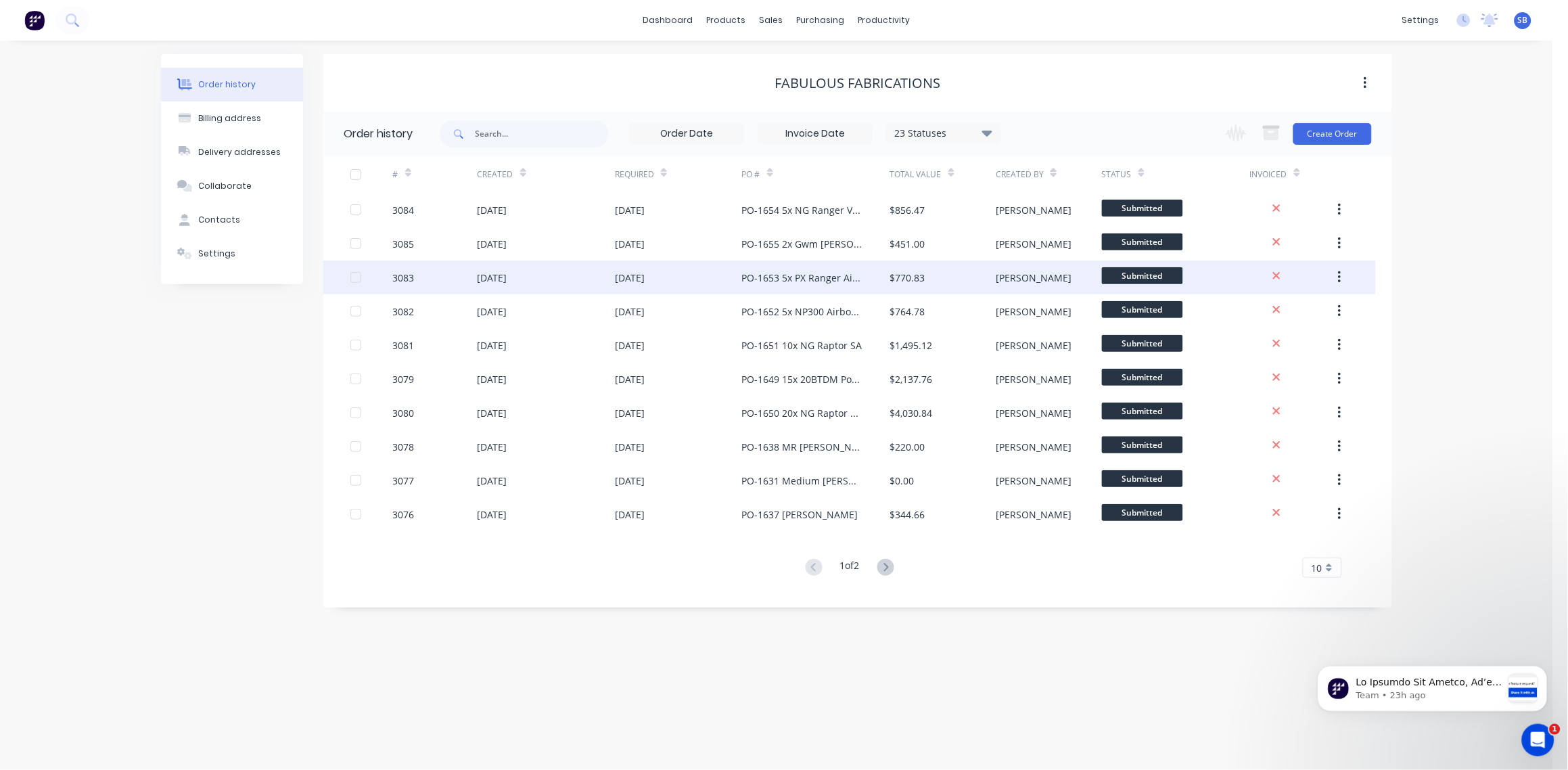
click at [404, 275] on div "3083" at bounding box center [404, 278] width 22 height 14
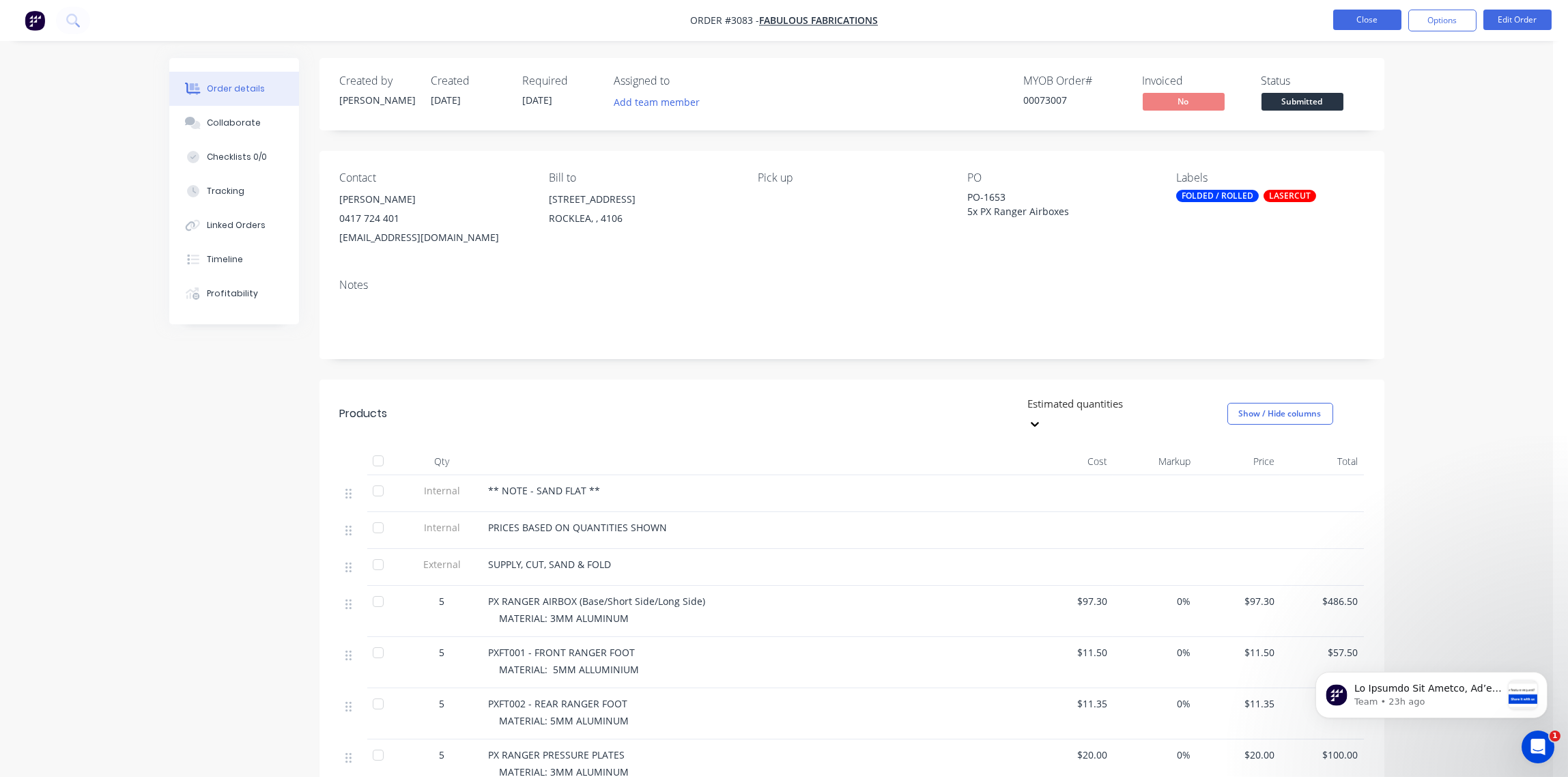
click at [1374, 20] on button "Close" at bounding box center [1368, 20] width 68 height 20
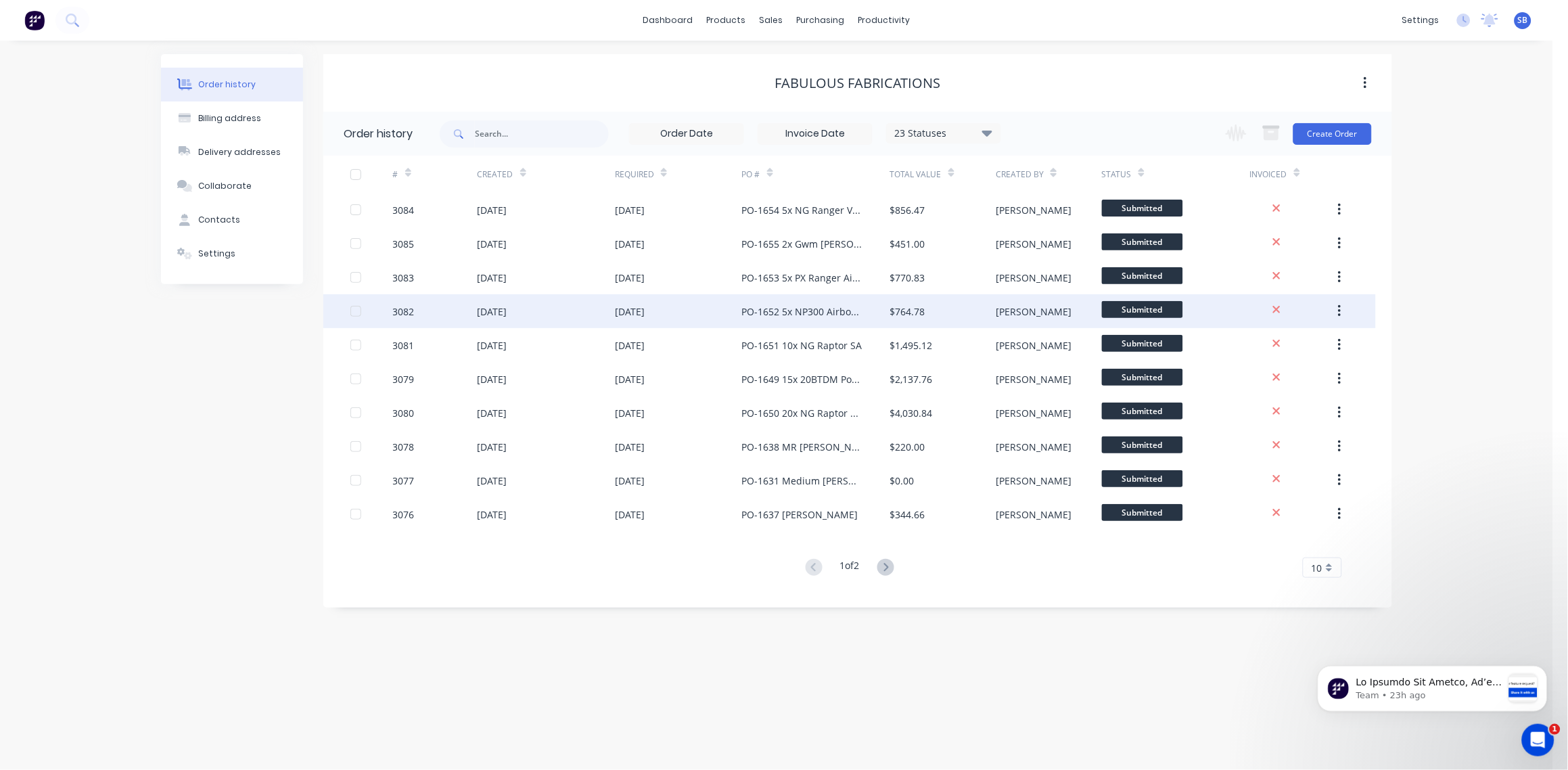
click at [400, 312] on div "3082" at bounding box center [404, 312] width 22 height 14
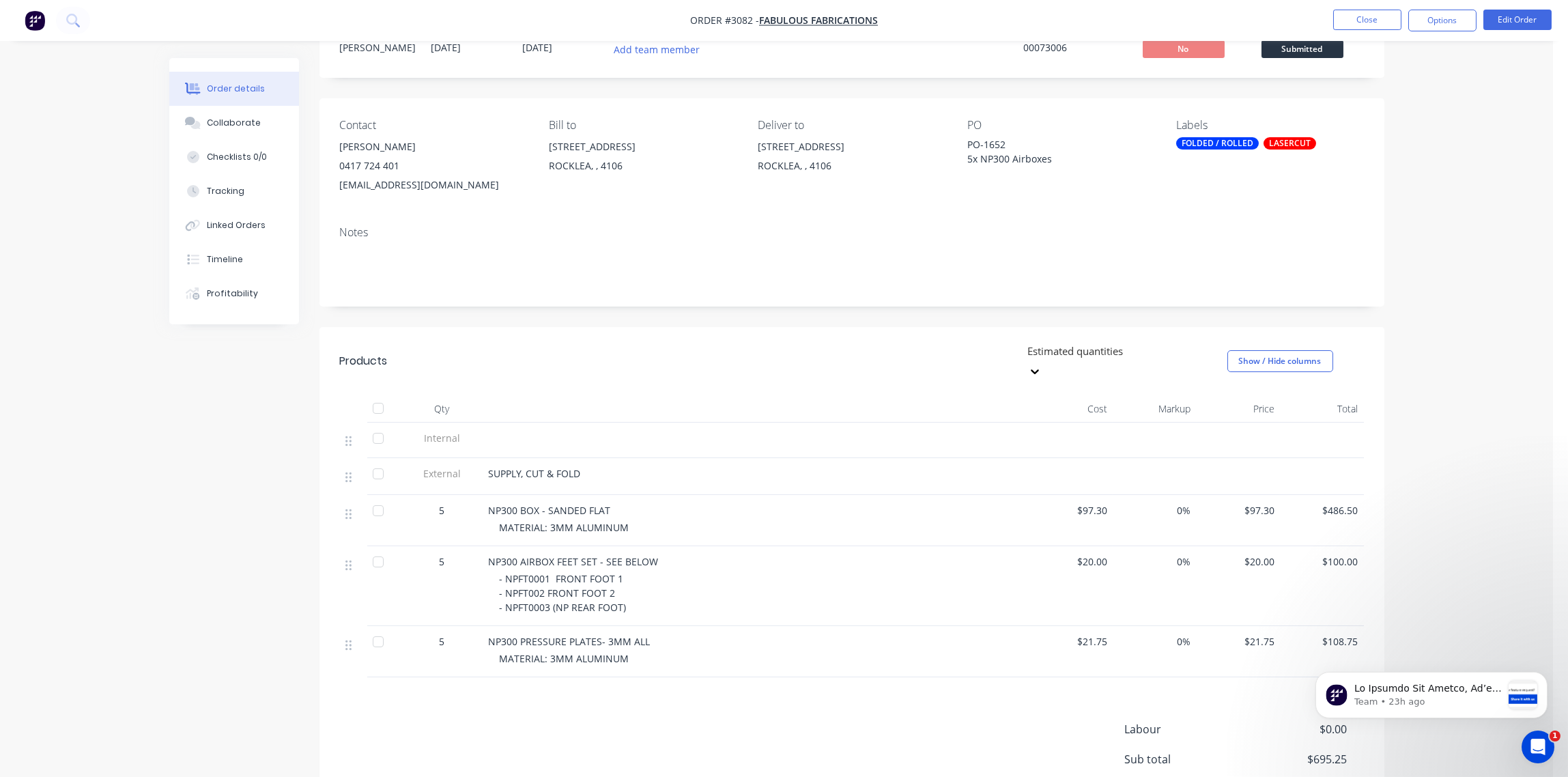
scroll to position [102, 0]
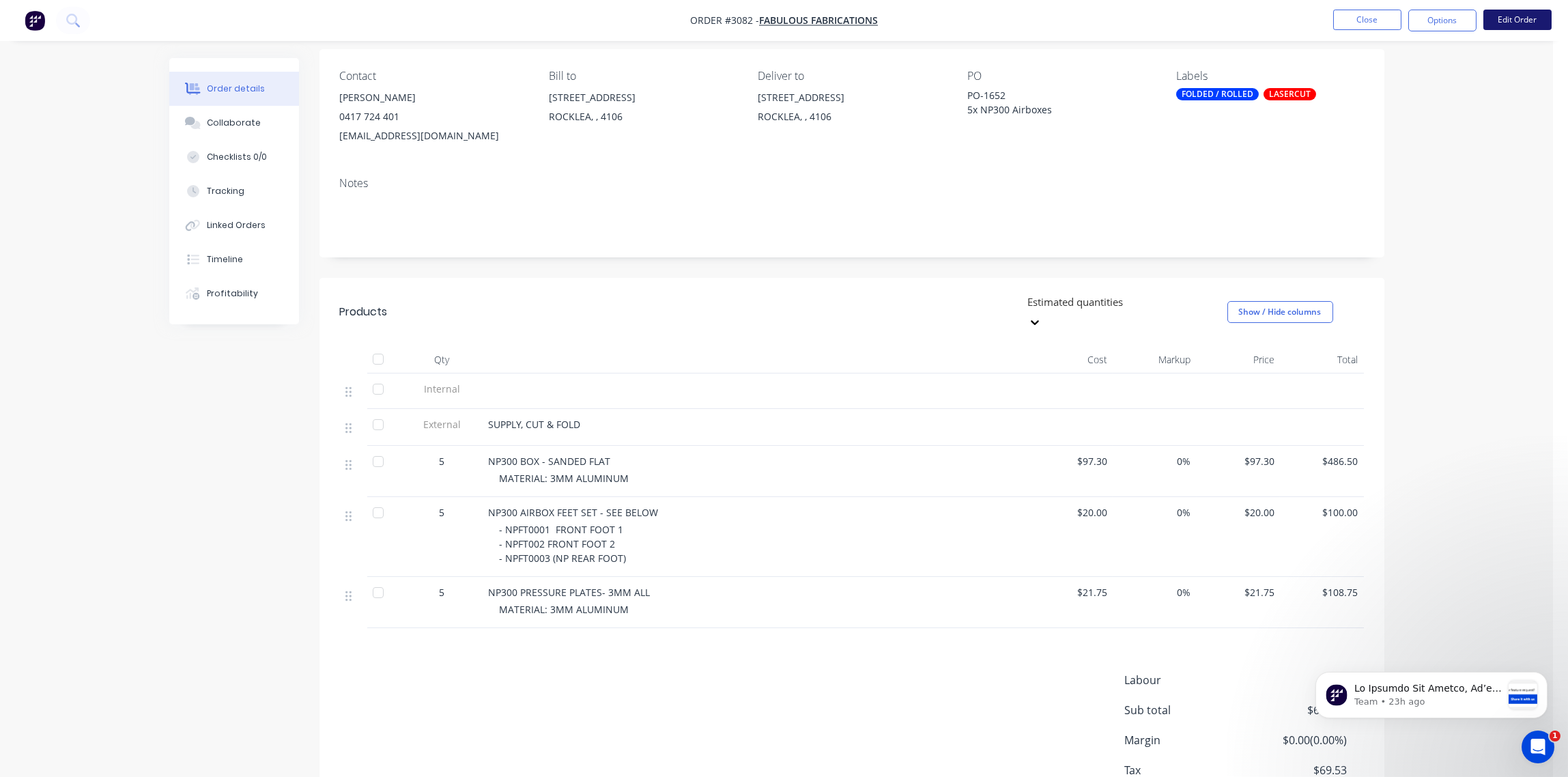
click at [1525, 17] on button "Edit Order" at bounding box center [1518, 20] width 68 height 20
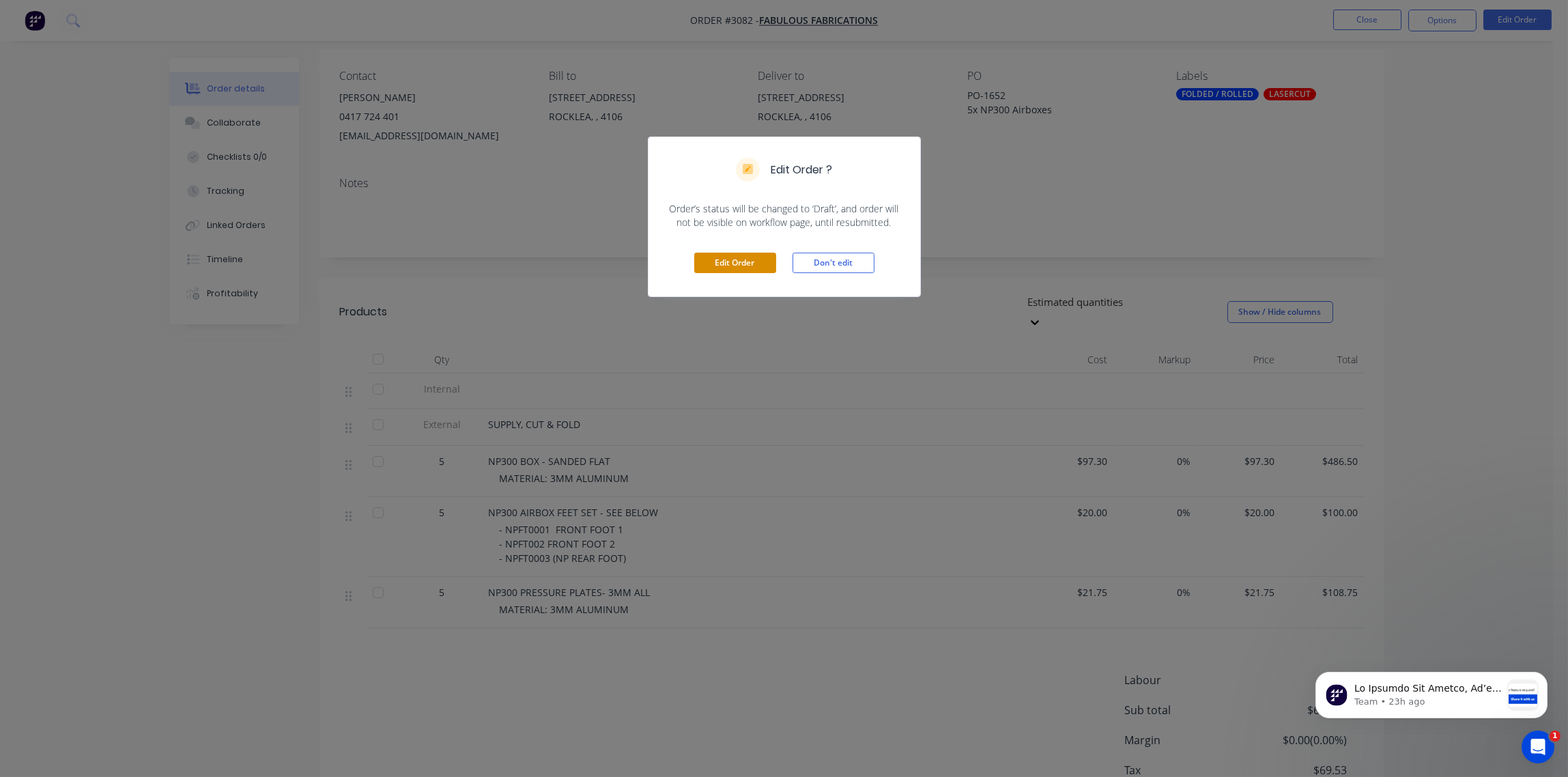
click at [731, 259] on button "Edit Order" at bounding box center [735, 263] width 82 height 20
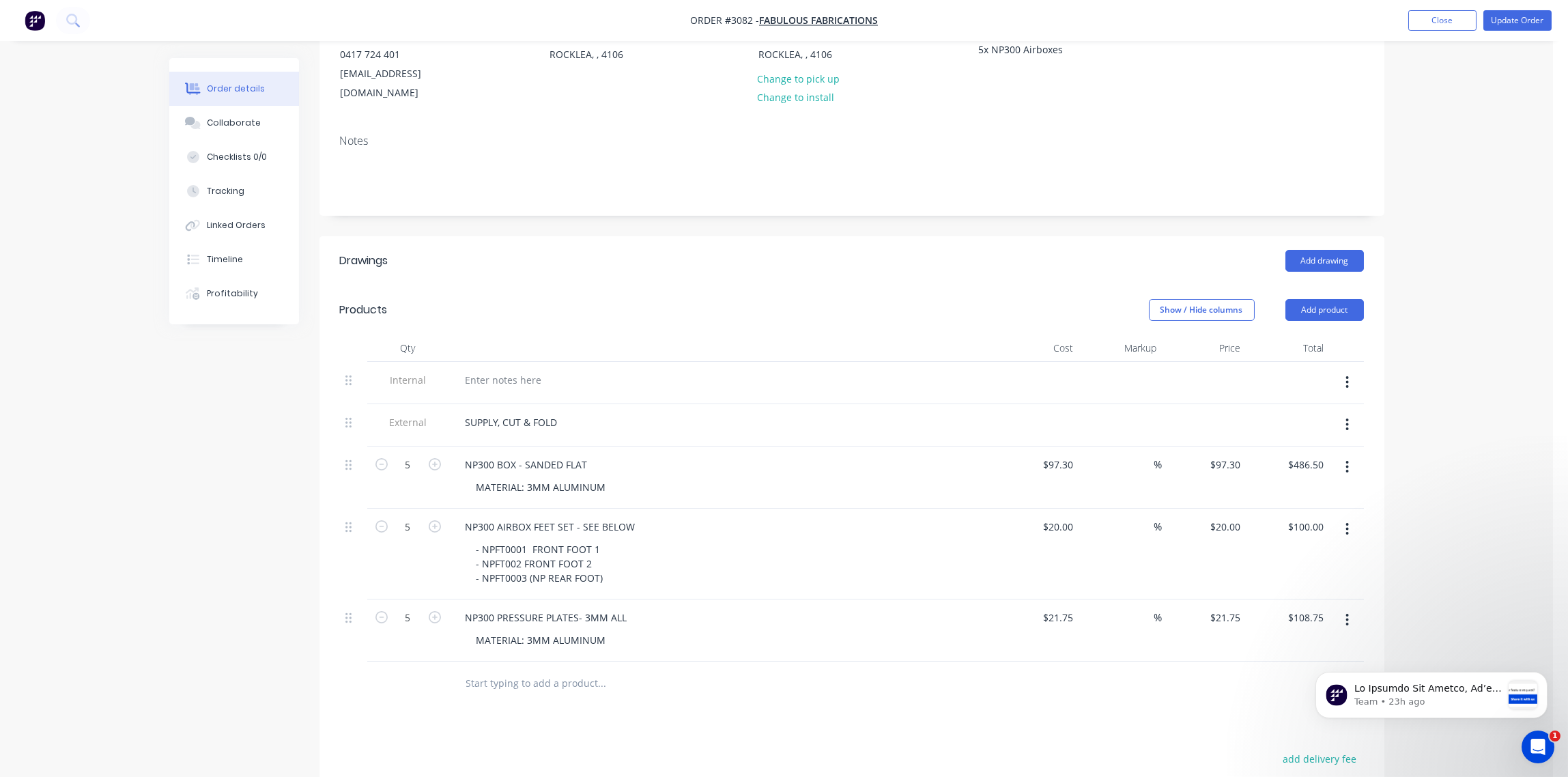
scroll to position [203, 0]
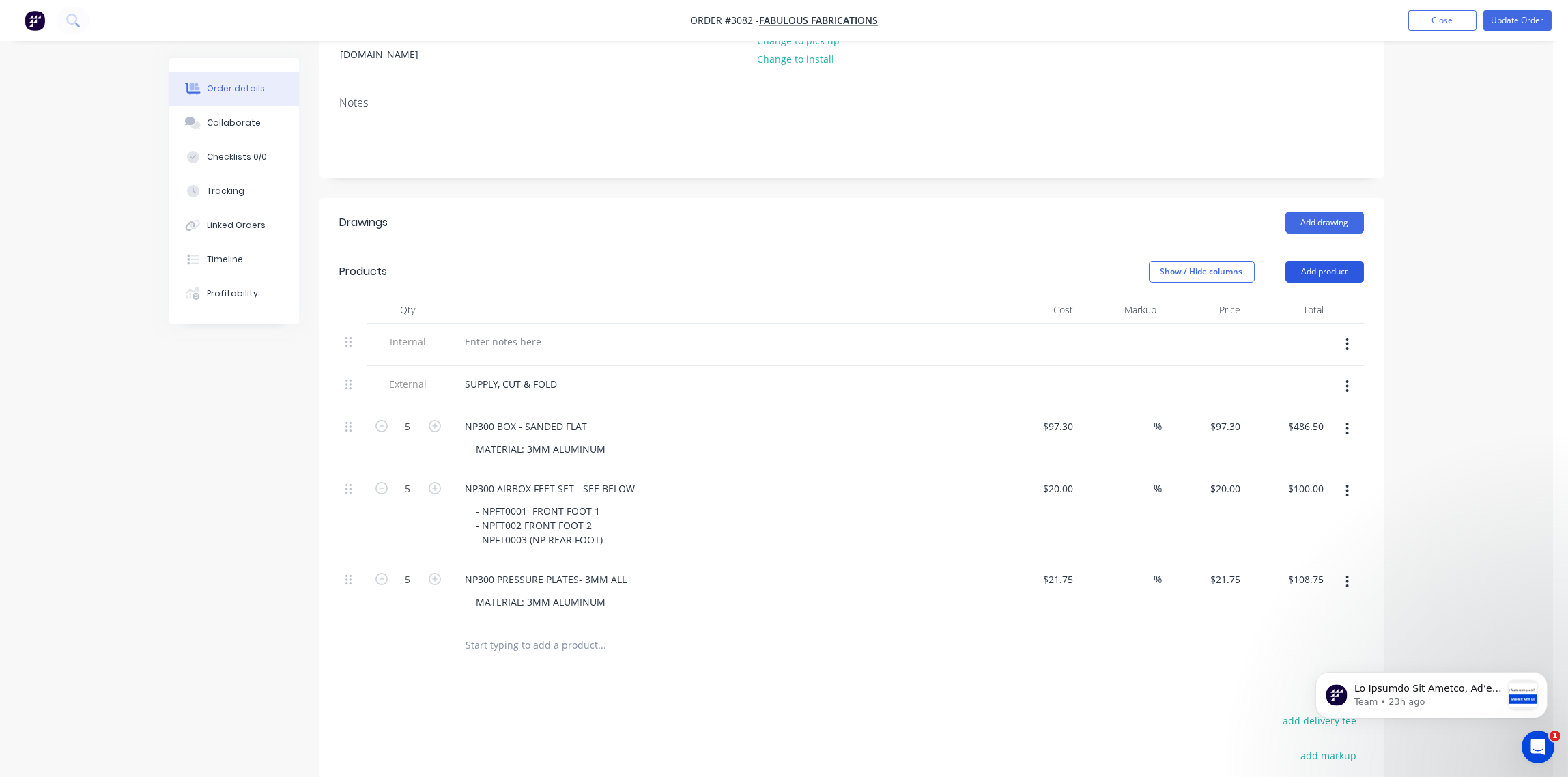
click at [1322, 261] on button "Add product" at bounding box center [1325, 272] width 78 height 22
drag, startPoint x: 1292, startPoint y: 460, endPoint x: 1270, endPoint y: 457, distance: 22.2
click at [1286, 460] on div "Notes (Internal)" at bounding box center [1299, 470] width 105 height 20
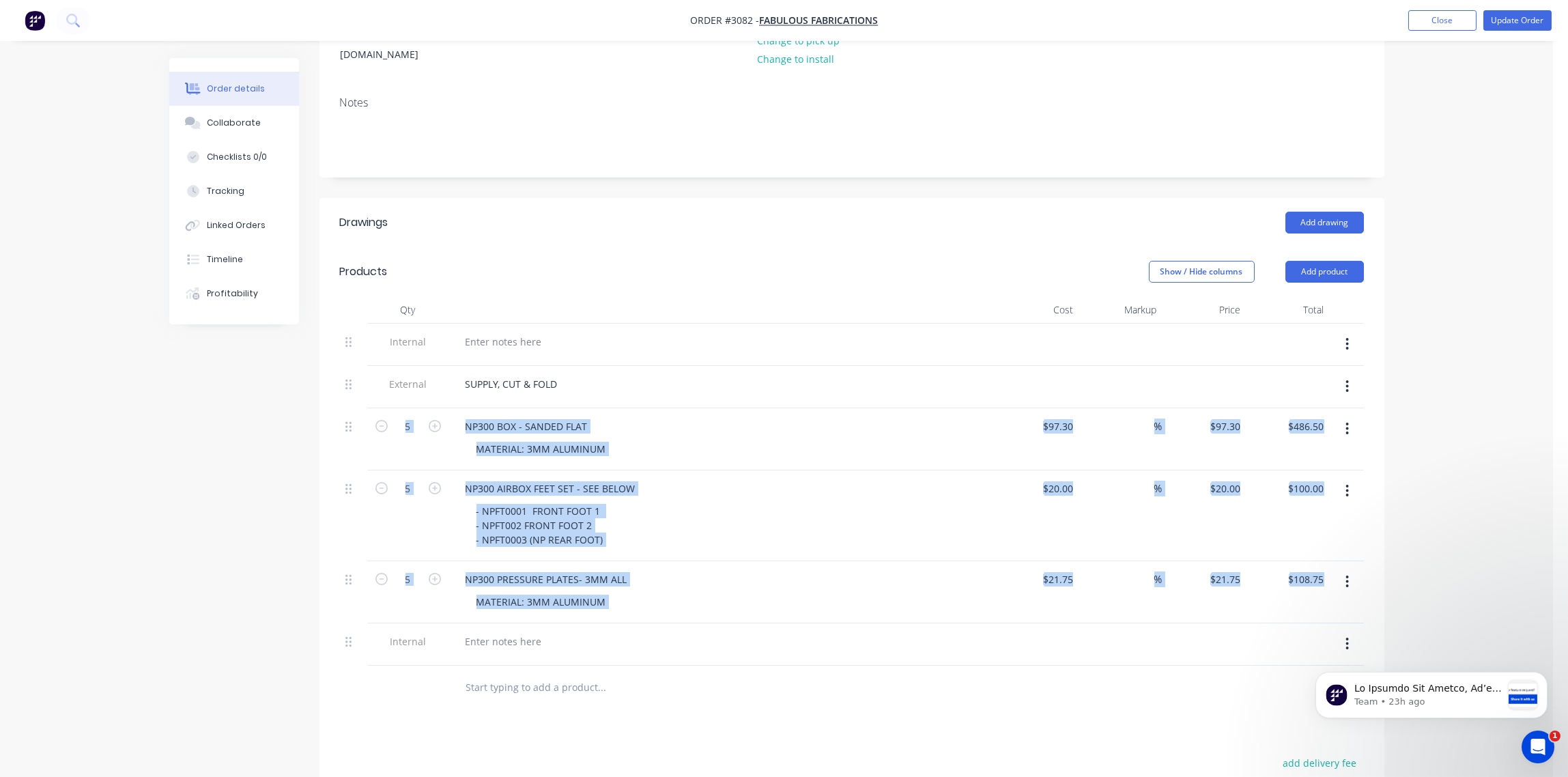
drag, startPoint x: 350, startPoint y: 632, endPoint x: 341, endPoint y: 412, distance: 220.2
click at [341, 412] on div "Internal External SUPPLY, CUT & FOLD 5 NP300 BOX - SANDED FLAT MATERIAL: 3MM AL…" at bounding box center [852, 495] width 1024 height 342
click at [346, 632] on div at bounding box center [354, 640] width 17 height 18
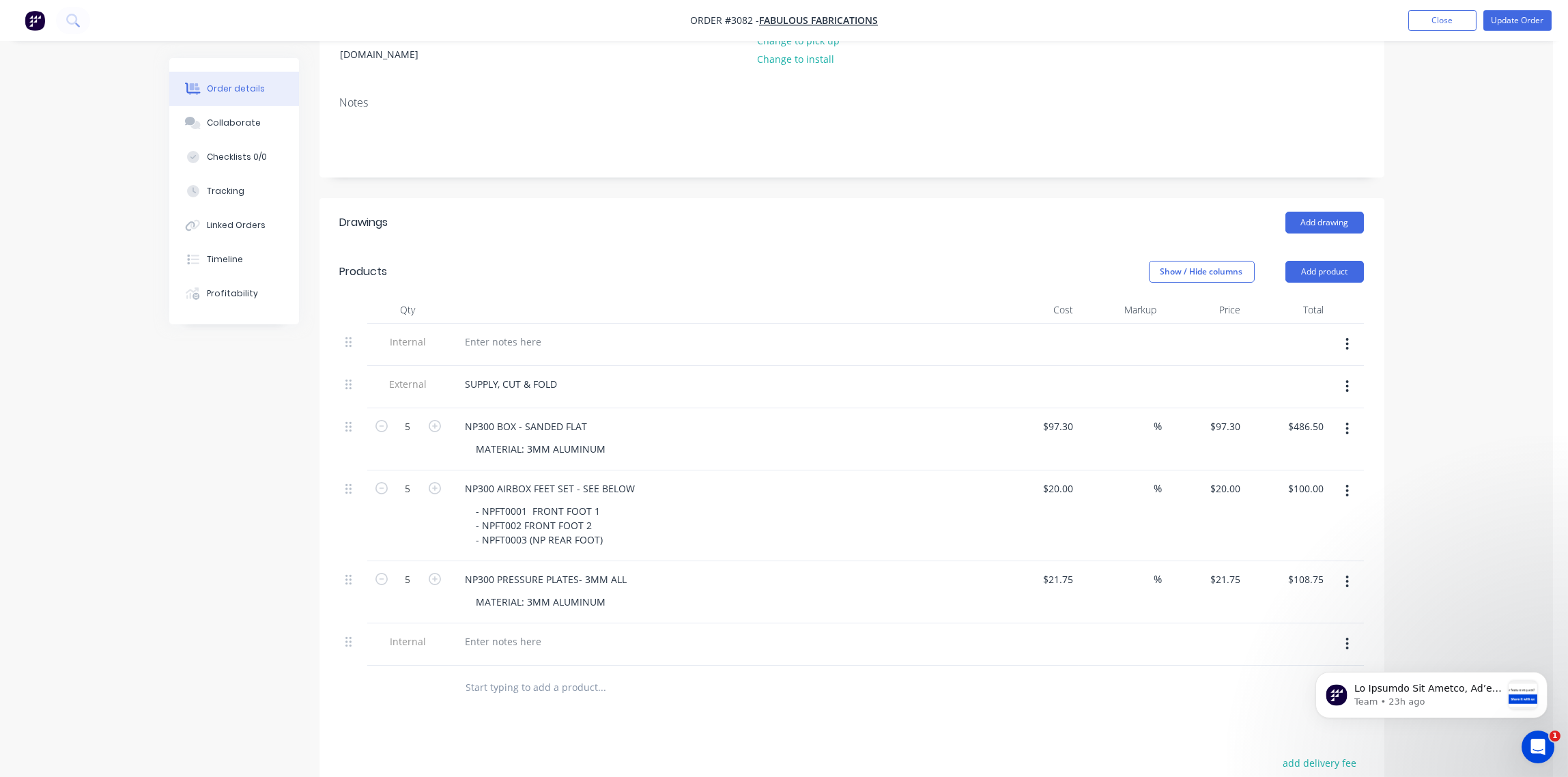
click at [362, 666] on div at bounding box center [354, 688] width 28 height 44
click at [350, 634] on div at bounding box center [354, 645] width 28 height 42
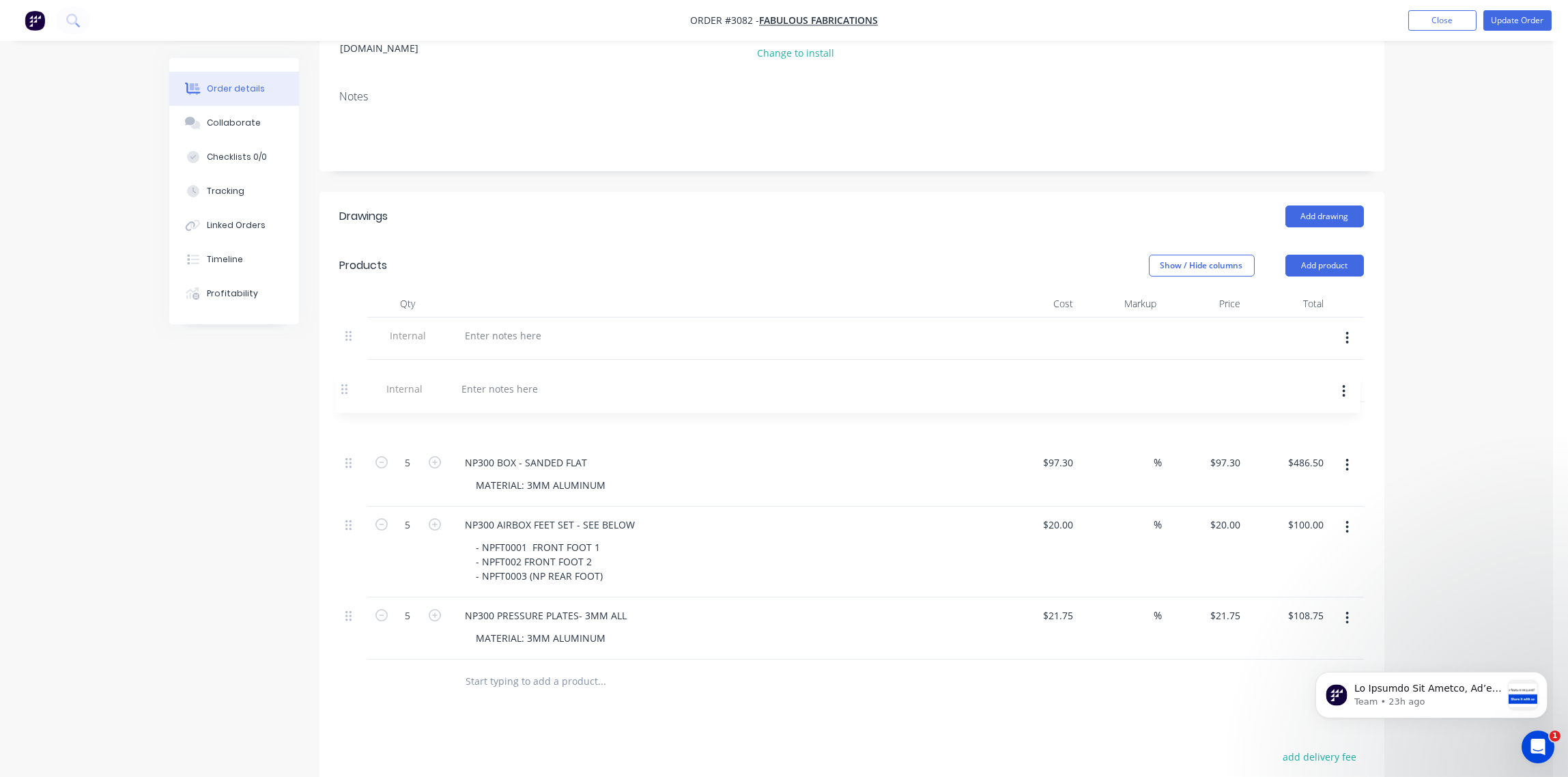
drag, startPoint x: 347, startPoint y: 630, endPoint x: 342, endPoint y: 388, distance: 242.1
click at [342, 388] on div "Internal External SUPPLY, CUT & FOLD 5 NP300 BOX - SANDED FLAT MATERIAL: 3MM AL…" at bounding box center [852, 488] width 1024 height 342
click at [500, 410] on div at bounding box center [503, 420] width 98 height 20
paste div
click at [1516, 17] on button "Update Order" at bounding box center [1518, 20] width 68 height 20
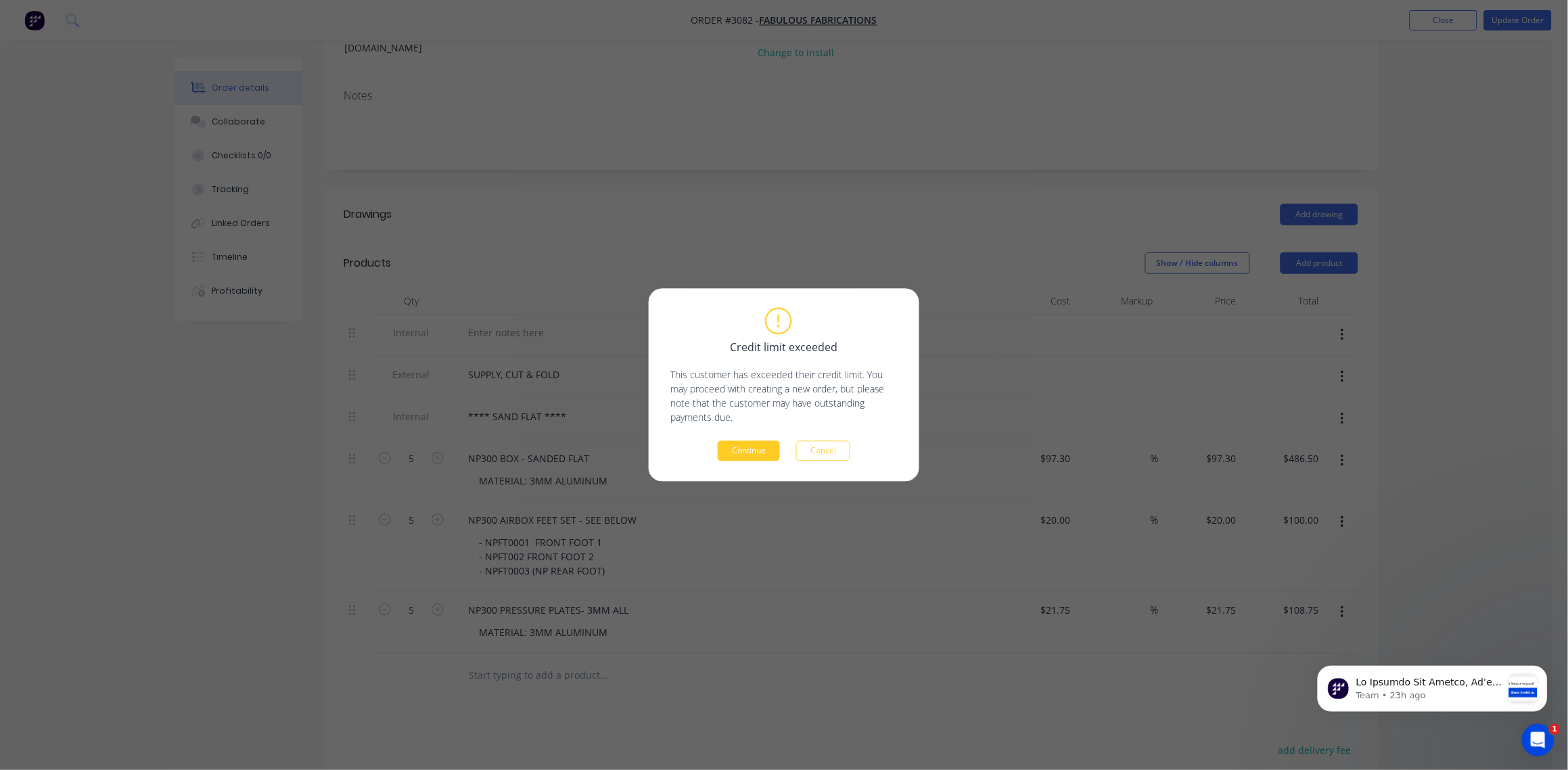
click at [735, 454] on button "Continue" at bounding box center [749, 451] width 63 height 20
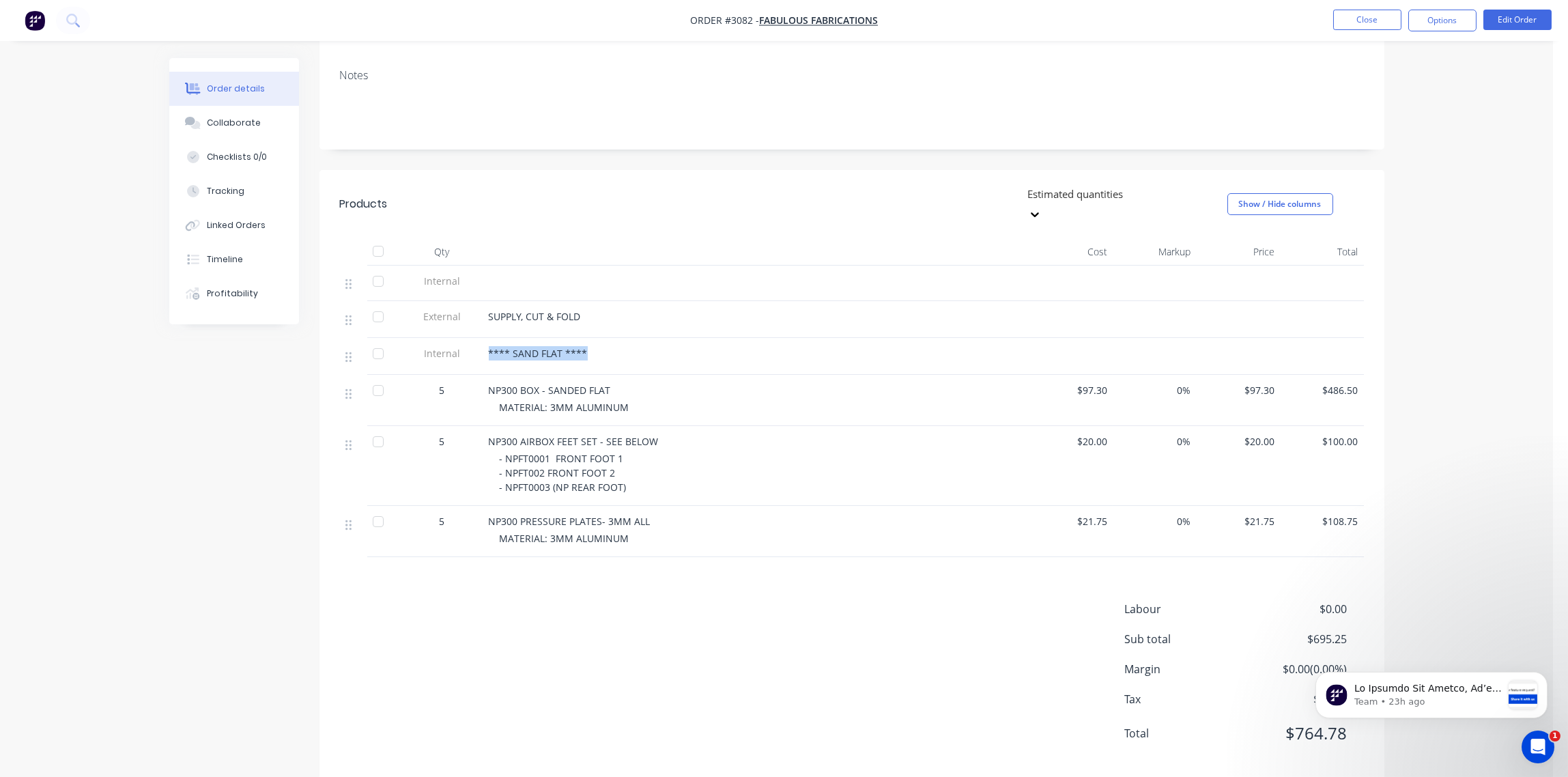
drag, startPoint x: 594, startPoint y: 333, endPoint x: 479, endPoint y: 338, distance: 115.1
click at [479, 338] on div "Internal **** SAND FLAT ****" at bounding box center [852, 357] width 1024 height 37
drag, startPoint x: 479, startPoint y: 338, endPoint x: 537, endPoint y: 333, distance: 58.2
copy div "**** SAND FLAT ****"
click at [1371, 17] on button "Close" at bounding box center [1368, 20] width 68 height 20
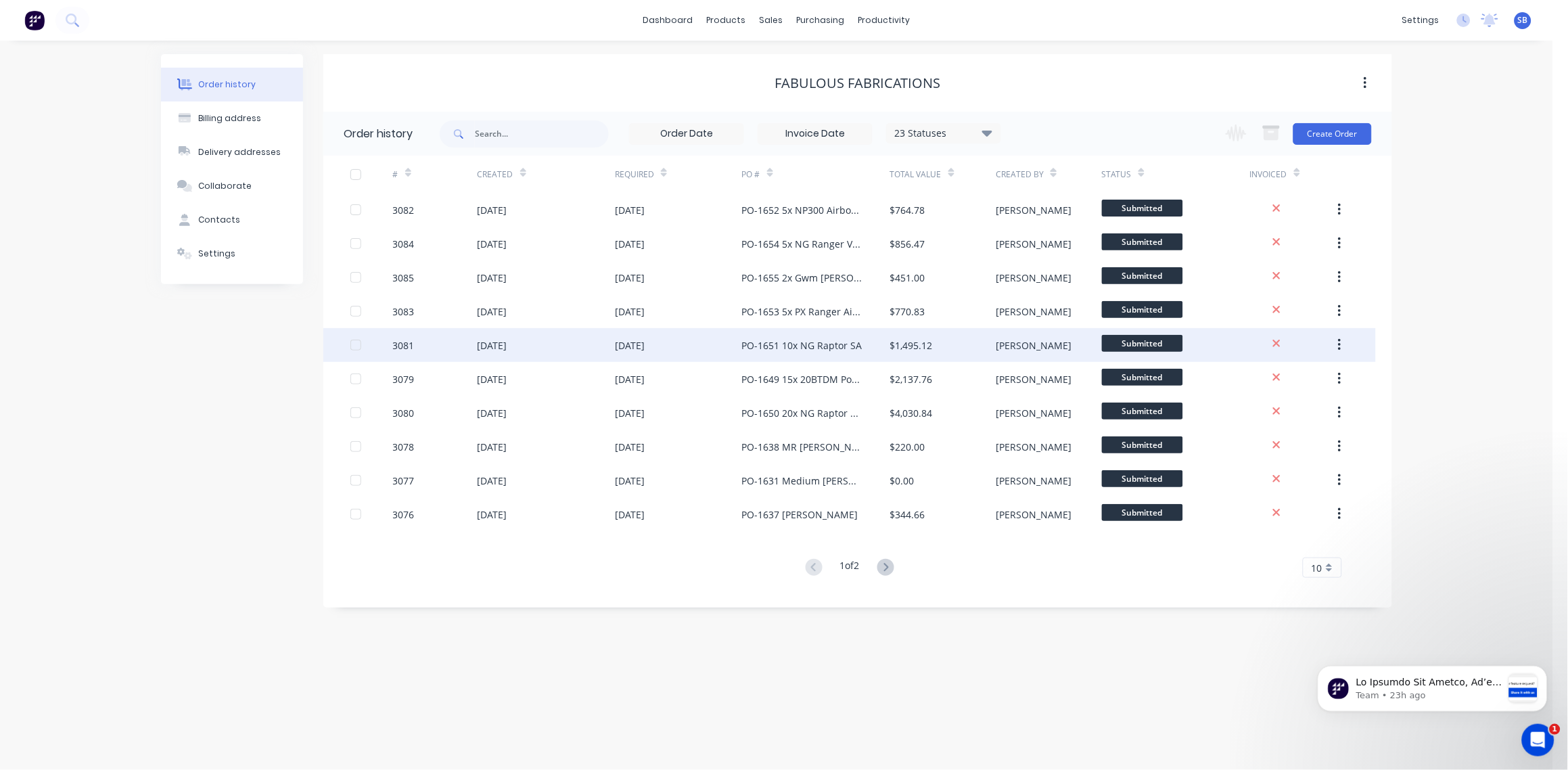
click at [408, 347] on div "3081" at bounding box center [404, 345] width 22 height 14
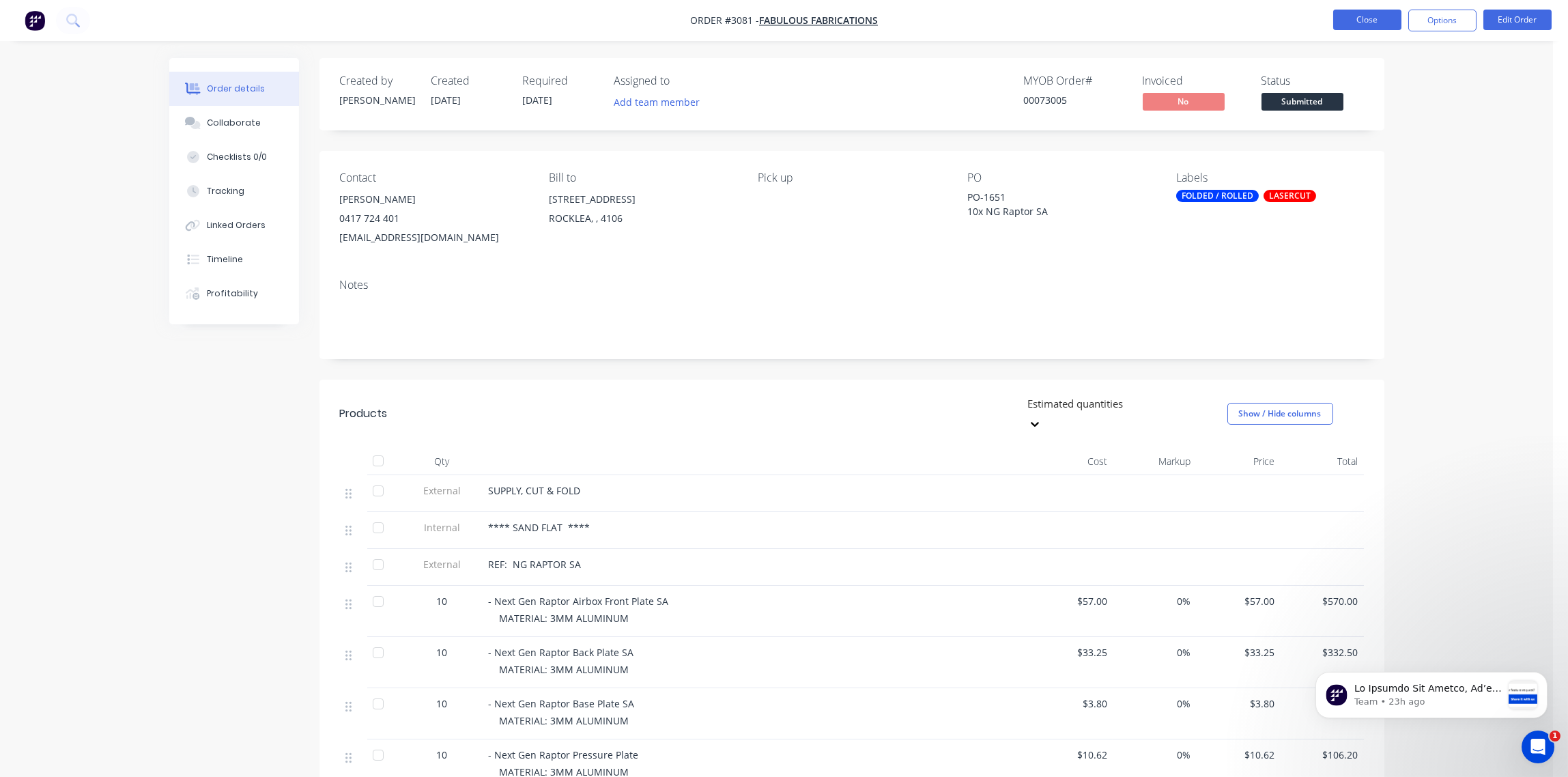
click at [1355, 25] on button "Close" at bounding box center [1368, 20] width 68 height 20
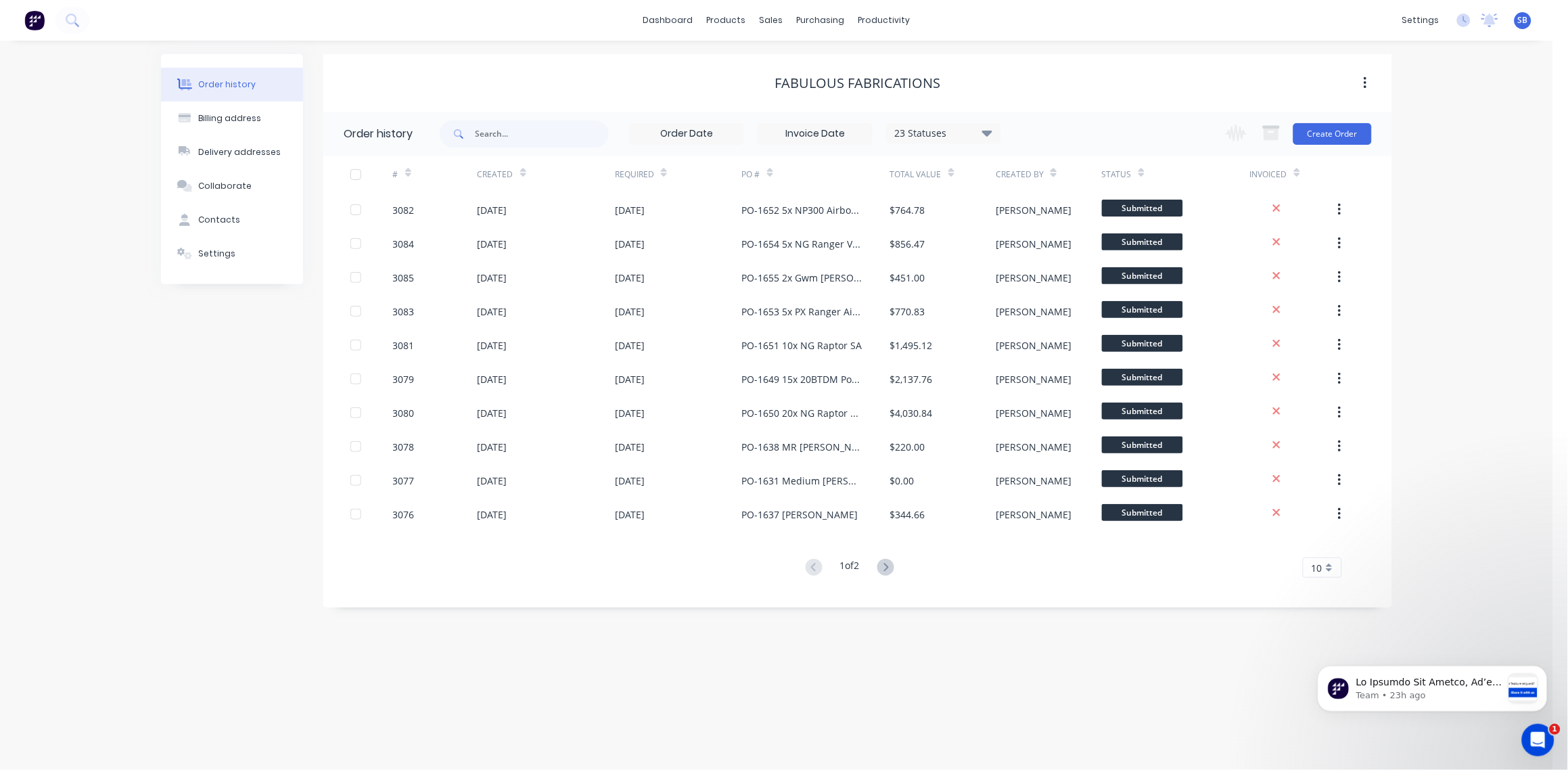
click at [411, 179] on div at bounding box center [408, 173] width 6 height 20
click at [410, 178] on div at bounding box center [408, 173] width 6 height 20
click at [820, 57] on link "Sales Orders" at bounding box center [843, 65] width 179 height 27
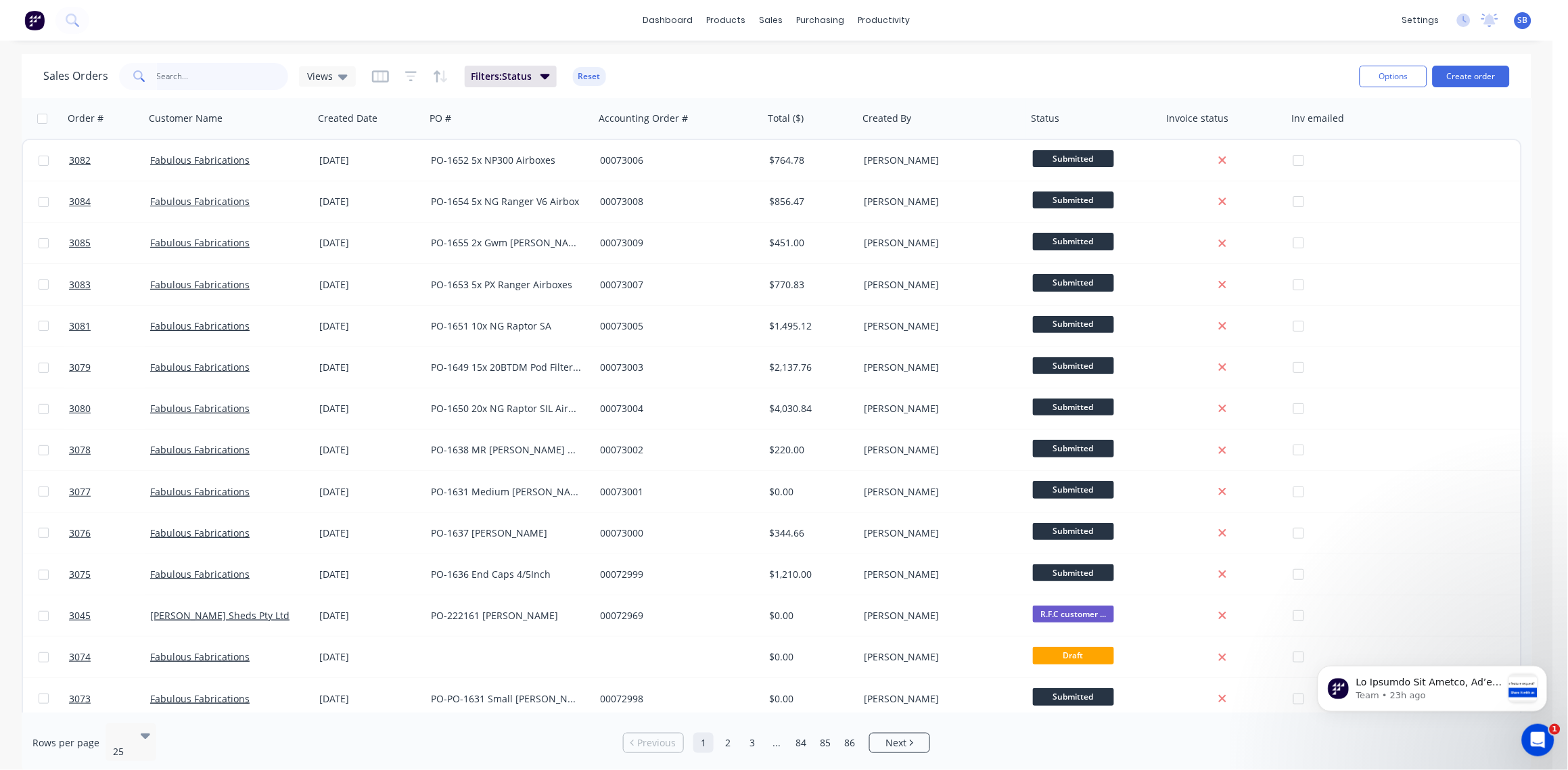
click at [187, 76] on input "text" at bounding box center [222, 76] width 132 height 27
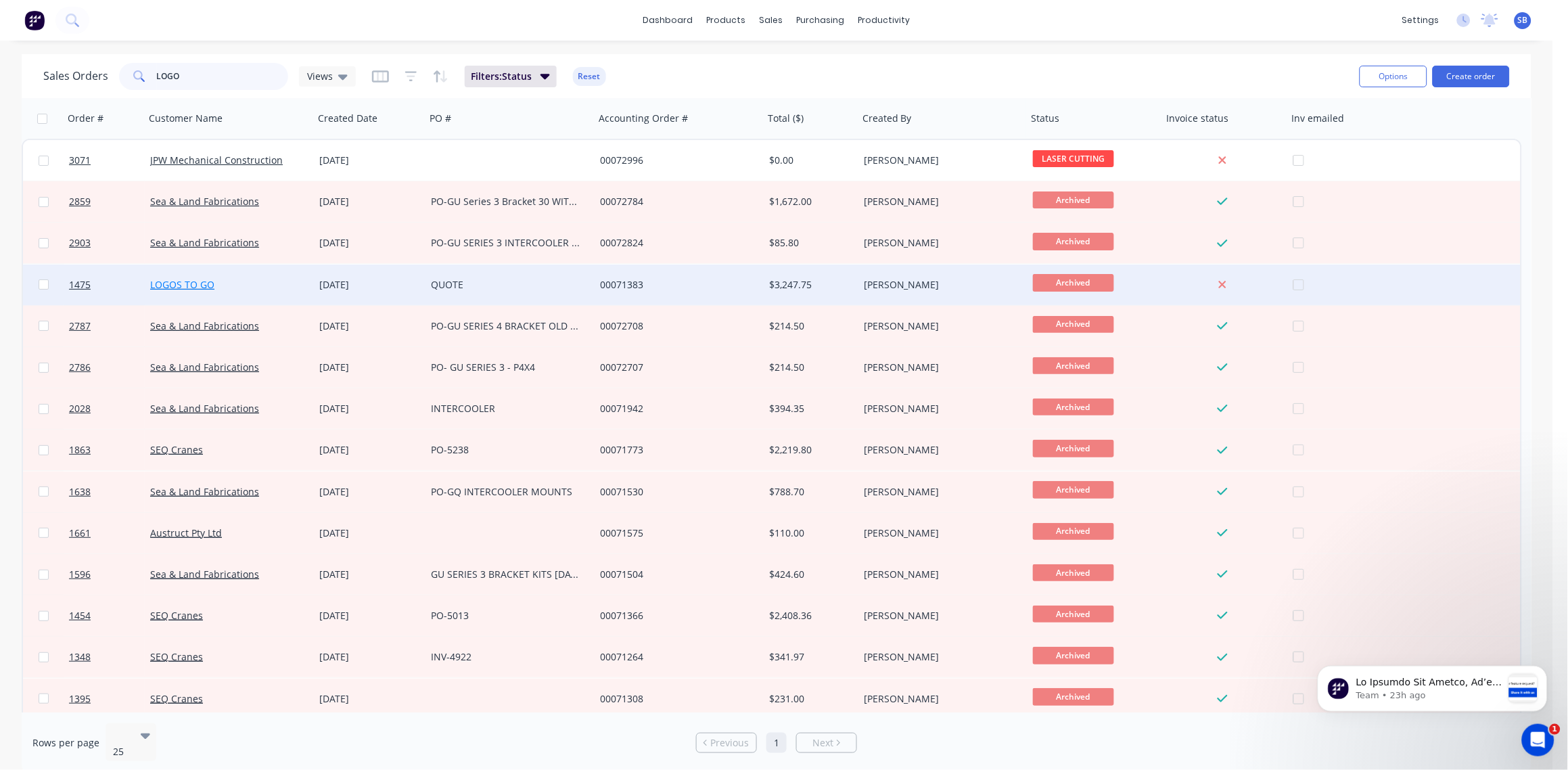
type input "LOGO"
click at [190, 280] on link "LOGOS TO GO" at bounding box center [182, 285] width 64 height 13
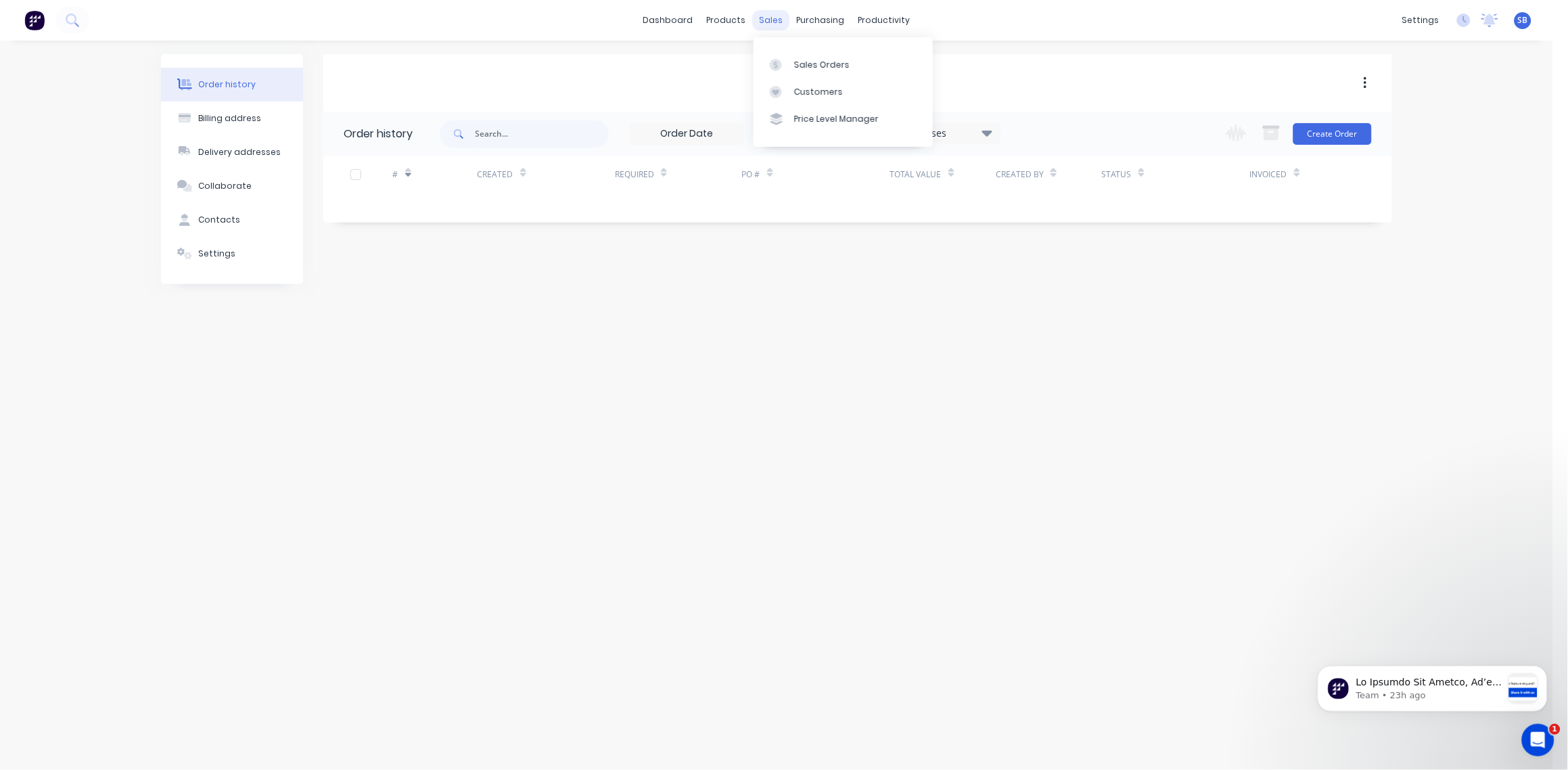
click at [778, 22] on div "sales" at bounding box center [772, 20] width 37 height 20
click at [812, 59] on div "Sales Orders" at bounding box center [821, 65] width 55 height 12
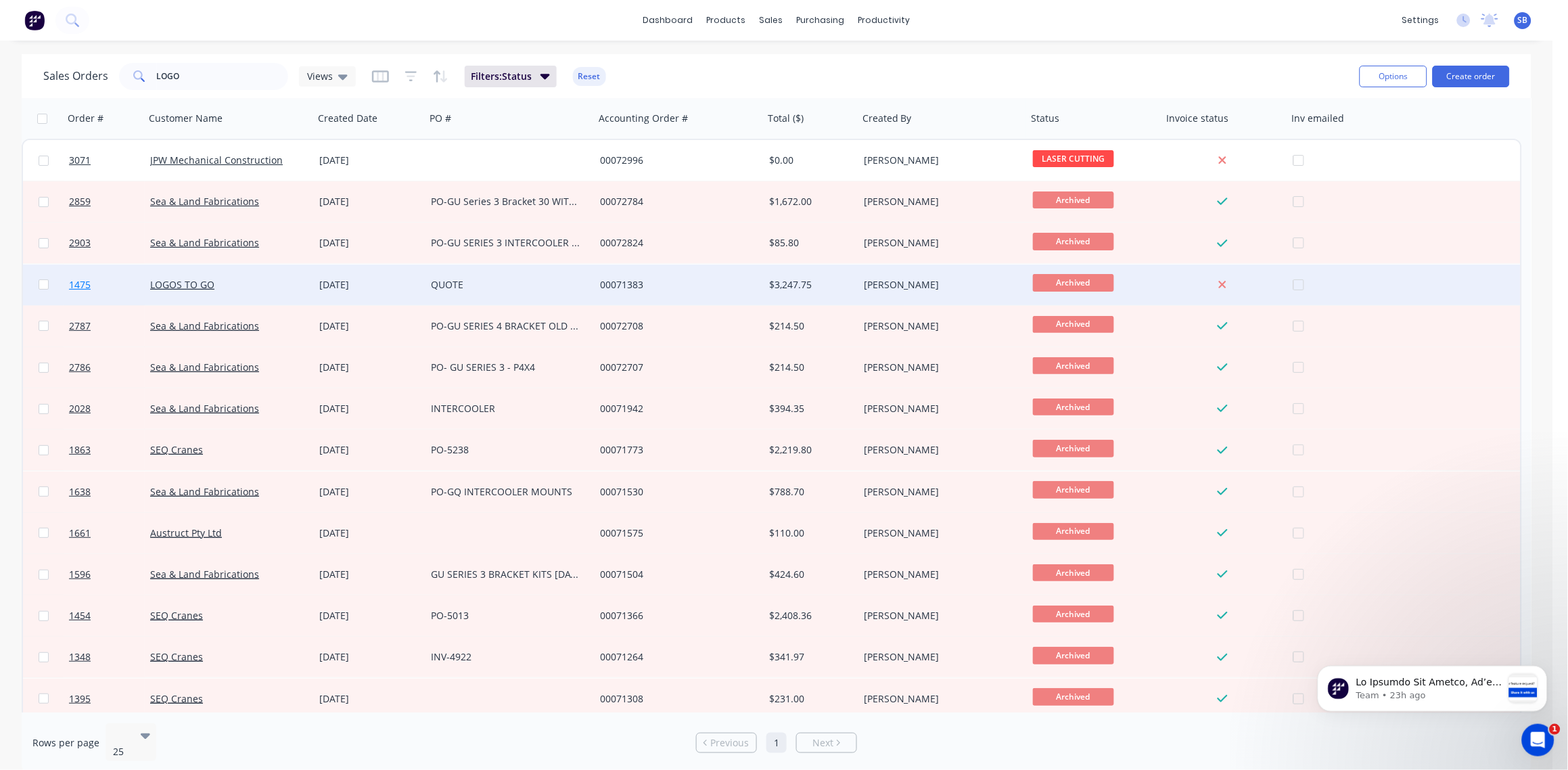
click at [74, 288] on span "1475" at bounding box center [80, 285] width 22 height 14
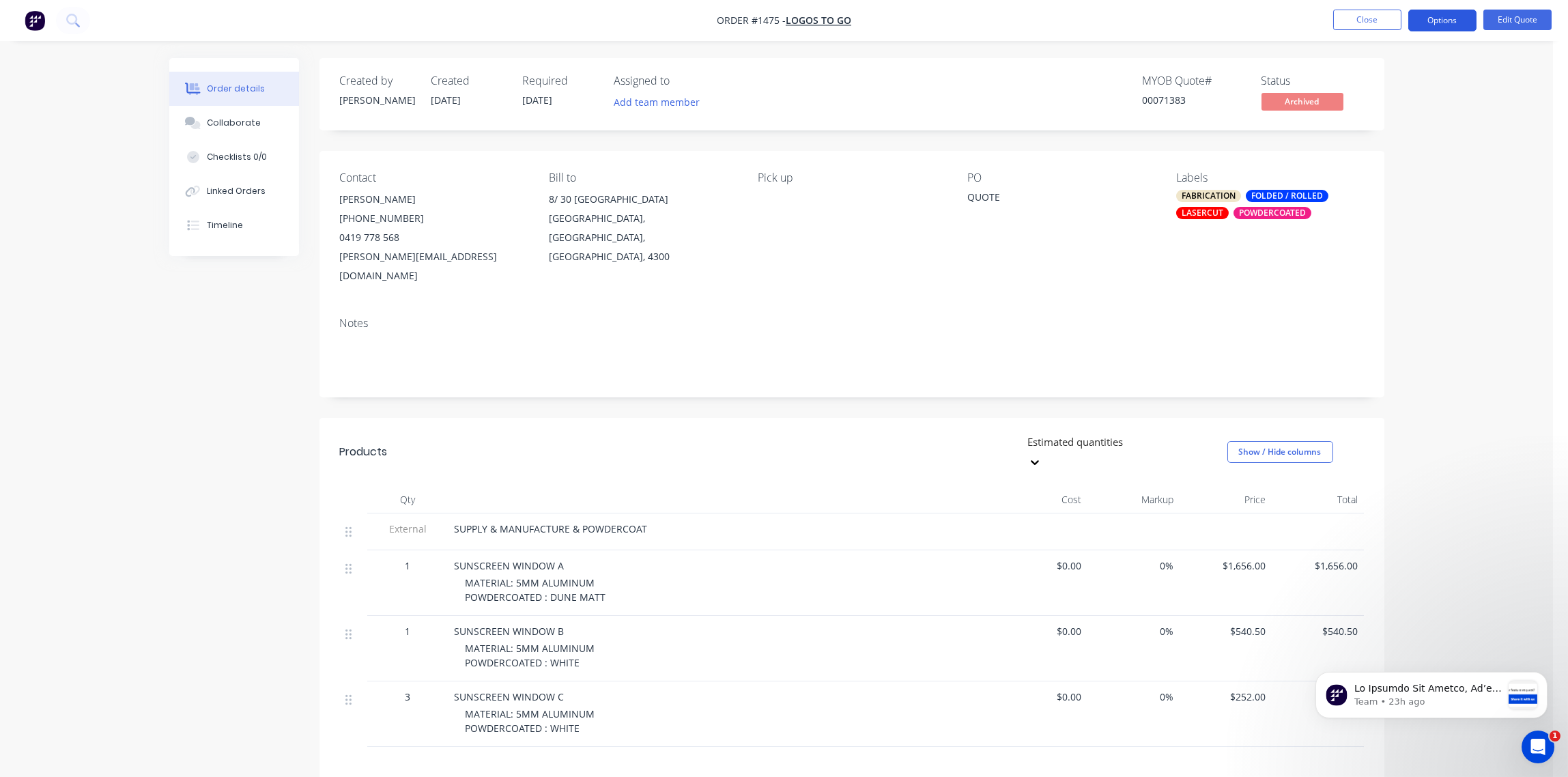
click at [1440, 20] on button "Options" at bounding box center [1442, 20] width 68 height 22
click at [1375, 297] on div "Unarchive" at bounding box center [1401, 301] width 126 height 20
click at [1527, 134] on div "Order details Collaborate Checklists 0/0 Linked Orders Timeline Order details C…" at bounding box center [776, 495] width 1553 height 990
click at [1446, 23] on button "Options" at bounding box center [1442, 20] width 68 height 22
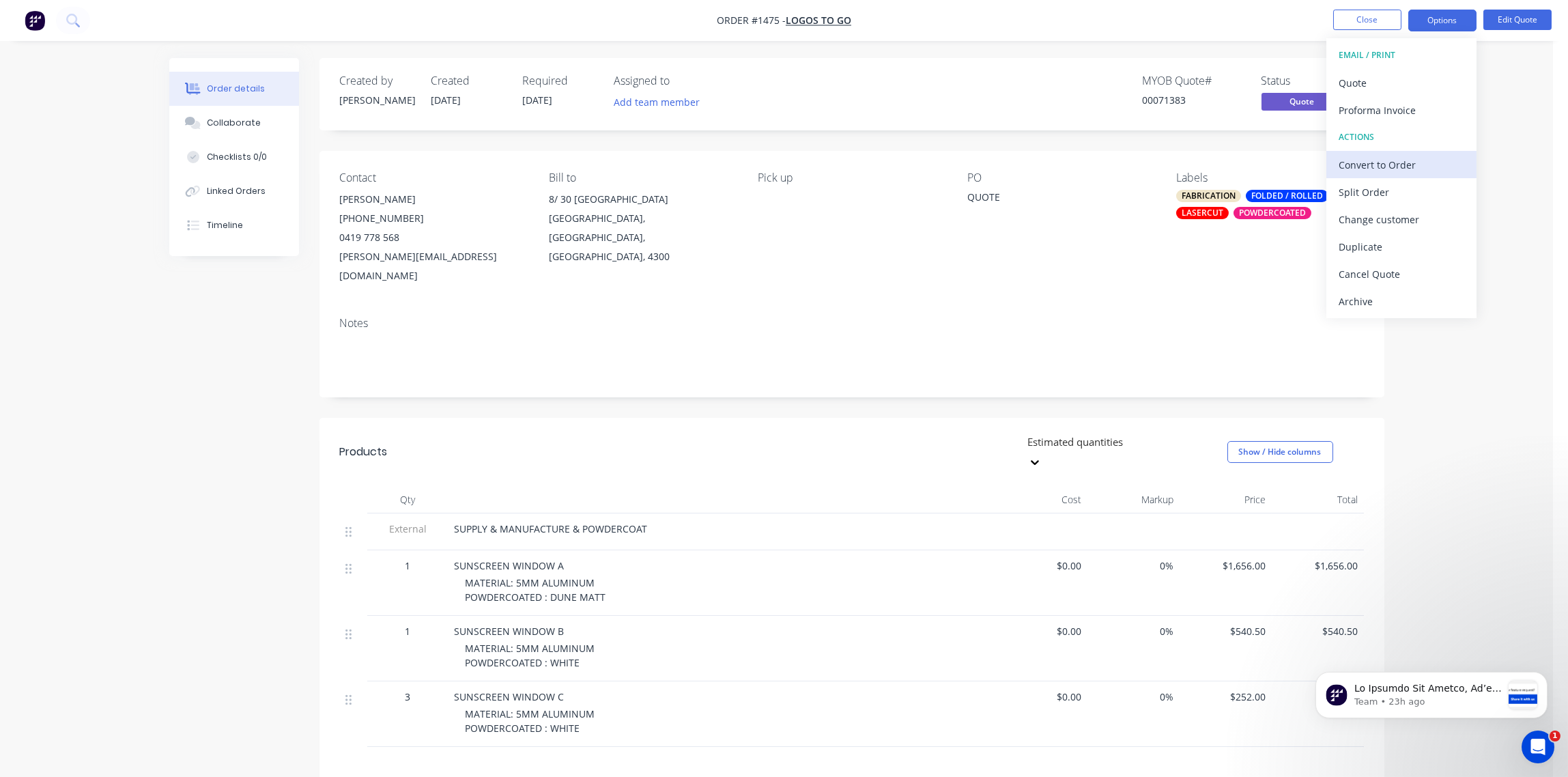
click at [1409, 166] on div "Convert to Order" at bounding box center [1401, 164] width 126 height 20
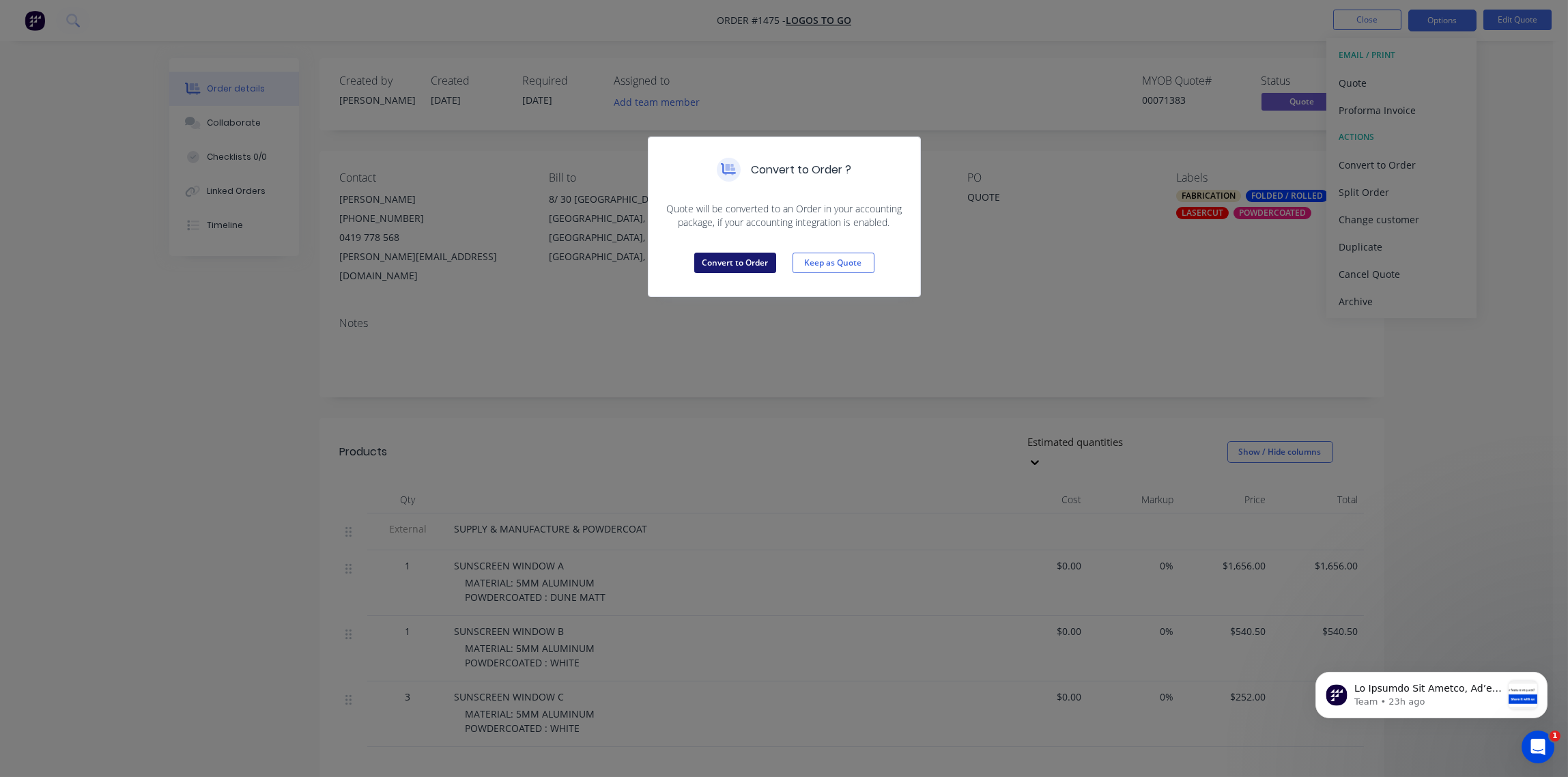
click at [738, 265] on button "Convert to Order" at bounding box center [735, 263] width 82 height 20
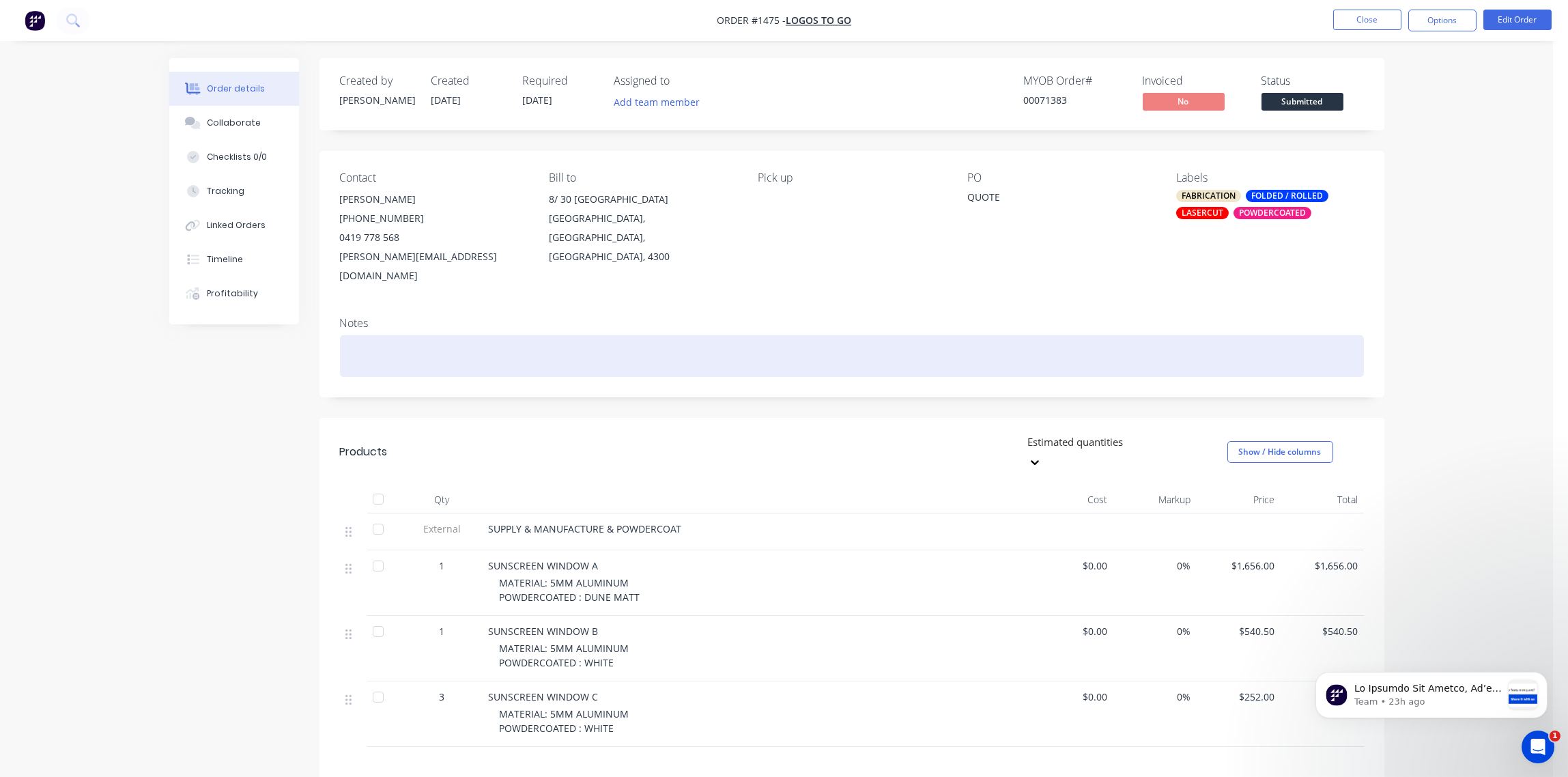
click at [427, 338] on div at bounding box center [852, 356] width 1024 height 41
paste div
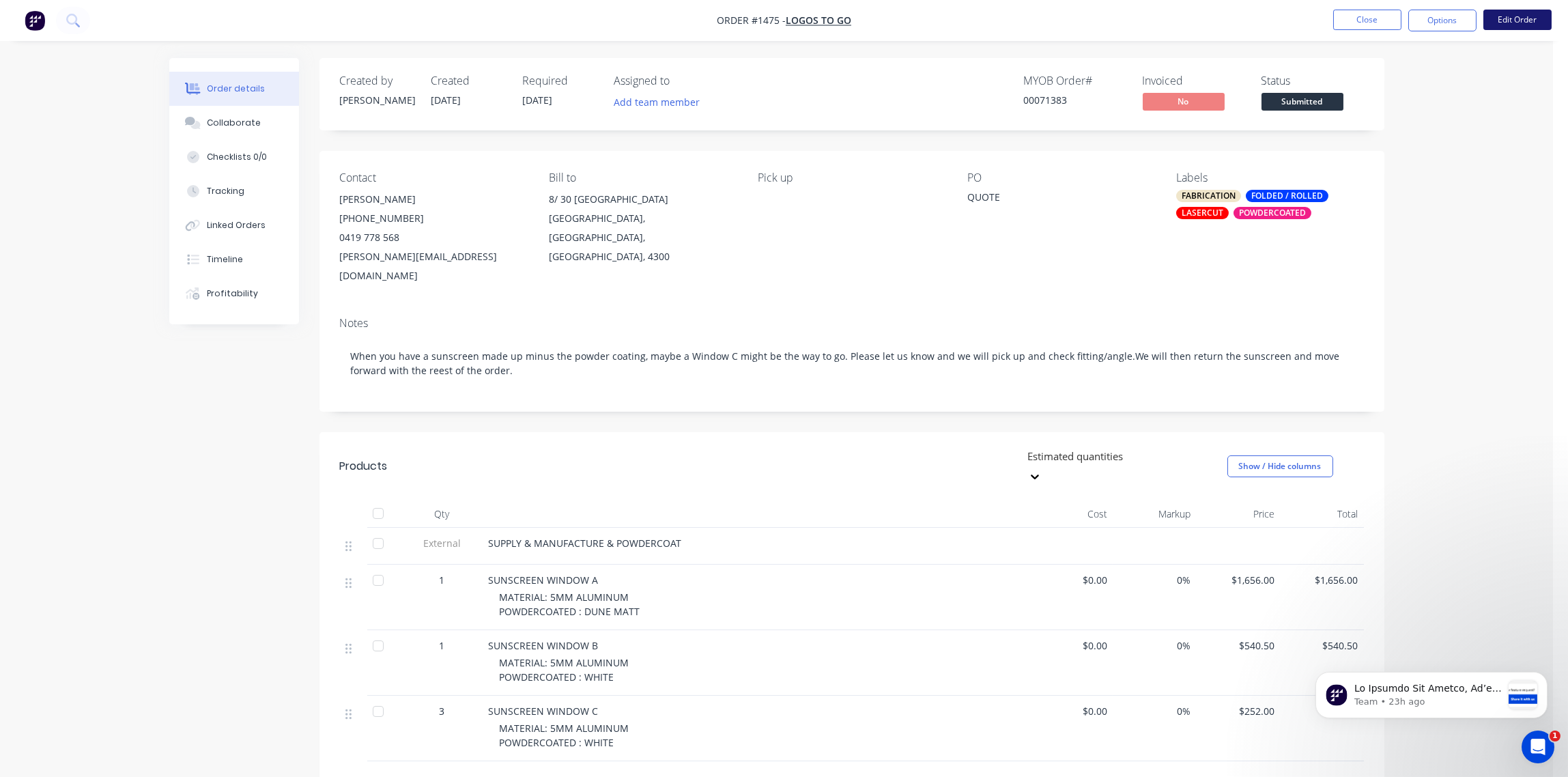
click at [1516, 20] on button "Edit Order" at bounding box center [1518, 20] width 68 height 20
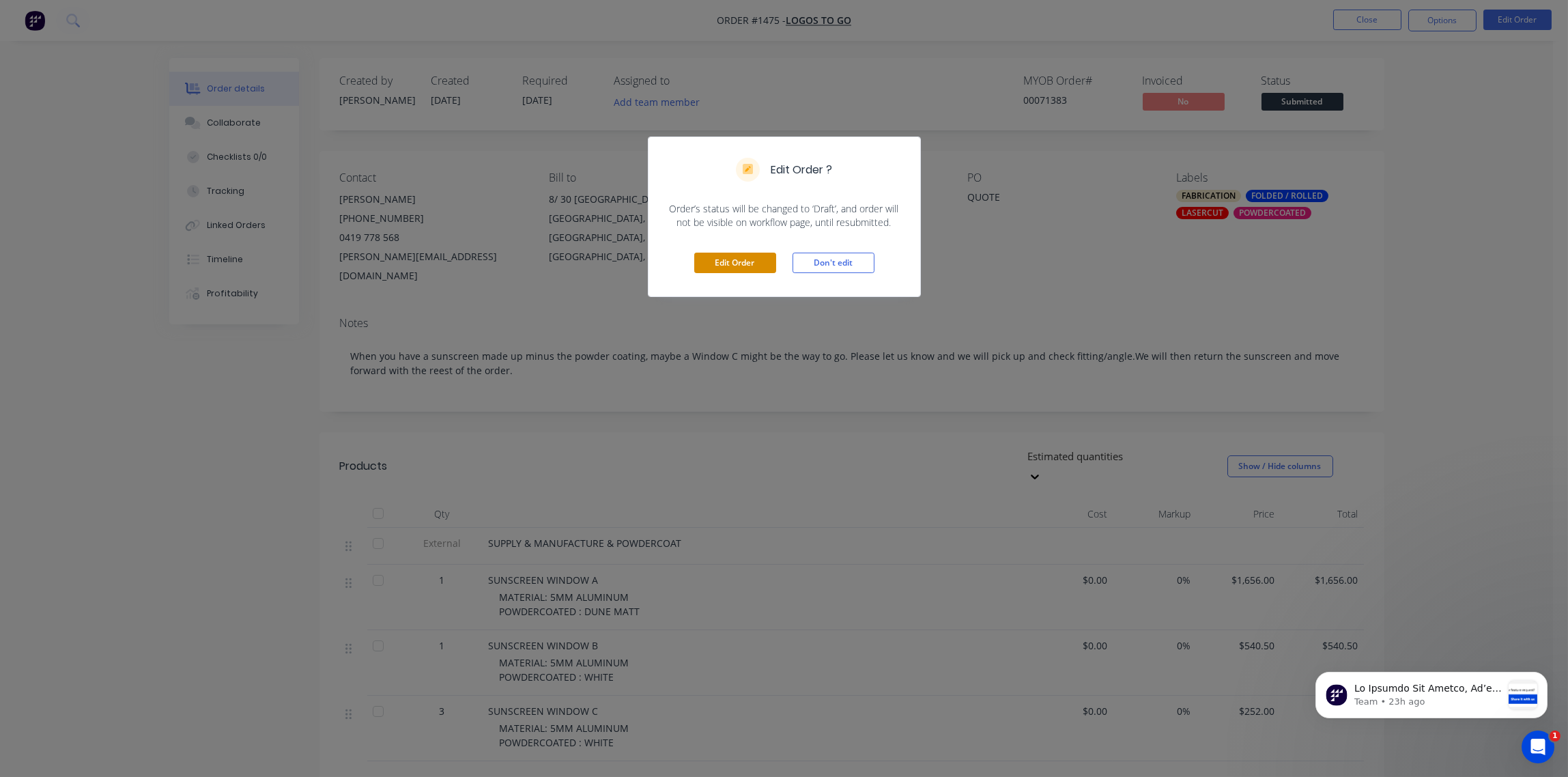
click at [735, 267] on button "Edit Order" at bounding box center [735, 263] width 82 height 20
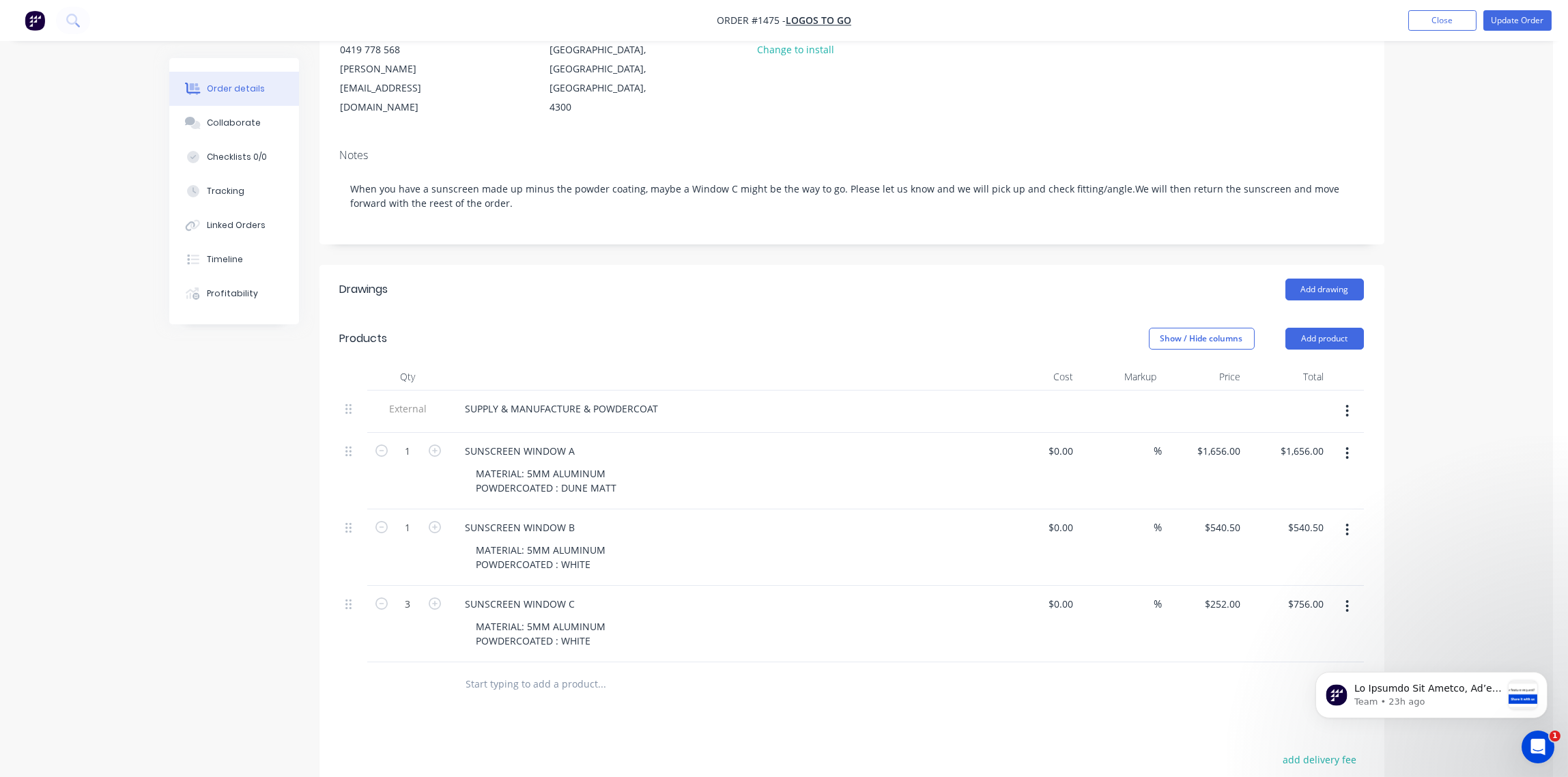
scroll to position [203, 0]
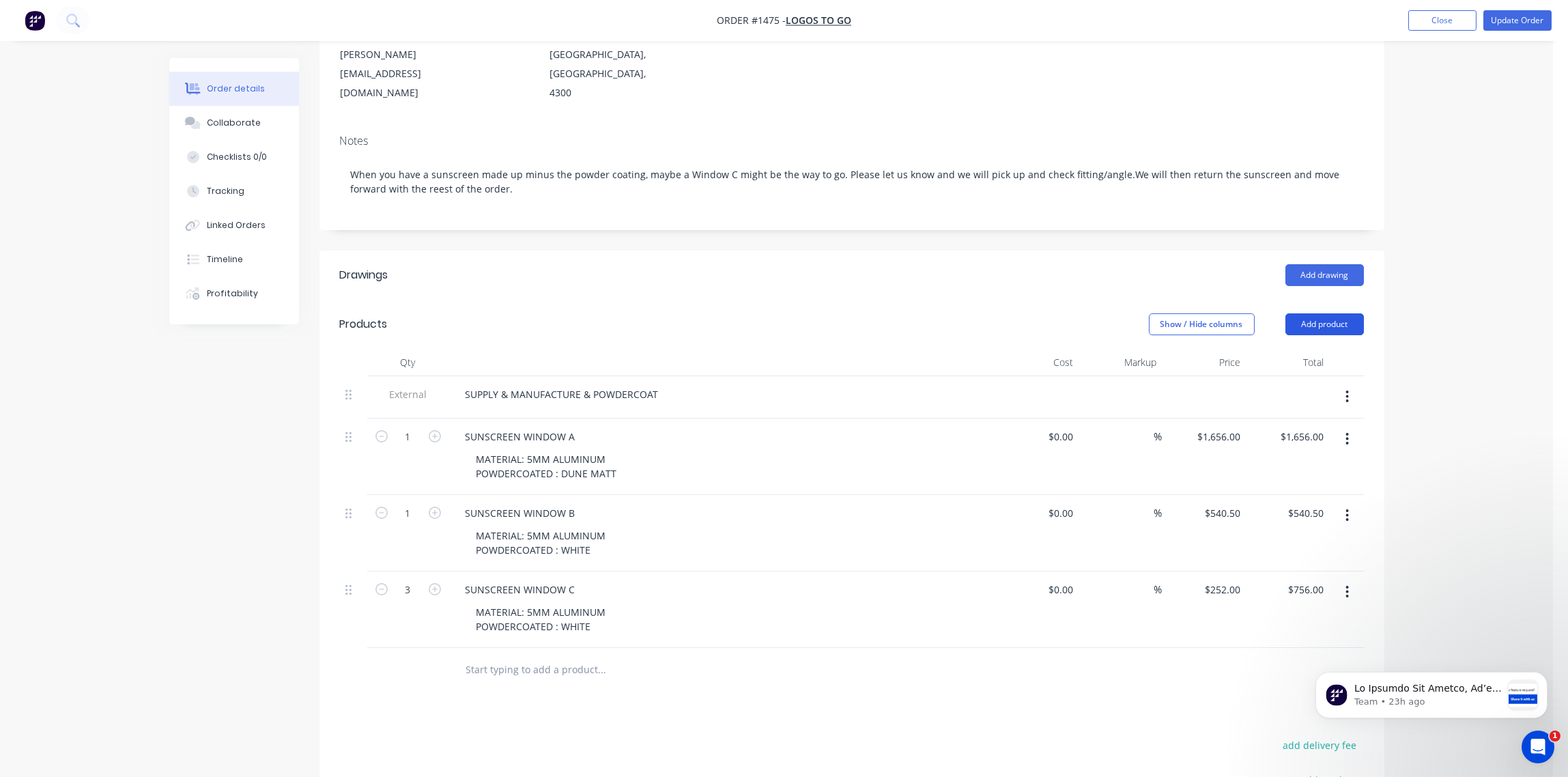
click at [1324, 314] on button "Add product" at bounding box center [1325, 325] width 78 height 22
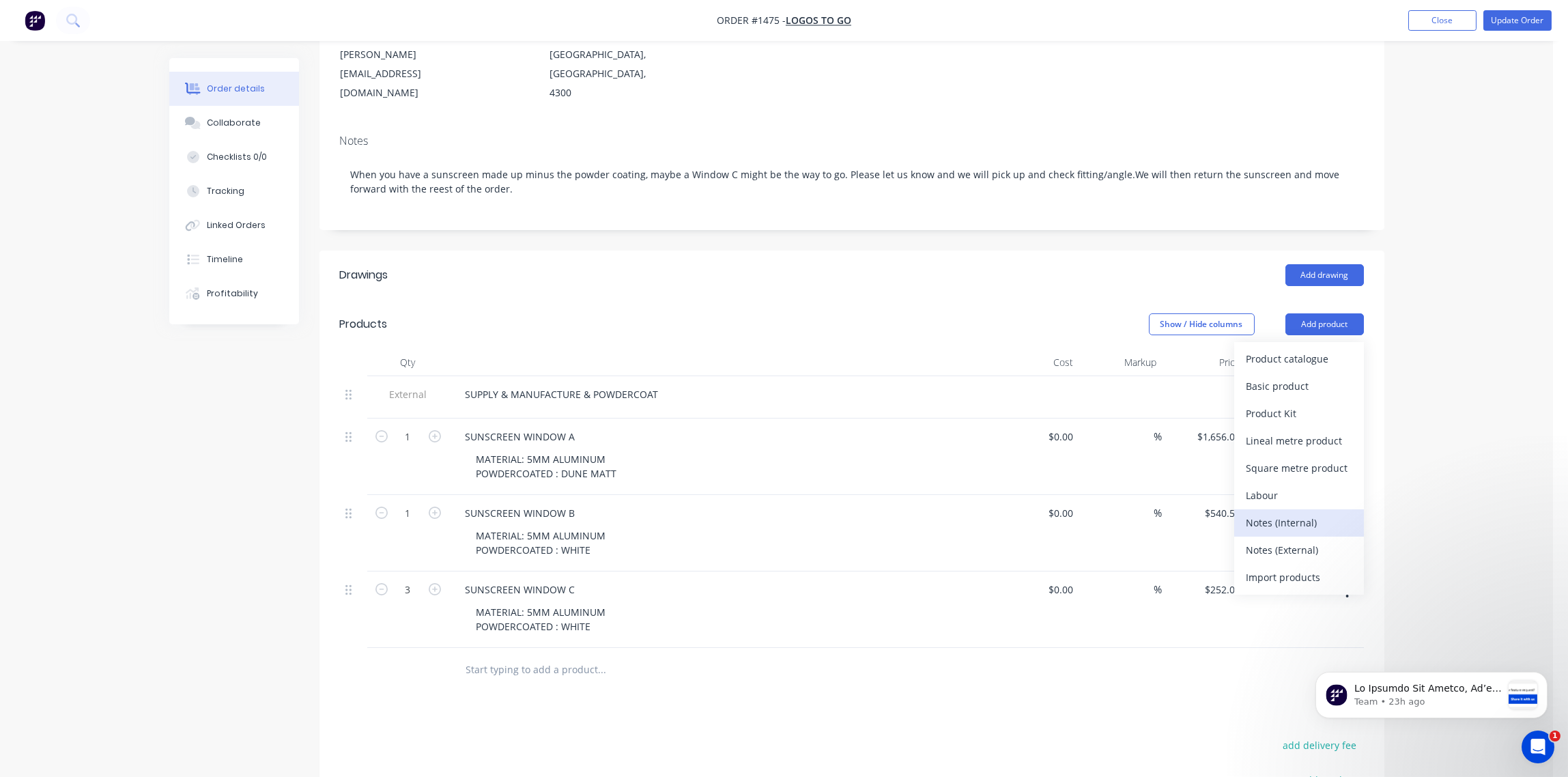
click at [1279, 513] on div "Notes (Internal)" at bounding box center [1299, 522] width 105 height 20
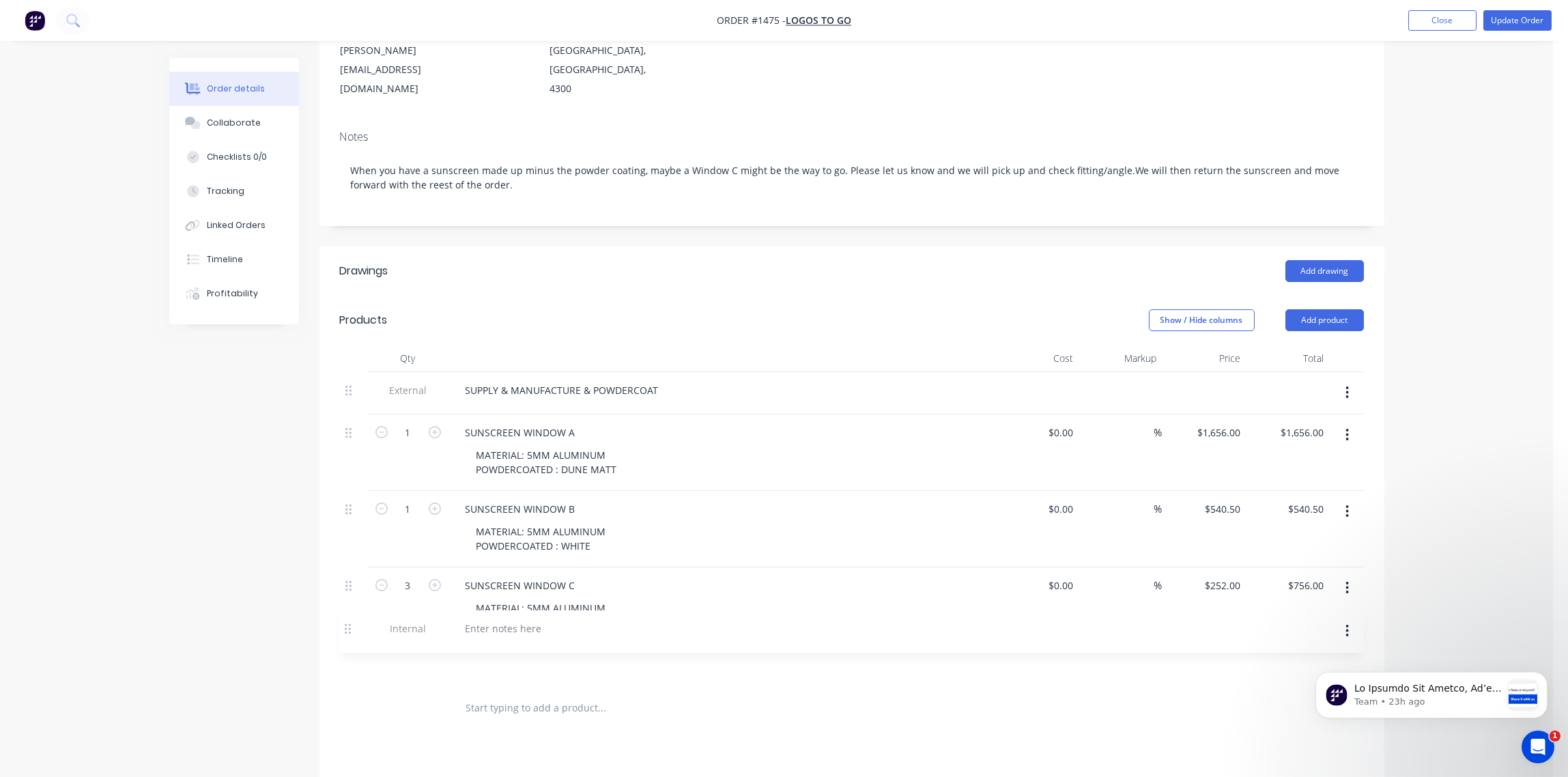
scroll to position [208, 0]
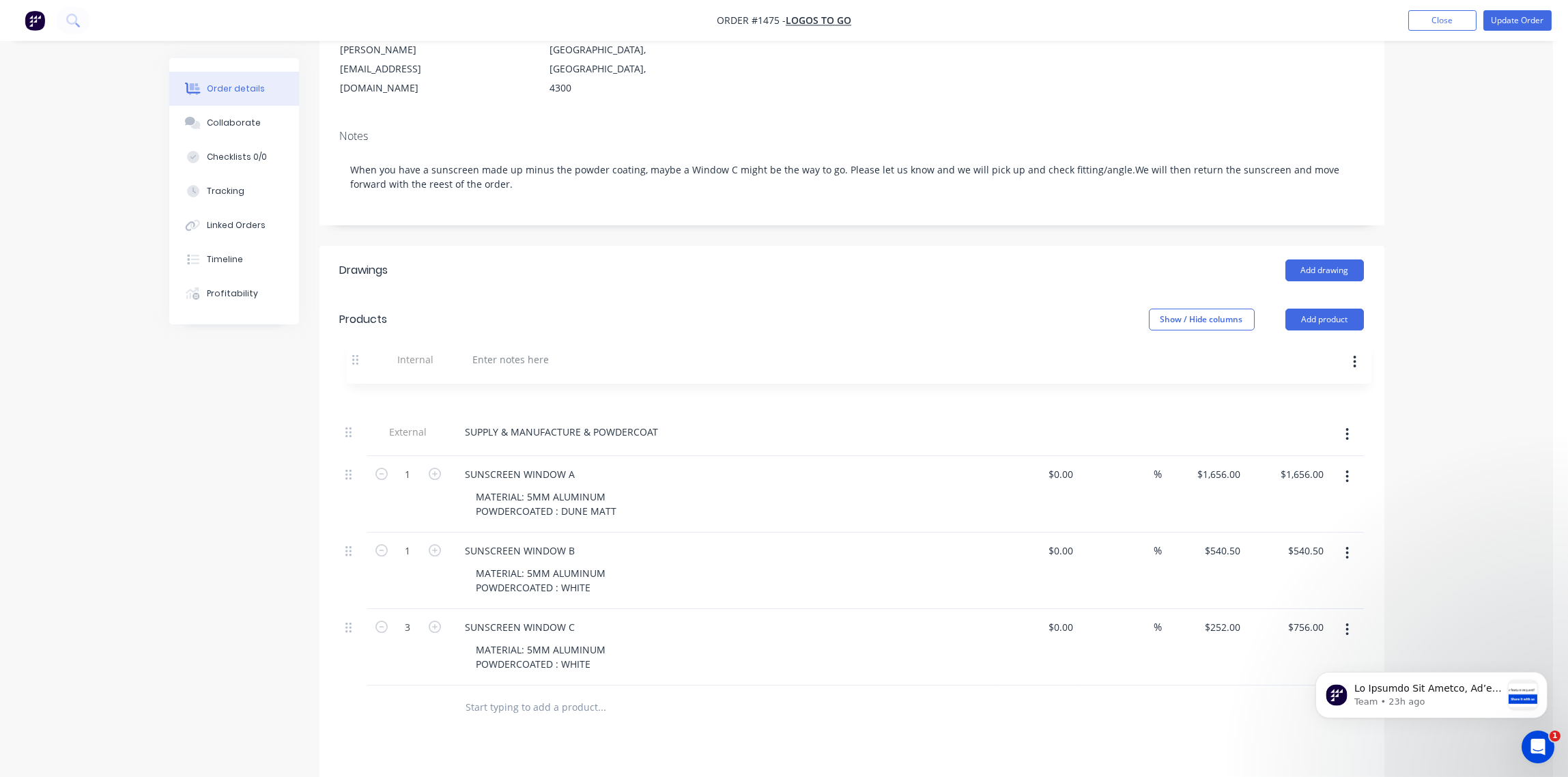
drag, startPoint x: 350, startPoint y: 648, endPoint x: 358, endPoint y: 357, distance: 291.1
click at [358, 372] on div "External SUPPLY & MANUFACTURE & POWDERCOAT 1 SUNSCREEN WINDOW A MATERIAL: 5MM A…" at bounding box center [852, 529] width 1024 height 314
click at [517, 380] on div at bounding box center [503, 389] width 98 height 20
paste div
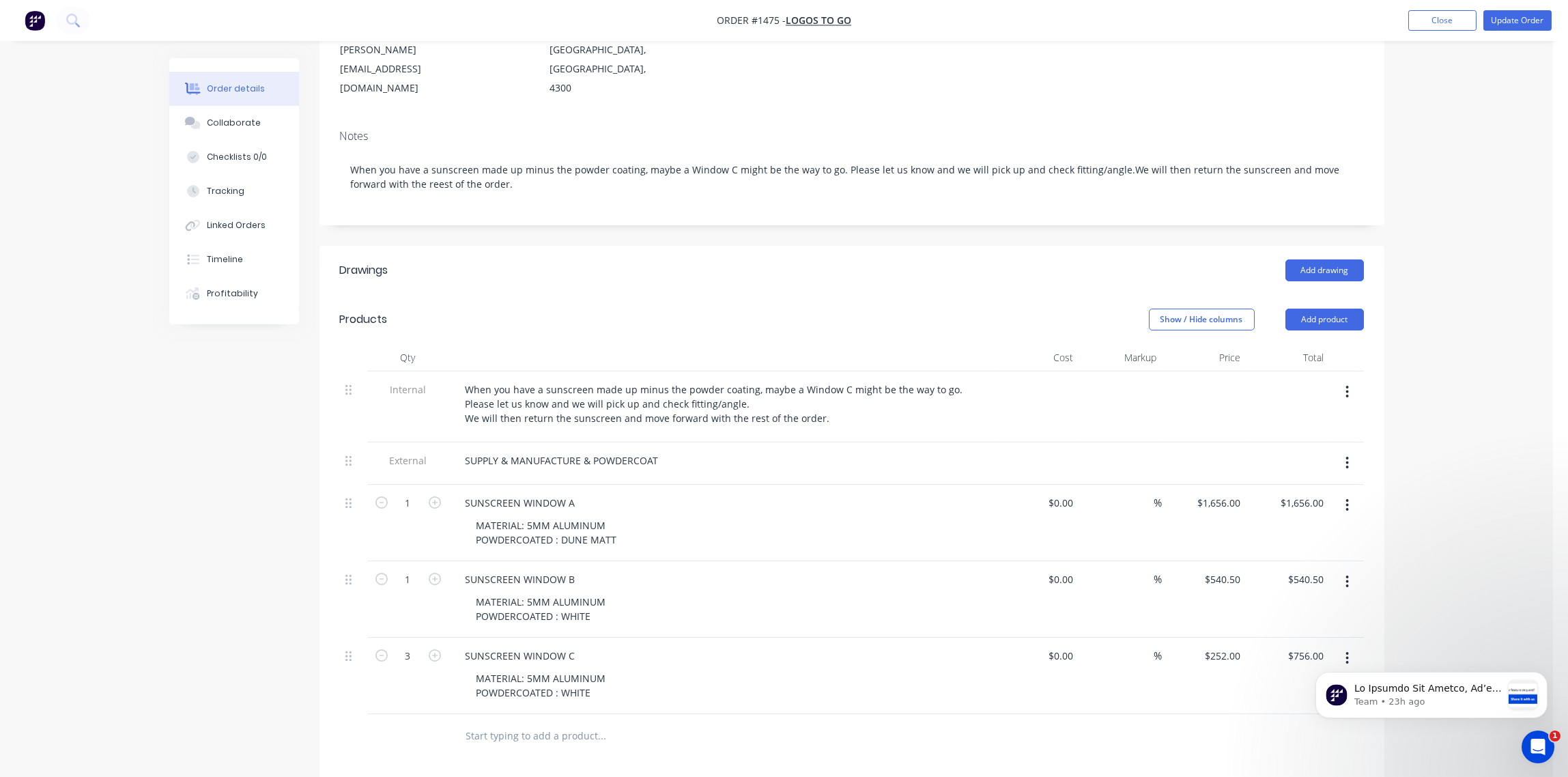
click at [766, 309] on div "Show / Hide columns Add product" at bounding box center [960, 320] width 807 height 22
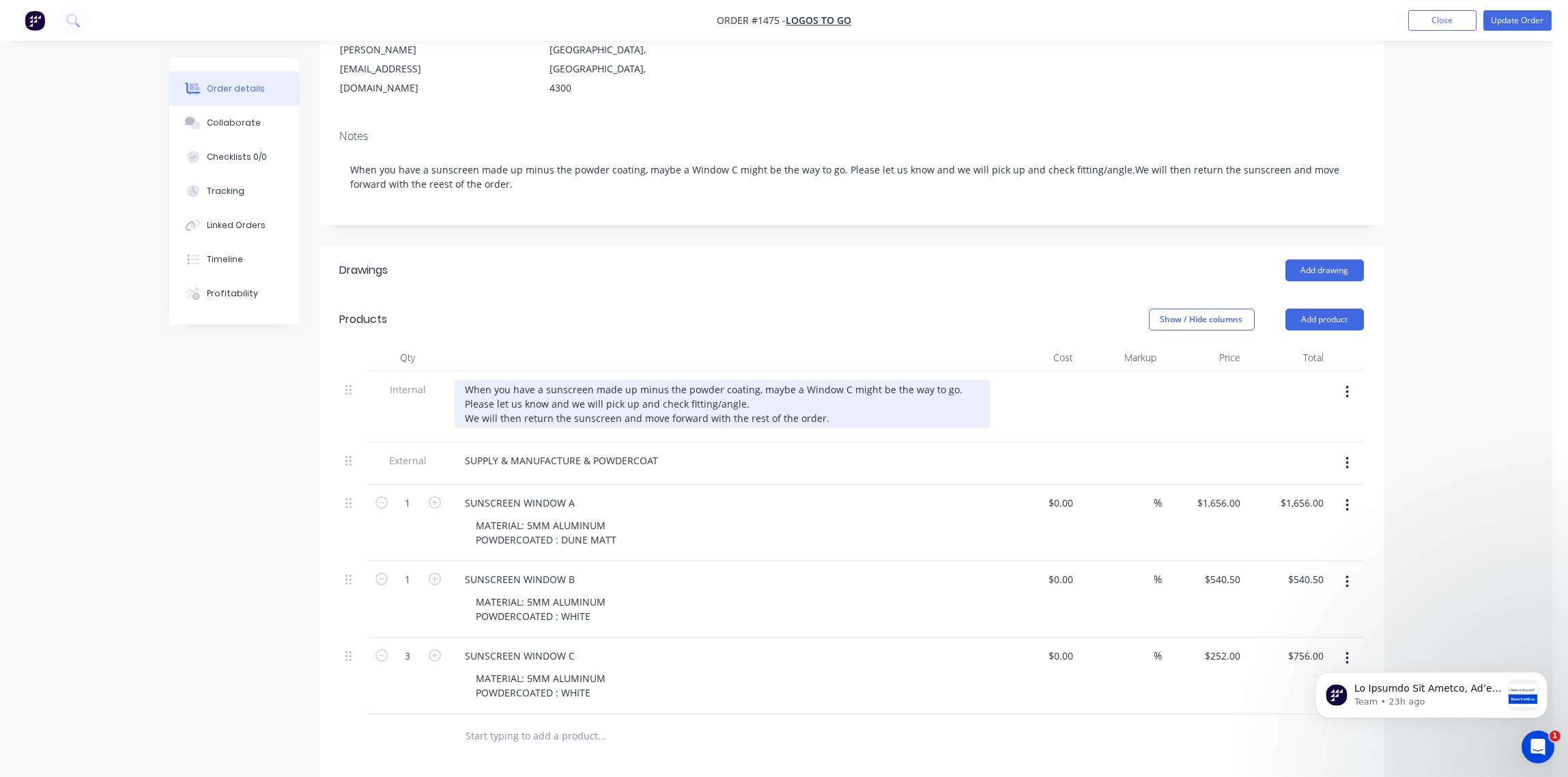
click at [713, 380] on div "When you have a sunscreen made up minus the powder coating, maybe a Window C mi…" at bounding box center [722, 404] width 535 height 49
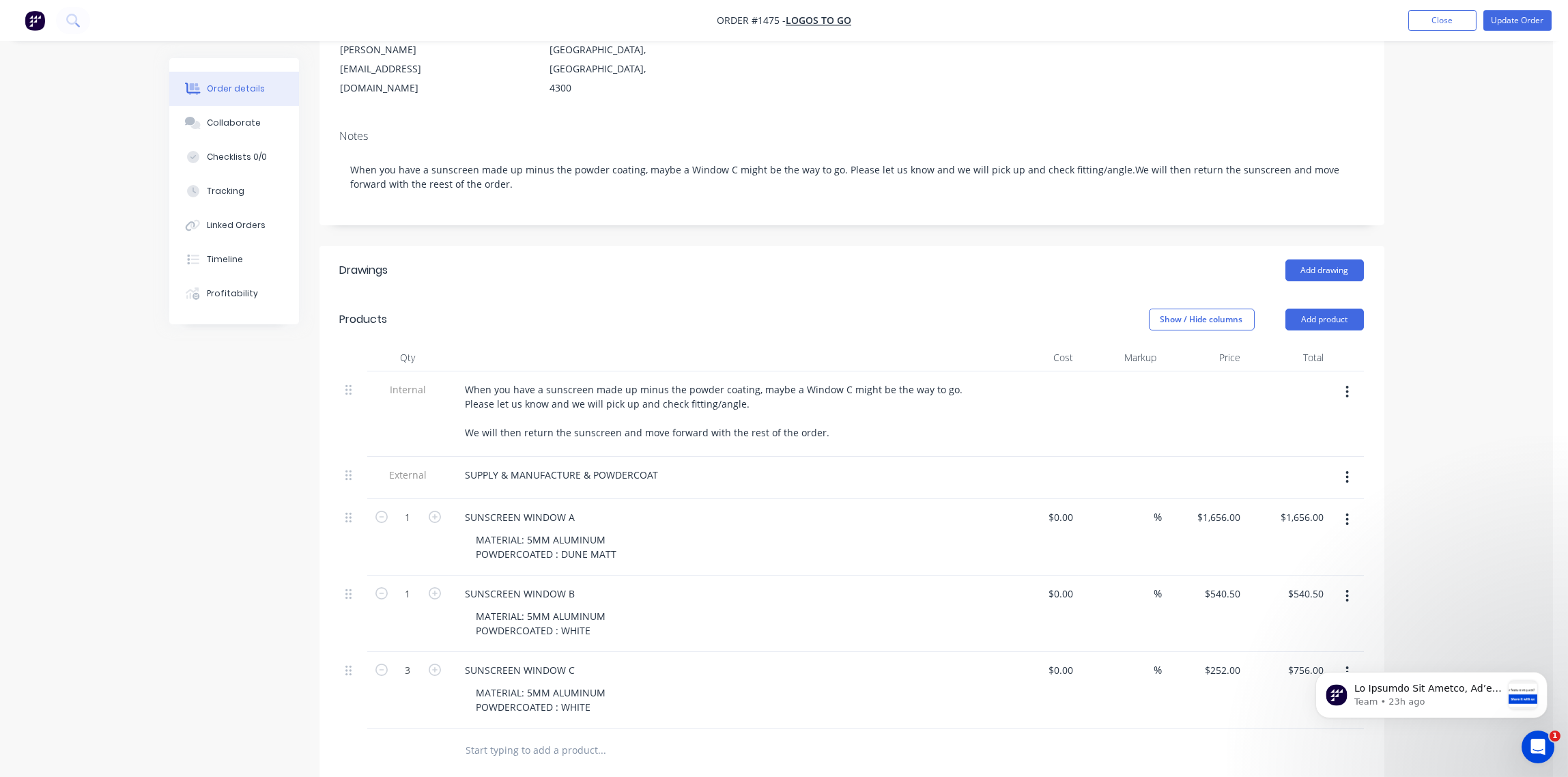
click at [708, 295] on header "Products Show / Hide columns Add product" at bounding box center [852, 320] width 1065 height 49
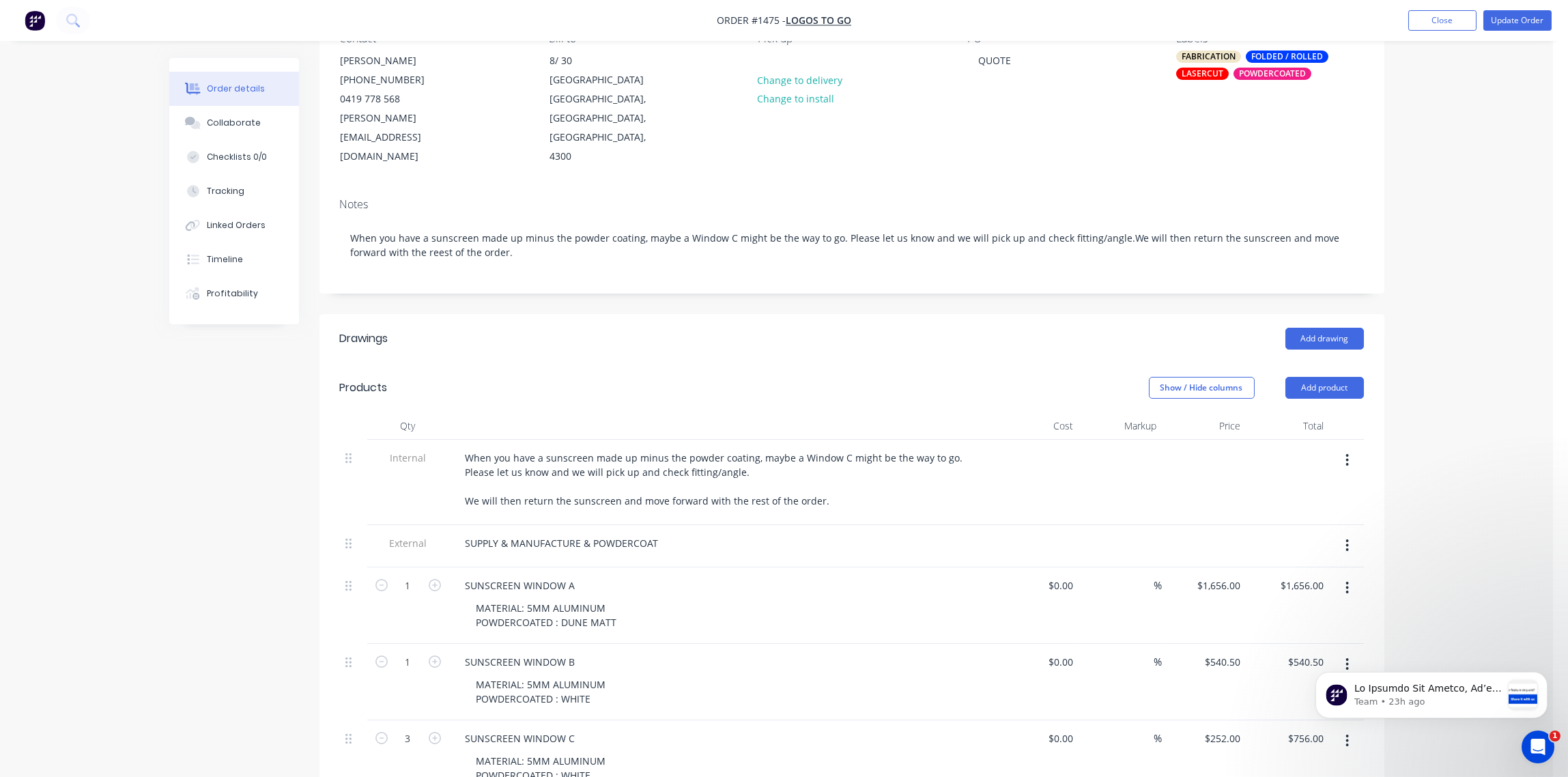
scroll to position [5, 0]
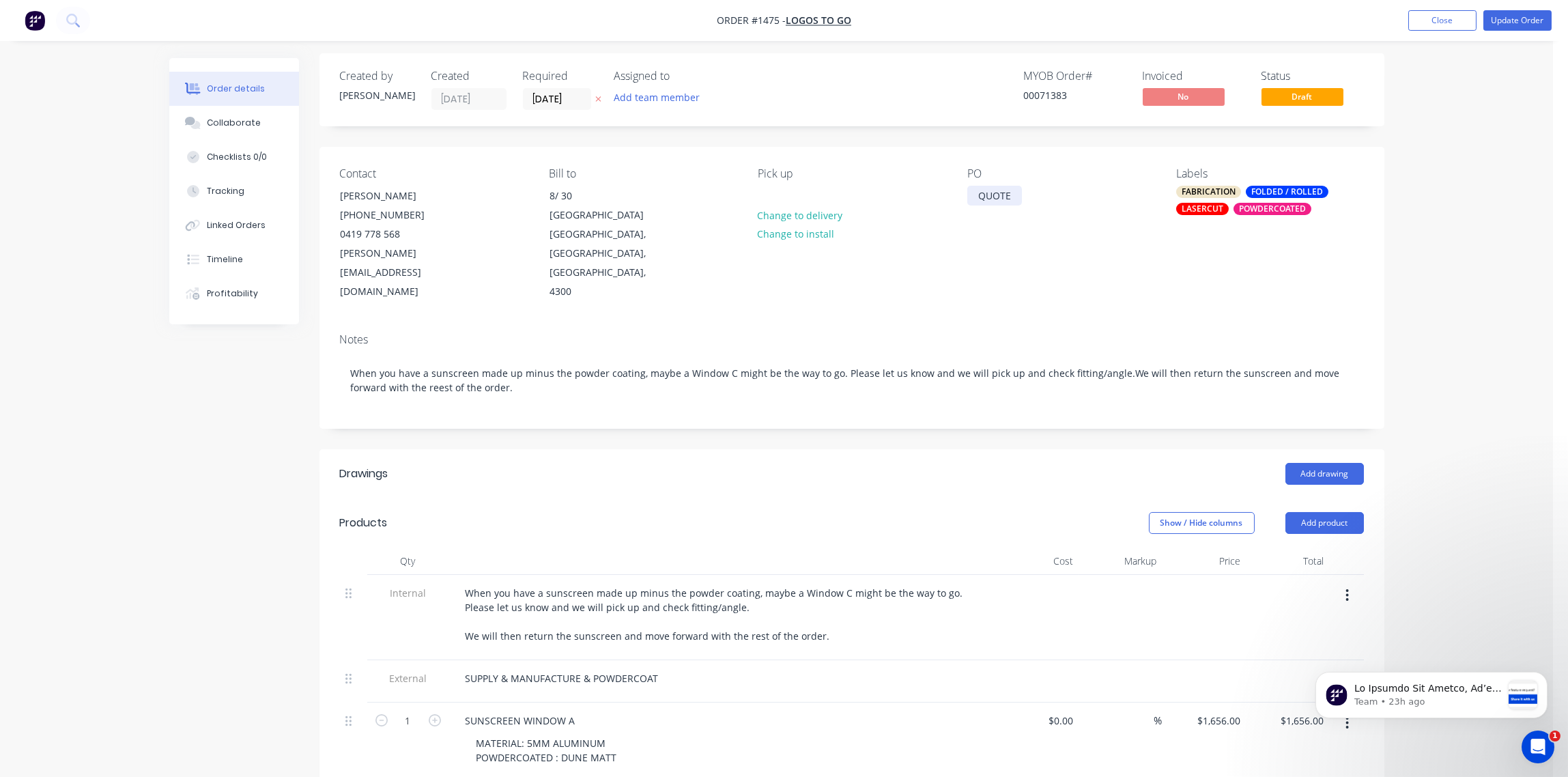
click at [1018, 200] on div "QUOTE" at bounding box center [995, 195] width 54 height 20
drag, startPoint x: 1015, startPoint y: 198, endPoint x: 920, endPoint y: 199, distance: 95.0
click at [920, 199] on div "Contact Michael Broad (07) 3814 0802 0419 778 568 michael@logostogo.com.au Bill…" at bounding box center [852, 235] width 1065 height 176
click at [977, 196] on div "SUNSCREENS Wednesday, 1 October 2025 2:33 PM" at bounding box center [1013, 203] width 91 height 34
click at [1340, 277] on div "Contact Michael Broad (07) 3814 0802 0419 778 568 michael@logostogo.com.au Bill…" at bounding box center [852, 235] width 1065 height 176
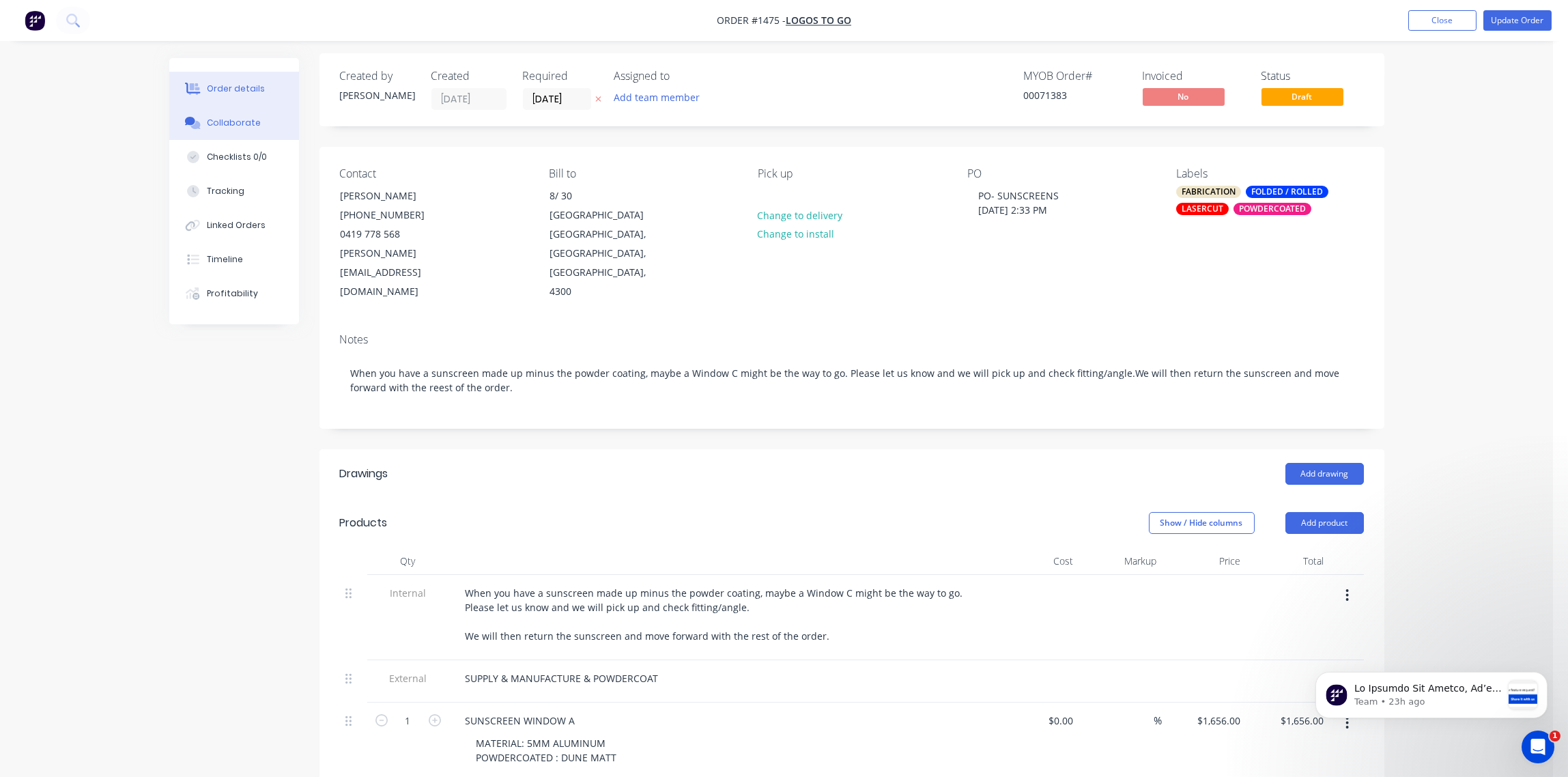
click at [241, 123] on div "Collaborate" at bounding box center [234, 123] width 54 height 12
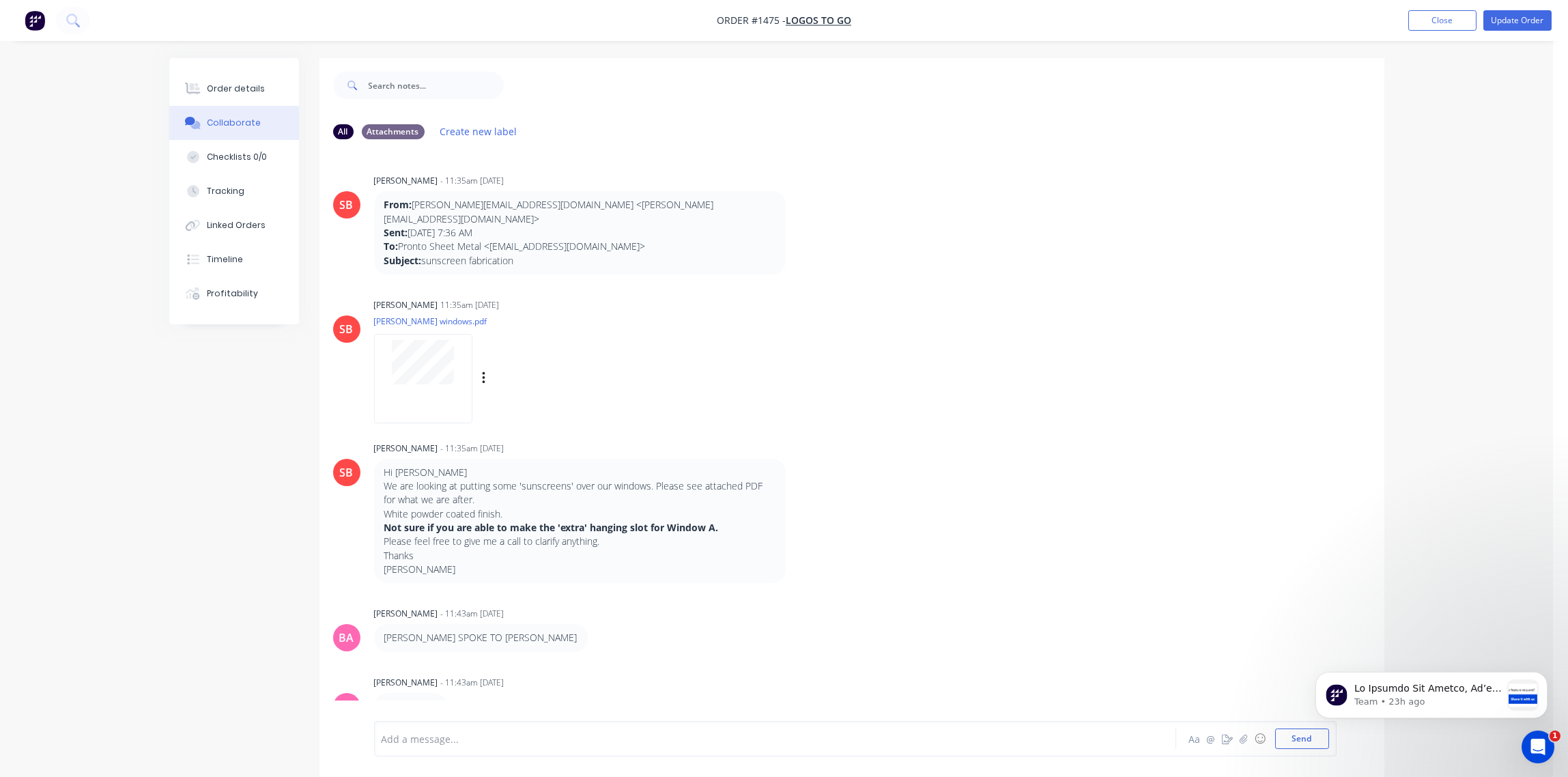
scroll to position [21, 0]
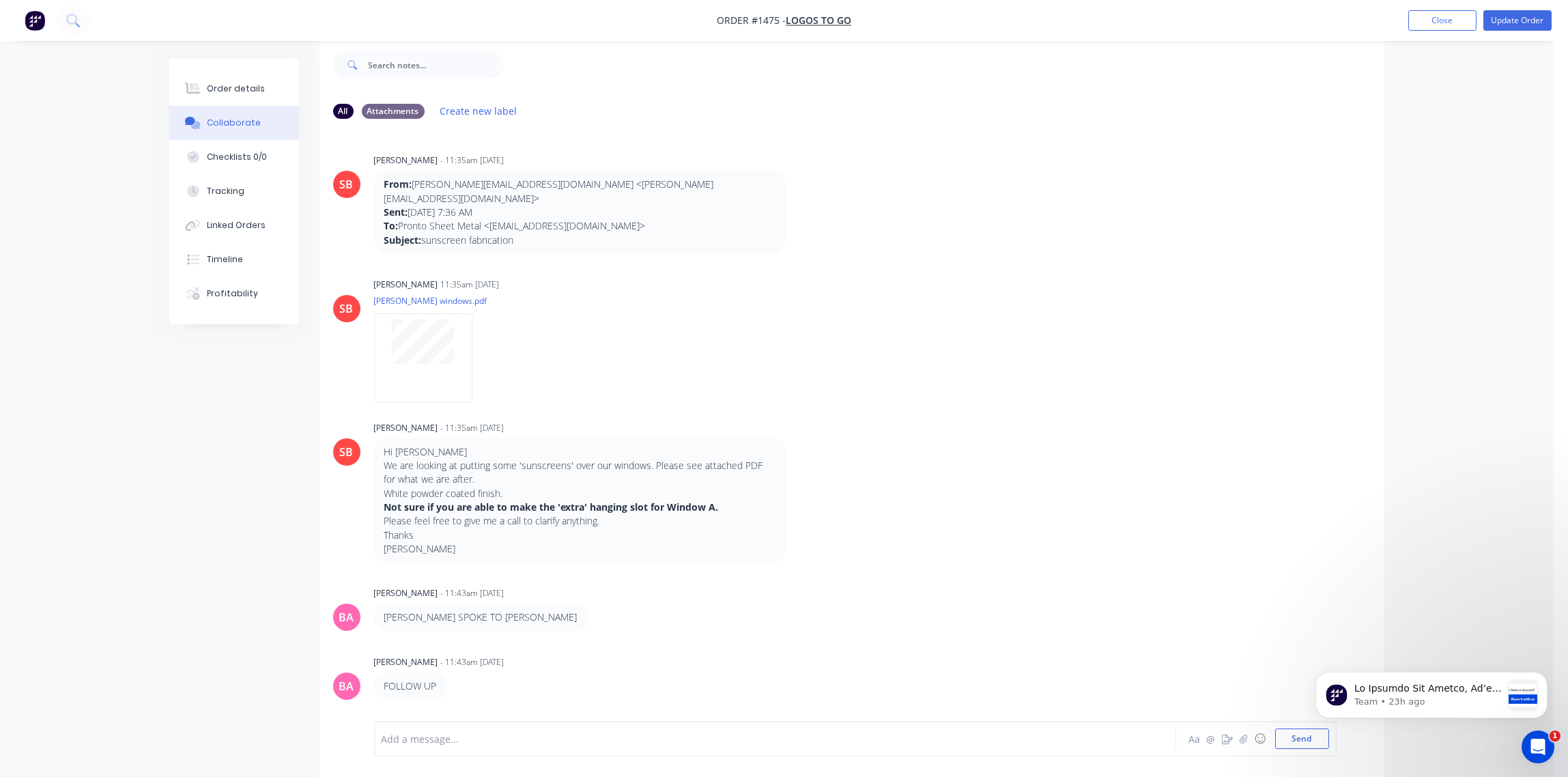
click at [454, 739] on div at bounding box center [738, 739] width 710 height 15
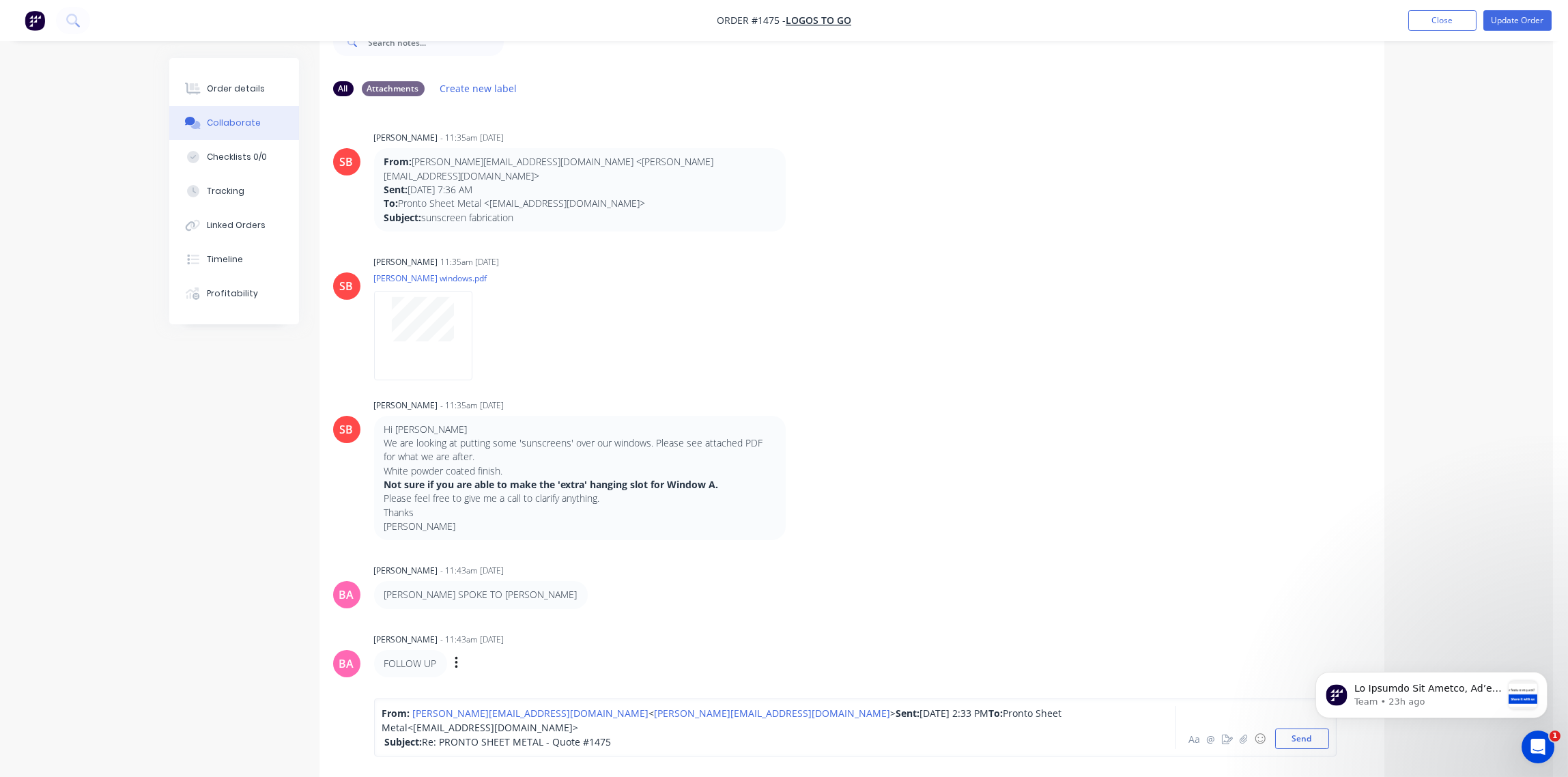
scroll to position [57, 0]
click at [1299, 737] on button "Send" at bounding box center [1302, 739] width 54 height 20
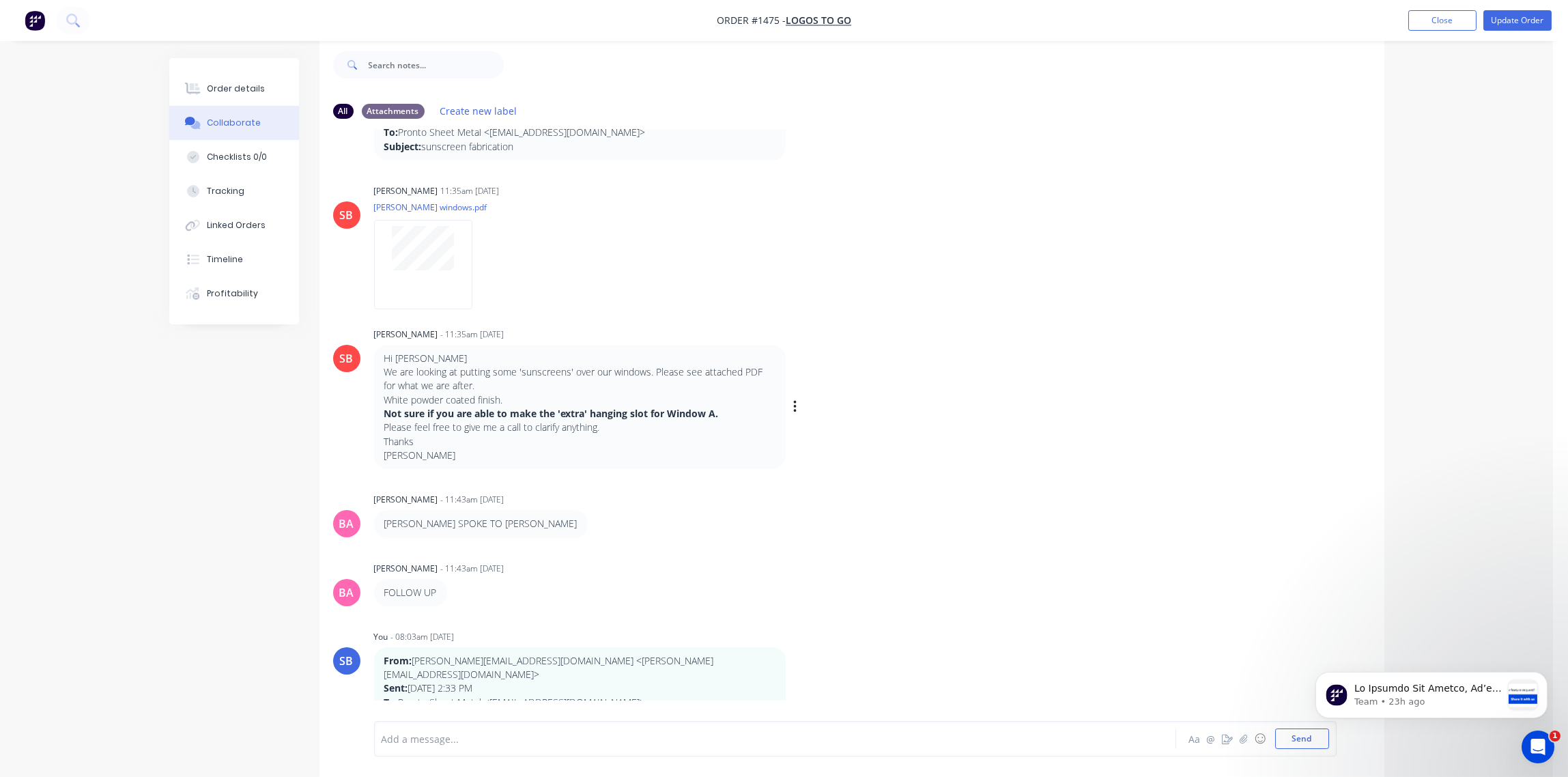
scroll to position [94, 0]
click at [432, 733] on div at bounding box center [738, 739] width 710 height 15
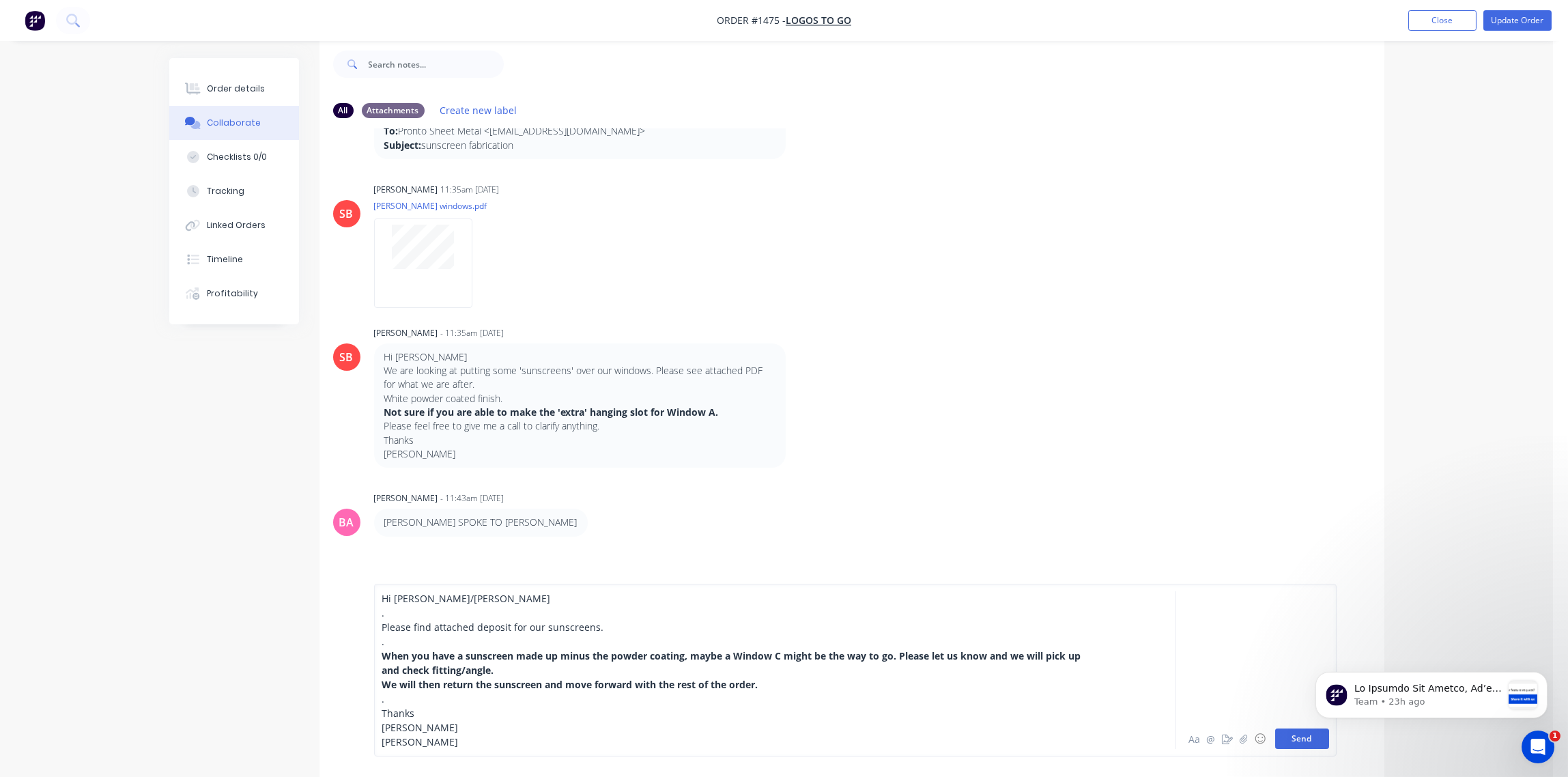
click at [1299, 739] on html "Team • 23h ago" at bounding box center [1431, 692] width 273 height 96
click at [1277, 735] on button "Send" at bounding box center [1302, 739] width 54 height 20
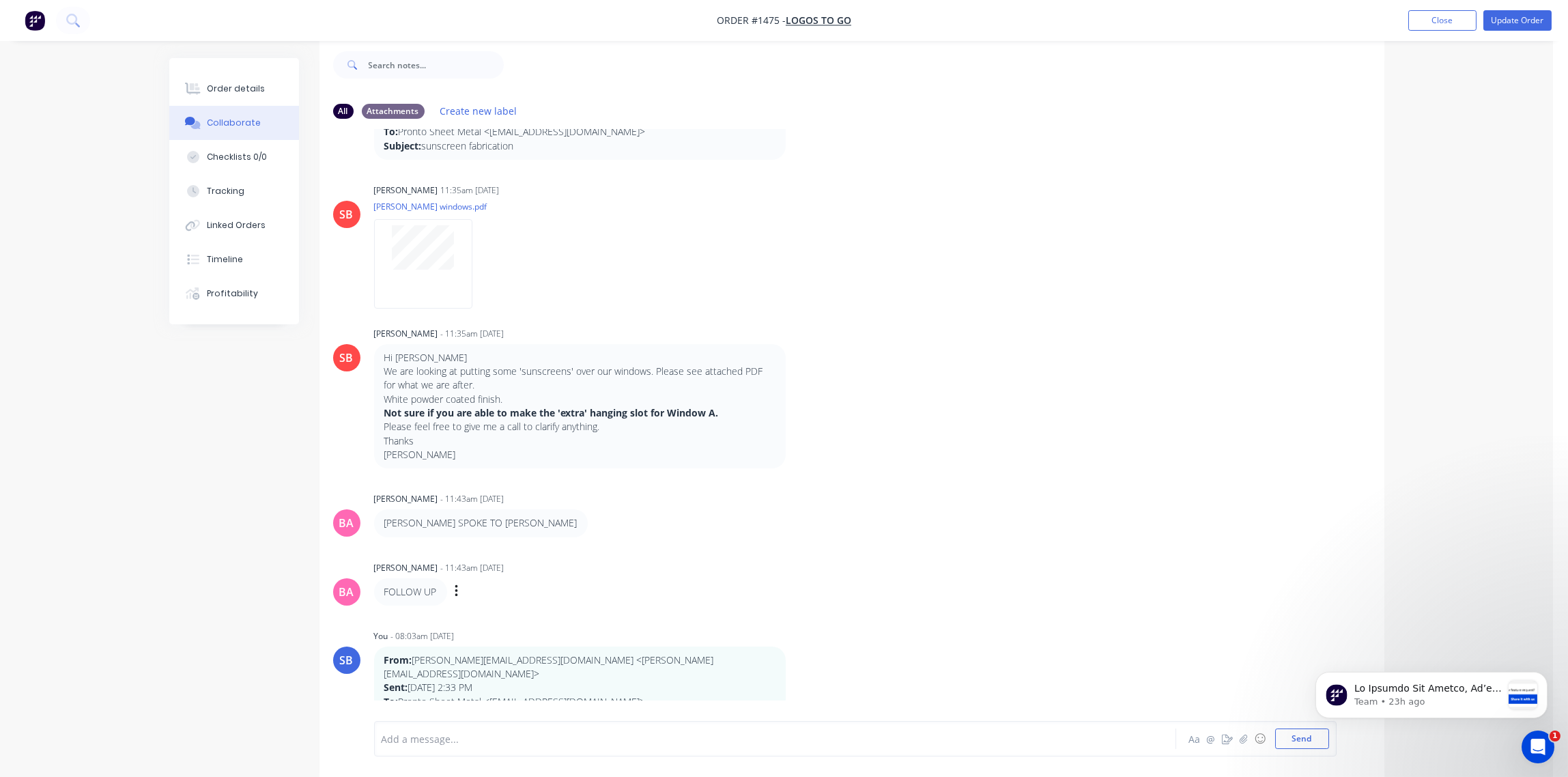
scroll to position [315, 0]
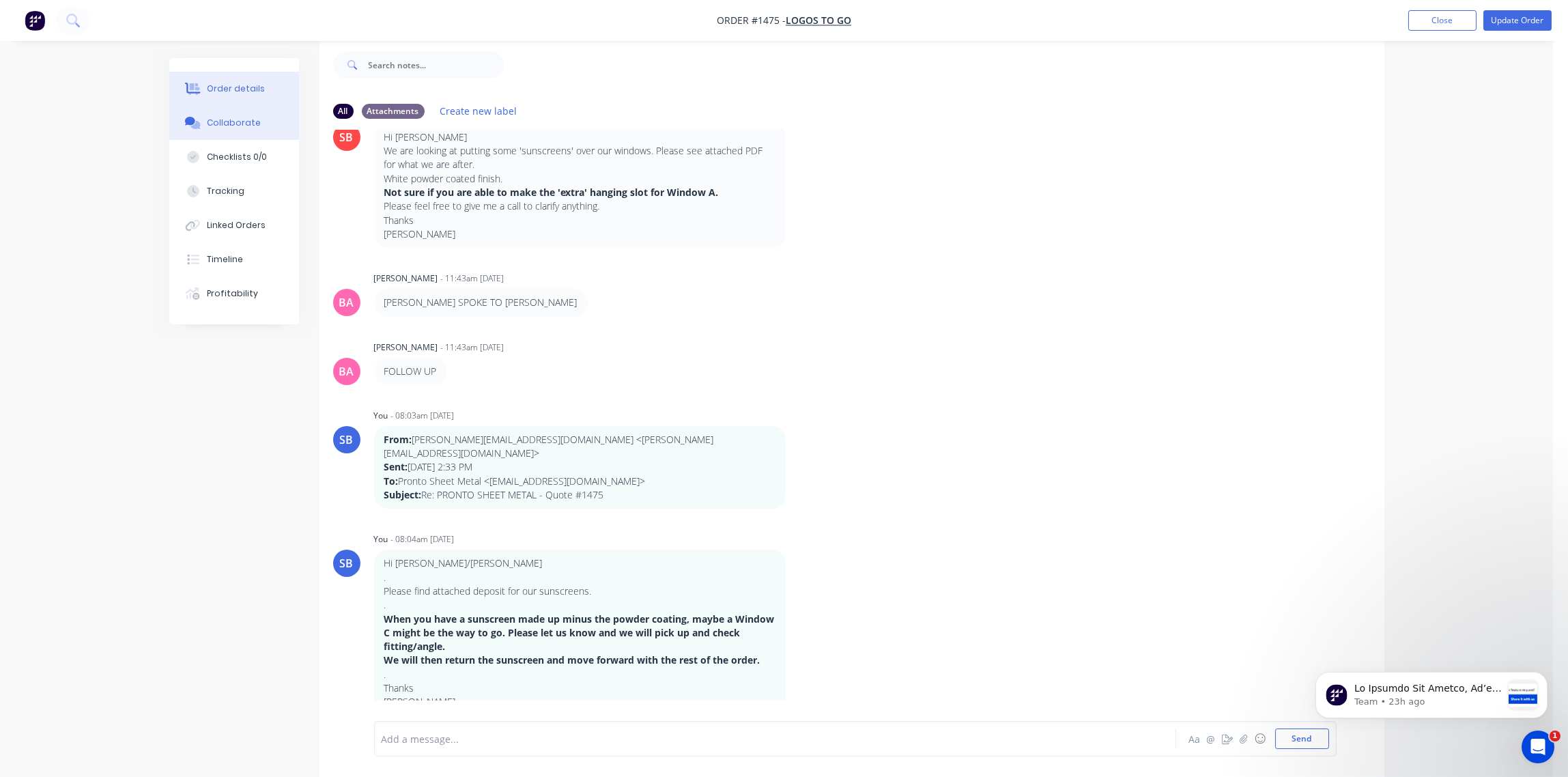
click at [218, 84] on div "Order details" at bounding box center [236, 89] width 58 height 12
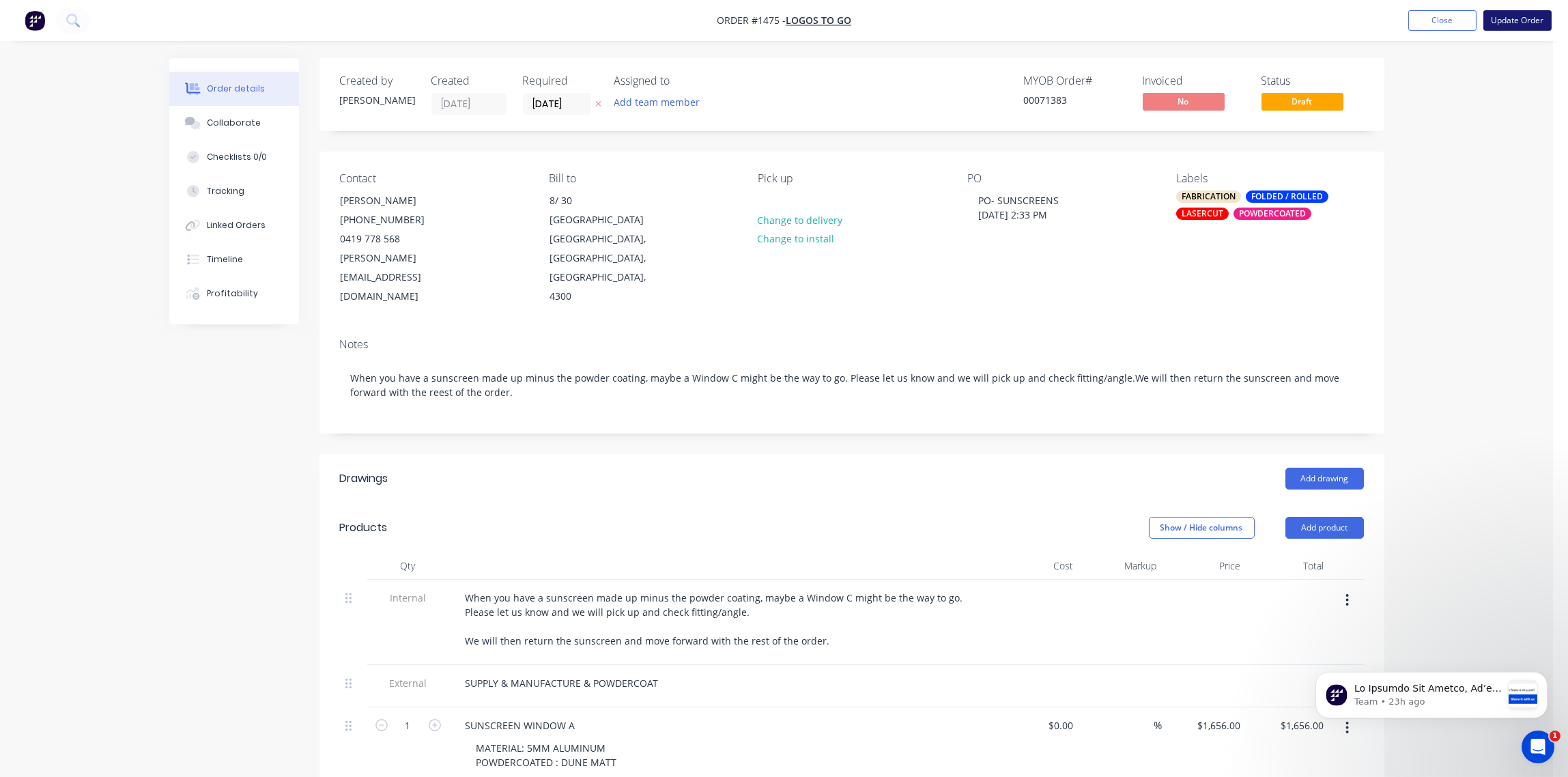
click at [1522, 20] on button "Update Order" at bounding box center [1518, 20] width 68 height 20
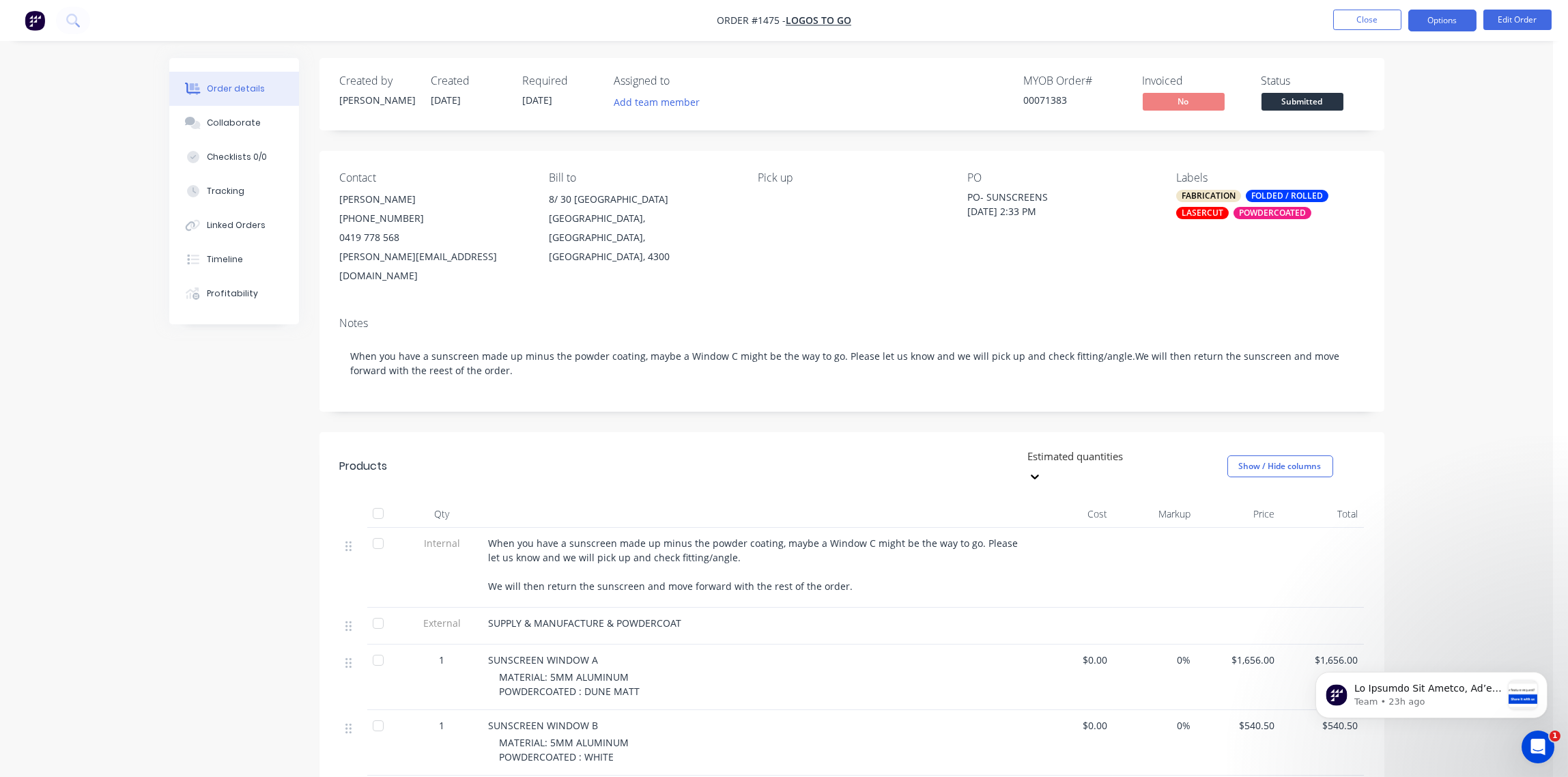
click at [1450, 17] on button "Options" at bounding box center [1442, 20] width 68 height 22
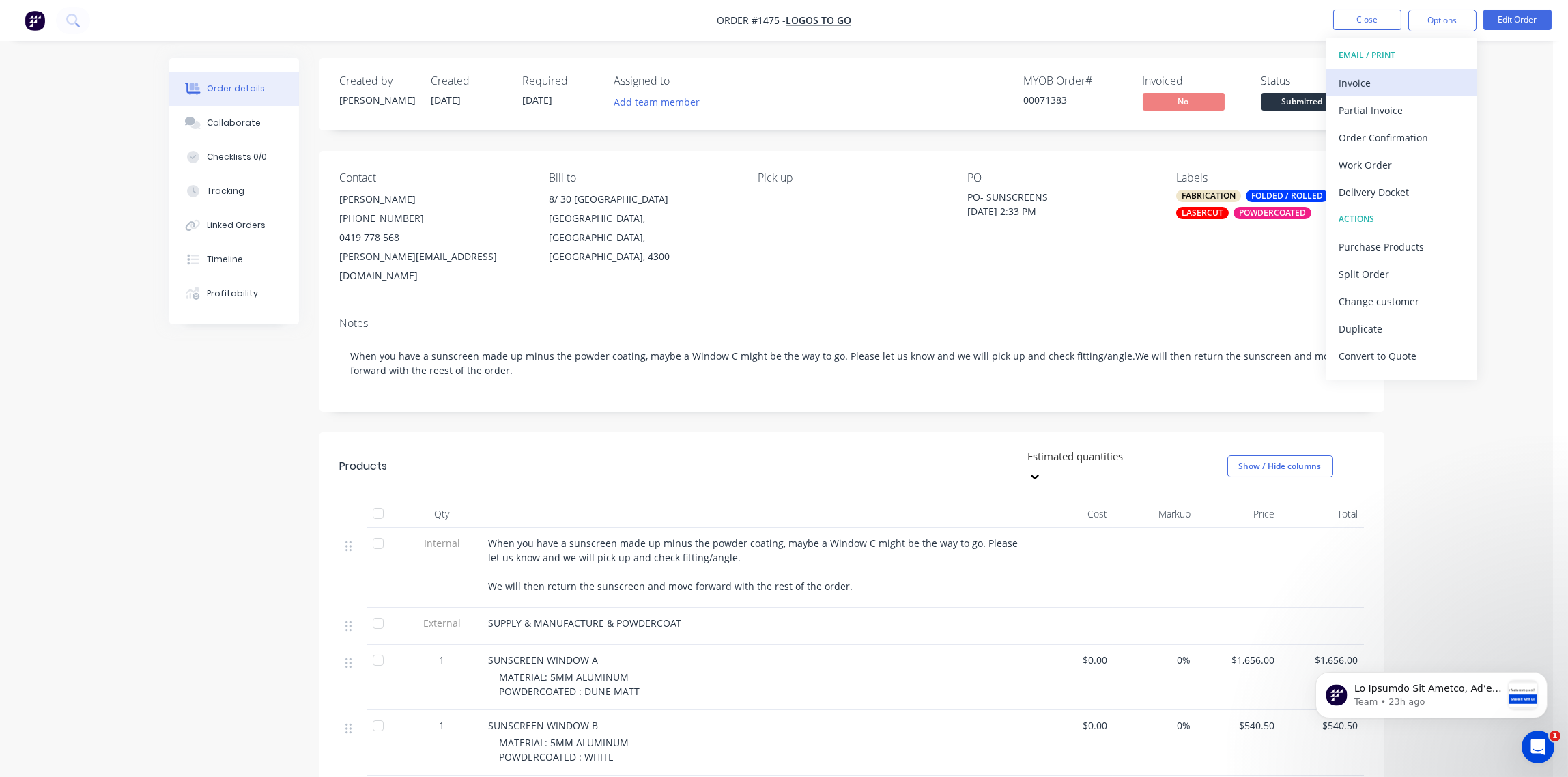
click at [1343, 84] on div "Invoice" at bounding box center [1401, 83] width 126 height 20
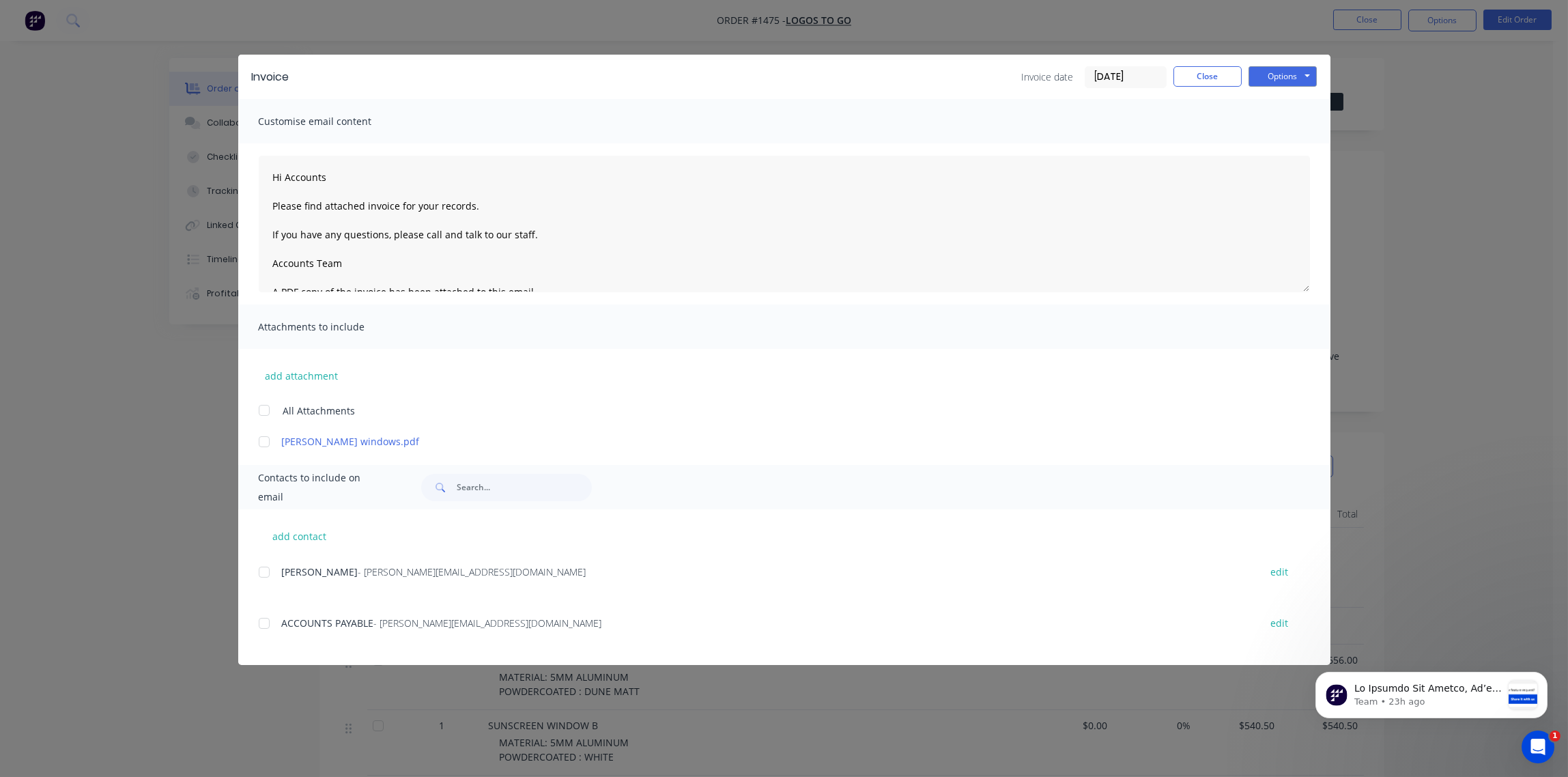
click at [1147, 75] on input "[DATE]" at bounding box center [1125, 77] width 81 height 20
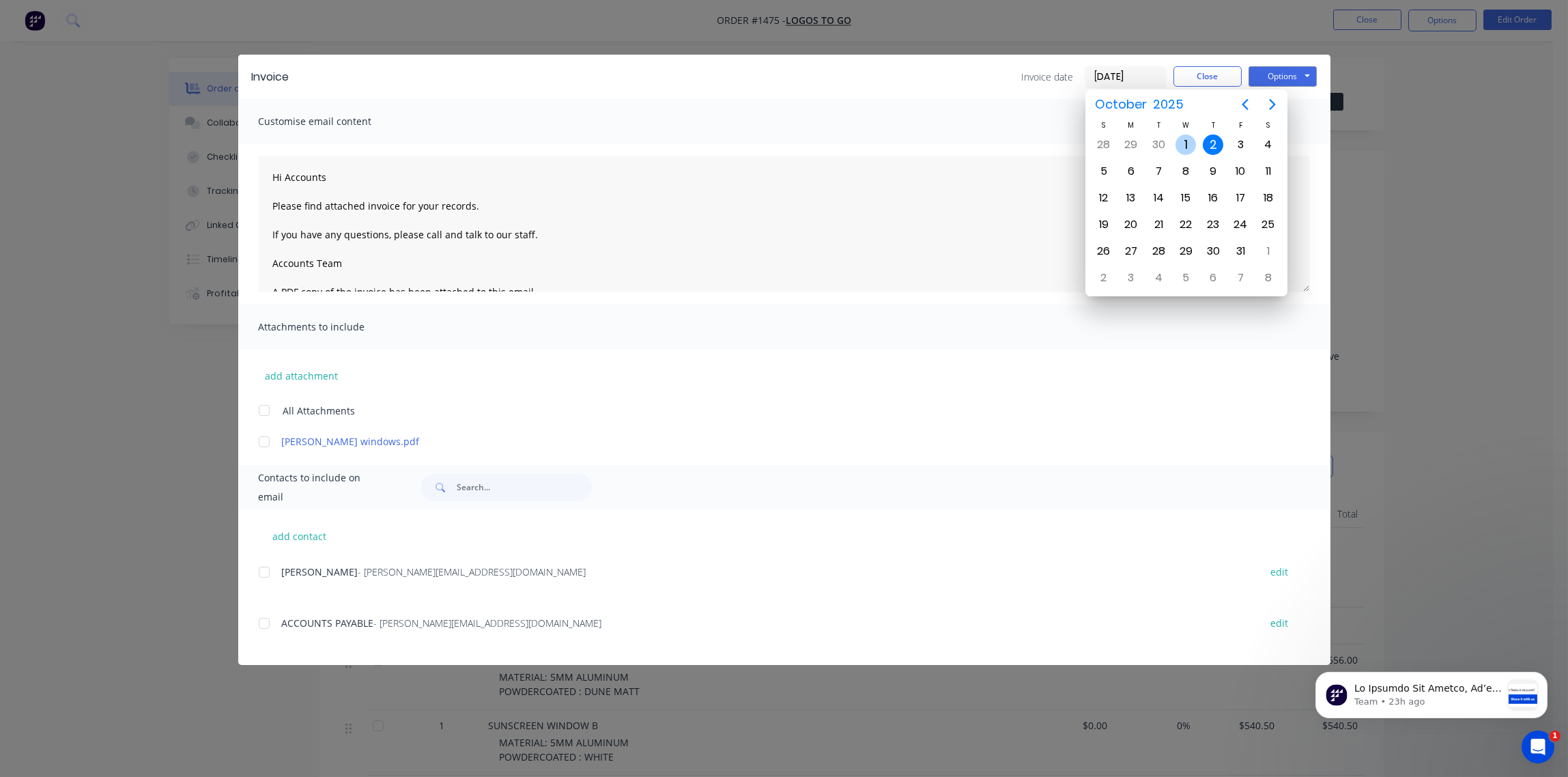
click at [1186, 145] on div "1" at bounding box center [1185, 145] width 20 height 20
type input "[DATE]"
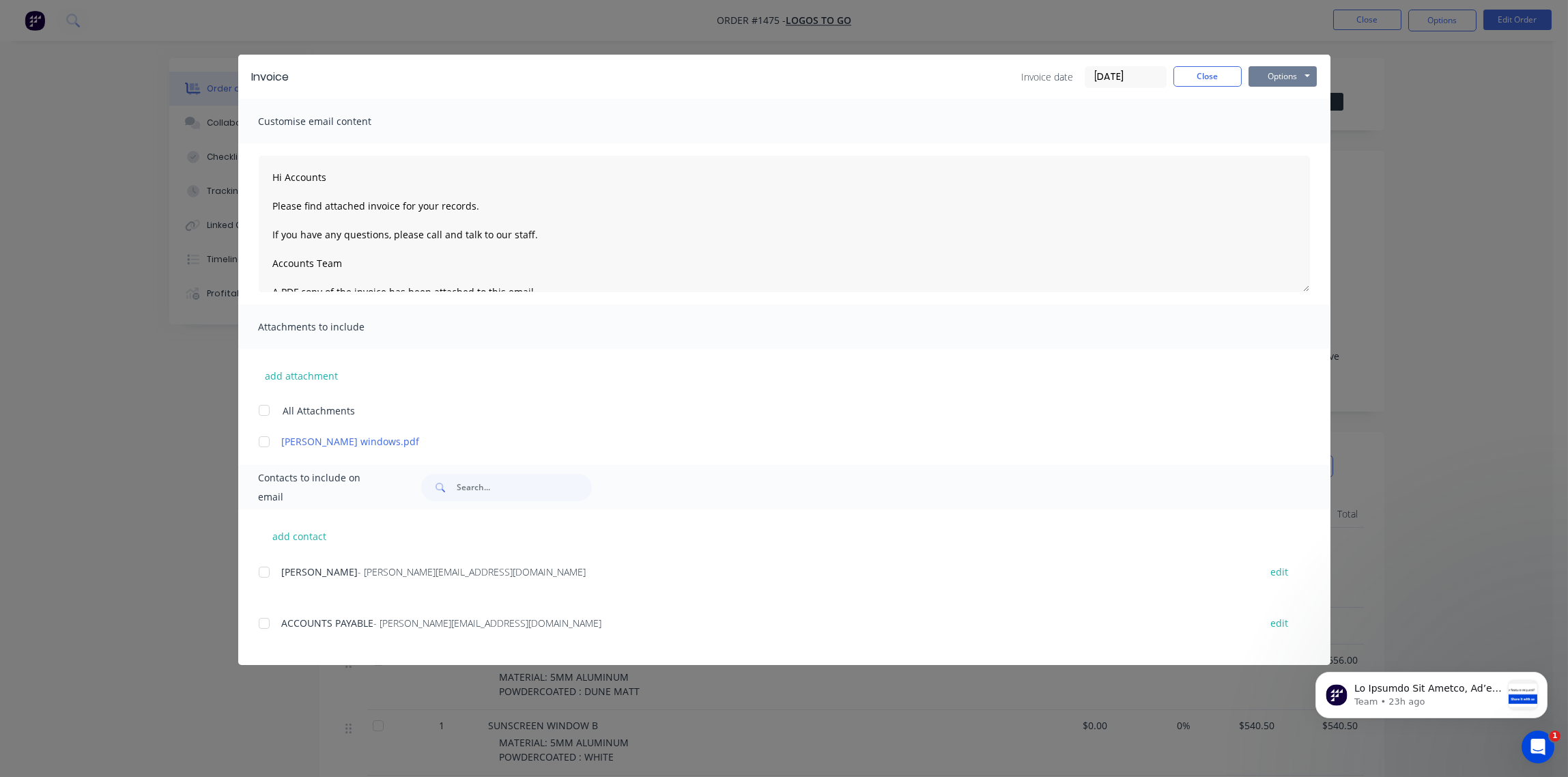
click at [1278, 78] on button "Options" at bounding box center [1283, 76] width 68 height 20
click at [1275, 119] on button "Print" at bounding box center [1292, 123] width 87 height 23
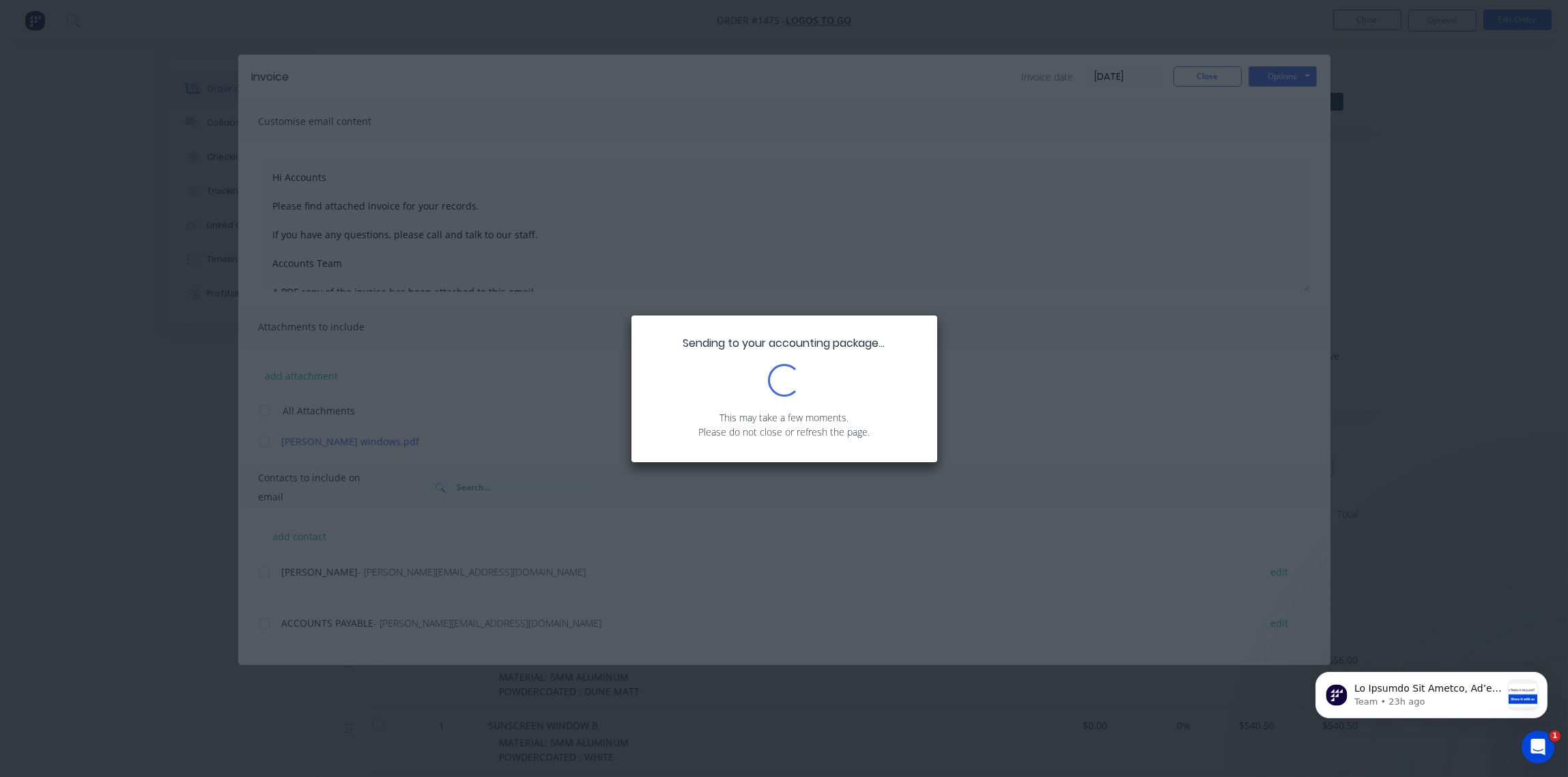
click at [801, 375] on div "Loading..." at bounding box center [784, 380] width 265 height 33
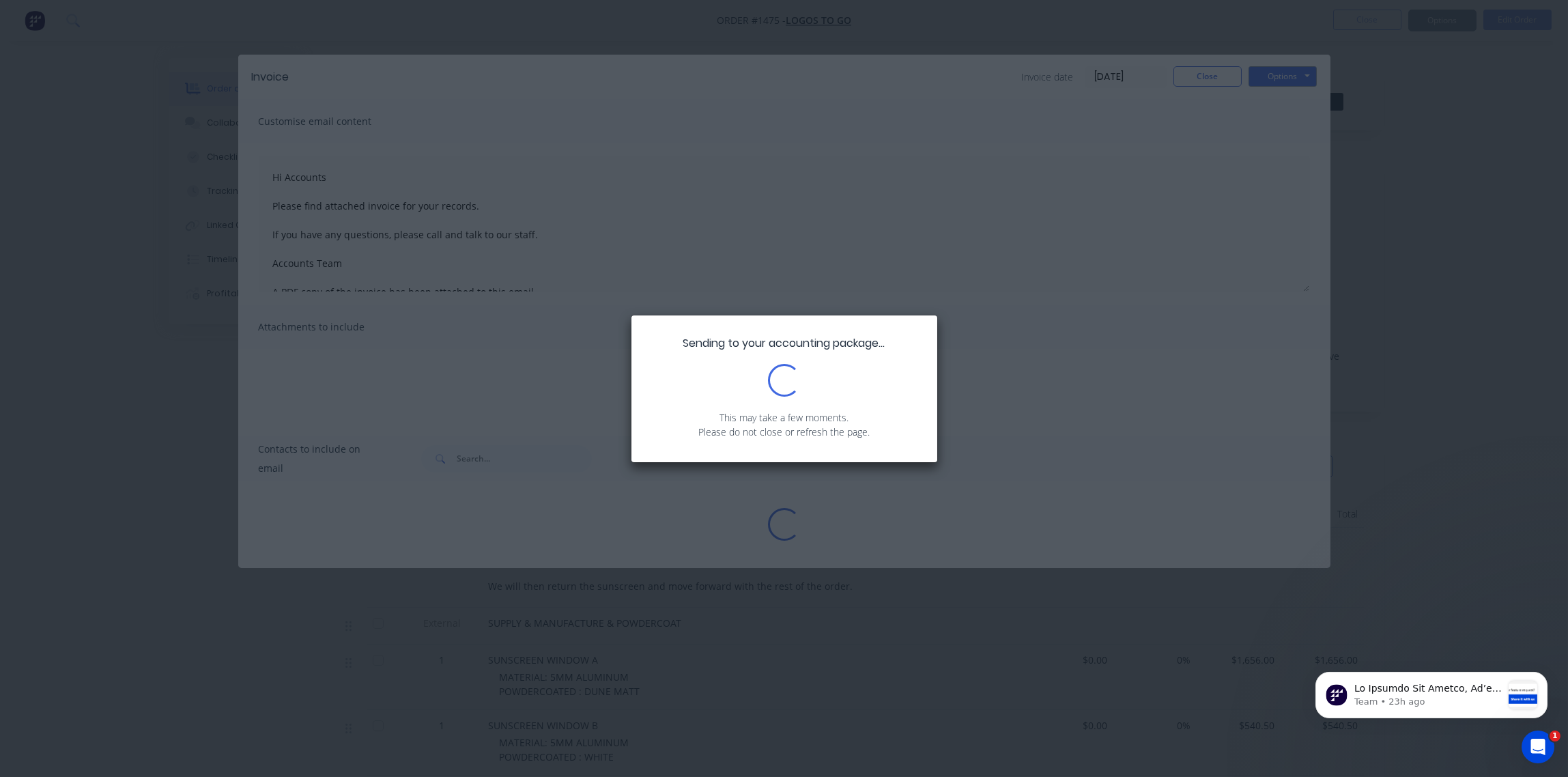
type textarea "Hi Accounts Please find attached invoice for your records. If you have any ques…"
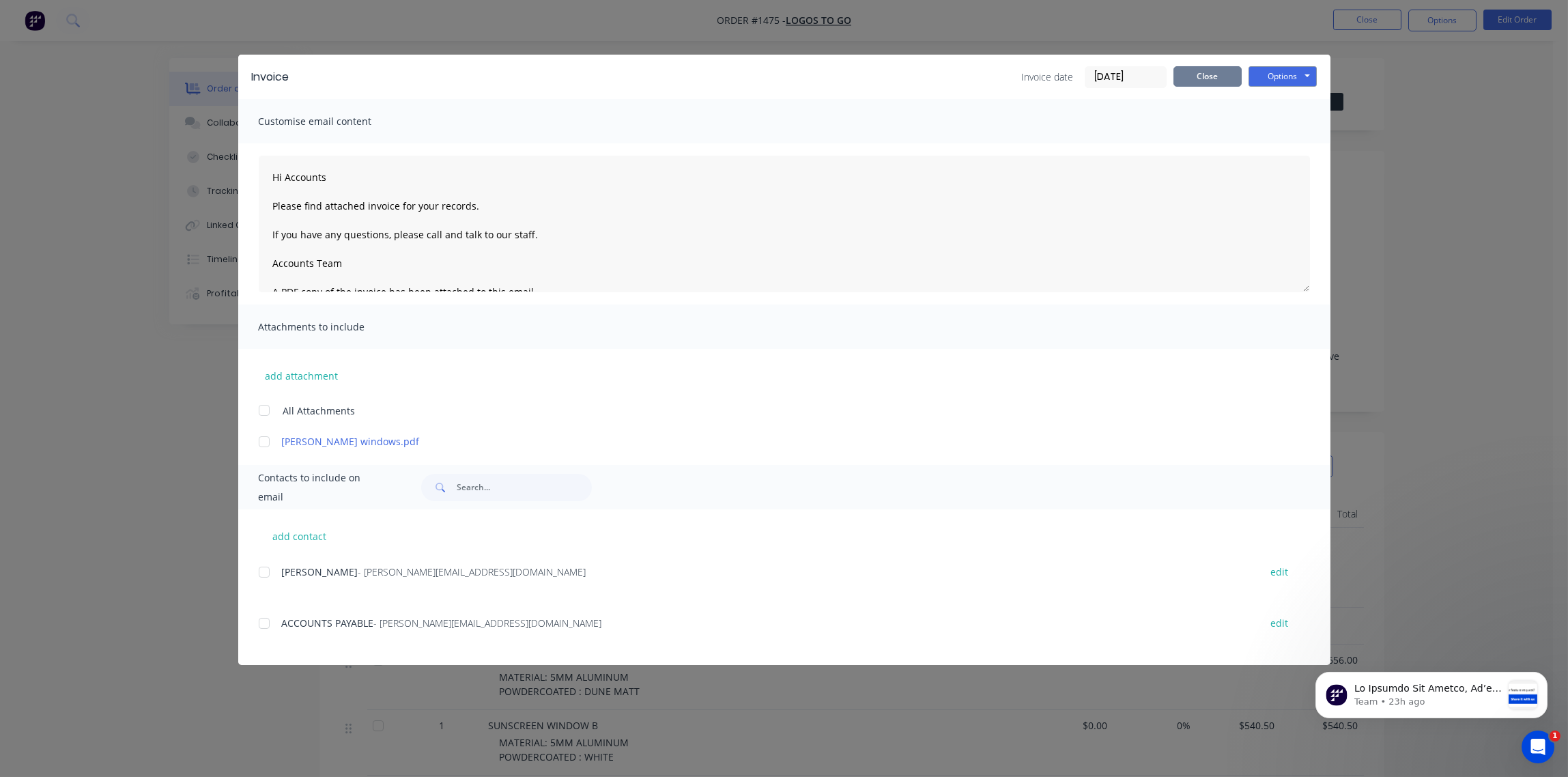
click at [1209, 78] on button "Close" at bounding box center [1208, 76] width 68 height 20
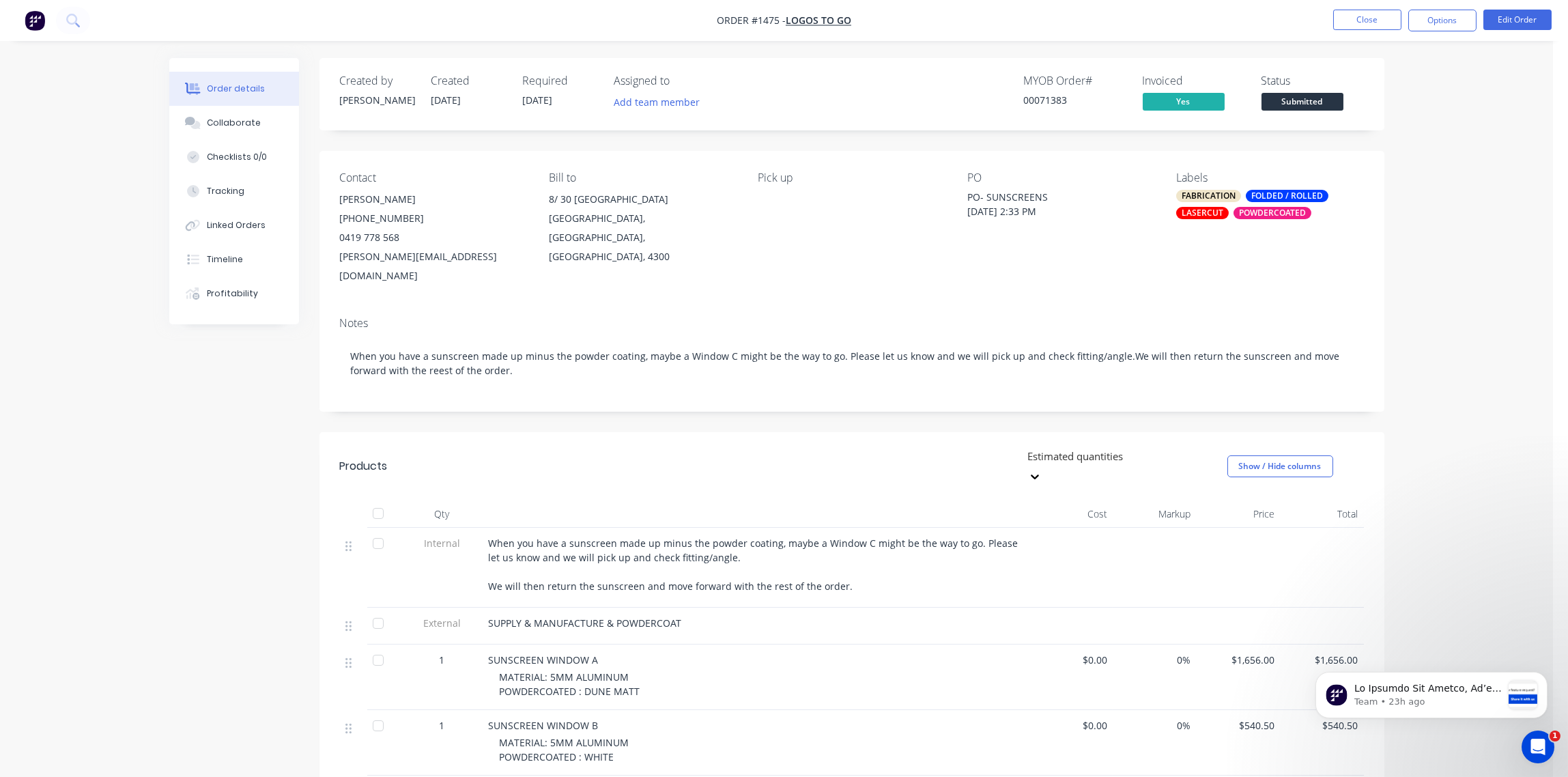
click at [1250, 195] on div "FOLDED / ROLLED" at bounding box center [1287, 195] width 83 height 12
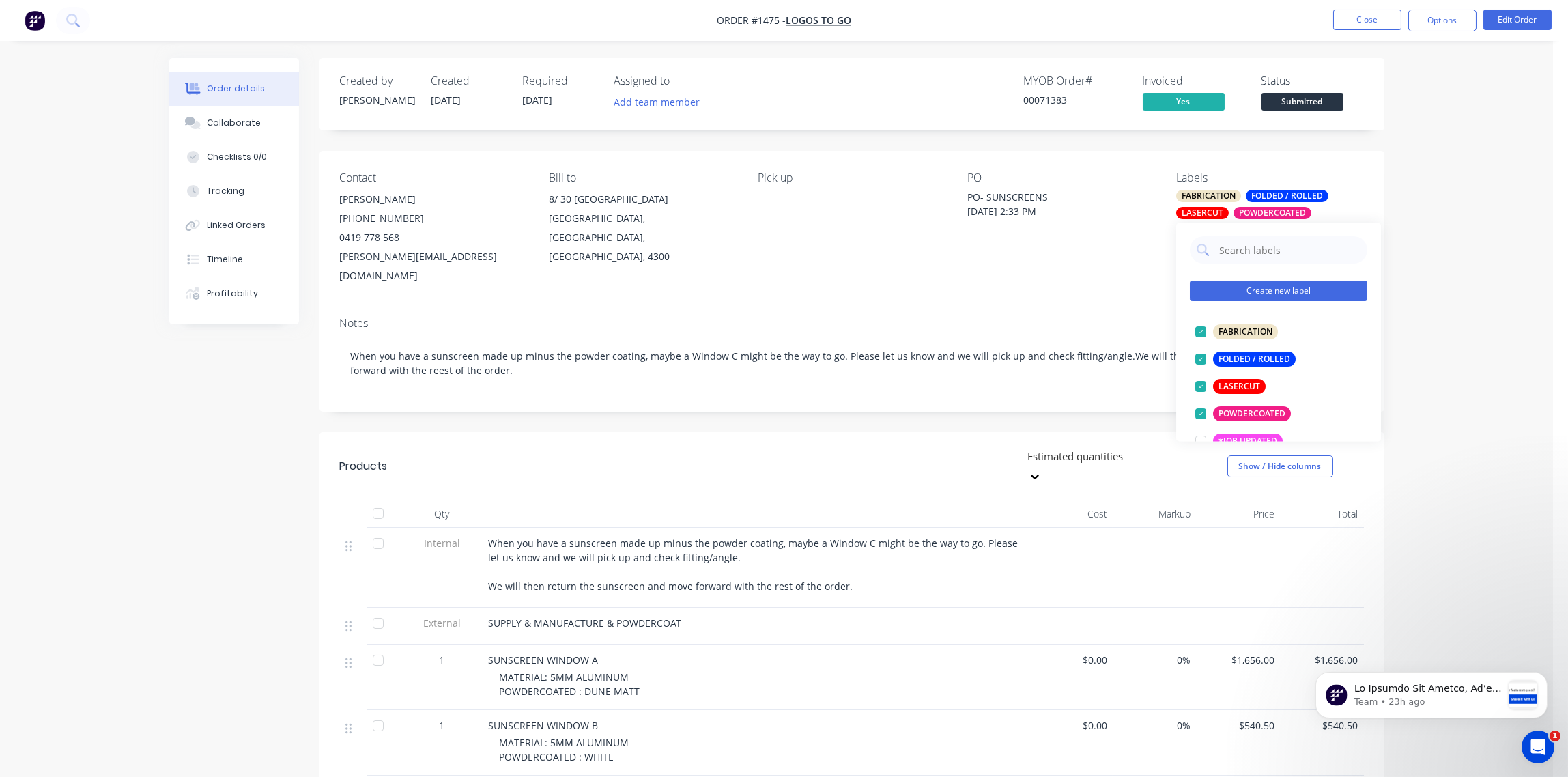
click at [1286, 293] on button "Create new label" at bounding box center [1278, 291] width 178 height 20
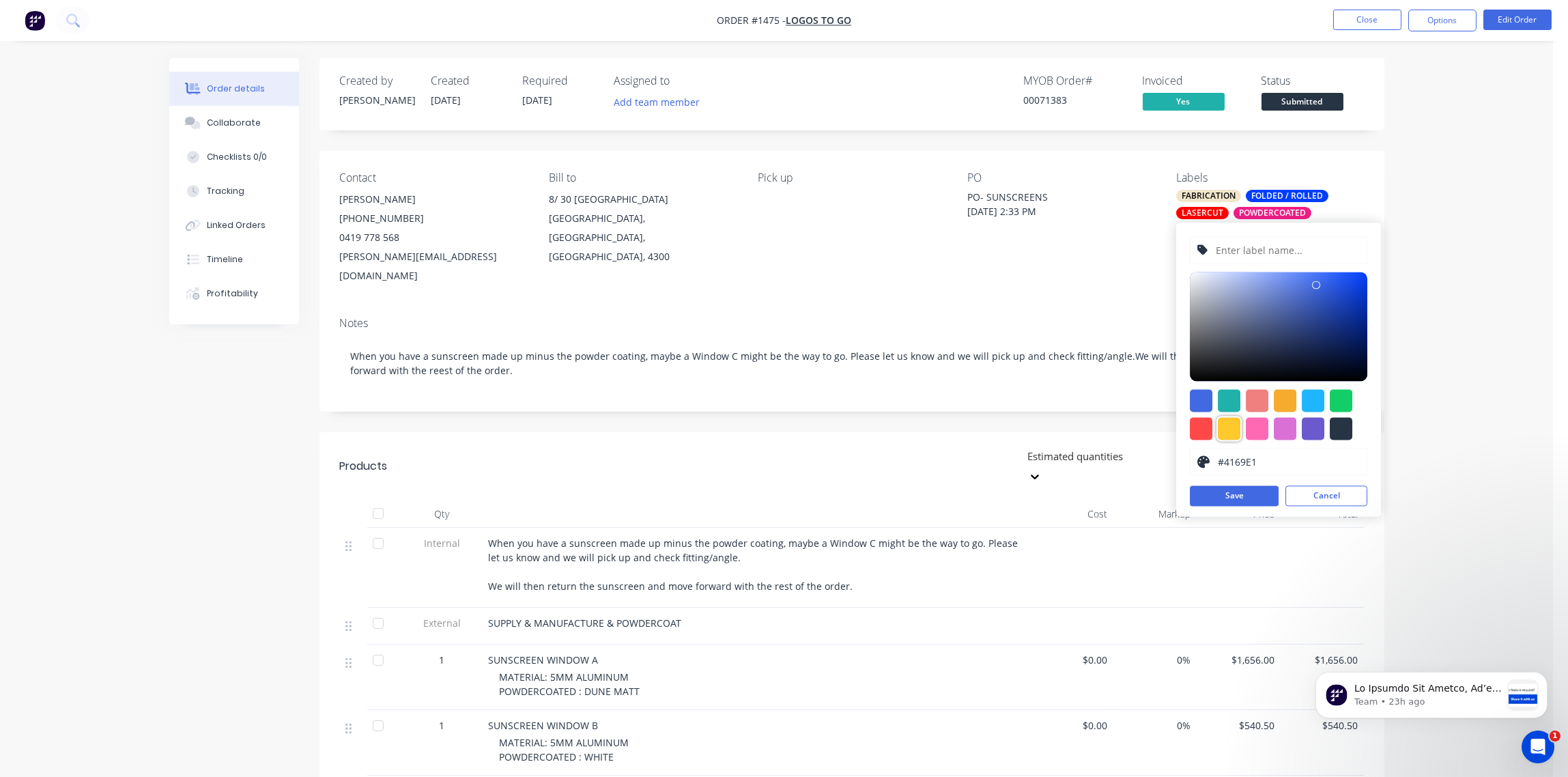
click at [1233, 425] on div at bounding box center [1229, 428] width 23 height 23
type input "#FFC82C"
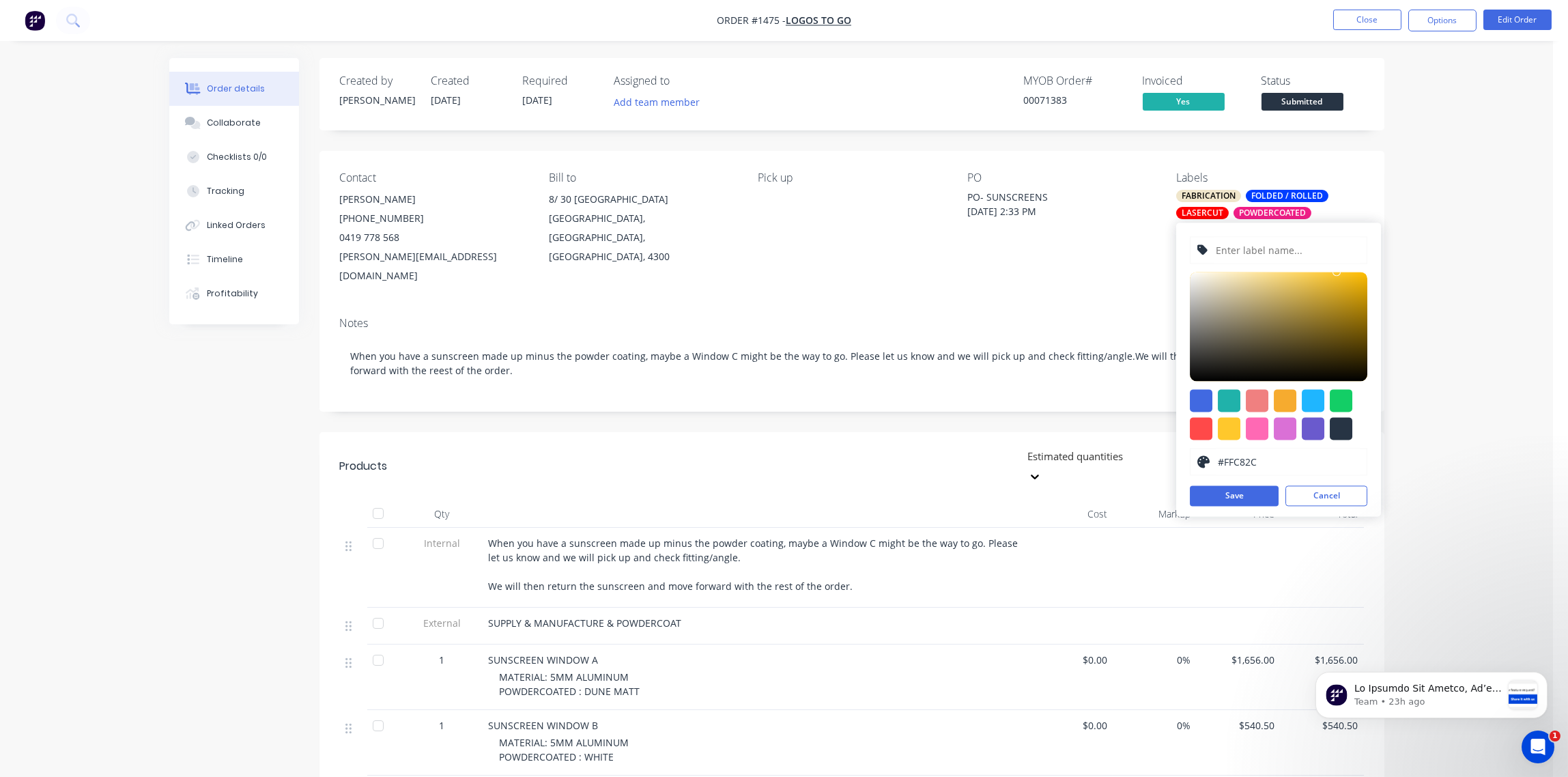
click at [1244, 250] on input "text" at bounding box center [1287, 250] width 145 height 26
type input "DEPOSIT PAID"
type input "#F7B808"
click at [1362, 276] on div at bounding box center [1278, 326] width 178 height 109
click at [1234, 492] on button "Save" at bounding box center [1234, 496] width 89 height 20
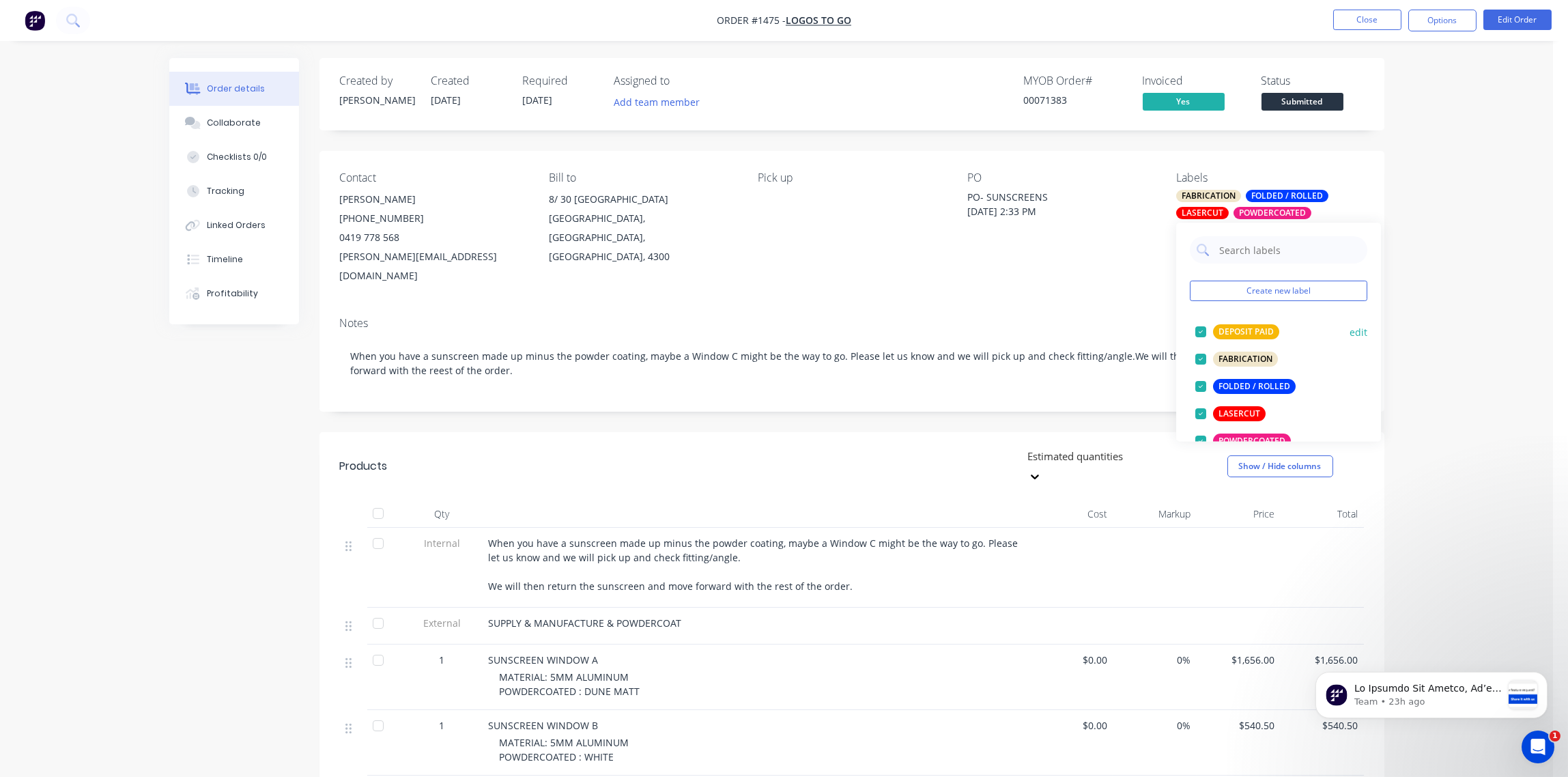
click at [1220, 328] on div "DEPOSIT PAID" at bounding box center [1246, 332] width 66 height 15
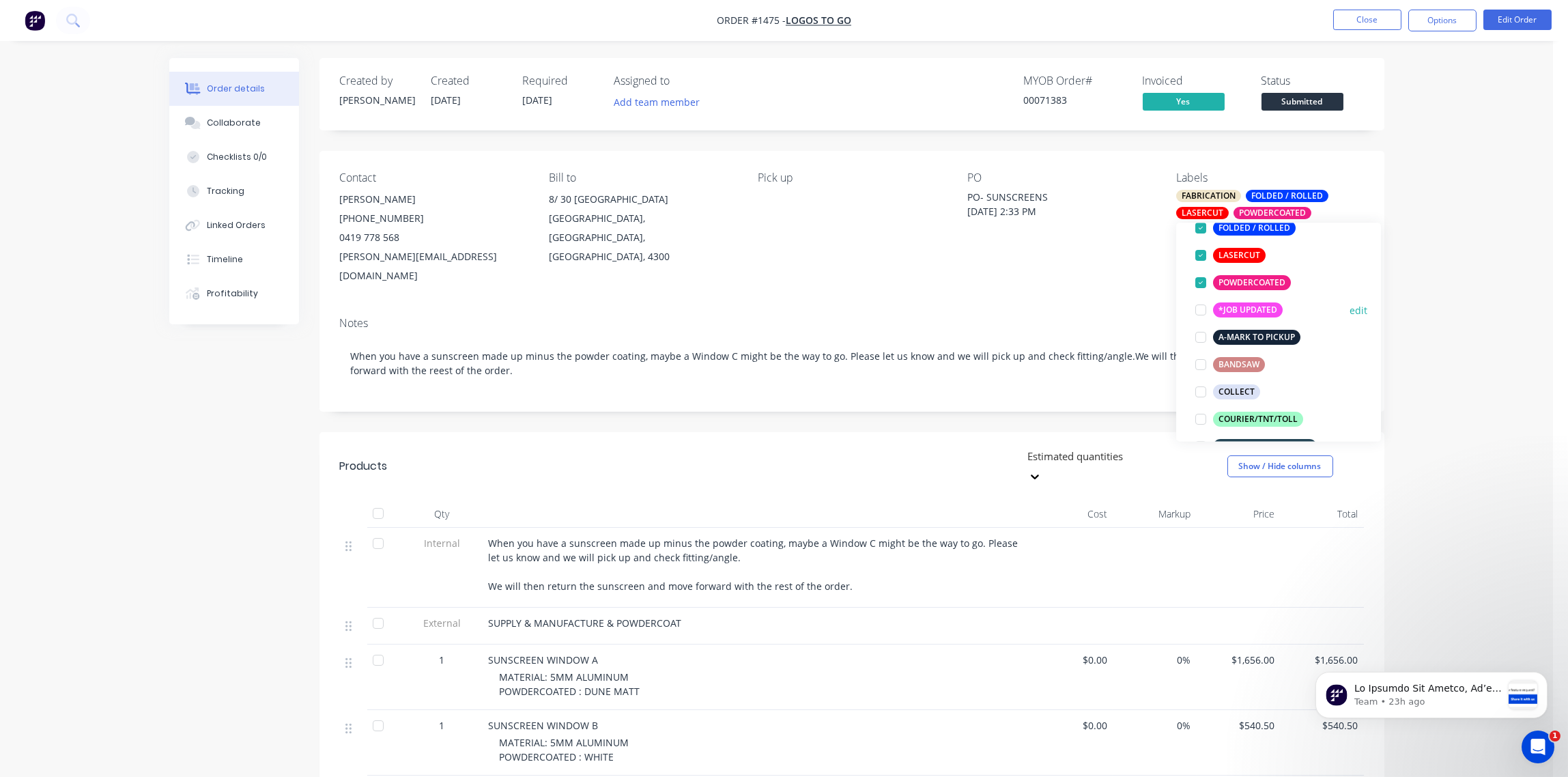
scroll to position [203, 0]
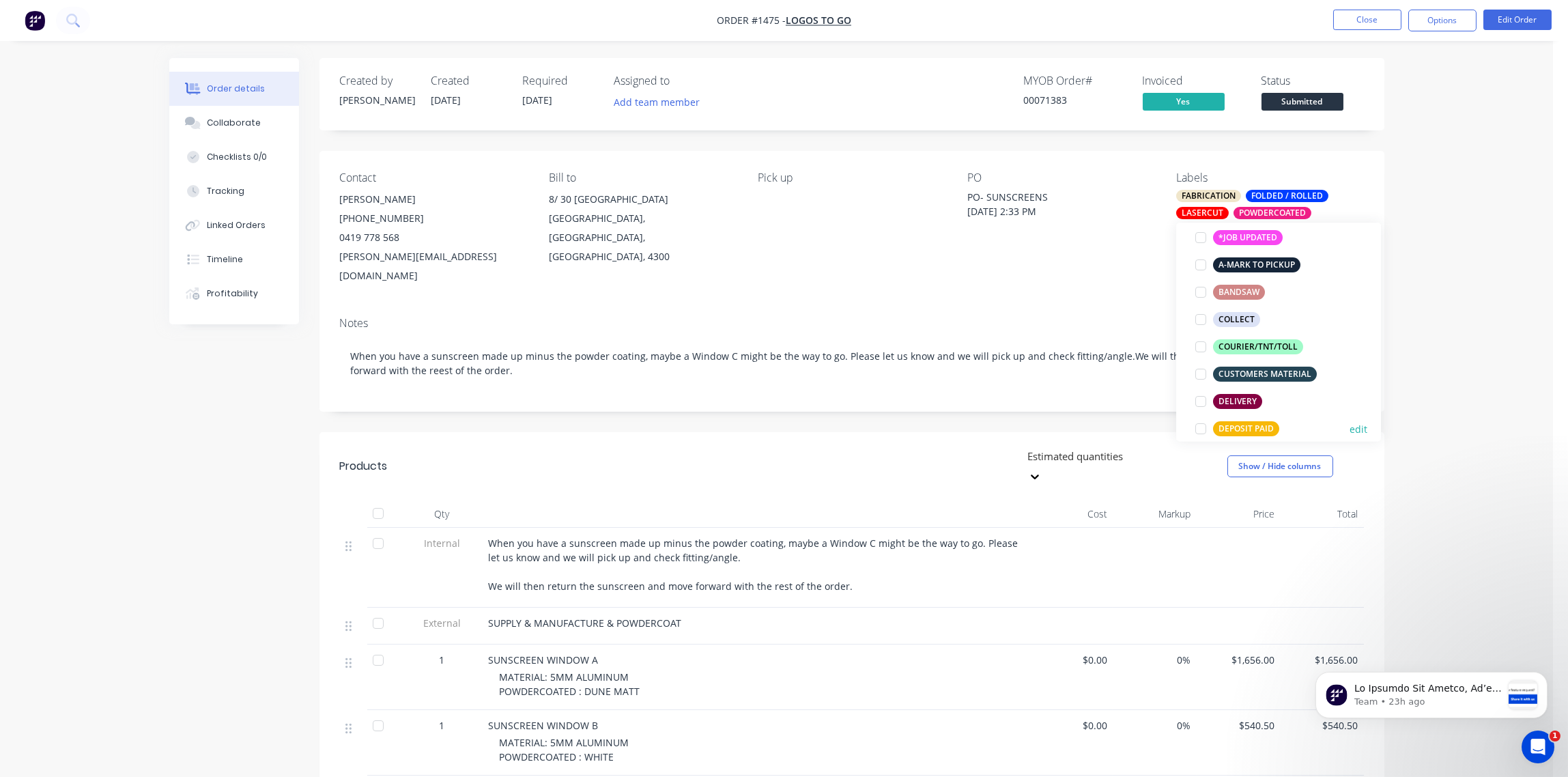
click at [1349, 428] on button "edit" at bounding box center [1358, 429] width 17 height 15
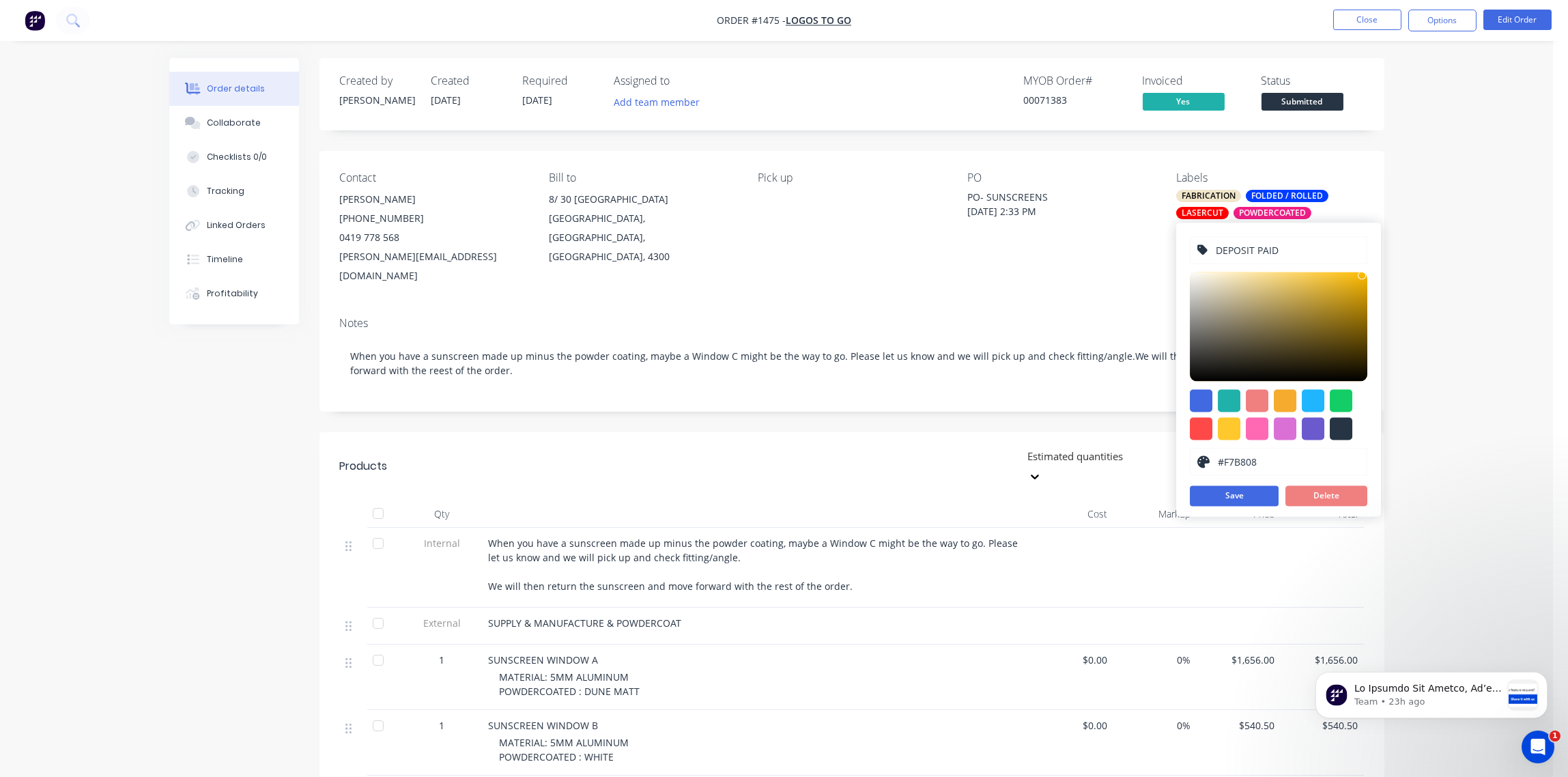
click at [1216, 247] on input "DEPOSIT PAID" at bounding box center [1287, 250] width 145 height 26
type input "xDEPOSIT PAID"
click at [1255, 497] on button "Save" at bounding box center [1234, 496] width 89 height 20
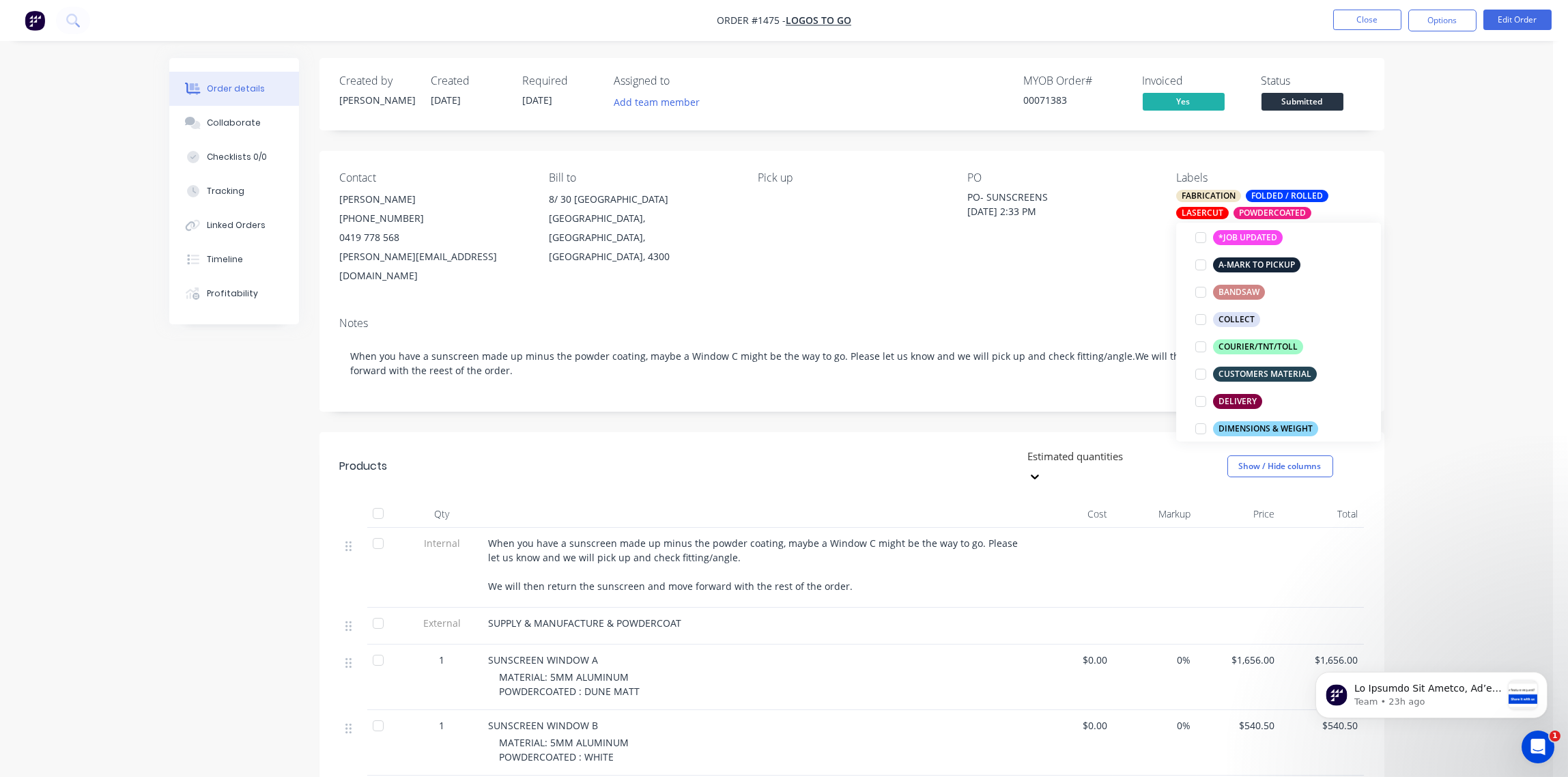
click at [1124, 261] on div "PO PO- SUNSCREENS Wednesday, 1 October 2025 2:33 PM" at bounding box center [1061, 228] width 187 height 114
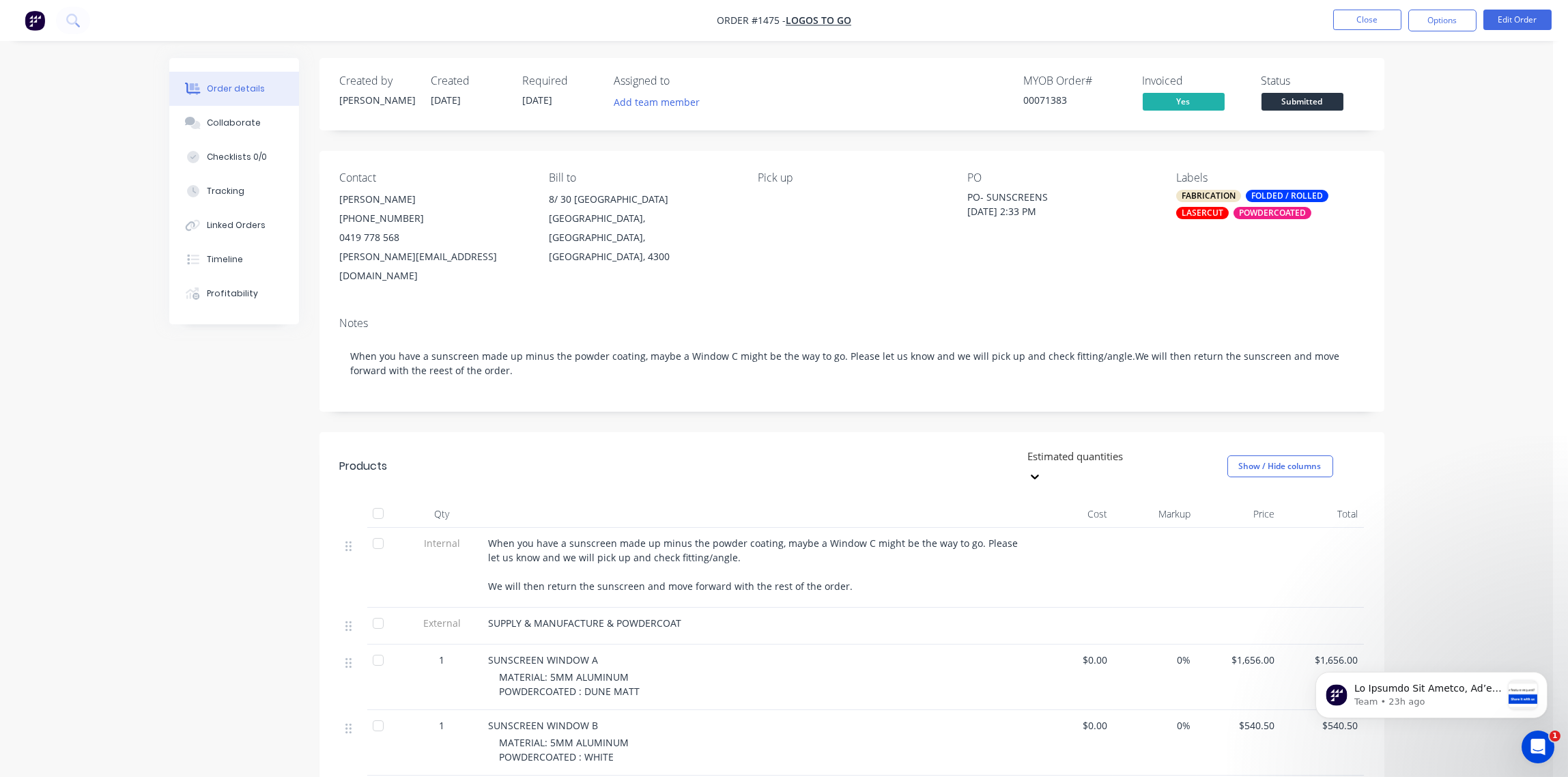
click at [1277, 212] on div "POWDERCOATED" at bounding box center [1272, 213] width 78 height 12
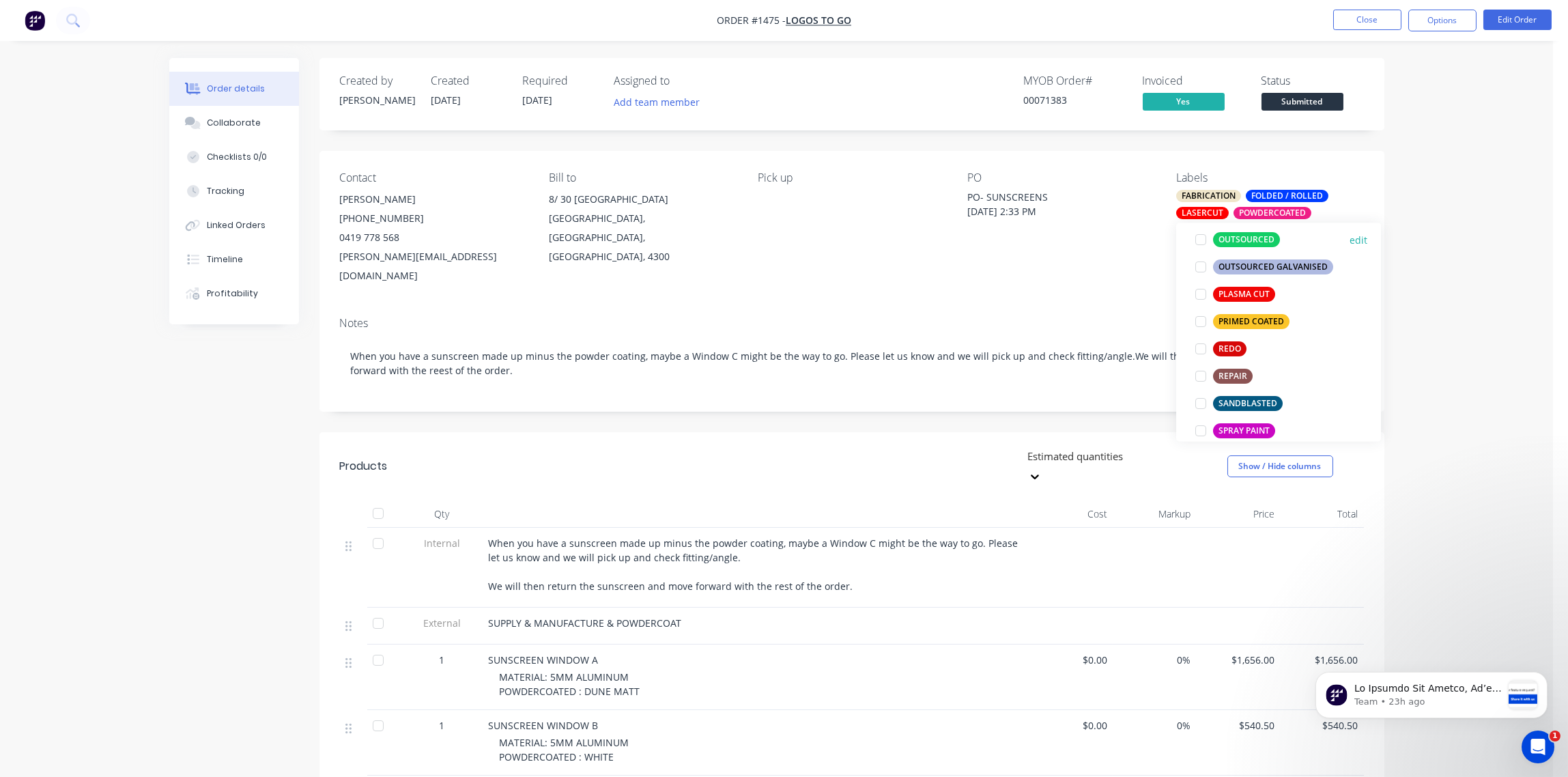
scroll to position [1019, 0]
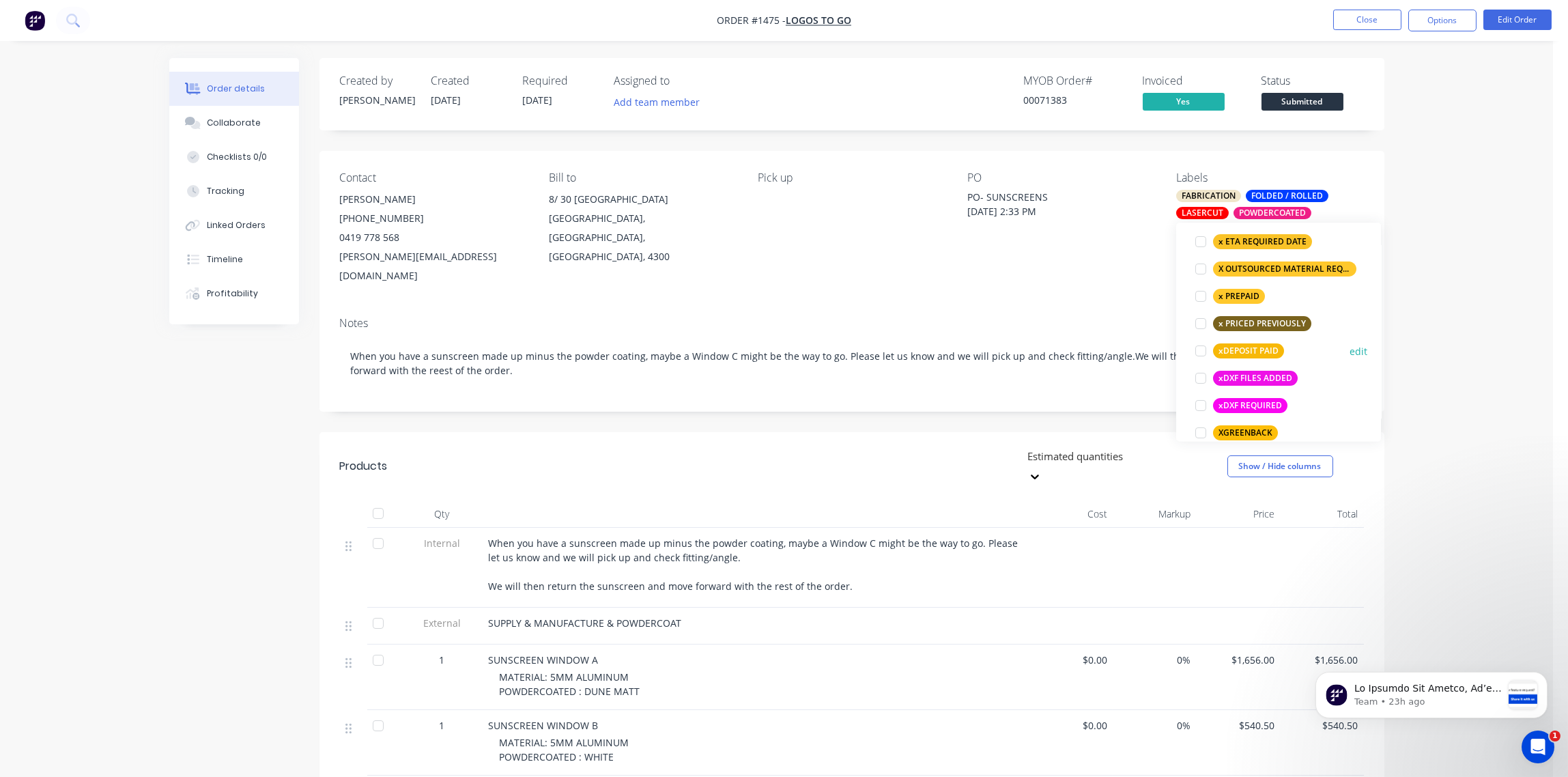
click at [1199, 350] on div at bounding box center [1201, 351] width 28 height 28
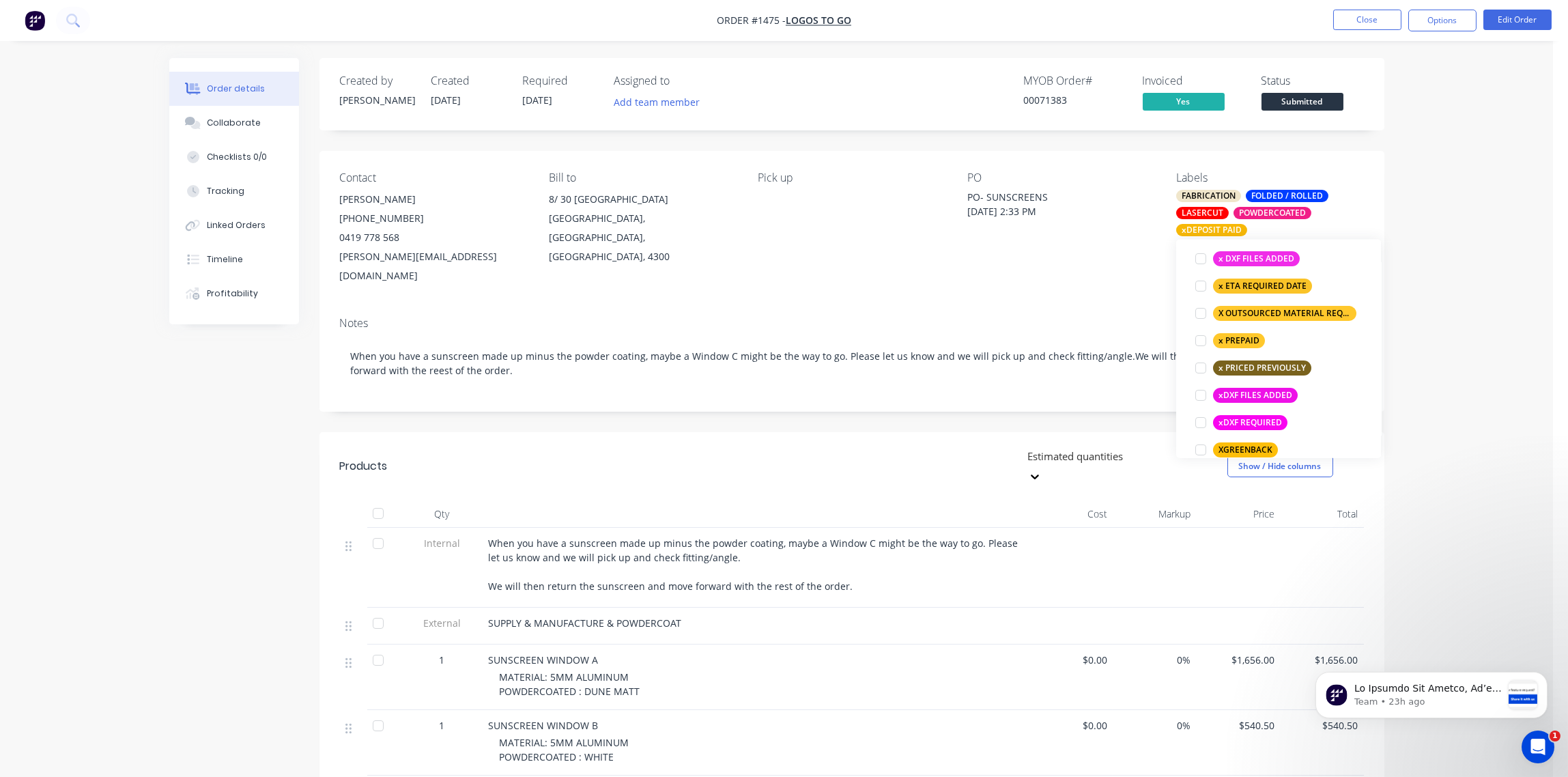
scroll to position [91, 0]
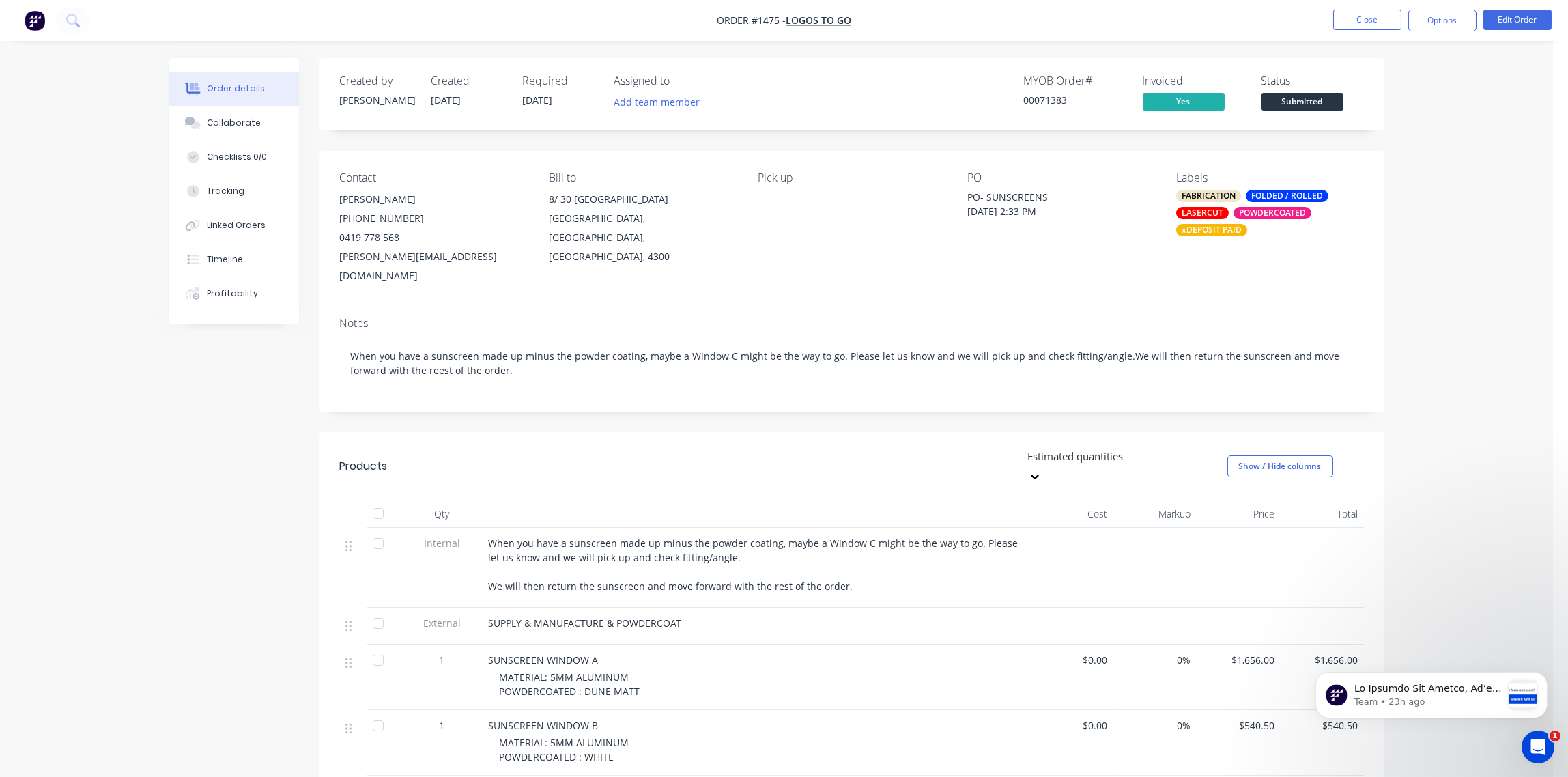
click at [1126, 266] on div "PO PO- SUNSCREENS Wednesday, 1 October 2025 2:33 PM" at bounding box center [1061, 228] width 187 height 114
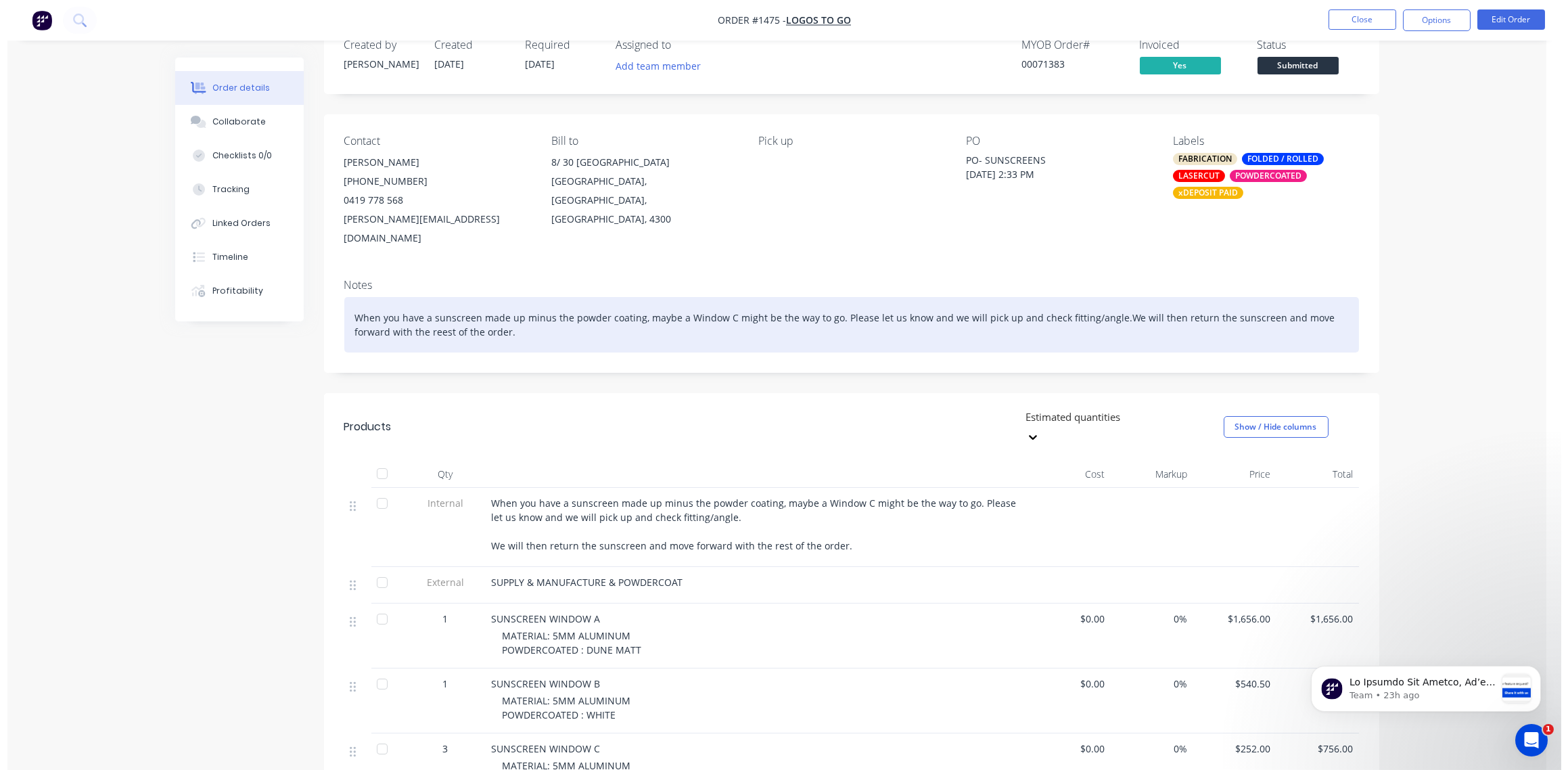
scroll to position [0, 0]
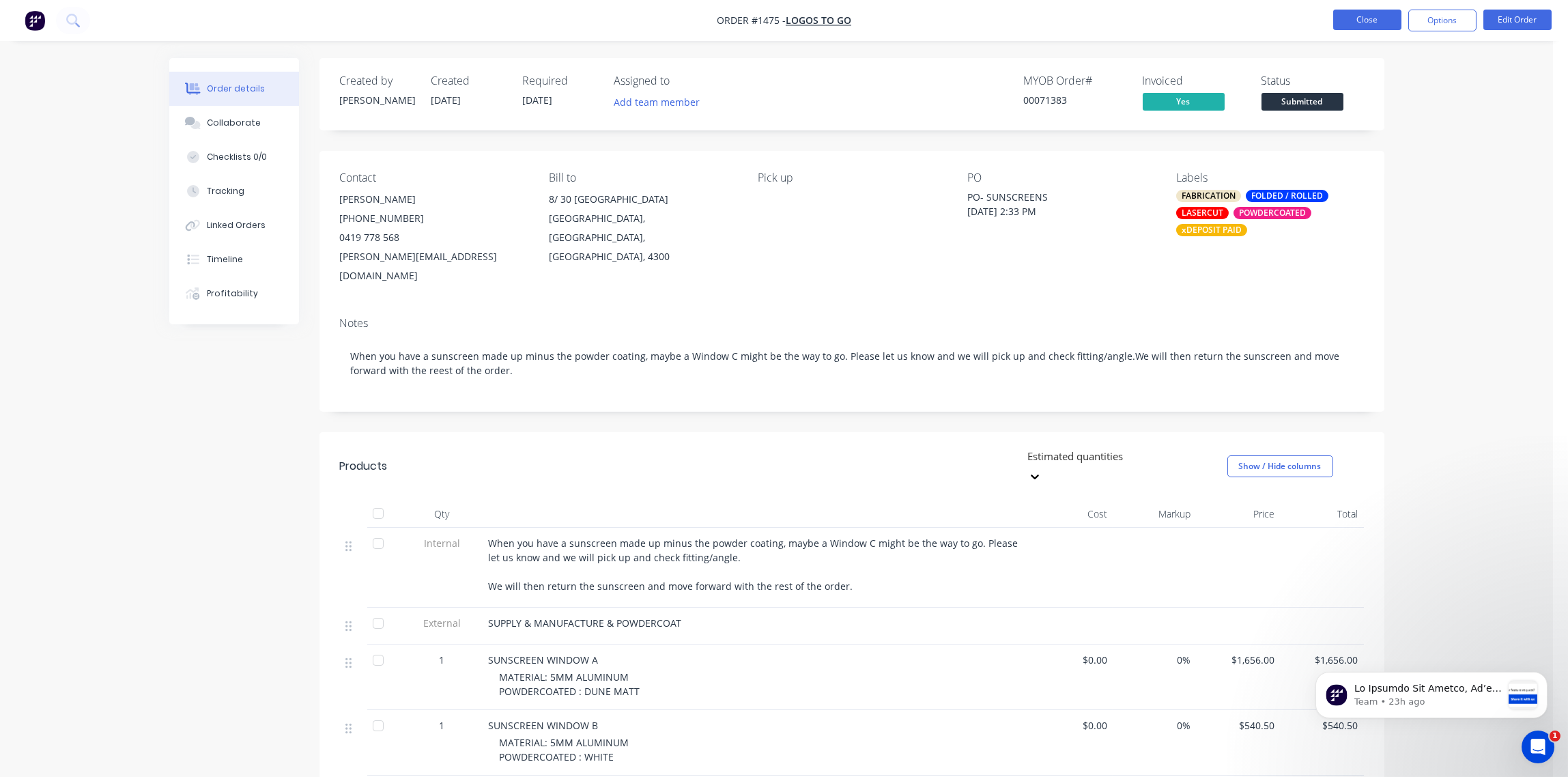
click at [1368, 20] on button "Close" at bounding box center [1368, 20] width 68 height 20
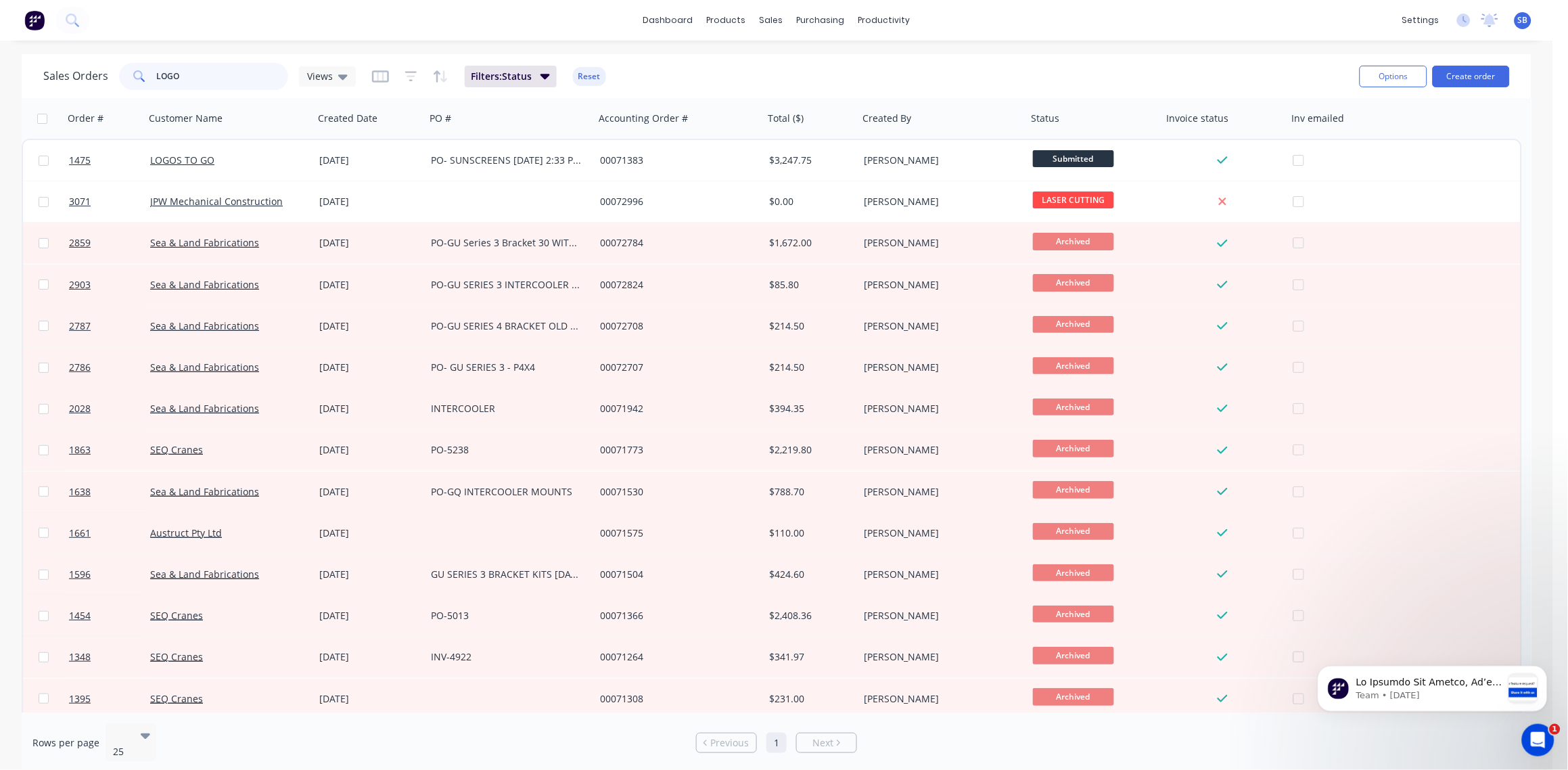
drag, startPoint x: 209, startPoint y: 67, endPoint x: 0, endPoint y: 83, distance: 209.6
click at [0, 83] on html "dashboard products sales purchasing productivity dashboard products Product Cat…" at bounding box center [784, 385] width 1568 height 770
click at [579, 75] on button "Reset" at bounding box center [590, 76] width 33 height 19
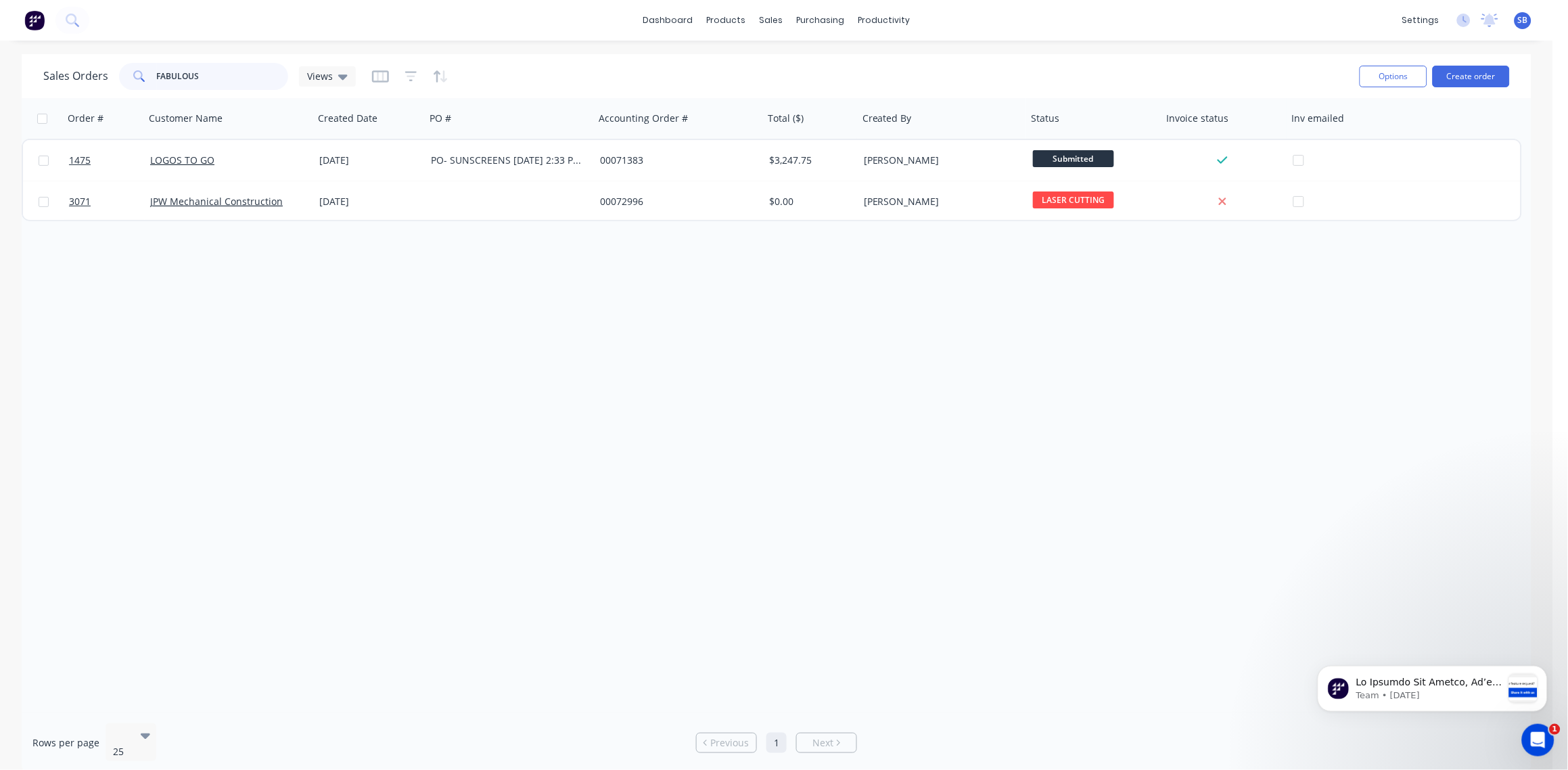
type input "FABULOUS"
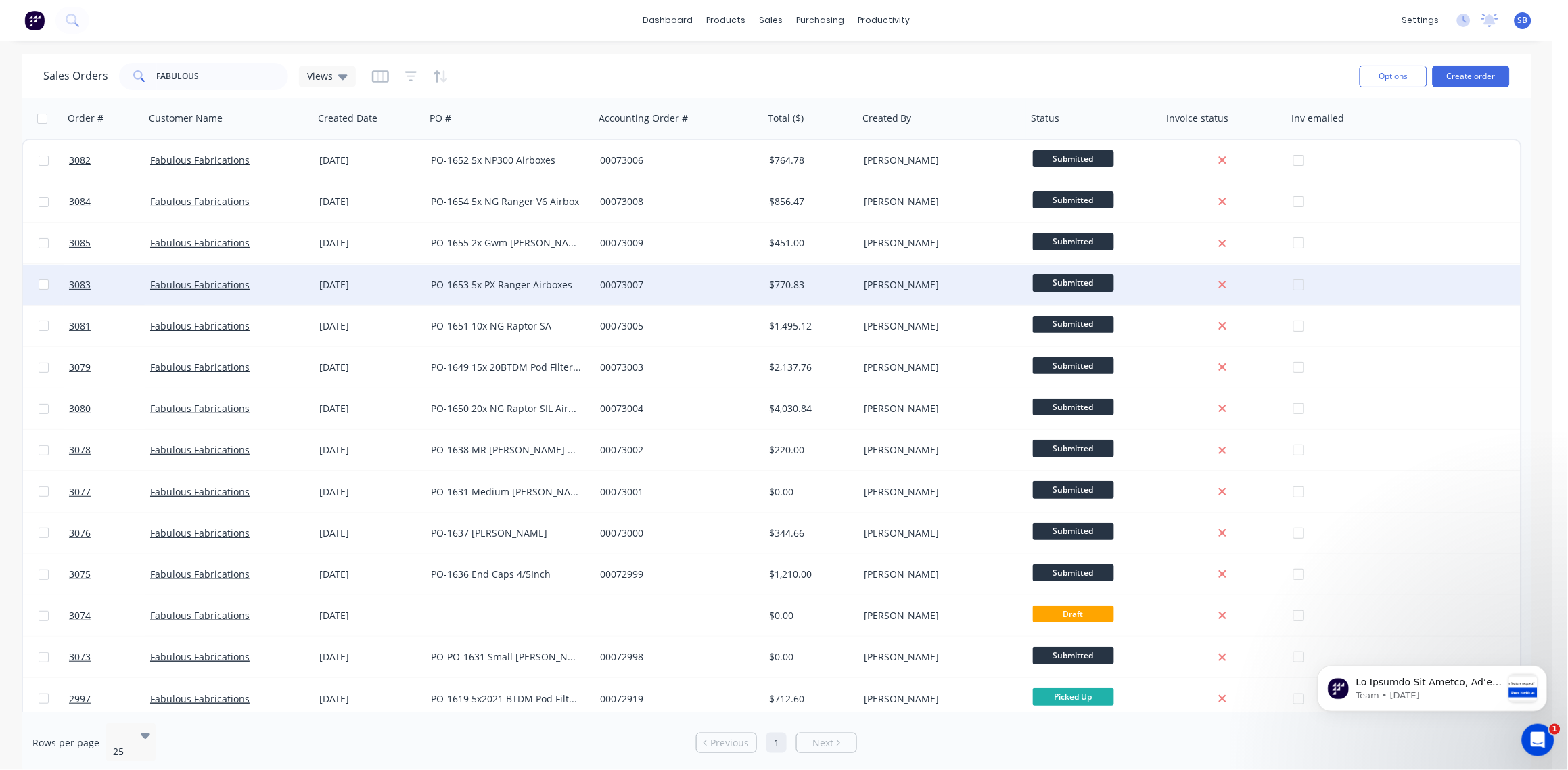
scroll to position [47, 0]
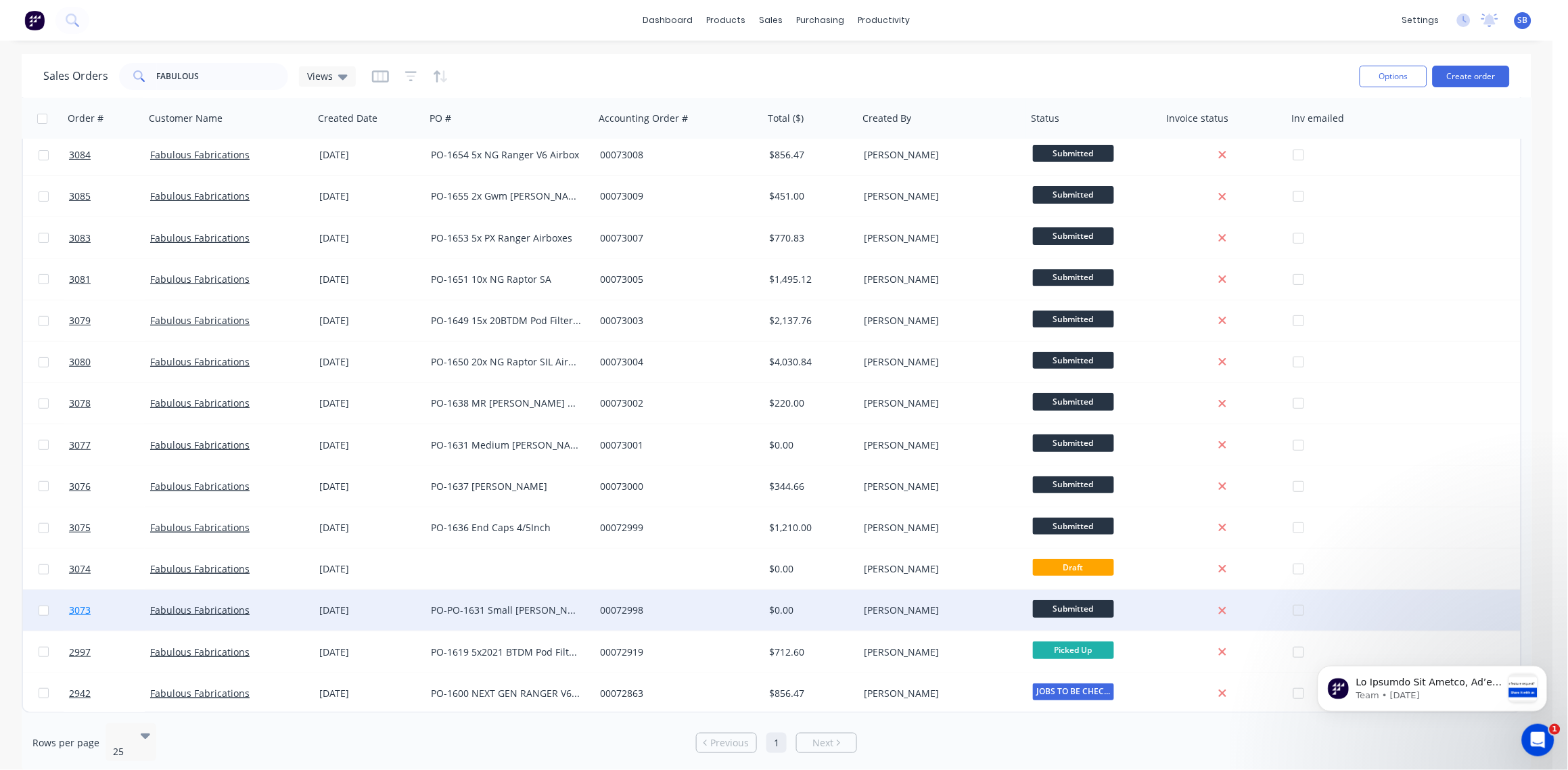
click at [82, 608] on span "3073" at bounding box center [80, 610] width 22 height 14
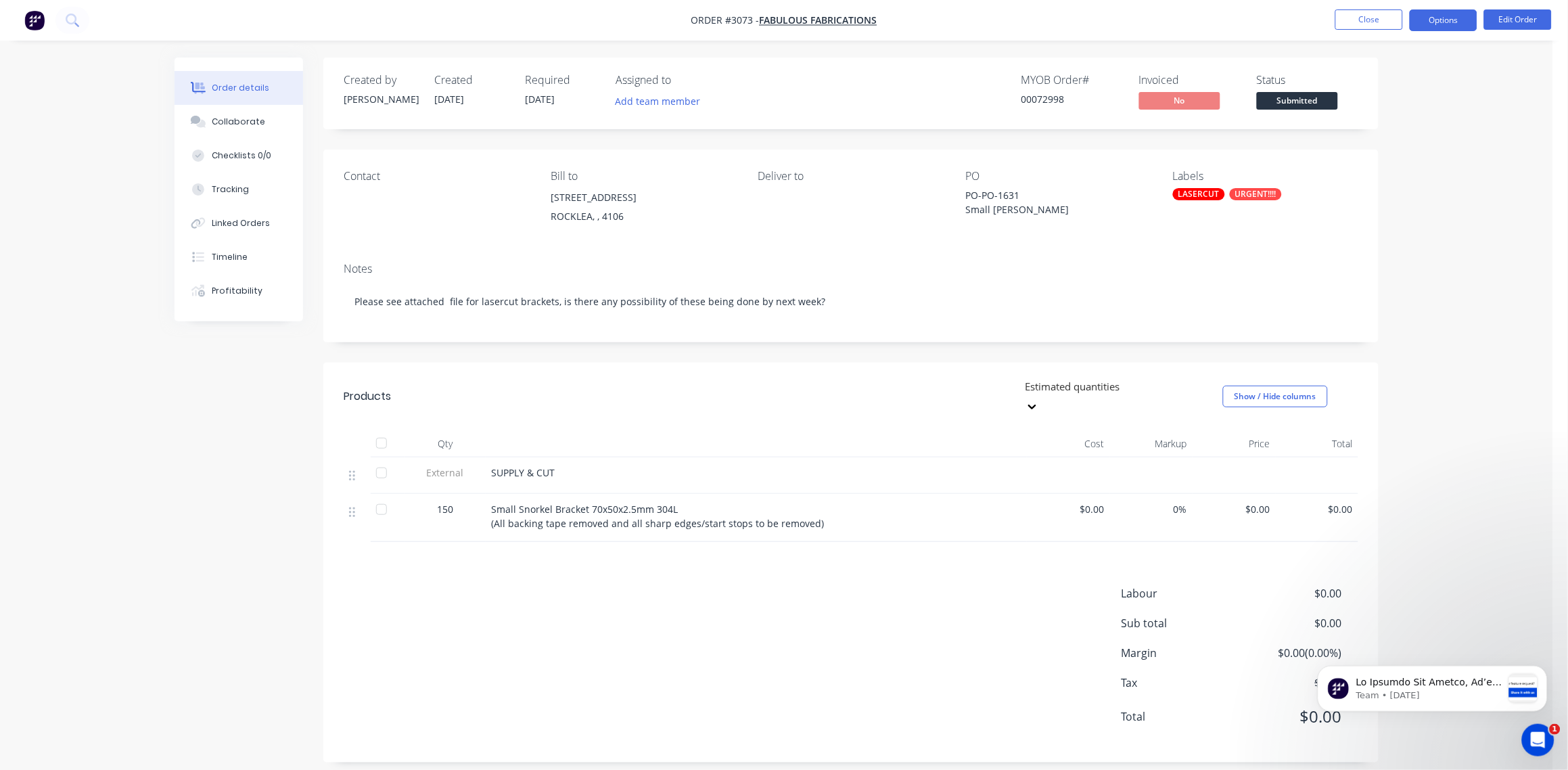
click at [1457, 20] on button "Options" at bounding box center [1444, 20] width 68 height 22
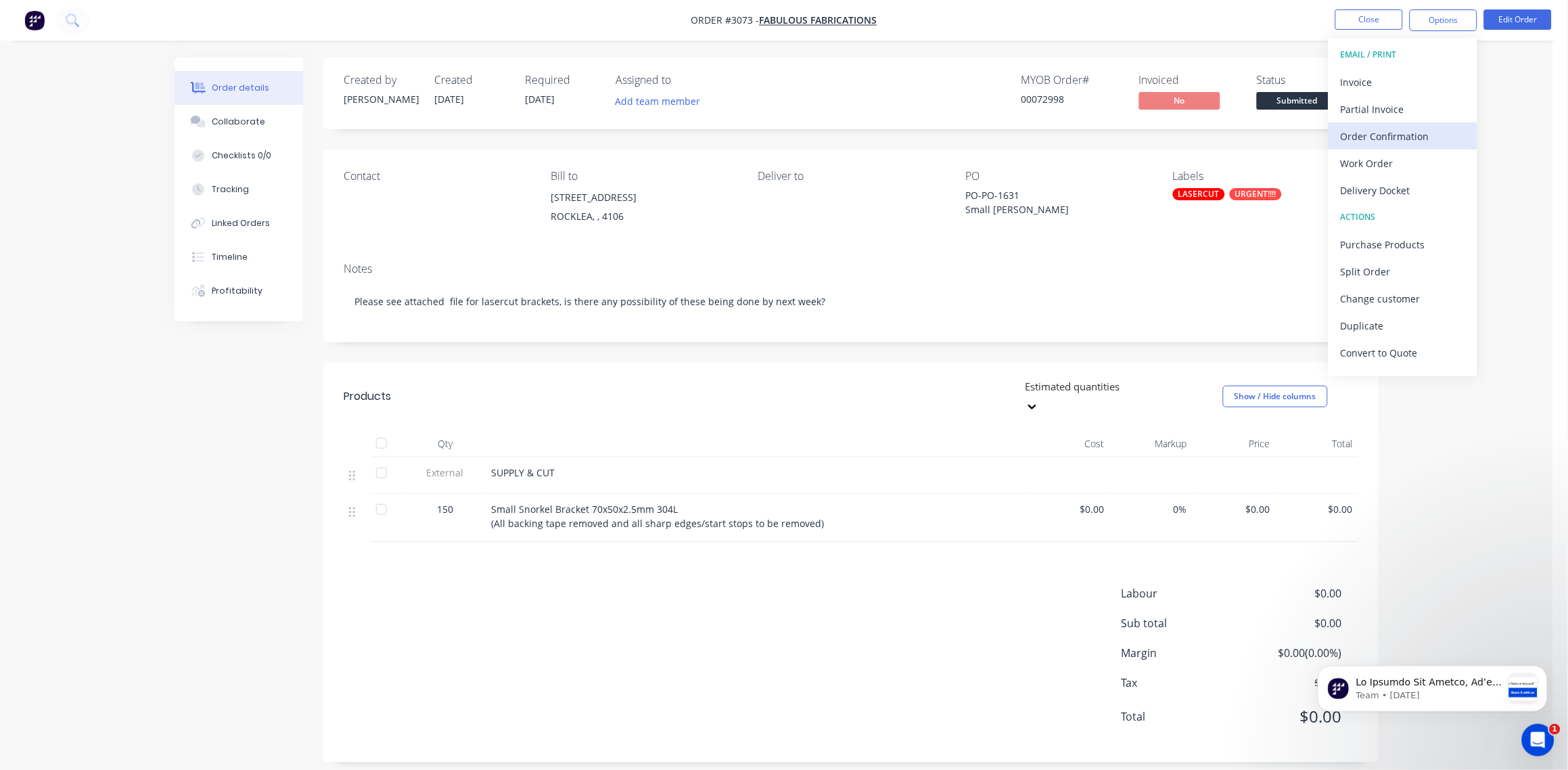
click at [1391, 139] on div "Order Confirmation" at bounding box center [1403, 136] width 124 height 19
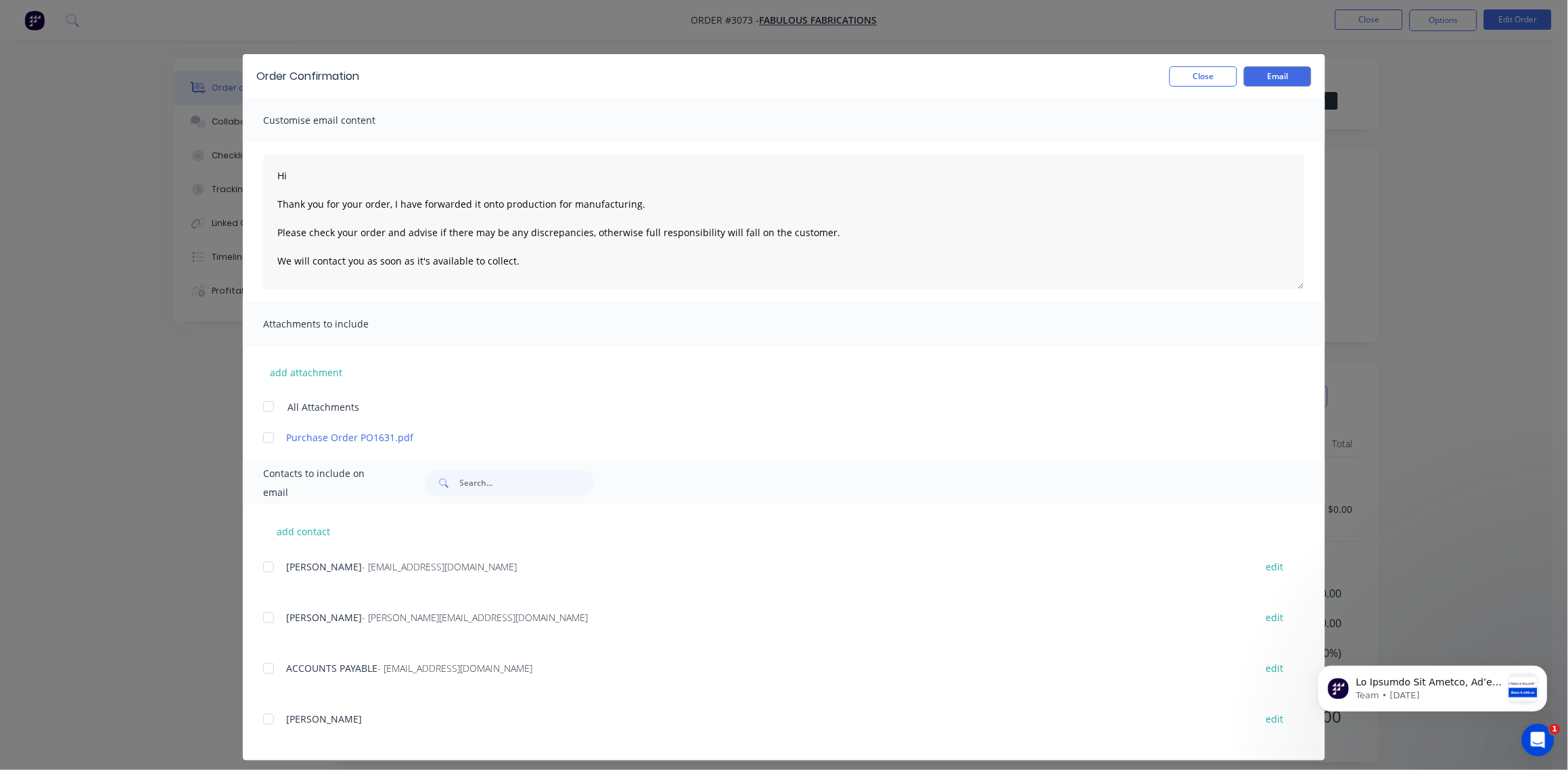
click at [264, 566] on div at bounding box center [269, 567] width 27 height 27
click at [260, 569] on div at bounding box center [269, 567] width 27 height 27
click at [264, 563] on div at bounding box center [269, 567] width 27 height 27
type textarea "Hi Thank you for your order, I have forwarded it onto production for manufactur…"
click at [1271, 81] on button "Email" at bounding box center [1277, 76] width 68 height 20
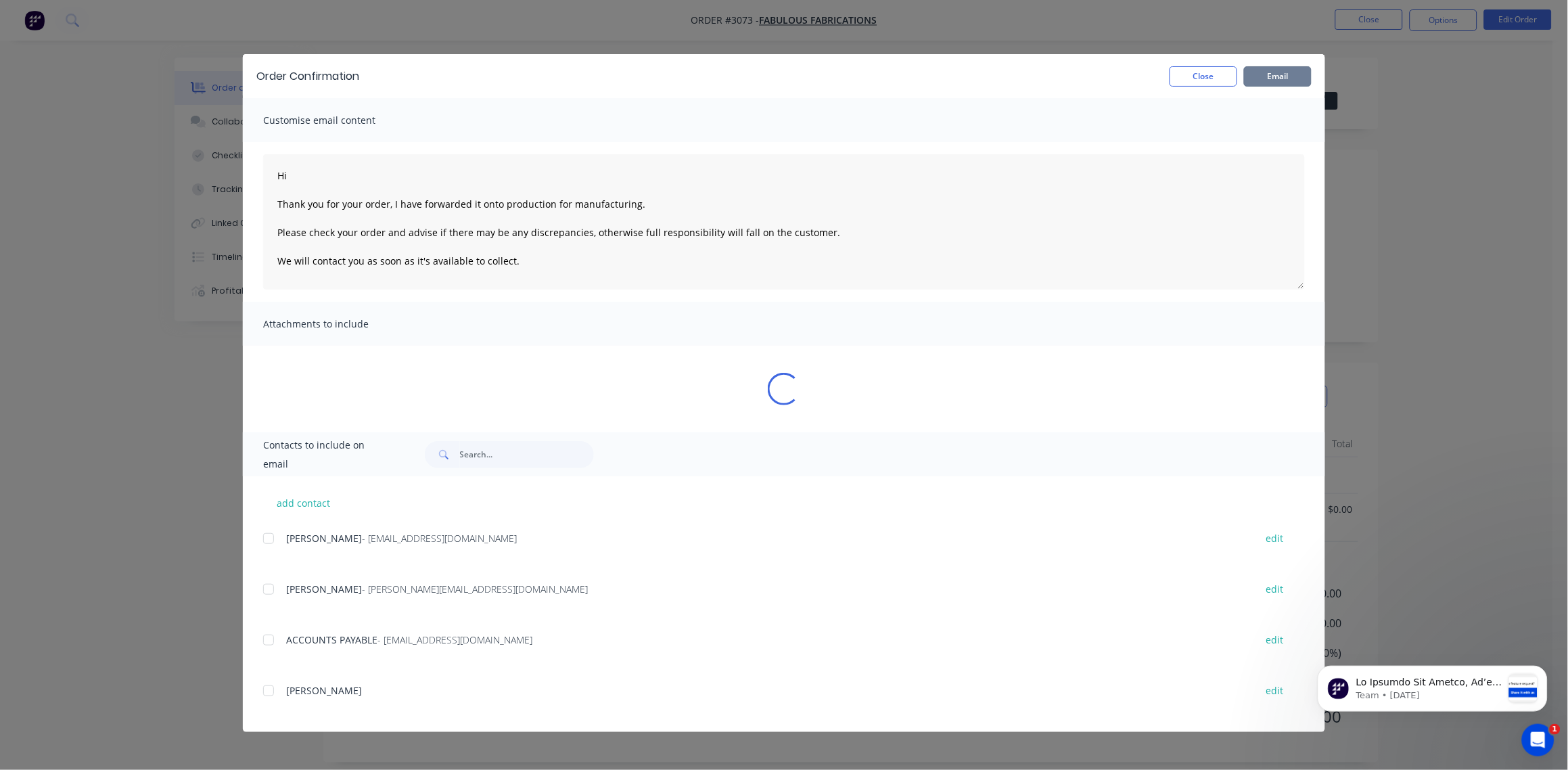
type textarea "Hi Thank you for your order, I have forwarded it onto production for manufactur…"
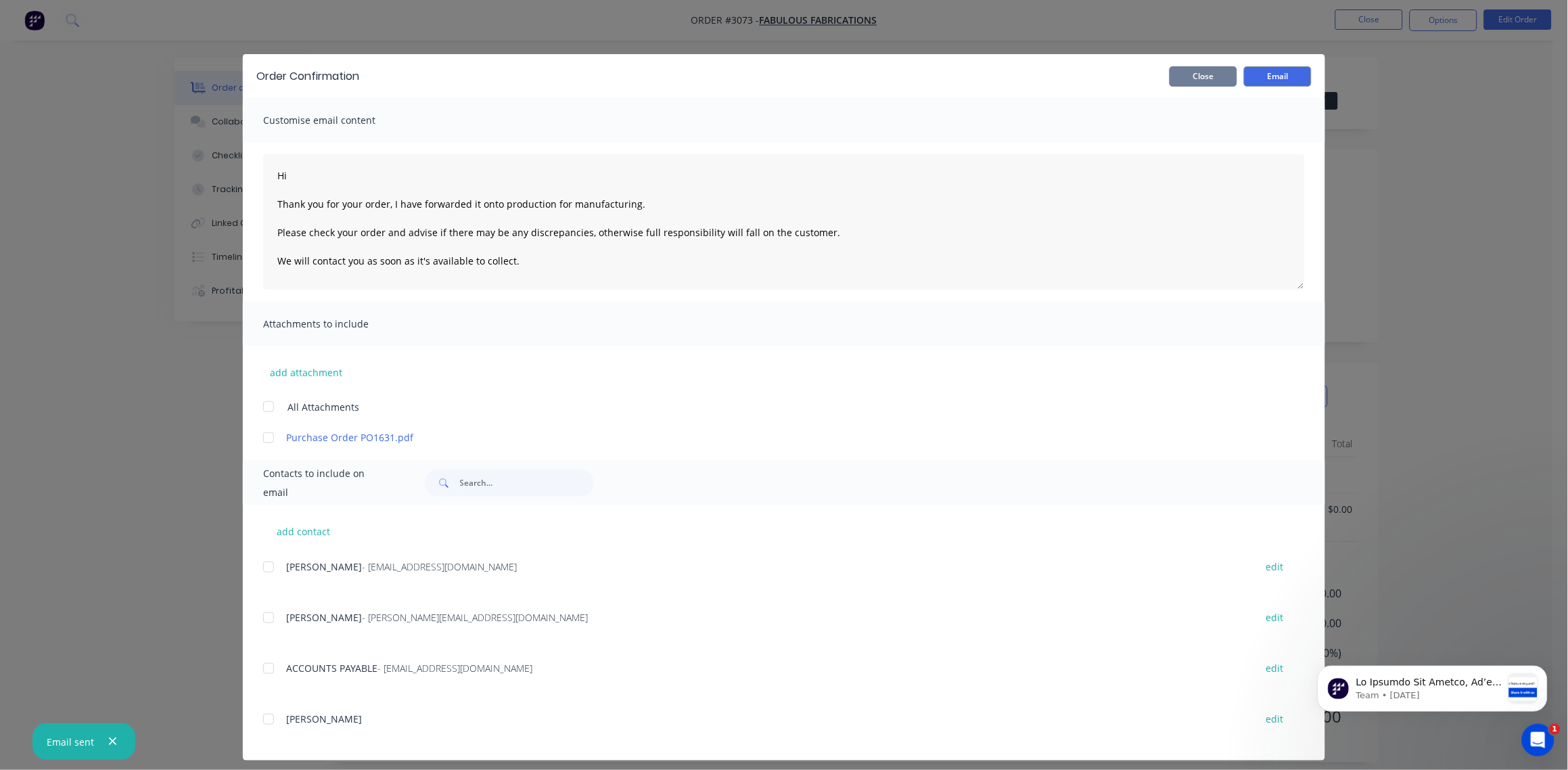
click at [1204, 75] on button "Close" at bounding box center [1203, 76] width 68 height 20
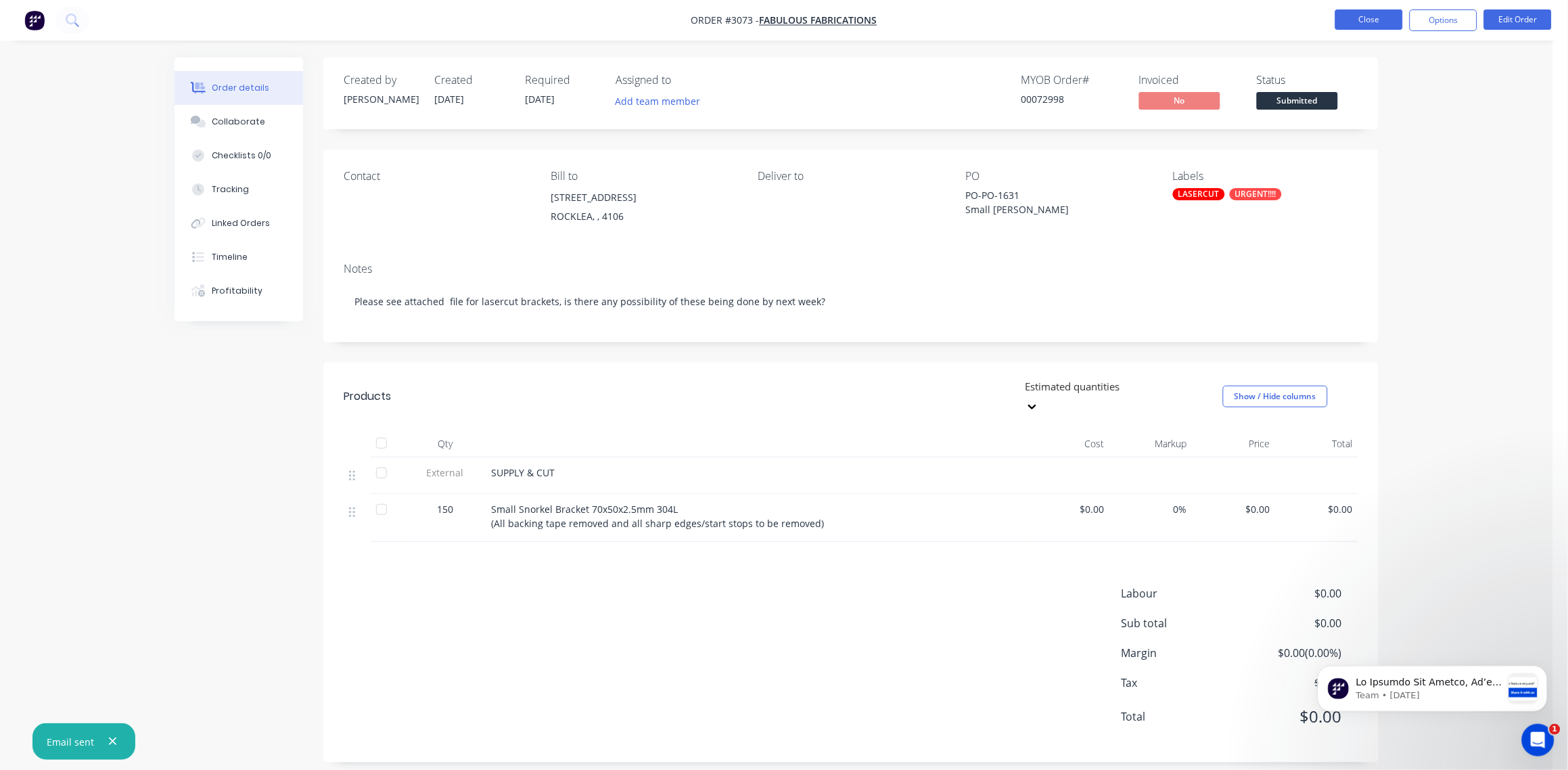
click at [1381, 22] on button "Close" at bounding box center [1369, 19] width 68 height 20
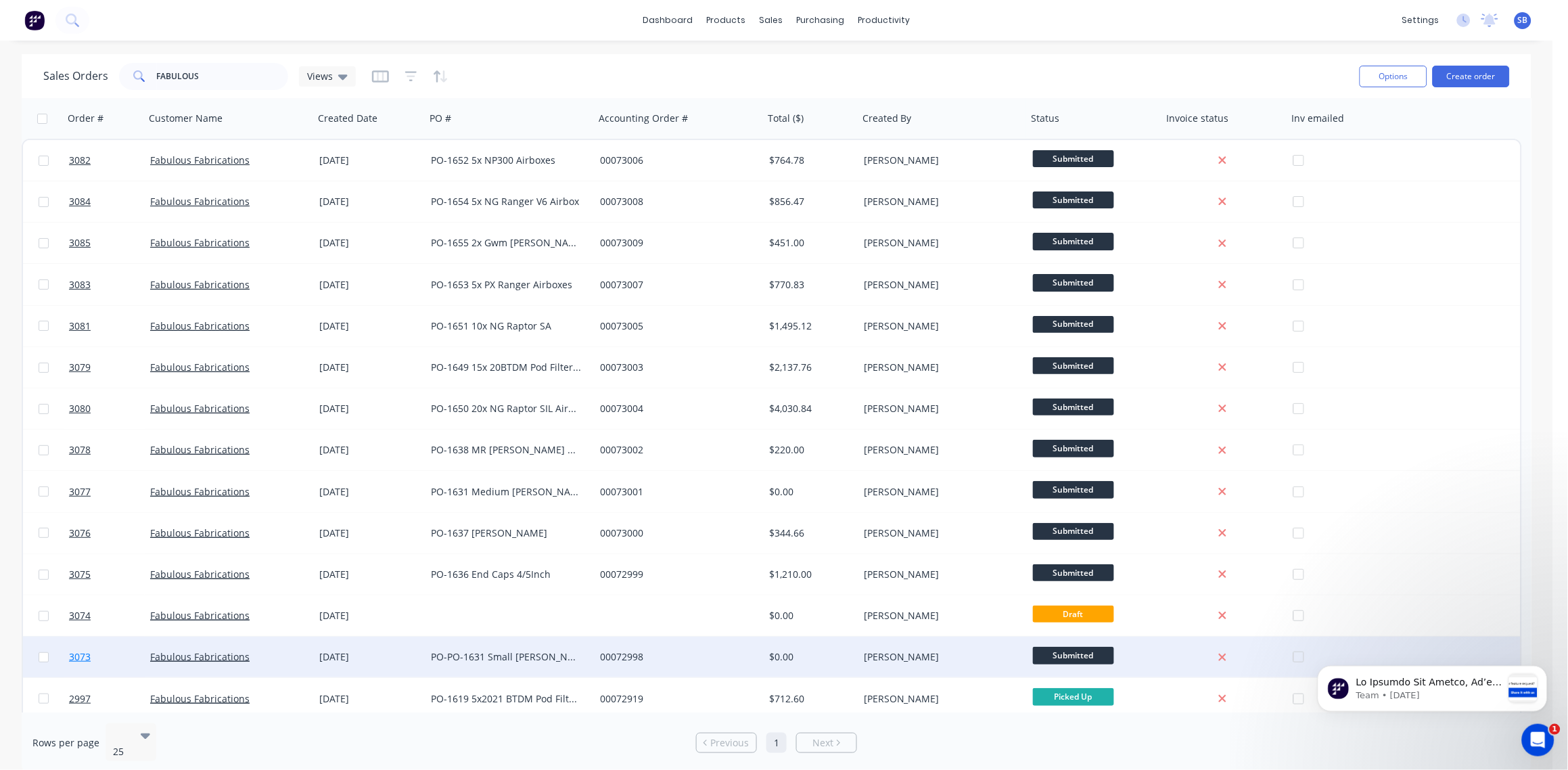
click at [78, 656] on span "3073" at bounding box center [80, 657] width 22 height 14
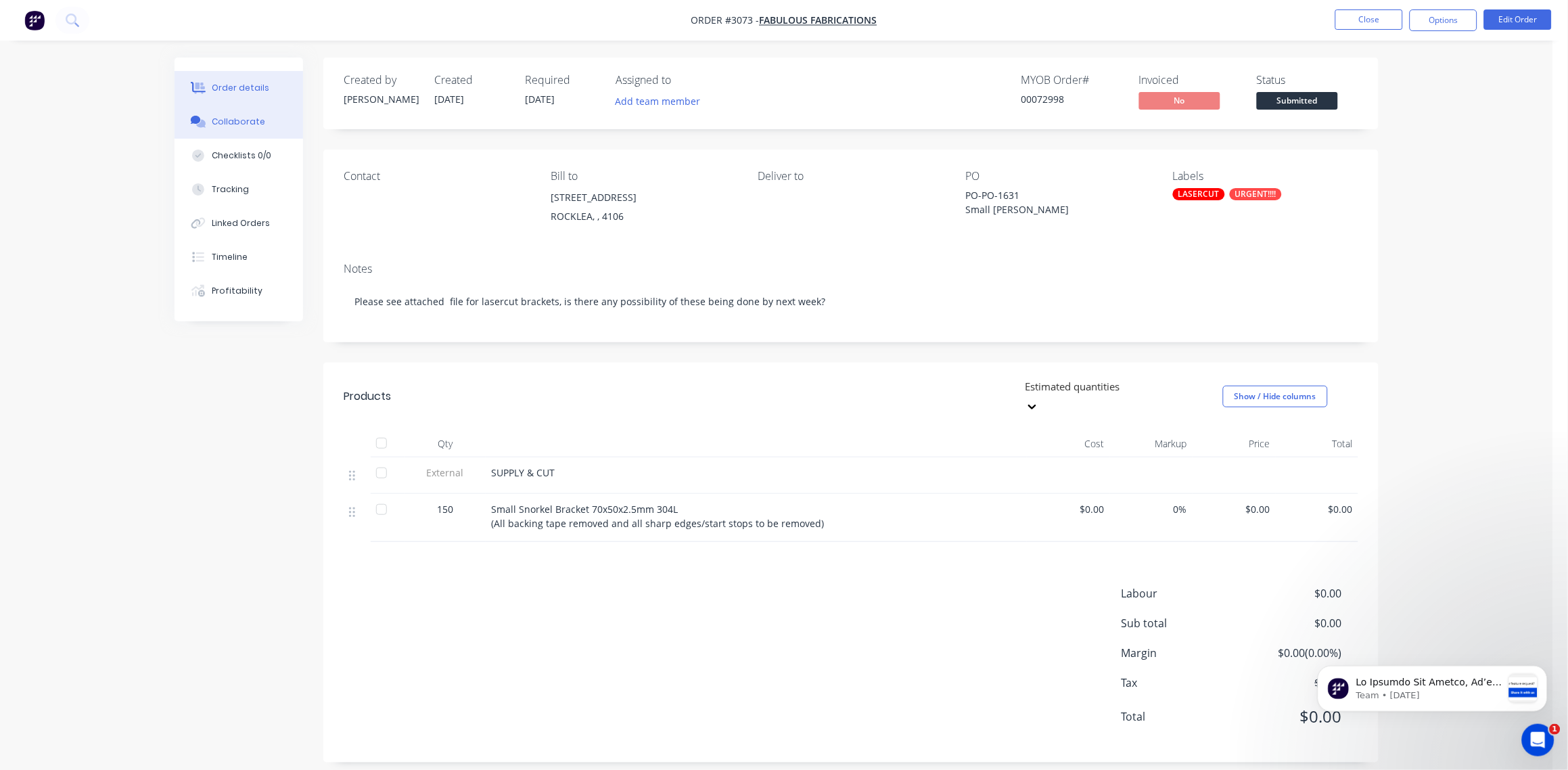
click at [239, 112] on button "Collaborate" at bounding box center [239, 122] width 129 height 34
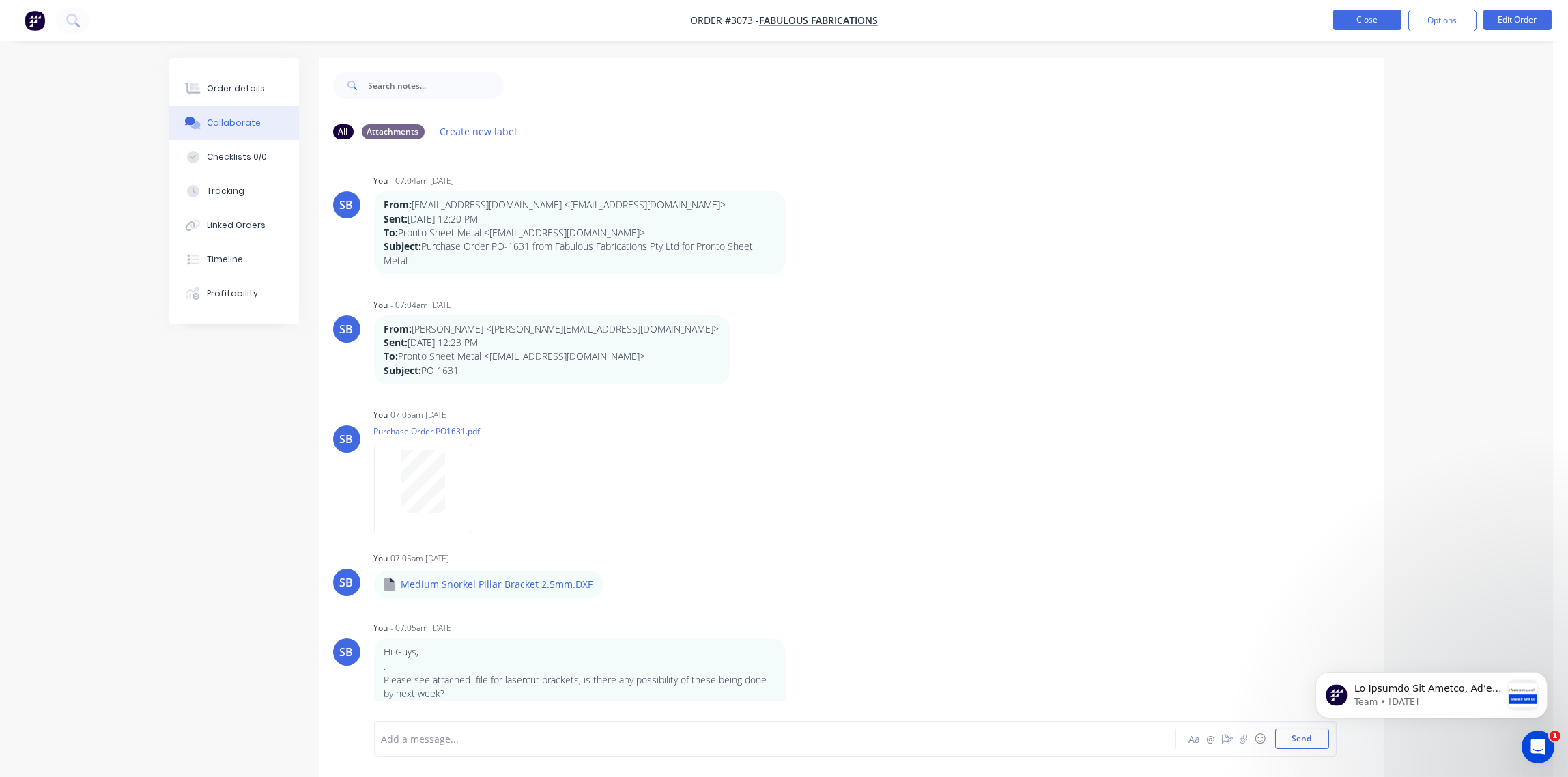
click at [1372, 17] on button "Close" at bounding box center [1368, 20] width 68 height 20
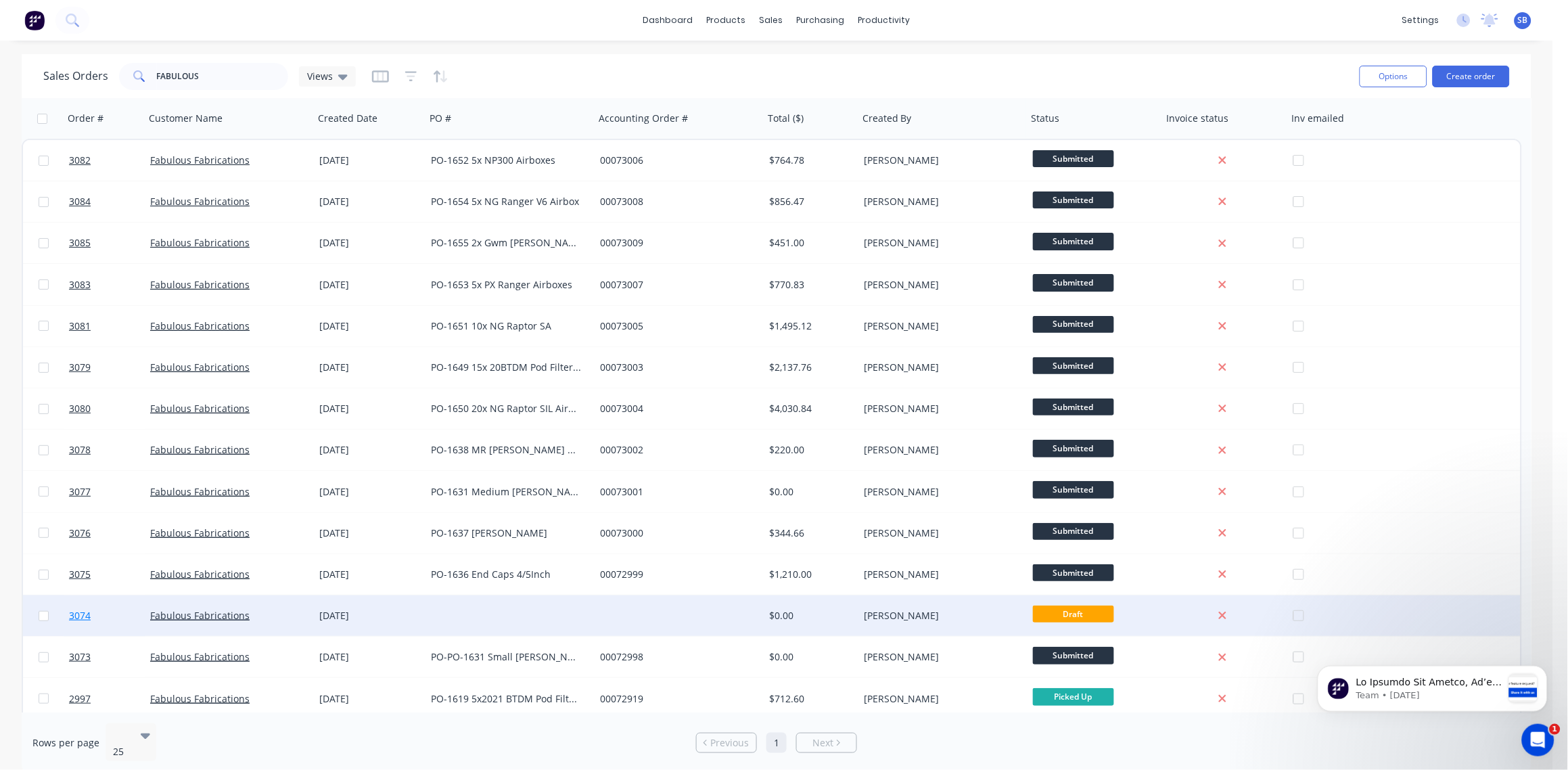
click at [75, 614] on span "3074" at bounding box center [80, 615] width 22 height 14
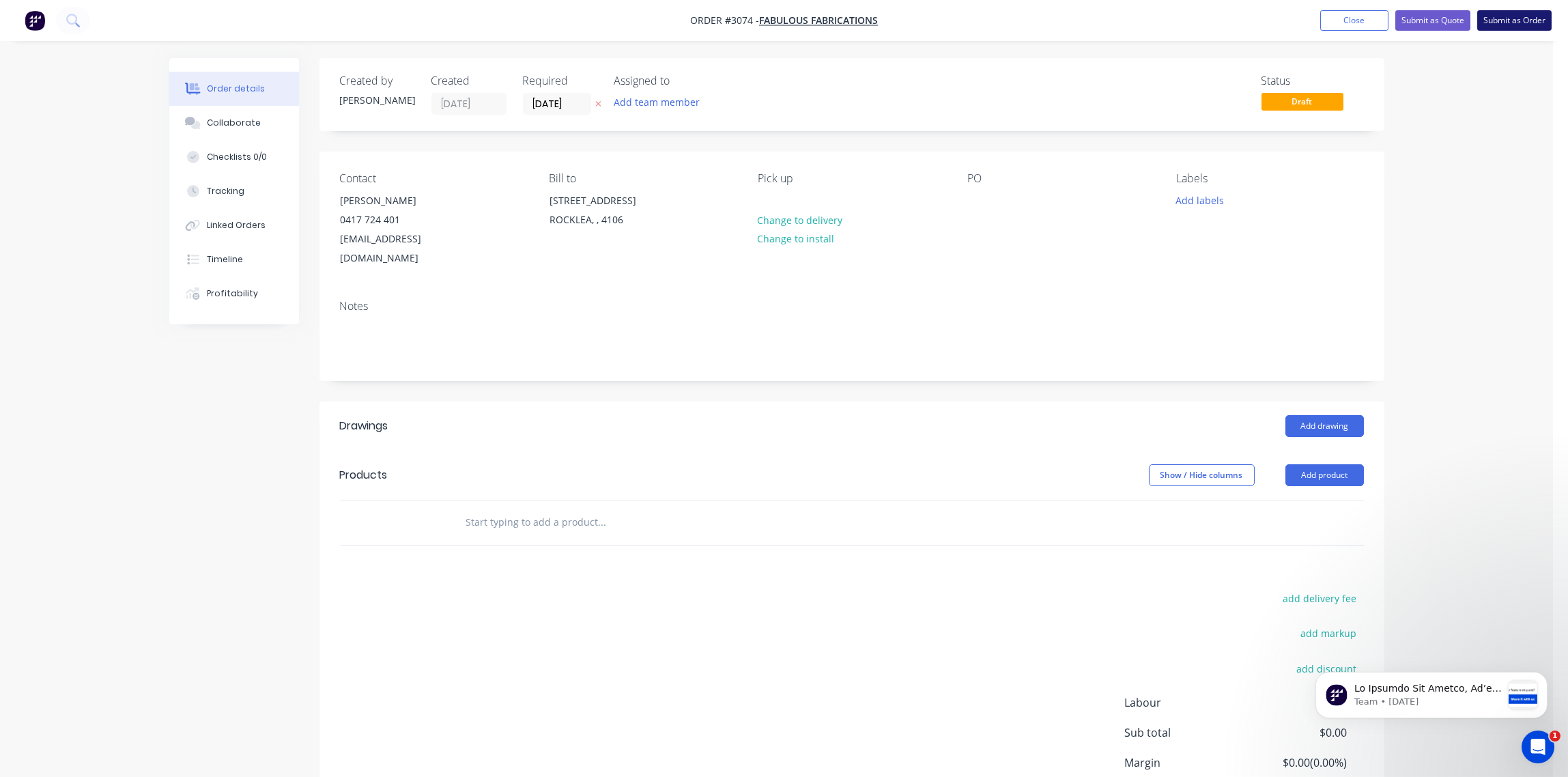
click at [1507, 20] on button "Submit as Order" at bounding box center [1514, 20] width 75 height 20
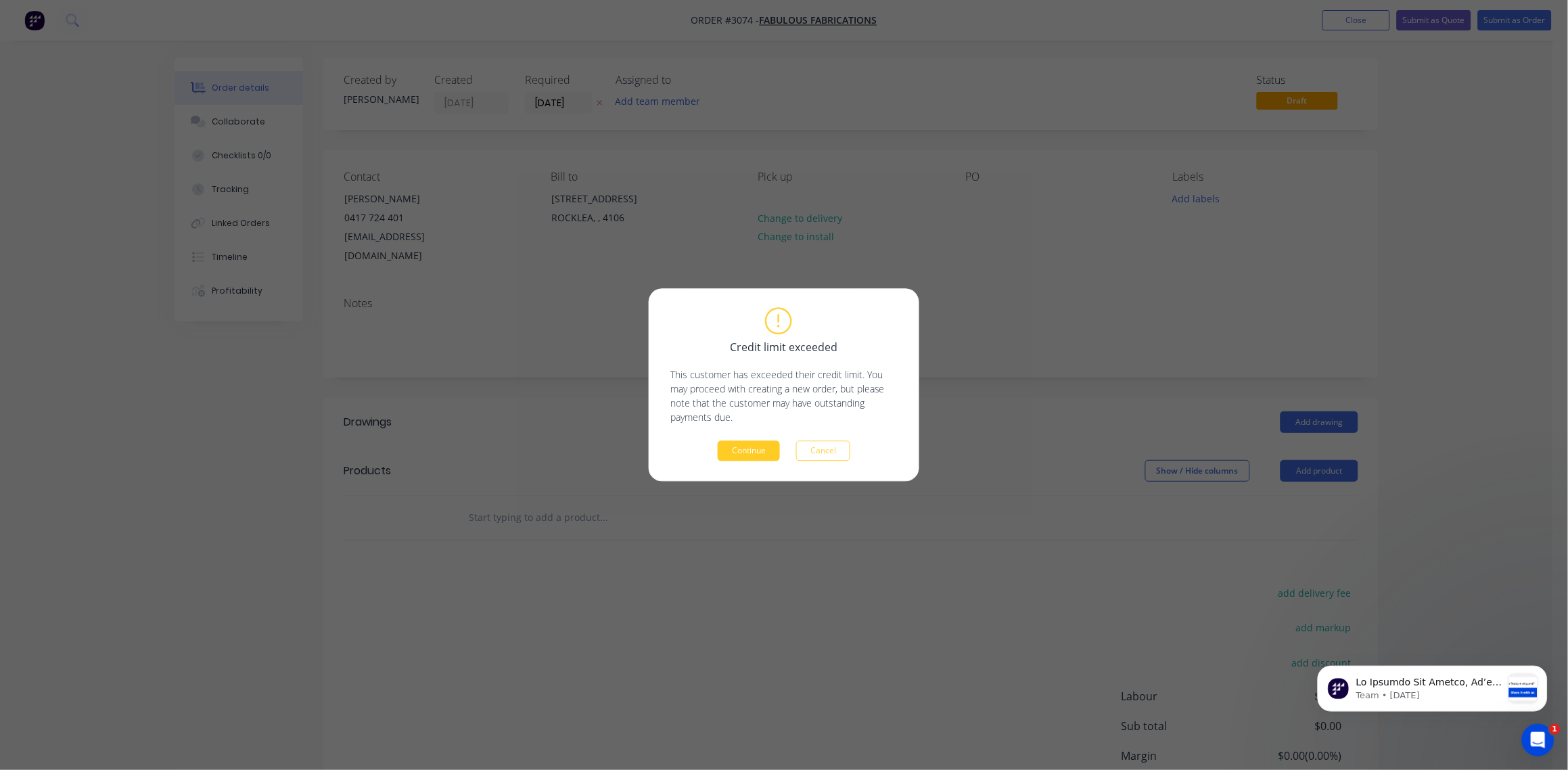
click at [751, 450] on button "Continue" at bounding box center [749, 451] width 63 height 20
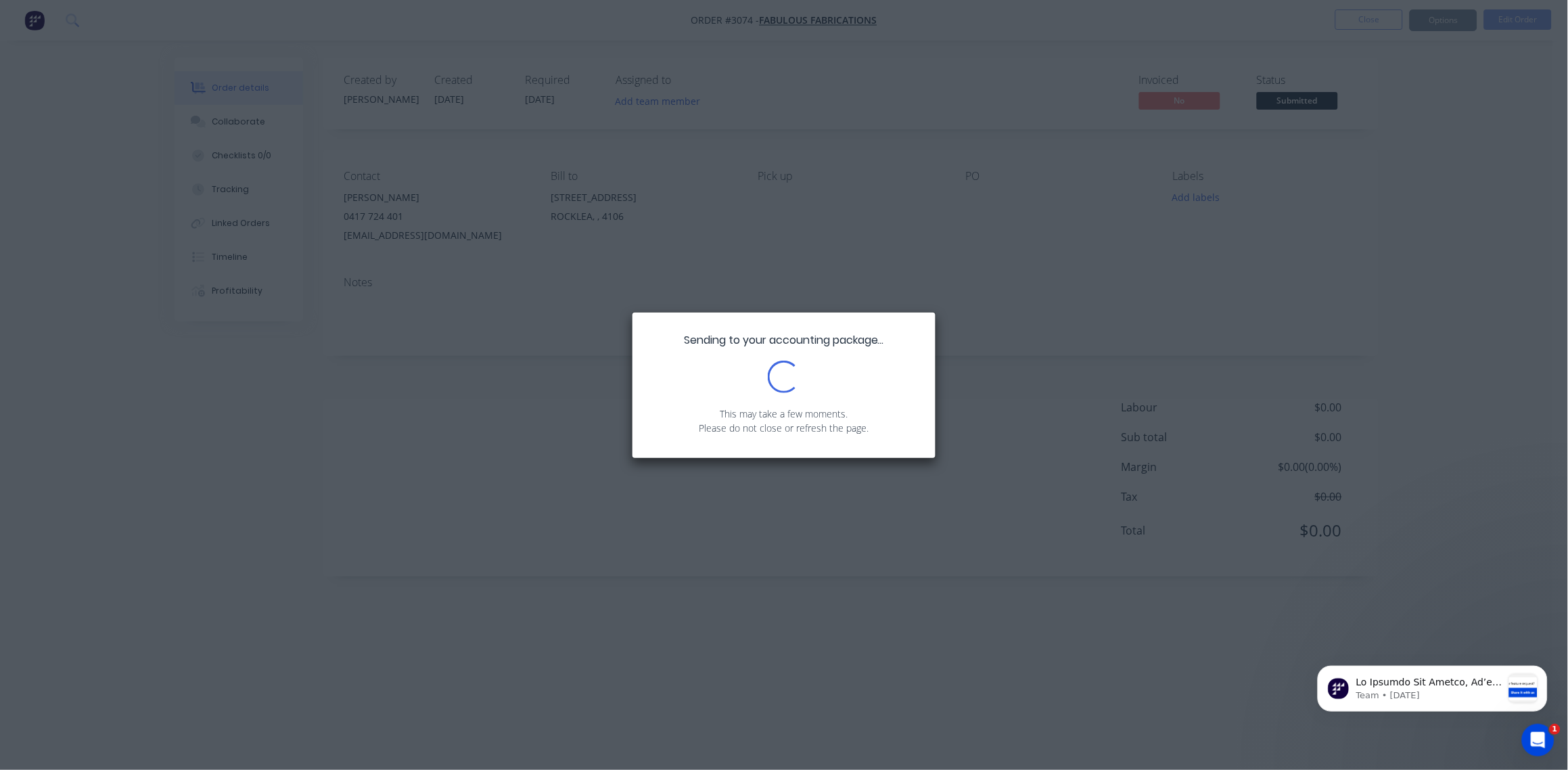
click at [750, 526] on div "Sending to your accounting package... Loading... This may take a few moments. P…" at bounding box center [784, 385] width 1568 height 770
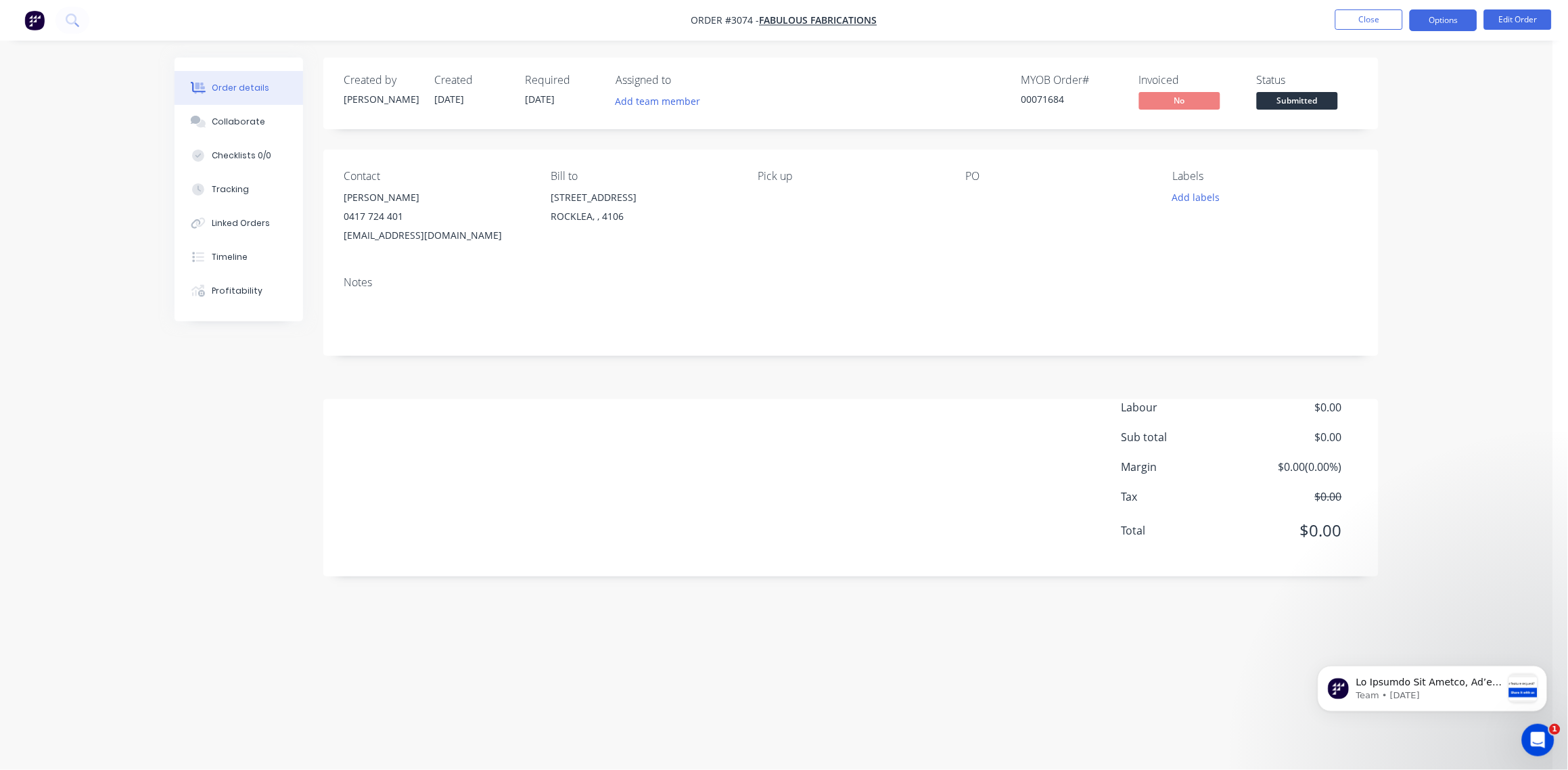
click at [1459, 17] on button "Options" at bounding box center [1444, 20] width 68 height 22
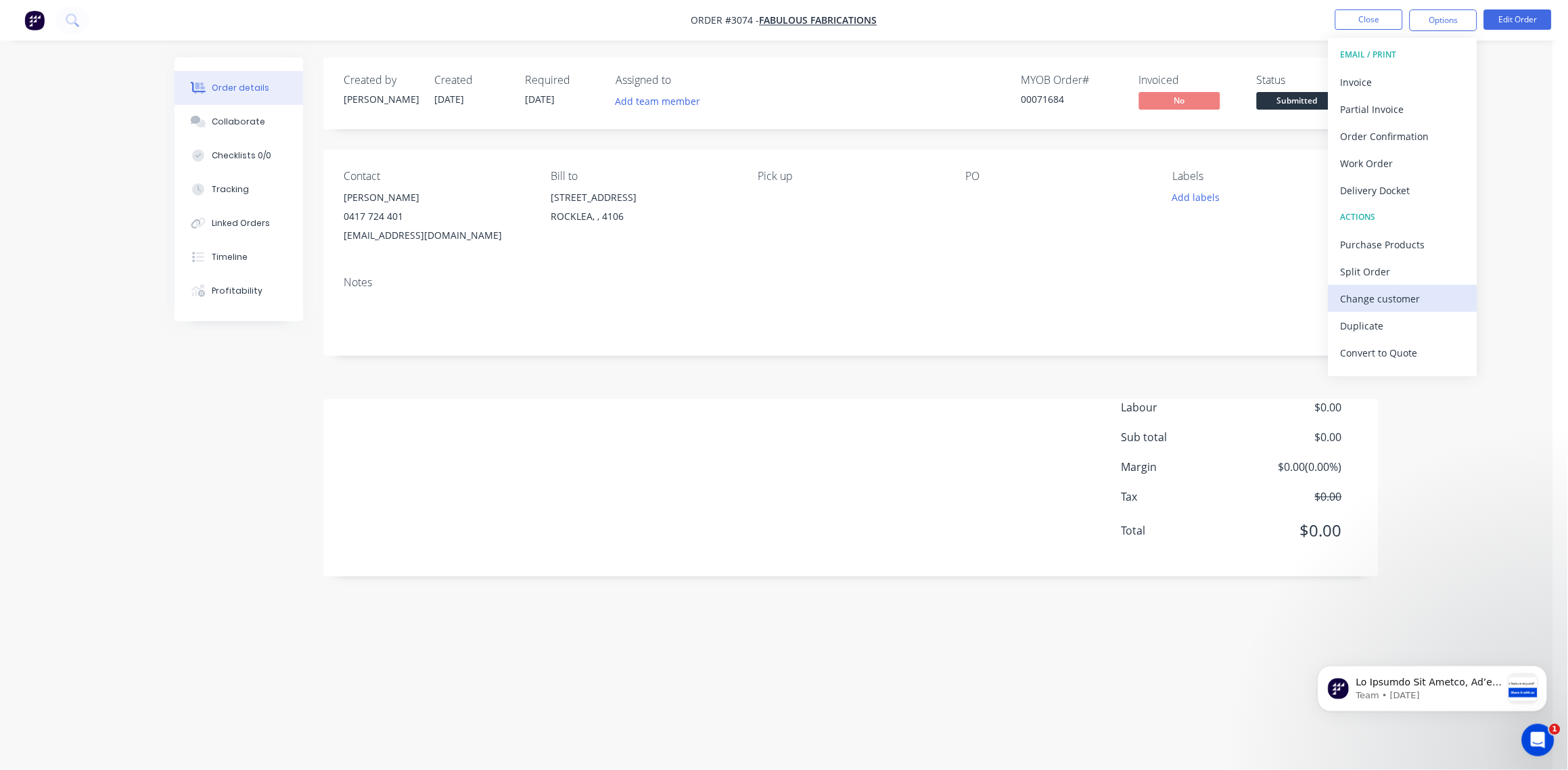
click at [1396, 294] on div "Change customer" at bounding box center [1403, 299] width 124 height 19
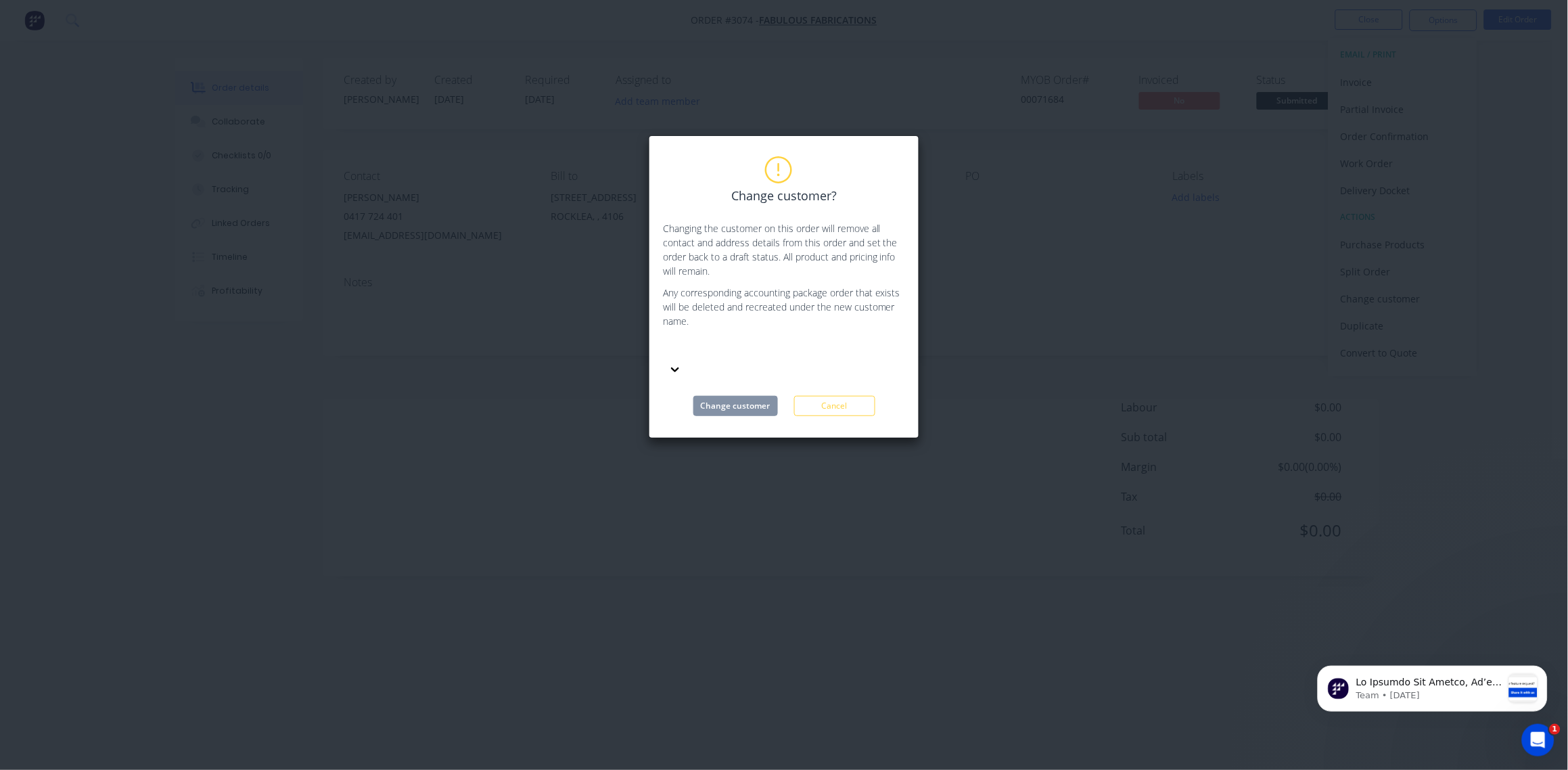
click at [724, 347] on div at bounding box center [764, 350] width 195 height 17
type input "UNISON"
click at [742, 380] on div "Unison Joints Pty Ltd" at bounding box center [765, 387] width 203 height 14
click at [744, 396] on button "Change customer" at bounding box center [736, 406] width 85 height 20
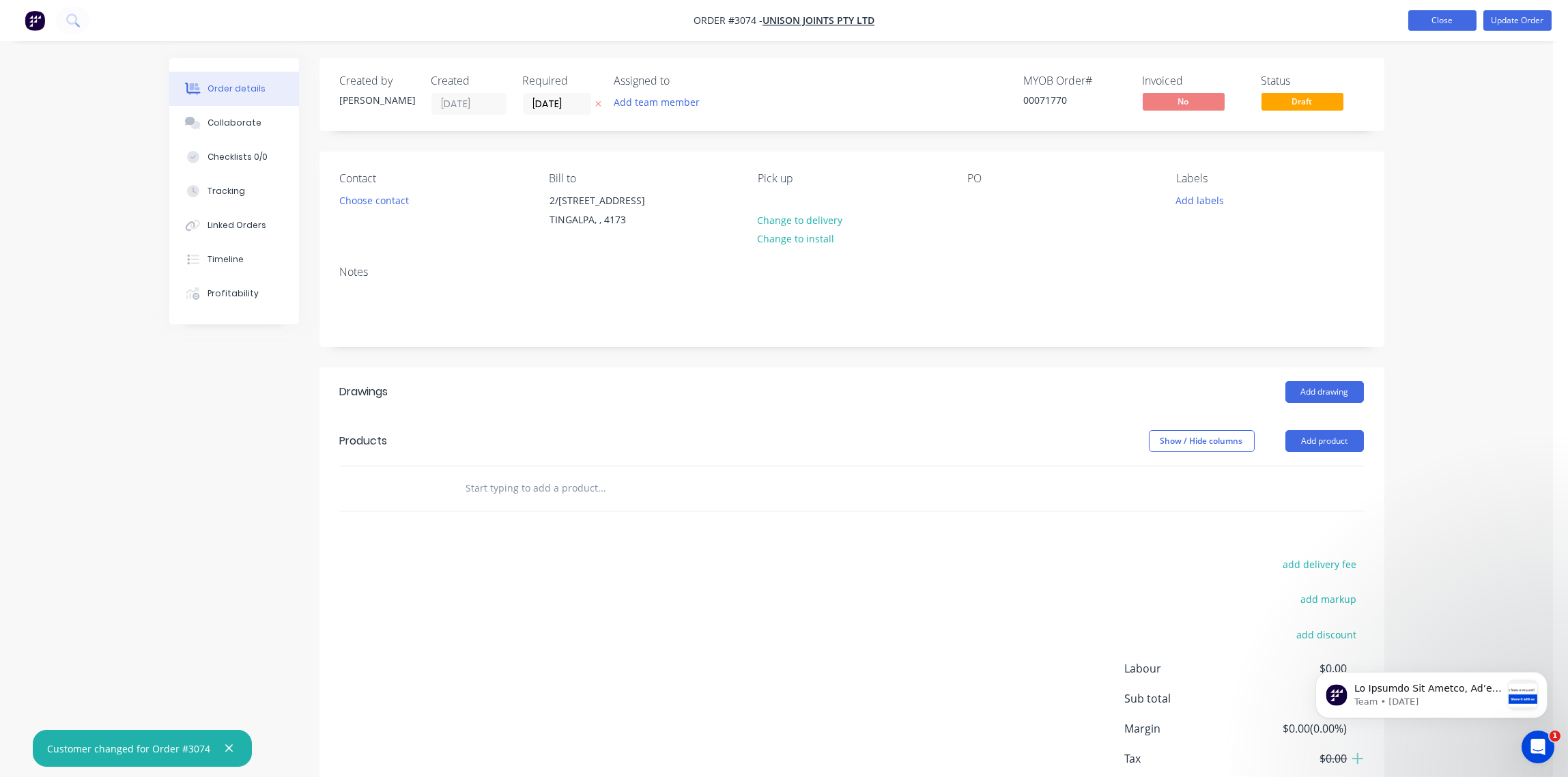
click at [1445, 25] on button "Close" at bounding box center [1442, 20] width 68 height 20
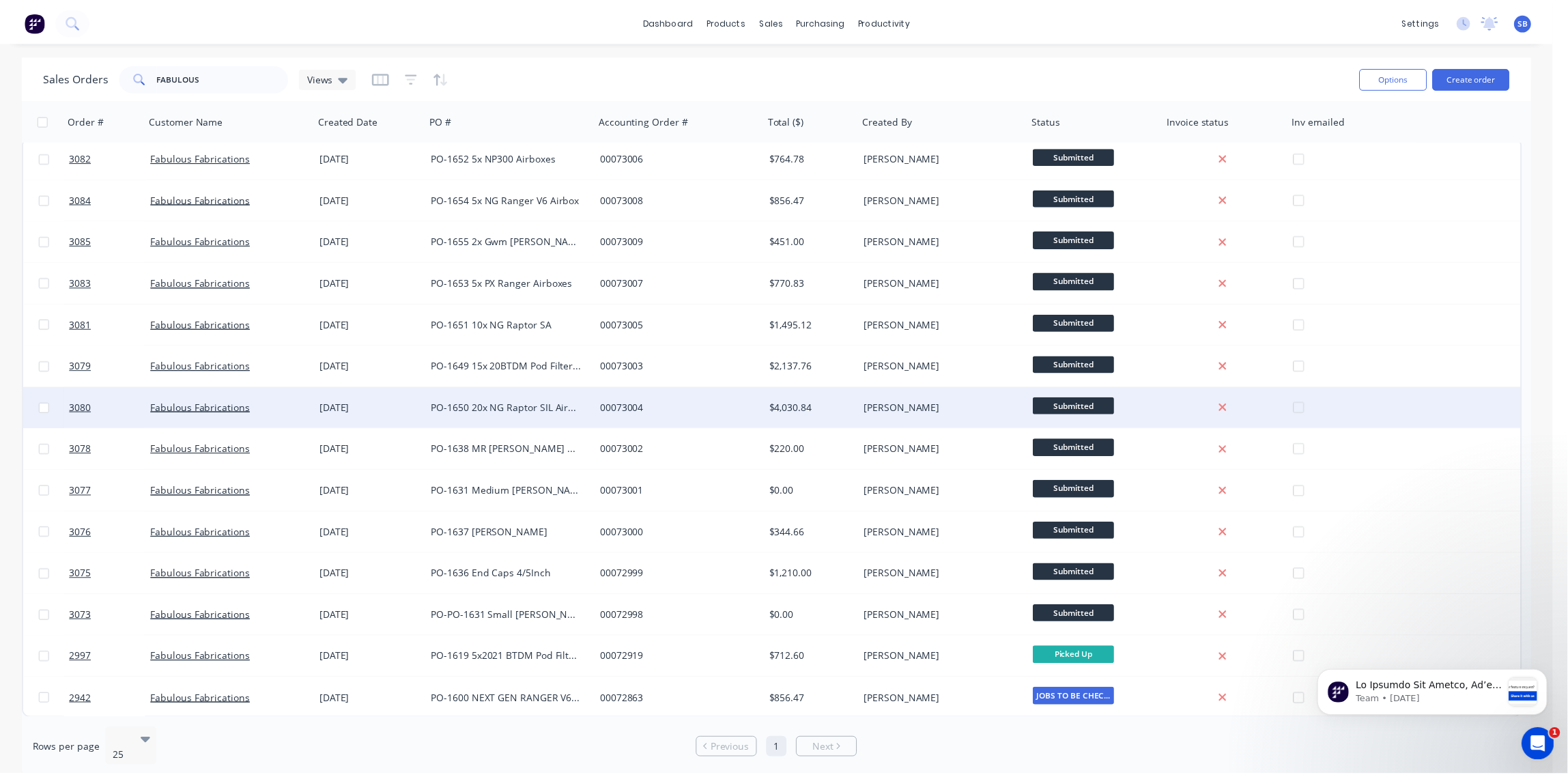
scroll to position [6, 0]
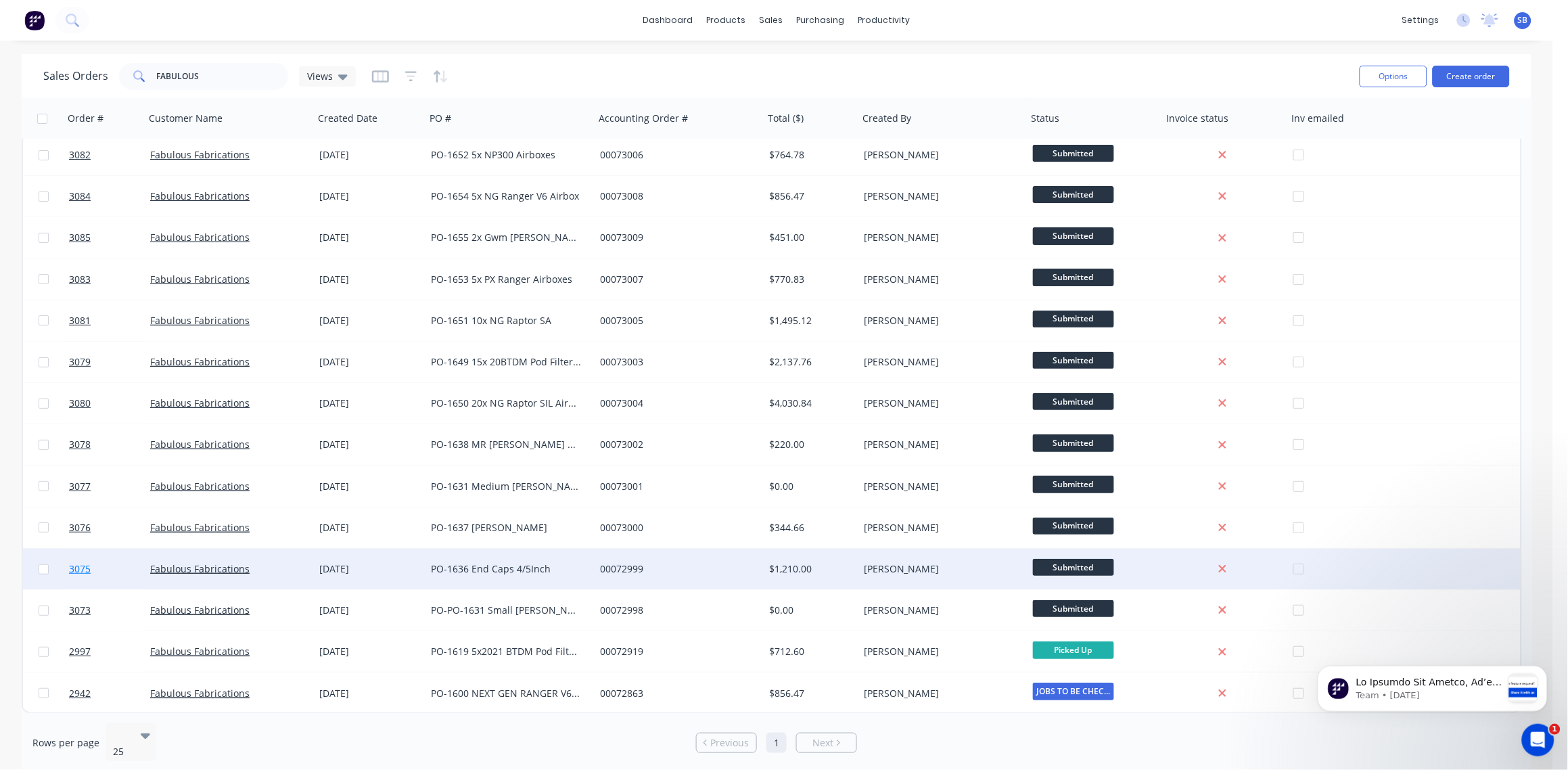
click at [81, 564] on span "3075" at bounding box center [80, 569] width 22 height 14
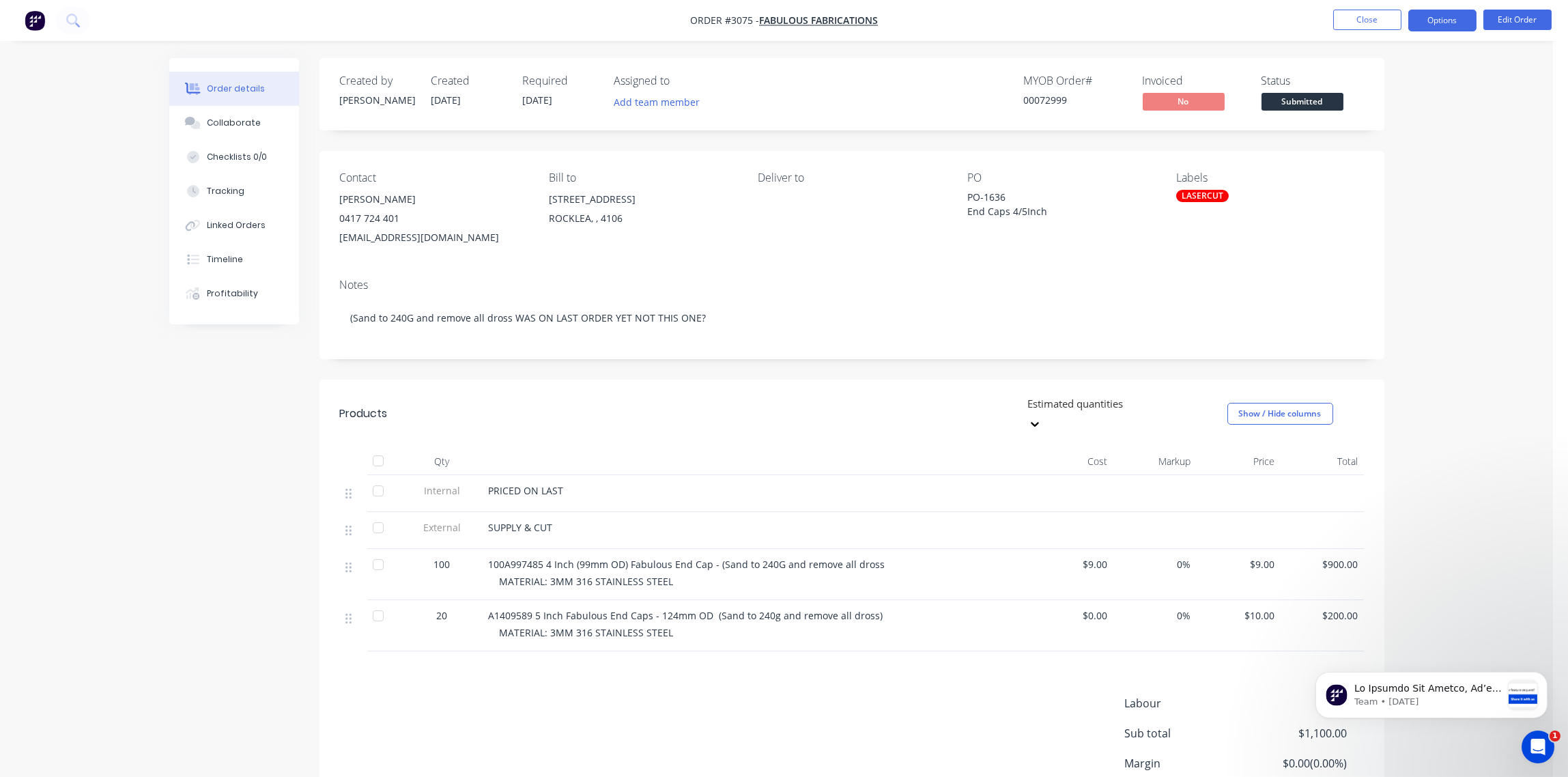
click at [1450, 17] on button "Options" at bounding box center [1442, 20] width 68 height 22
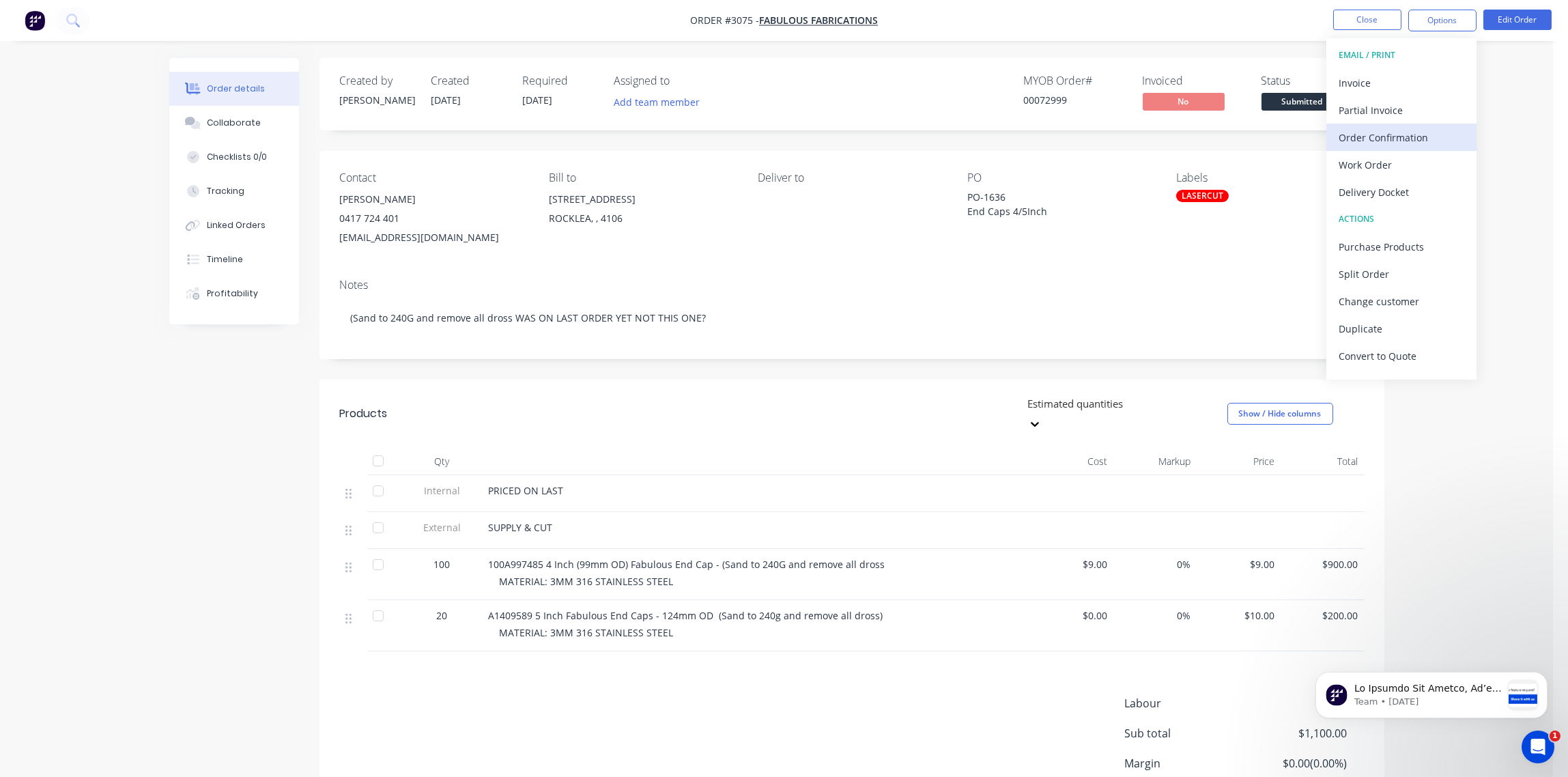
click at [1389, 138] on div "Order Confirmation" at bounding box center [1401, 137] width 126 height 20
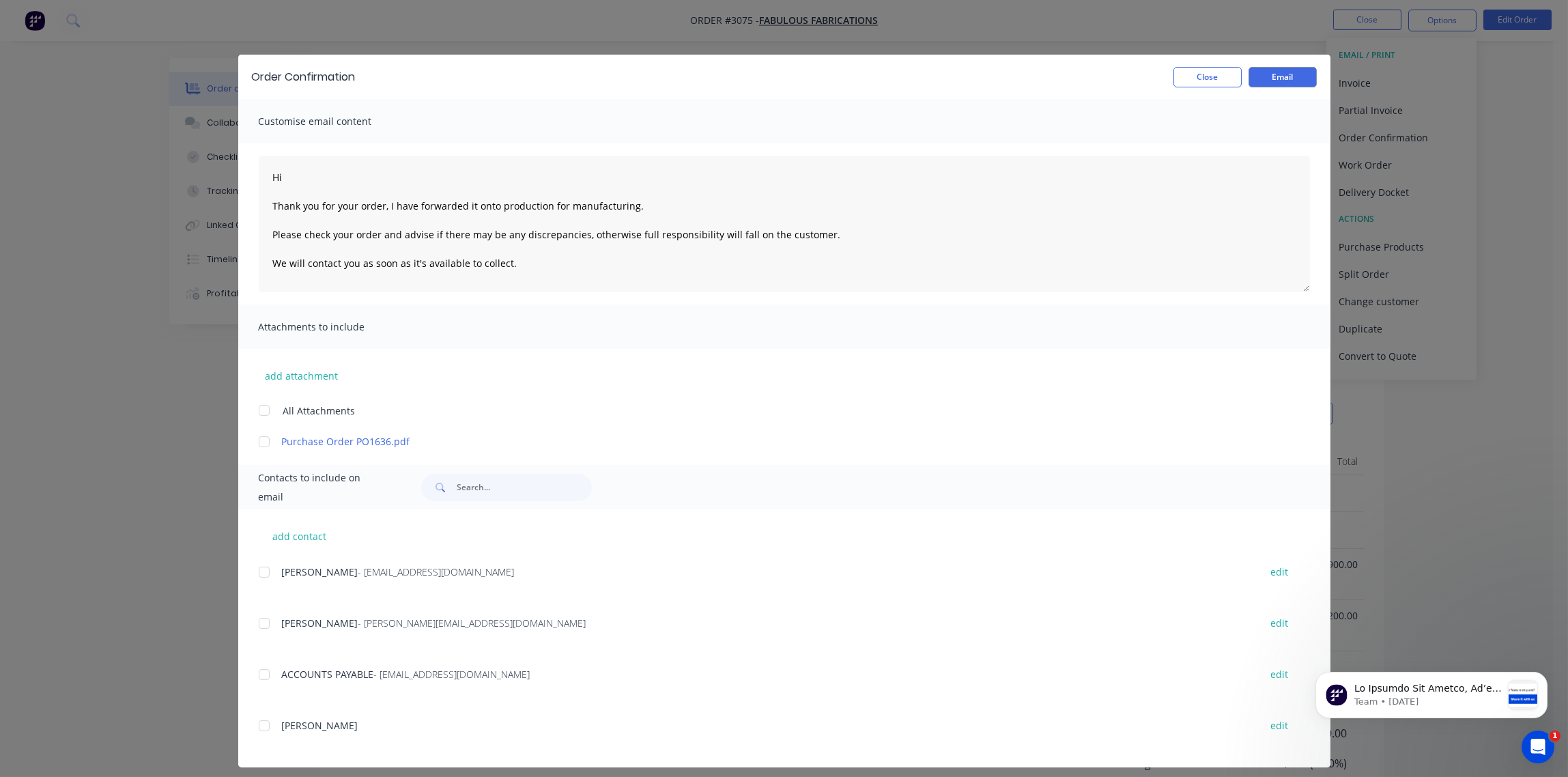
click at [250, 574] on div at bounding box center [264, 572] width 28 height 28
type textarea "Hi Thank you for your order, I have forwarded it onto production for manufactur…"
click at [1277, 78] on button "Email" at bounding box center [1283, 77] width 68 height 20
type textarea "Hi Thank you for your order, I have forwarded it onto production for manufactur…"
click at [1203, 76] on button "Close" at bounding box center [1208, 77] width 68 height 20
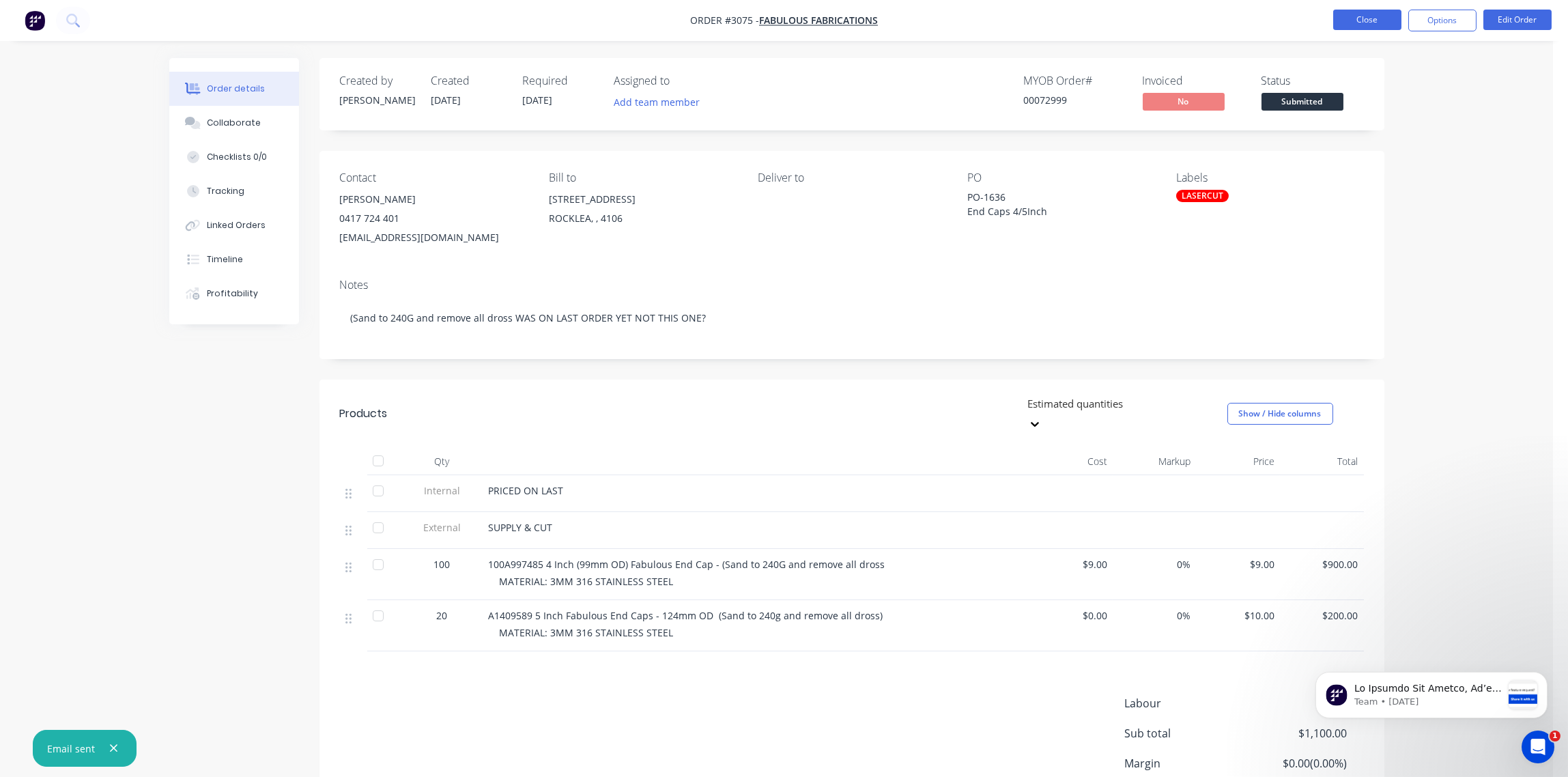
click at [1364, 25] on button "Close" at bounding box center [1368, 20] width 68 height 20
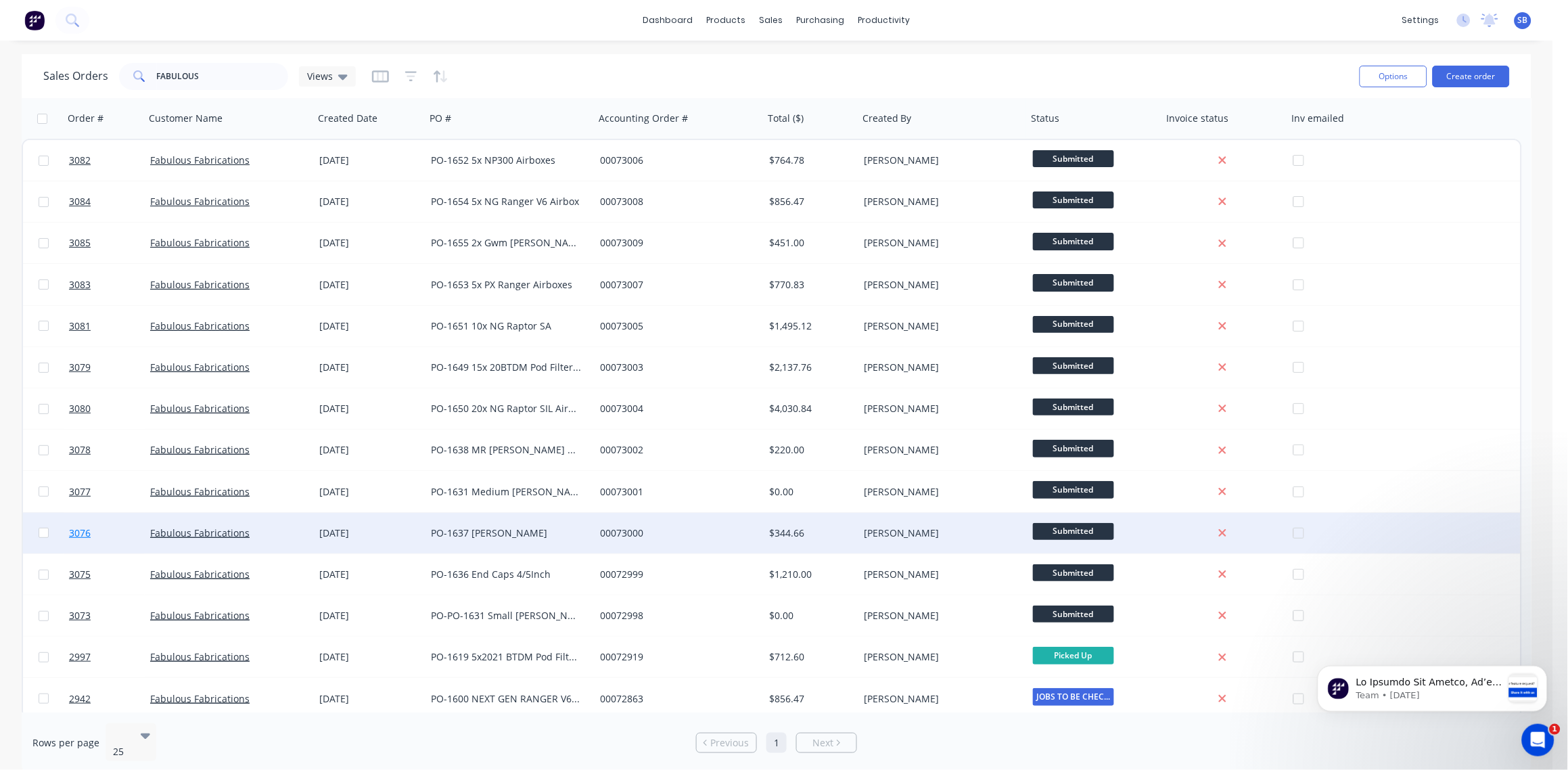
click at [78, 533] on span "3076" at bounding box center [80, 533] width 22 height 14
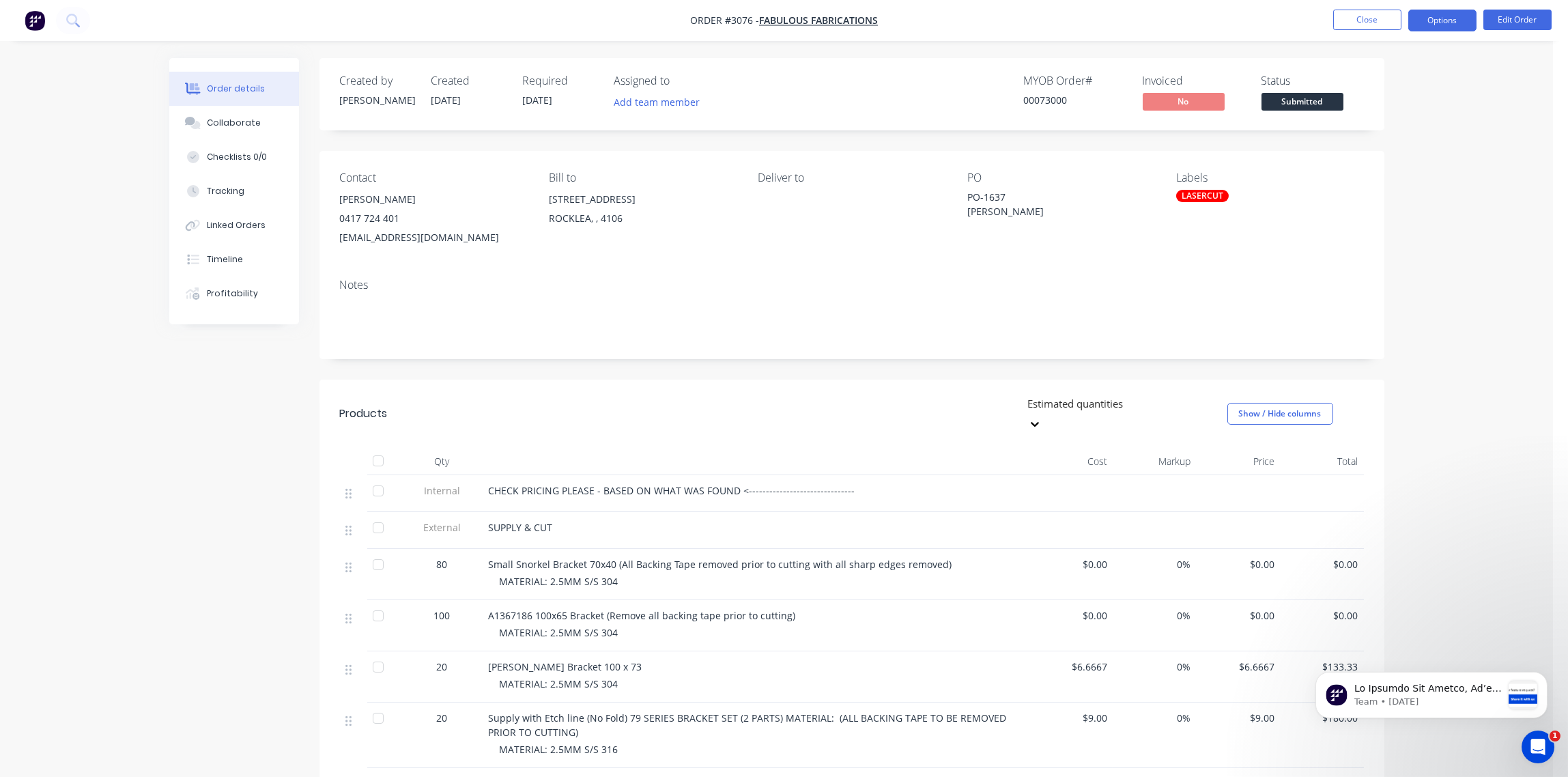
click at [1446, 20] on button "Options" at bounding box center [1442, 20] width 68 height 22
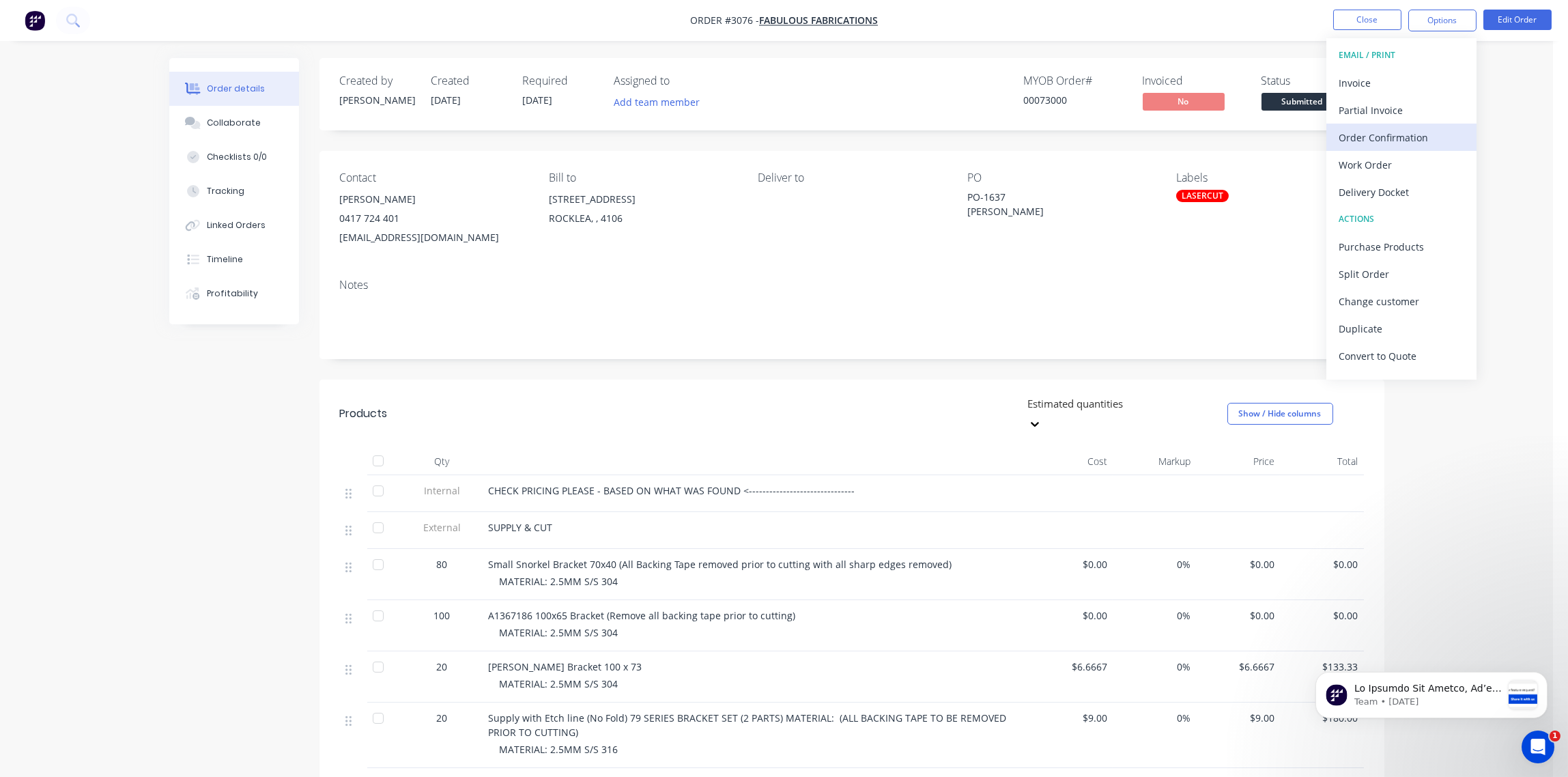
click at [1401, 145] on div "Order Confirmation" at bounding box center [1401, 137] width 126 height 20
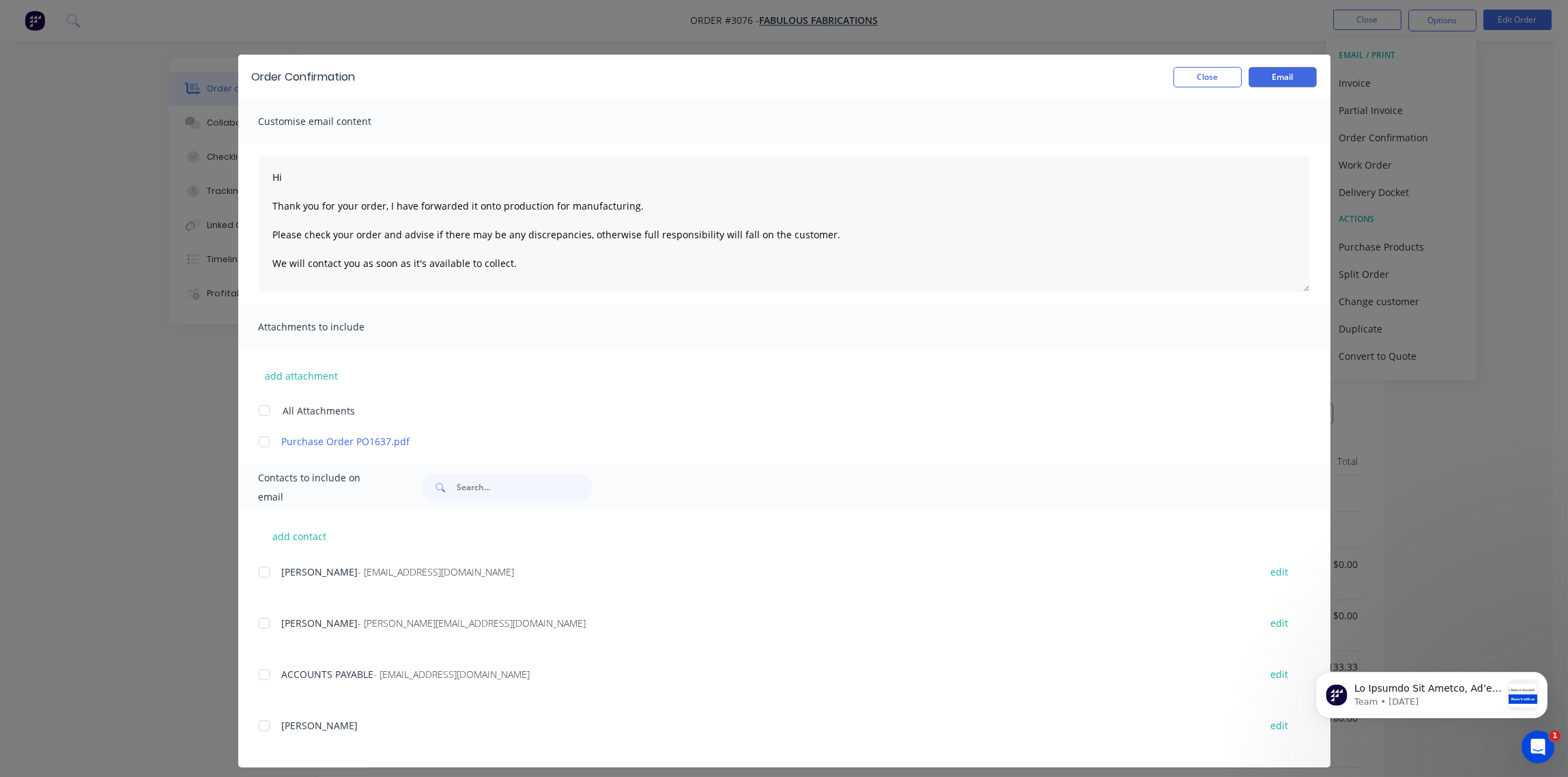
click at [255, 575] on div at bounding box center [264, 572] width 28 height 28
type textarea "Hi Thank you for your order, I have forwarded it onto production for manufactur…"
click at [1277, 78] on button "Email" at bounding box center [1283, 77] width 68 height 20
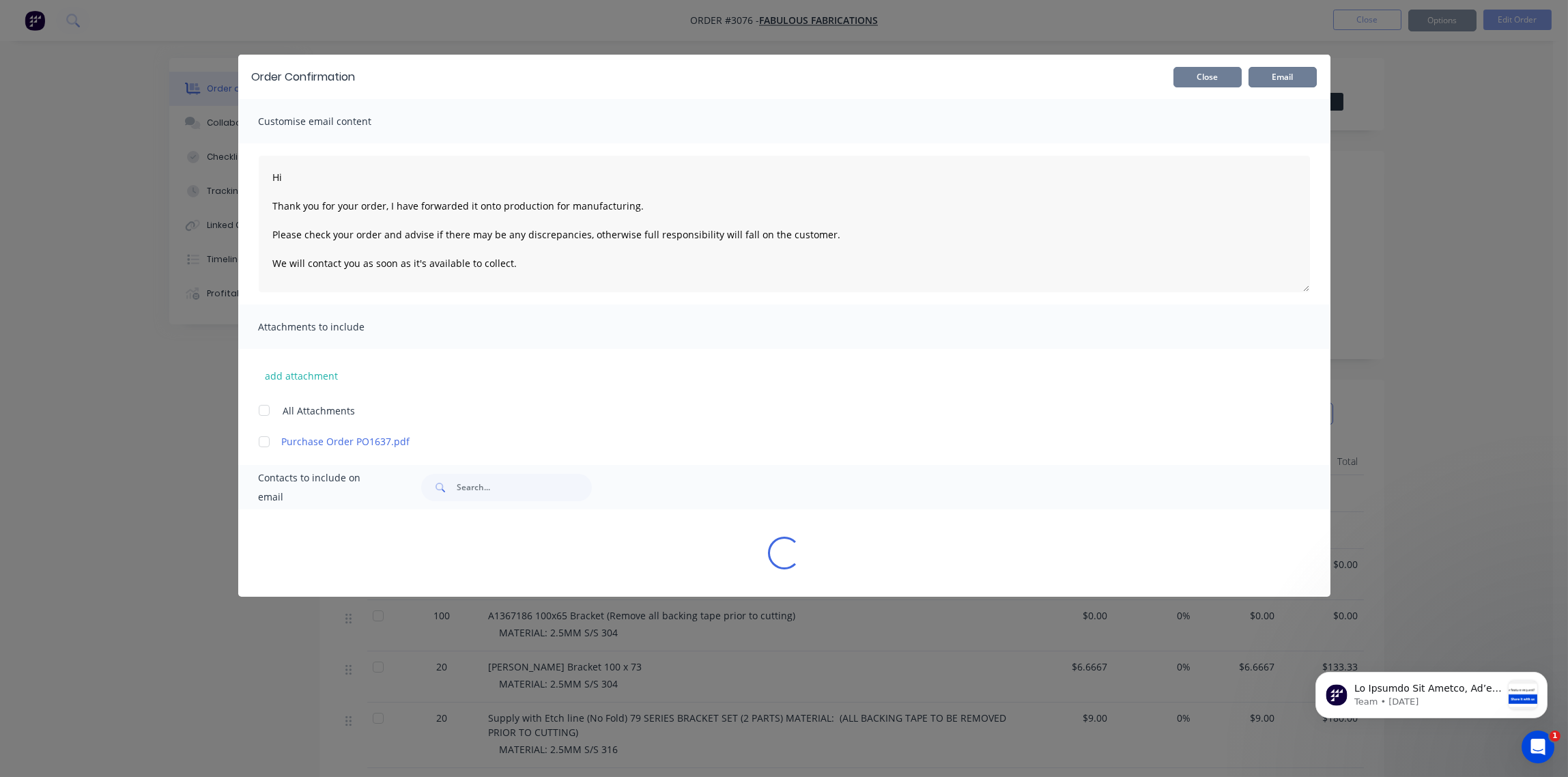
type textarea "Hi Thank you for your order, I have forwarded it onto production for manufactur…"
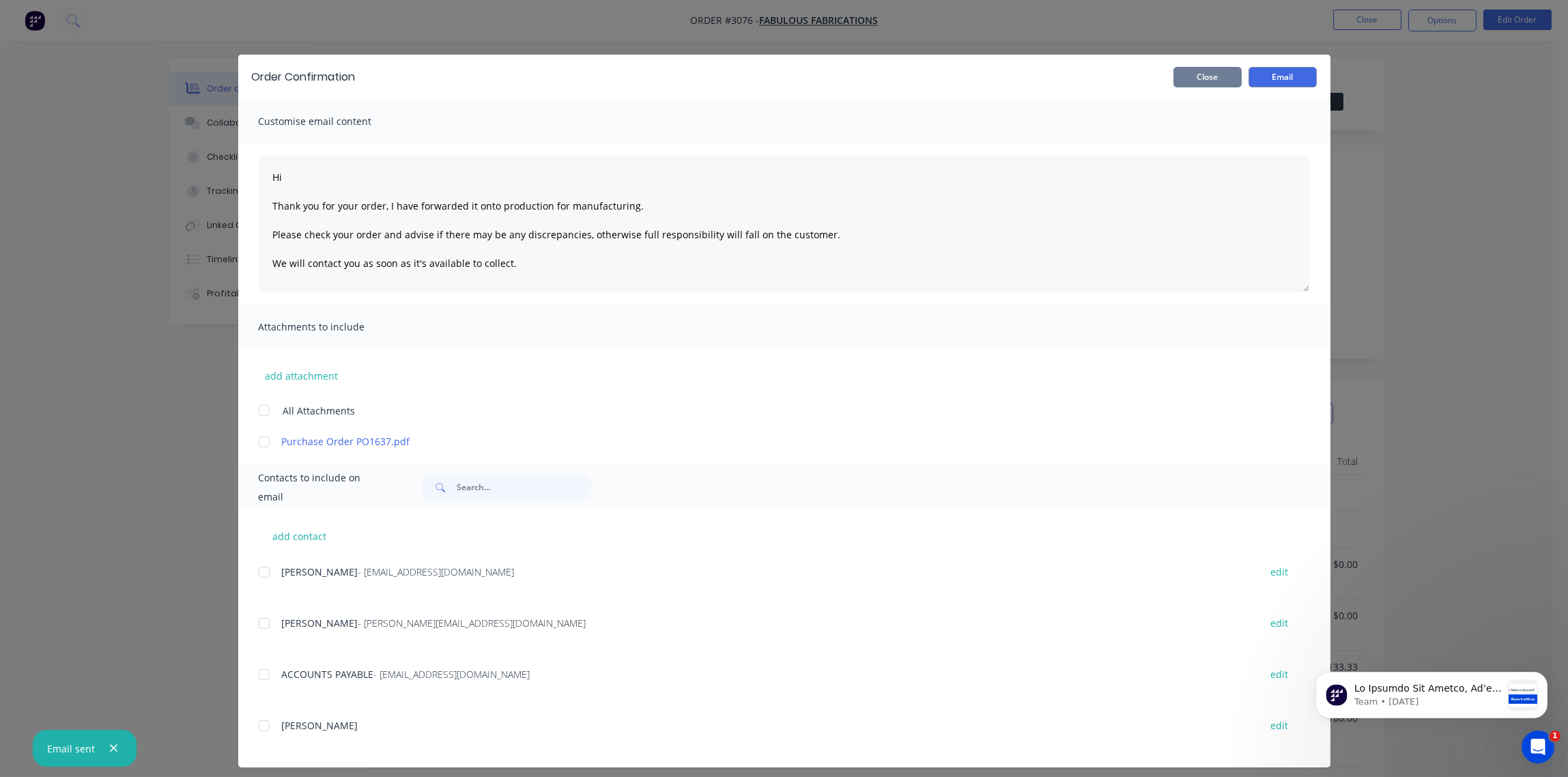
click at [1212, 83] on button "Close" at bounding box center [1208, 77] width 68 height 20
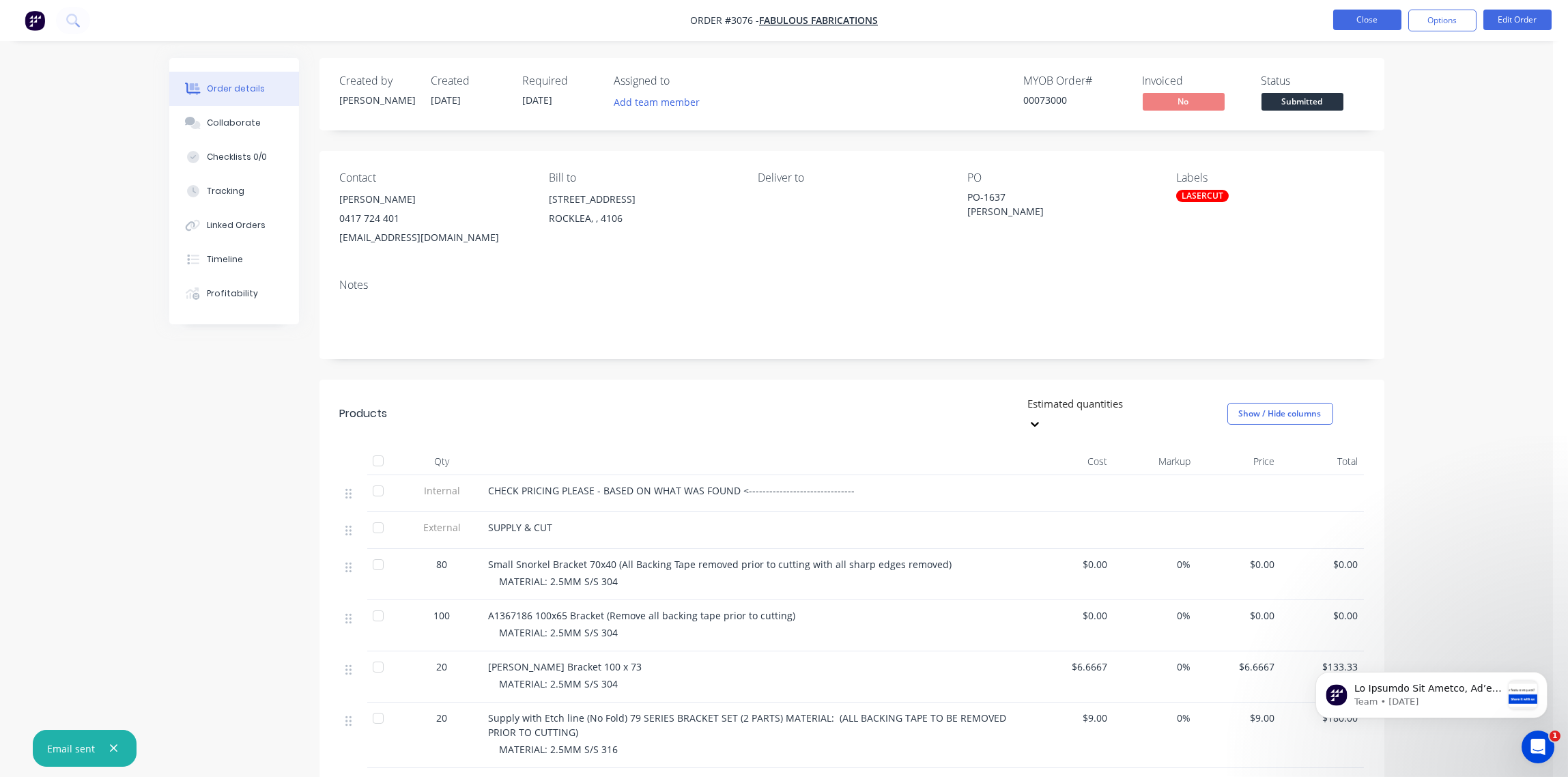
click at [1358, 26] on button "Close" at bounding box center [1368, 20] width 68 height 20
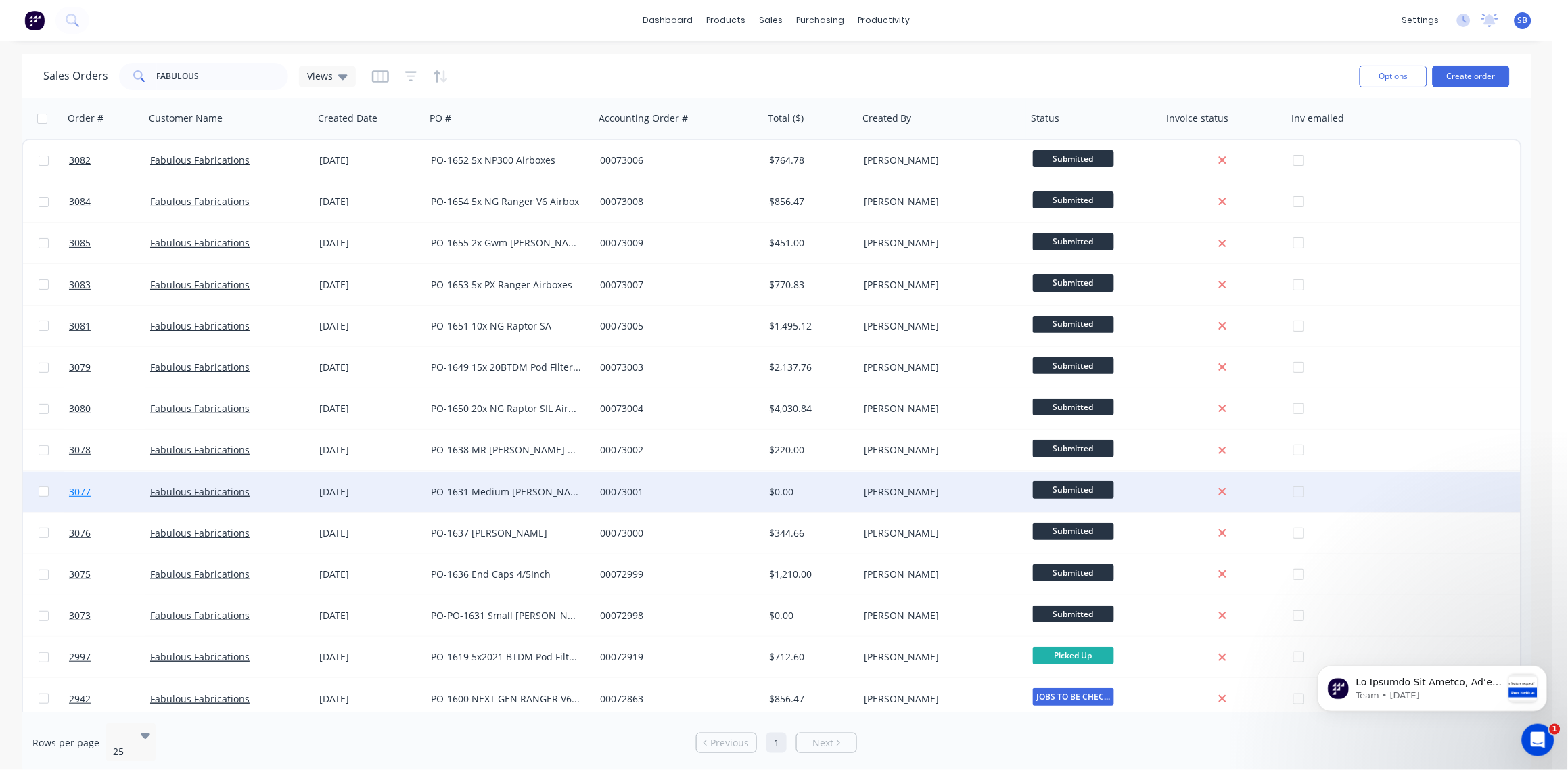
click at [78, 489] on span "3077" at bounding box center [80, 492] width 22 height 14
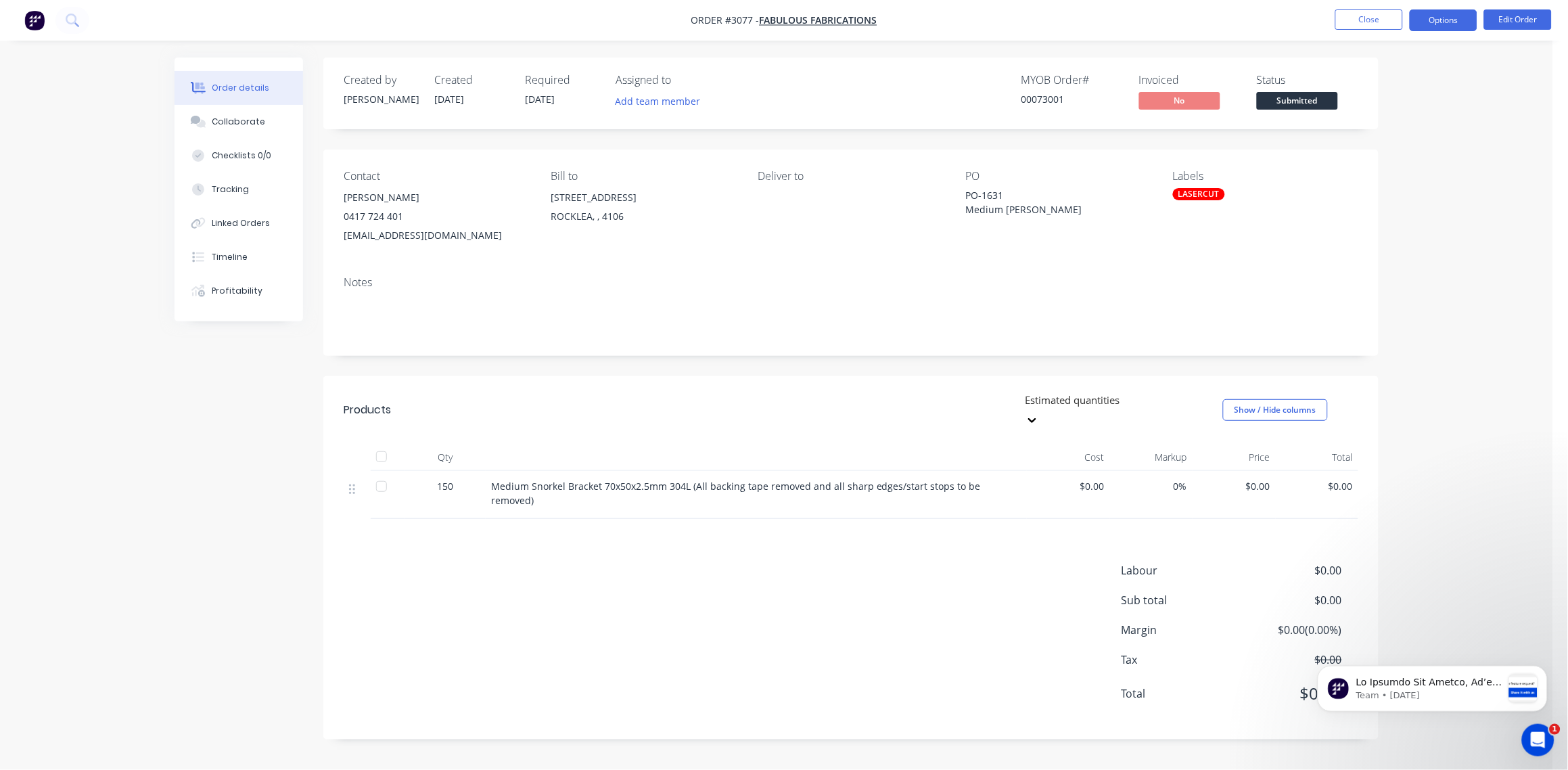
click at [1448, 24] on button "Options" at bounding box center [1444, 20] width 68 height 22
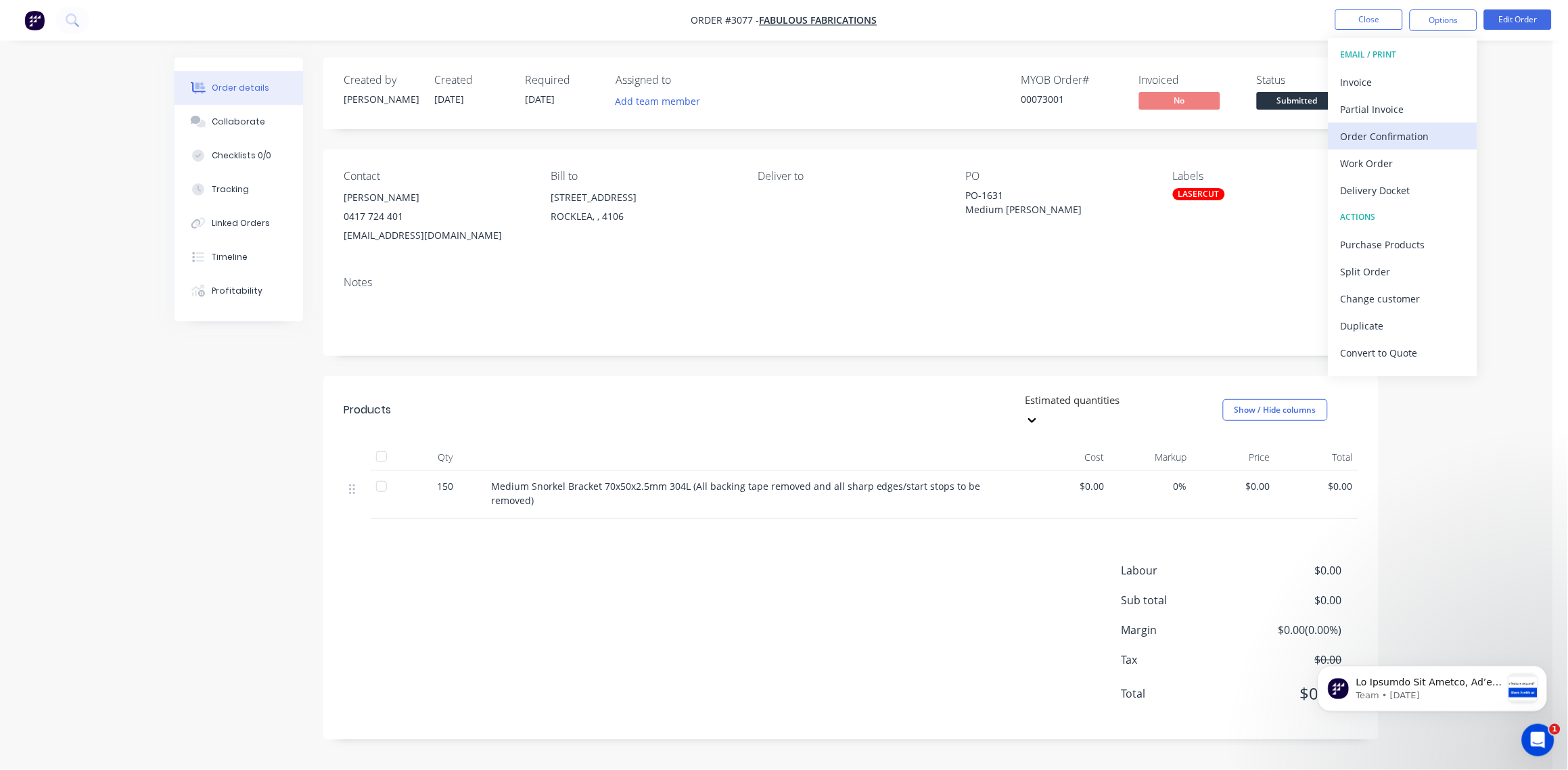
click at [1391, 131] on div "Order Confirmation" at bounding box center [1403, 136] width 124 height 19
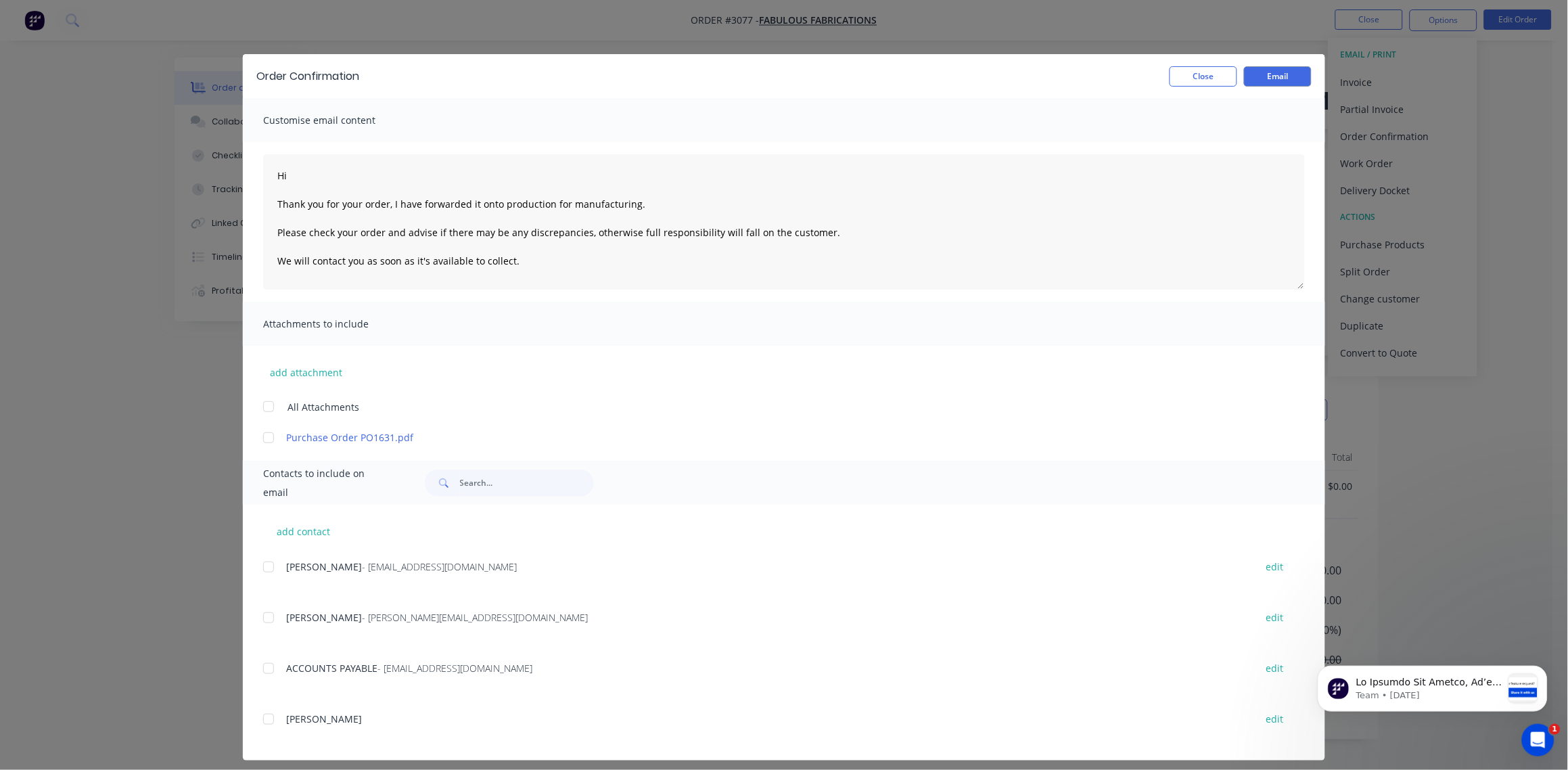
click at [256, 573] on div at bounding box center [269, 567] width 27 height 27
type textarea "Hi Thank you for your order, I have forwarded it onto production for manufactur…"
drag, startPoint x: 1270, startPoint y: 81, endPoint x: 1262, endPoint y: 84, distance: 8.5
click at [1270, 82] on button "Email" at bounding box center [1277, 76] width 68 height 20
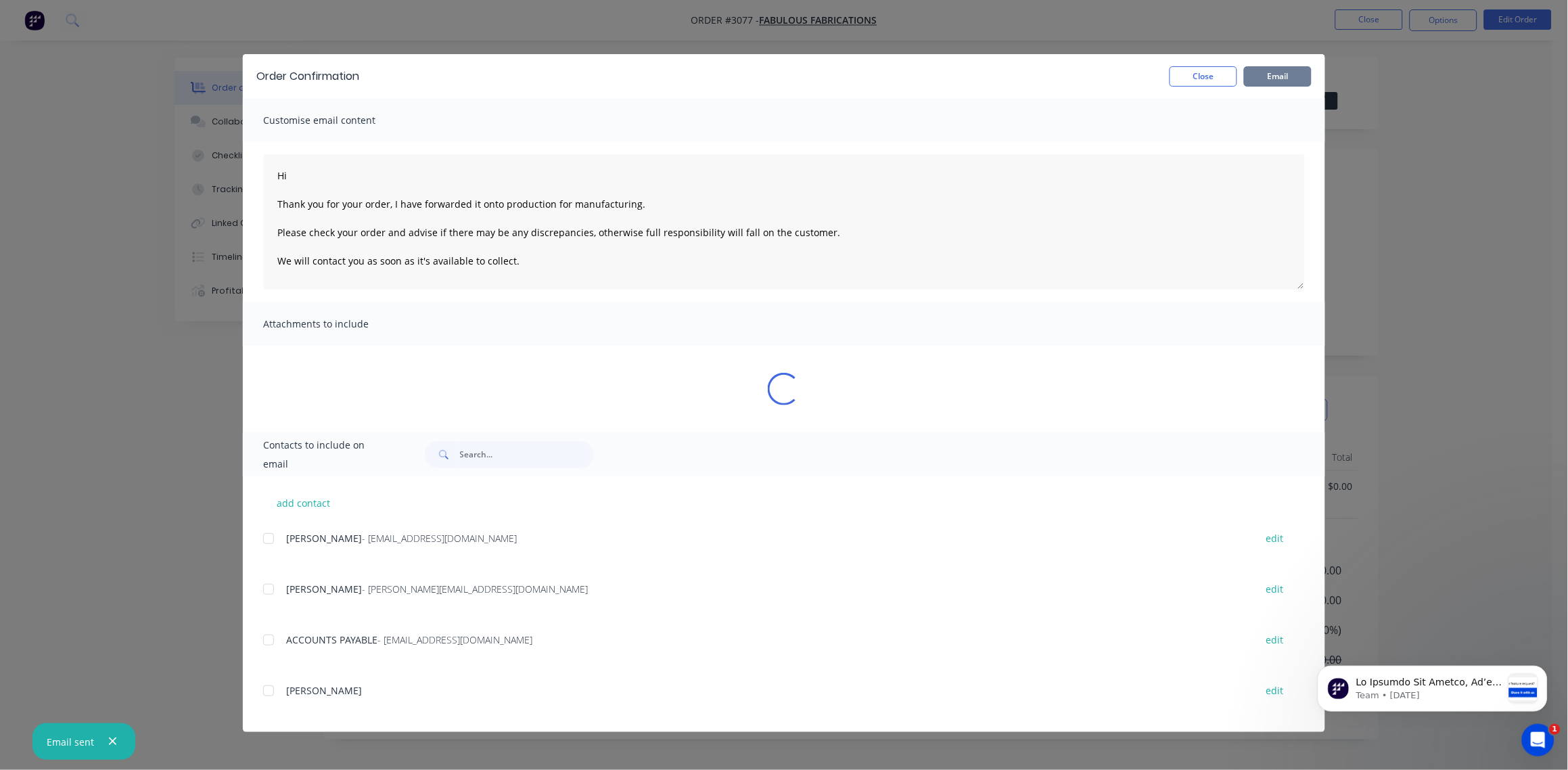
type textarea "Hi Thank you for your order, I have forwarded it onto production for manufactur…"
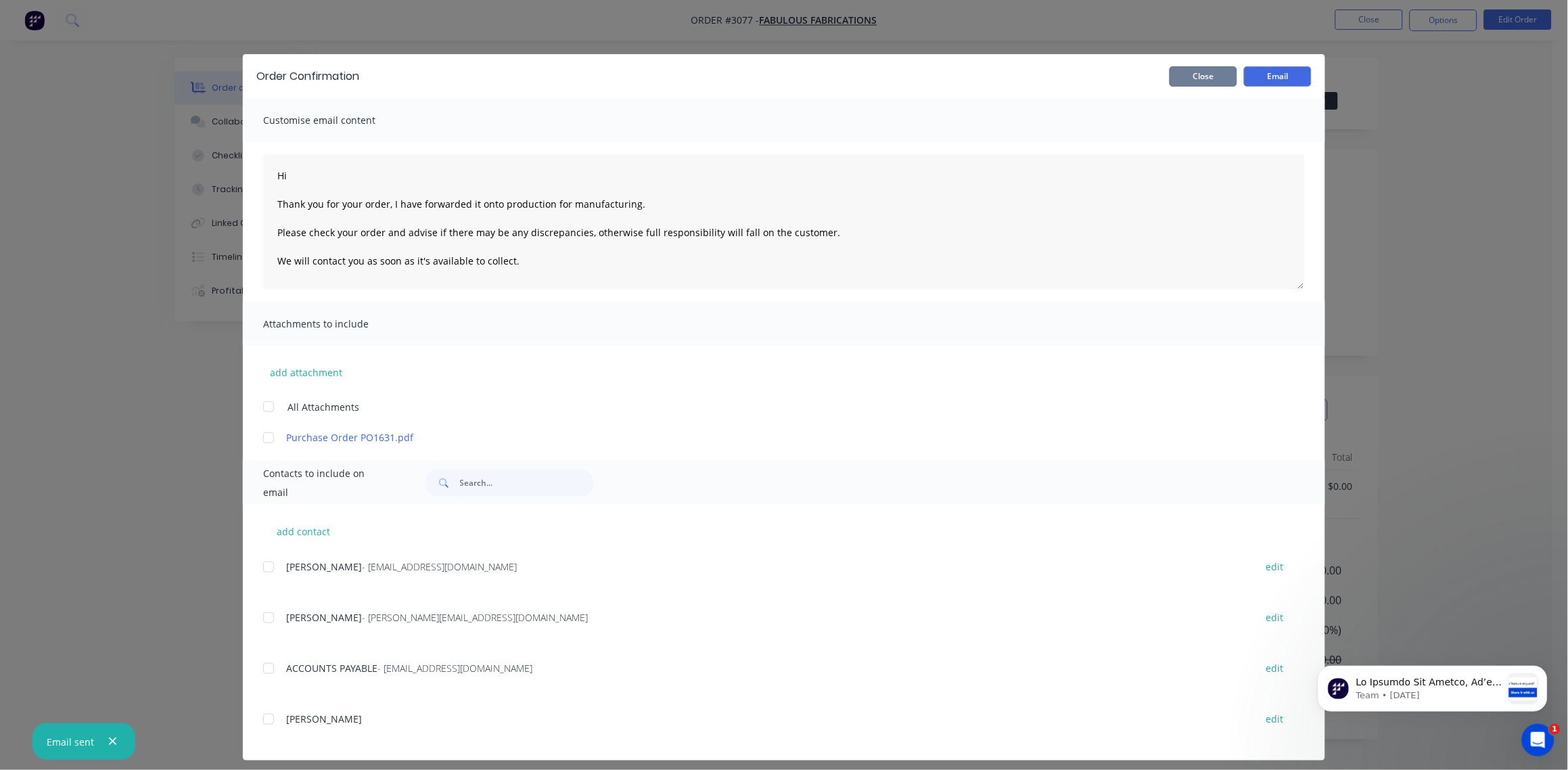
drag, startPoint x: 1200, startPoint y: 79, endPoint x: 1216, endPoint y: 74, distance: 16.8
click at [1200, 77] on button "Close" at bounding box center [1203, 76] width 68 height 20
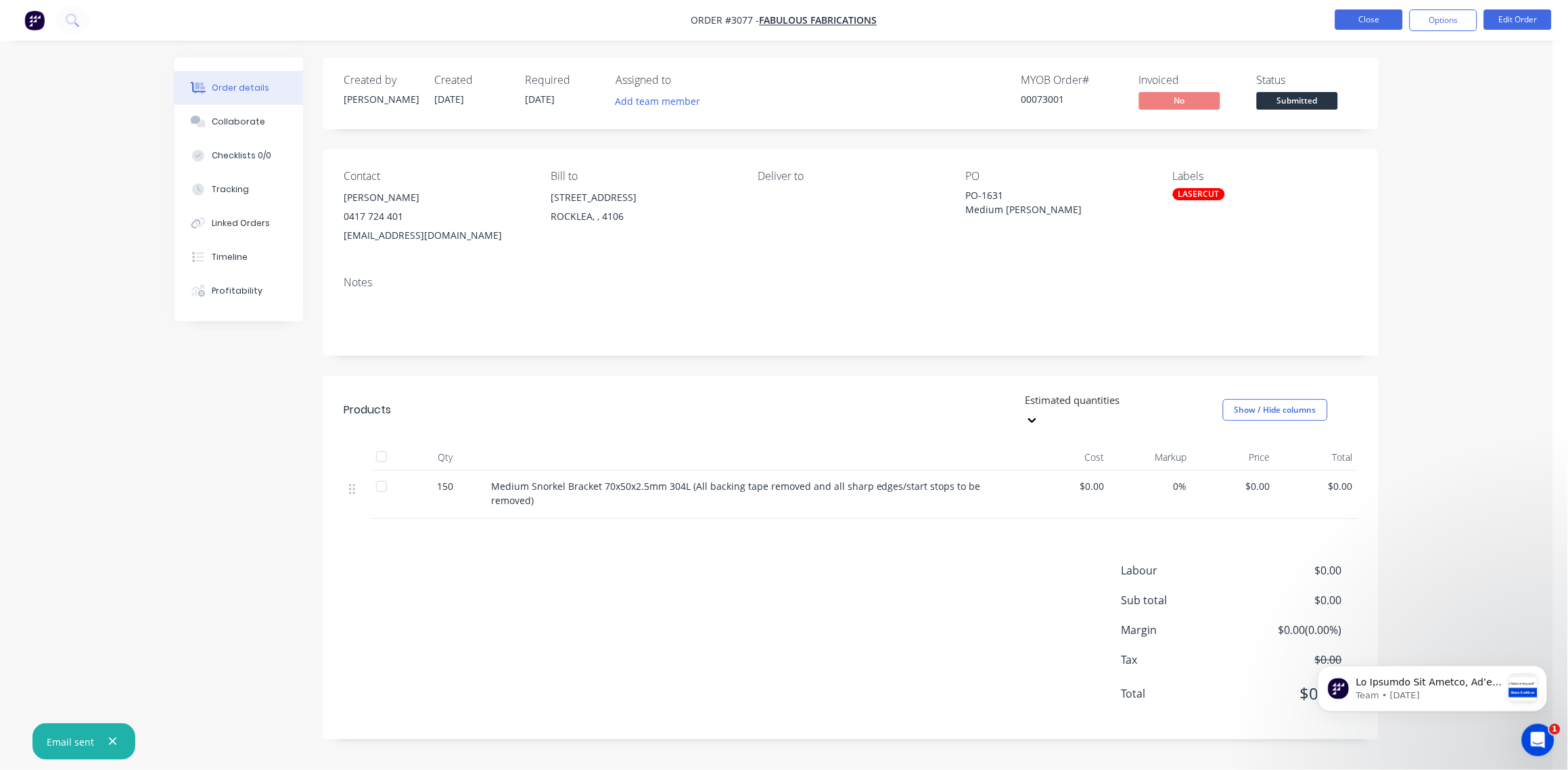
click at [1370, 24] on button "Close" at bounding box center [1369, 19] width 68 height 20
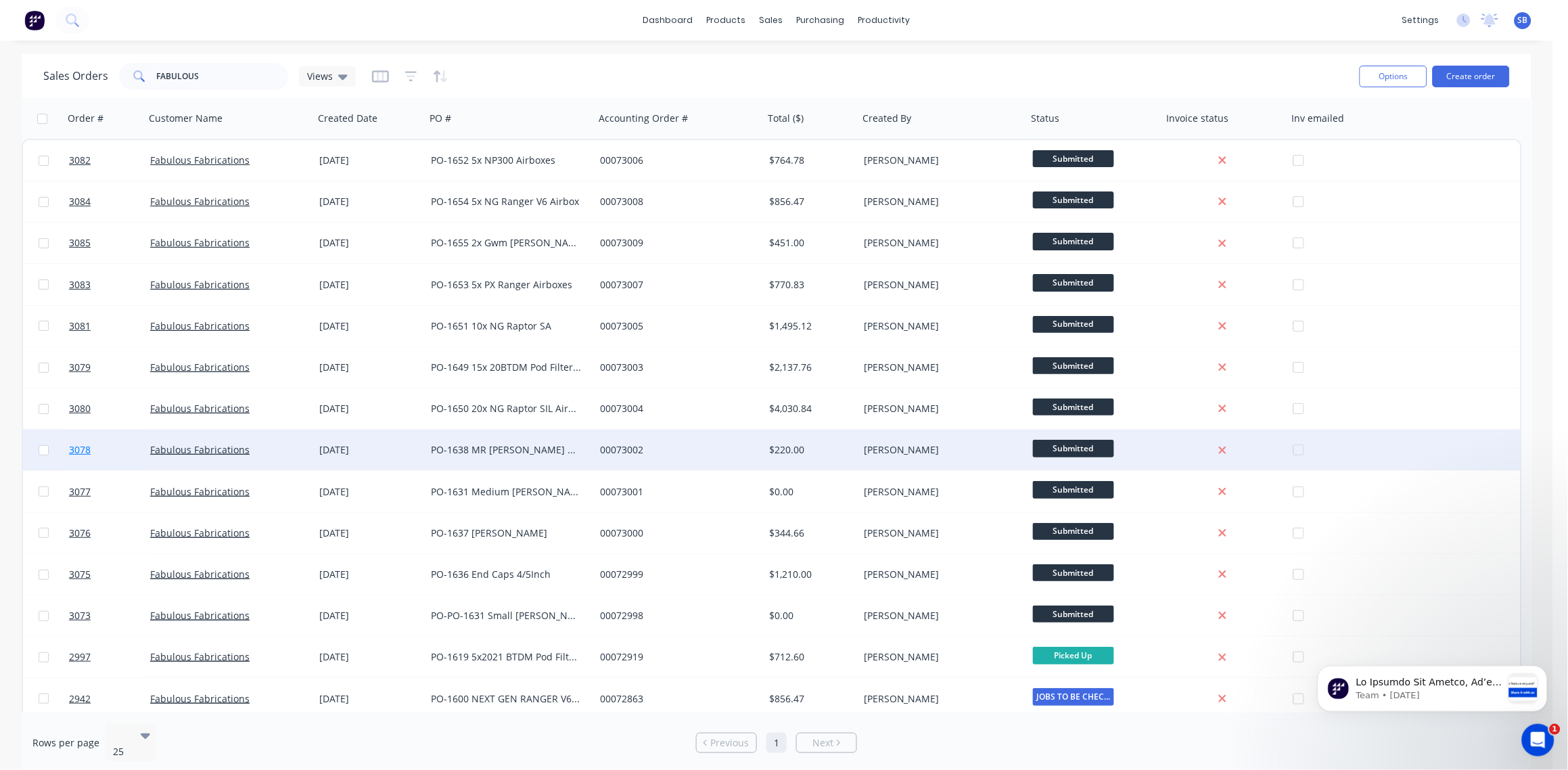
click at [81, 448] on span "3078" at bounding box center [80, 450] width 22 height 14
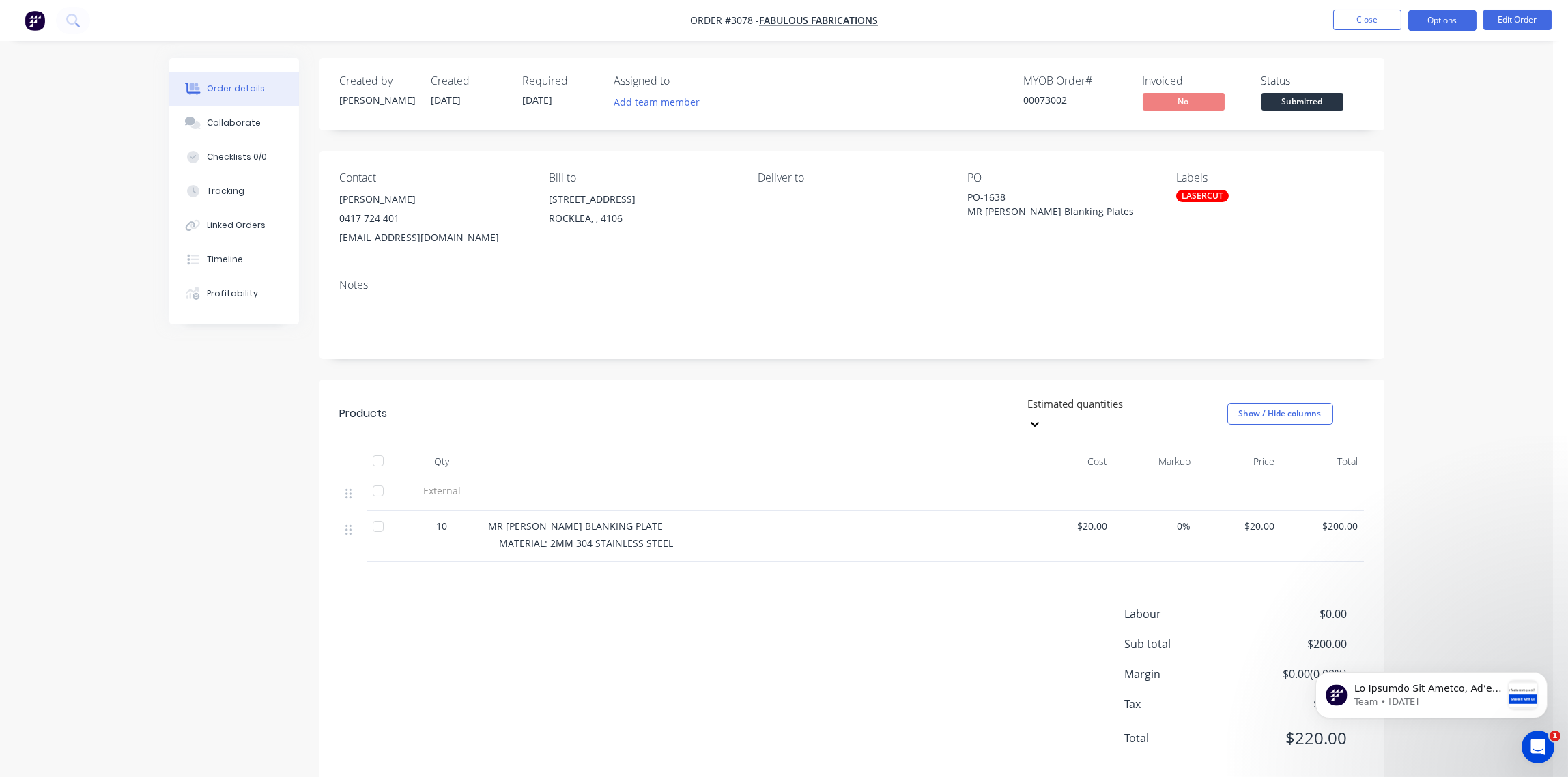
click at [1449, 21] on button "Options" at bounding box center [1442, 20] width 68 height 22
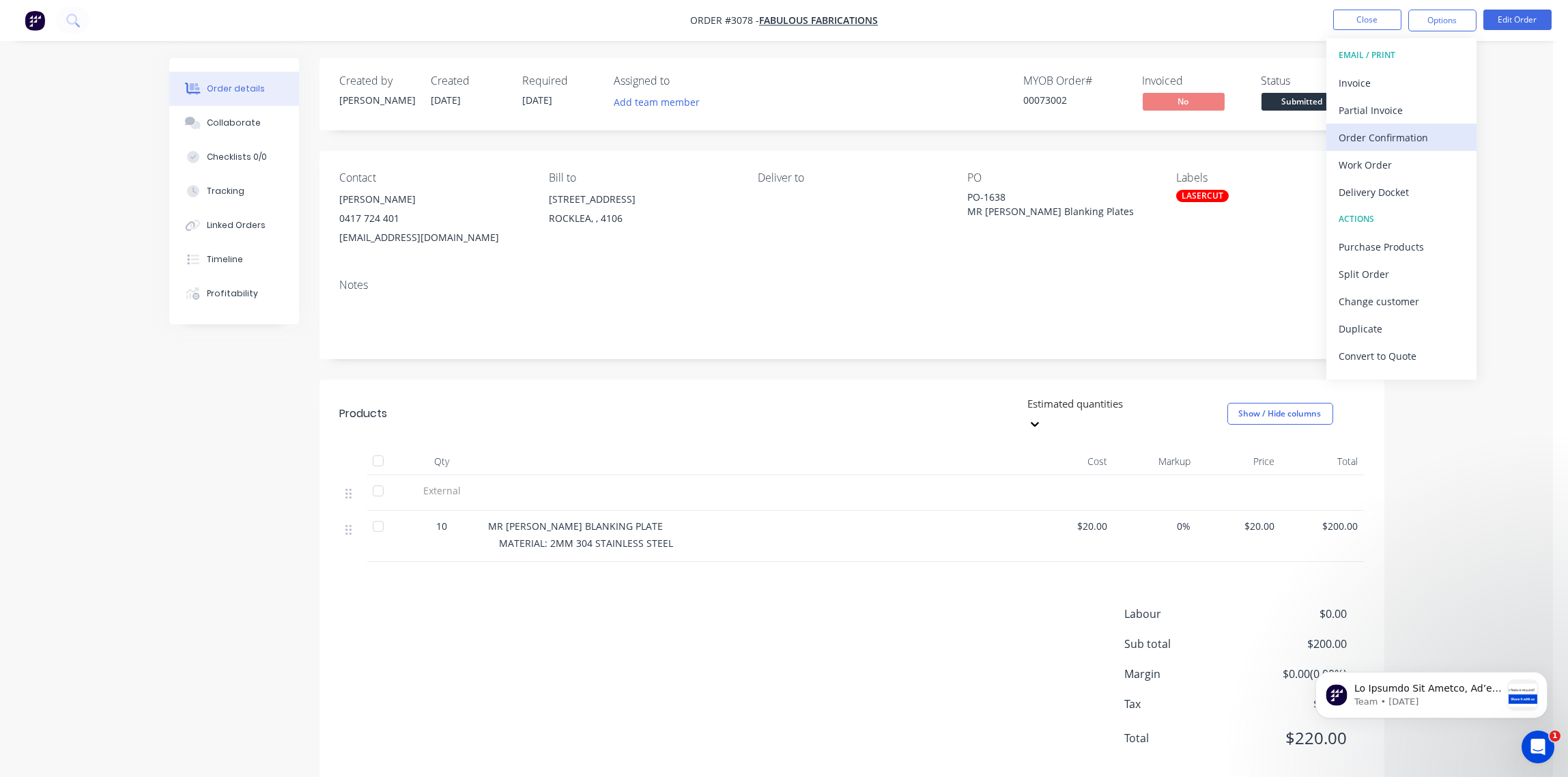
click at [1381, 131] on div "Order Confirmation" at bounding box center [1401, 137] width 126 height 20
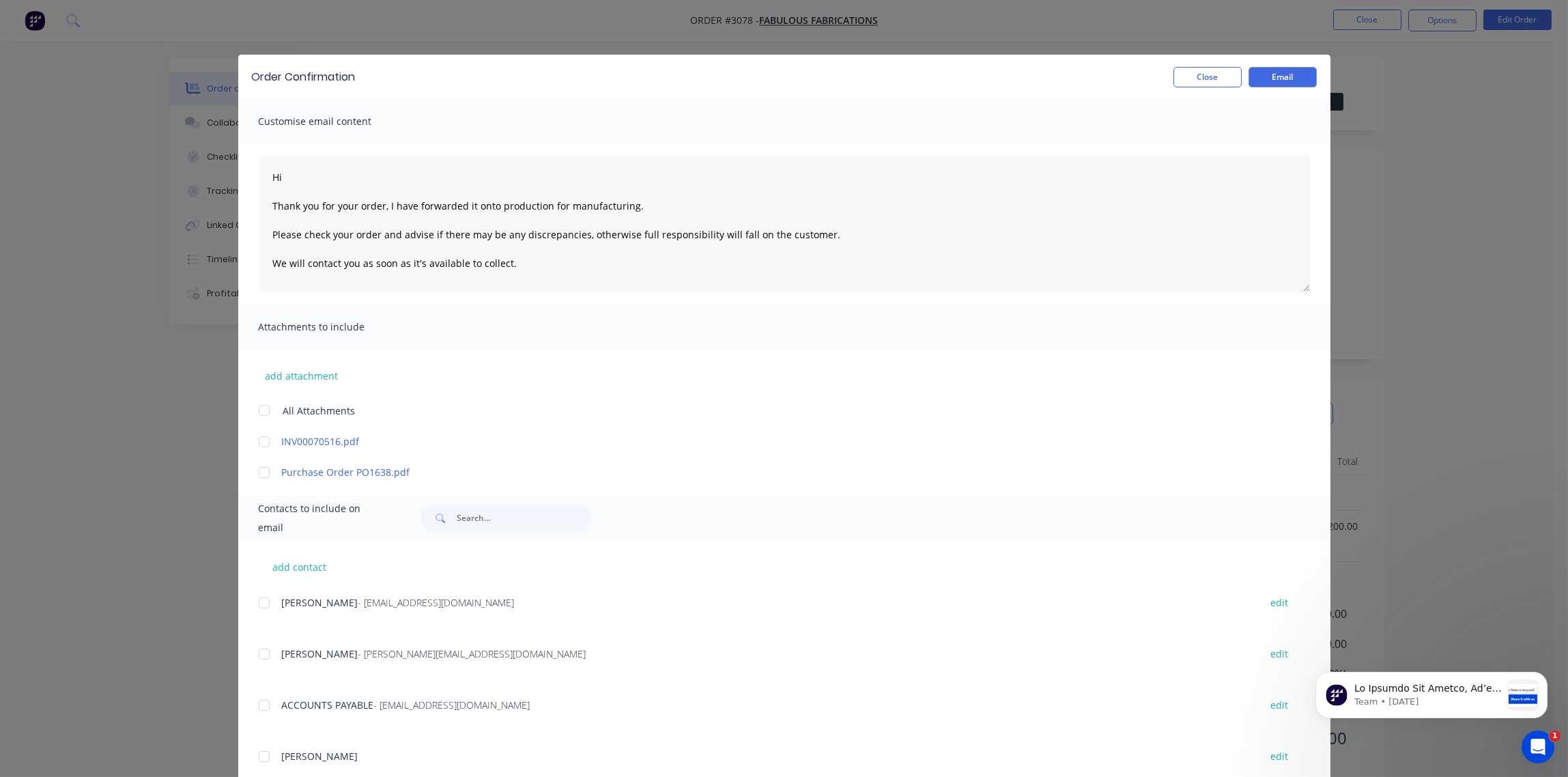
click at [255, 606] on div at bounding box center [264, 603] width 28 height 28
type textarea "Hi Thank you for your order, I have forwarded it onto production for manufactur…"
click at [1277, 75] on button "Email" at bounding box center [1283, 77] width 68 height 20
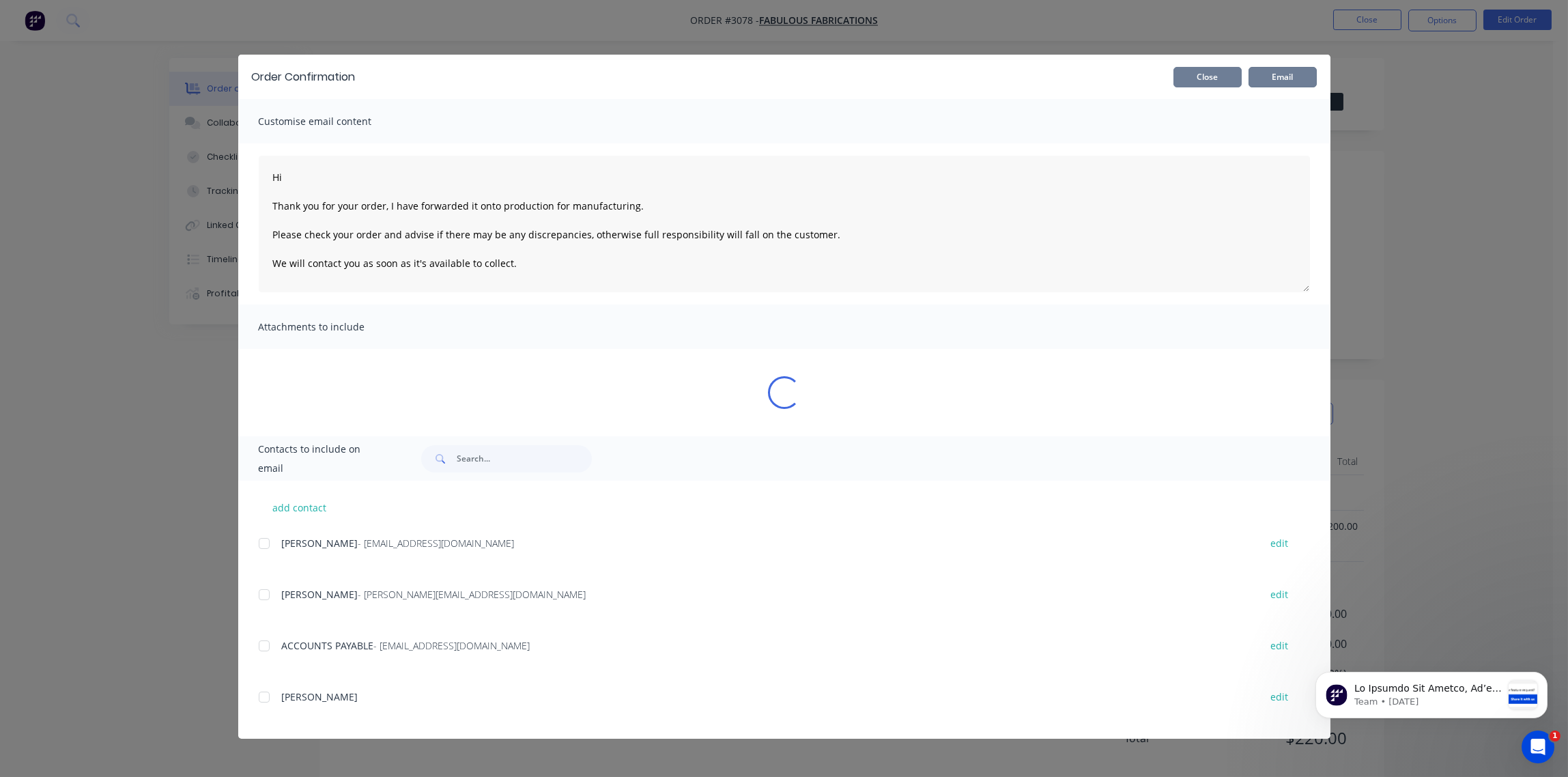
type textarea "Hi Thank you for your order, I have forwarded it onto production for manufactur…"
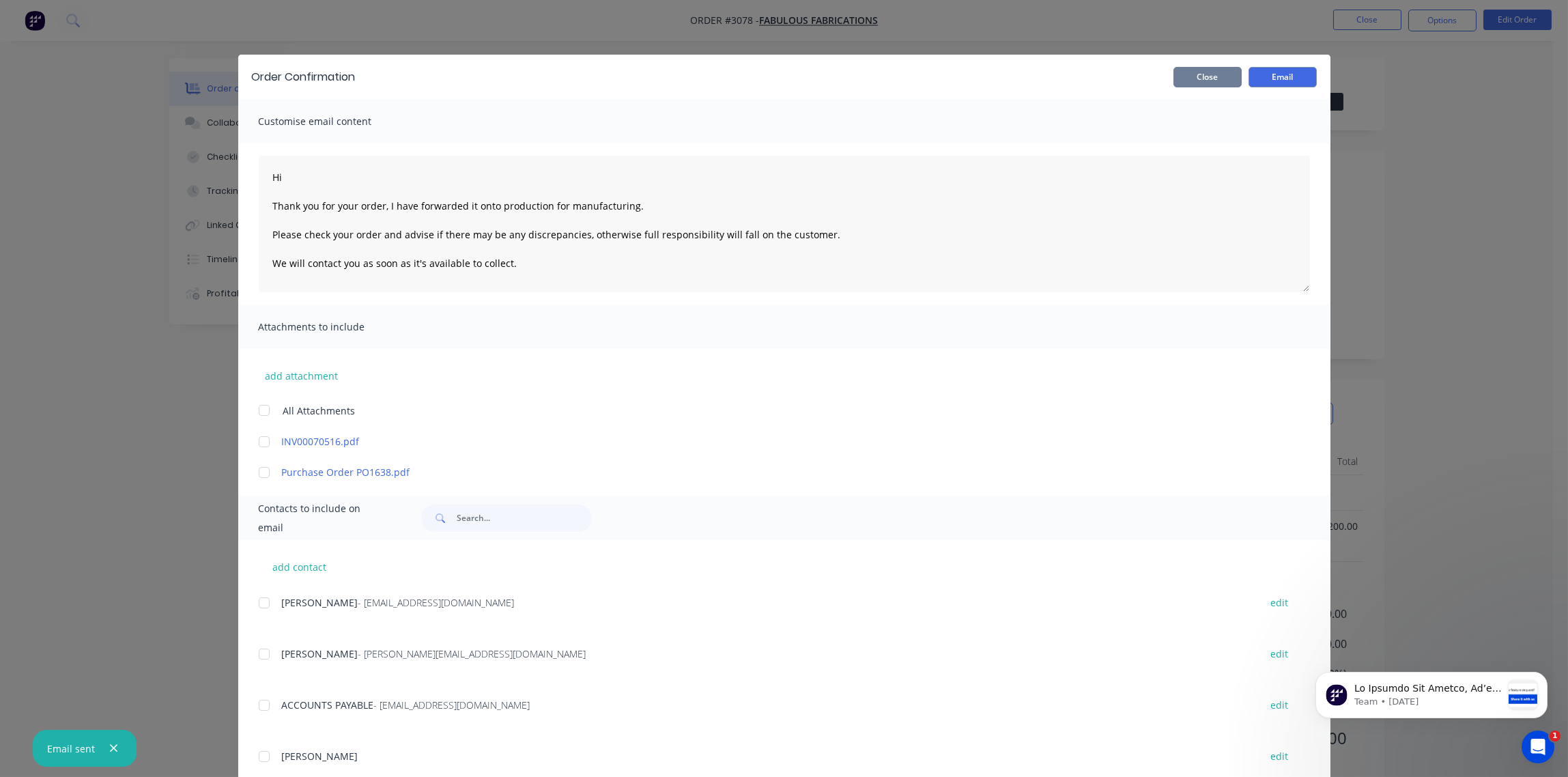
click at [1207, 79] on button "Close" at bounding box center [1208, 77] width 68 height 20
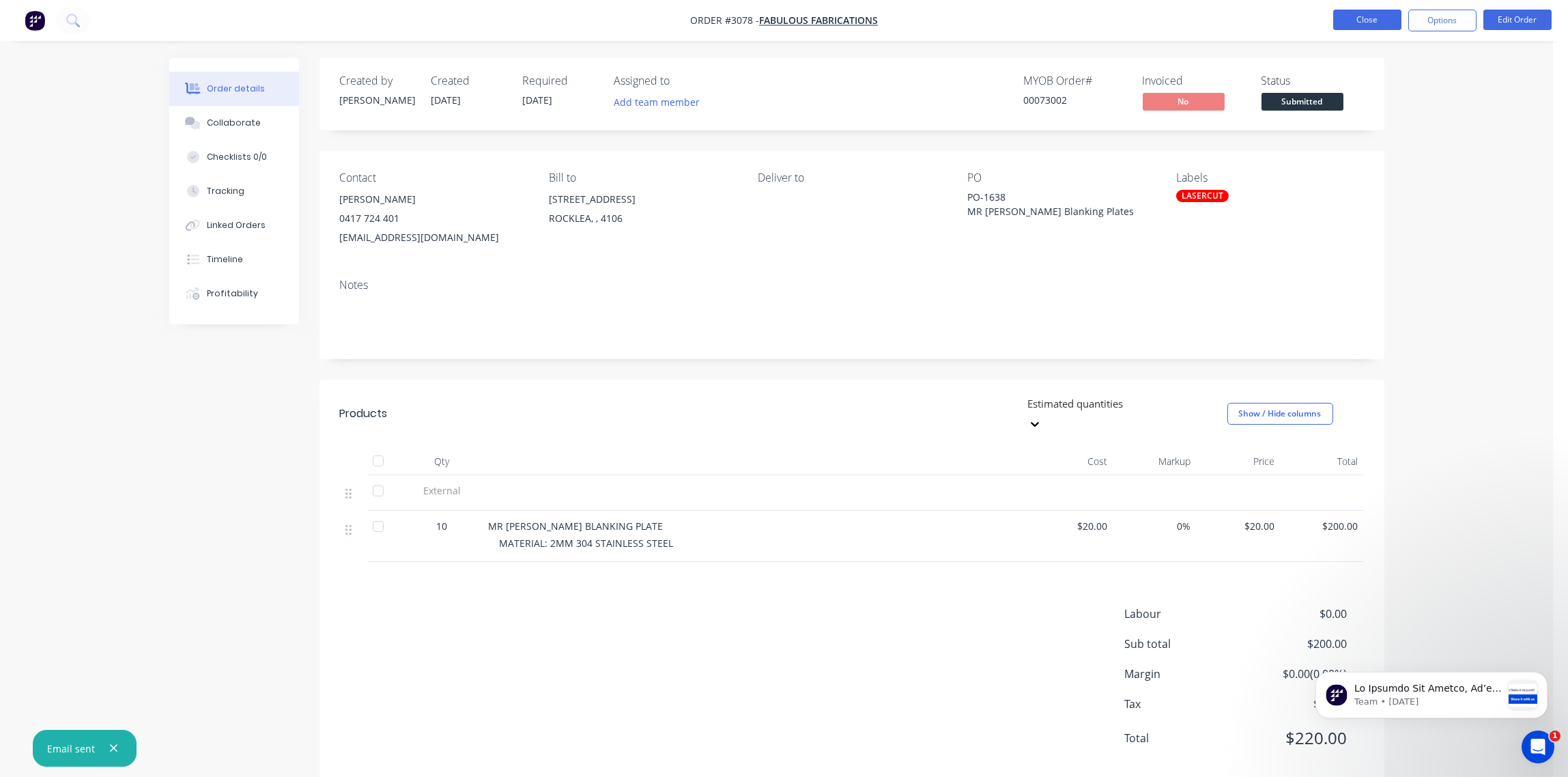
click at [1368, 20] on button "Close" at bounding box center [1368, 20] width 68 height 20
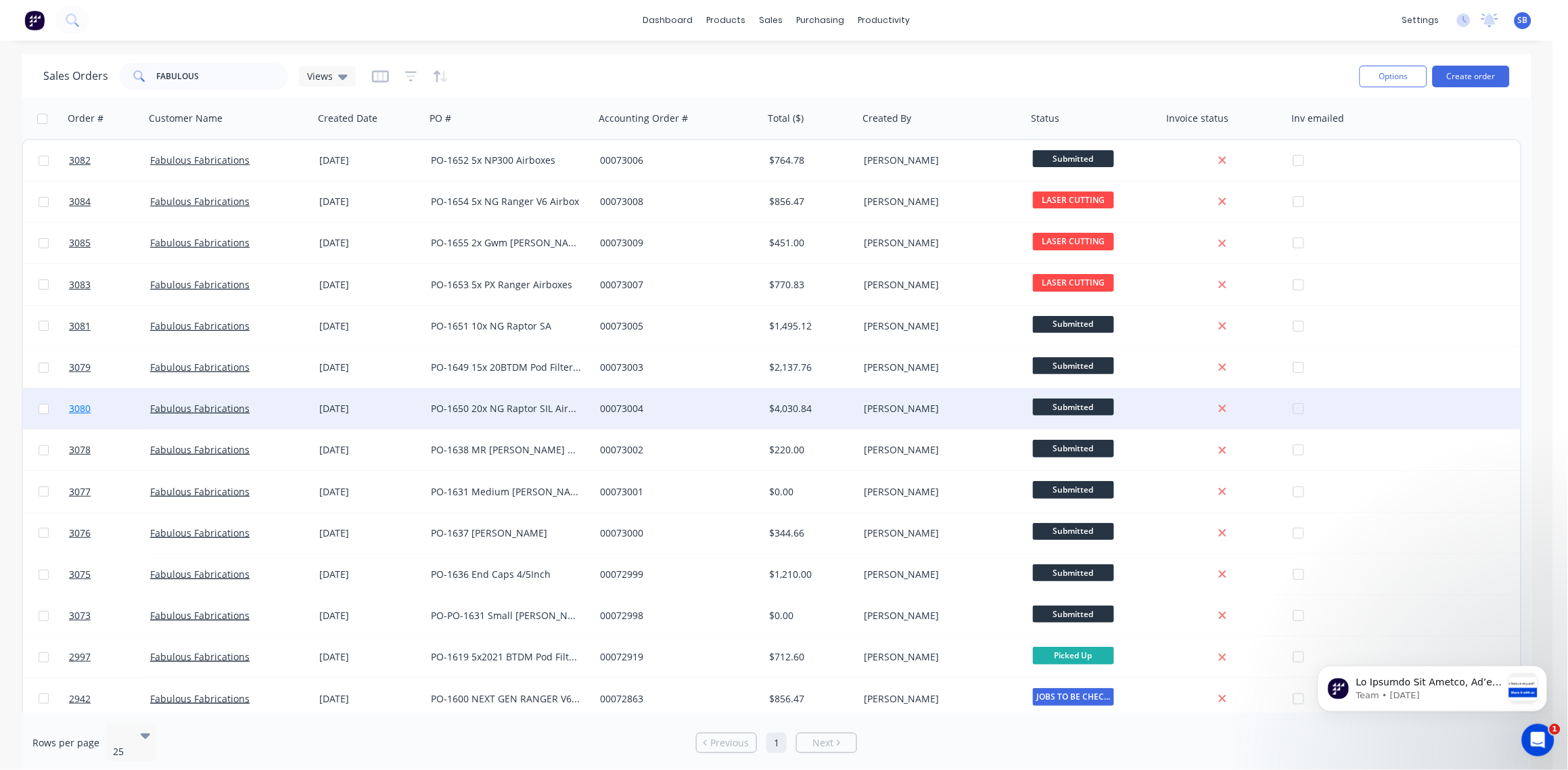
click at [76, 402] on span "3080" at bounding box center [80, 409] width 22 height 14
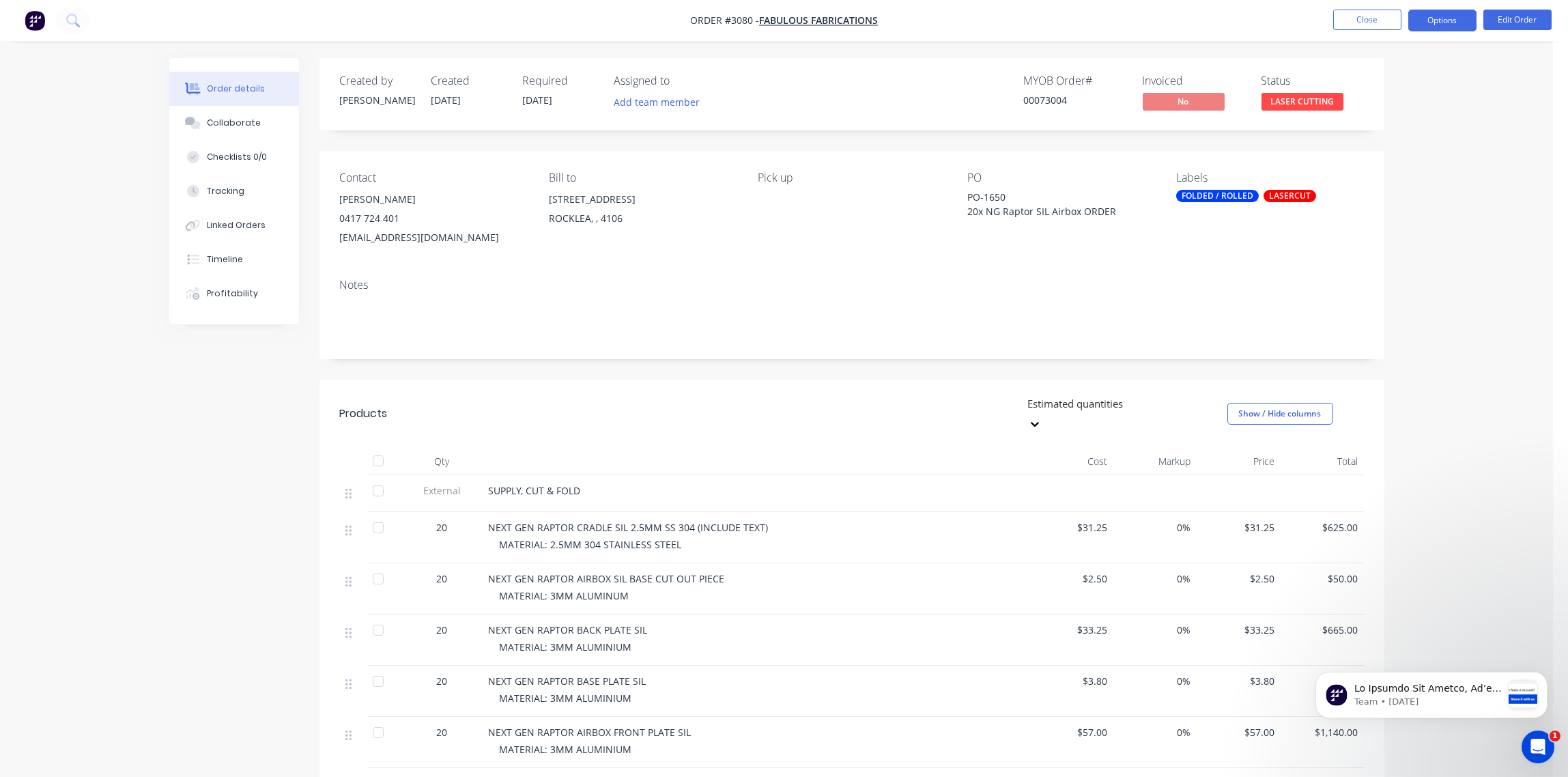
click at [1450, 20] on button "Options" at bounding box center [1442, 20] width 68 height 22
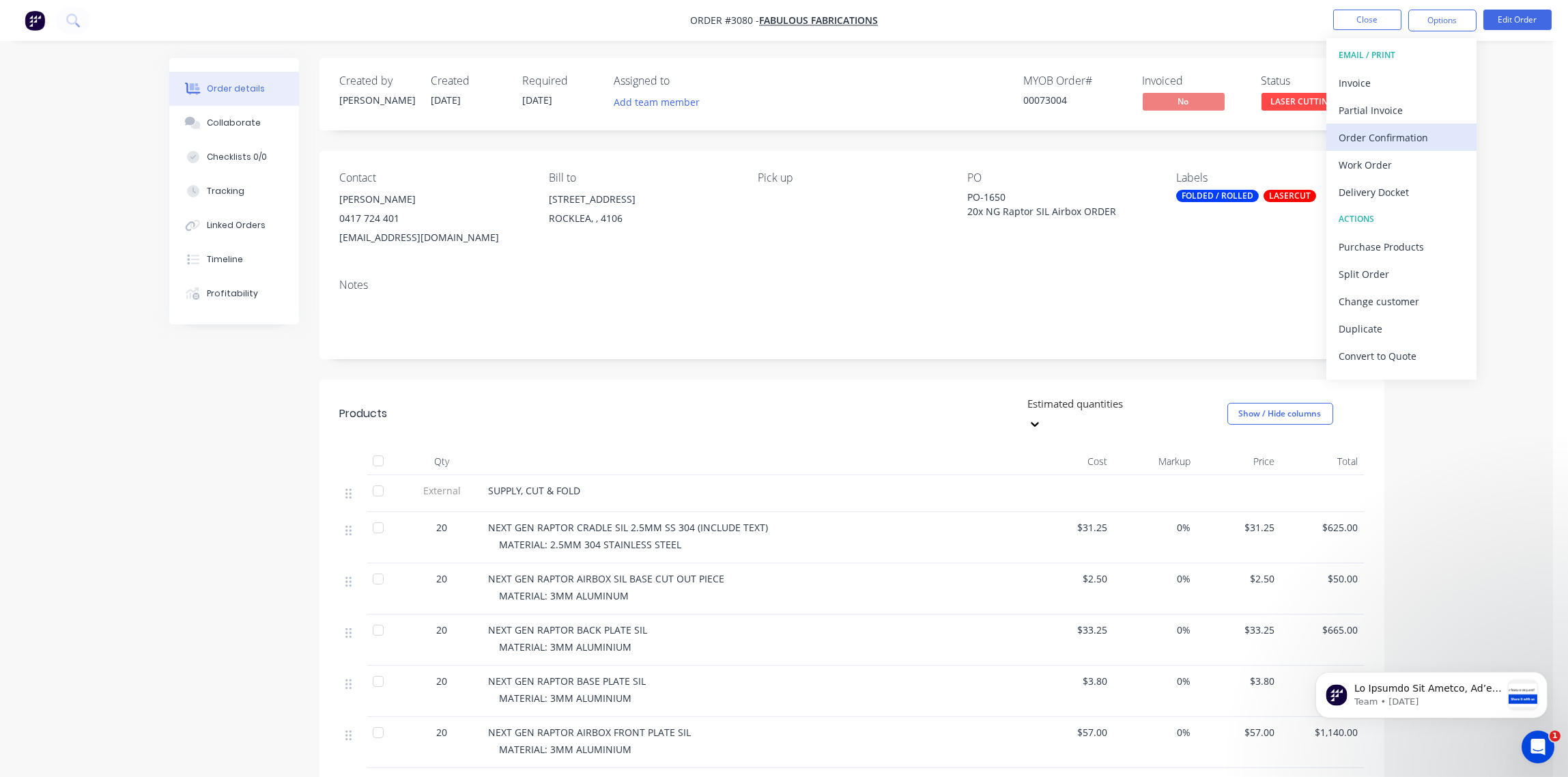
click at [1390, 134] on div "Order Confirmation" at bounding box center [1401, 137] width 126 height 20
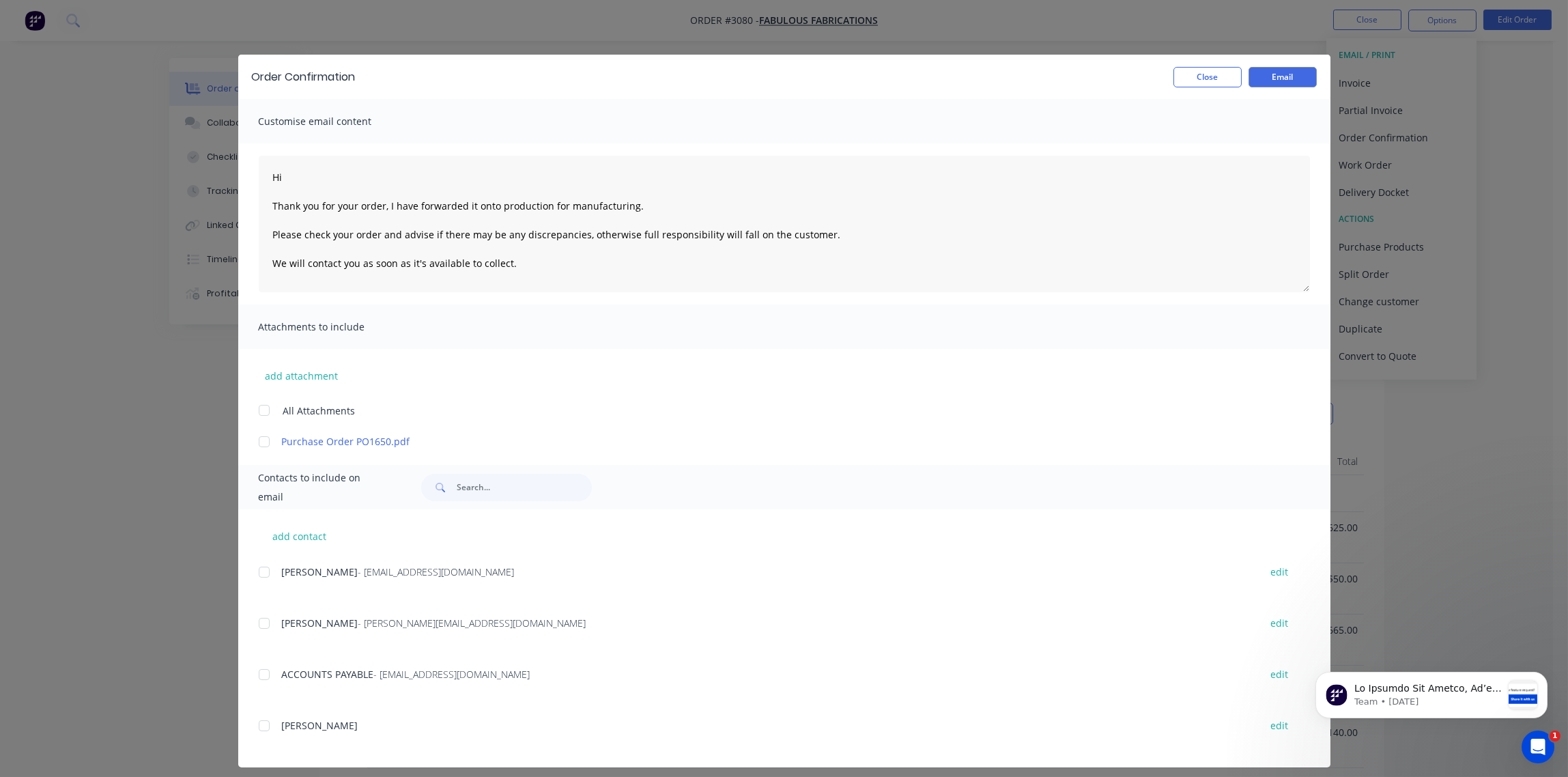
click at [258, 572] on div at bounding box center [264, 572] width 28 height 28
type textarea "Hi Thank you for your order, I have forwarded it onto production for manufactur…"
click at [1271, 78] on button "Email" at bounding box center [1283, 77] width 68 height 20
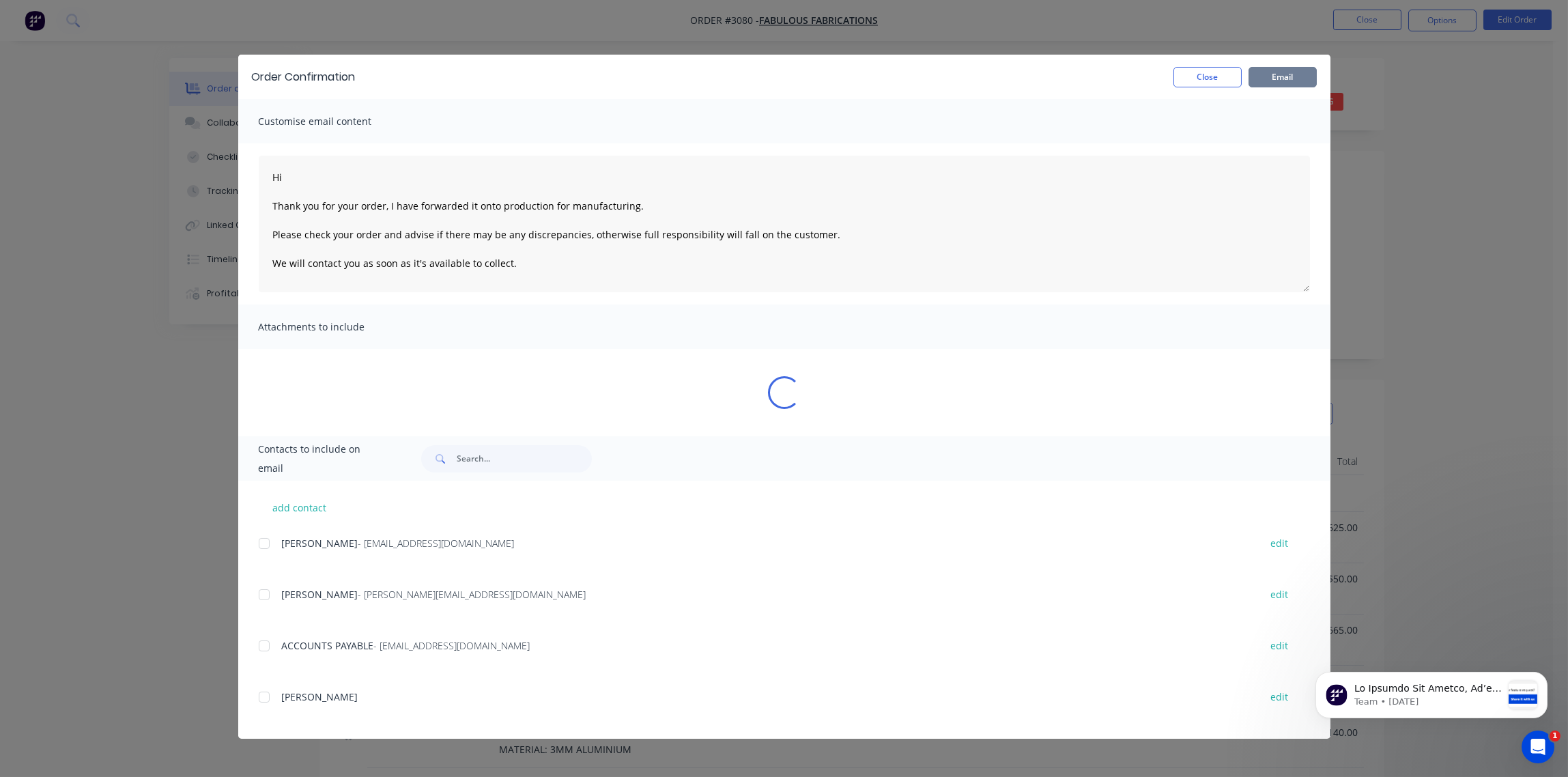
type textarea "Hi Thank you for your order, I have forwarded it onto production for manufactur…"
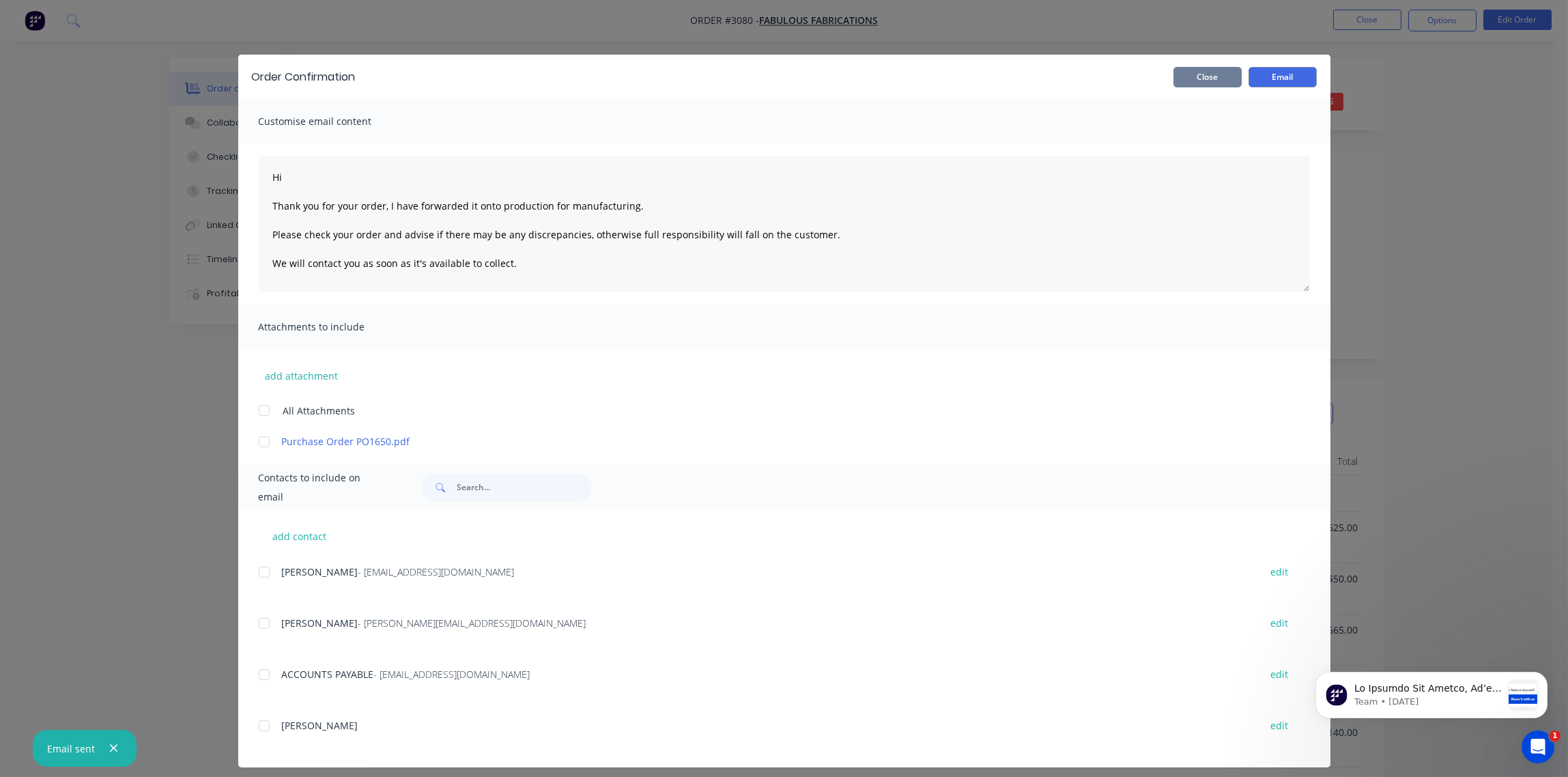
click at [1209, 78] on button "Close" at bounding box center [1208, 77] width 68 height 20
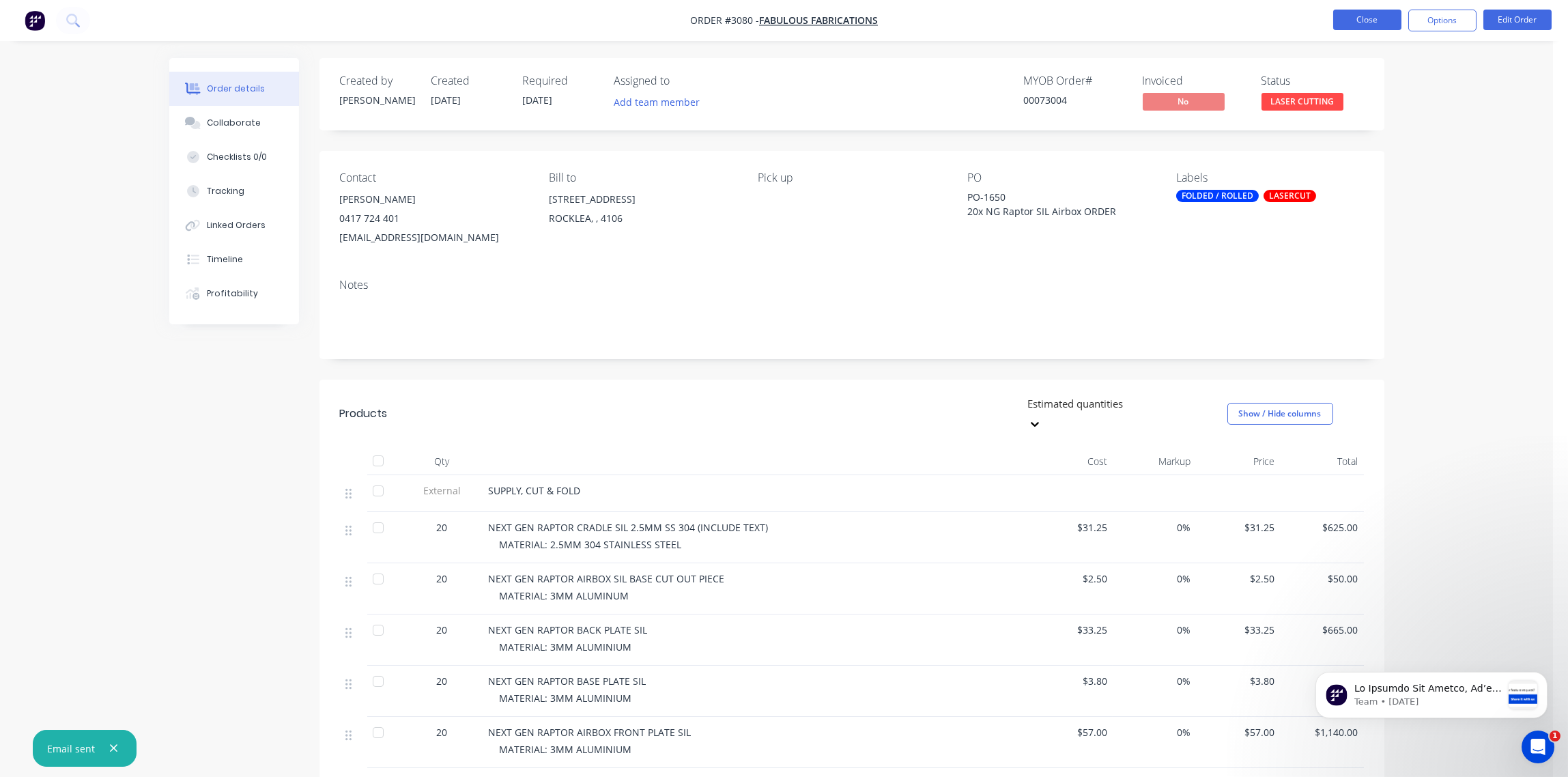
click at [1378, 20] on button "Close" at bounding box center [1368, 20] width 68 height 20
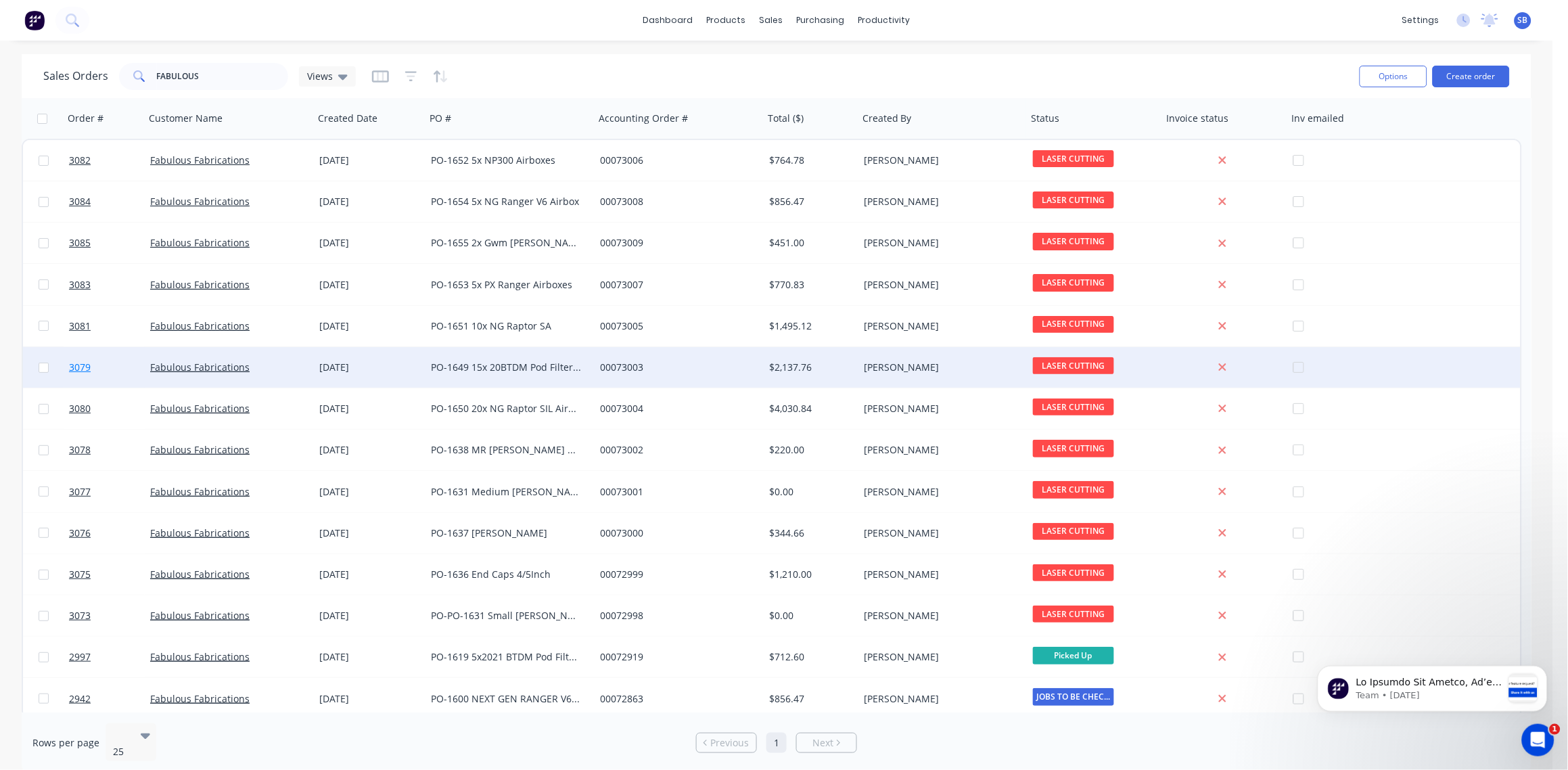
click at [77, 363] on span "3079" at bounding box center [80, 367] width 22 height 14
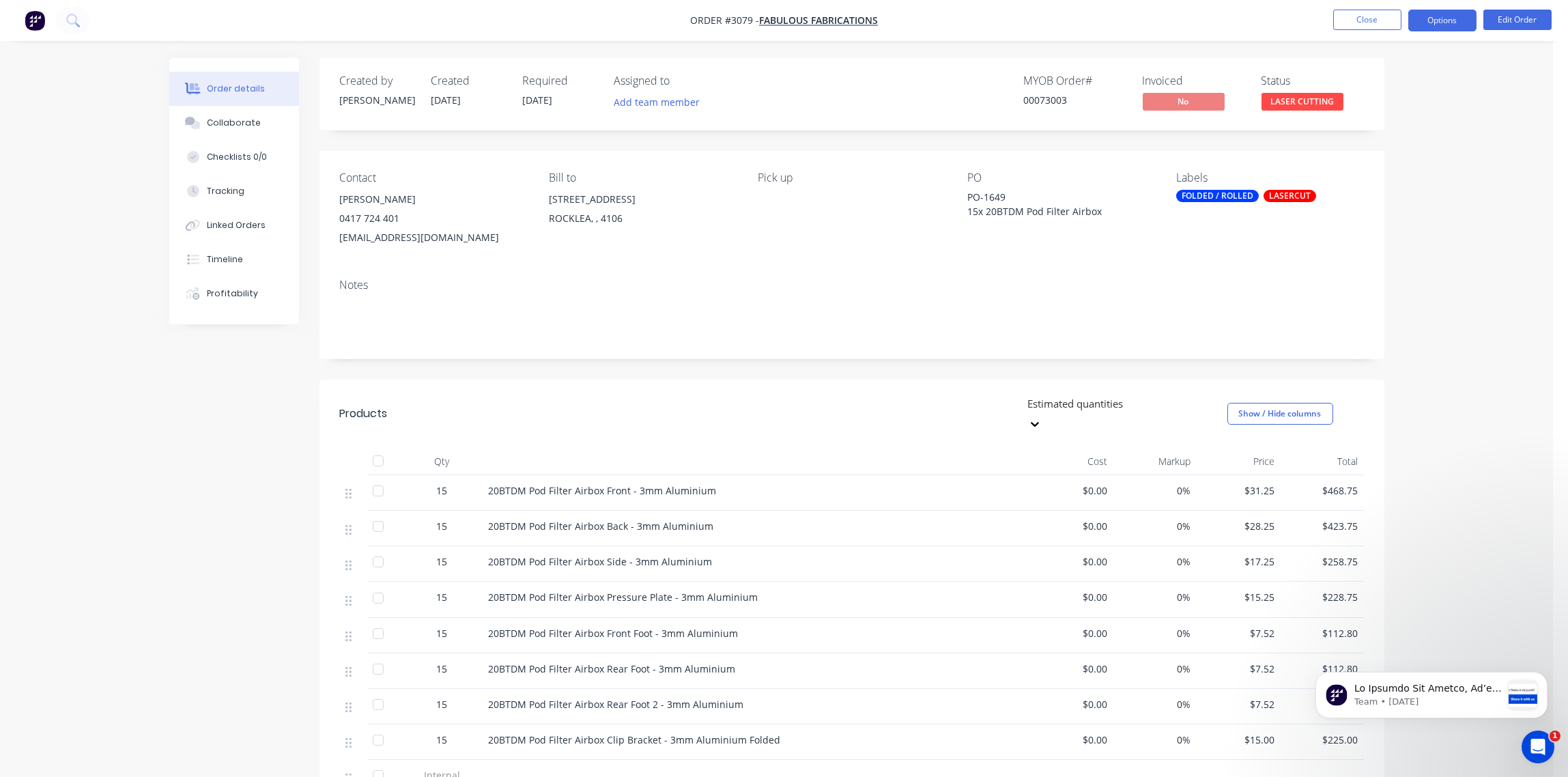
click at [1458, 23] on button "Options" at bounding box center [1442, 20] width 68 height 22
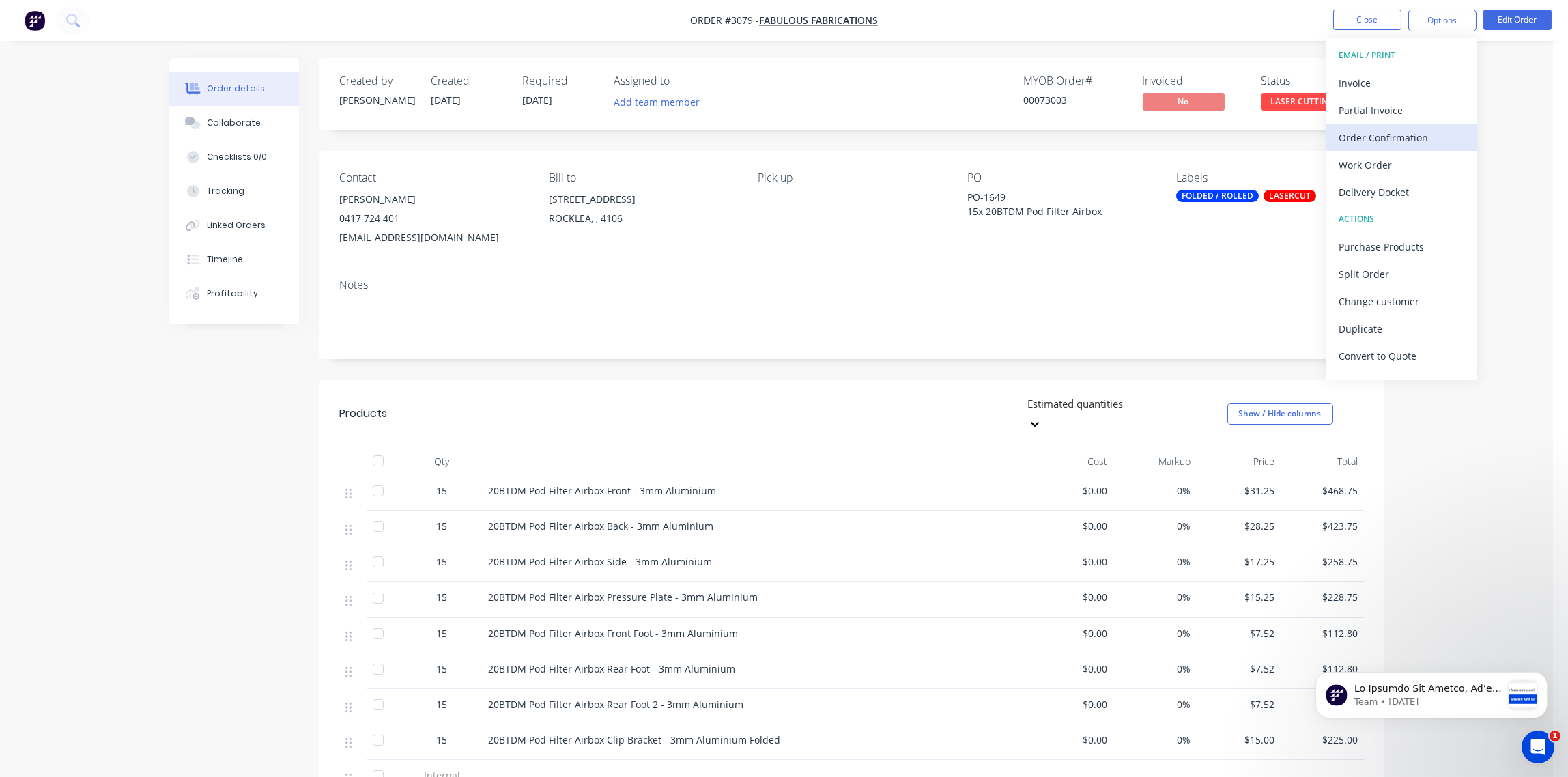
click at [1416, 134] on div "Order Confirmation" at bounding box center [1401, 137] width 126 height 20
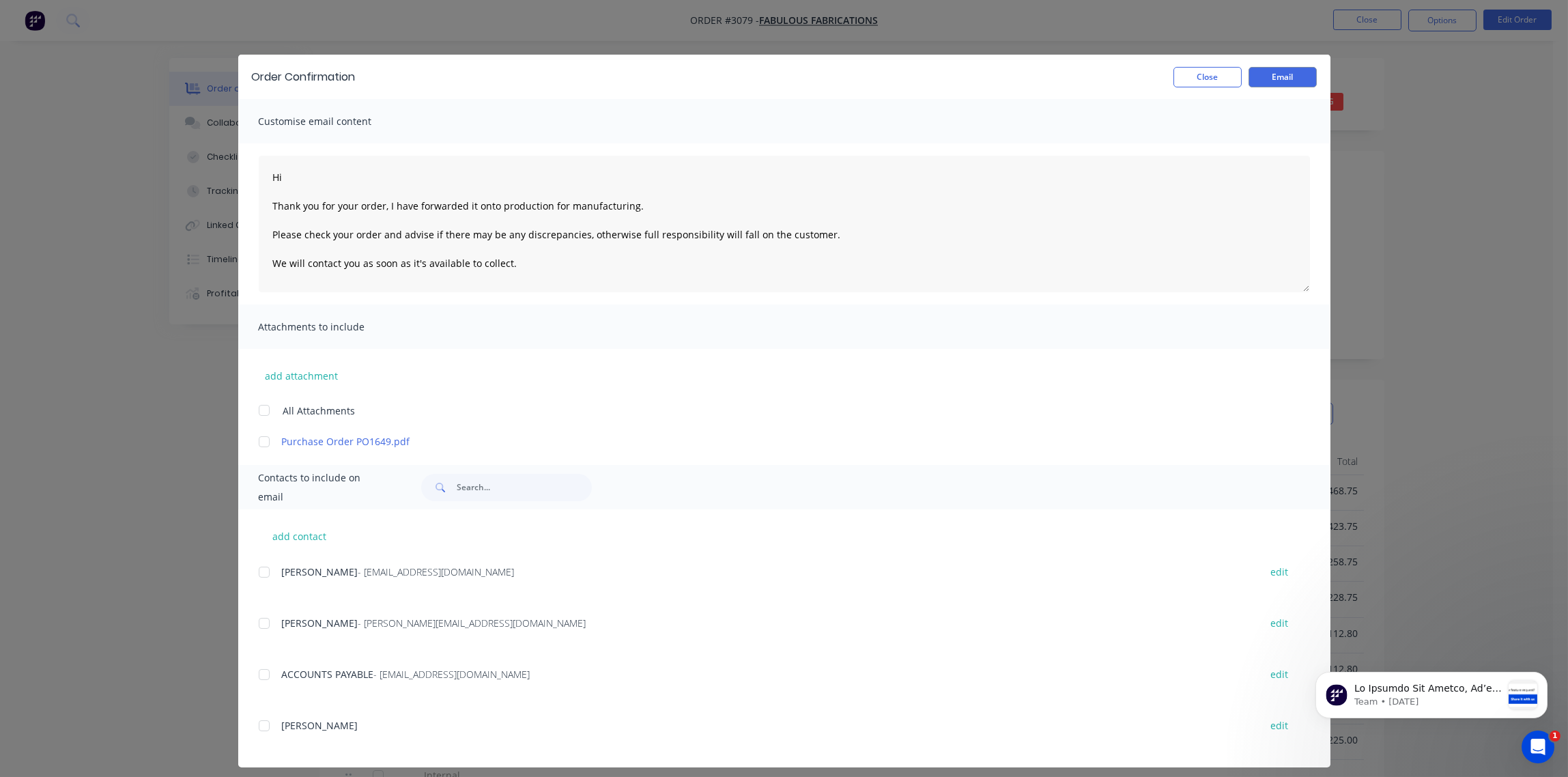
click at [258, 573] on div at bounding box center [264, 572] width 28 height 28
type textarea "Hi Thank you for your order, I have forwarded it onto production for manufactur…"
click at [1277, 80] on button "Email" at bounding box center [1283, 77] width 68 height 20
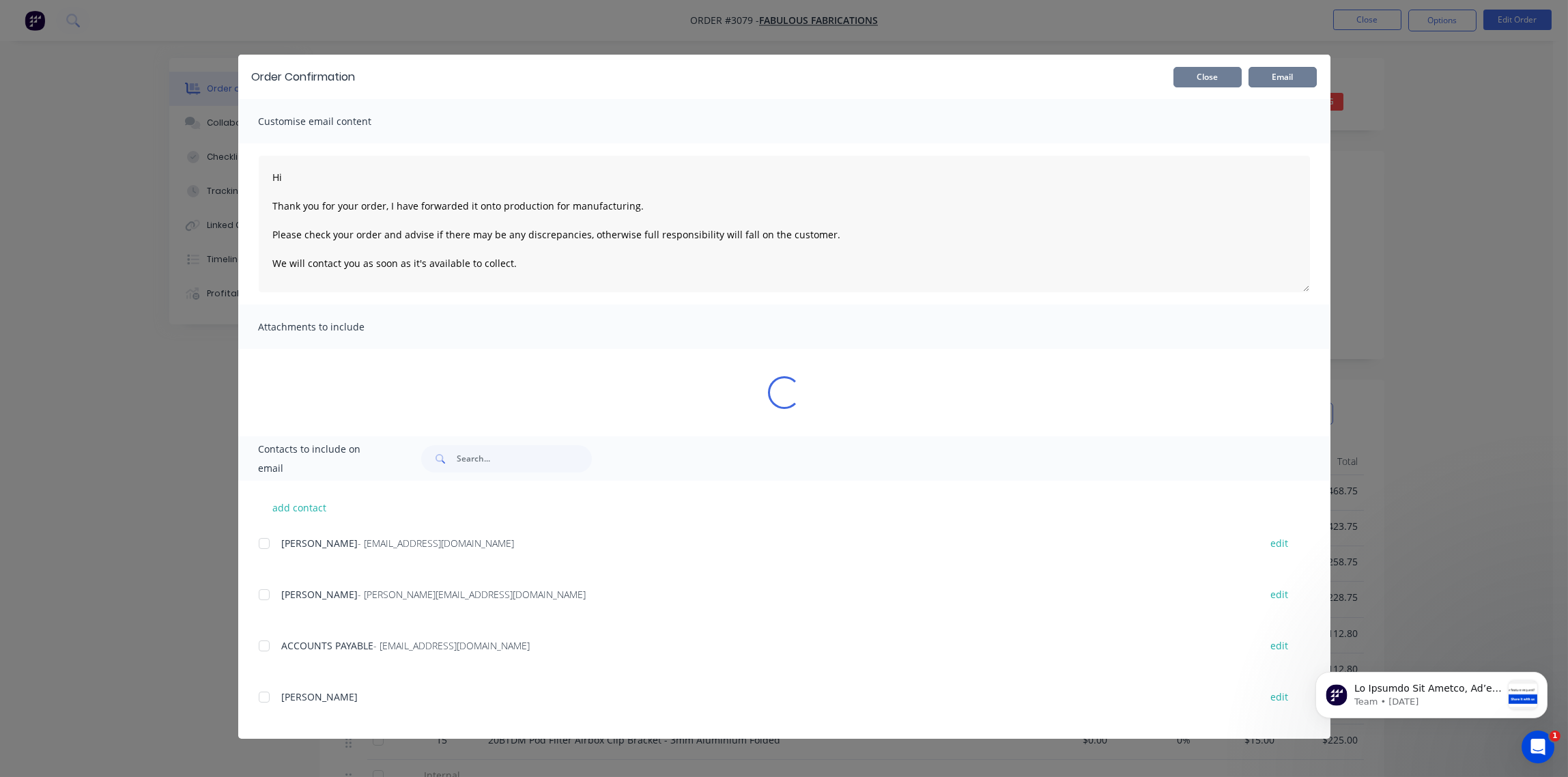
type textarea "Hi Thank you for your order, I have forwarded it onto production for manufactur…"
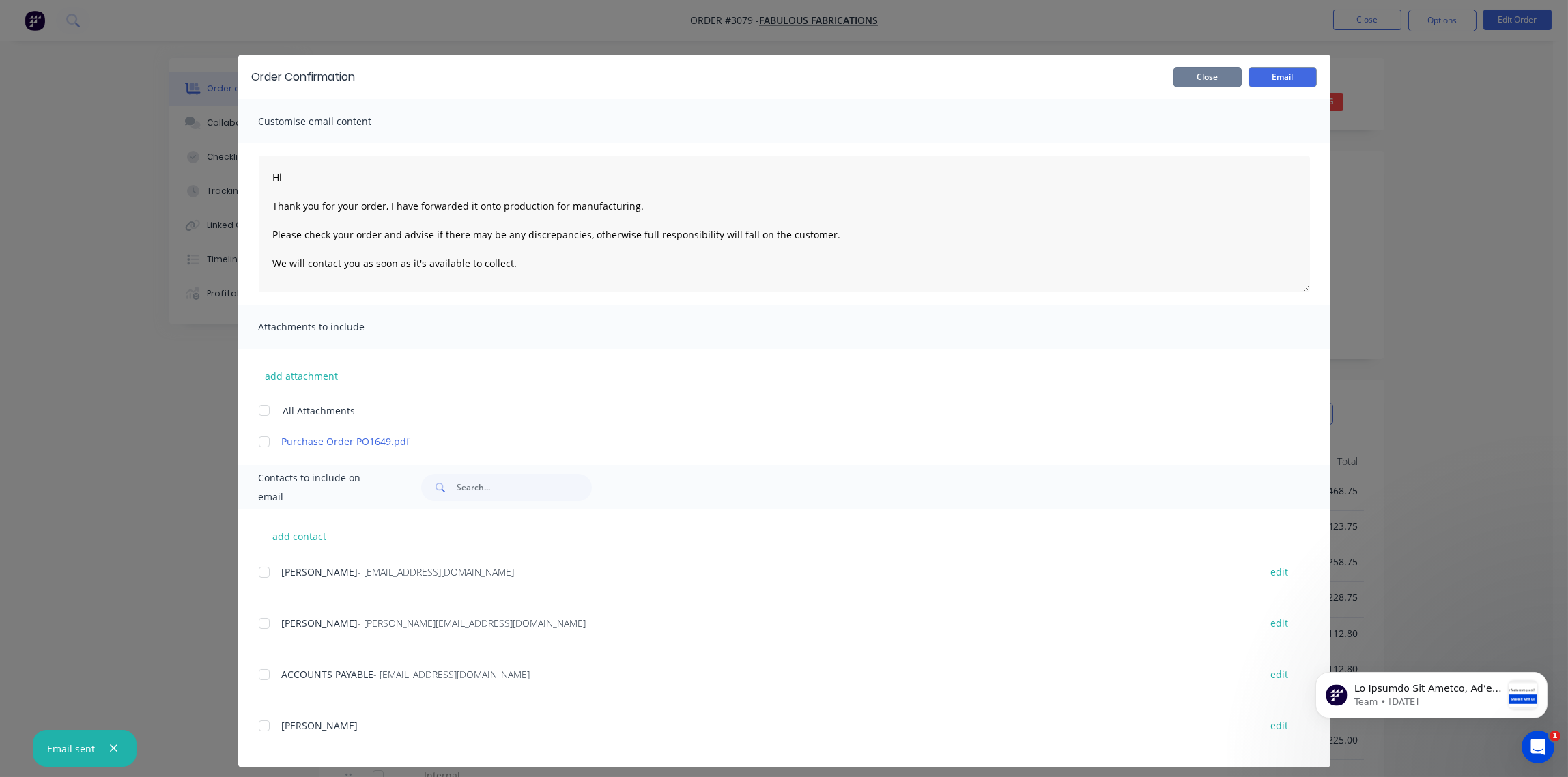
click at [1201, 81] on button "Close" at bounding box center [1208, 77] width 68 height 20
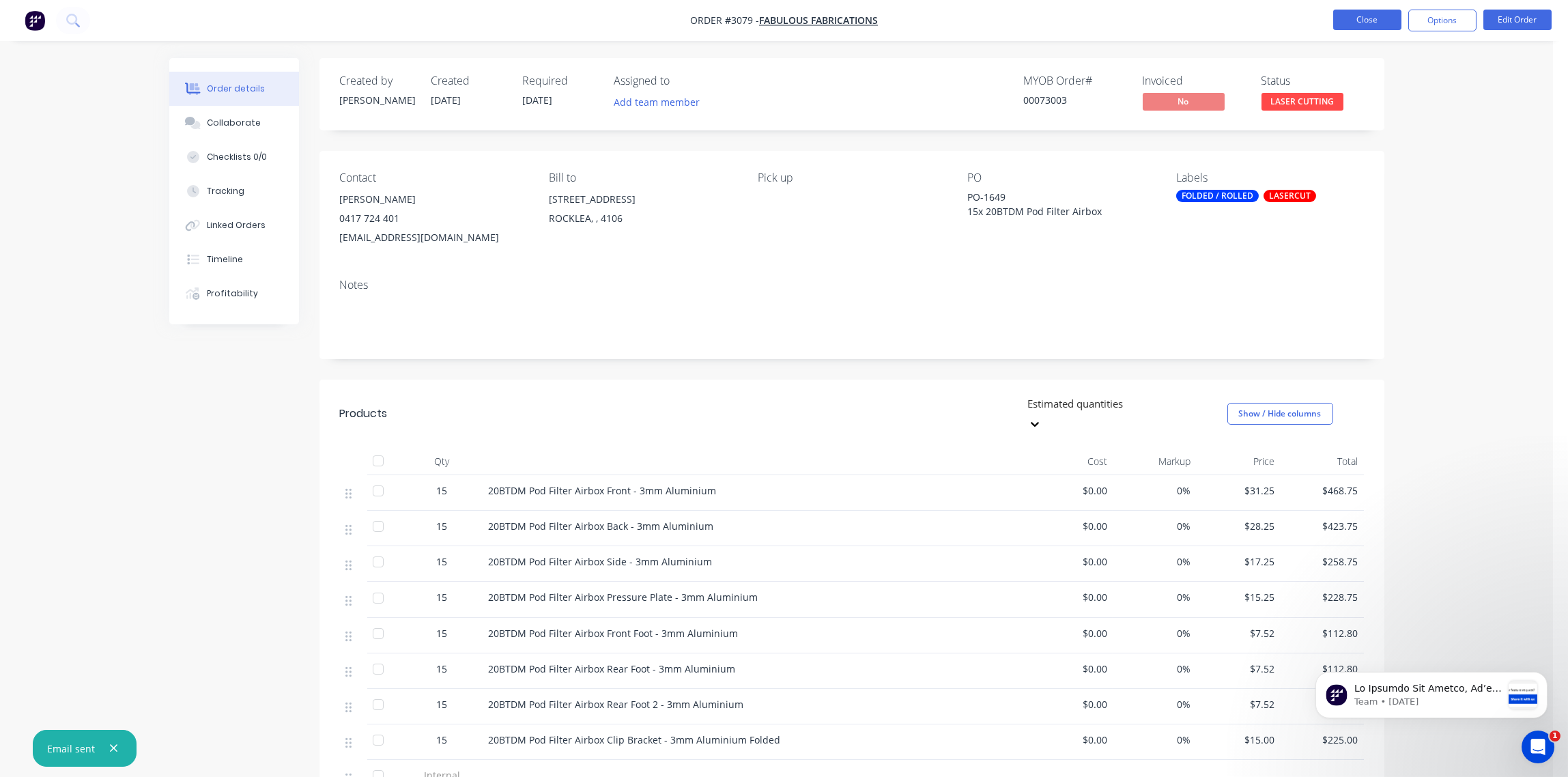
click at [1373, 17] on button "Close" at bounding box center [1368, 20] width 68 height 20
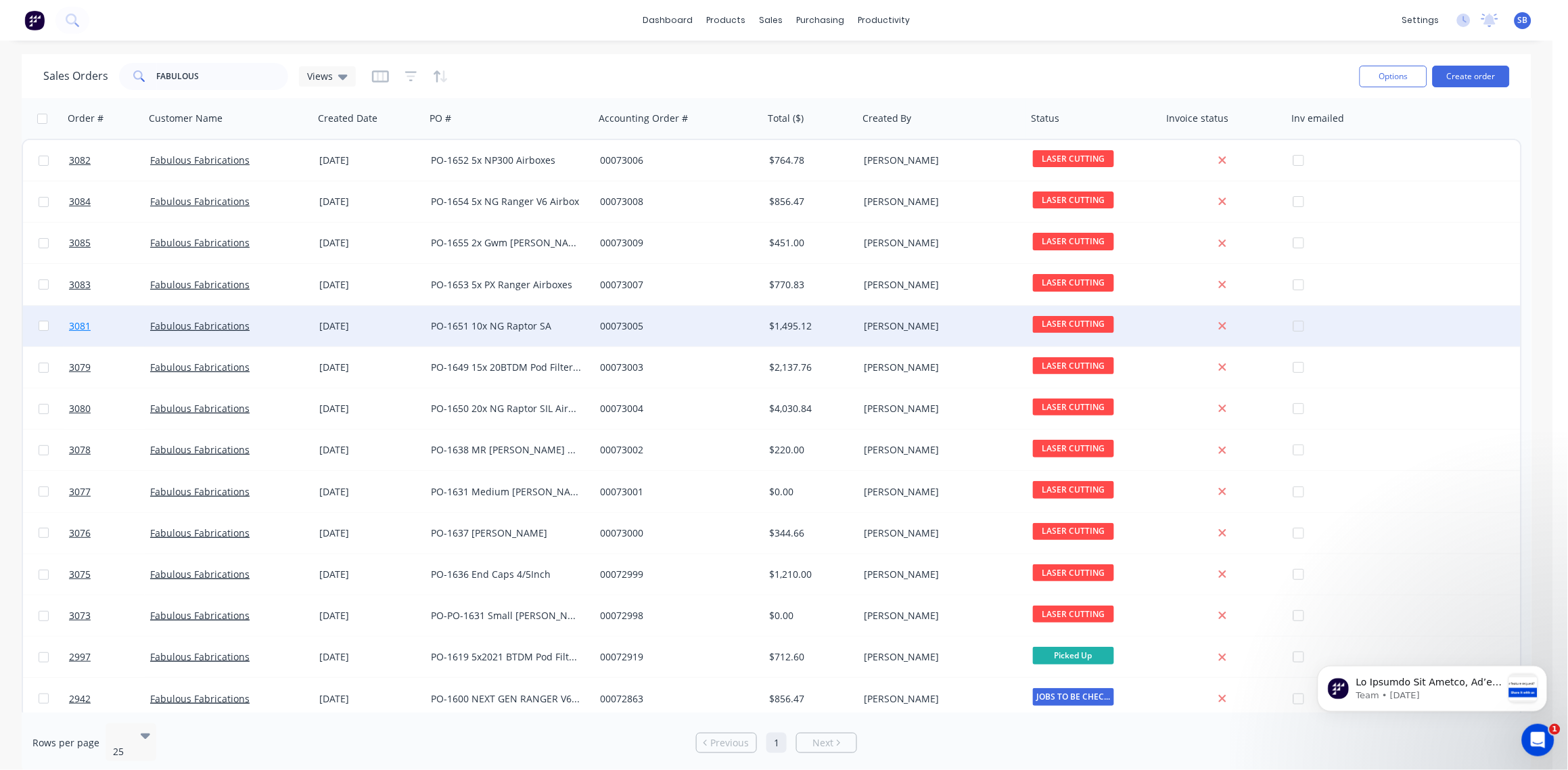
click at [78, 324] on span "3081" at bounding box center [80, 326] width 22 height 14
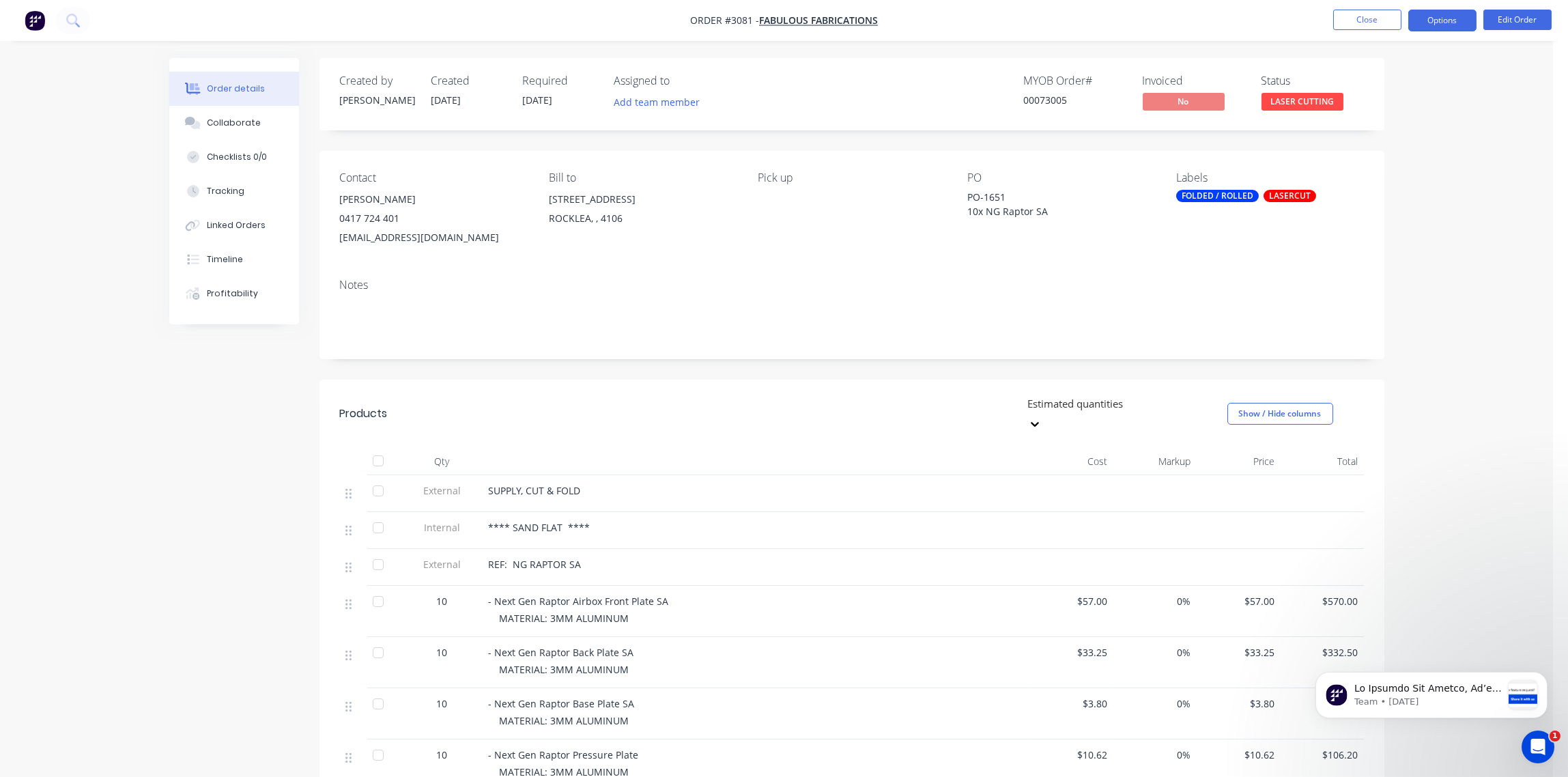
click at [1460, 21] on button "Options" at bounding box center [1442, 20] width 68 height 22
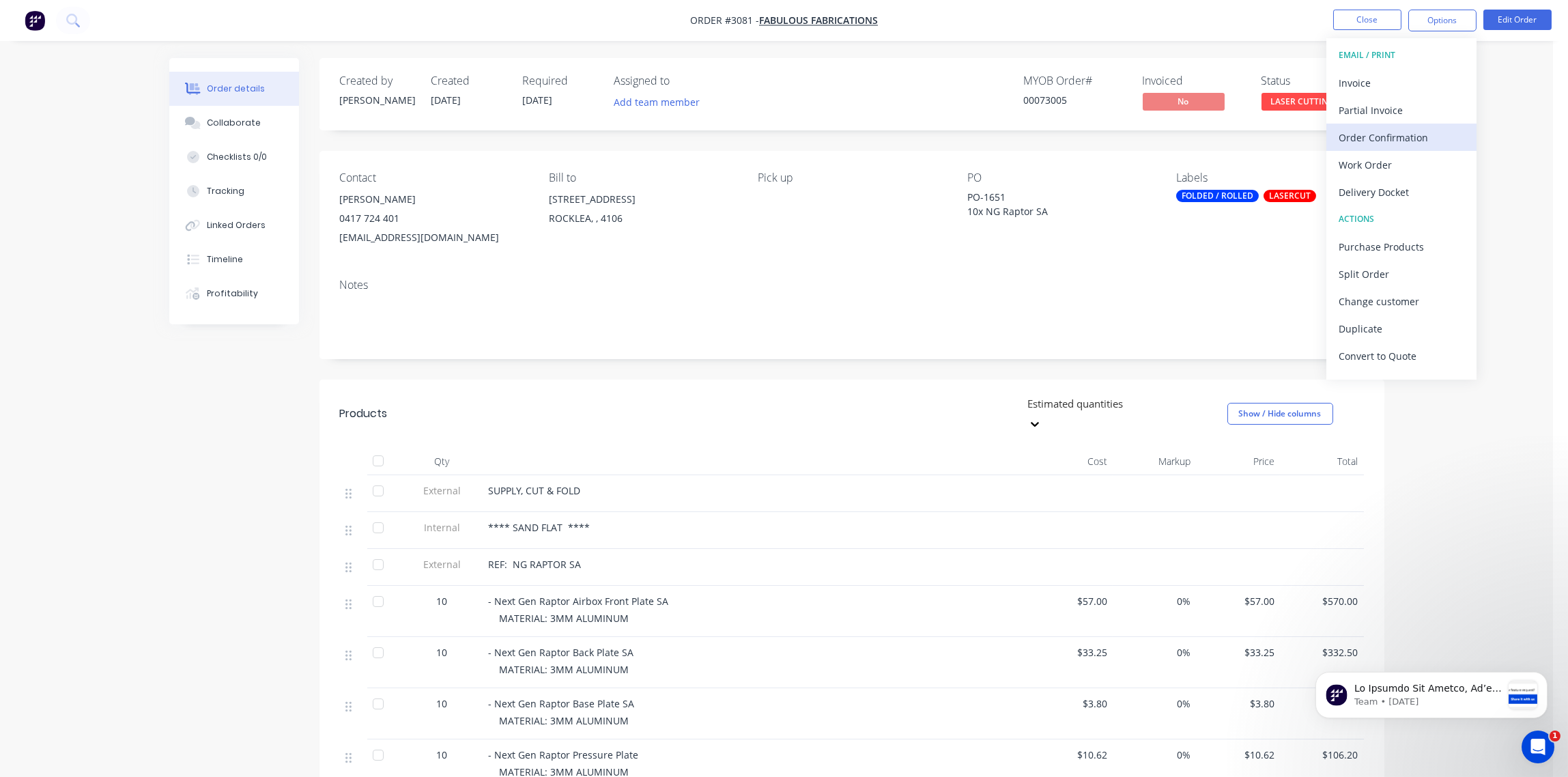
click at [1401, 134] on div "Order Confirmation" at bounding box center [1401, 137] width 126 height 20
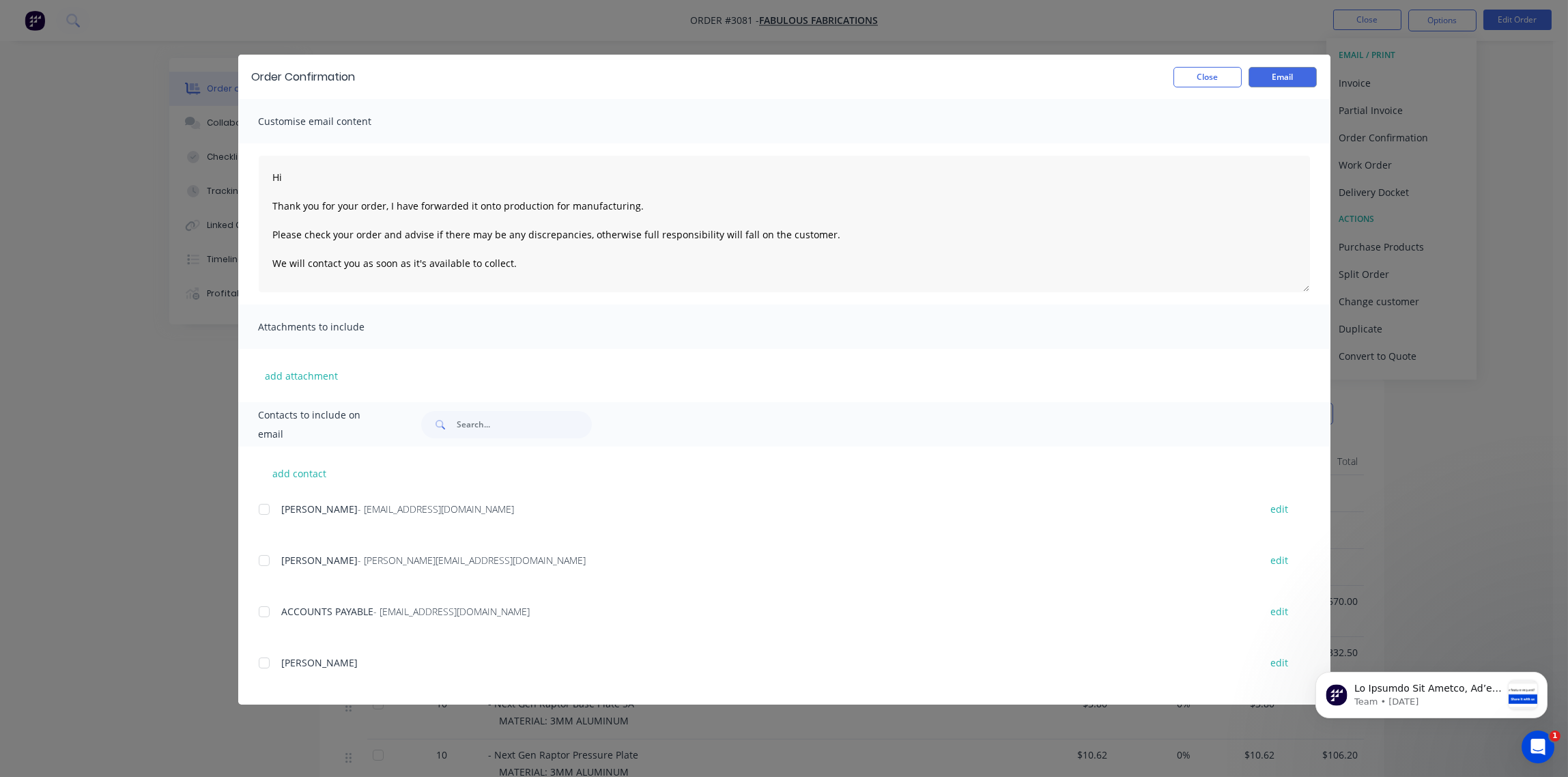
click at [269, 510] on div at bounding box center [264, 510] width 28 height 28
type textarea "Hi Thank you for your order, I have forwarded it onto production for manufactur…"
click at [1278, 79] on button "Email" at bounding box center [1283, 77] width 68 height 20
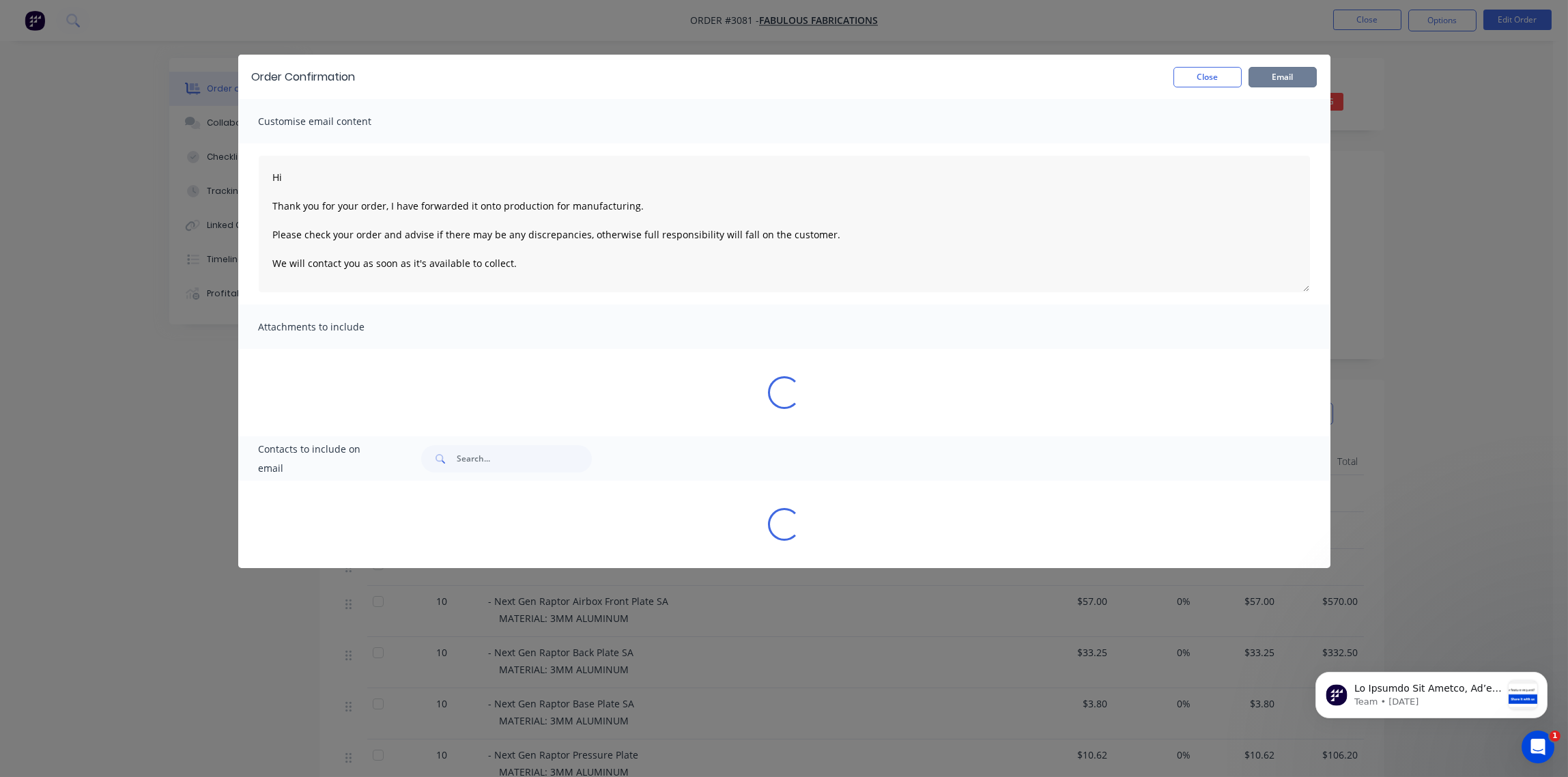
type textarea "Hi Thank you for your order, I have forwarded it onto production for manufactur…"
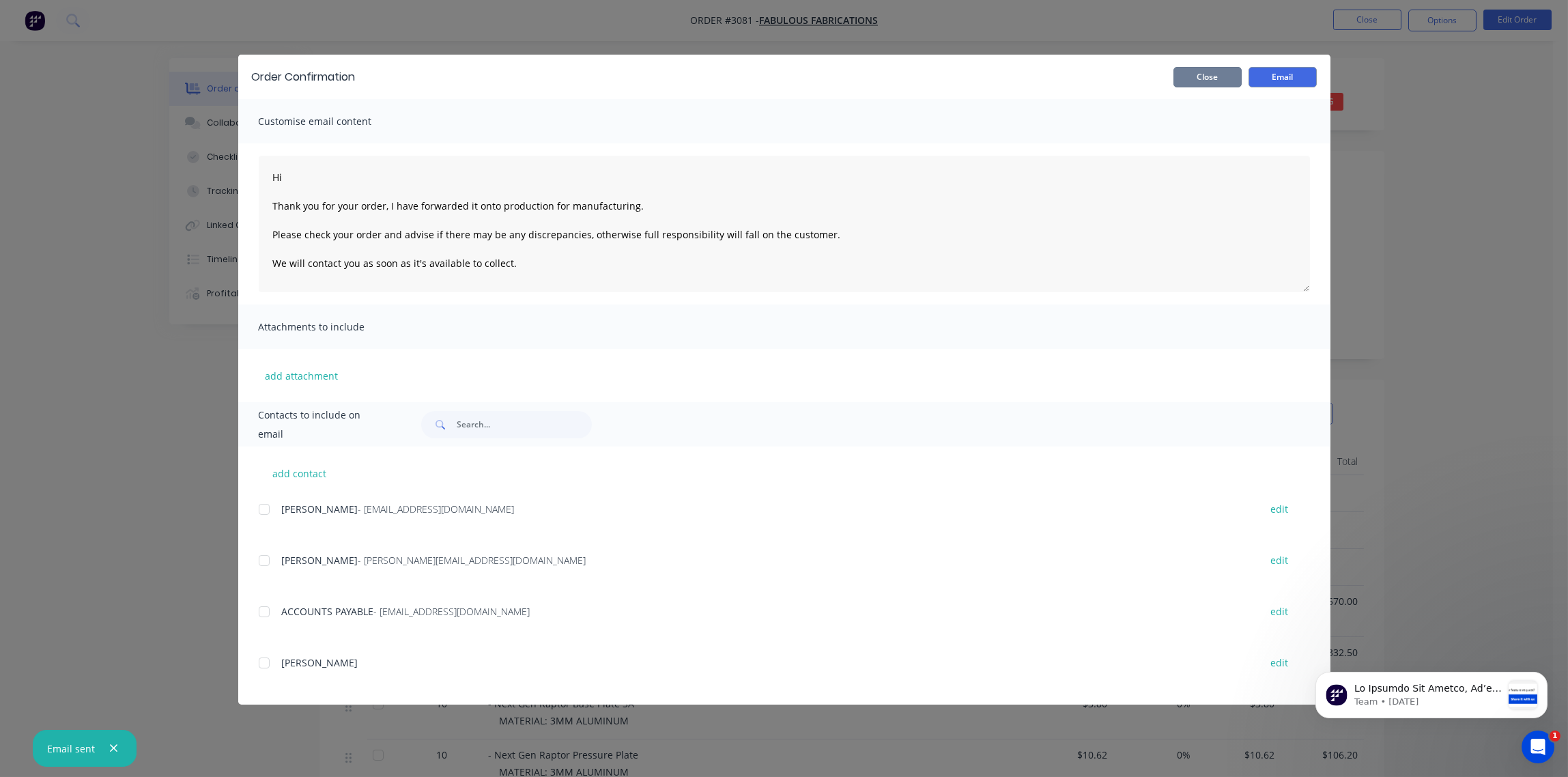
click at [1206, 81] on button "Close" at bounding box center [1208, 77] width 68 height 20
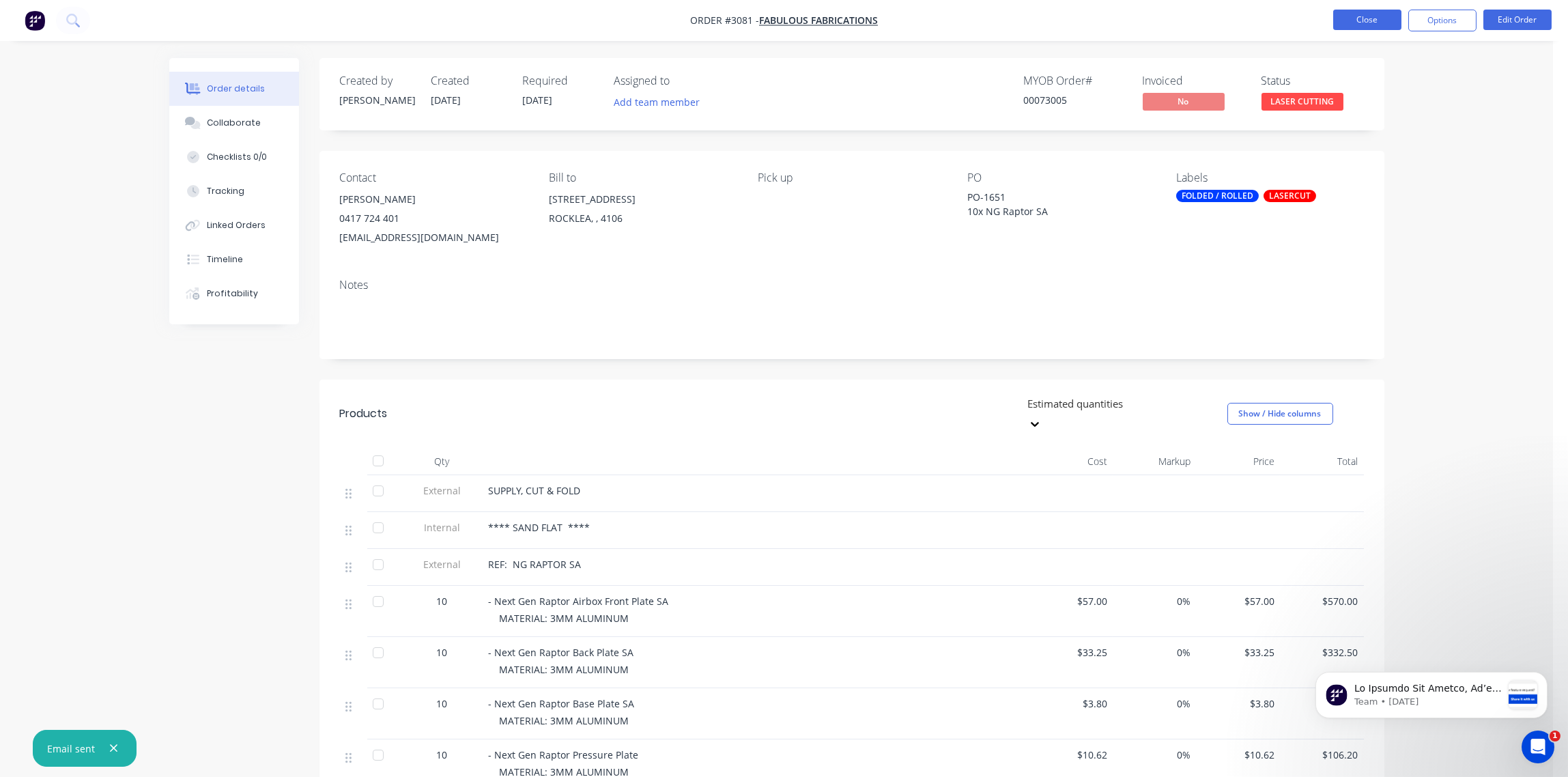
click at [1360, 25] on button "Close" at bounding box center [1368, 20] width 68 height 20
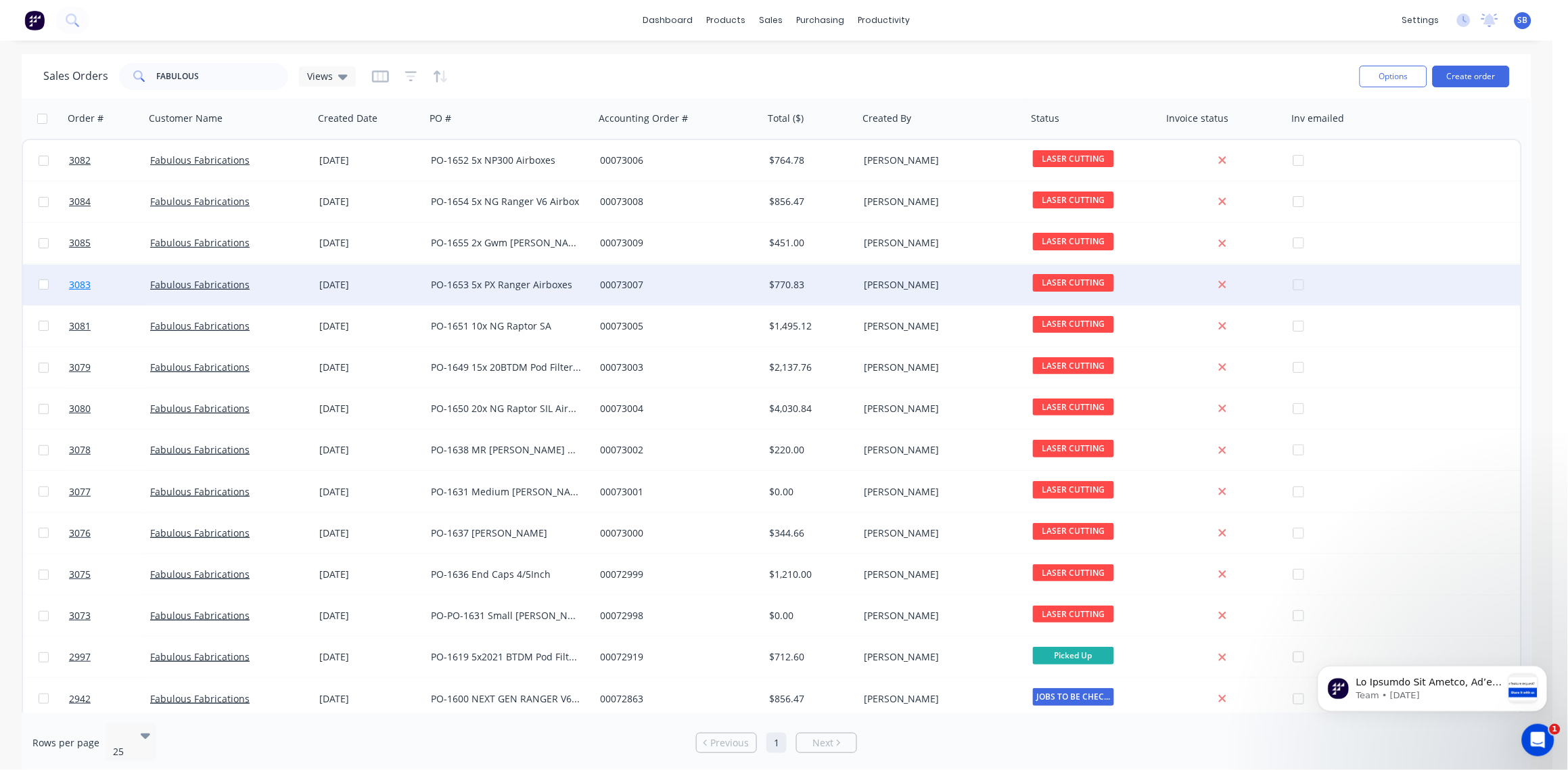
click at [83, 283] on span "3083" at bounding box center [80, 285] width 22 height 14
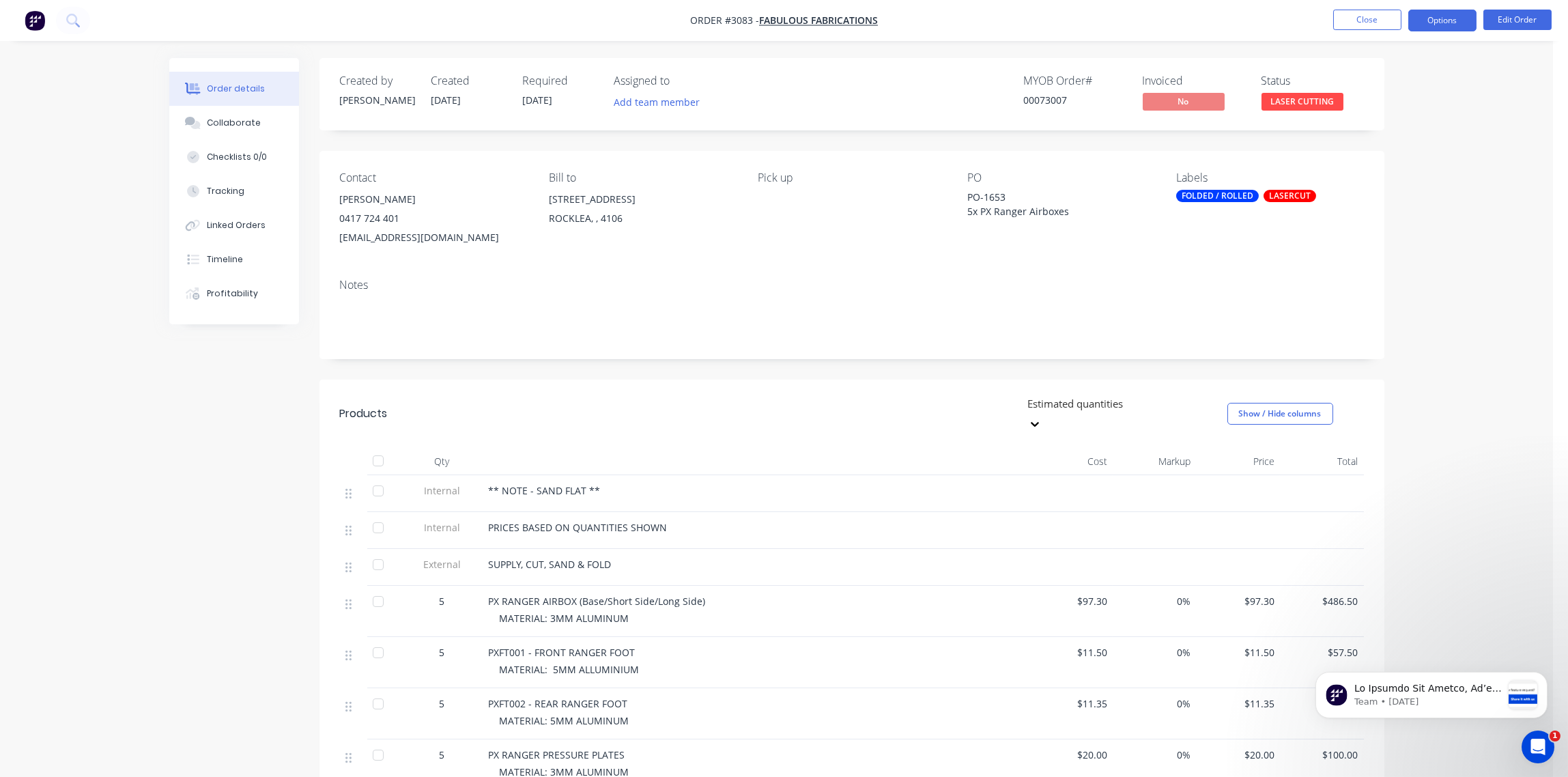
click at [1440, 28] on button "Options" at bounding box center [1442, 20] width 68 height 22
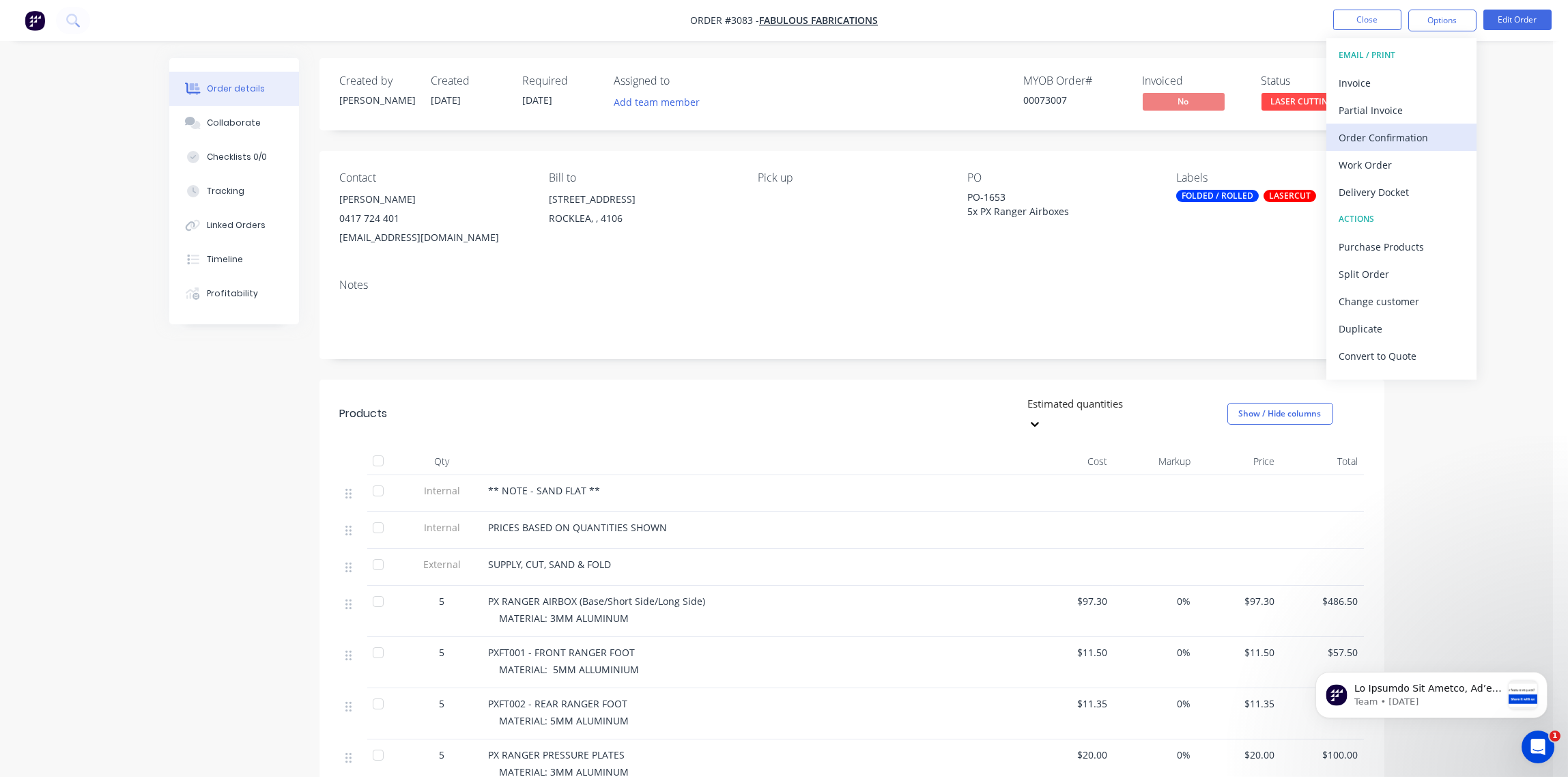
click at [1402, 133] on div "Order Confirmation" at bounding box center [1401, 137] width 126 height 20
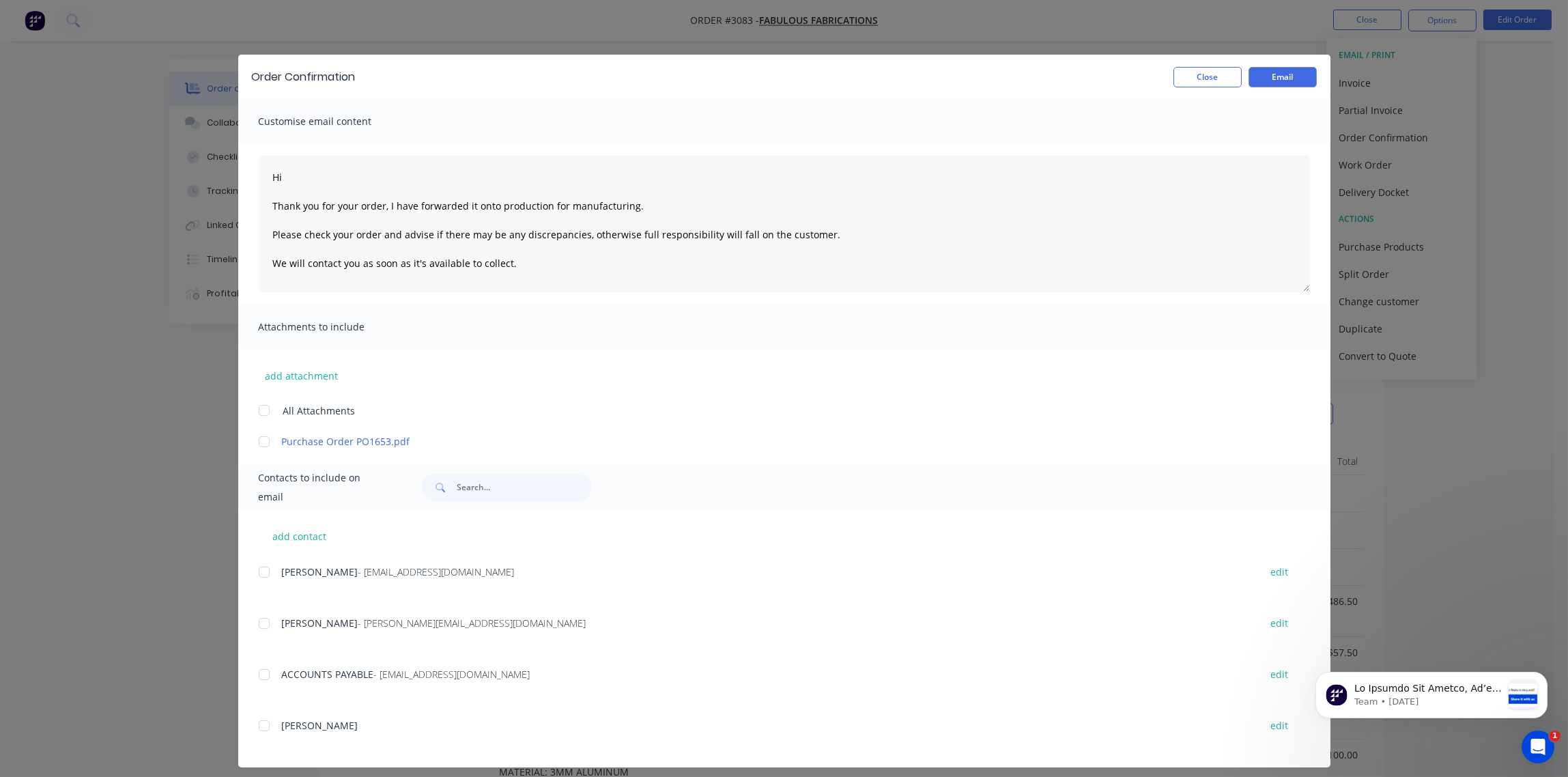
click at [258, 571] on div at bounding box center [264, 572] width 28 height 28
type textarea "Hi Thank you for your order, I have forwarded it onto production for manufactur…"
click at [1281, 78] on button "Email" at bounding box center [1283, 77] width 68 height 20
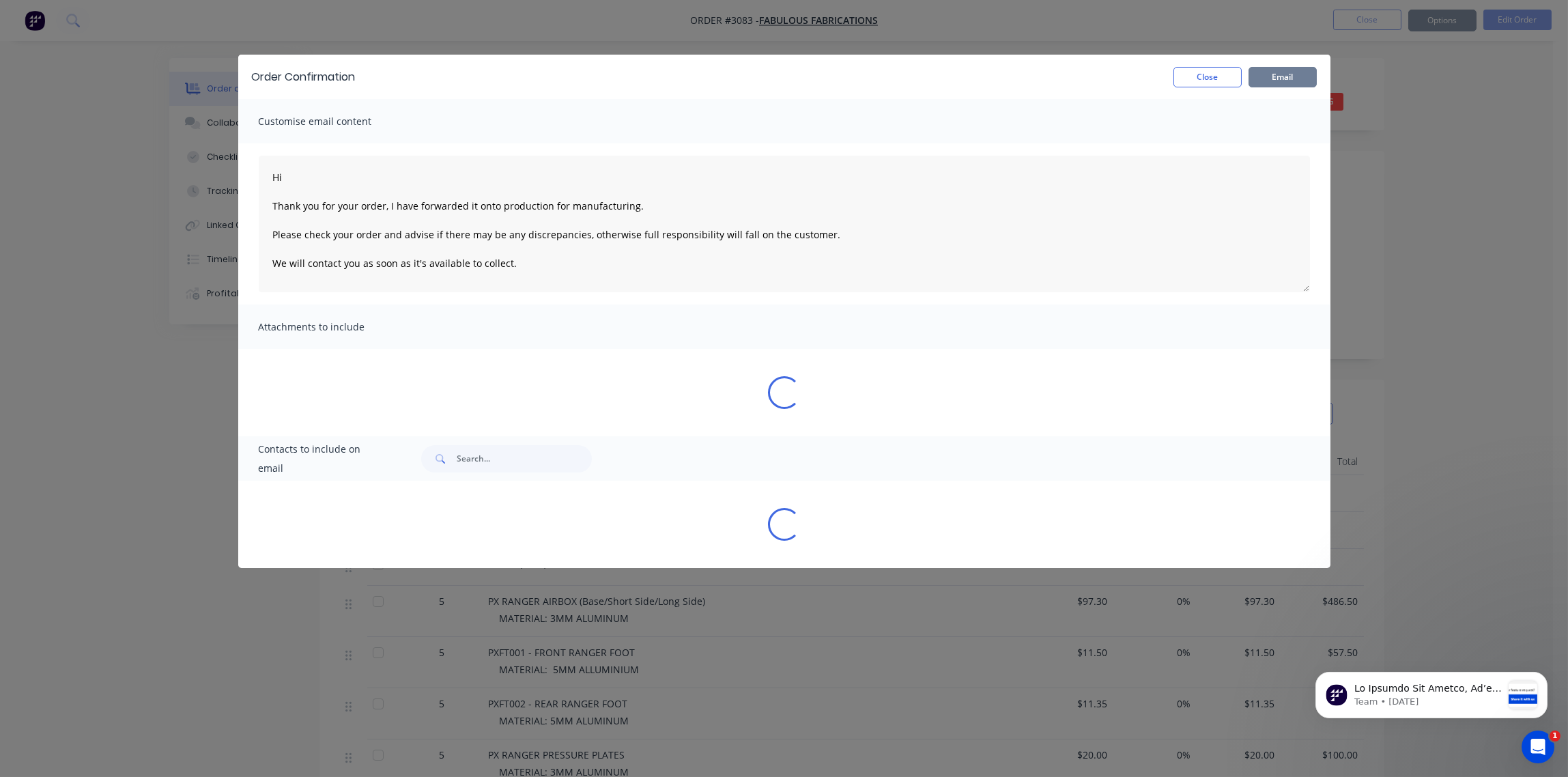
type textarea "Hi Thank you for your order, I have forwarded it onto production for manufactur…"
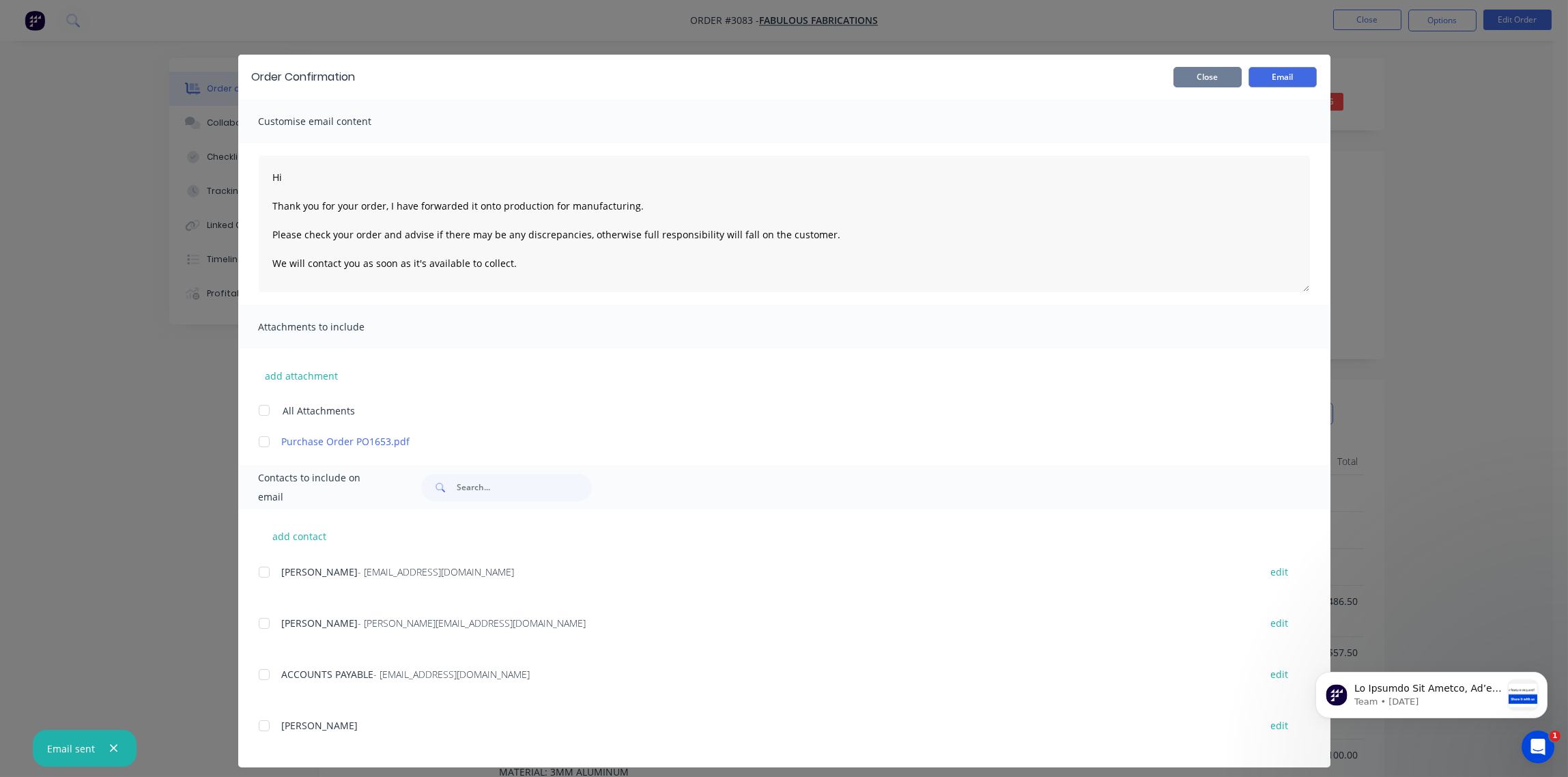
click at [1193, 78] on button "Close" at bounding box center [1208, 77] width 68 height 20
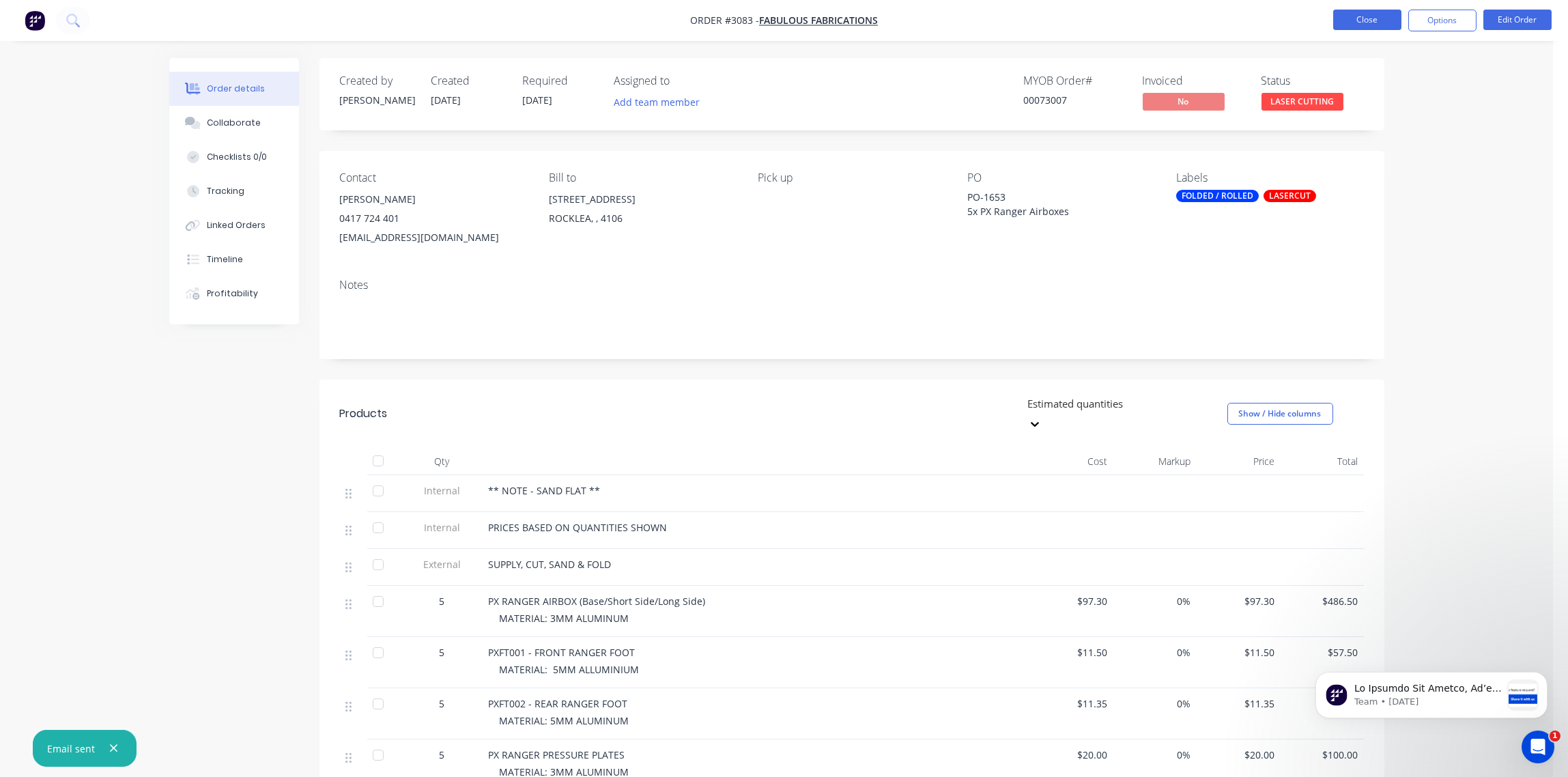
click at [1359, 18] on button "Close" at bounding box center [1368, 20] width 68 height 20
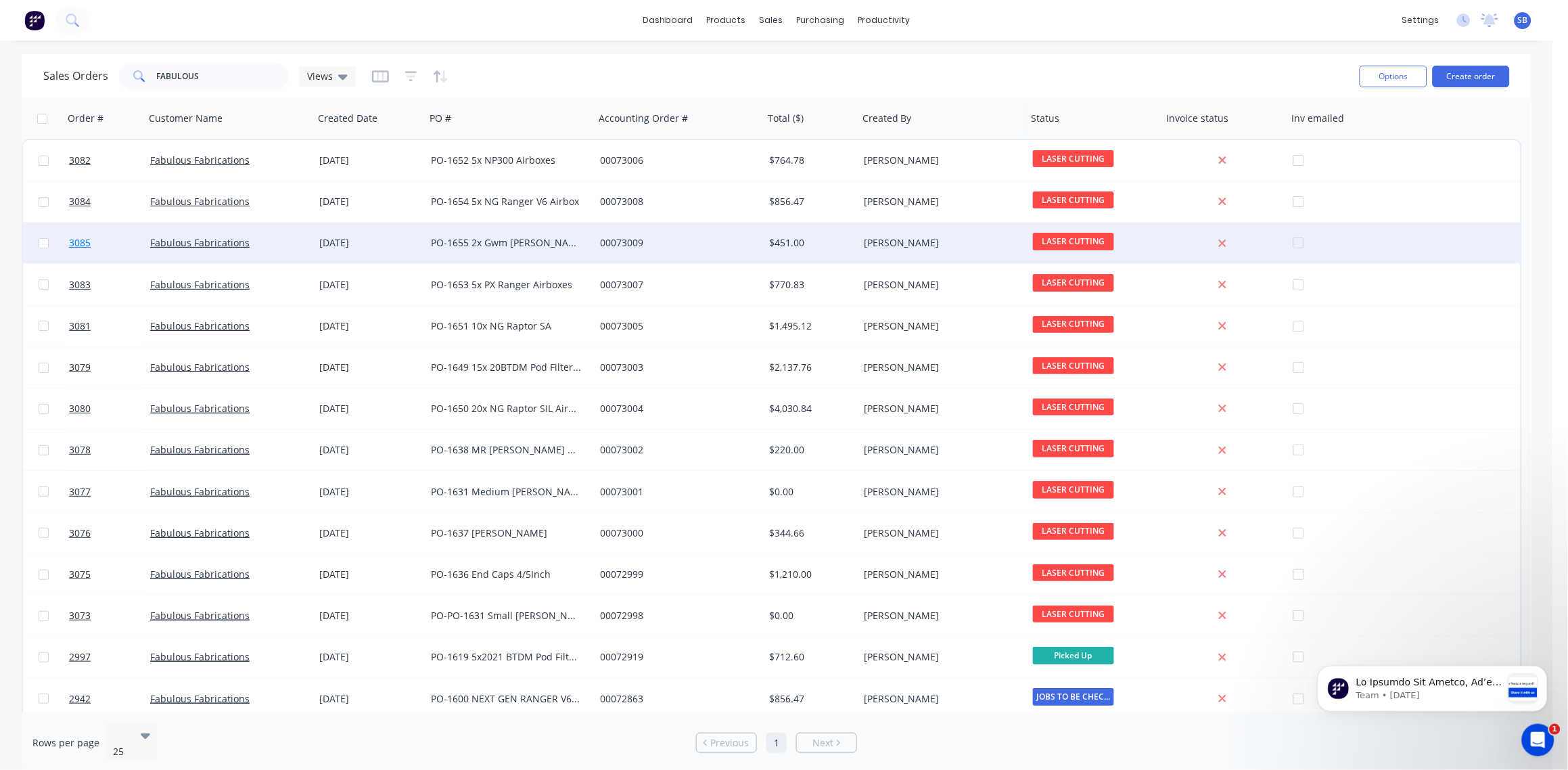
click at [74, 244] on span "3085" at bounding box center [80, 243] width 22 height 14
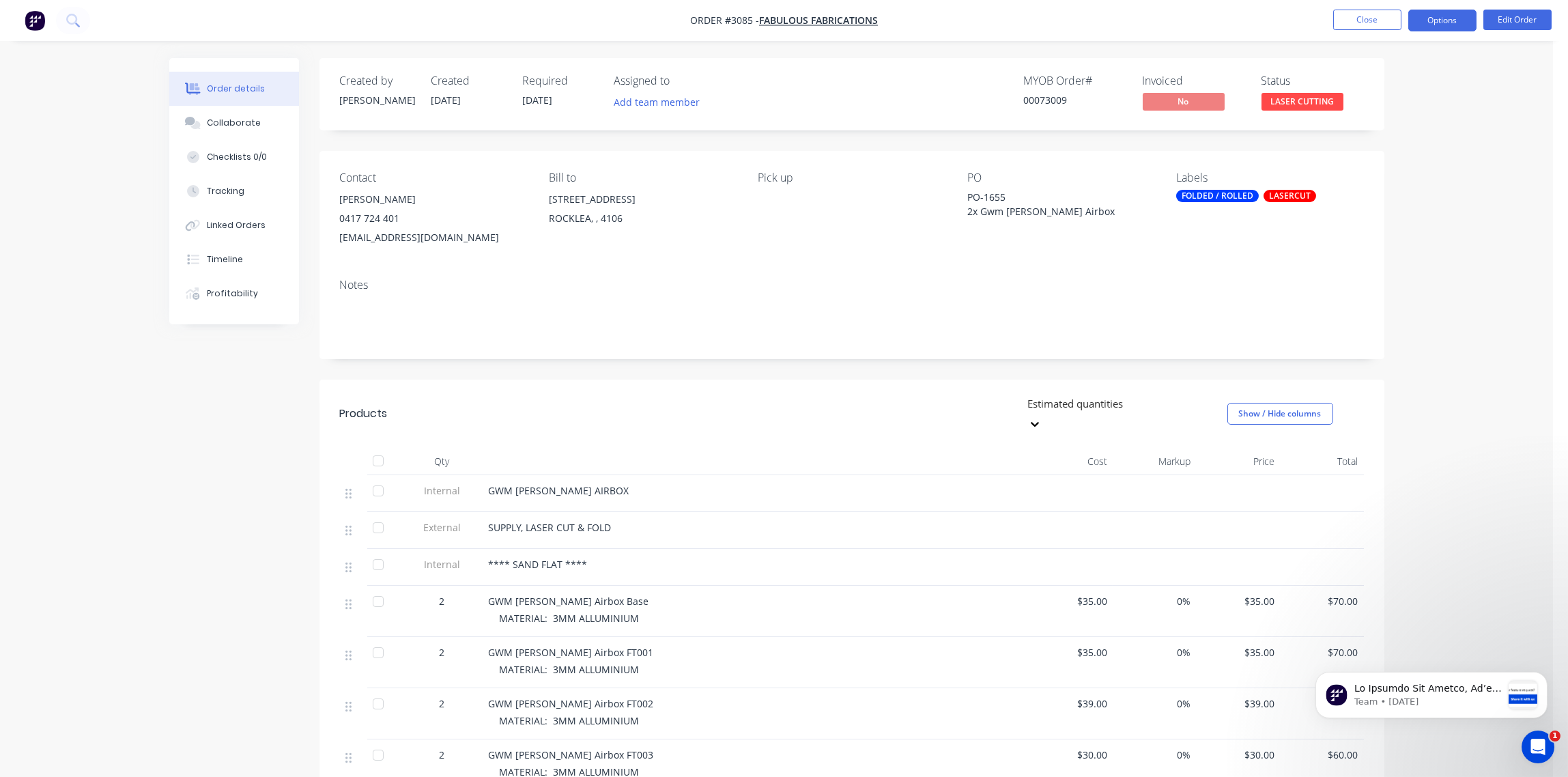
click at [1450, 22] on button "Options" at bounding box center [1442, 20] width 68 height 22
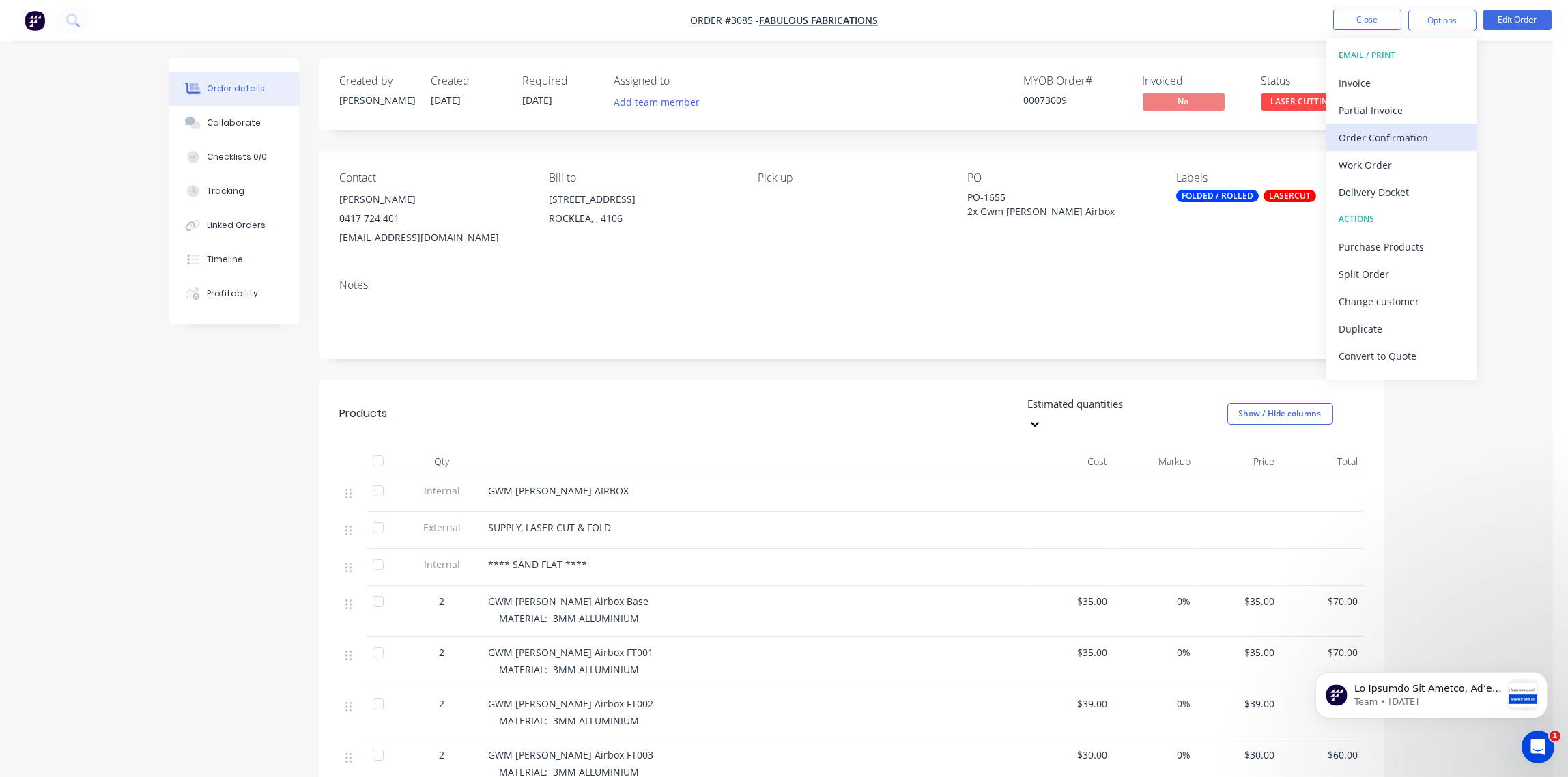
click at [1401, 131] on div "Order Confirmation" at bounding box center [1401, 137] width 126 height 20
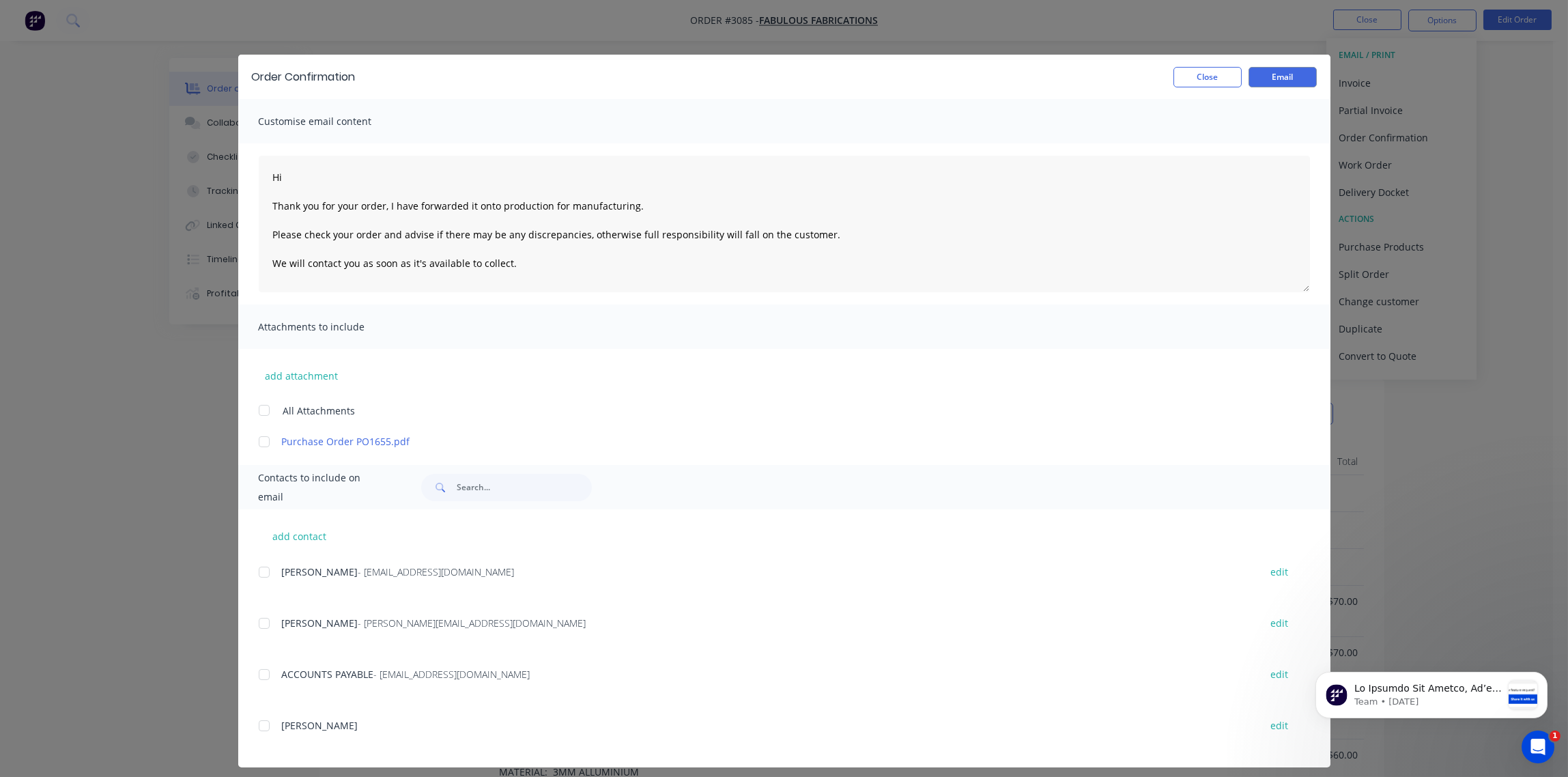
click at [268, 569] on div at bounding box center [264, 572] width 28 height 28
type textarea "Hi Thank you for your order, I have forwarded it onto production for manufactur…"
click at [1270, 84] on button "Email" at bounding box center [1283, 77] width 68 height 20
type textarea "Hi Thank you for your order, I have forwarded it onto production for manufactur…"
click at [1194, 78] on button "Close" at bounding box center [1208, 77] width 68 height 20
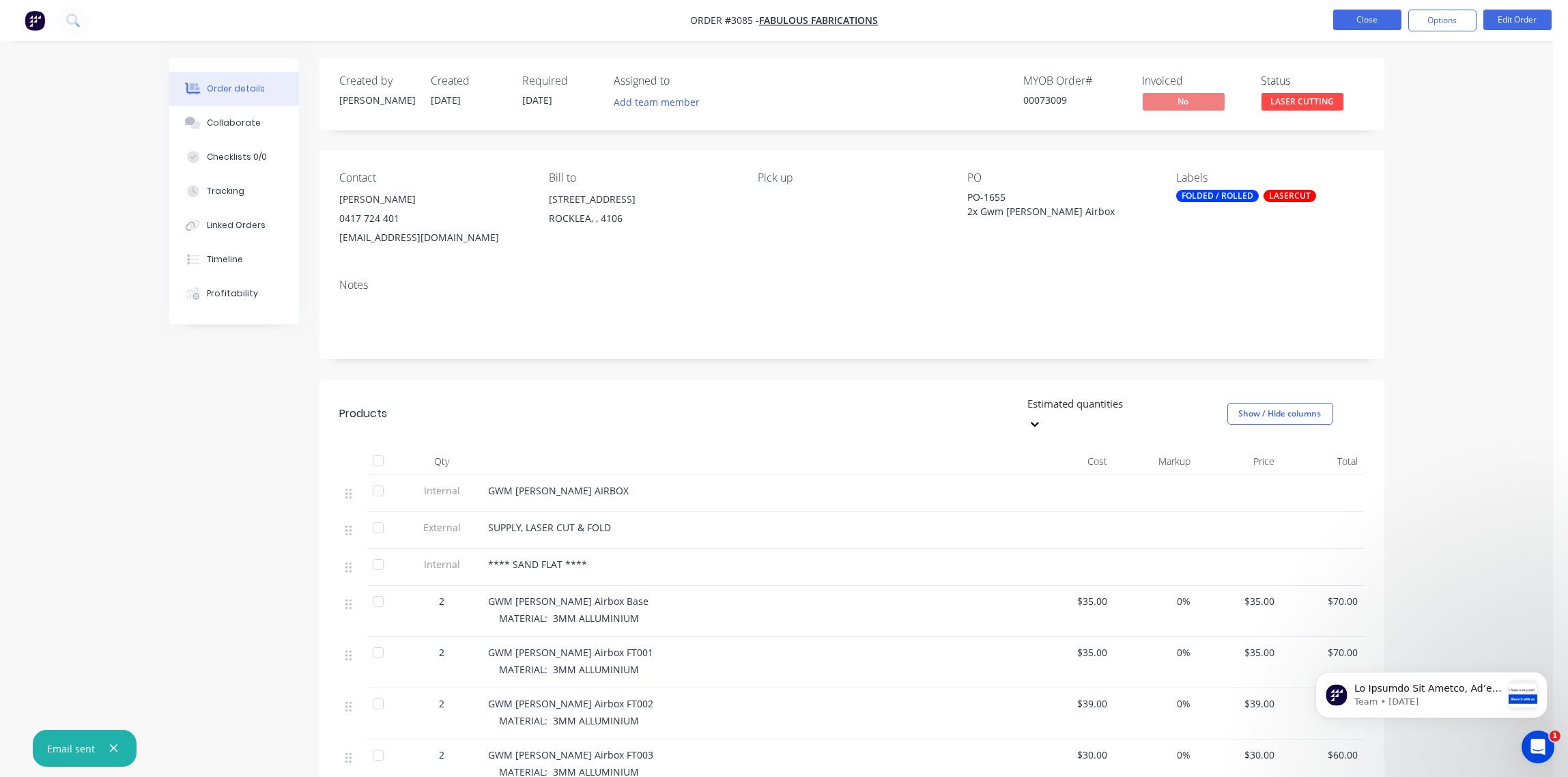
click at [1368, 24] on button "Close" at bounding box center [1368, 20] width 68 height 20
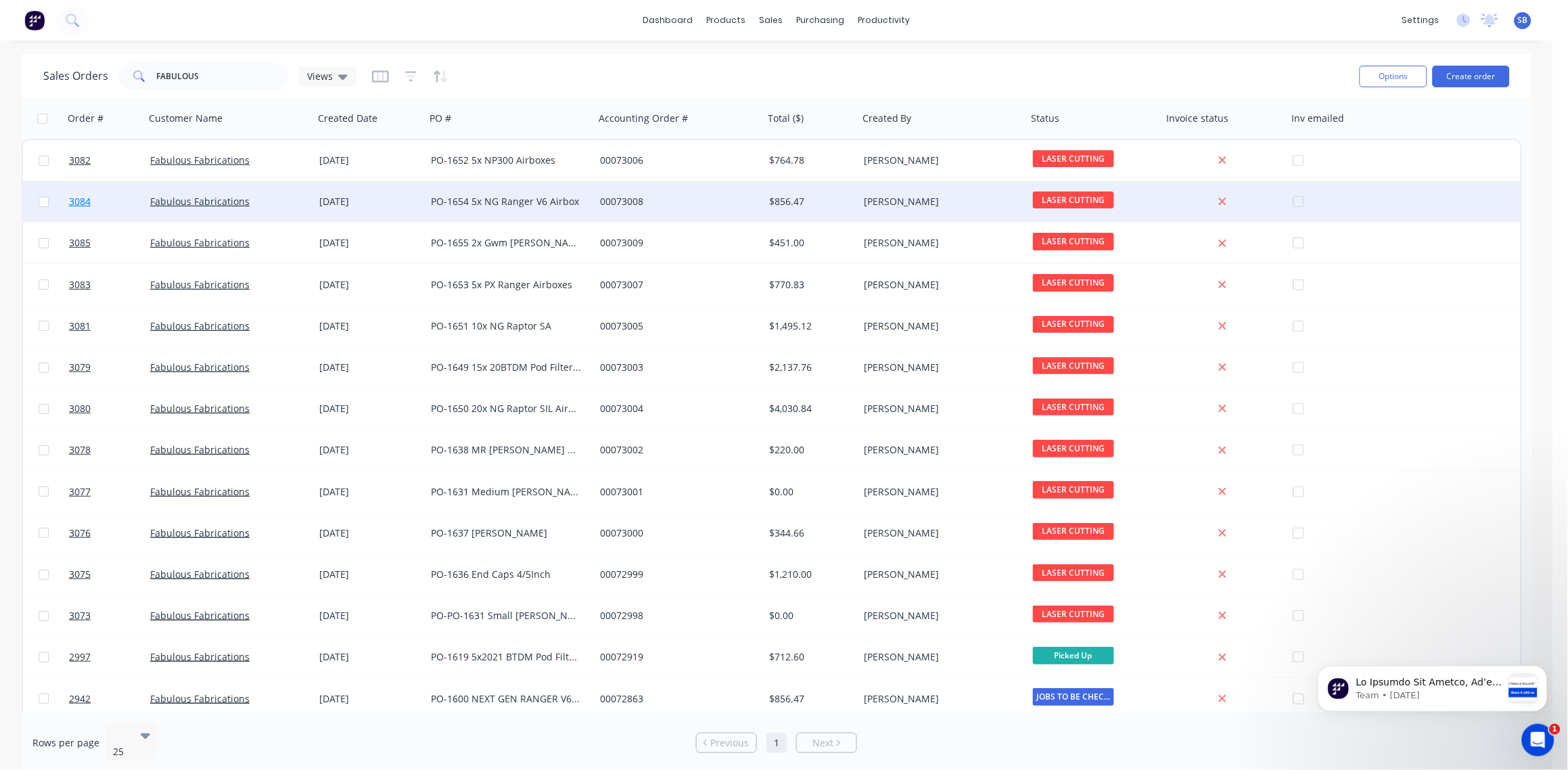
click at [75, 198] on span "3084" at bounding box center [80, 201] width 22 height 14
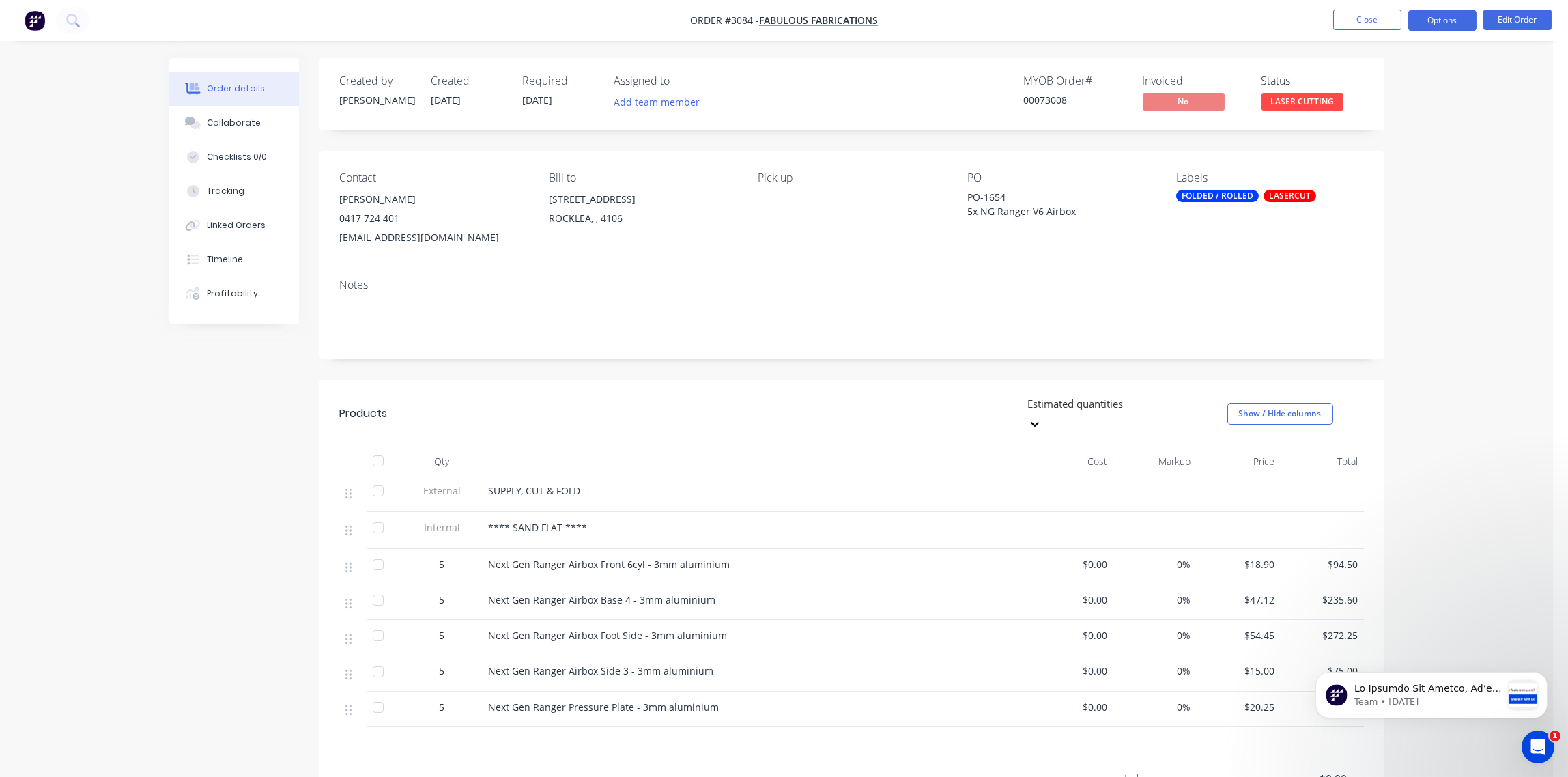
click at [1448, 21] on button "Options" at bounding box center [1442, 20] width 68 height 22
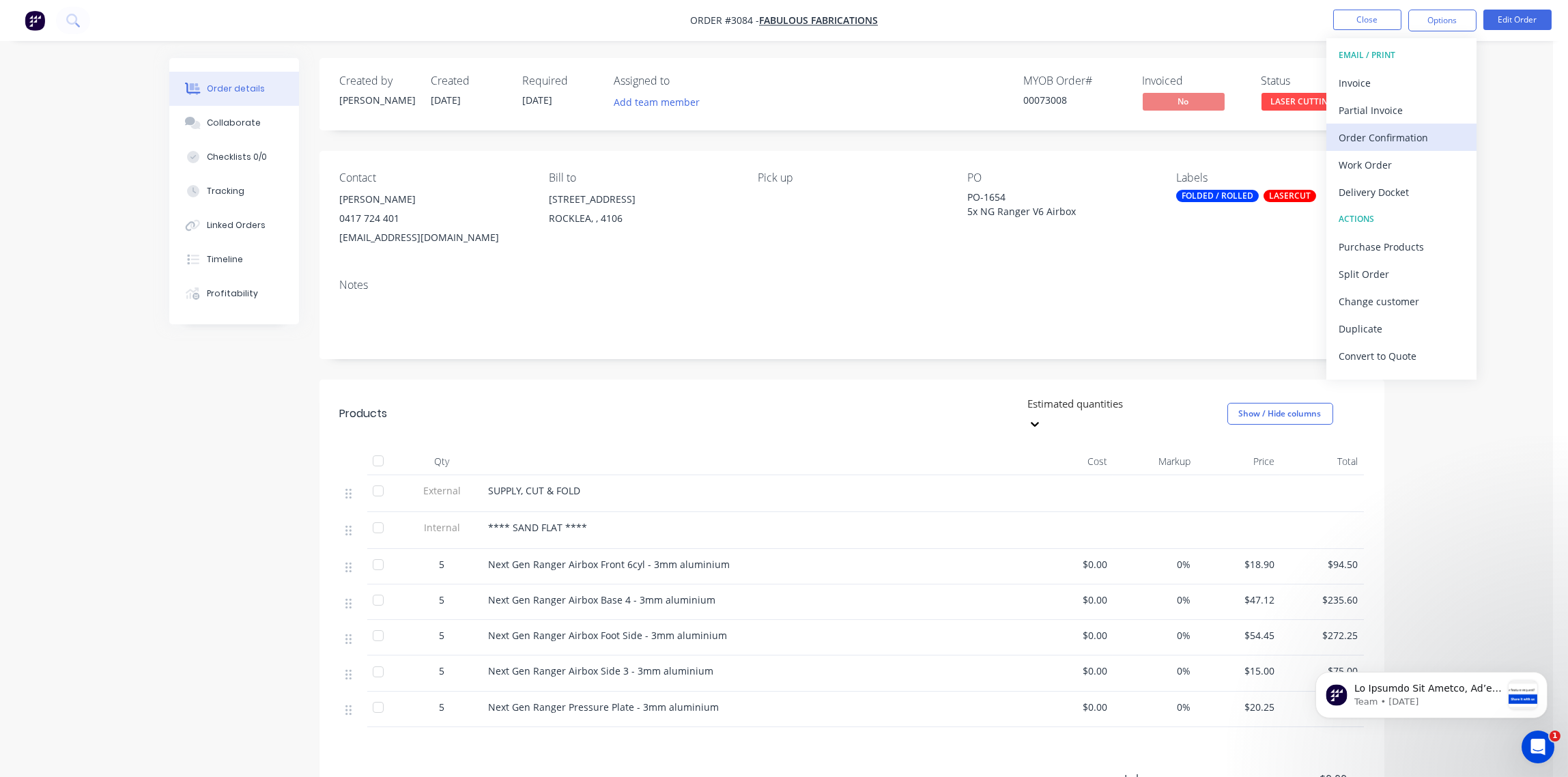
click at [1409, 138] on div "Order Confirmation" at bounding box center [1401, 137] width 126 height 20
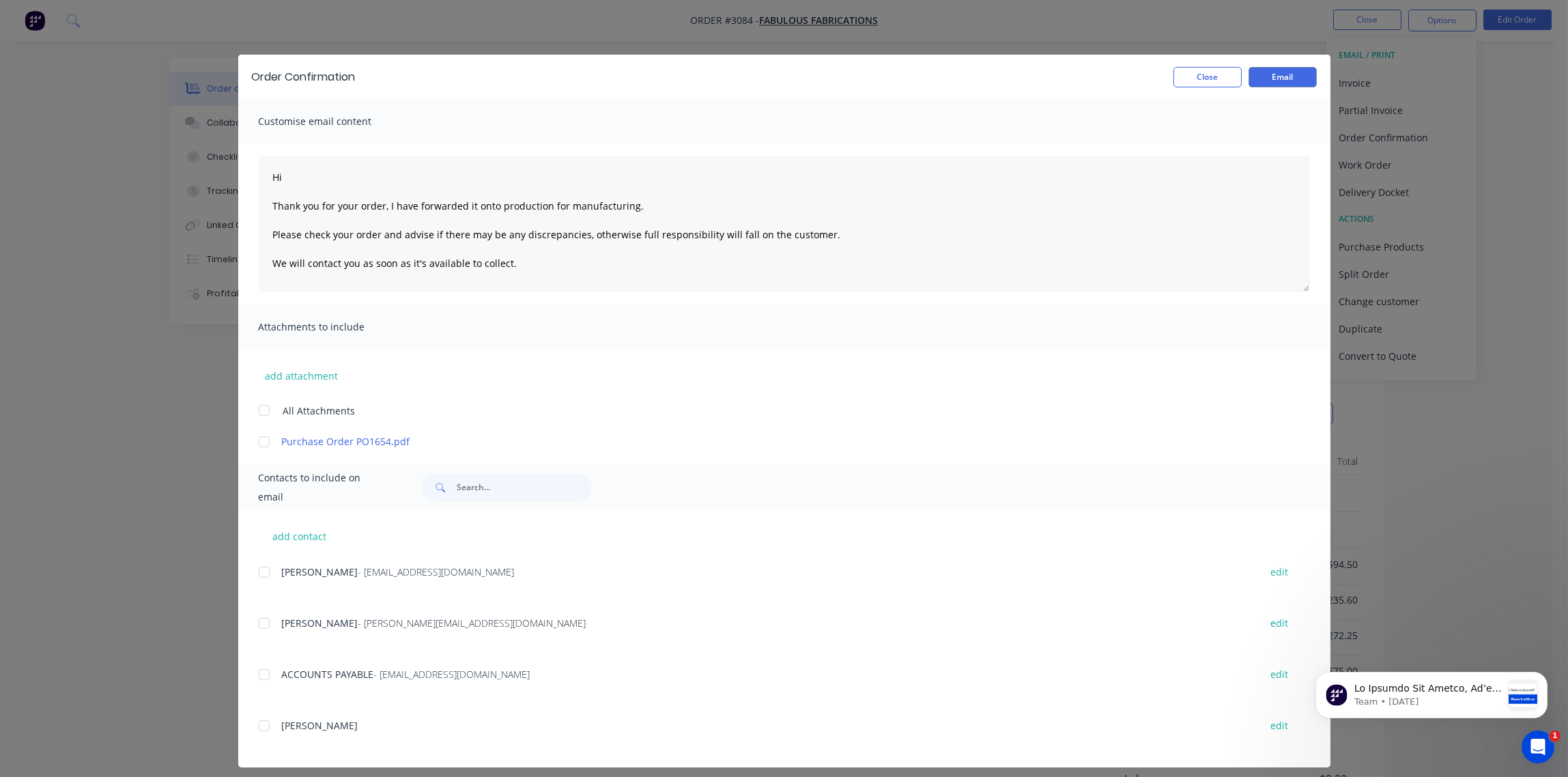
click at [253, 574] on div at bounding box center [264, 572] width 28 height 28
type textarea "Hi Thank you for your order, I have forwarded it onto production for manufactur…"
click at [1256, 76] on button "Email" at bounding box center [1283, 77] width 68 height 20
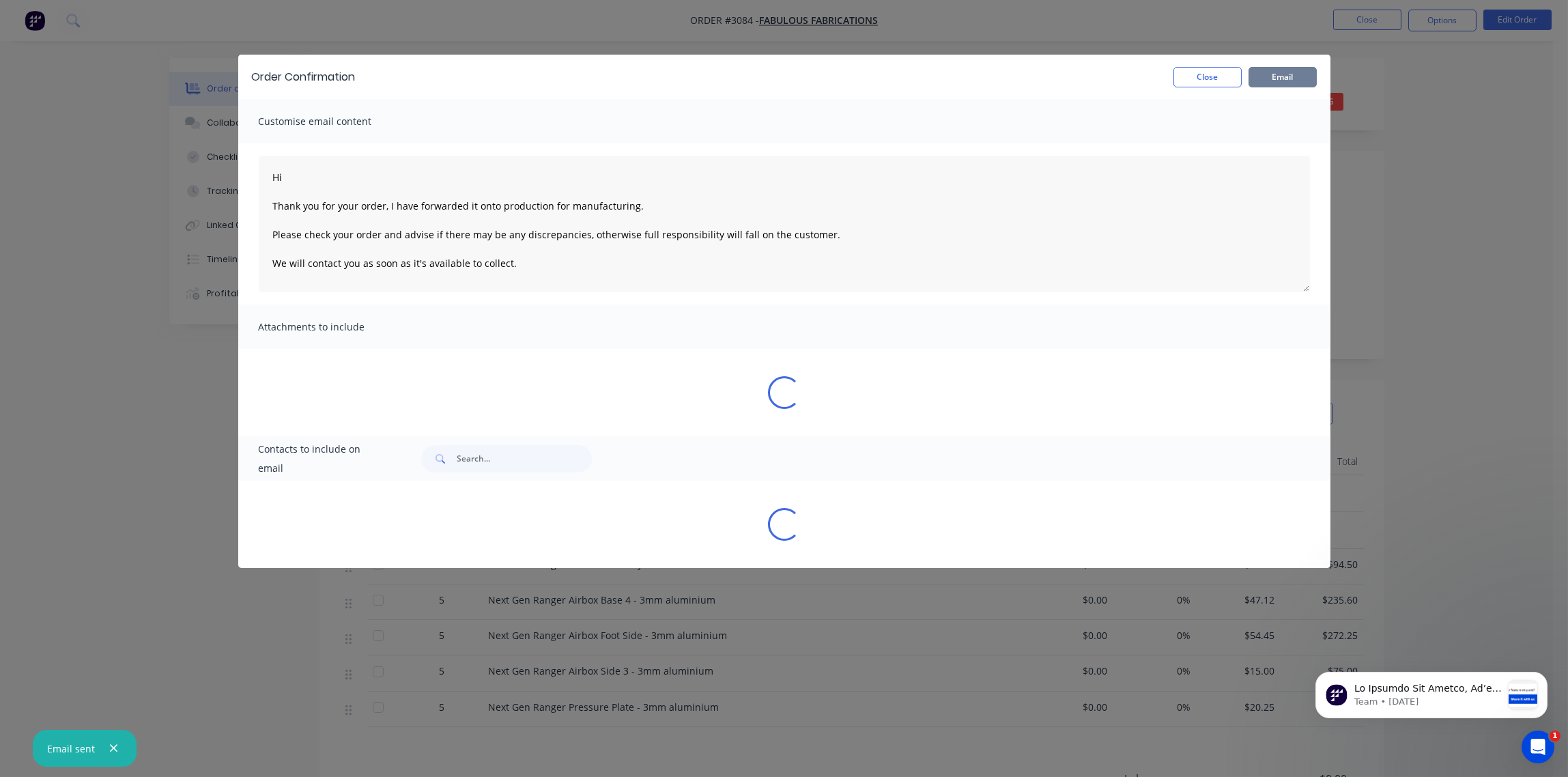
type textarea "Hi Thank you for your order, I have forwarded it onto production for manufactur…"
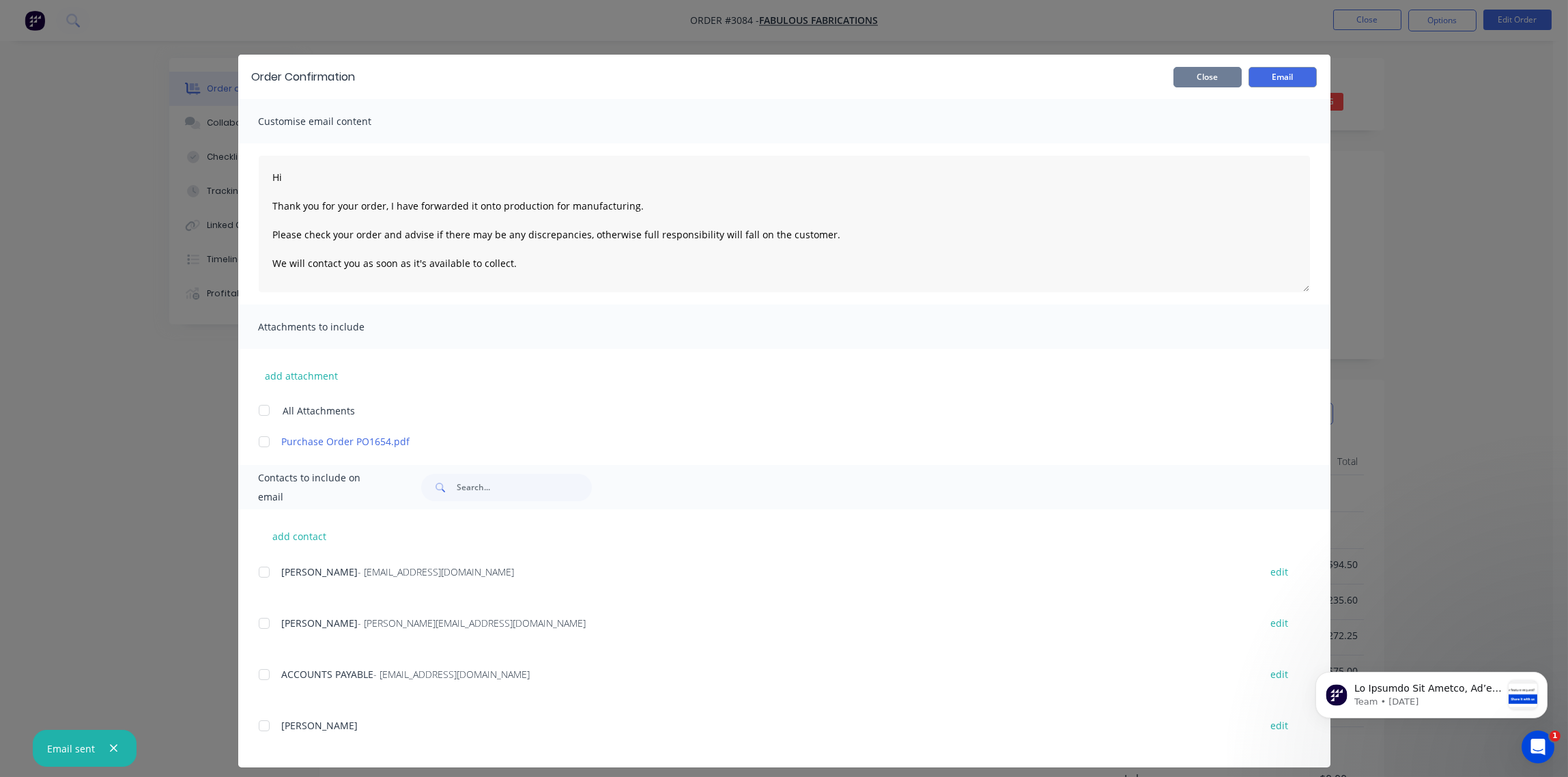
click at [1201, 84] on button "Close" at bounding box center [1208, 77] width 68 height 20
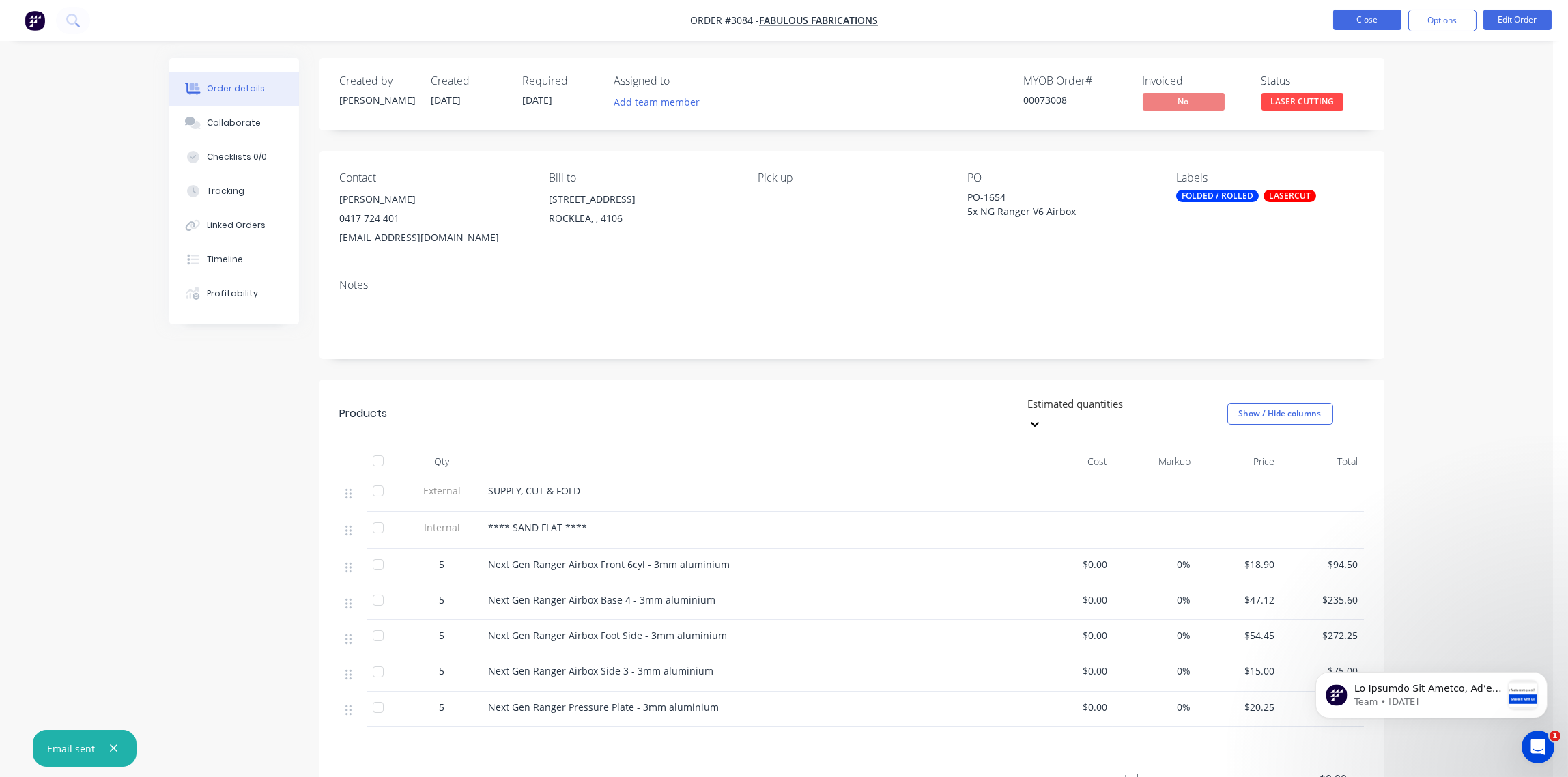
click at [1364, 25] on button "Close" at bounding box center [1368, 20] width 68 height 20
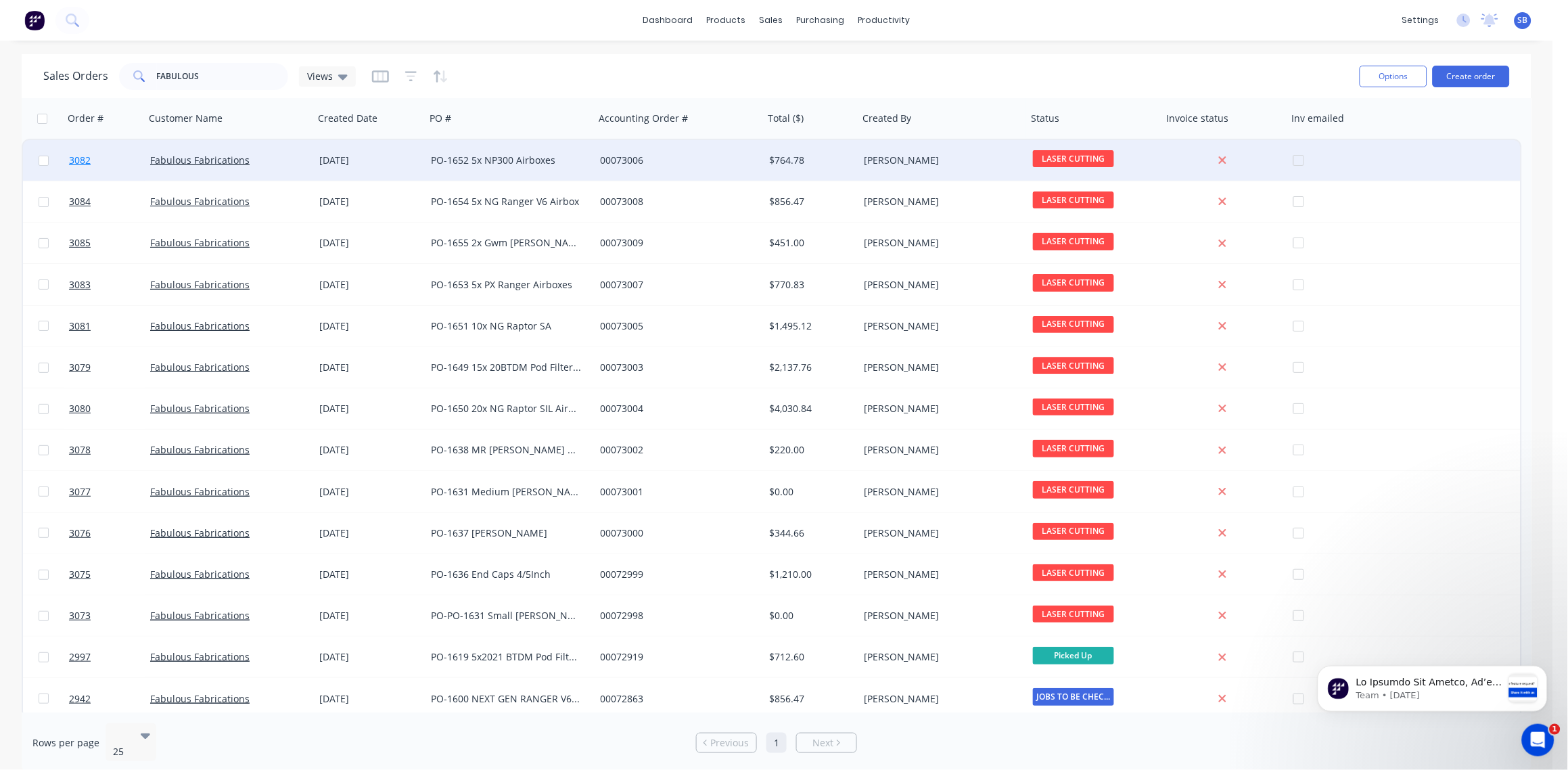
click at [81, 157] on span "3082" at bounding box center [80, 160] width 22 height 14
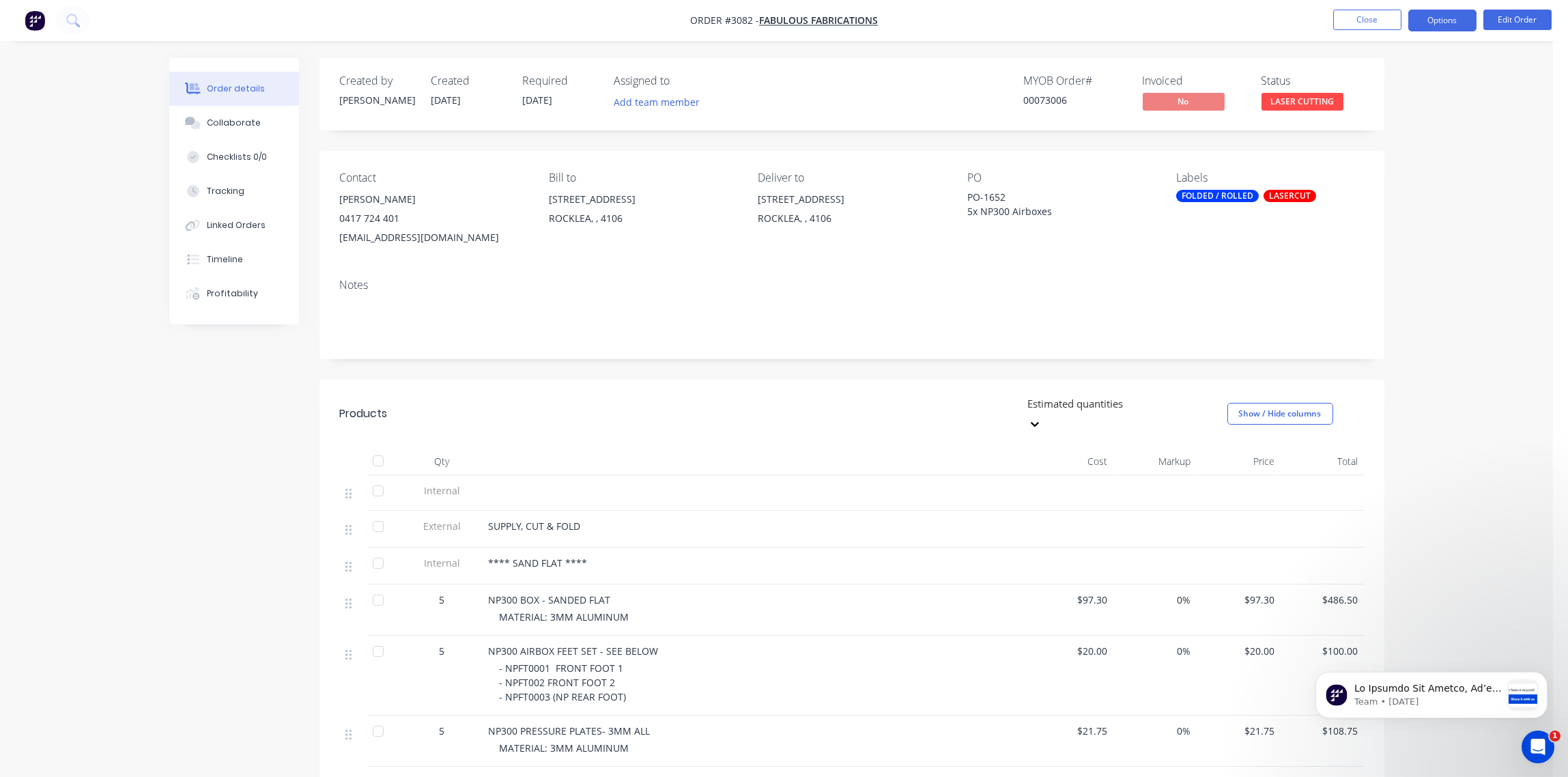
click at [1448, 28] on button "Options" at bounding box center [1442, 20] width 68 height 22
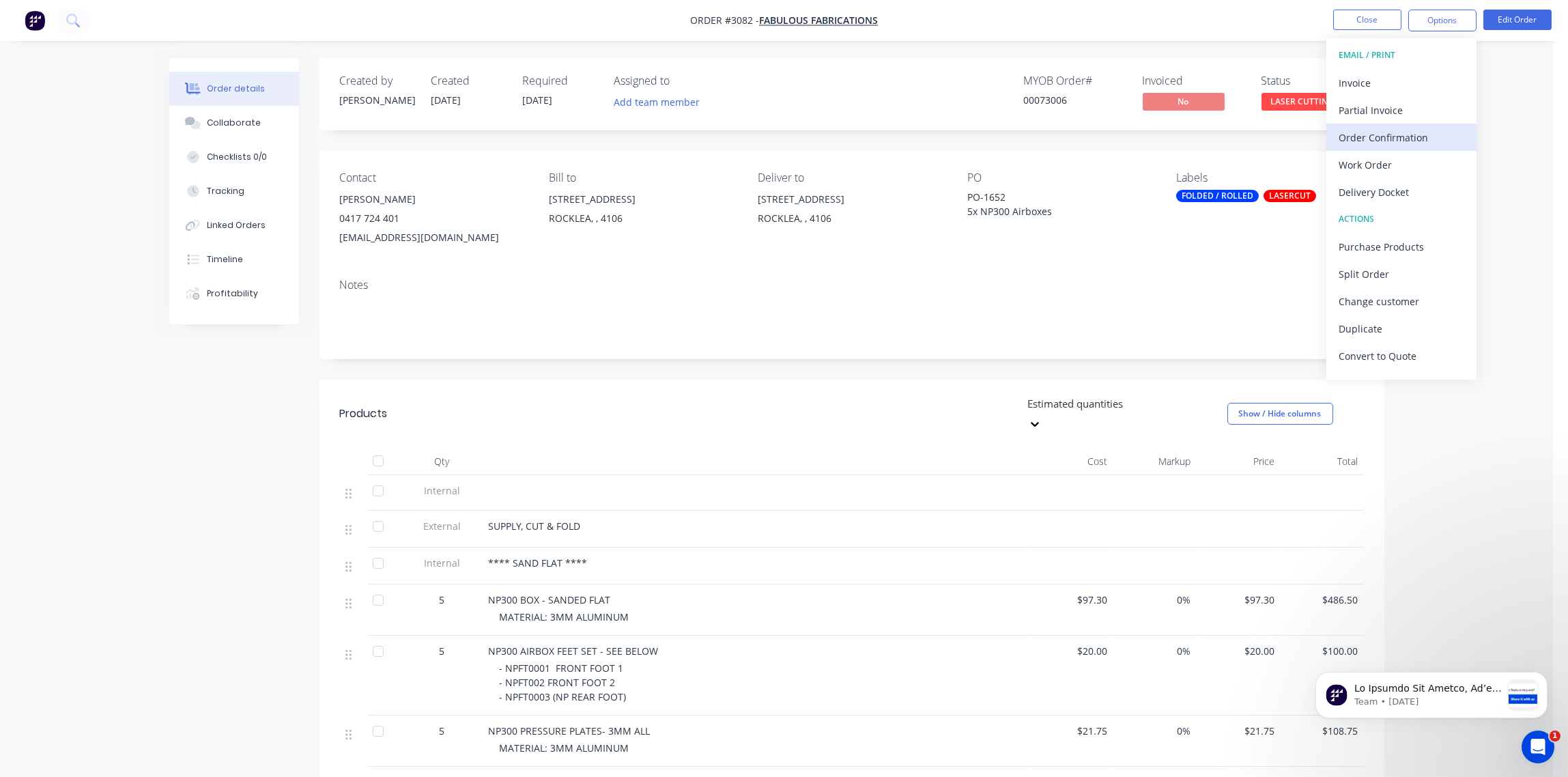
click at [1430, 143] on div "Order Confirmation" at bounding box center [1401, 137] width 126 height 20
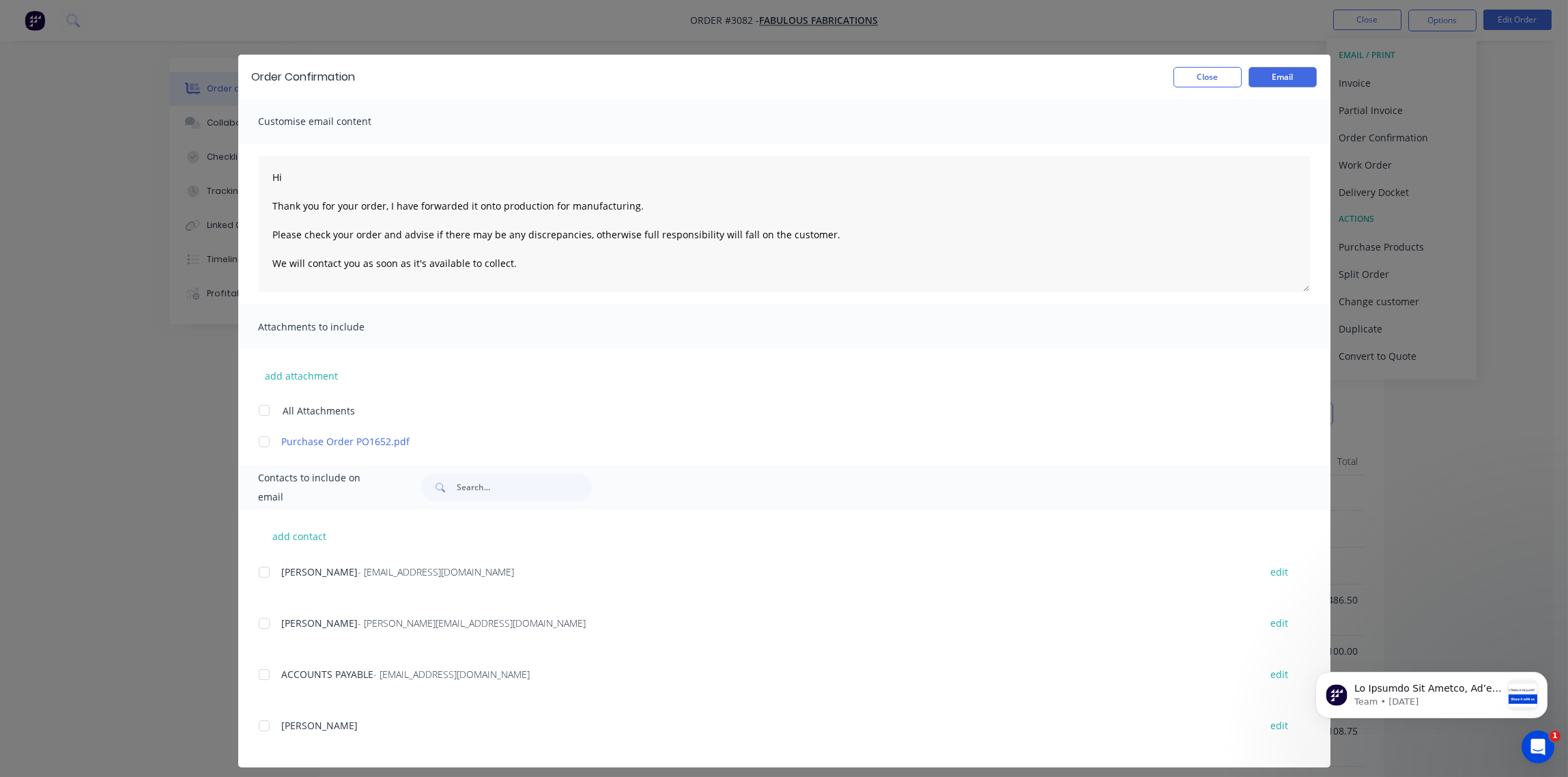
click at [258, 569] on div at bounding box center [264, 572] width 28 height 28
type textarea "Hi Thank you for your order, I have forwarded it onto production for manufactur…"
click at [1273, 78] on button "Email" at bounding box center [1283, 77] width 68 height 20
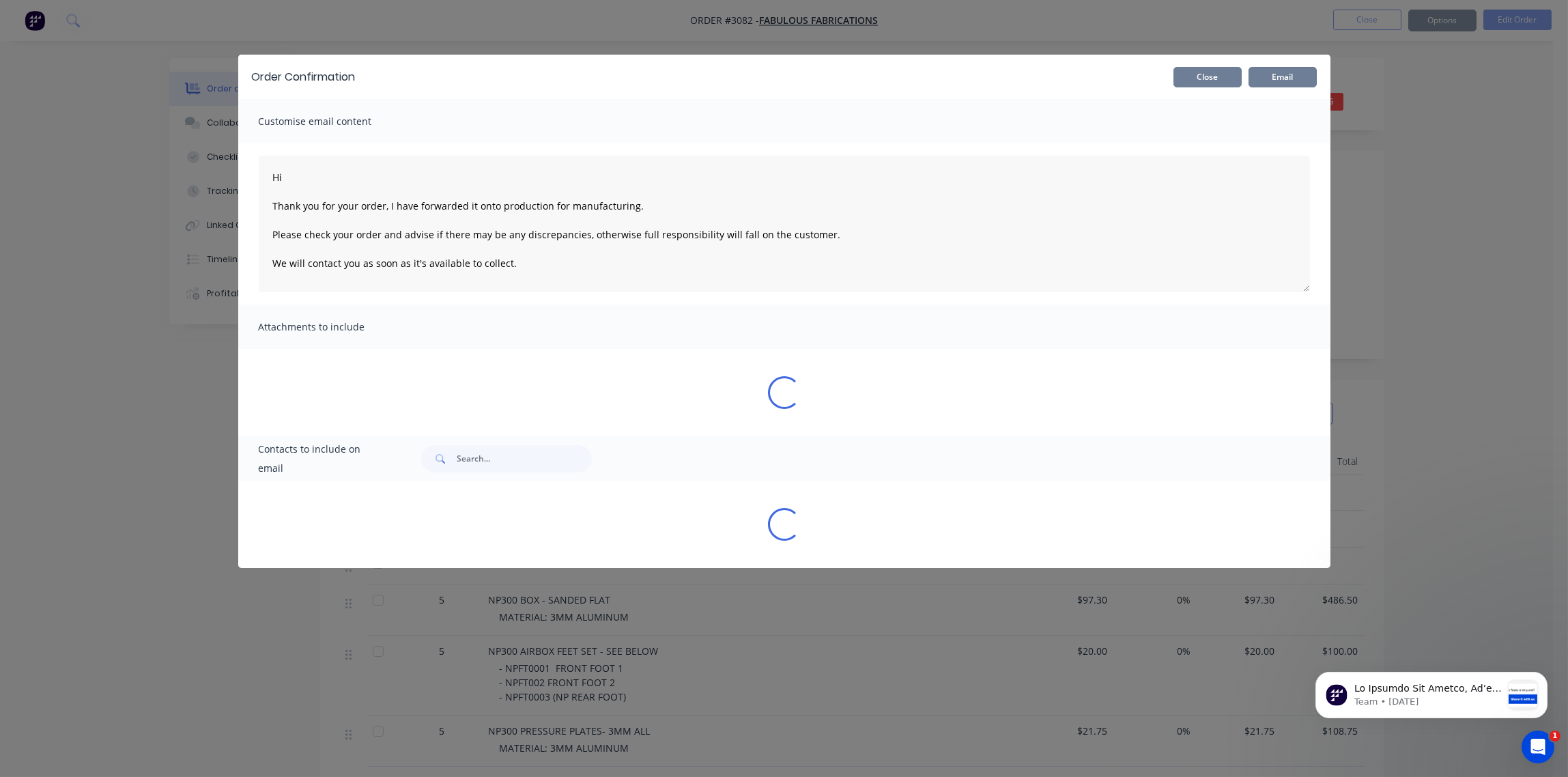
type textarea "Hi Thank you for your order, I have forwarded it onto production for manufactur…"
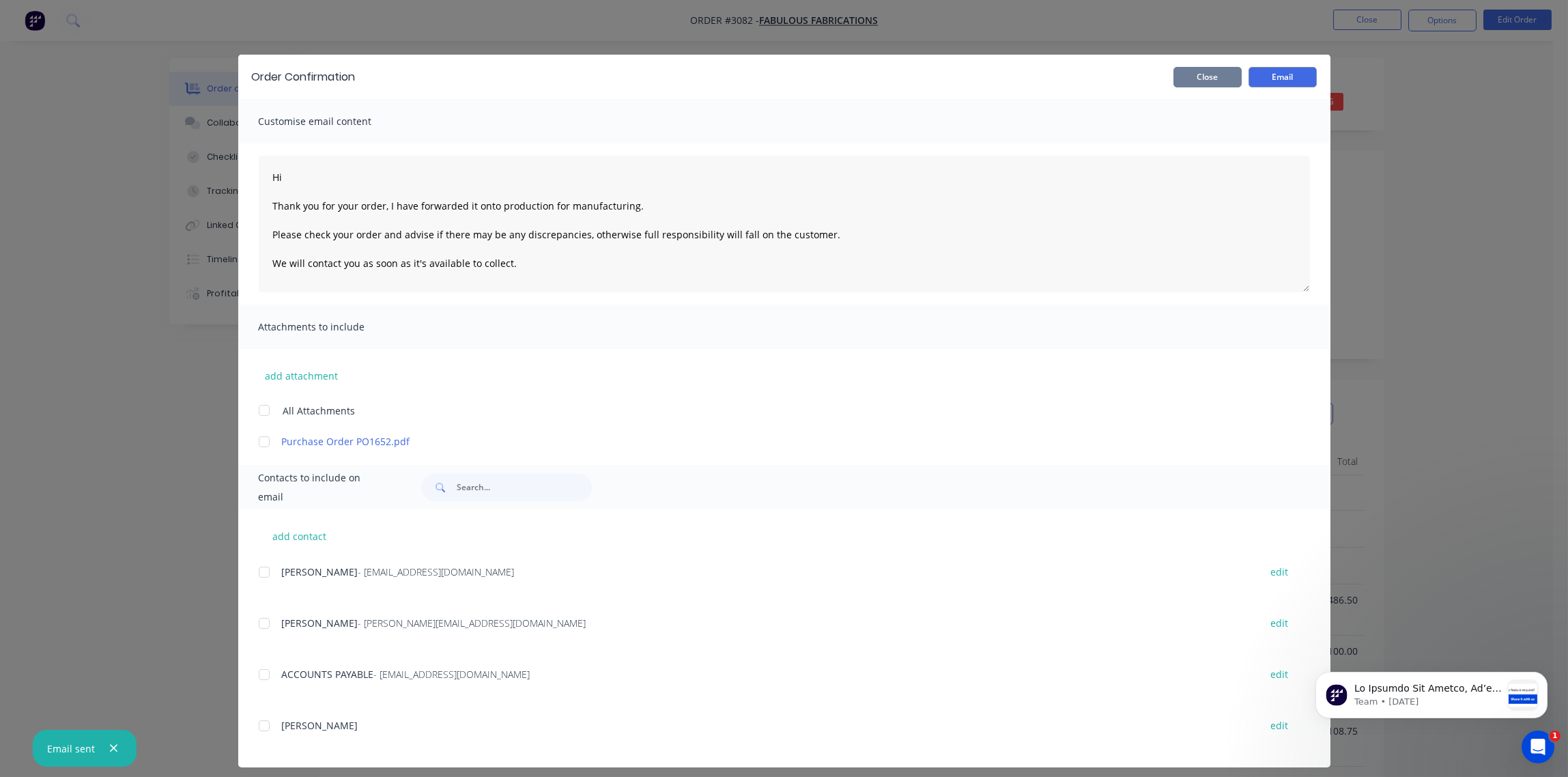
click at [1206, 76] on button "Close" at bounding box center [1208, 77] width 68 height 20
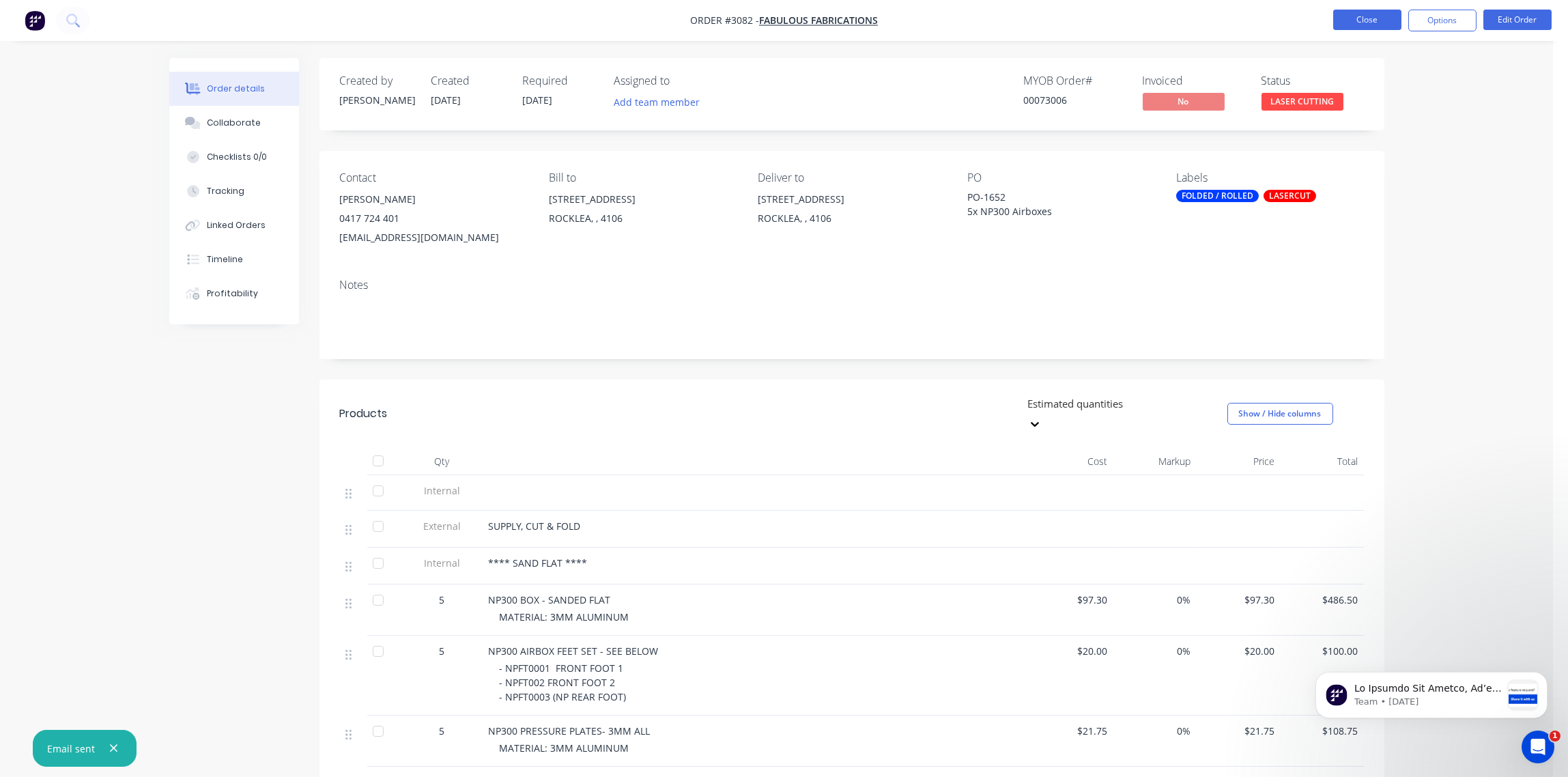
click at [1378, 18] on button "Close" at bounding box center [1368, 20] width 68 height 20
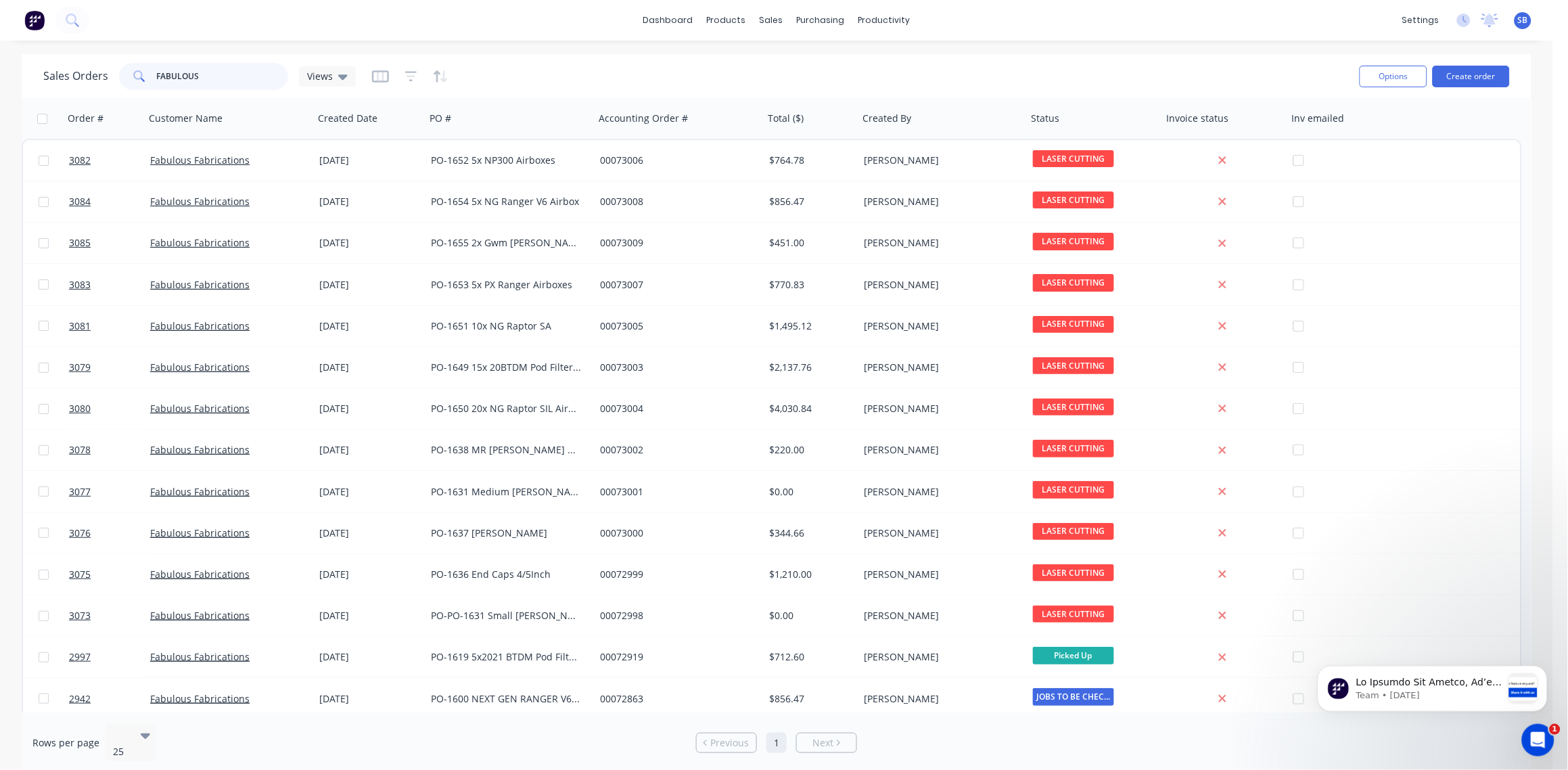
drag, startPoint x: 201, startPoint y: 79, endPoint x: 0, endPoint y: 134, distance: 208.4
click at [0, 134] on html "dashboard products sales purchasing productivity dashboard products Product Cat…" at bounding box center [784, 385] width 1568 height 770
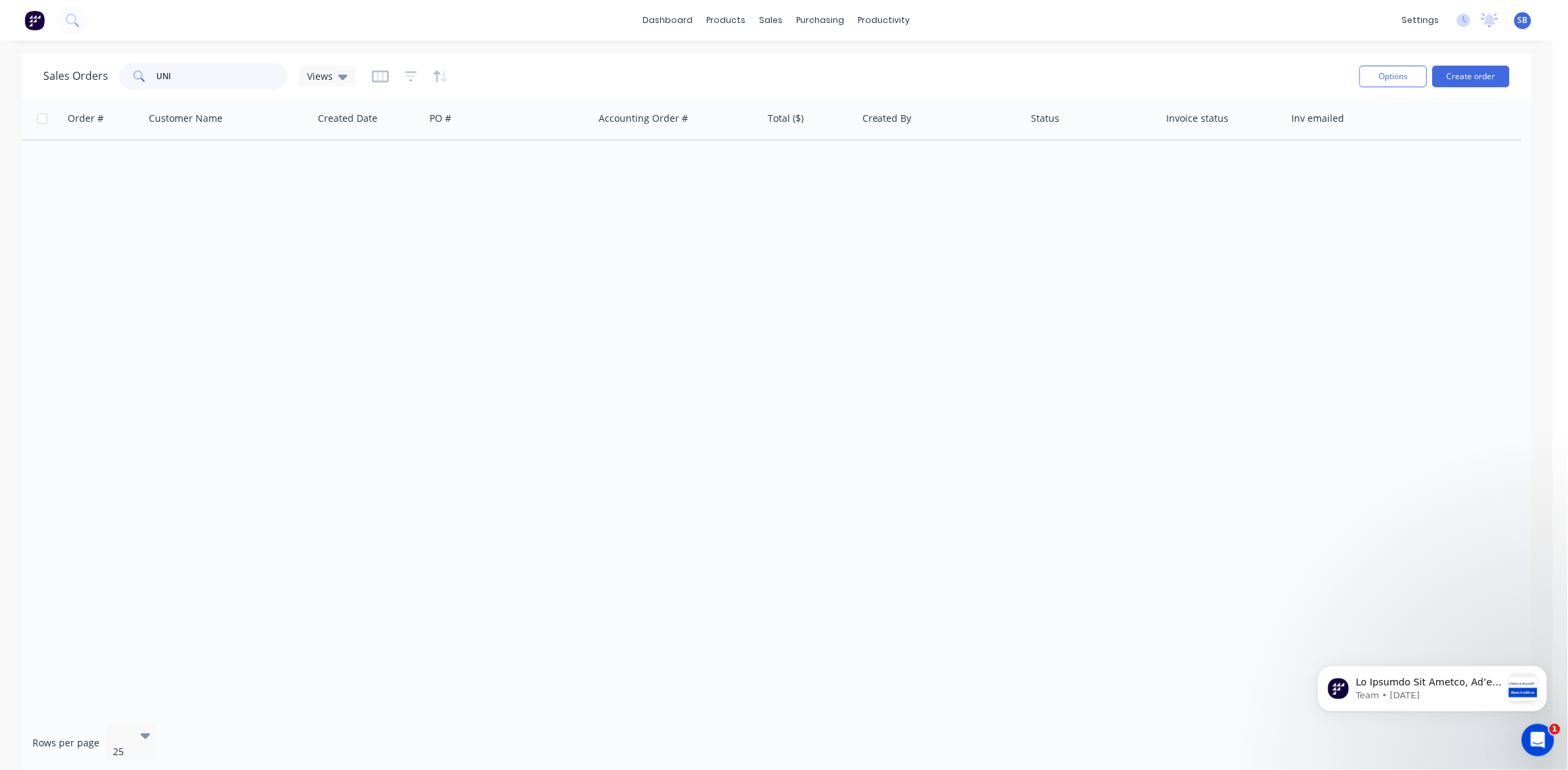
type input "UNIS"
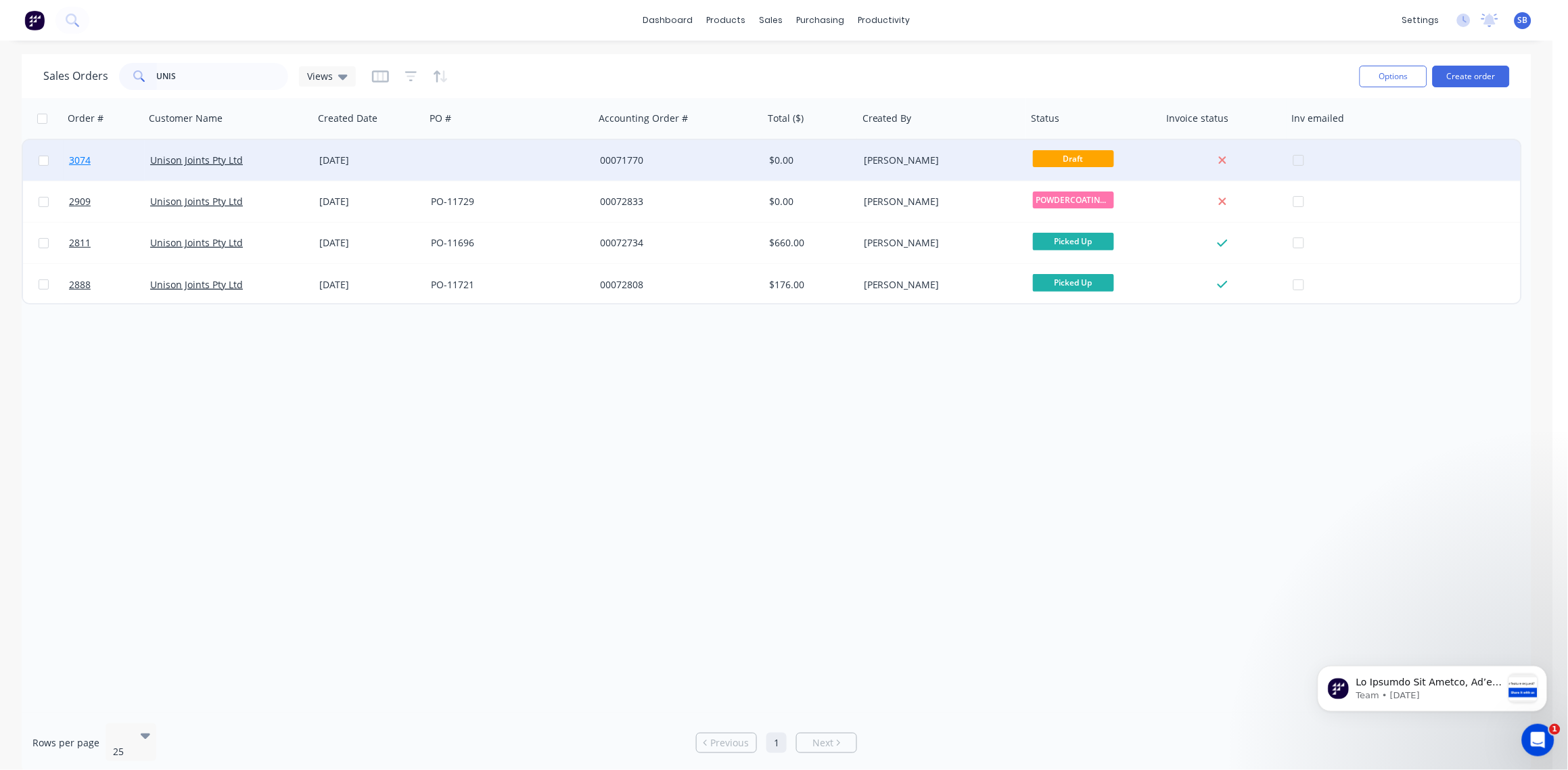
click at [74, 158] on span "3074" at bounding box center [80, 160] width 22 height 14
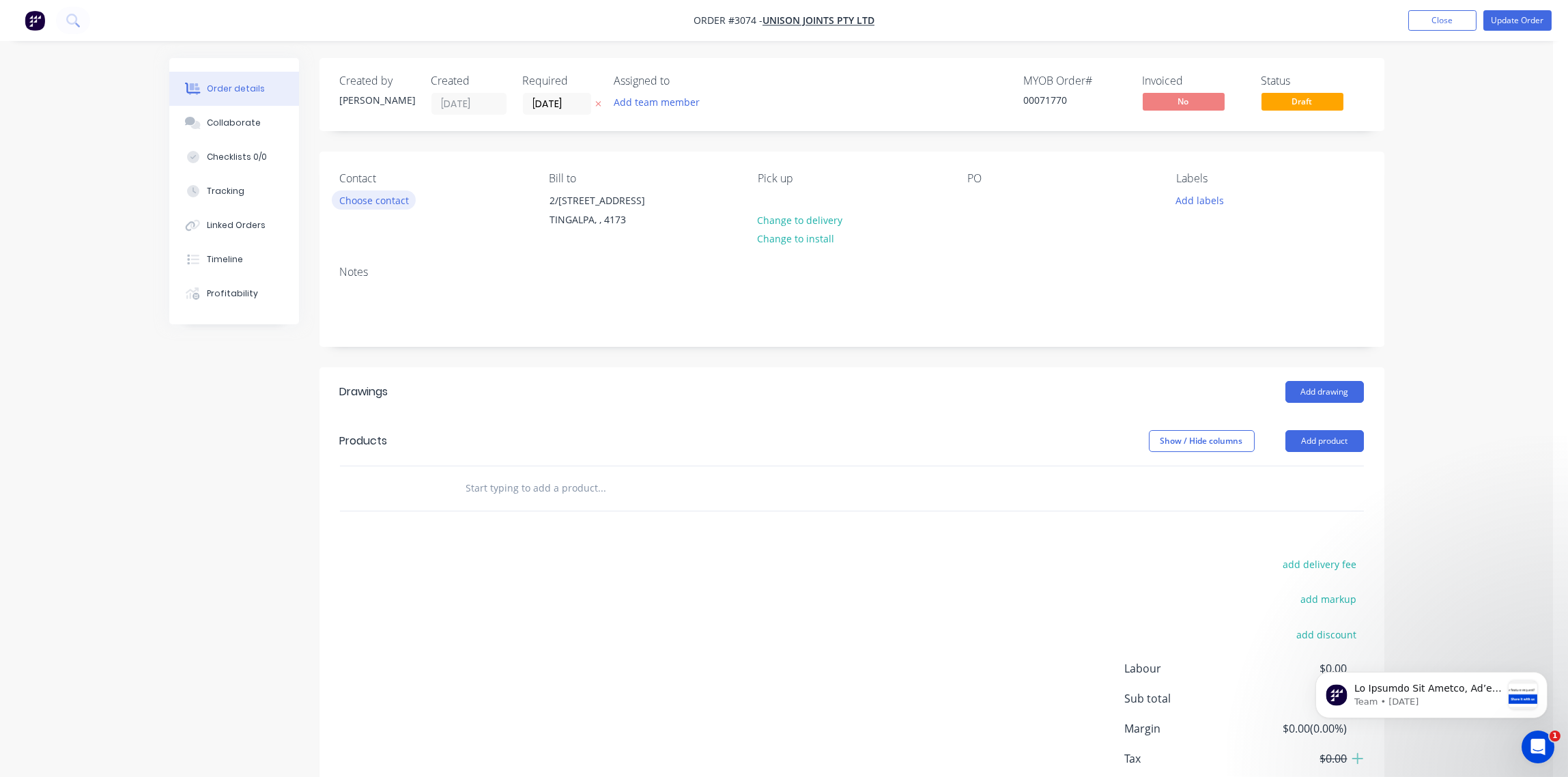
click at [375, 203] on button "Choose contact" at bounding box center [374, 199] width 84 height 18
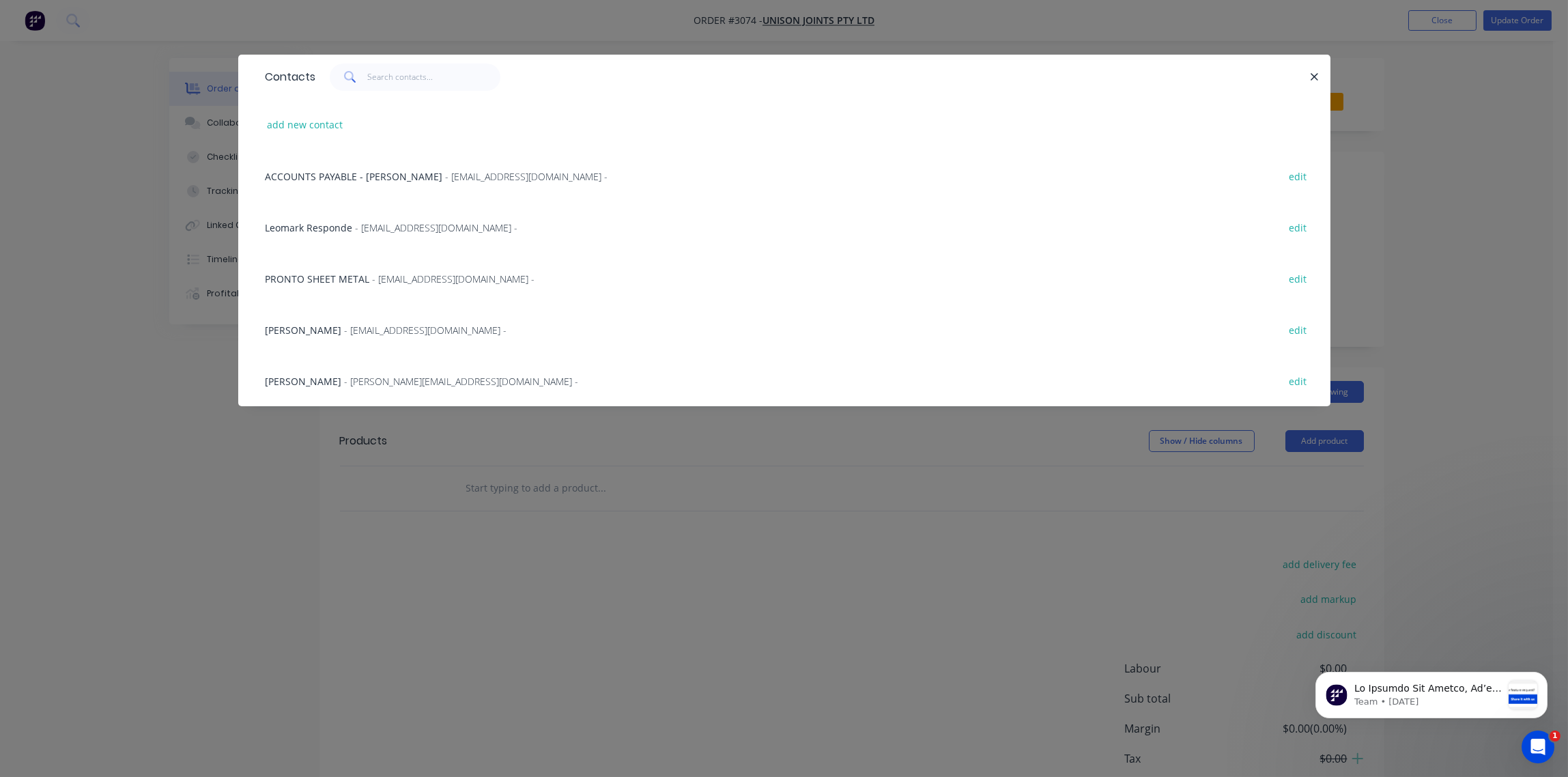
click at [359, 228] on span "- Leomark@unisonjoints.com.au -" at bounding box center [437, 228] width 163 height 13
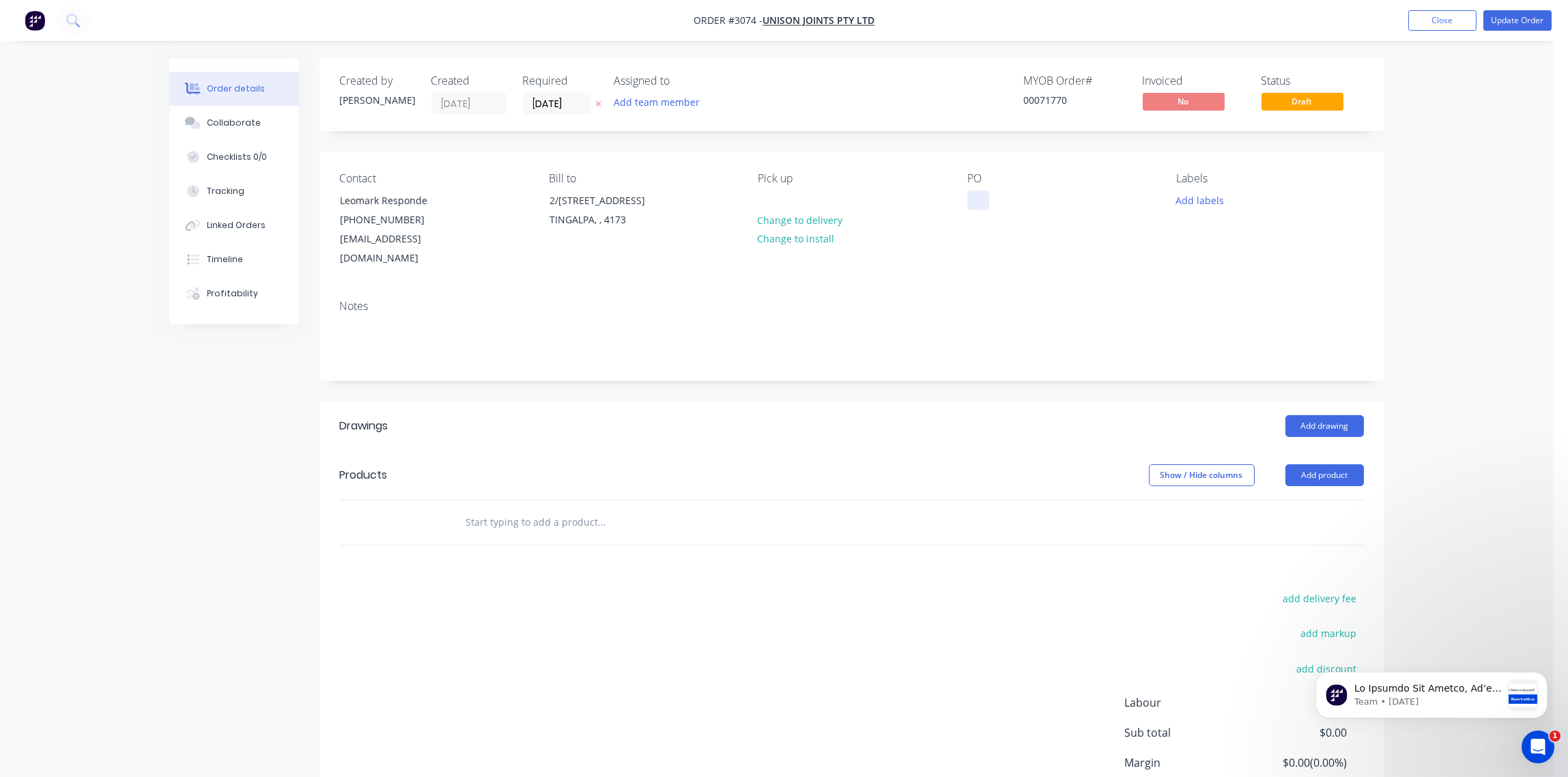
click at [979, 200] on div at bounding box center [979, 200] width 22 height 20
paste div
click at [992, 200] on div "PO11796" at bounding box center [999, 200] width 62 height 20
click at [1209, 200] on button "Add labels" at bounding box center [1200, 199] width 63 height 18
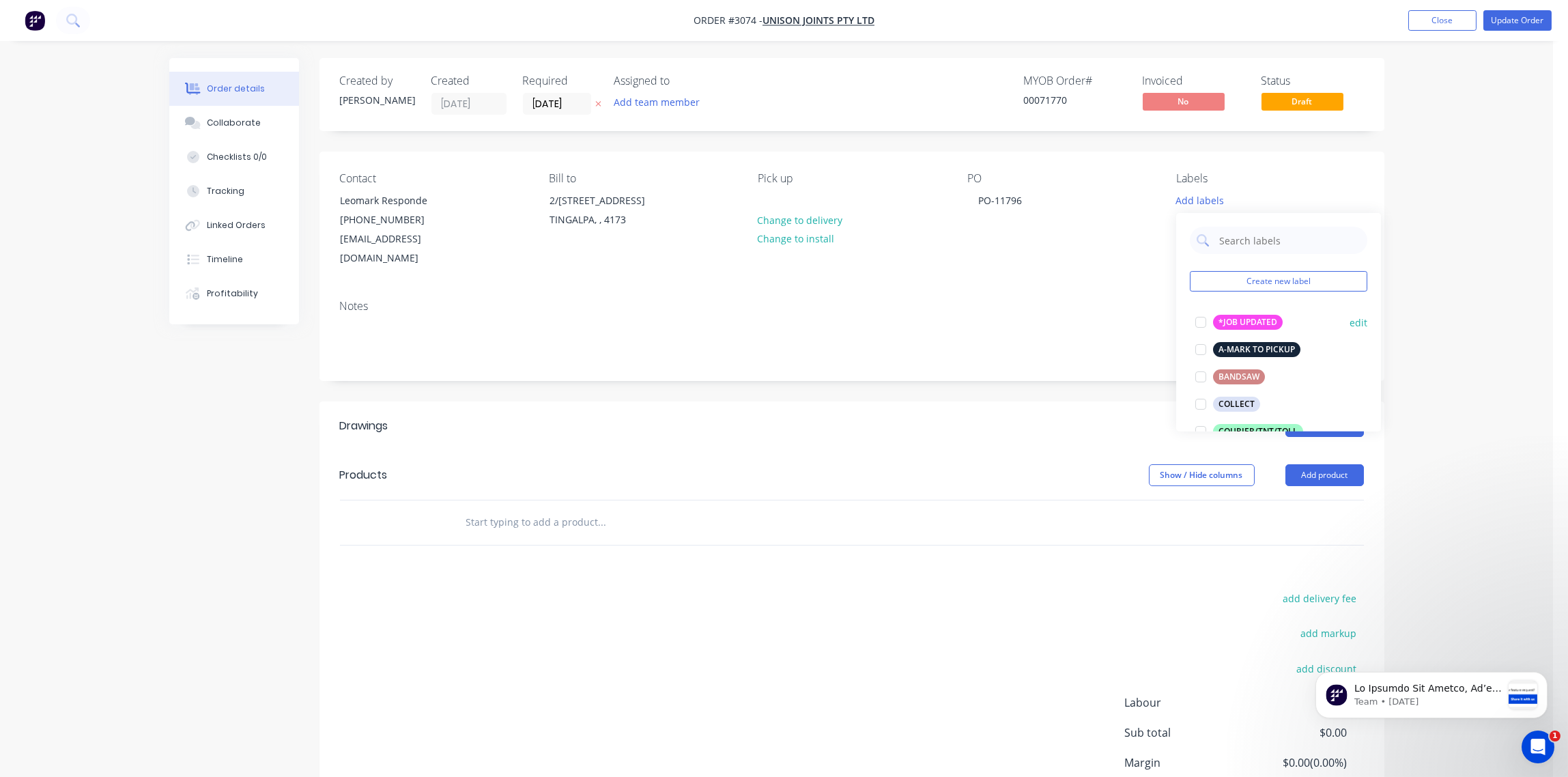
scroll to position [305, 0]
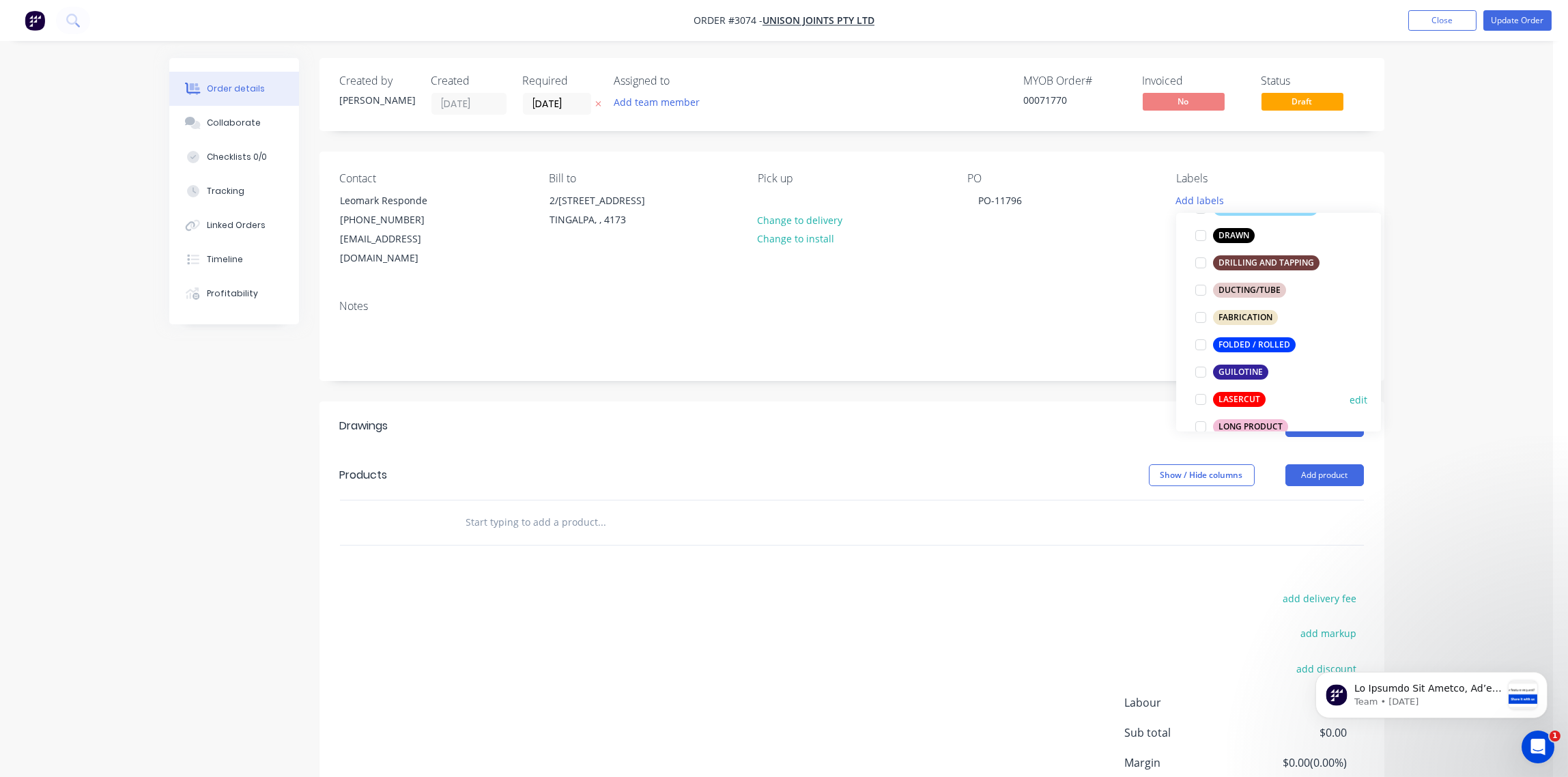
click at [1201, 396] on div at bounding box center [1201, 399] width 28 height 28
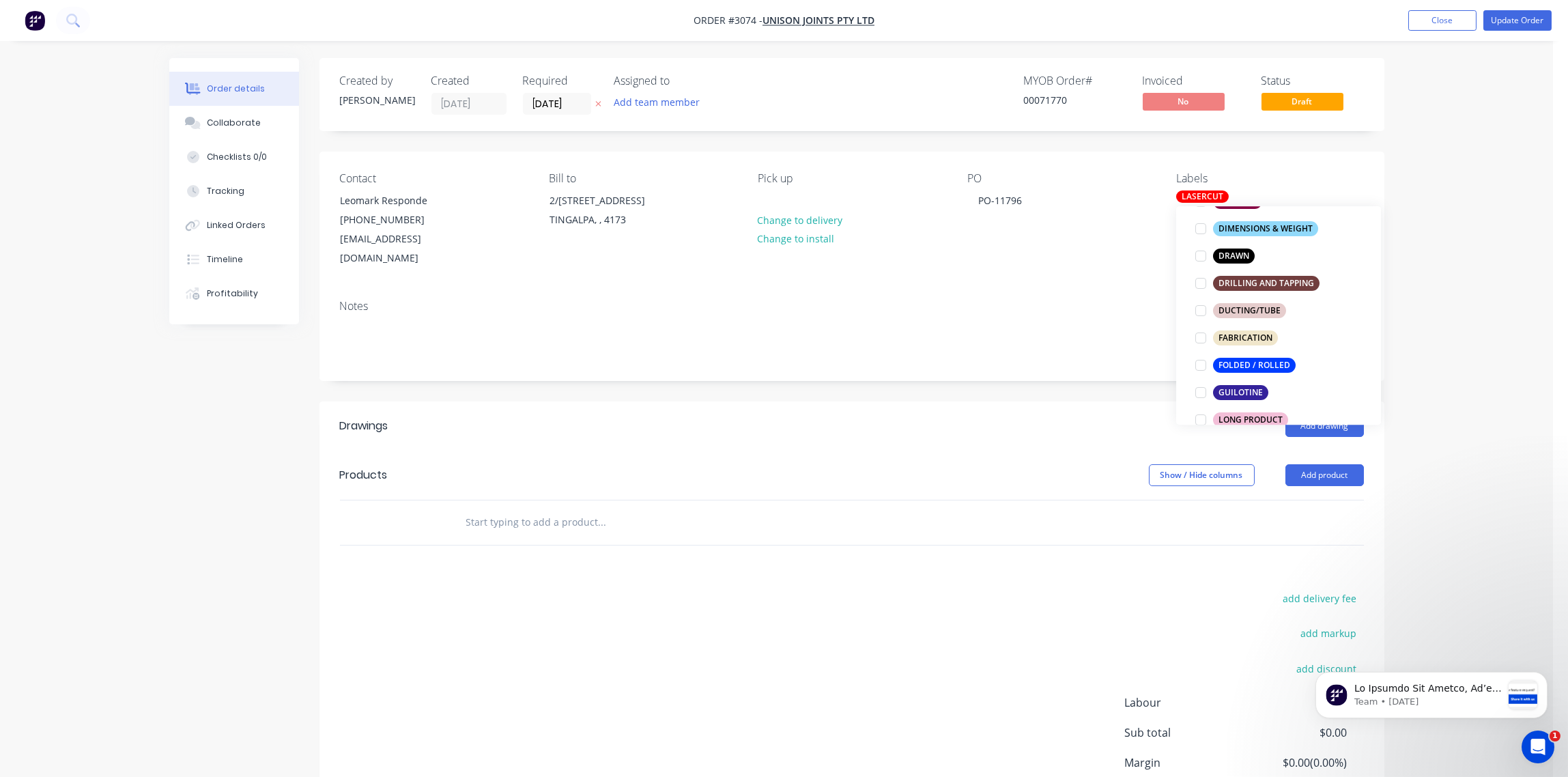
drag, startPoint x: 1203, startPoint y: 364, endPoint x: 1193, endPoint y: 367, distance: 10.4
click at [1201, 362] on div at bounding box center [1201, 365] width 28 height 28
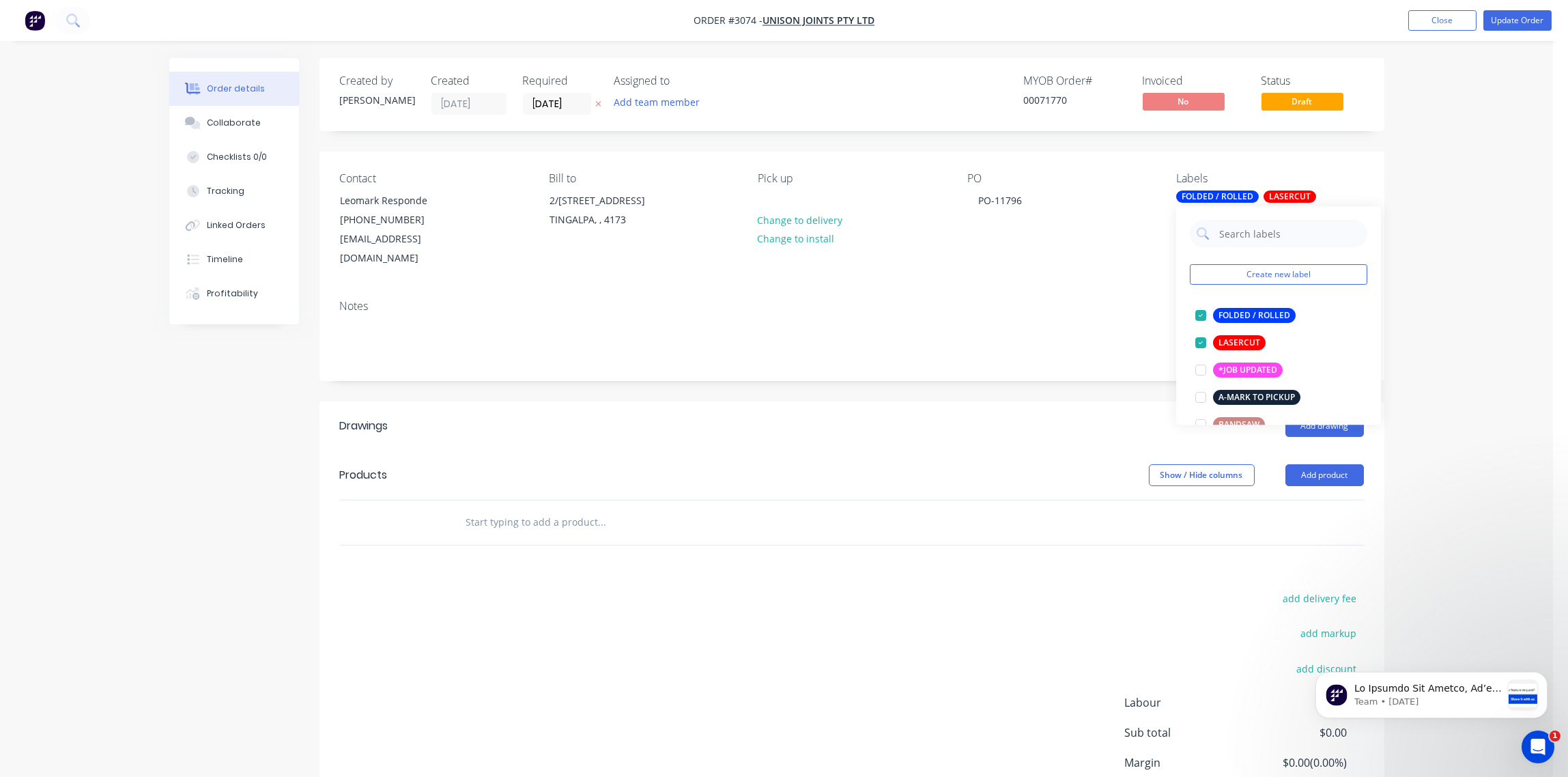
click at [579, 509] on input "text" at bounding box center [602, 523] width 273 height 28
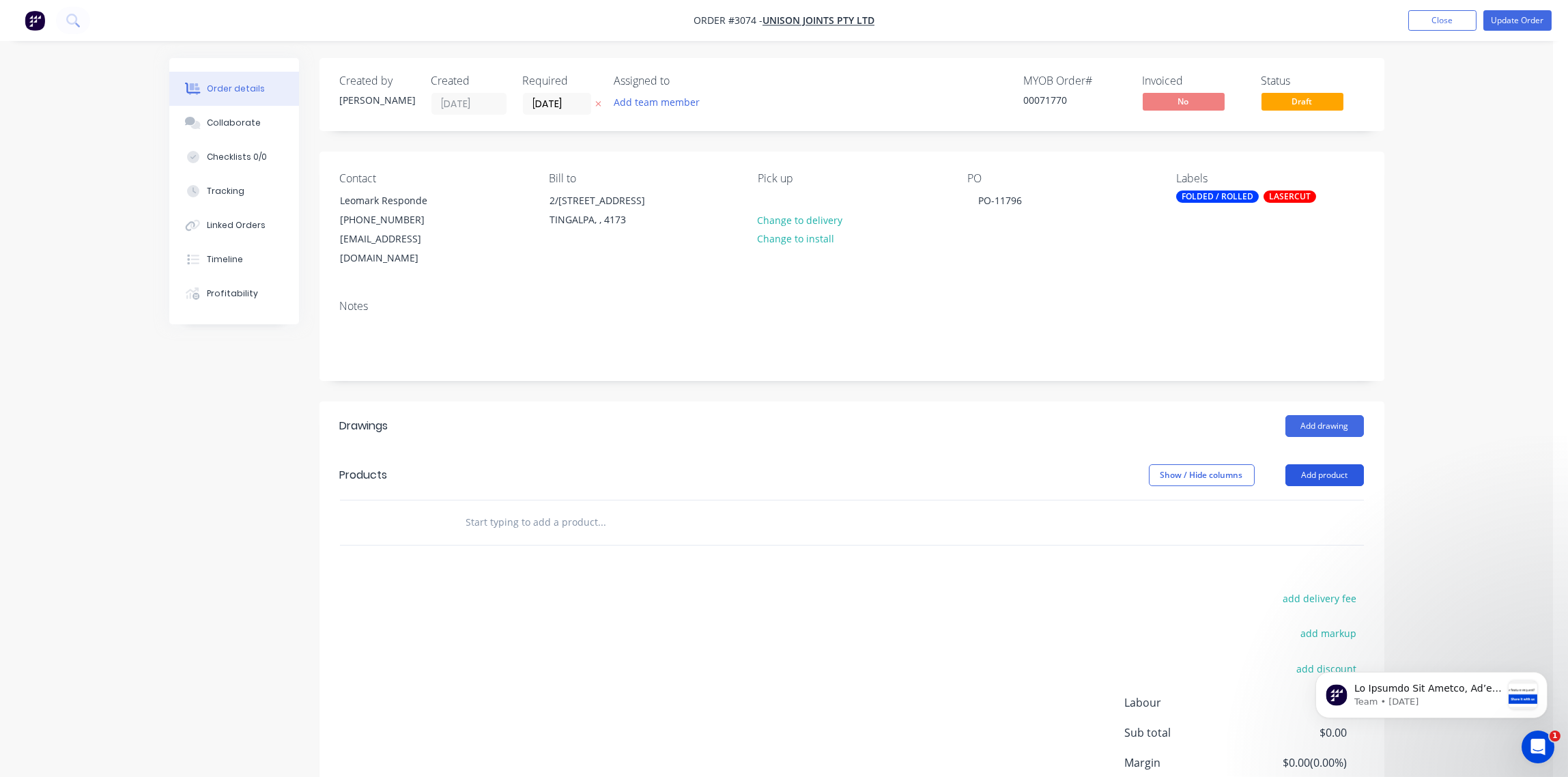
click at [1355, 464] on button "Add product" at bounding box center [1325, 475] width 78 height 22
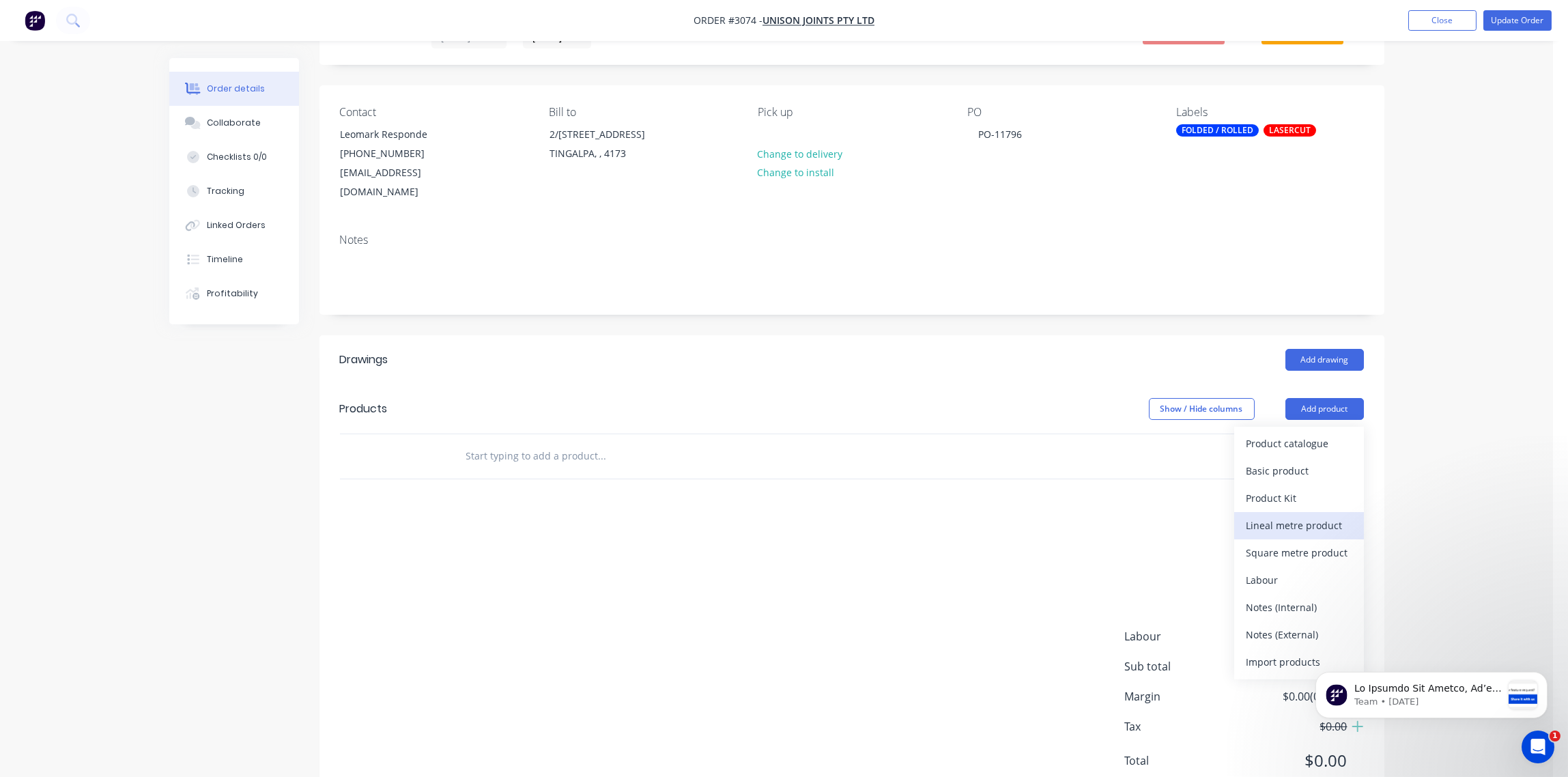
scroll to position [98, 0]
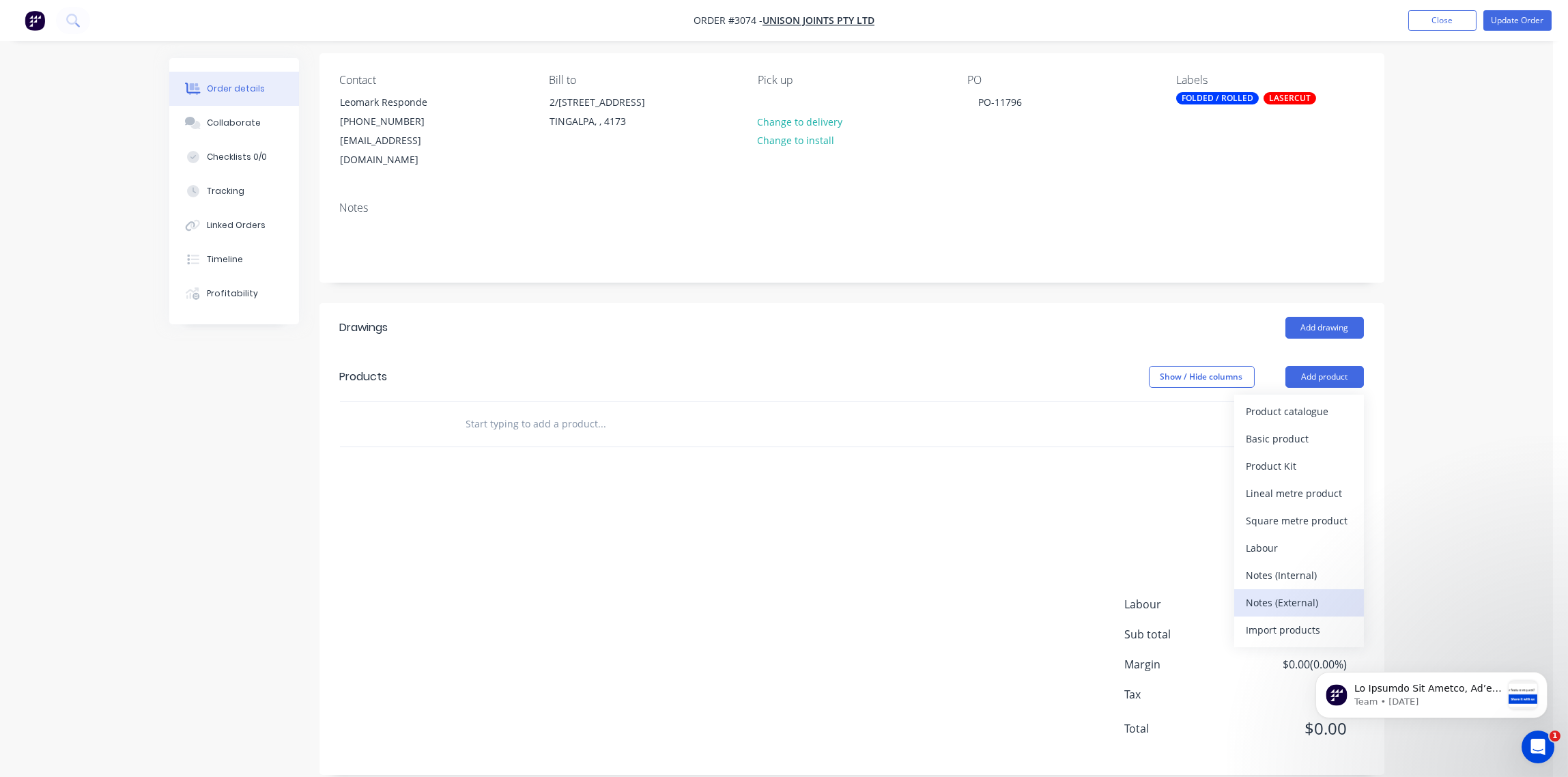
click at [1289, 593] on div "Notes (External)" at bounding box center [1299, 602] width 105 height 20
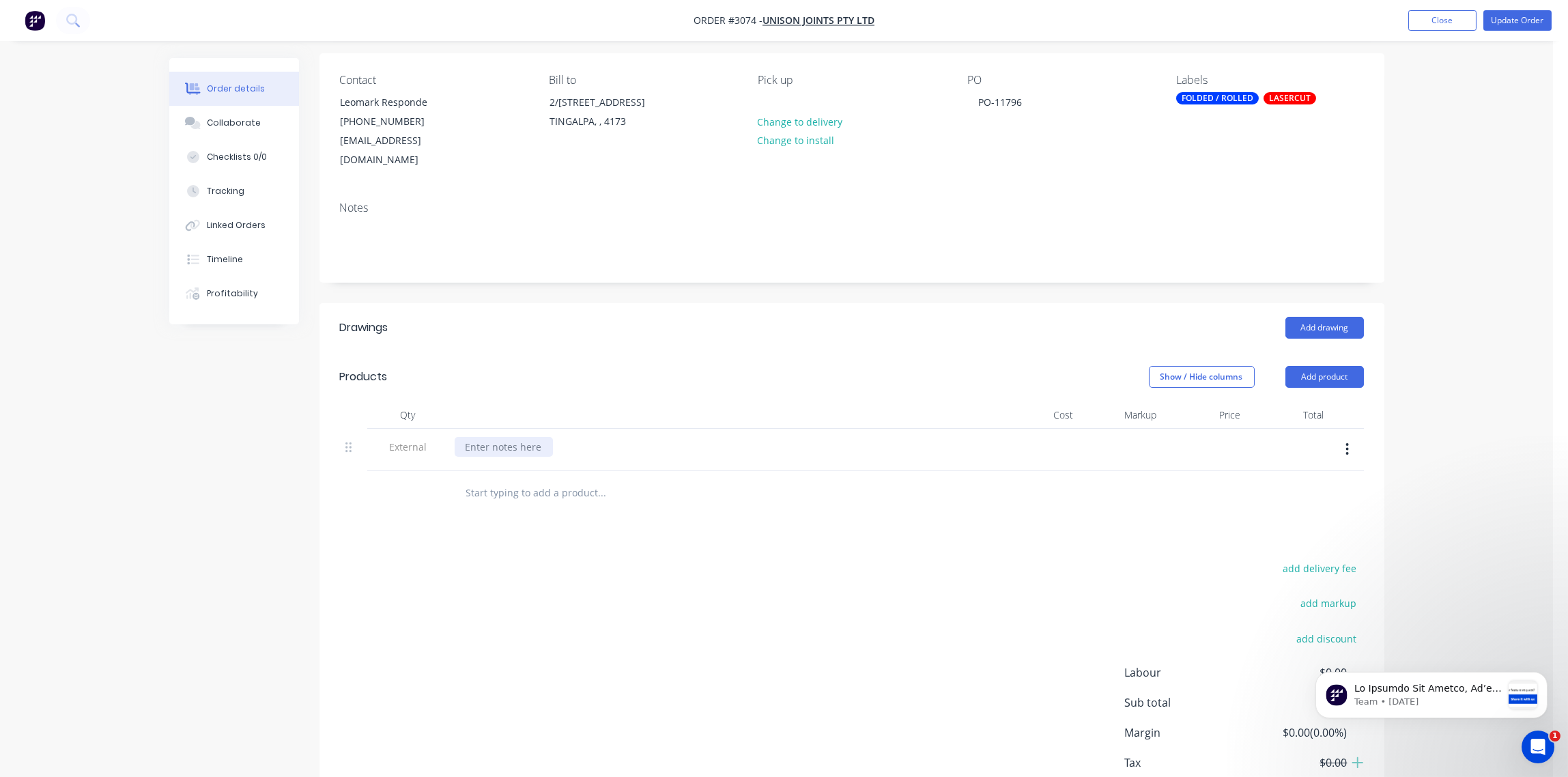
click at [507, 437] on div at bounding box center [503, 447] width 98 height 20
paste div
click at [506, 479] on input "text" at bounding box center [602, 493] width 273 height 28
paste input "Cut, fold to dwg 5 lengths of (79mm Horizontal + 79mm vertical 90 deg fold, 4mm…"
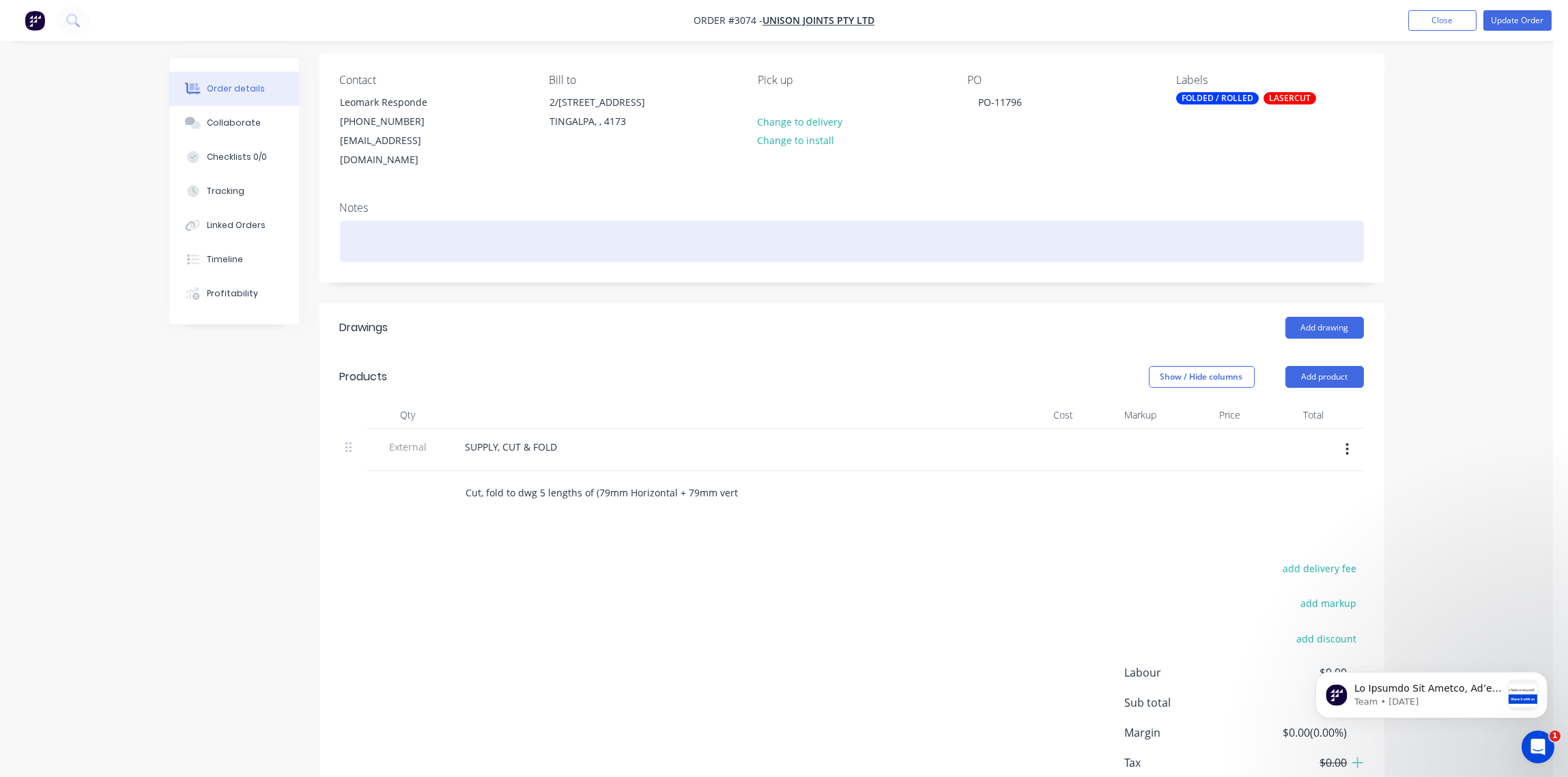
type input "Cut, fold to dwg 5 lengths of (79mm Horizontal + 79mm vertical 90 deg fold, 4mm…"
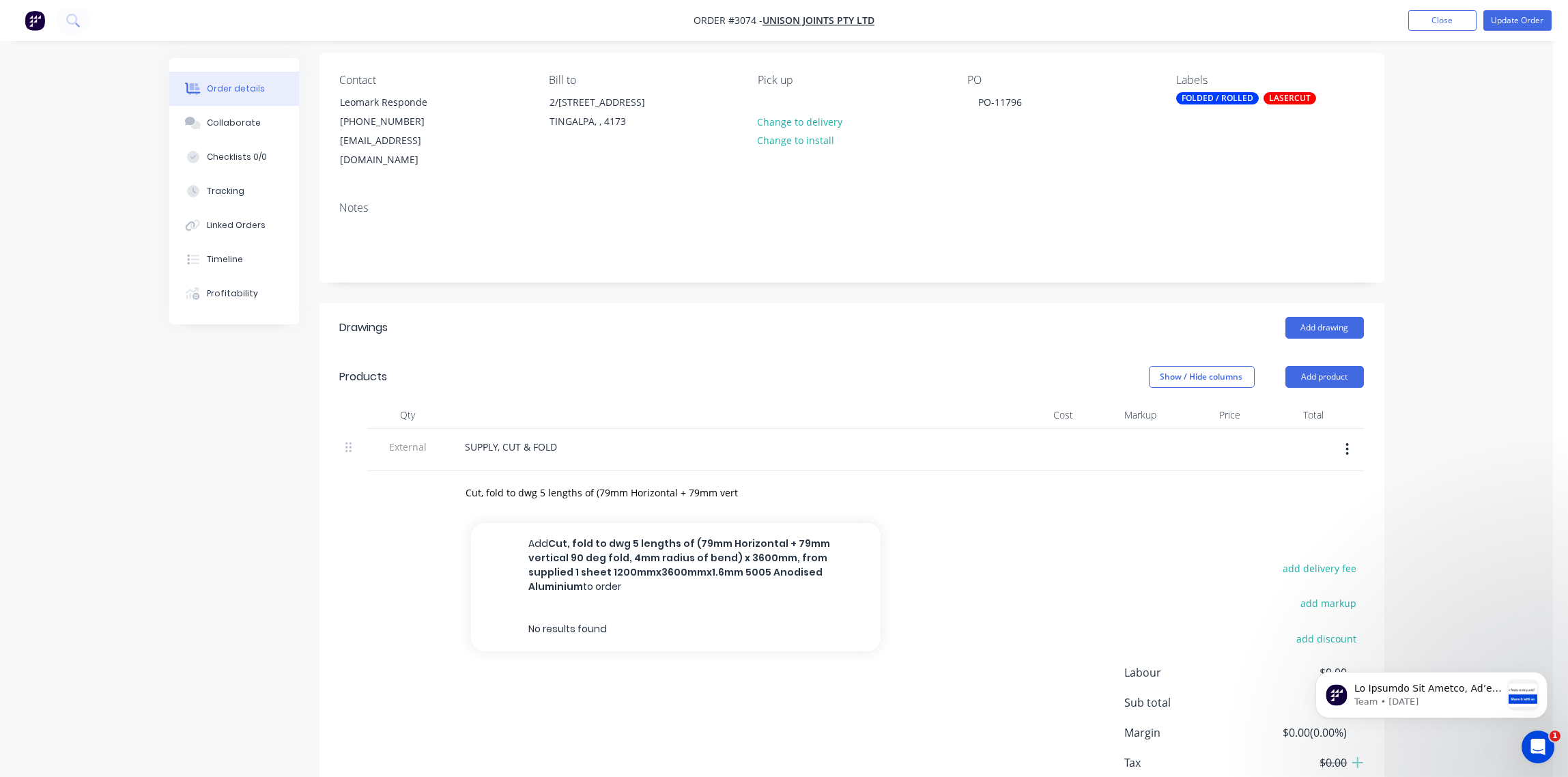
click at [604, 533] on button "Add Cut, fold to dwg 5 lengths of (79mm Horizontal + 79mm vertical 90 deg fold,…" at bounding box center [676, 565] width 409 height 85
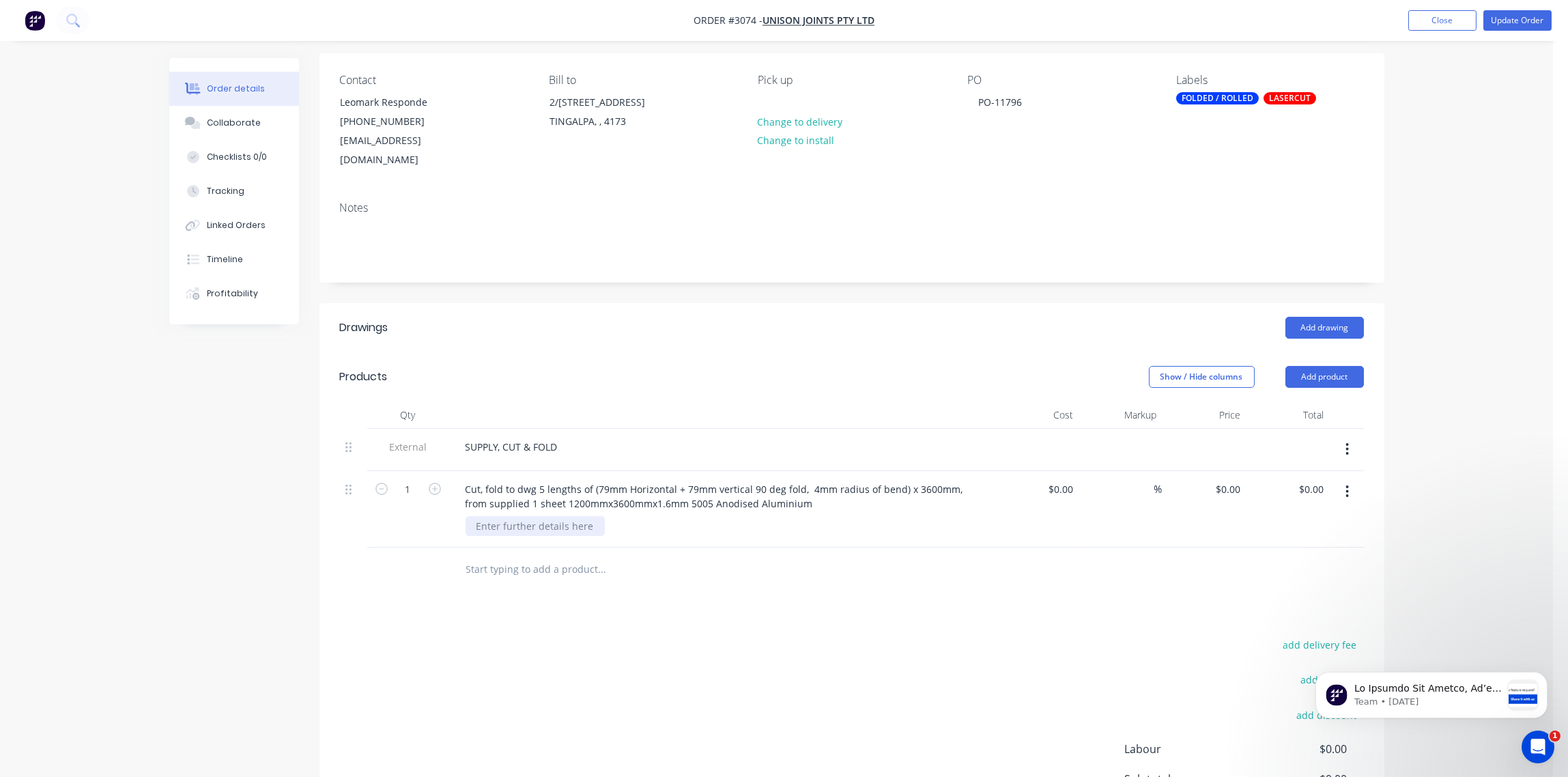
click at [549, 516] on div at bounding box center [535, 526] width 139 height 20
paste div
type input "$0.00"
click at [519, 556] on input "text" at bounding box center [602, 570] width 273 height 28
click at [1333, 366] on button "Add product" at bounding box center [1325, 377] width 78 height 22
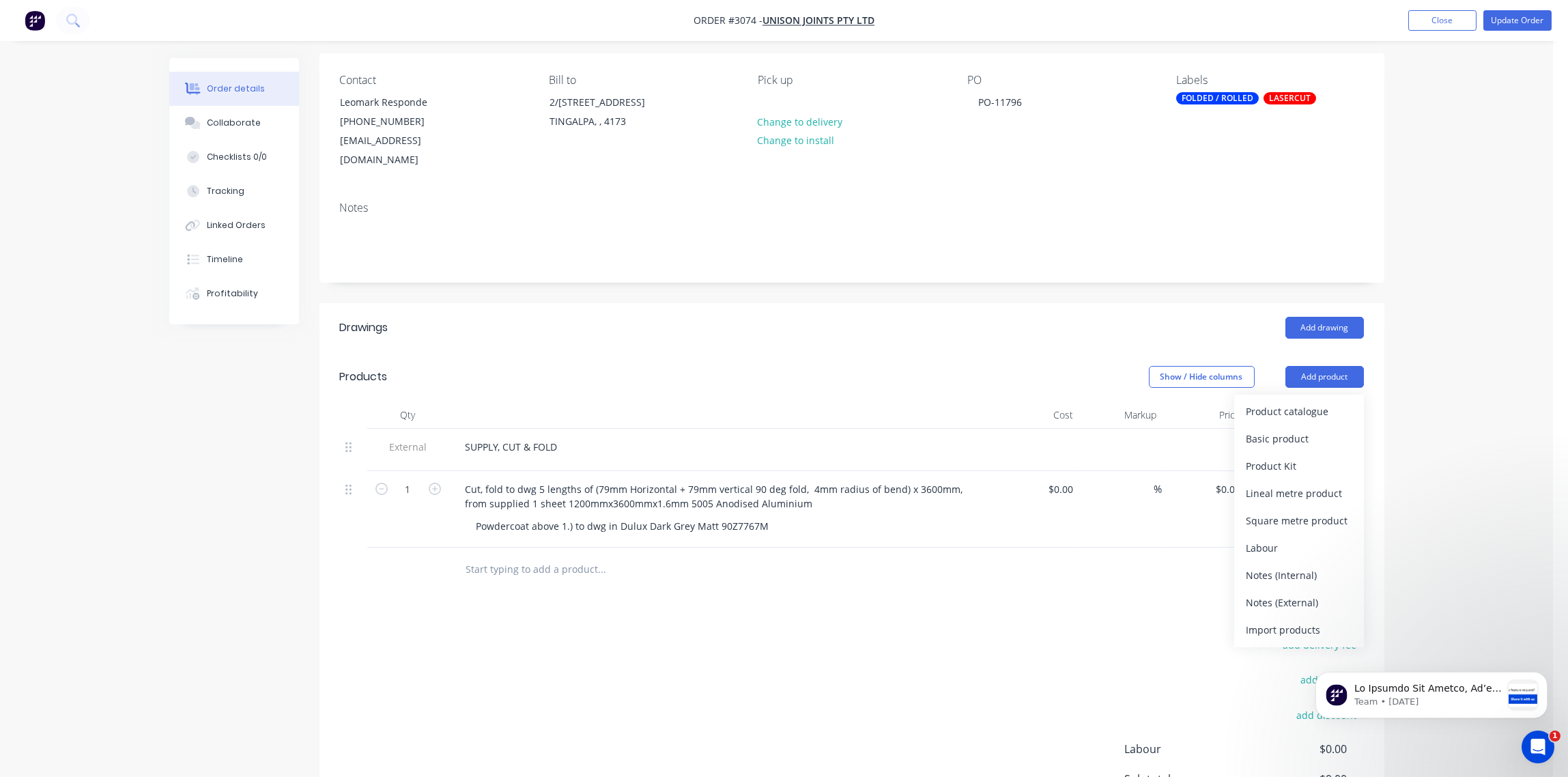
drag, startPoint x: 1291, startPoint y: 583, endPoint x: 1092, endPoint y: 583, distance: 199.0
click at [1279, 593] on div "Notes (External)" at bounding box center [1299, 602] width 105 height 20
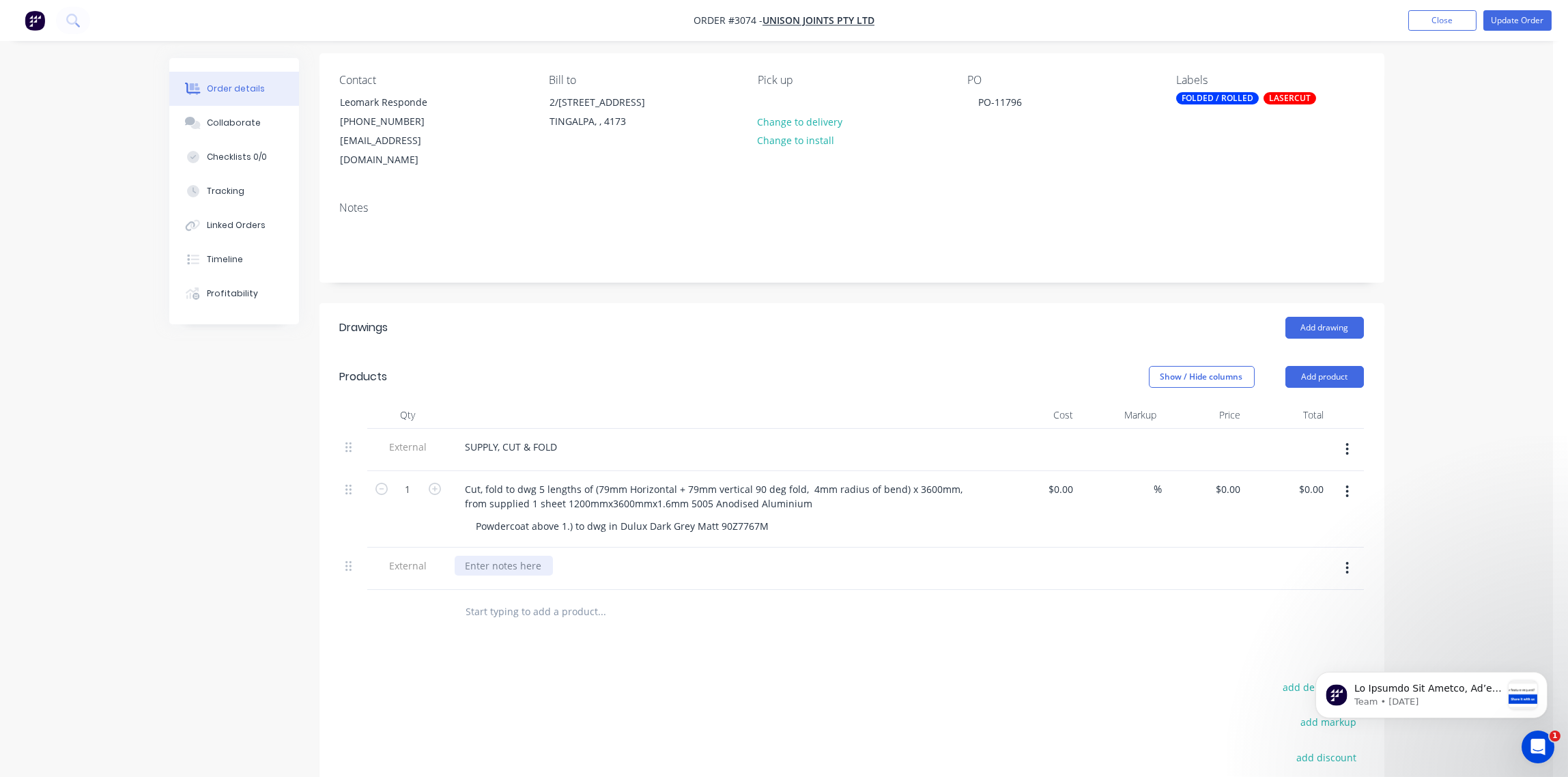
click at [517, 556] on div at bounding box center [503, 566] width 98 height 20
click at [528, 556] on div "POWDERCOAY ONLY" at bounding box center [512, 566] width 115 height 20
click at [514, 598] on input "text" at bounding box center [602, 612] width 273 height 28
paste input "Powdercoat to dwg 10 lengths of "wide" 3600mm extruded aluminium provided, in D…"
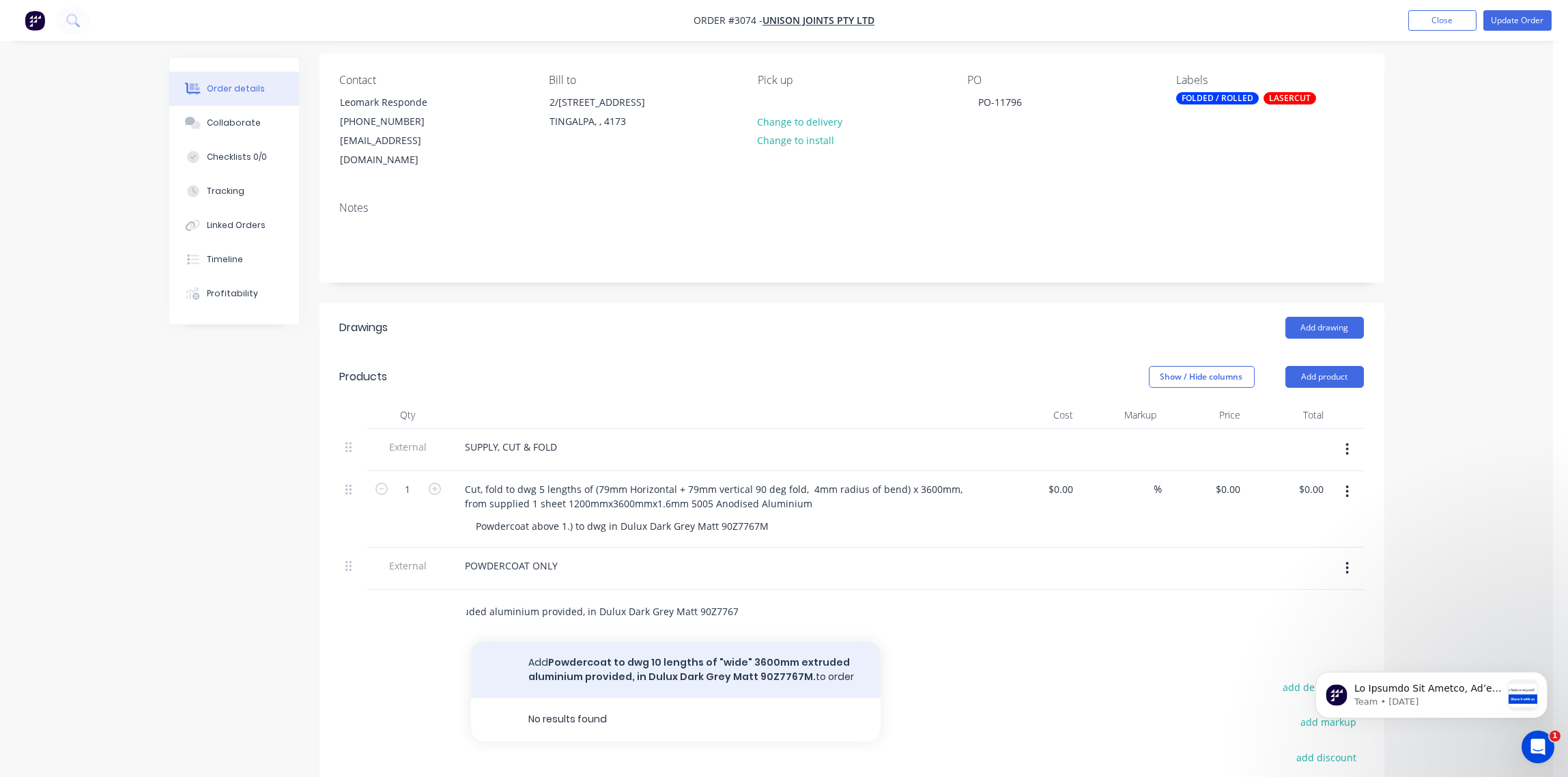
type input "Powdercoat to dwg 10 lengths of "wide" 3600mm extruded aluminium provided, in D…"
click at [634, 648] on button "Add Powdercoat to dwg 10 lengths of "wide" 3600mm extruded aluminium provided, …" at bounding box center [676, 670] width 409 height 56
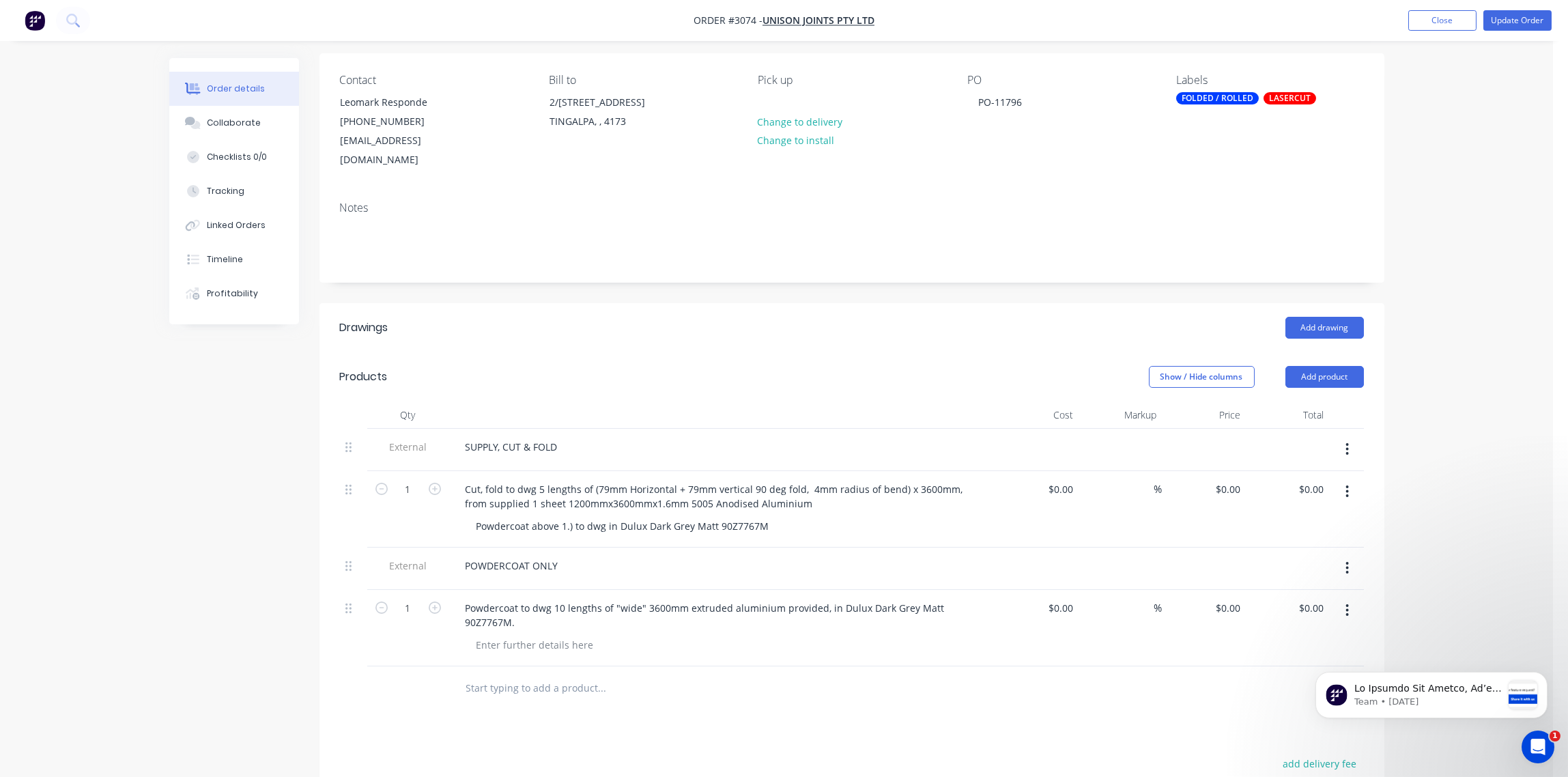
click at [523, 675] on input "text" at bounding box center [602, 688] width 273 height 28
paste input ".) Powdercoat to dwg 3 lengths of 50x50 Mill Finish aluminium angle 4800mm prov…"
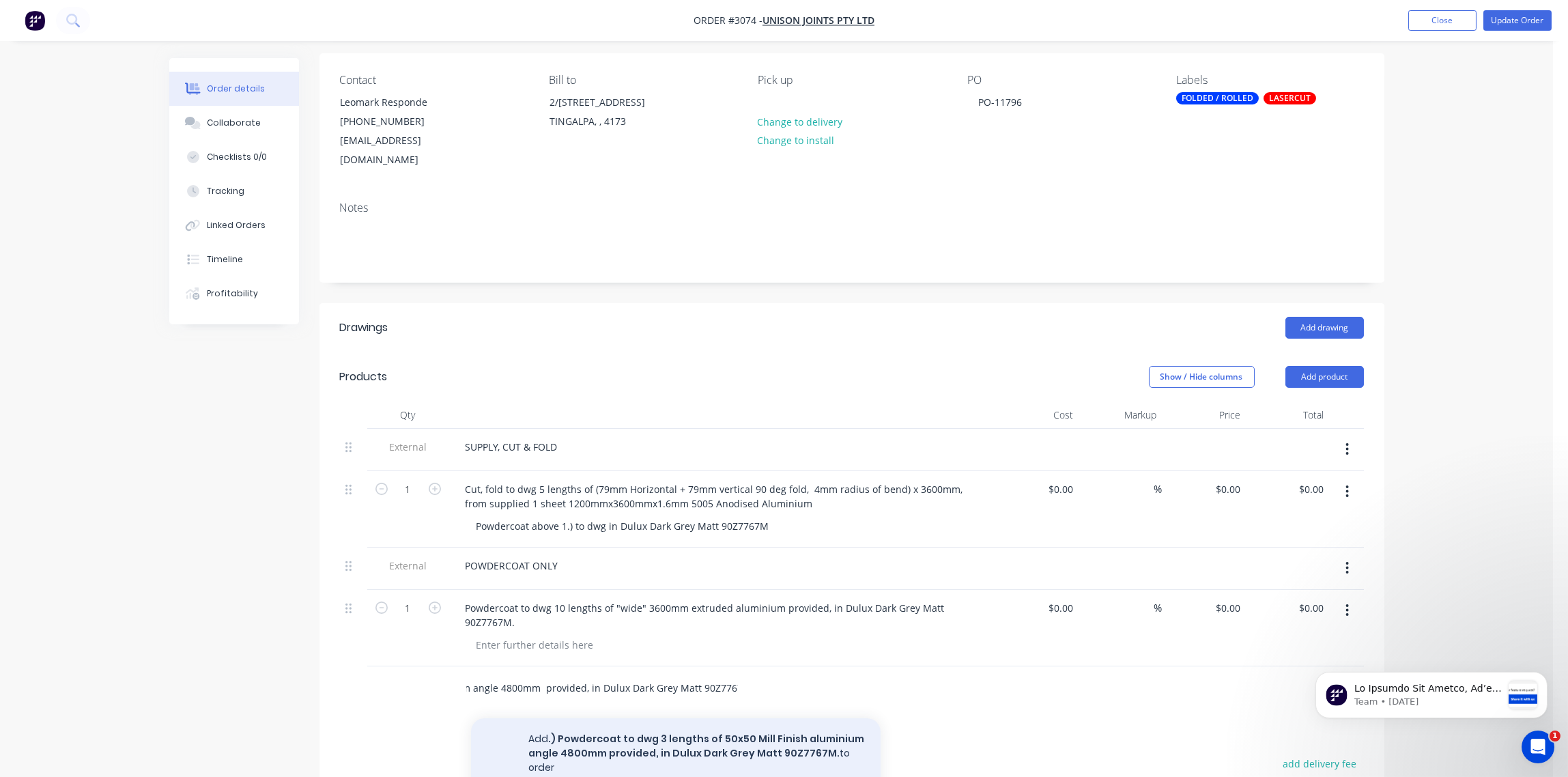
type input ".) Powdercoat to dwg 3 lengths of 50x50 Mill Finish aluminium angle 4800mm prov…"
click at [661, 725] on button "Add .) Powdercoat to dwg 3 lengths of 50x50 Mill Finish aluminium angle 4800mm …" at bounding box center [676, 753] width 409 height 70
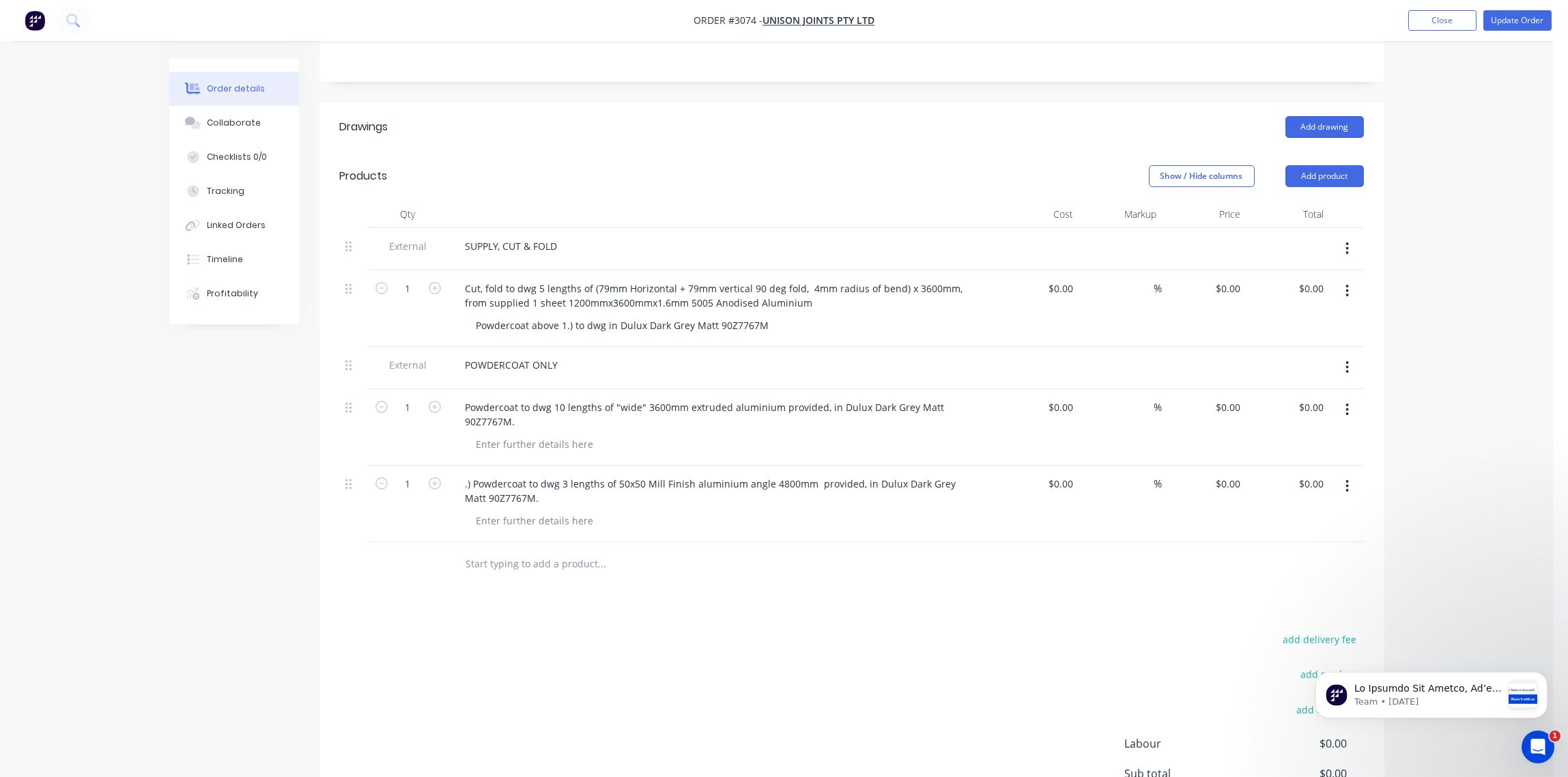
scroll to position [302, 0]
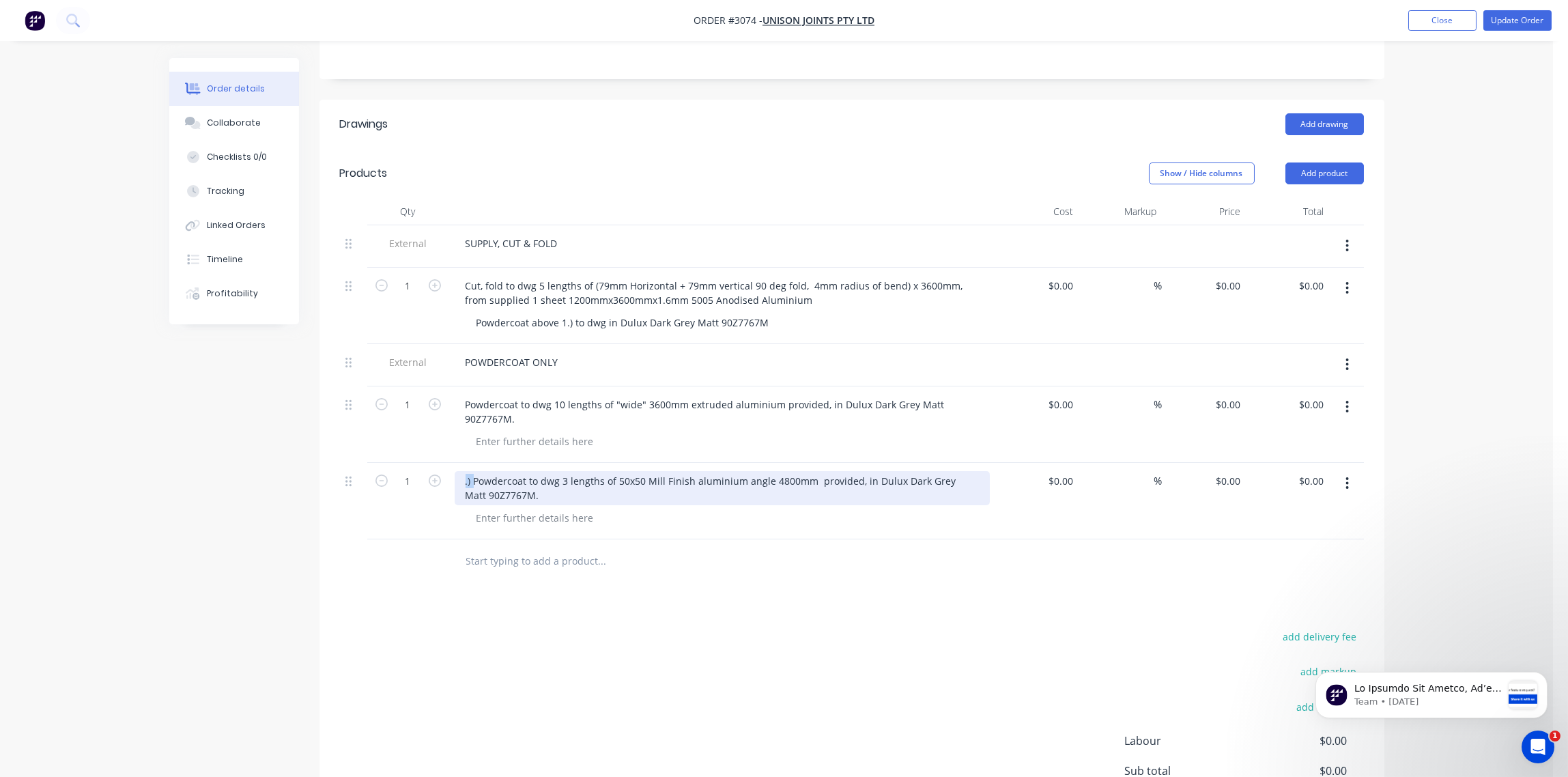
drag, startPoint x: 472, startPoint y: 460, endPoint x: 459, endPoint y: 460, distance: 13.0
click at [459, 471] on div ".) Powdercoat to dwg 3 lengths of 50x50 Mill Finish aluminium angle 4800mm prov…" at bounding box center [722, 488] width 535 height 34
drag, startPoint x: 889, startPoint y: 464, endPoint x: 963, endPoint y: 468, distance: 74.1
click at [963, 471] on div "Powdercoat to dwg 3 lengths of 50x50 Mill Finish aluminium angle 4800mm provide…" at bounding box center [722, 488] width 535 height 34
copy div "Dark Grey Matt"
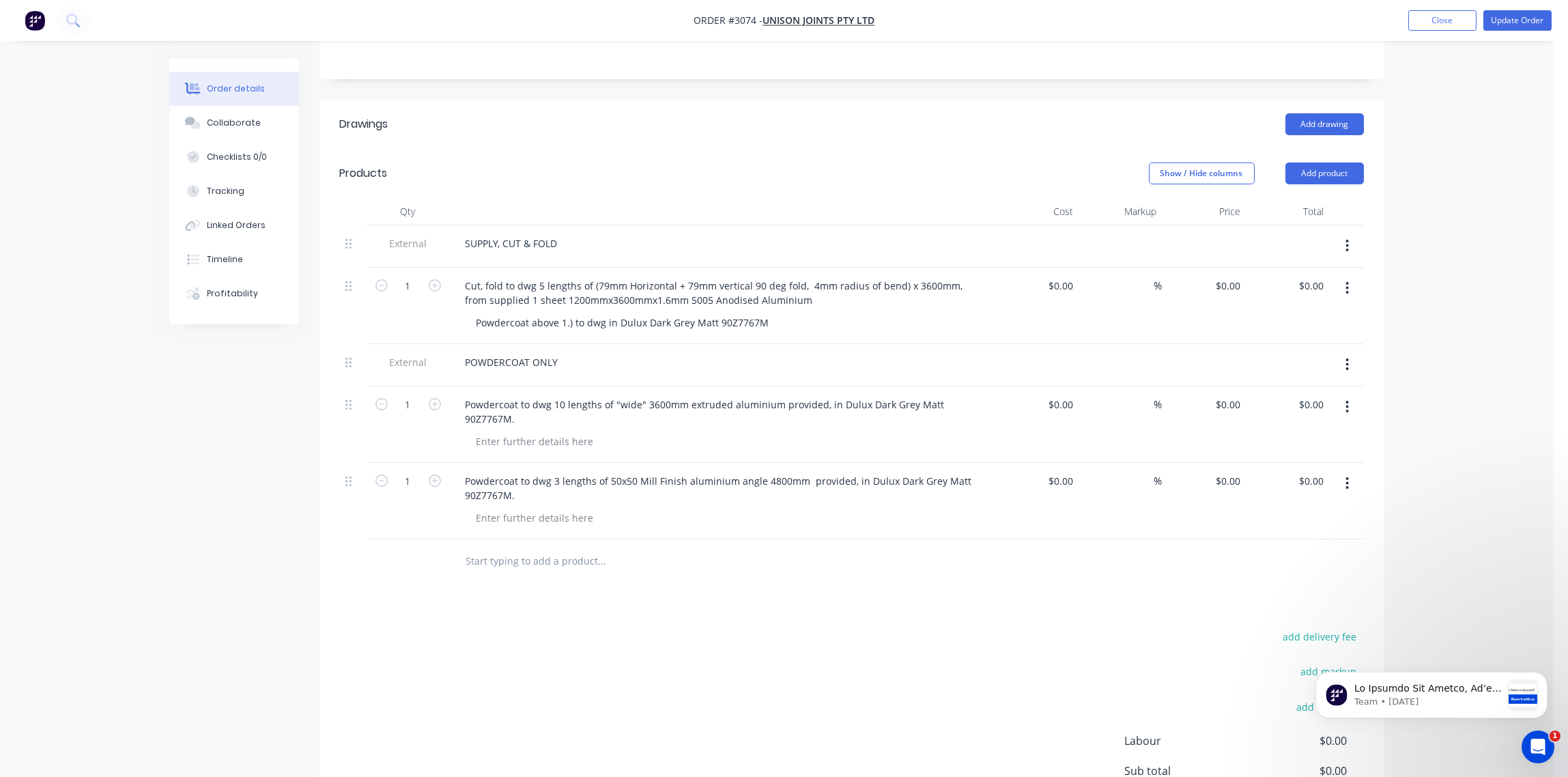
click at [859, 606] on div "Drawings Add drawing Products Show / Hide columns Add product Qty Cost Markup P…" at bounding box center [852, 505] width 1065 height 812
type input "3"
type input "10"
click at [412, 627] on div "add delivery fee add markup add discount Labour $0.00 Sub total $0.00 Margin $0…" at bounding box center [852, 759] width 1024 height 264
type input "5"
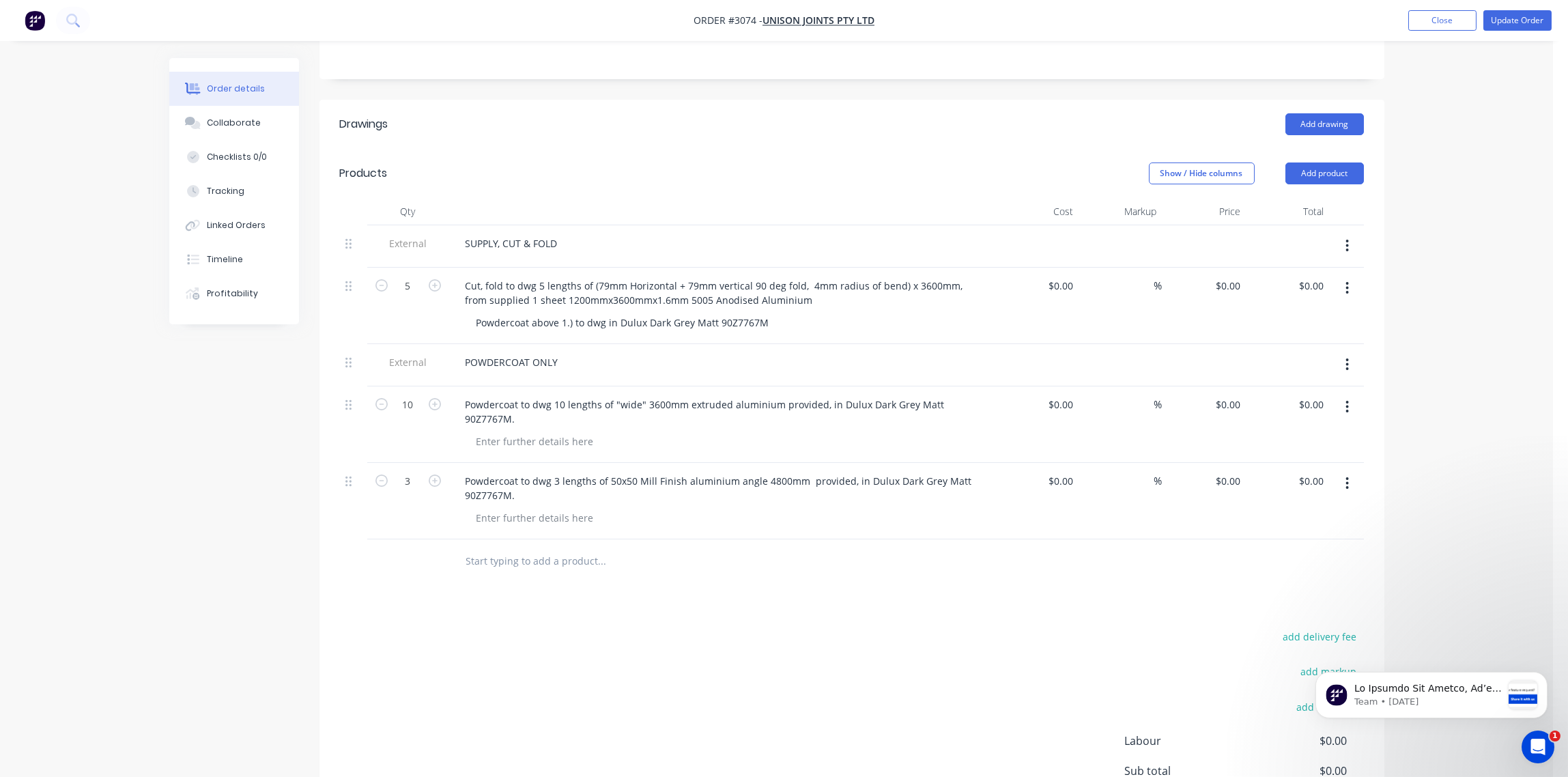
click at [185, 458] on div "Created by Sandra Created 02/10/25 Required 02/10/25 Assigned to Add team membe…" at bounding box center [777, 343] width 1215 height 1176
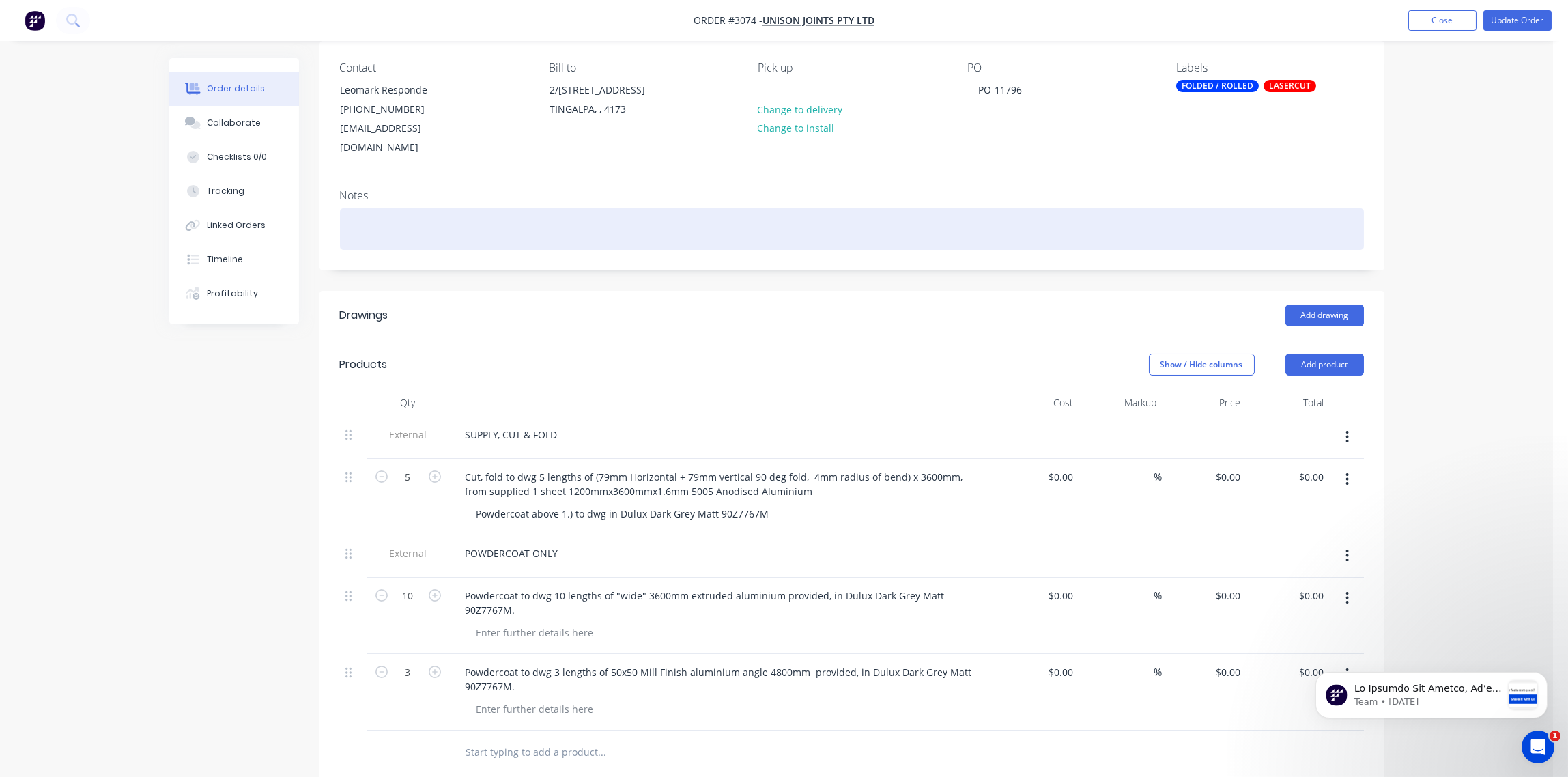
scroll to position [98, 0]
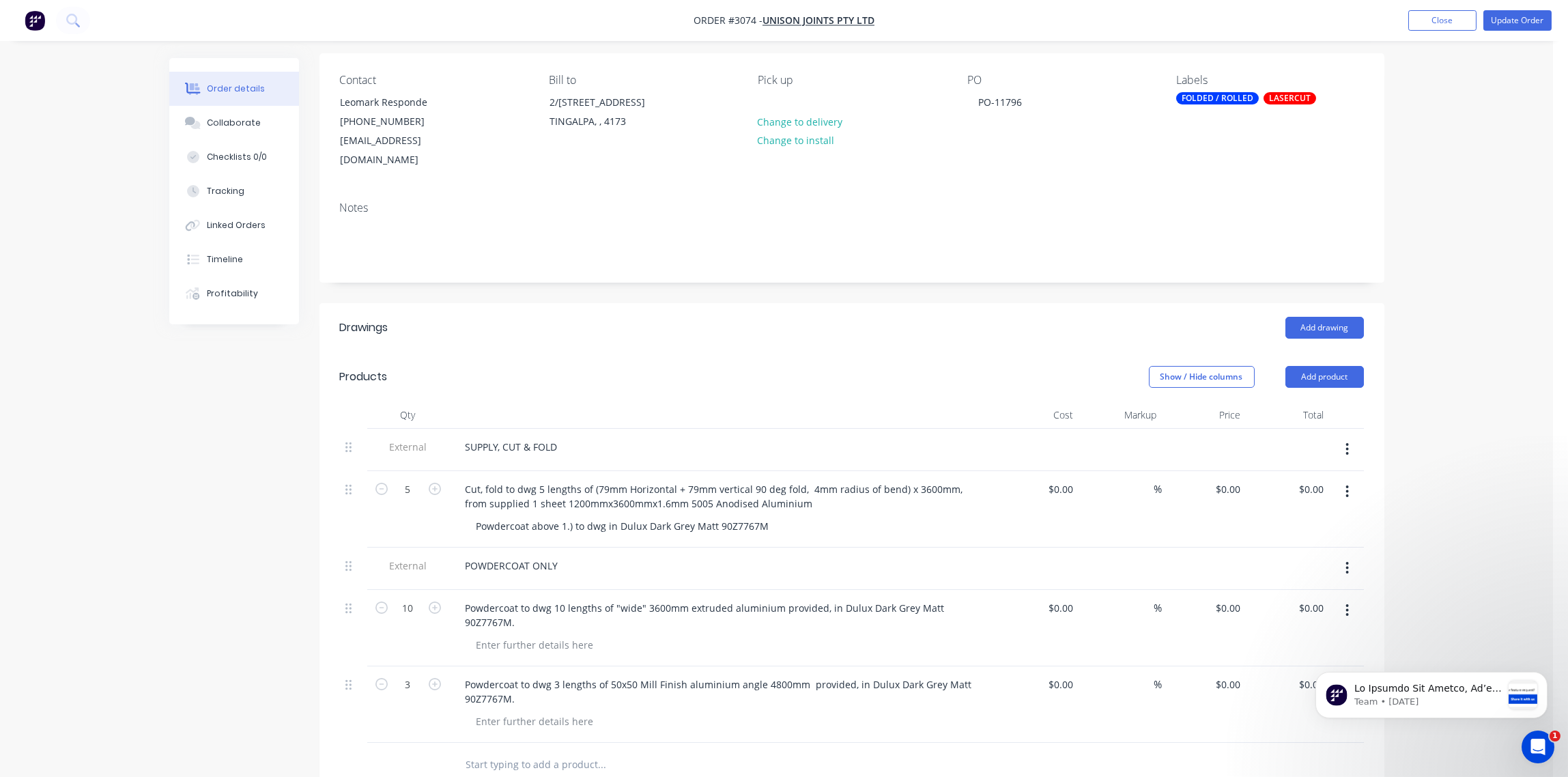
click at [1217, 98] on div "FOLDED / ROLLED" at bounding box center [1217, 98] width 83 height 12
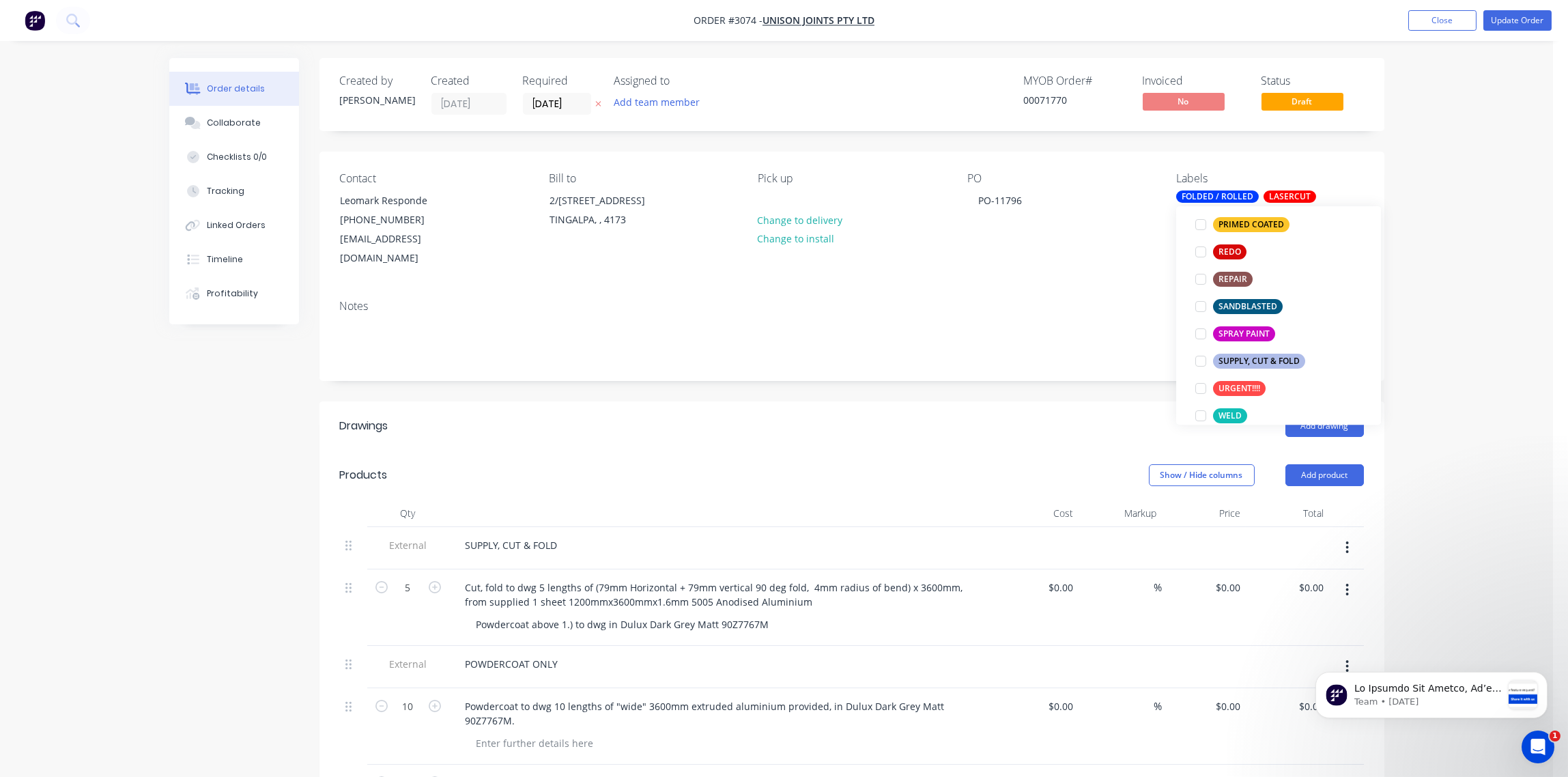
scroll to position [590, 0]
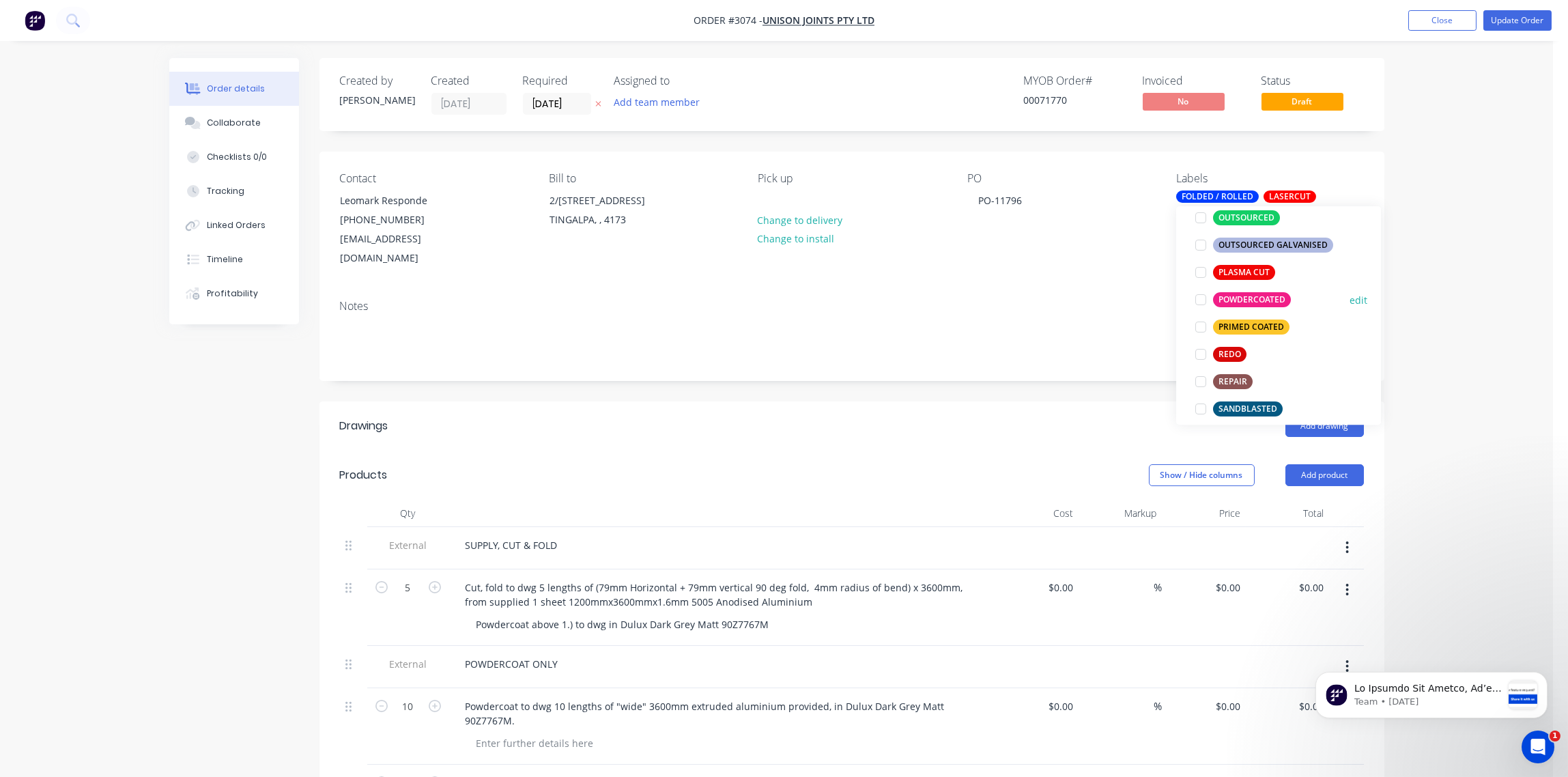
click at [1199, 301] on div at bounding box center [1201, 300] width 28 height 28
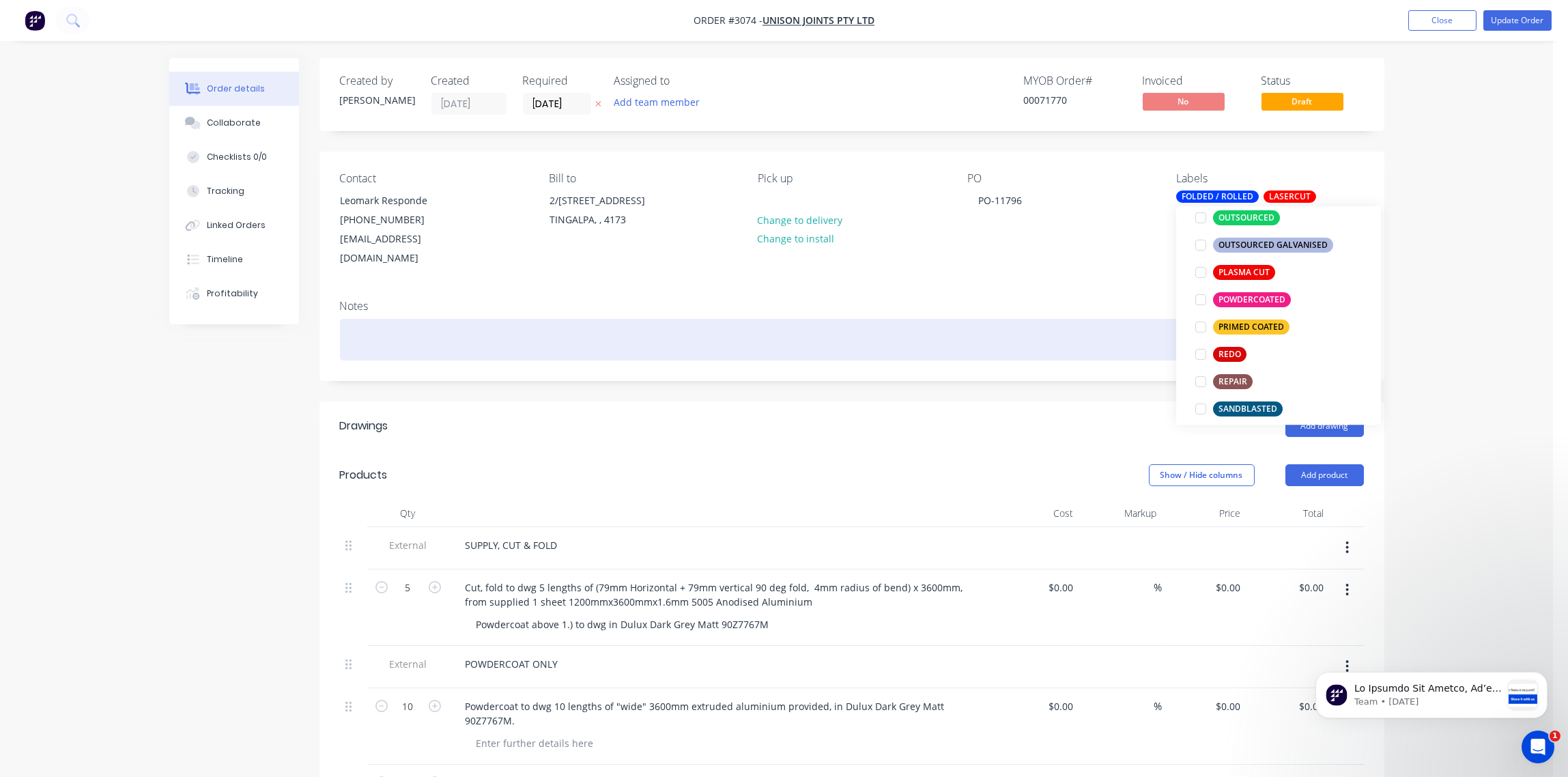
scroll to position [71, 0]
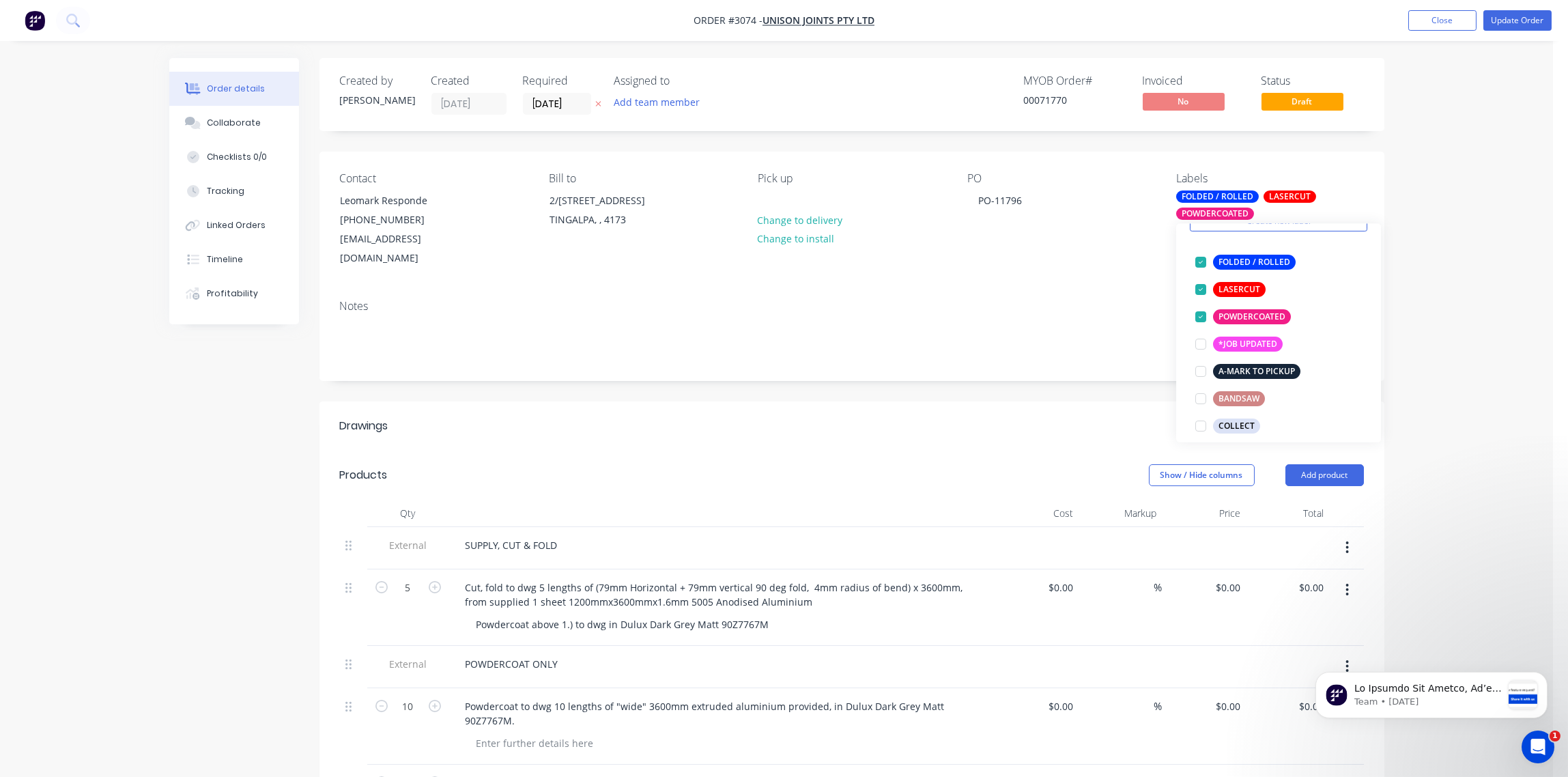
click at [1037, 300] on div "Notes" at bounding box center [852, 306] width 1024 height 13
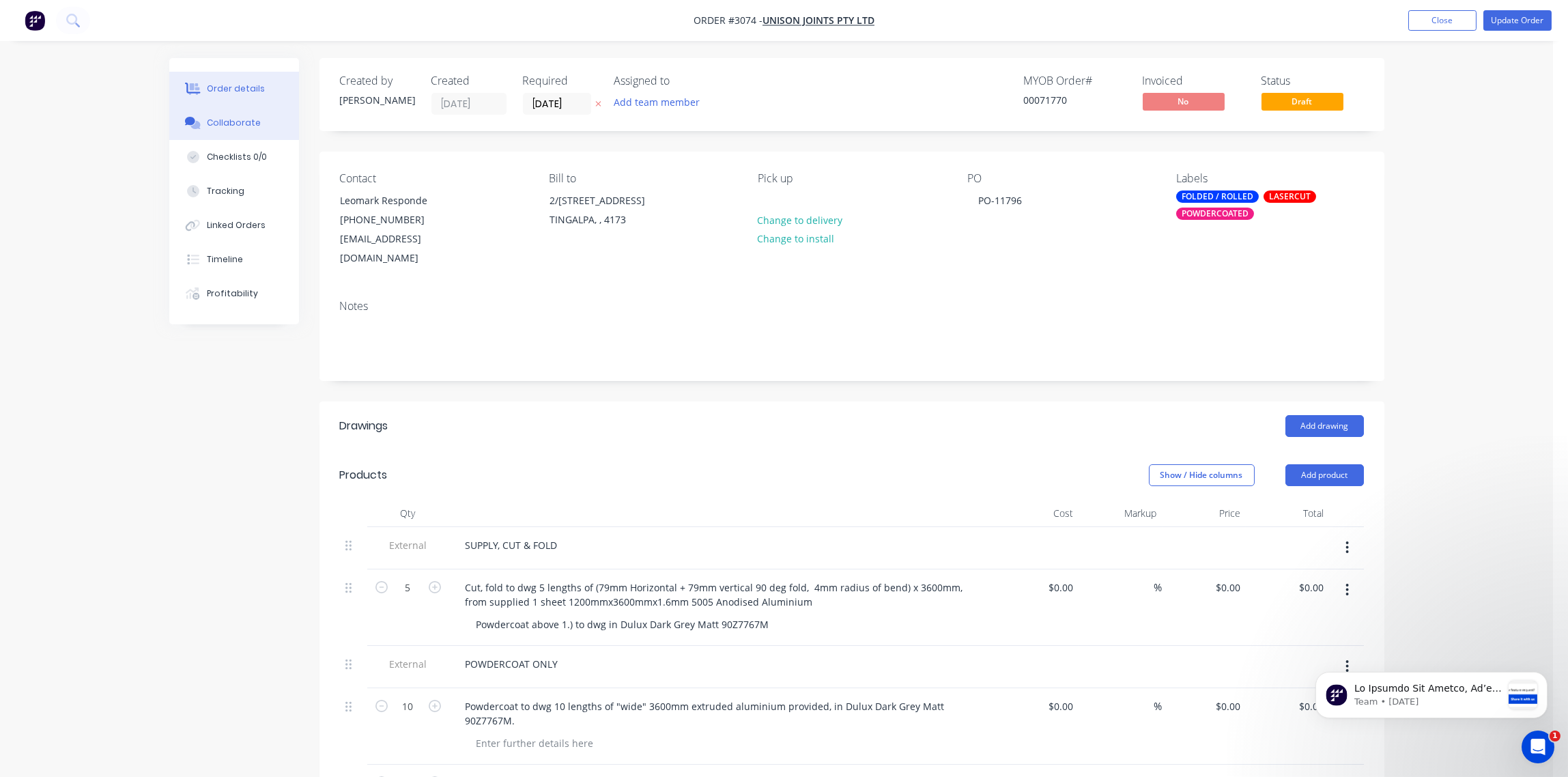
click at [230, 122] on div "Collaborate" at bounding box center [234, 123] width 54 height 12
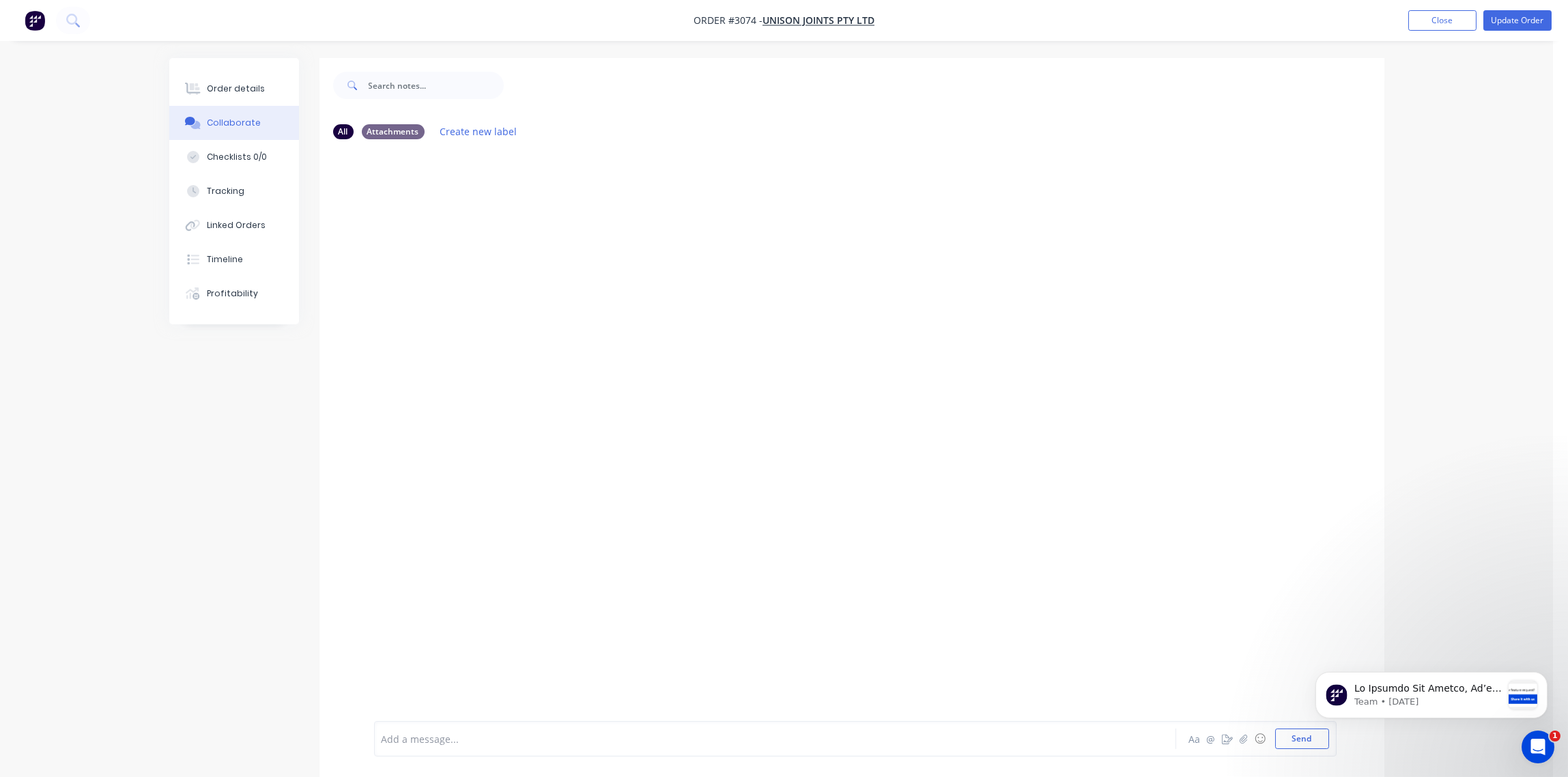
click at [428, 739] on div at bounding box center [738, 739] width 710 height 15
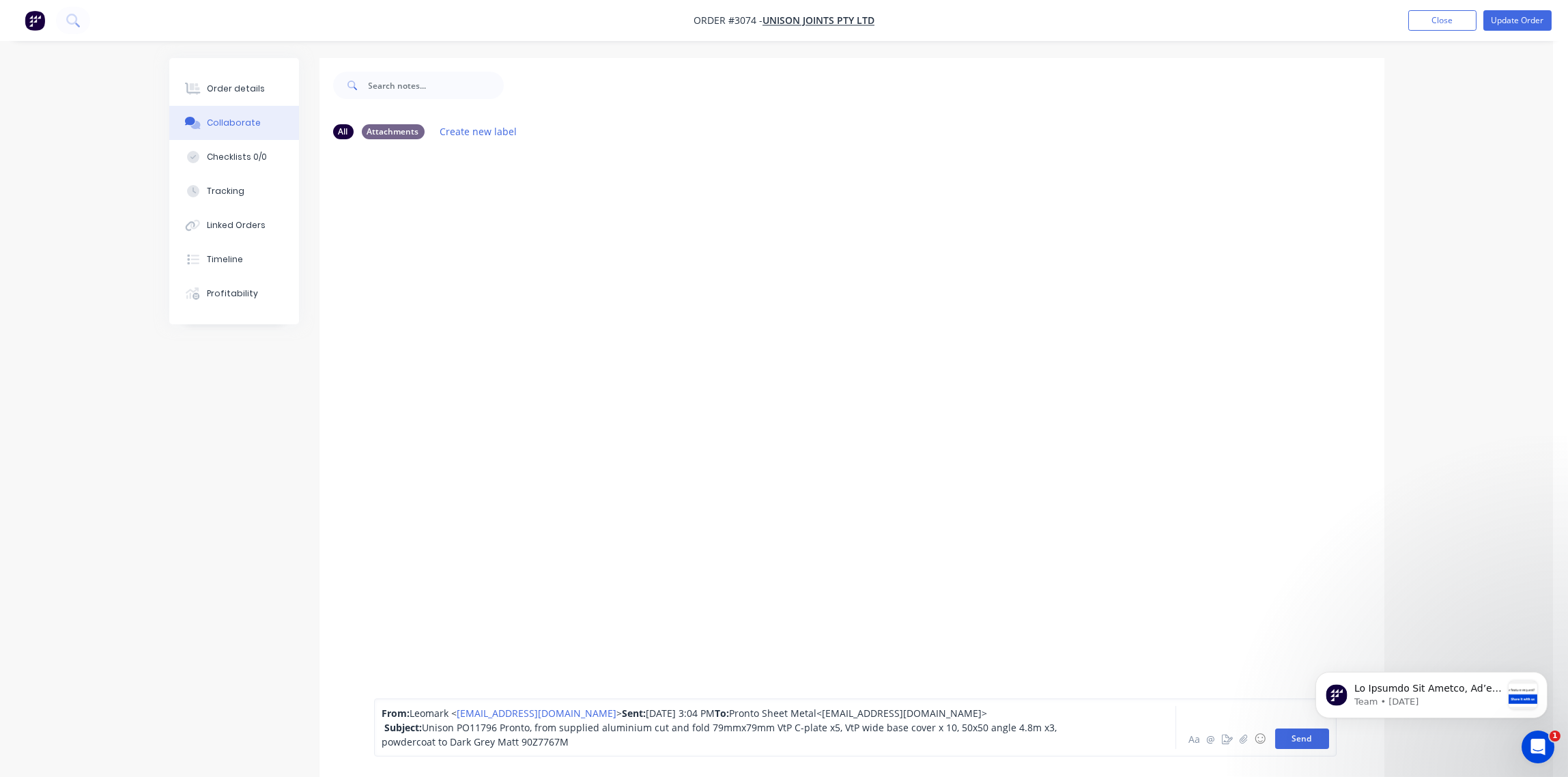
click at [1289, 740] on button "Send" at bounding box center [1302, 739] width 54 height 20
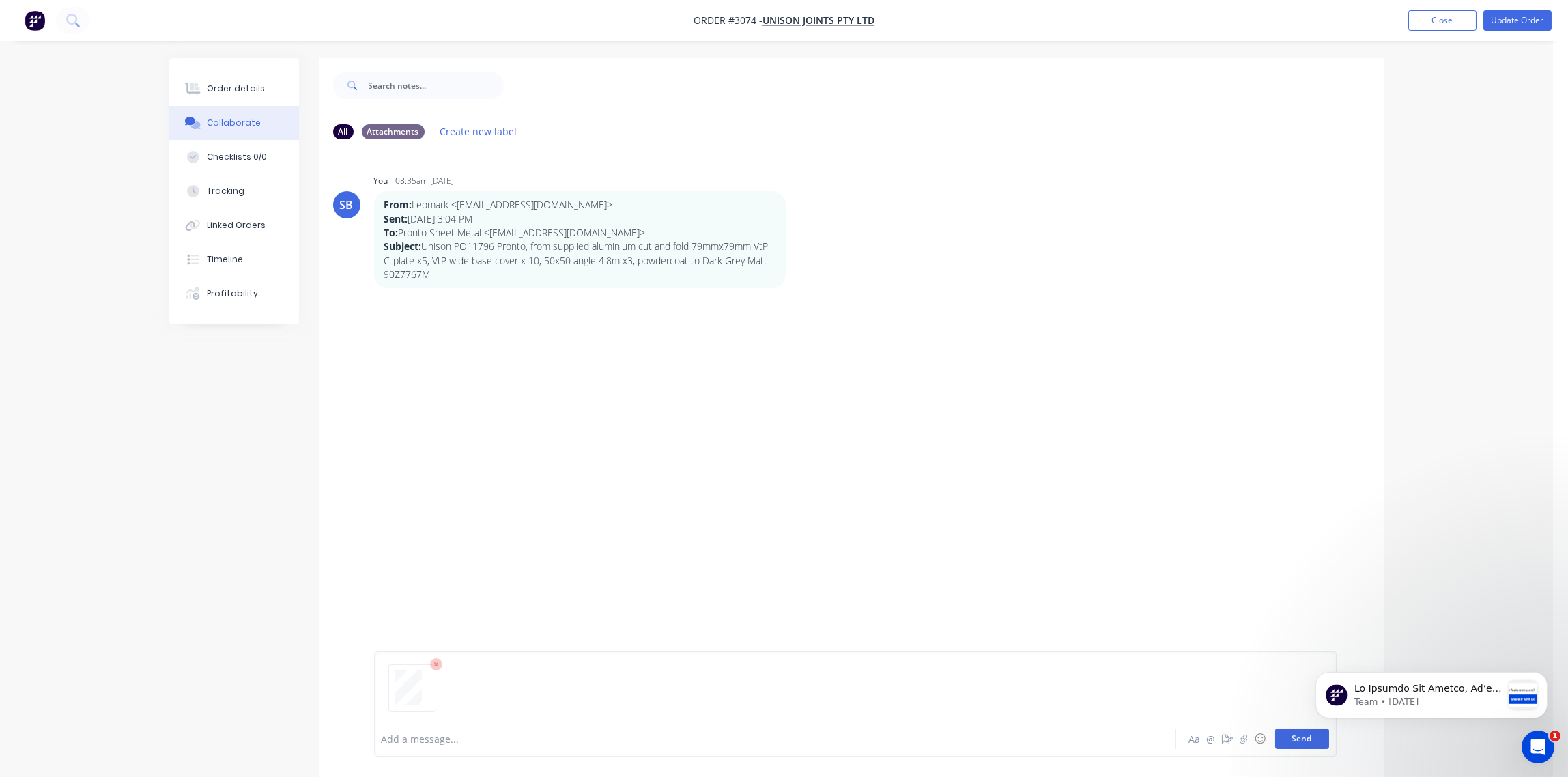
click at [1286, 734] on button "Send" at bounding box center [1302, 739] width 54 height 20
click at [427, 737] on div at bounding box center [738, 739] width 710 height 15
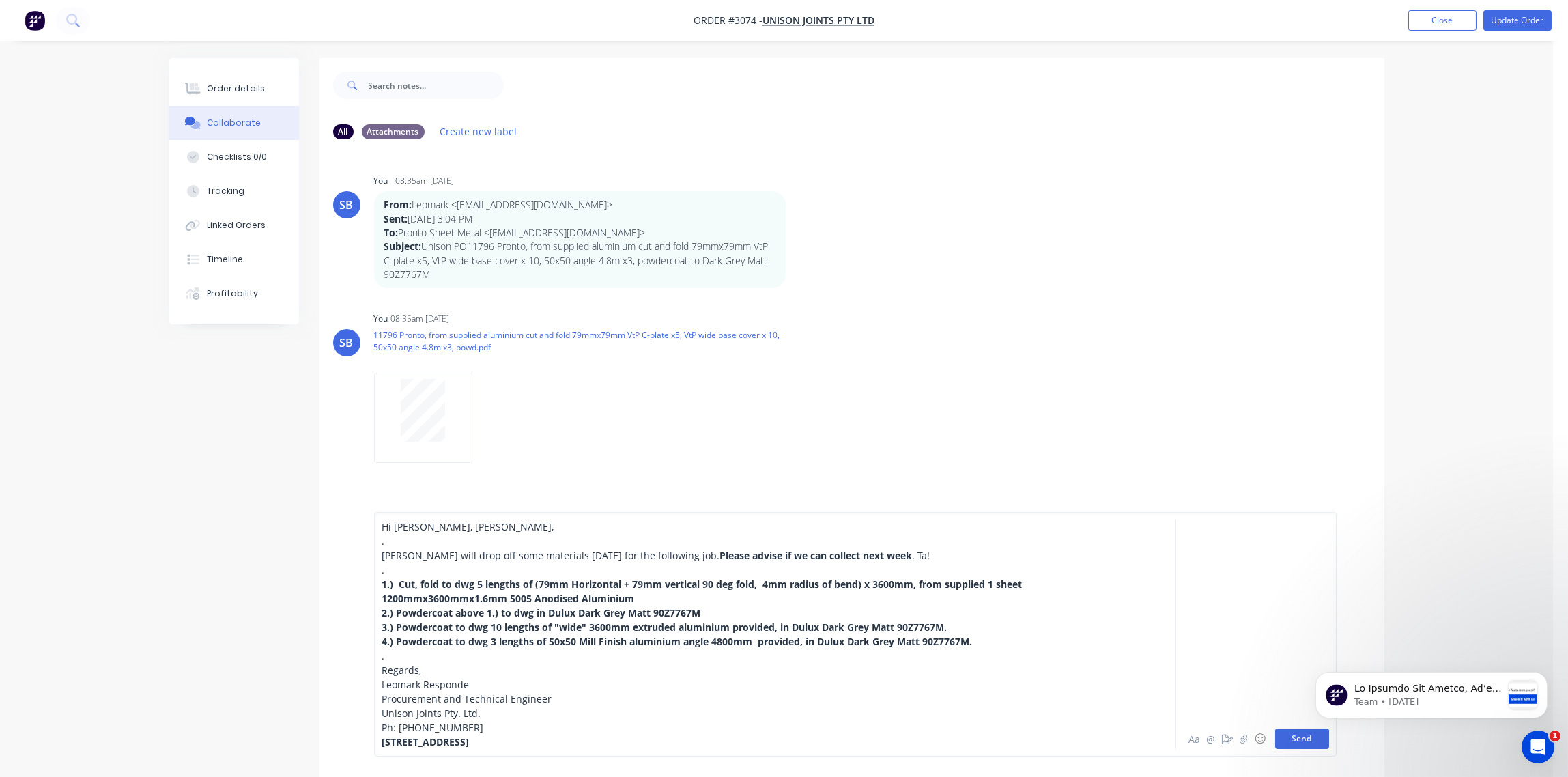
click at [1301, 739] on html "Team • 1d ago" at bounding box center [1431, 692] width 273 height 96
click at [1294, 740] on button "Send" at bounding box center [1302, 739] width 54 height 20
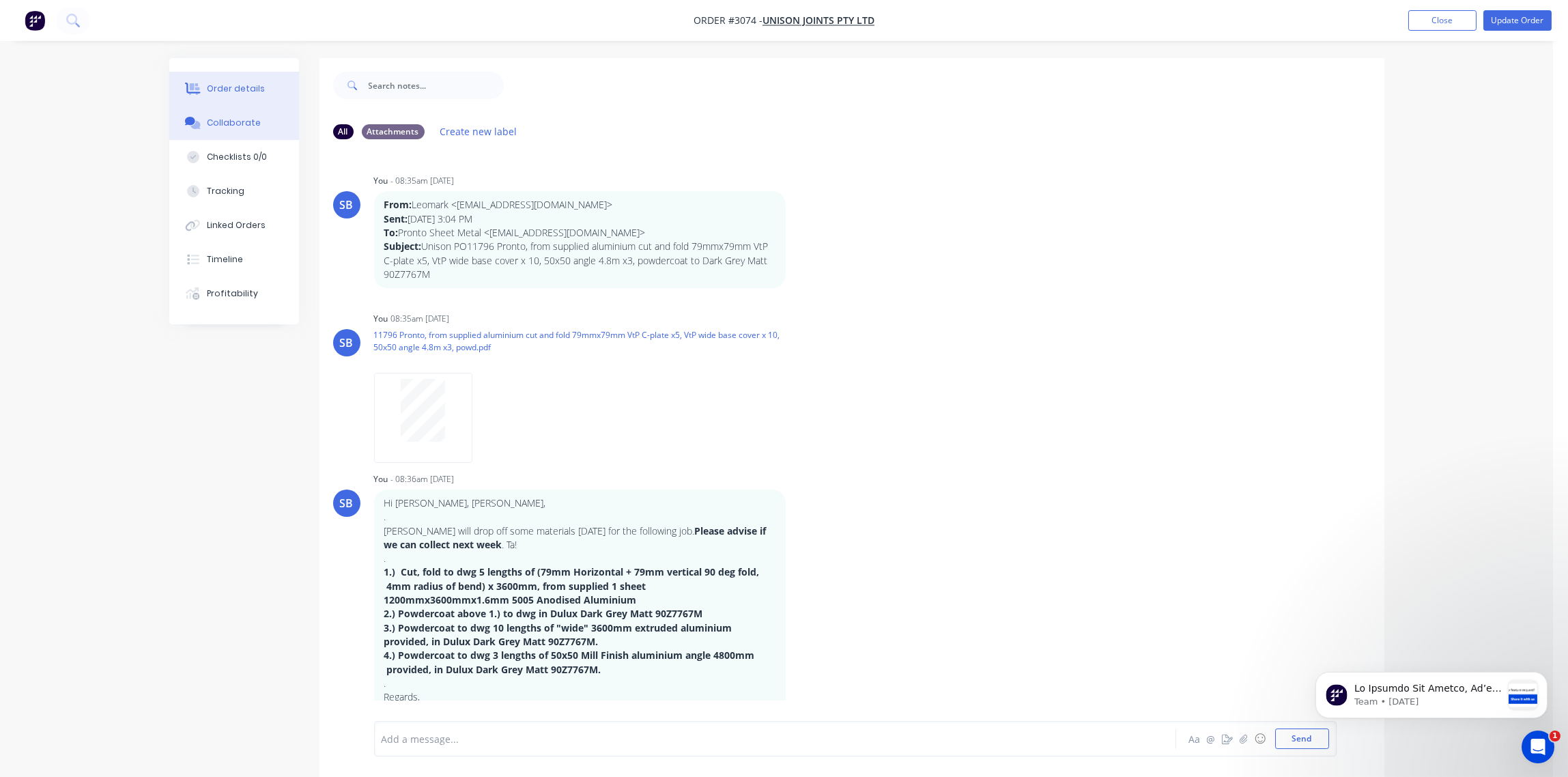
click at [241, 83] on div "Order details" at bounding box center [236, 89] width 58 height 12
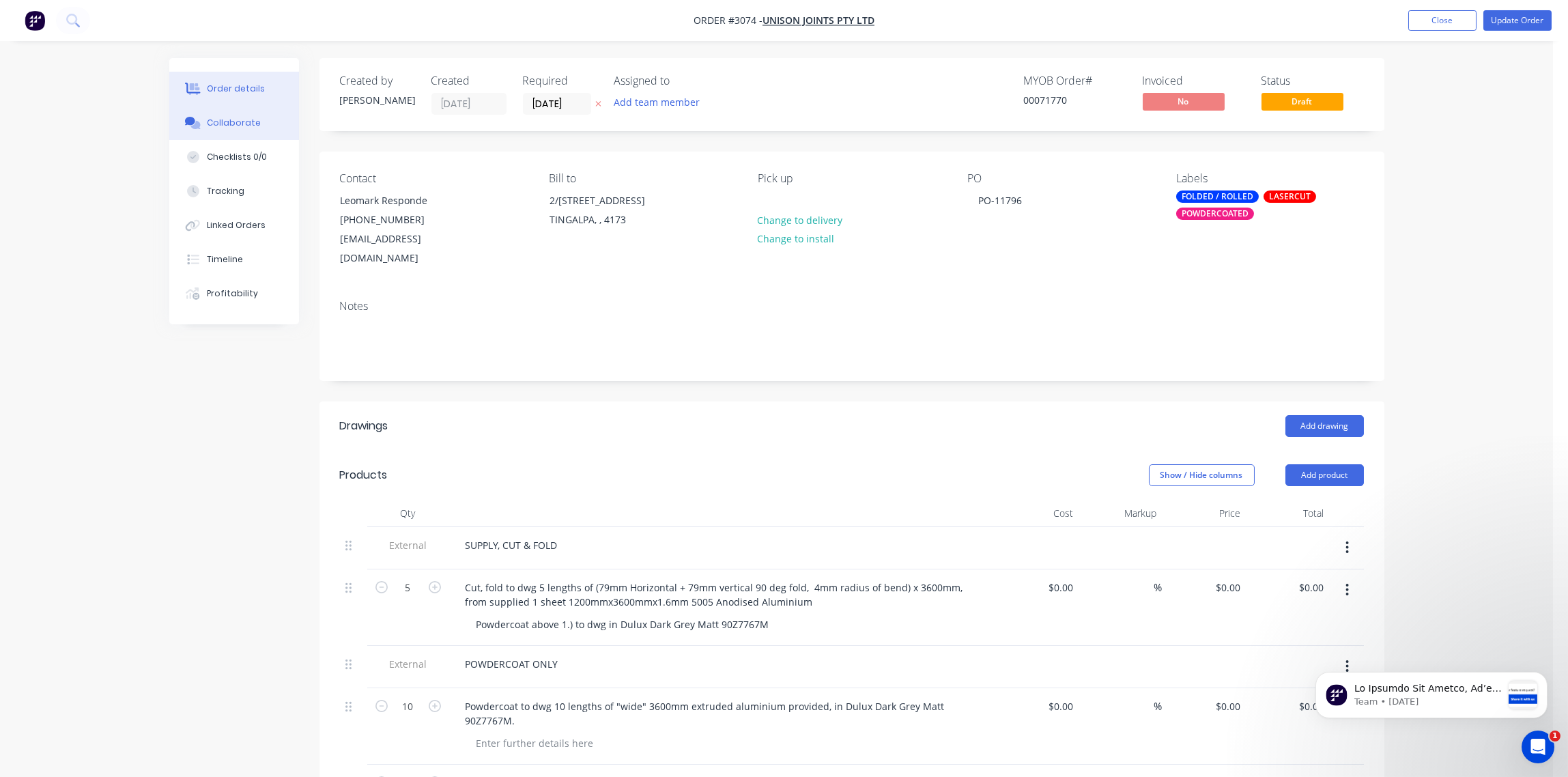
click at [251, 122] on div "Collaborate" at bounding box center [234, 123] width 54 height 12
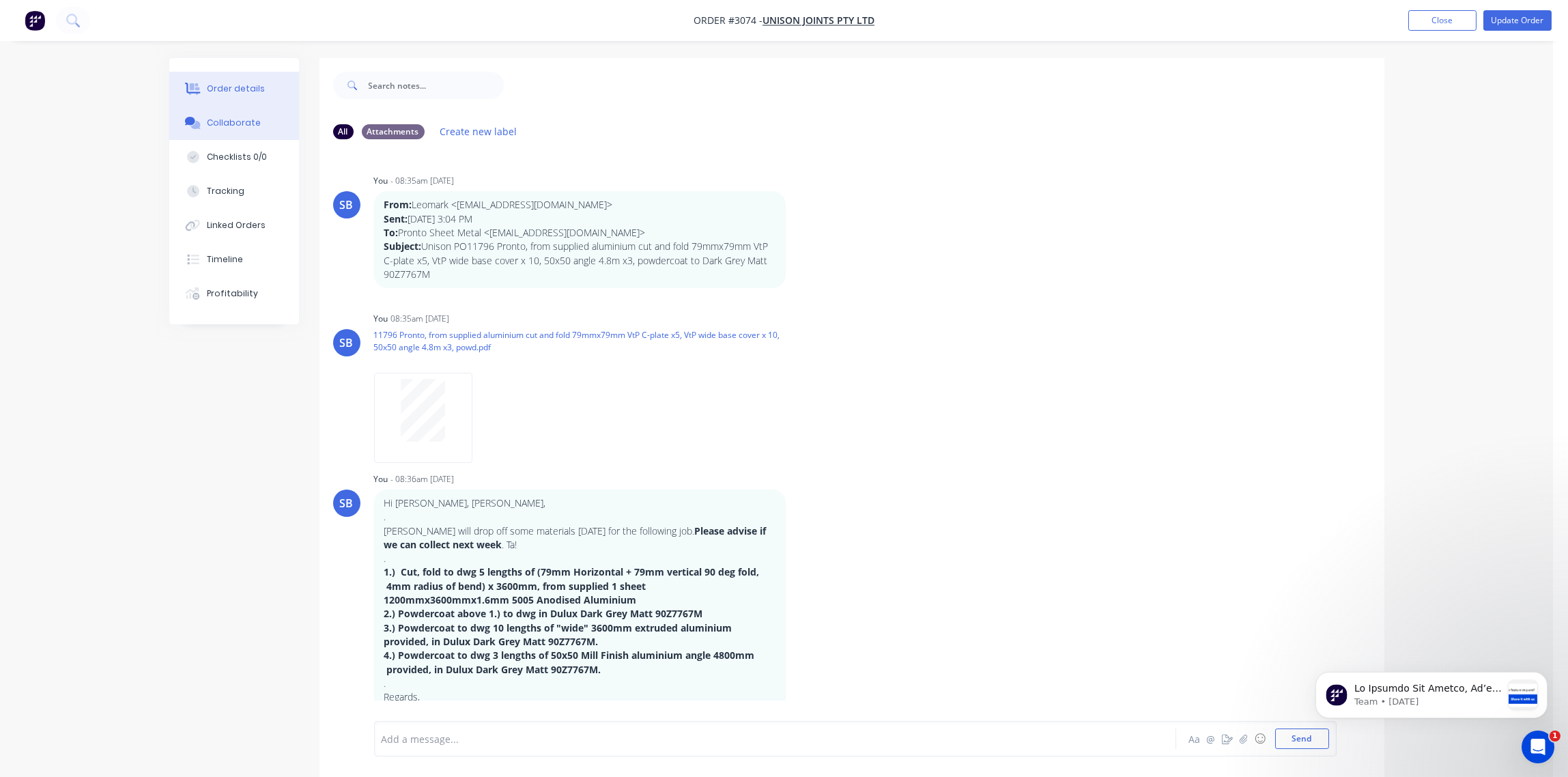
click at [245, 80] on button "Order details" at bounding box center [234, 89] width 130 height 34
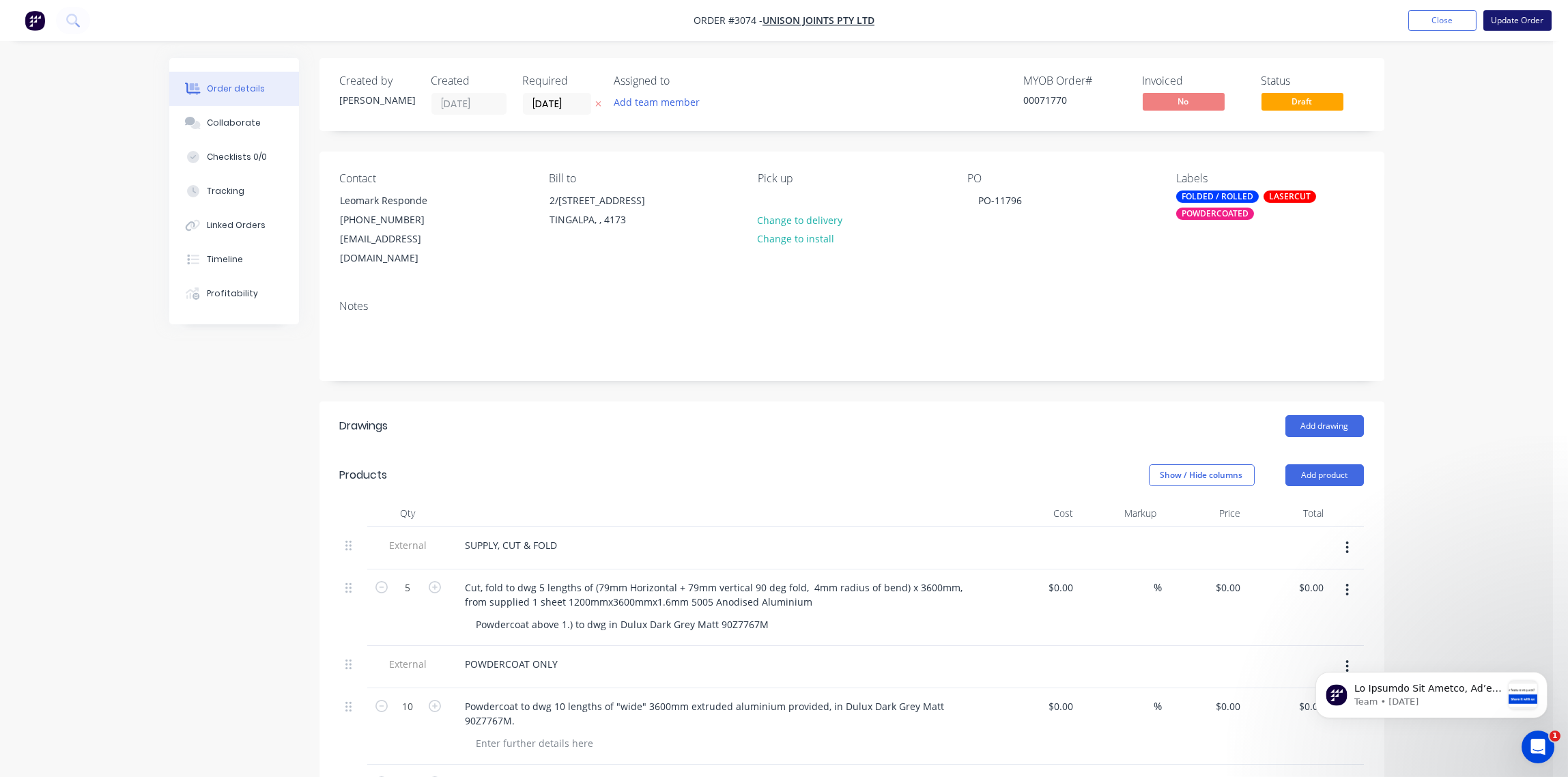
click at [1530, 24] on button "Update Order" at bounding box center [1518, 20] width 68 height 20
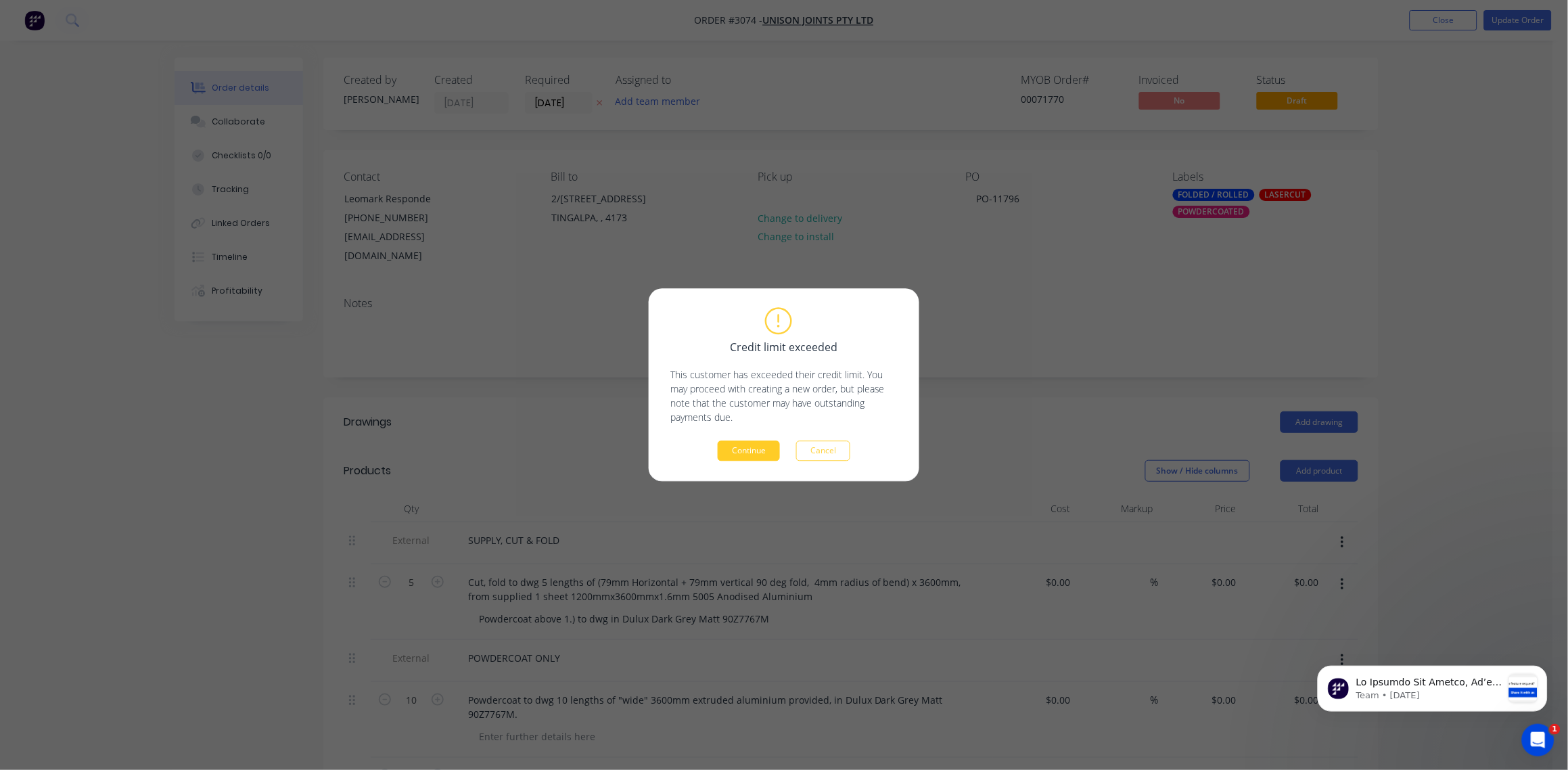
click at [750, 451] on button "Continue" at bounding box center [749, 451] width 63 height 20
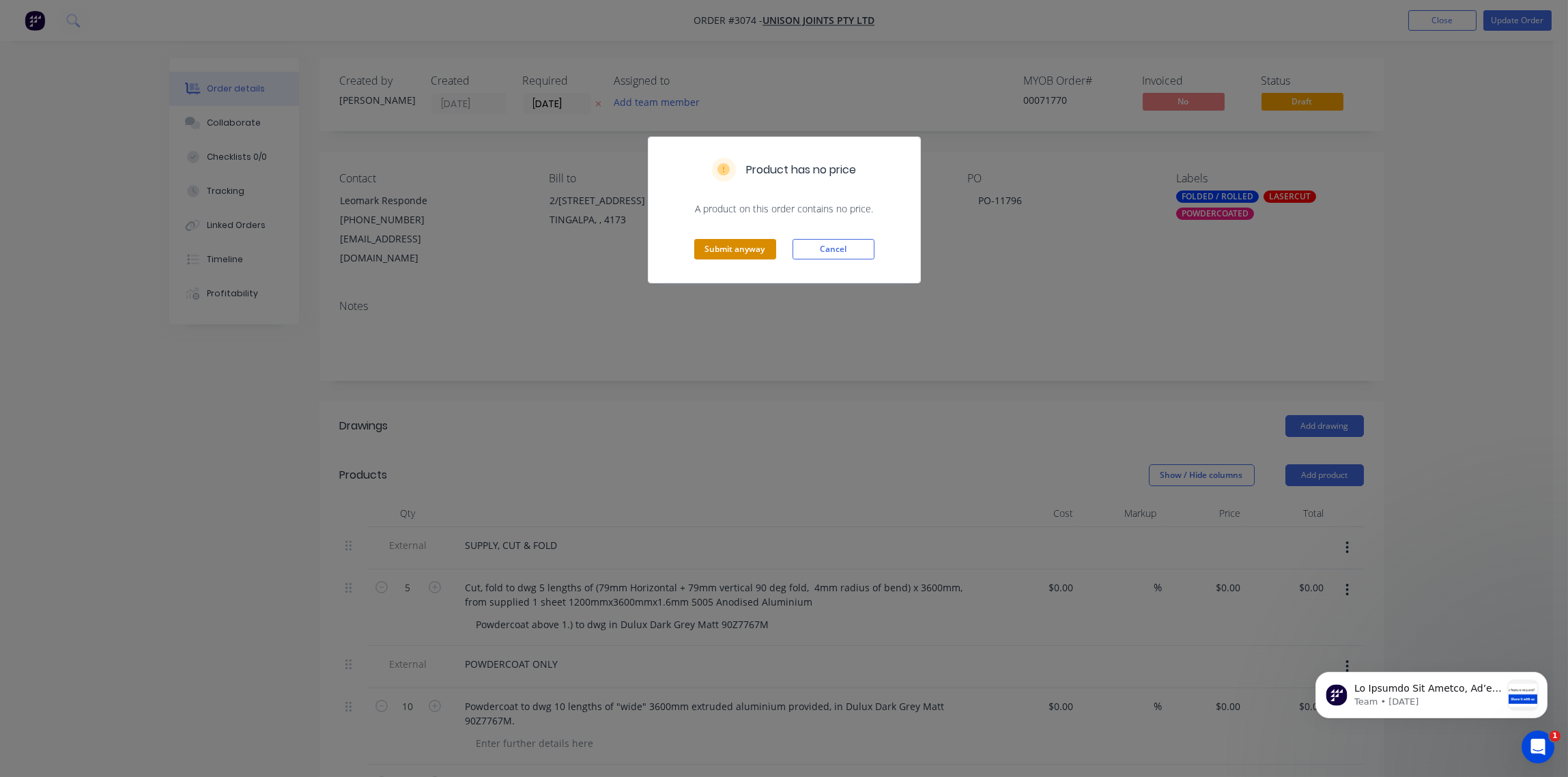
click at [730, 254] on button "Submit anyway" at bounding box center [735, 249] width 82 height 20
